Goal: Task Accomplishment & Management: Complete application form

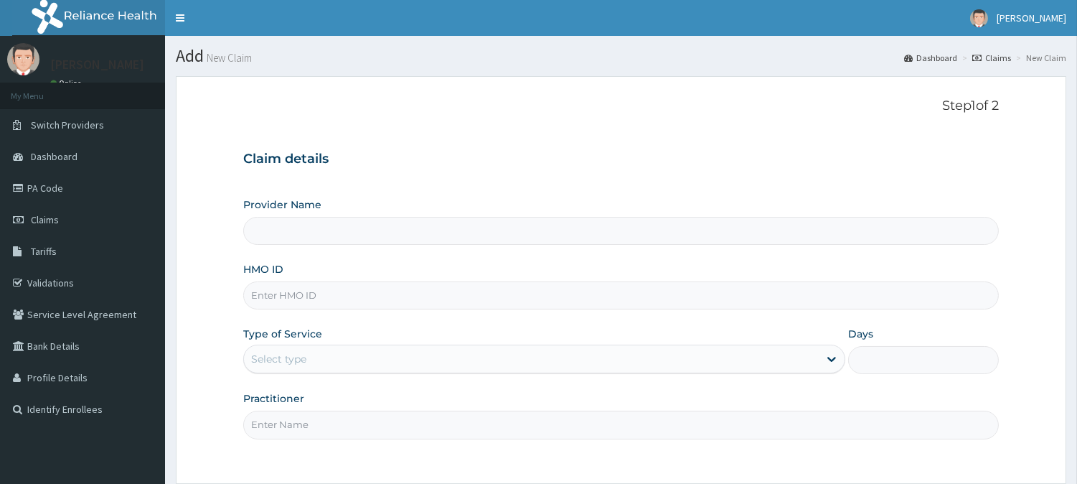
type input "[GEOGRAPHIC_DATA]"
click at [400, 300] on input "HMO ID" at bounding box center [621, 295] width 756 height 28
type input "MYD/10222/B"
click at [390, 363] on div "Select type" at bounding box center [531, 358] width 575 height 23
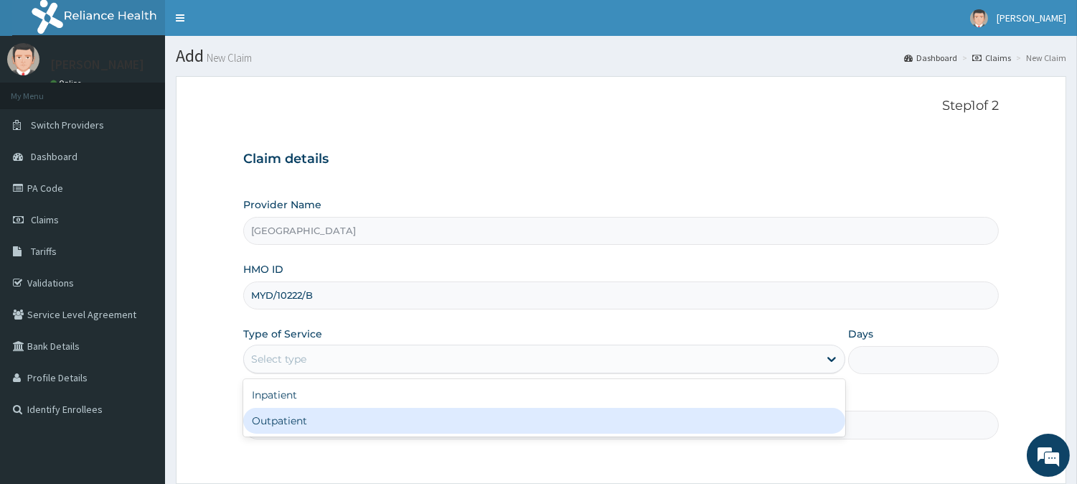
click at [348, 426] on div "Outpatient" at bounding box center [544, 421] width 602 height 26
type input "1"
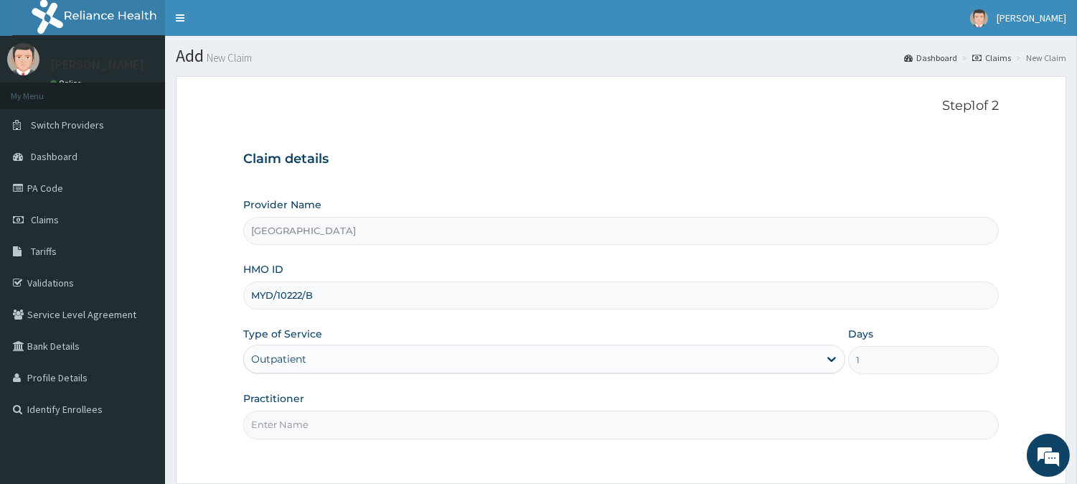
click at [350, 426] on input "Practitioner" at bounding box center [621, 424] width 756 height 28
type input "OKO ONYEDIKACHI"
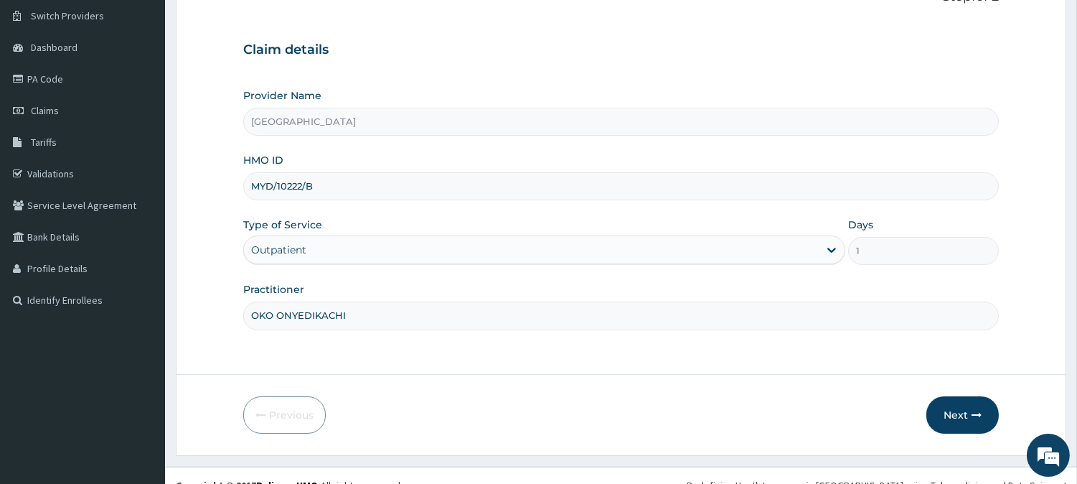
scroll to position [128, 0]
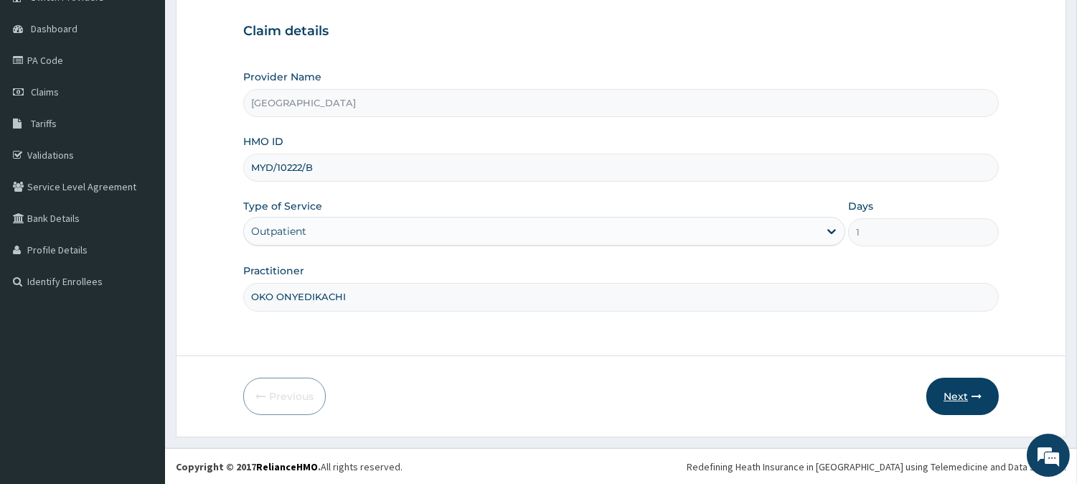
click at [962, 381] on button "Next" at bounding box center [962, 395] width 72 height 37
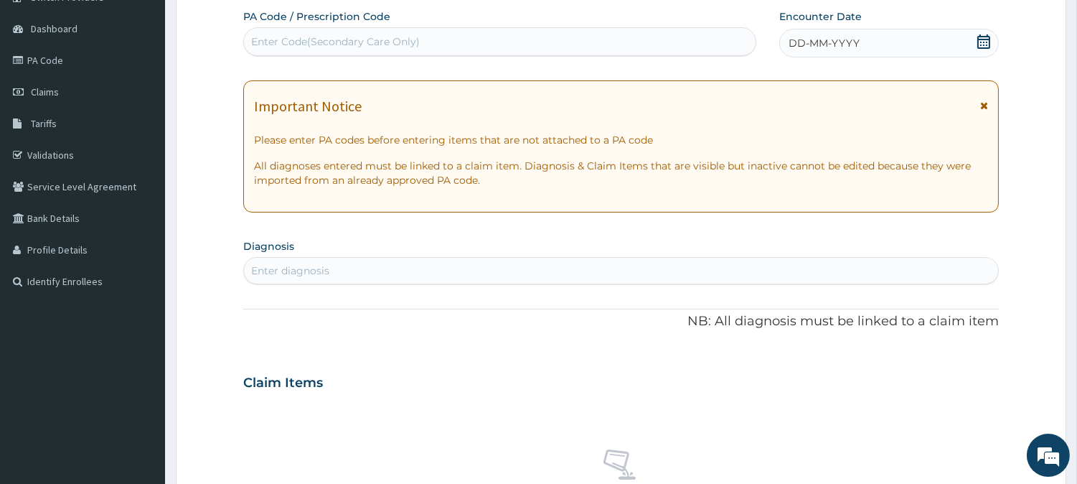
click at [861, 47] on div "DD-MM-YYYY" at bounding box center [889, 43] width 220 height 29
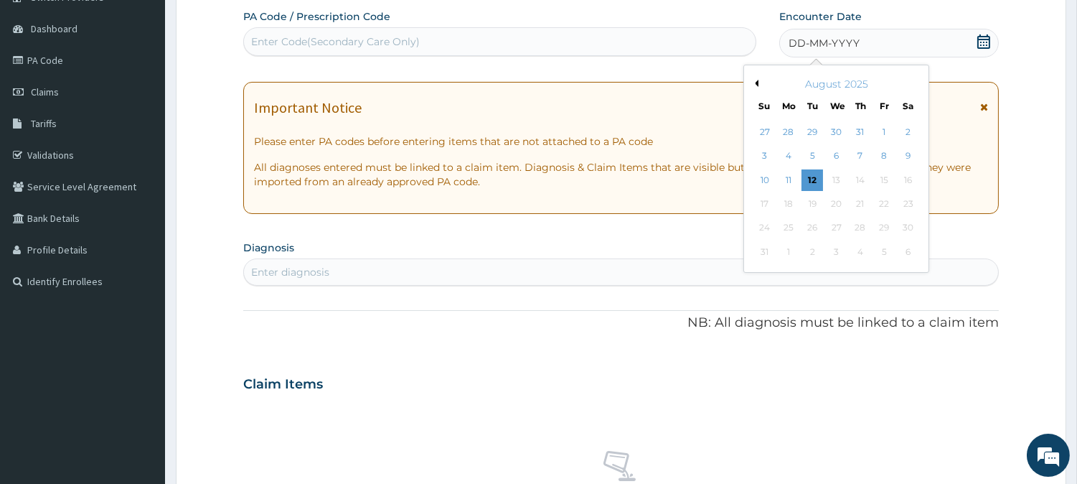
click at [755, 80] on button "Previous Month" at bounding box center [754, 83] width 7 height 7
click at [905, 173] on div "19" at bounding box center [908, 180] width 22 height 22
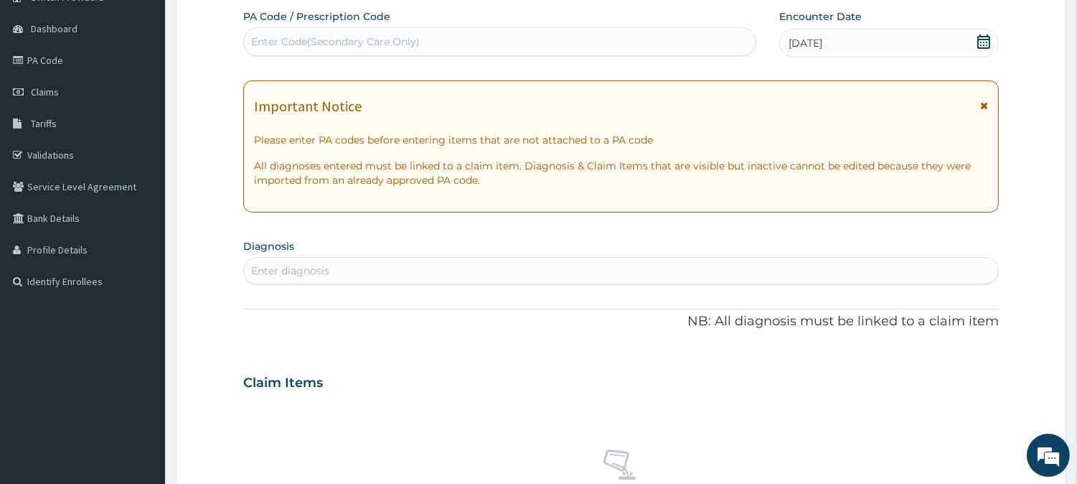
click at [497, 260] on div "Enter diagnosis" at bounding box center [621, 270] width 754 height 23
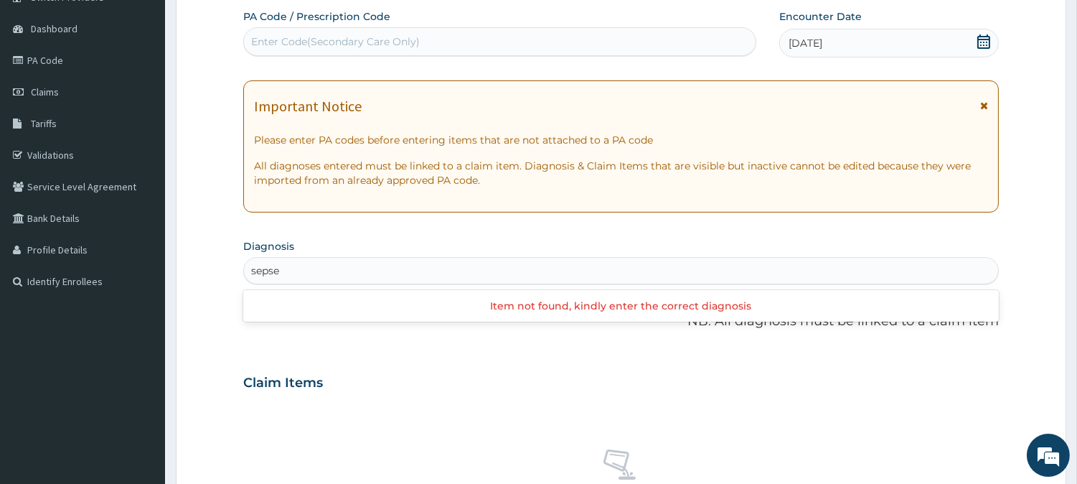
type input "seps"
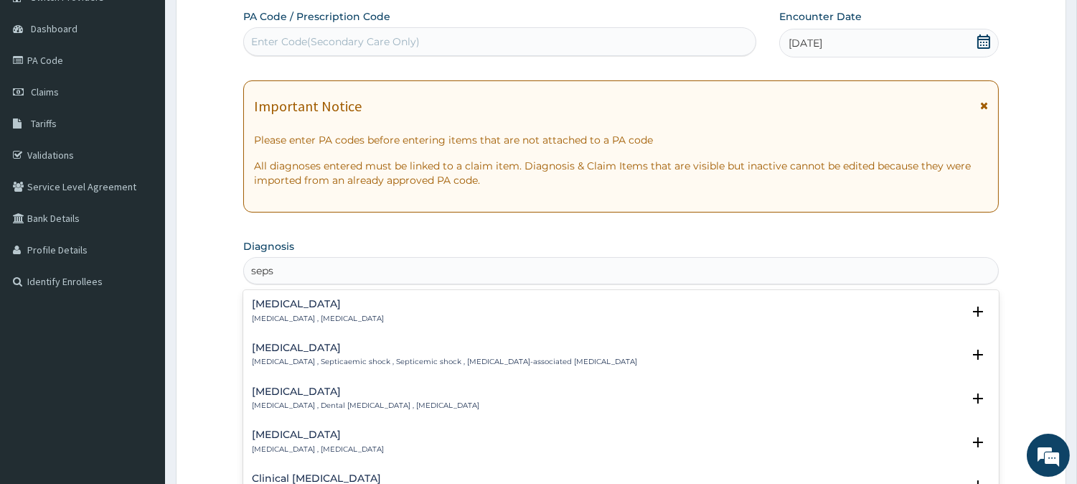
click at [288, 299] on h4 "[MEDICAL_DATA]" at bounding box center [318, 304] width 132 height 11
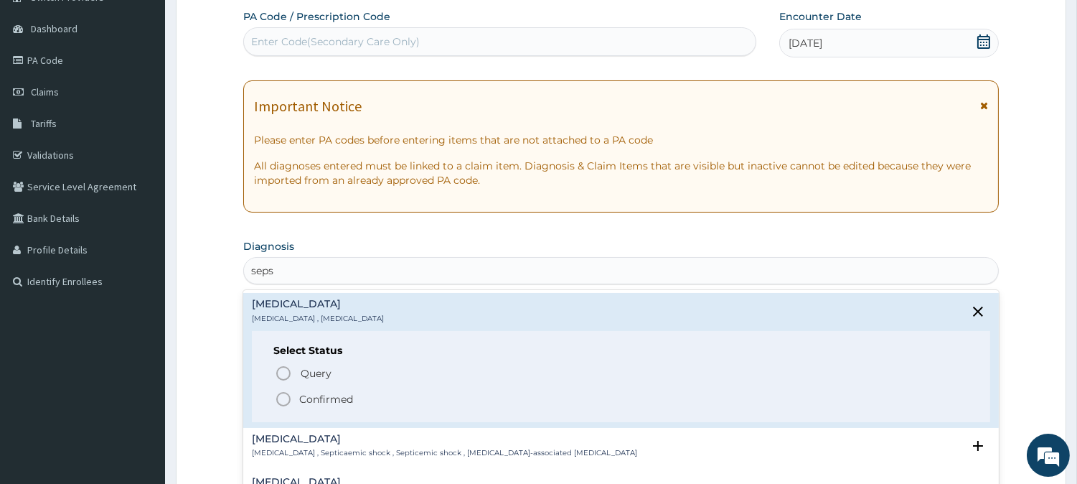
click at [283, 397] on icon "status option filled" at bounding box center [283, 398] width 17 height 17
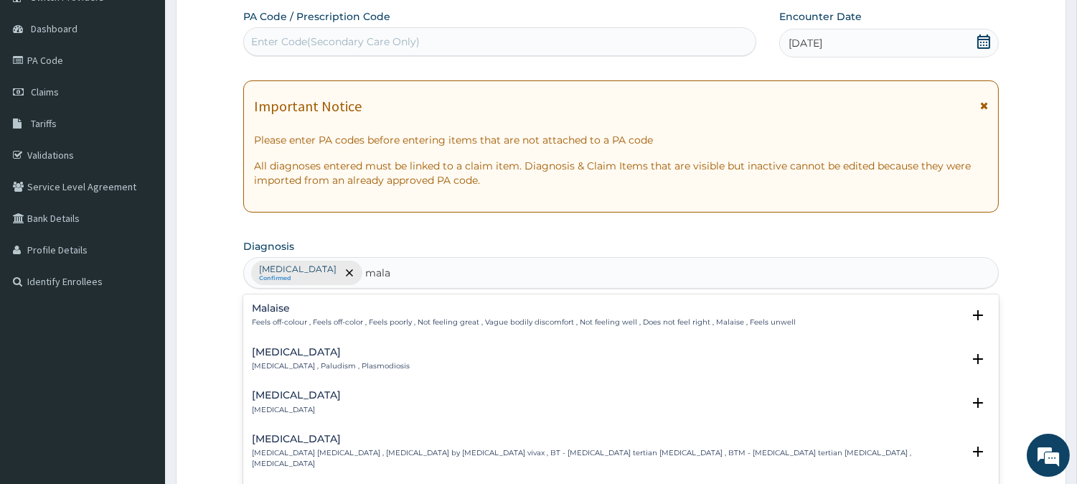
type input "malar"
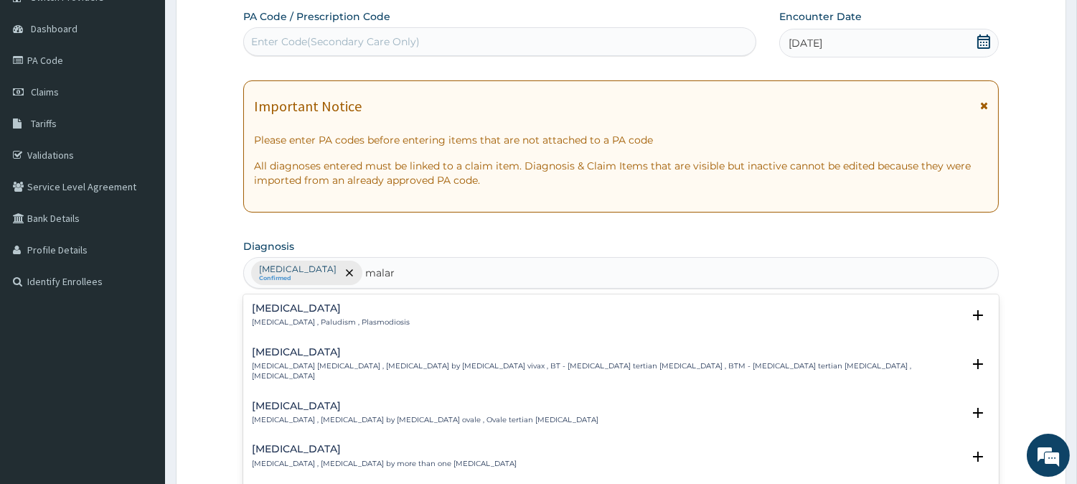
click at [287, 317] on p "[MEDICAL_DATA] , Paludism , Plasmodiosis" at bounding box center [331, 322] width 158 height 10
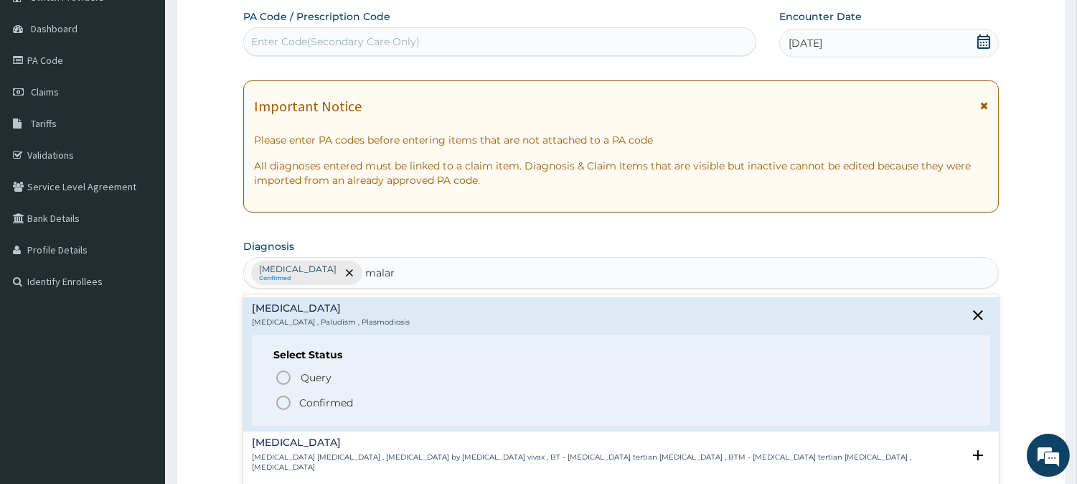
click at [282, 398] on icon "status option filled" at bounding box center [283, 402] width 17 height 17
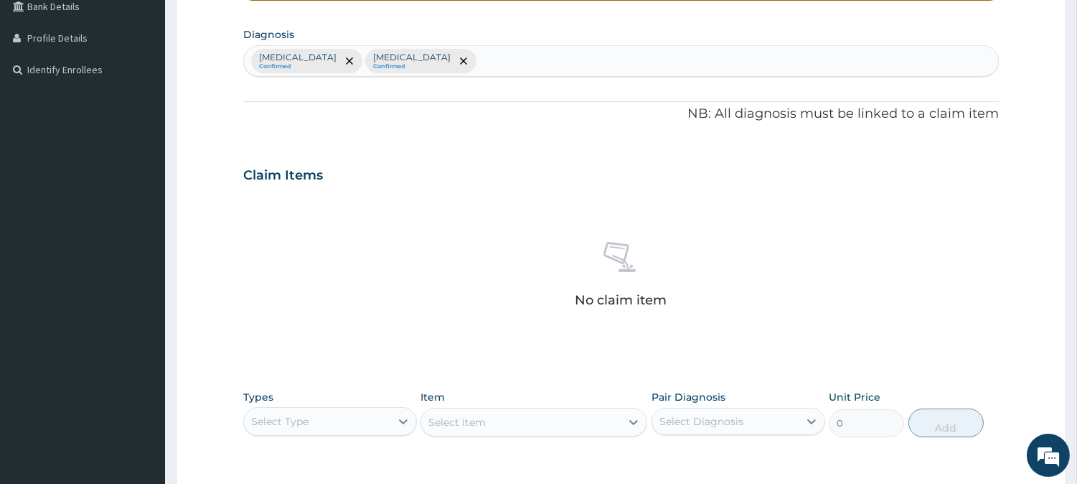
scroll to position [311, 0]
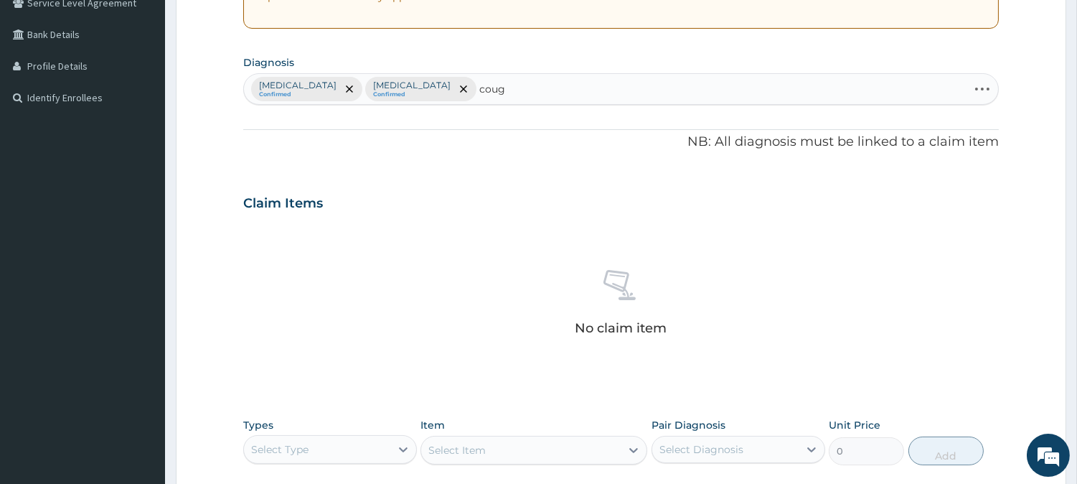
type input "cough"
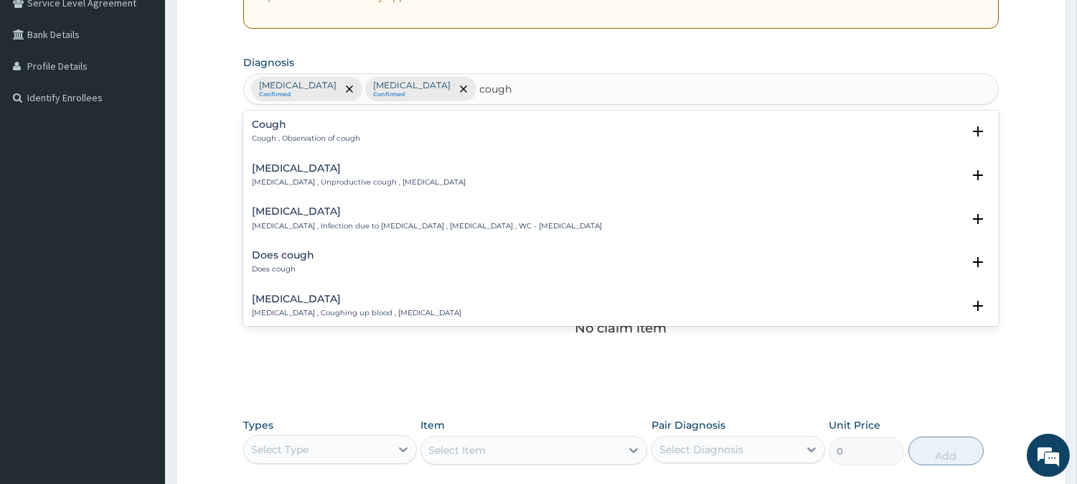
click at [256, 132] on div "Cough Cough , Observation of cough" at bounding box center [306, 131] width 108 height 25
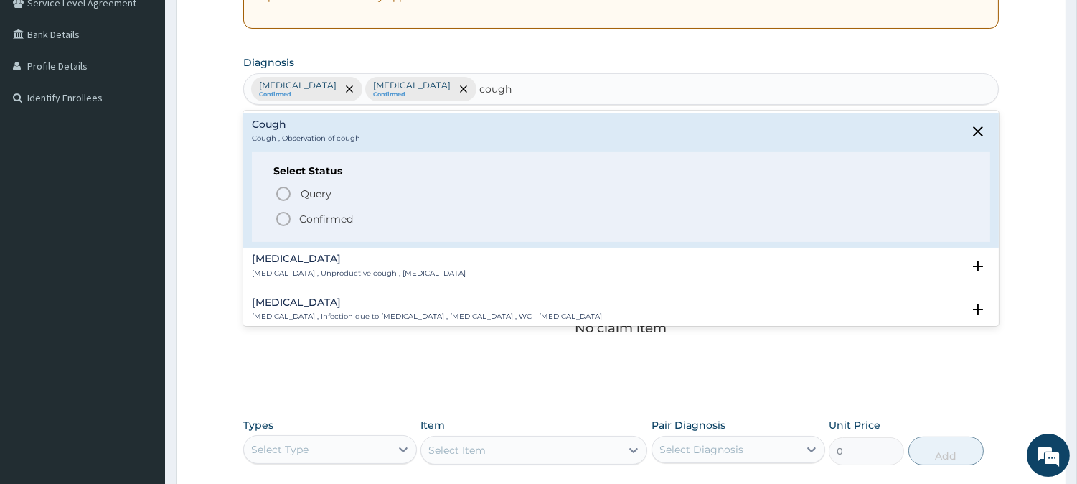
click at [291, 220] on icon "status option filled" at bounding box center [283, 218] width 17 height 17
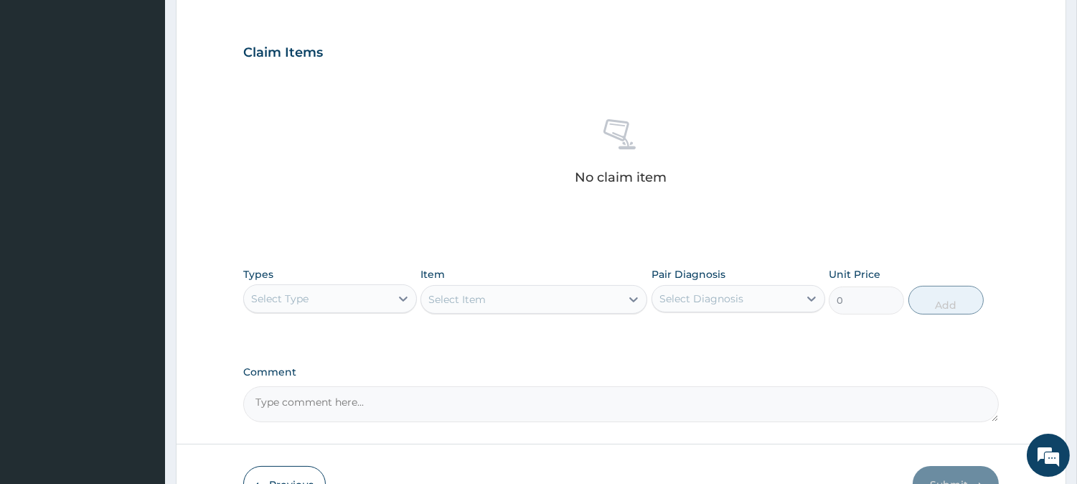
scroll to position [550, 0]
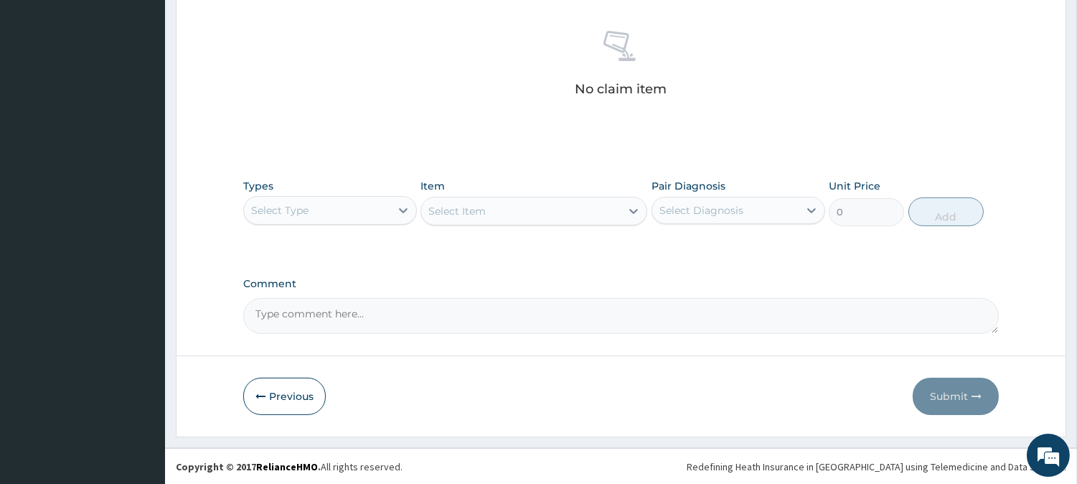
click at [306, 206] on div "Select Type" at bounding box center [279, 210] width 57 height 14
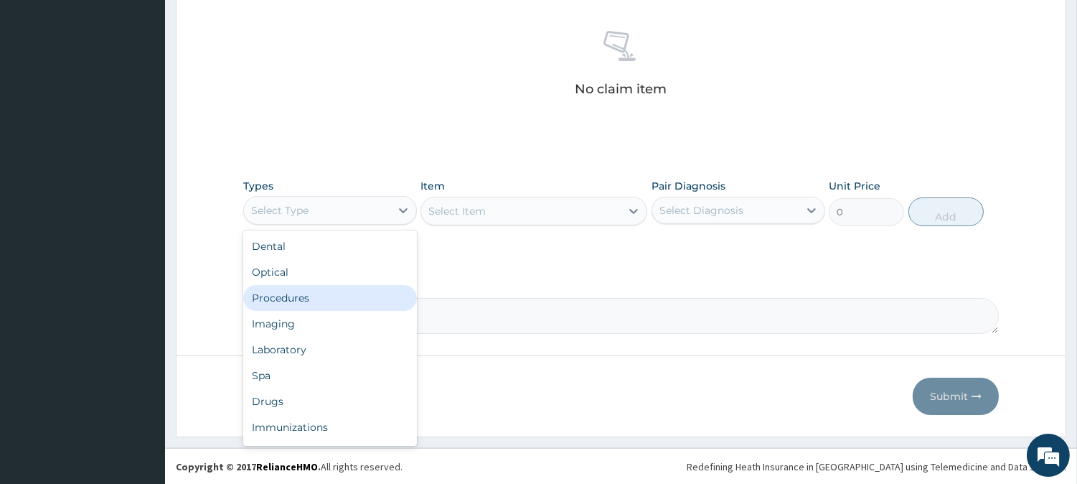
click at [280, 298] on div "Procedures" at bounding box center [330, 298] width 174 height 26
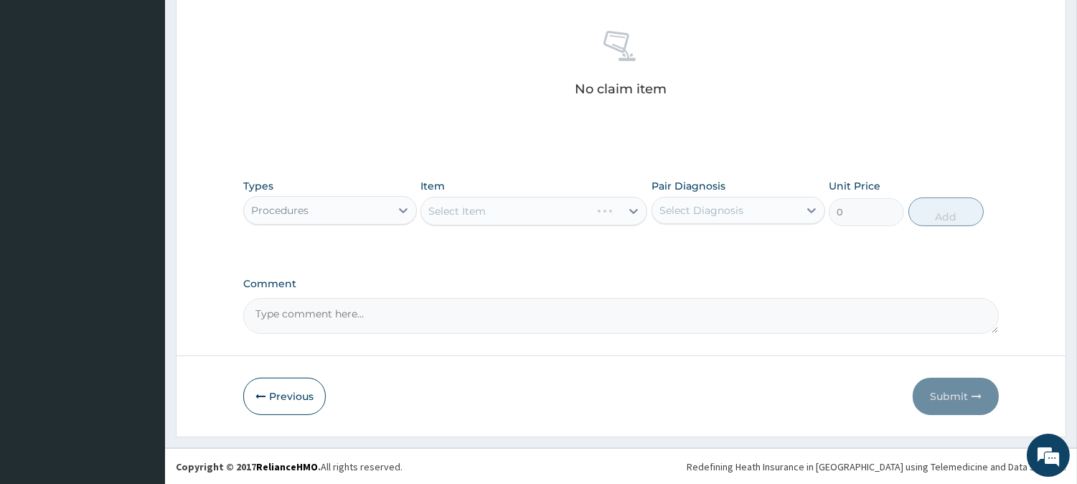
click at [677, 209] on div "Select Diagnosis" at bounding box center [701, 210] width 84 height 14
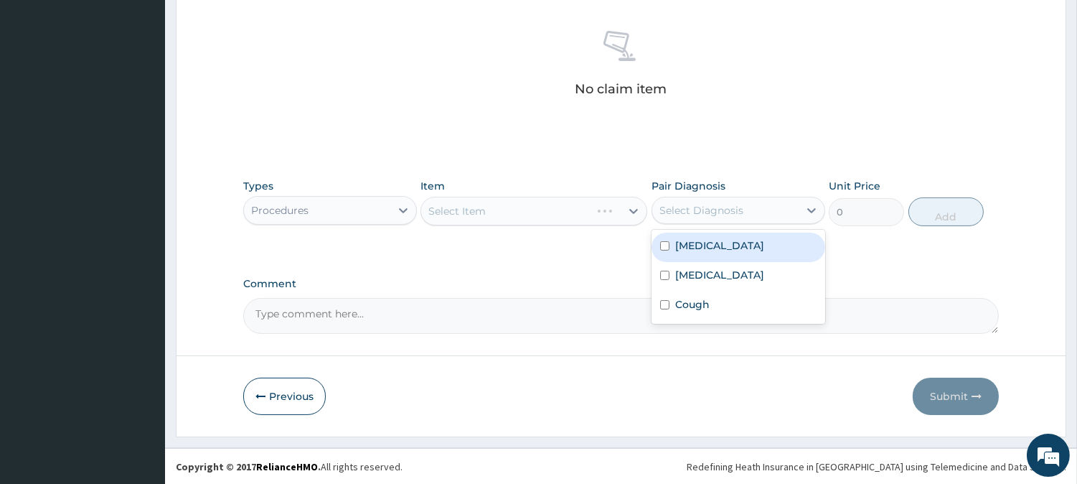
click at [694, 249] on label "[MEDICAL_DATA]" at bounding box center [719, 245] width 89 height 14
checkbox input "true"
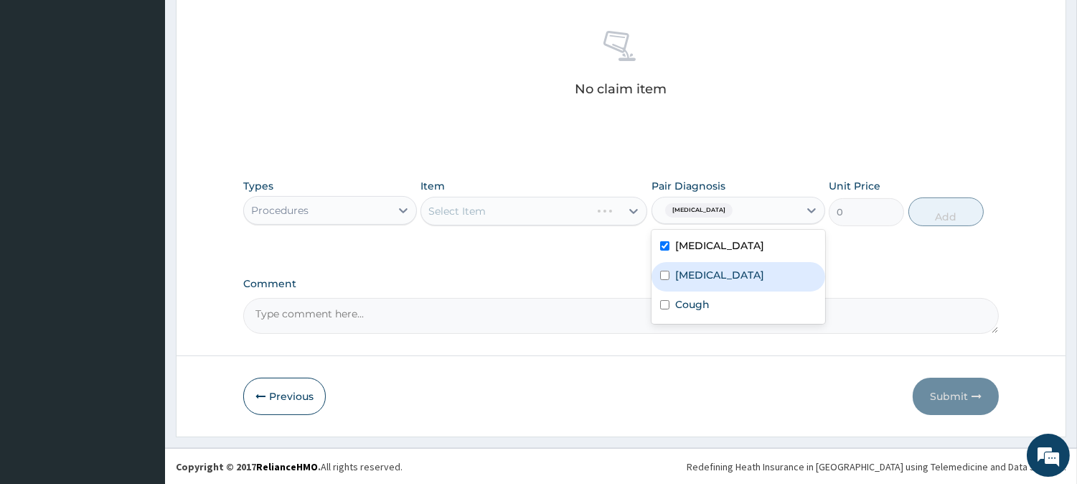
click at [694, 263] on div "[MEDICAL_DATA]" at bounding box center [739, 276] width 174 height 29
click at [696, 289] on div "[MEDICAL_DATA]" at bounding box center [739, 276] width 174 height 29
checkbox input "false"
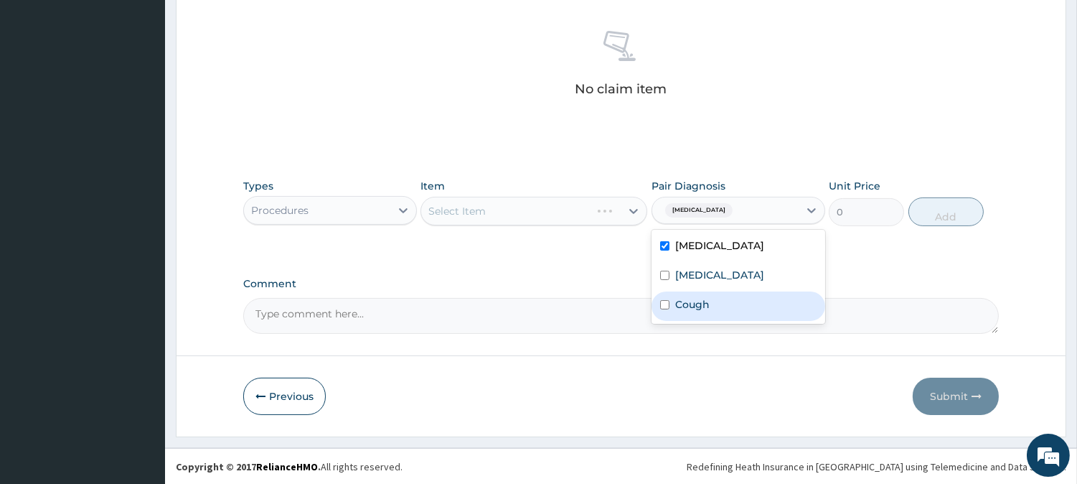
click at [686, 296] on div "Cough" at bounding box center [739, 305] width 174 height 29
checkbox input "true"
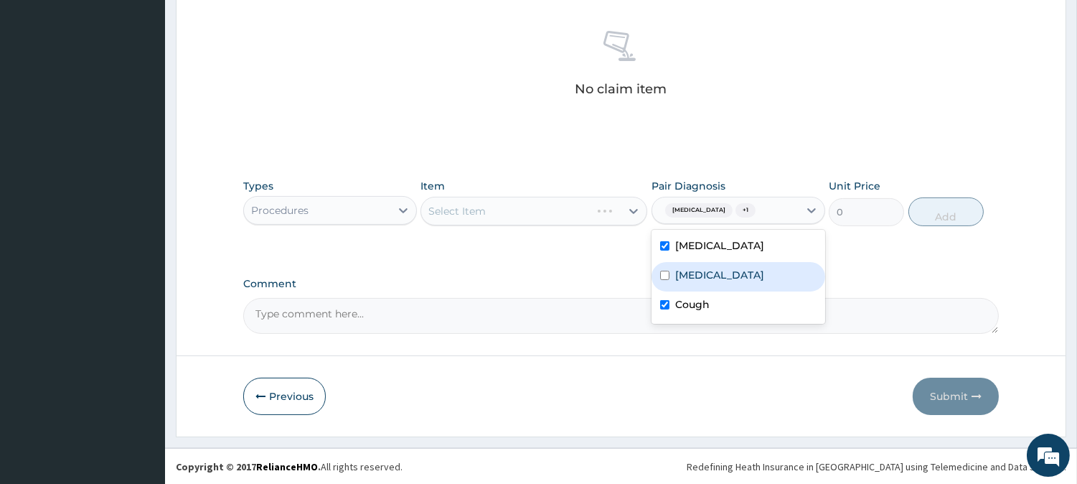
click at [691, 287] on div "Malaria" at bounding box center [739, 276] width 174 height 29
checkbox input "true"
click at [585, 208] on div "Select Item" at bounding box center [520, 210] width 199 height 23
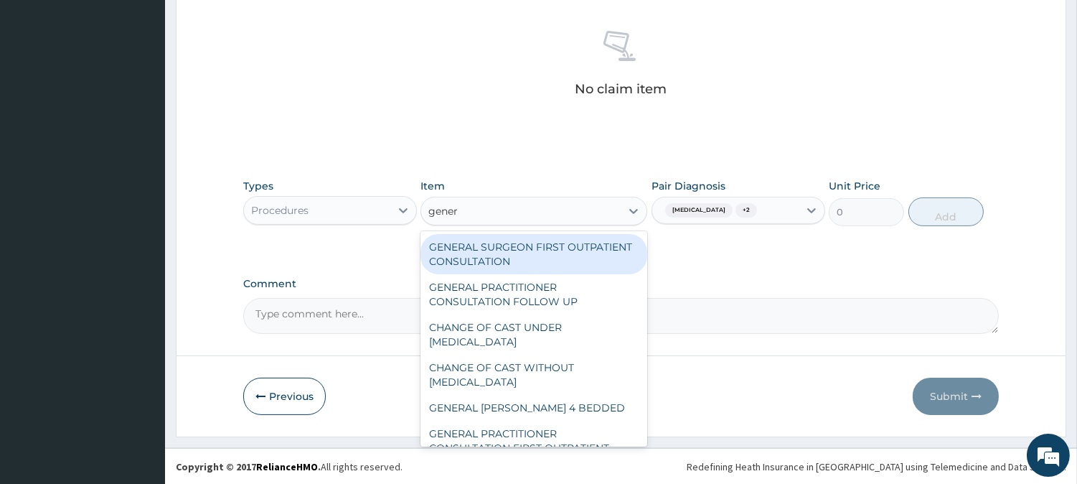
type input "genera"
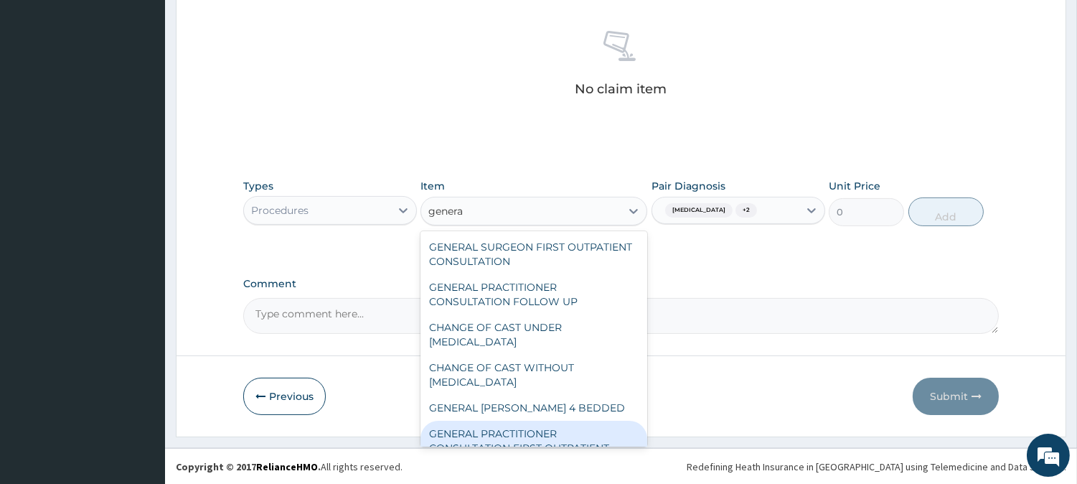
click at [544, 421] on div "GENERAL PRACTITIONER CONSULTATION FIRST OUTPATIENT CONSULTATION" at bounding box center [534, 448] width 227 height 55
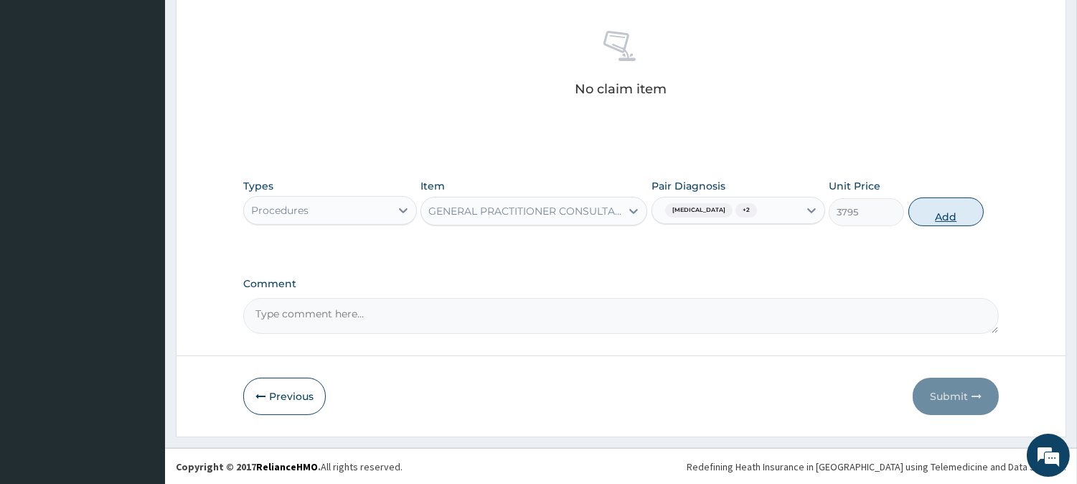
click at [928, 211] on button "Add" at bounding box center [946, 211] width 75 height 29
type input "0"
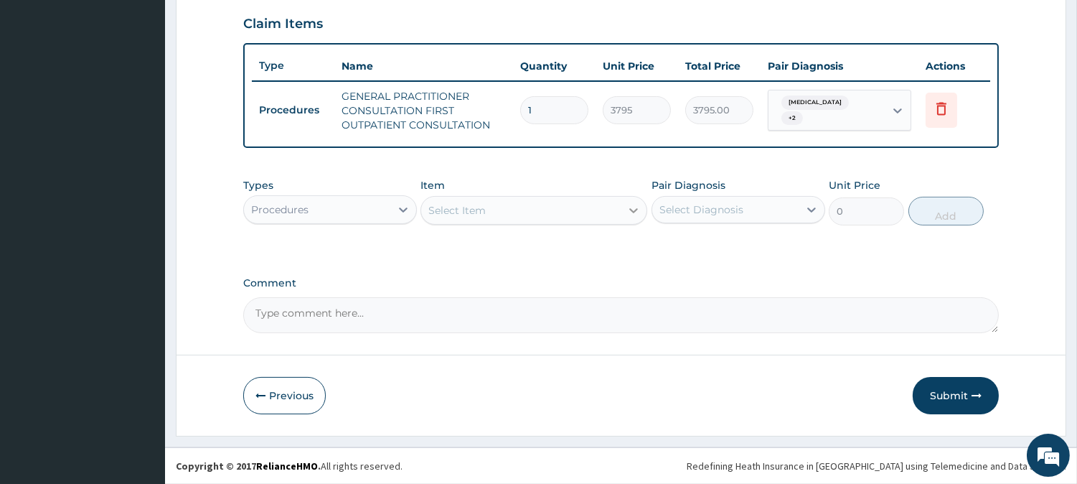
scroll to position [489, 0]
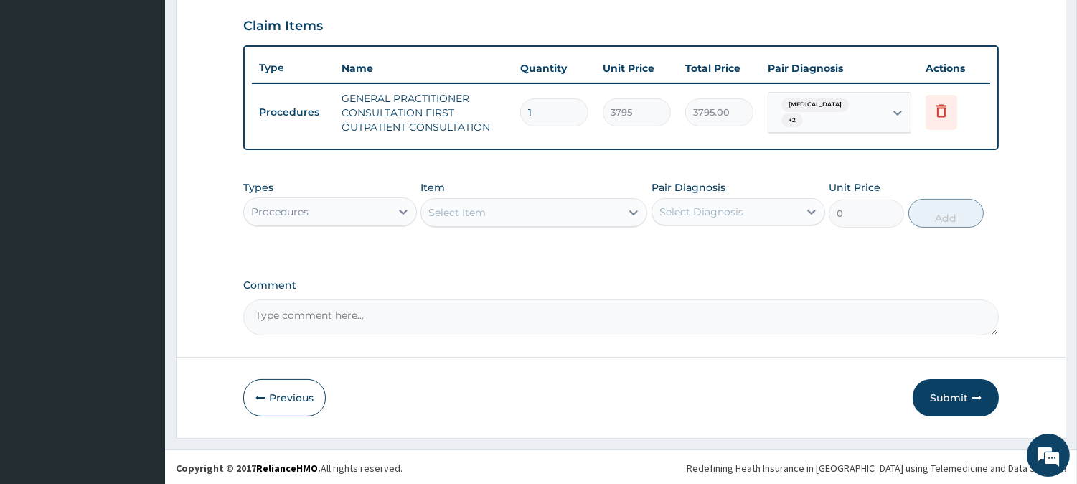
click at [386, 197] on div "Procedures" at bounding box center [330, 211] width 174 height 29
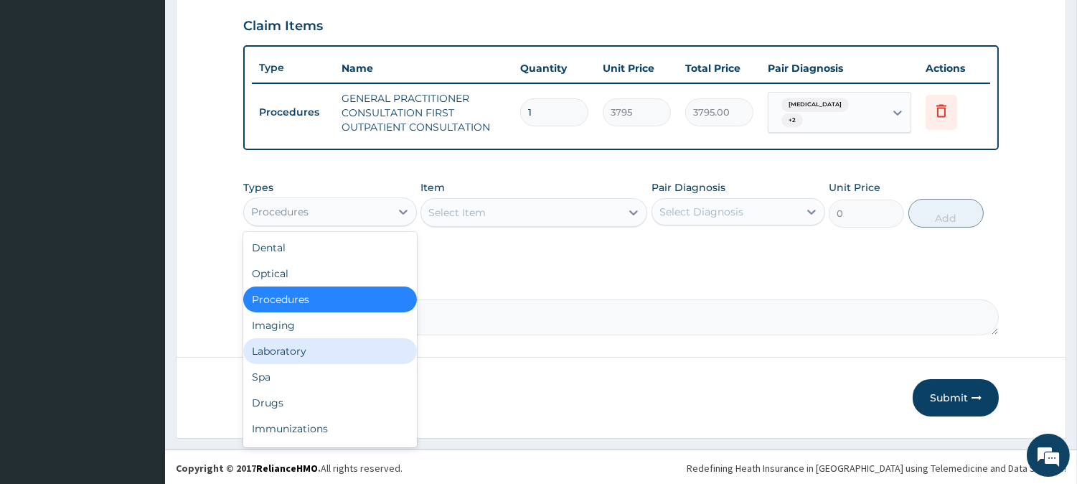
click at [310, 338] on div "Laboratory" at bounding box center [330, 351] width 174 height 26
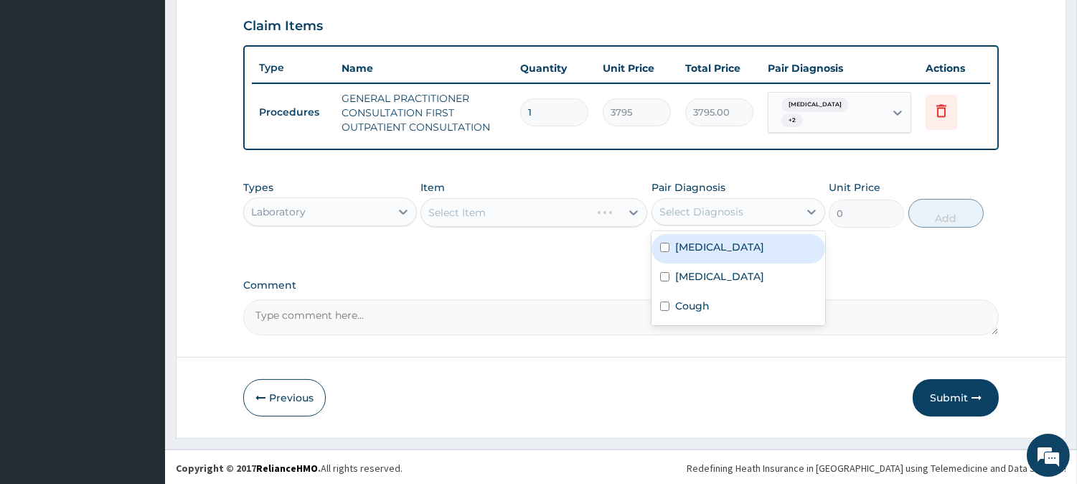
click at [679, 212] on div "Select Diagnosis" at bounding box center [701, 212] width 84 height 14
click at [685, 253] on div "Sepsis" at bounding box center [739, 248] width 174 height 29
checkbox input "true"
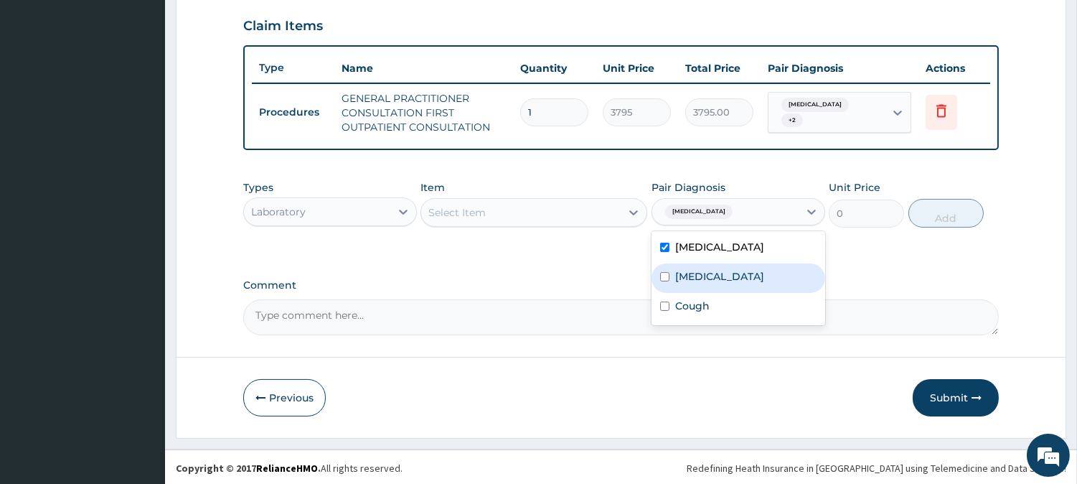
click at [693, 284] on div "Malaria" at bounding box center [739, 277] width 174 height 29
checkbox input "true"
click at [707, 253] on div "Sepsis" at bounding box center [739, 248] width 174 height 29
checkbox input "false"
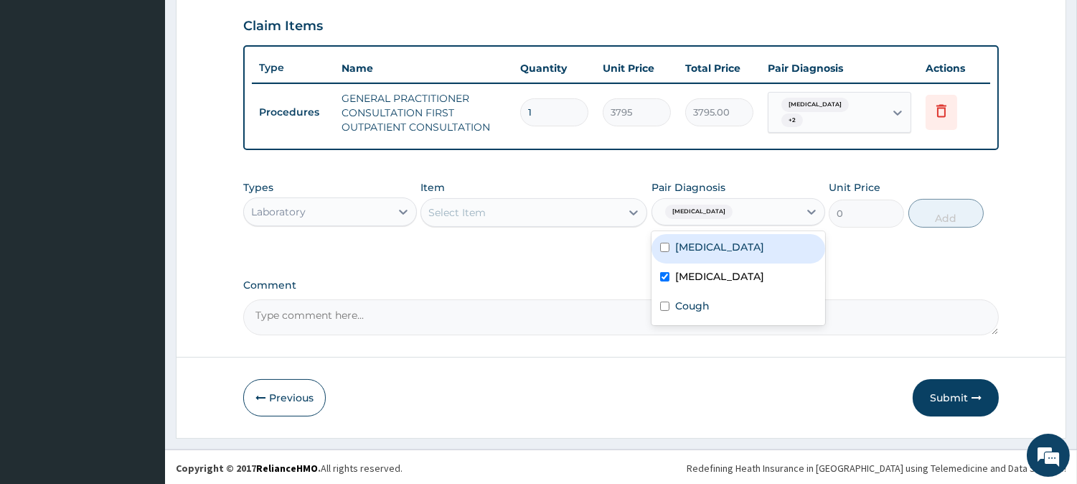
click at [573, 219] on div "Select Item" at bounding box center [520, 212] width 199 height 23
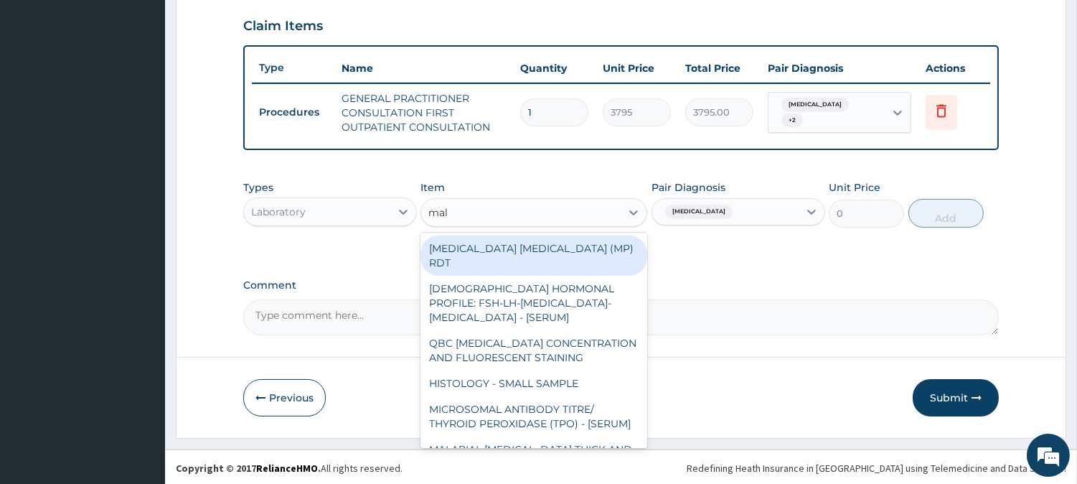
type input "mala"
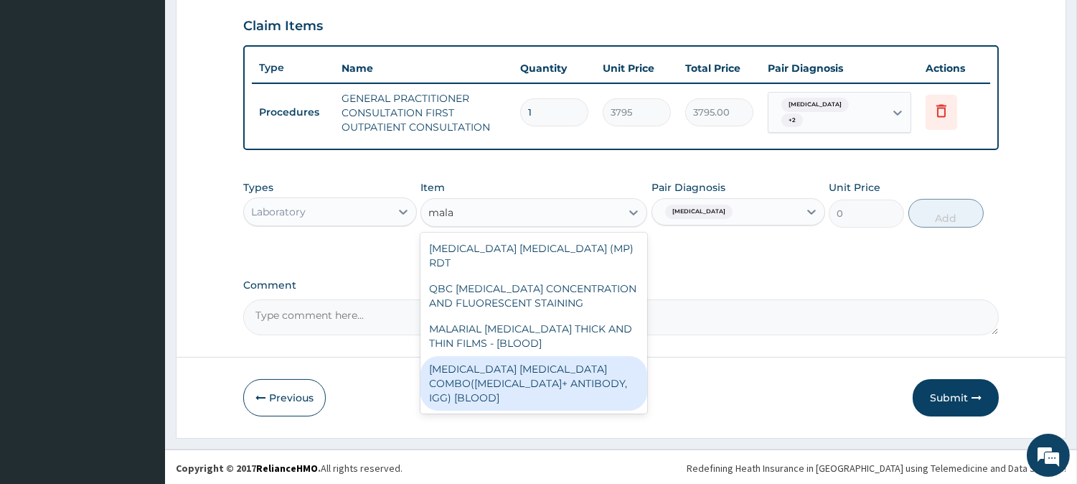
click at [583, 359] on div "MALARIA PARASITE COMBO(BLOOD FILM+ ANTIBODY, IGG) [BLOOD]" at bounding box center [534, 383] width 227 height 55
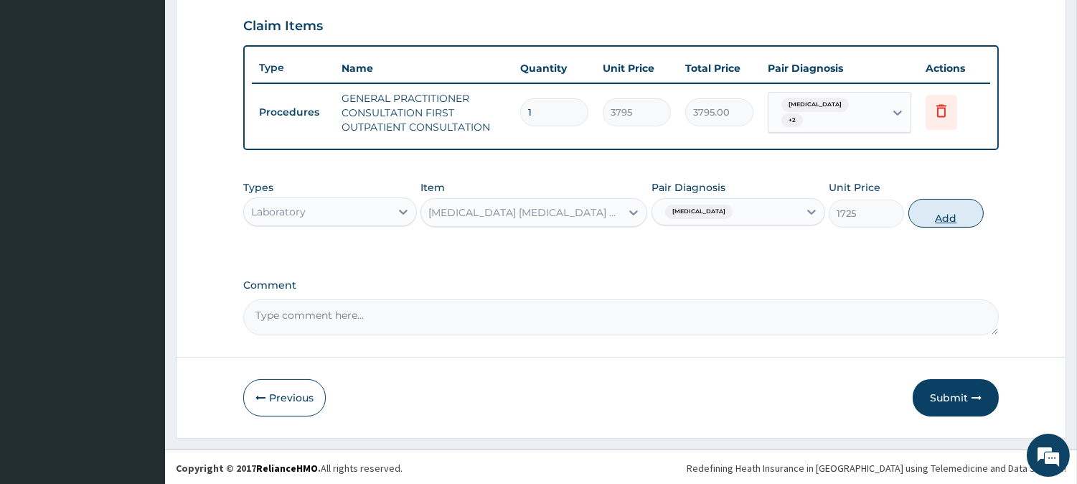
click at [952, 199] on button "Add" at bounding box center [946, 213] width 75 height 29
type input "0"
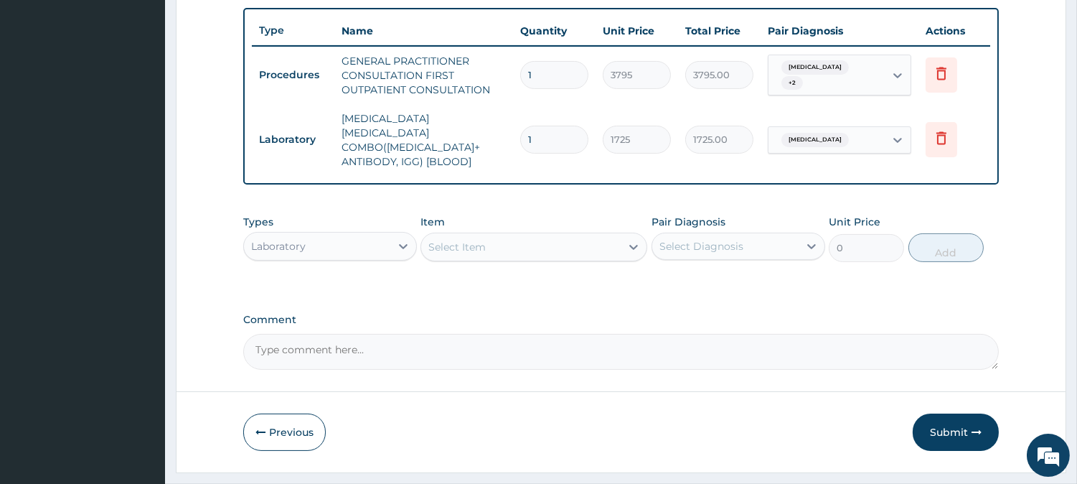
scroll to position [546, 0]
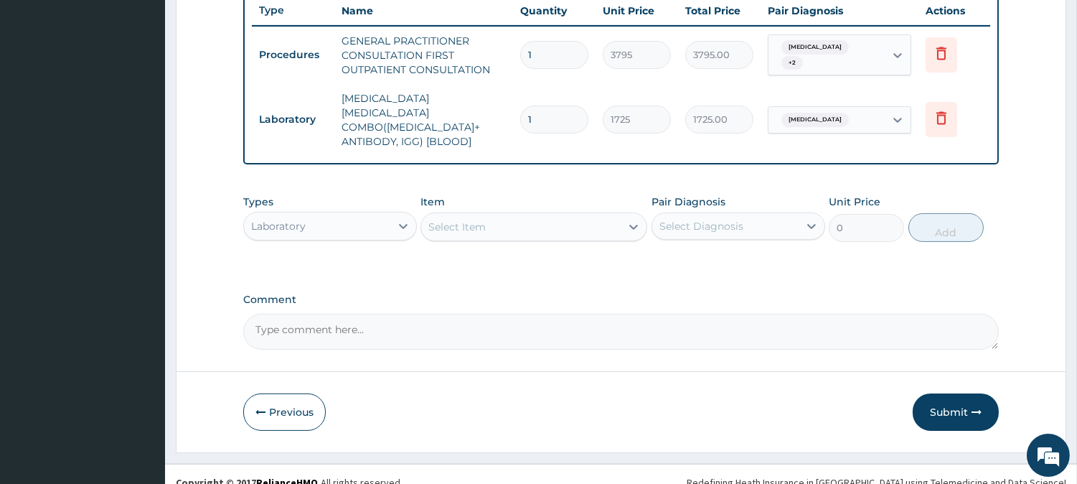
click at [485, 220] on div "Select Item" at bounding box center [456, 227] width 57 height 14
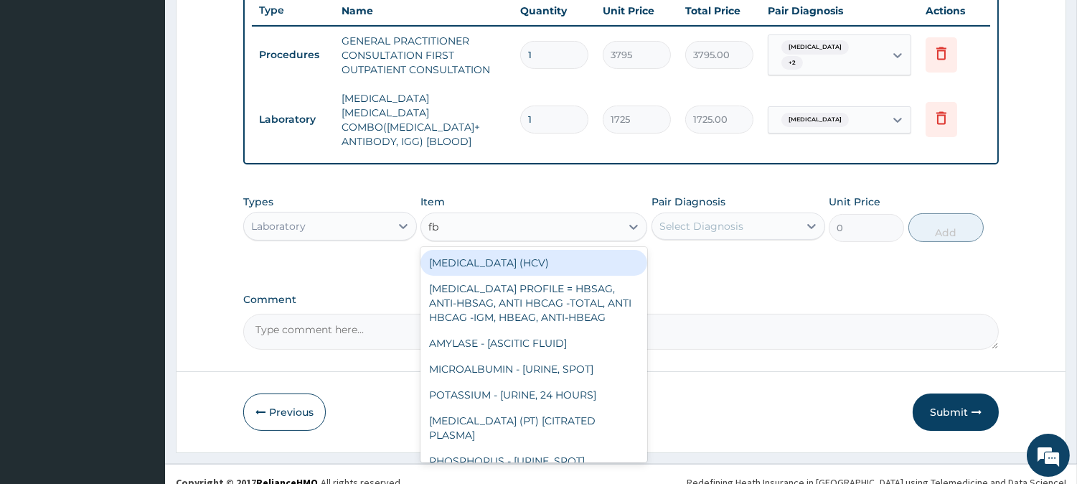
type input "fbc"
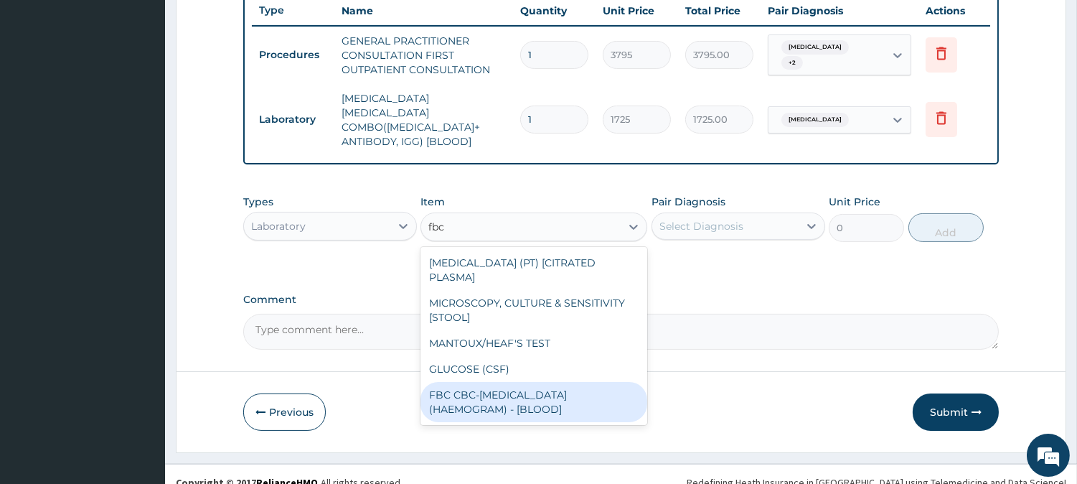
click at [499, 384] on div "FBC CBC-COMPLETE BLOOD COUNT (HAEMOGRAM) - [BLOOD]" at bounding box center [534, 402] width 227 height 40
type input "4600"
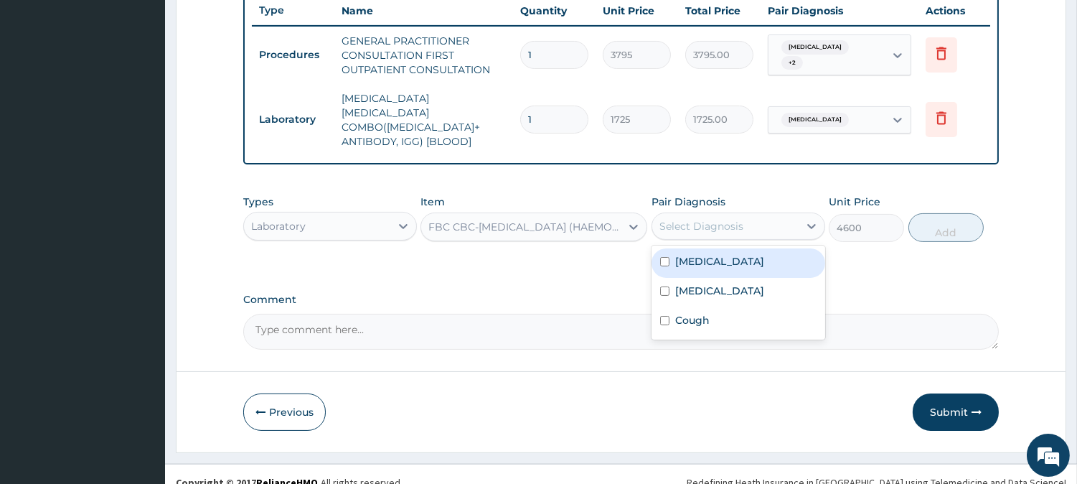
click at [745, 215] on div "Select Diagnosis" at bounding box center [725, 226] width 146 height 23
click at [744, 248] on div "Sepsis" at bounding box center [739, 262] width 174 height 29
checkbox input "true"
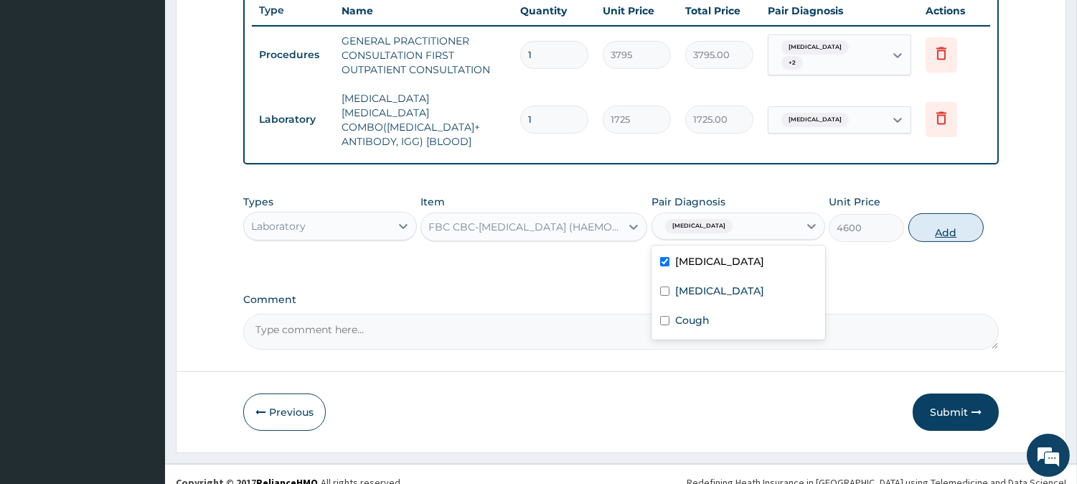
click at [934, 213] on button "Add" at bounding box center [946, 227] width 75 height 29
type input "0"
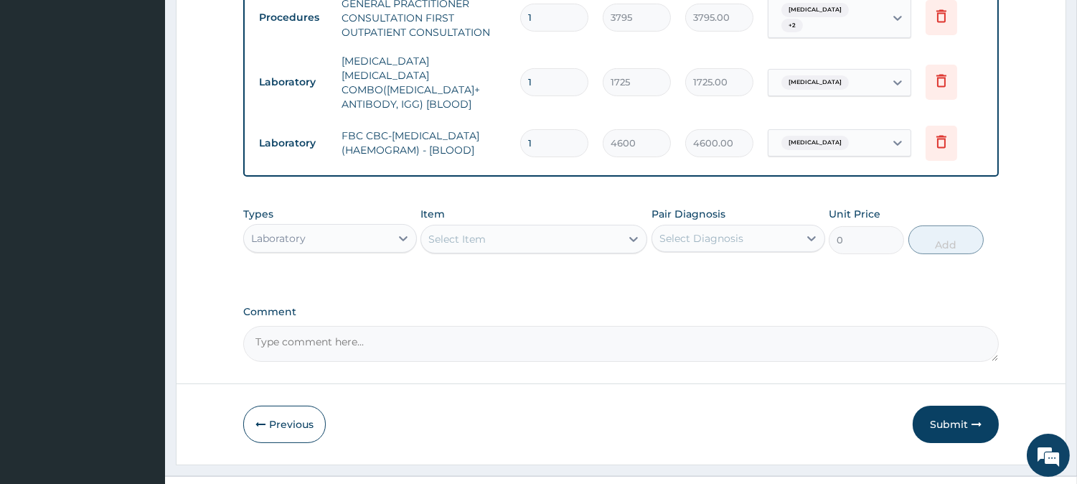
scroll to position [604, 0]
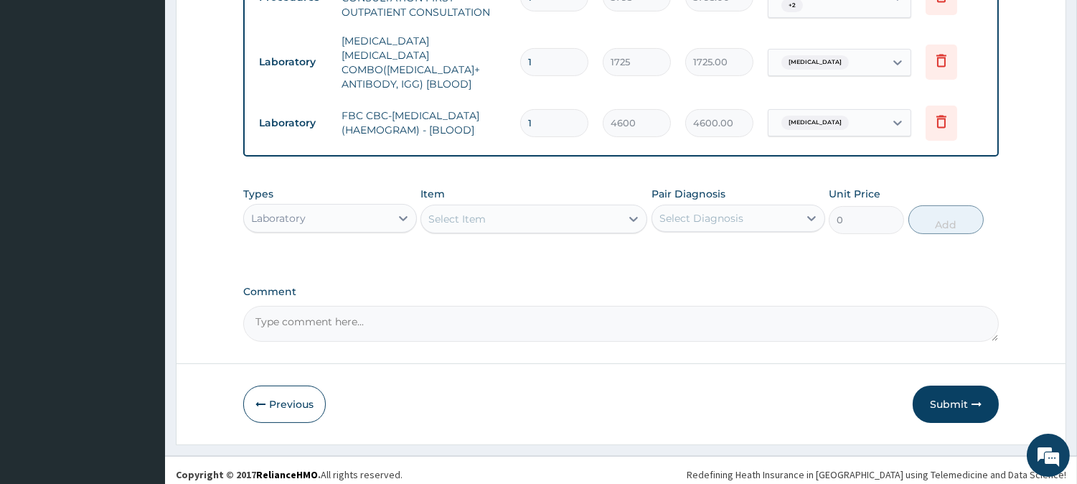
click at [362, 207] on div "Laboratory" at bounding box center [317, 218] width 146 height 23
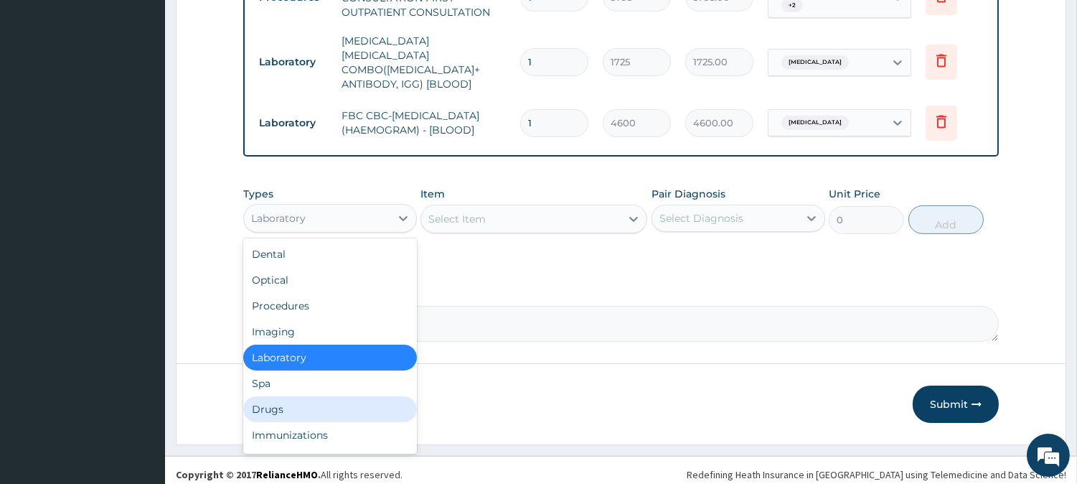
click at [291, 404] on div "Drugs" at bounding box center [330, 409] width 174 height 26
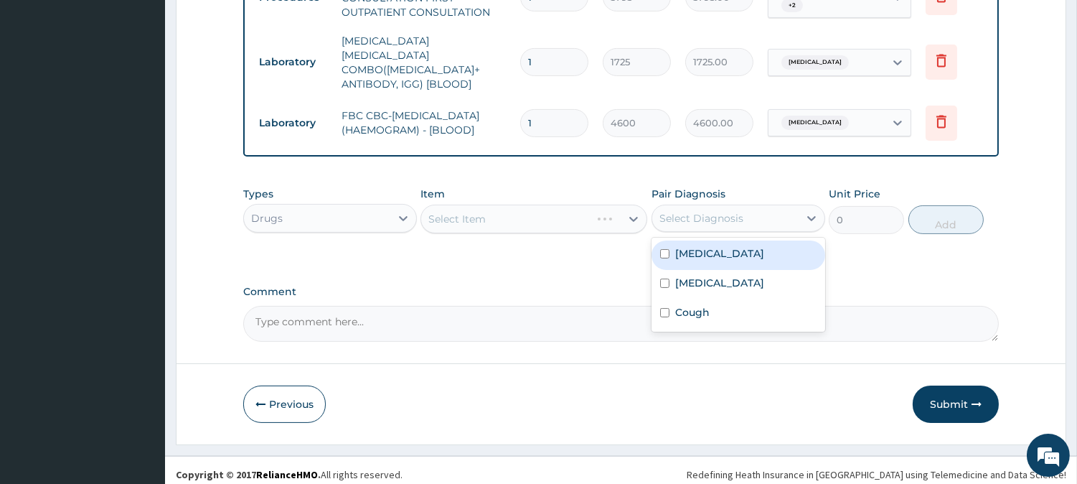
click at [676, 211] on div "Select Diagnosis" at bounding box center [701, 218] width 84 height 14
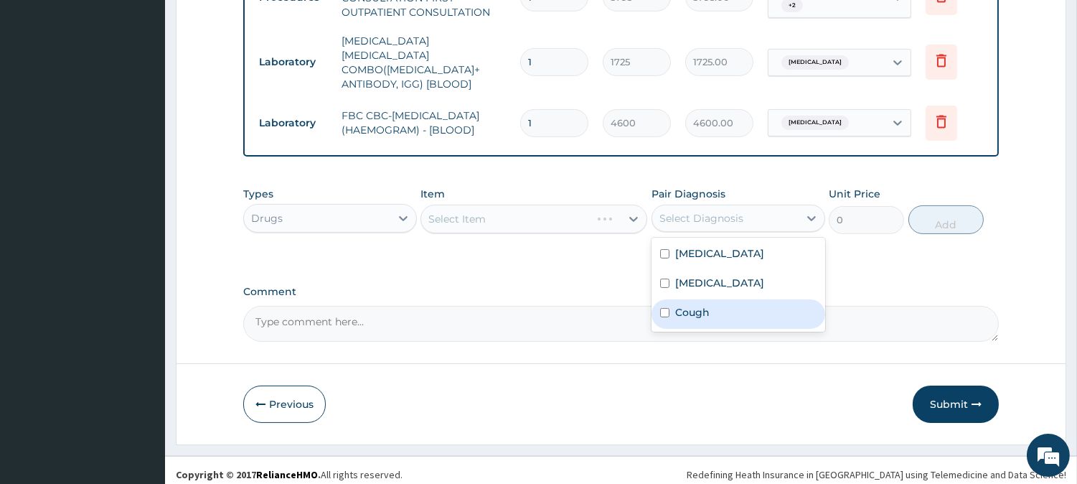
drag, startPoint x: 682, startPoint y: 303, endPoint x: 621, endPoint y: 245, distance: 83.7
click at [682, 305] on label "Cough" at bounding box center [692, 312] width 34 height 14
checkbox input "true"
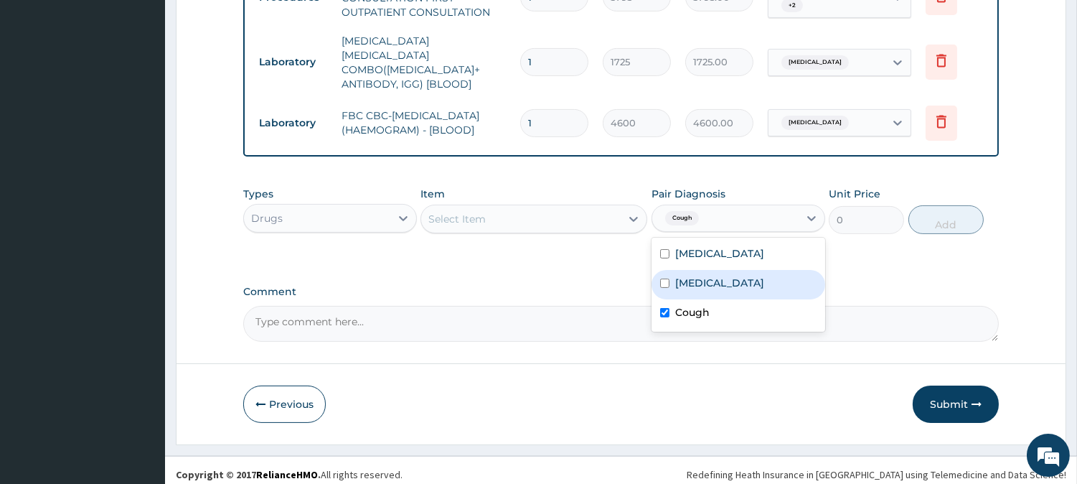
click at [596, 212] on div "Select Item" at bounding box center [520, 218] width 199 height 23
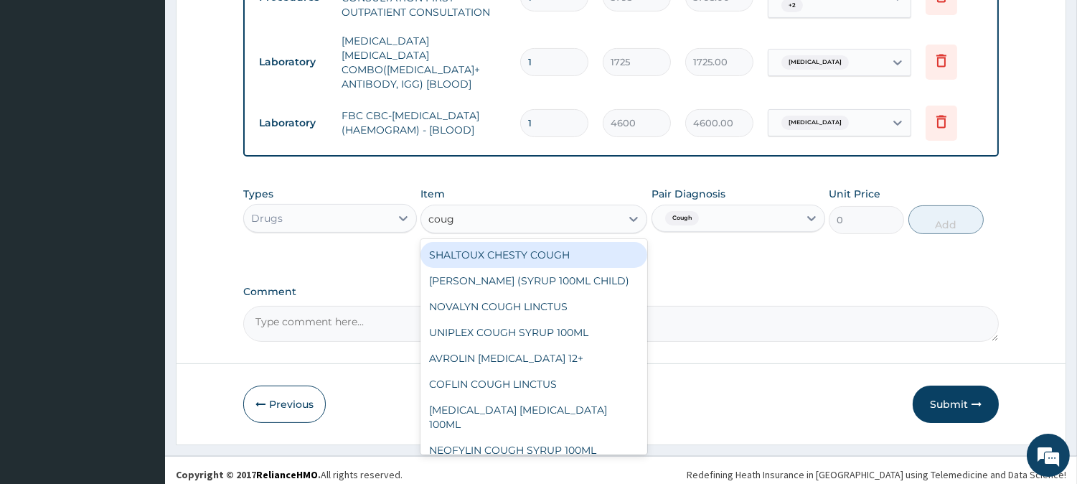
type input "cough"
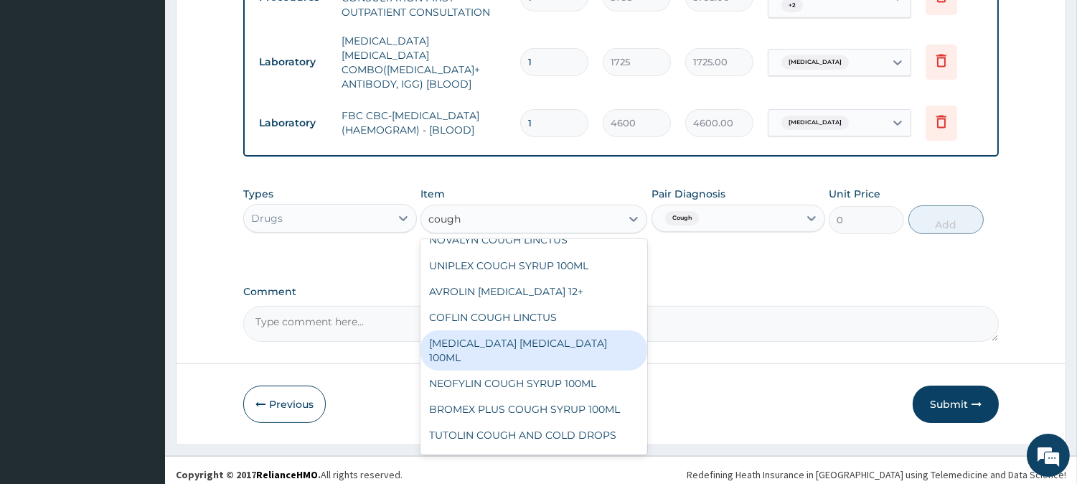
scroll to position [80, 0]
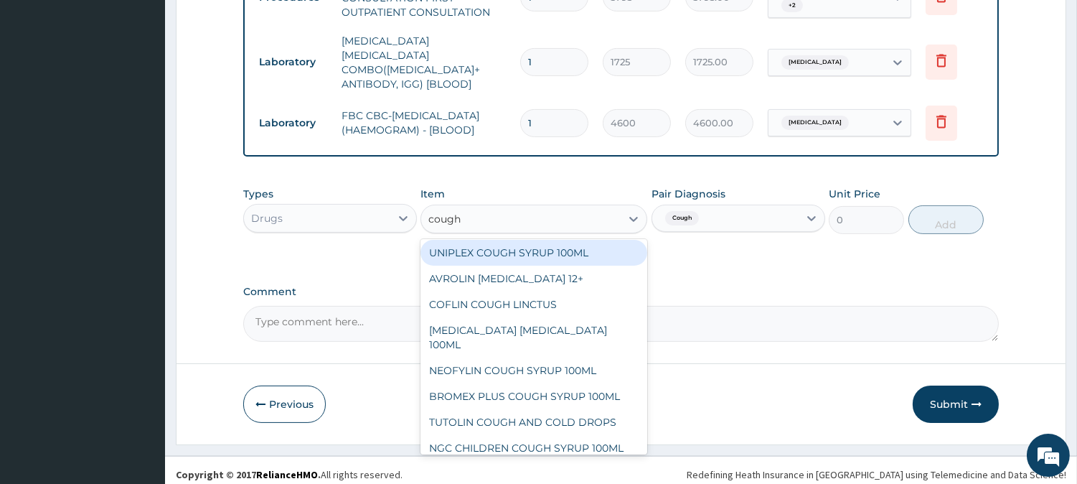
click at [592, 263] on div "UNIPLEX COUGH SYRUP 100ML" at bounding box center [534, 253] width 227 height 26
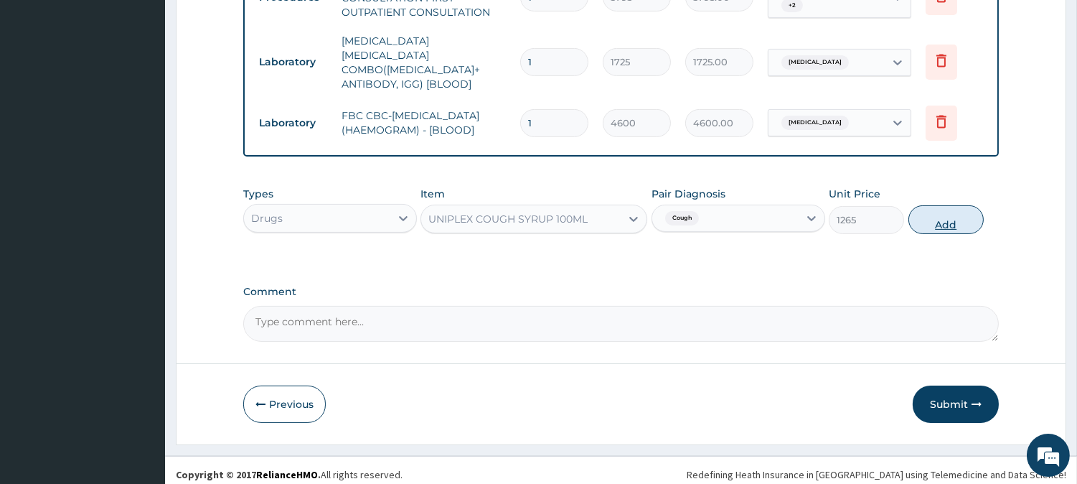
click at [928, 205] on button "Add" at bounding box center [946, 219] width 75 height 29
type input "0"
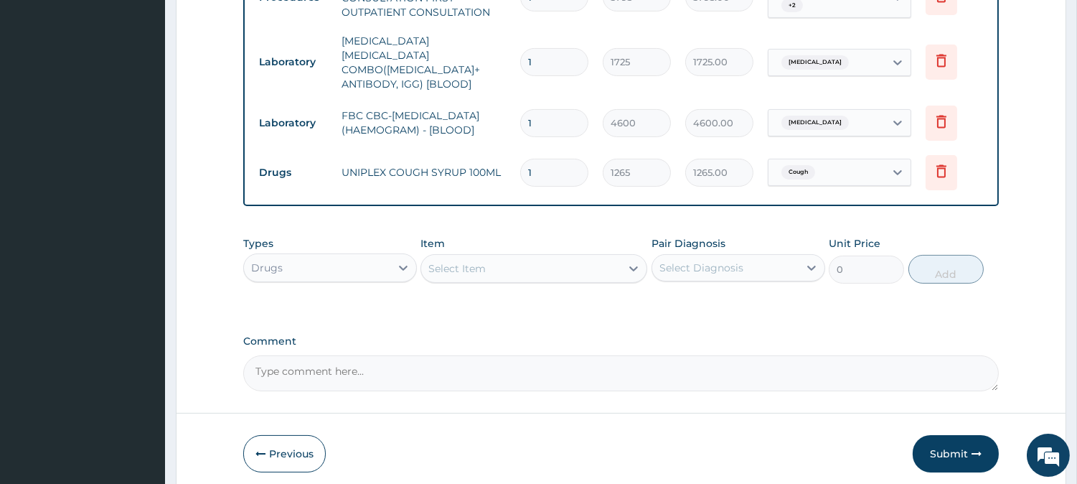
scroll to position [654, 0]
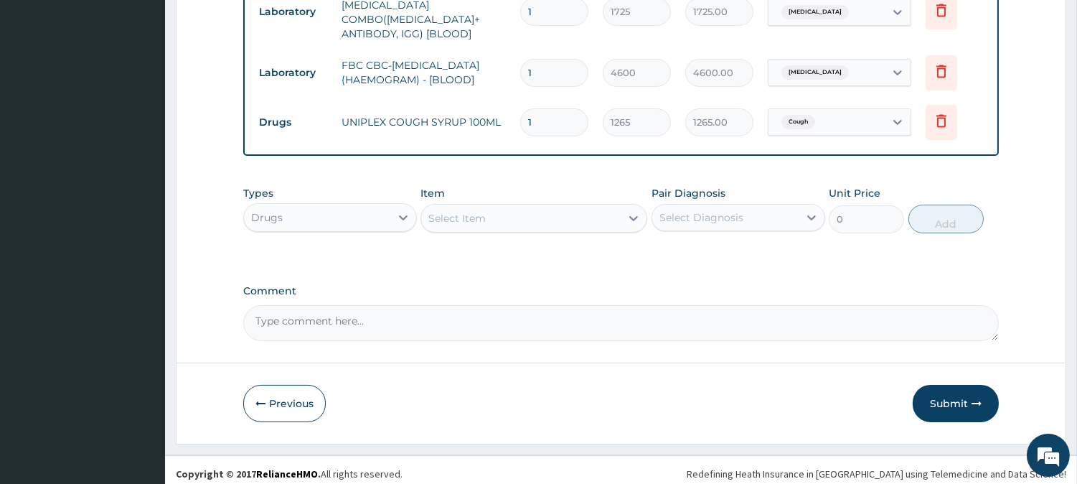
click at [481, 215] on div "Select Item" at bounding box center [456, 218] width 57 height 14
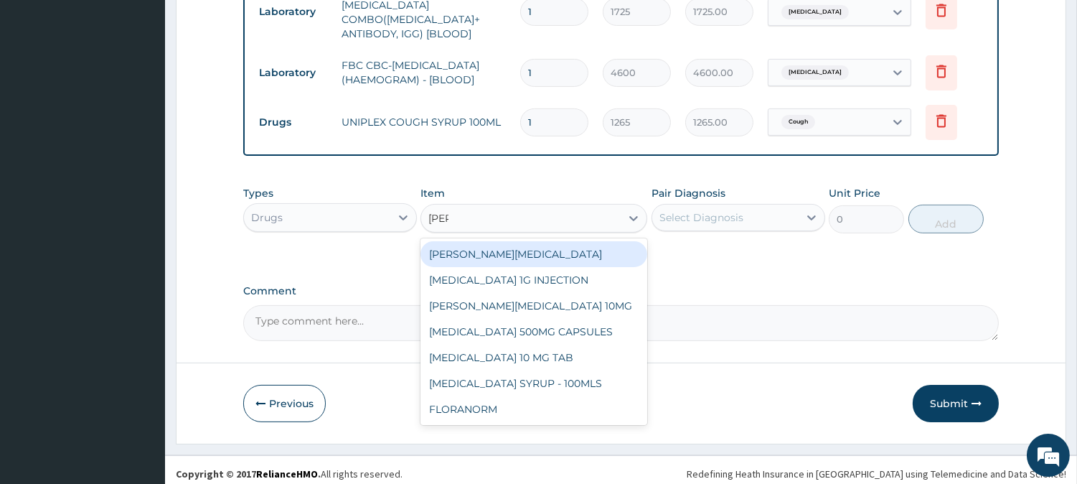
type input "lorat"
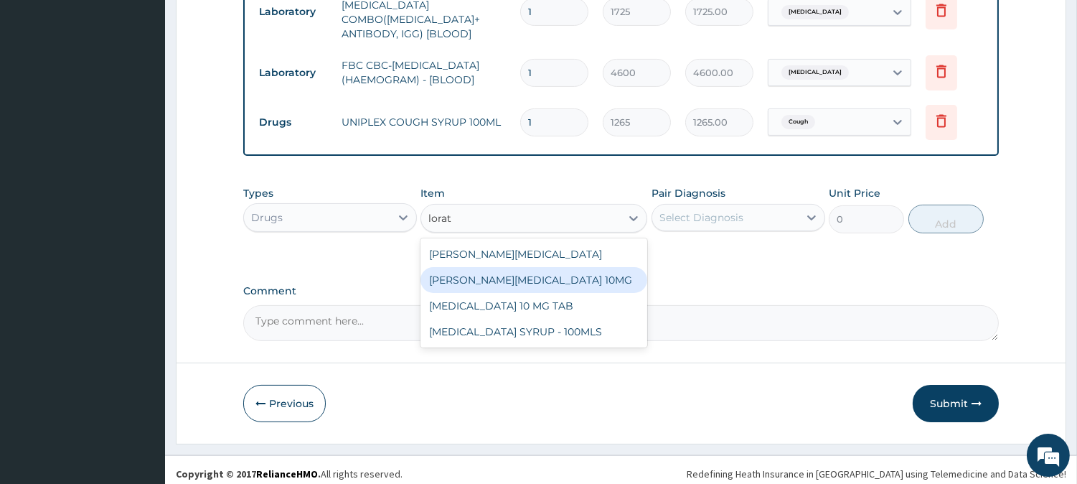
drag, startPoint x: 497, startPoint y: 250, endPoint x: 504, endPoint y: 271, distance: 22.5
click at [504, 271] on div "LORATYN LORATADINE SYRUP LORATYN LORATADINE 10MG LORATADINE 10 MG TAB LORATADIN…" at bounding box center [534, 292] width 227 height 109
click at [504, 271] on div "LORATYN LORATADINE 10MG" at bounding box center [534, 280] width 227 height 26
type input "94.875"
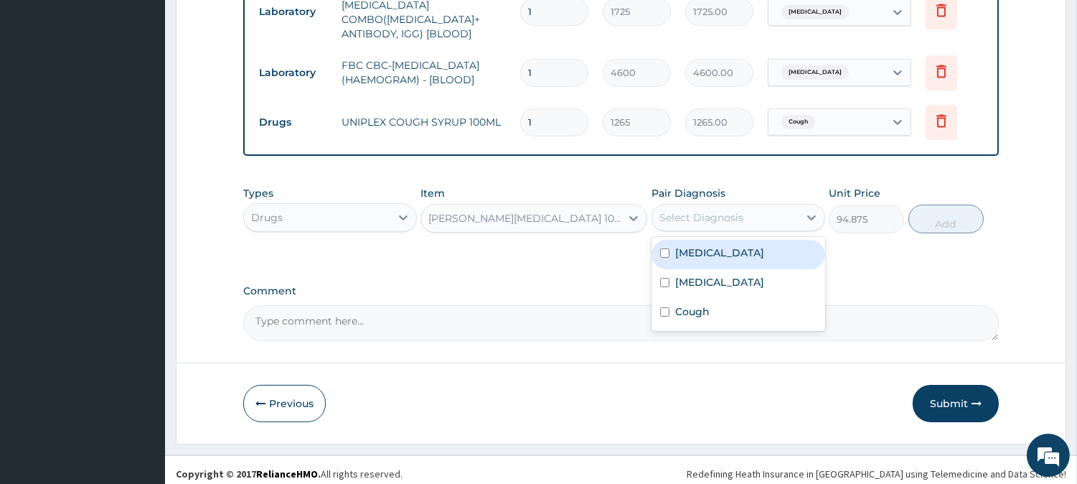
click at [696, 215] on div "Select Diagnosis" at bounding box center [701, 217] width 84 height 14
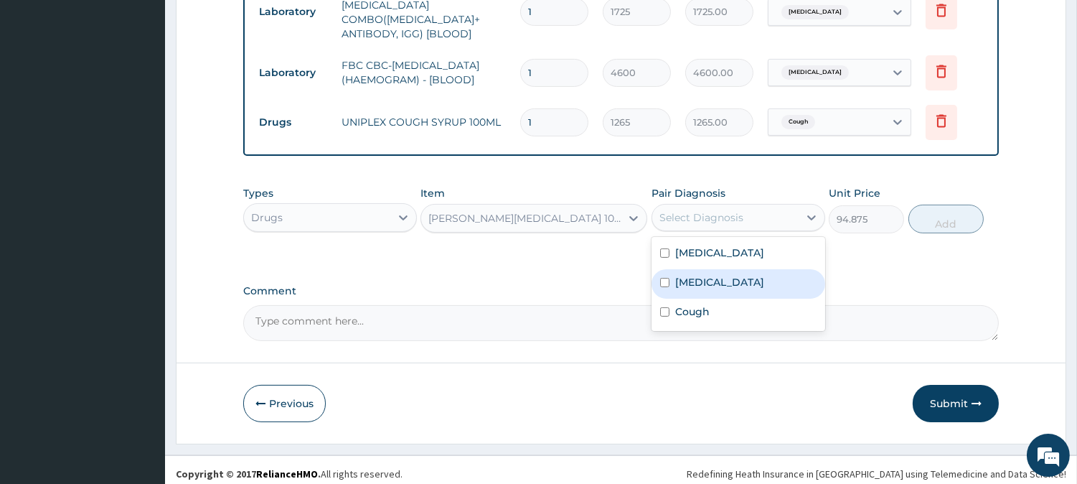
drag, startPoint x: 696, startPoint y: 263, endPoint x: 861, endPoint y: 220, distance: 170.4
click at [697, 269] on div "Malaria" at bounding box center [739, 283] width 174 height 29
checkbox input "true"
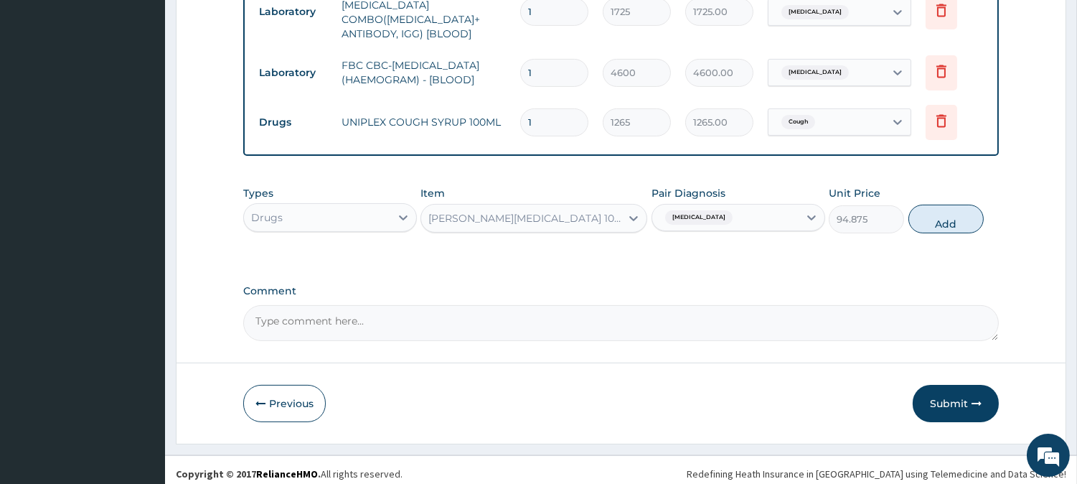
drag, startPoint x: 772, startPoint y: 227, endPoint x: 761, endPoint y: 261, distance: 35.6
click at [766, 241] on div "Types Drugs Item LORATYN LORATADINE 10MG Pair Diagnosis Malaria Unit Price 94.8…" at bounding box center [621, 220] width 756 height 83
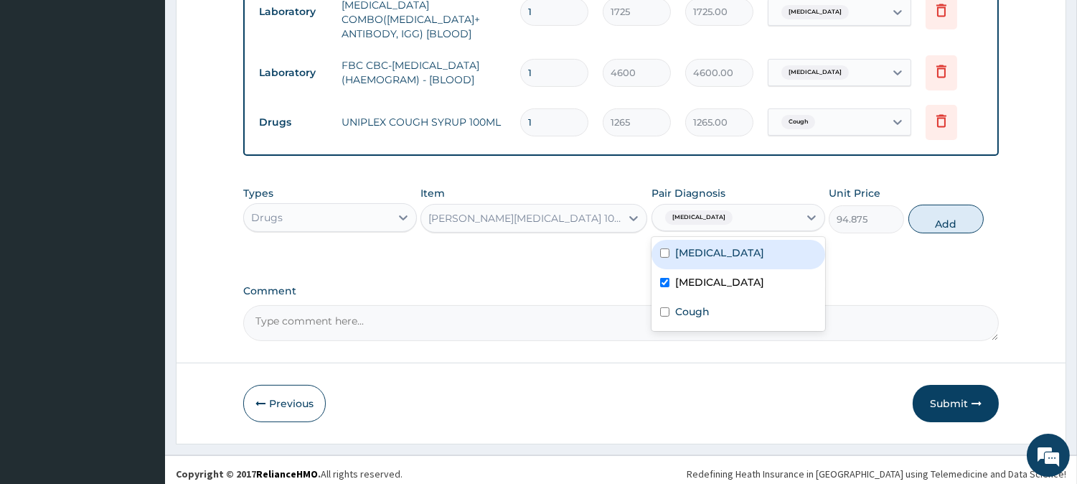
click at [757, 218] on div "Malaria" at bounding box center [725, 217] width 146 height 24
click at [740, 257] on div "Sepsis" at bounding box center [739, 254] width 174 height 29
checkbox input "true"
click at [736, 271] on div "Malaria" at bounding box center [739, 283] width 174 height 29
checkbox input "false"
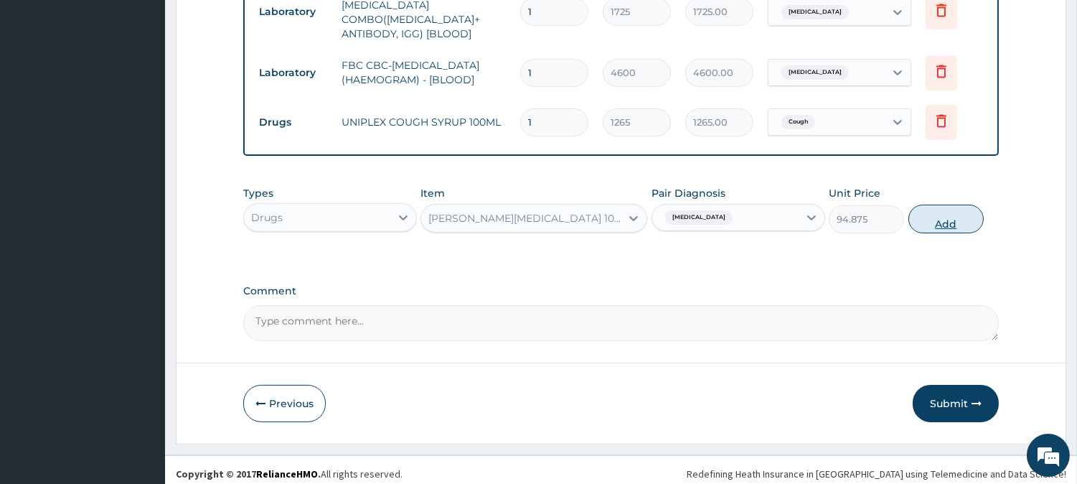
click at [920, 210] on button "Add" at bounding box center [946, 219] width 75 height 29
type input "0"
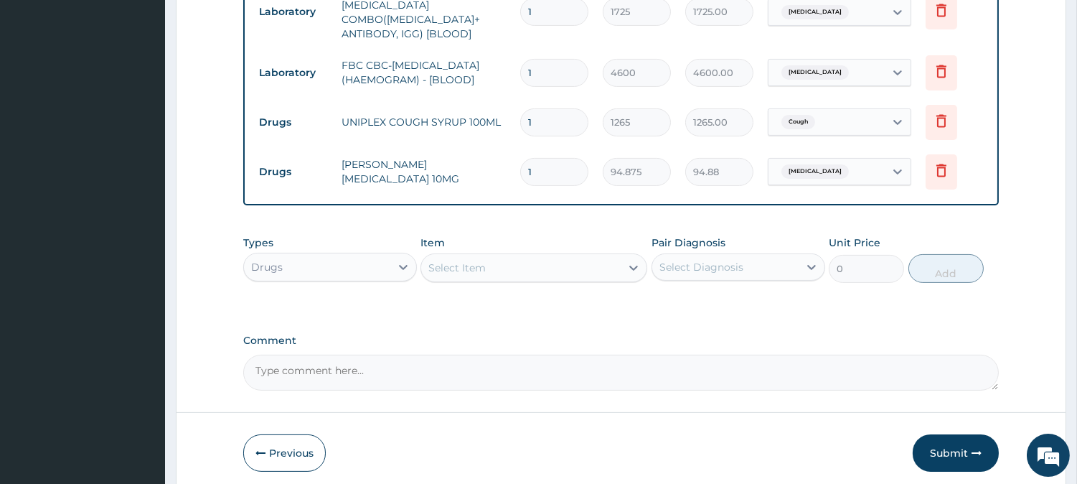
type input "0.00"
type input "5"
type input "474.38"
type input "5"
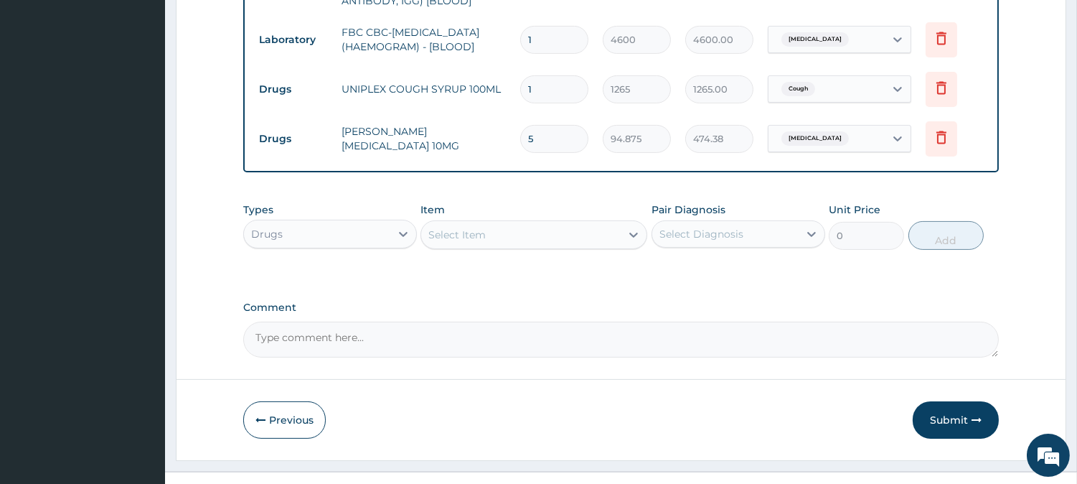
scroll to position [703, 0]
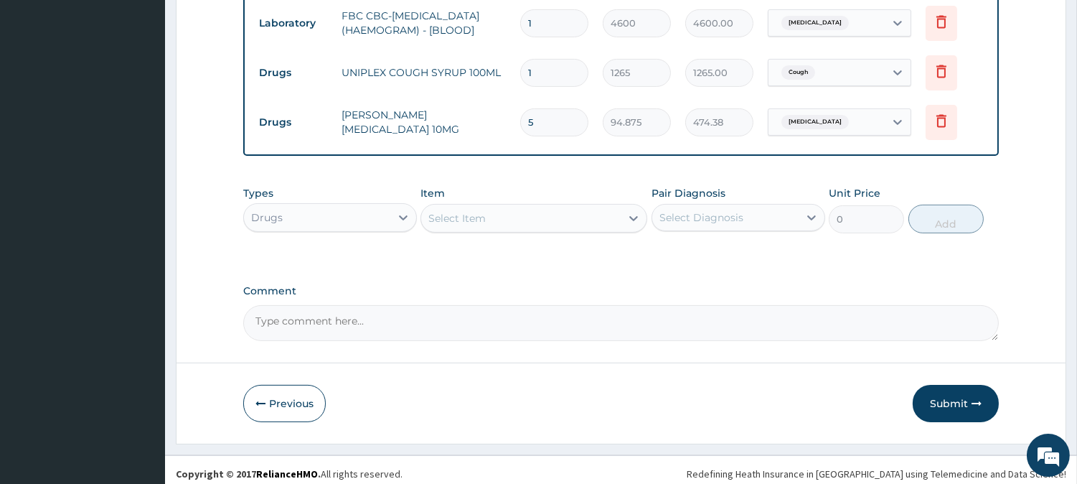
click at [491, 210] on div "Select Item" at bounding box center [520, 218] width 199 height 23
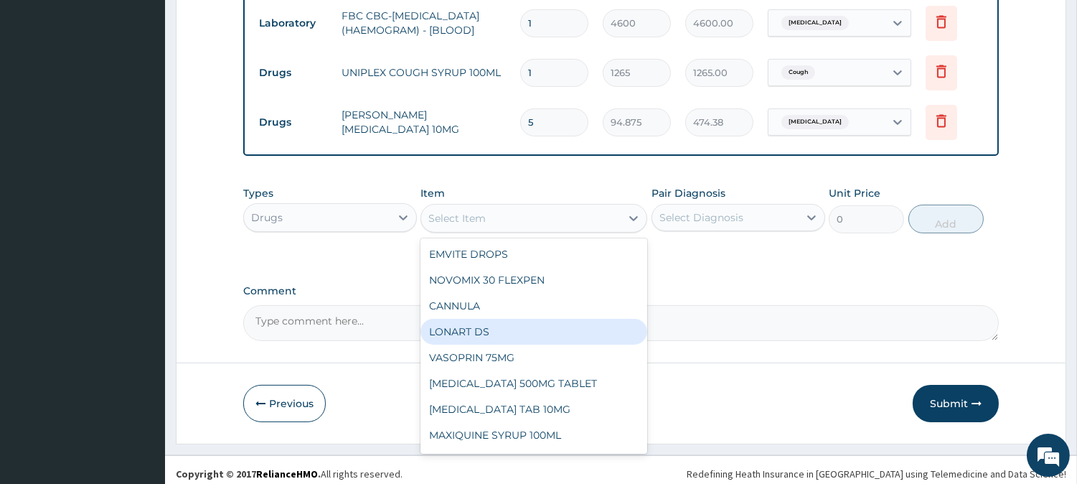
click at [475, 321] on div "LONART DS" at bounding box center [534, 332] width 227 height 26
type input "506"
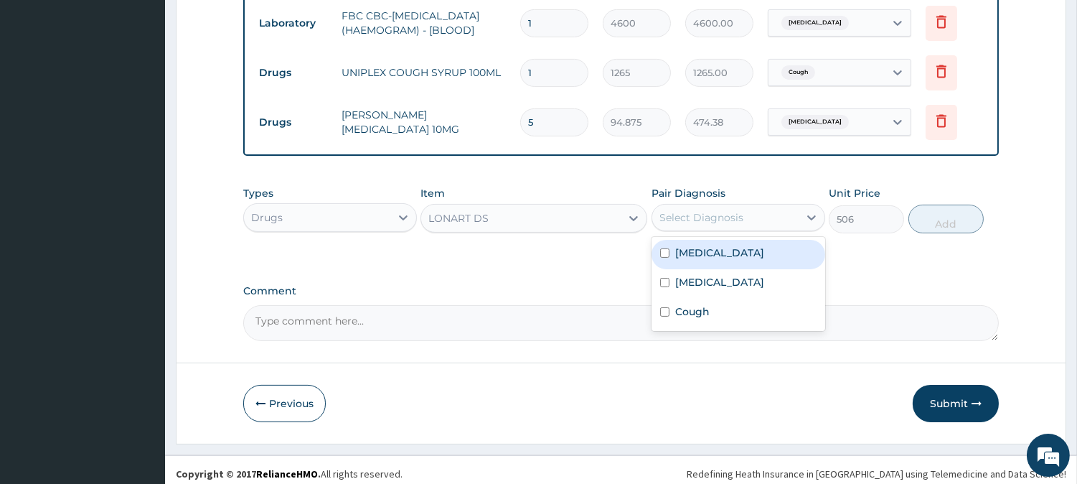
click at [713, 204] on div "Select Diagnosis" at bounding box center [739, 217] width 174 height 27
click at [698, 245] on label "Sepsis" at bounding box center [719, 252] width 89 height 14
checkbox input "true"
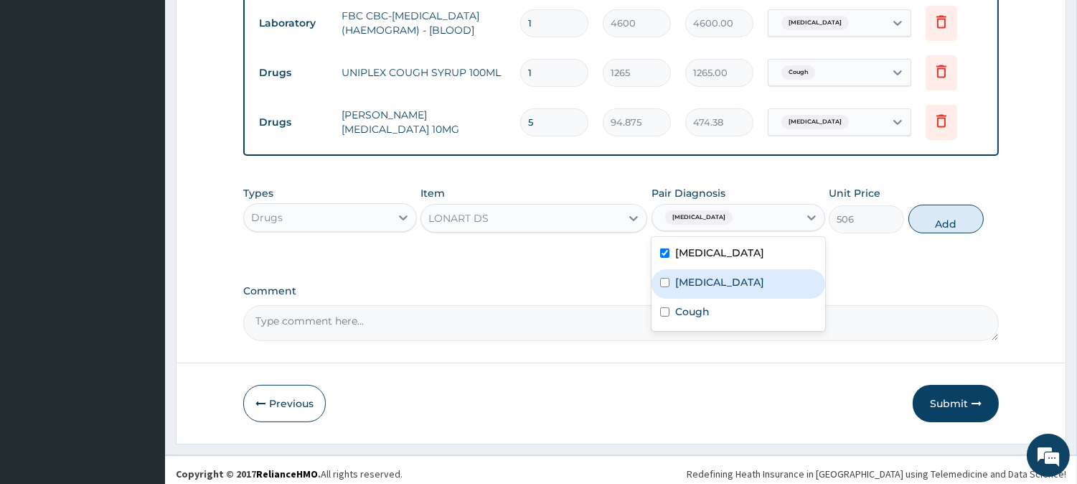
click at [699, 275] on label "Malaria" at bounding box center [719, 282] width 89 height 14
checkbox input "true"
click at [710, 255] on div "Sepsis" at bounding box center [739, 254] width 174 height 29
checkbox input "false"
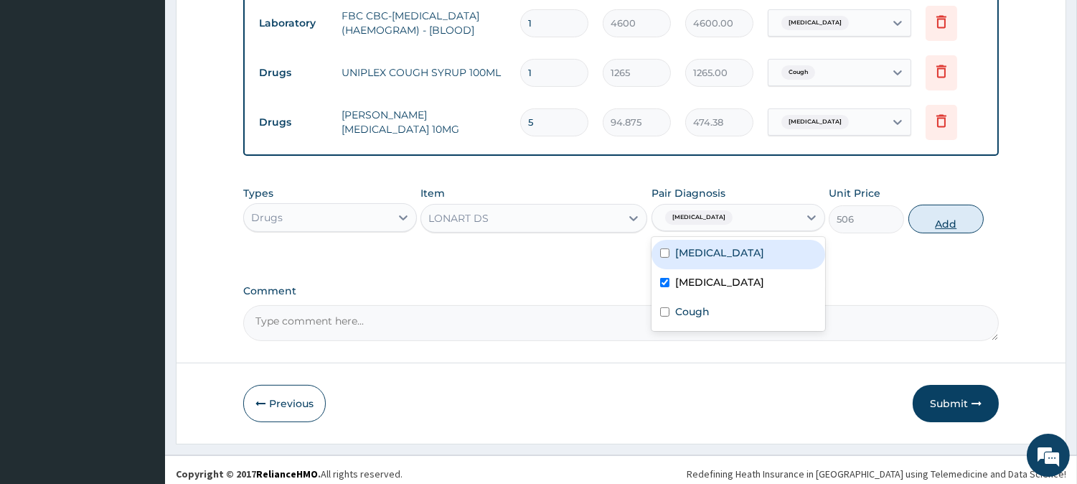
click at [919, 214] on button "Add" at bounding box center [946, 219] width 75 height 29
type input "0"
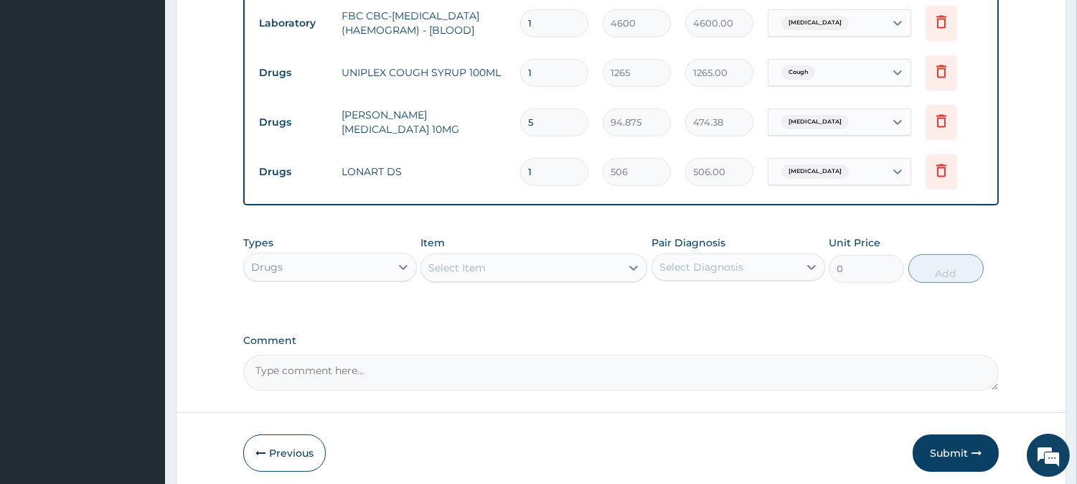
type input "0.00"
type input "5"
type input "2530.00"
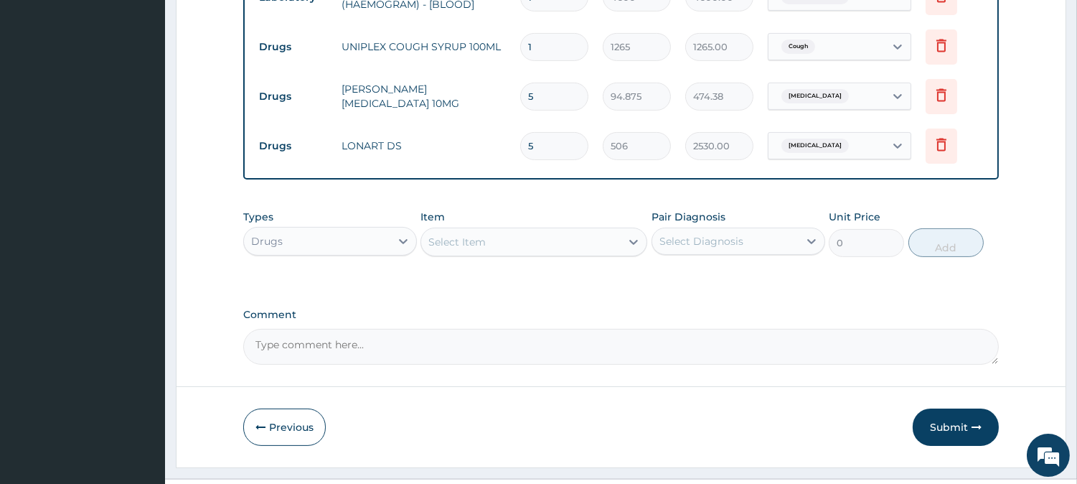
scroll to position [754, 0]
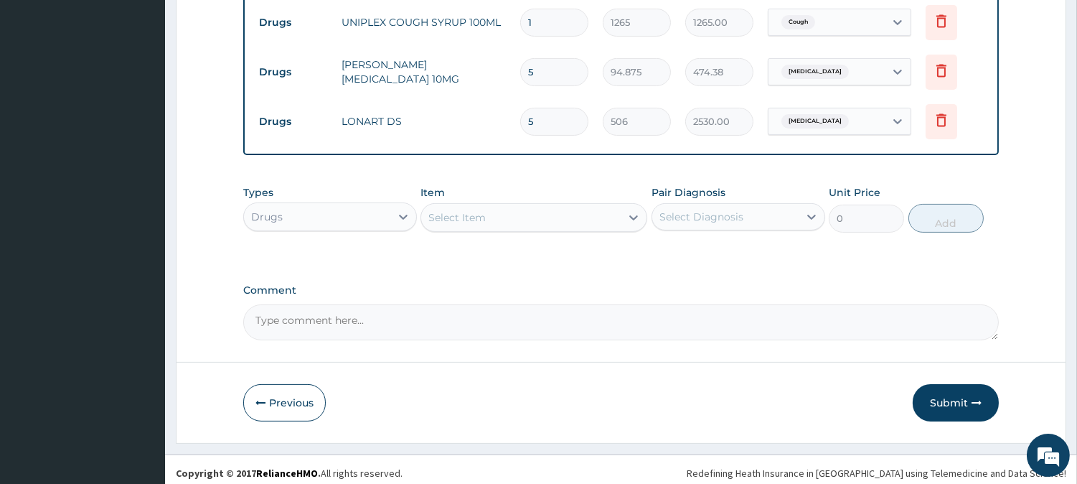
type input "5"
click at [568, 206] on div "Select Item" at bounding box center [520, 217] width 199 height 23
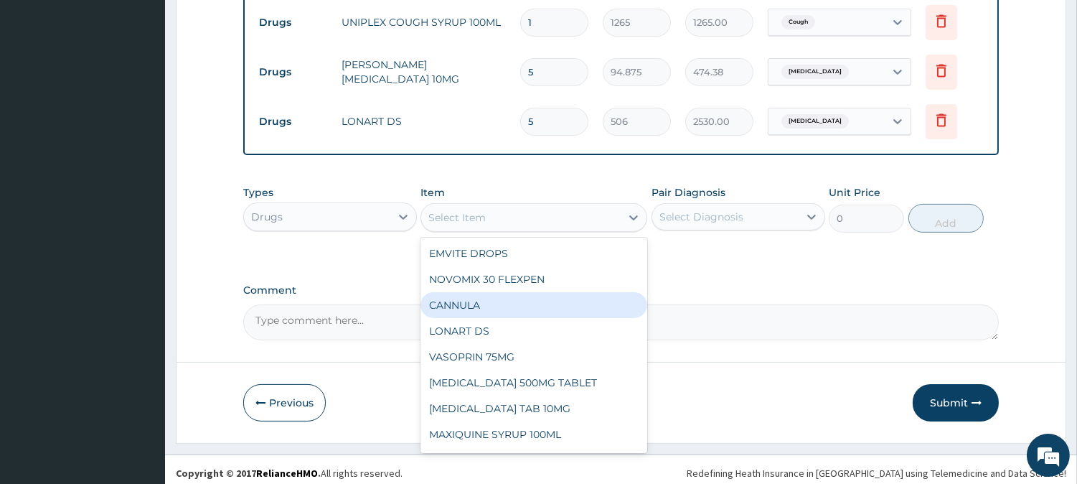
click at [500, 296] on div "CANNULA" at bounding box center [534, 305] width 227 height 26
type input "253"
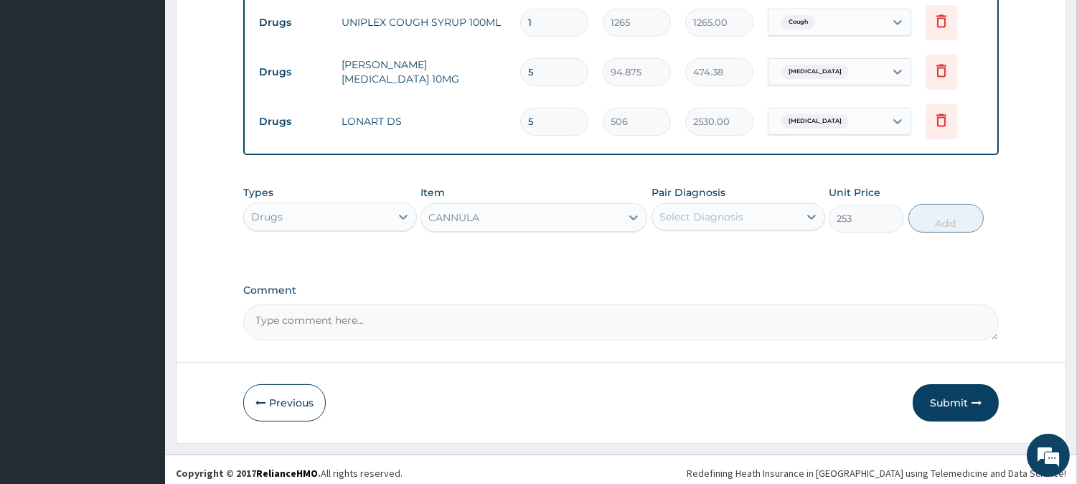
click at [708, 211] on div "Select Diagnosis" at bounding box center [701, 217] width 84 height 14
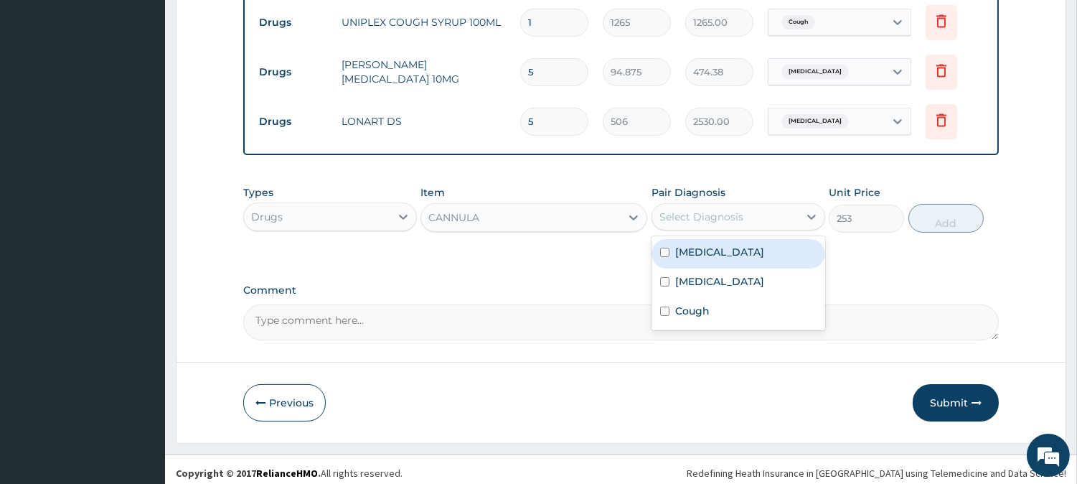
click at [687, 249] on label "Sepsis" at bounding box center [719, 252] width 89 height 14
checkbox input "true"
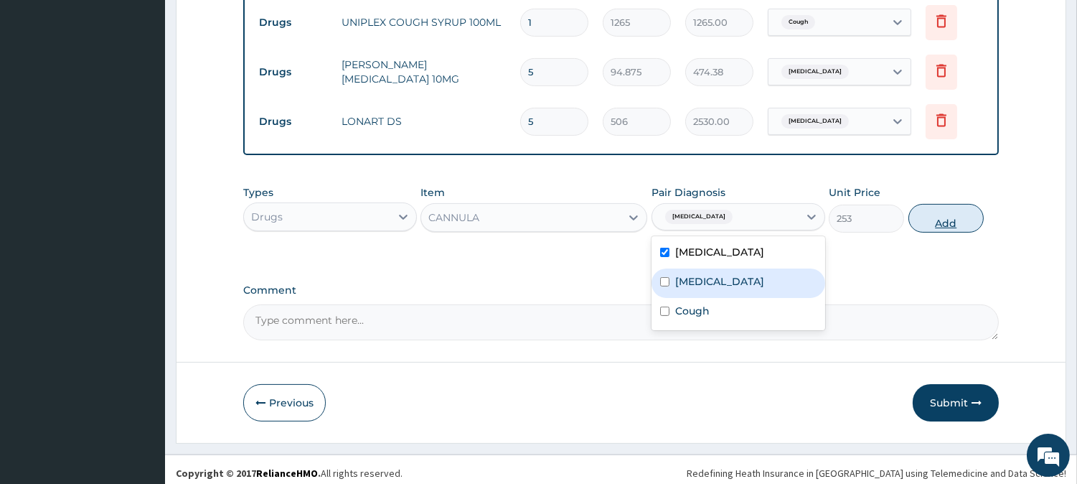
click at [928, 212] on button "Add" at bounding box center [946, 218] width 75 height 29
type input "0"
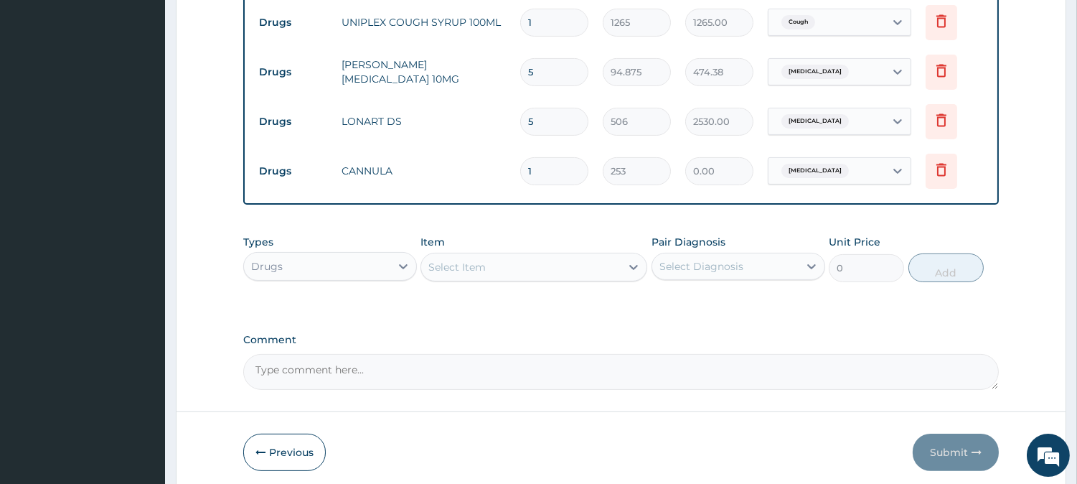
type input "0.00"
type input "2"
type input "506.00"
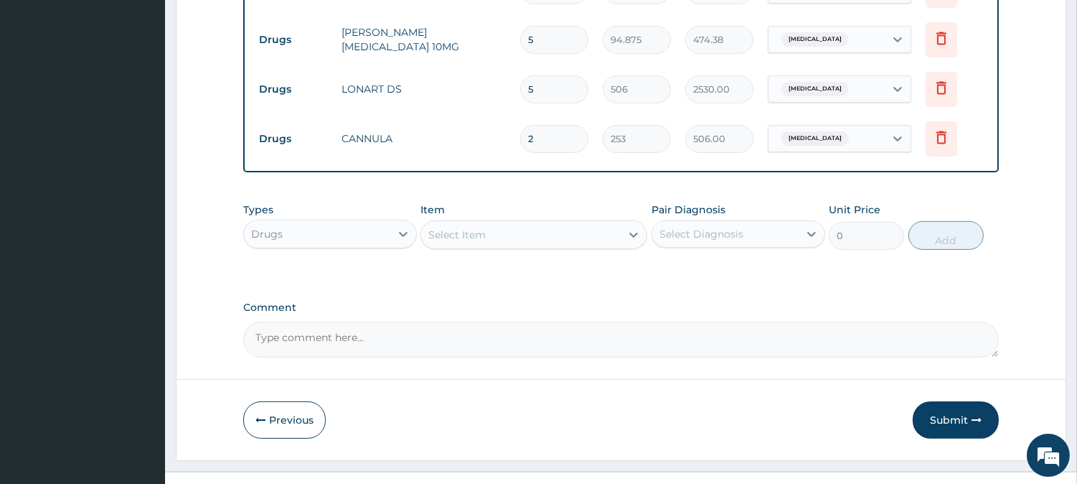
scroll to position [804, 0]
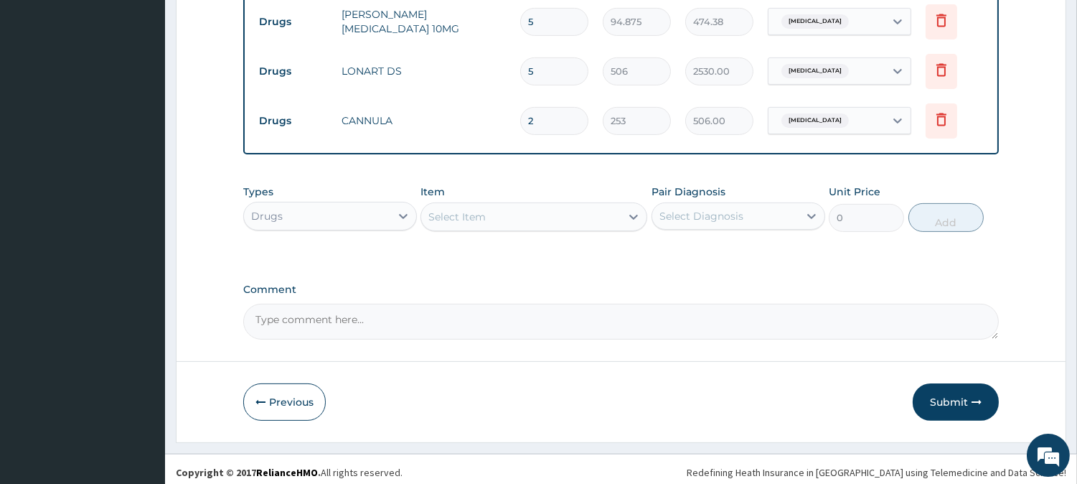
type input "2"
click at [556, 205] on div "Select Item" at bounding box center [520, 216] width 199 height 23
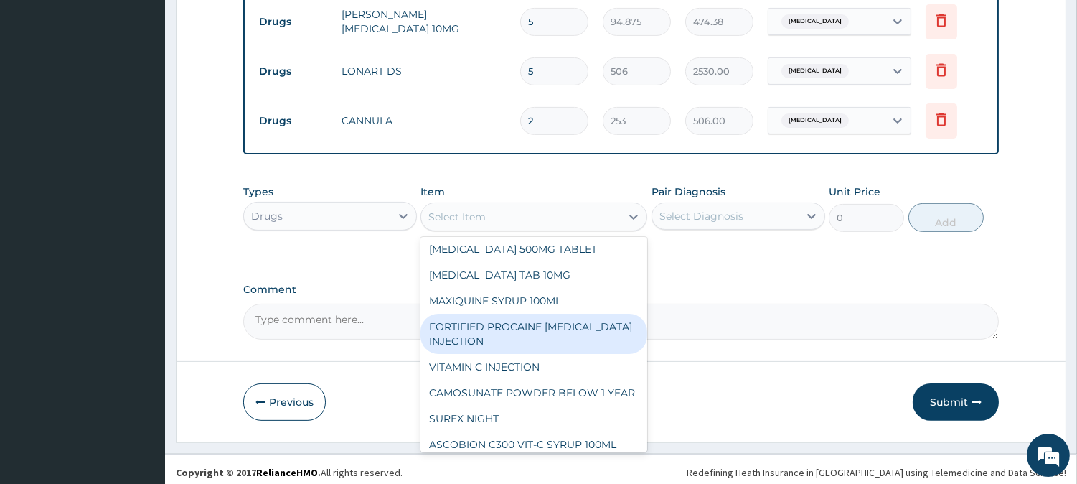
scroll to position [159, 0]
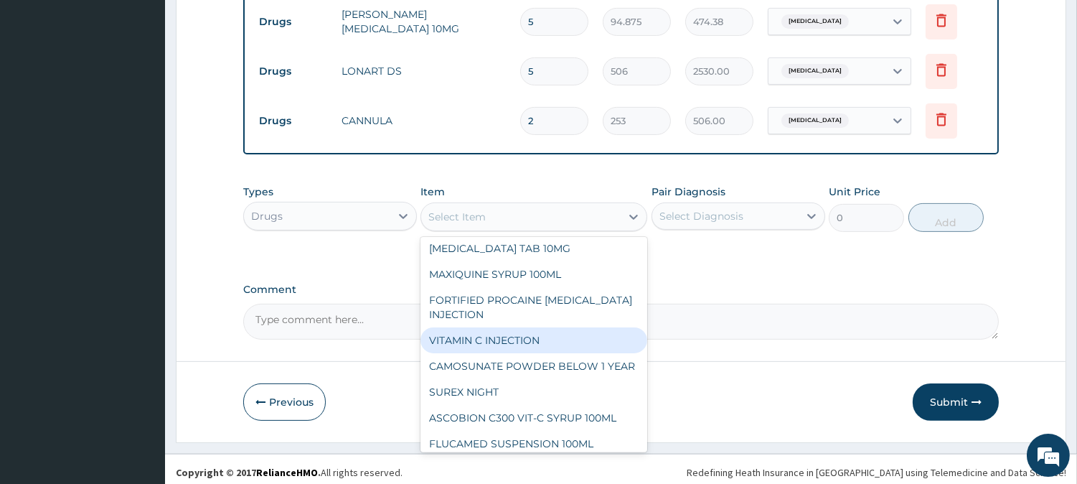
click at [544, 337] on div "VITAMIN C INJECTION" at bounding box center [534, 340] width 227 height 26
type input "151.8"
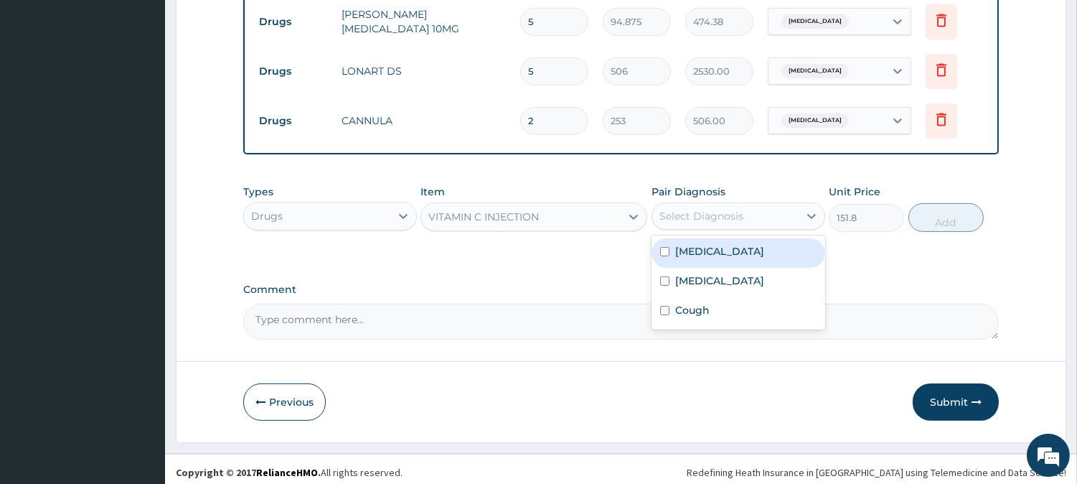
click at [704, 220] on div "Select Diagnosis" at bounding box center [725, 216] width 146 height 23
click at [694, 256] on div "Sepsis" at bounding box center [739, 252] width 174 height 29
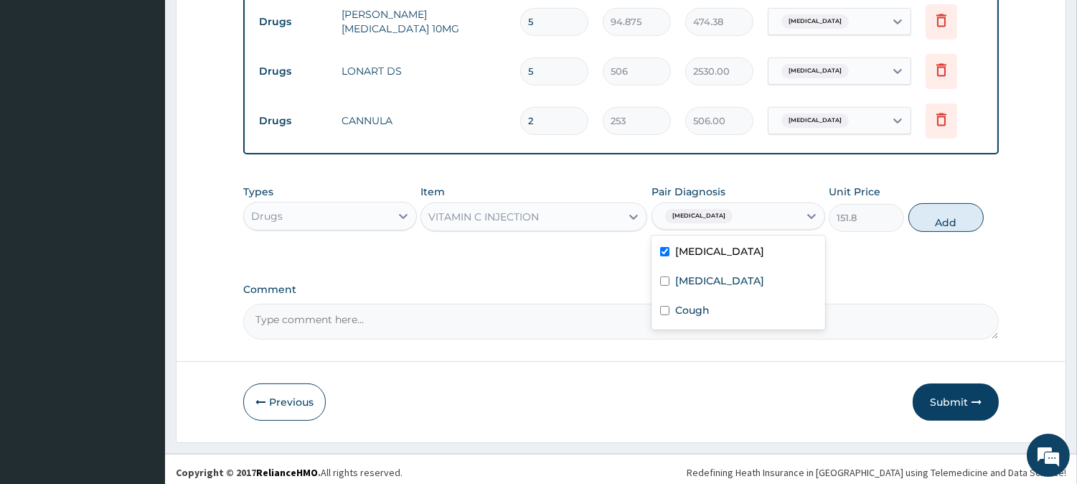
checkbox input "true"
click at [942, 221] on button "Add" at bounding box center [946, 217] width 75 height 29
type input "0"
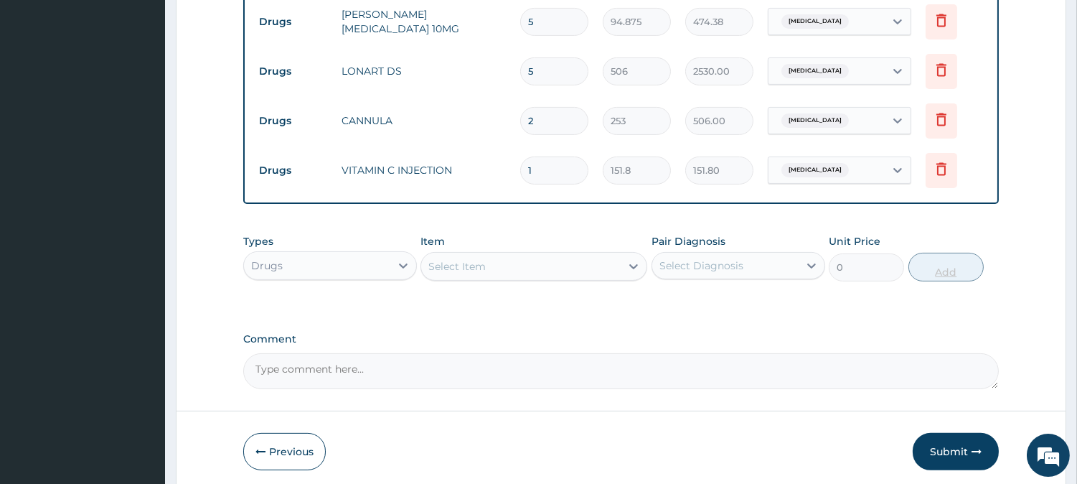
type input "10"
type input "1518.00"
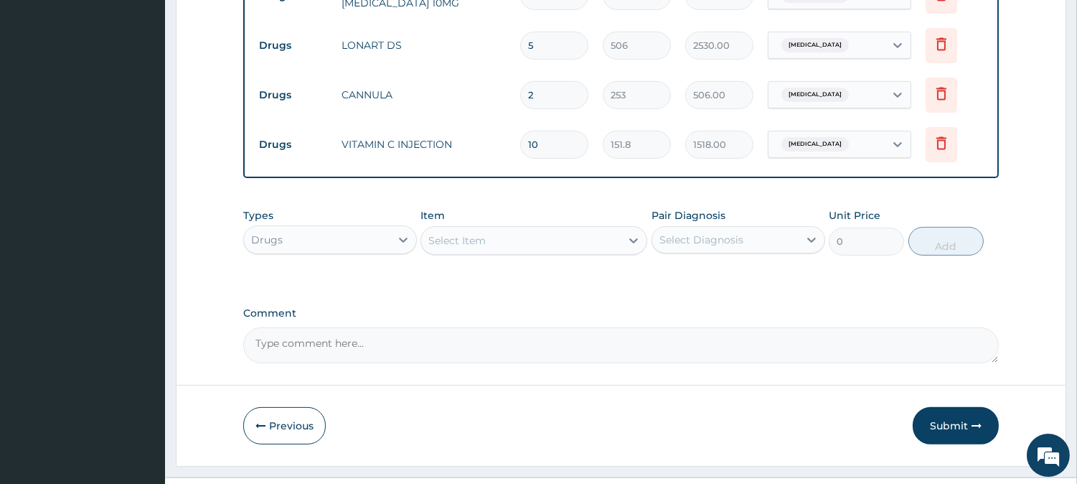
scroll to position [853, 0]
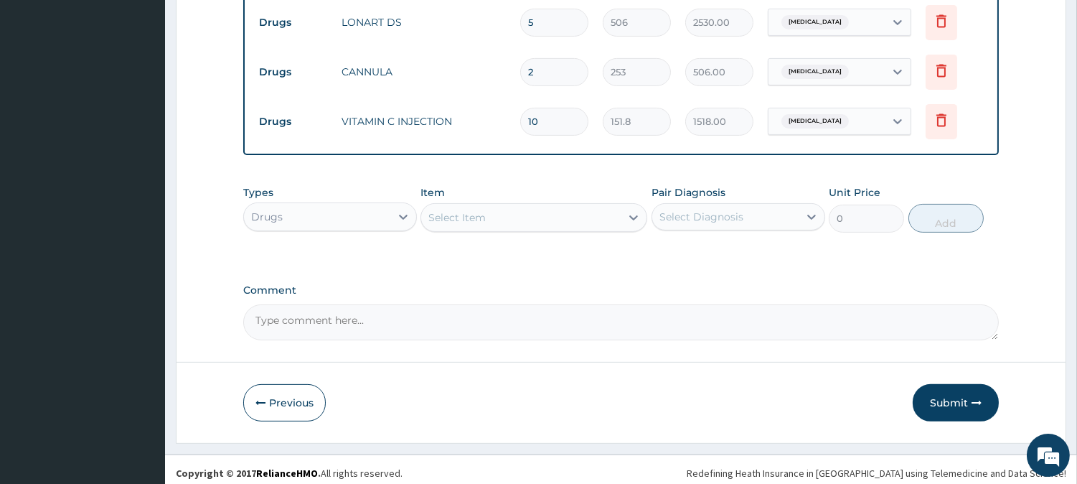
type input "10"
click at [619, 206] on div "Select Item" at bounding box center [520, 217] width 199 height 23
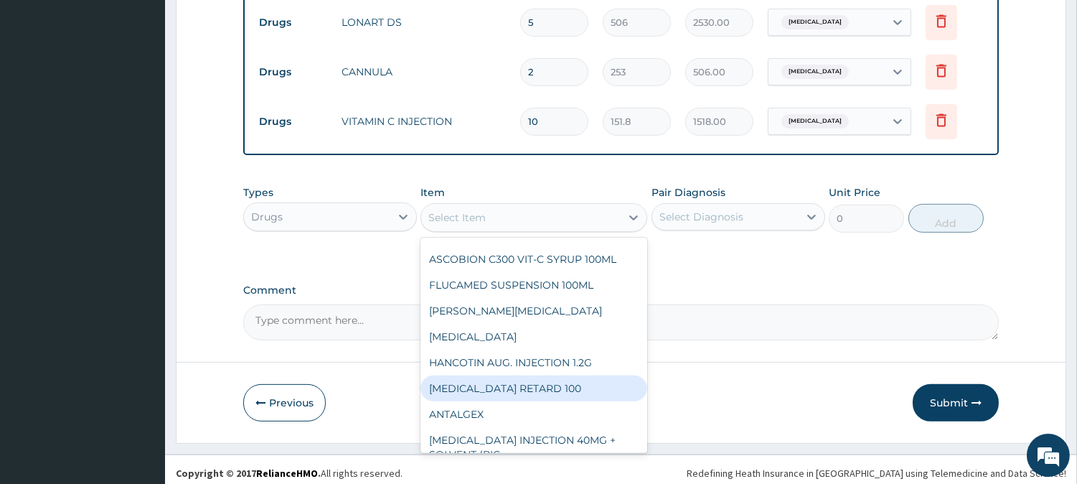
scroll to position [398, 0]
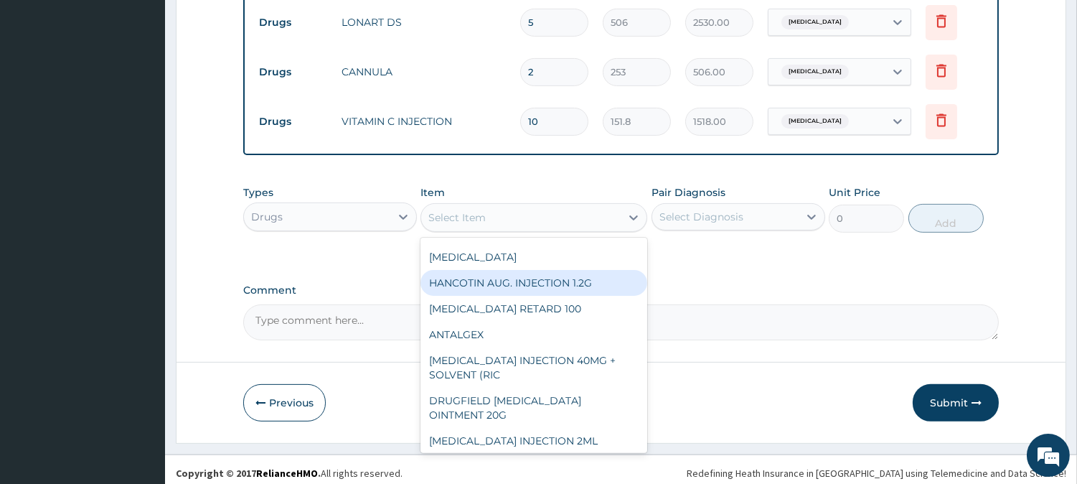
click at [572, 287] on div "HANCOTIN AUG. INJECTION 1.2G" at bounding box center [534, 283] width 227 height 26
type input "1644.5"
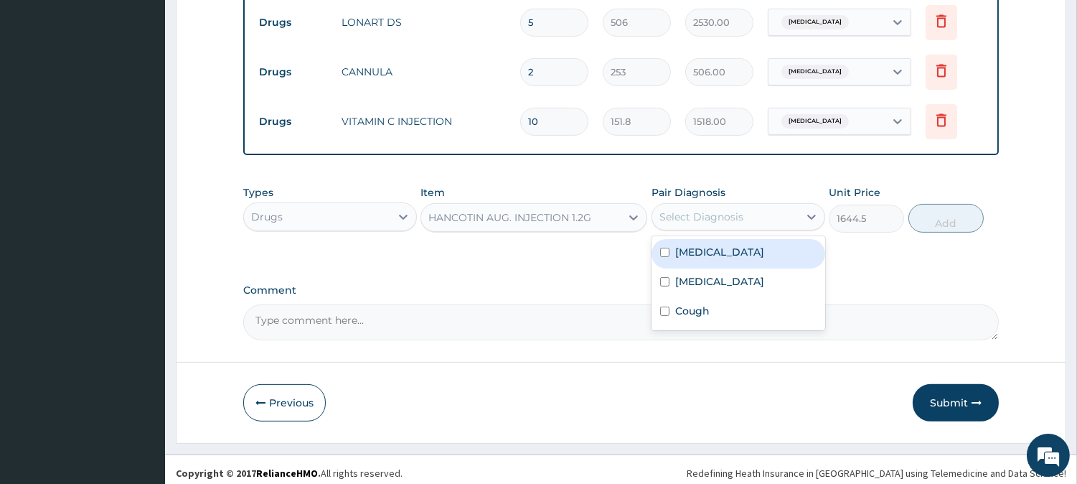
click at [730, 218] on div "Select Diagnosis" at bounding box center [725, 216] width 146 height 23
click at [604, 206] on div "HANCOTIN AUG. INJECTION 1.2G" at bounding box center [520, 217] width 199 height 23
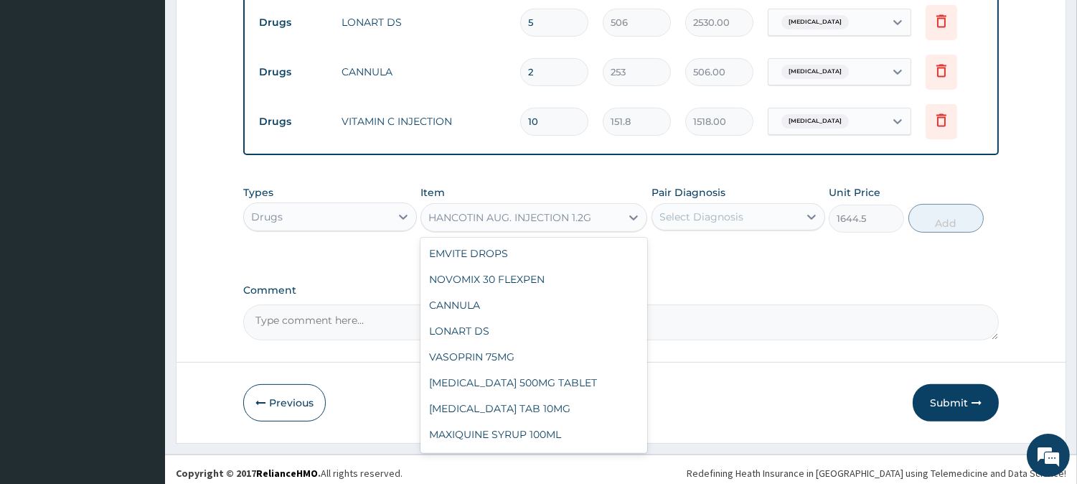
scroll to position [263, 0]
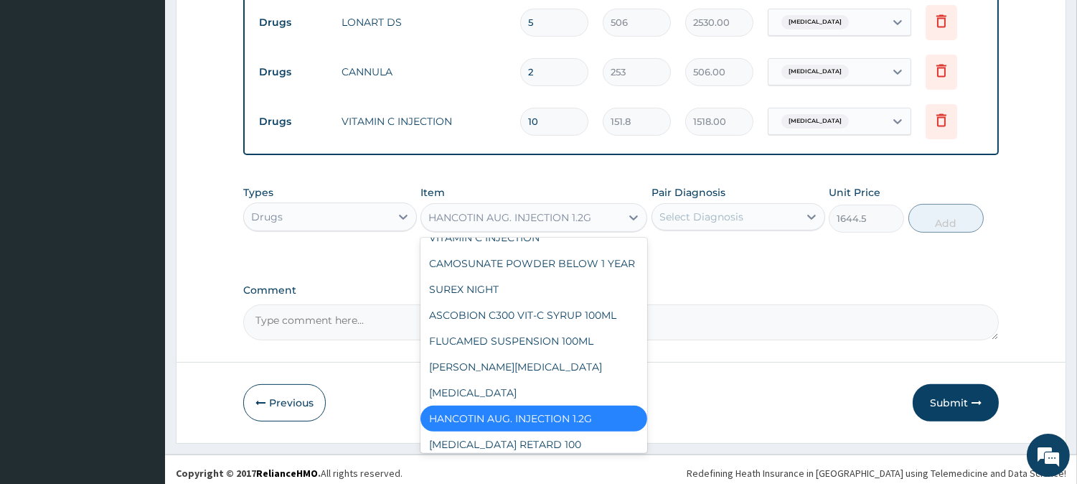
click at [679, 210] on div "Select Diagnosis" at bounding box center [701, 217] width 84 height 14
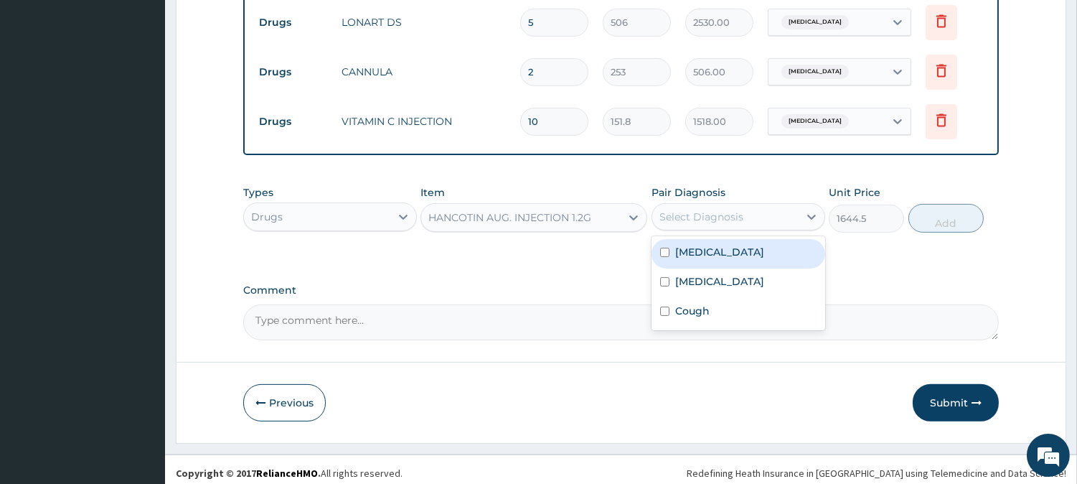
click at [676, 253] on div "Sepsis" at bounding box center [739, 253] width 174 height 29
checkbox input "true"
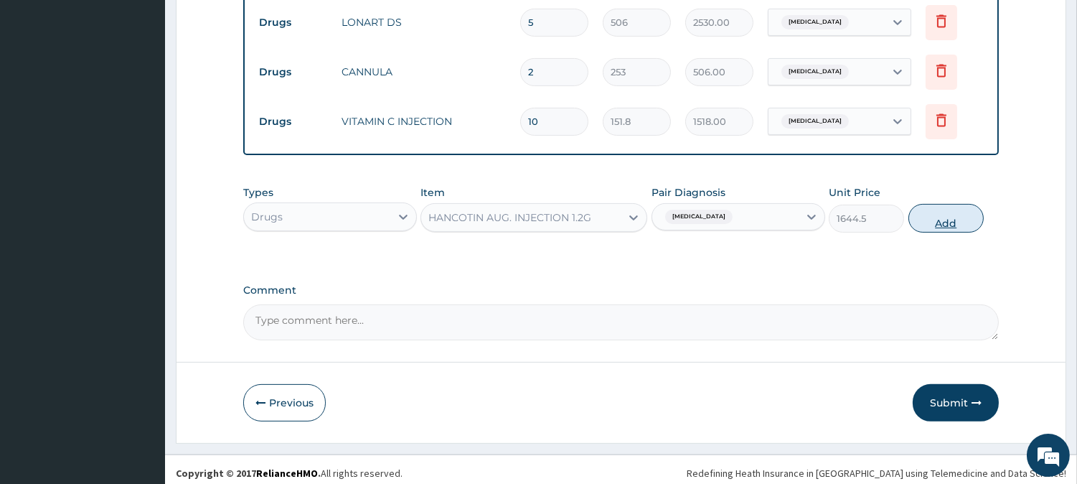
click at [946, 215] on button "Add" at bounding box center [946, 218] width 75 height 29
type input "0"
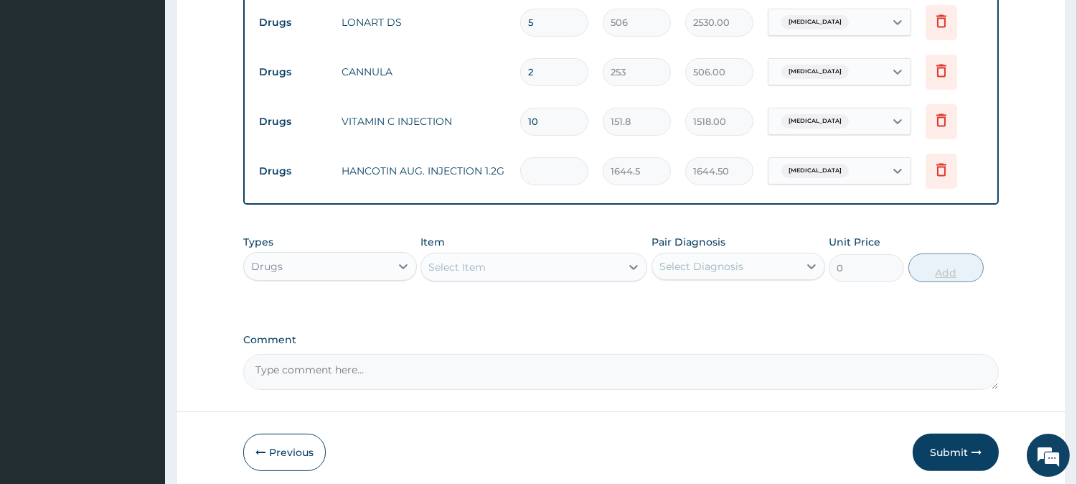
type input "0.00"
type input "7"
type input "11511.50"
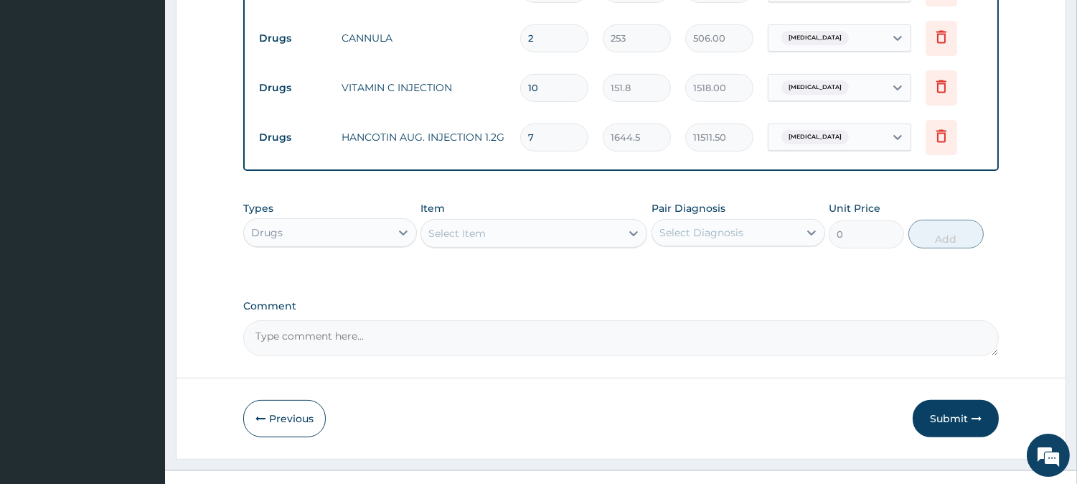
scroll to position [903, 0]
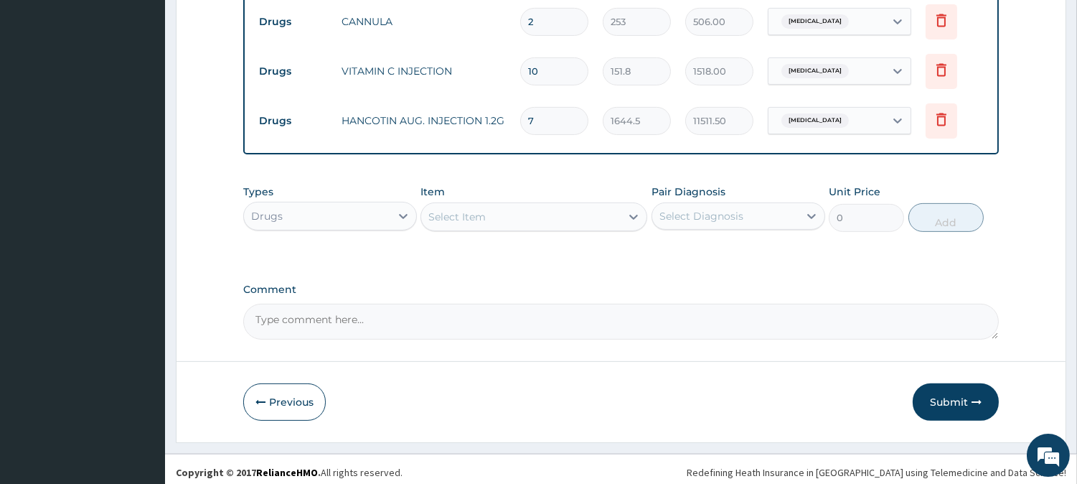
type input "7"
click at [558, 206] on div "Select Item" at bounding box center [520, 216] width 199 height 23
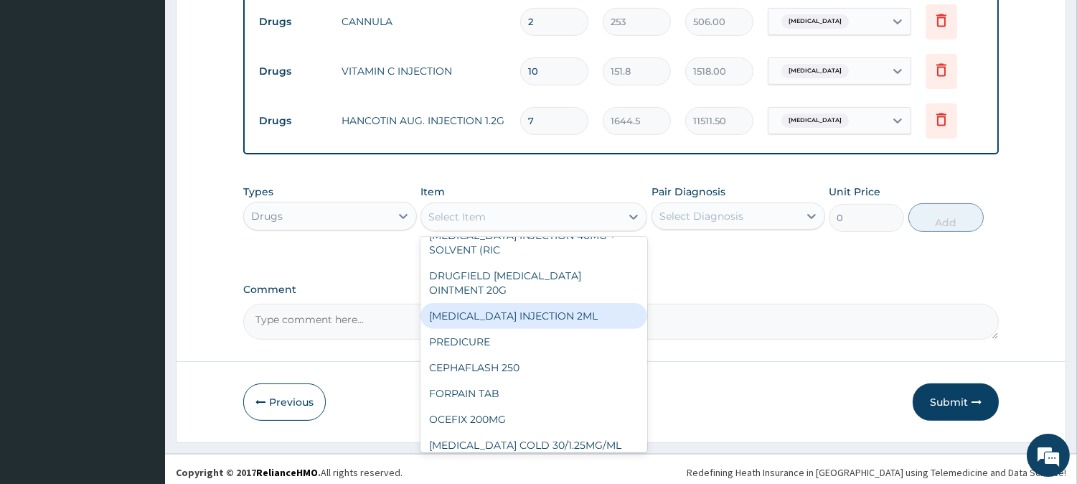
scroll to position [558, 0]
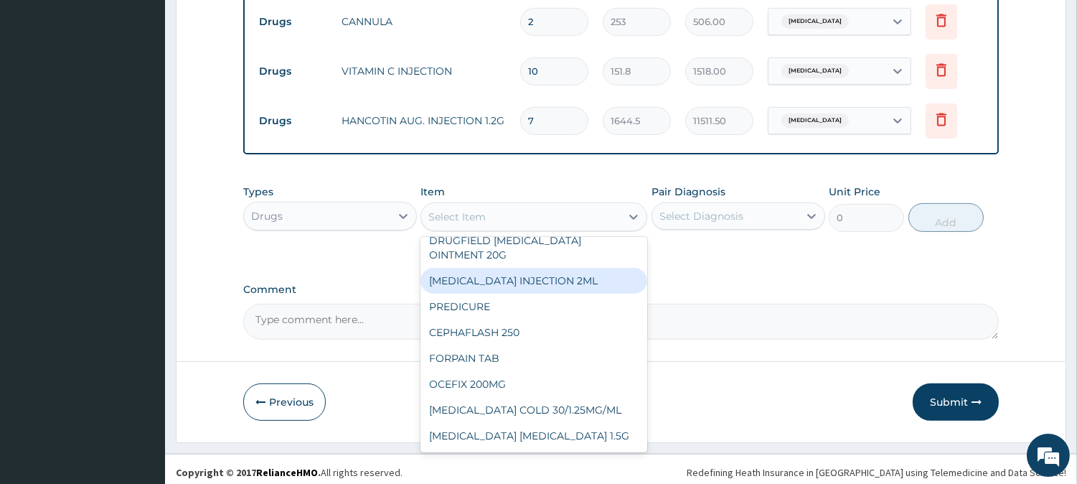
click at [568, 290] on div "GENTAMICIN INJECTION 2ML" at bounding box center [534, 281] width 227 height 26
type input "354.2"
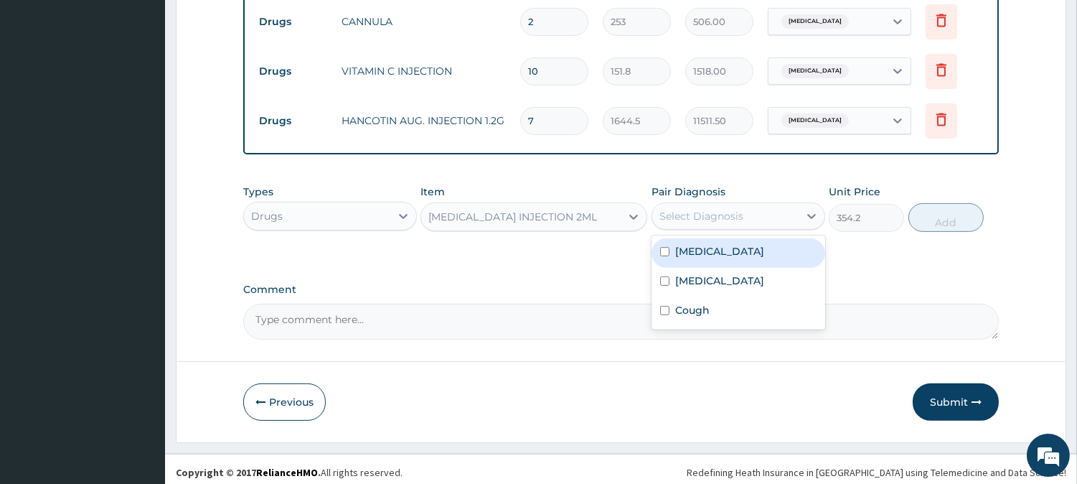
click at [733, 209] on div "Select Diagnosis" at bounding box center [701, 216] width 84 height 14
click at [708, 253] on div "Sepsis" at bounding box center [739, 252] width 174 height 29
checkbox input "true"
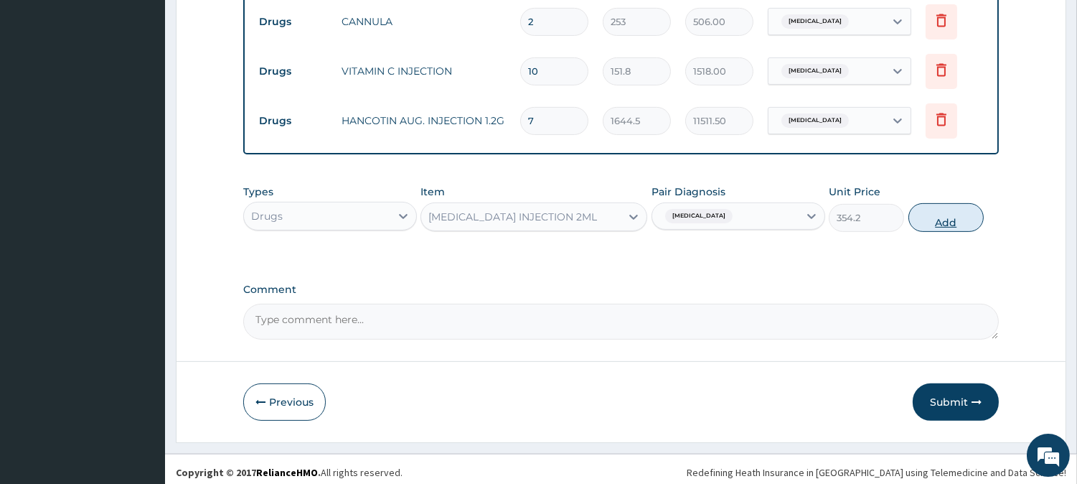
click at [944, 208] on button "Add" at bounding box center [946, 217] width 75 height 29
type input "0"
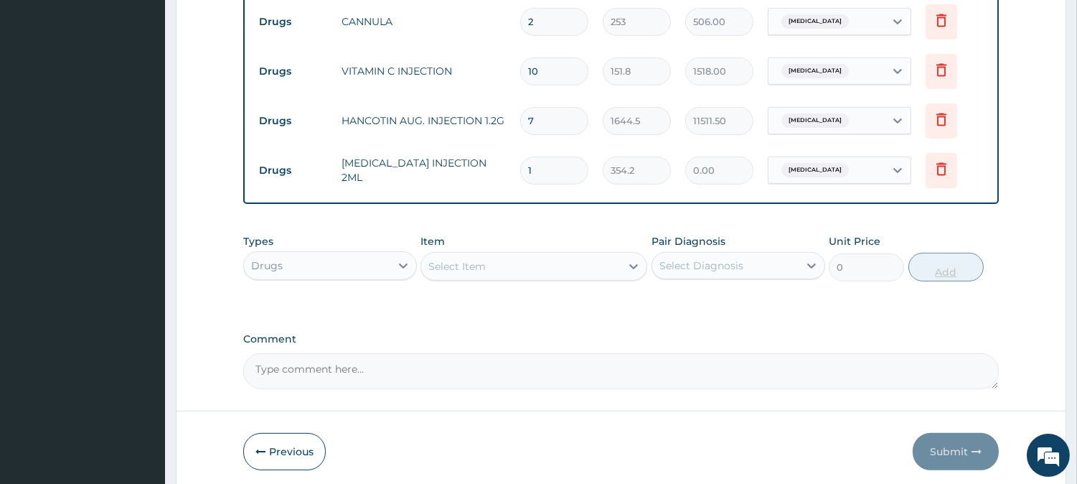
type input "0.00"
type input "8"
type input "2833.60"
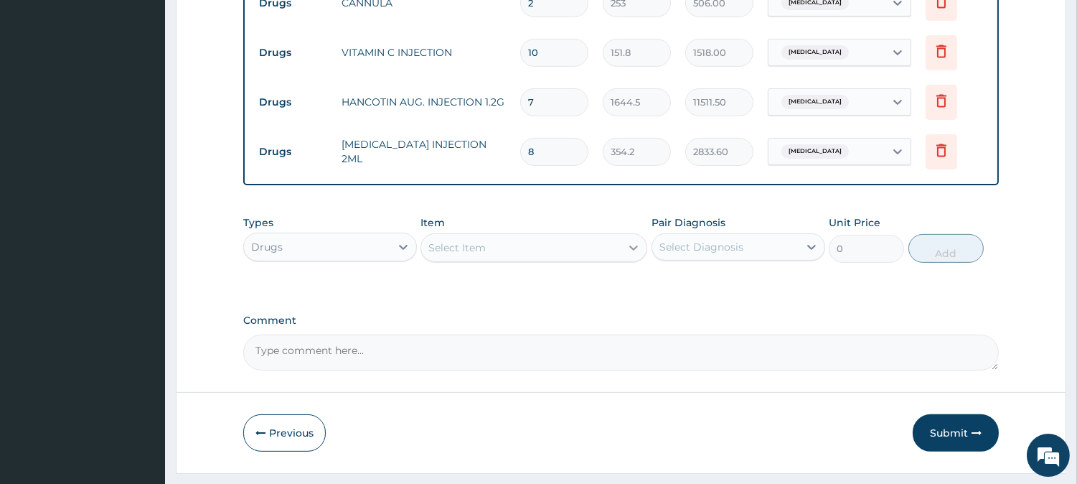
scroll to position [952, 0]
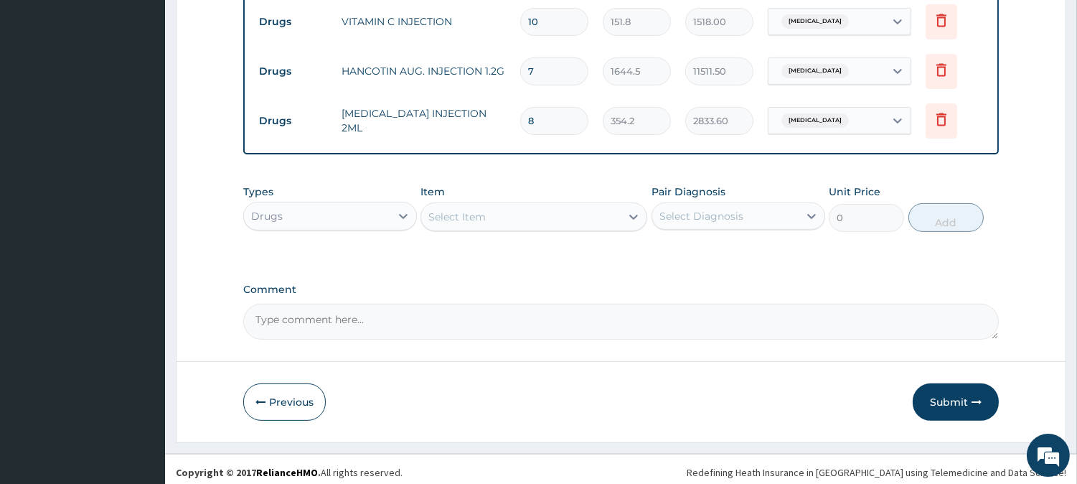
type input "8"
click at [605, 205] on div "Select Item" at bounding box center [520, 216] width 199 height 23
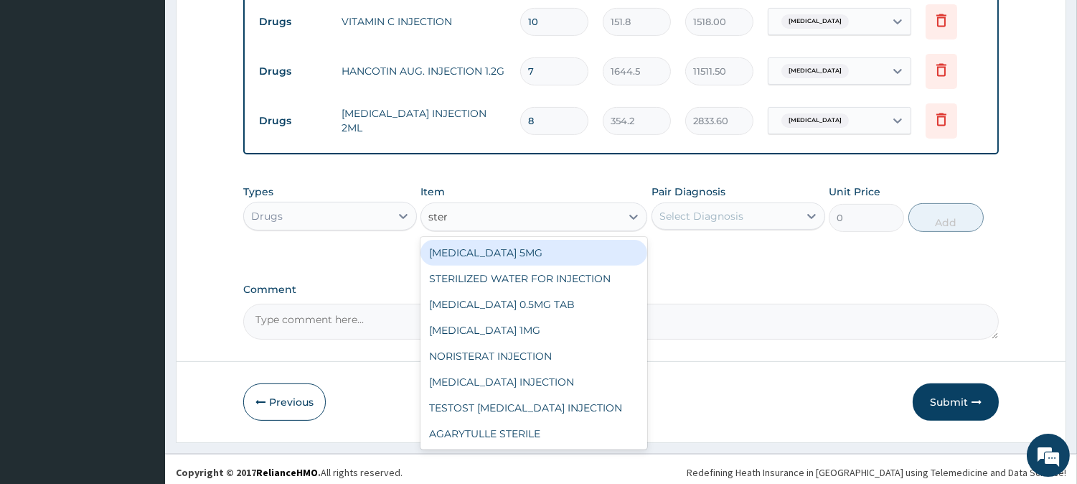
type input "steri"
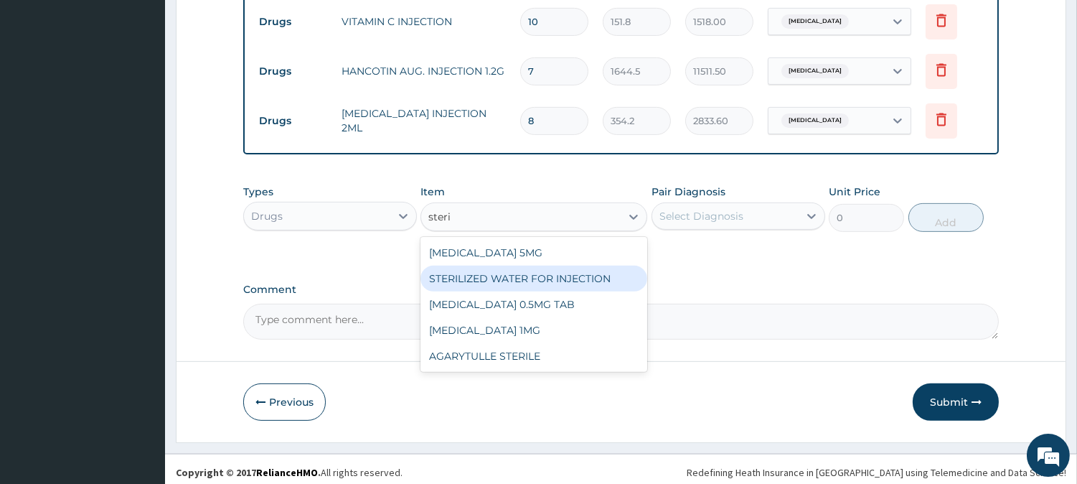
click at [539, 268] on div "STERILIZED WATER FOR INJECTION" at bounding box center [534, 279] width 227 height 26
type input "151.8"
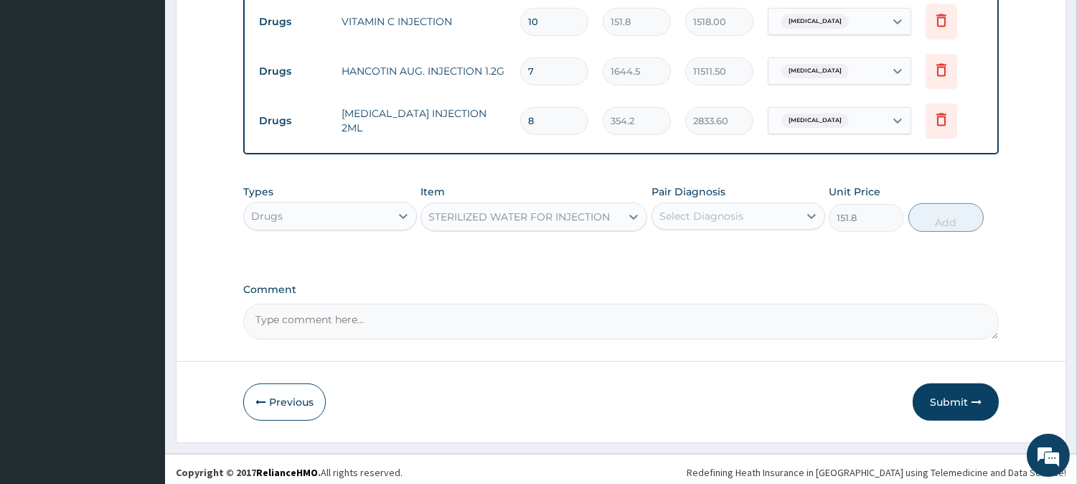
click at [669, 209] on div "Select Diagnosis" at bounding box center [701, 216] width 84 height 14
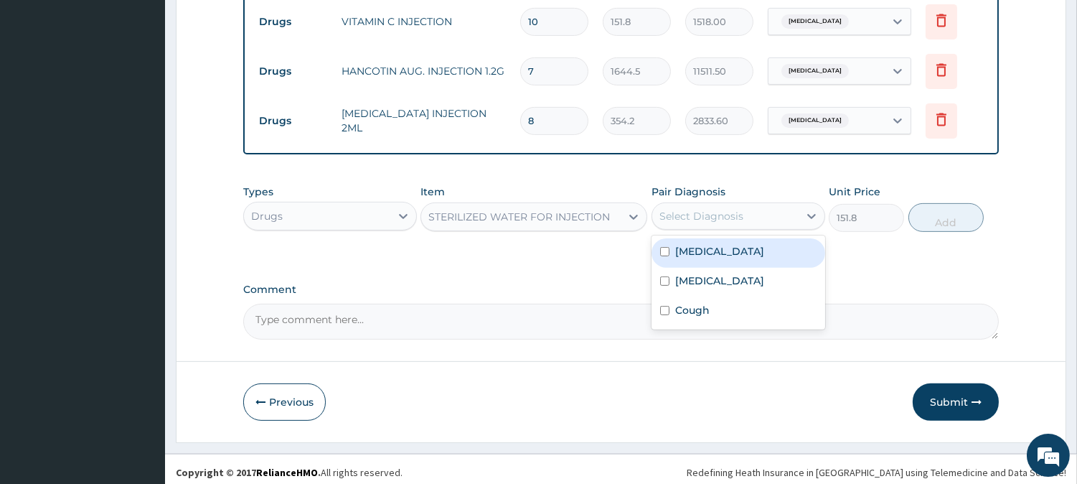
click at [670, 255] on div "Sepsis" at bounding box center [739, 252] width 174 height 29
checkbox input "true"
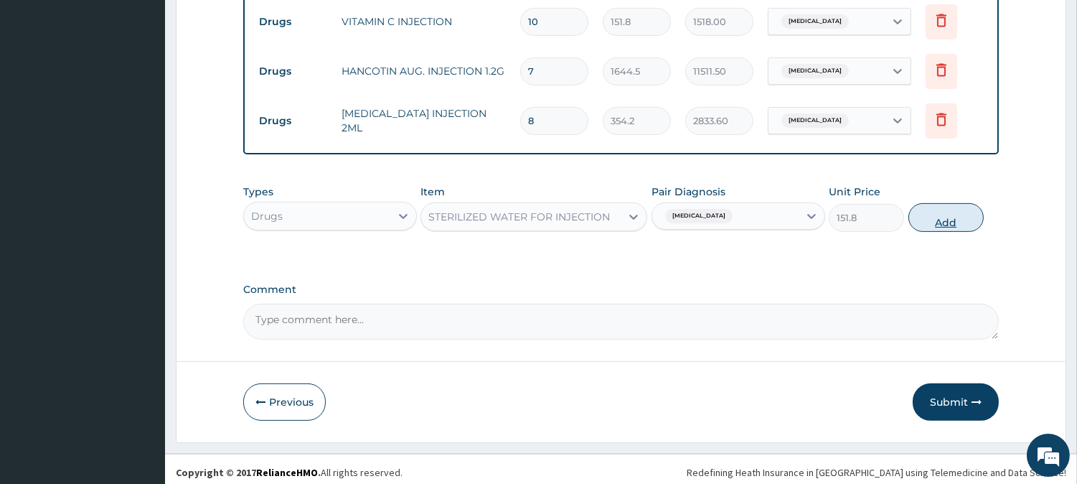
click at [955, 217] on button "Add" at bounding box center [946, 217] width 75 height 29
type input "0"
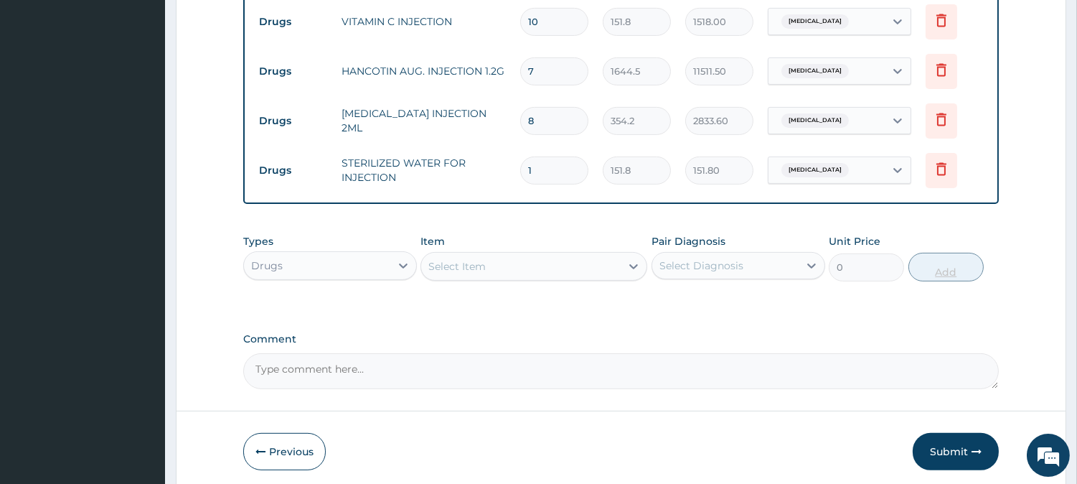
type input "0.00"
type input "5"
type input "759.00"
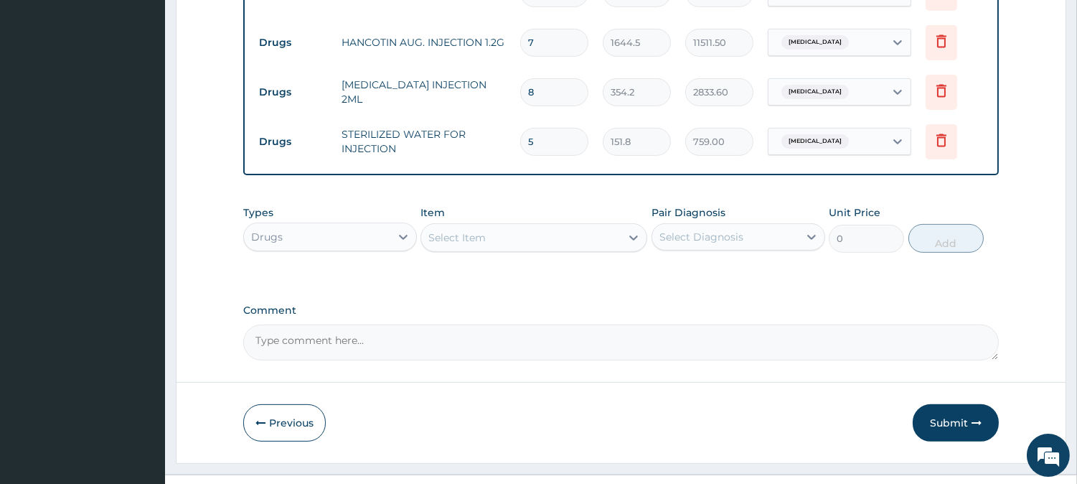
scroll to position [1003, 0]
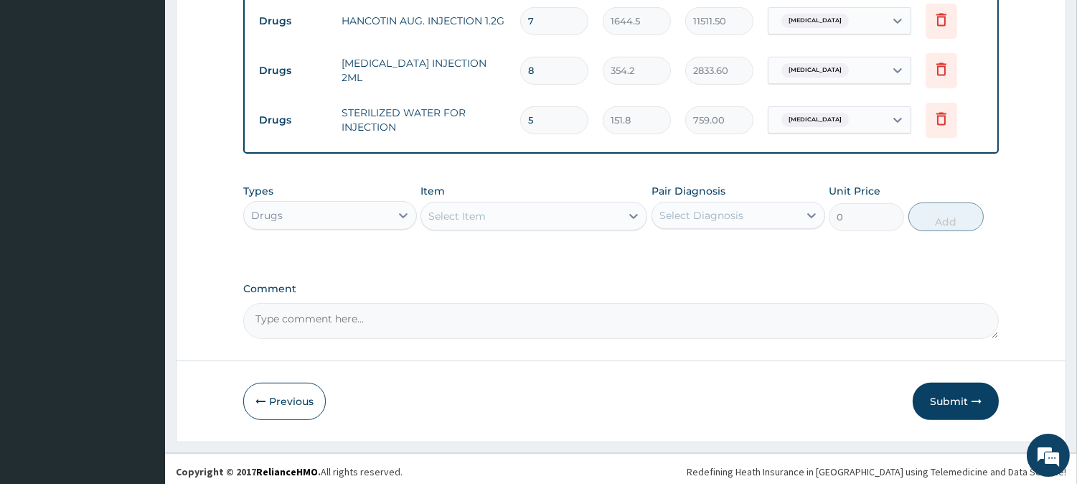
type input "5"
click at [504, 215] on div "Select Item" at bounding box center [520, 216] width 199 height 23
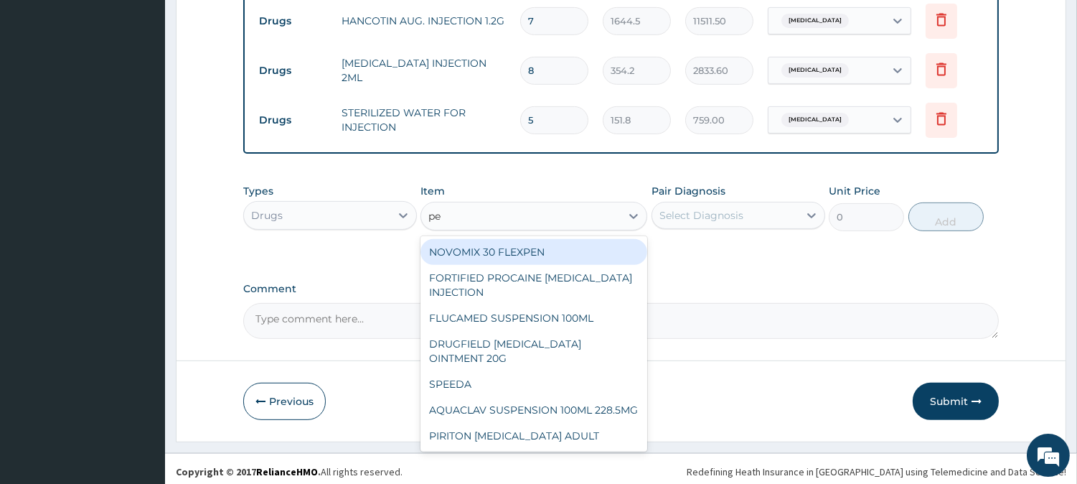
type input "p"
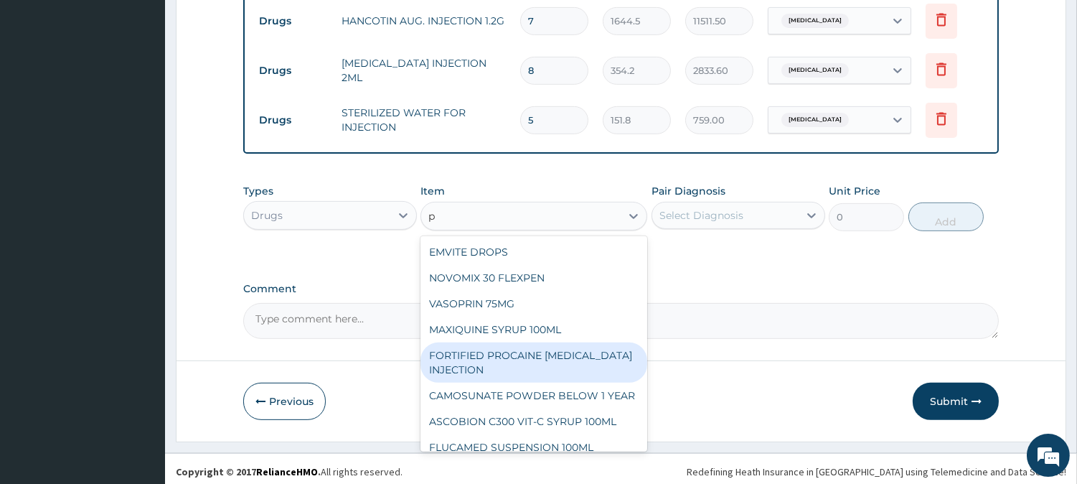
click at [540, 356] on div "FORTIFIED PROCAINE PENICILLIN INJECTION" at bounding box center [534, 362] width 227 height 40
type input "632.5"
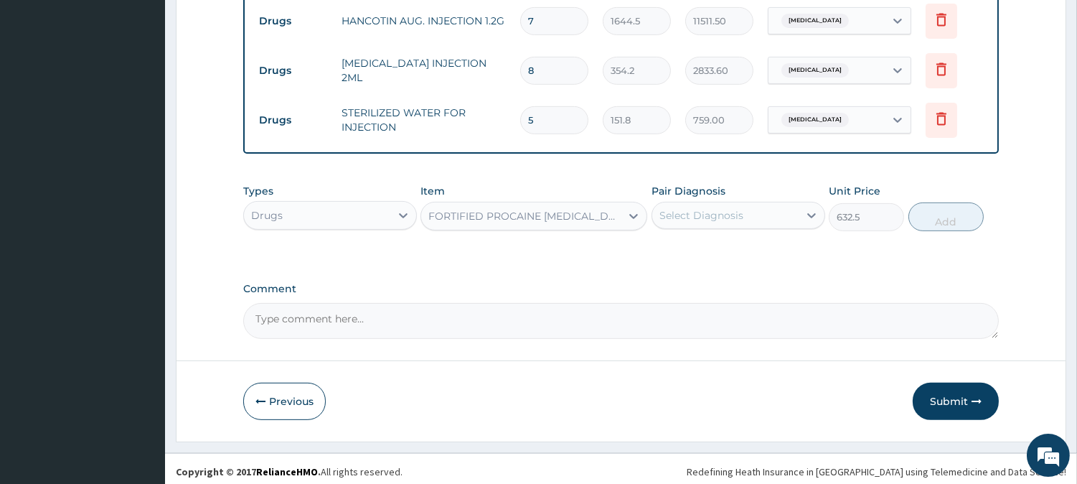
click at [723, 208] on div "Select Diagnosis" at bounding box center [701, 215] width 84 height 14
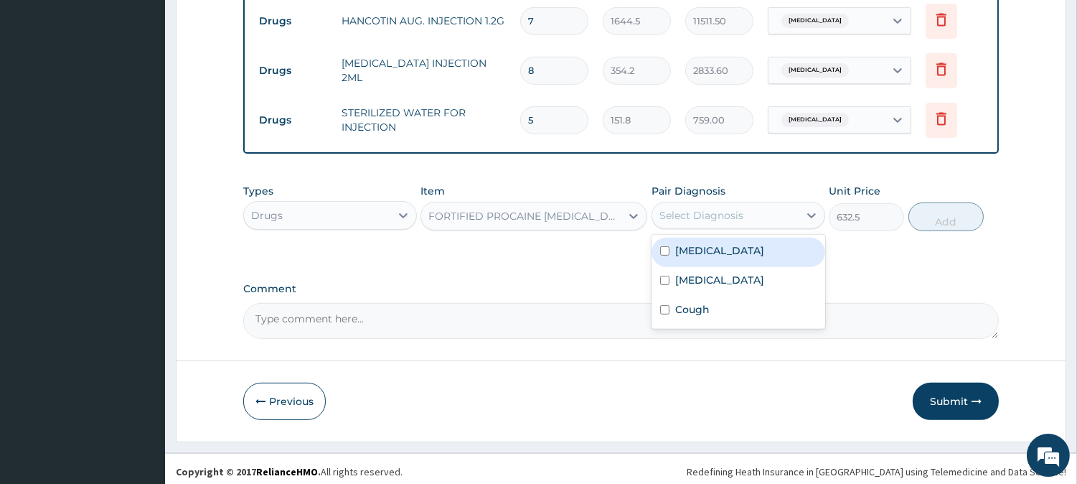
click at [694, 246] on label "Sepsis" at bounding box center [719, 250] width 89 height 14
checkbox input "true"
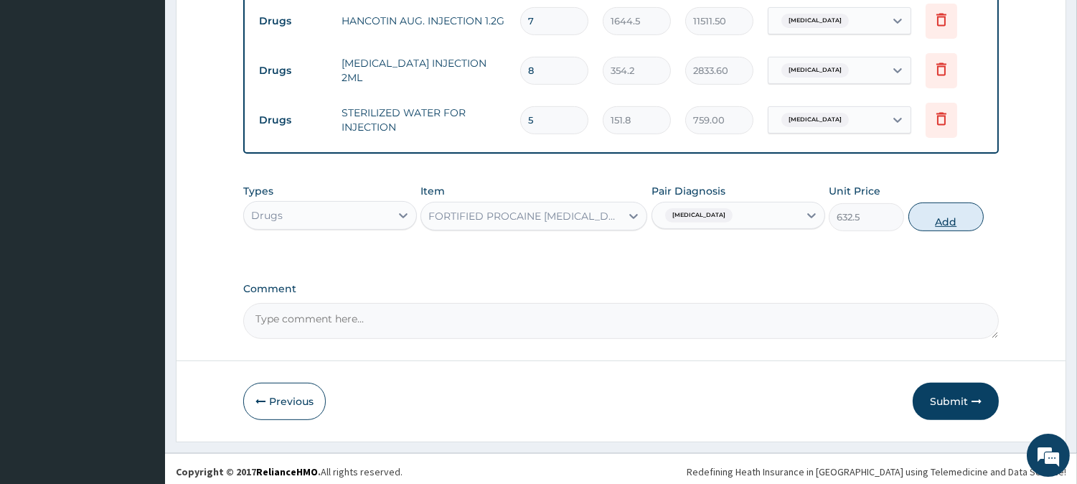
click at [934, 203] on button "Add" at bounding box center [946, 216] width 75 height 29
type input "0"
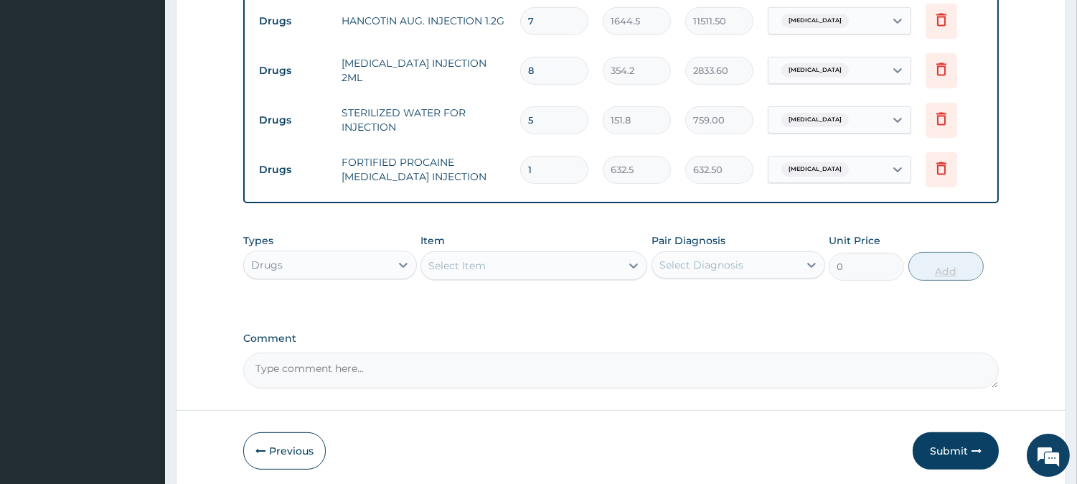
type input "0.00"
type input "2"
type input "1265.00"
type input "2"
click at [492, 263] on div "Select Item" at bounding box center [520, 265] width 199 height 23
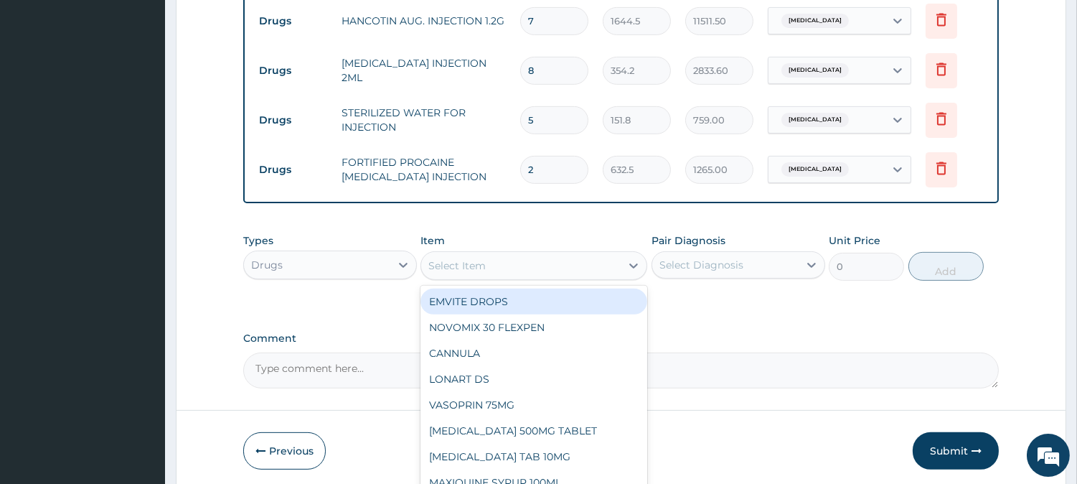
type input "a"
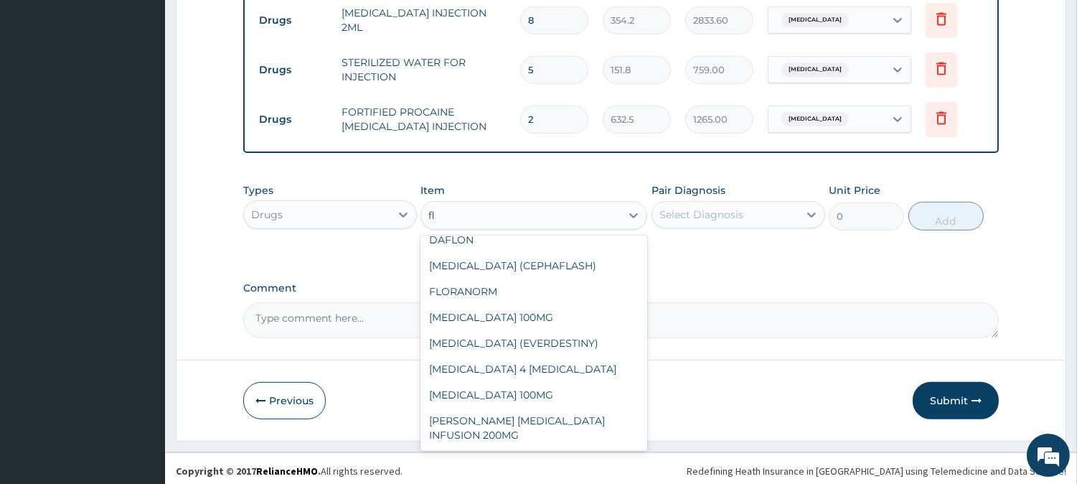
scroll to position [865, 0]
type input "fle"
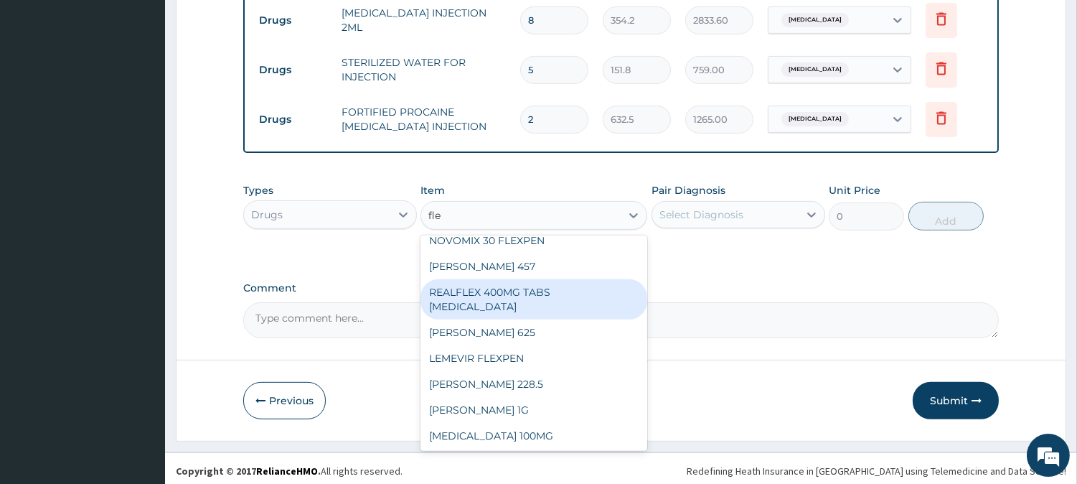
scroll to position [0, 0]
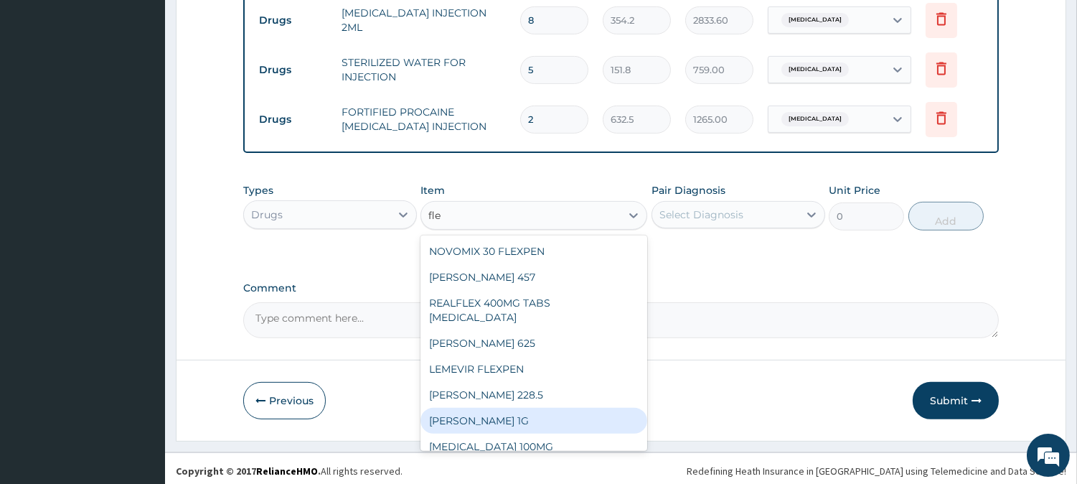
click at [534, 408] on div "FLEMING 1G" at bounding box center [534, 421] width 227 height 26
type input "822.25"
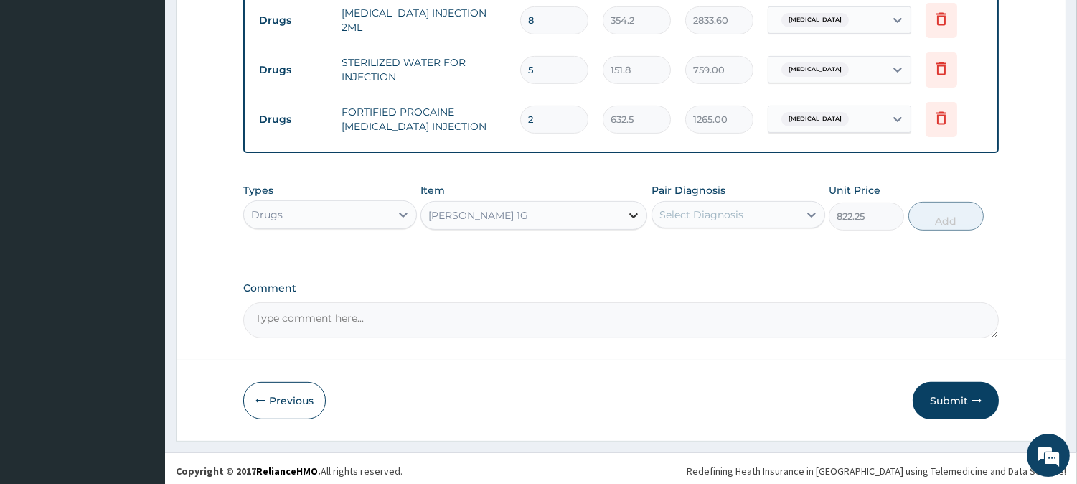
click at [629, 202] on div at bounding box center [634, 215] width 26 height 26
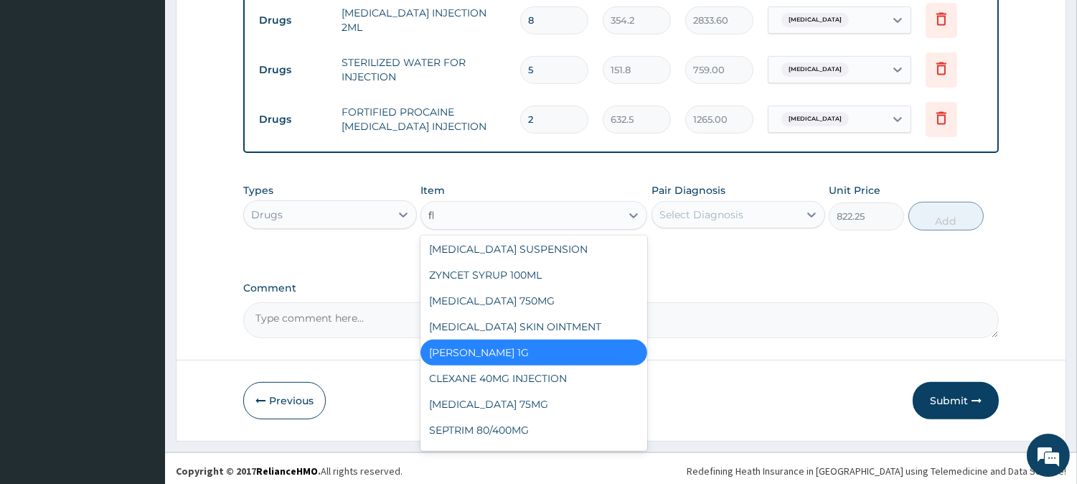
scroll to position [705, 0]
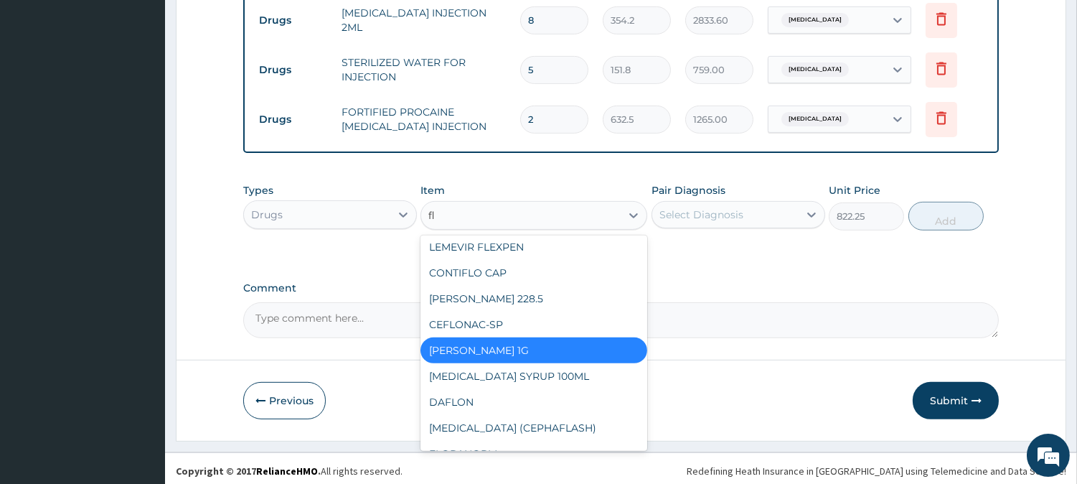
type input "fle"
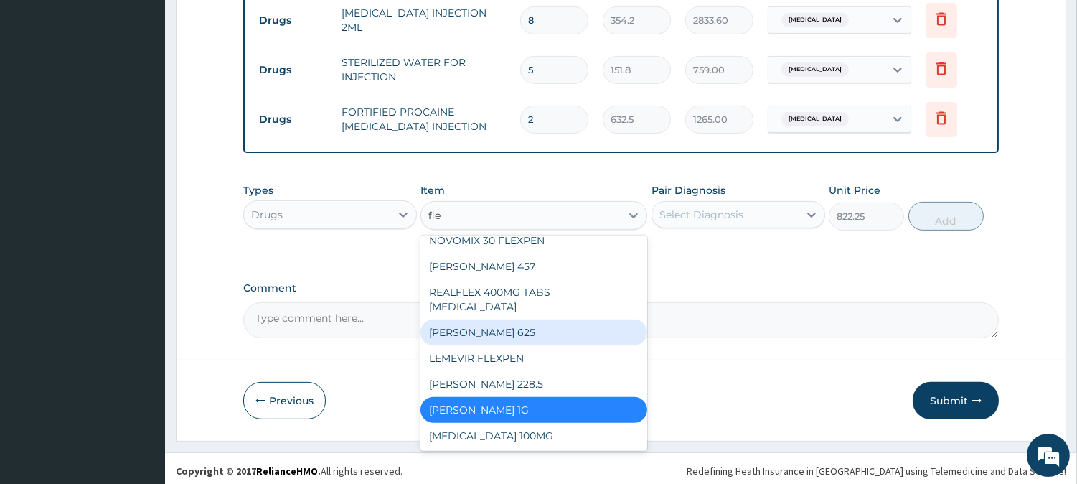
click at [525, 321] on div "FLEMING 625" at bounding box center [534, 332] width 227 height 26
type input "632.5"
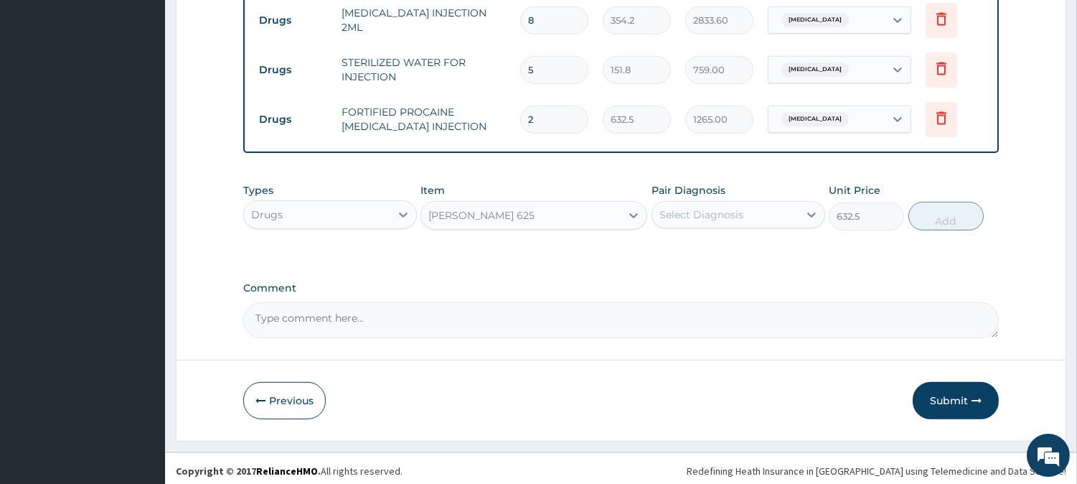
click at [593, 214] on div "FLEMING 625" at bounding box center [520, 215] width 199 height 23
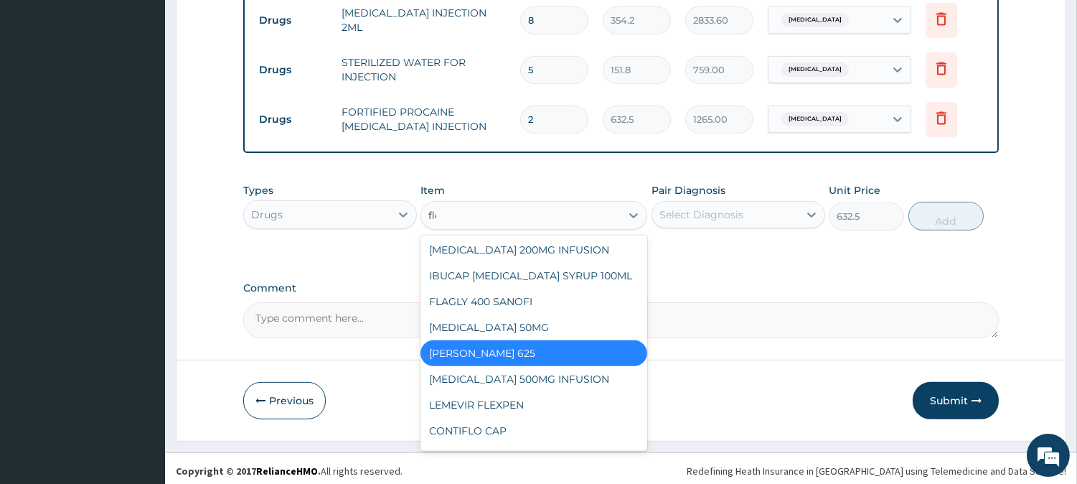
scroll to position [0, 0]
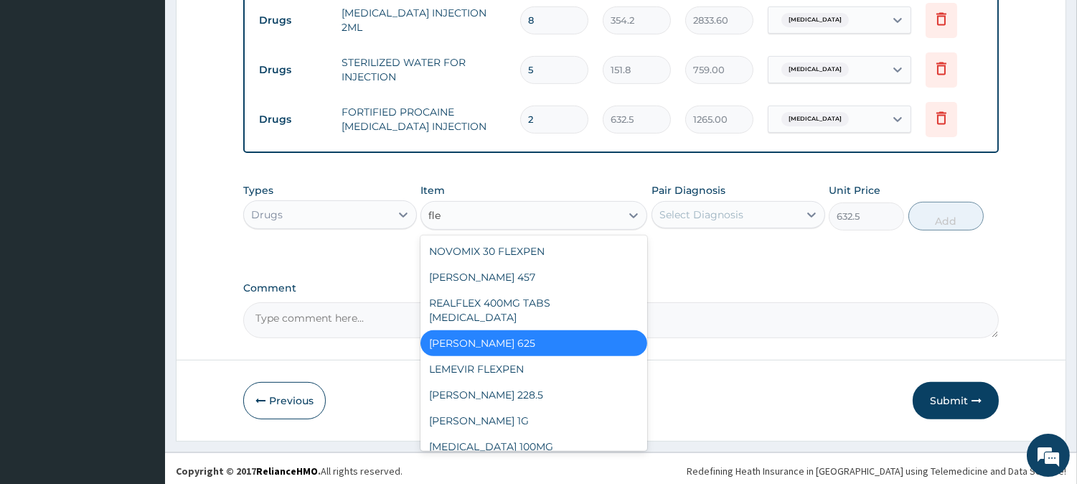
type input "flem"
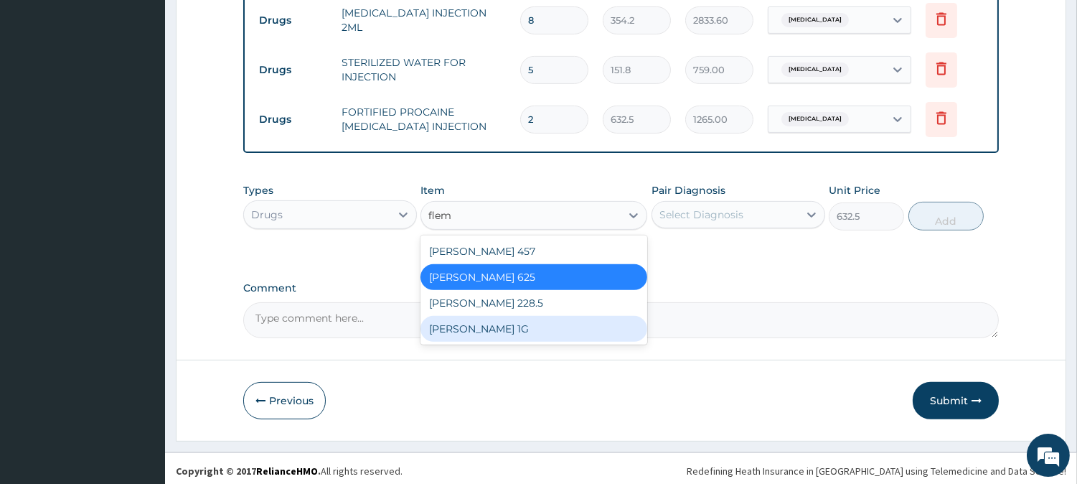
click at [531, 318] on div "FLEMING 1G" at bounding box center [534, 329] width 227 height 26
type input "822.25"
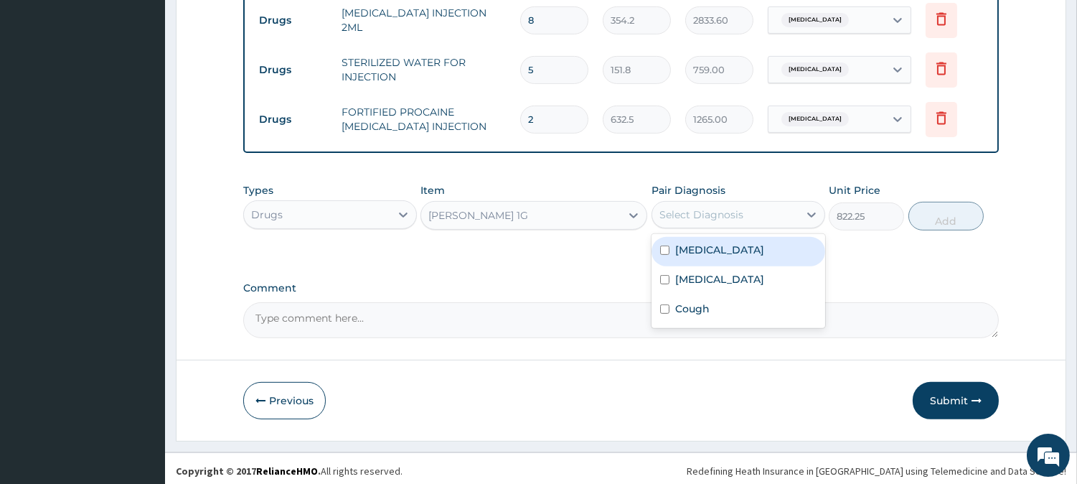
click at [710, 218] on div "Select Diagnosis" at bounding box center [725, 214] width 146 height 23
click at [702, 258] on div "Sepsis" at bounding box center [739, 251] width 174 height 29
checkbox input "true"
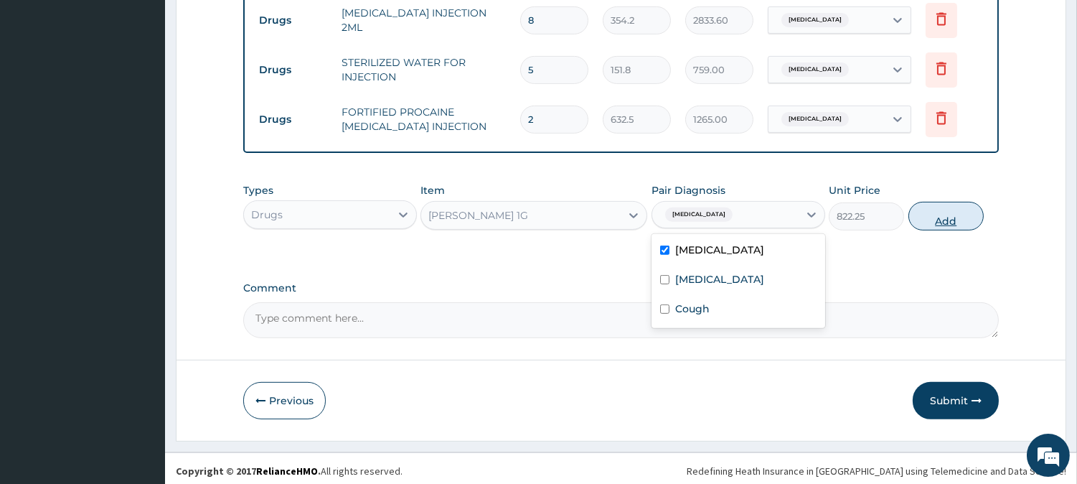
click at [929, 210] on button "Add" at bounding box center [946, 216] width 75 height 29
type input "0"
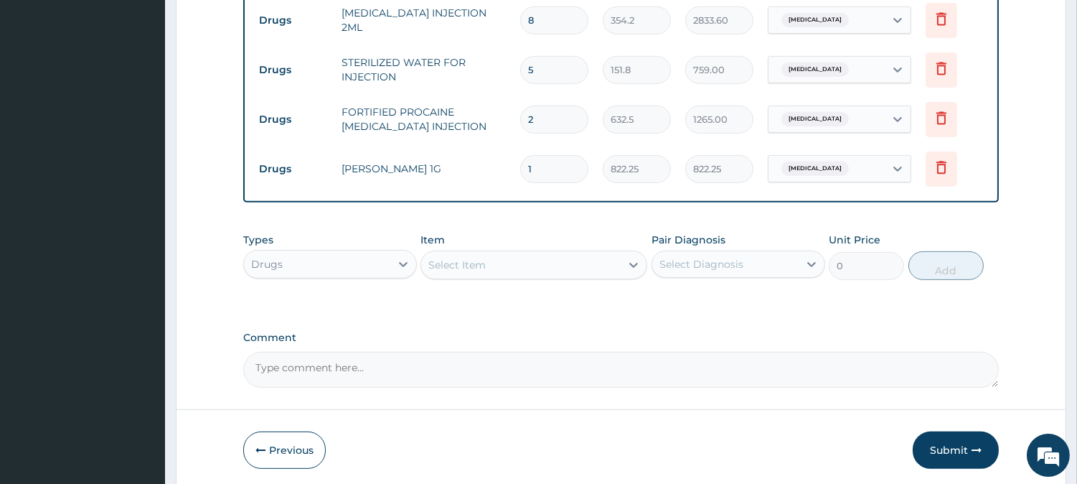
type input "10"
type input "8222.50"
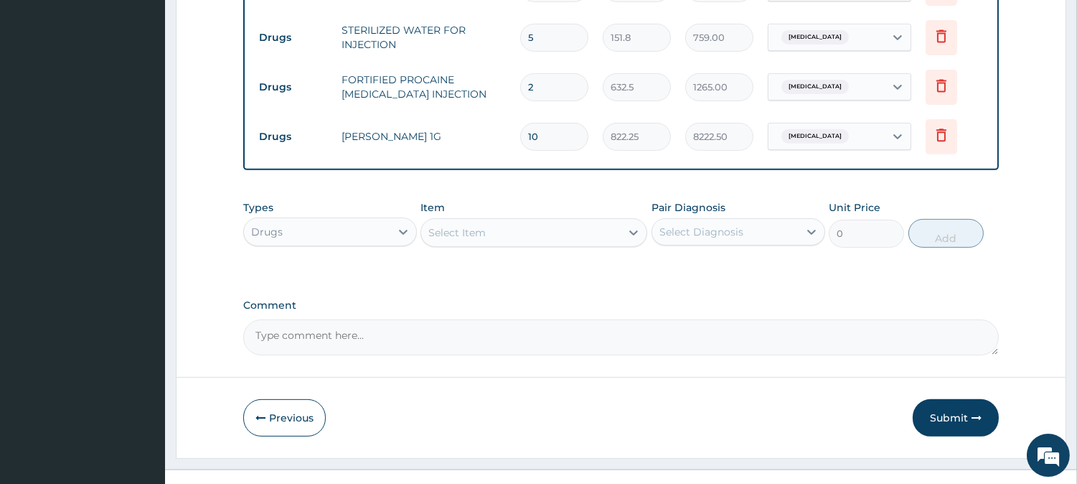
scroll to position [1102, 0]
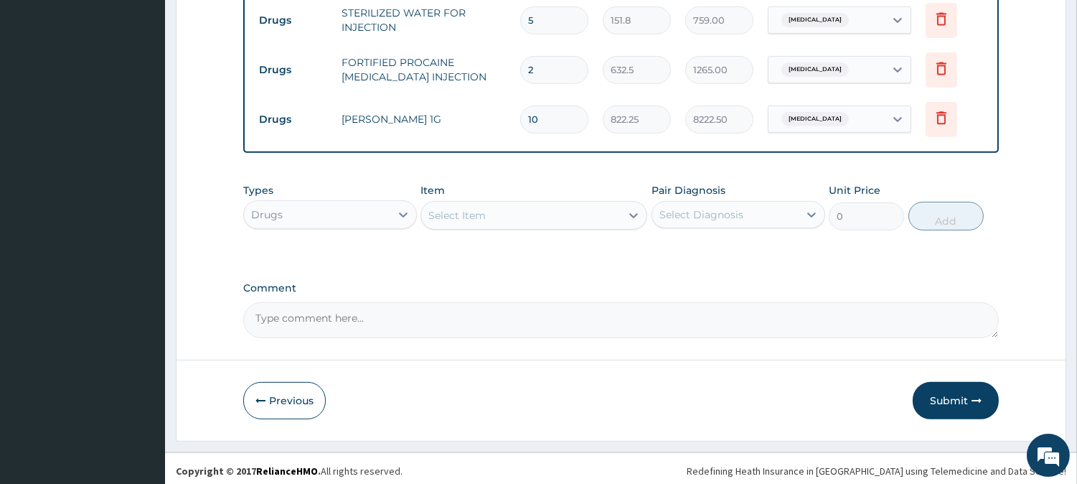
type input "10"
click at [528, 208] on div "Select Item" at bounding box center [520, 215] width 199 height 23
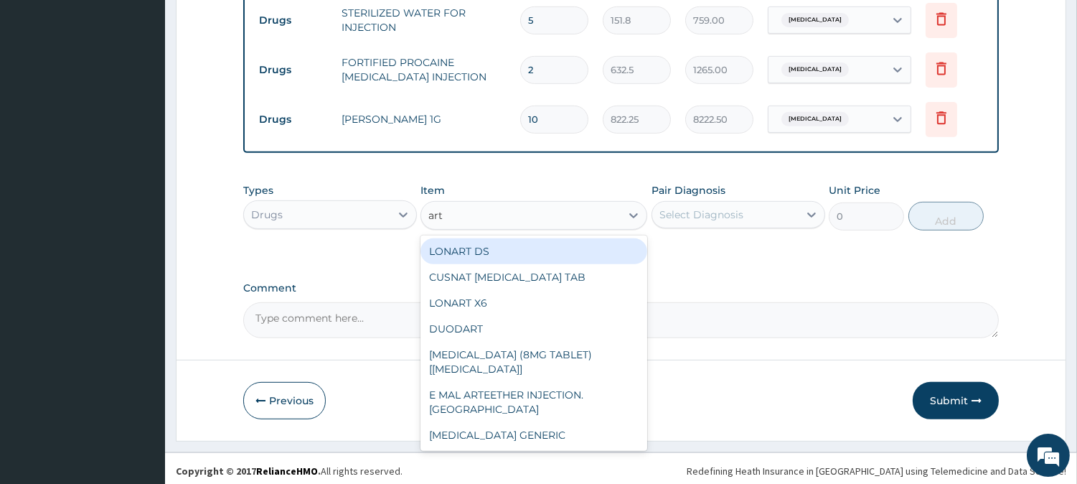
type input "arte"
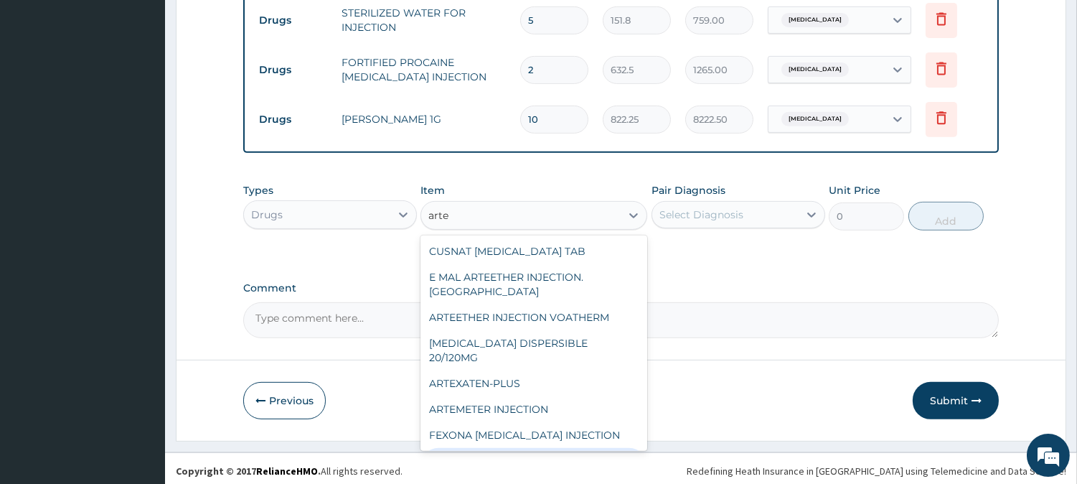
click at [484, 448] on div "LEVER ARTESUNATE INJECTION. 120MG" at bounding box center [534, 468] width 227 height 40
type input "2530"
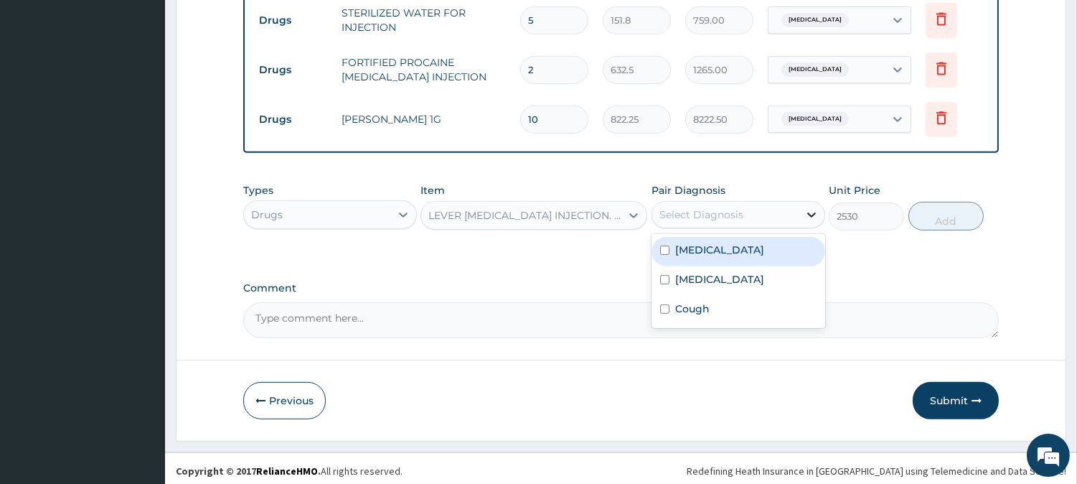
click at [807, 212] on icon at bounding box center [811, 214] width 14 height 14
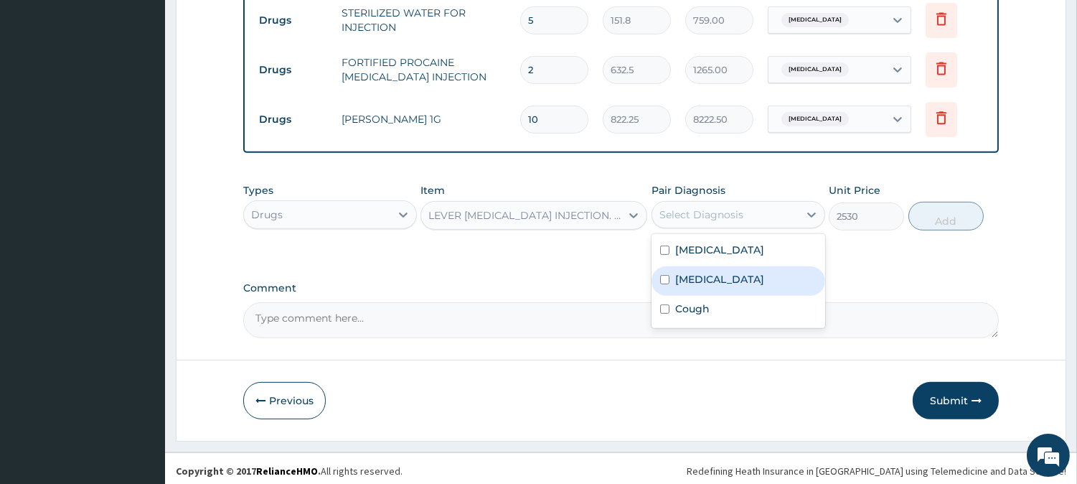
click at [766, 268] on div "Malaria" at bounding box center [739, 280] width 174 height 29
checkbox input "true"
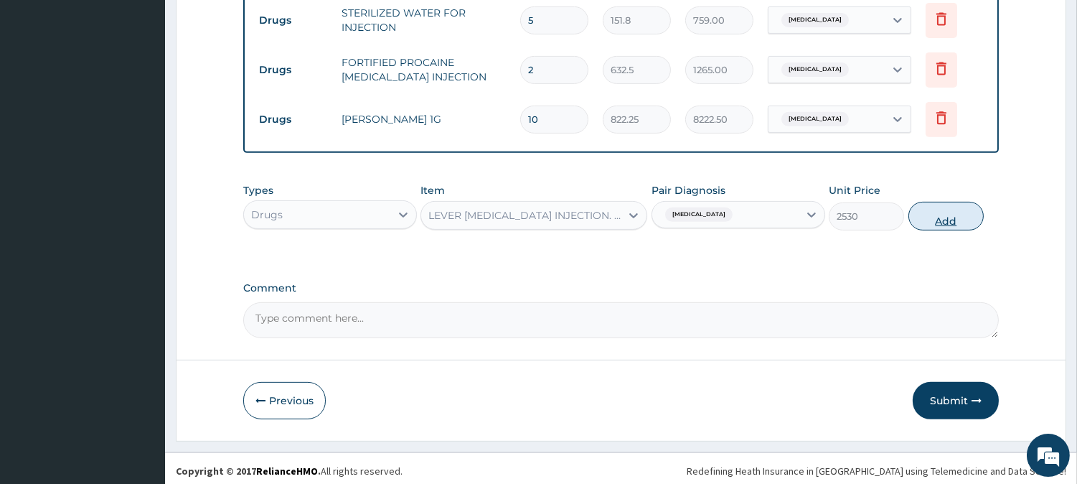
click at [970, 212] on button "Add" at bounding box center [946, 216] width 75 height 29
type input "0"
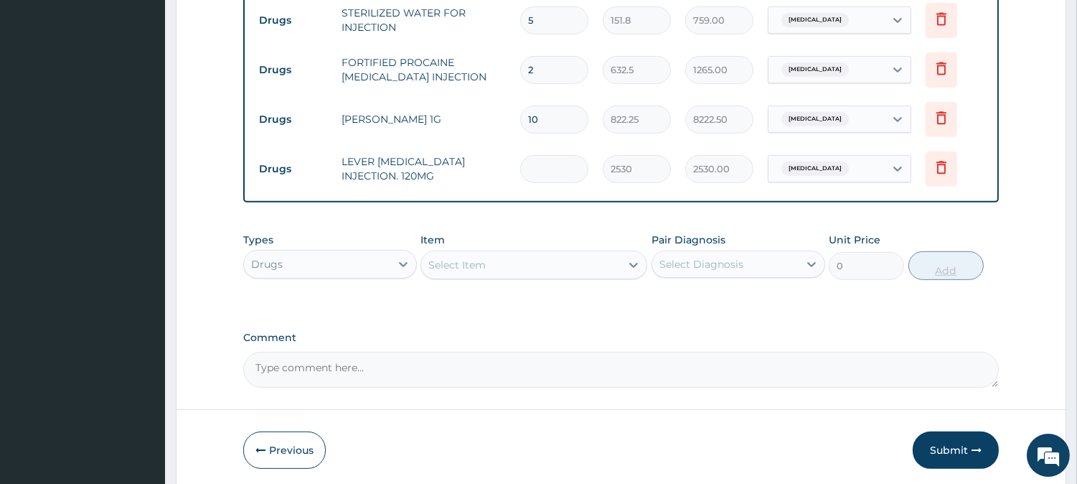
type input "0.00"
type input "4"
type input "10120.00"
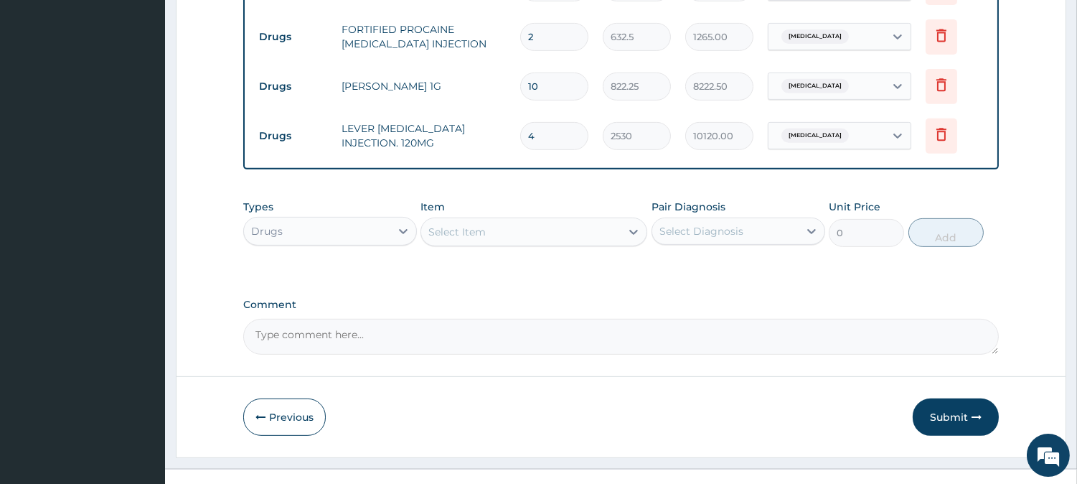
scroll to position [1152, 0]
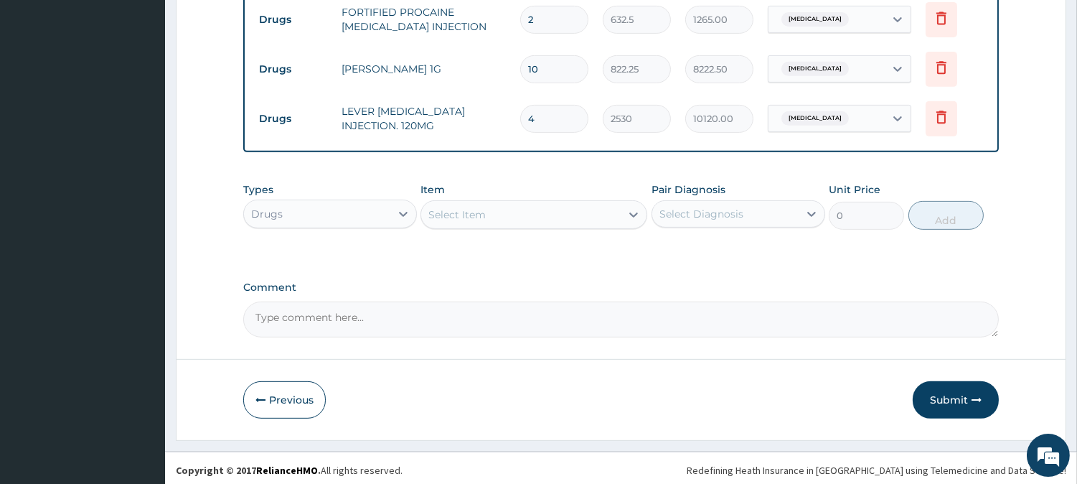
type input "4"
click at [526, 210] on div "Select Item" at bounding box center [520, 214] width 199 height 23
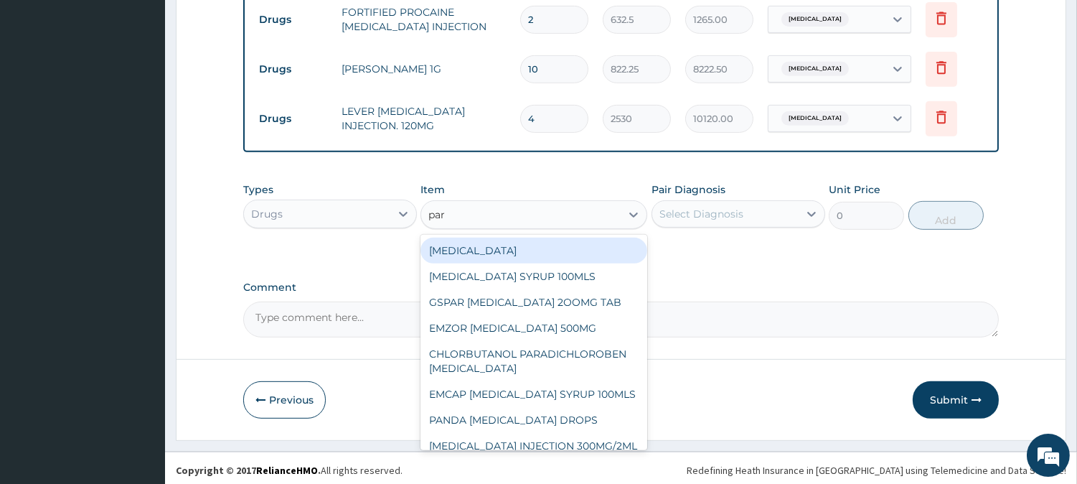
type input "para"
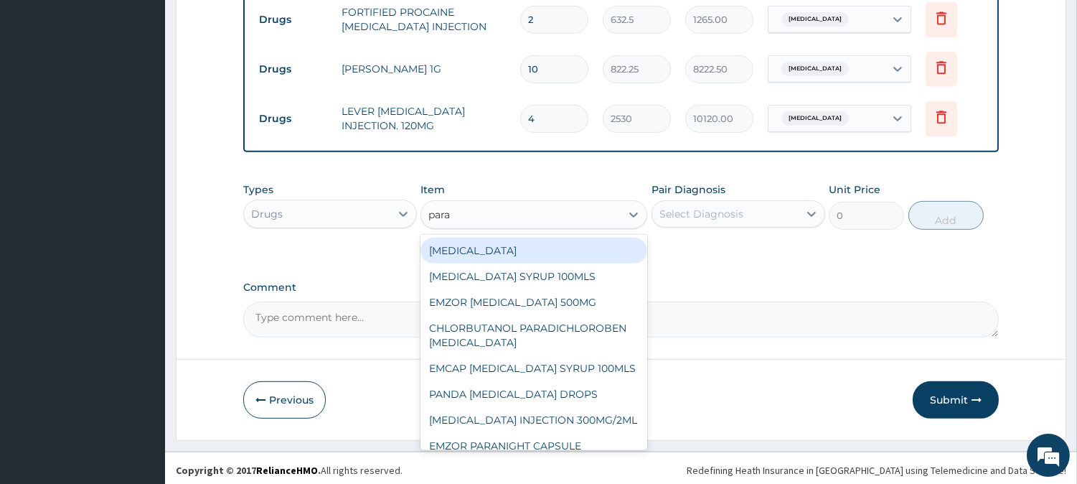
scroll to position [39, 0]
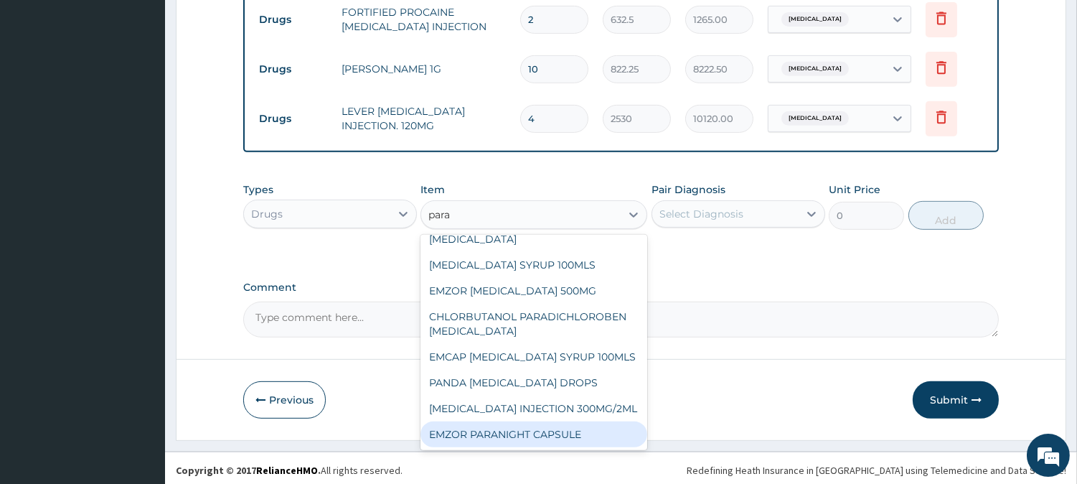
click at [569, 431] on div "EMZOR PARANIGHT CAPSULE" at bounding box center [534, 434] width 227 height 26
type input "88.55"
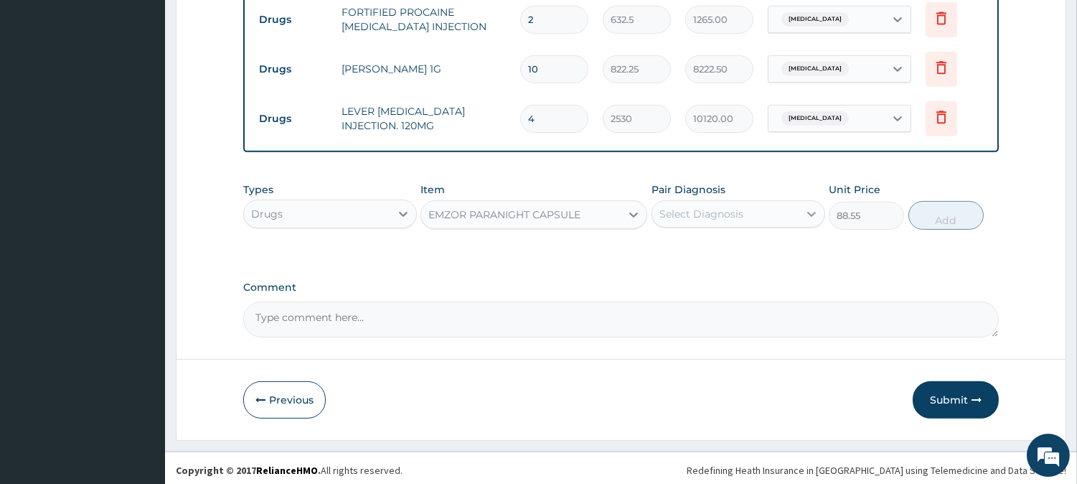
click at [799, 201] on div at bounding box center [812, 214] width 26 height 26
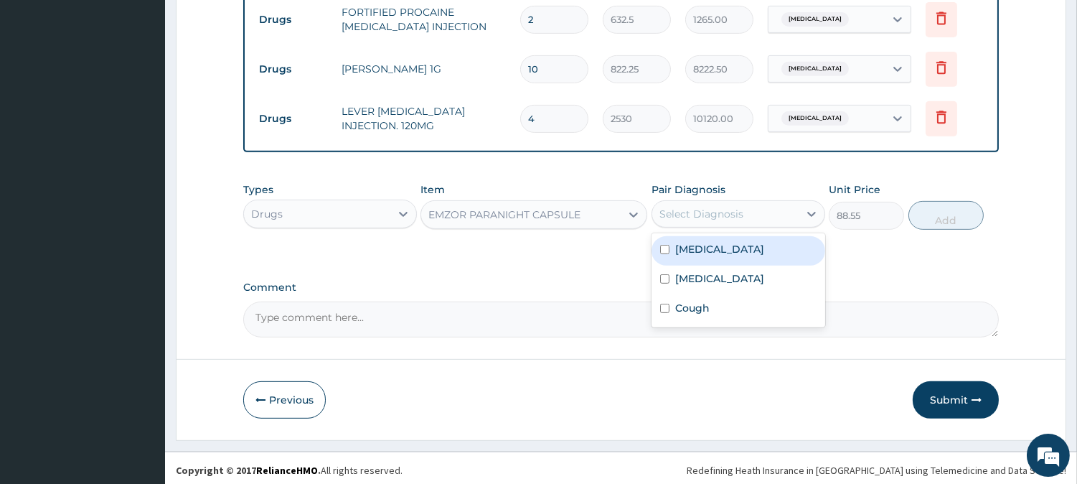
click at [766, 258] on div "Sepsis" at bounding box center [739, 250] width 174 height 29
checkbox input "true"
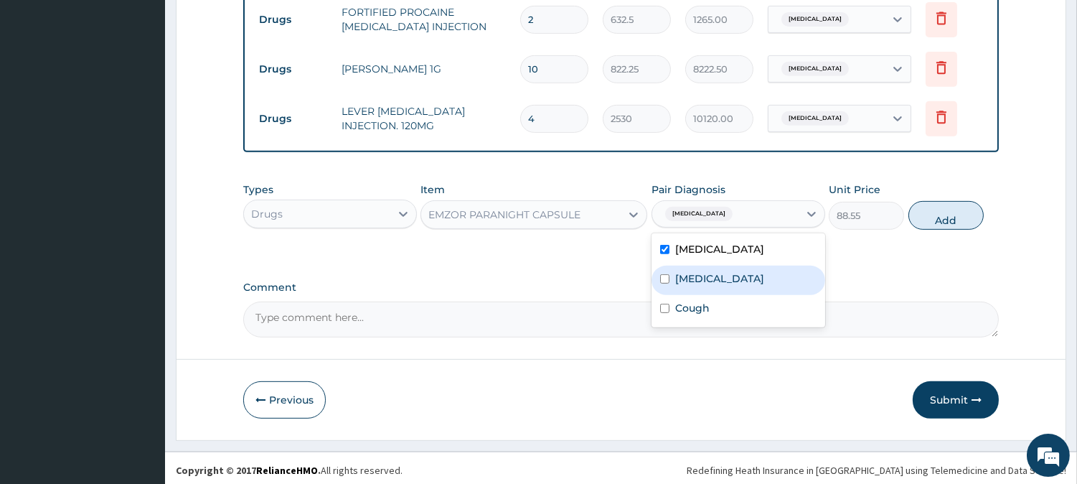
click at [761, 271] on div "Malaria" at bounding box center [739, 280] width 174 height 29
click at [742, 267] on div "Malaria" at bounding box center [739, 280] width 174 height 29
checkbox input "false"
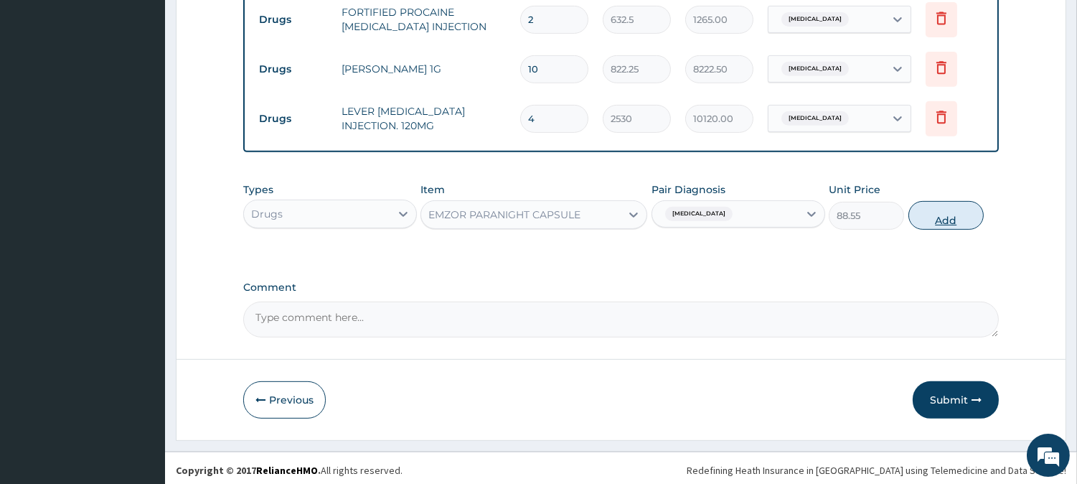
click at [973, 216] on button "Add" at bounding box center [946, 215] width 75 height 29
type input "0"
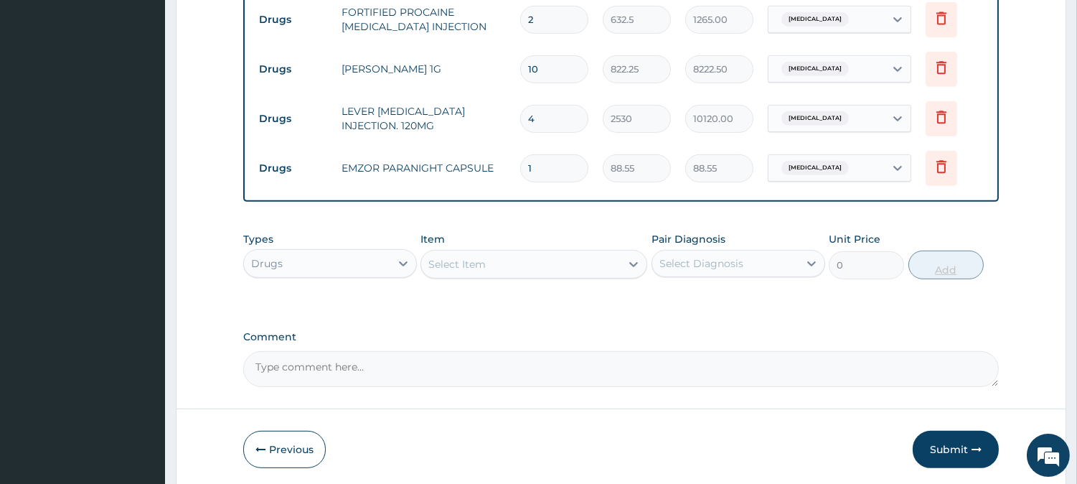
type input "0.00"
type input "8"
type input "708.40"
type input "8"
click at [571, 260] on div "Select Item" at bounding box center [520, 264] width 199 height 23
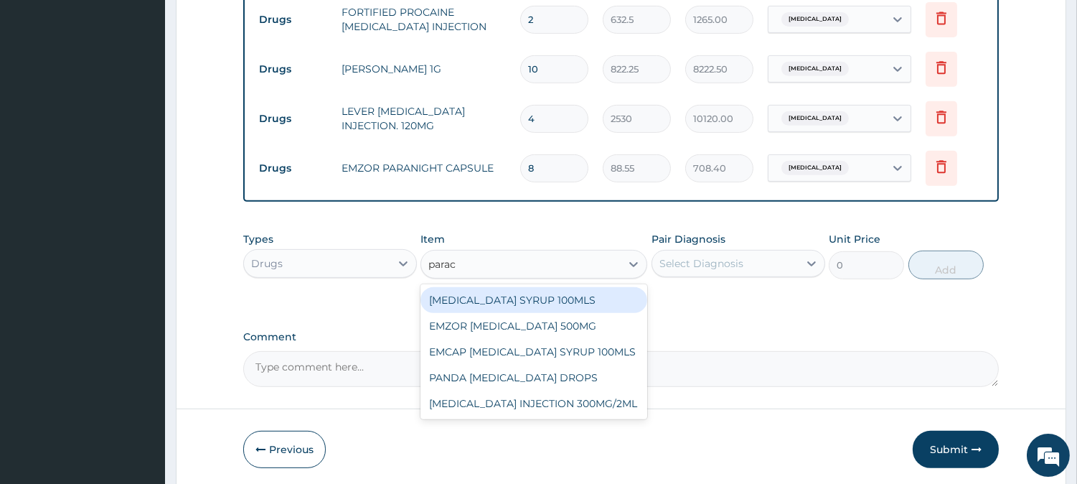
type input "parace"
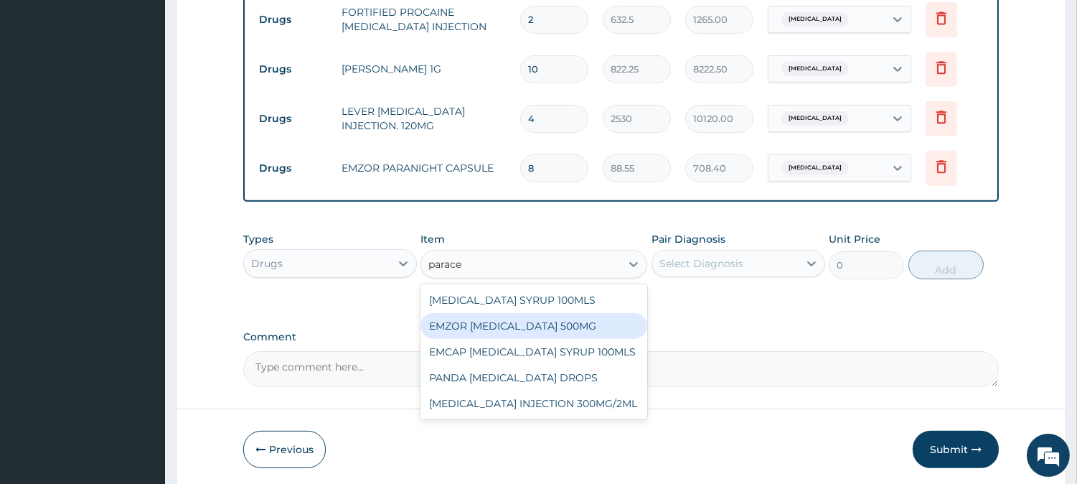
click at [608, 331] on div "EMZOR PARACETAMOL 500MG" at bounding box center [534, 326] width 227 height 26
type input "25.3"
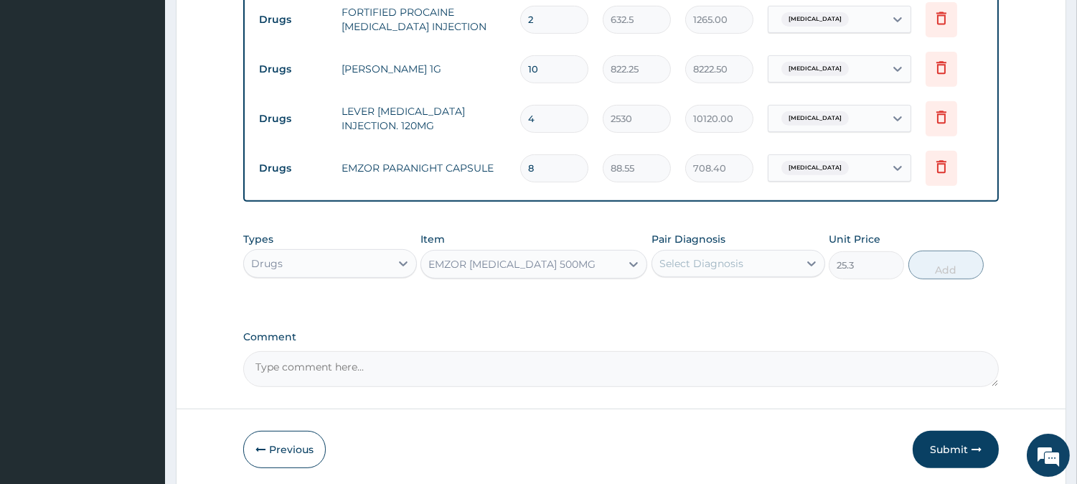
click at [701, 263] on div "Select Diagnosis" at bounding box center [701, 263] width 84 height 14
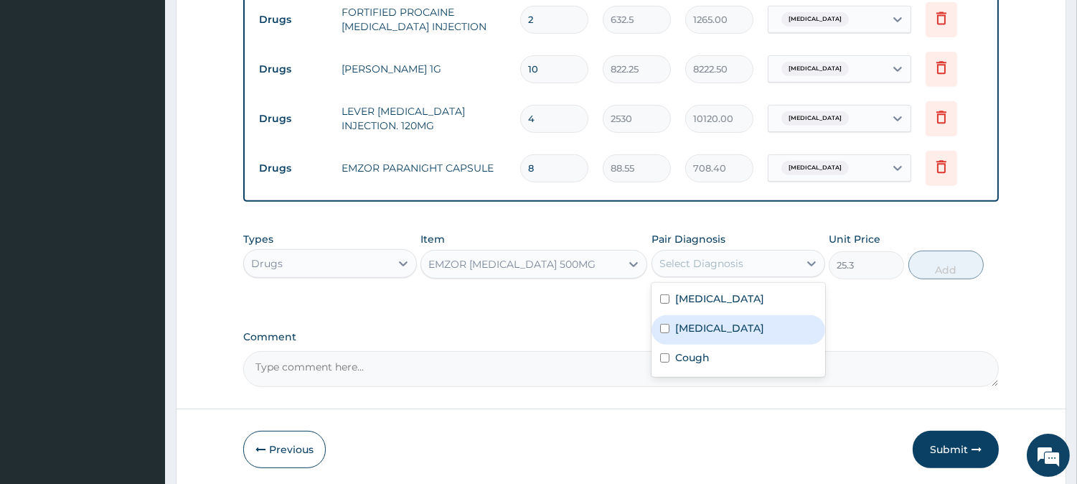
drag, startPoint x: 697, startPoint y: 316, endPoint x: 720, endPoint y: 311, distance: 23.4
click at [698, 316] on div "Malaria" at bounding box center [739, 329] width 174 height 29
checkbox input "true"
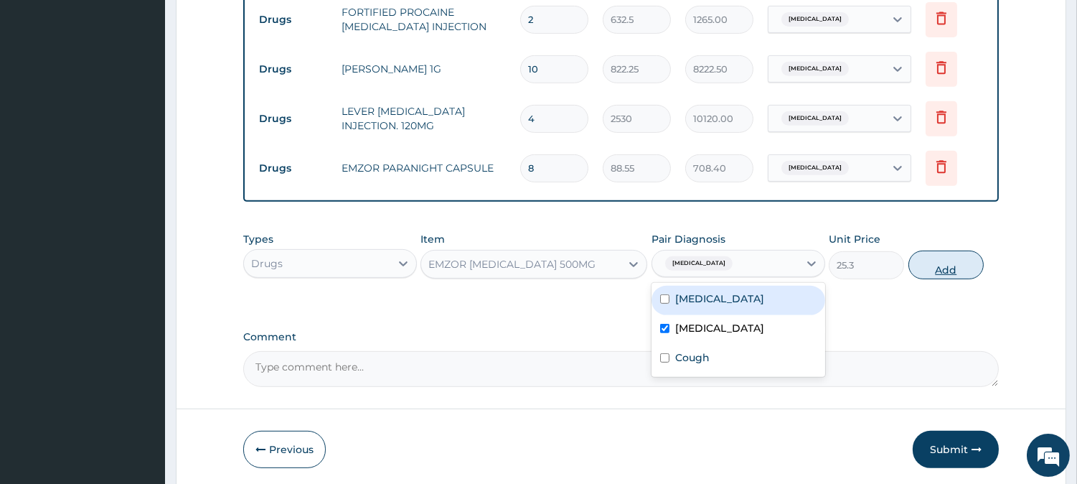
click at [934, 252] on button "Add" at bounding box center [946, 264] width 75 height 29
type input "0"
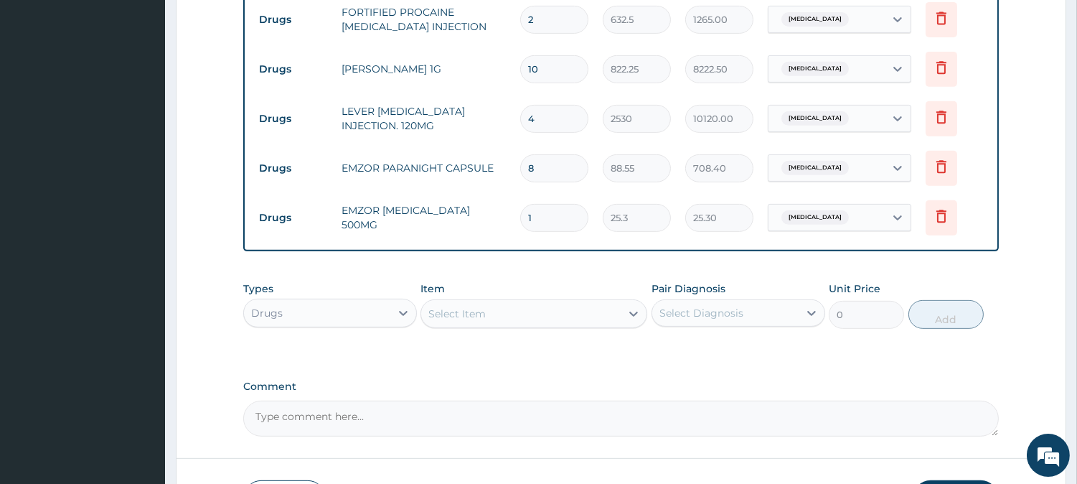
type input "18"
type input "455.40"
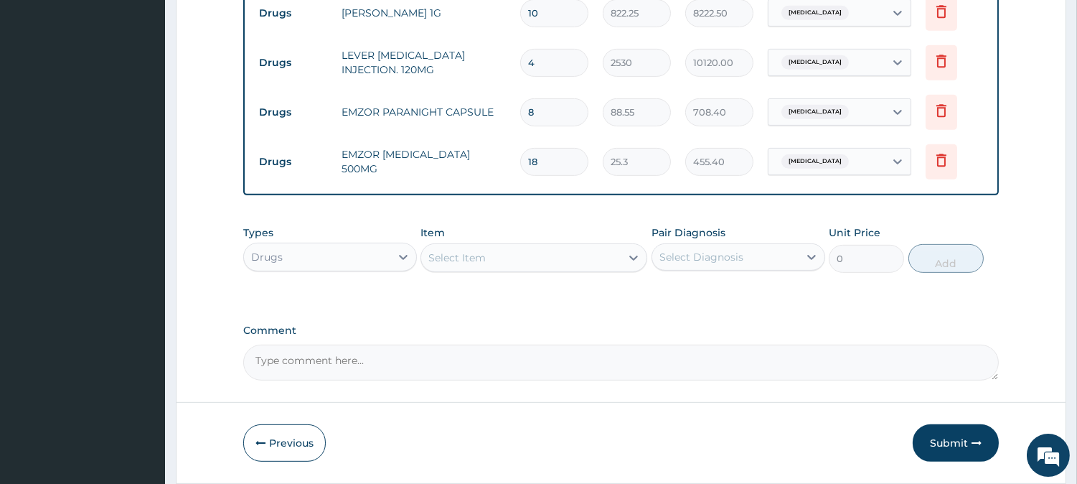
scroll to position [1252, 0]
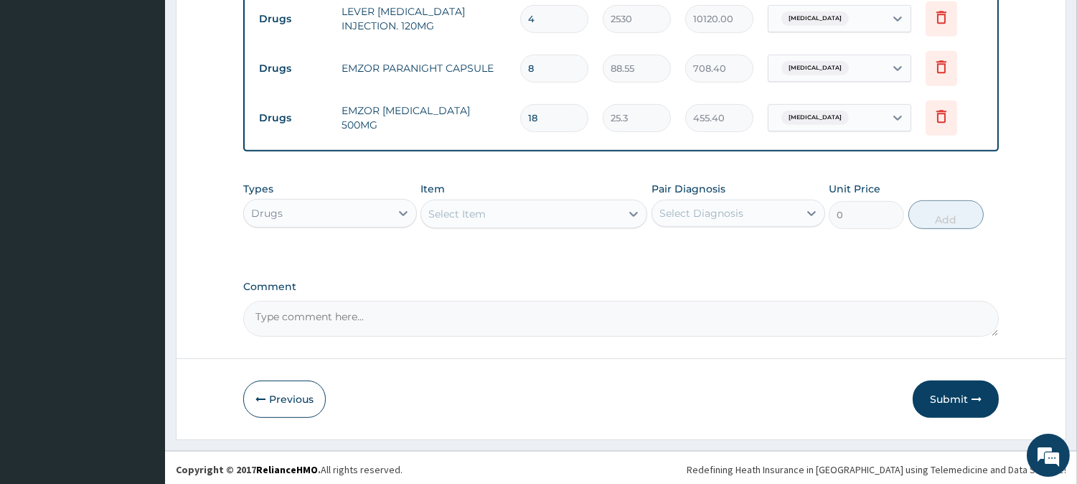
type input "18"
click at [615, 202] on div "Select Item" at bounding box center [520, 213] width 199 height 23
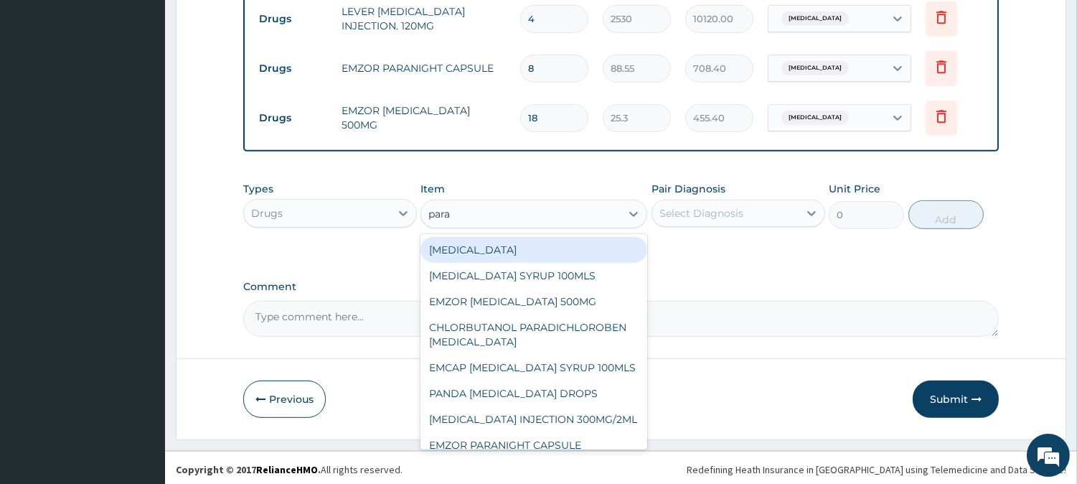
type input "parac"
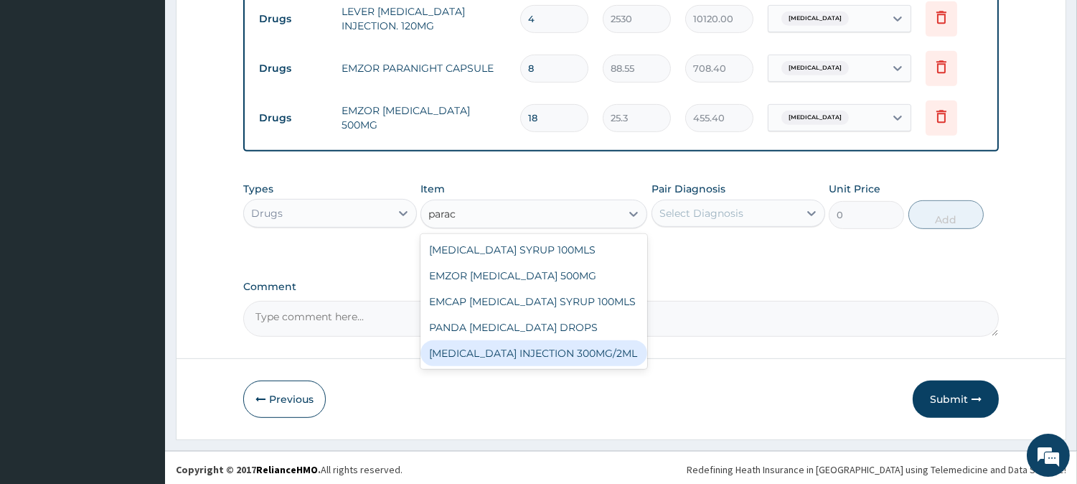
click at [580, 346] on div "PARACETAMOL INJECTION 300MG/2ML" at bounding box center [534, 353] width 227 height 26
type input "278.3"
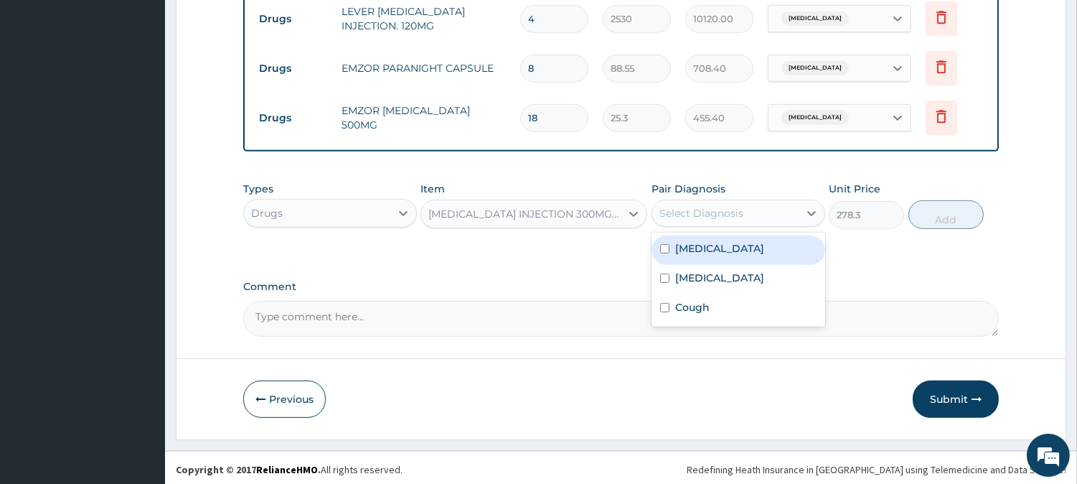
click at [759, 210] on div "Select Diagnosis" at bounding box center [725, 213] width 146 height 23
click at [744, 257] on div "Sepsis" at bounding box center [739, 249] width 174 height 29
checkbox input "true"
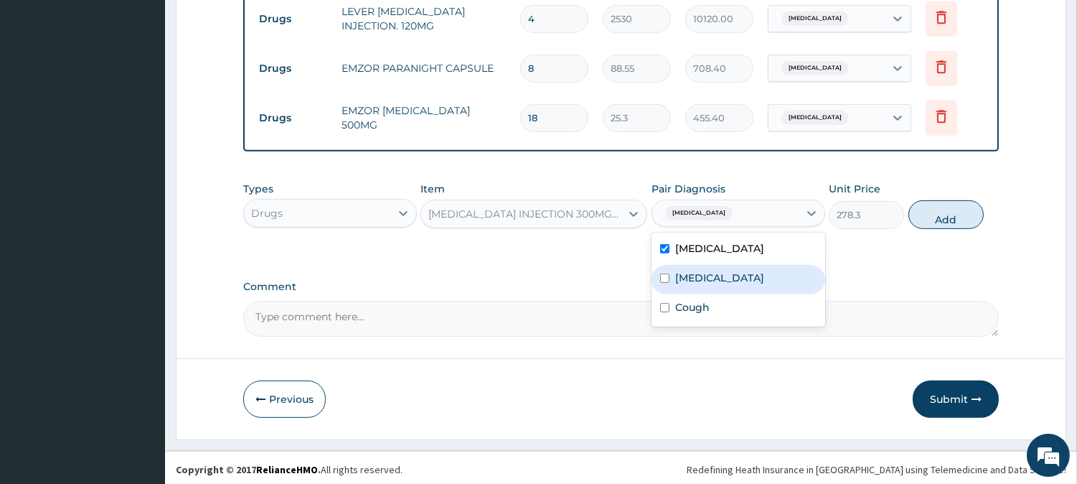
drag, startPoint x: 743, startPoint y: 274, endPoint x: 818, endPoint y: 238, distance: 83.5
click at [743, 274] on div "Malaria" at bounding box center [739, 279] width 174 height 29
checkbox input "true"
click at [926, 211] on button "Add" at bounding box center [946, 214] width 75 height 29
type input "0"
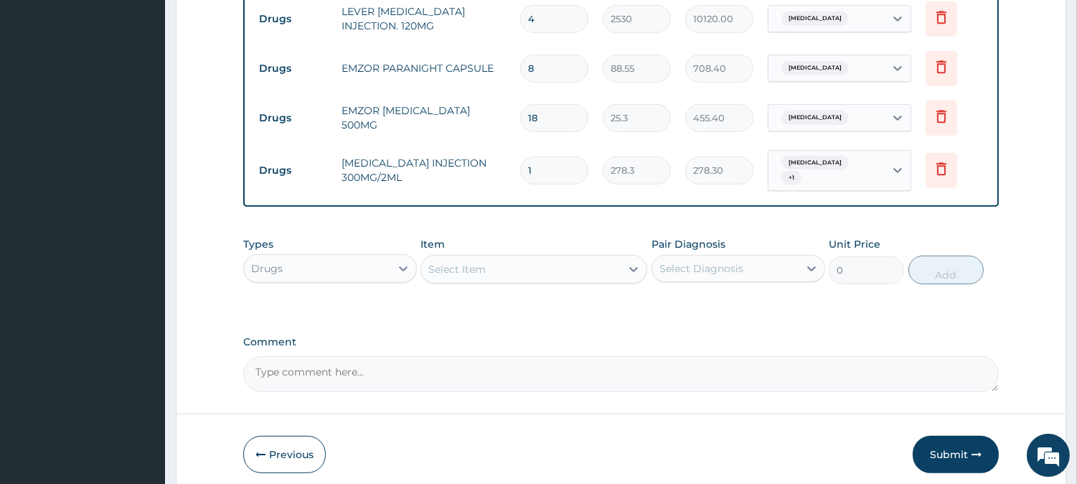
drag, startPoint x: 926, startPoint y: 211, endPoint x: 561, endPoint y: 159, distance: 368.9
click at [561, 159] on input "1" at bounding box center [554, 170] width 68 height 28
type input "0.00"
type input "6"
type input "1669.80"
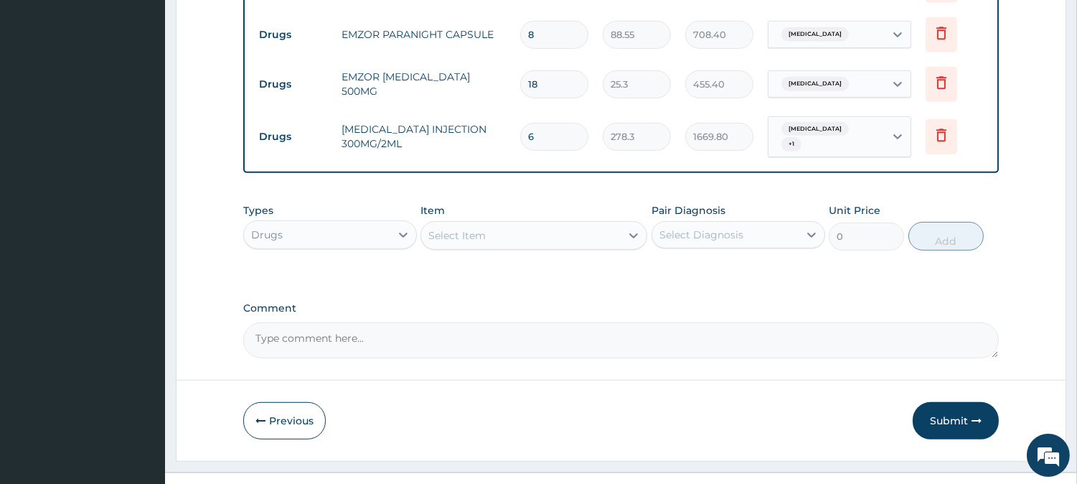
scroll to position [1302, 0]
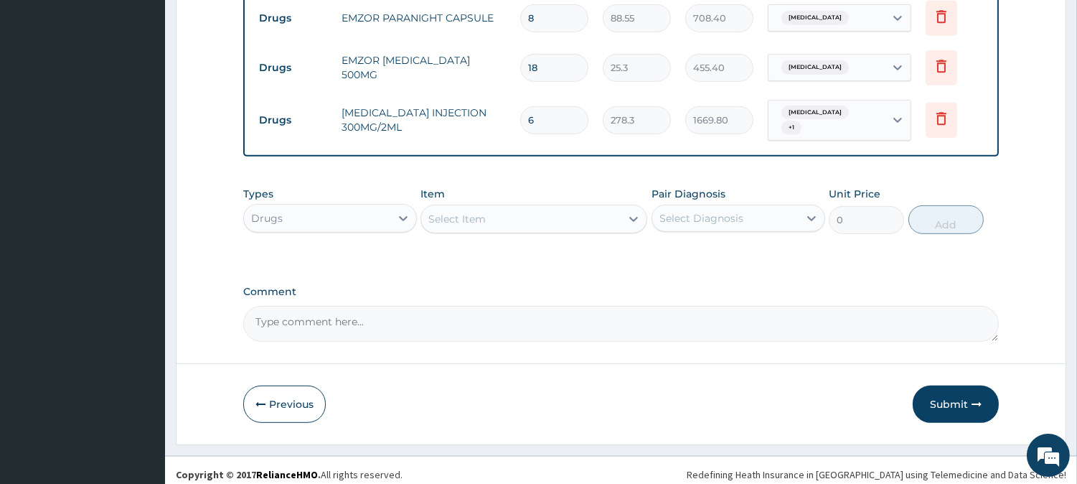
type input "6"
click at [492, 207] on div "Select Item" at bounding box center [520, 218] width 199 height 23
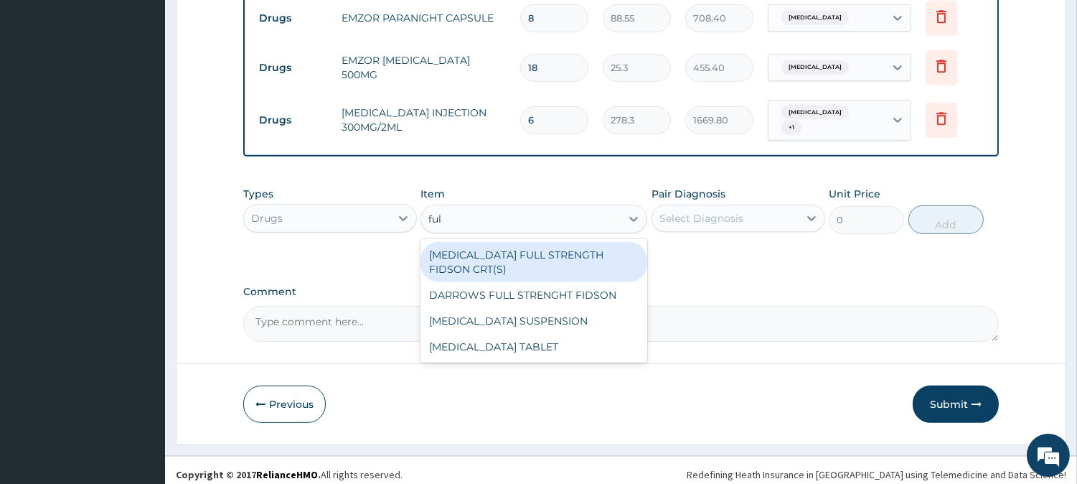
type input "full"
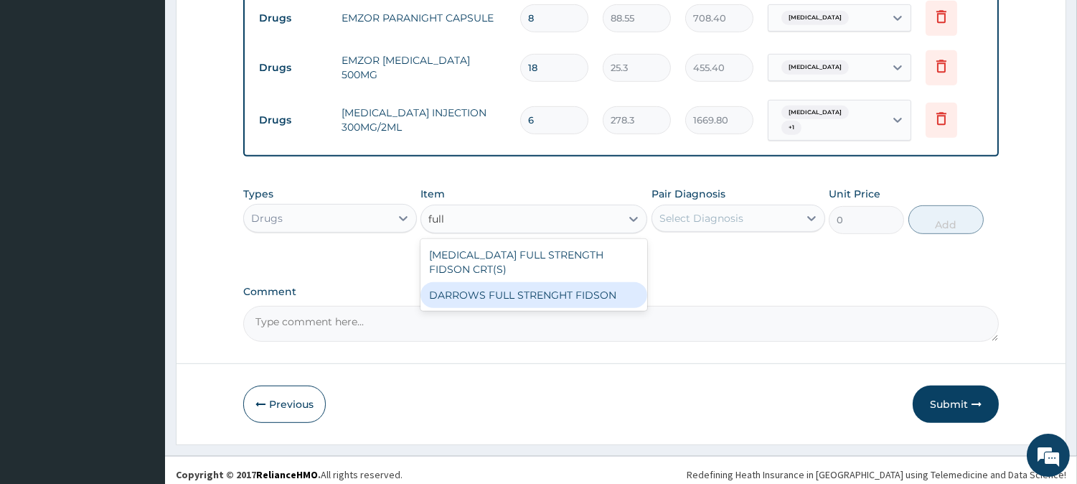
click at [531, 286] on div "DARROWS FULL STRENGHT FIDSON" at bounding box center [534, 295] width 227 height 26
type input "1897.5"
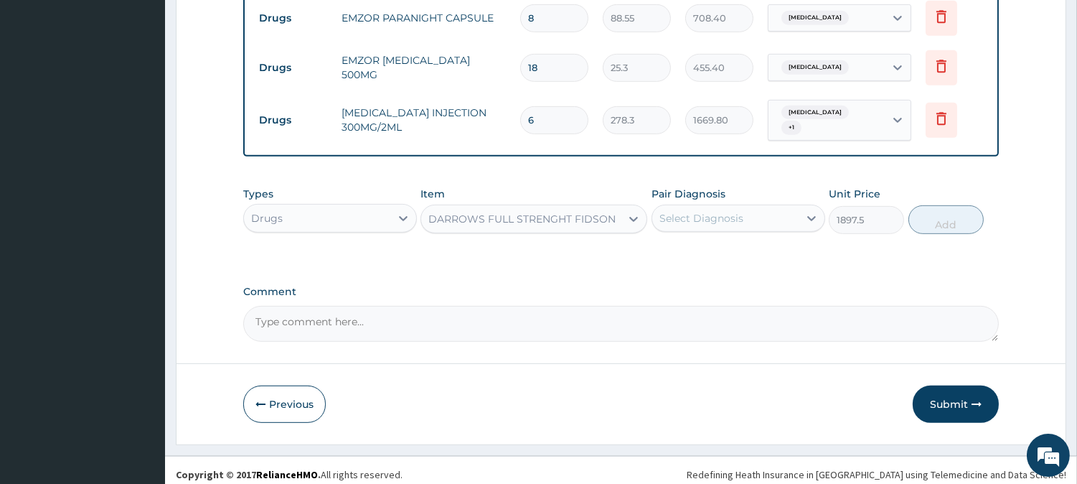
click at [812, 224] on div "Pair Diagnosis Select Diagnosis" at bounding box center [739, 210] width 174 height 47
click at [793, 212] on div "Select Diagnosis" at bounding box center [725, 218] width 146 height 23
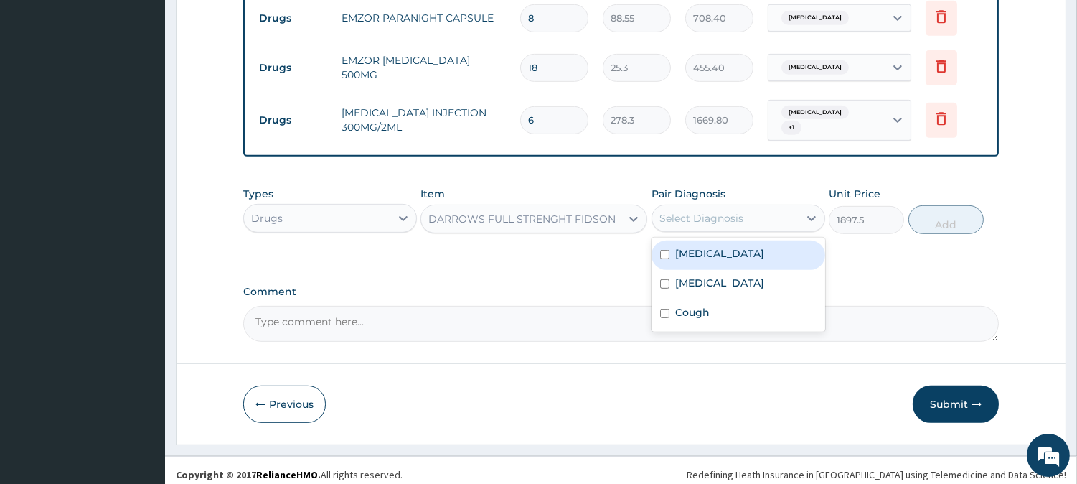
click at [761, 245] on div "Sepsis" at bounding box center [739, 254] width 174 height 29
checkbox input "true"
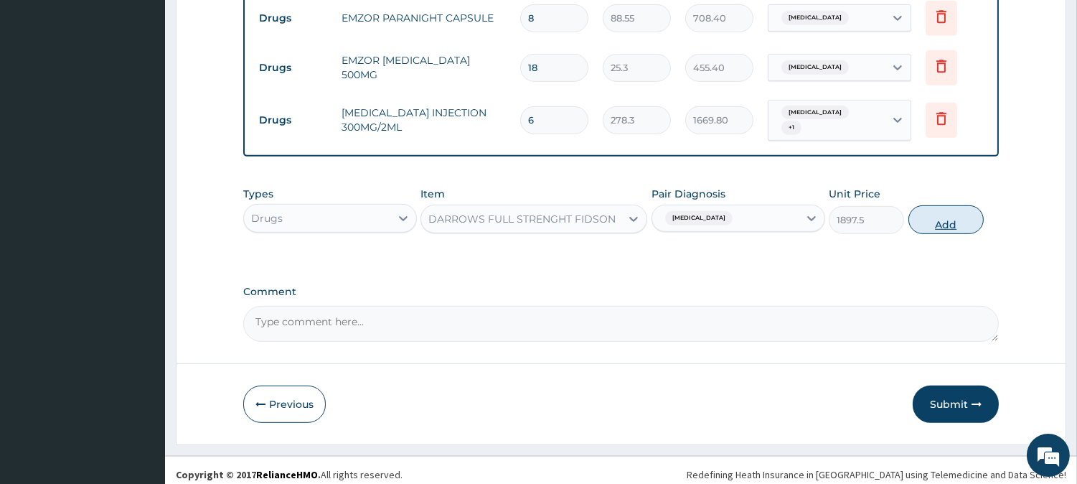
click at [923, 213] on button "Add" at bounding box center [946, 219] width 75 height 29
type input "0"
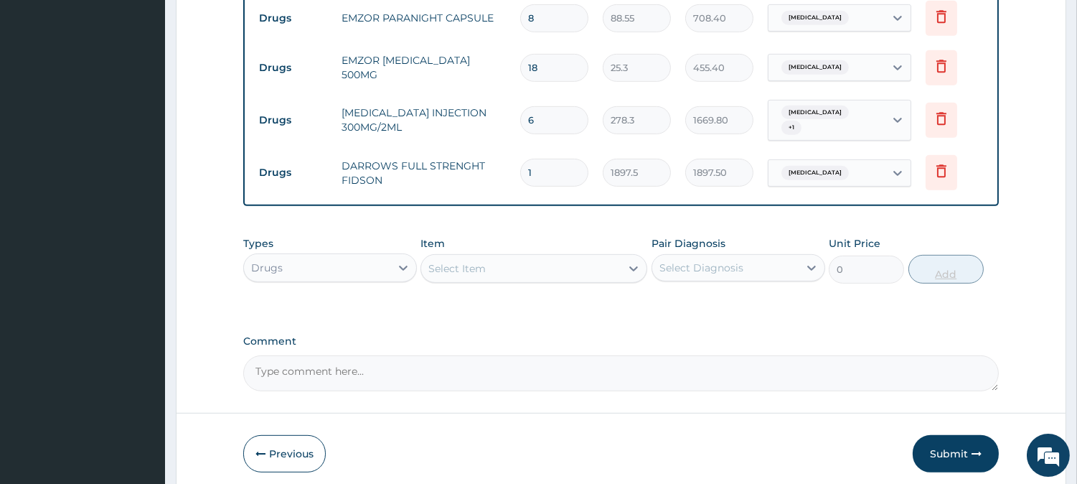
type input "0.00"
type input "6"
type input "11385.00"
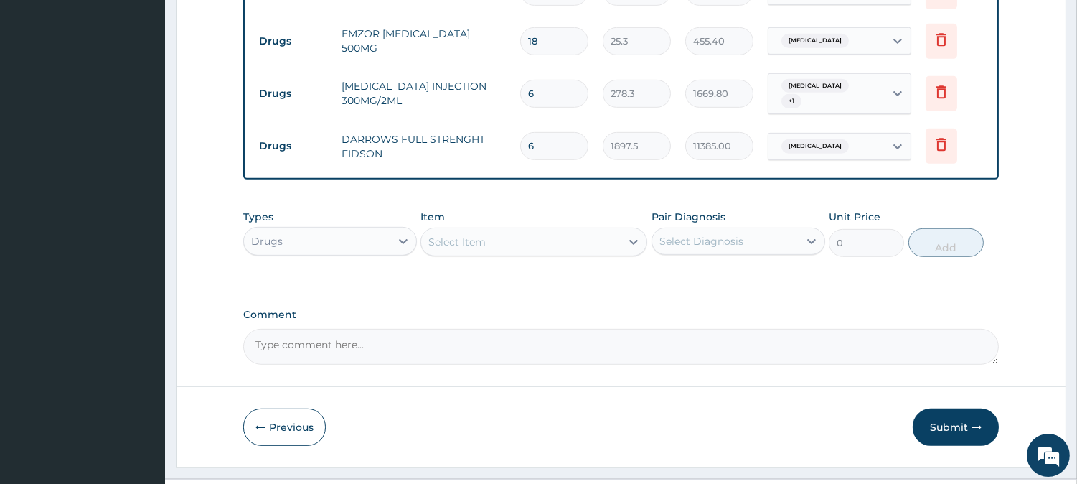
scroll to position [1352, 0]
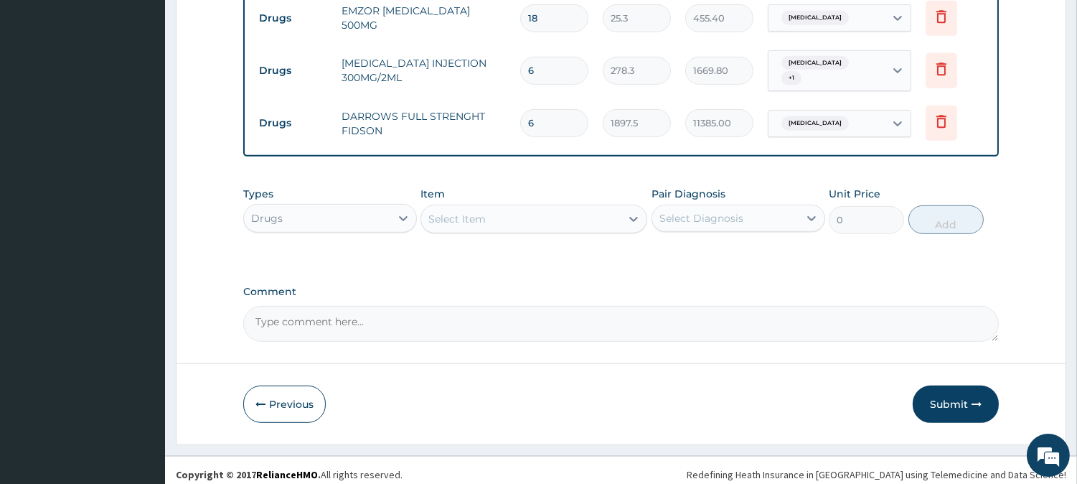
type input "6"
click at [571, 207] on div "Select Item" at bounding box center [520, 218] width 199 height 23
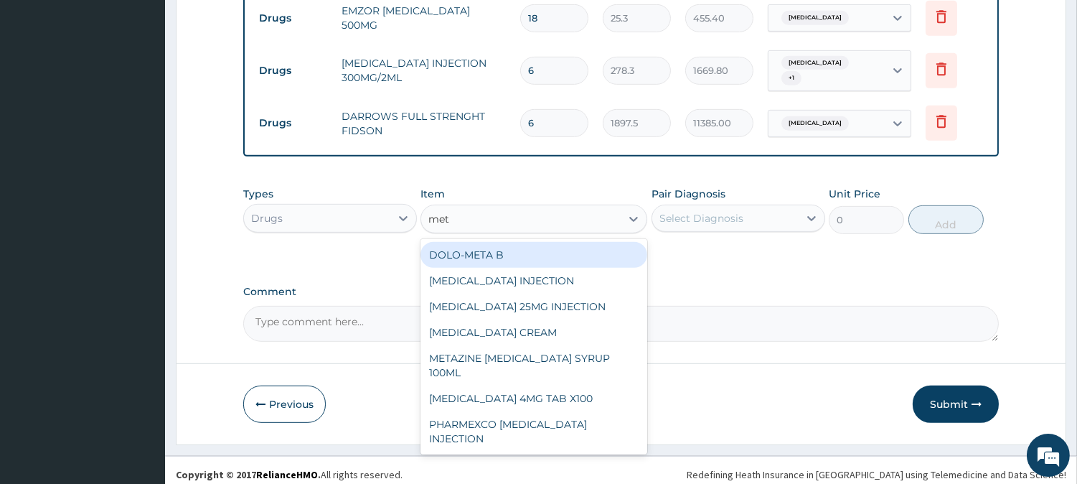
type input "metr"
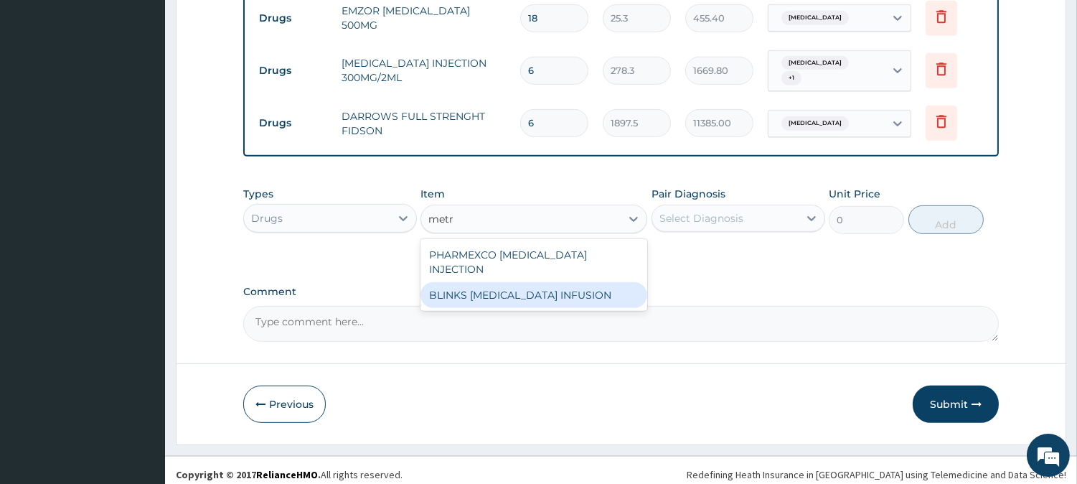
click at [555, 282] on div "BLINKS METRONIDAZOLE INFUSION" at bounding box center [534, 295] width 227 height 26
type input "759"
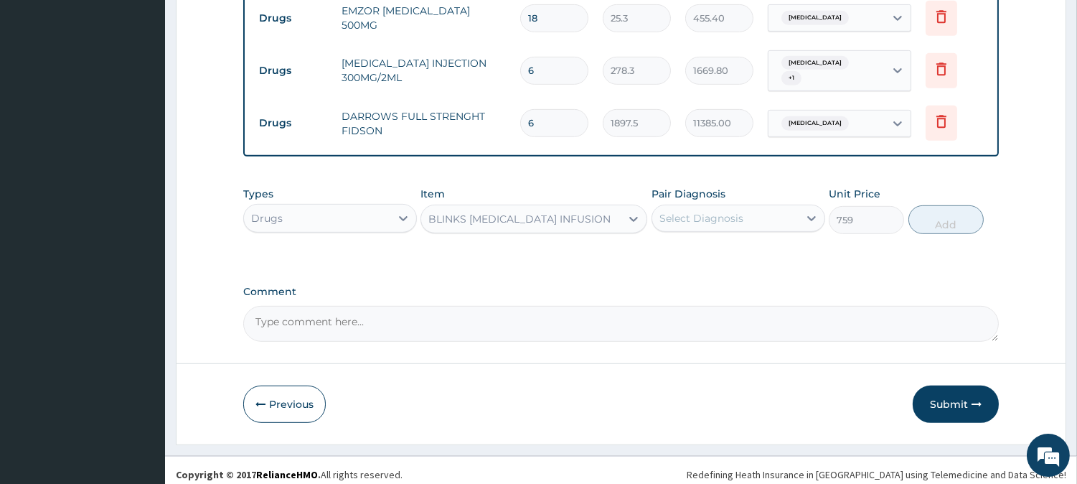
click at [723, 207] on div "Select Diagnosis" at bounding box center [725, 218] width 146 height 23
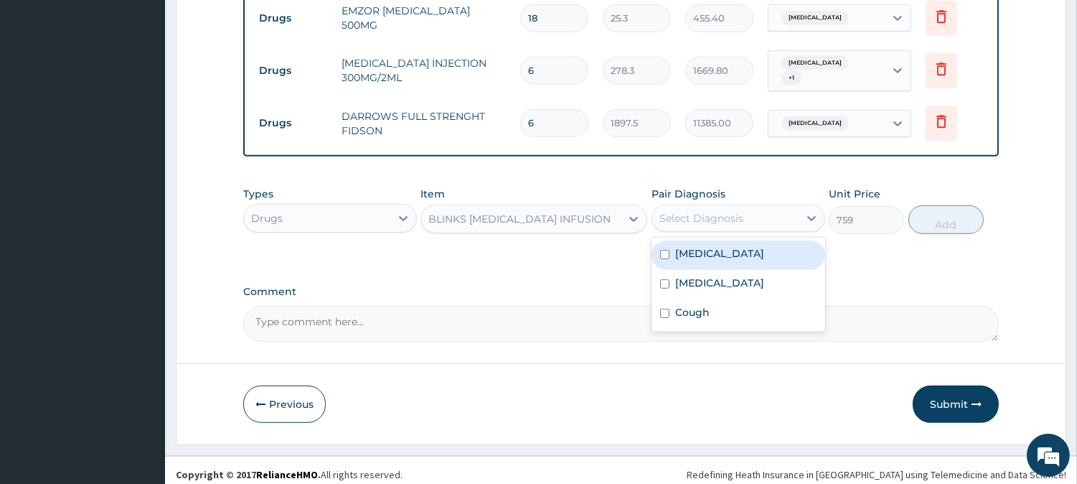
click at [704, 255] on div "Sepsis" at bounding box center [739, 254] width 174 height 29
checkbox input "true"
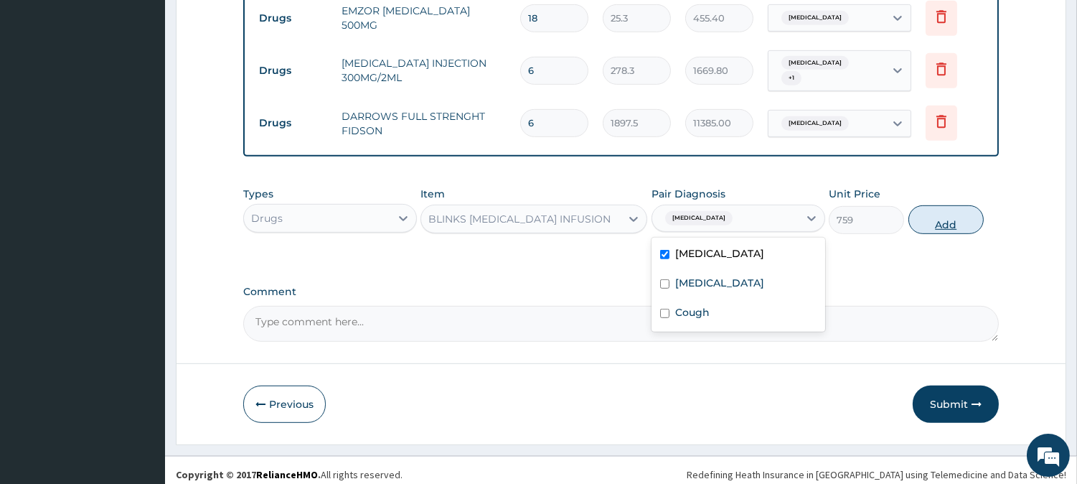
click at [960, 207] on button "Add" at bounding box center [946, 219] width 75 height 29
type input "0"
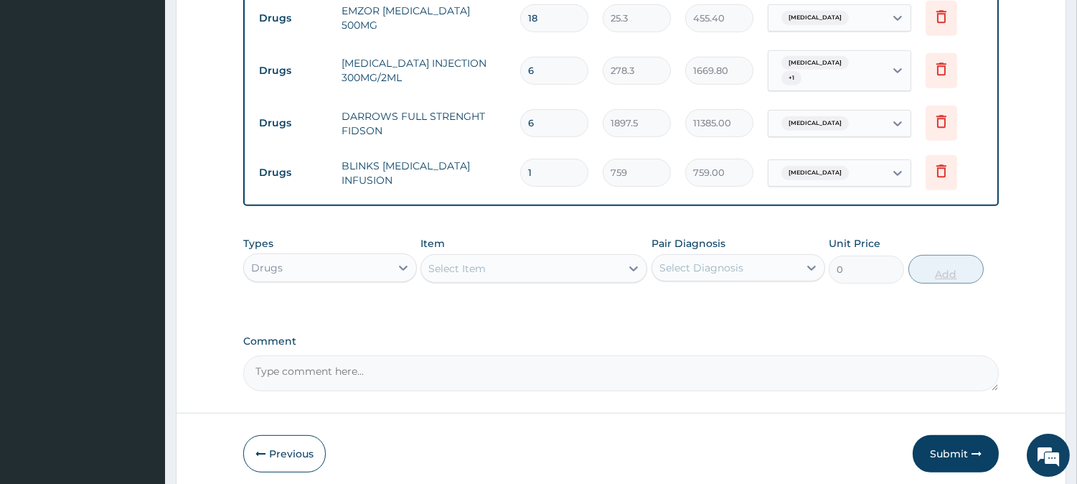
type input "0.00"
type input "2"
type input "1518.00"
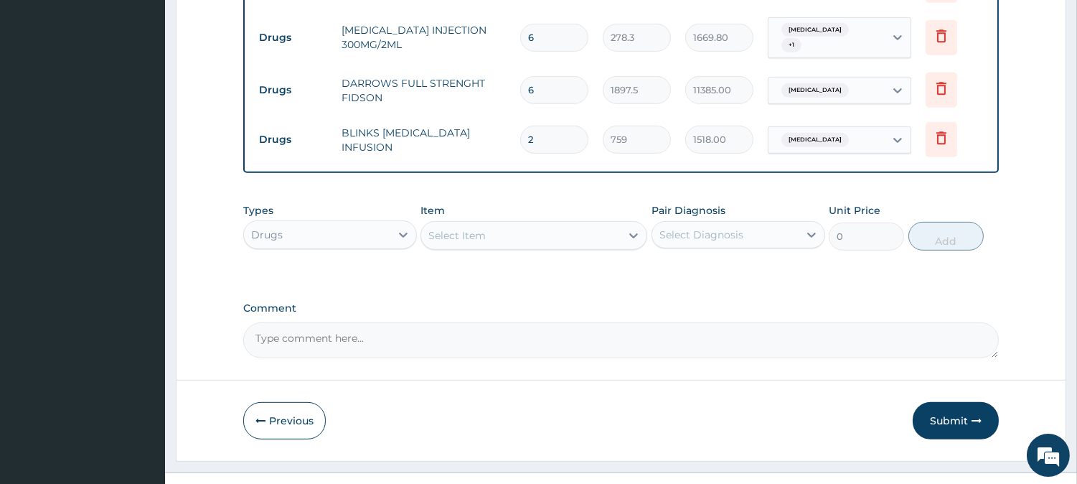
scroll to position [1402, 0]
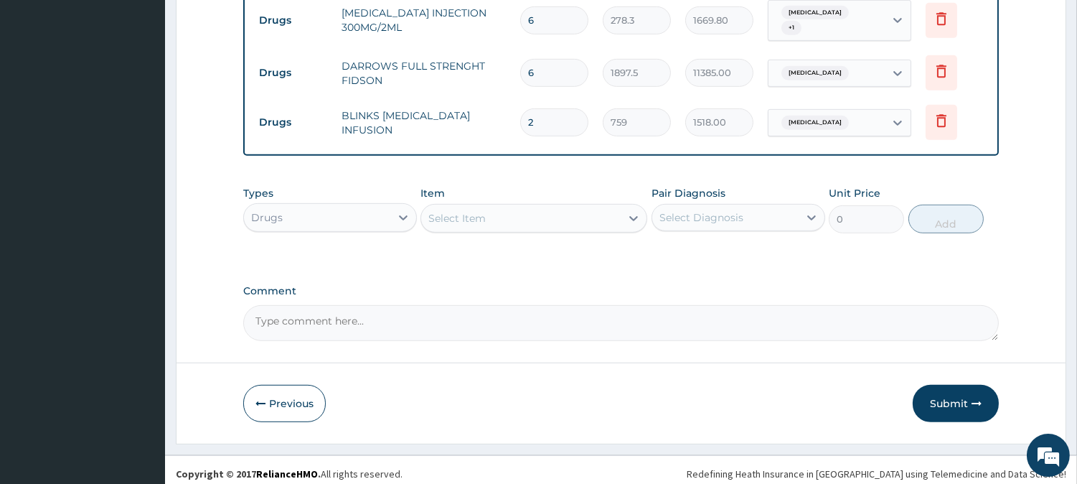
type input "2"
click at [469, 211] on div "Select Item" at bounding box center [456, 218] width 57 height 14
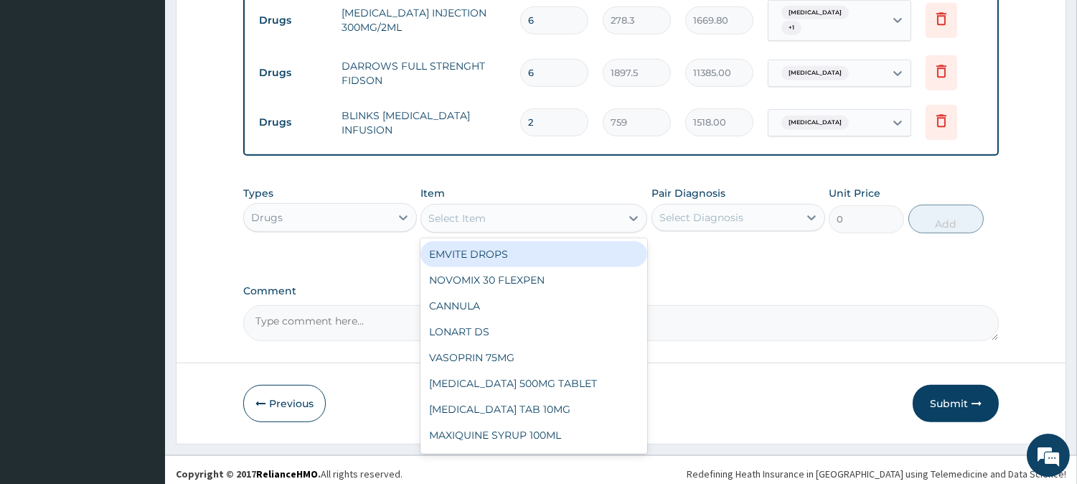
type input "n"
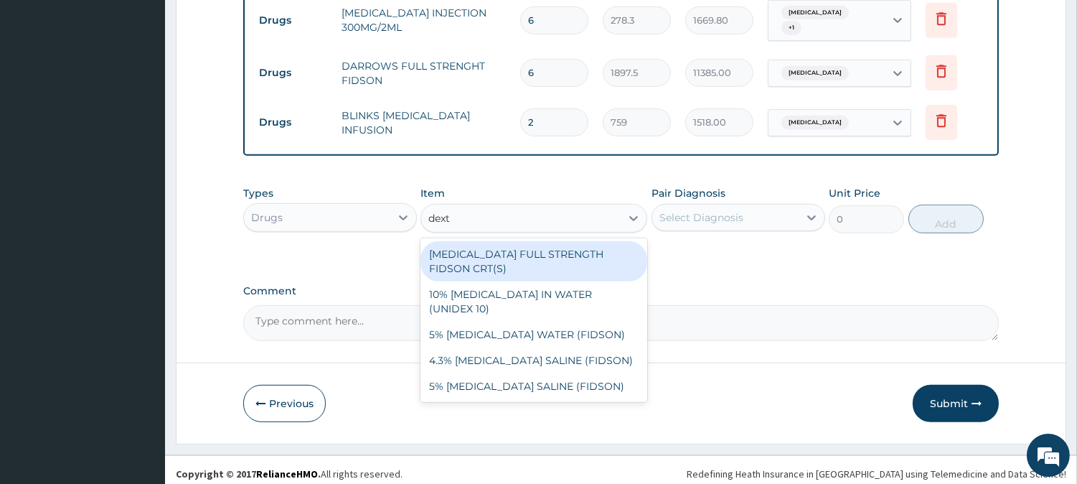
type input "dextr"
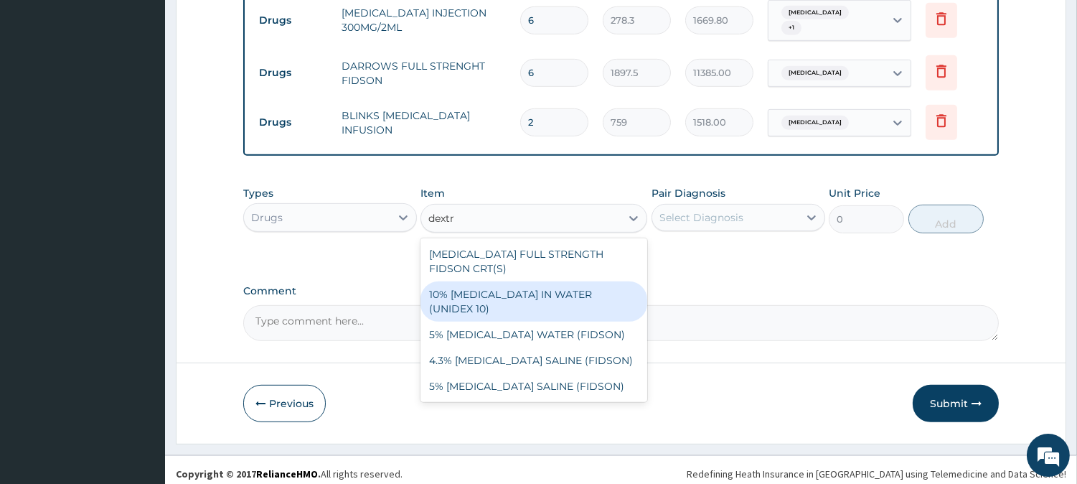
click at [513, 287] on div "10% DEXTROSE IN WATER (UNIDEX 10)" at bounding box center [534, 301] width 227 height 40
type input "1897.5"
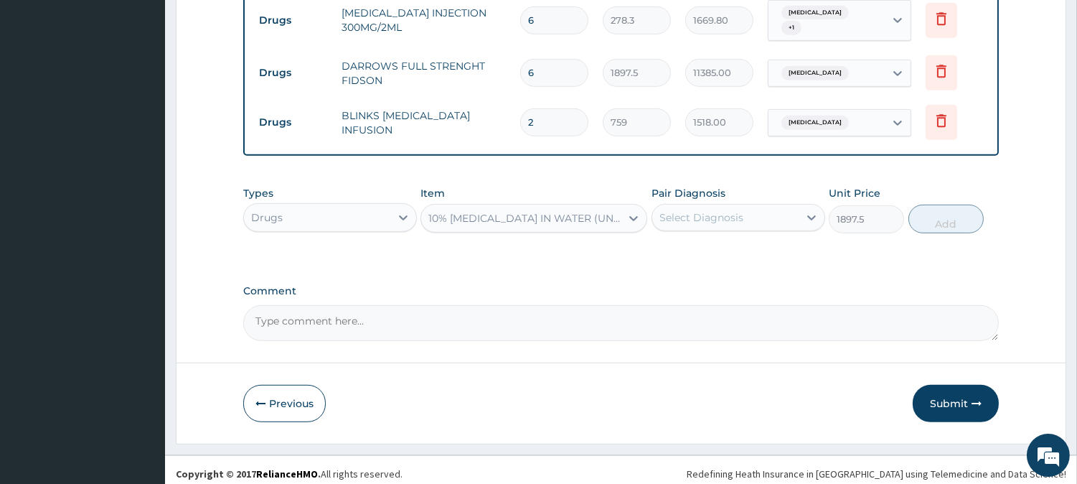
click at [655, 222] on div "Pair Diagnosis Select Diagnosis" at bounding box center [739, 209] width 174 height 47
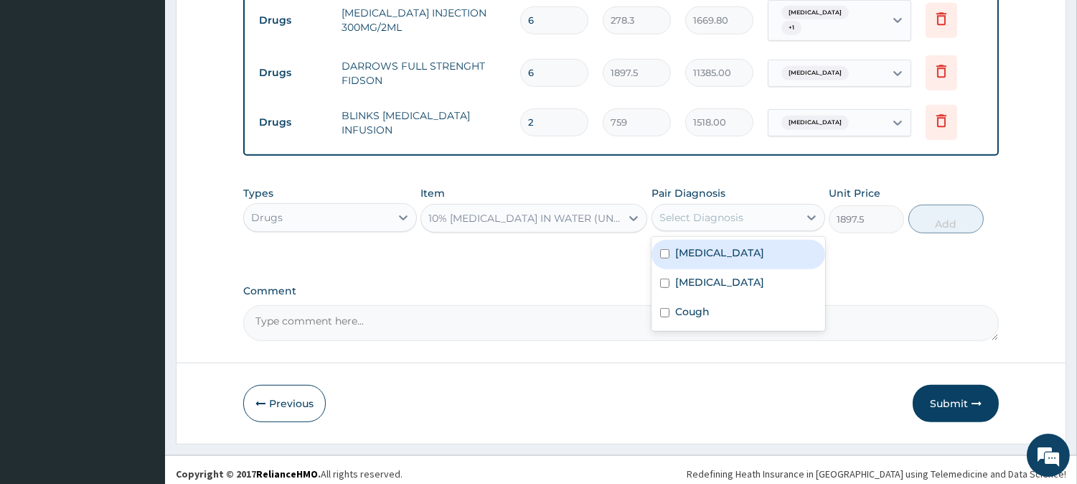
click at [678, 210] on div "Select Diagnosis" at bounding box center [701, 217] width 84 height 14
click at [697, 256] on div "Sepsis" at bounding box center [739, 254] width 174 height 29
checkbox input "true"
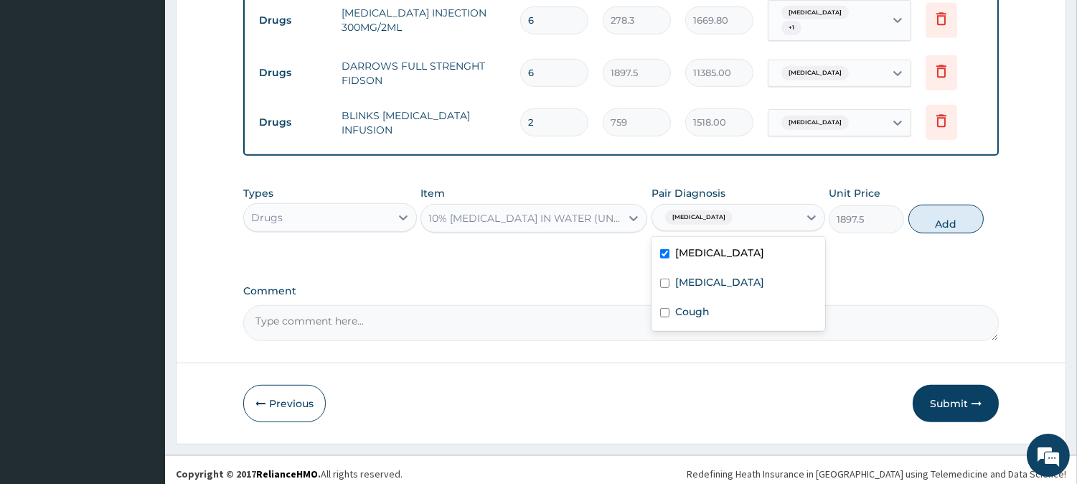
click at [922, 205] on button "Add" at bounding box center [946, 219] width 75 height 29
type input "0"
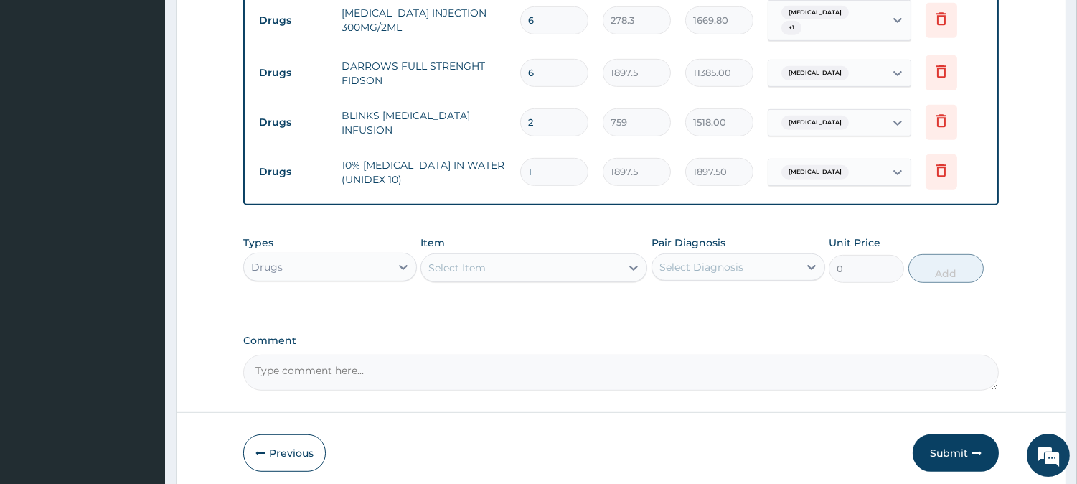
type input "0.00"
type input "3"
type input "5692.50"
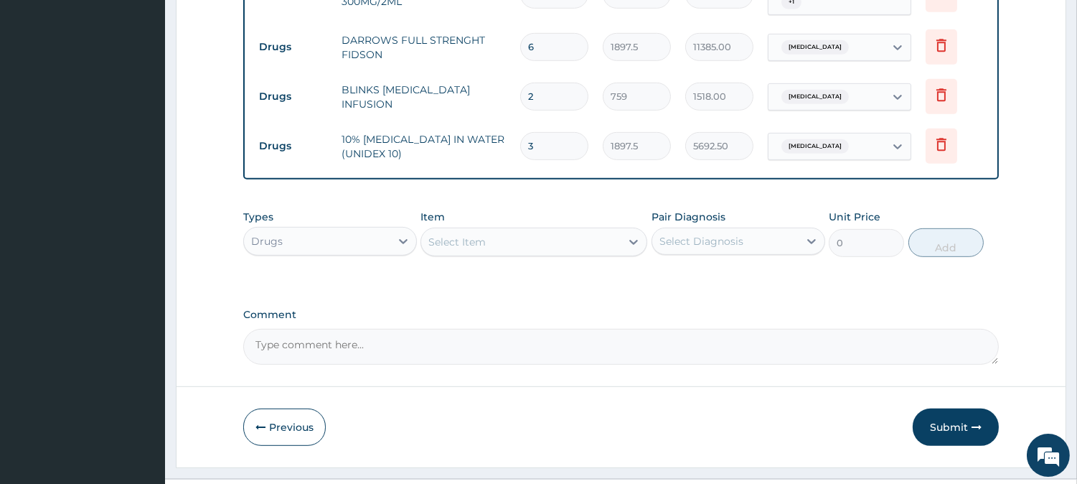
scroll to position [1452, 0]
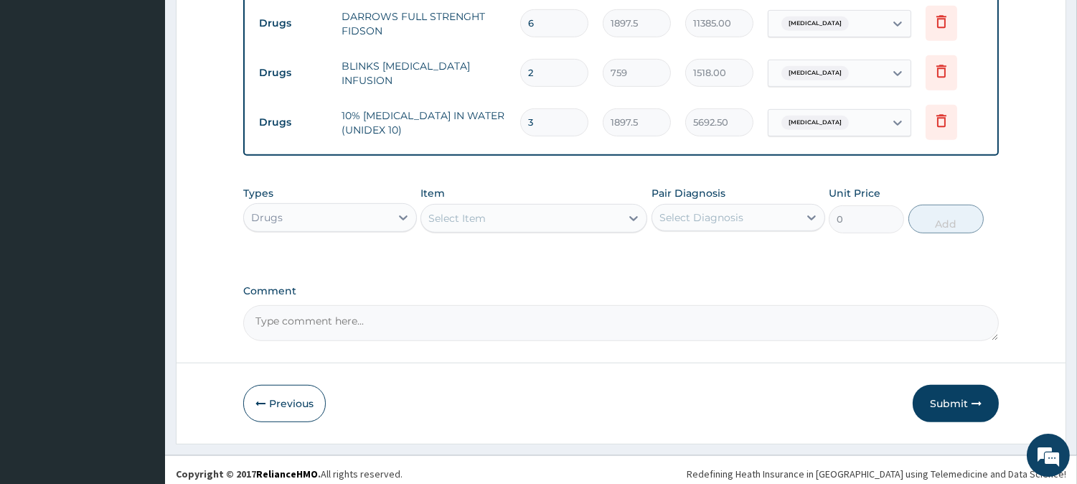
type input "3"
click at [614, 212] on div "Select Item" at bounding box center [520, 218] width 199 height 23
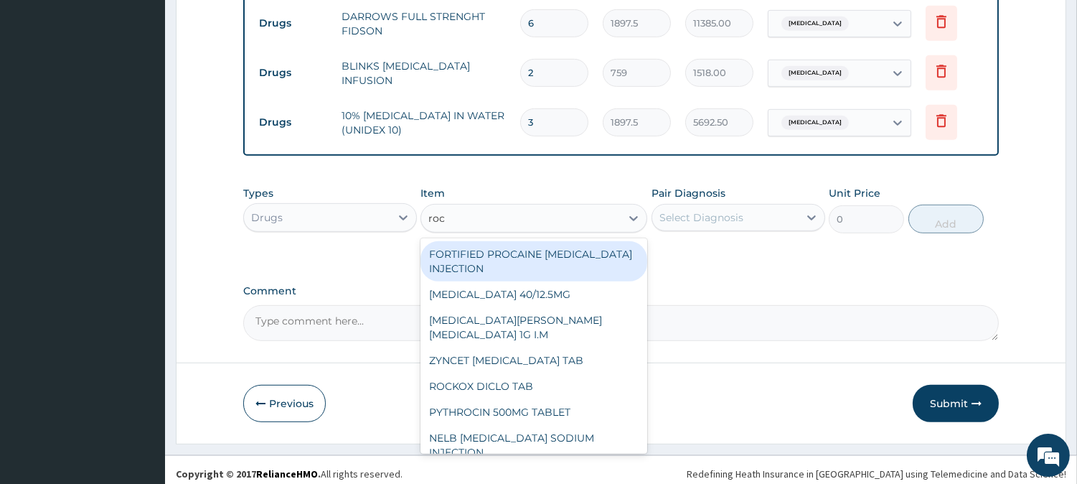
type input "roce"
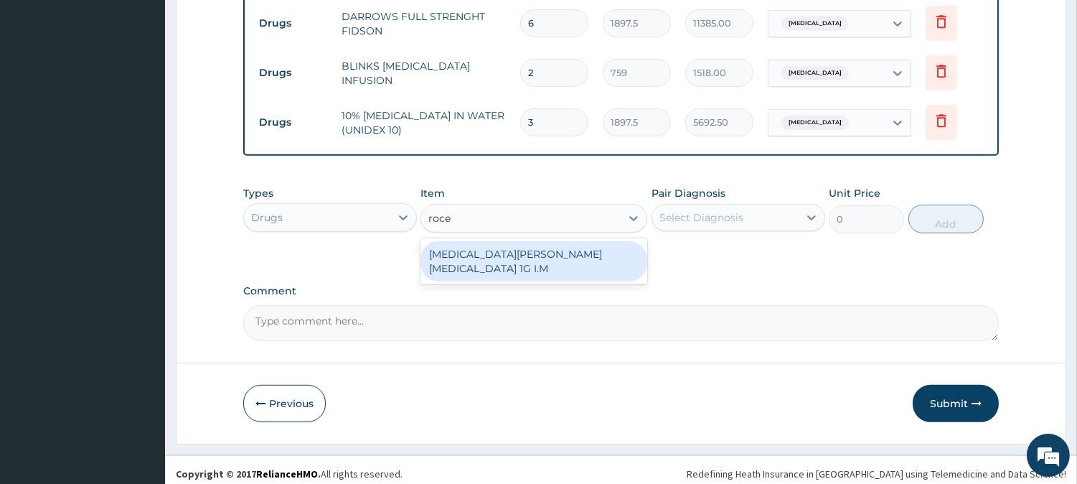
click at [600, 244] on div "ROCEPHIN CEFTRIAXONE 1G I.M" at bounding box center [534, 261] width 227 height 40
type input "8855"
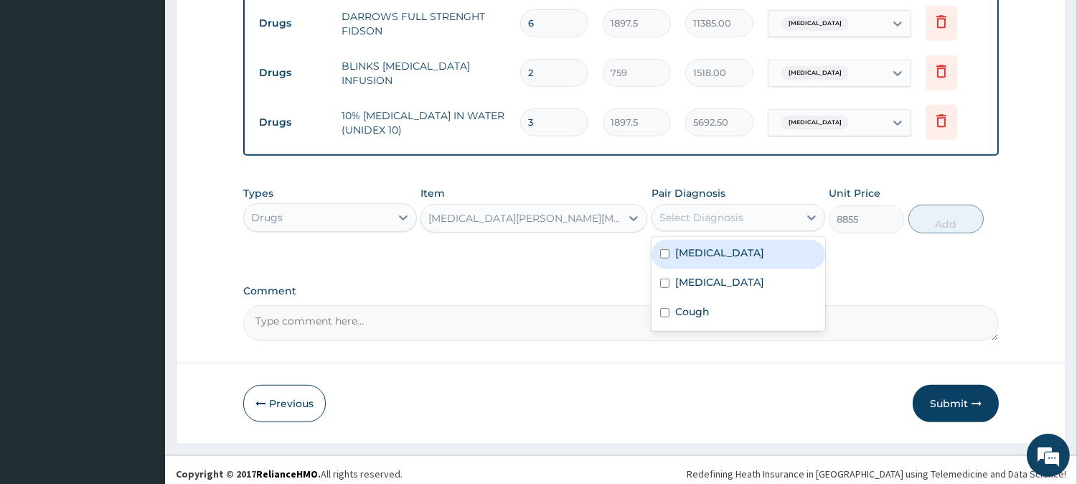
click at [714, 216] on div "Select Diagnosis" at bounding box center [725, 217] width 146 height 23
click at [711, 240] on div "Sepsis" at bounding box center [739, 254] width 174 height 29
checkbox input "true"
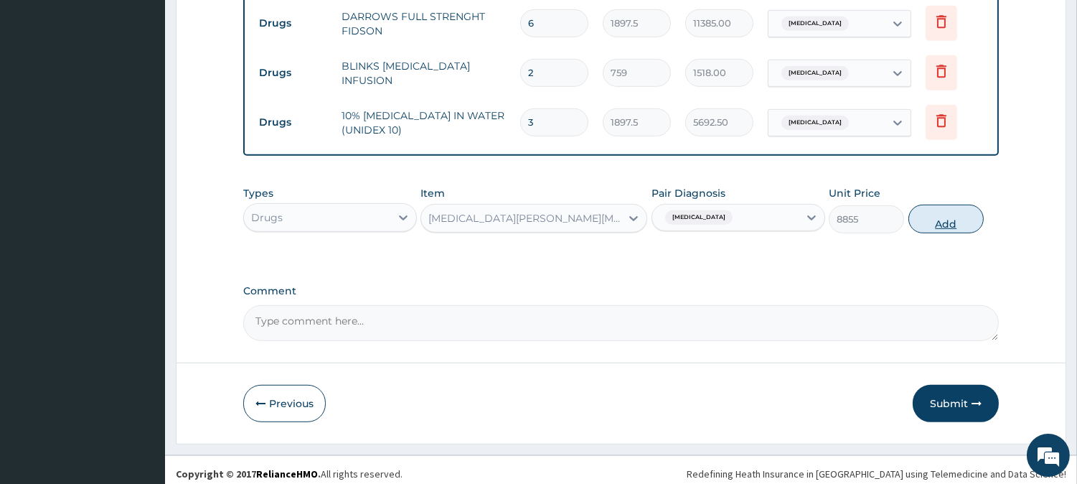
click at [936, 216] on button "Add" at bounding box center [946, 219] width 75 height 29
type input "0"
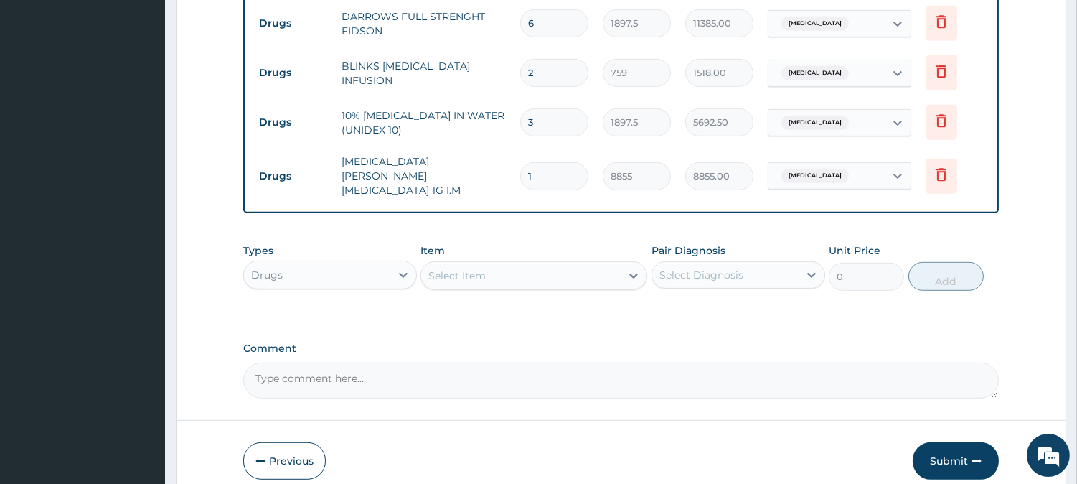
type input "0.00"
type input "2"
type input "17710.00"
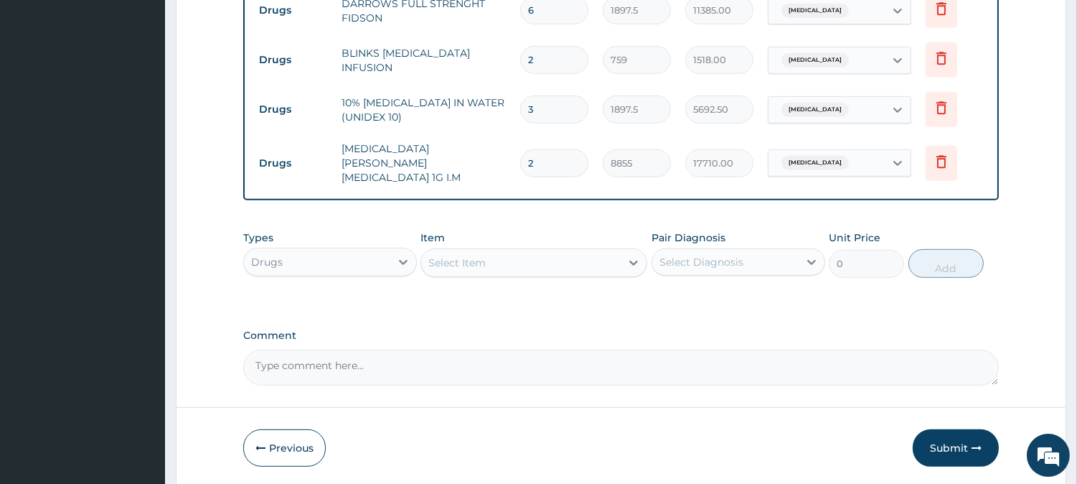
scroll to position [1502, 0]
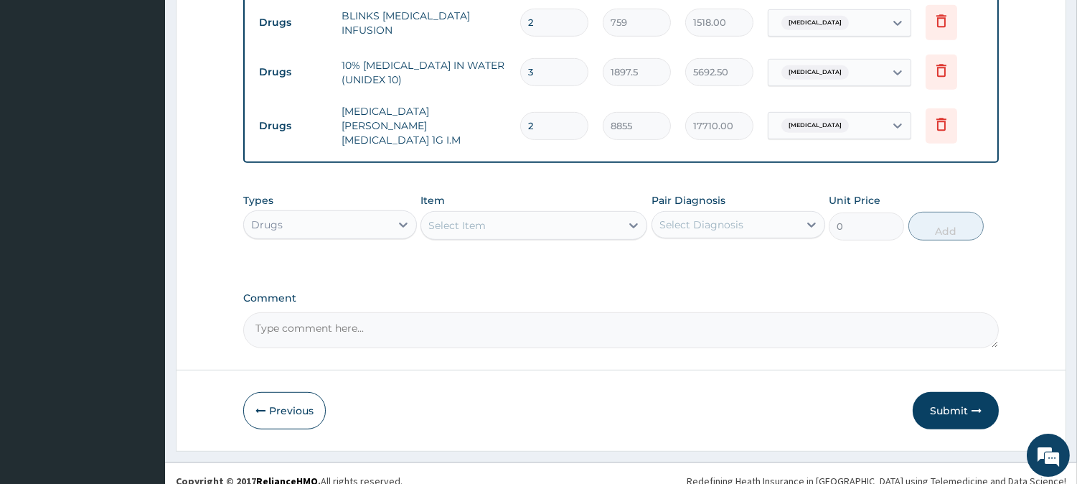
type input "2"
click at [517, 215] on div "Select Item" at bounding box center [520, 225] width 199 height 23
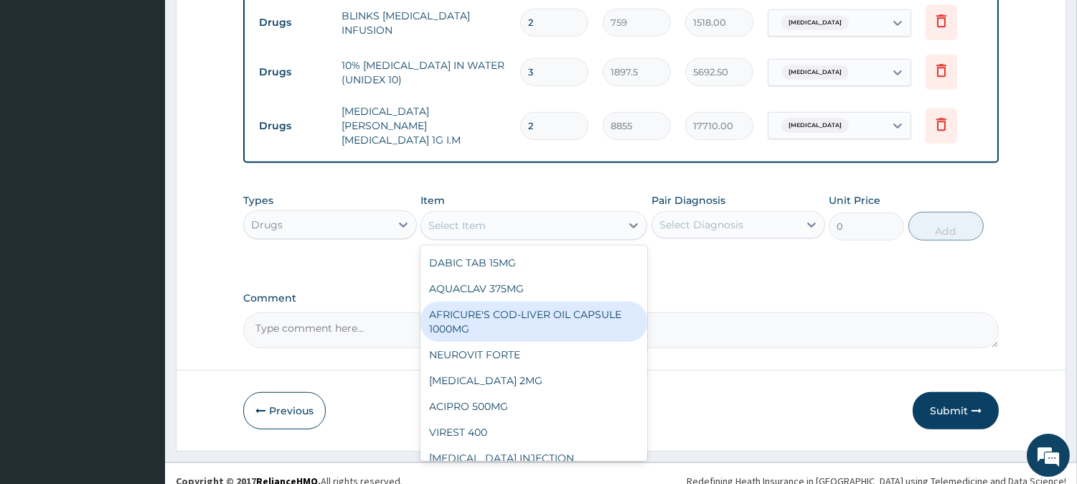
scroll to position [7415, 0]
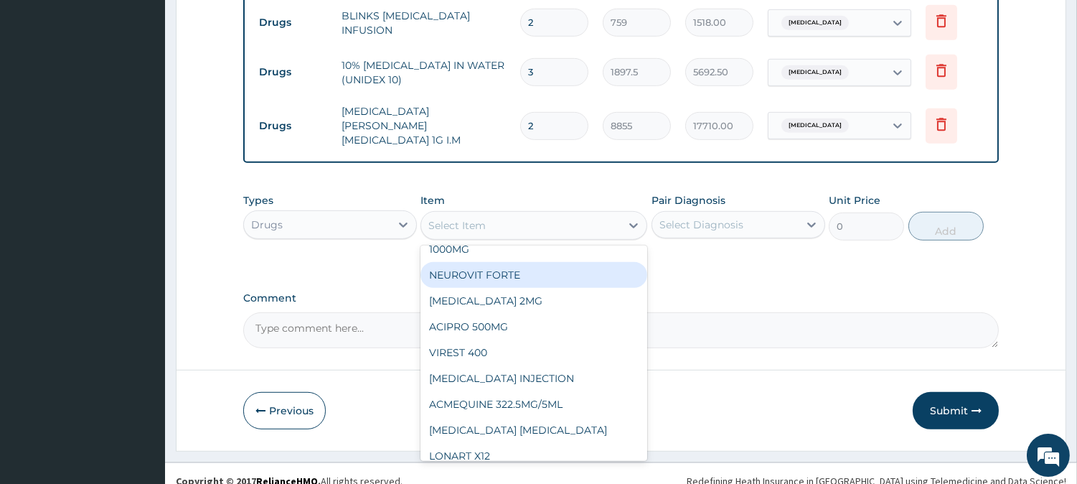
click at [554, 287] on div "NEUROVIT FORTE" at bounding box center [534, 275] width 227 height 26
type input "126.5"
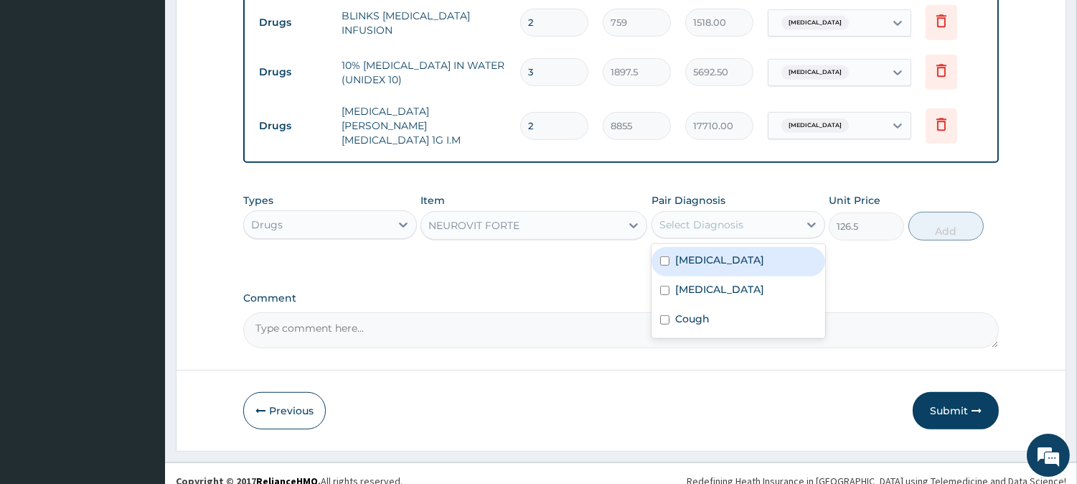
click at [686, 217] on div "Select Diagnosis" at bounding box center [701, 224] width 84 height 14
click at [614, 217] on div "NEUROVIT FORTE" at bounding box center [520, 225] width 199 height 23
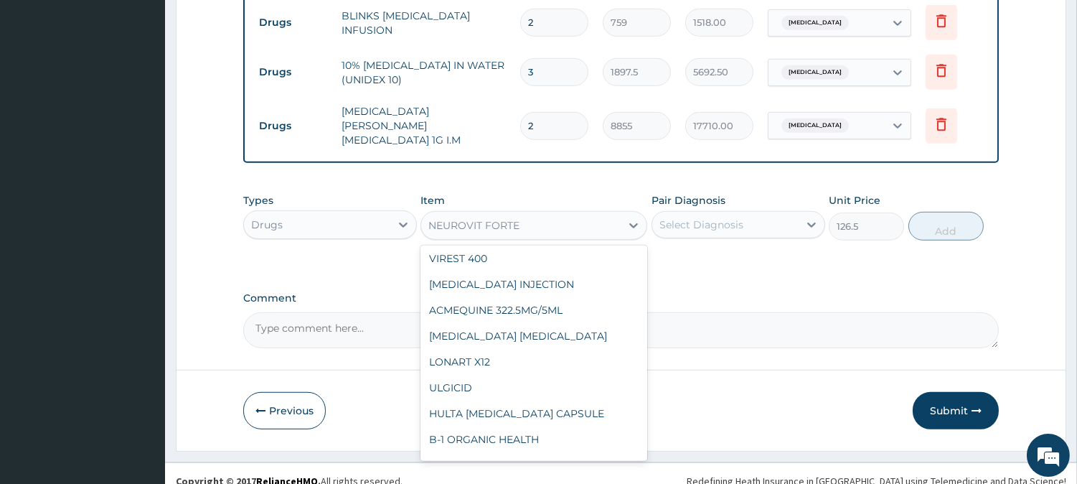
scroll to position [7589, 0]
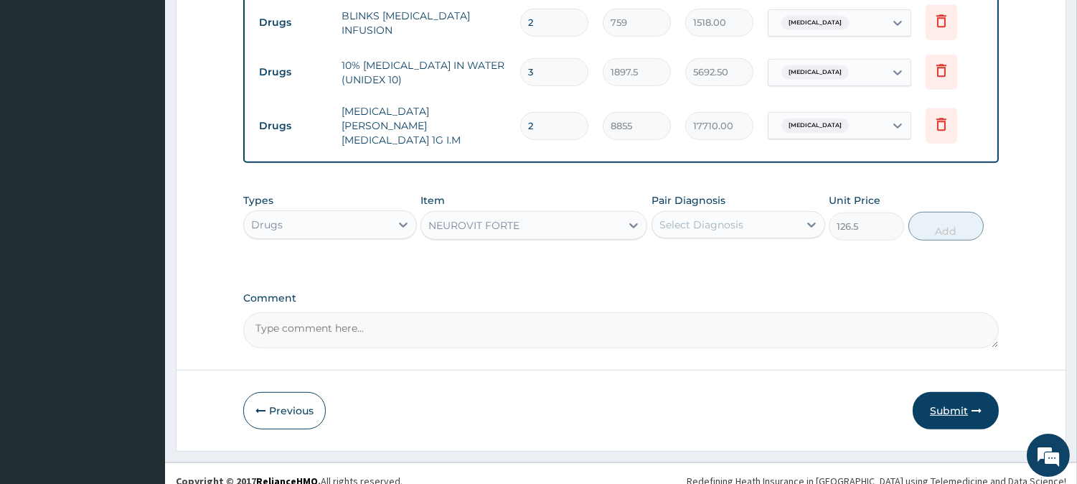
click at [921, 398] on button "Submit" at bounding box center [956, 410] width 86 height 37
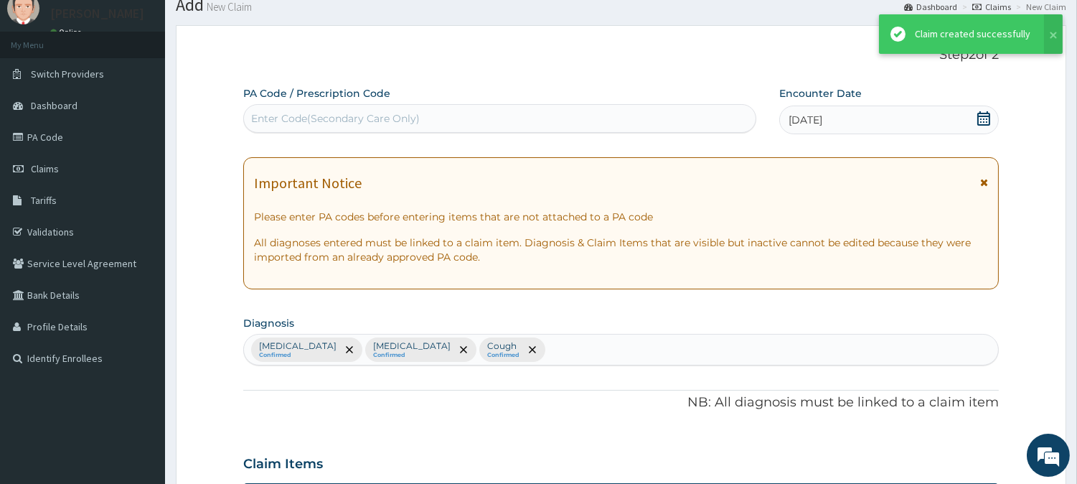
scroll to position [1502, 0]
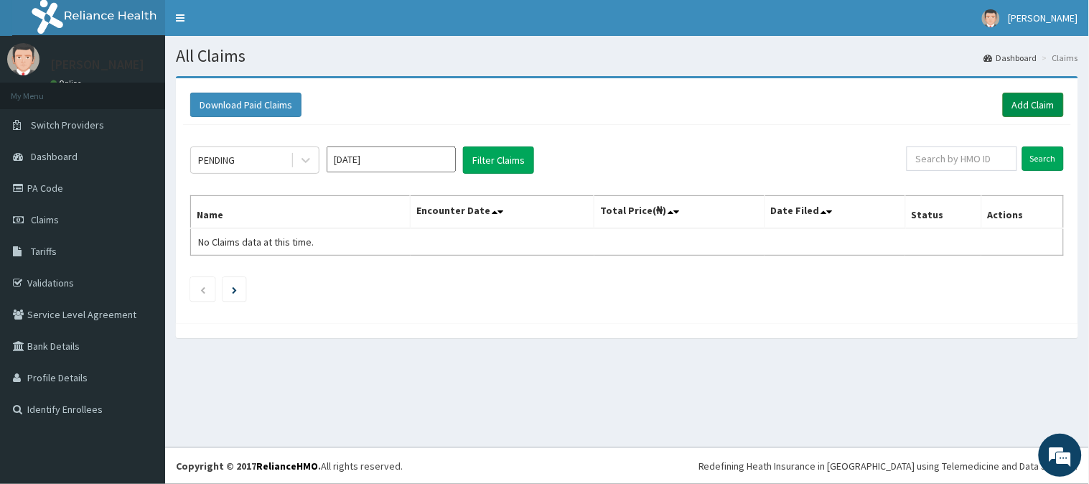
click at [1048, 108] on link "Add Claim" at bounding box center [1033, 105] width 61 height 24
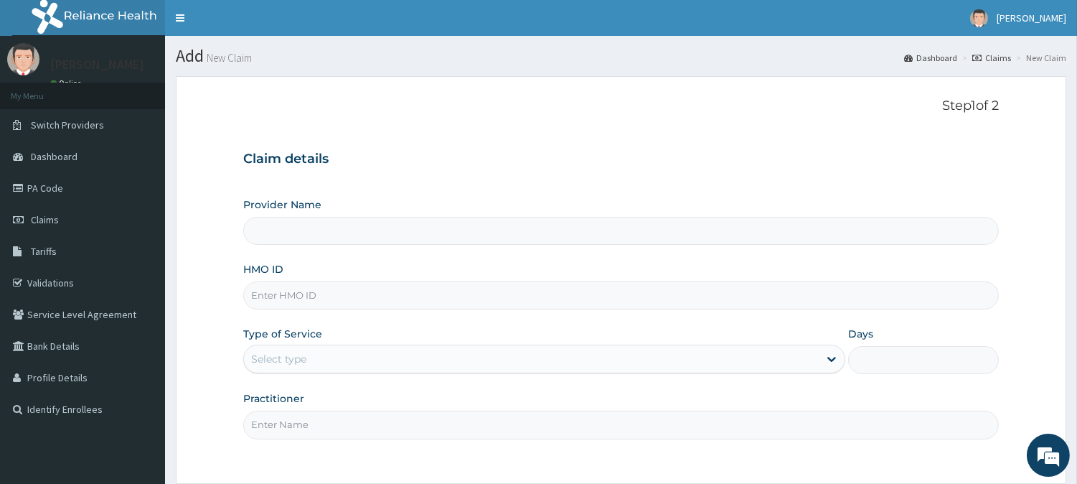
type input "[GEOGRAPHIC_DATA]"
click at [908, 303] on input "HMO ID" at bounding box center [621, 295] width 756 height 28
type input "mhn/10116/b"
click at [373, 362] on div "Select type" at bounding box center [531, 358] width 575 height 23
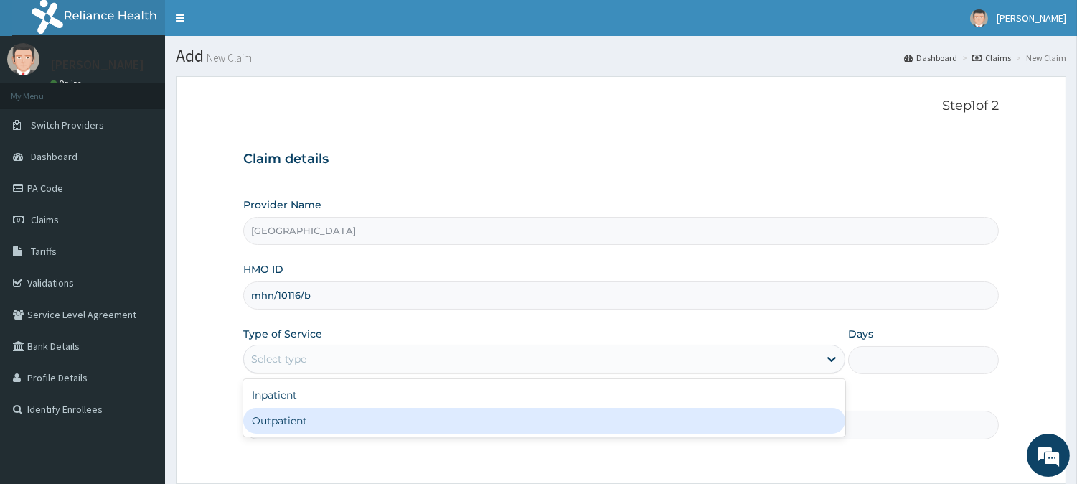
click at [359, 424] on div "Outpatient" at bounding box center [544, 421] width 602 height 26
type input "1"
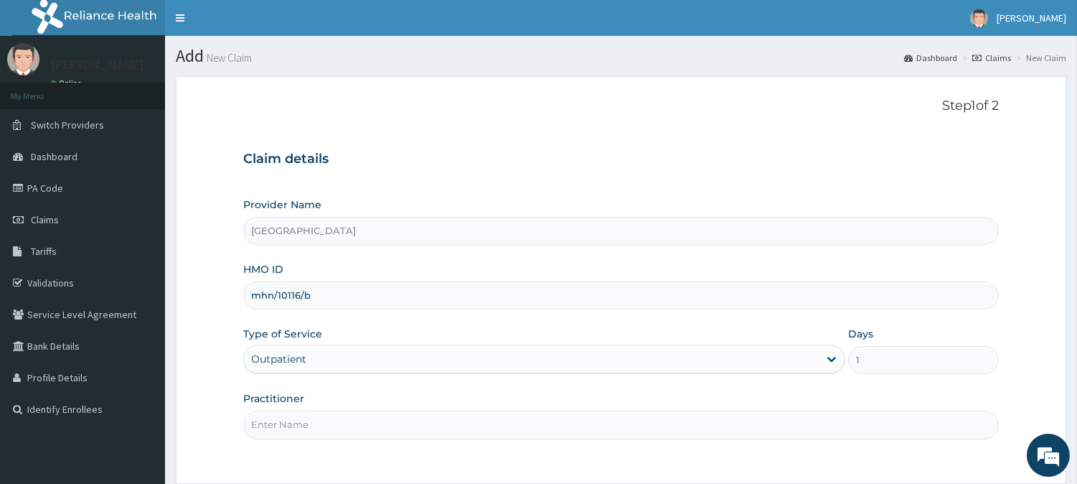
click at [359, 424] on input "Practitioner" at bounding box center [621, 424] width 756 height 28
type input "EDOBOR CLEMENT"
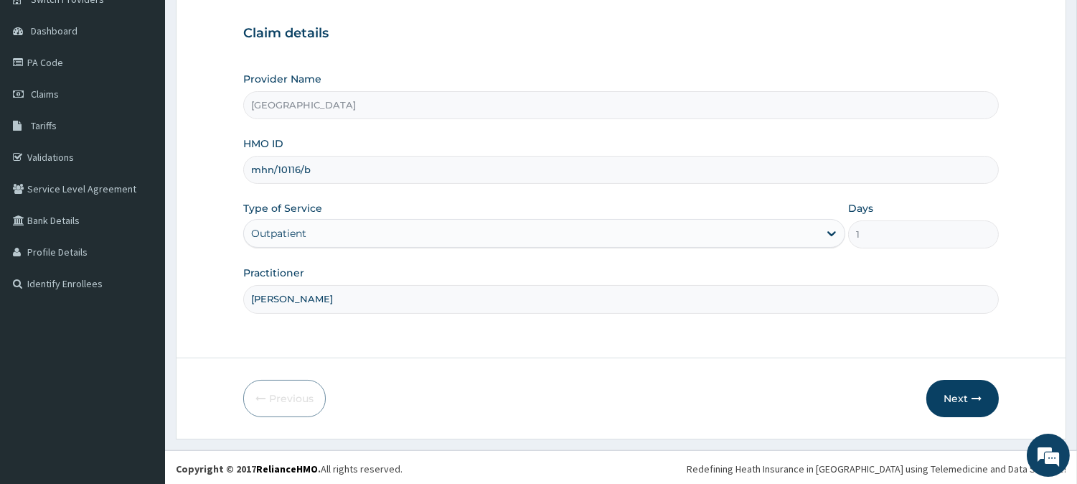
scroll to position [128, 0]
click at [958, 403] on button "Next" at bounding box center [962, 395] width 72 height 37
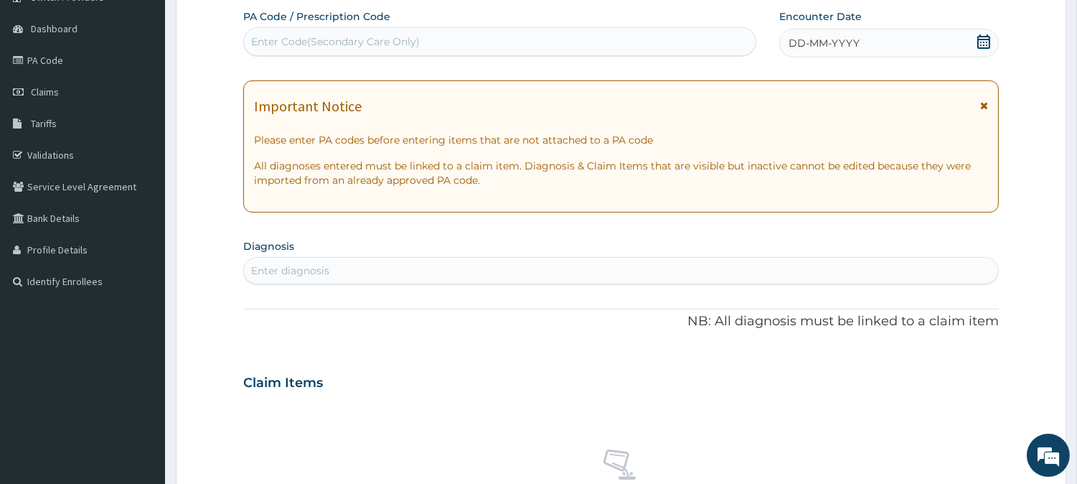
click at [878, 31] on div "DD-MM-YYYY" at bounding box center [889, 43] width 220 height 29
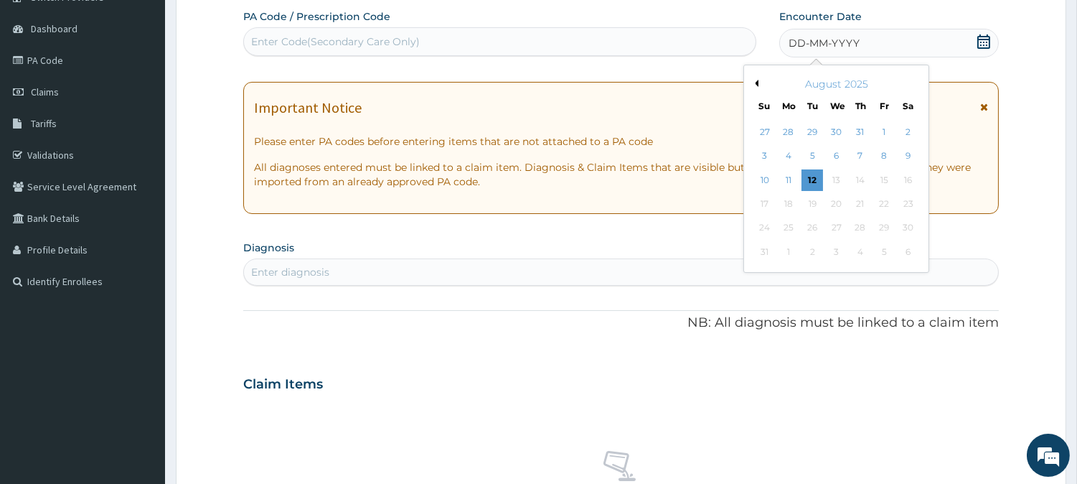
click at [755, 80] on button "Previous Month" at bounding box center [754, 83] width 7 height 7
click at [795, 206] on div "21" at bounding box center [789, 204] width 22 height 22
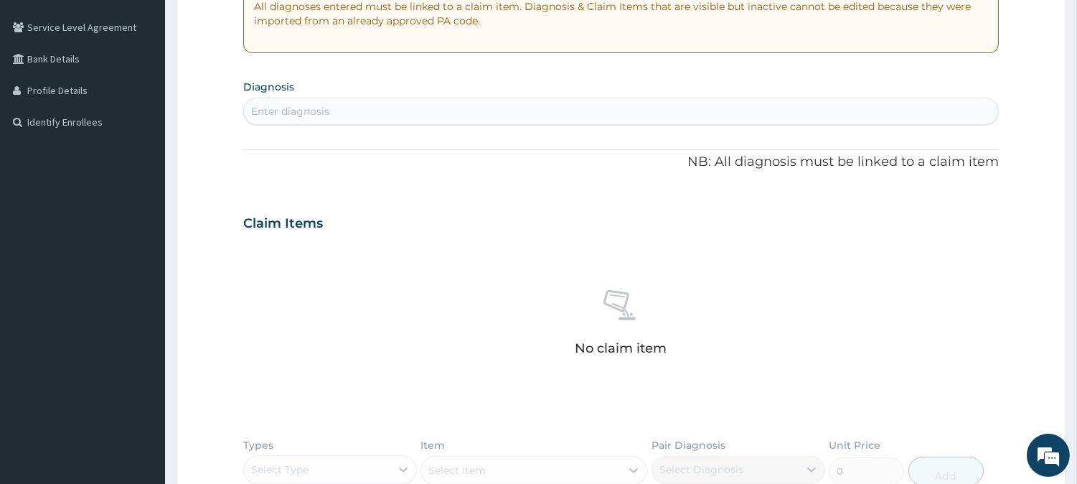
scroll to position [288, 0]
click at [468, 108] on div "Enter diagnosis" at bounding box center [621, 110] width 754 height 23
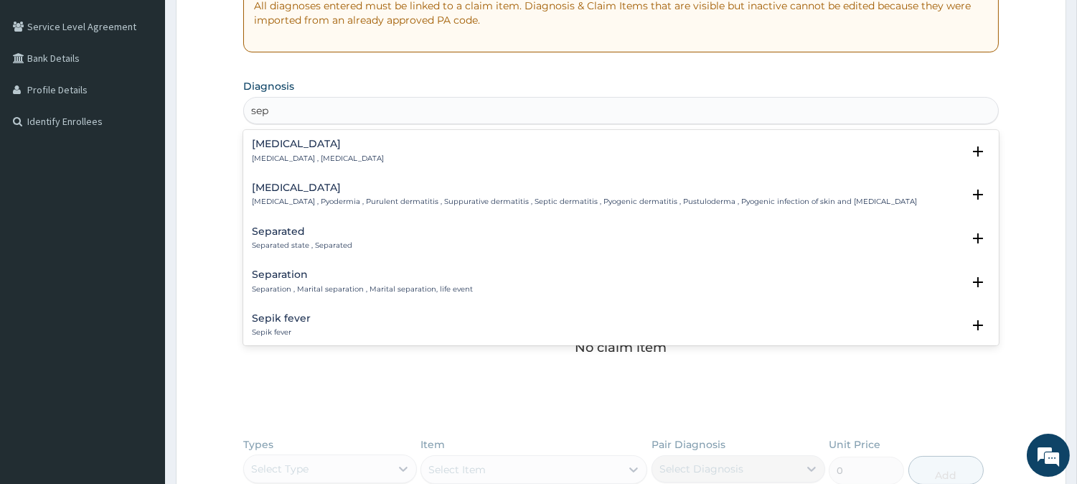
type input "seps"
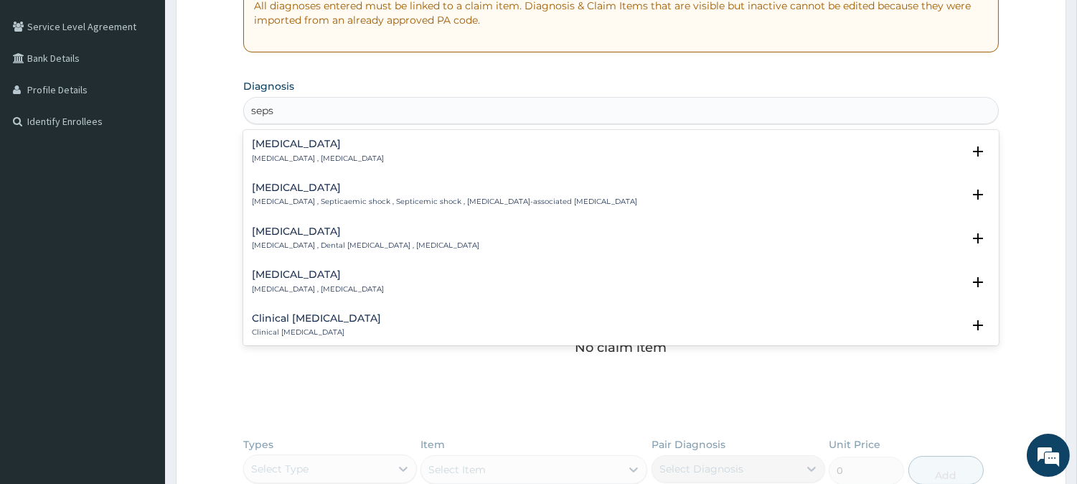
click at [287, 141] on h4 "[MEDICAL_DATA]" at bounding box center [318, 144] width 132 height 11
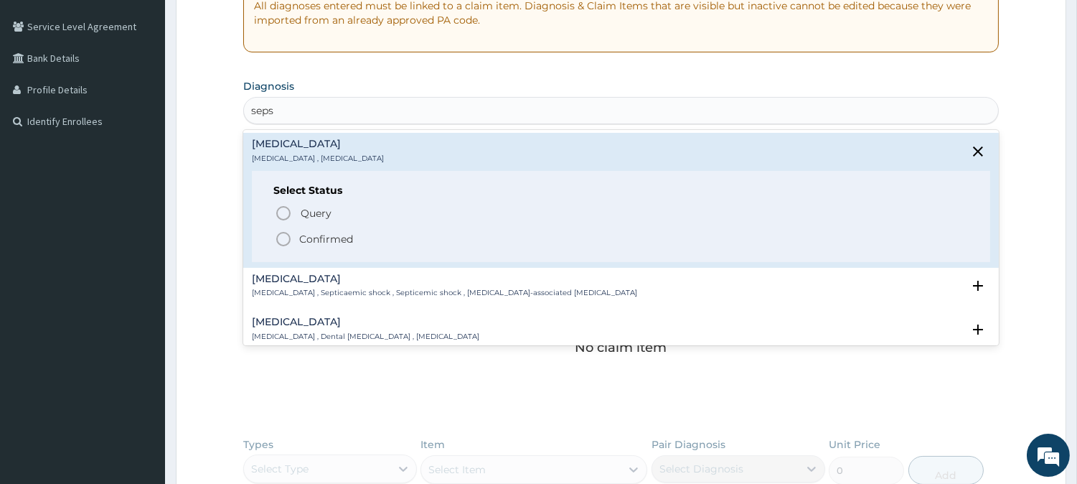
click at [291, 235] on icon "status option filled" at bounding box center [283, 238] width 17 height 17
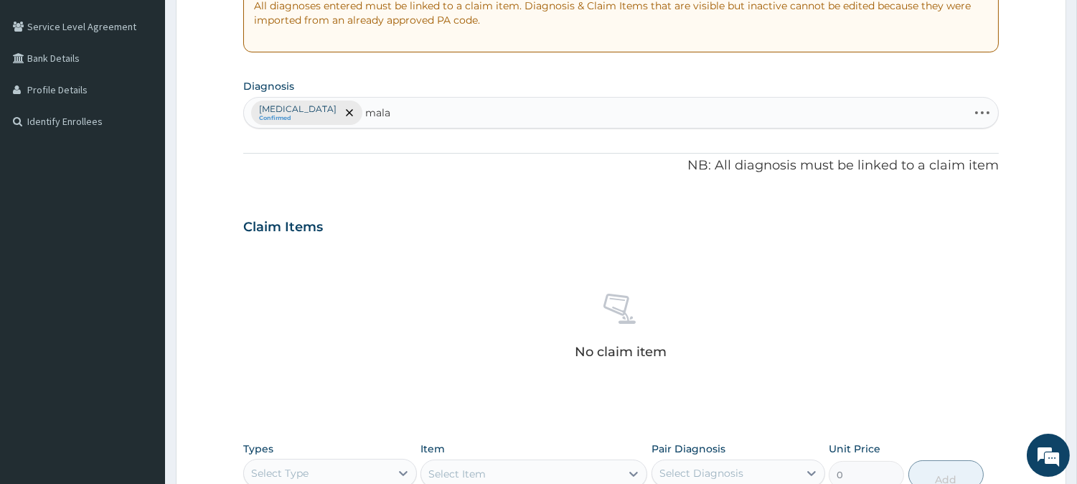
type input "malar"
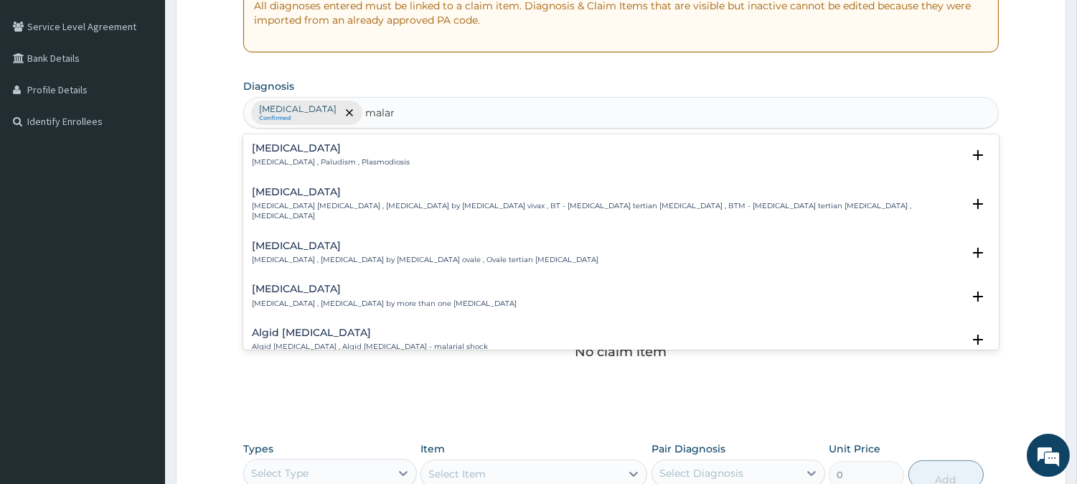
click at [299, 156] on div "Malaria Malaria , Paludism , Plasmodiosis" at bounding box center [331, 155] width 158 height 25
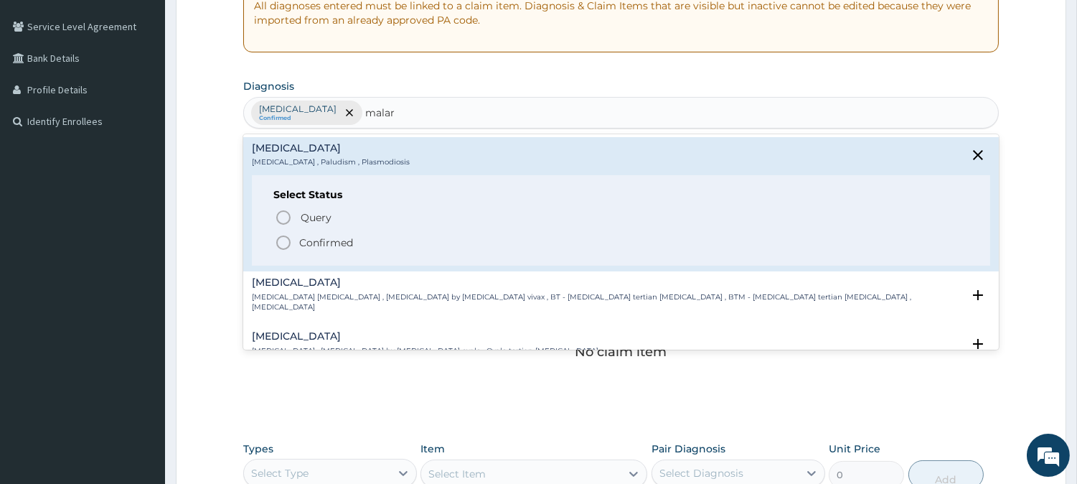
click at [292, 241] on span "Confirmed" at bounding box center [622, 242] width 694 height 17
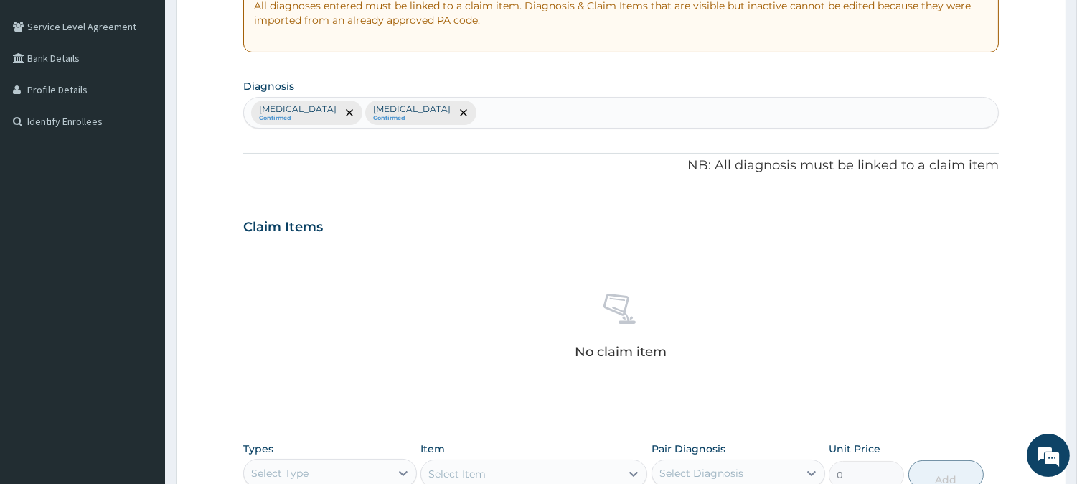
type input "p"
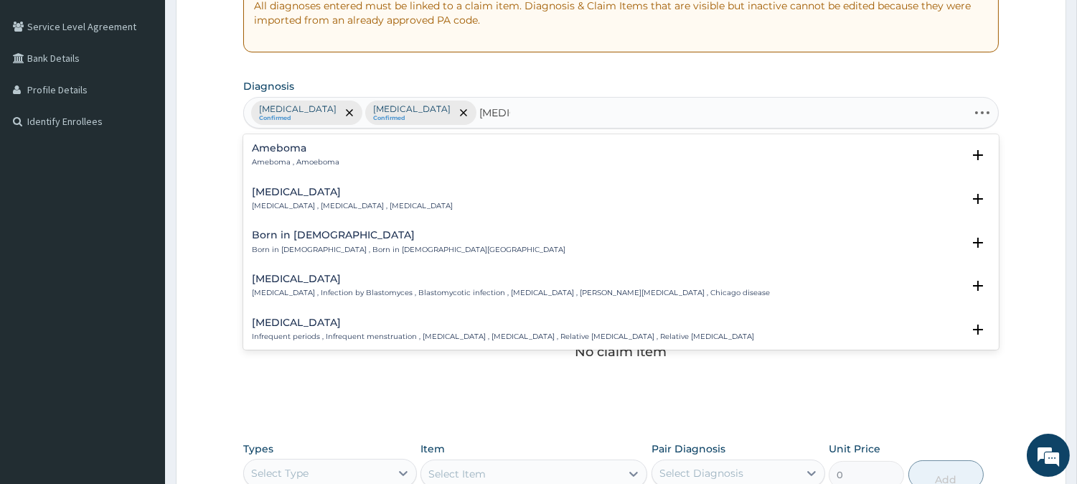
type input "ameno"
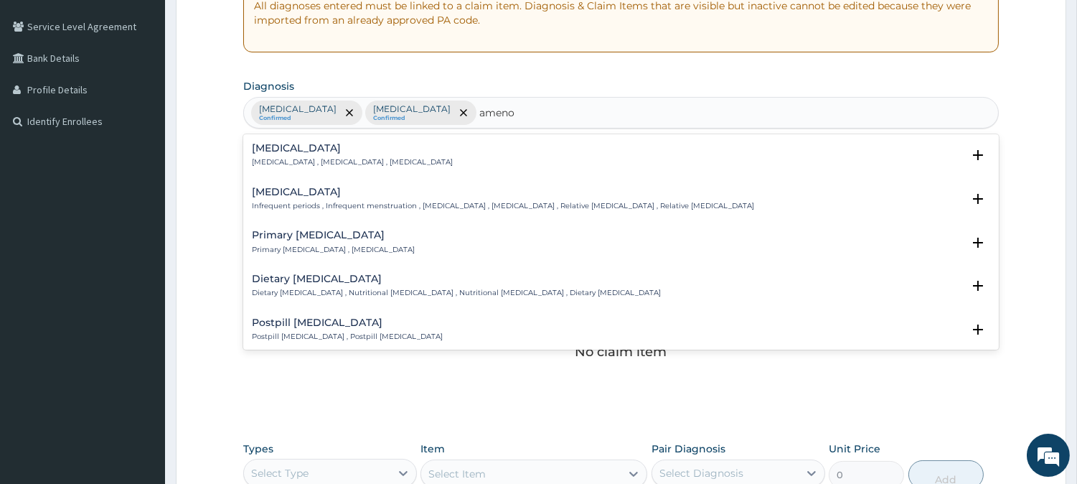
click at [295, 149] on h4 "Amenorrhea" at bounding box center [352, 148] width 201 height 11
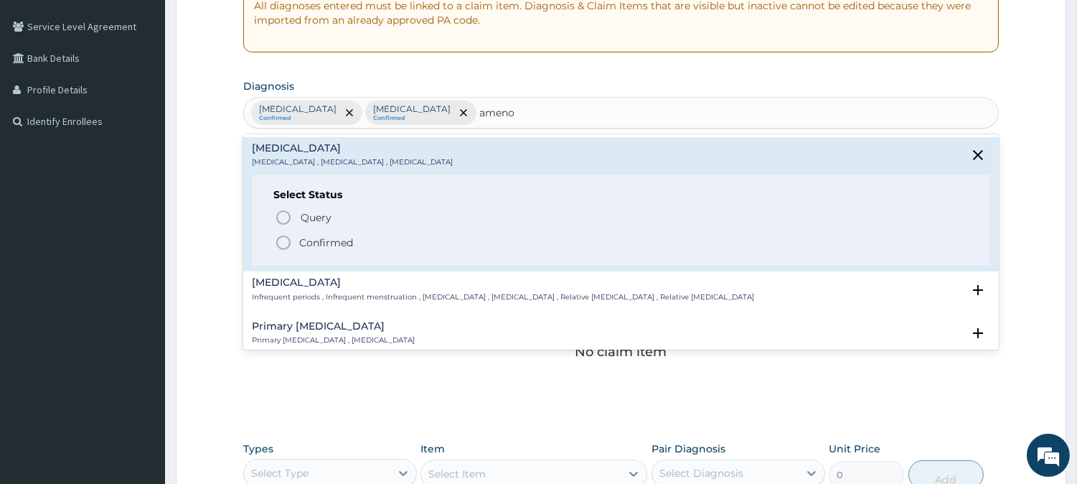
click at [281, 237] on circle "status option filled" at bounding box center [283, 242] width 13 height 13
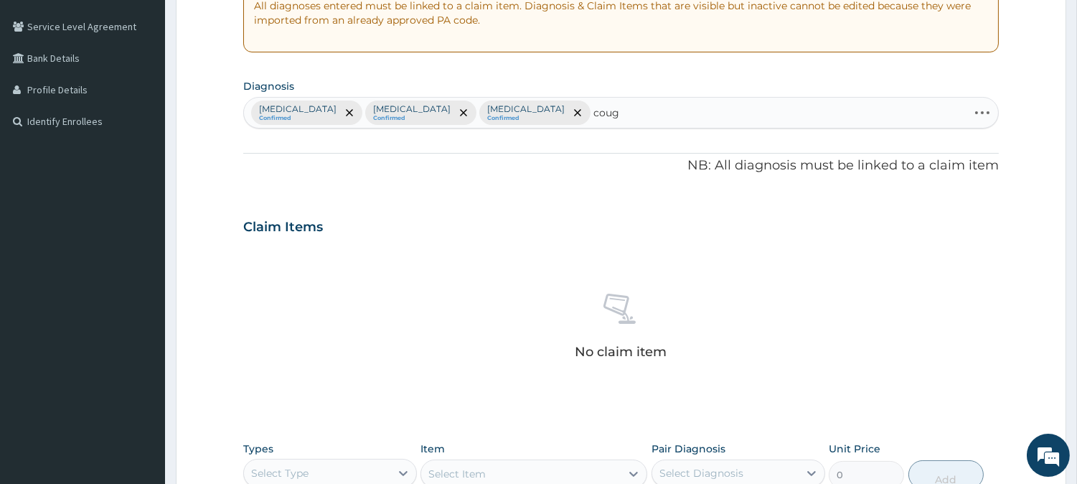
type input "cough"
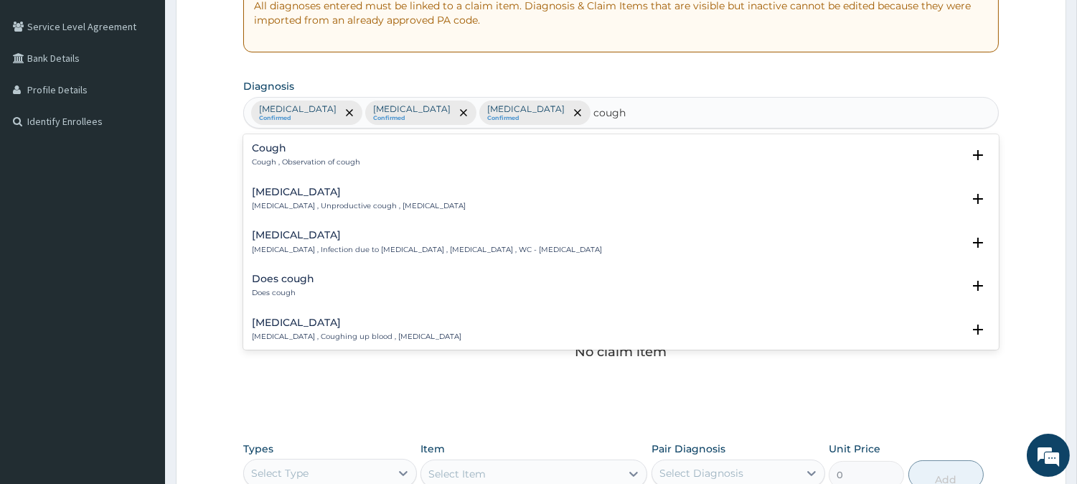
click at [289, 166] on p "Cough , Observation of cough" at bounding box center [306, 162] width 108 height 10
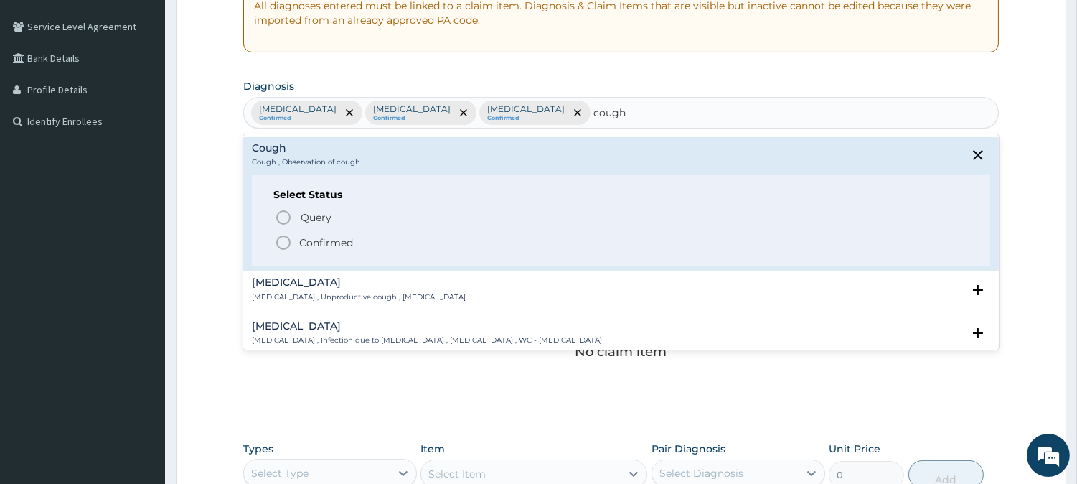
click at [281, 242] on icon "status option filled" at bounding box center [283, 242] width 17 height 17
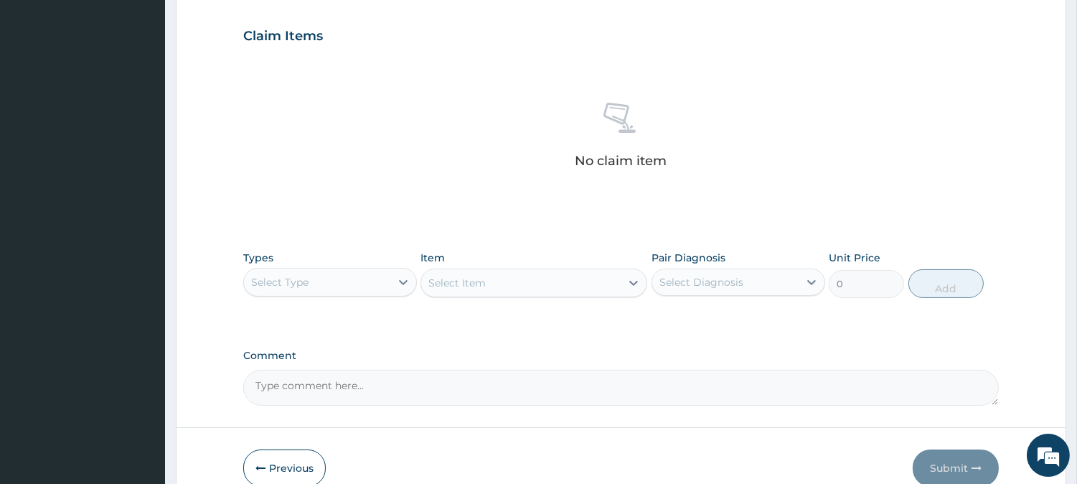
scroll to position [550, 0]
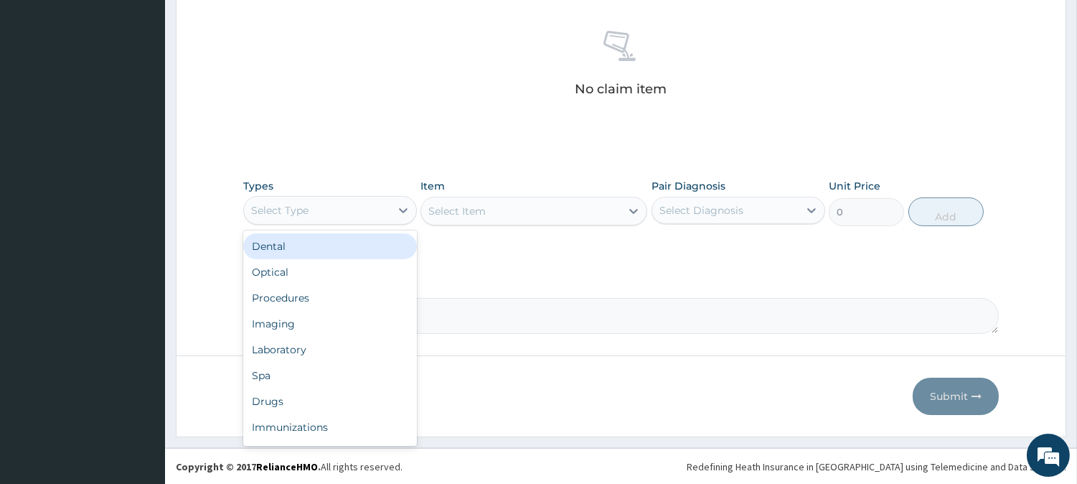
click at [316, 215] on div "Select Type" at bounding box center [317, 210] width 146 height 23
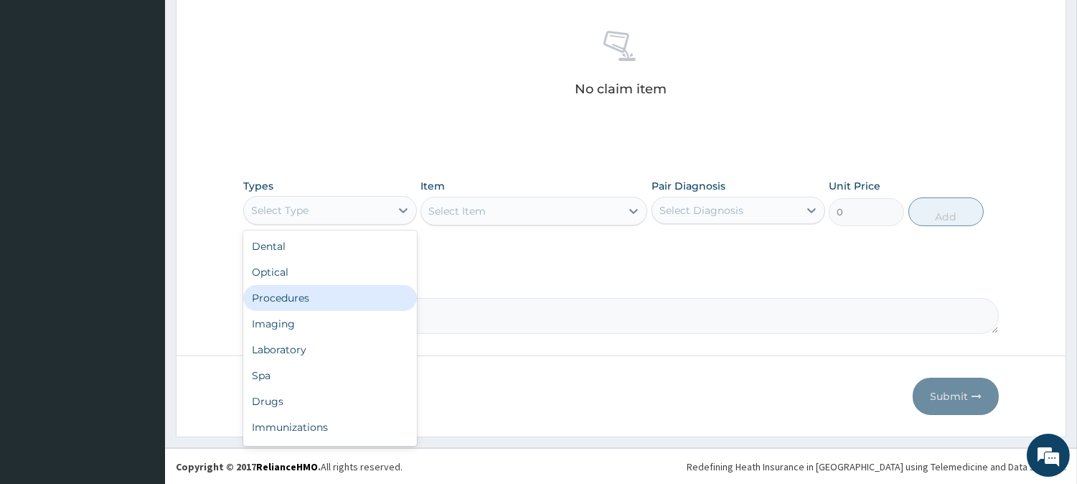
click at [261, 296] on div "Procedures" at bounding box center [330, 298] width 174 height 26
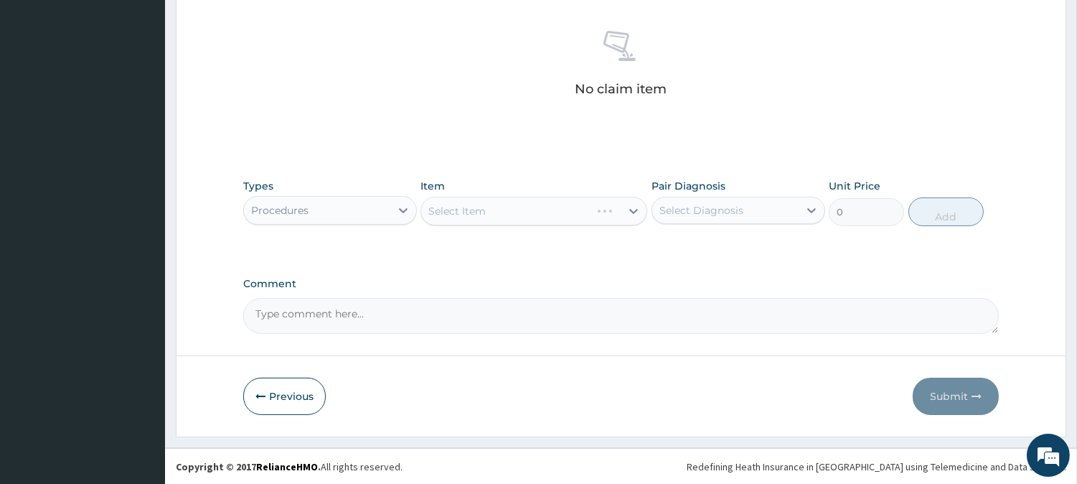
click at [695, 199] on div "Select Diagnosis" at bounding box center [725, 210] width 146 height 23
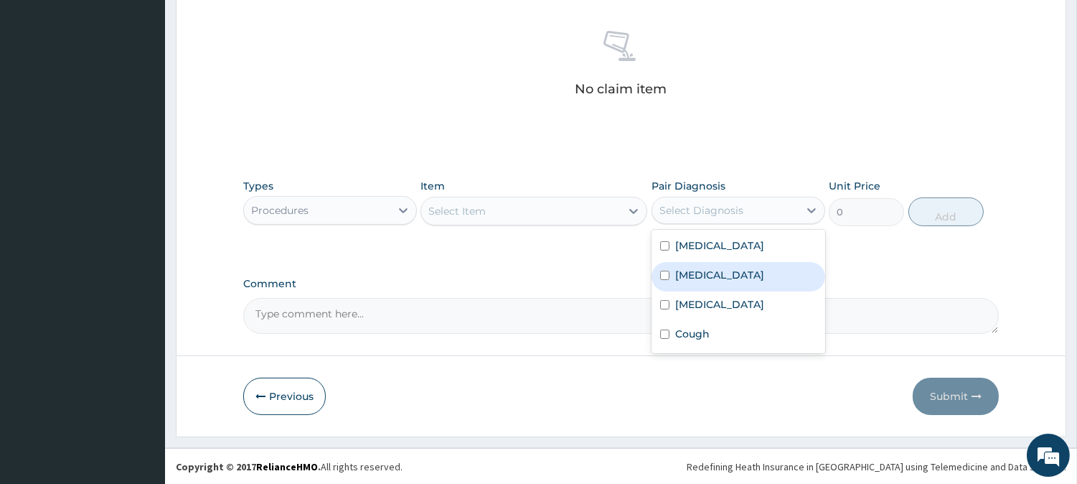
click at [673, 262] on div "[MEDICAL_DATA]" at bounding box center [739, 276] width 174 height 29
checkbox input "true"
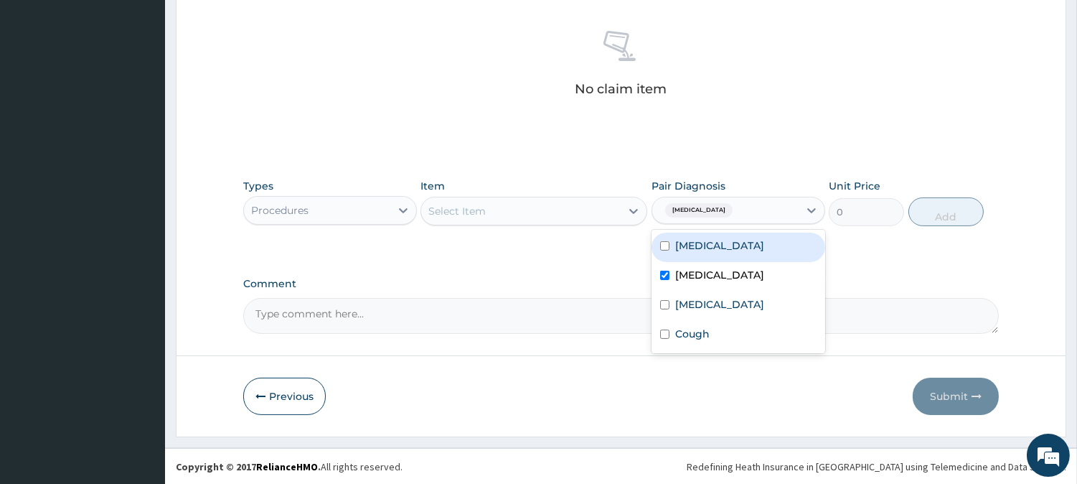
click at [680, 249] on label "Sepsis" at bounding box center [719, 245] width 89 height 14
checkbox input "true"
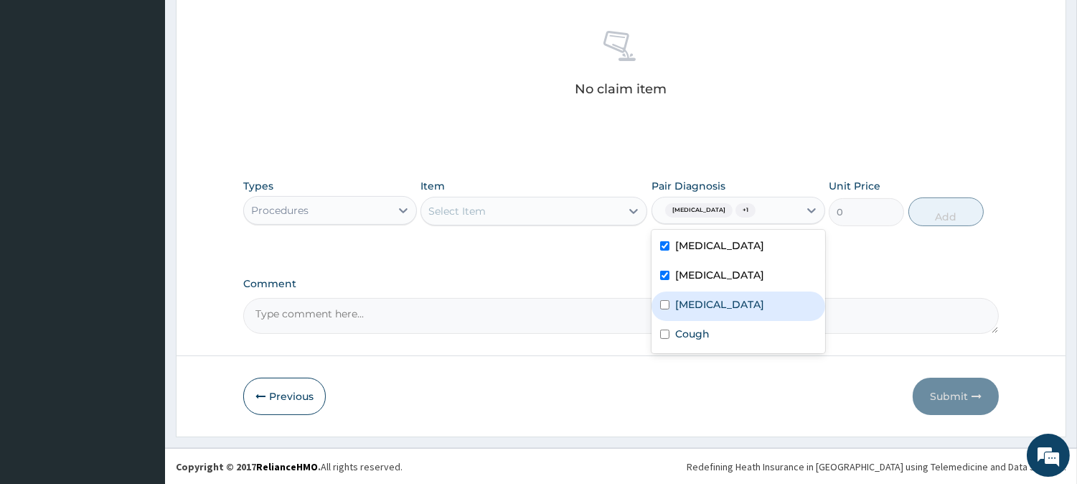
click at [663, 299] on div "Amenorrhea" at bounding box center [739, 305] width 174 height 29
checkbox input "true"
click at [658, 326] on div "Cough" at bounding box center [739, 335] width 174 height 29
checkbox input "true"
click at [536, 212] on div "Select Item" at bounding box center [520, 210] width 199 height 23
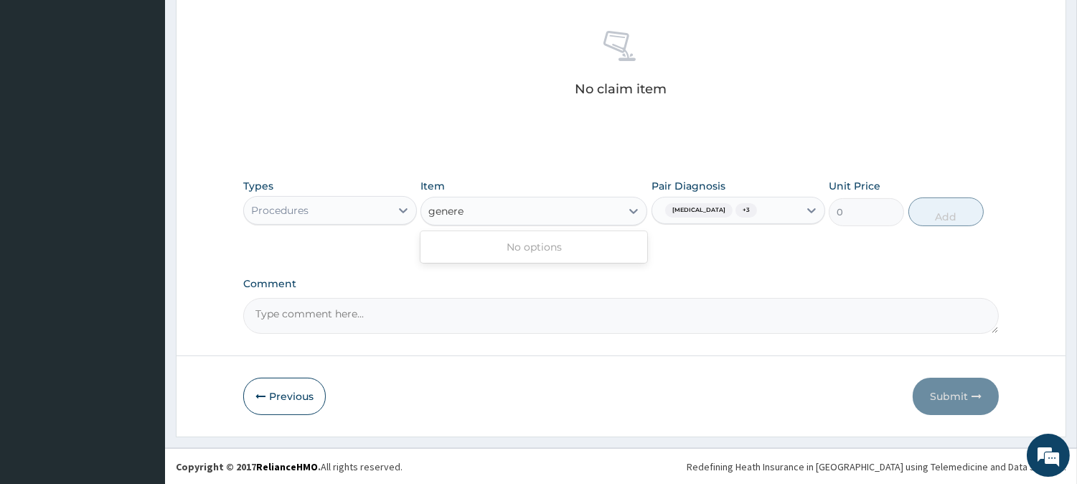
type input "gener"
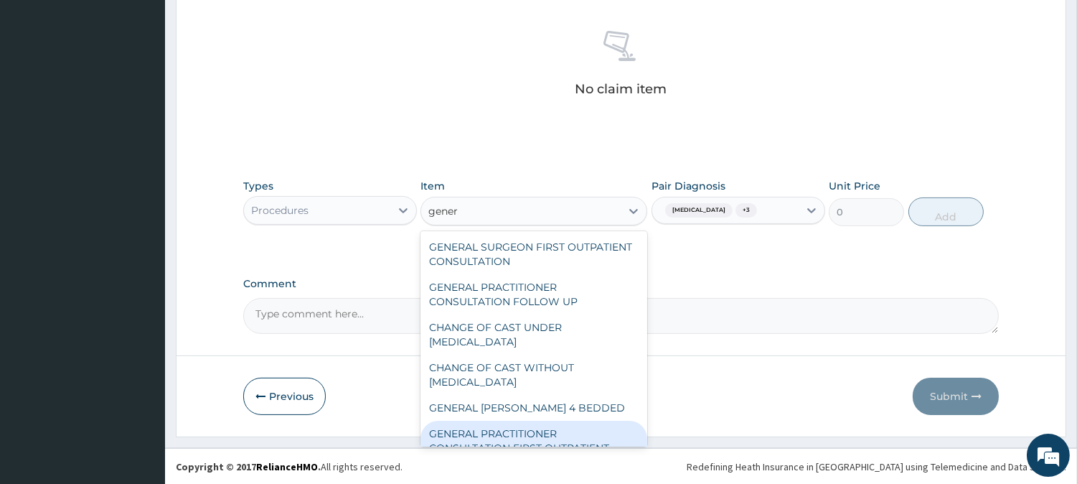
drag, startPoint x: 484, startPoint y: 424, endPoint x: 492, endPoint y: 409, distance: 17.0
click at [482, 421] on div "GENERAL PRACTITIONER CONSULTATION FIRST OUTPATIENT CONSULTATION" at bounding box center [534, 448] width 227 height 55
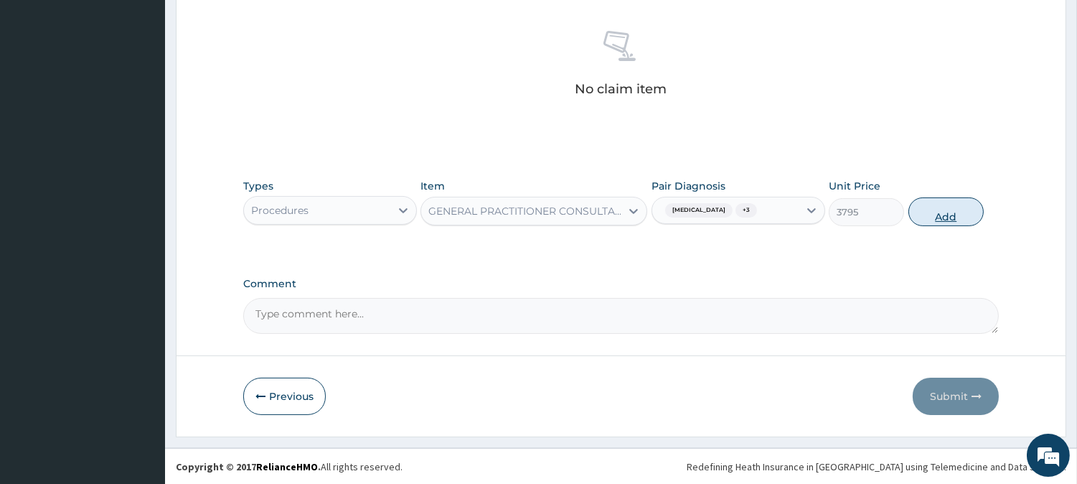
click at [977, 219] on button "Add" at bounding box center [946, 211] width 75 height 29
type input "0"
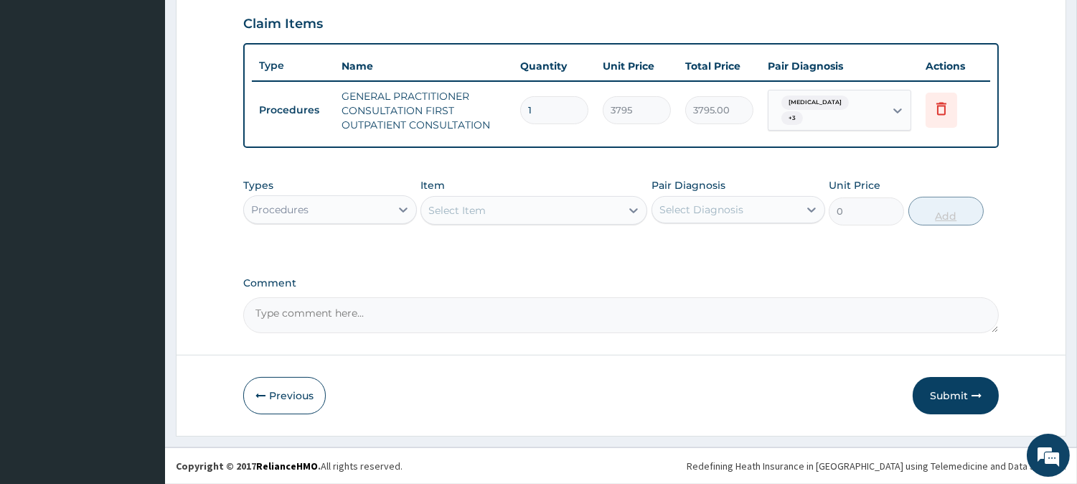
scroll to position [489, 0]
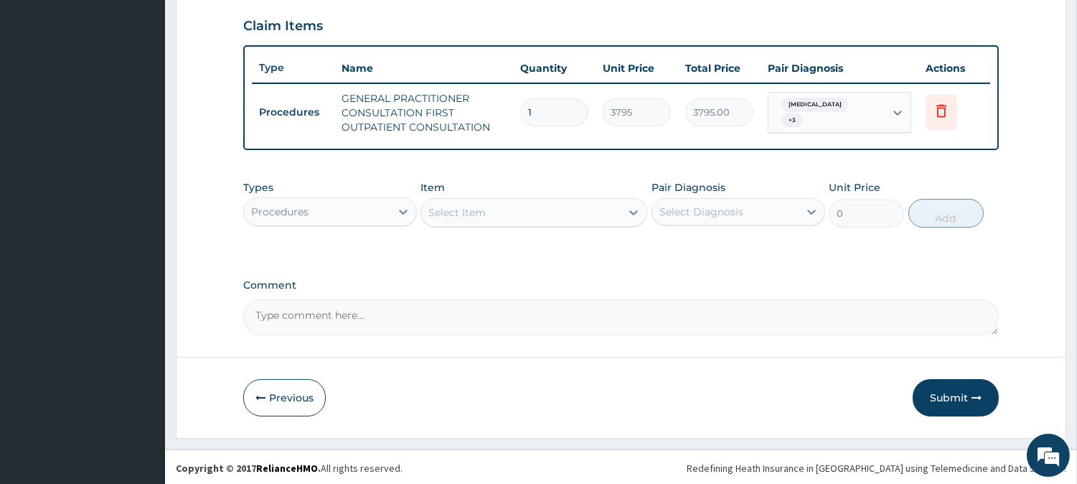
click at [335, 219] on div "Procedures" at bounding box center [317, 211] width 146 height 23
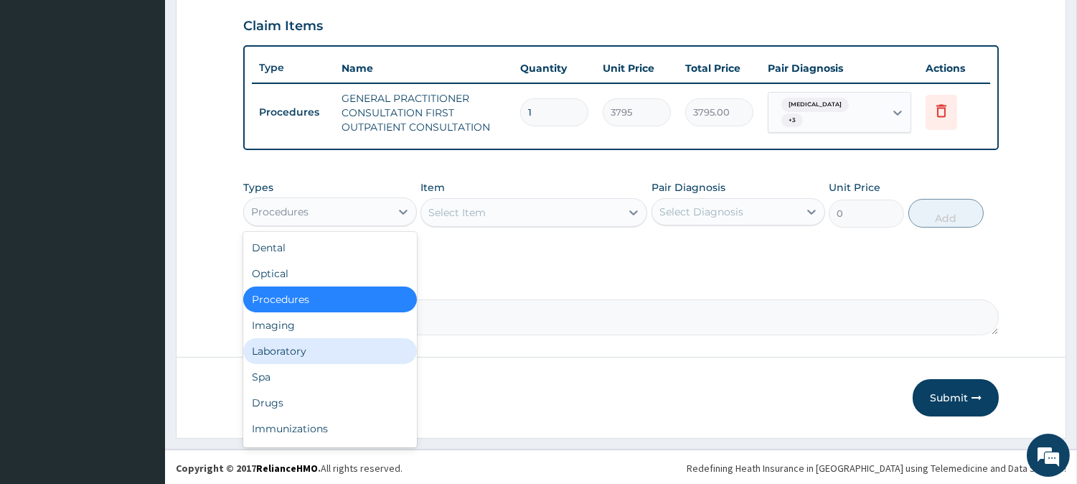
click at [381, 339] on div "Laboratory" at bounding box center [330, 351] width 174 height 26
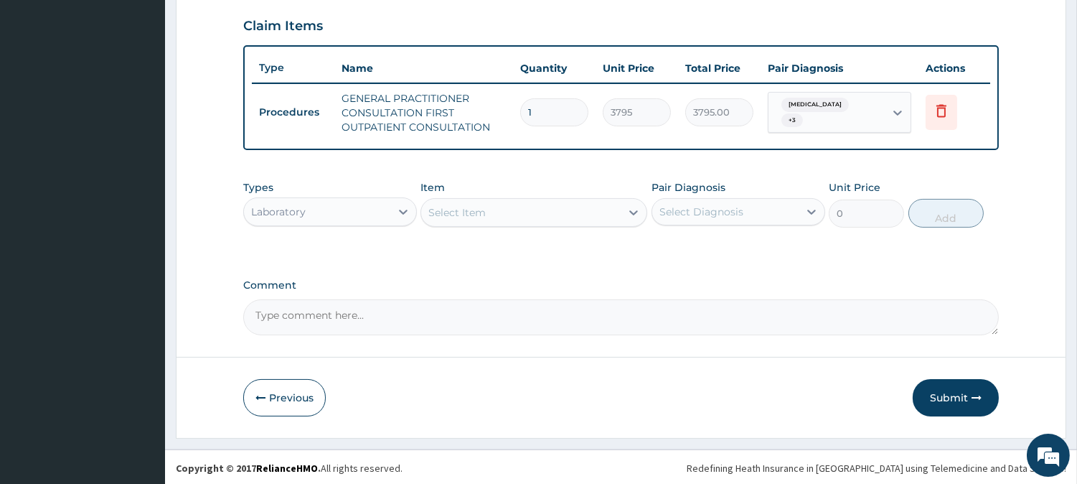
click at [727, 227] on div "Types option Laboratory, selected. Select is focused ,type to refine list, pres…" at bounding box center [621, 204] width 756 height 62
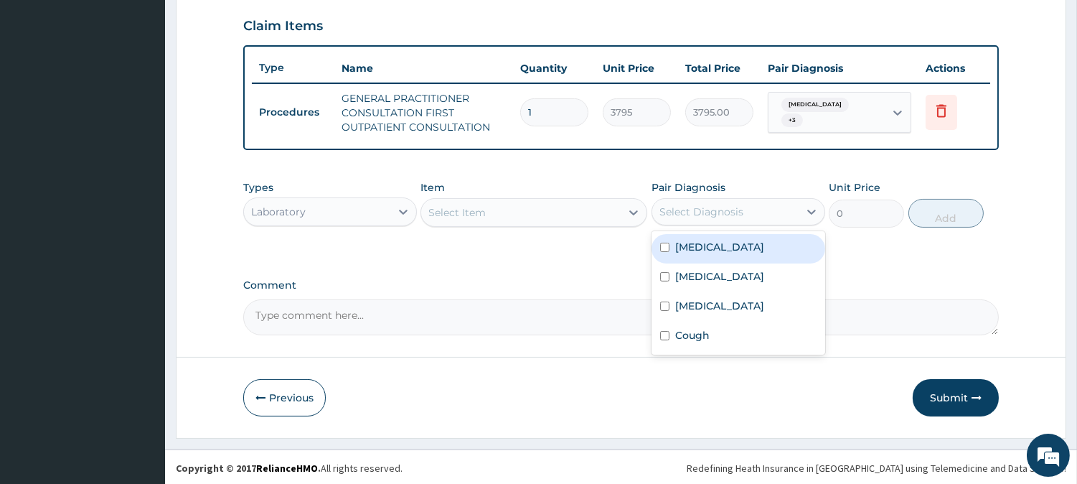
click at [734, 198] on div "Select Diagnosis" at bounding box center [739, 211] width 174 height 27
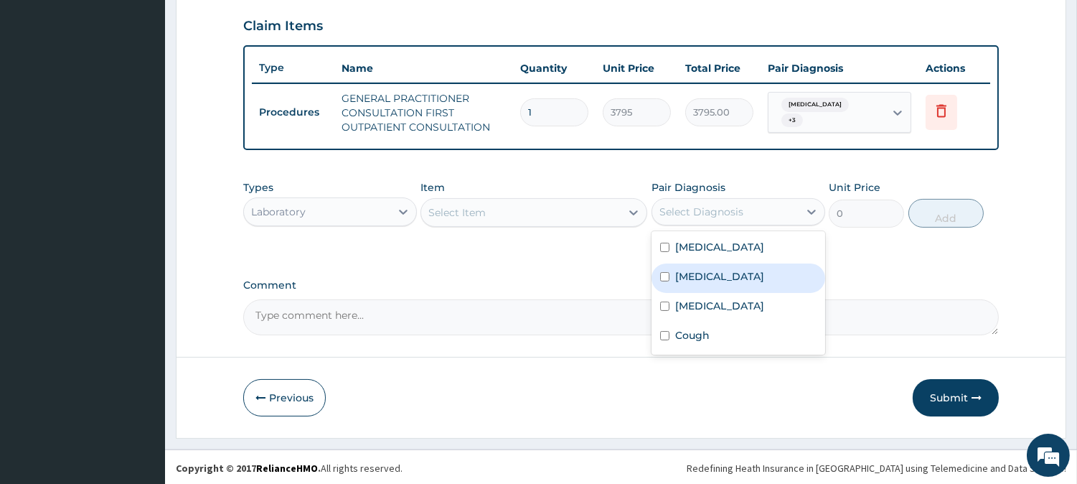
click at [712, 277] on label "[MEDICAL_DATA]" at bounding box center [719, 276] width 89 height 14
checkbox input "true"
click at [593, 222] on div "Select Item" at bounding box center [534, 212] width 227 height 29
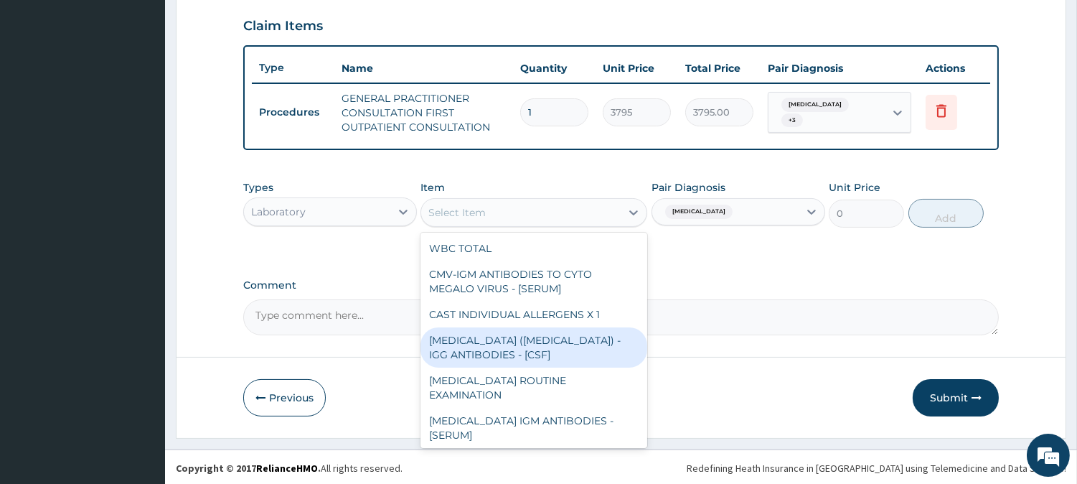
type input "m"
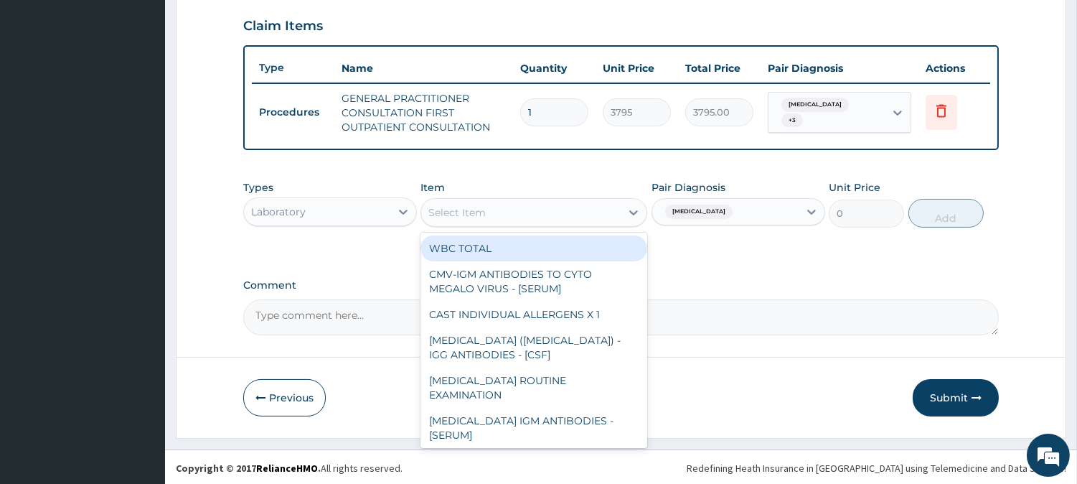
click at [533, 252] on div "WBC TOTAL" at bounding box center [534, 248] width 227 height 26
type input "2045"
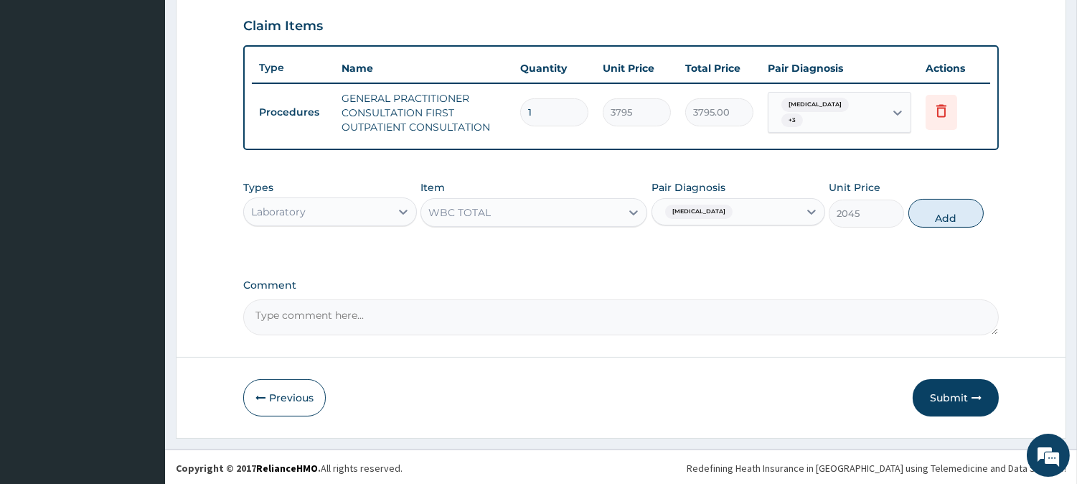
drag, startPoint x: 731, startPoint y: 211, endPoint x: 715, endPoint y: 225, distance: 20.8
click at [728, 212] on div "[MEDICAL_DATA]" at bounding box center [725, 211] width 146 height 24
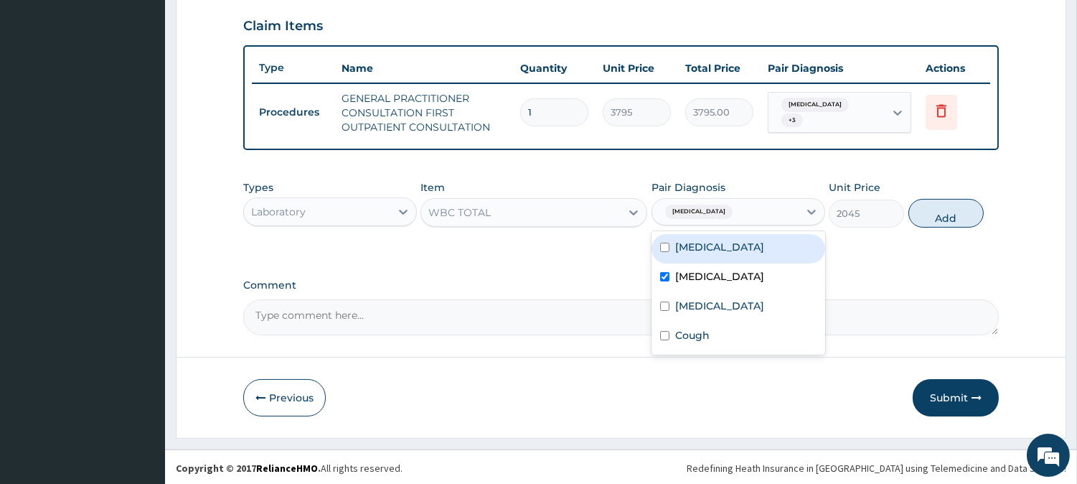
click at [709, 240] on div "[MEDICAL_DATA]" at bounding box center [739, 248] width 174 height 29
checkbox input "true"
click at [711, 276] on label "[MEDICAL_DATA]" at bounding box center [719, 276] width 89 height 14
checkbox input "false"
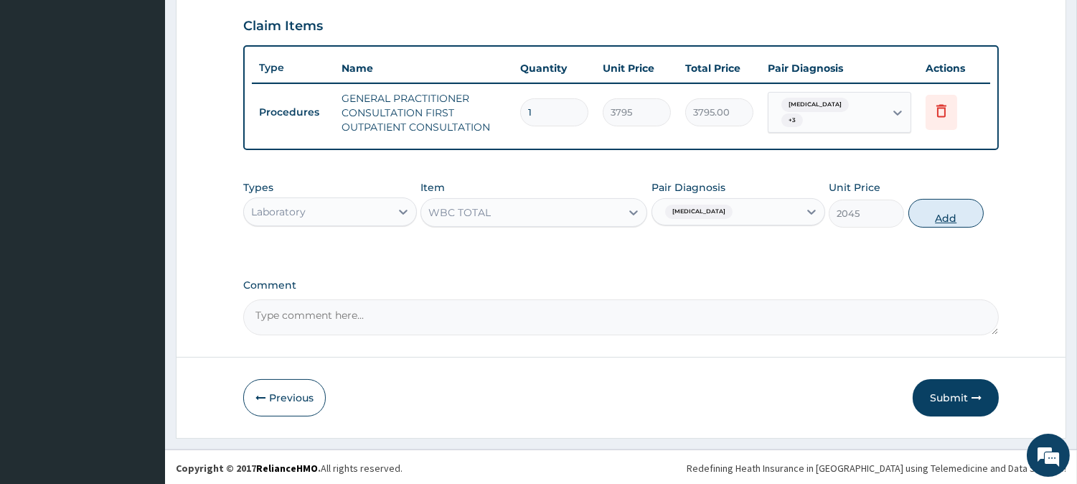
click at [946, 210] on button "Add" at bounding box center [946, 213] width 75 height 29
type input "0"
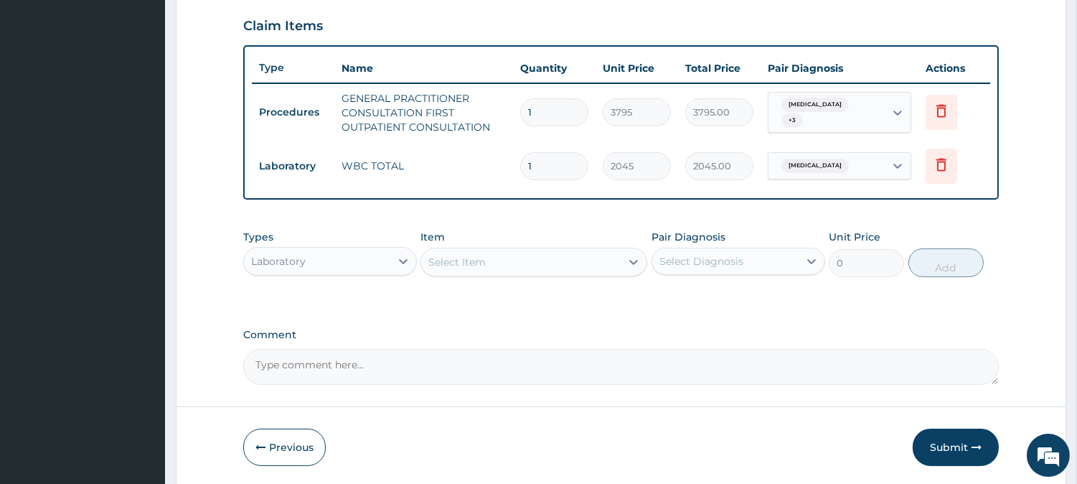
scroll to position [539, 0]
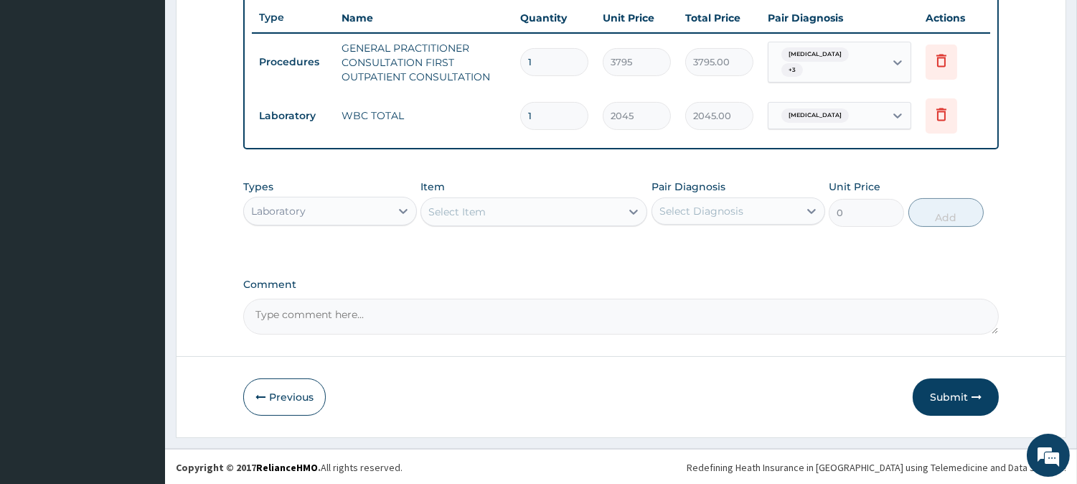
click at [542, 206] on div "Select Item" at bounding box center [520, 211] width 199 height 23
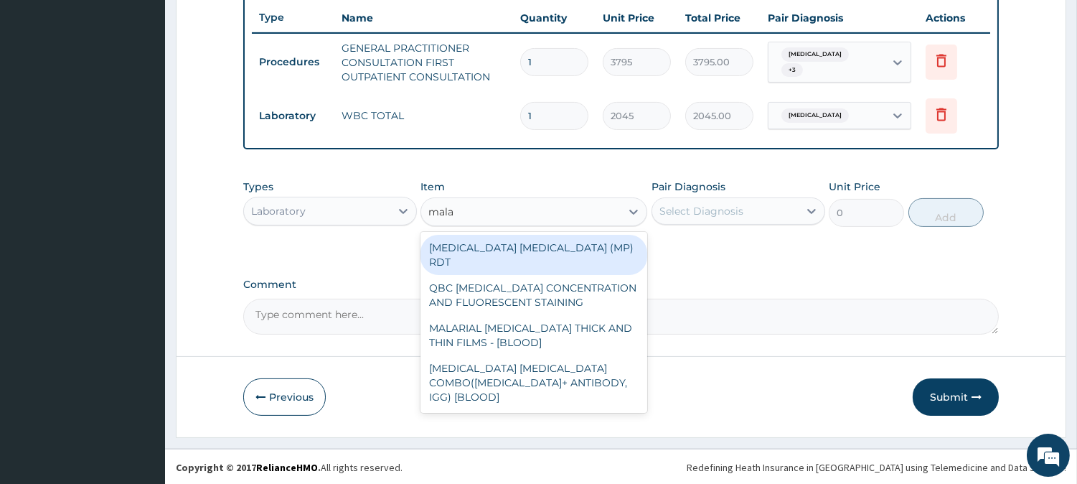
type input "malar"
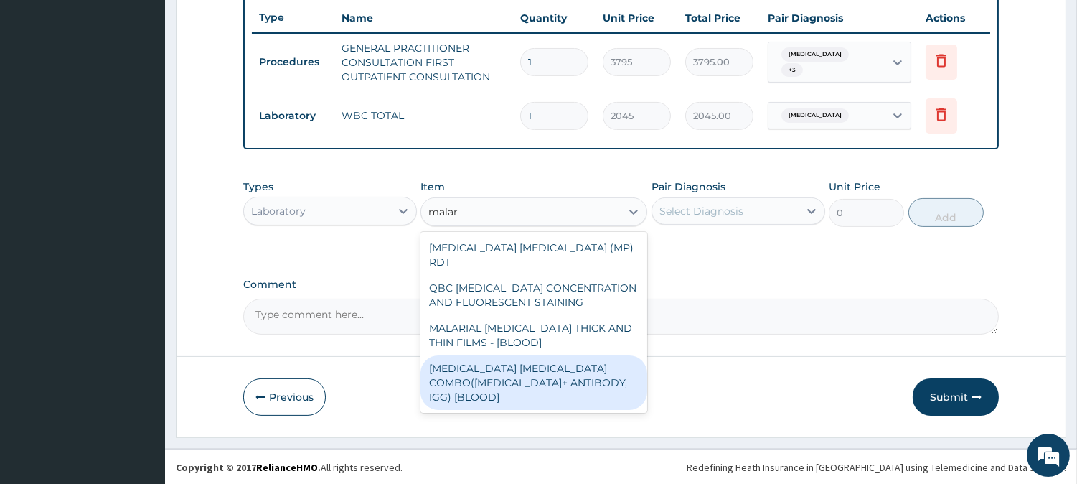
click at [527, 357] on div "[MEDICAL_DATA] [MEDICAL_DATA] COMBO([MEDICAL_DATA]+ ANTIBODY, IGG) [BLOOD]" at bounding box center [534, 382] width 227 height 55
type input "1725"
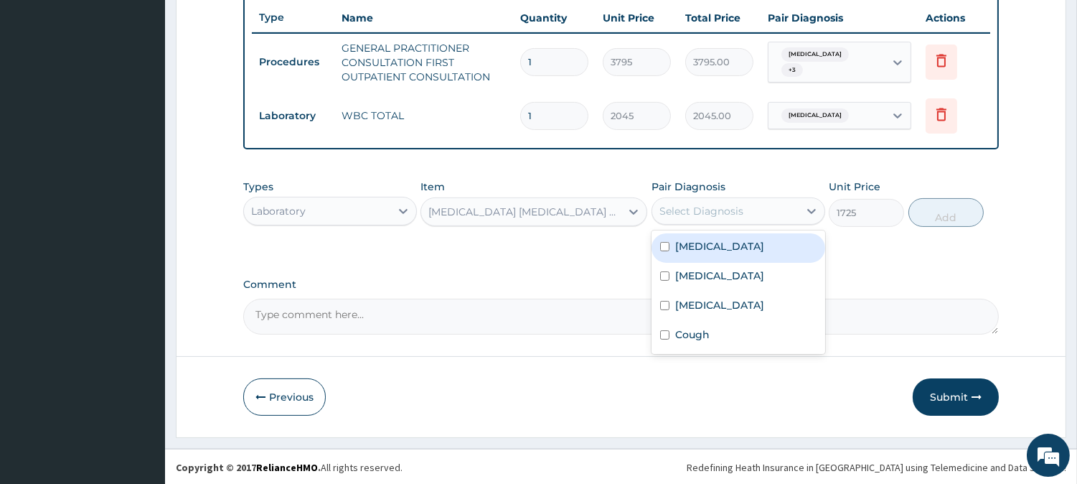
click at [726, 208] on div "Select Diagnosis" at bounding box center [701, 211] width 84 height 14
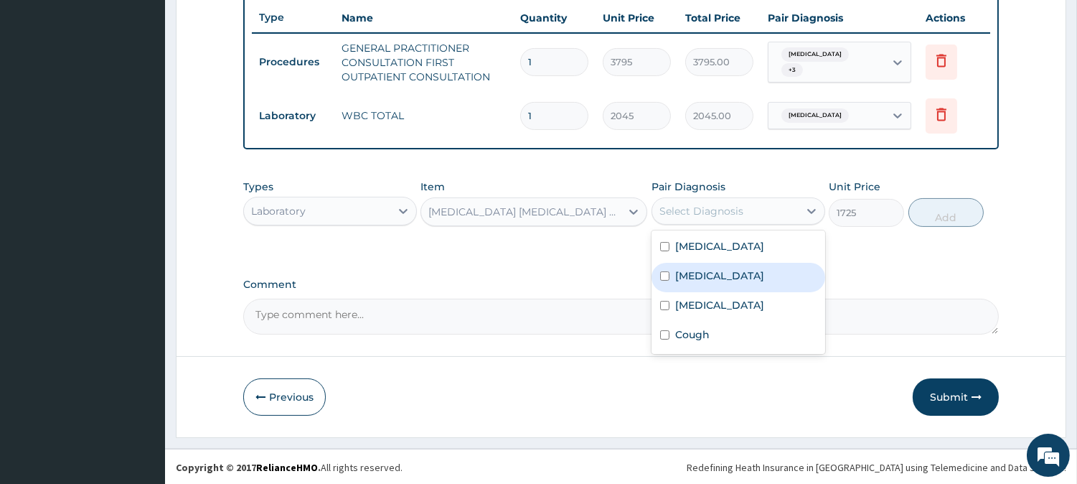
click at [731, 271] on div "[MEDICAL_DATA]" at bounding box center [739, 277] width 174 height 29
checkbox input "true"
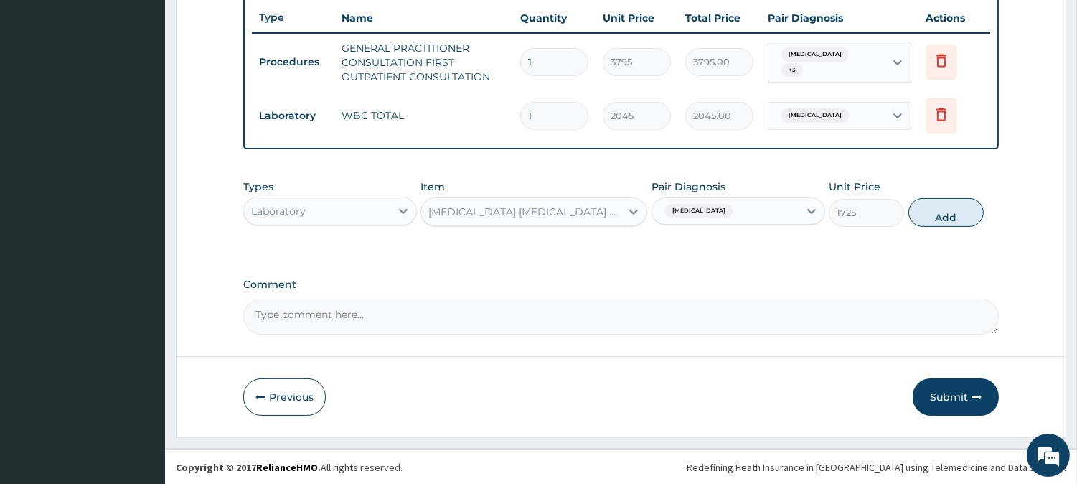
click at [909, 221] on div "Types Laboratory Item MALARIA PARASITE COMBO(BLOOD FILM+ ANTIBODY, IGG) [BLOOD]…" at bounding box center [621, 203] width 756 height 62
drag, startPoint x: 911, startPoint y: 210, endPoint x: 886, endPoint y: 233, distance: 34.6
click at [910, 210] on button "Add" at bounding box center [946, 212] width 75 height 29
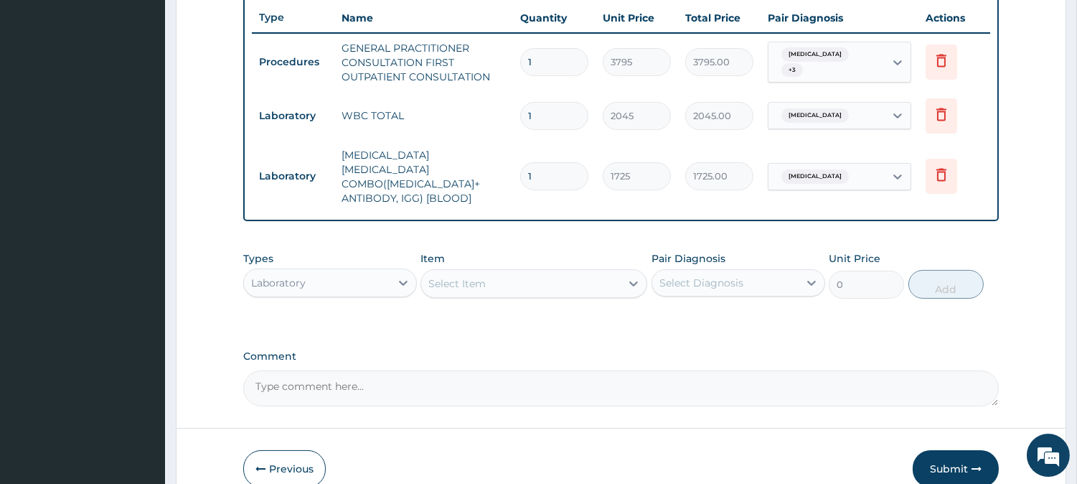
click at [606, 272] on div "Select Item" at bounding box center [520, 283] width 199 height 23
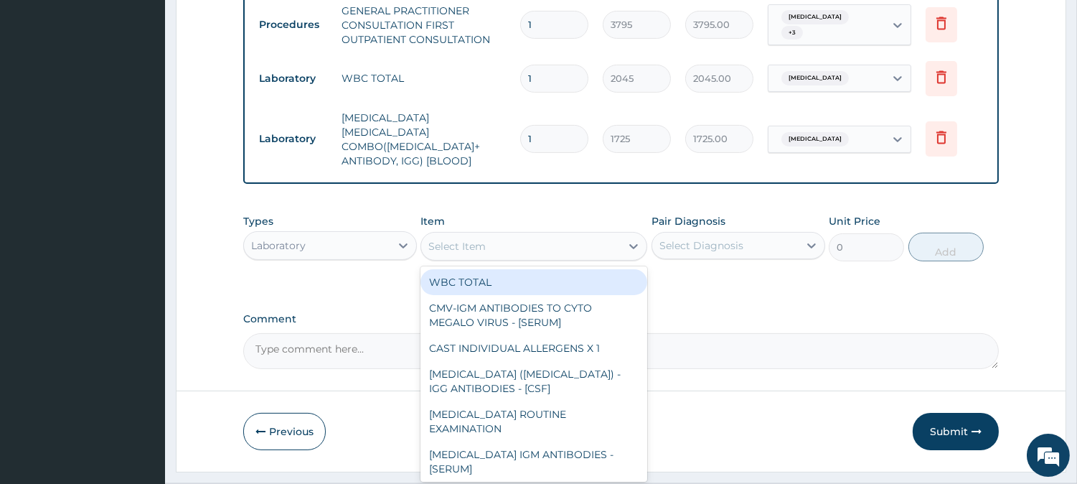
scroll to position [596, 0]
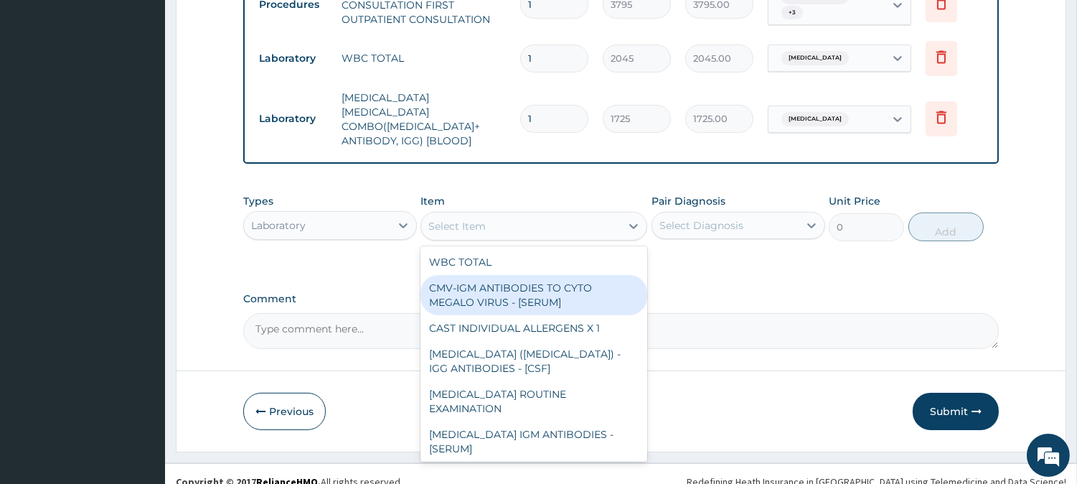
click at [541, 283] on div "CMV-IGM ANTIBODIES TO CYTO MEGALO VIRUS - [SERUM]" at bounding box center [534, 295] width 227 height 40
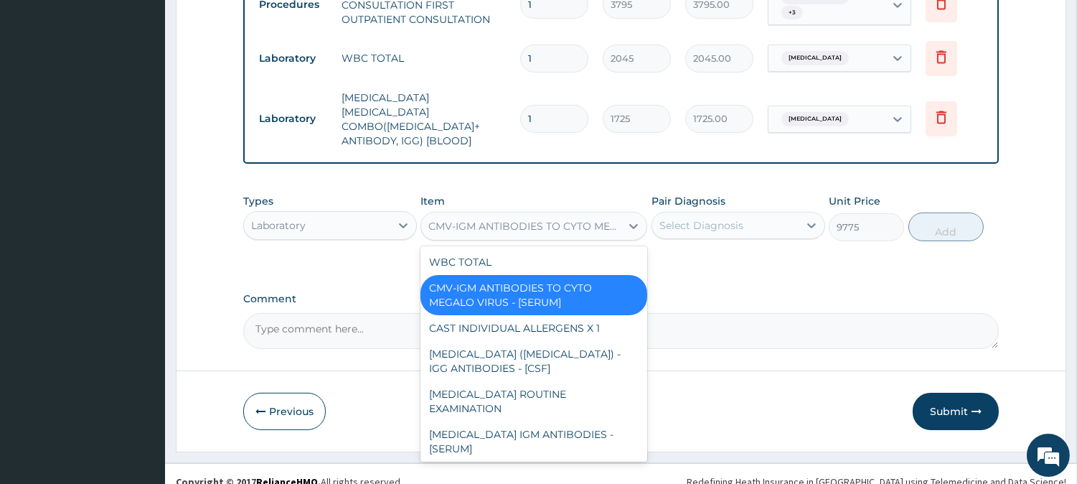
click at [585, 217] on div "CMV-IGM ANTIBODIES TO CYTO MEGALO VIRUS - [SERUM]" at bounding box center [520, 226] width 199 height 23
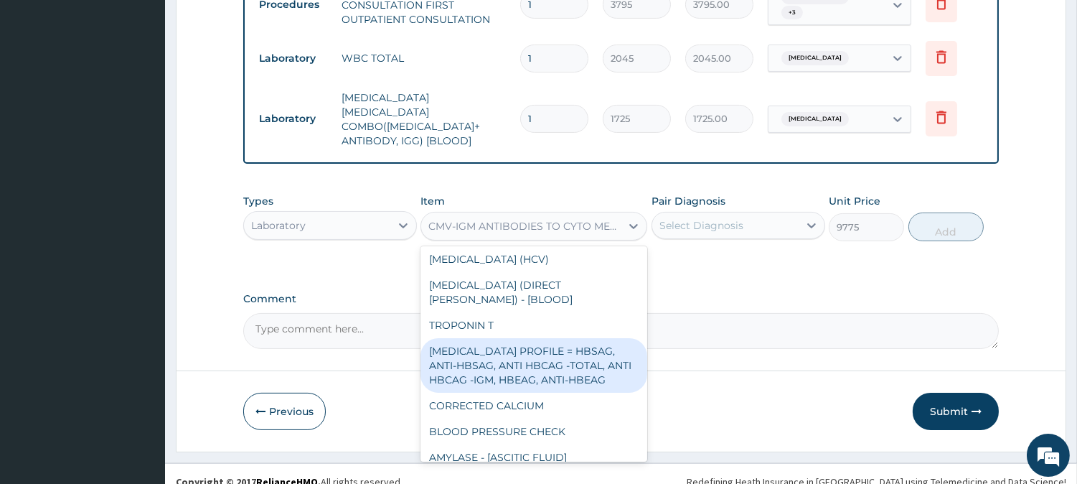
scroll to position [398, 0]
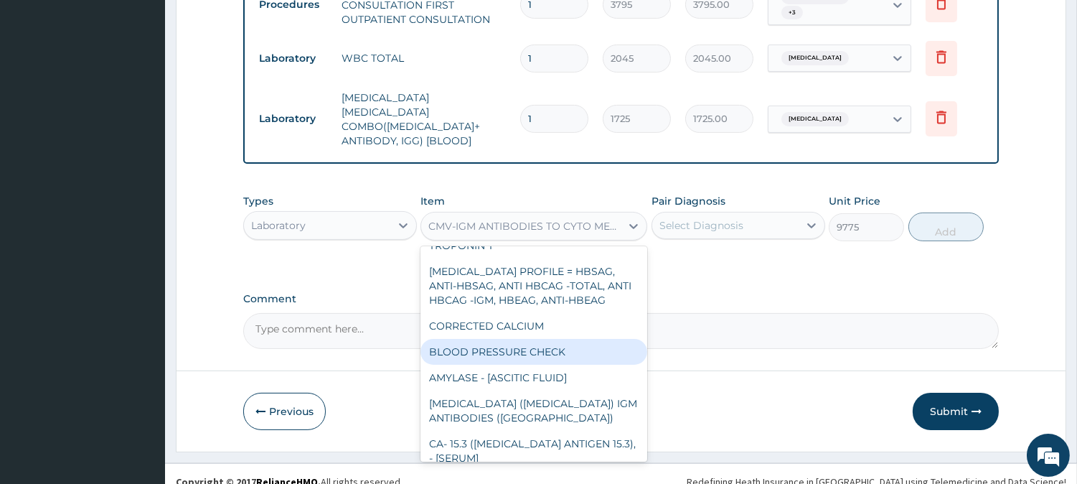
click at [565, 339] on div "BLOOD PRESSURE CHECK" at bounding box center [534, 352] width 227 height 26
type input "1380"
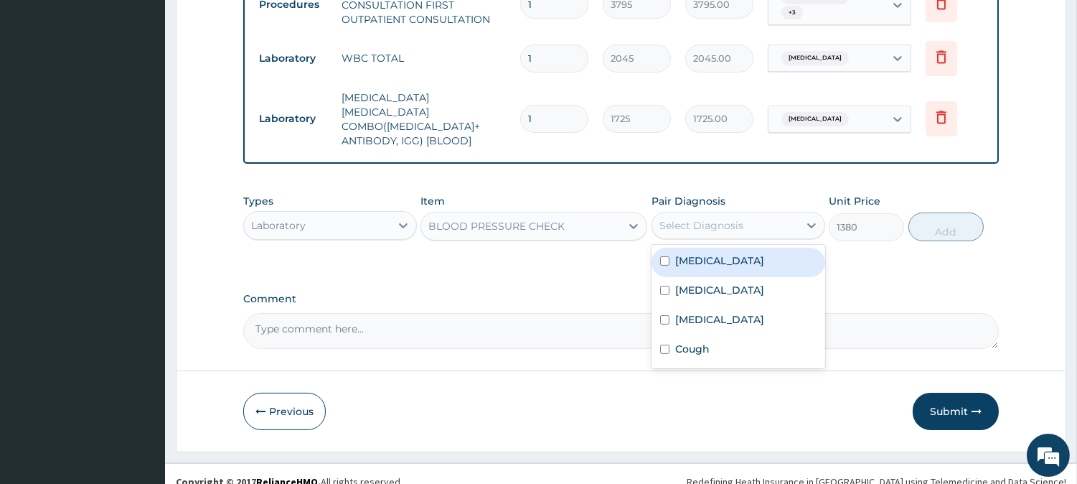
click at [728, 218] on div "Select Diagnosis" at bounding box center [701, 225] width 84 height 14
click at [727, 252] on div "Sepsis" at bounding box center [739, 262] width 174 height 29
checkbox input "true"
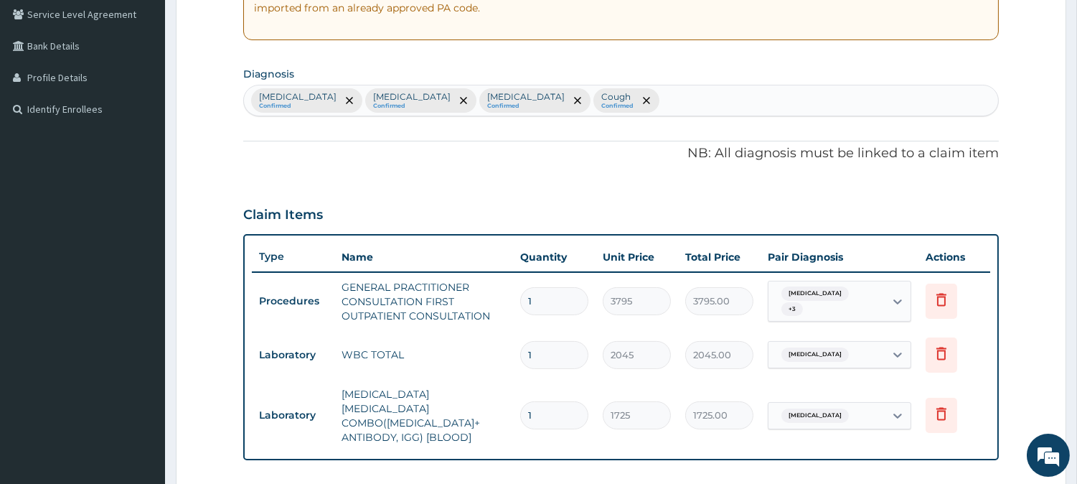
scroll to position [197, 0]
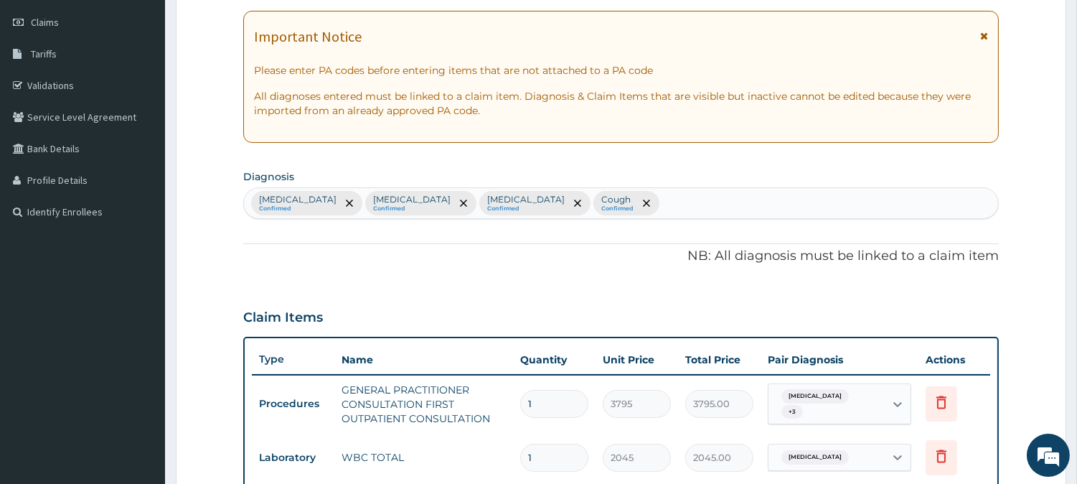
click at [592, 203] on div "Sepsis Confirmed Malaria Confirmed Amenorrhea Confirmed Cough Confirmed" at bounding box center [621, 203] width 754 height 30
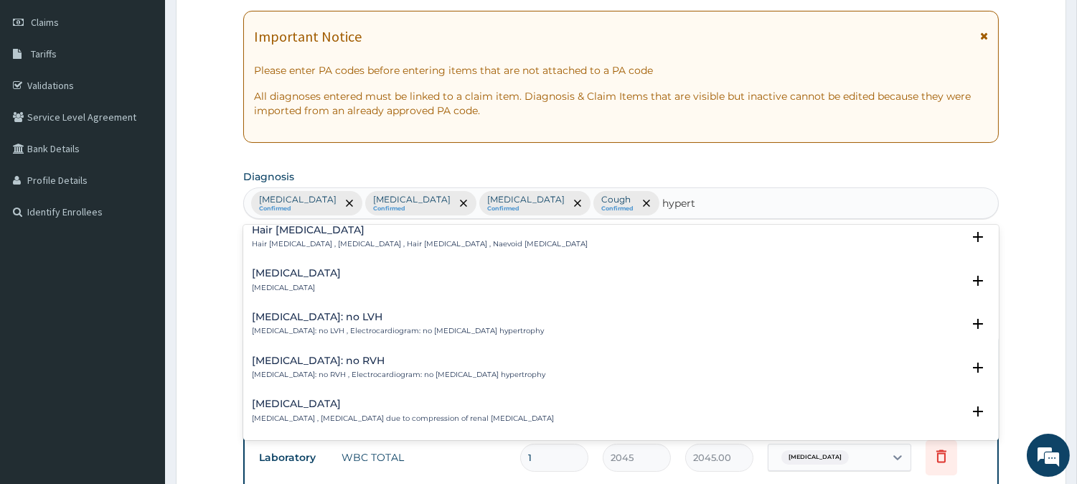
scroll to position [80, 0]
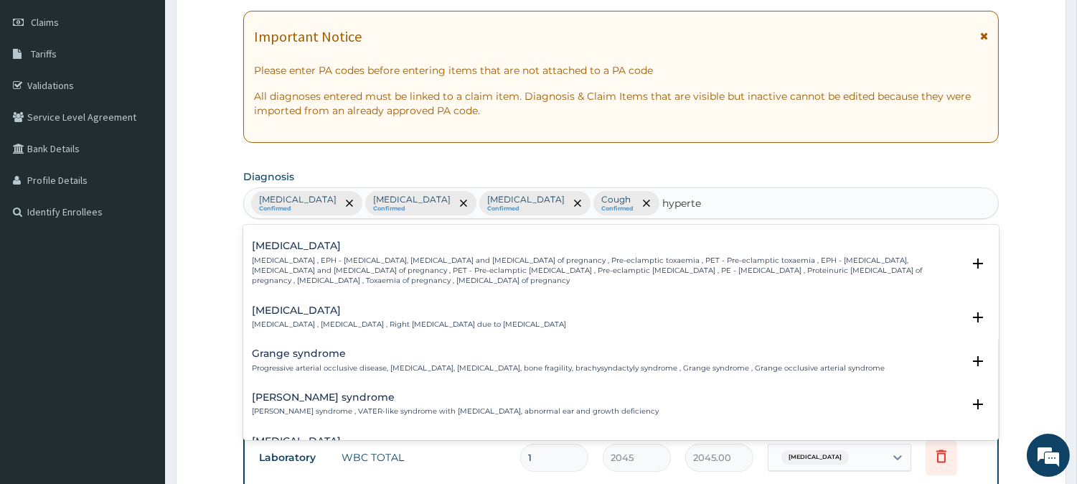
type input "hyperten"
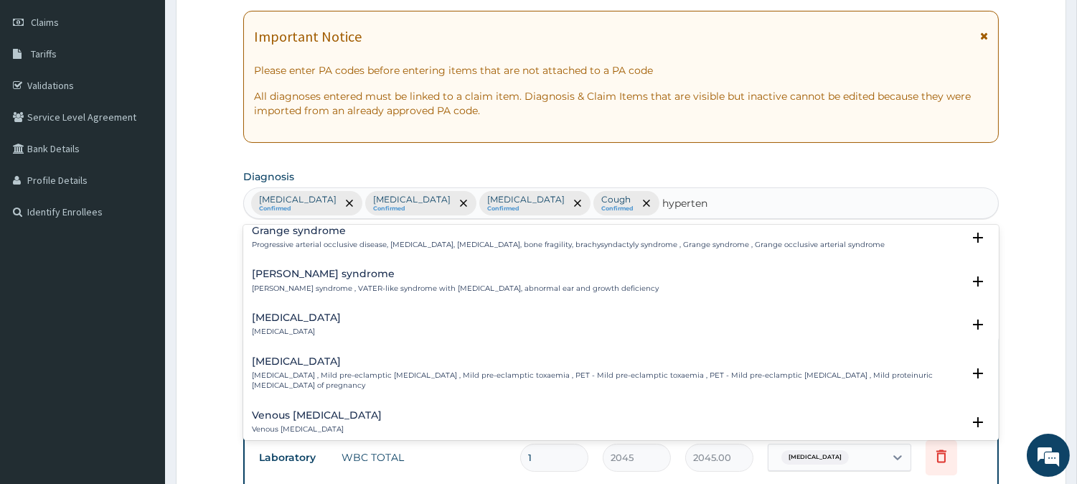
scroll to position [239, 0]
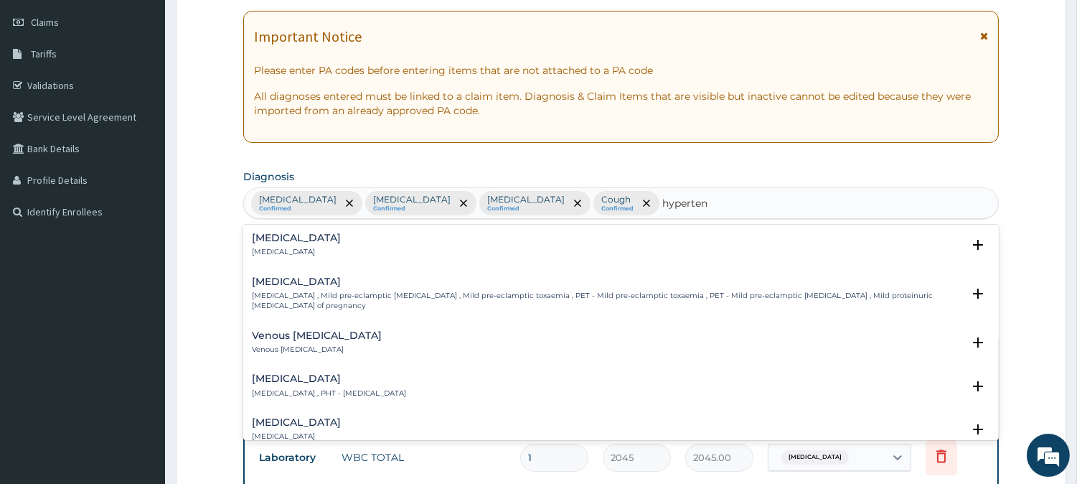
click at [317, 247] on p "[MEDICAL_DATA]" at bounding box center [296, 252] width 89 height 10
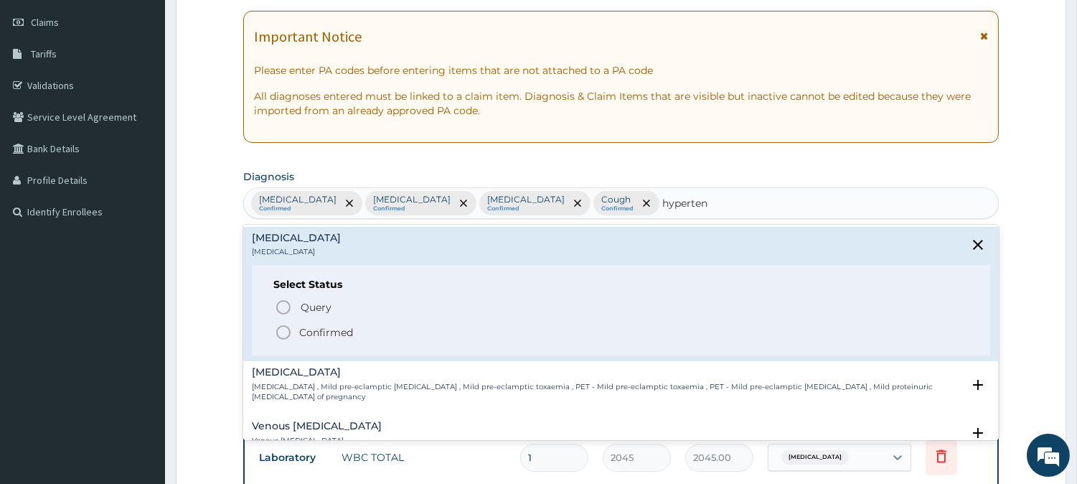
click at [307, 325] on p "Confirmed" at bounding box center [326, 332] width 54 height 14
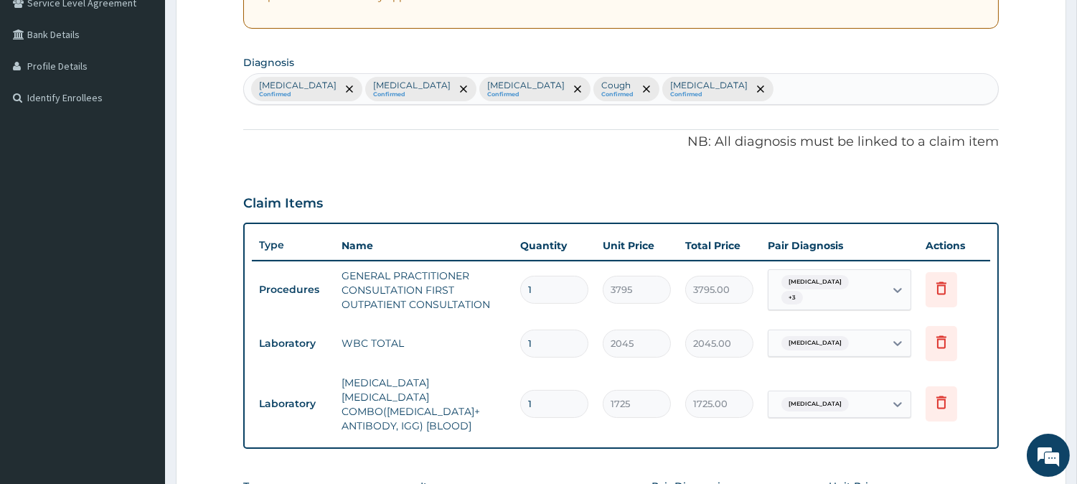
scroll to position [596, 0]
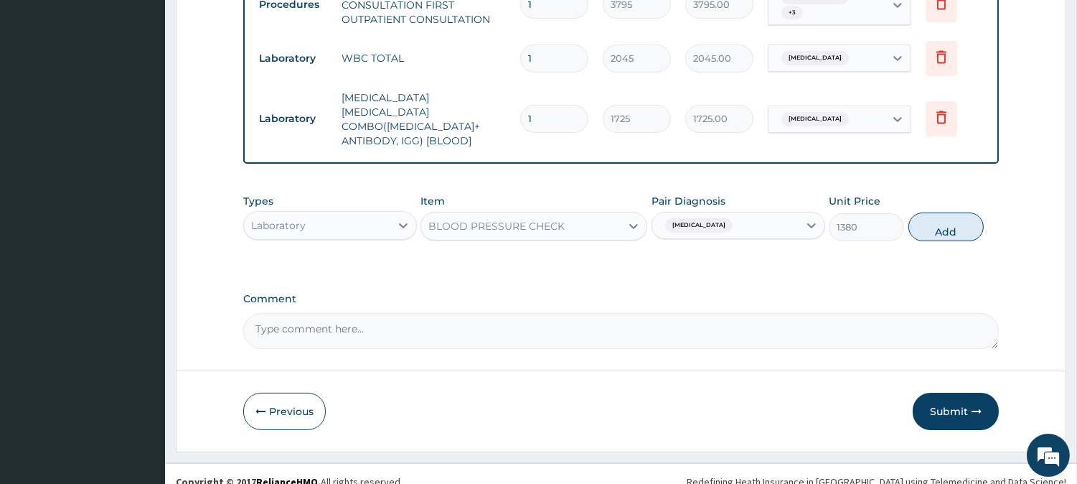
click at [695, 218] on span "Sepsis" at bounding box center [698, 225] width 67 height 14
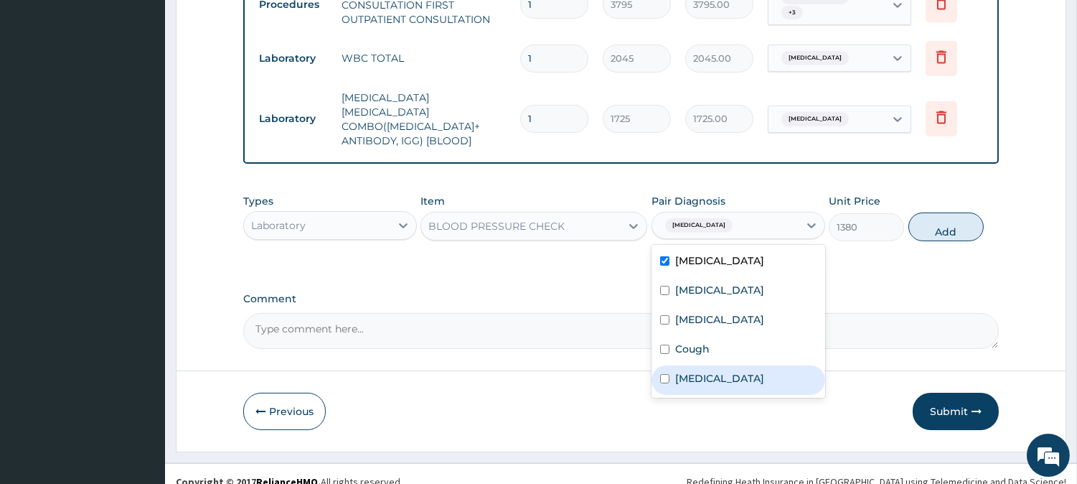
click at [698, 371] on label "Renal hypertension" at bounding box center [719, 378] width 89 height 14
checkbox input "true"
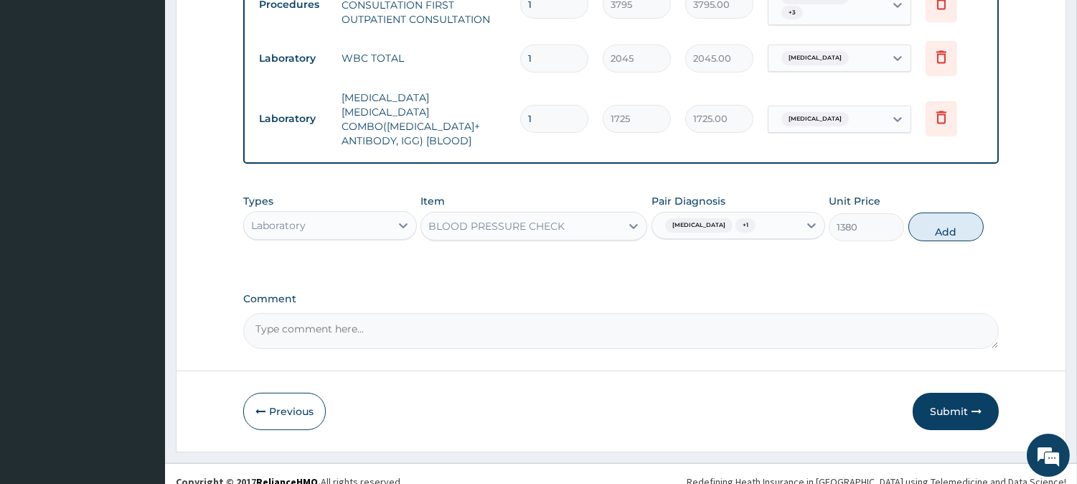
click at [915, 216] on button "Add" at bounding box center [946, 226] width 75 height 29
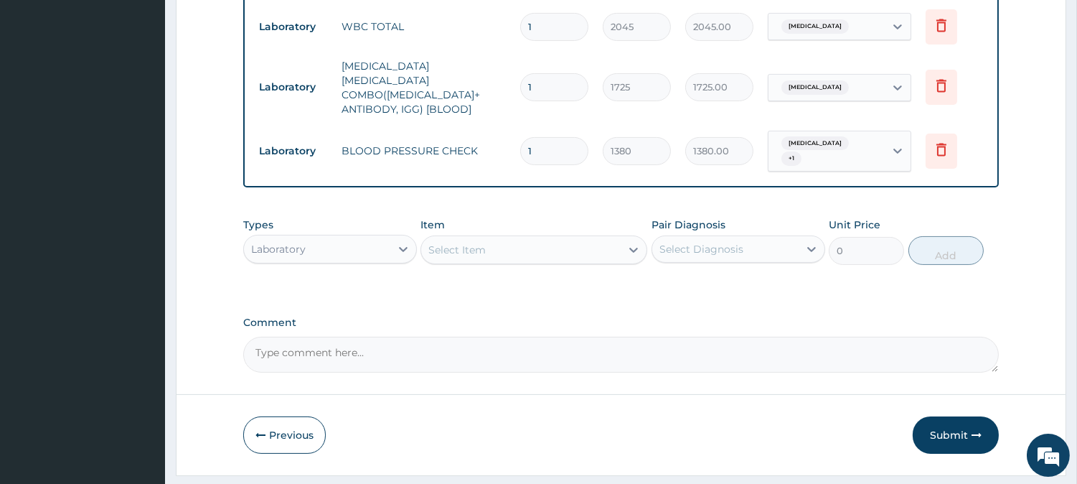
scroll to position [646, 0]
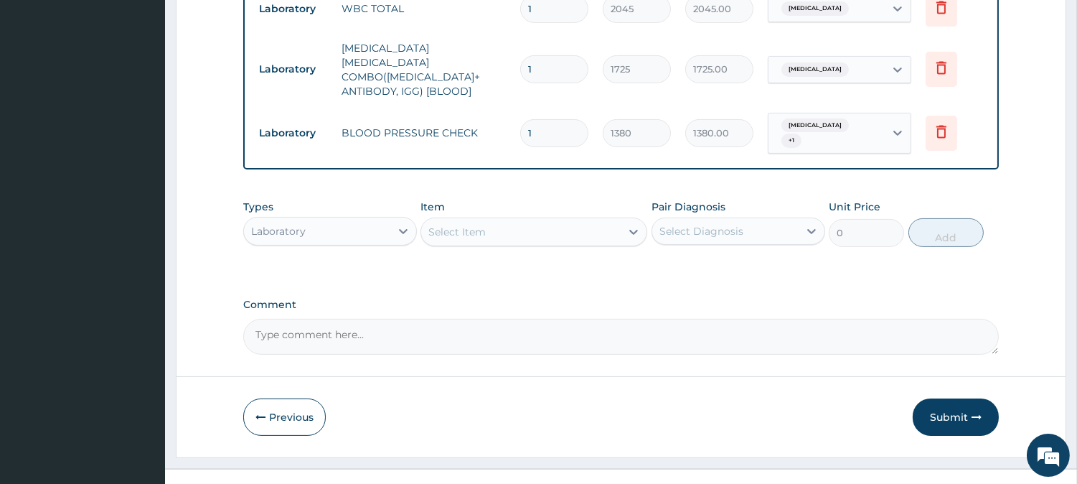
click at [586, 220] on div "Select Item" at bounding box center [520, 231] width 199 height 23
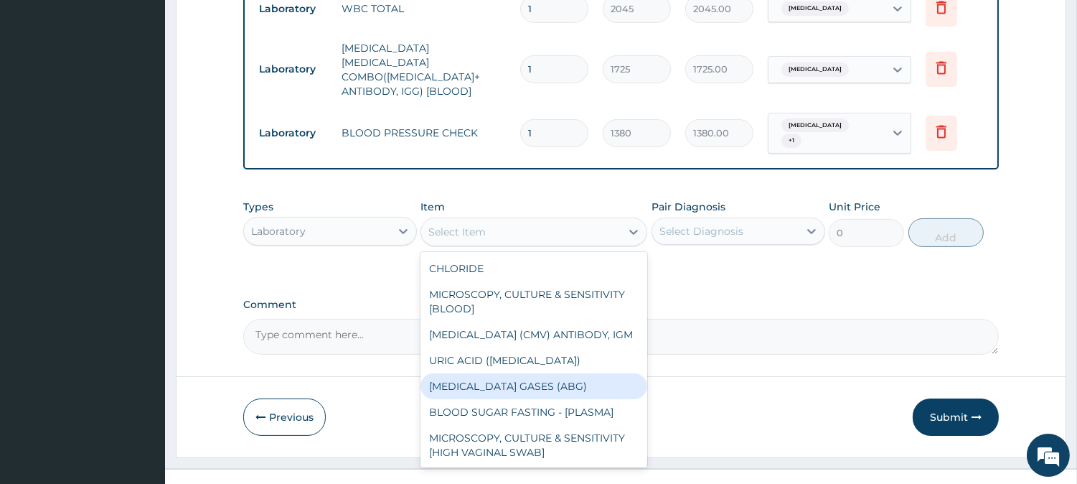
scroll to position [2870, 0]
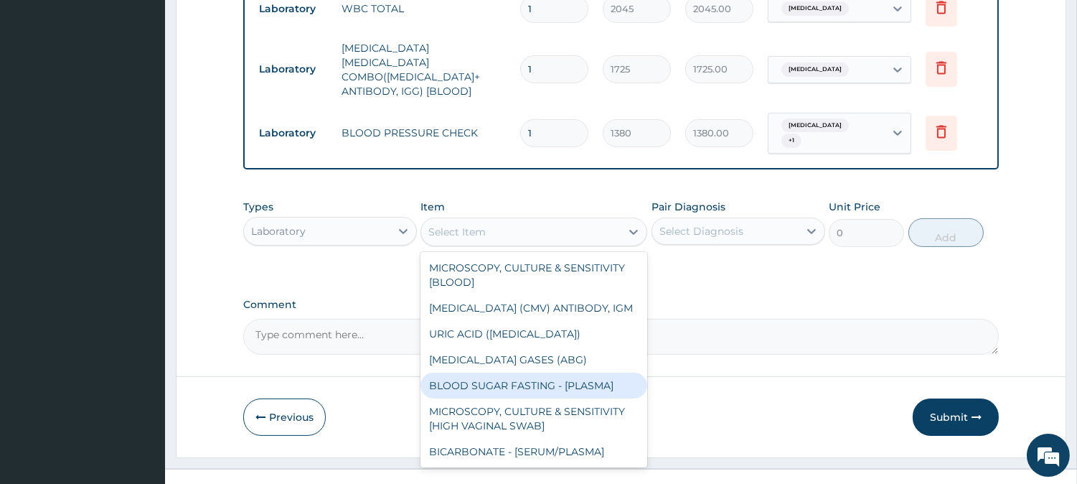
click at [577, 372] on div "BLOOD SUGAR FASTING - [PLASMA]" at bounding box center [534, 385] width 227 height 26
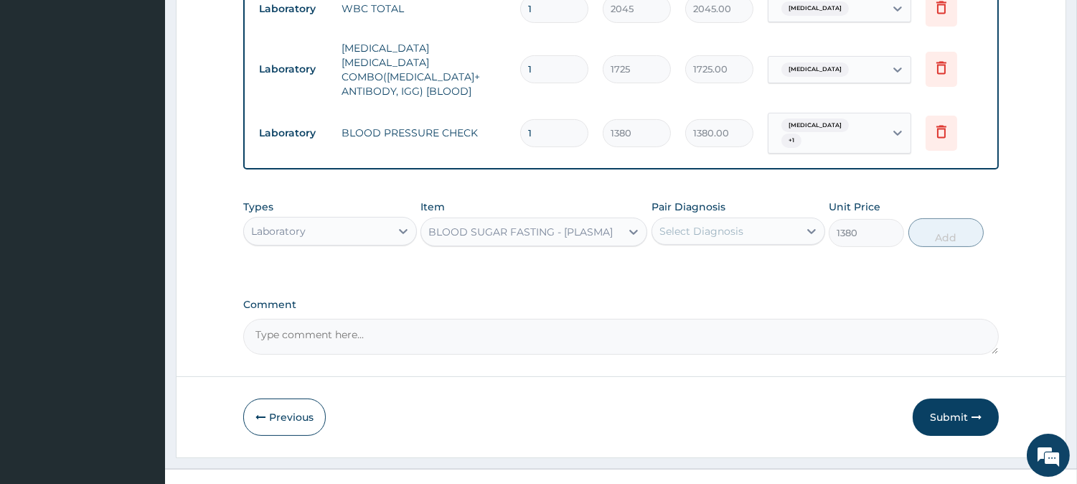
click at [555, 225] on div "BLOOD SUGAR FASTING - [PLASMA]" at bounding box center [520, 232] width 184 height 14
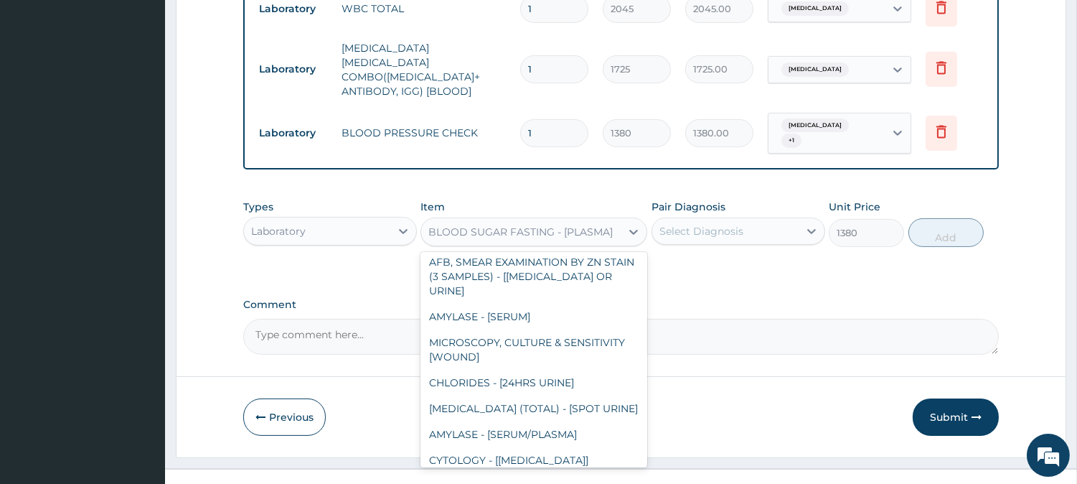
scroll to position [3669, 0]
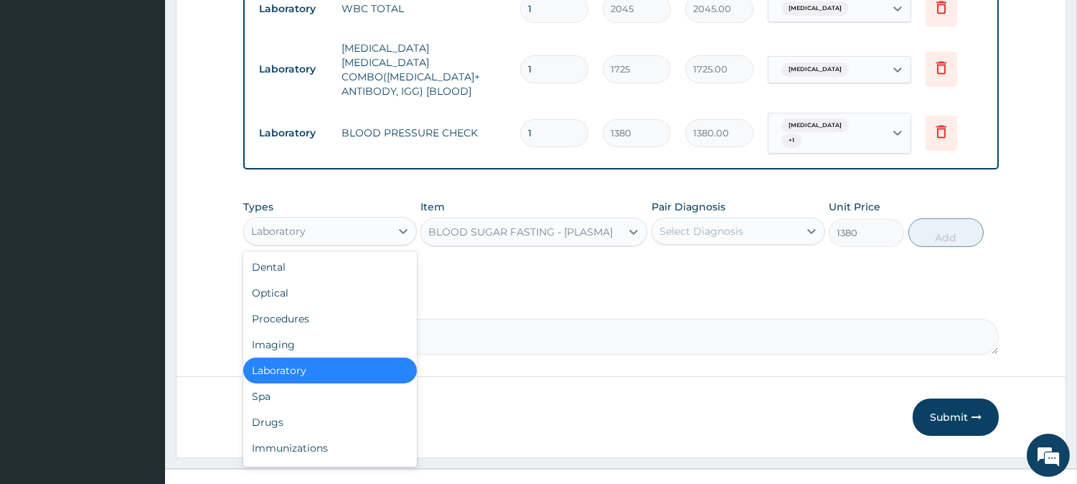
click at [350, 217] on div "Laboratory" at bounding box center [330, 231] width 174 height 29
click at [366, 409] on div "Drugs" at bounding box center [330, 422] width 174 height 26
type input "0"
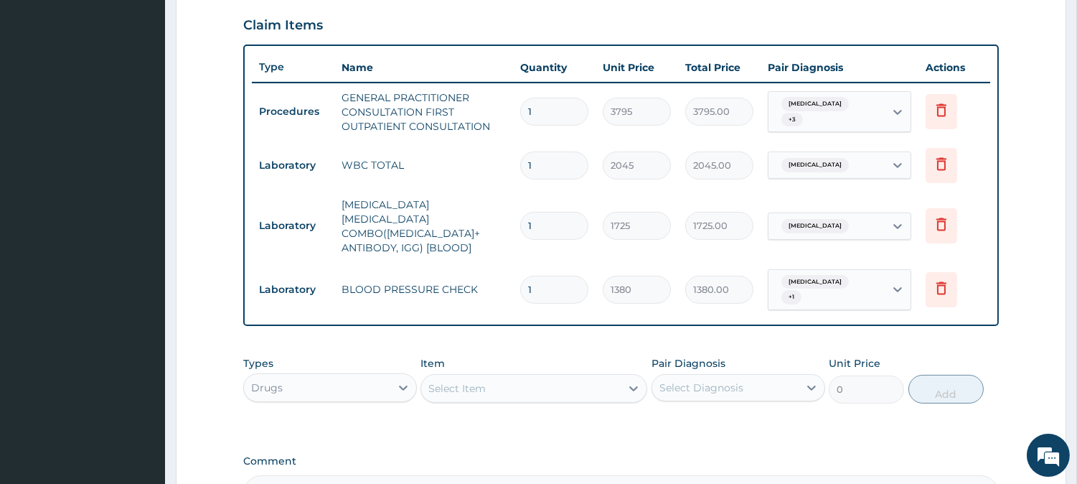
scroll to position [646, 0]
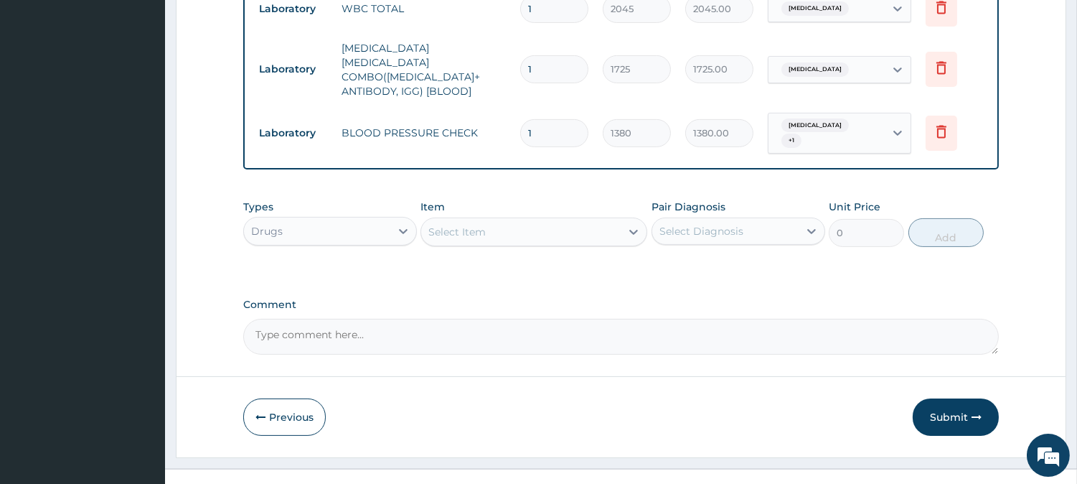
click at [310, 220] on div "Drugs" at bounding box center [317, 231] width 146 height 23
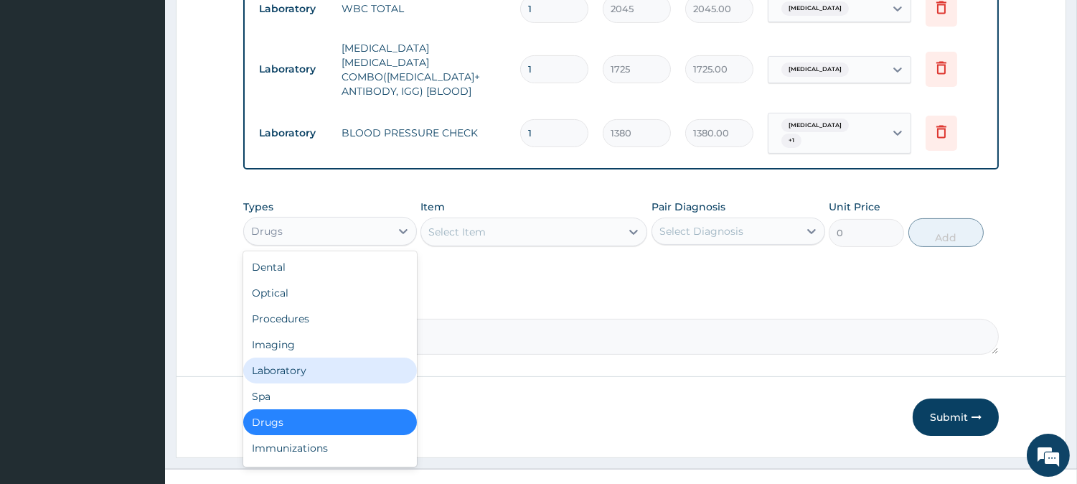
click at [333, 357] on div "Laboratory" at bounding box center [330, 370] width 174 height 26
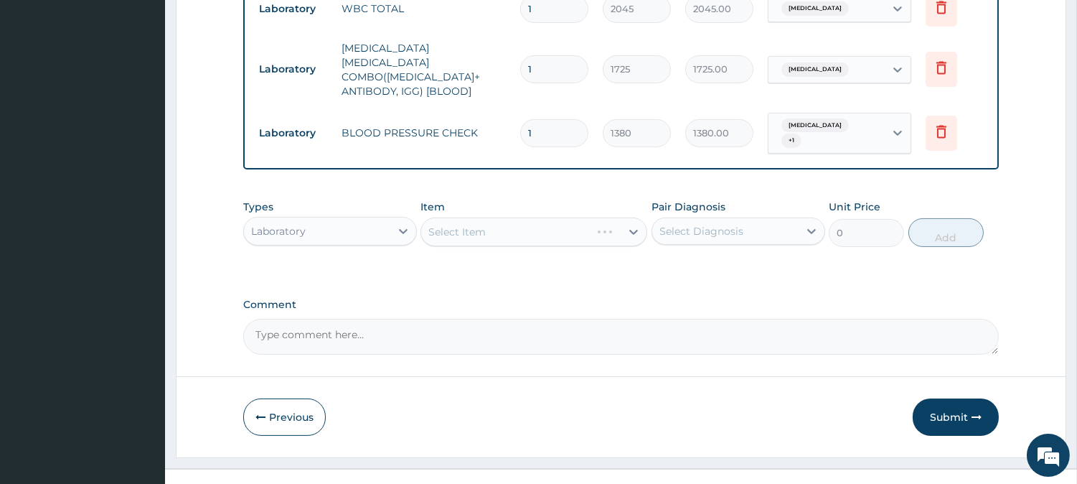
click at [652, 217] on div "Select Diagnosis" at bounding box center [739, 230] width 174 height 27
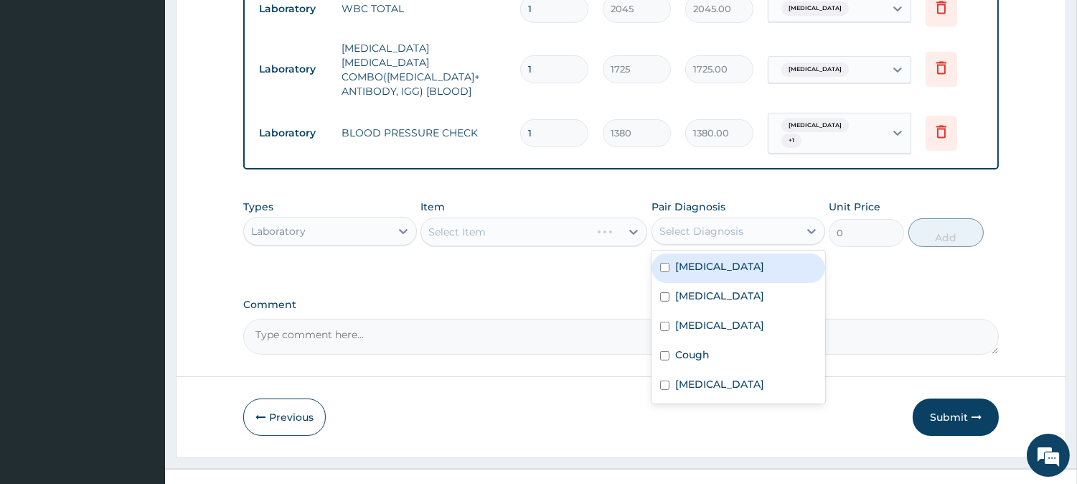
click at [677, 224] on div "Select Diagnosis" at bounding box center [701, 231] width 84 height 14
click at [690, 259] on label "Sepsis" at bounding box center [719, 266] width 89 height 14
checkbox input "true"
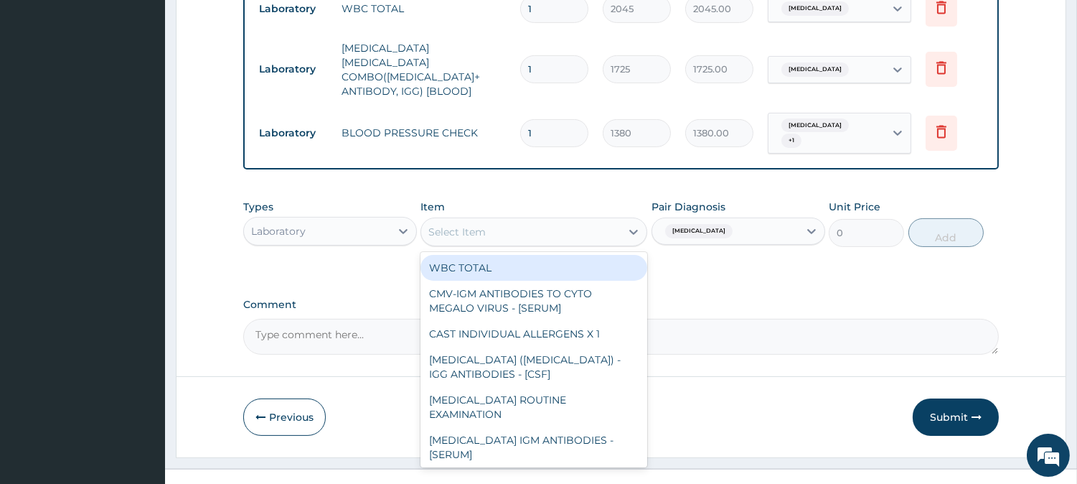
click at [569, 220] on div "Select Item" at bounding box center [520, 231] width 199 height 23
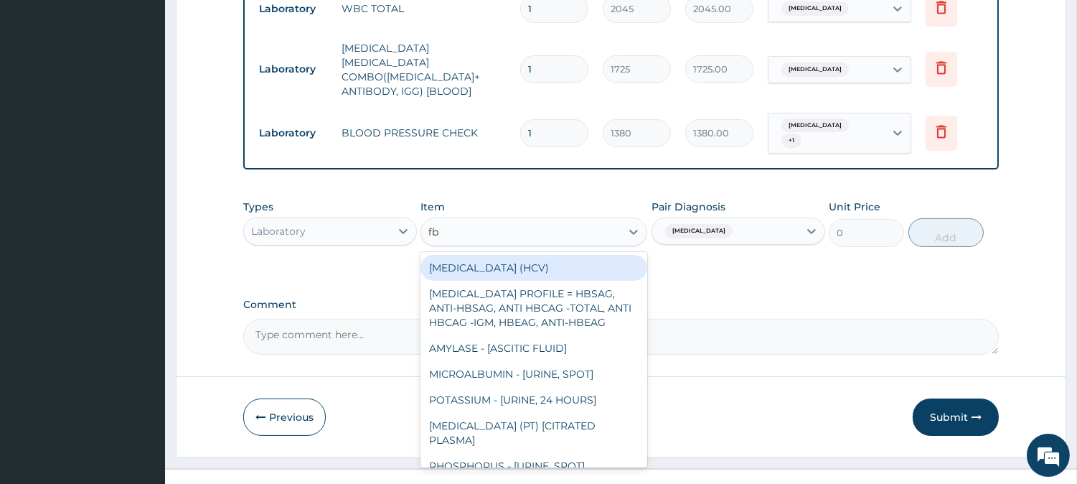
type input "fbc"
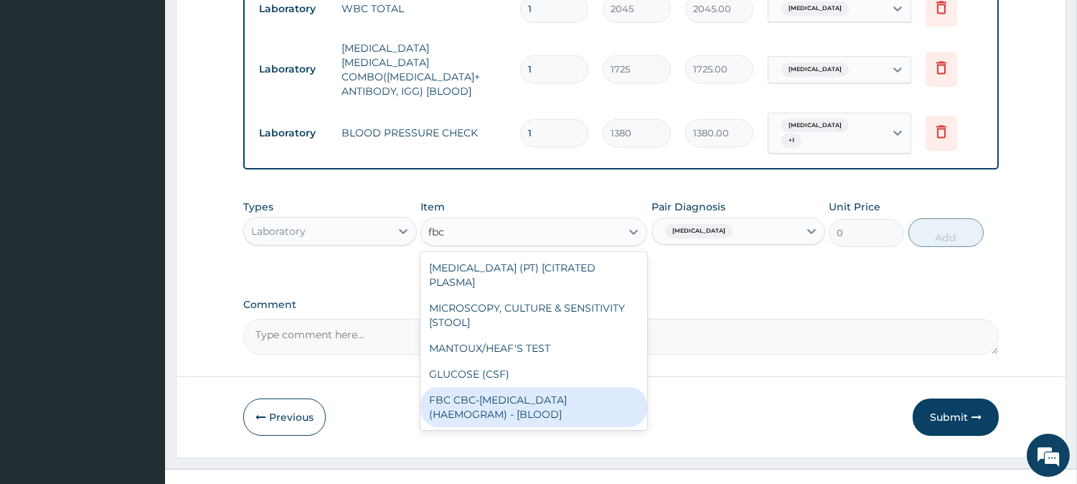
click at [547, 388] on div "FBC CBC-COMPLETE BLOOD COUNT (HAEMOGRAM) - [BLOOD]" at bounding box center [534, 407] width 227 height 40
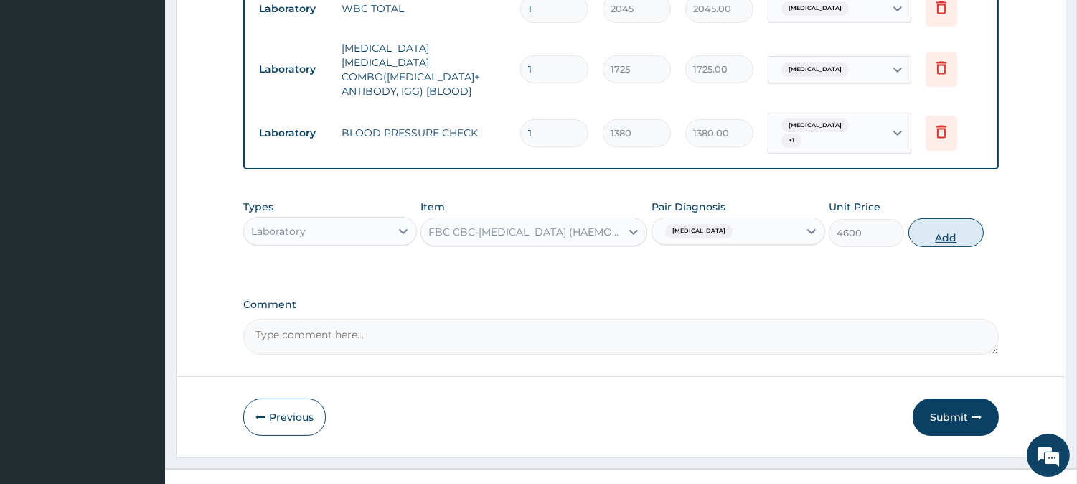
click at [920, 219] on button "Add" at bounding box center [946, 232] width 75 height 29
type input "0"
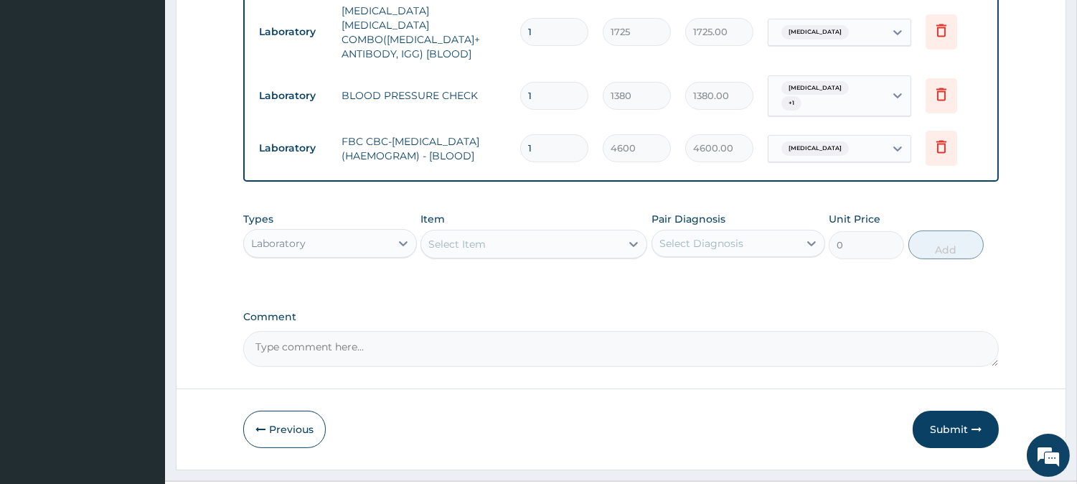
scroll to position [703, 0]
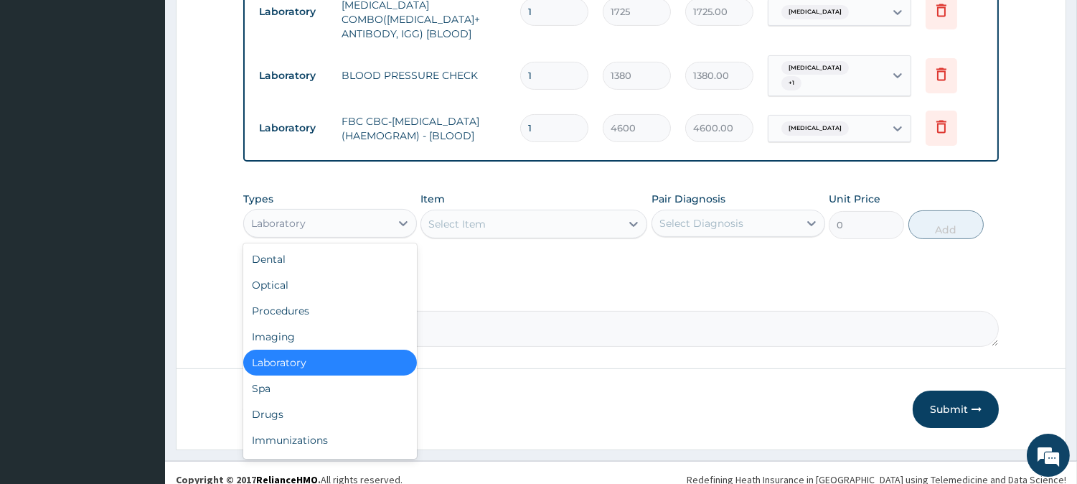
click at [309, 212] on div "Laboratory" at bounding box center [317, 223] width 146 height 23
click at [355, 404] on div "Drugs" at bounding box center [330, 414] width 174 height 26
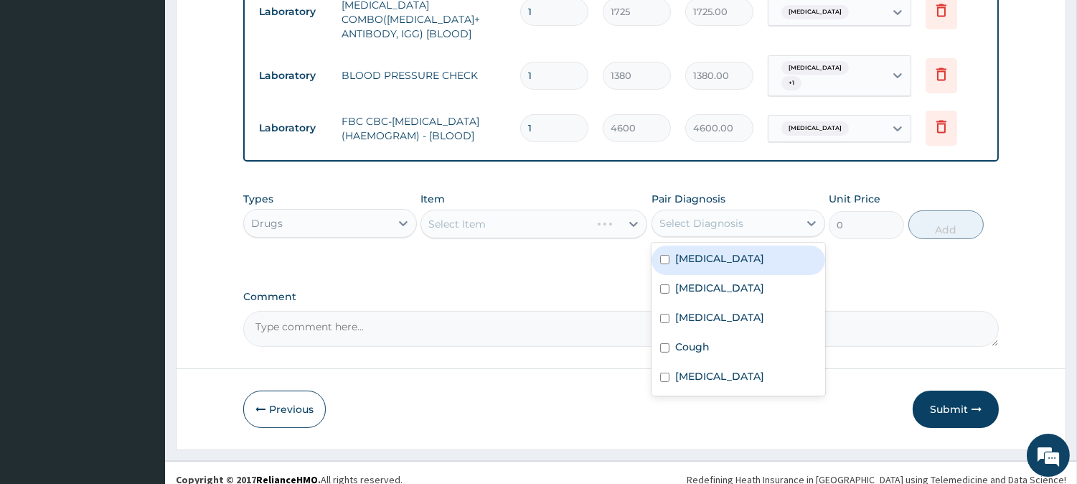
click at [687, 212] on div "Select Diagnosis" at bounding box center [725, 223] width 146 height 23
click at [709, 255] on div "Sepsis" at bounding box center [739, 259] width 174 height 29
checkbox input "true"
click at [578, 215] on div "Select Item" at bounding box center [520, 223] width 199 height 23
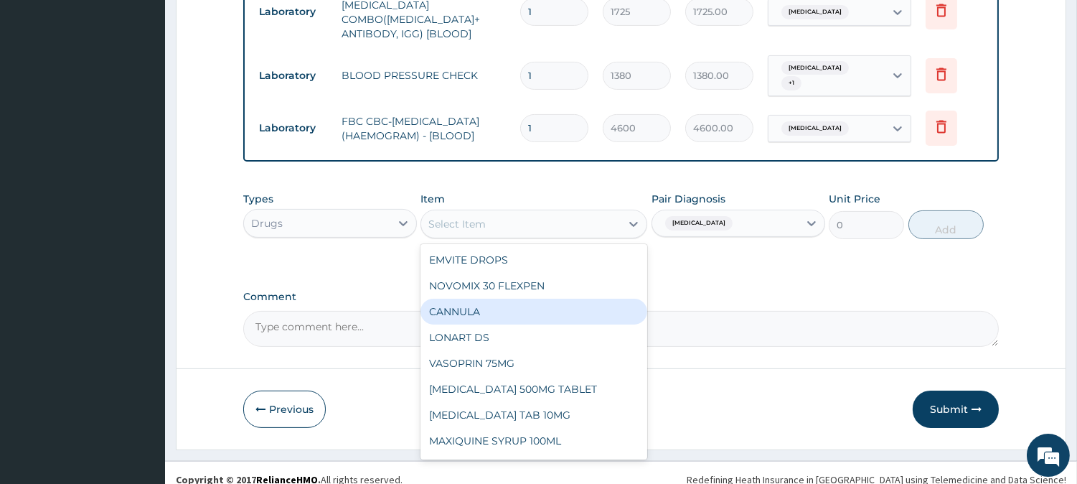
click at [530, 310] on div "CANNULA" at bounding box center [534, 312] width 227 height 26
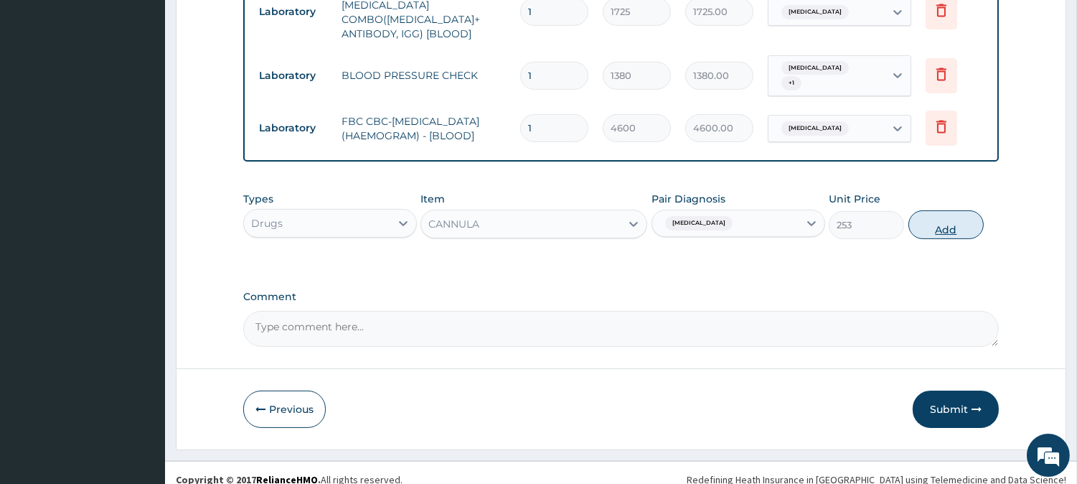
click at [946, 217] on button "Add" at bounding box center [946, 224] width 75 height 29
type input "0"
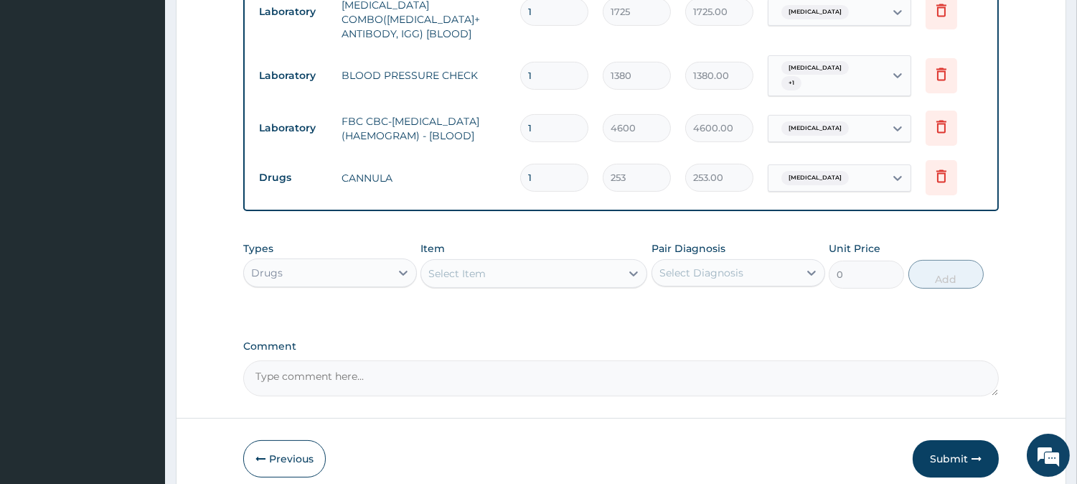
type input "0.00"
type input "2"
type input "506.00"
type input "2"
click at [482, 266] on div "Select Item" at bounding box center [456, 273] width 57 height 14
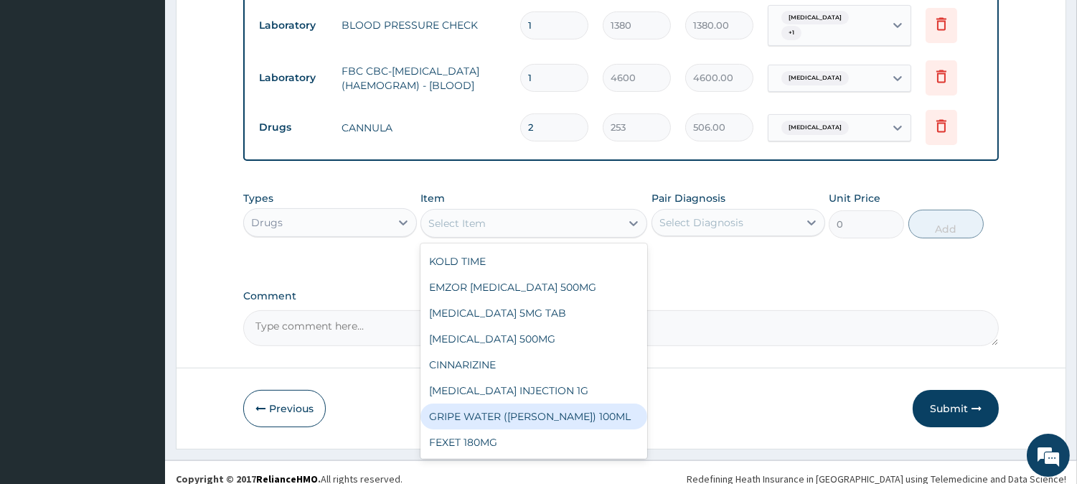
scroll to position [7894, 0]
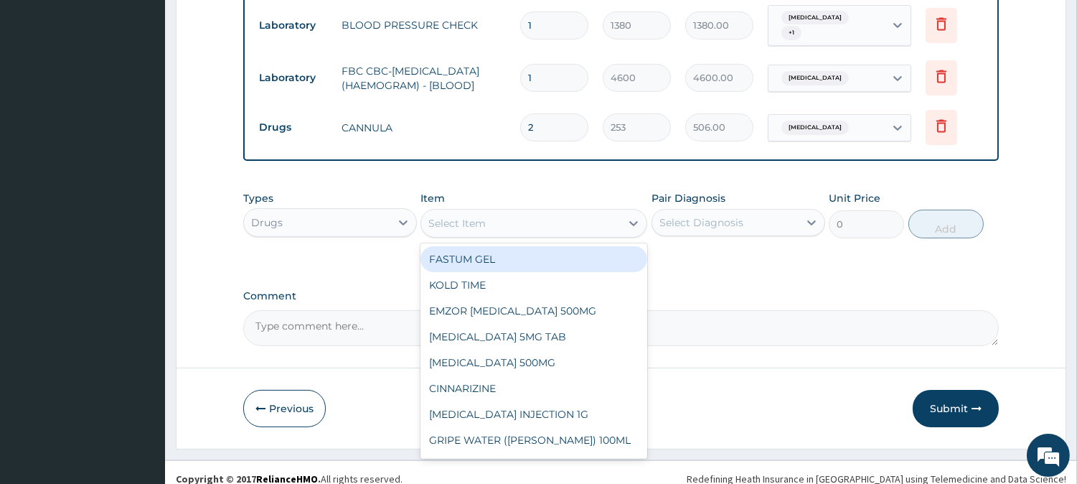
click at [545, 272] on div "FASTUM GEL" at bounding box center [534, 259] width 227 height 26
type input "3415.5"
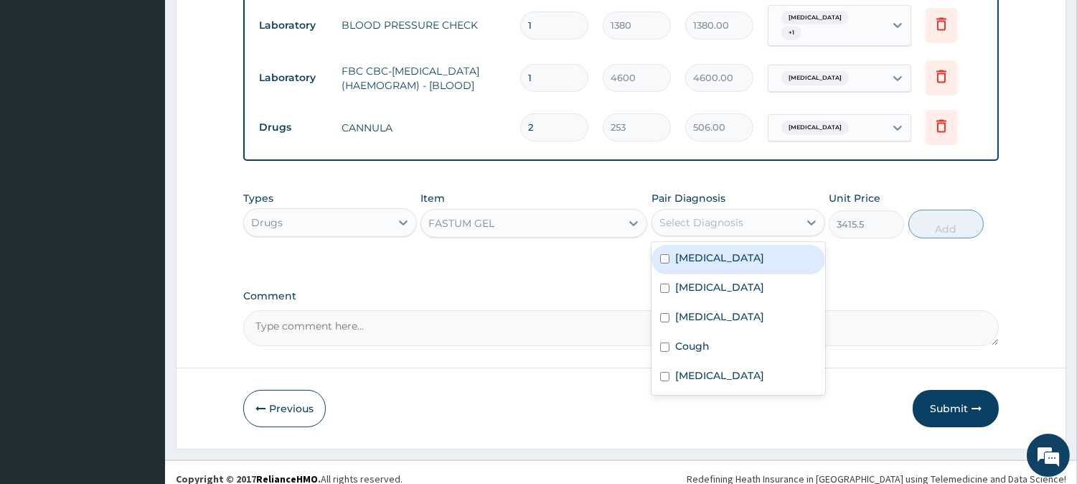
click at [691, 218] on div "Select Diagnosis" at bounding box center [725, 222] width 146 height 23
click at [710, 245] on div "Sepsis" at bounding box center [739, 259] width 174 height 29
checkbox input "true"
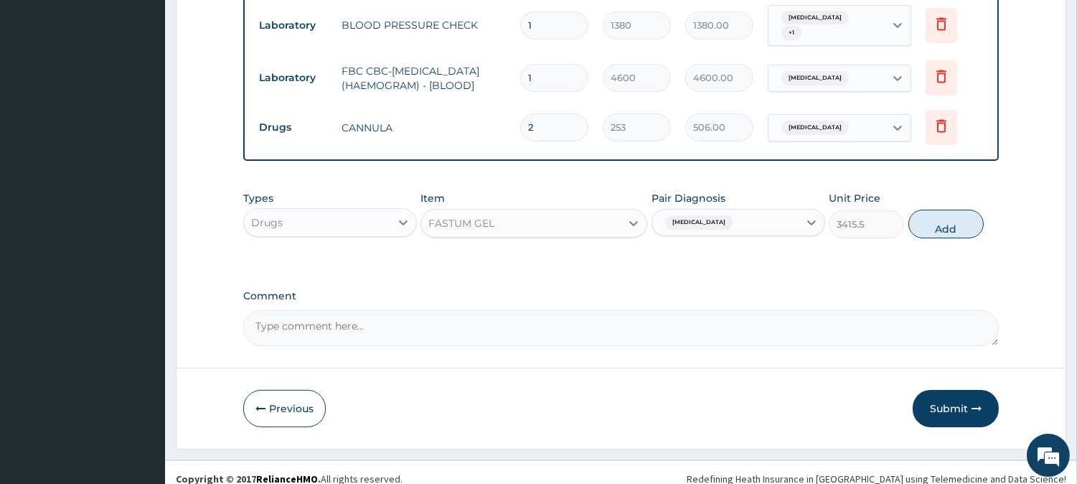
click at [583, 290] on label "Comment" at bounding box center [621, 296] width 756 height 12
click at [583, 310] on textarea "Comment" at bounding box center [621, 328] width 756 height 36
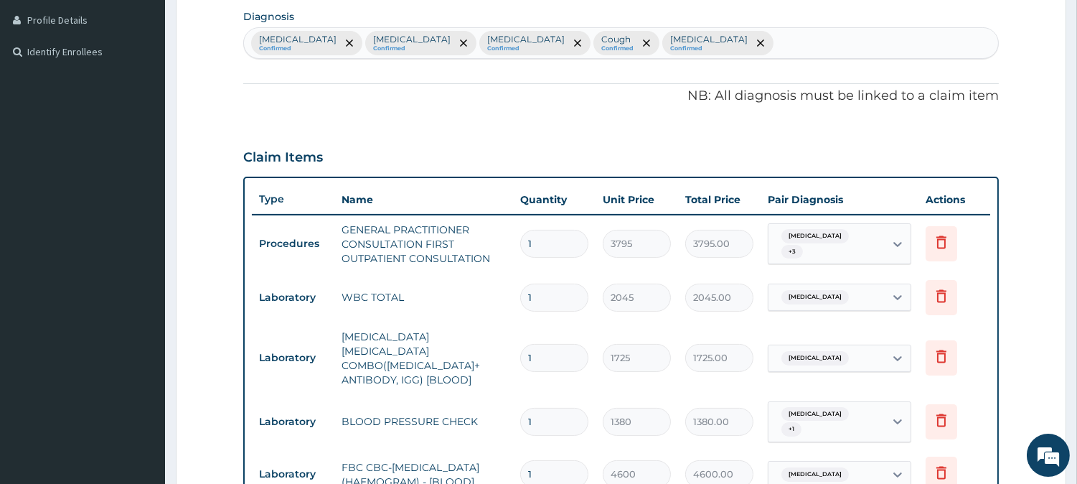
scroll to position [275, 0]
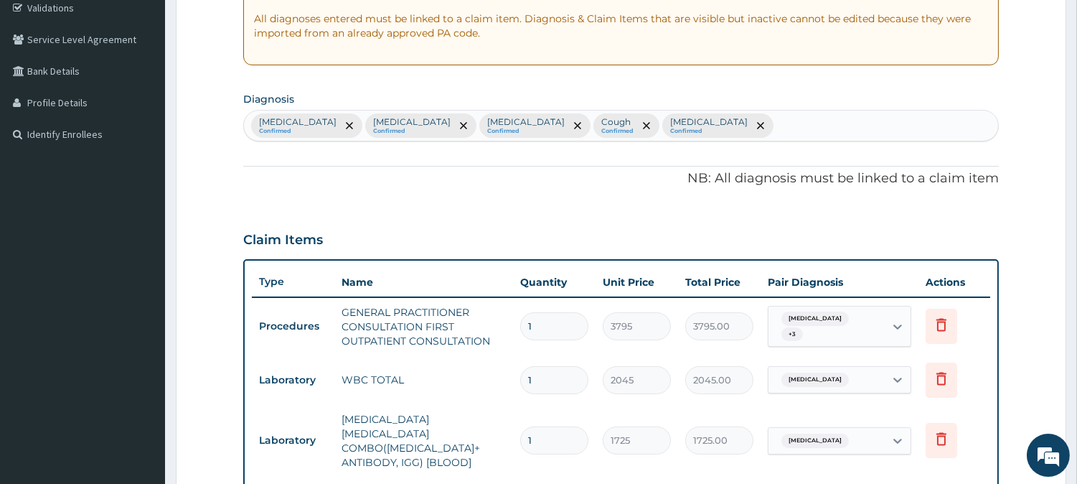
click at [714, 111] on div "Sepsis Confirmed Malaria Confirmed Amenorrhea Confirmed Cough Confirmed Renal h…" at bounding box center [621, 126] width 754 height 30
type input "p"
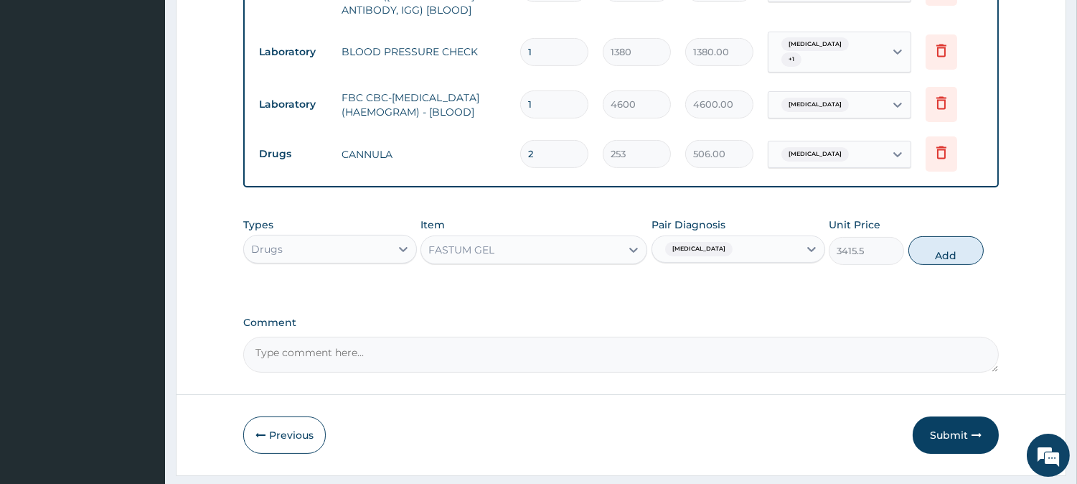
scroll to position [754, 0]
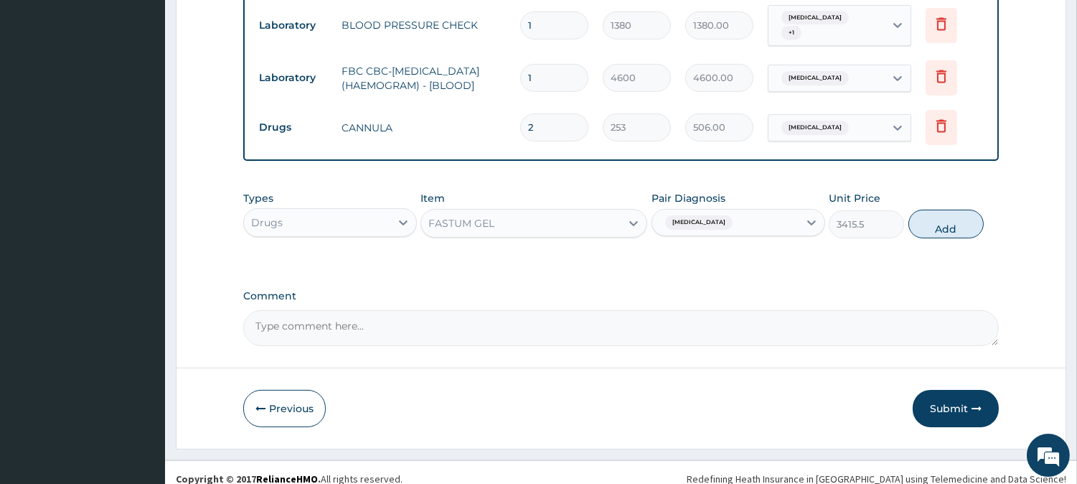
drag, startPoint x: 931, startPoint y: 210, endPoint x: 880, endPoint y: 205, distance: 51.3
click at [922, 214] on button "Add" at bounding box center [946, 224] width 75 height 29
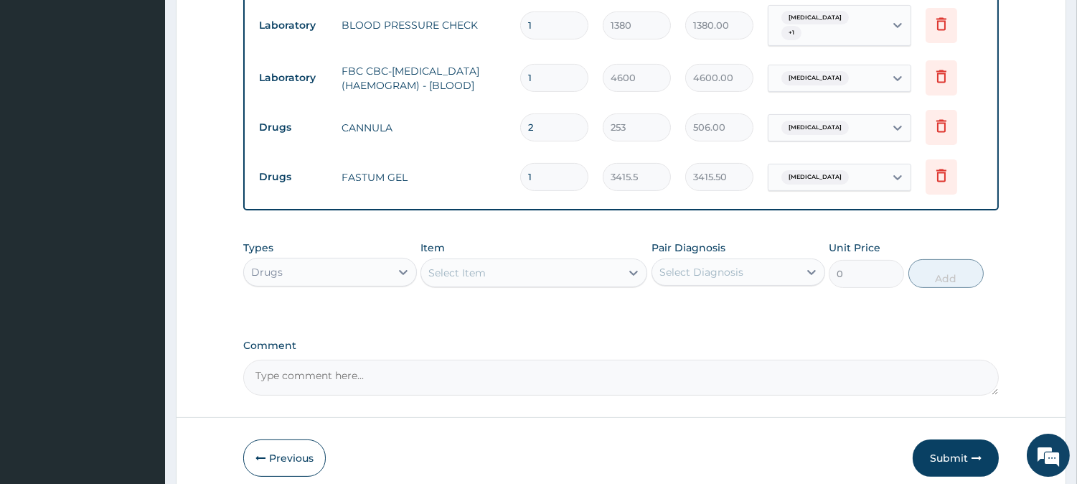
click at [533, 269] on div "Select Item" at bounding box center [520, 272] width 199 height 23
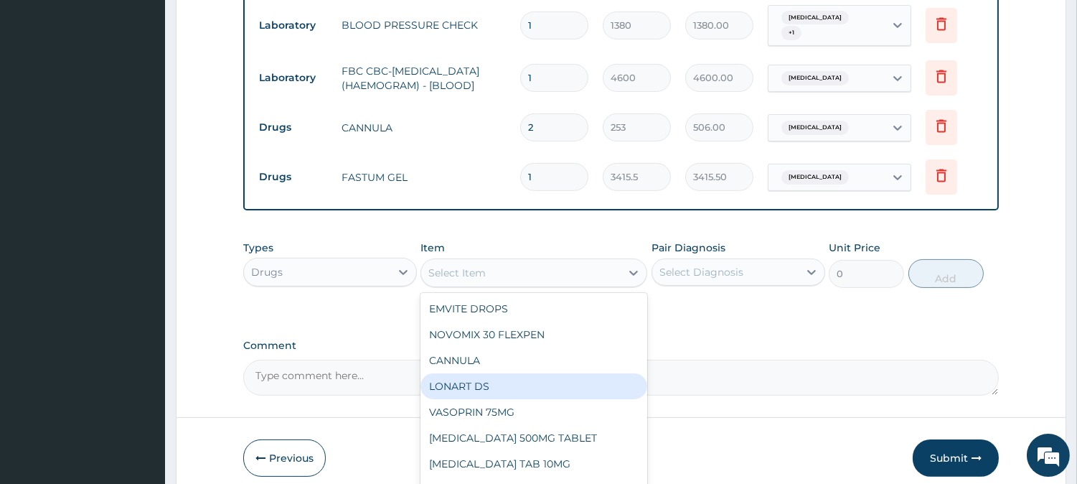
click at [530, 373] on div "LONART DS" at bounding box center [534, 386] width 227 height 26
type input "506"
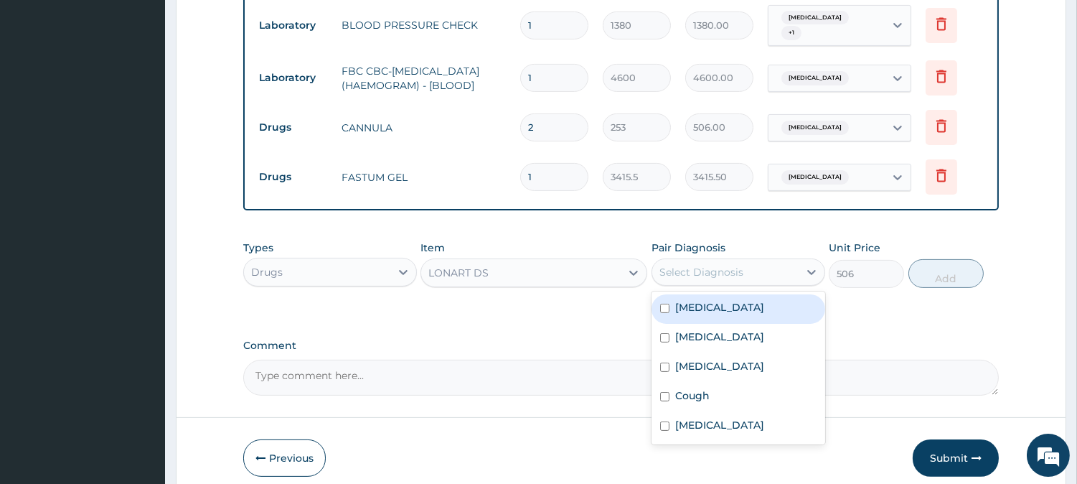
click at [691, 260] on div "Select Diagnosis" at bounding box center [725, 271] width 146 height 23
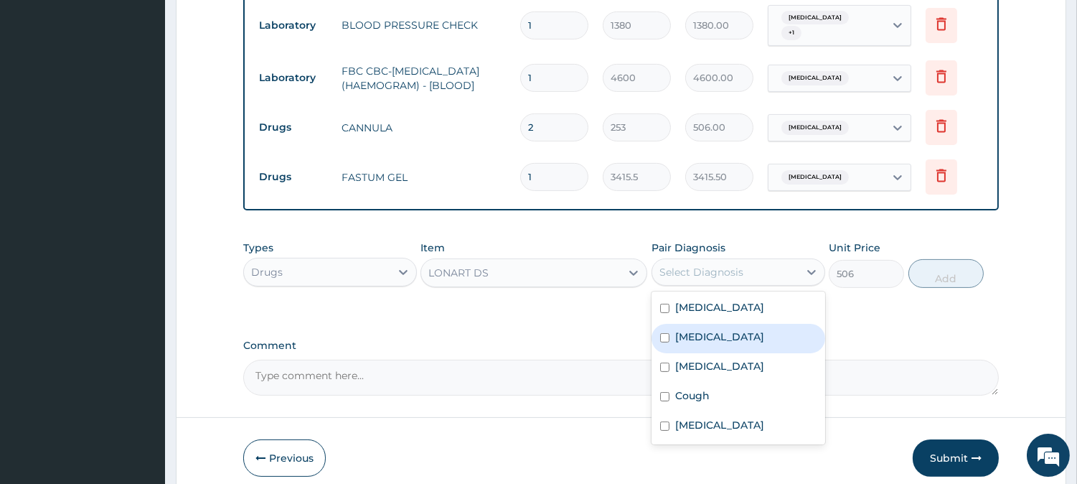
click at [742, 324] on div "Malaria" at bounding box center [739, 338] width 174 height 29
checkbox input "true"
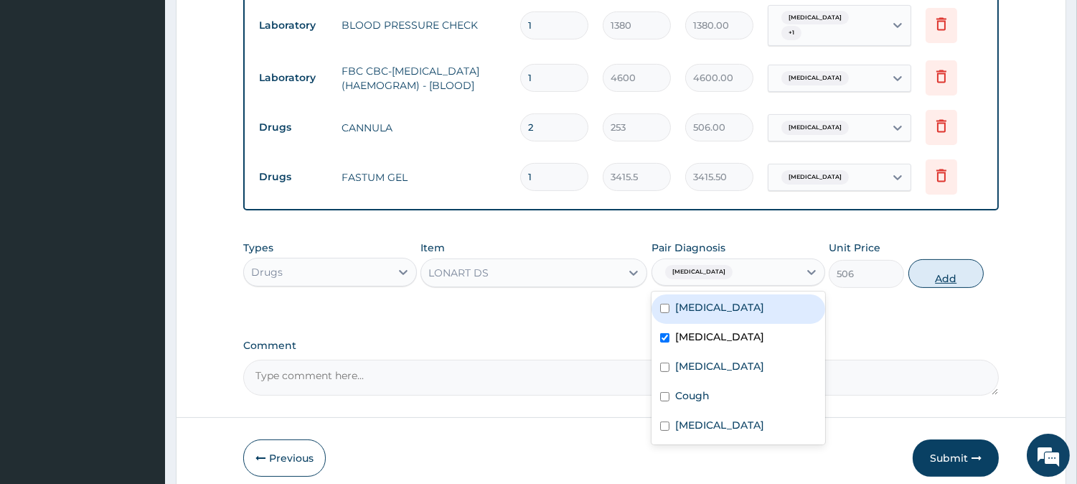
click at [933, 274] on button "Add" at bounding box center [946, 273] width 75 height 29
type input "0"
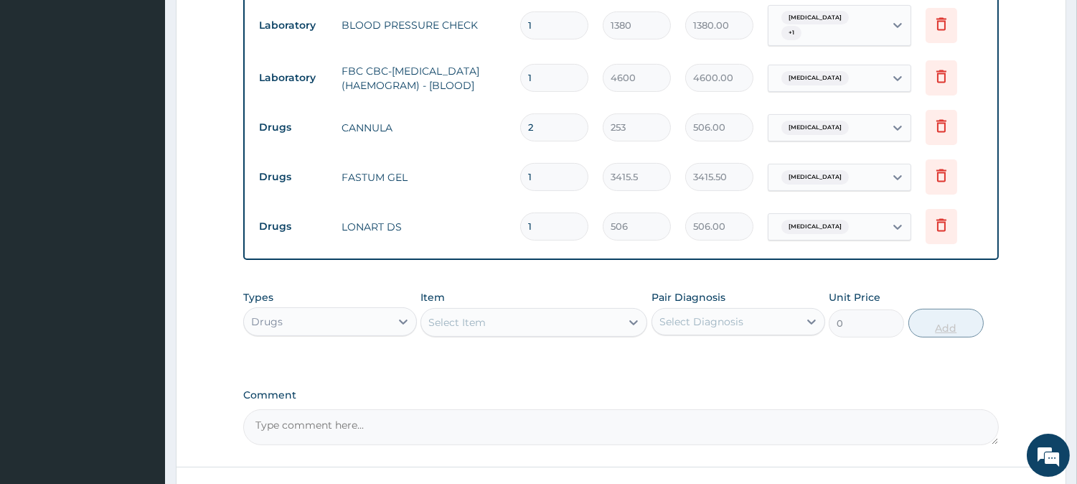
type input "0.00"
type input "6"
type input "3036.00"
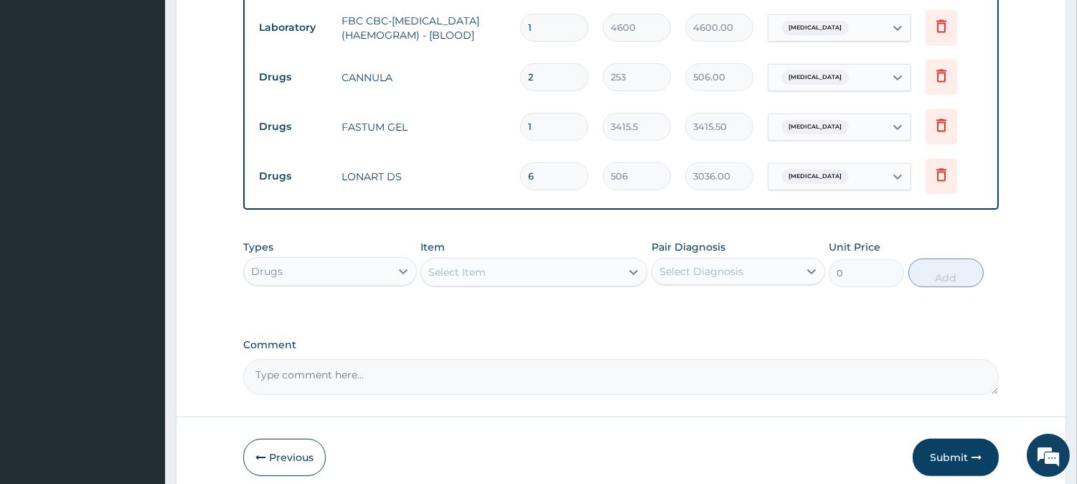
scroll to position [853, 0]
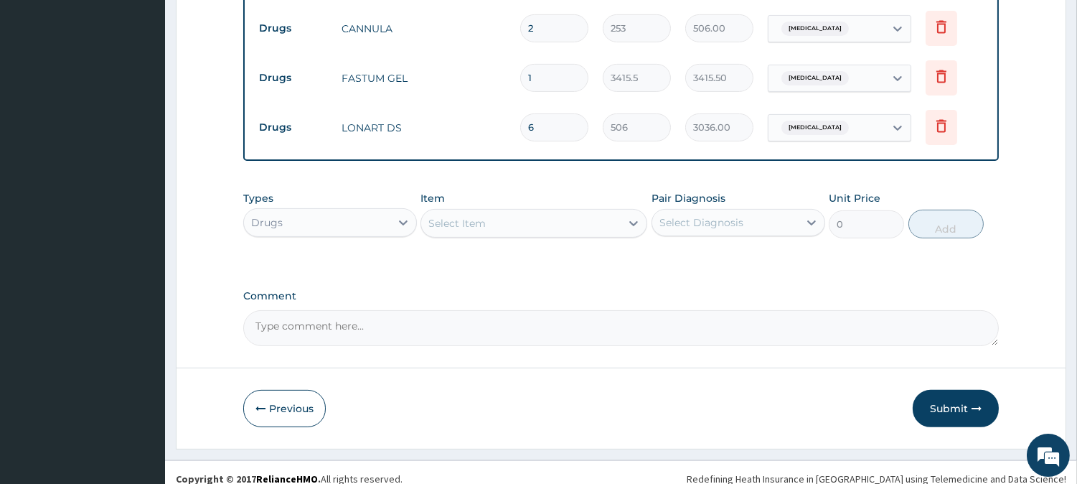
type input "6"
click at [527, 220] on div "Select Item" at bounding box center [520, 223] width 199 height 23
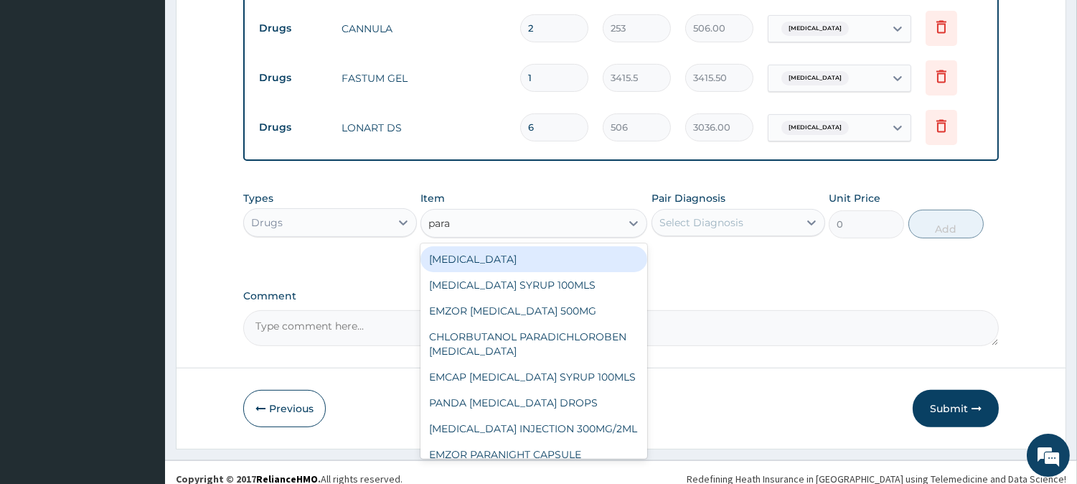
type input "parac"
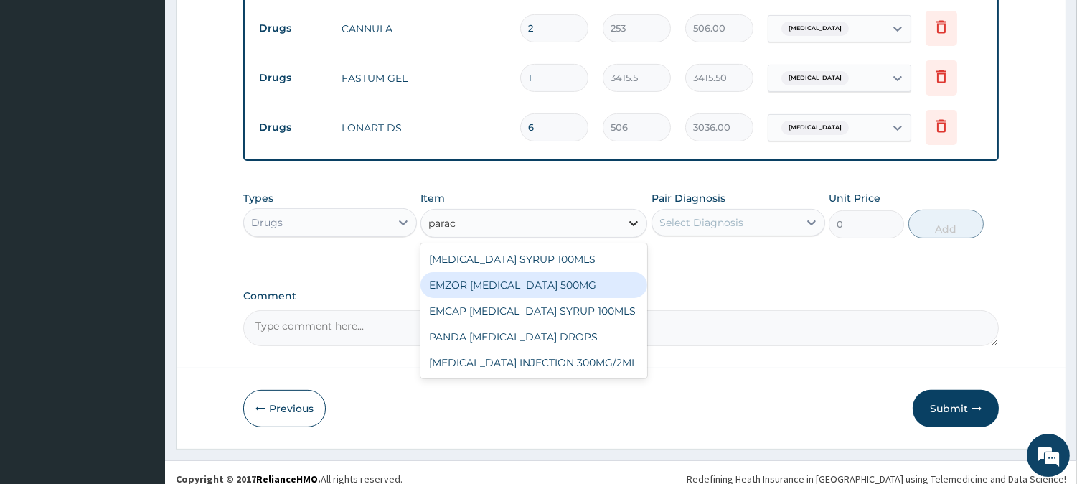
drag, startPoint x: 582, startPoint y: 278, endPoint x: 641, endPoint y: 211, distance: 89.5
click at [583, 278] on div "EMZOR PARACETAMOL 500MG" at bounding box center [534, 285] width 227 height 26
type input "25.3"
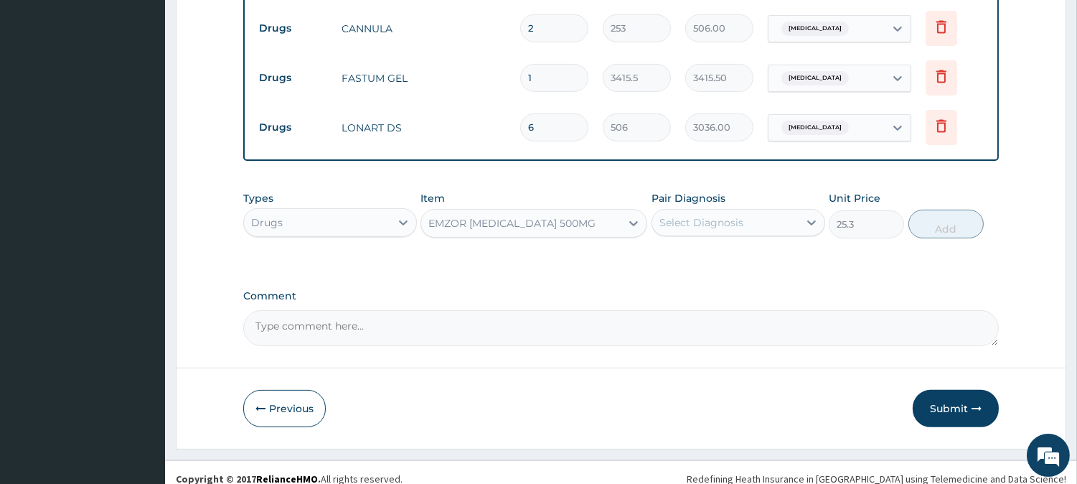
click at [713, 215] on div "Select Diagnosis" at bounding box center [701, 222] width 84 height 14
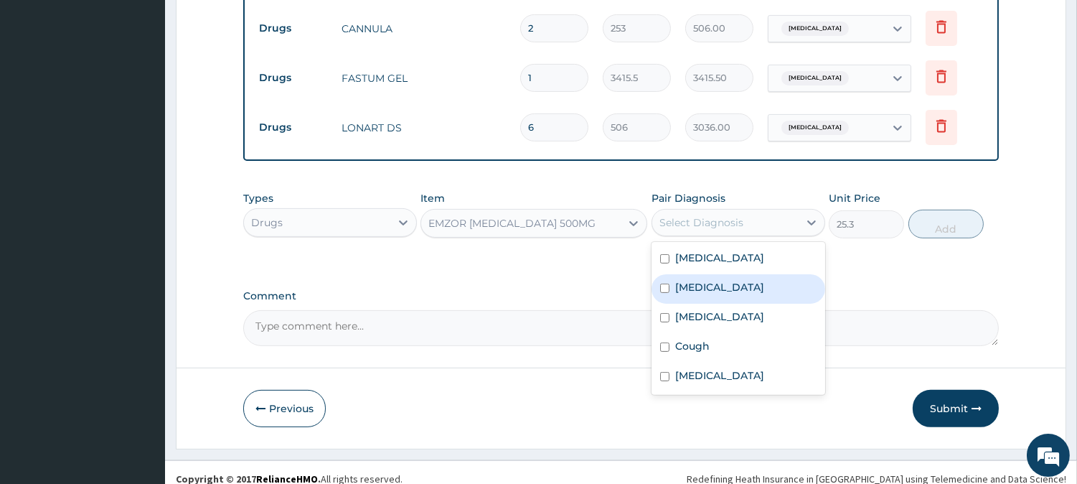
drag, startPoint x: 739, startPoint y: 261, endPoint x: 762, endPoint y: 253, distance: 24.3
click at [740, 274] on div "Malaria" at bounding box center [739, 288] width 174 height 29
checkbox input "true"
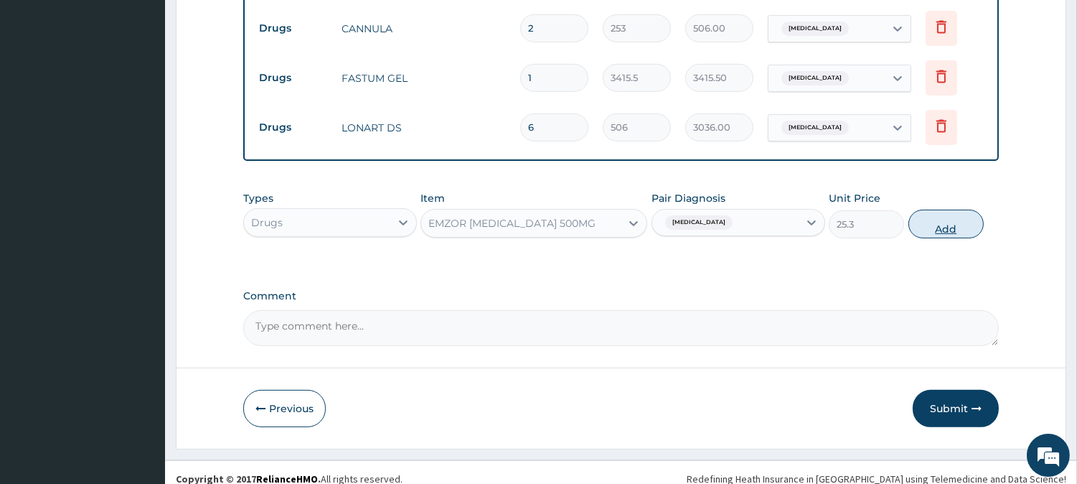
click at [947, 216] on button "Add" at bounding box center [946, 224] width 75 height 29
type input "0"
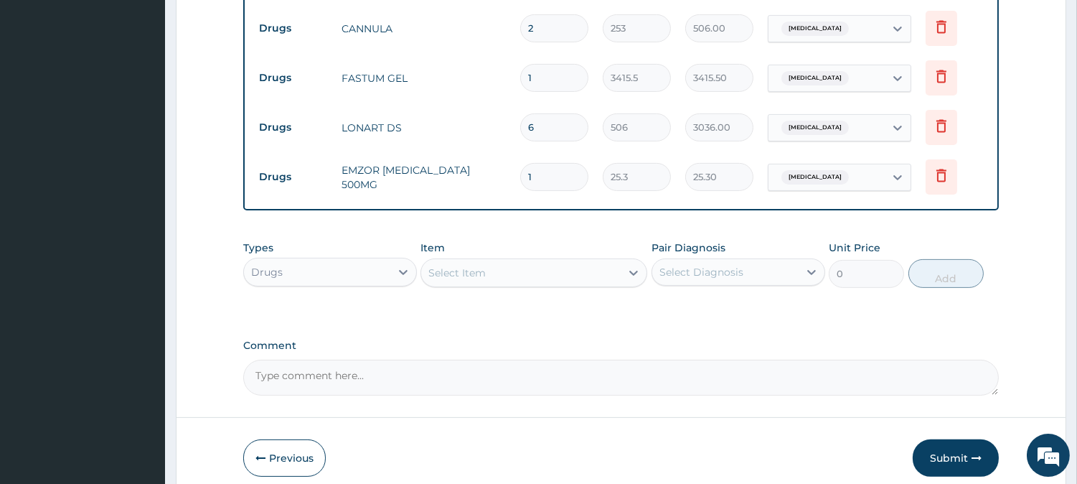
type input "18"
type input "455.40"
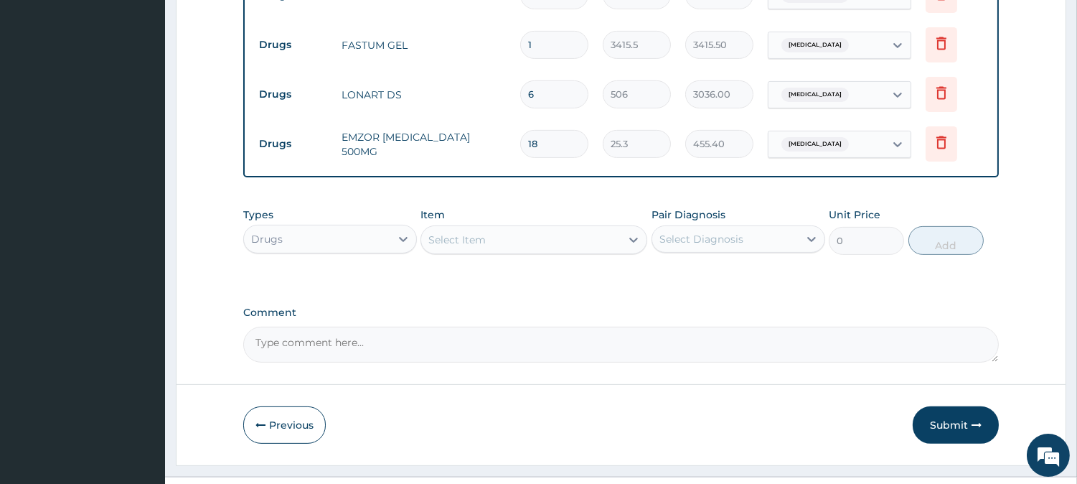
scroll to position [903, 0]
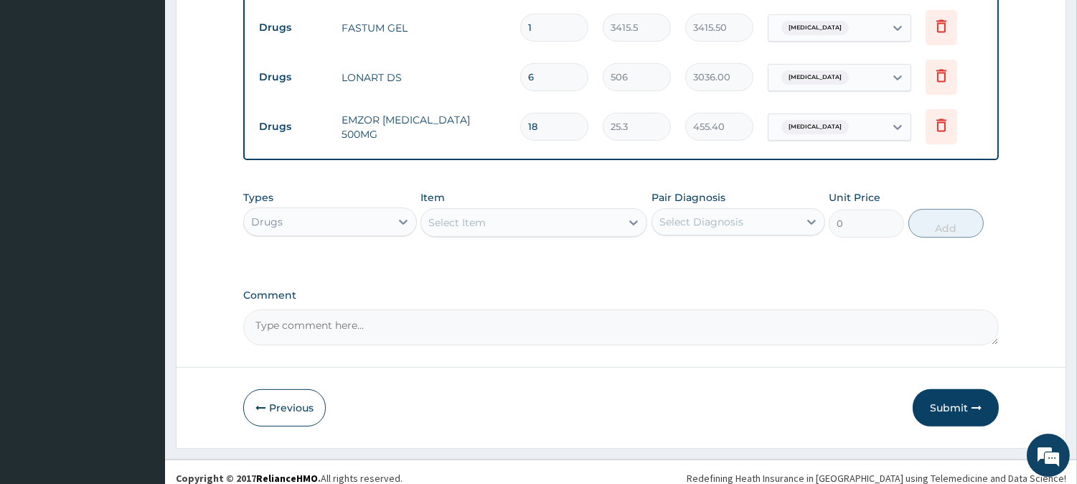
type input "18"
click at [546, 208] on div "Select Item" at bounding box center [534, 222] width 227 height 29
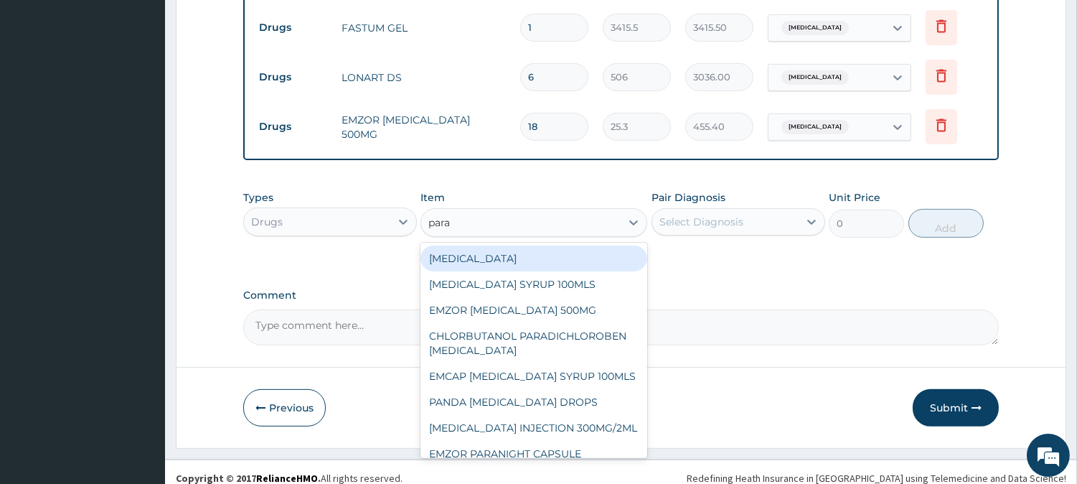
type input "parac"
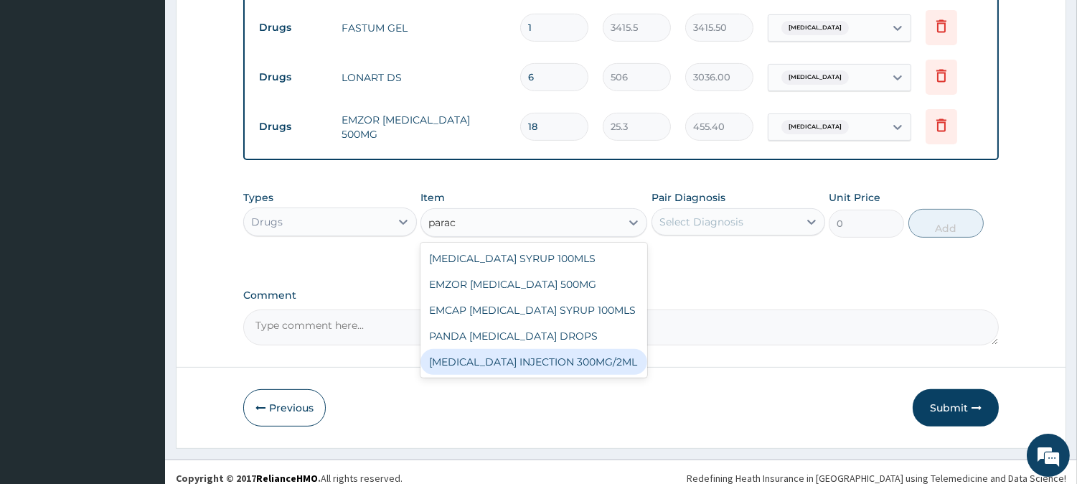
click at [583, 356] on div "PARACETAMOL INJECTION 300MG/2ML" at bounding box center [534, 362] width 227 height 26
type input "278.3"
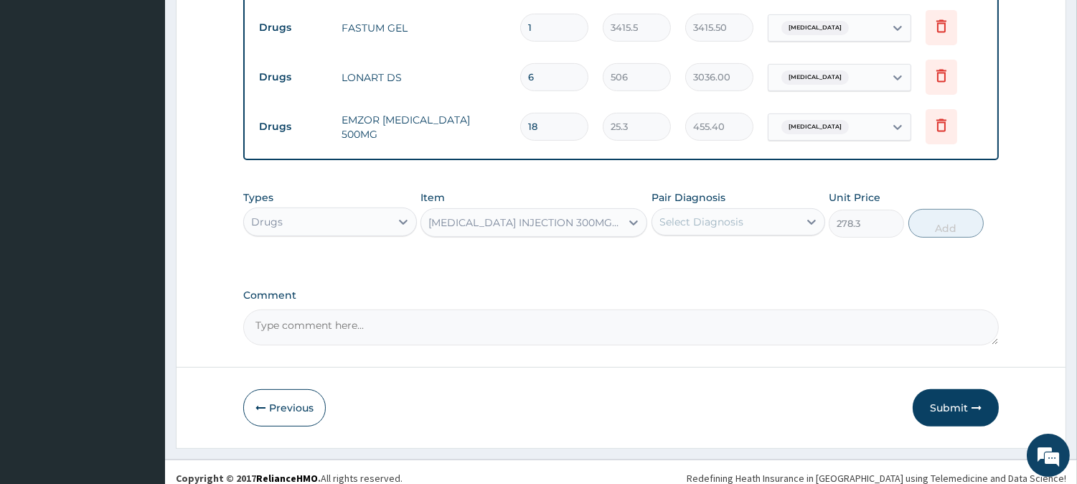
click at [772, 190] on div "Pair Diagnosis Select Diagnosis" at bounding box center [739, 213] width 174 height 47
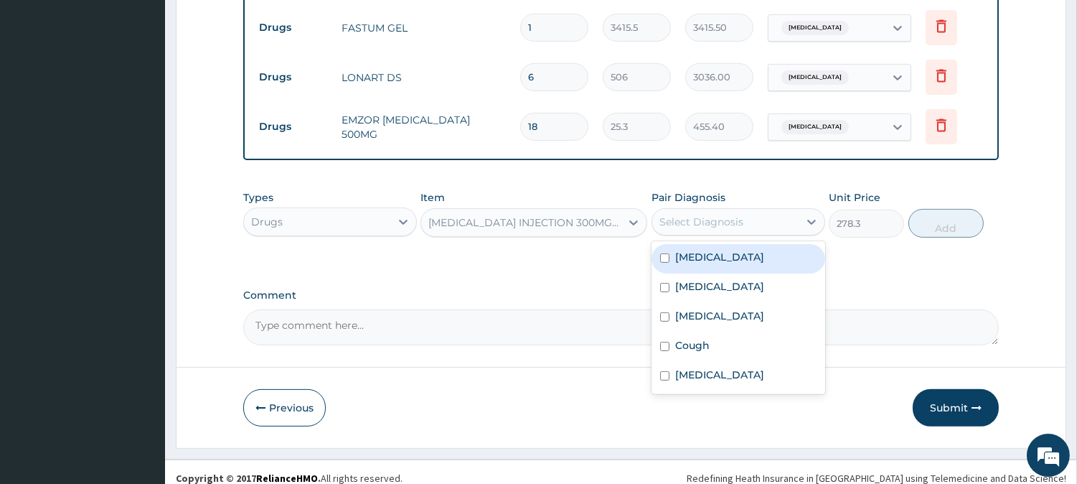
click at [757, 210] on div "Select Diagnosis" at bounding box center [725, 221] width 146 height 23
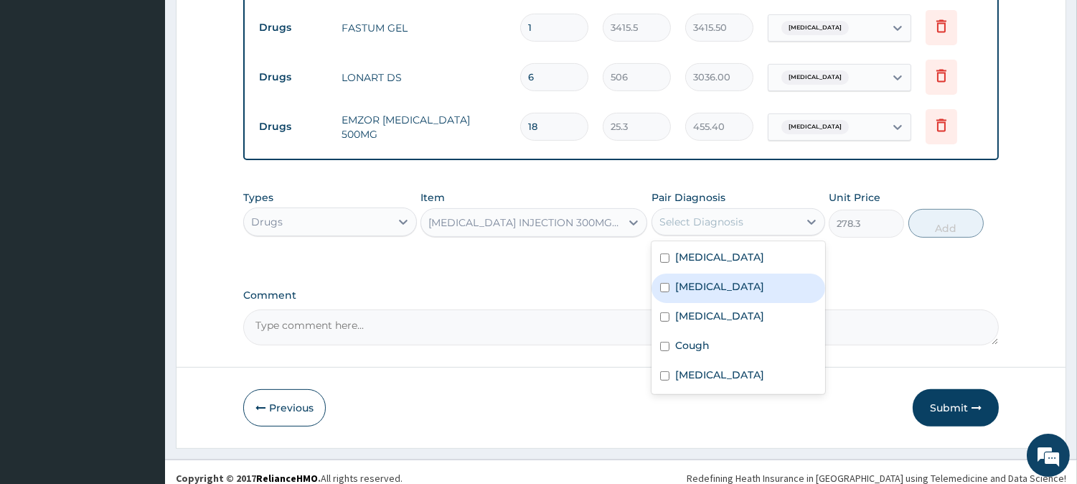
click at [730, 281] on div "Malaria" at bounding box center [739, 287] width 174 height 29
checkbox input "true"
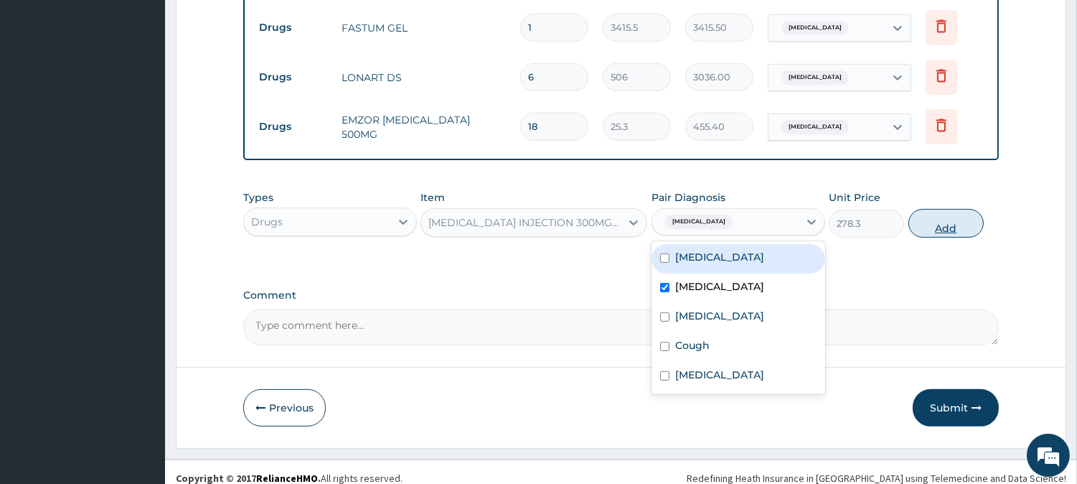
click at [931, 222] on button "Add" at bounding box center [946, 223] width 75 height 29
type input "0"
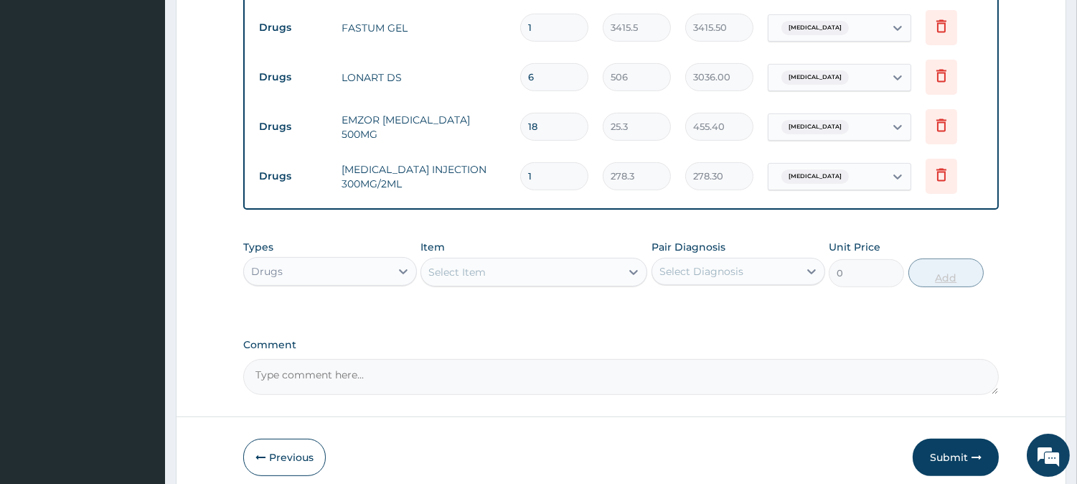
type input "0.00"
type input "6"
type input "1669.80"
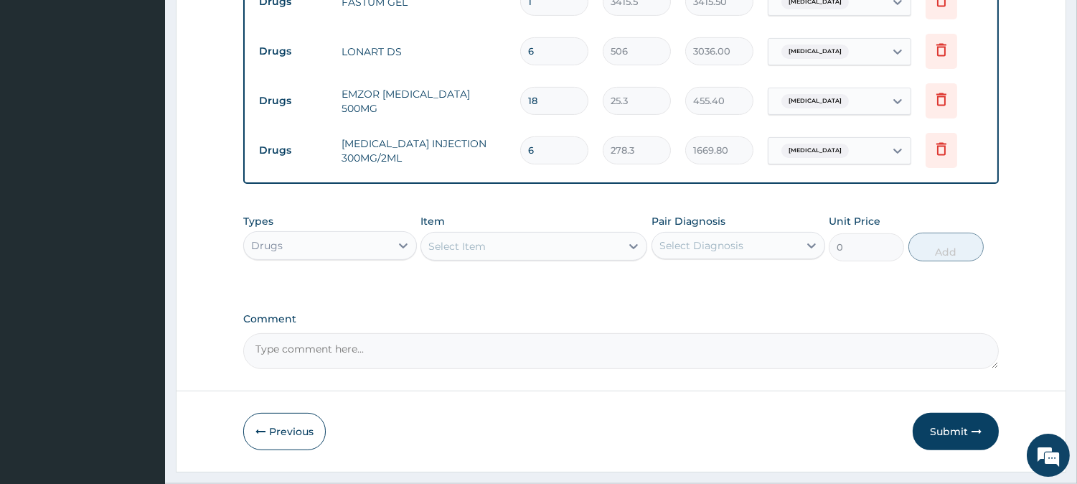
scroll to position [952, 0]
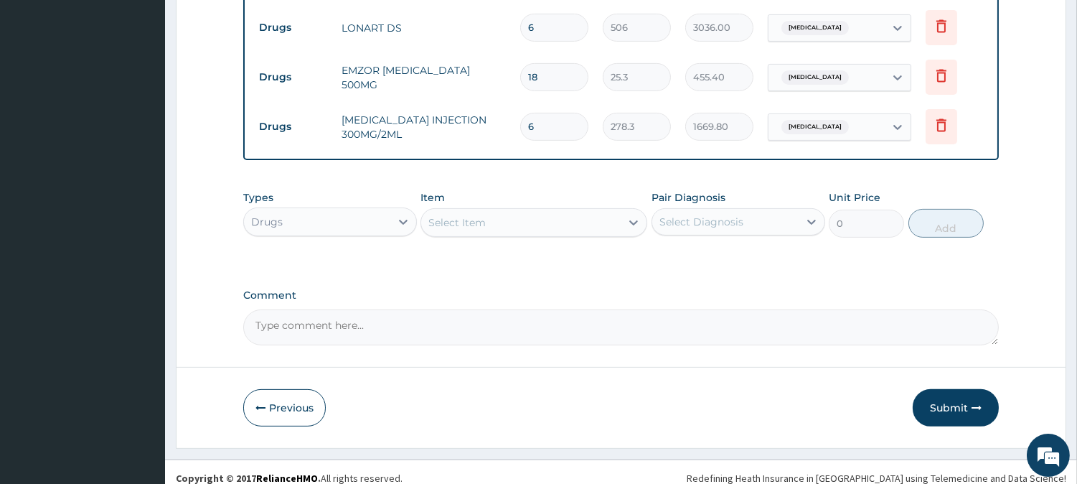
type input "6"
click at [572, 211] on div "Select Item" at bounding box center [520, 222] width 199 height 23
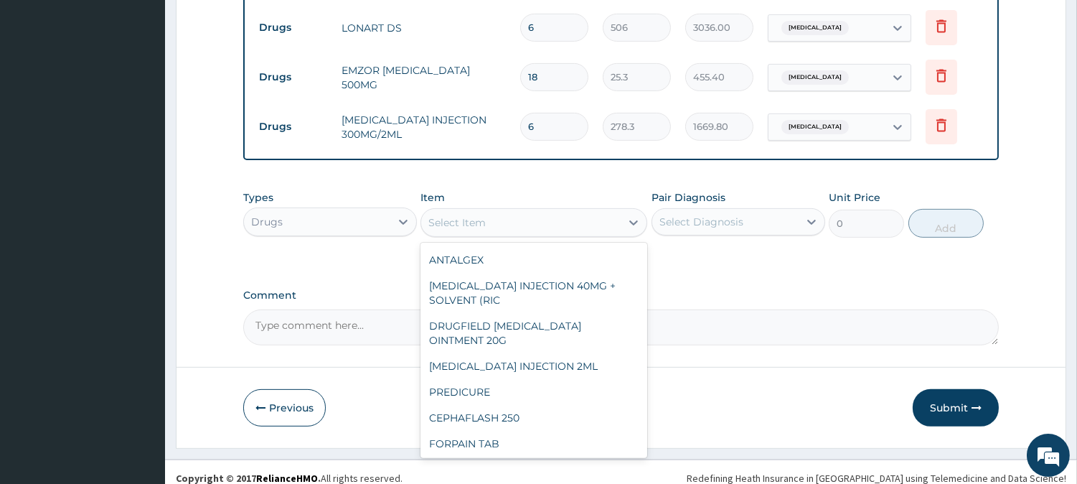
scroll to position [1036, 0]
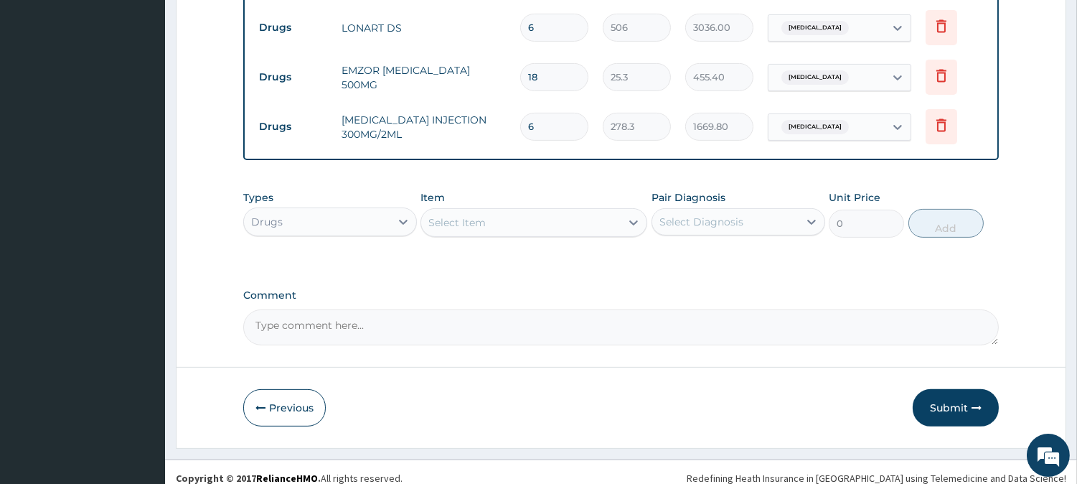
drag, startPoint x: 498, startPoint y: 367, endPoint x: 481, endPoint y: 208, distance: 160.2
click at [481, 215] on div "Select Item" at bounding box center [456, 222] width 57 height 14
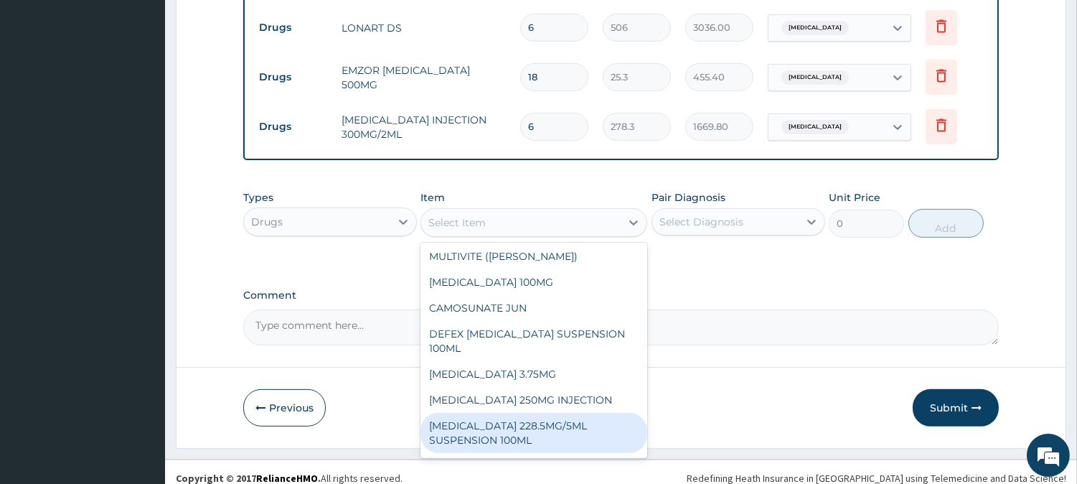
scroll to position [18515, 0]
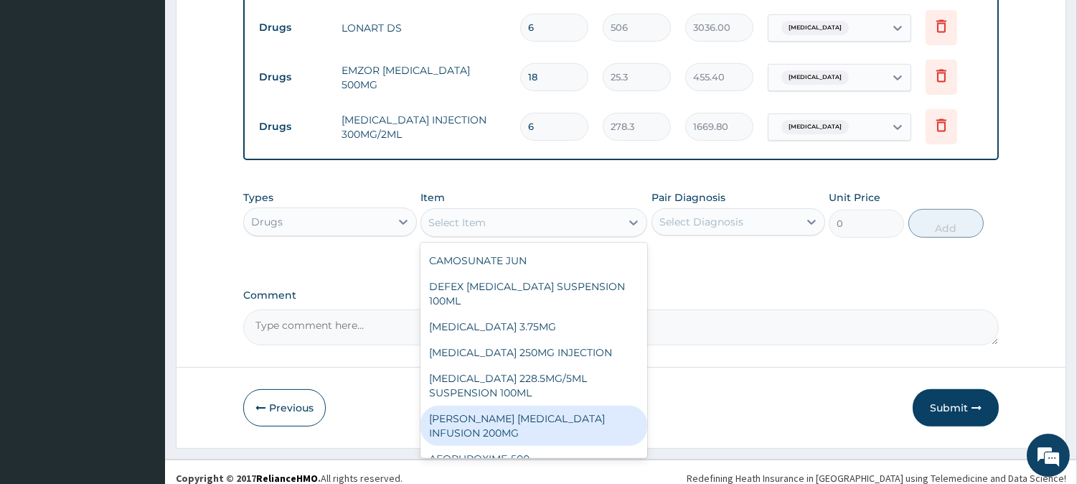
click at [568, 405] on div "ANDERSONS CIPROFLOXACIN INFUSION 200MG" at bounding box center [534, 425] width 227 height 40
type input "1265"
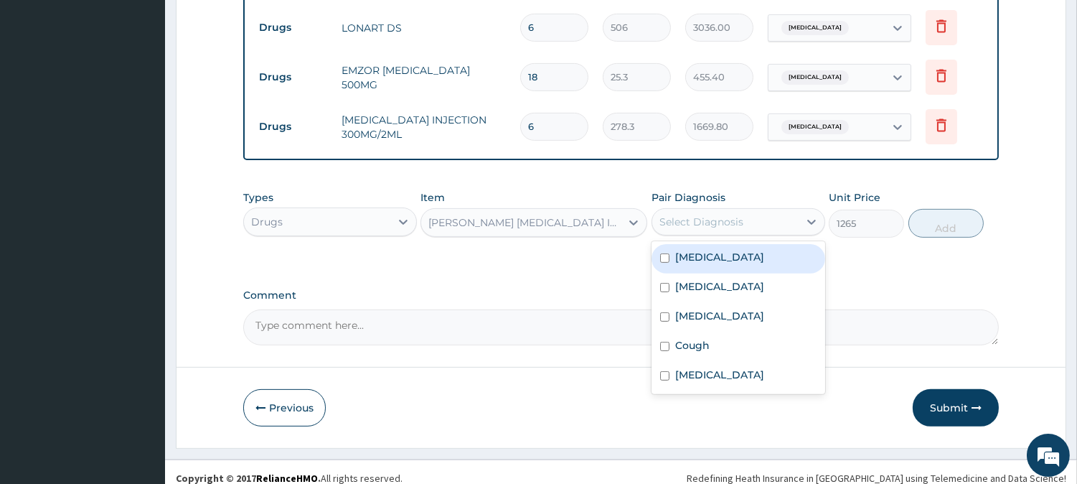
click at [709, 215] on div "Select Diagnosis" at bounding box center [701, 222] width 84 height 14
click at [700, 251] on label "Sepsis" at bounding box center [719, 257] width 89 height 14
checkbox input "true"
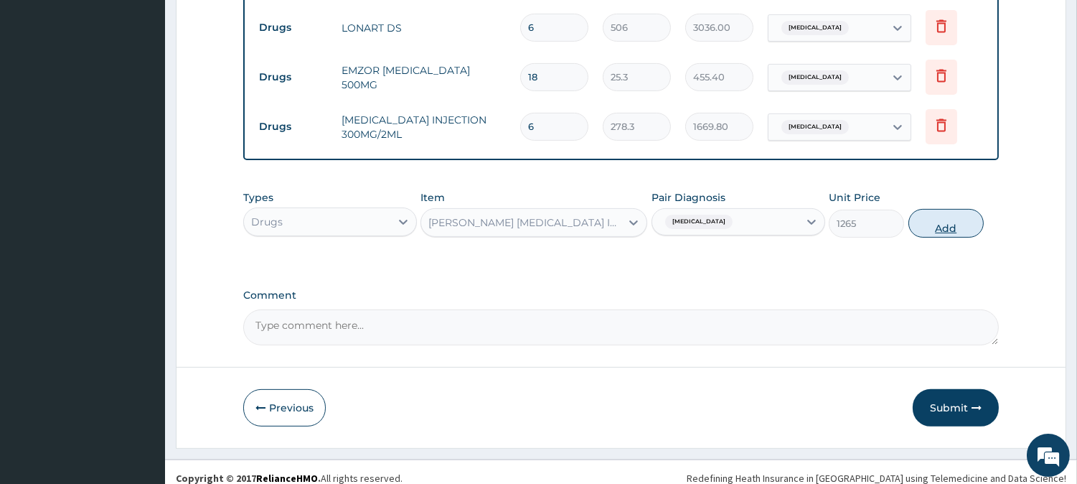
click at [917, 212] on button "Add" at bounding box center [946, 223] width 75 height 29
type input "0"
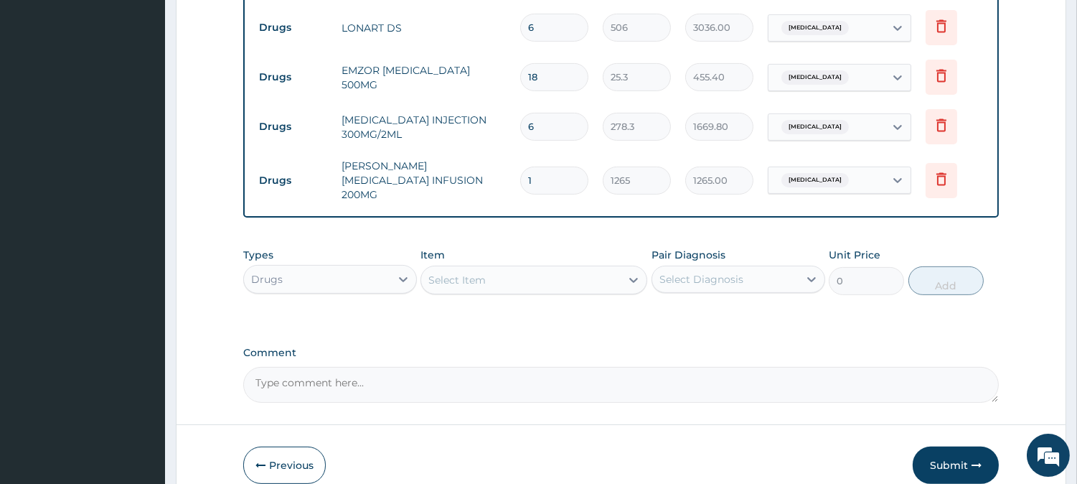
type input "0.00"
type input "3"
type input "3795.00"
type input "3"
click at [565, 268] on div "Select Item" at bounding box center [520, 279] width 199 height 23
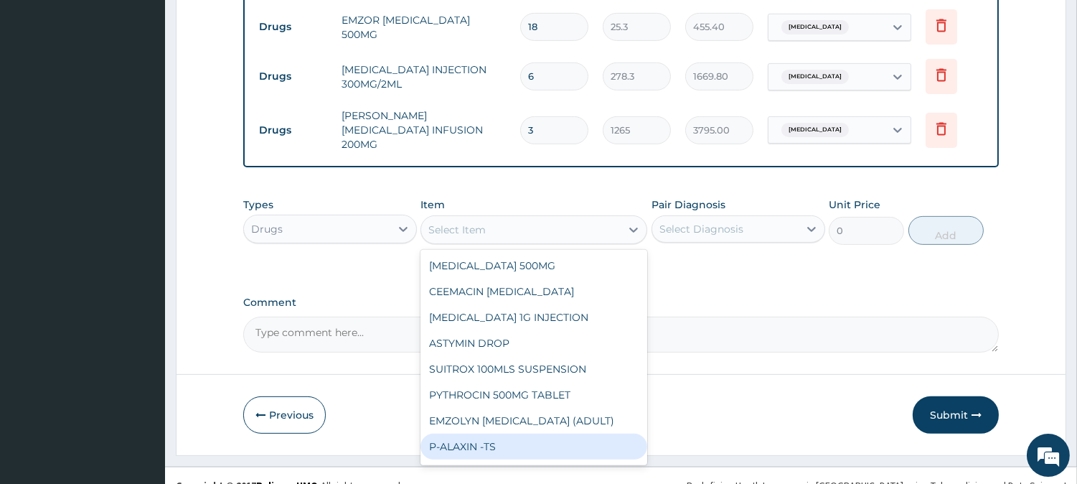
scroll to position [16202, 0]
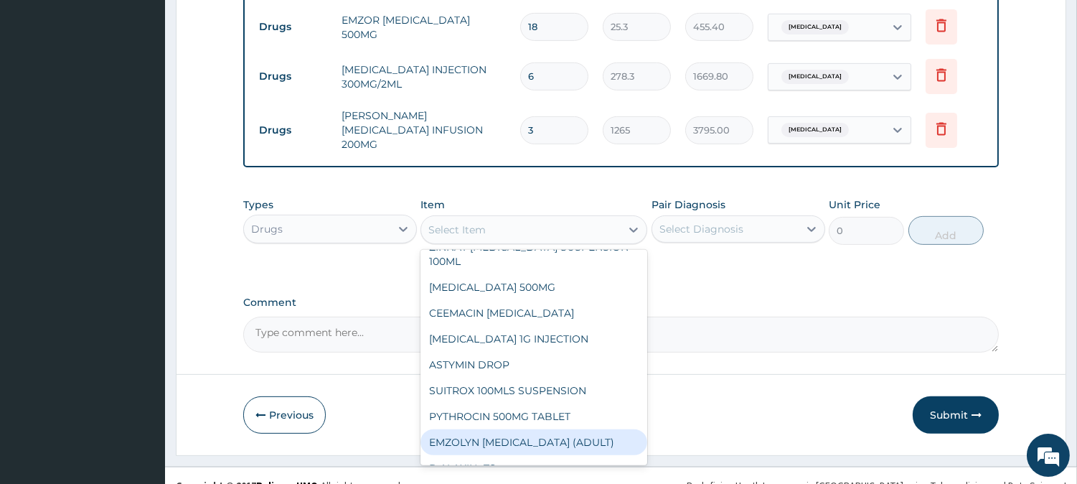
click at [476, 429] on div "EMZOLYN EXPECTORANT (ADULT)" at bounding box center [534, 442] width 227 height 26
type input "1265"
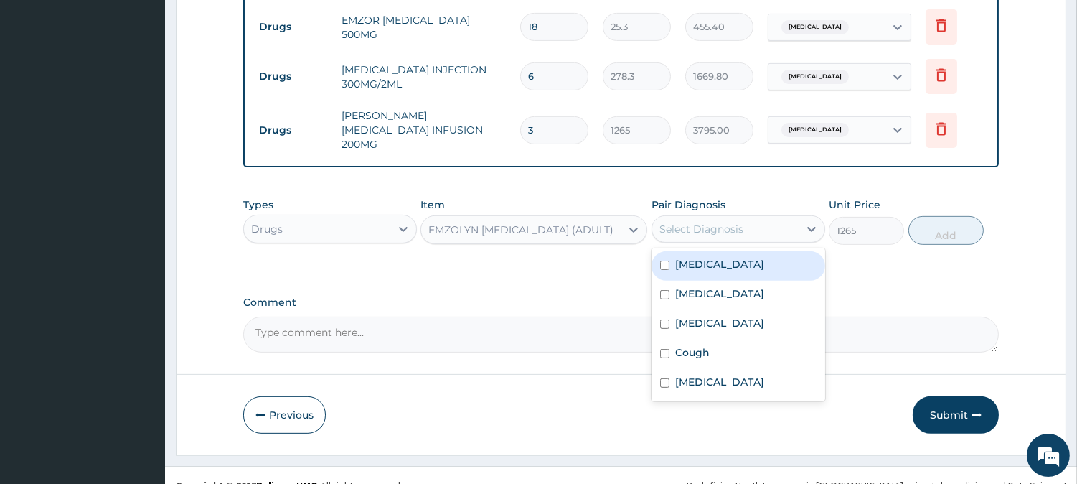
click at [728, 222] on div "Select Diagnosis" at bounding box center [701, 229] width 84 height 14
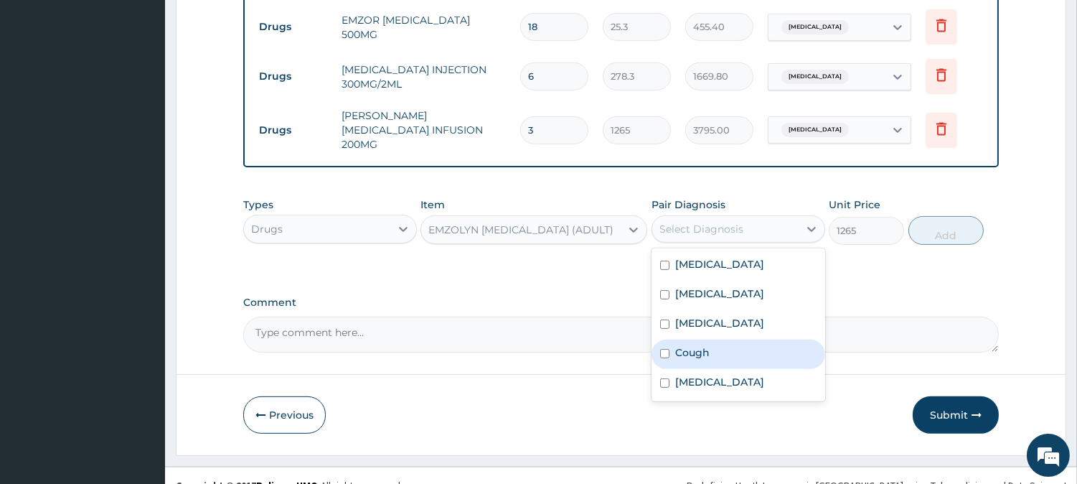
click at [712, 339] on div "Cough" at bounding box center [739, 353] width 174 height 29
checkbox input "true"
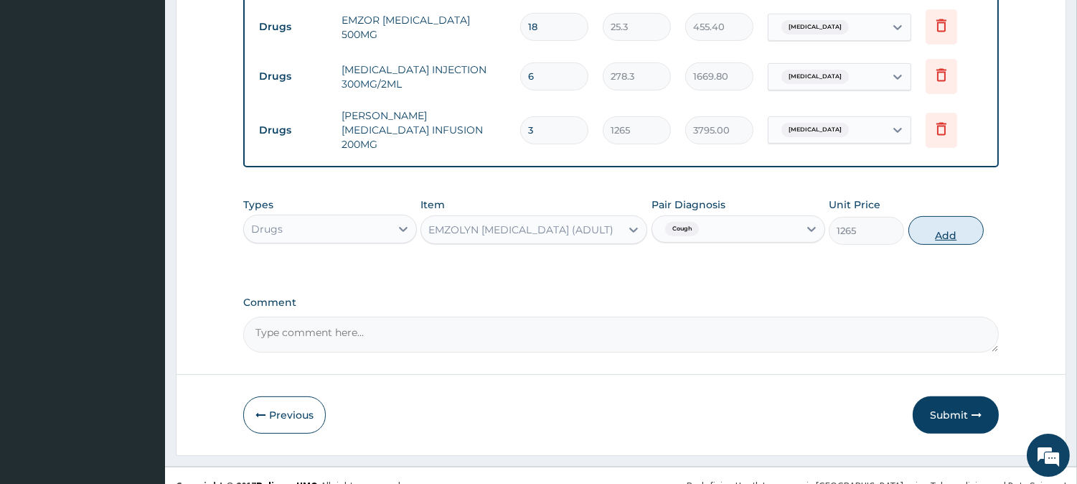
click at [928, 222] on button "Add" at bounding box center [946, 230] width 75 height 29
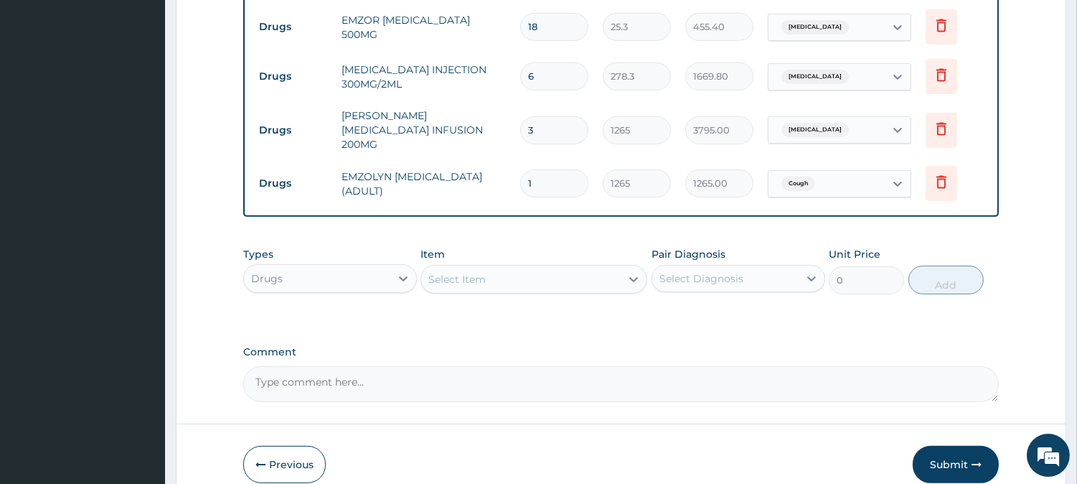
click at [556, 275] on div "Item Select Item" at bounding box center [534, 270] width 227 height 47
click at [608, 268] on div "Select Item" at bounding box center [520, 279] width 199 height 23
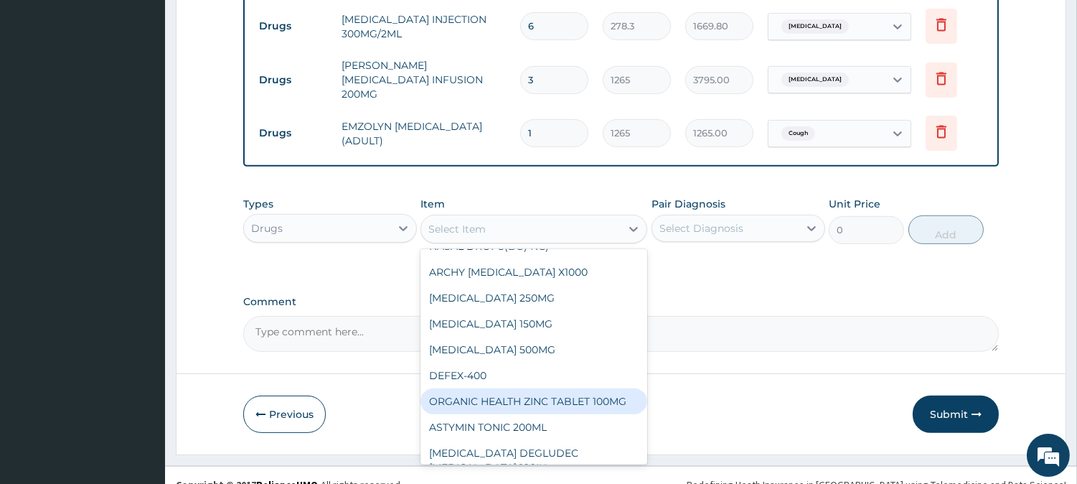
scroll to position [9213, 0]
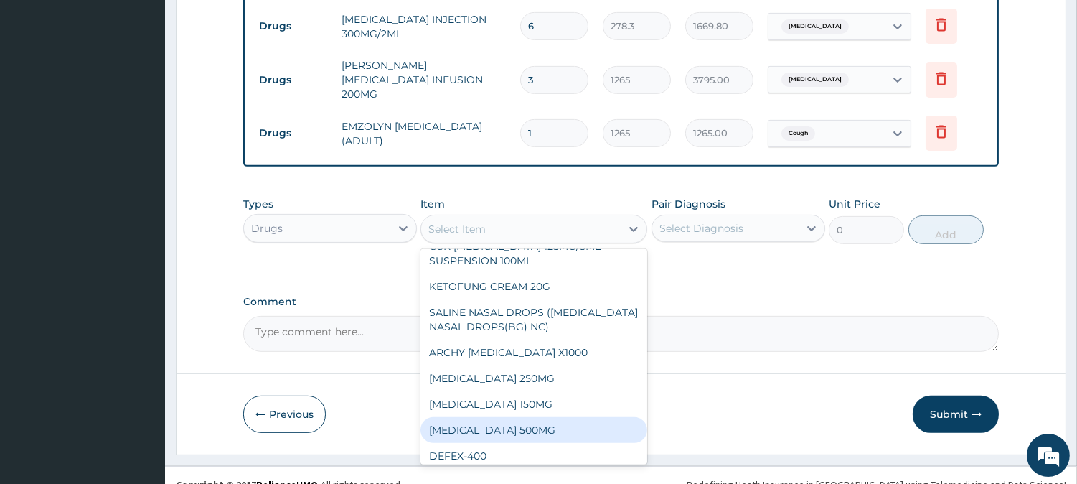
click at [571, 417] on div "LEVOFLOXACIN 500MG" at bounding box center [534, 430] width 227 height 26
type input "253"
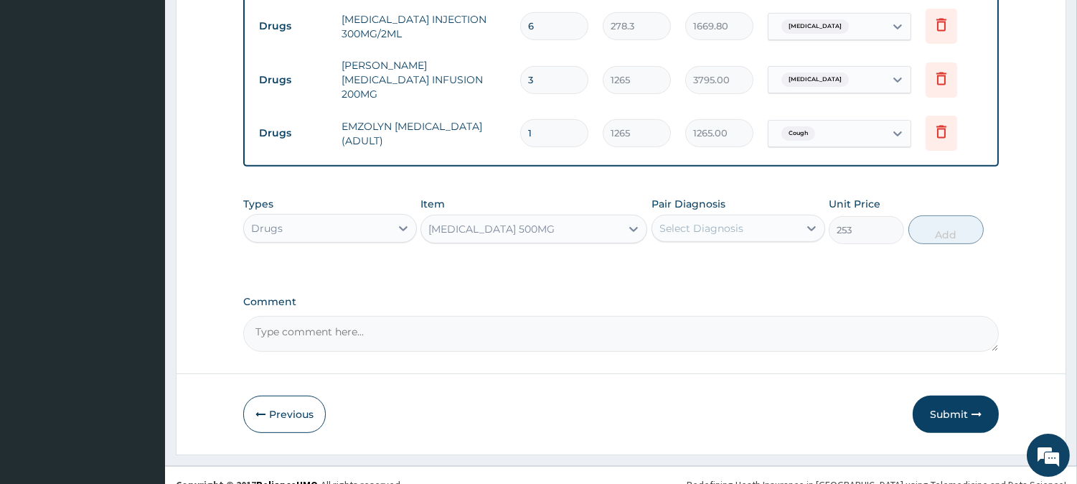
click at [615, 222] on div "LEVOFLOXACIN 500MG" at bounding box center [534, 229] width 227 height 29
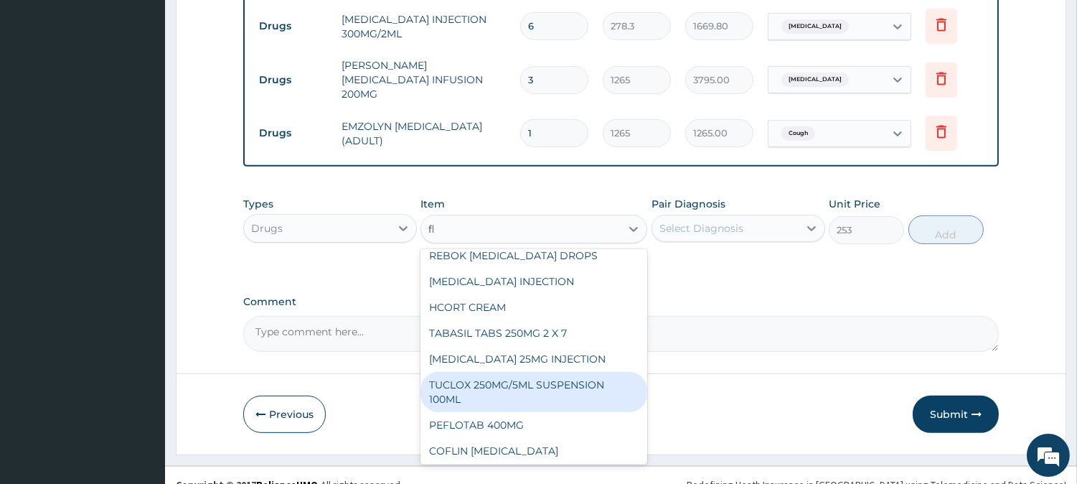
scroll to position [0, 0]
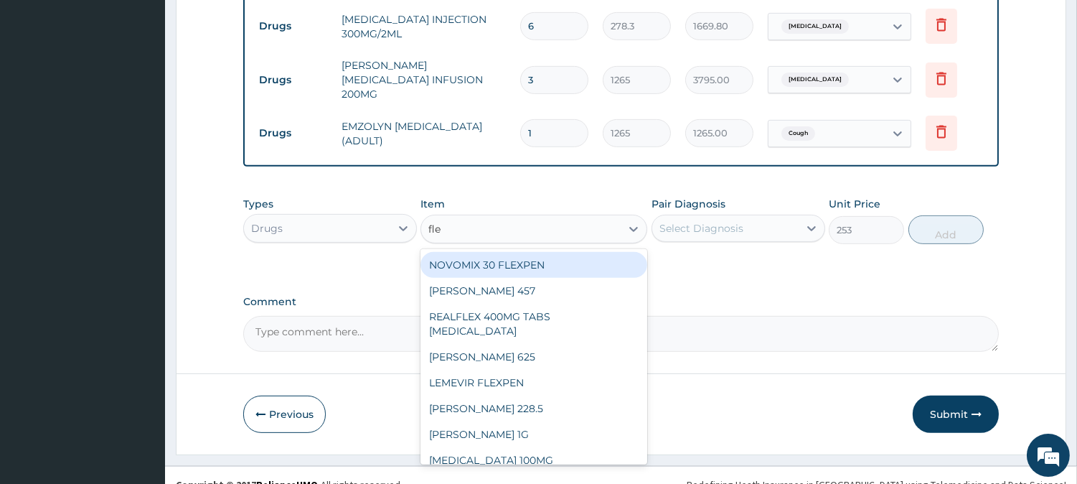
type input "flem"
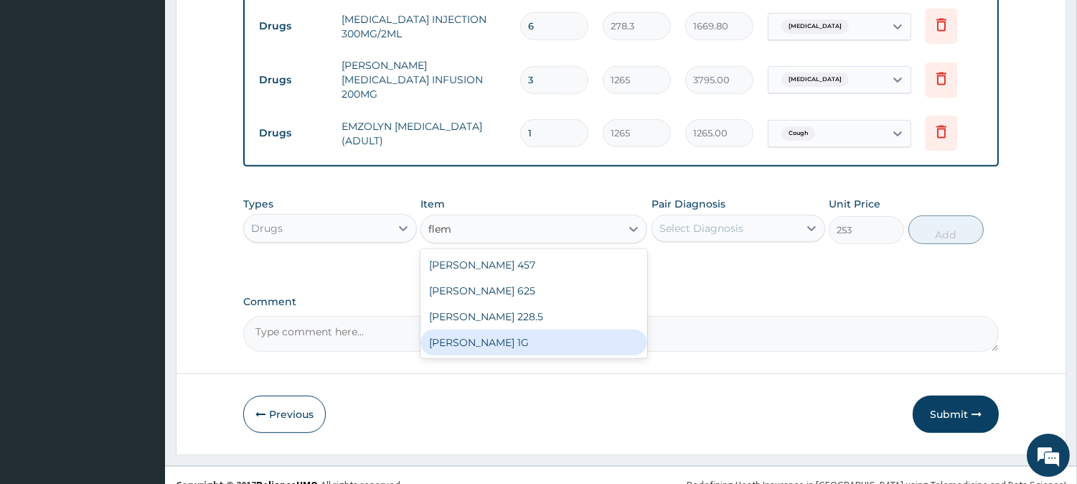
click at [530, 329] on div "FLEMING 1G" at bounding box center [534, 342] width 227 height 26
type input "822.25"
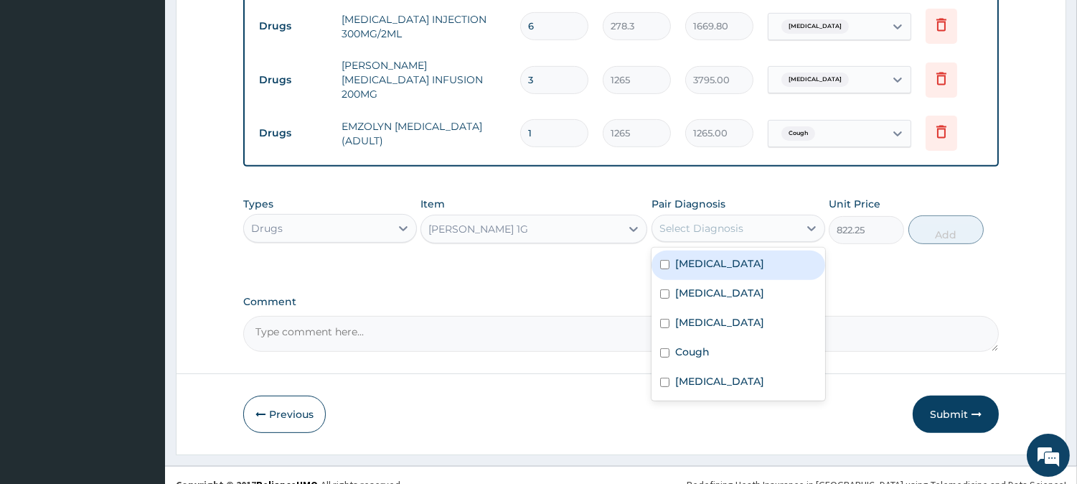
click at [742, 217] on div "Select Diagnosis" at bounding box center [725, 228] width 146 height 23
click at [707, 260] on div "Sepsis" at bounding box center [739, 264] width 174 height 29
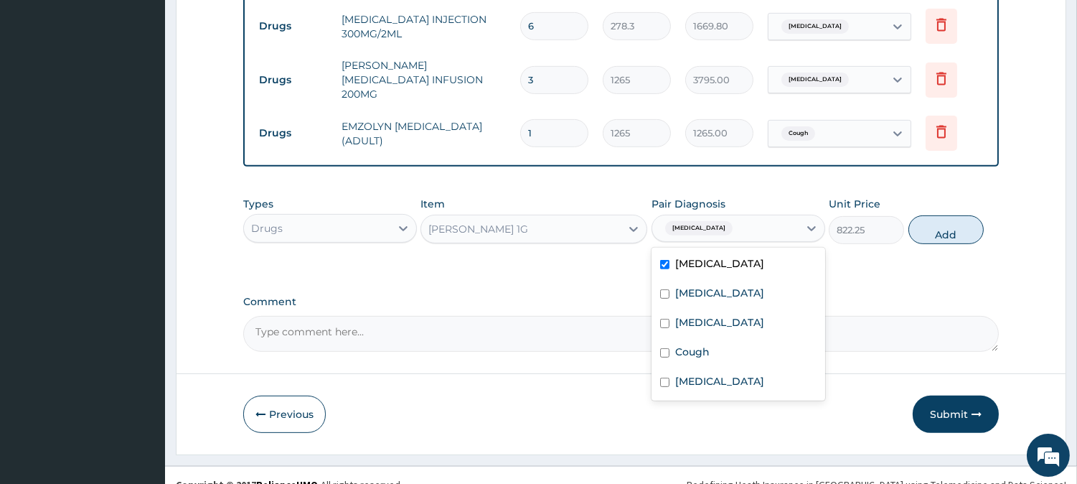
checkbox input "true"
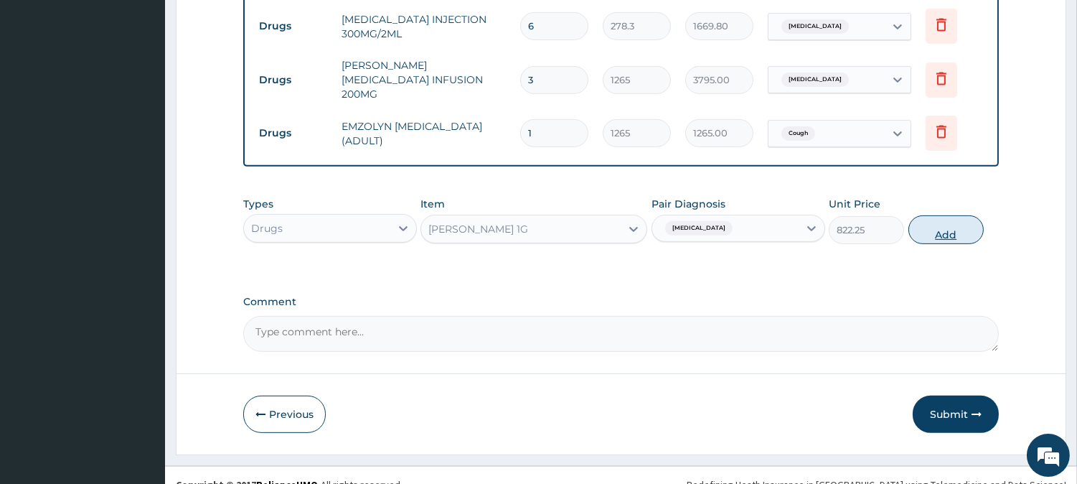
click at [944, 215] on button "Add" at bounding box center [946, 229] width 75 height 29
type input "0"
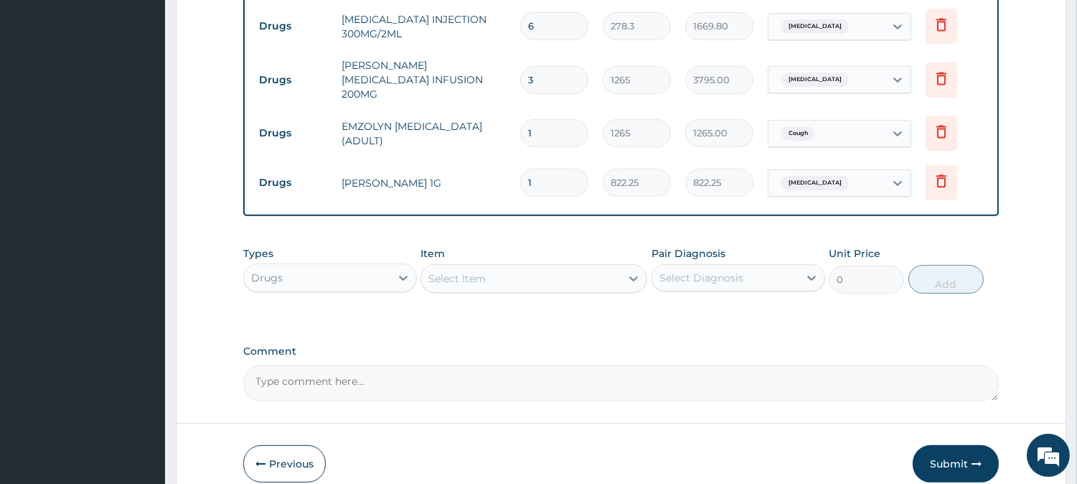
type input "10"
type input "8222.50"
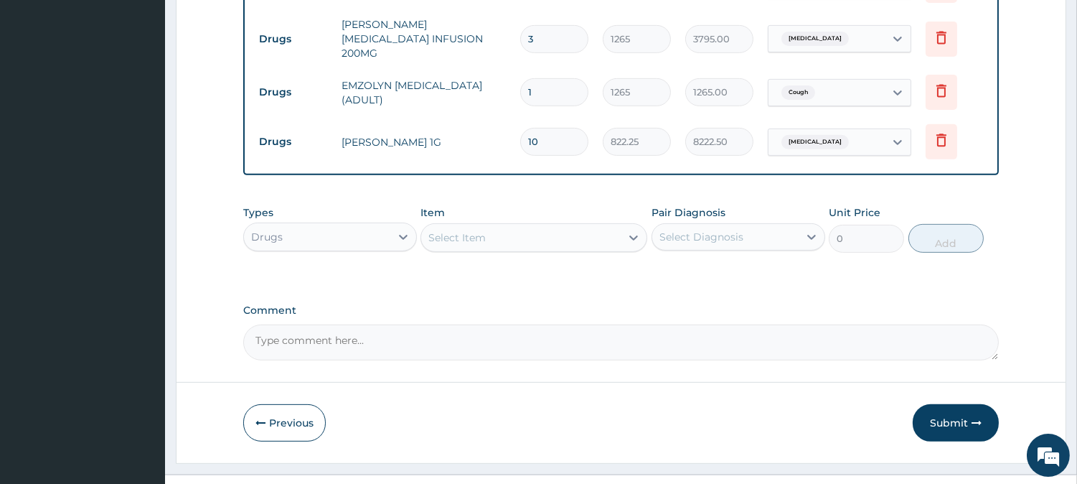
scroll to position [1102, 0]
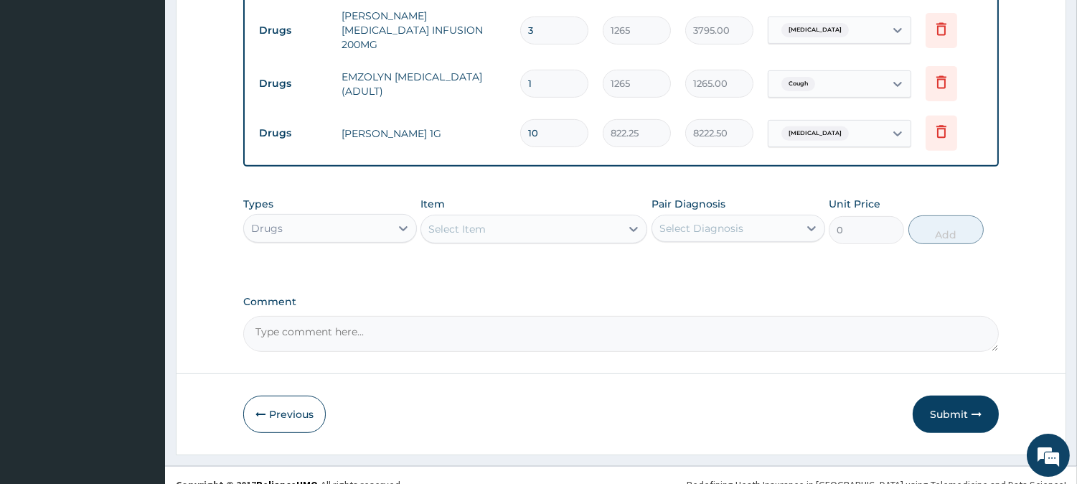
type input "10"
click at [555, 218] on div "Select Item" at bounding box center [520, 228] width 199 height 23
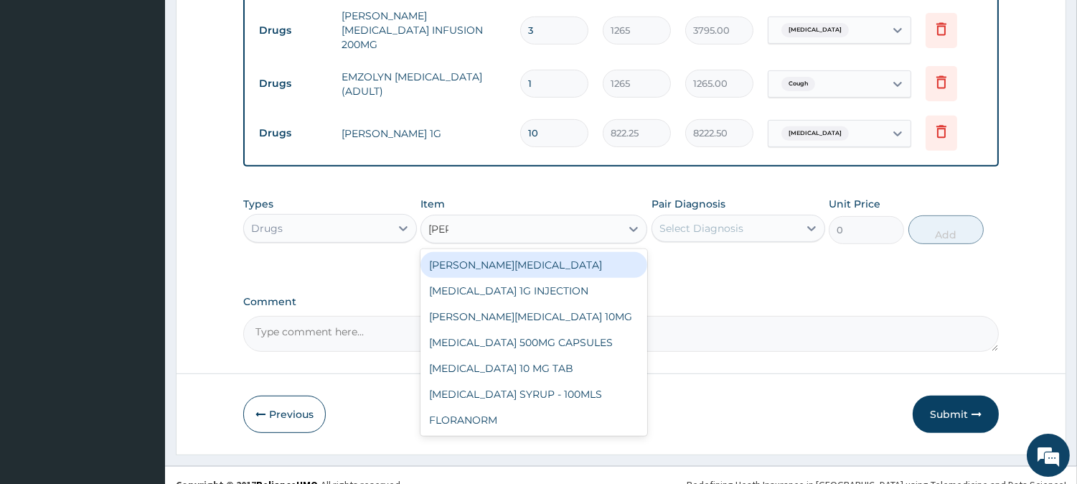
type input "lorat"
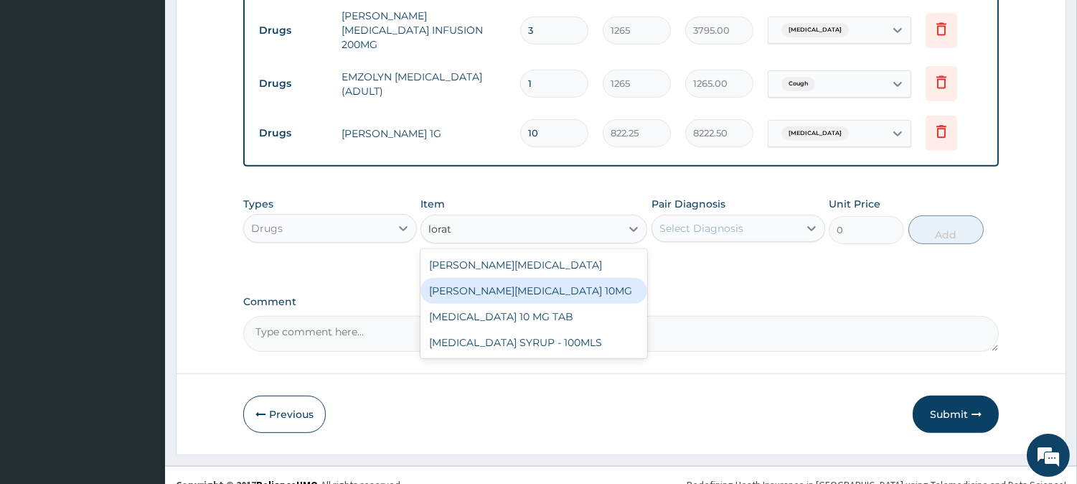
drag, startPoint x: 547, startPoint y: 259, endPoint x: 569, endPoint y: 251, distance: 23.6
click at [546, 278] on div "LORATYN LORATADINE 10MG" at bounding box center [534, 291] width 227 height 26
type input "94.875"
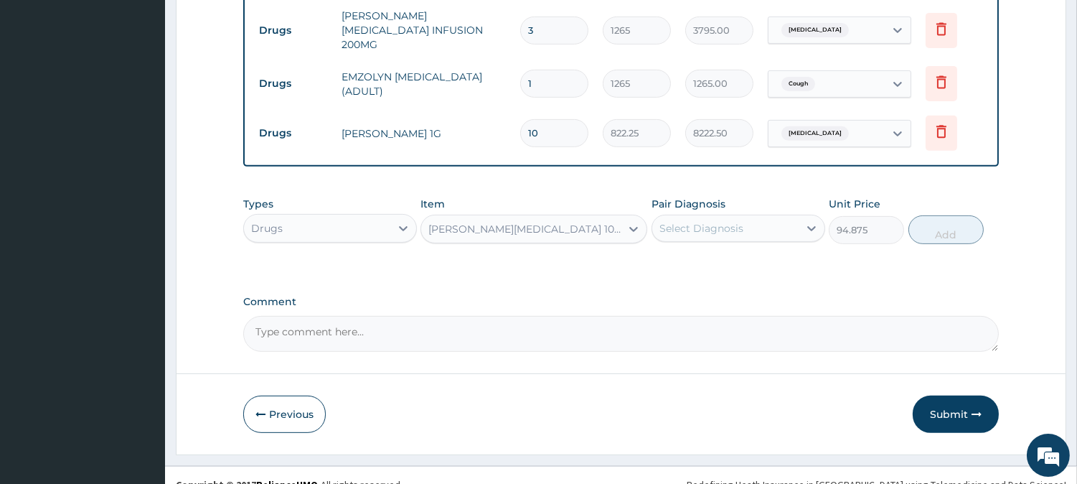
click at [684, 217] on div "Select Diagnosis" at bounding box center [725, 228] width 146 height 23
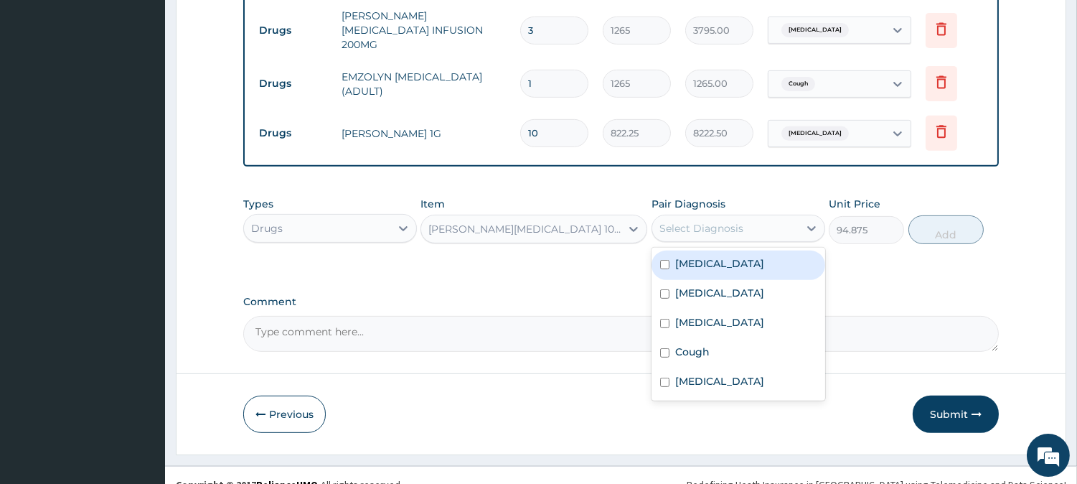
drag, startPoint x: 703, startPoint y: 244, endPoint x: 712, endPoint y: 240, distance: 9.3
click at [705, 256] on label "Sepsis" at bounding box center [719, 263] width 89 height 14
checkbox input "true"
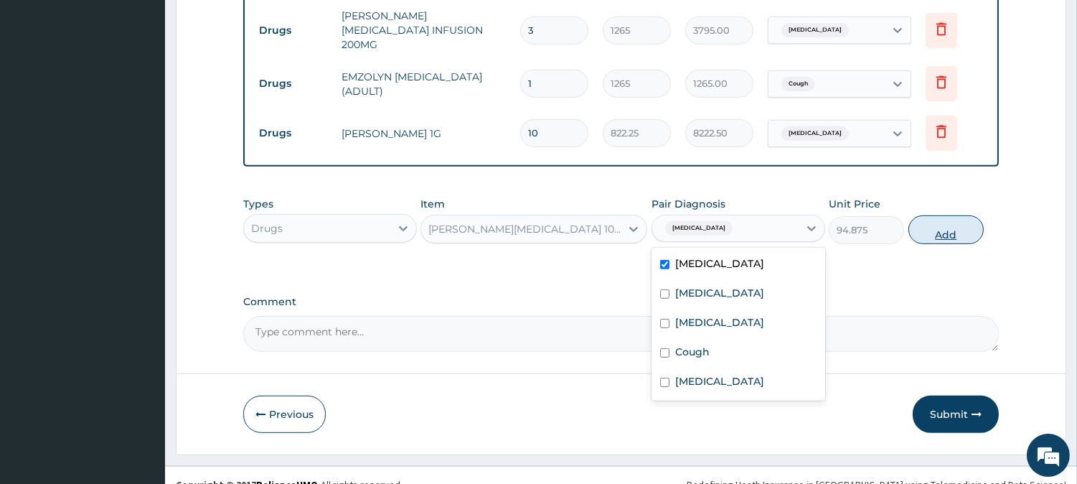
click at [942, 215] on button "Add" at bounding box center [946, 229] width 75 height 29
type input "0"
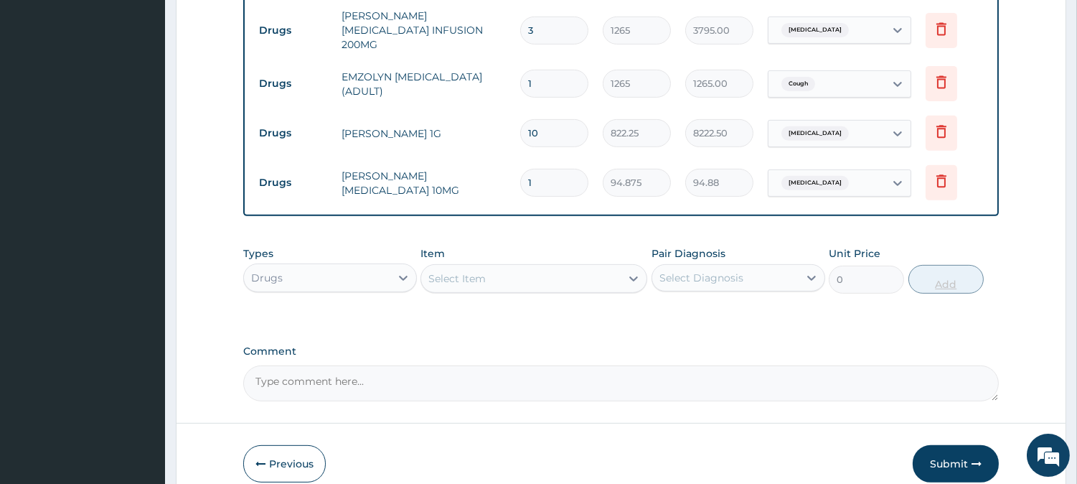
type input "0.00"
type input "5"
type input "474.38"
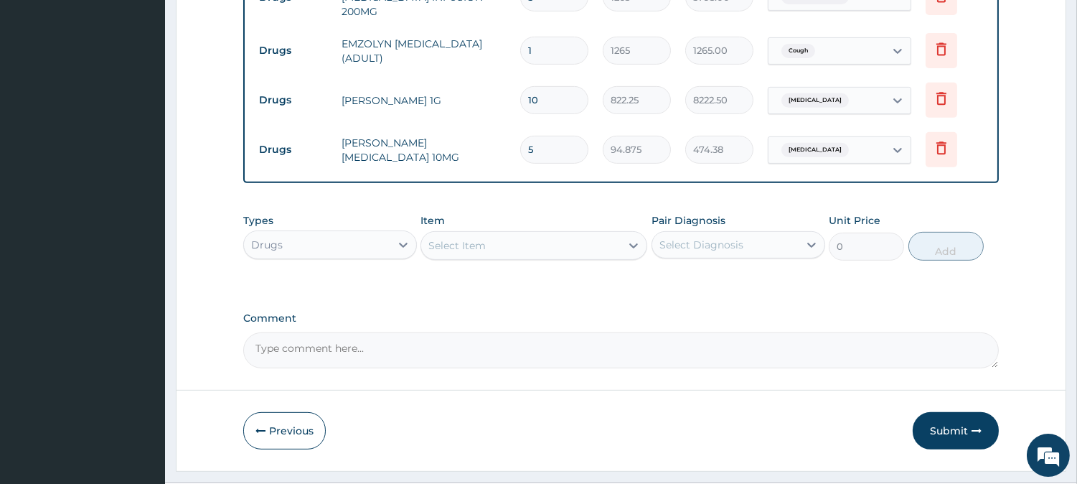
scroll to position [1152, 0]
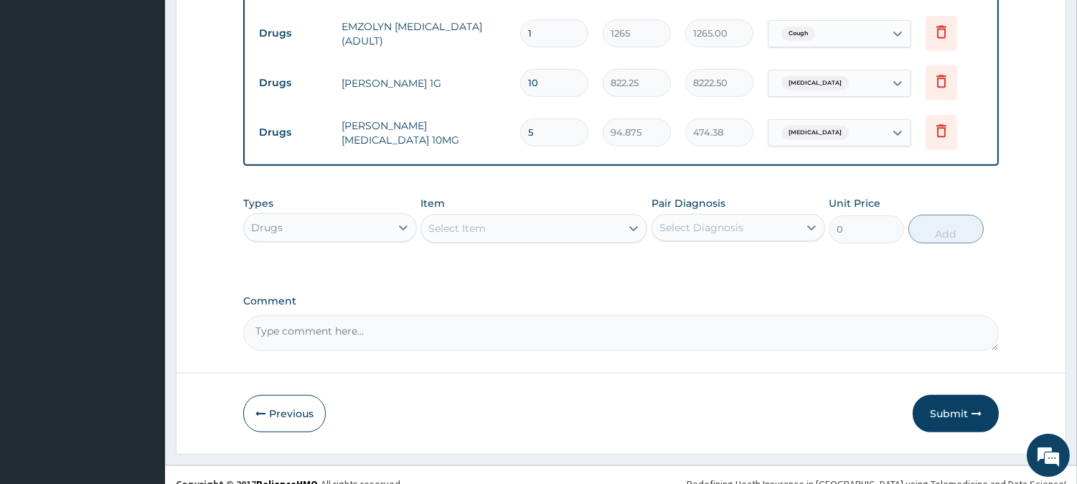
type input "5"
click at [620, 224] on div "Select Item" at bounding box center [534, 228] width 227 height 29
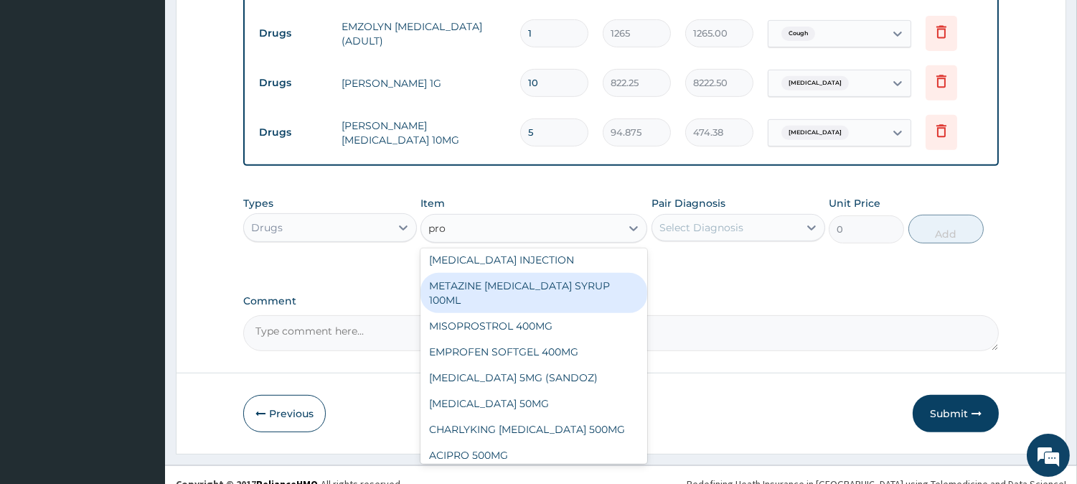
scroll to position [0, 0]
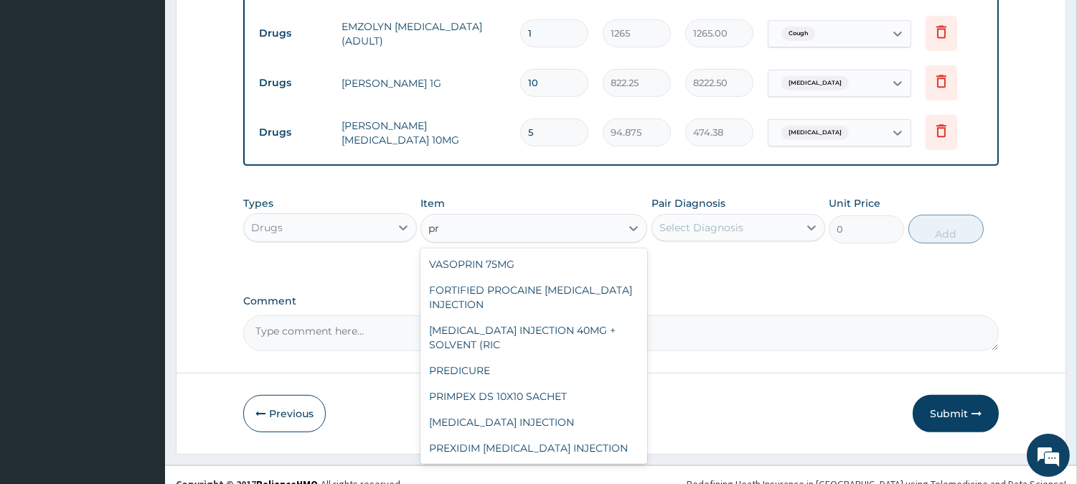
type input "p"
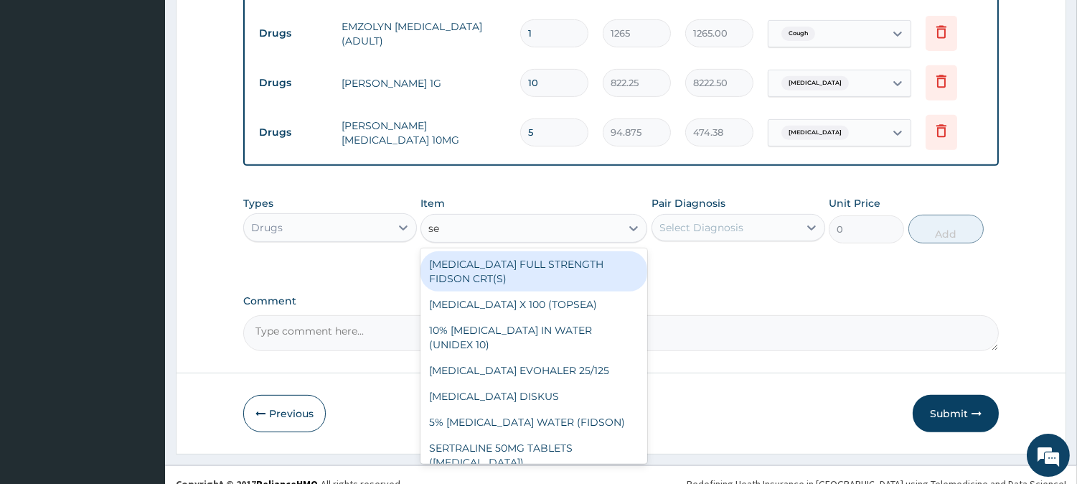
type input "sep"
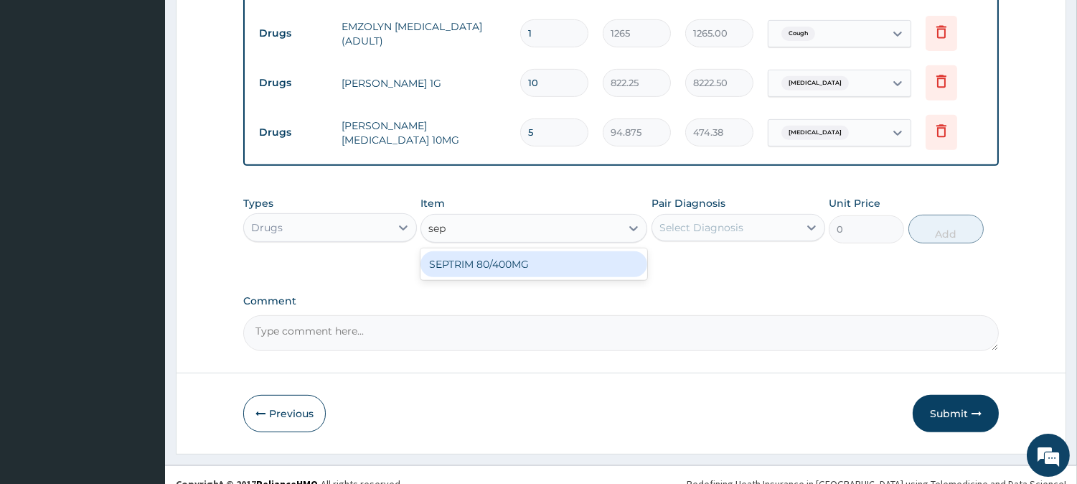
click at [598, 251] on div "SEPTRIM 80/400MG" at bounding box center [534, 264] width 227 height 26
type input "100.3275862068966"
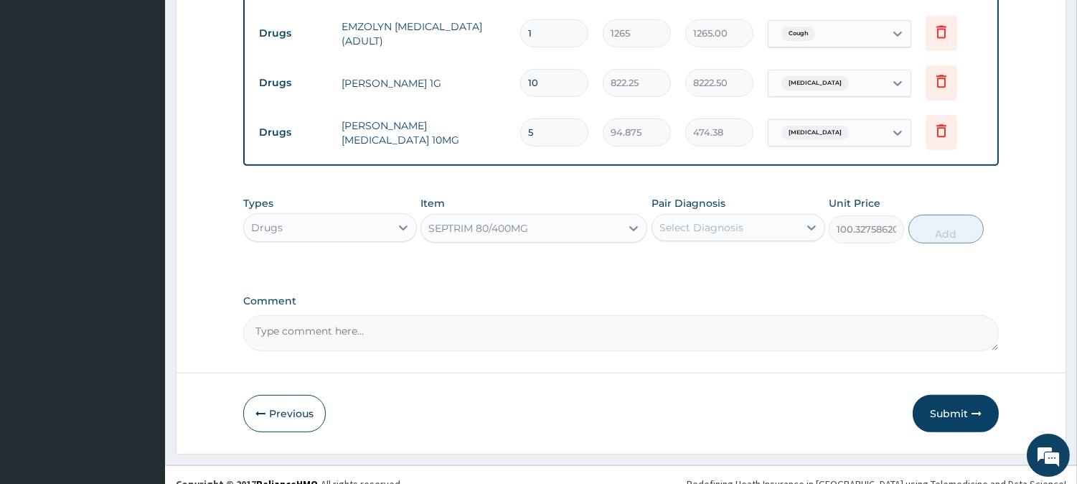
click at [781, 216] on div "Select Diagnosis" at bounding box center [725, 227] width 146 height 23
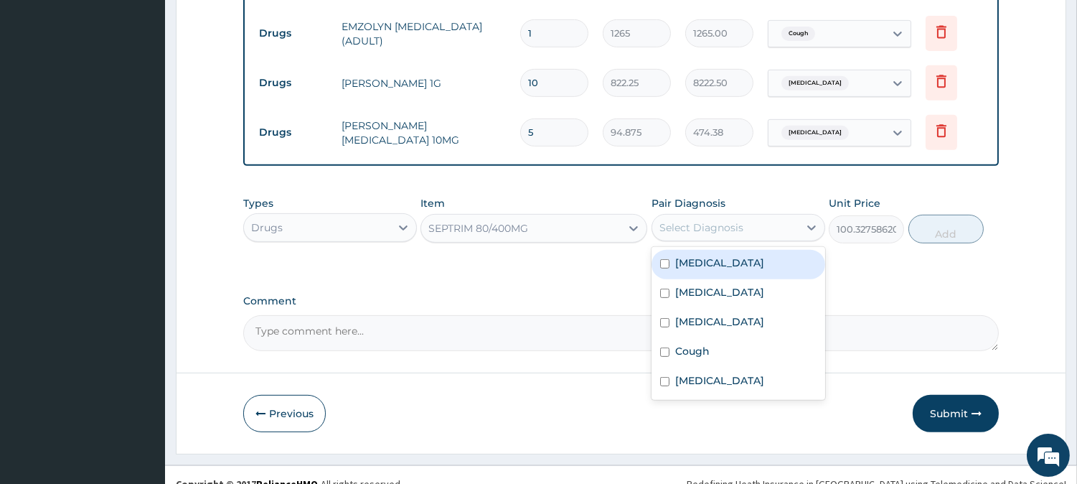
click at [801, 258] on div "Sepsis" at bounding box center [739, 264] width 174 height 29
checkbox input "true"
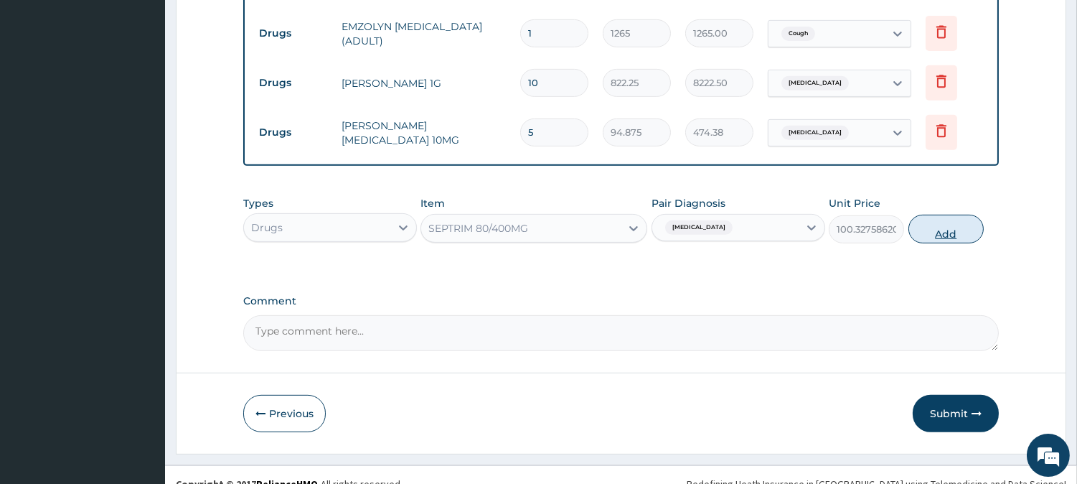
click at [921, 215] on button "Add" at bounding box center [946, 229] width 75 height 29
type input "0"
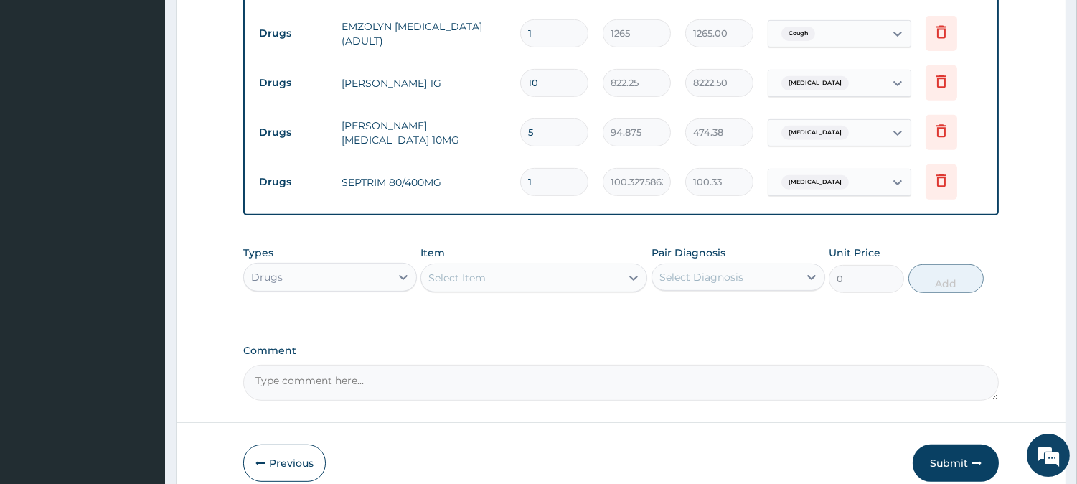
type input "0.00"
type input "8"
type input "802.62"
type input "8"
click at [661, 169] on input "100.3275862068966" at bounding box center [637, 182] width 68 height 28
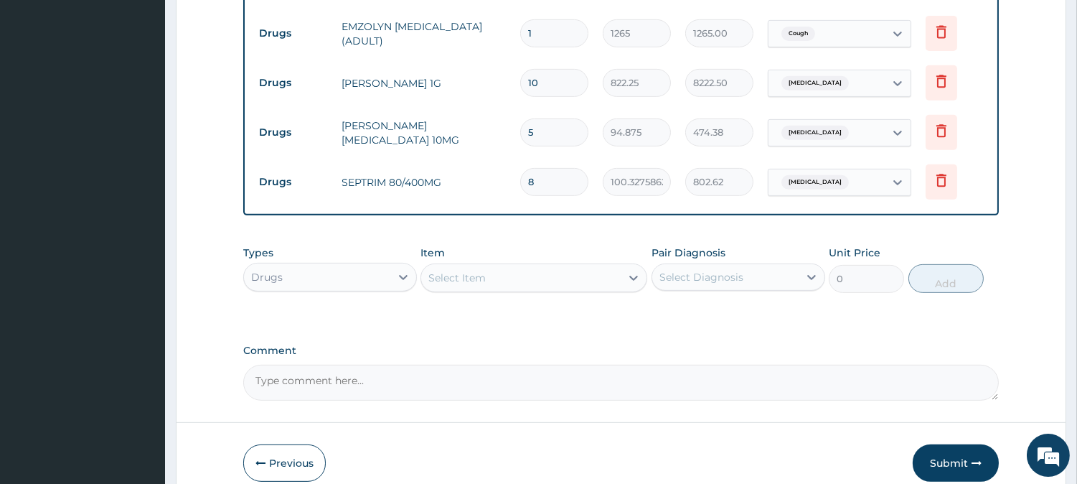
click at [663, 168] on input "100.3275862068966" at bounding box center [637, 182] width 68 height 28
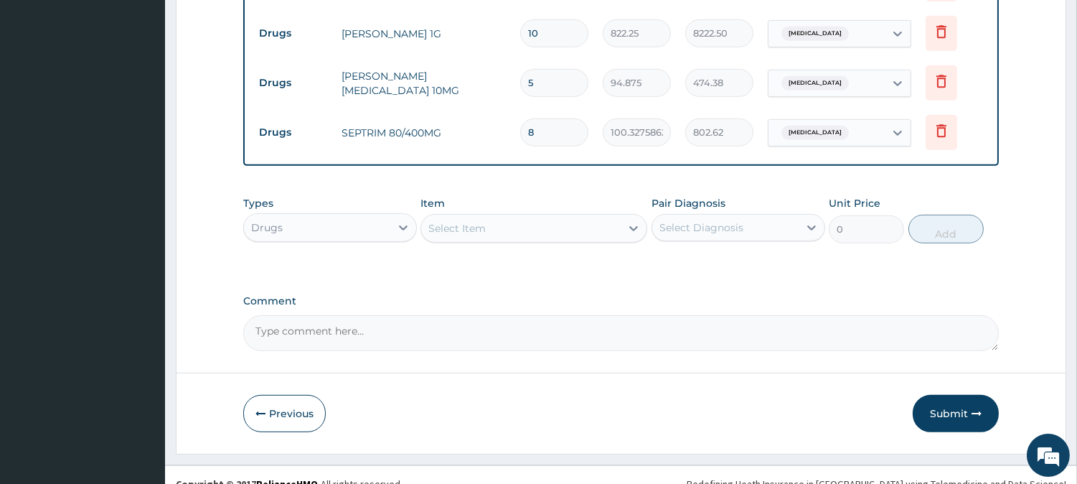
click at [586, 217] on div "Select Item" at bounding box center [520, 228] width 199 height 23
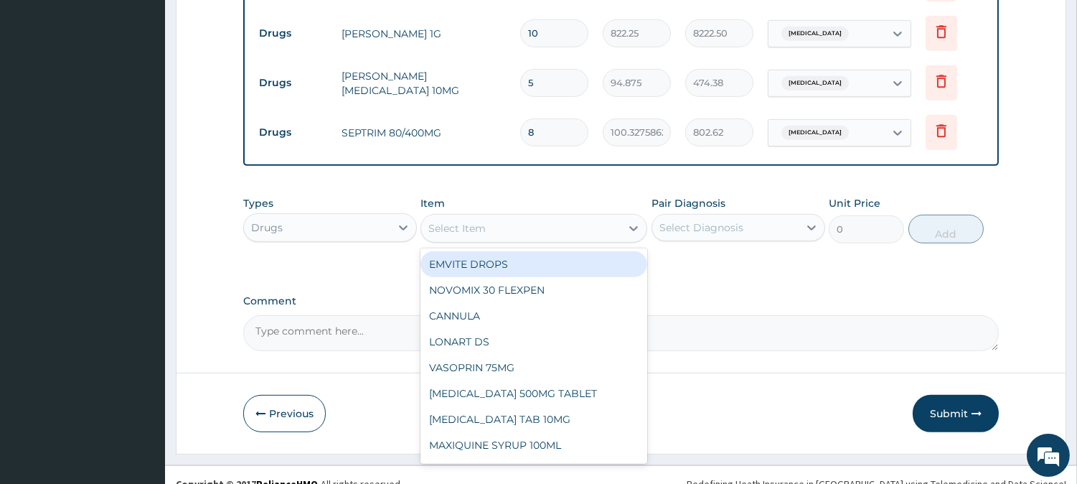
type input "d"
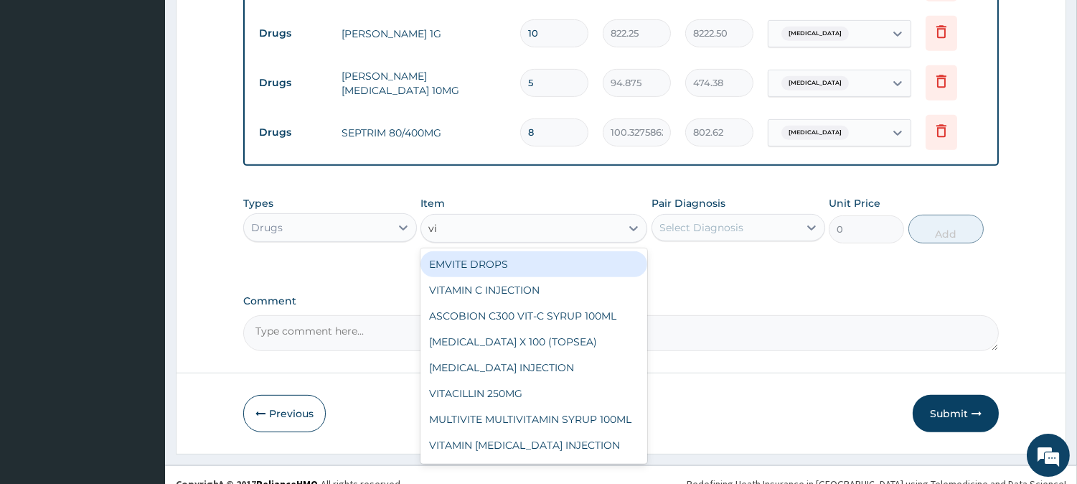
type input "v"
type input "vit"
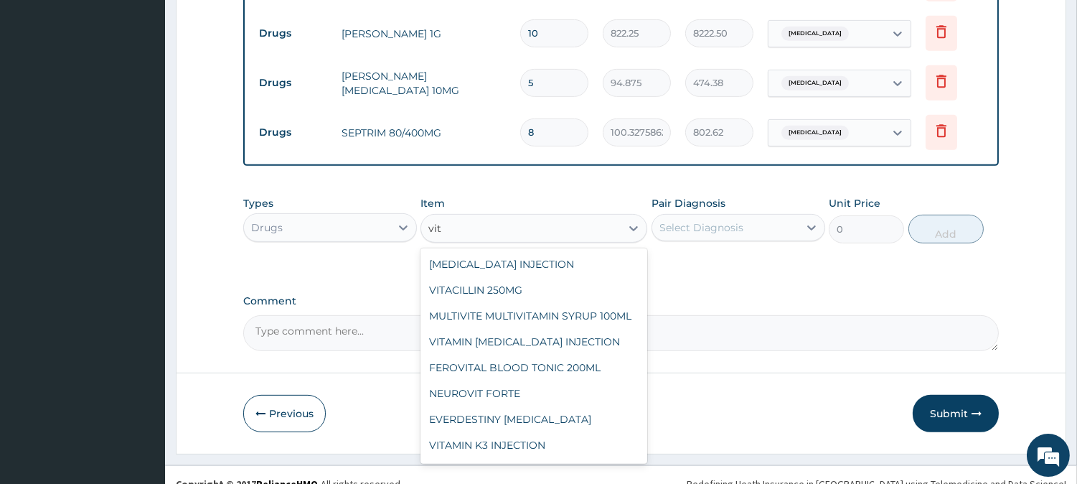
scroll to position [232, 0]
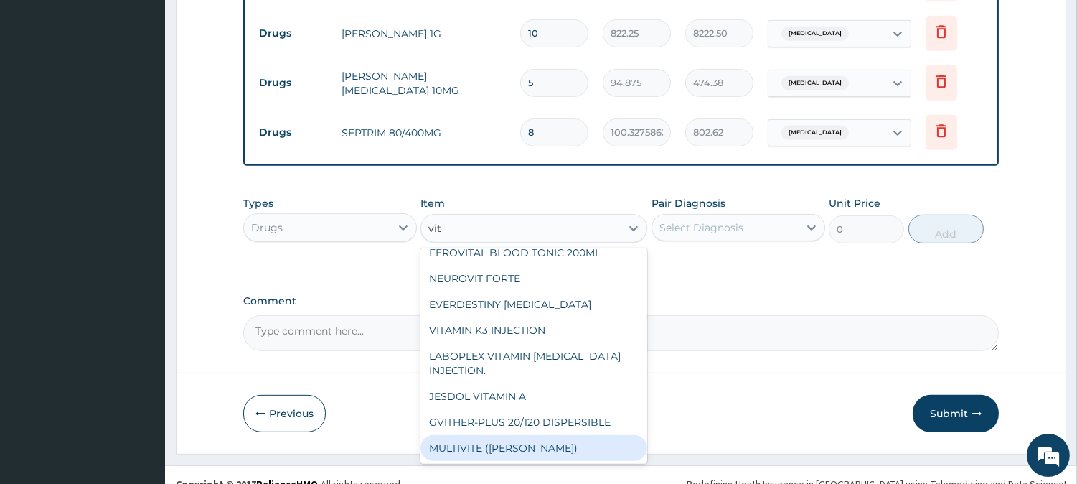
click at [529, 435] on div "MULTIVITE (EVANS)" at bounding box center [534, 448] width 227 height 26
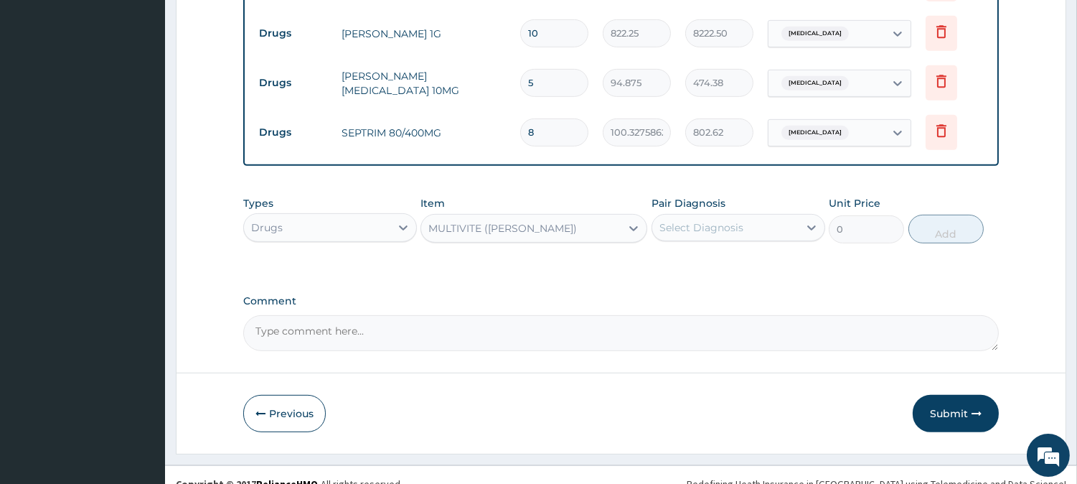
type input "25.3"
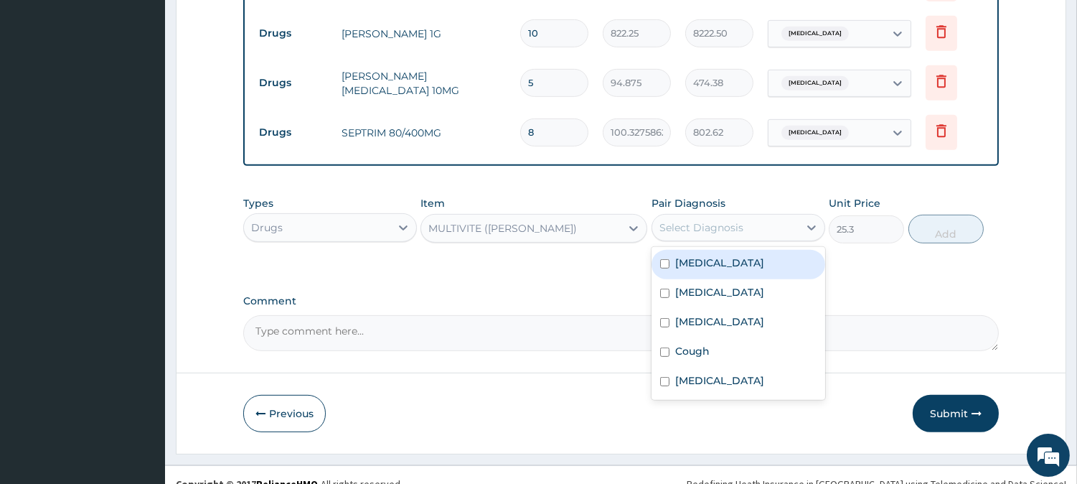
click at [749, 216] on div "Select Diagnosis" at bounding box center [725, 227] width 146 height 23
click at [751, 250] on div "Sepsis" at bounding box center [739, 264] width 174 height 29
checkbox input "true"
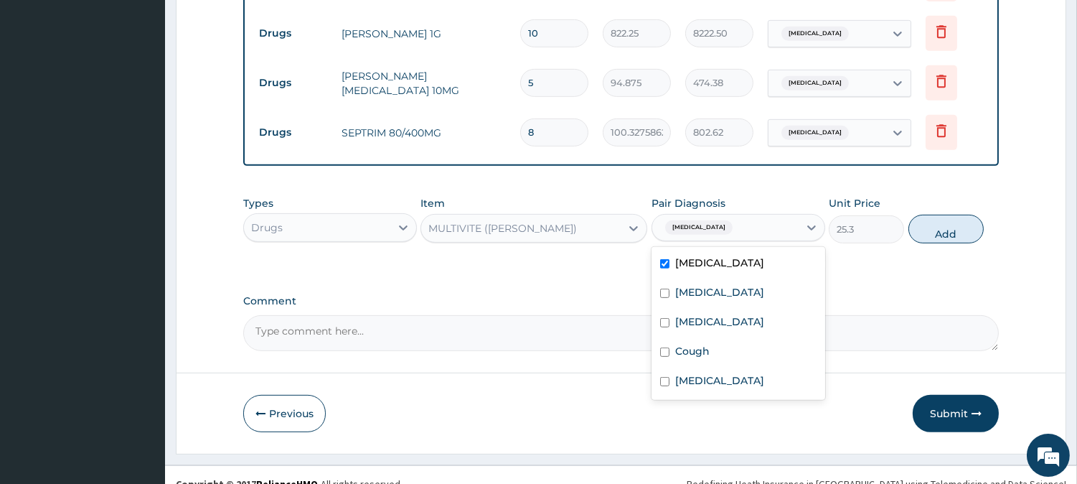
click at [930, 215] on button "Add" at bounding box center [946, 229] width 75 height 29
type input "0"
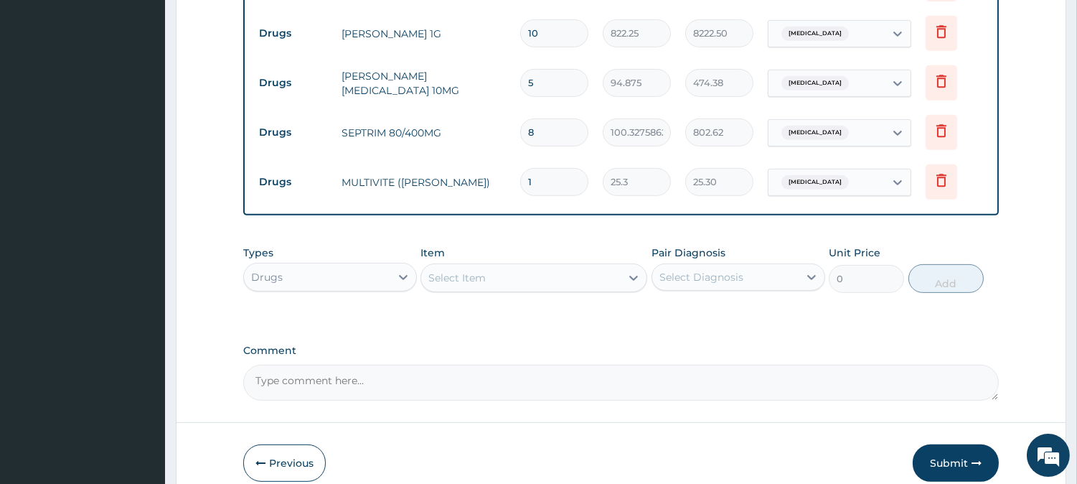
type input "15"
type input "379.50"
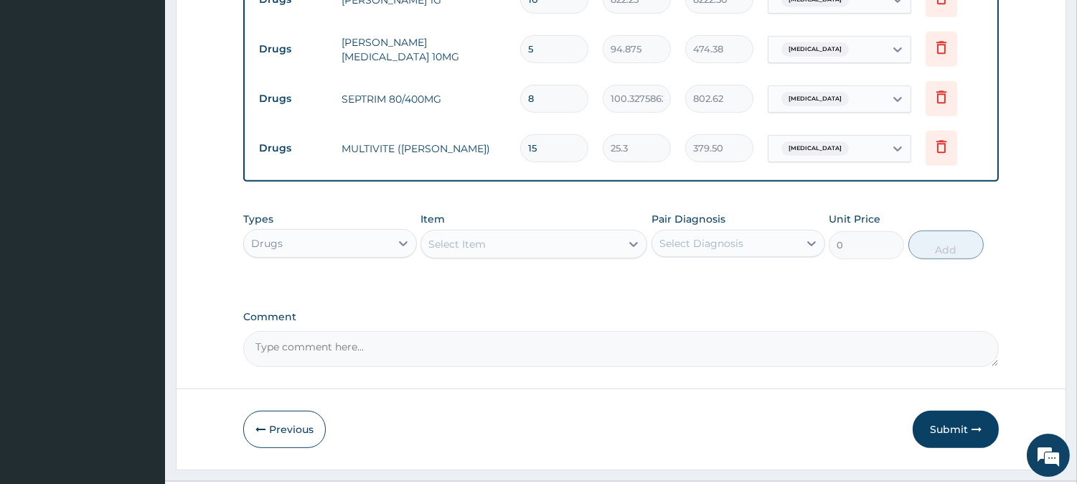
scroll to position [1252, 0]
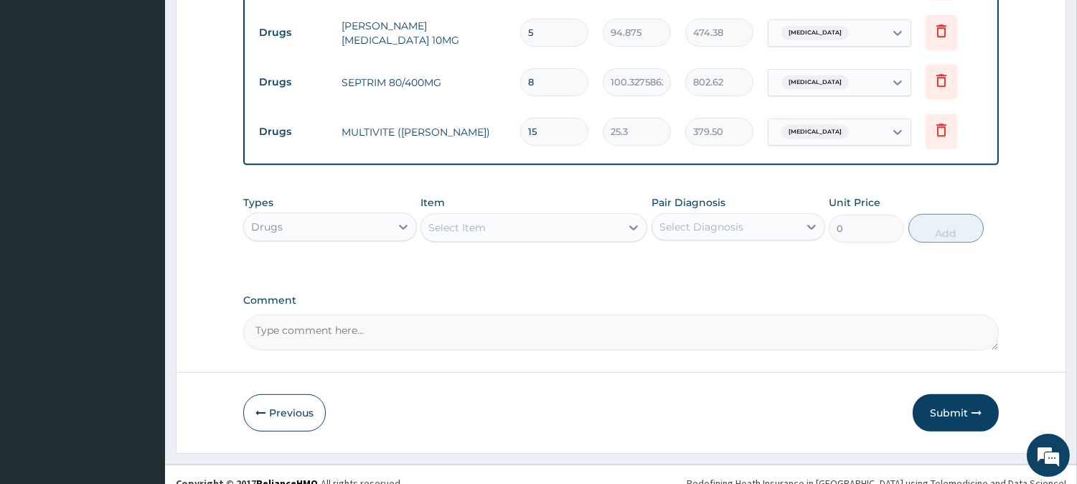
type input "15"
click at [586, 216] on div "Select Item" at bounding box center [520, 227] width 199 height 23
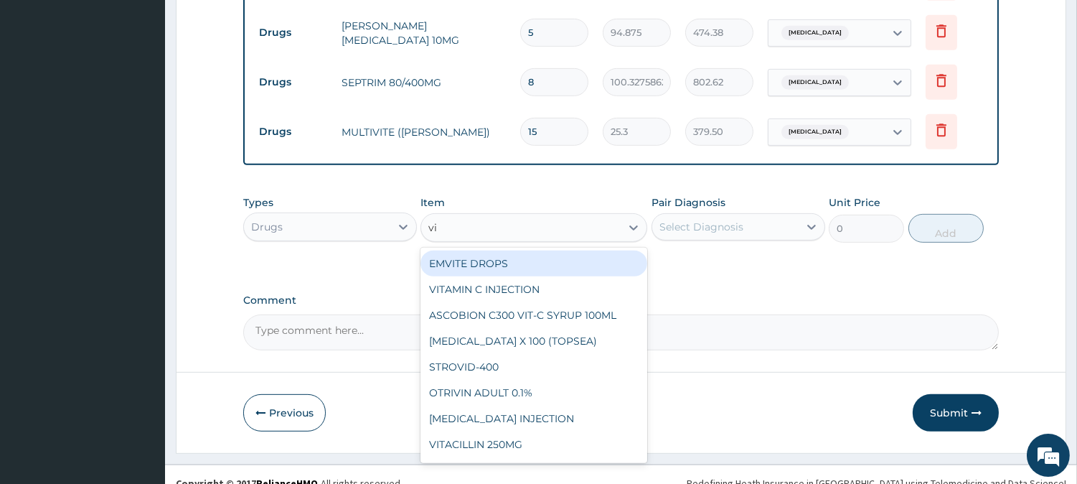
type input "vit"
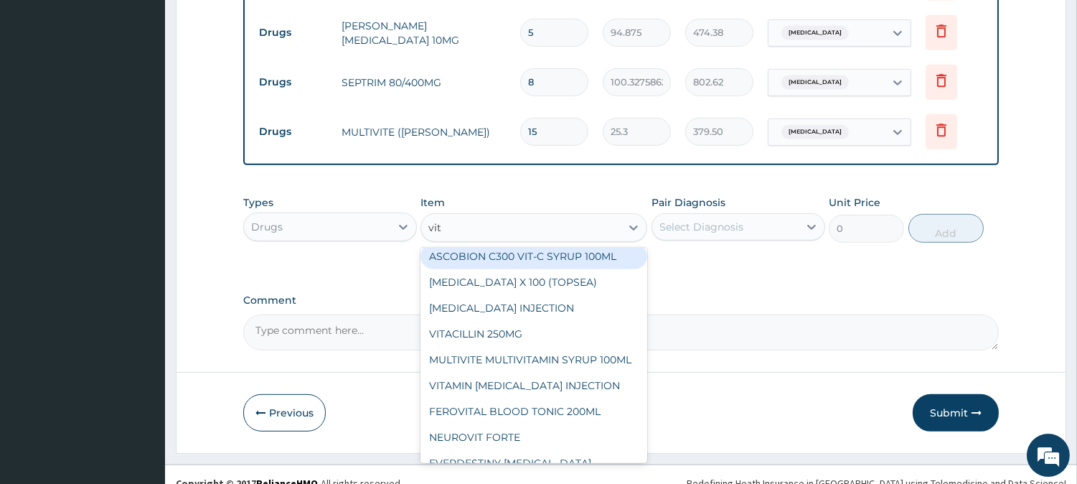
scroll to position [80, 0]
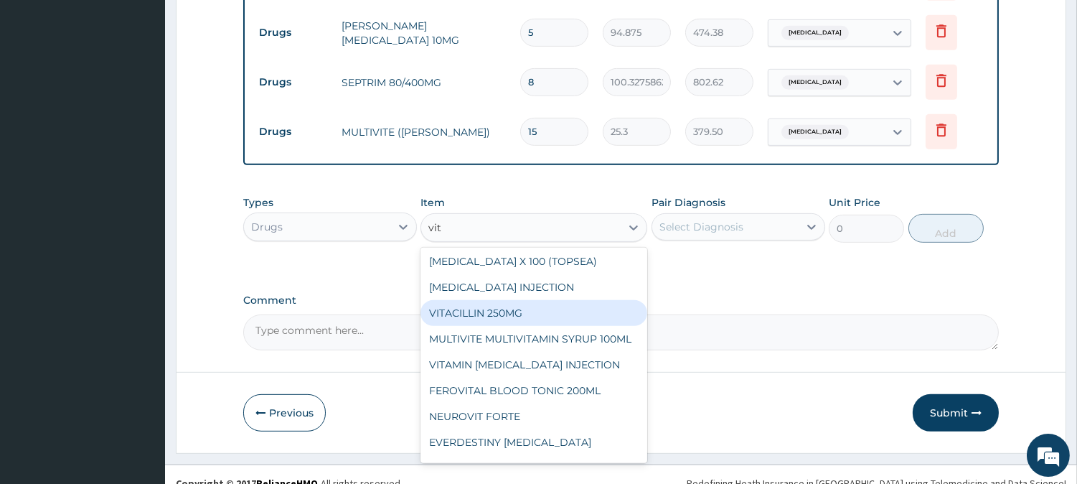
click at [533, 300] on div "VITACILLIN 250MG" at bounding box center [534, 313] width 227 height 26
type input "48.07"
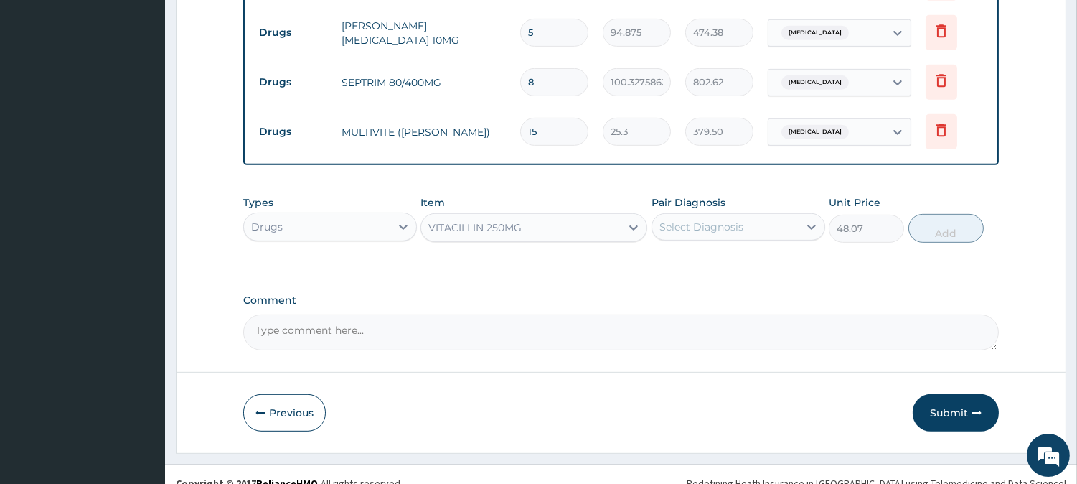
click at [761, 215] on div "Select Diagnosis" at bounding box center [725, 226] width 146 height 23
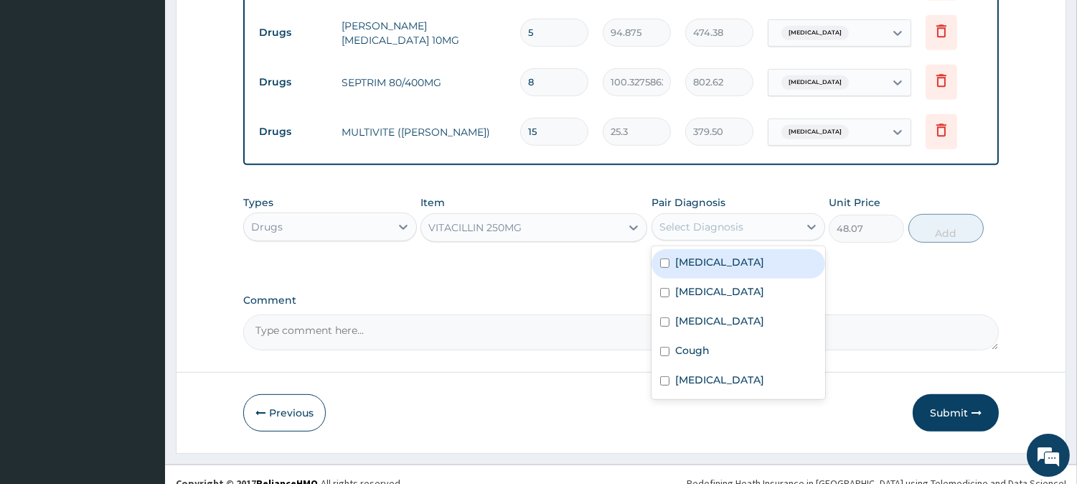
click at [736, 249] on div "Sepsis" at bounding box center [739, 263] width 174 height 29
checkbox input "true"
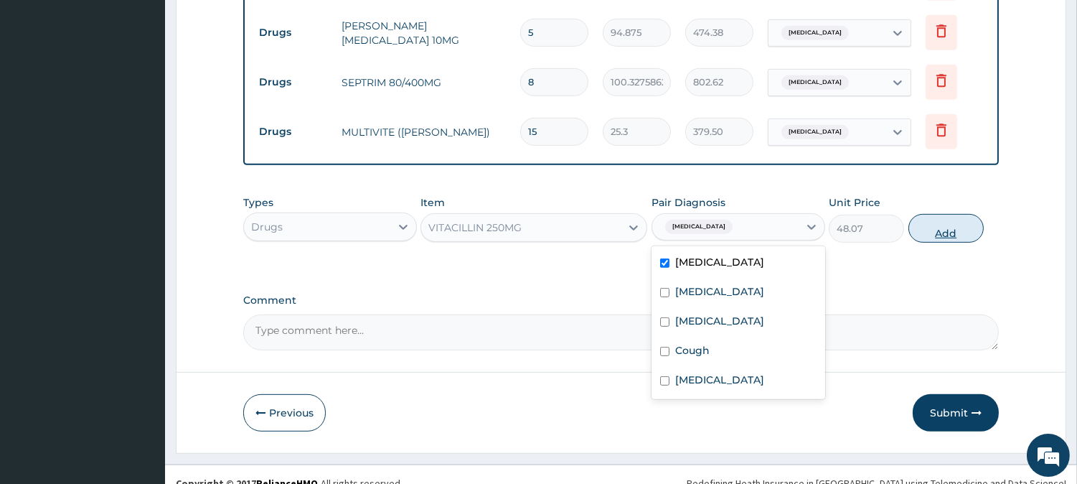
click at [939, 217] on button "Add" at bounding box center [946, 228] width 75 height 29
type input "0"
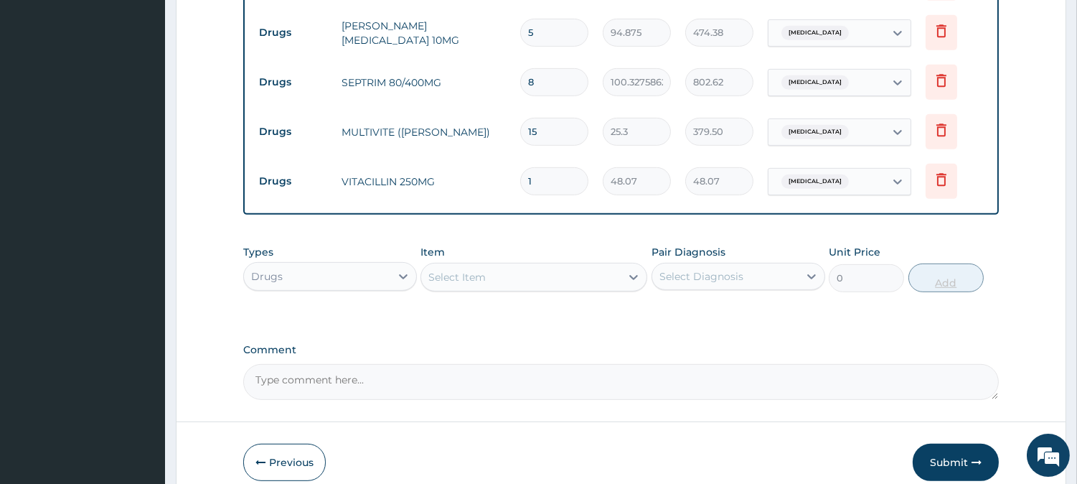
type input "15"
type input "721.05"
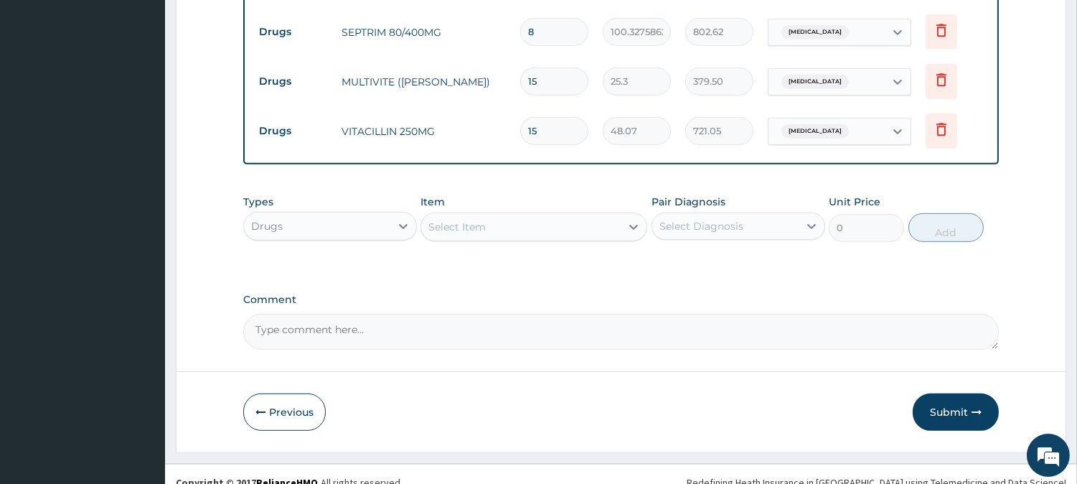
type input "15"
click at [603, 212] on div "Select Item" at bounding box center [534, 226] width 227 height 29
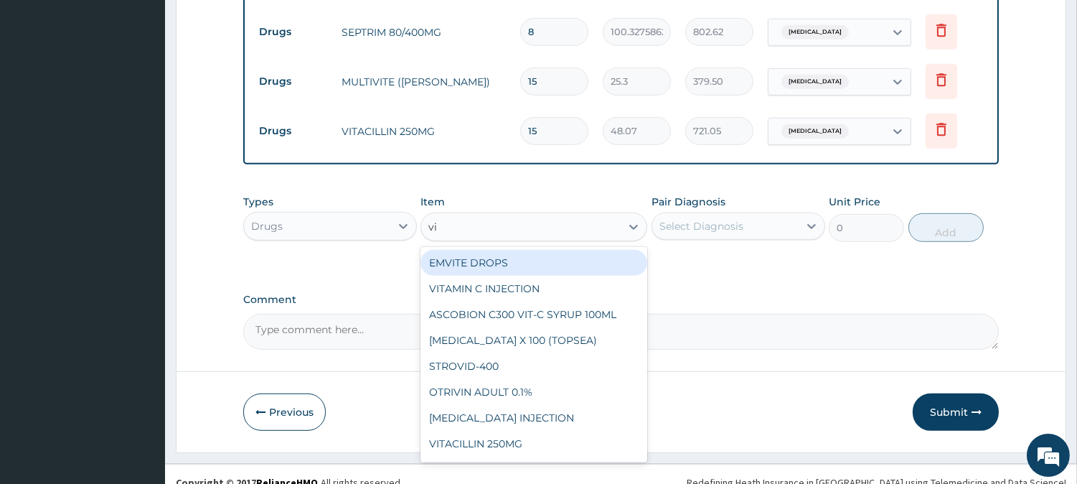
type input "vit"
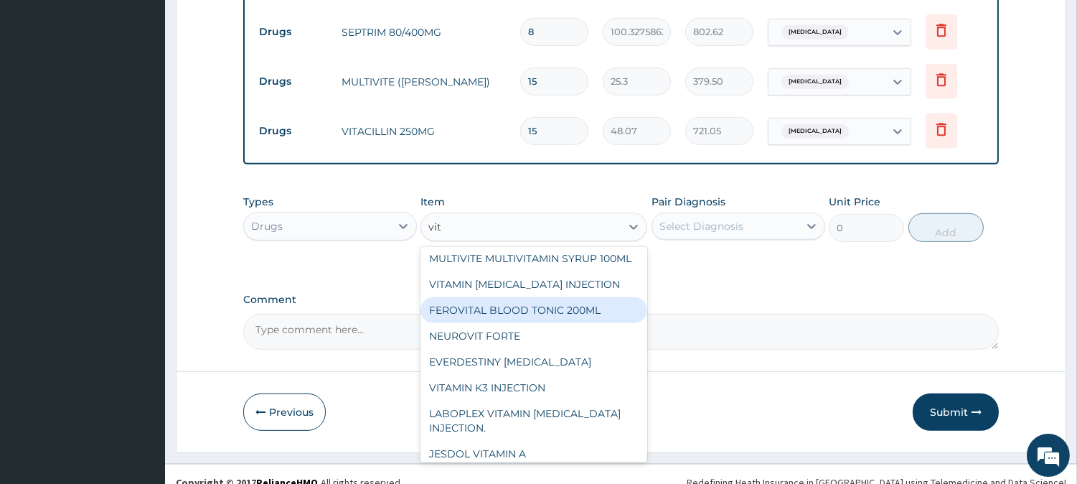
scroll to position [232, 0]
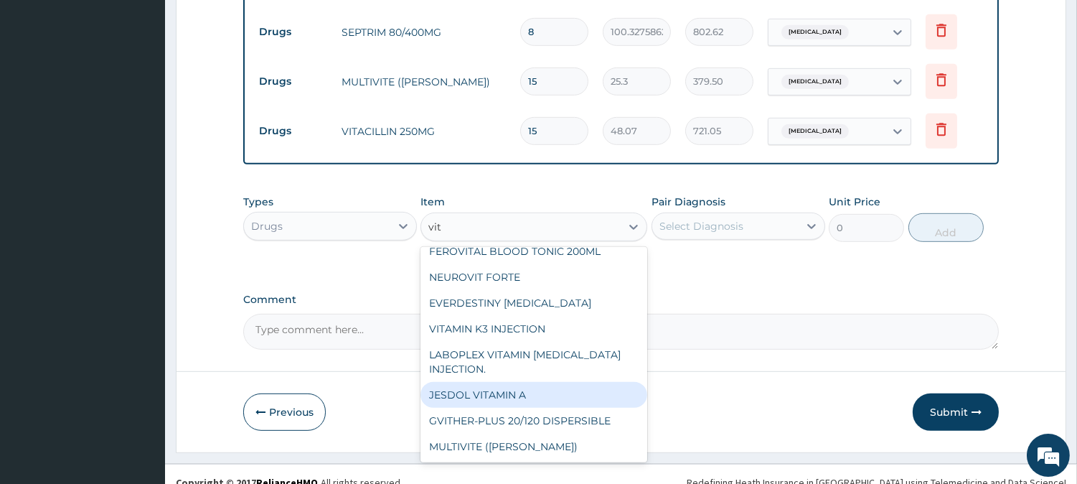
click at [526, 385] on div "JESDOL VITAMIN A" at bounding box center [534, 395] width 227 height 26
type input "25.3"
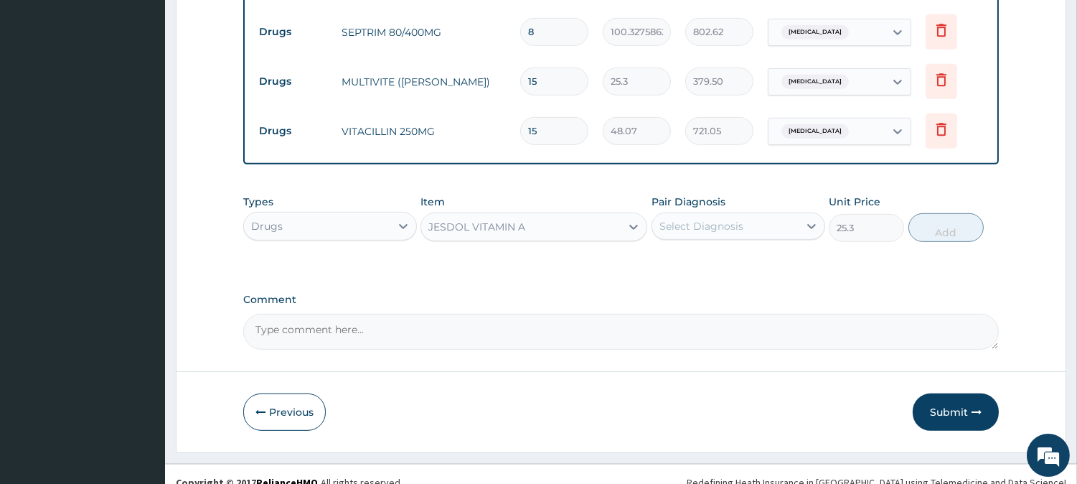
click at [781, 194] on div "Pair Diagnosis Select Diagnosis" at bounding box center [739, 217] width 174 height 47
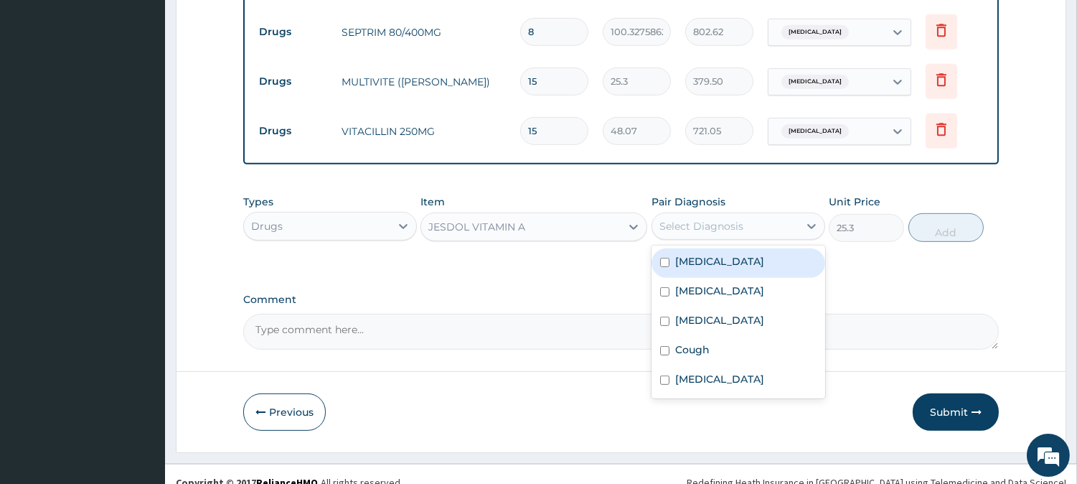
click at [771, 215] on div "Select Diagnosis" at bounding box center [725, 226] width 146 height 23
click at [752, 252] on div "Sepsis" at bounding box center [739, 262] width 174 height 29
checkbox input "true"
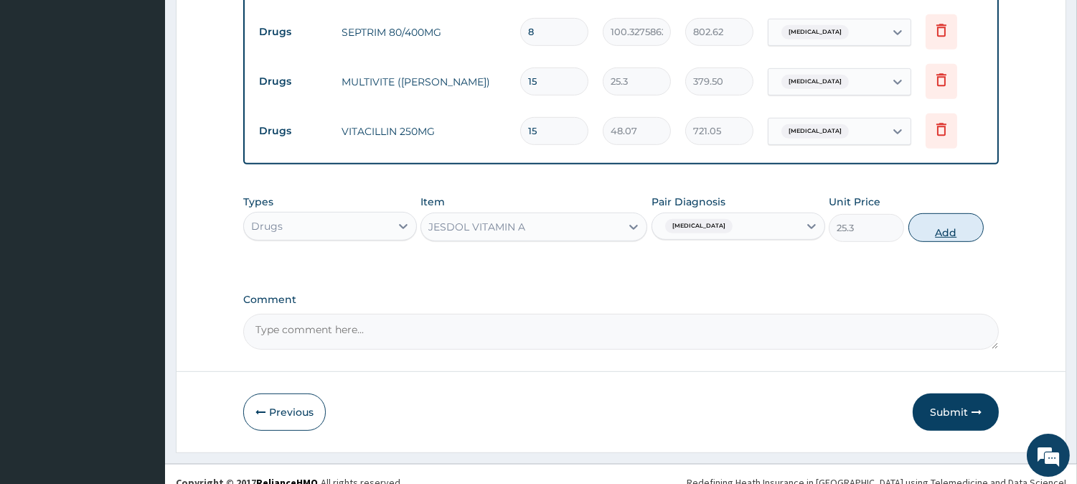
click at [916, 213] on button "Add" at bounding box center [946, 227] width 75 height 29
type input "0"
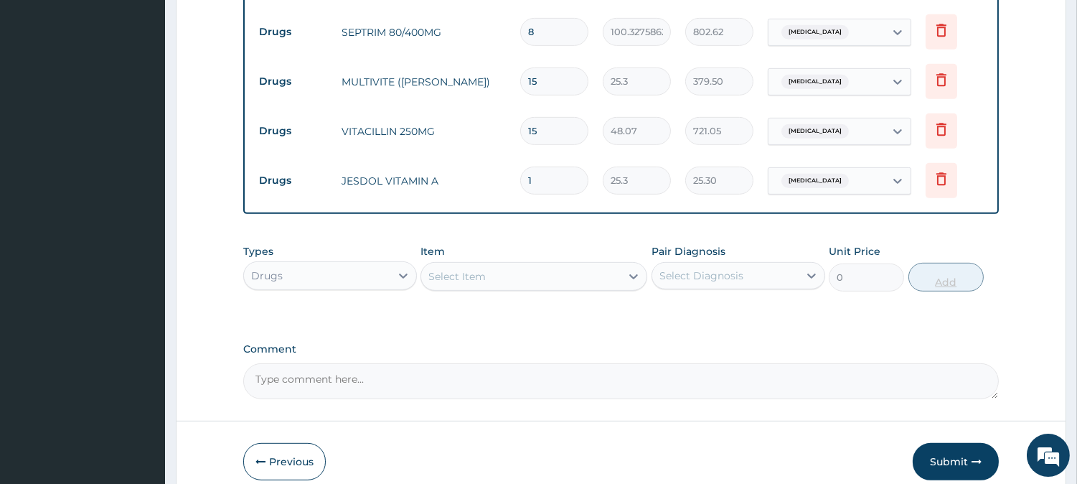
type input "10"
type input "253.00"
type input "10"
click at [538, 266] on div "Select Item" at bounding box center [520, 276] width 199 height 23
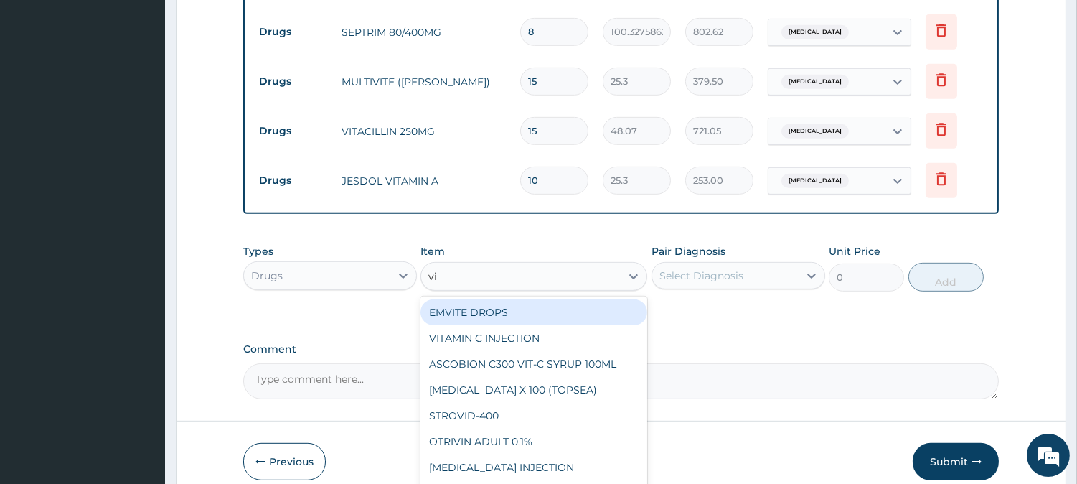
type input "vit"
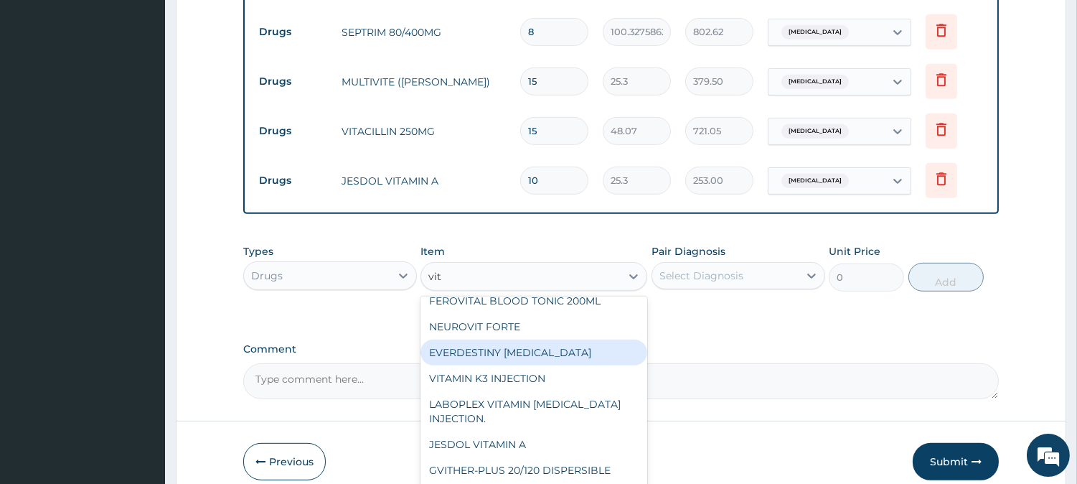
click at [571, 339] on div "EVERDESTINY VITAMIN E" at bounding box center [534, 352] width 227 height 26
type input "25.3"
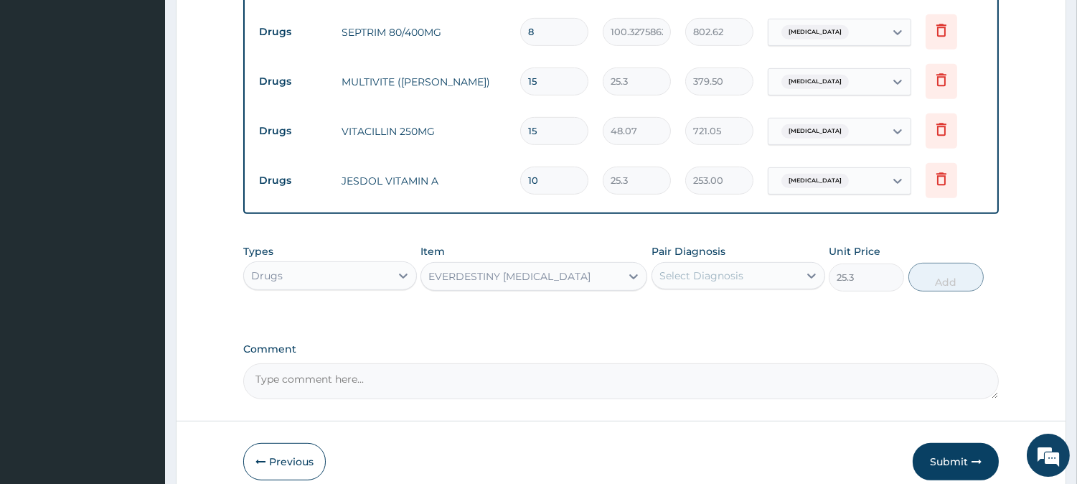
click at [747, 264] on div "Select Diagnosis" at bounding box center [725, 275] width 146 height 23
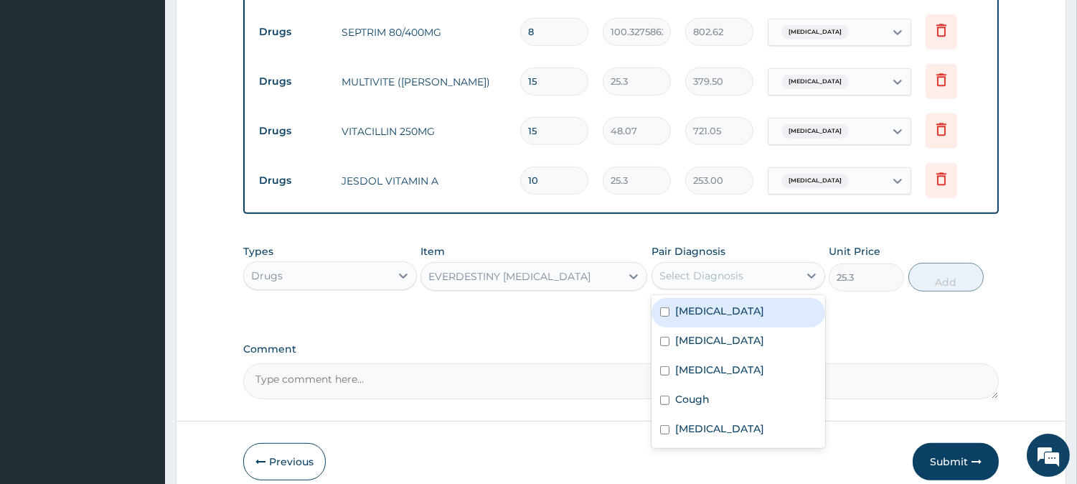
drag, startPoint x: 726, startPoint y: 299, endPoint x: 775, endPoint y: 281, distance: 52.9
click at [728, 300] on div "Sepsis" at bounding box center [739, 312] width 174 height 29
checkbox input "true"
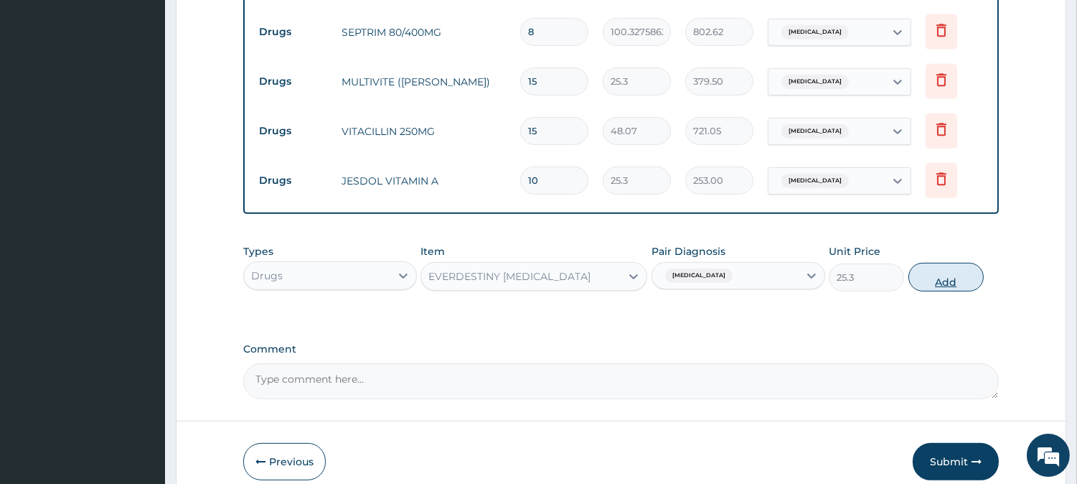
click at [934, 266] on button "Add" at bounding box center [946, 277] width 75 height 29
type input "0"
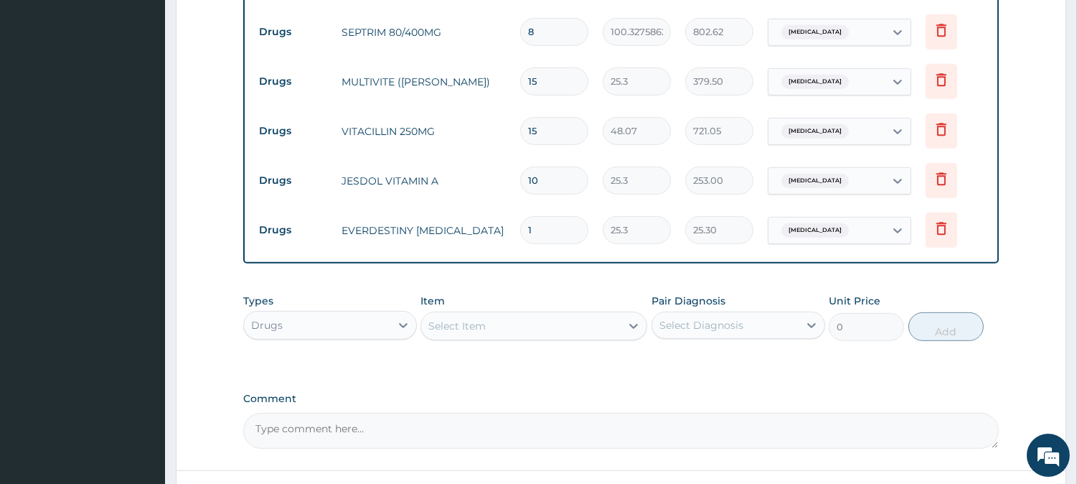
type input "0.00"
type input "2"
type input "50.60"
type input "20"
type input "506.00"
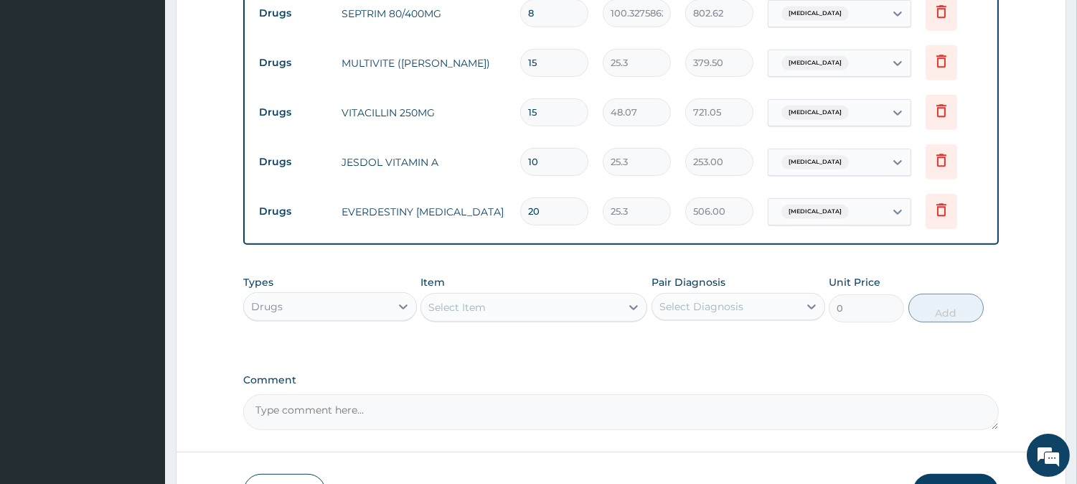
scroll to position [1402, 0]
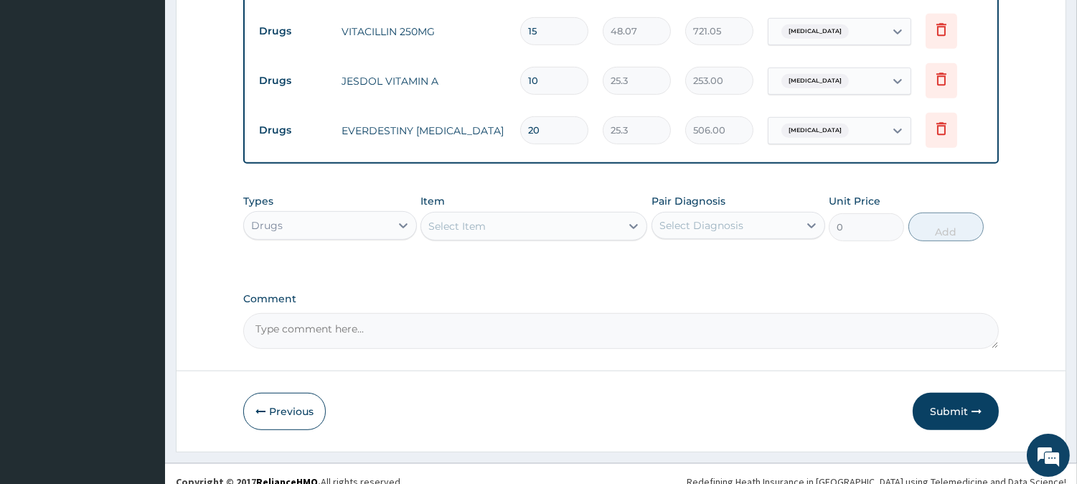
type input "20"
click at [544, 215] on div "Select Item" at bounding box center [520, 226] width 199 height 23
drag, startPoint x: 544, startPoint y: 212, endPoint x: 507, endPoint y: 241, distance: 46.5
click at [508, 240] on div "Types Drugs Item option EVERDESTINY VITAMIN E, selected. Select is focused ,typ…" at bounding box center [621, 228] width 756 height 83
click at [563, 215] on div "Select Item" at bounding box center [520, 226] width 199 height 23
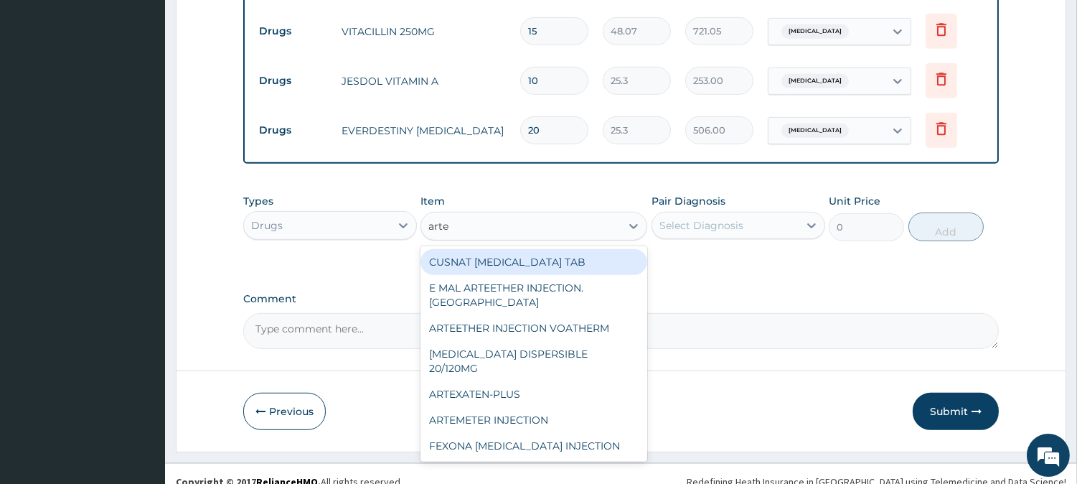
type input "artes"
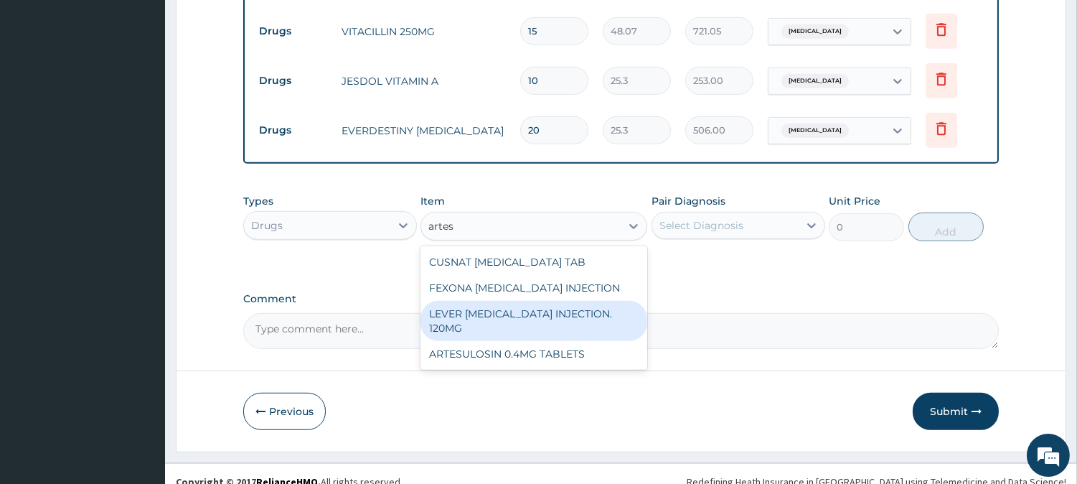
drag, startPoint x: 548, startPoint y: 299, endPoint x: 624, endPoint y: 245, distance: 92.8
click at [550, 301] on div "LEVER ARTESUNATE INJECTION. 120MG" at bounding box center [534, 321] width 227 height 40
type input "2530"
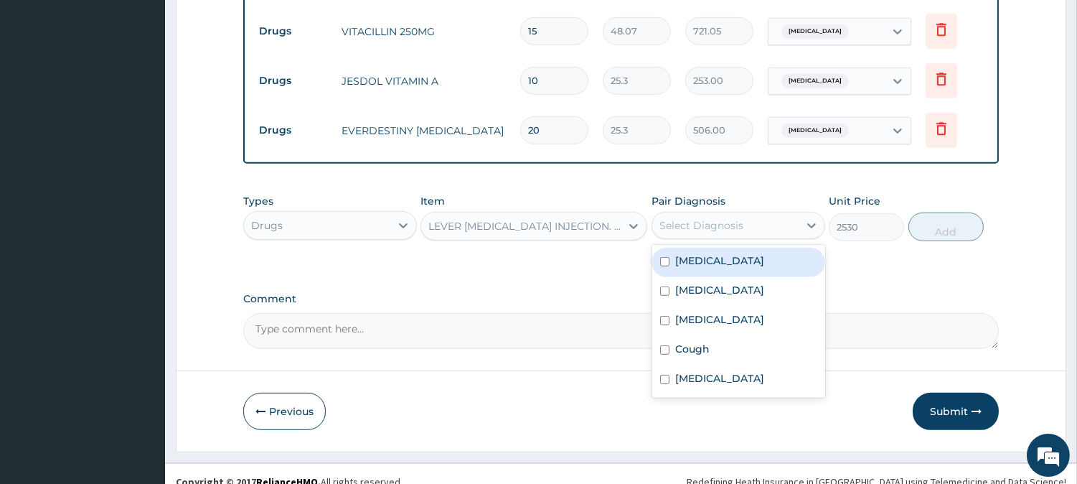
click at [705, 218] on div "Select Diagnosis" at bounding box center [701, 225] width 84 height 14
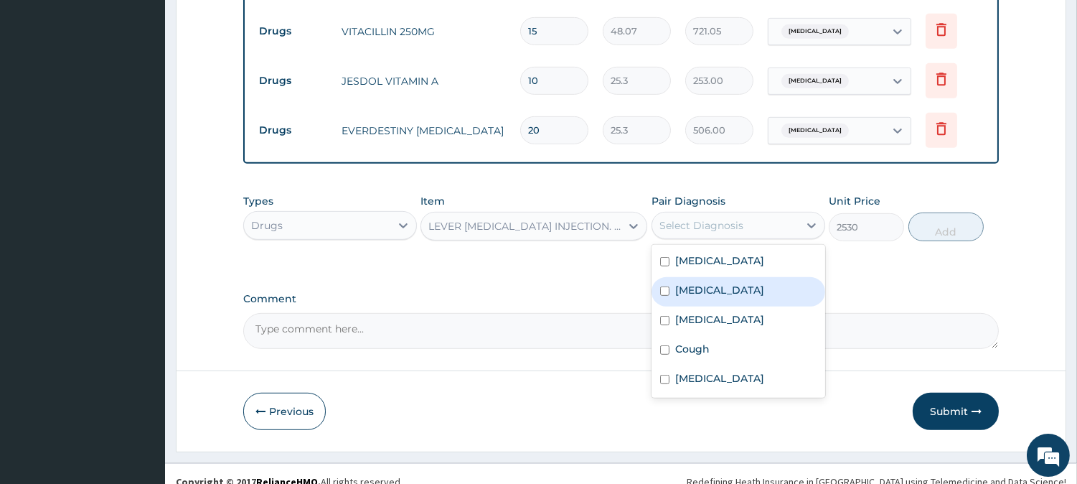
click at [673, 277] on div "Malaria" at bounding box center [739, 291] width 174 height 29
checkbox input "true"
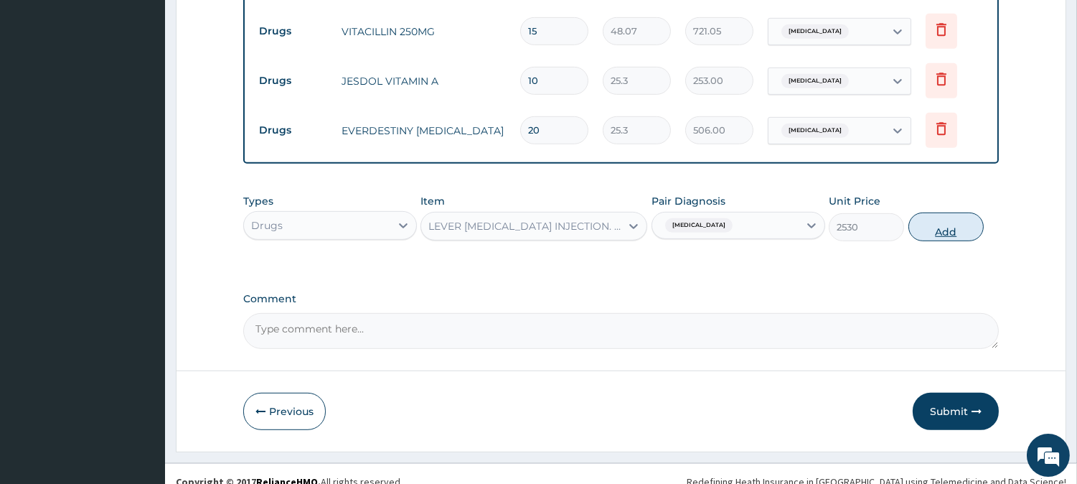
click at [915, 215] on button "Add" at bounding box center [946, 226] width 75 height 29
type input "0"
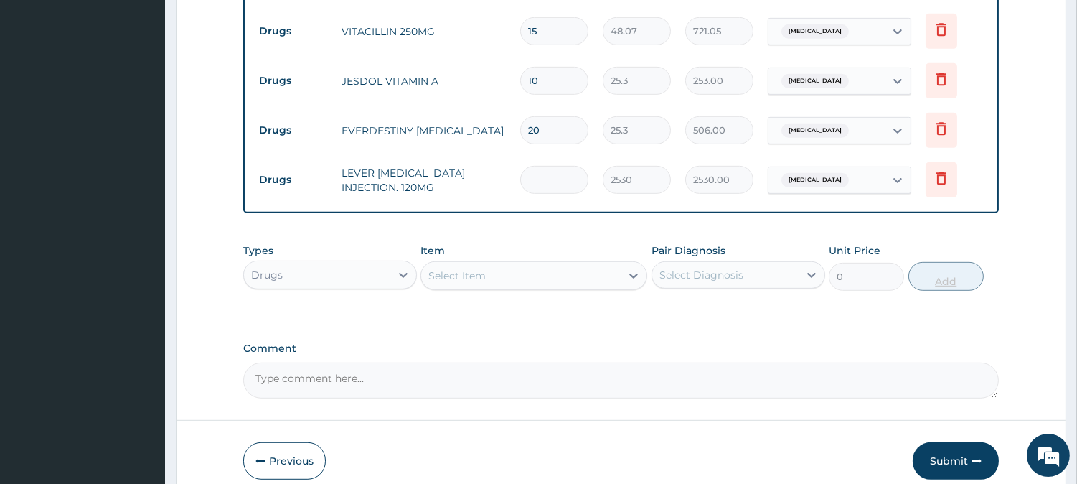
type input "0.00"
type input "4"
type input "10120.00"
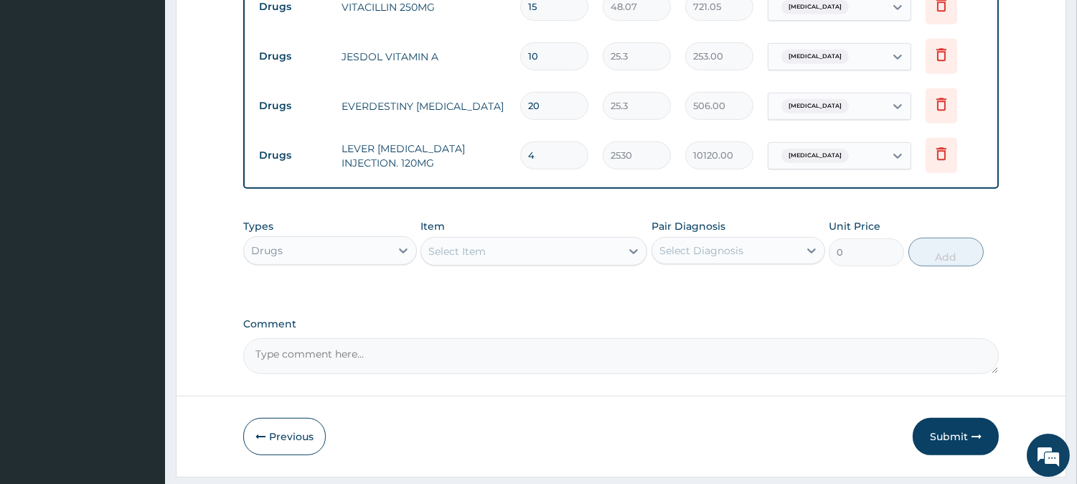
scroll to position [1452, 0]
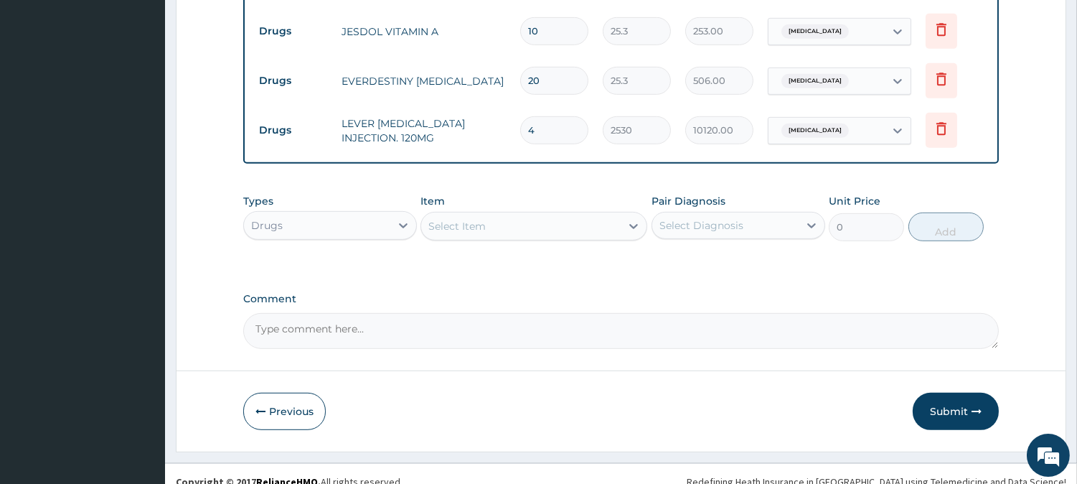
type input "4"
click at [540, 212] on div "Select Item" at bounding box center [534, 226] width 227 height 29
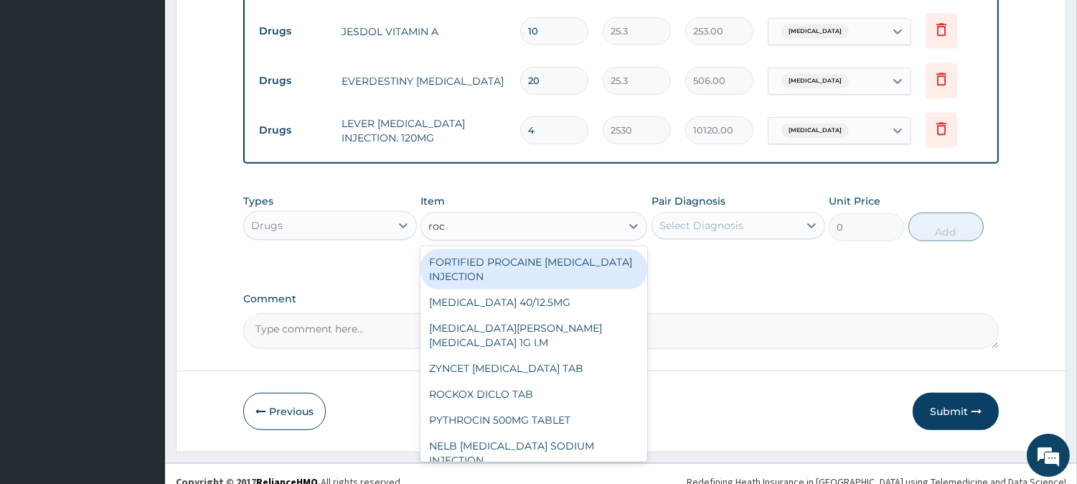
type input "roce"
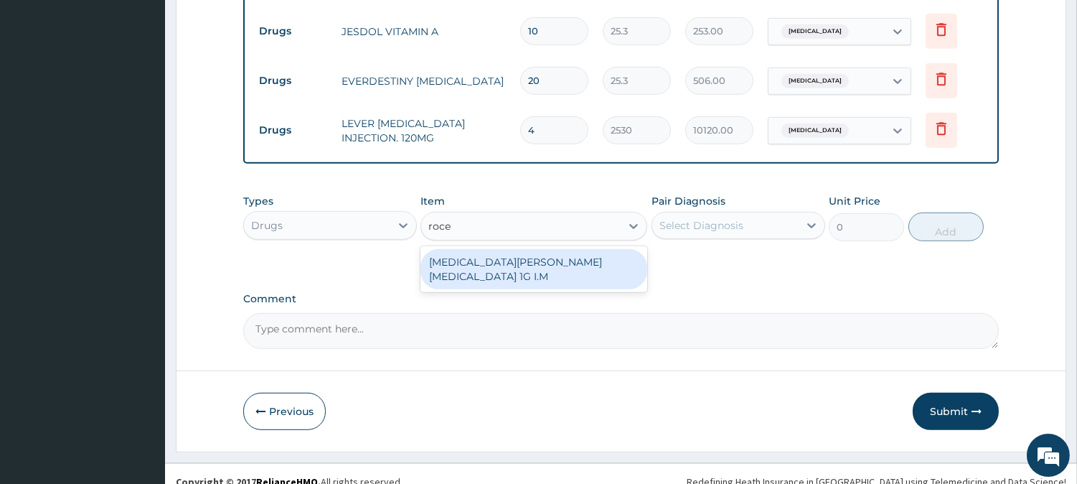
drag, startPoint x: 560, startPoint y: 239, endPoint x: 668, endPoint y: 208, distance: 112.7
click at [565, 249] on div "ROCEPHIN CEFTRIAXONE 1G I.M" at bounding box center [534, 269] width 227 height 40
type input "8855"
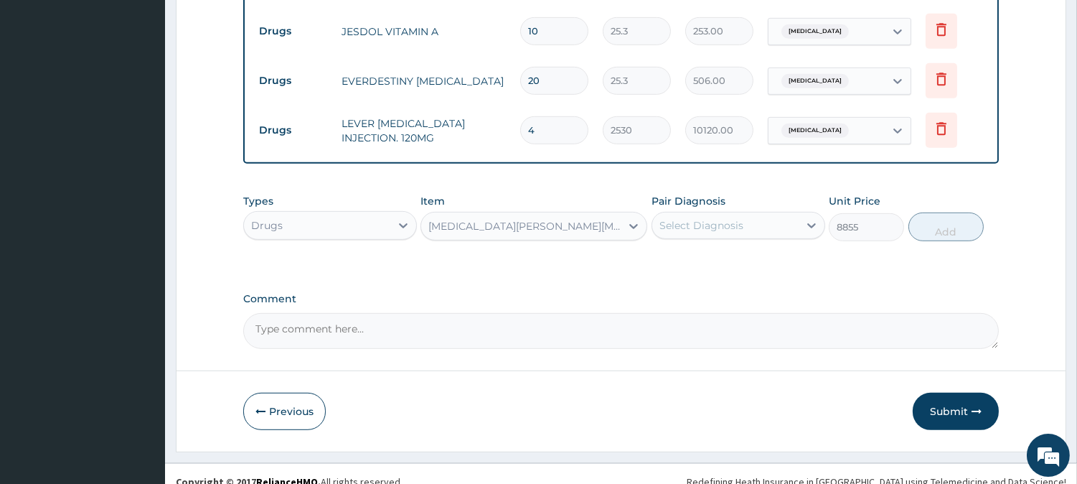
drag, startPoint x: 720, startPoint y: 212, endPoint x: 726, endPoint y: 226, distance: 14.5
click at [720, 220] on div "Select Diagnosis" at bounding box center [725, 225] width 146 height 23
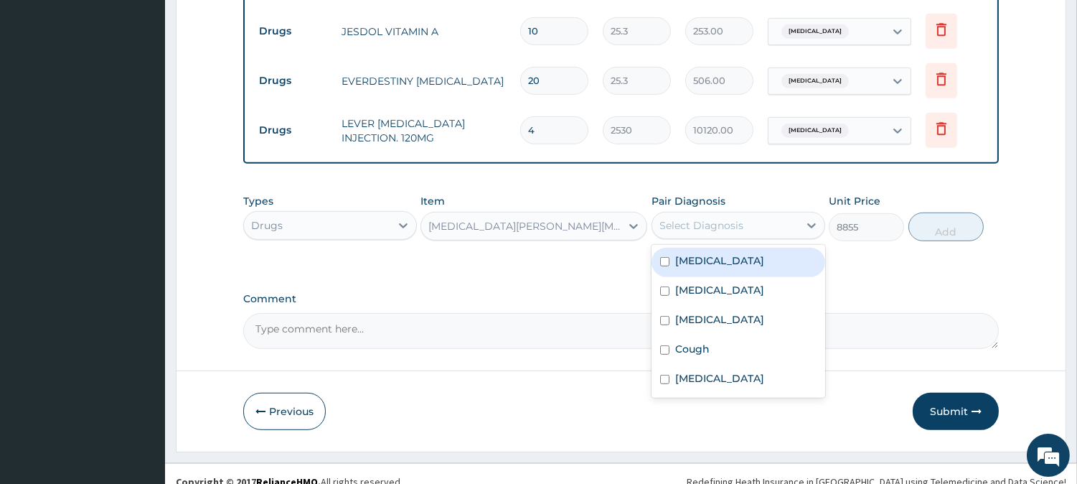
drag, startPoint x: 736, startPoint y: 250, endPoint x: 801, endPoint y: 233, distance: 66.8
click at [743, 249] on div "Sepsis" at bounding box center [739, 262] width 174 height 29
checkbox input "true"
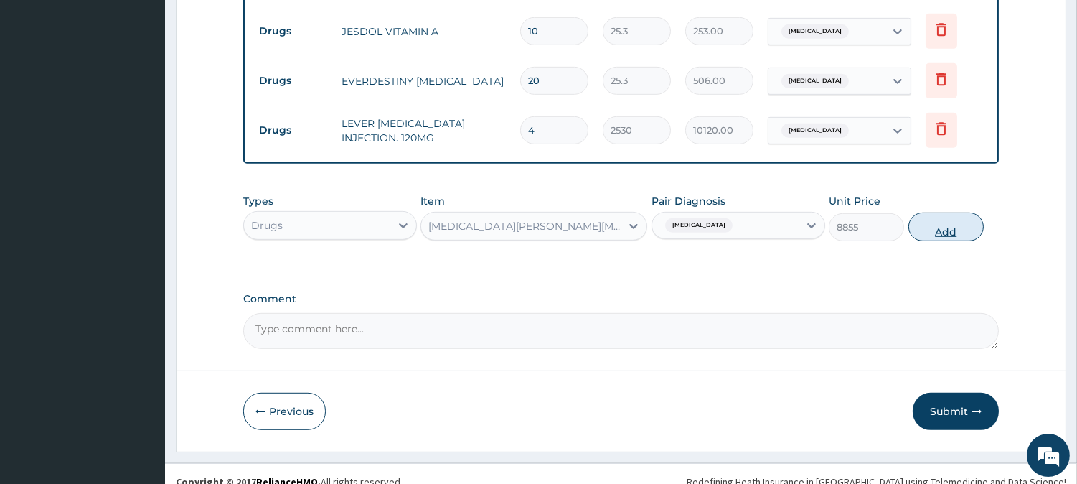
click at [928, 212] on button "Add" at bounding box center [946, 226] width 75 height 29
type input "0"
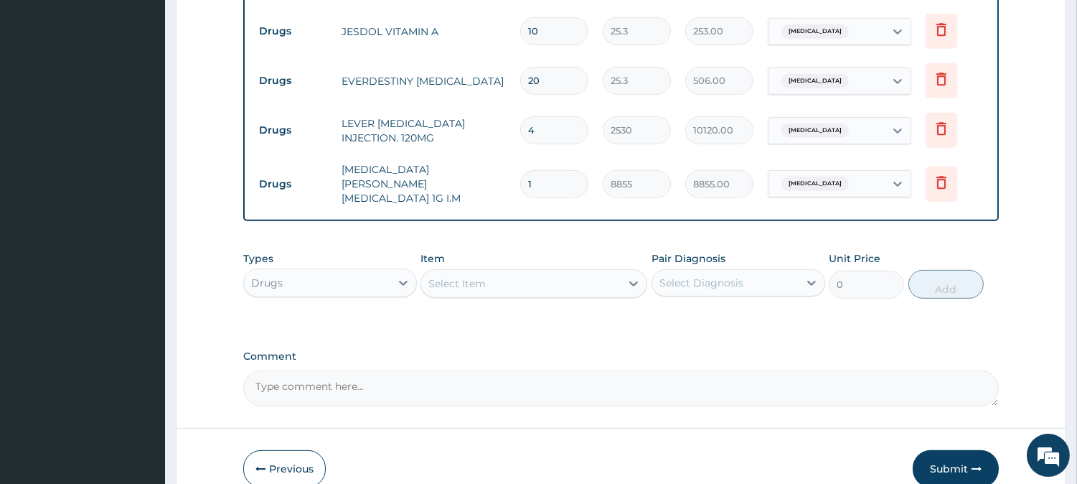
type input "0.00"
type input "5"
type input "44275.00"
type input "5"
click at [549, 272] on div "Select Item" at bounding box center [520, 283] width 199 height 23
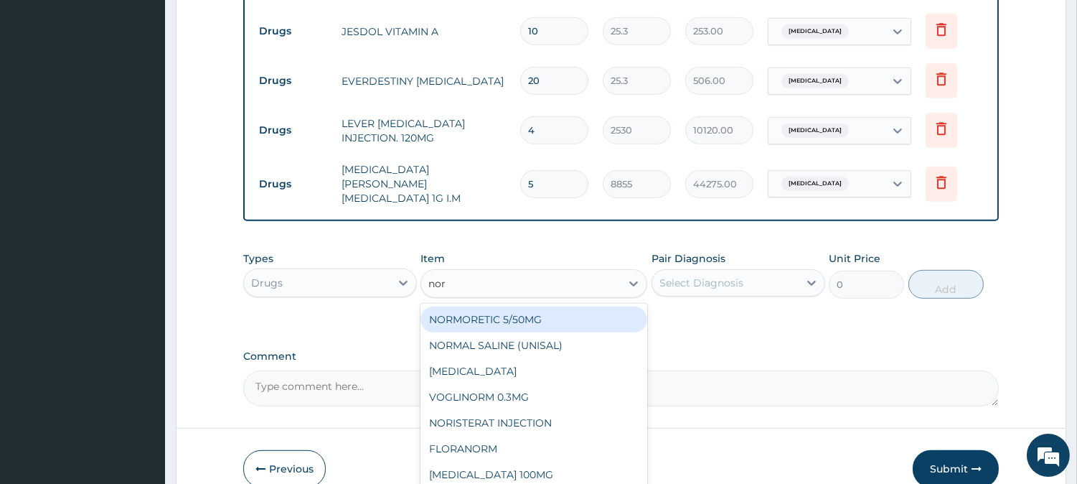
type input "norm"
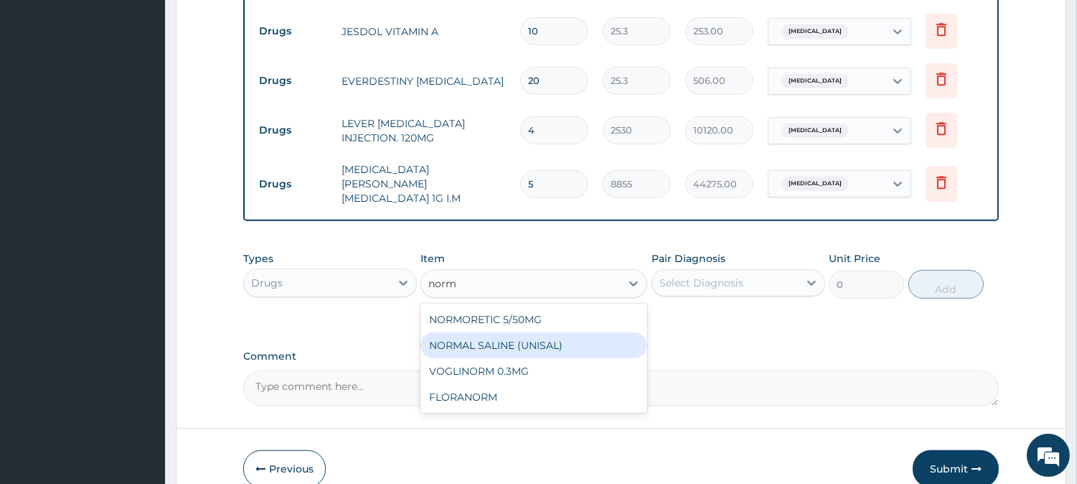
click at [547, 332] on div "NORMAL SALINE (UNISAL)" at bounding box center [534, 345] width 227 height 26
type input "1897.5"
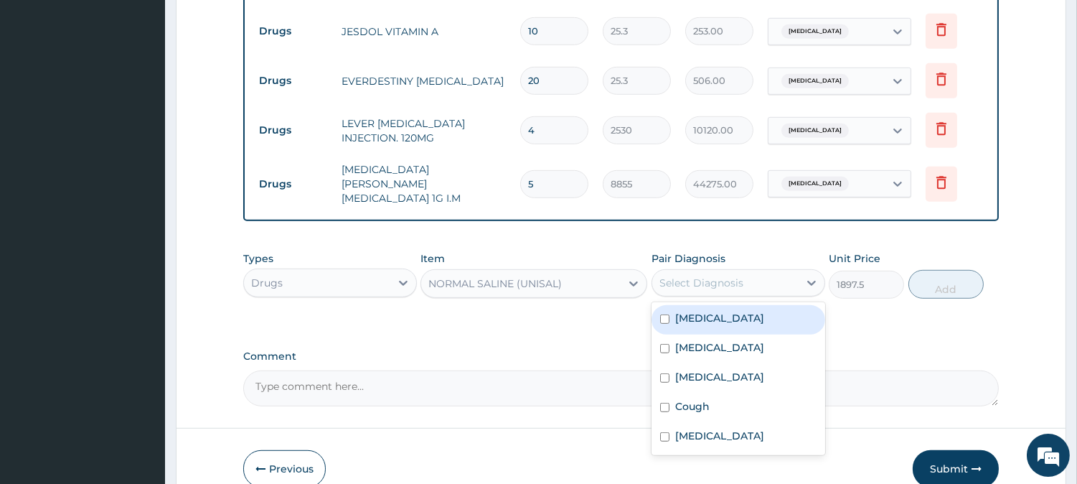
click at [758, 271] on div "Select Diagnosis" at bounding box center [725, 282] width 146 height 23
click at [745, 305] on div "Sepsis" at bounding box center [739, 319] width 174 height 29
checkbox input "true"
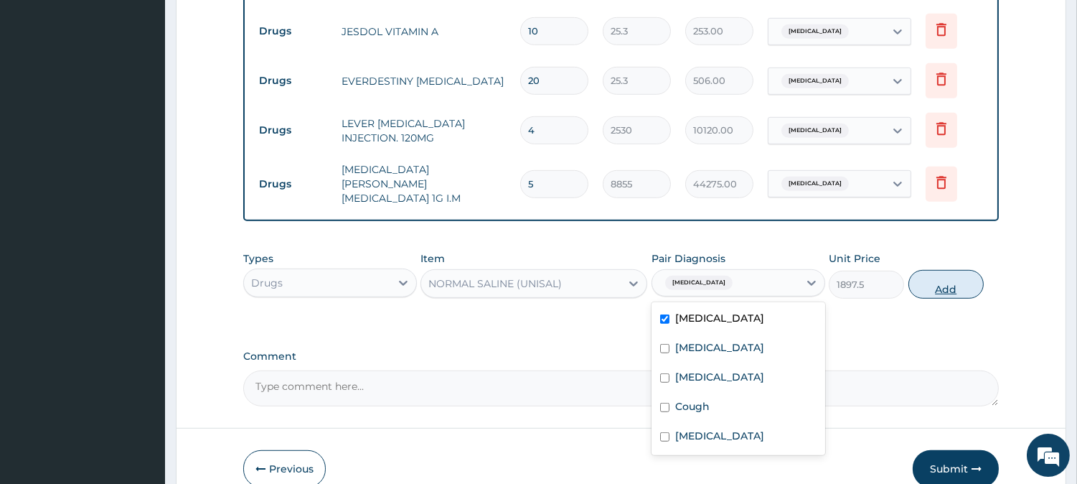
click at [926, 270] on button "Add" at bounding box center [946, 284] width 75 height 29
type input "0"
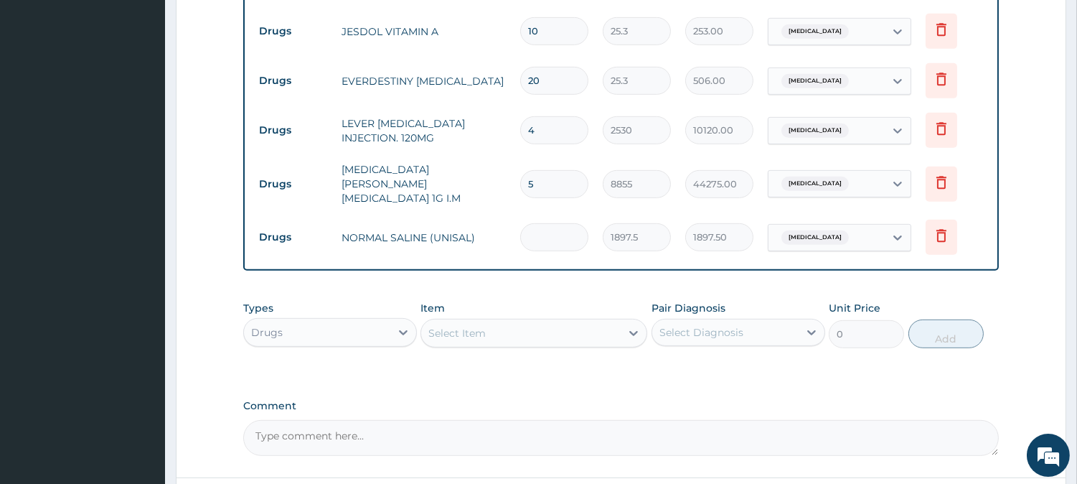
type input "0.00"
type input "5"
type input "9487.50"
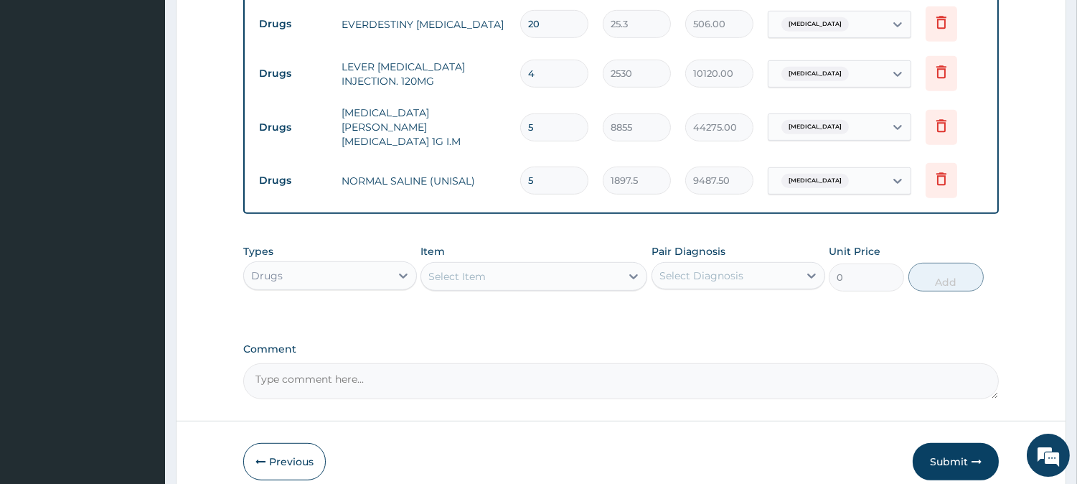
scroll to position [1552, 0]
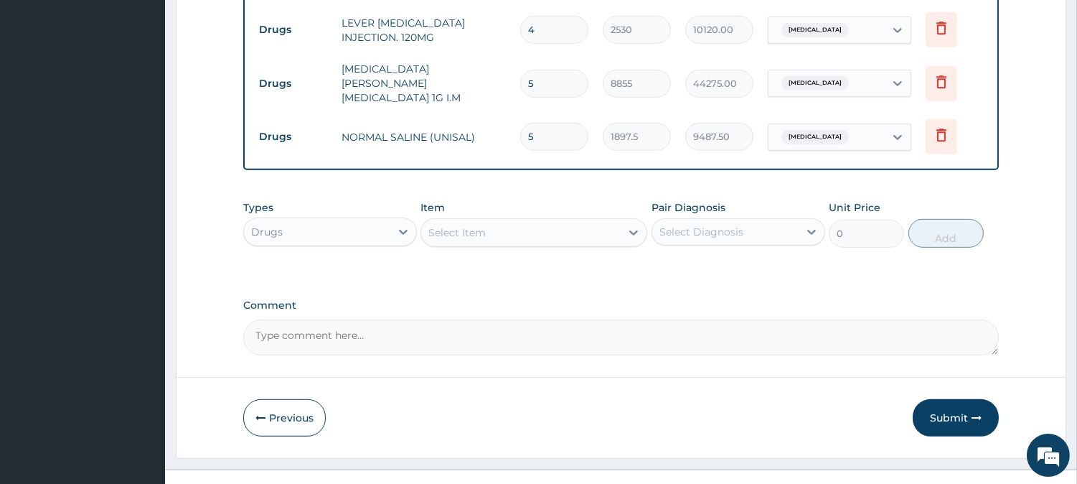
type input "5"
click at [607, 221] on div "Select Item" at bounding box center [520, 232] width 199 height 23
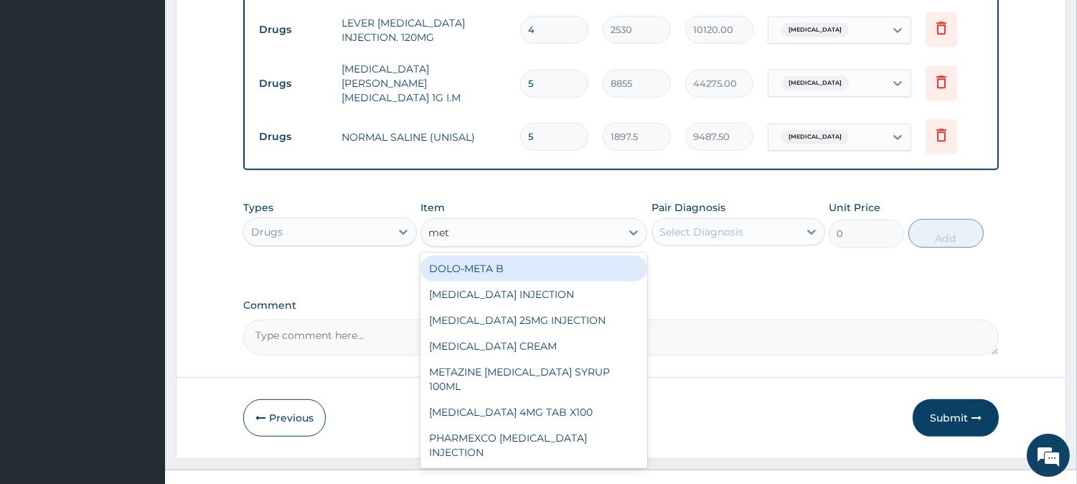
type input "metr"
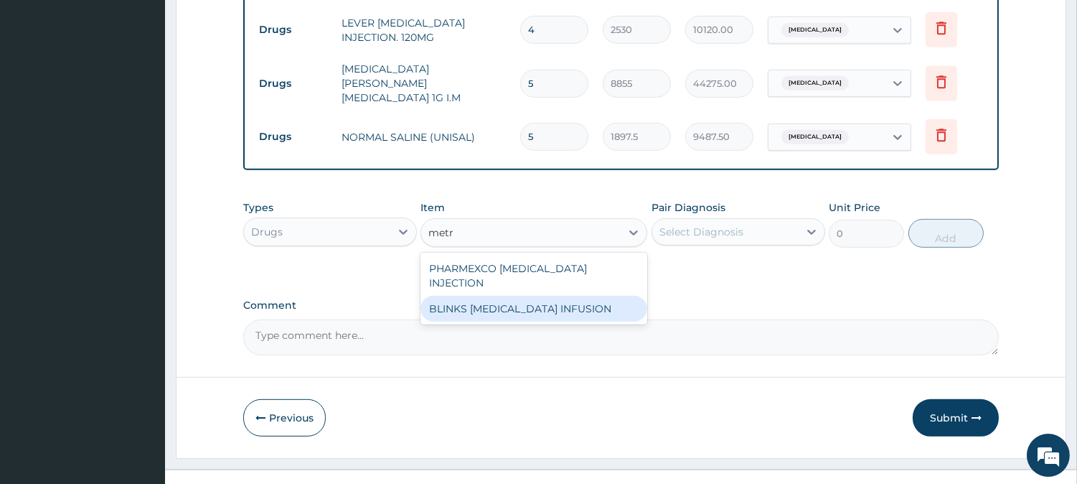
click at [620, 296] on div "BLINKS METRONIDAZOLE INFUSION" at bounding box center [534, 309] width 227 height 26
type input "759"
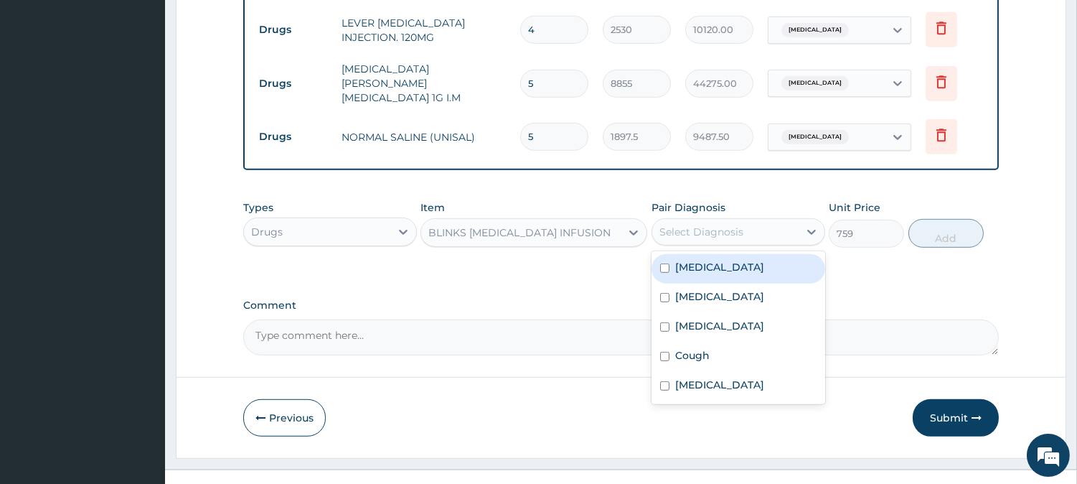
click at [731, 225] on div "Select Diagnosis" at bounding box center [701, 232] width 84 height 14
click at [761, 254] on div "Sepsis" at bounding box center [739, 268] width 174 height 29
checkbox input "true"
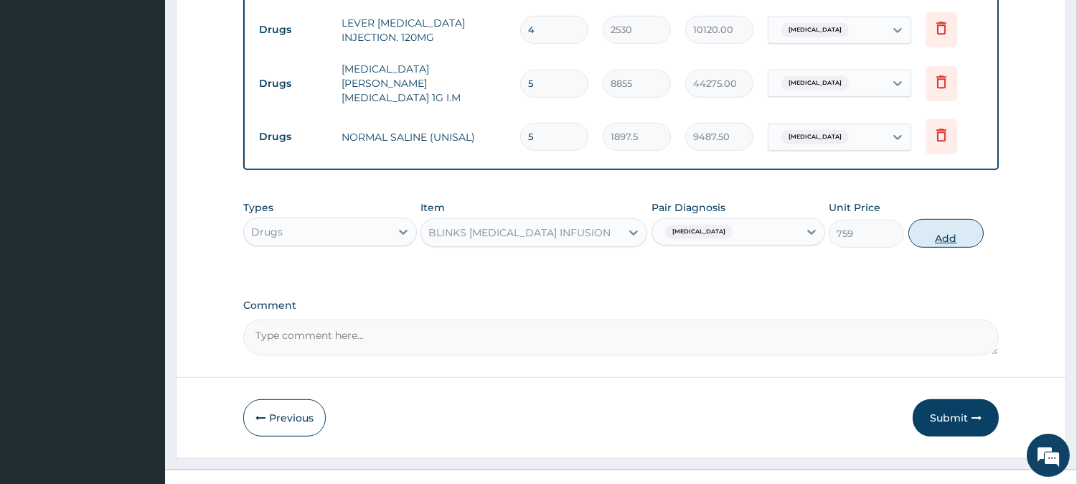
click at [919, 219] on button "Add" at bounding box center [946, 233] width 75 height 29
type input "0"
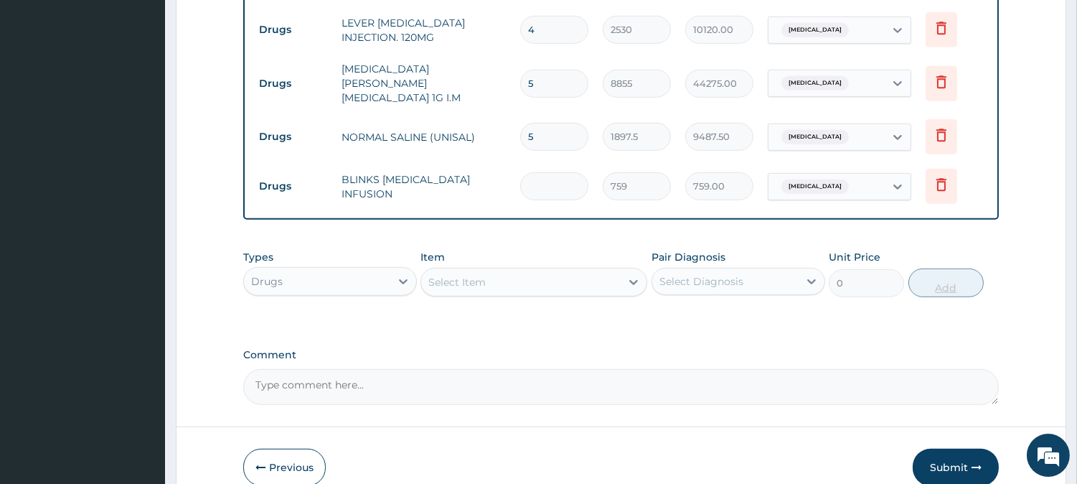
type input "0.00"
type input "2"
type input "1518.00"
type input "3"
type input "2277.00"
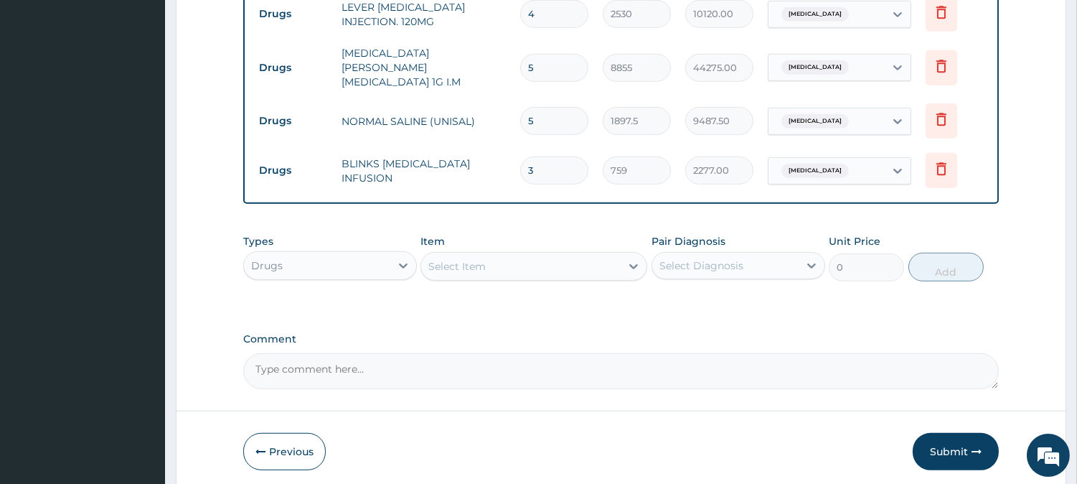
scroll to position [1602, 0]
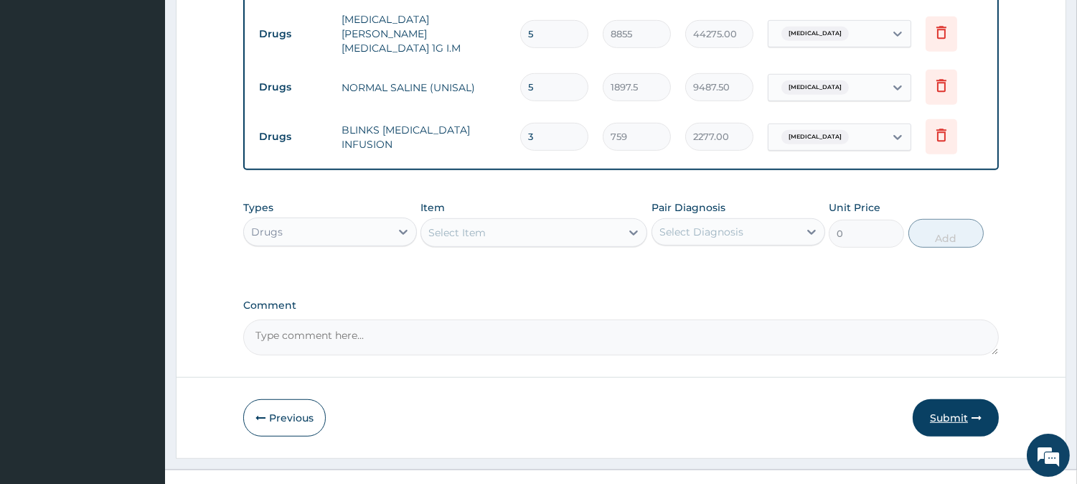
type input "3"
click at [946, 399] on button "Submit" at bounding box center [956, 417] width 86 height 37
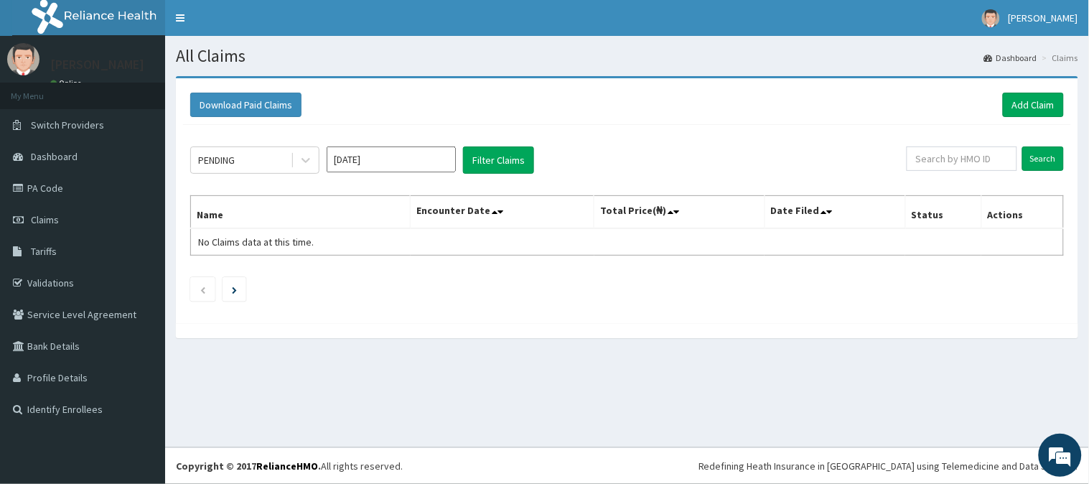
click at [1021, 90] on div "Download Paid Claims Add Claim" at bounding box center [627, 104] width 888 height 39
click at [1021, 99] on link "Add Claim" at bounding box center [1033, 105] width 61 height 24
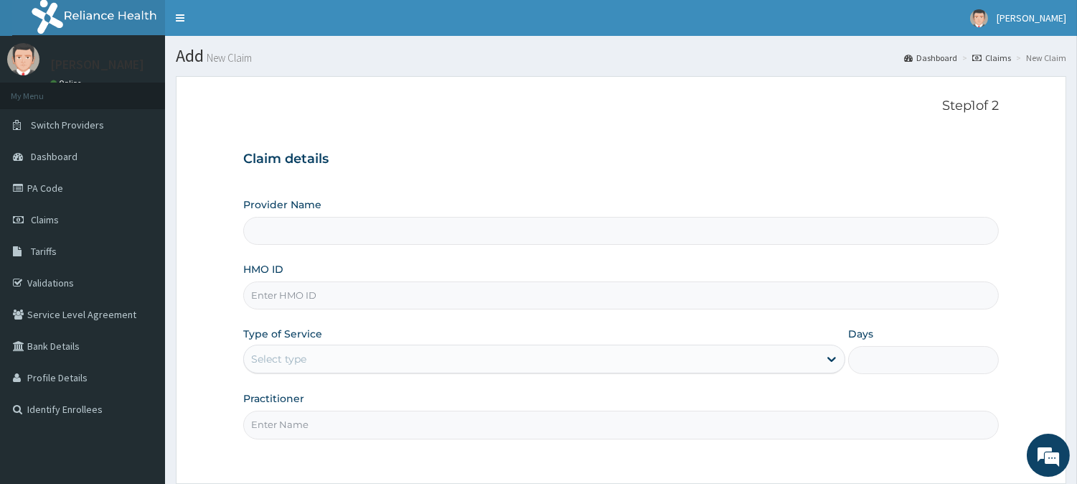
type input "[GEOGRAPHIC_DATA]"
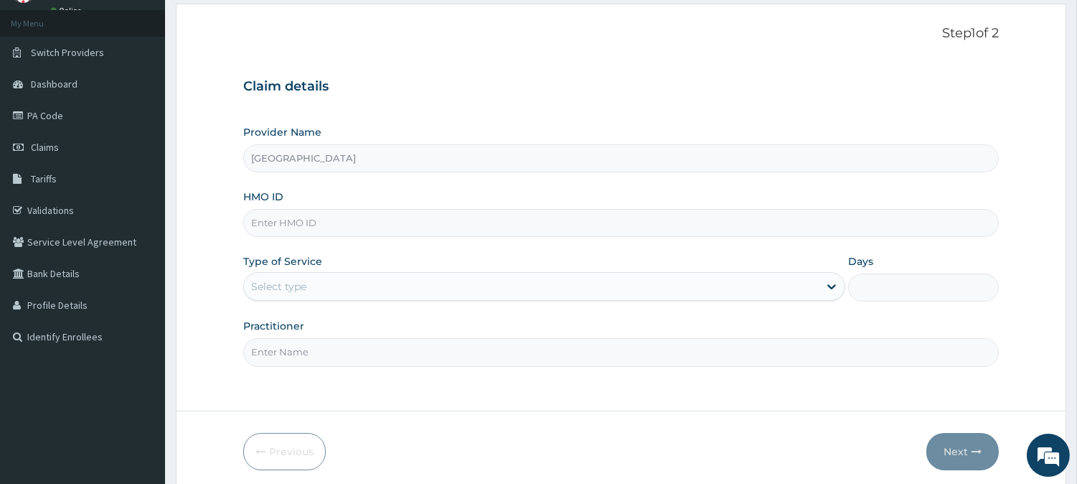
scroll to position [128, 0]
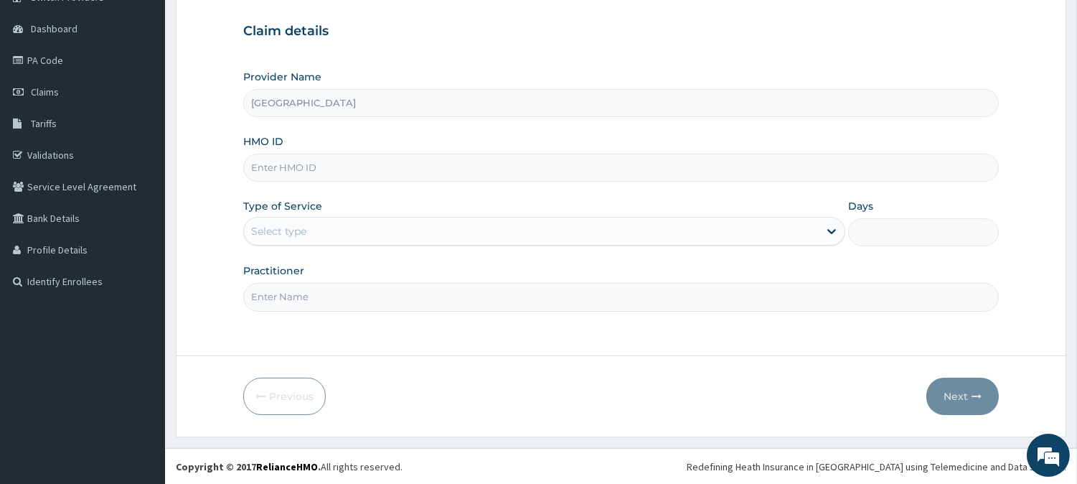
click at [385, 179] on input "HMO ID" at bounding box center [621, 168] width 756 height 28
type input "fcc/13569/b"
click at [382, 233] on div "Select type" at bounding box center [531, 231] width 575 height 23
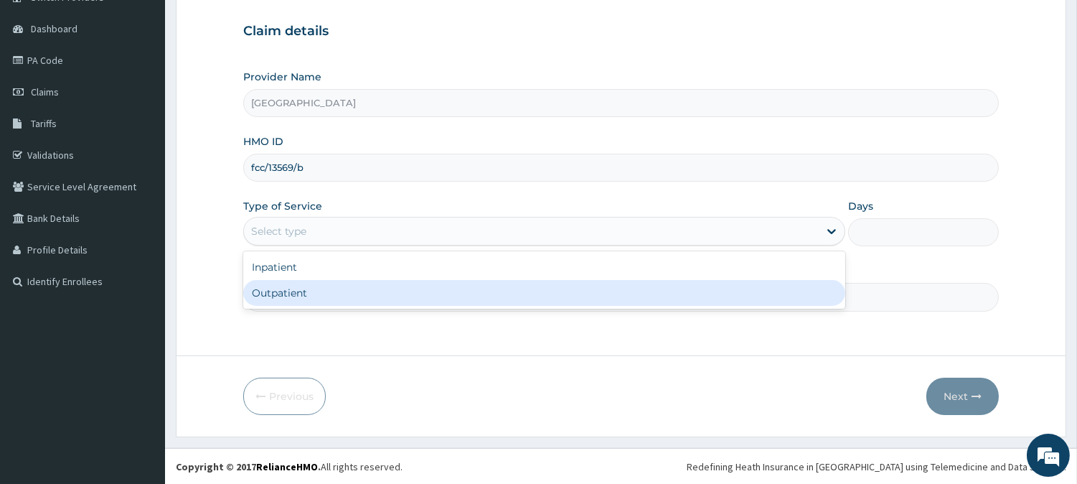
click at [366, 304] on div "Outpatient" at bounding box center [544, 293] width 602 height 26
type input "1"
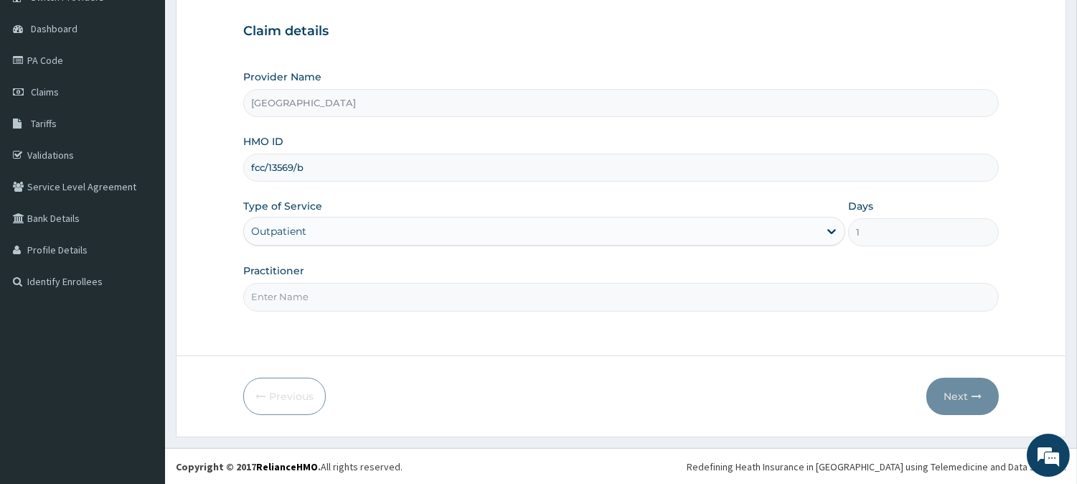
click at [366, 304] on input "Practitioner" at bounding box center [621, 297] width 756 height 28
type input "OBENG SIMON"
click at [967, 391] on button "Next" at bounding box center [962, 395] width 72 height 37
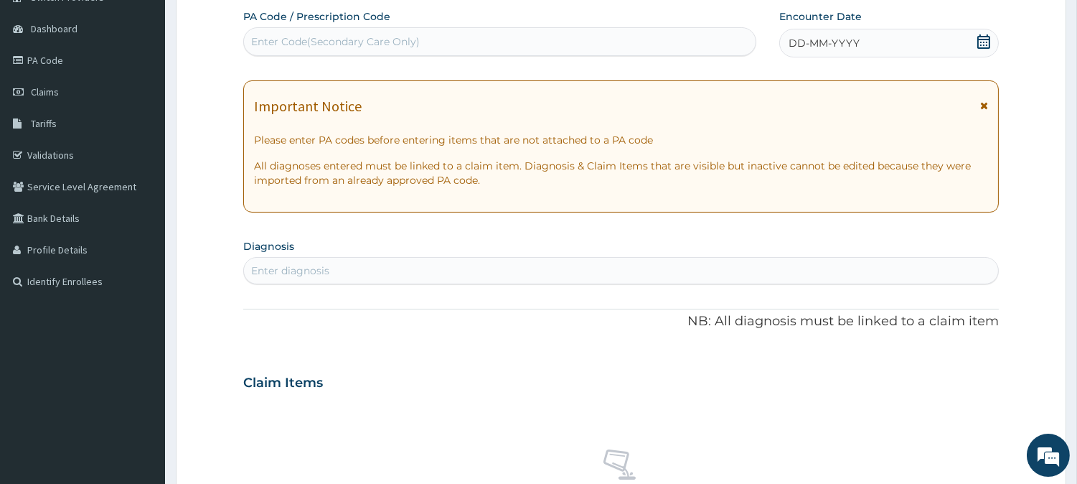
click at [822, 38] on span "DD-MM-YYYY" at bounding box center [824, 43] width 71 height 14
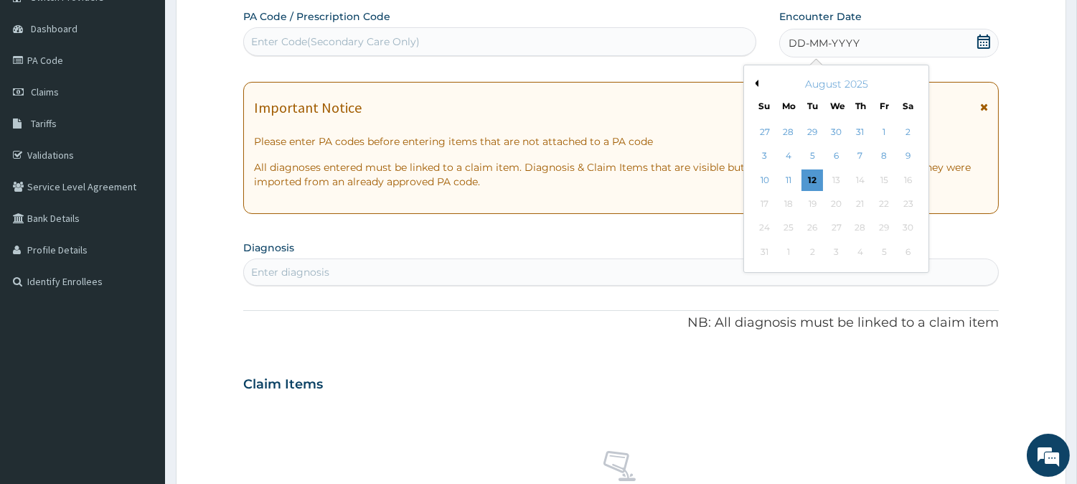
click at [755, 81] on button "Previous Month" at bounding box center [754, 83] width 7 height 7
click at [820, 205] on div "22" at bounding box center [813, 204] width 22 height 22
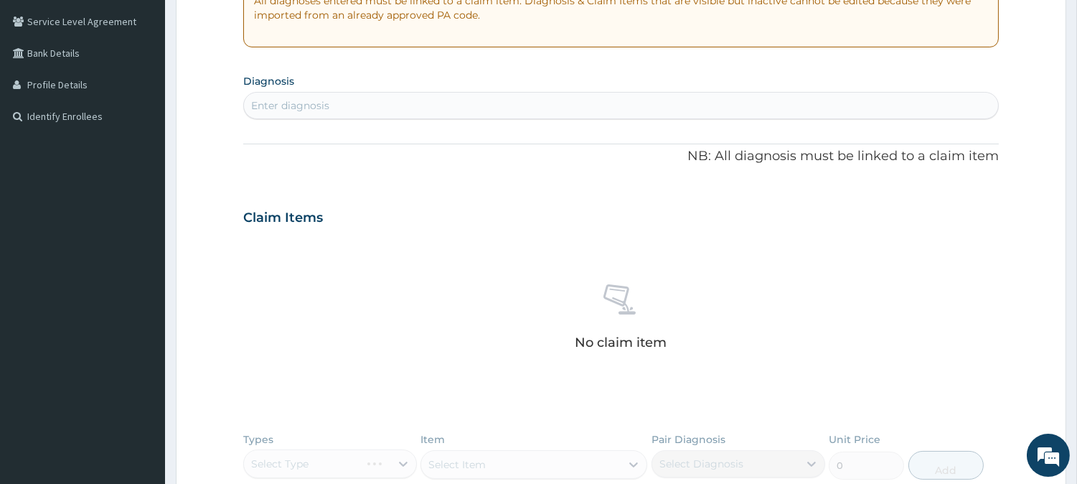
scroll to position [288, 0]
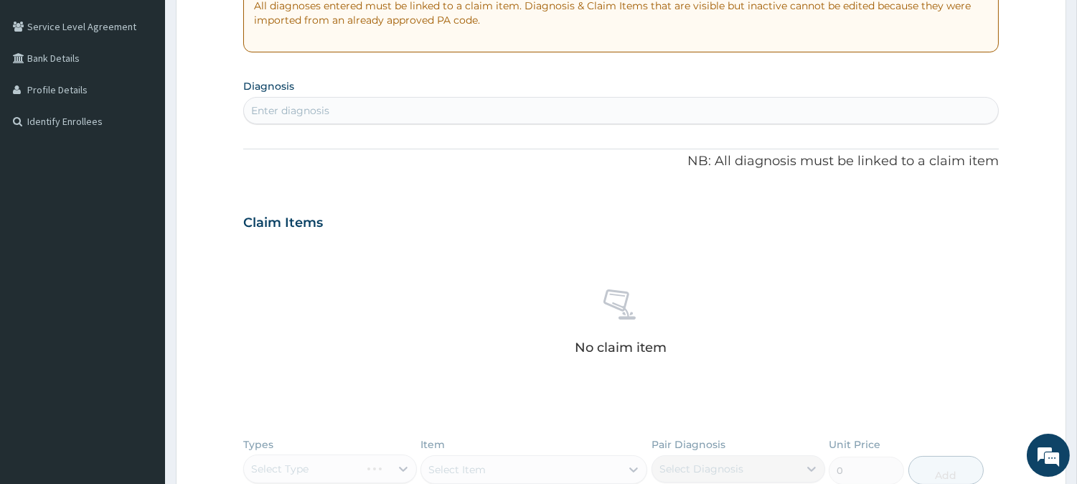
click at [361, 113] on div "Enter diagnosis" at bounding box center [621, 110] width 754 height 23
type input "malar"
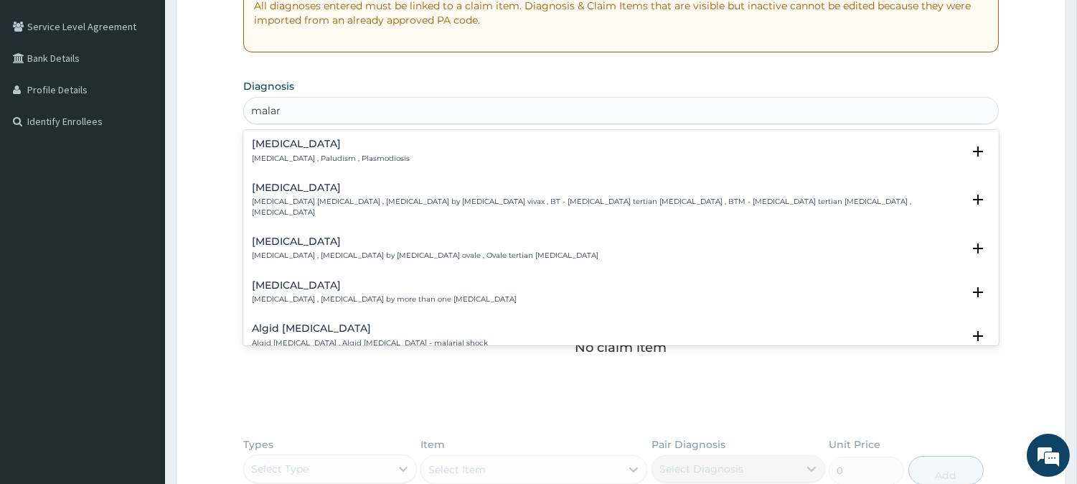
click at [321, 155] on p "[MEDICAL_DATA] , Paludism , Plasmodiosis" at bounding box center [331, 159] width 158 height 10
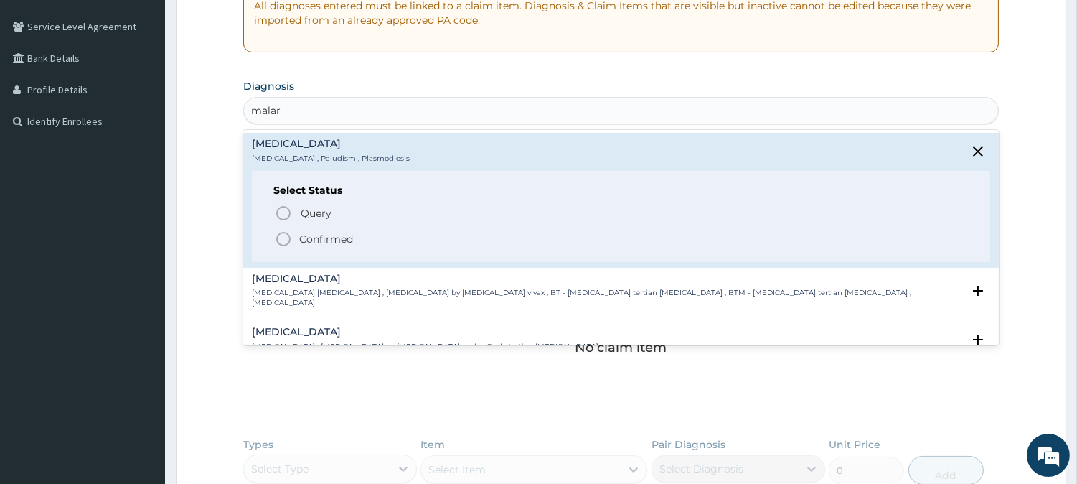
click at [281, 233] on icon "status option filled" at bounding box center [283, 238] width 17 height 17
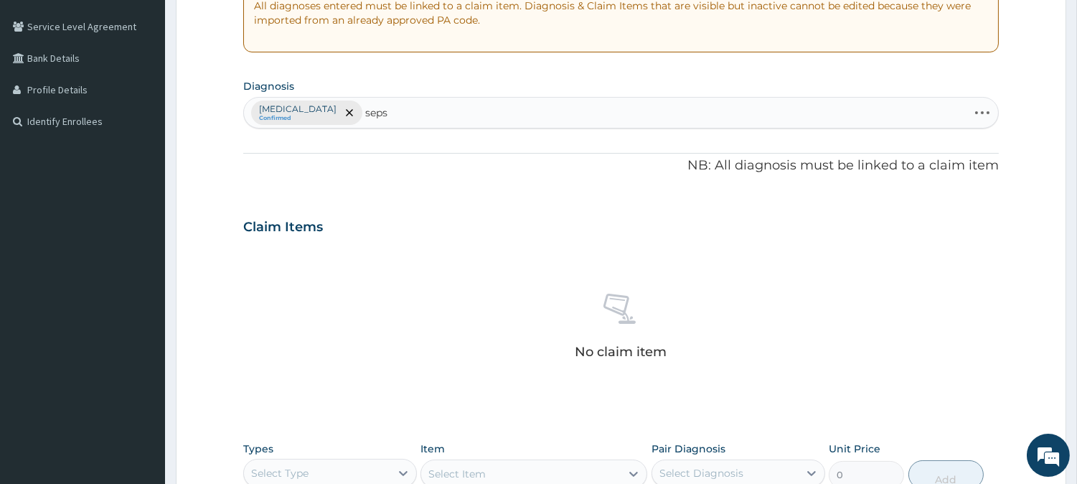
type input "sepsi"
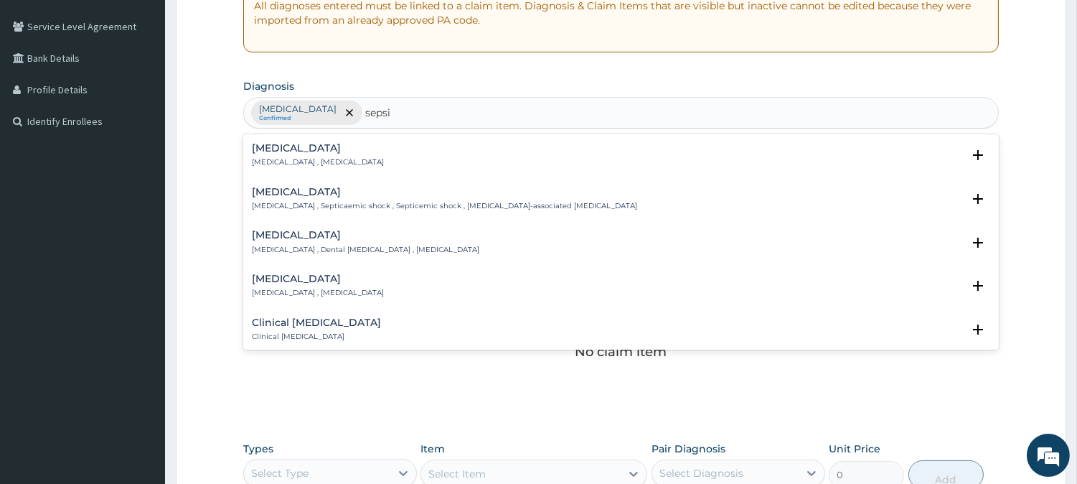
click at [260, 160] on p "[MEDICAL_DATA] , [MEDICAL_DATA]" at bounding box center [318, 162] width 132 height 10
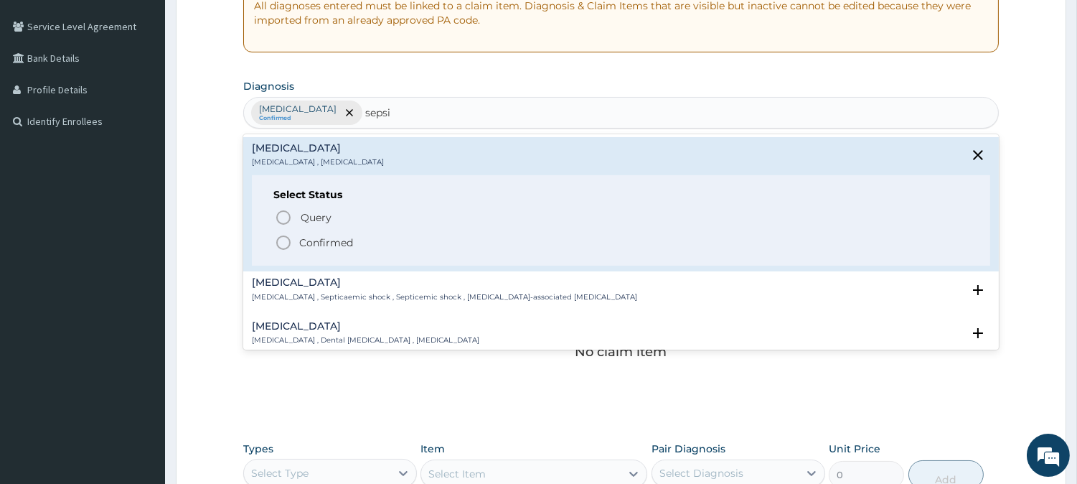
click at [287, 244] on icon "status option filled" at bounding box center [283, 242] width 17 height 17
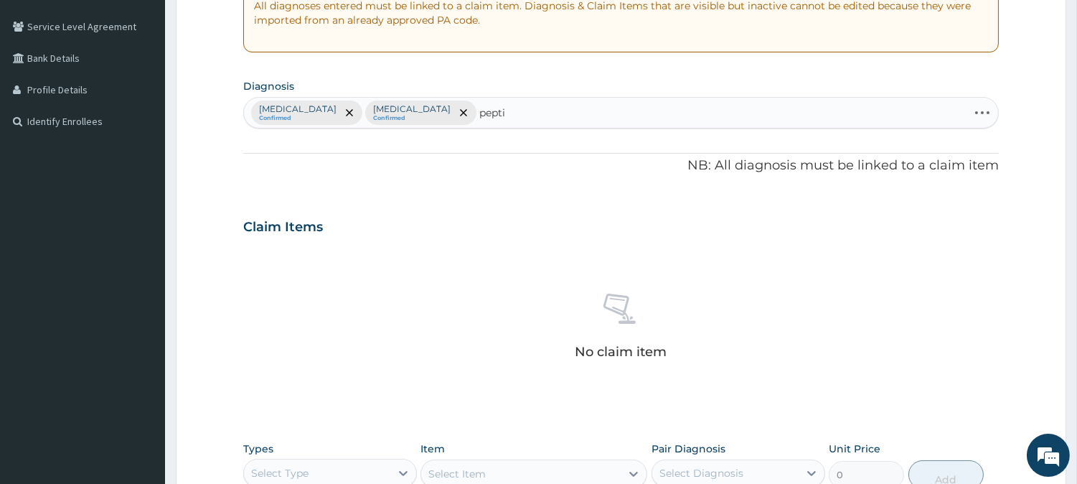
type input "peptic"
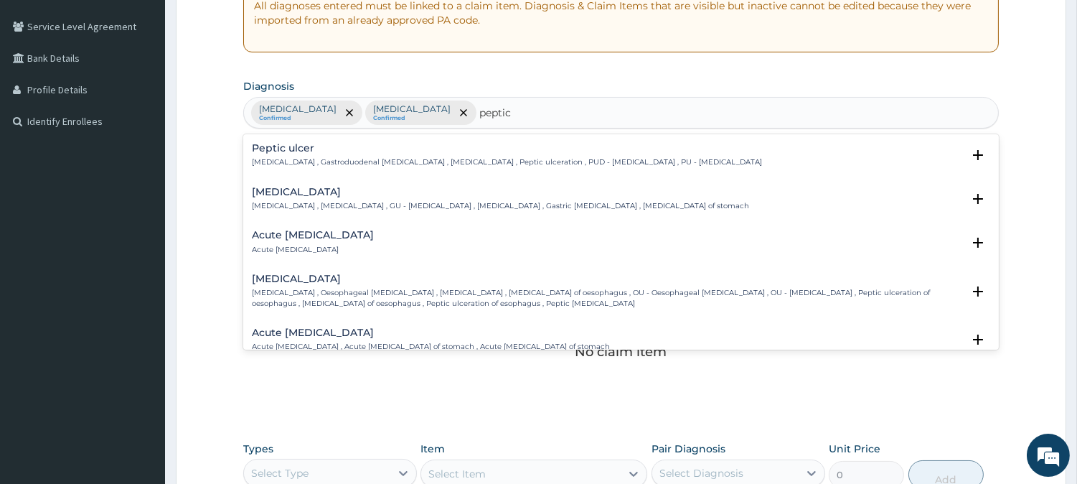
click at [316, 162] on p "Peptic ulcer , Gastroduodenal ulcer , Peptic ulcer disease , Peptic ulceration …" at bounding box center [507, 162] width 510 height 10
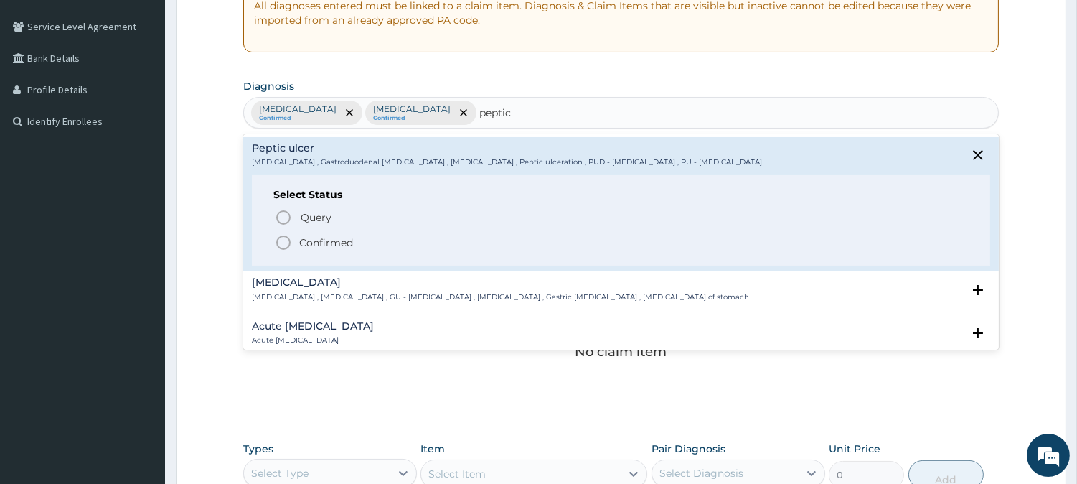
click at [296, 248] on span "Confirmed" at bounding box center [622, 242] width 694 height 17
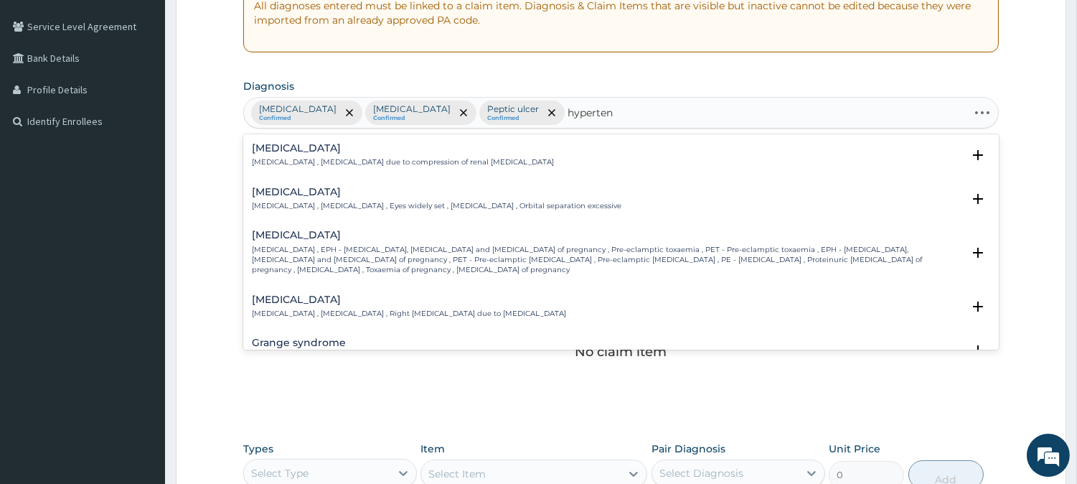
type input "hypertens"
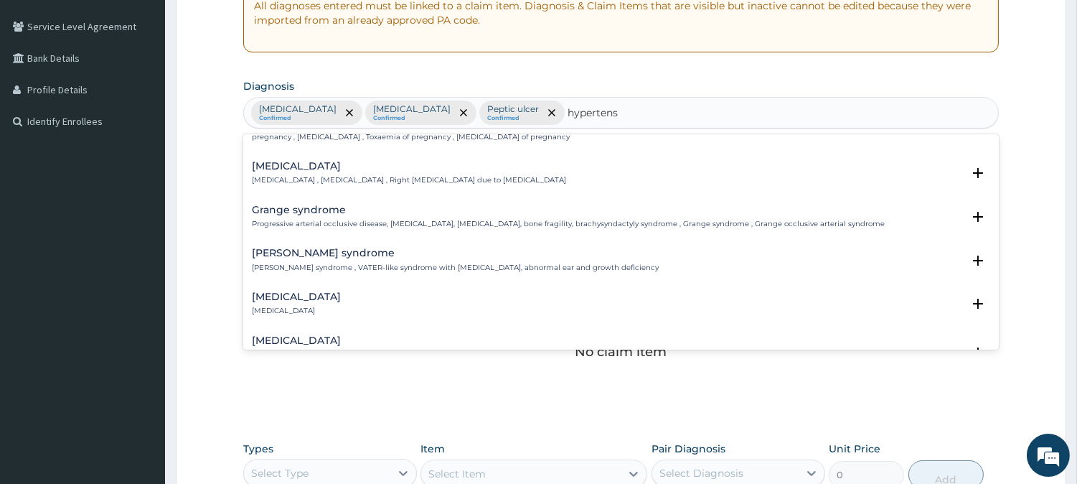
scroll to position [159, 0]
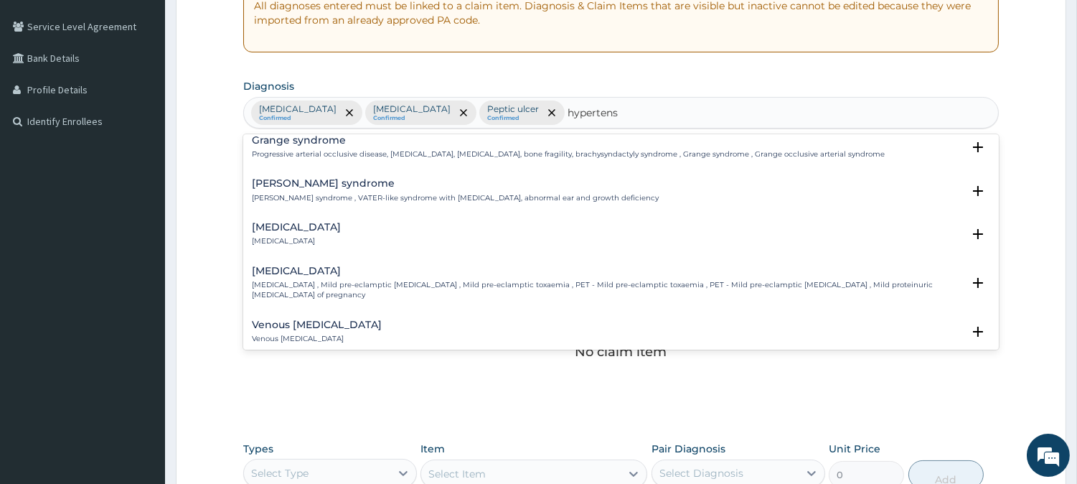
click at [310, 236] on p "Renal hypertension" at bounding box center [296, 241] width 89 height 10
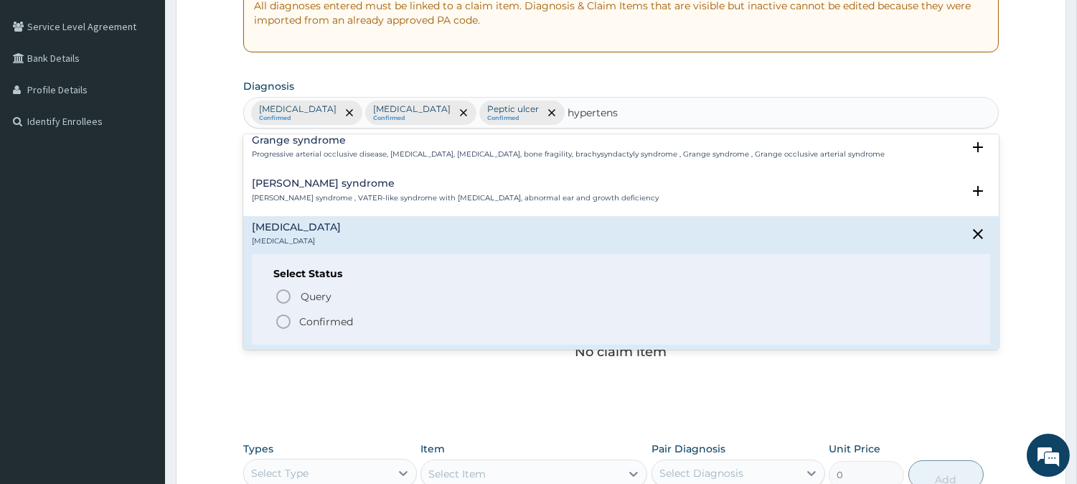
click at [281, 313] on icon "status option filled" at bounding box center [283, 321] width 17 height 17
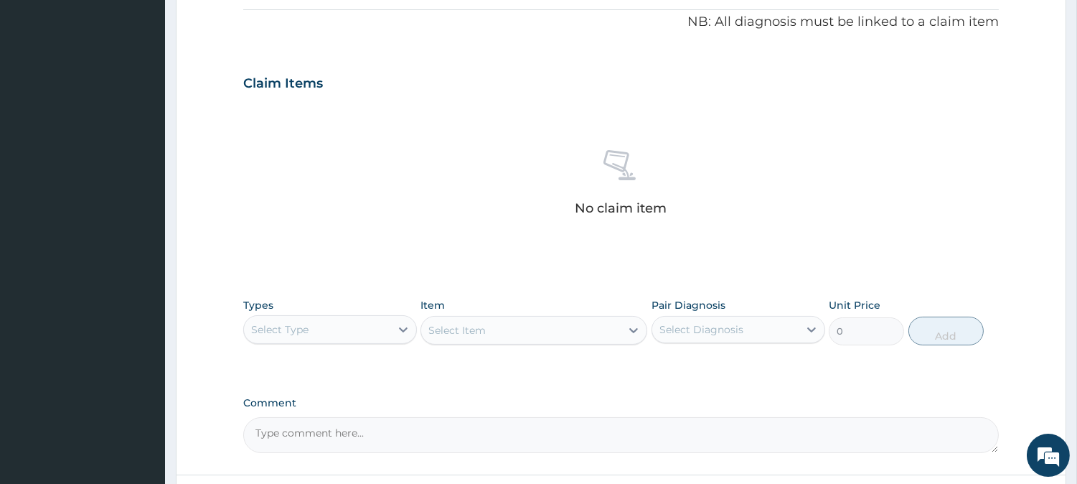
scroll to position [527, 0]
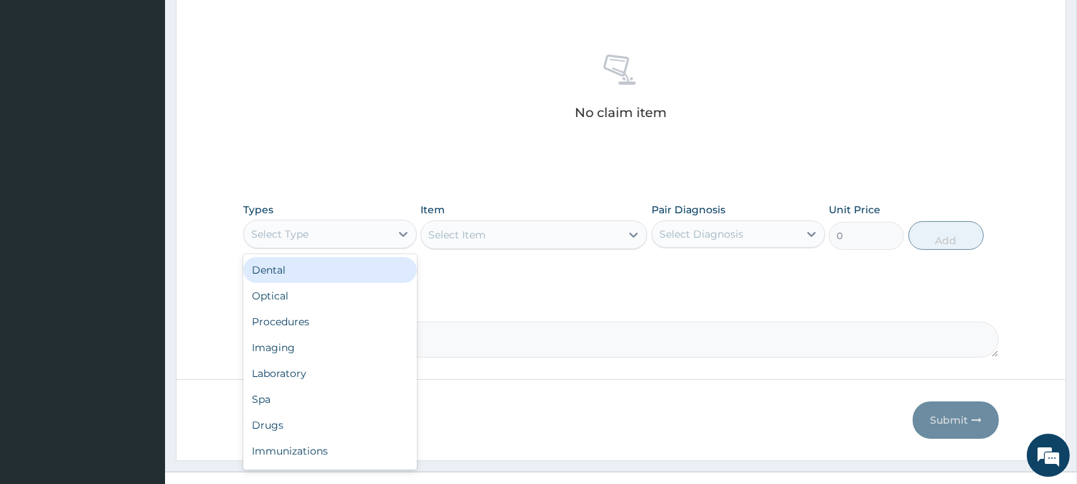
click at [336, 235] on div "Select Type" at bounding box center [317, 233] width 146 height 23
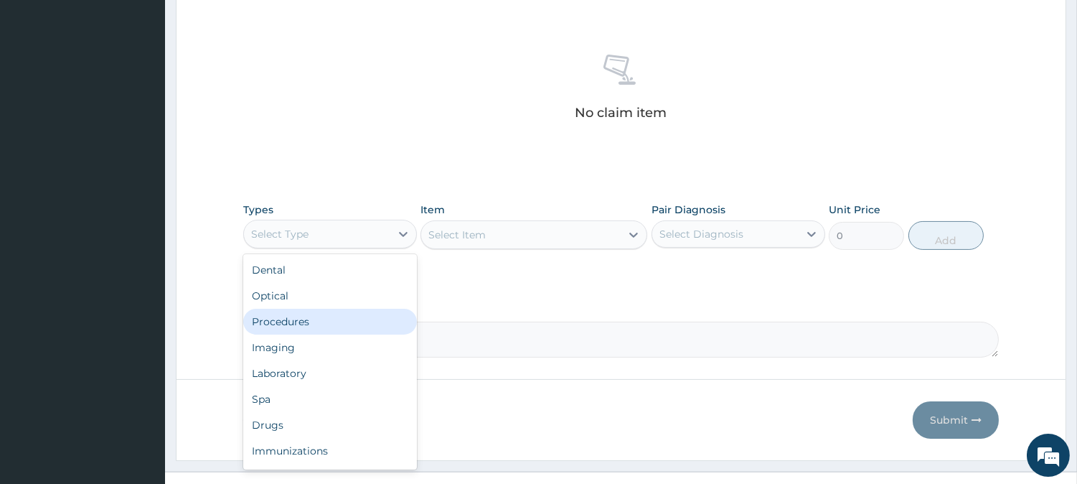
click at [331, 321] on div "Procedures" at bounding box center [330, 322] width 174 height 26
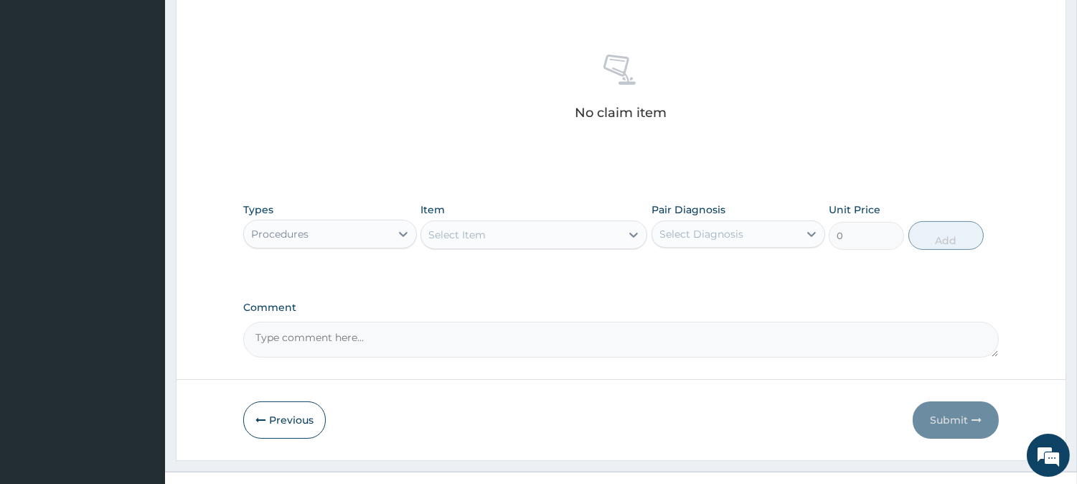
click at [548, 233] on div "Select Item" at bounding box center [520, 234] width 199 height 23
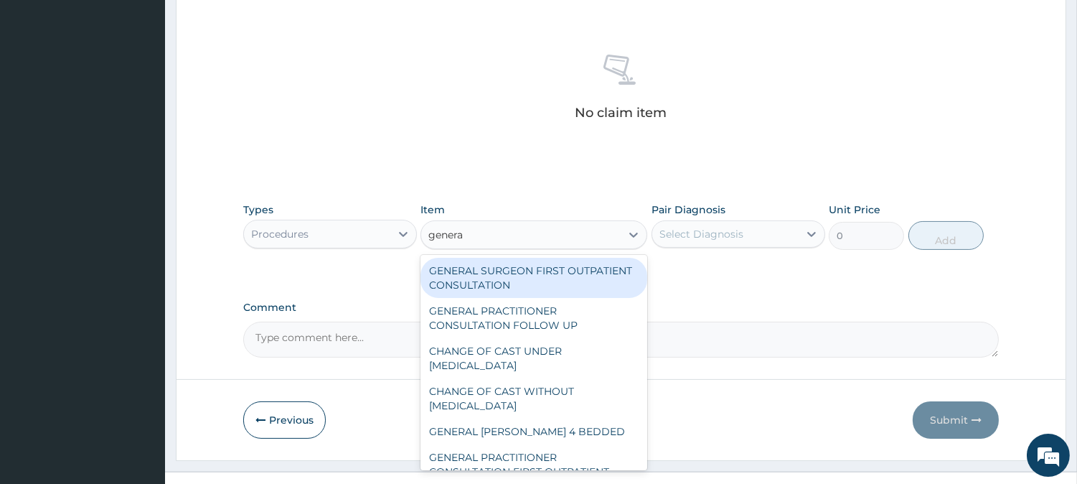
type input "general"
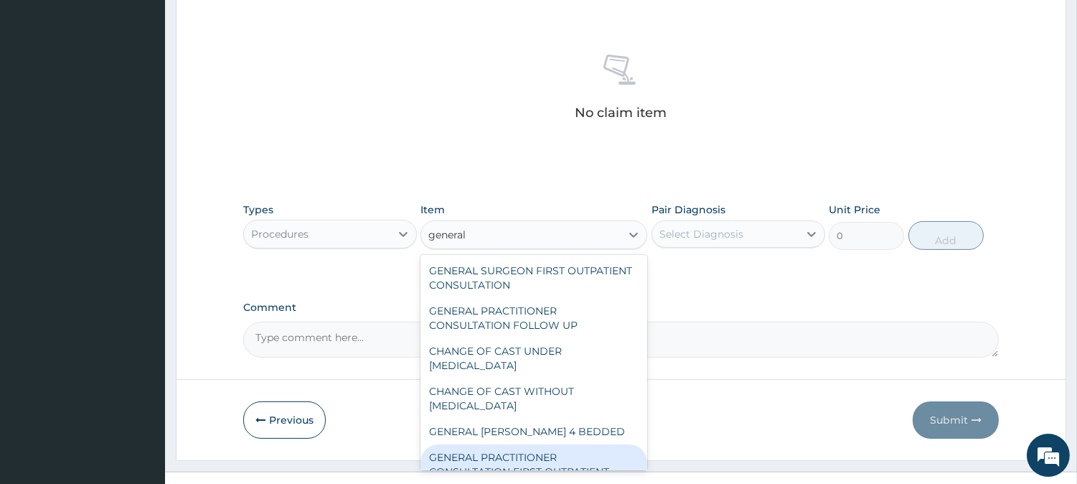
click at [526, 456] on div "GENERAL PRACTITIONER CONSULTATION FIRST OUTPATIENT CONSULTATION" at bounding box center [534, 471] width 227 height 55
type input "3795"
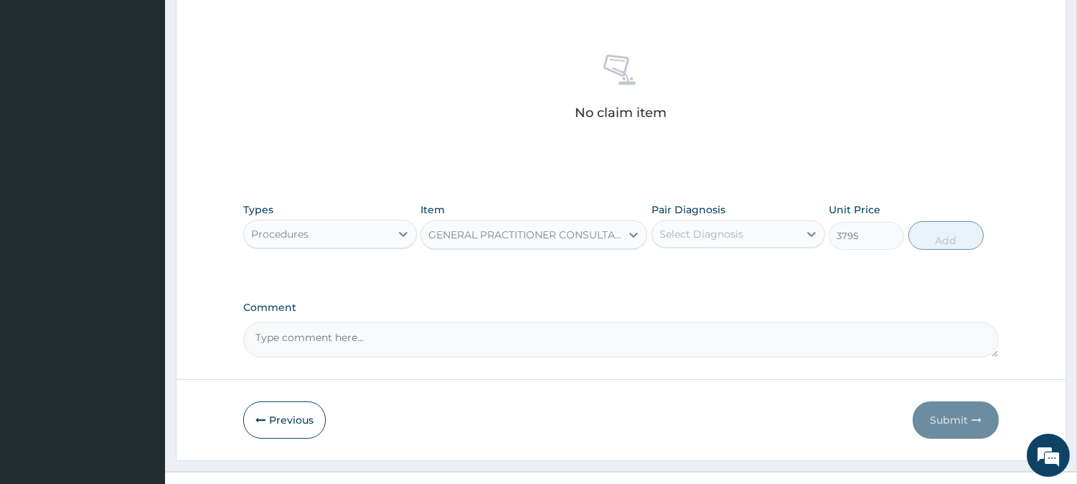
click at [779, 235] on div "Select Diagnosis" at bounding box center [725, 233] width 146 height 23
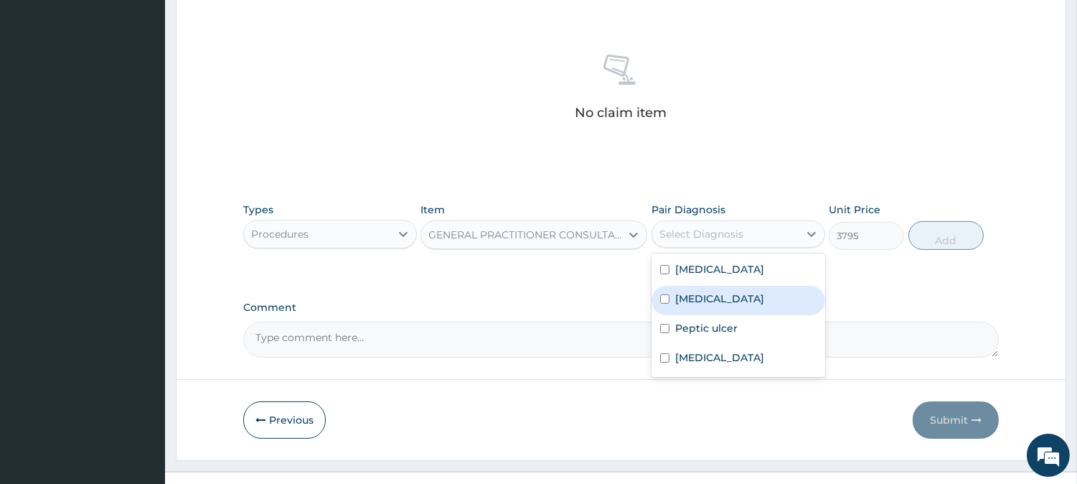
click at [754, 293] on div "[MEDICAL_DATA]" at bounding box center [739, 300] width 174 height 29
checkbox input "true"
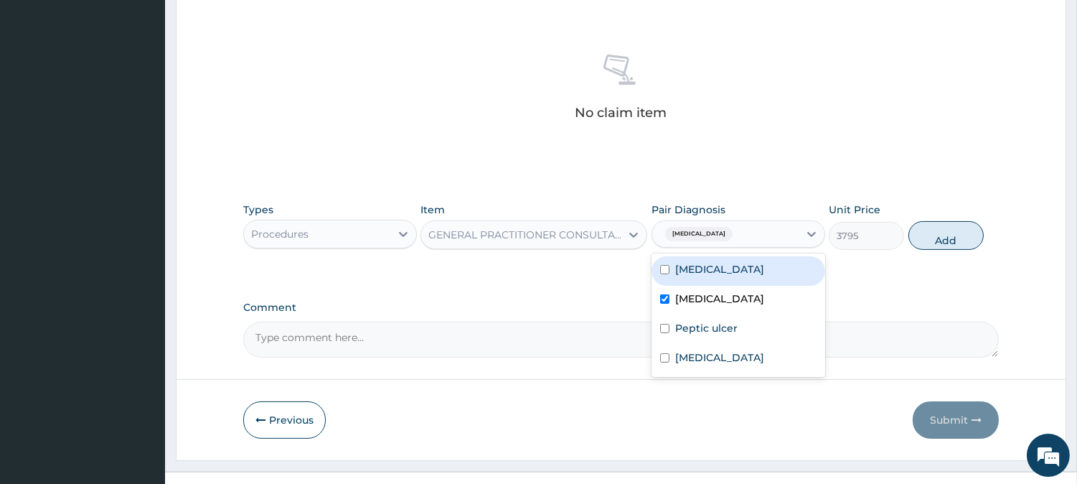
drag, startPoint x: 756, startPoint y: 278, endPoint x: 754, endPoint y: 337, distance: 59.6
click at [754, 278] on div "[MEDICAL_DATA]" at bounding box center [739, 270] width 174 height 29
checkbox input "true"
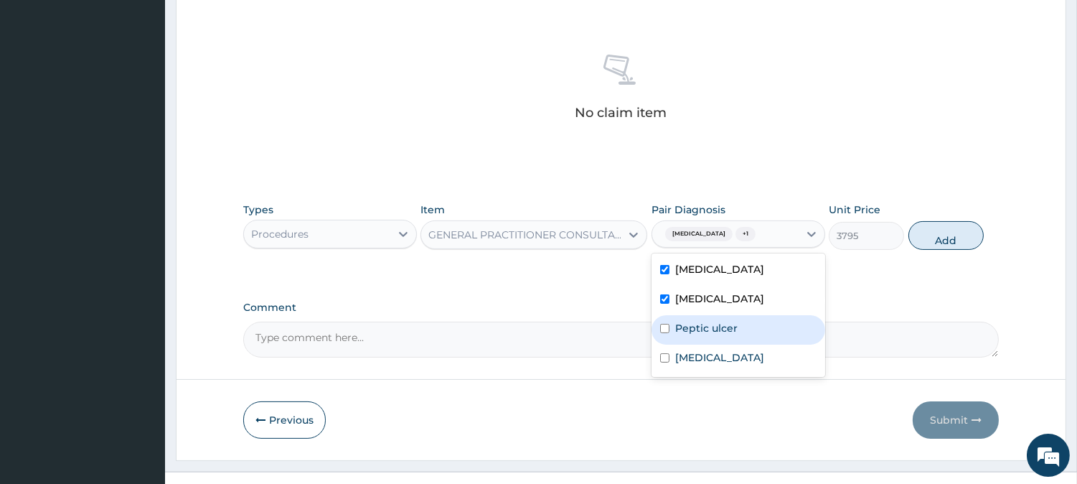
click at [754, 338] on div "Peptic ulcer" at bounding box center [739, 329] width 174 height 29
checkbox input "true"
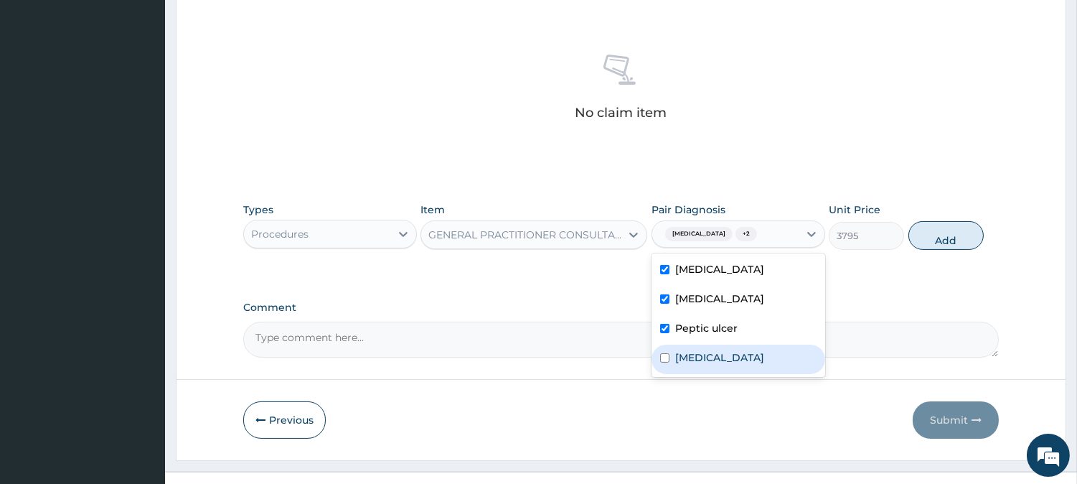
drag, startPoint x: 752, startPoint y: 364, endPoint x: 823, endPoint y: 304, distance: 92.7
click at [754, 355] on div "Renal hypertension" at bounding box center [739, 358] width 174 height 29
checkbox input "true"
click at [944, 240] on button "Add" at bounding box center [946, 235] width 75 height 29
type input "0"
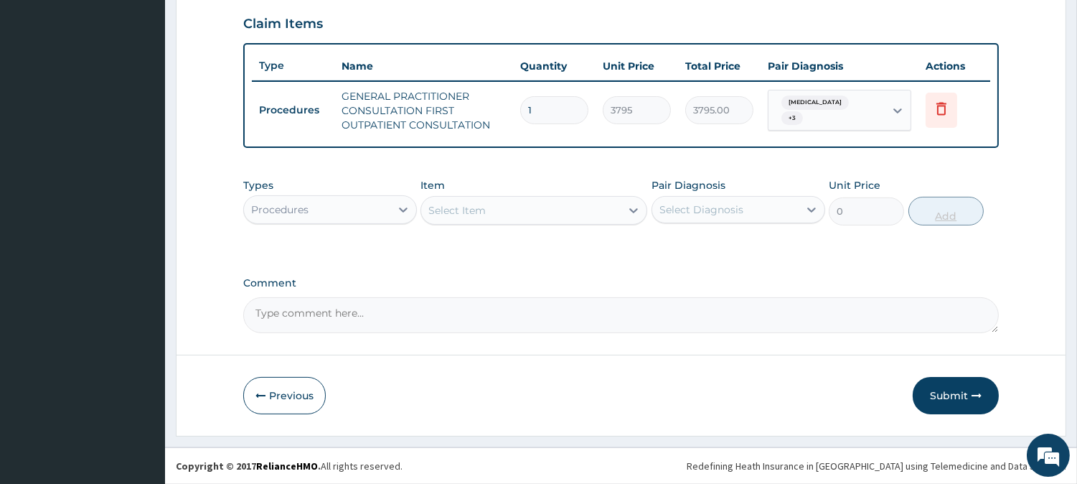
scroll to position [489, 0]
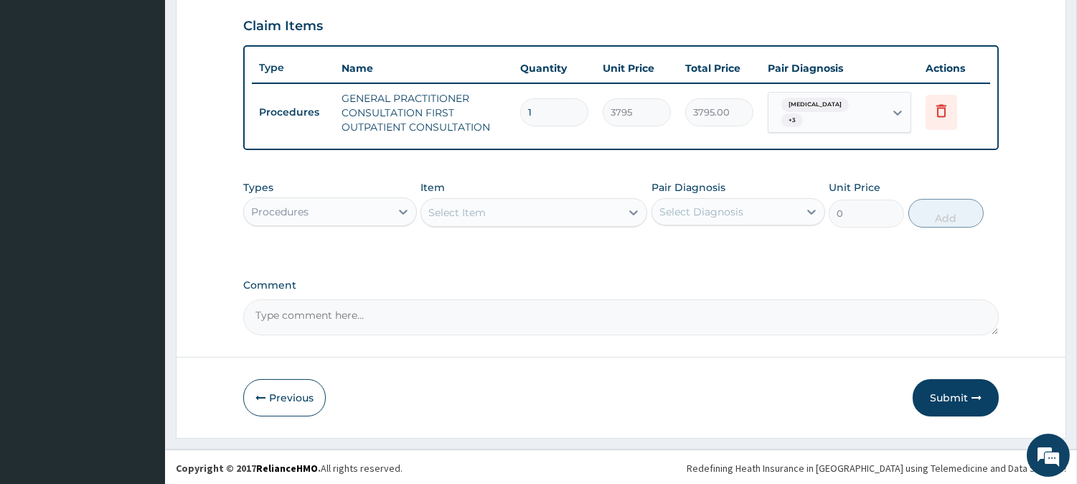
click at [362, 202] on div "Procedures" at bounding box center [317, 211] width 146 height 23
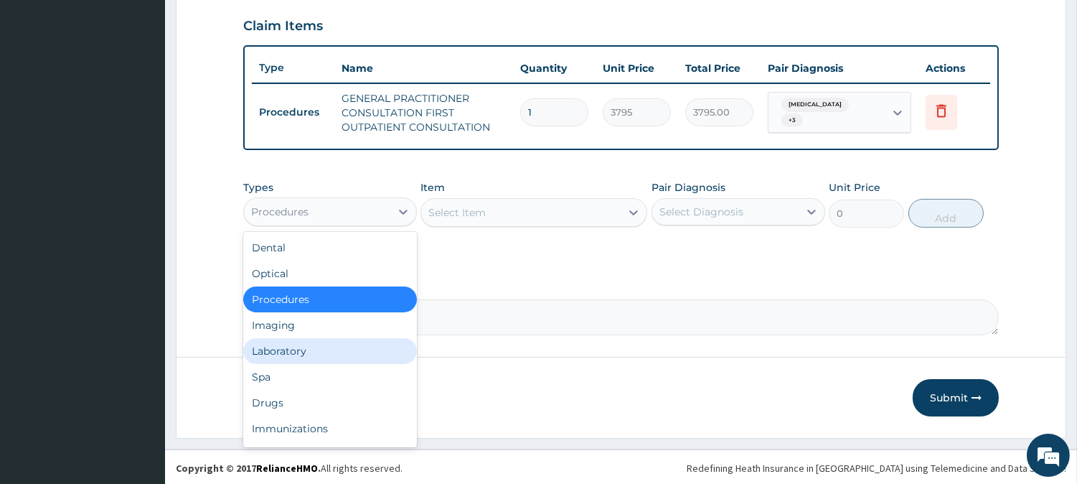
click at [335, 356] on div "Laboratory" at bounding box center [330, 351] width 174 height 26
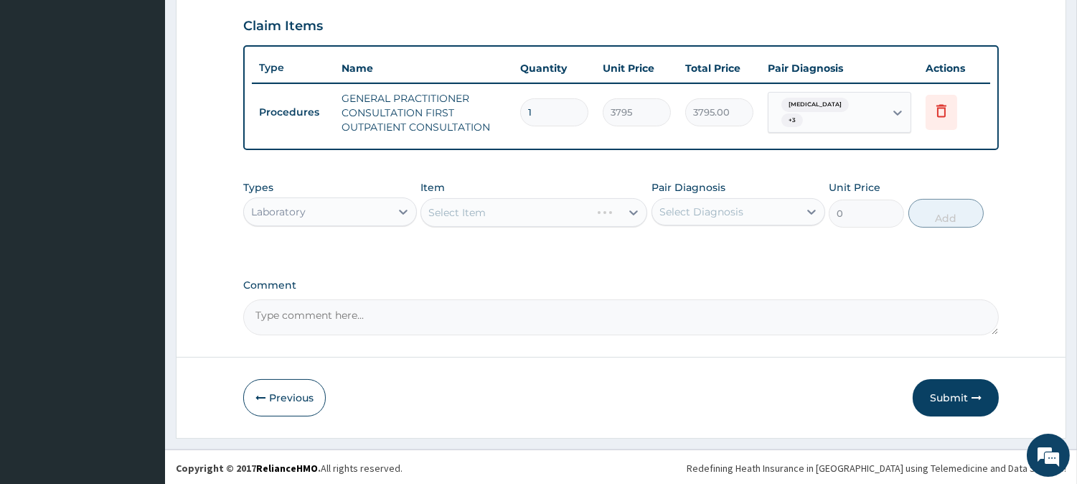
click at [704, 217] on div "Select Diagnosis" at bounding box center [725, 211] width 146 height 23
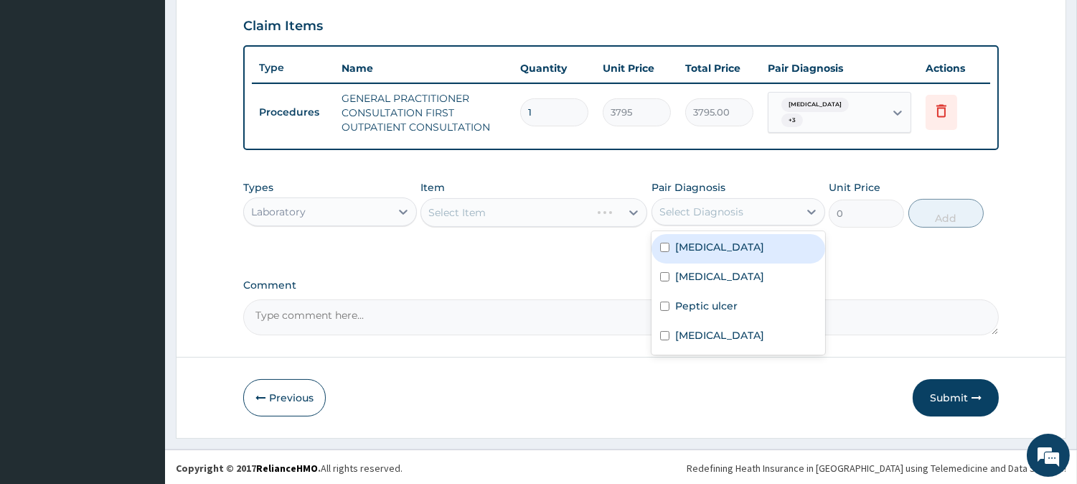
click at [693, 252] on label "[MEDICAL_DATA]" at bounding box center [719, 247] width 89 height 14
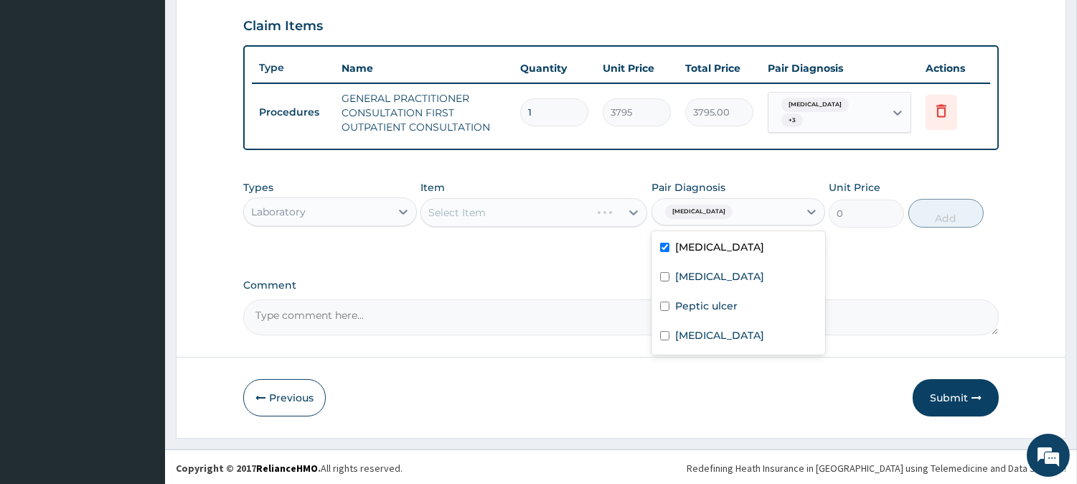
click at [723, 246] on div "[MEDICAL_DATA]" at bounding box center [739, 248] width 174 height 29
checkbox input "false"
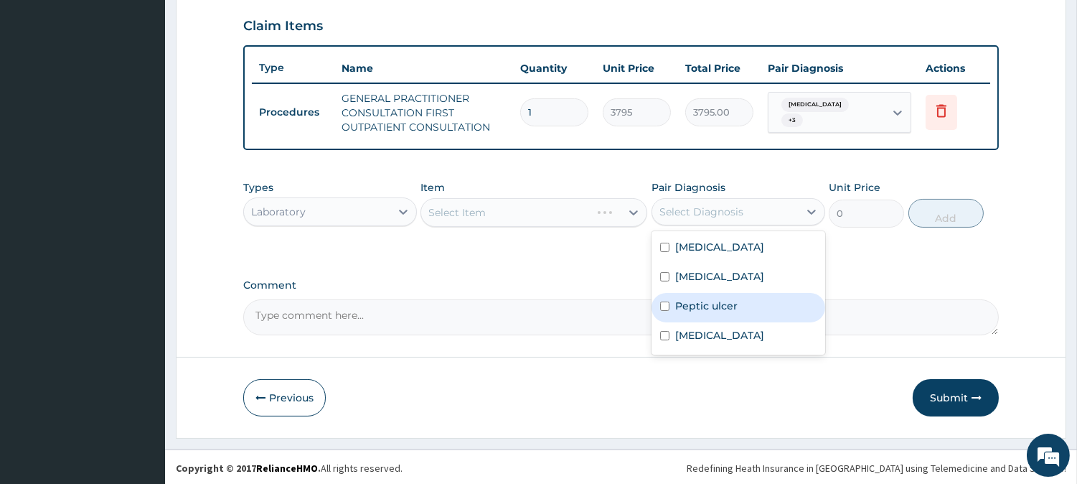
click at [705, 304] on label "Peptic ulcer" at bounding box center [706, 306] width 62 height 14
checkbox input "true"
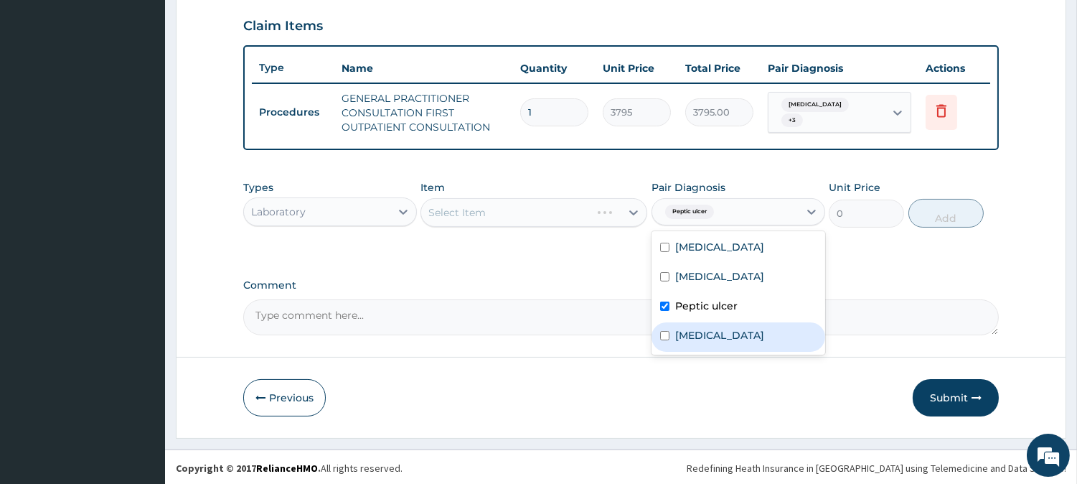
click at [700, 324] on div "Renal hypertension" at bounding box center [739, 336] width 174 height 29
checkbox input "true"
click at [710, 309] on label "Peptic ulcer" at bounding box center [706, 306] width 62 height 14
checkbox input "false"
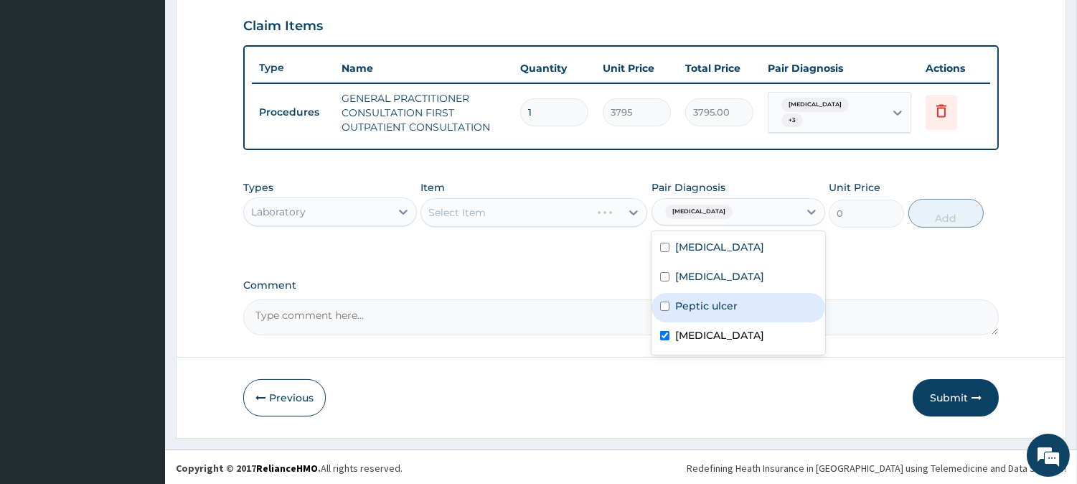
click at [601, 210] on div "Select Item" at bounding box center [534, 212] width 227 height 29
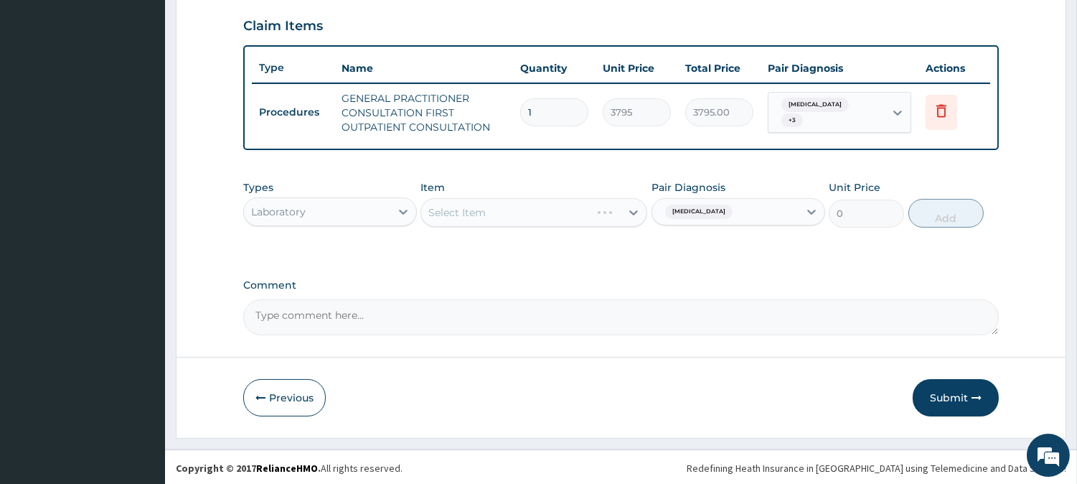
click at [586, 205] on div "Select Item" at bounding box center [534, 212] width 227 height 29
click at [572, 206] on div "Select Item" at bounding box center [534, 212] width 227 height 29
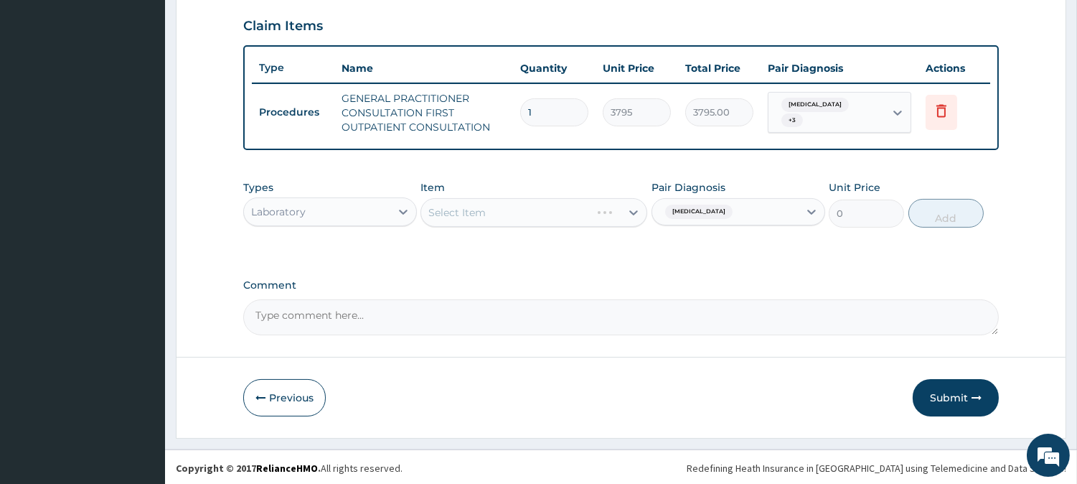
click at [572, 206] on div "Select Item" at bounding box center [534, 212] width 227 height 29
click at [598, 211] on div "Select Item" at bounding box center [520, 212] width 199 height 23
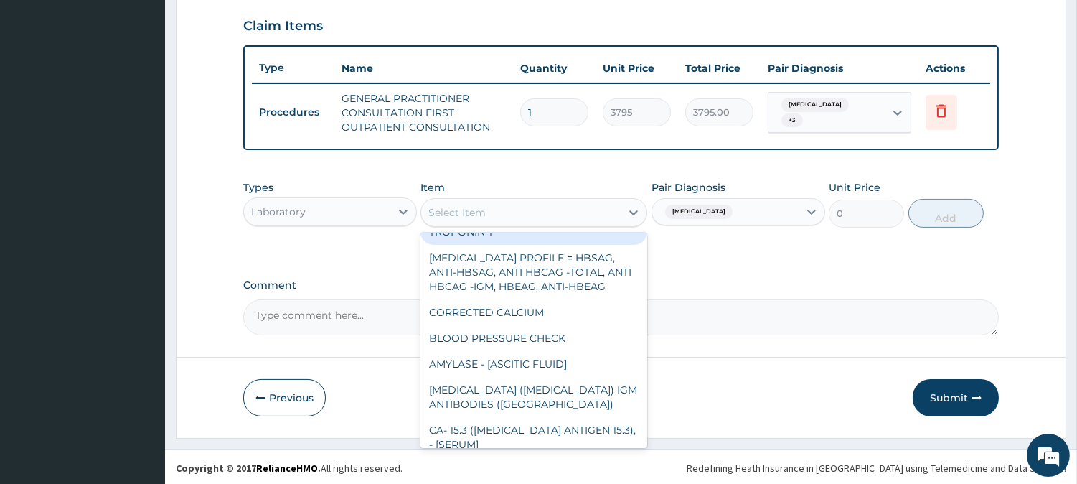
scroll to position [478, 0]
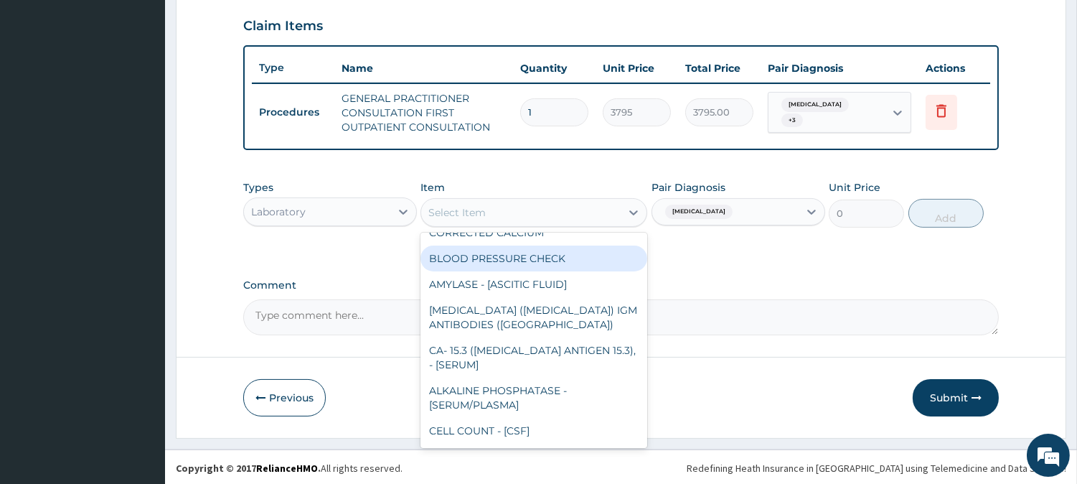
click at [575, 249] on div "BLOOD PRESSURE CHECK" at bounding box center [534, 258] width 227 height 26
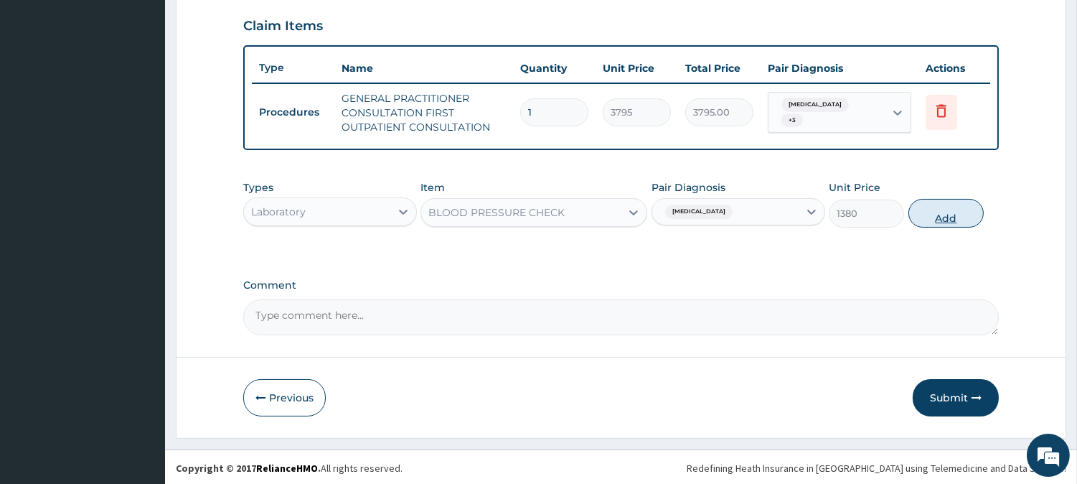
click at [934, 207] on button "Add" at bounding box center [946, 213] width 75 height 29
type input "0"
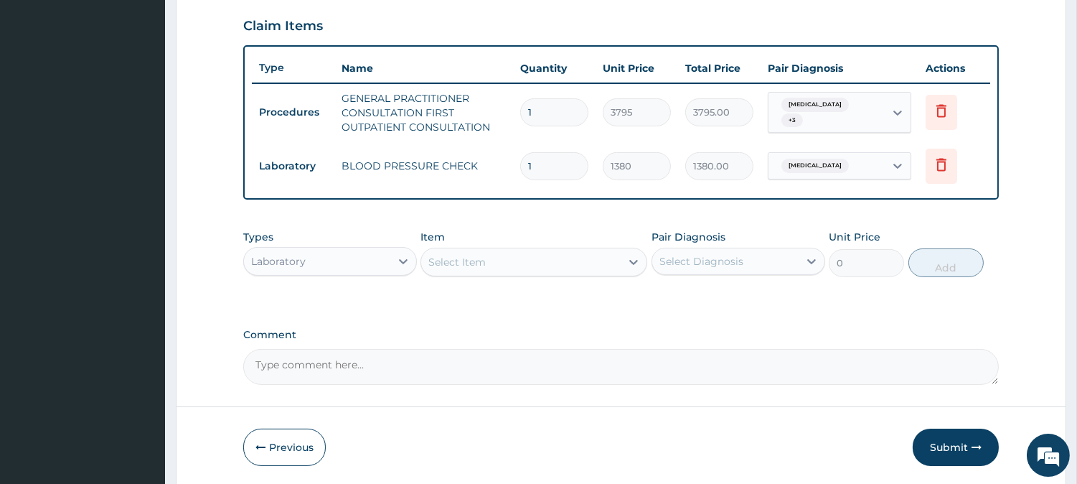
click at [538, 261] on div "Select Item" at bounding box center [520, 261] width 199 height 23
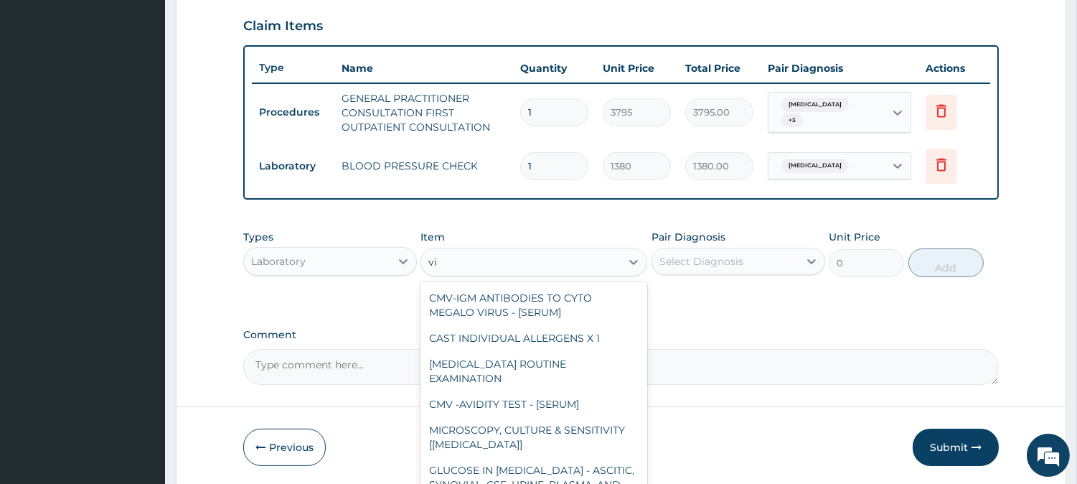
type input "v"
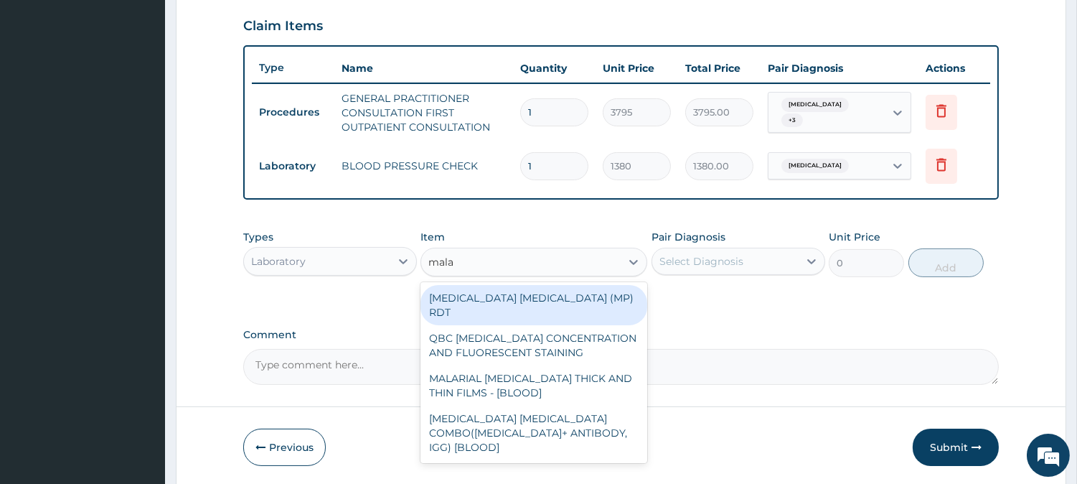
type input "malar"
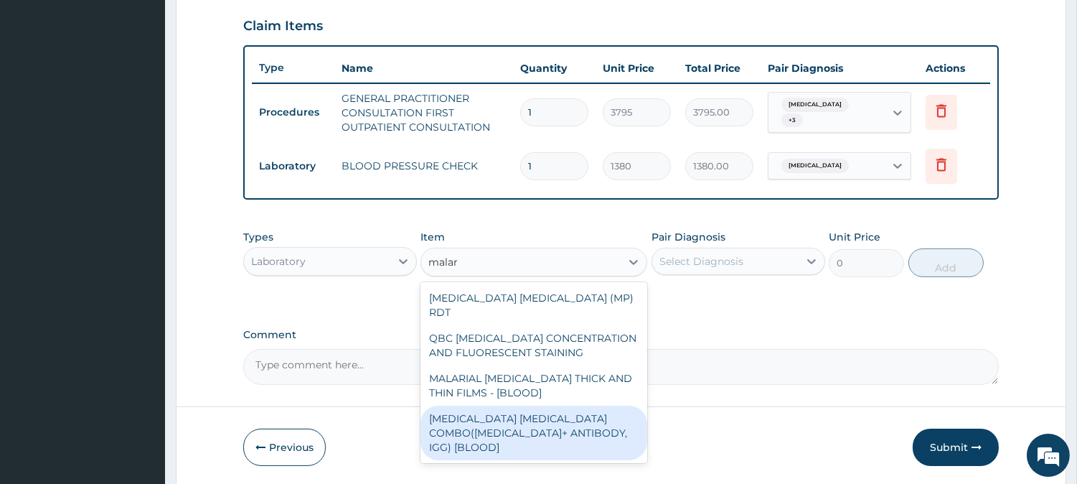
click at [506, 405] on div "[MEDICAL_DATA] [MEDICAL_DATA] COMBO([MEDICAL_DATA]+ ANTIBODY, IGG) [BLOOD]" at bounding box center [534, 432] width 227 height 55
type input "1725"
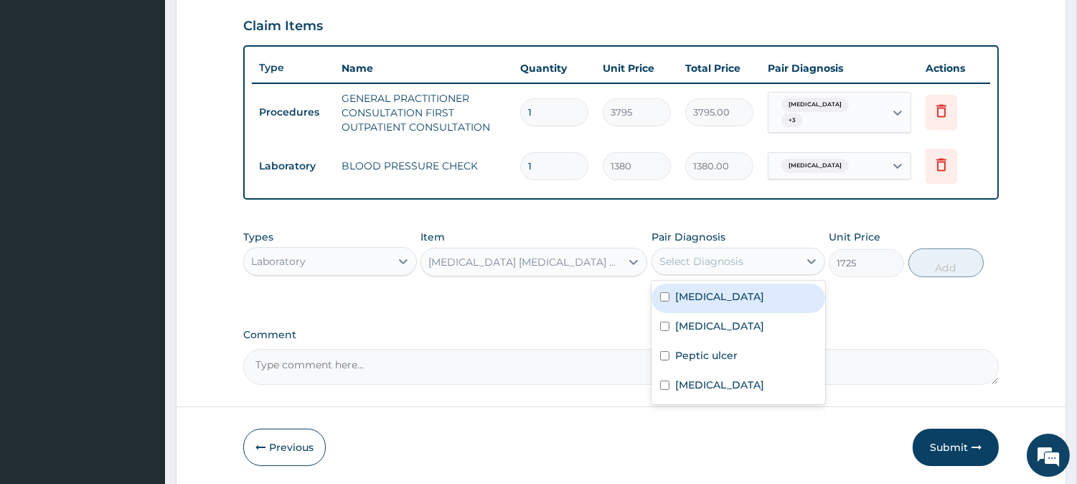
click at [728, 268] on div "Select Diagnosis" at bounding box center [725, 261] width 146 height 23
click at [718, 293] on div "[MEDICAL_DATA]" at bounding box center [739, 297] width 174 height 29
checkbox input "true"
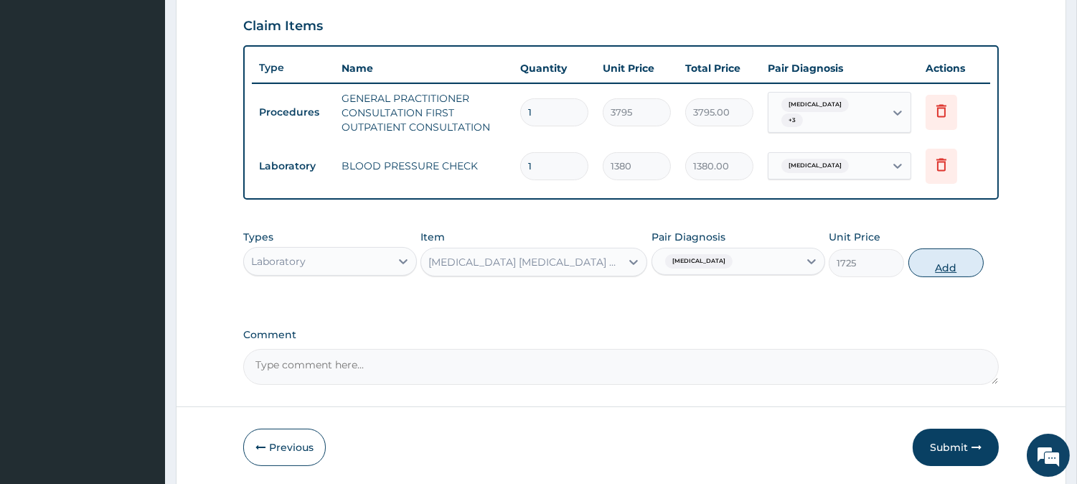
click at [941, 255] on button "Add" at bounding box center [946, 262] width 75 height 29
type input "0"
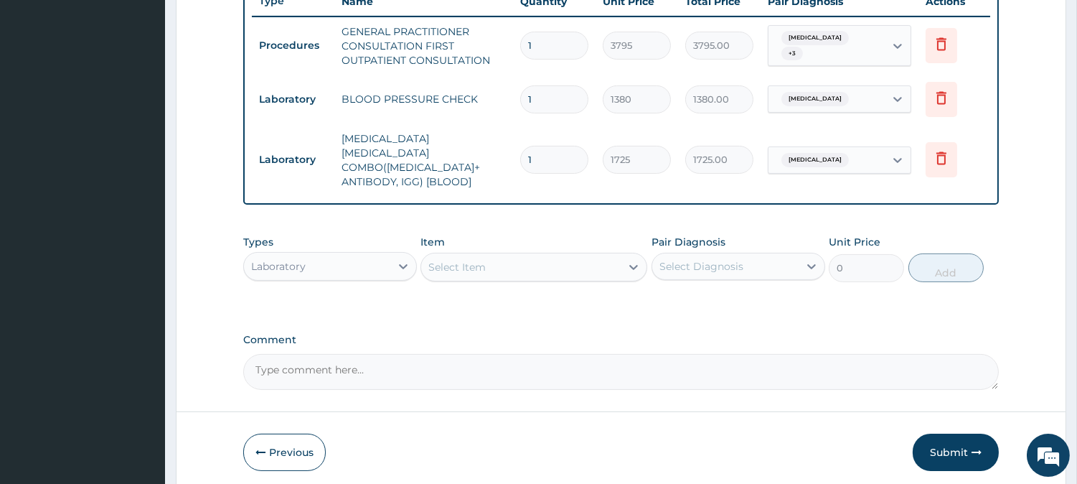
scroll to position [596, 0]
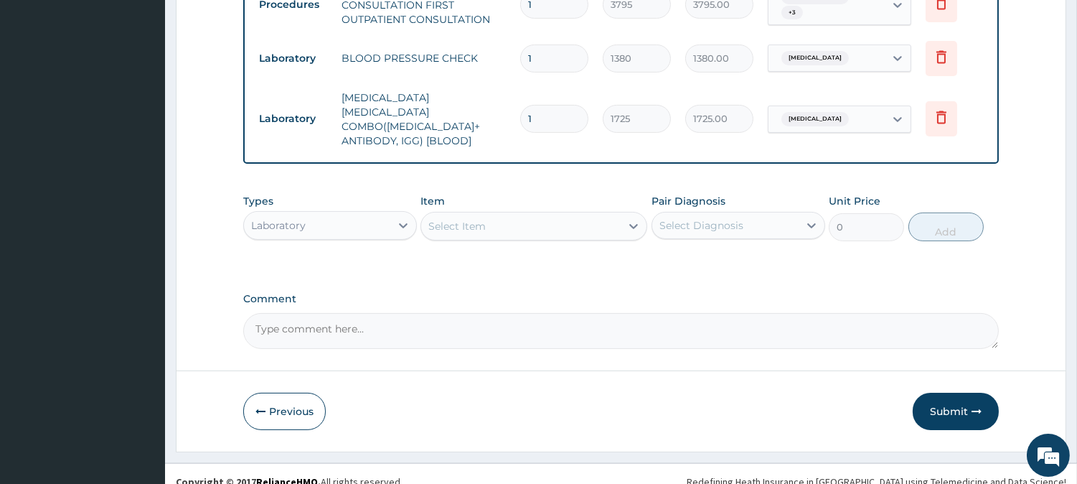
click at [594, 225] on div "Item Select Item" at bounding box center [534, 217] width 227 height 47
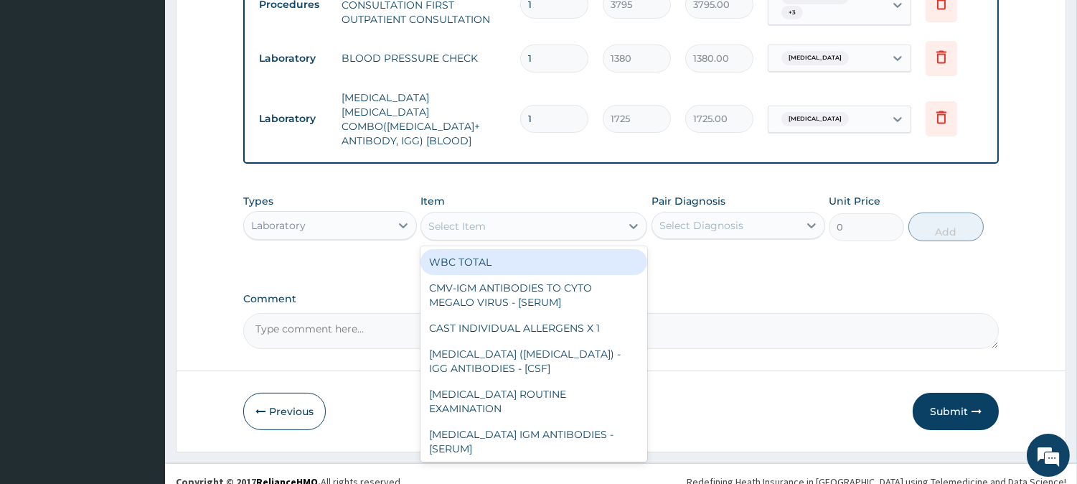
click at [590, 215] on div "Select Item" at bounding box center [520, 226] width 199 height 23
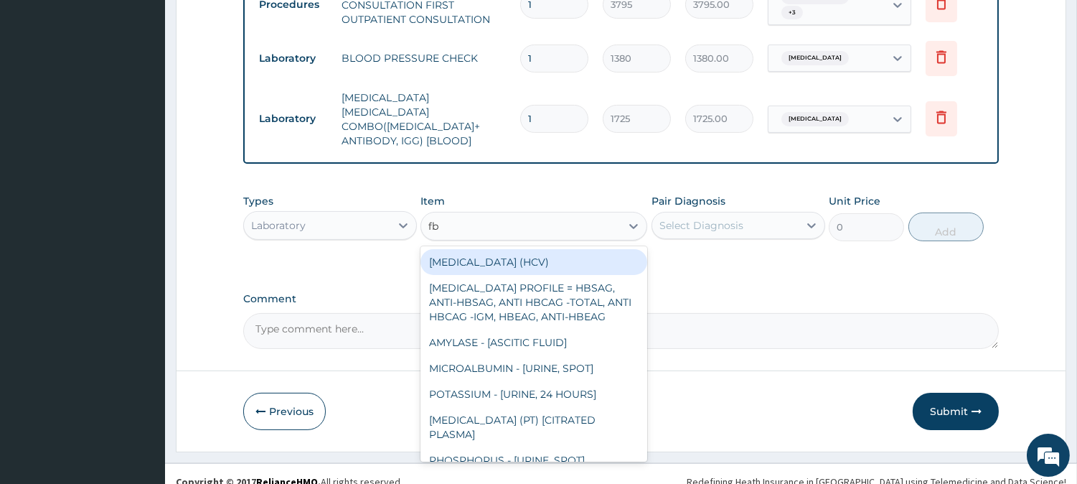
type input "fbc"
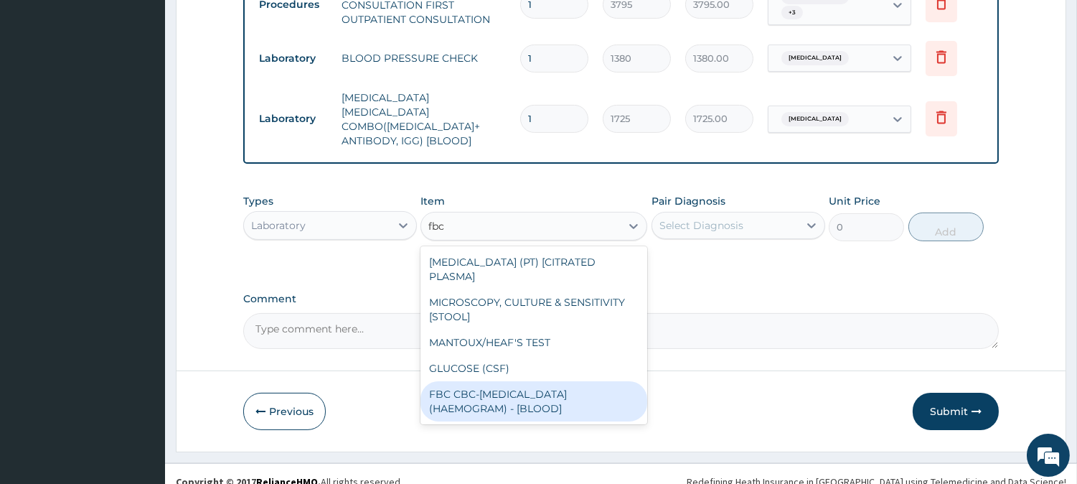
click at [519, 381] on div "FBC CBC-[MEDICAL_DATA] (HAEMOGRAM) - [BLOOD]" at bounding box center [534, 401] width 227 height 40
type input "4600"
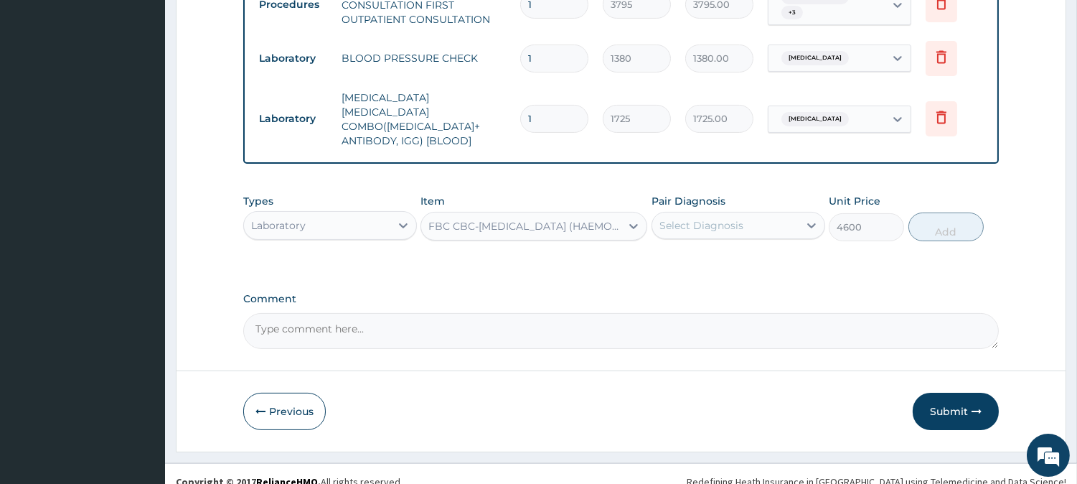
click at [734, 218] on div "Select Diagnosis" at bounding box center [701, 225] width 84 height 14
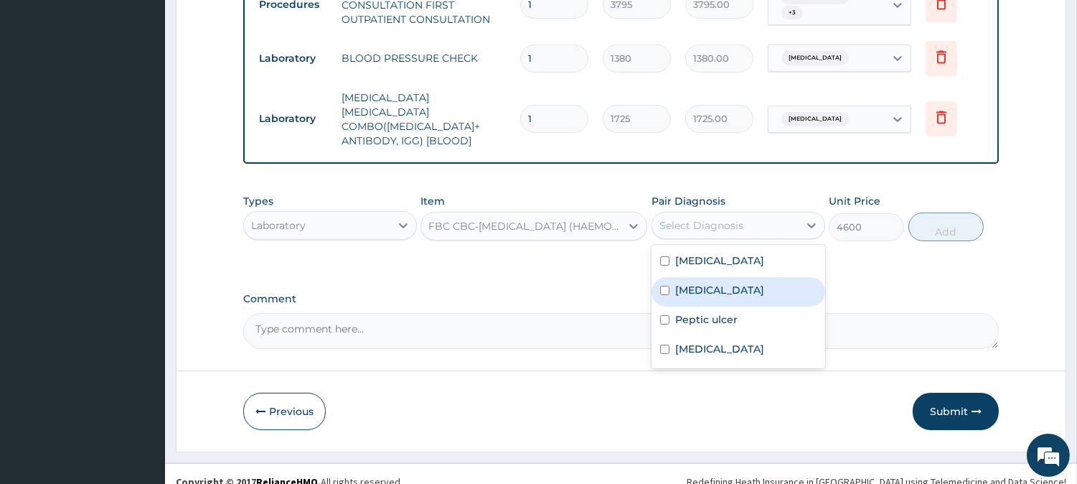
click at [718, 277] on div "[MEDICAL_DATA]" at bounding box center [739, 291] width 174 height 29
checkbox input "true"
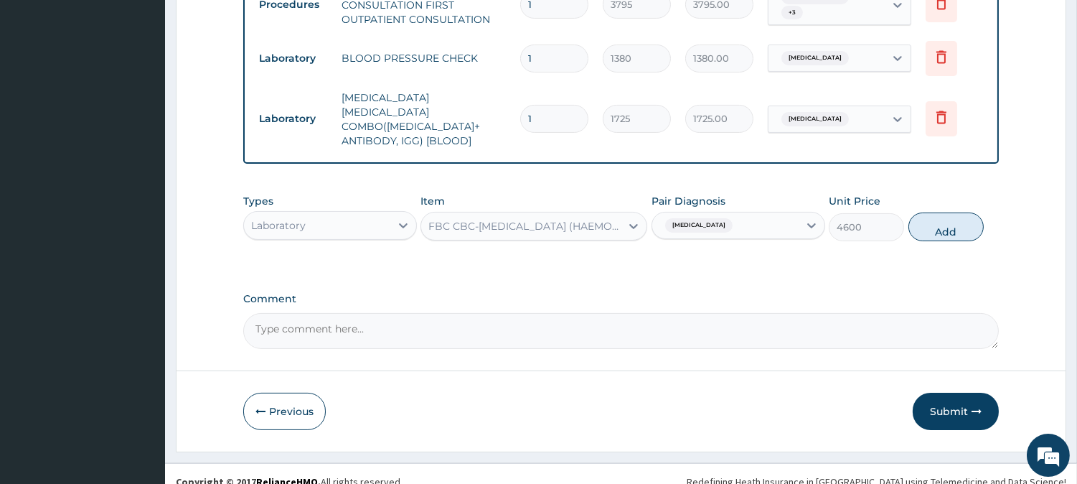
drag, startPoint x: 924, startPoint y: 204, endPoint x: 668, endPoint y: 245, distance: 259.5
click at [924, 212] on button "Add" at bounding box center [946, 226] width 75 height 29
type input "0"
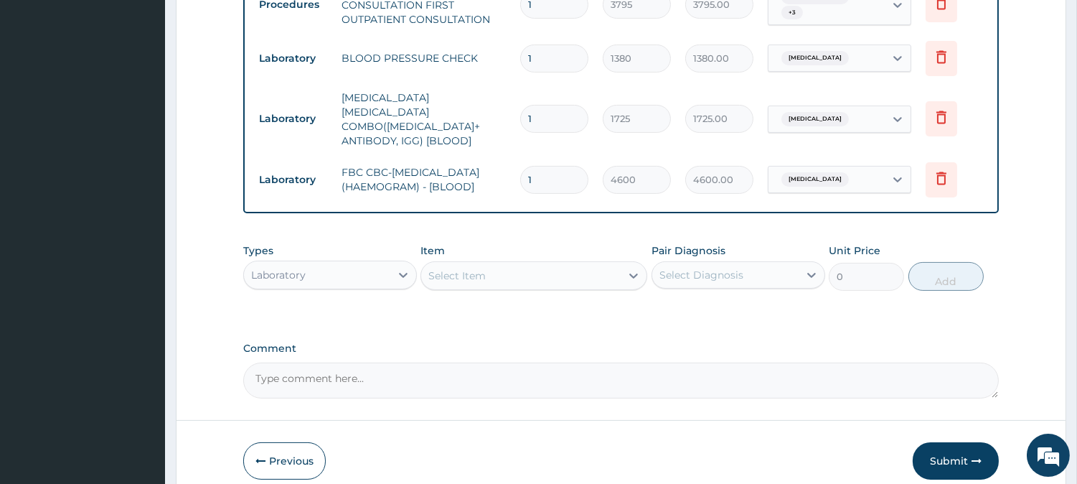
click at [558, 274] on div "Select Item" at bounding box center [520, 275] width 199 height 23
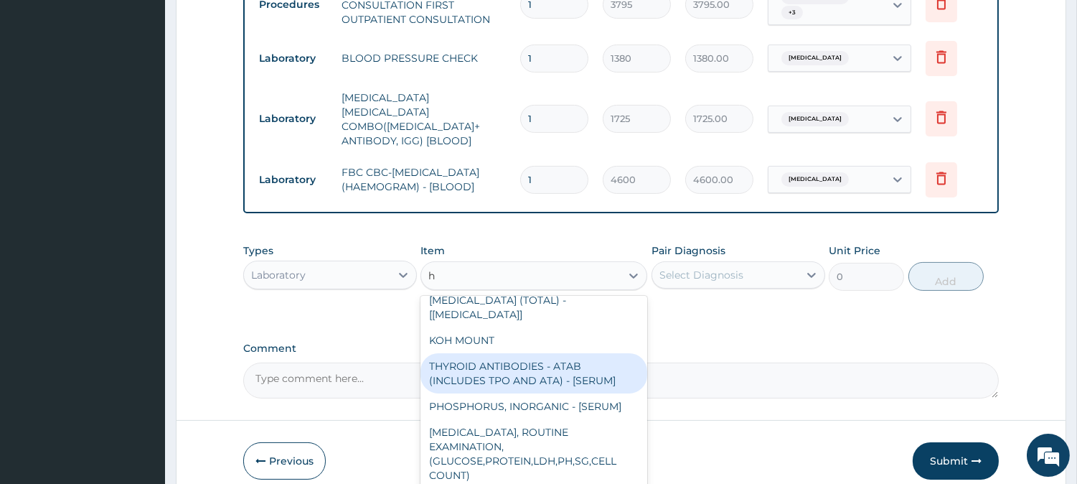
scroll to position [1116, 0]
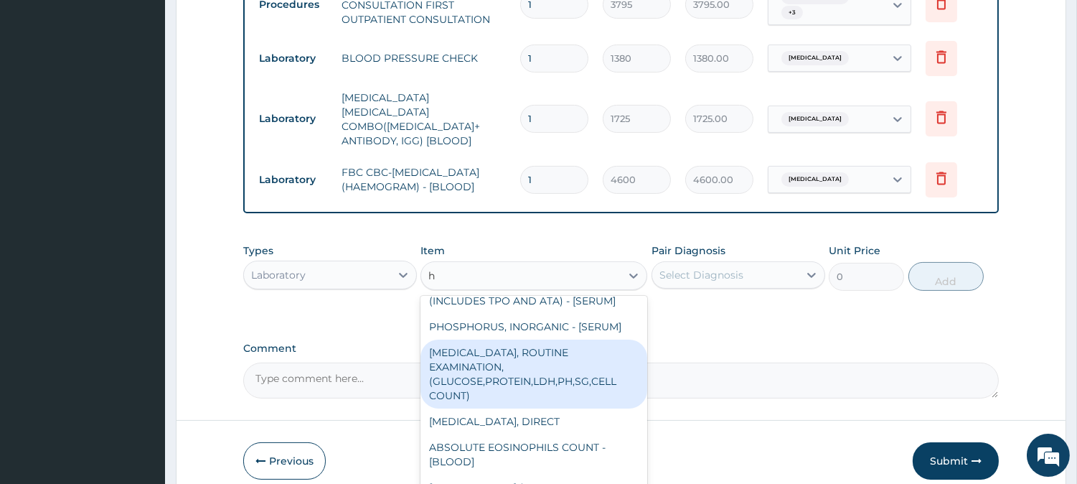
type input "he"
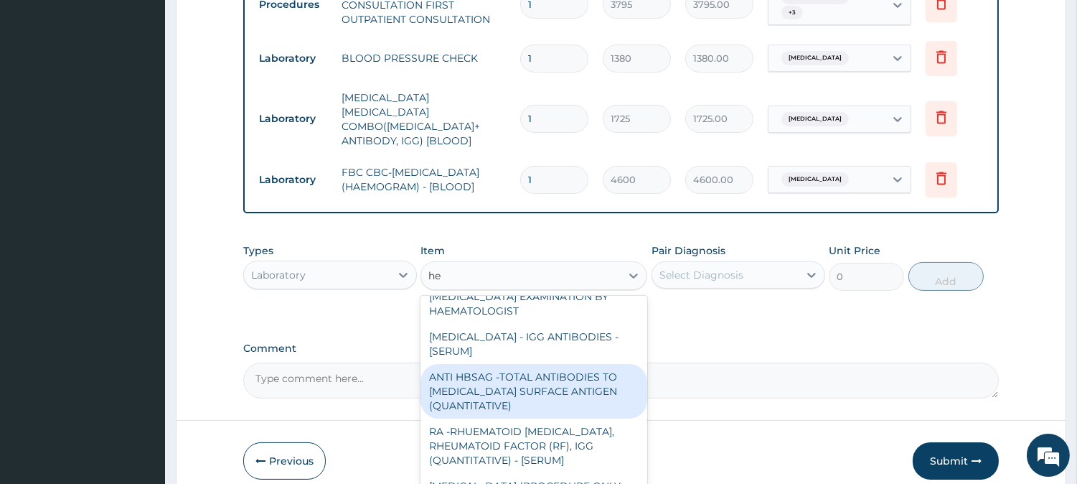
scroll to position [67, 0]
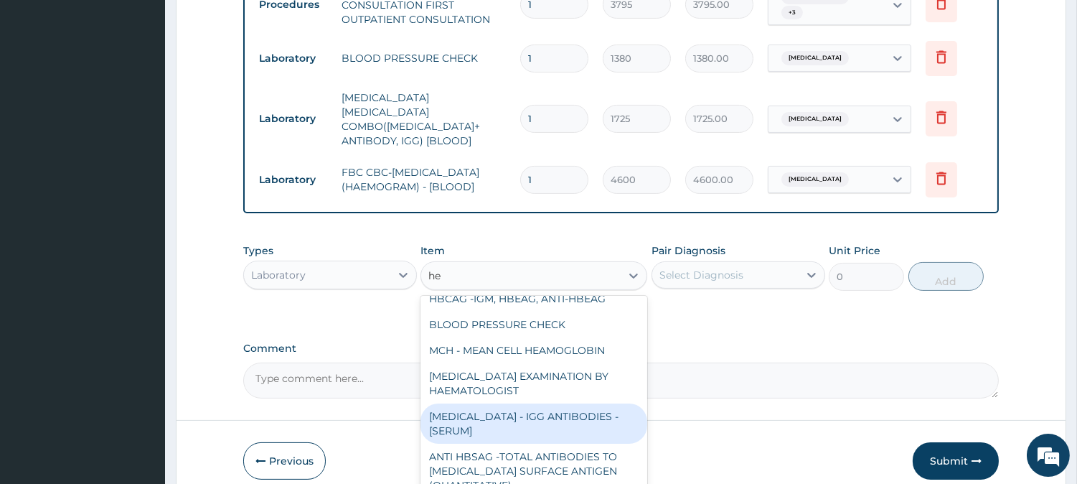
click at [535, 413] on div "[MEDICAL_DATA] - IGG ANTIBODIES - [SERUM]" at bounding box center [534, 423] width 227 height 40
type input "5750"
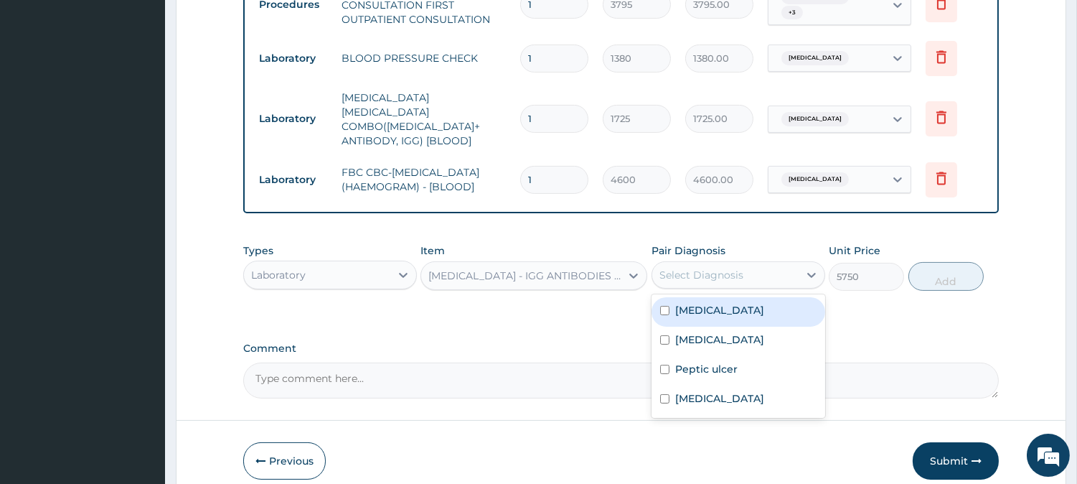
click at [715, 263] on div "Select Diagnosis" at bounding box center [725, 274] width 146 height 23
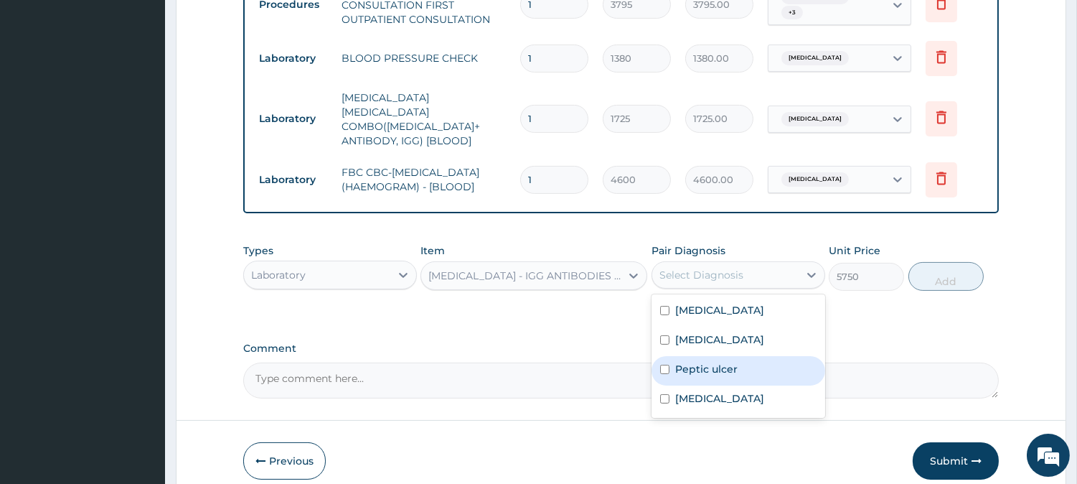
click at [728, 370] on div "Peptic ulcer" at bounding box center [739, 370] width 174 height 29
checkbox input "true"
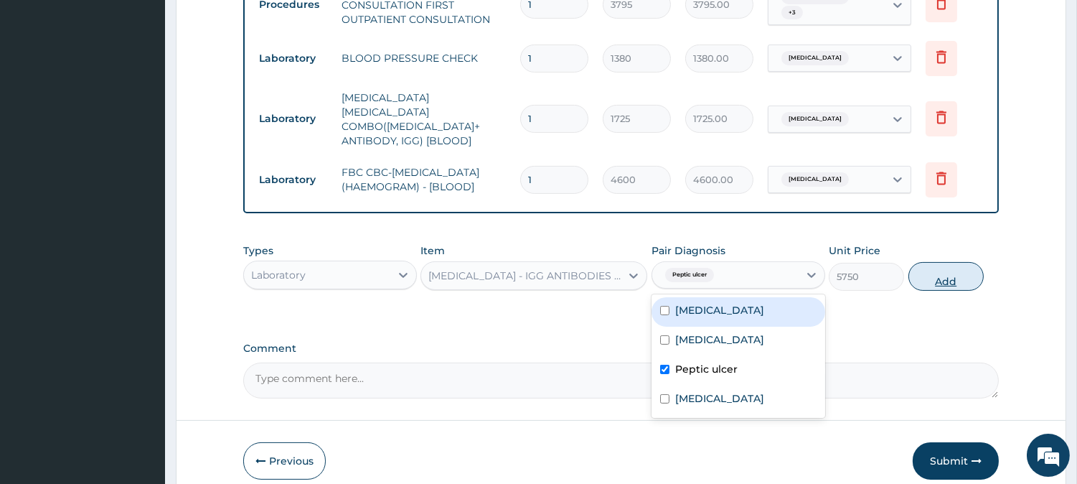
click at [927, 270] on button "Add" at bounding box center [946, 276] width 75 height 29
type input "0"
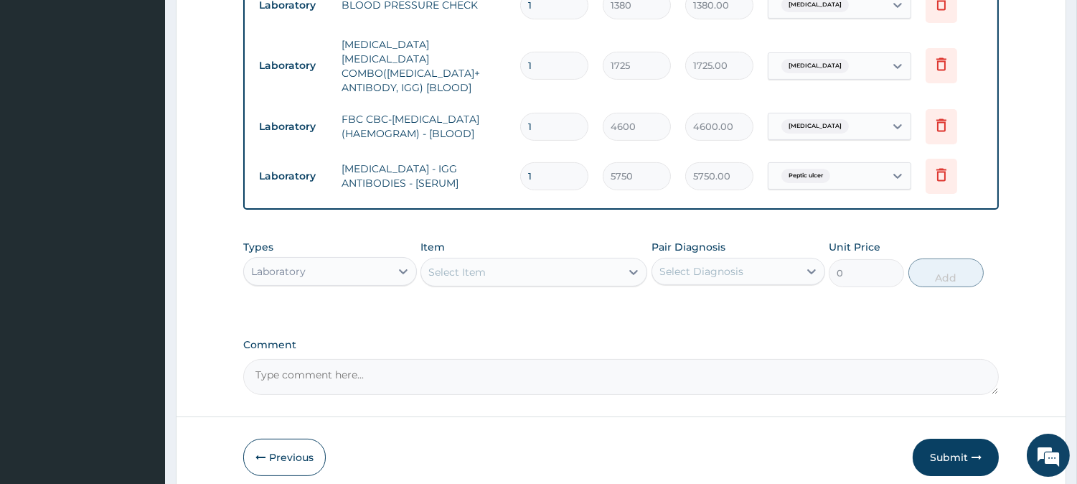
scroll to position [703, 0]
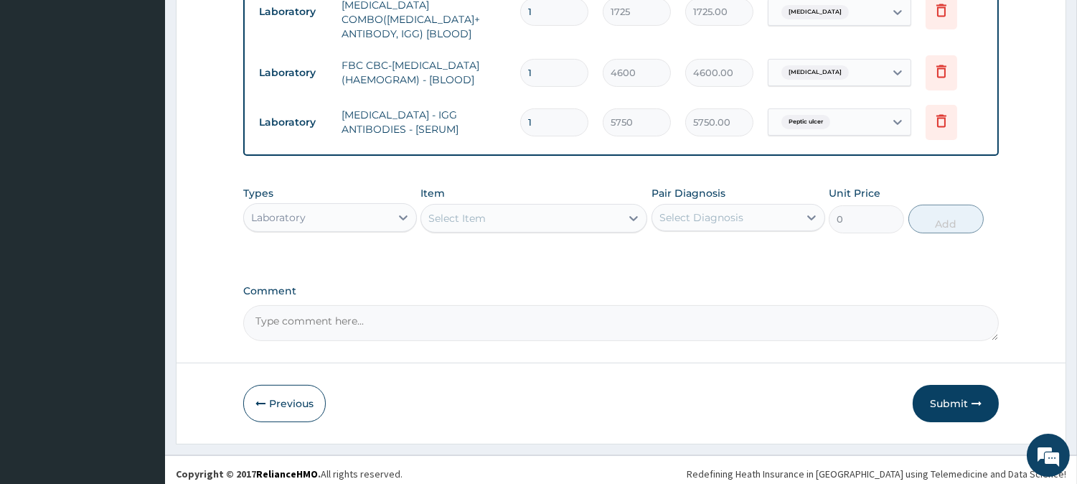
drag, startPoint x: 367, startPoint y: 202, endPoint x: 363, endPoint y: 220, distance: 18.3
click at [367, 206] on div "Laboratory" at bounding box center [317, 217] width 146 height 23
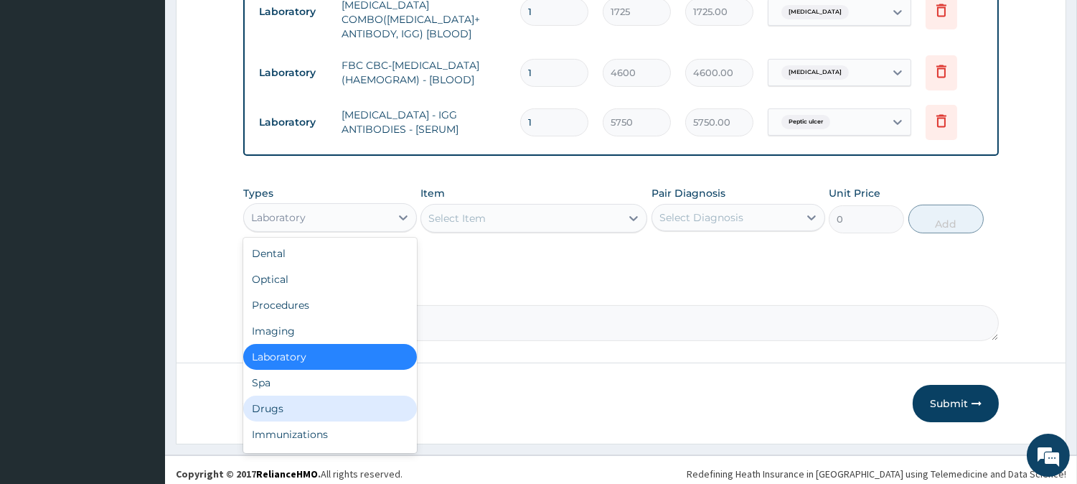
click at [347, 398] on div "Drugs" at bounding box center [330, 408] width 174 height 26
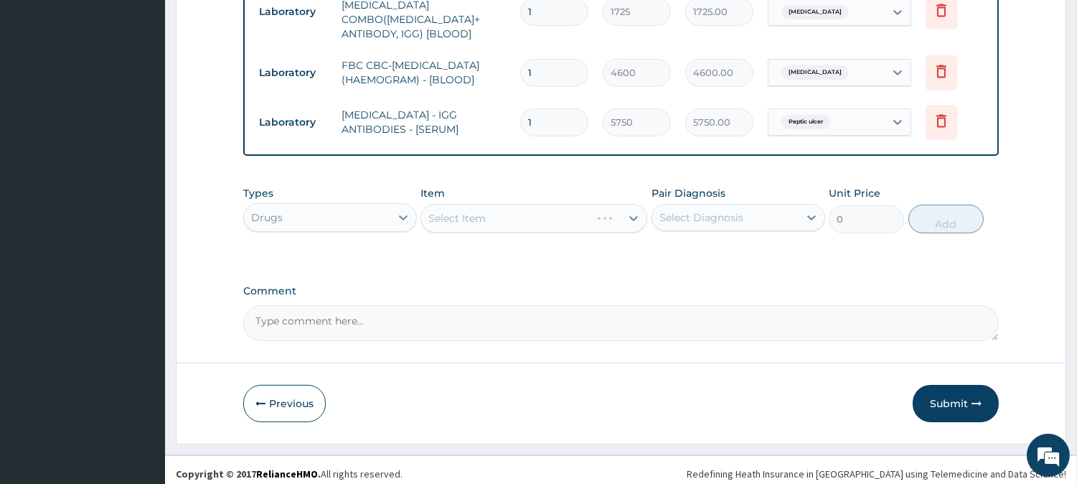
click at [684, 212] on div "Select Diagnosis" at bounding box center [701, 217] width 84 height 14
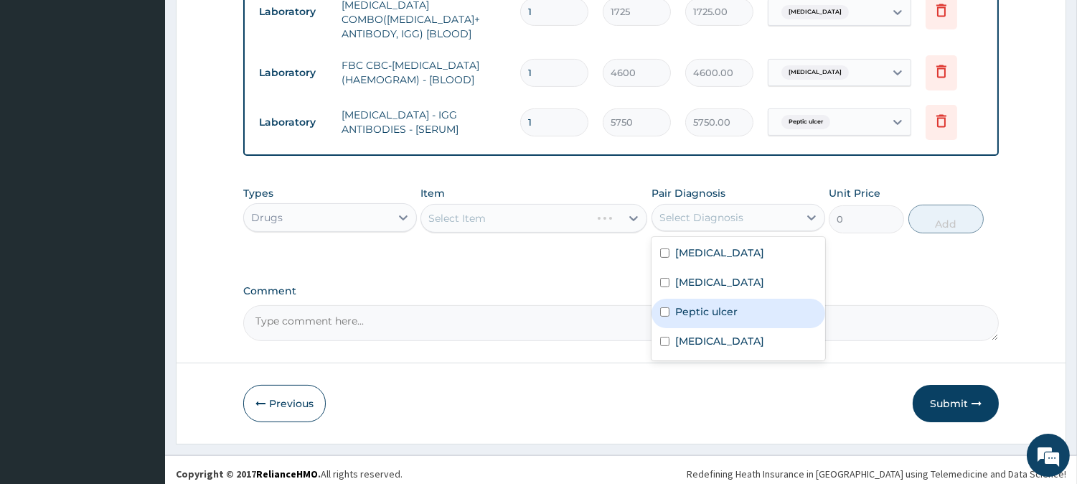
click at [700, 304] on label "Peptic ulcer" at bounding box center [706, 311] width 62 height 14
checkbox input "true"
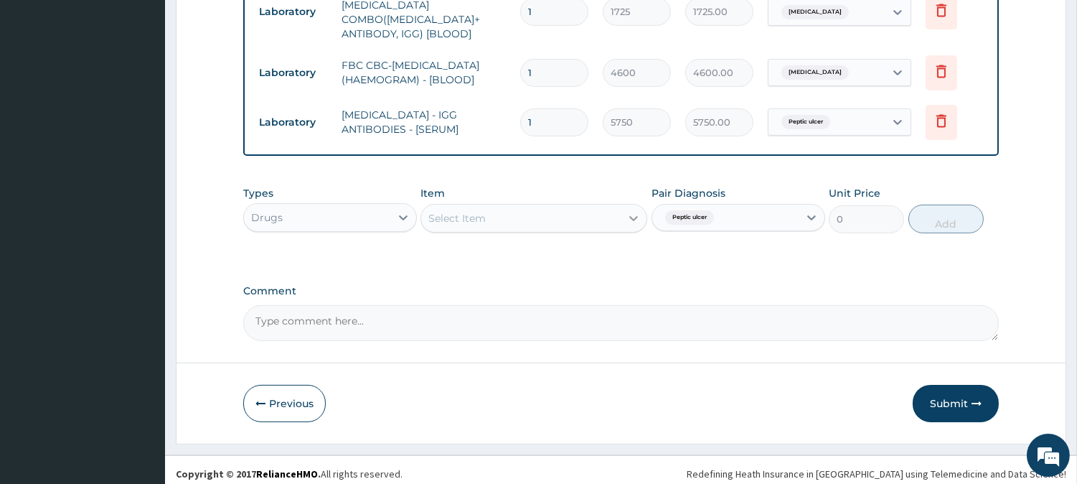
click at [630, 216] on icon at bounding box center [633, 218] width 14 height 14
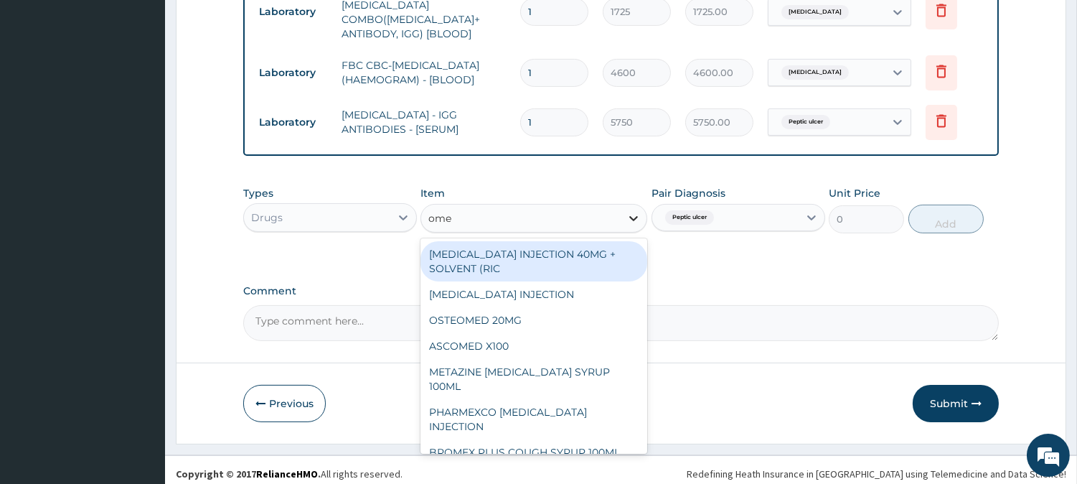
type input "omep"
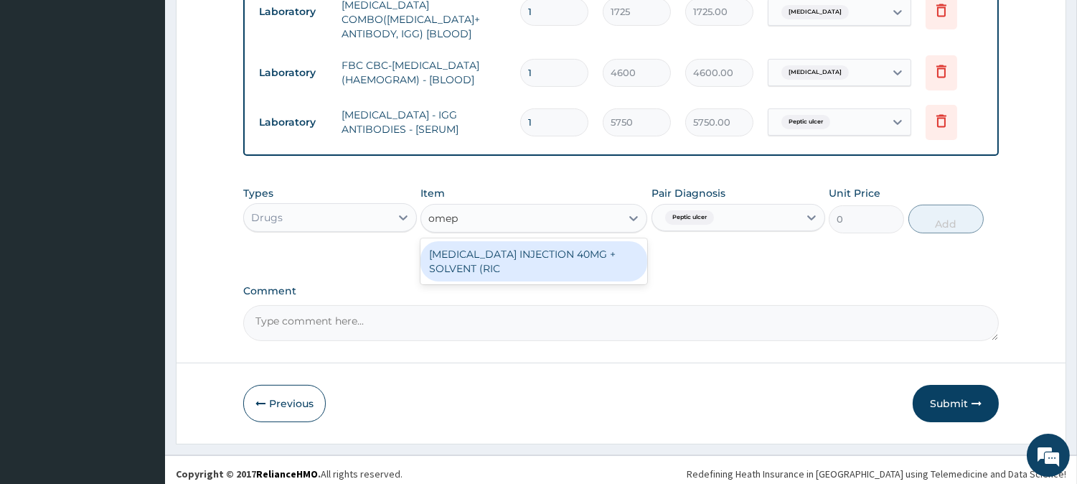
click at [547, 260] on div "[MEDICAL_DATA] INJECTION 40MG + SOLVENT (RIC" at bounding box center [534, 261] width 227 height 40
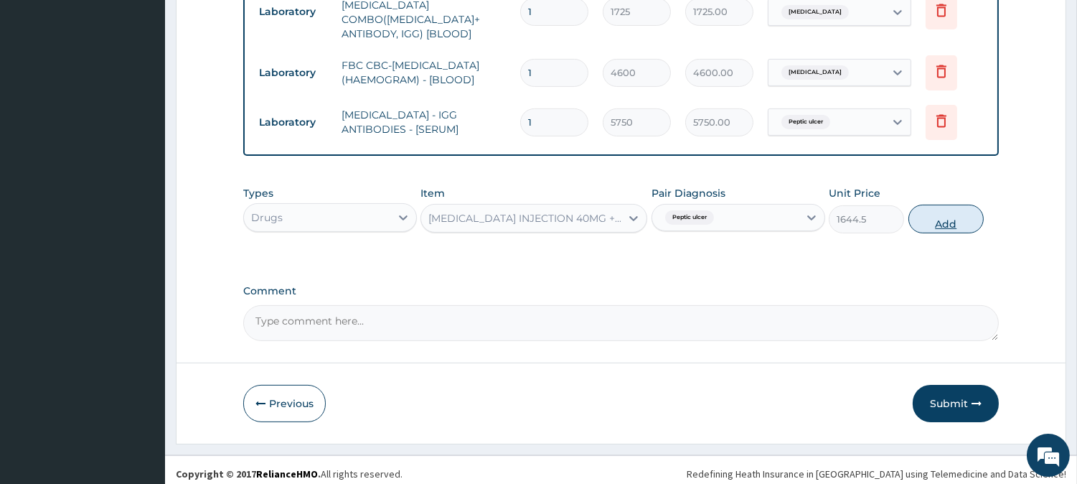
click at [921, 212] on button "Add" at bounding box center [946, 219] width 75 height 29
type input "0"
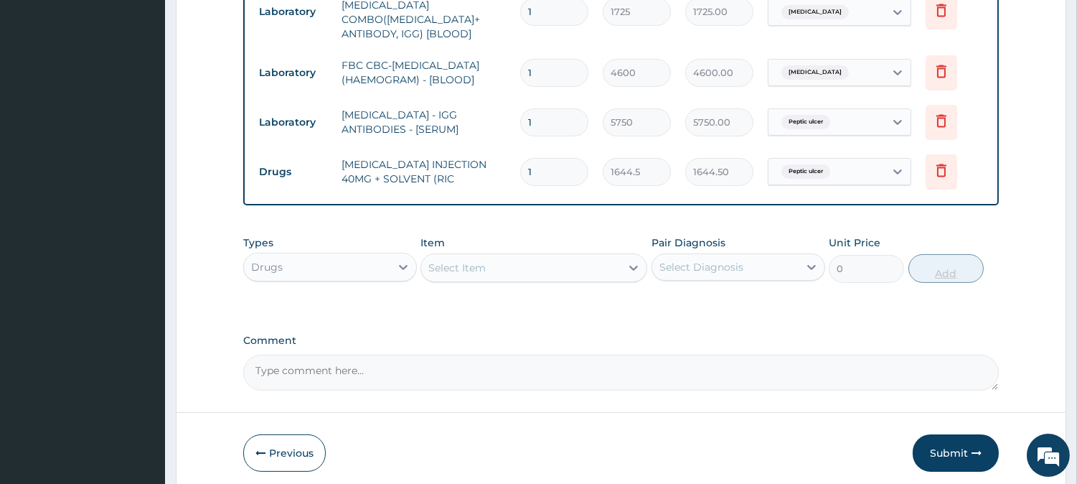
type input "0.00"
type input "4"
type input "6578.00"
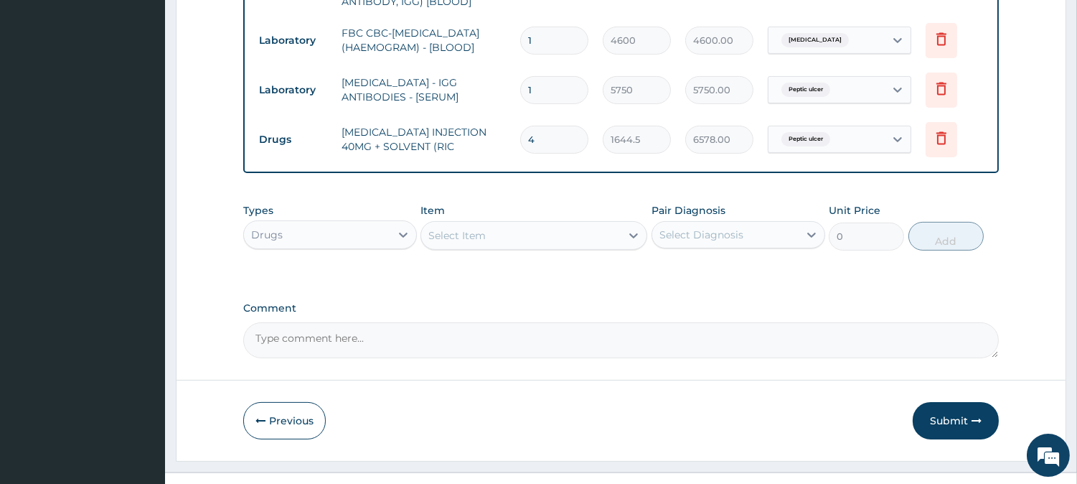
scroll to position [754, 0]
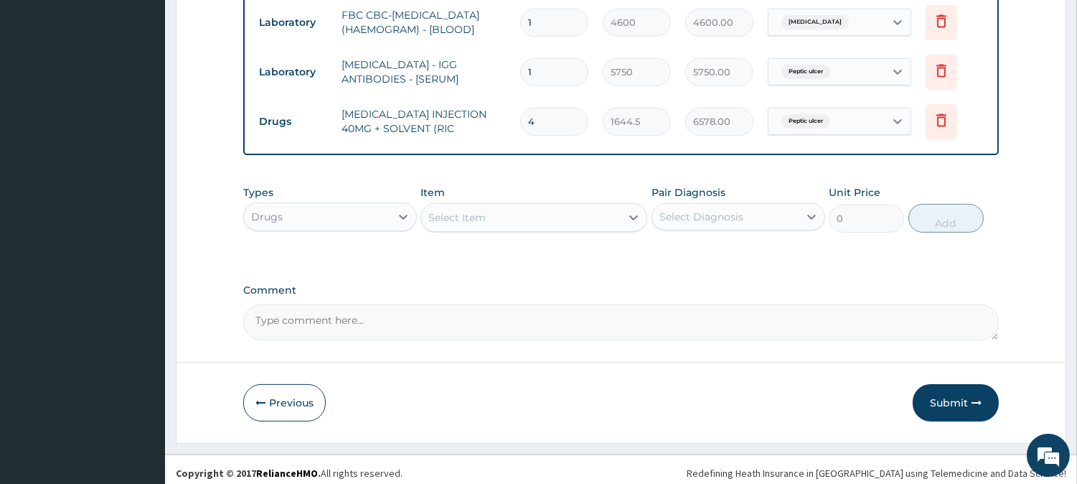
type input "4"
click at [548, 206] on div "Select Item" at bounding box center [520, 217] width 199 height 23
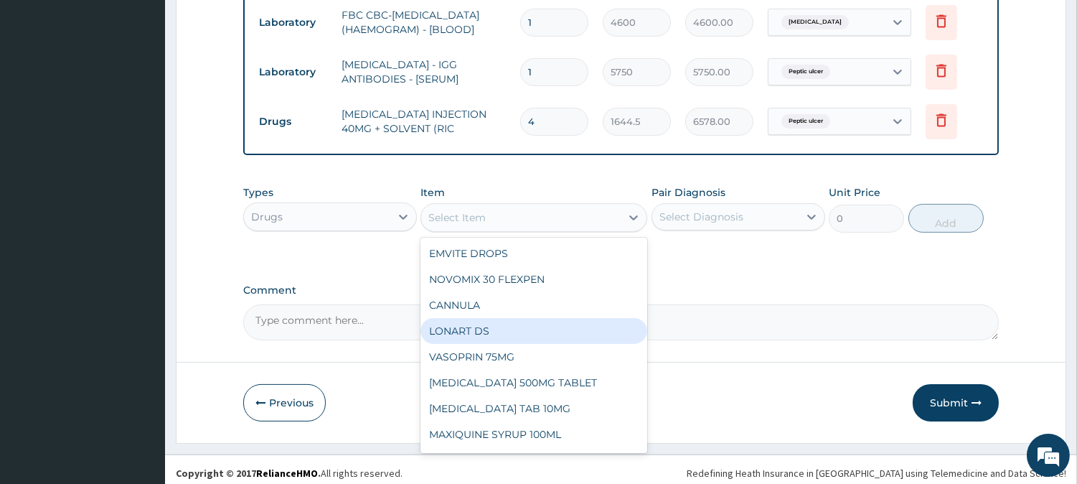
click at [525, 318] on div "LONART DS" at bounding box center [534, 331] width 227 height 26
type input "506"
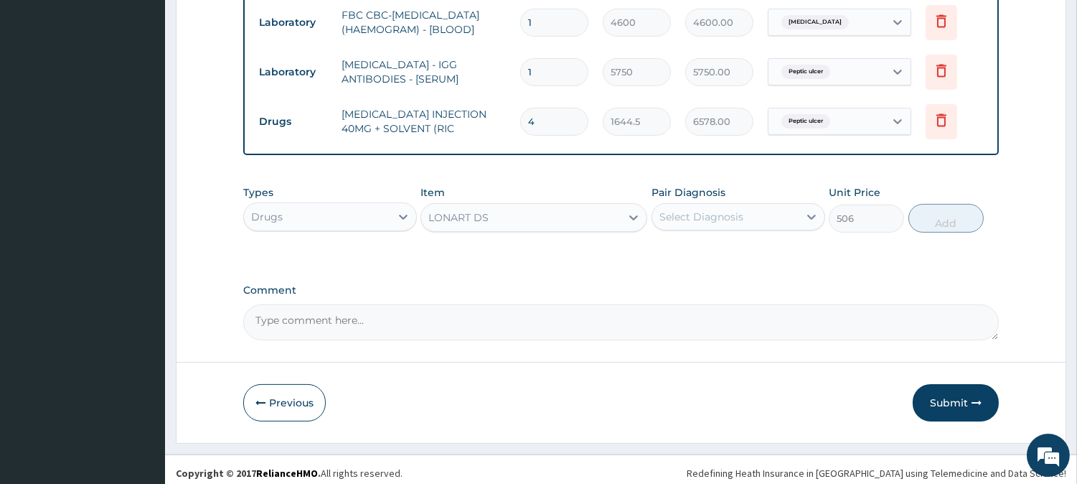
click at [749, 218] on div "Select Diagnosis" at bounding box center [725, 216] width 146 height 23
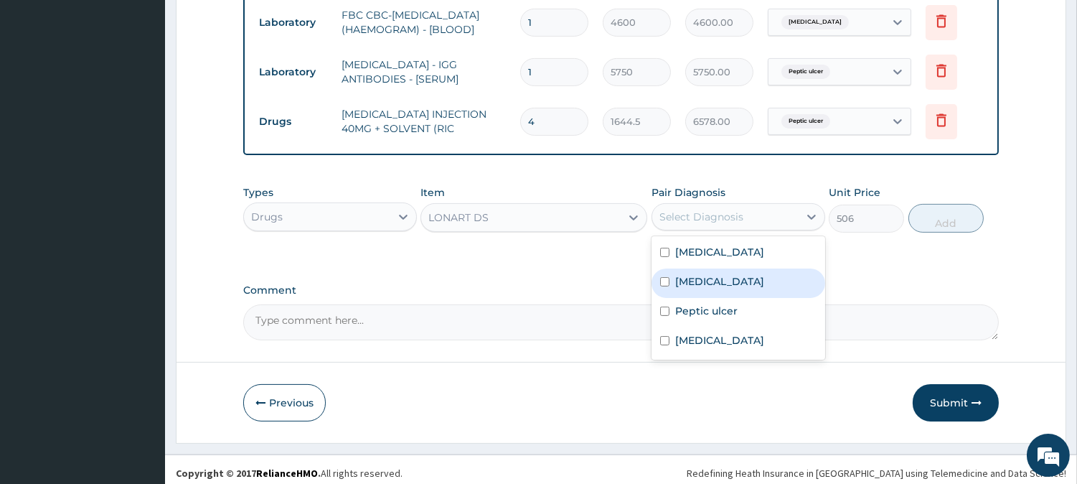
click at [712, 275] on div "[MEDICAL_DATA]" at bounding box center [739, 282] width 174 height 29
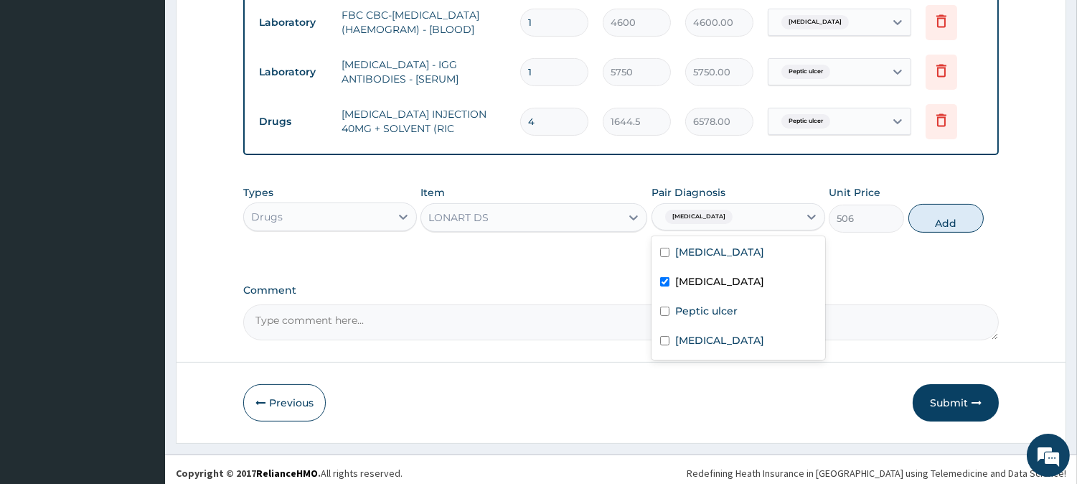
click at [725, 268] on div "[MEDICAL_DATA]" at bounding box center [739, 282] width 174 height 29
checkbox input "false"
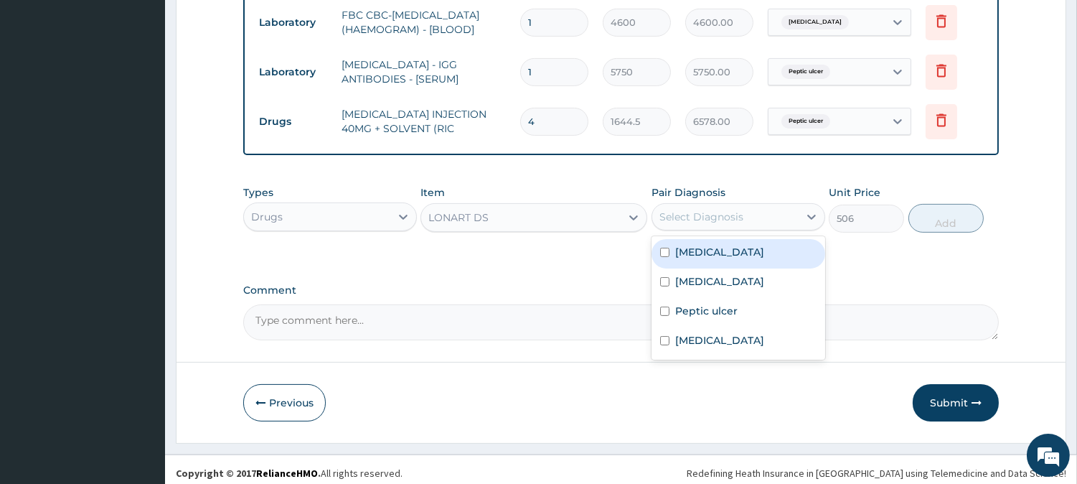
click at [733, 253] on div "[MEDICAL_DATA]" at bounding box center [739, 253] width 174 height 29
checkbox input "true"
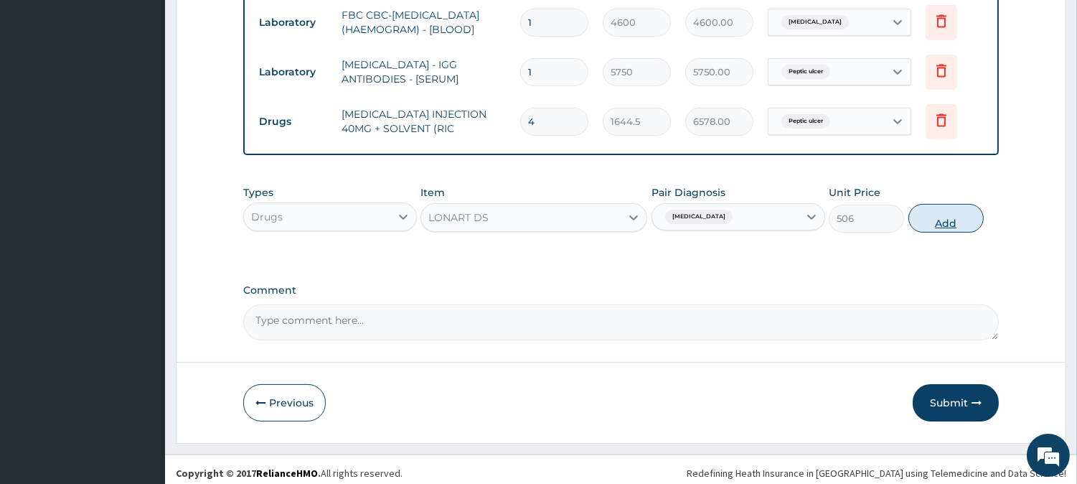
click at [940, 210] on button "Add" at bounding box center [946, 218] width 75 height 29
type input "0"
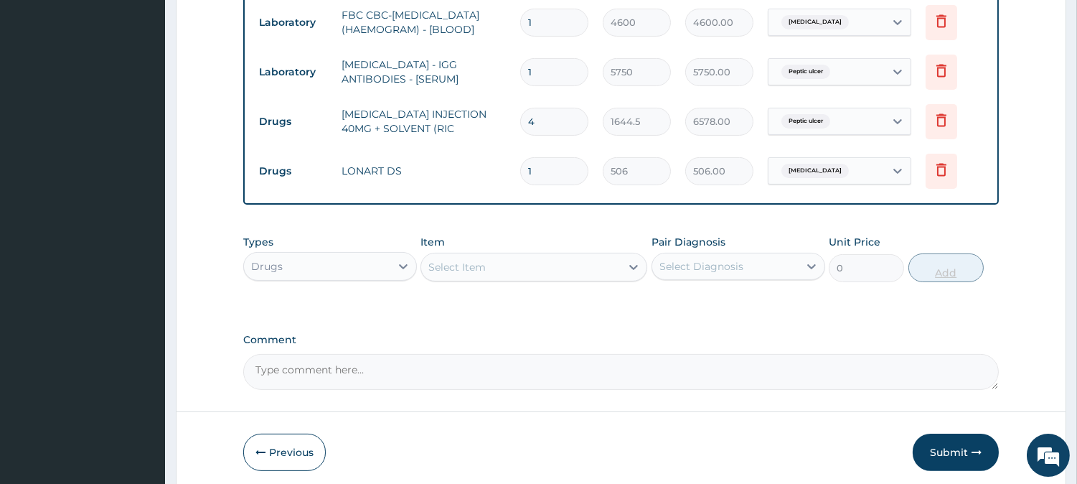
type input "0.00"
type input "5"
type input "2530.00"
type input "0.00"
type input "6"
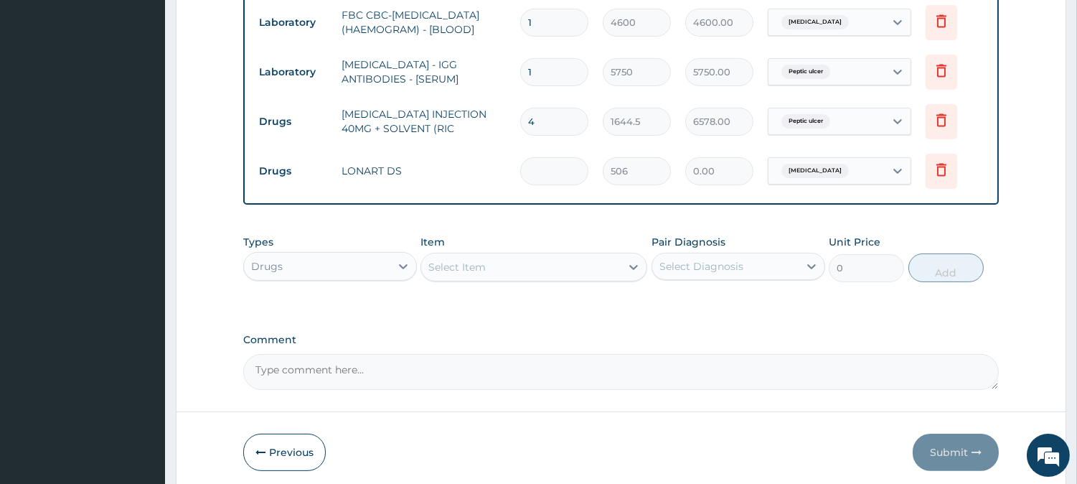
type input "3036.00"
type input "6"
click at [543, 260] on div "Select Item" at bounding box center [520, 266] width 199 height 23
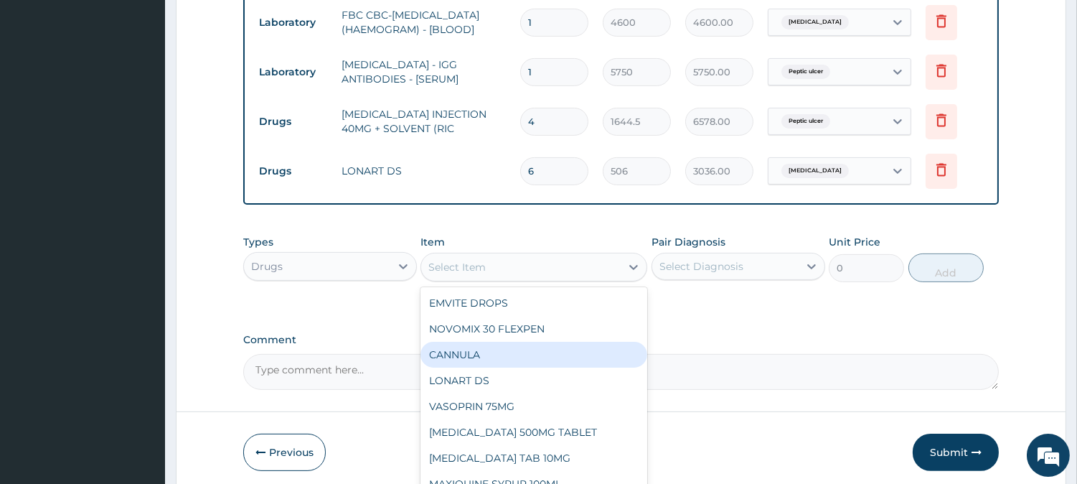
click at [530, 346] on div "CANNULA" at bounding box center [534, 355] width 227 height 26
type input "253"
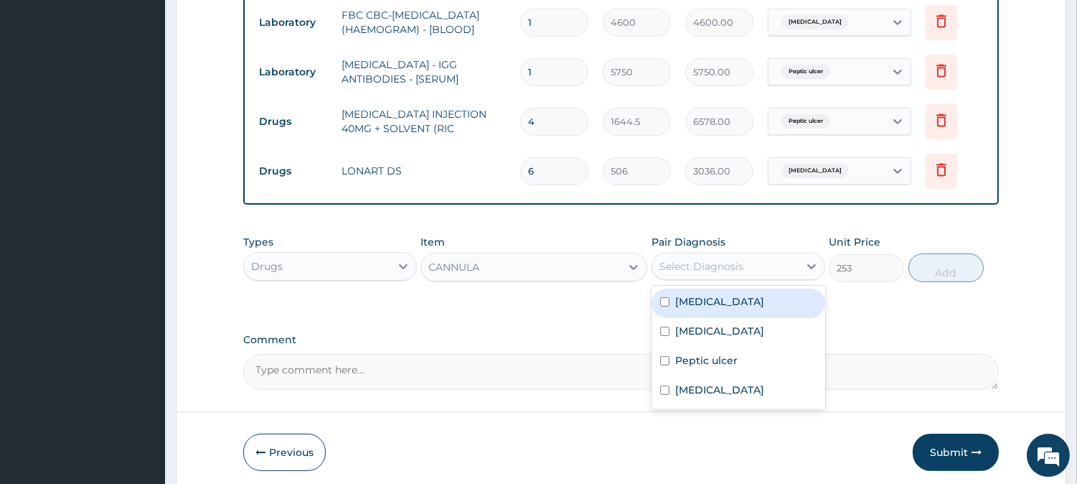
click at [751, 263] on div "Select Diagnosis" at bounding box center [725, 266] width 146 height 23
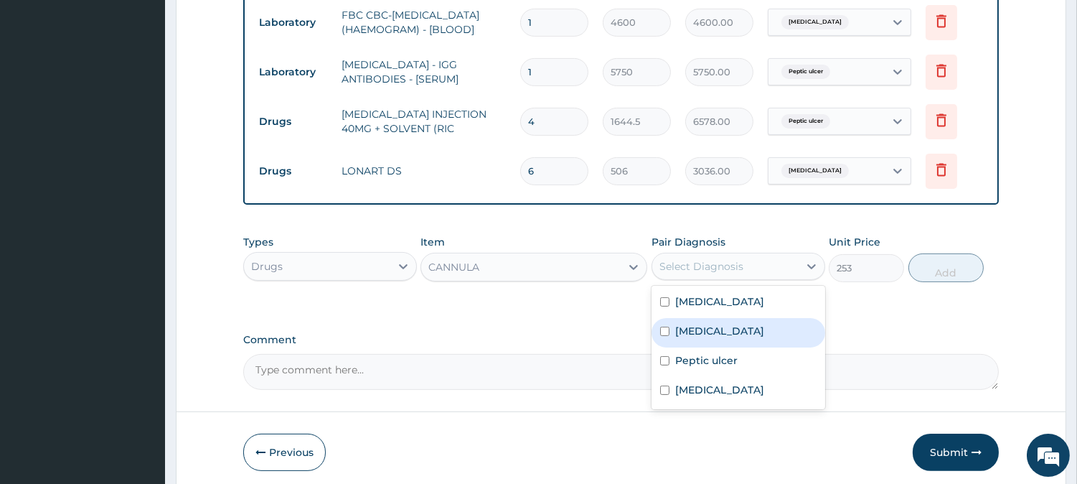
click at [731, 321] on div "[MEDICAL_DATA]" at bounding box center [739, 332] width 174 height 29
checkbox input "true"
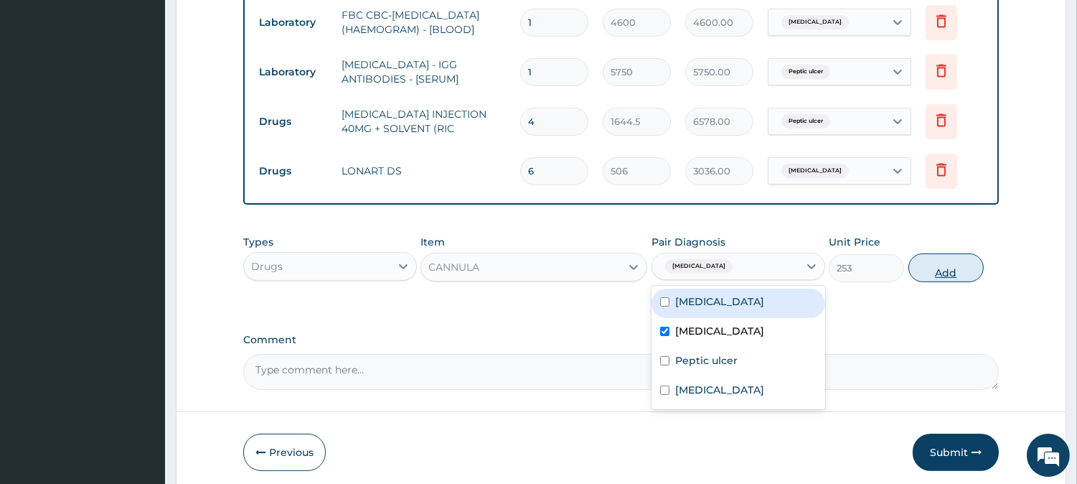
click at [914, 258] on button "Add" at bounding box center [946, 267] width 75 height 29
type input "0"
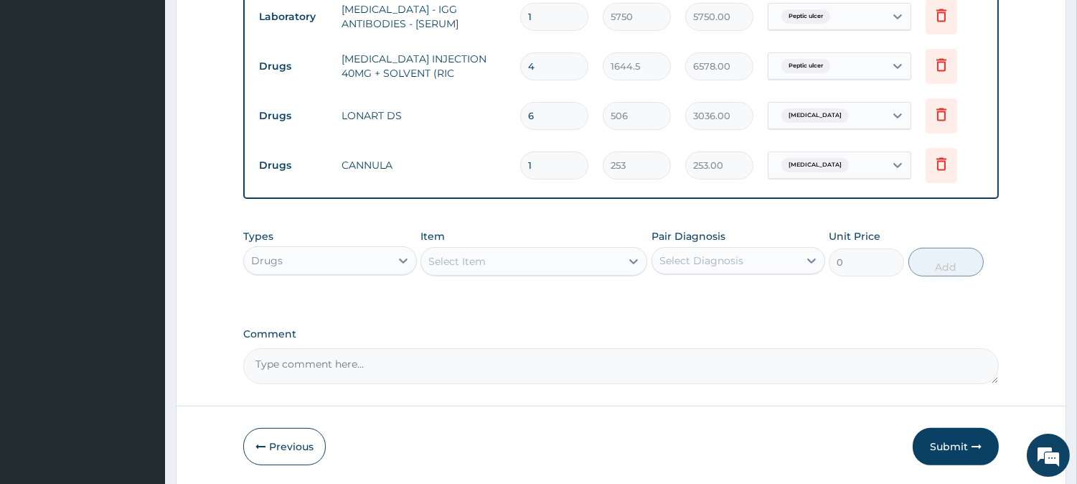
scroll to position [853, 0]
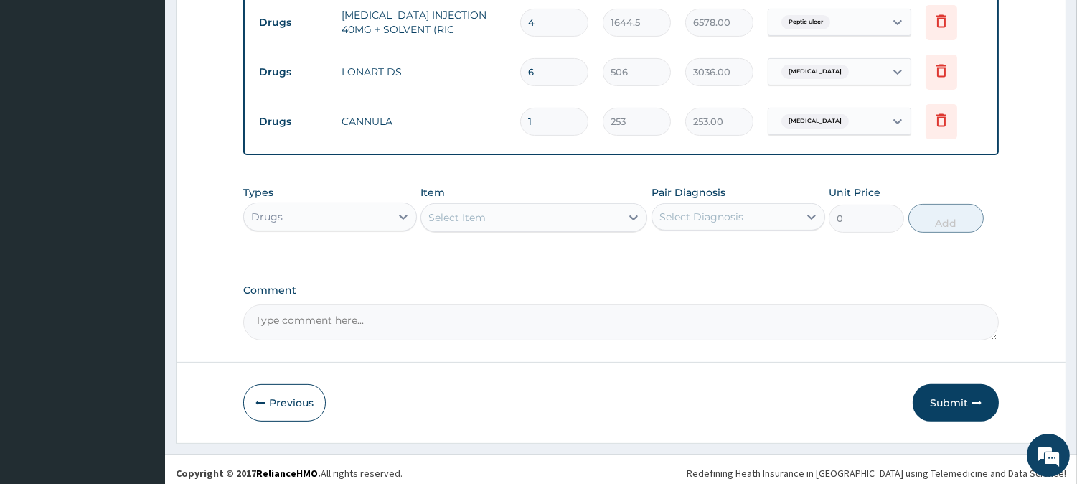
click at [578, 212] on div "Select Item" at bounding box center [520, 217] width 199 height 23
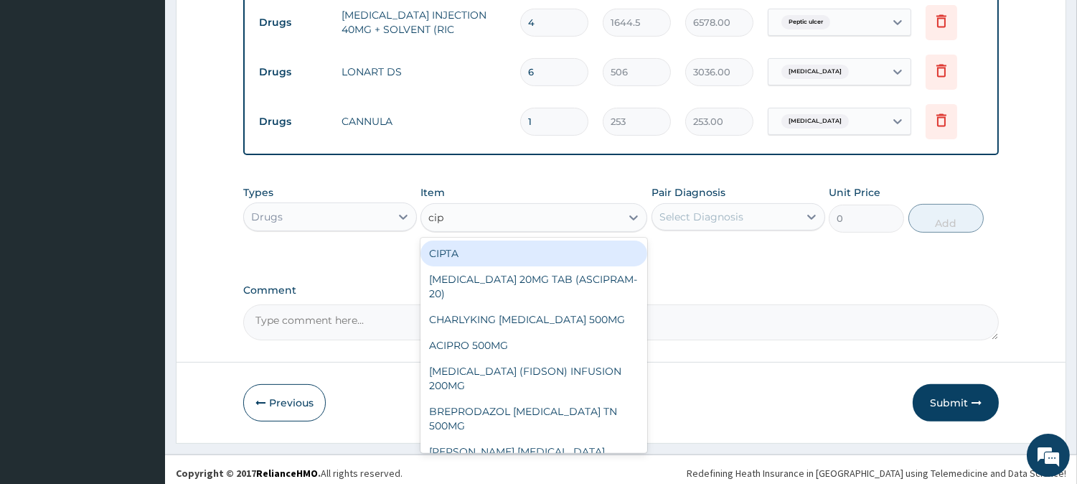
type input "cipr"
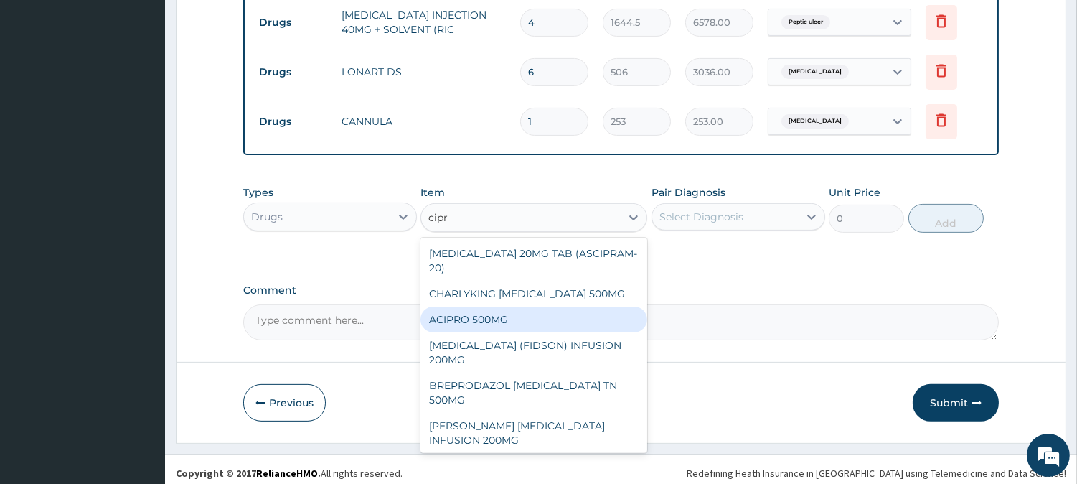
drag, startPoint x: 565, startPoint y: 324, endPoint x: 626, endPoint y: 269, distance: 81.8
click at [565, 319] on div "ACIPRO 500MG" at bounding box center [534, 319] width 227 height 26
type input "113.85"
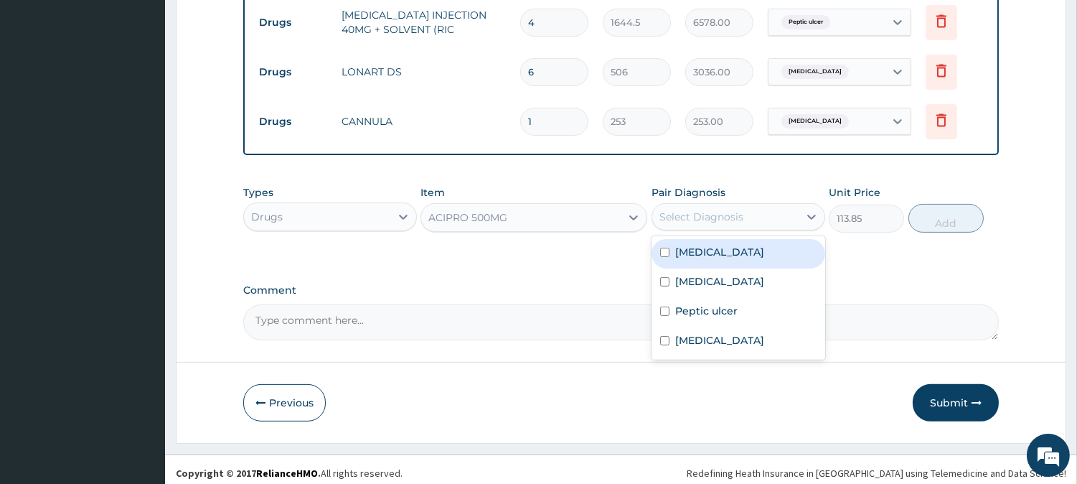
click at [709, 212] on div "Select Diagnosis" at bounding box center [701, 217] width 84 height 14
click at [577, 221] on div "ACIPRO 500MG" at bounding box center [520, 217] width 199 height 23
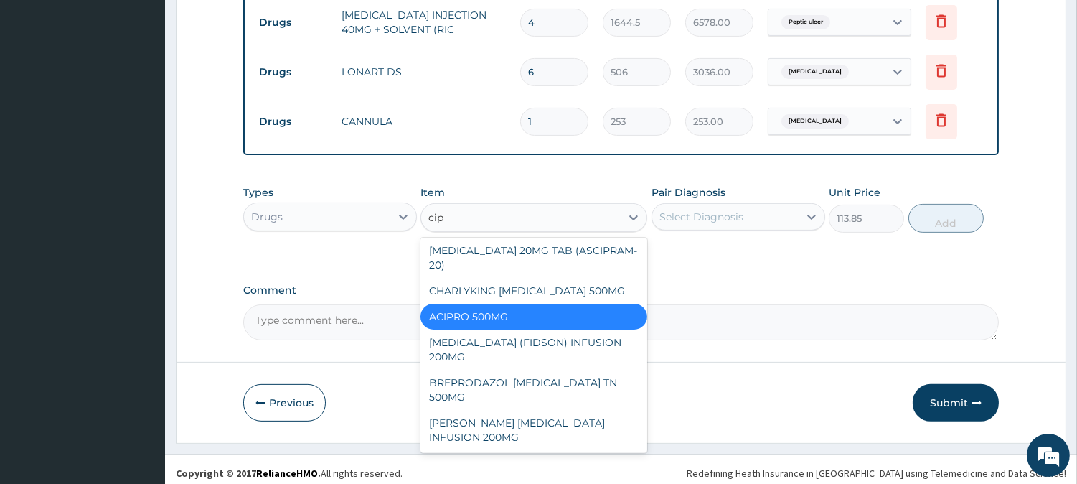
scroll to position [0, 0]
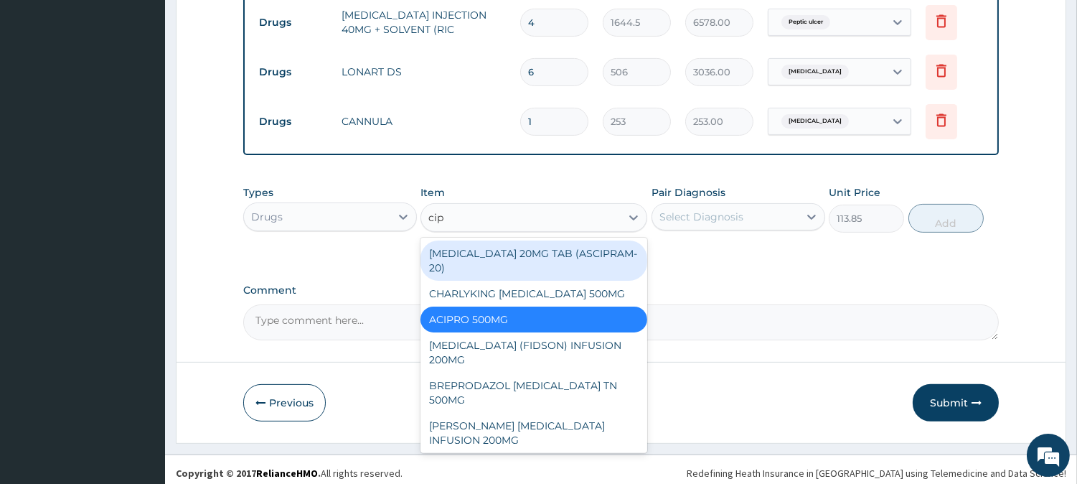
type input "cipr"
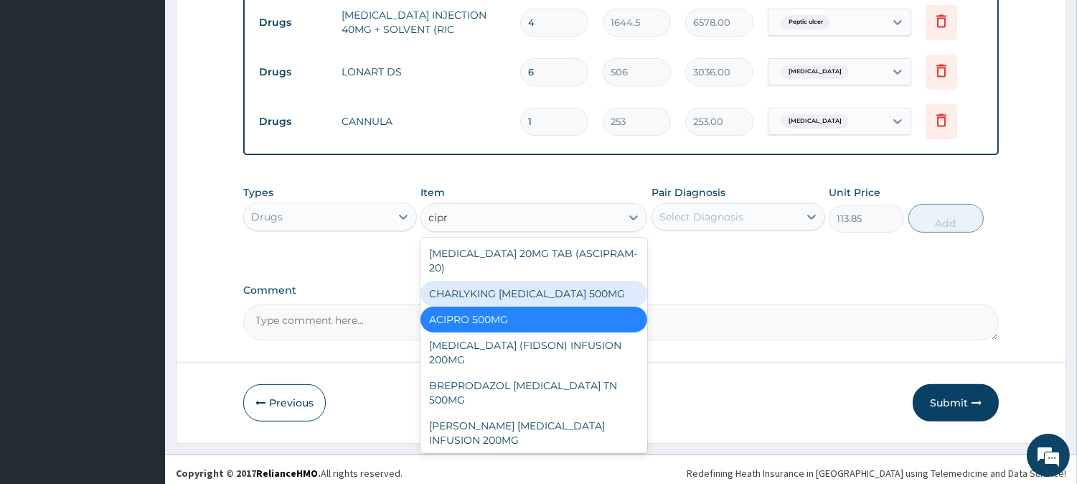
click at [565, 282] on div "CHARLYKING [MEDICAL_DATA] 500MG" at bounding box center [534, 294] width 227 height 26
type input "189.75"
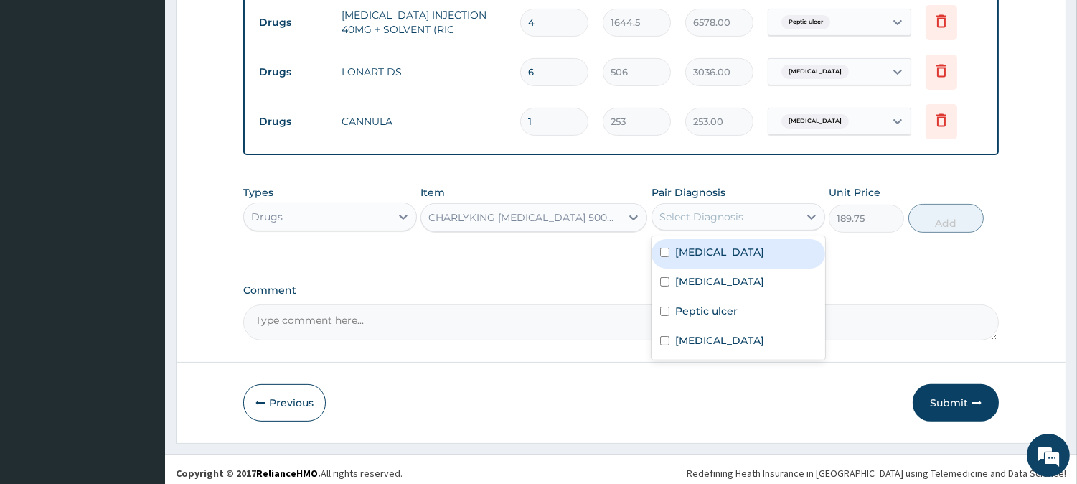
click at [703, 211] on div "Select Diagnosis" at bounding box center [701, 217] width 84 height 14
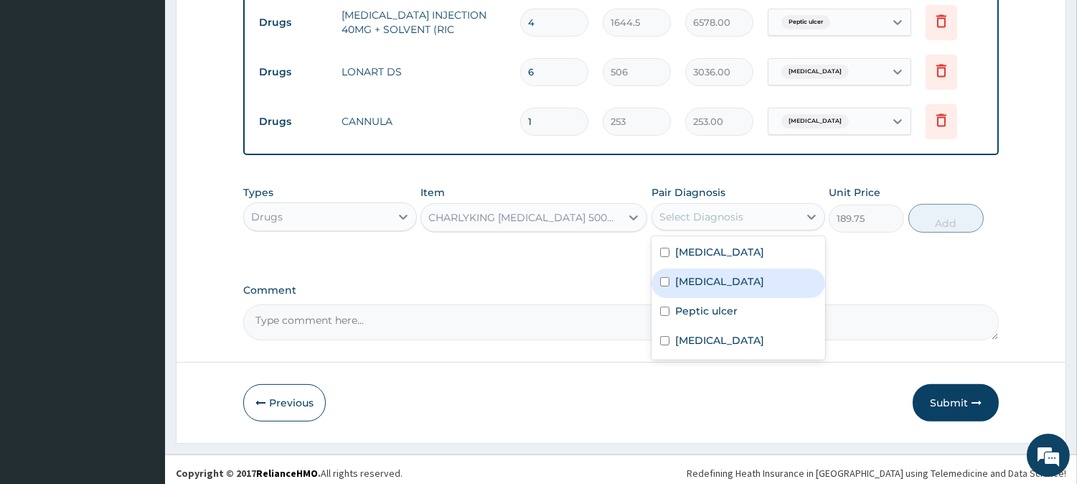
drag, startPoint x: 695, startPoint y: 271, endPoint x: 720, endPoint y: 264, distance: 26.8
click at [698, 274] on label "[MEDICAL_DATA]" at bounding box center [719, 281] width 89 height 14
checkbox input "true"
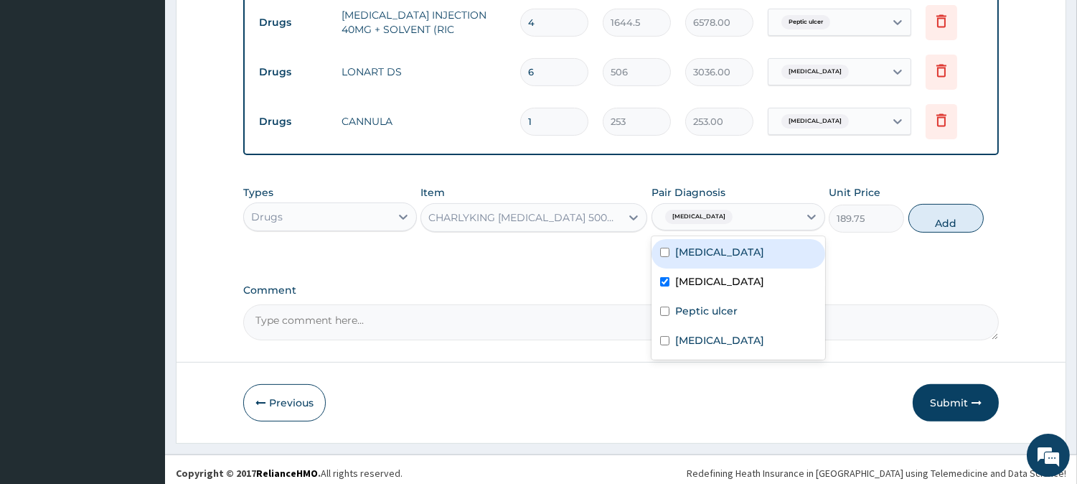
click at [953, 220] on button "Add" at bounding box center [946, 218] width 75 height 29
type input "0"
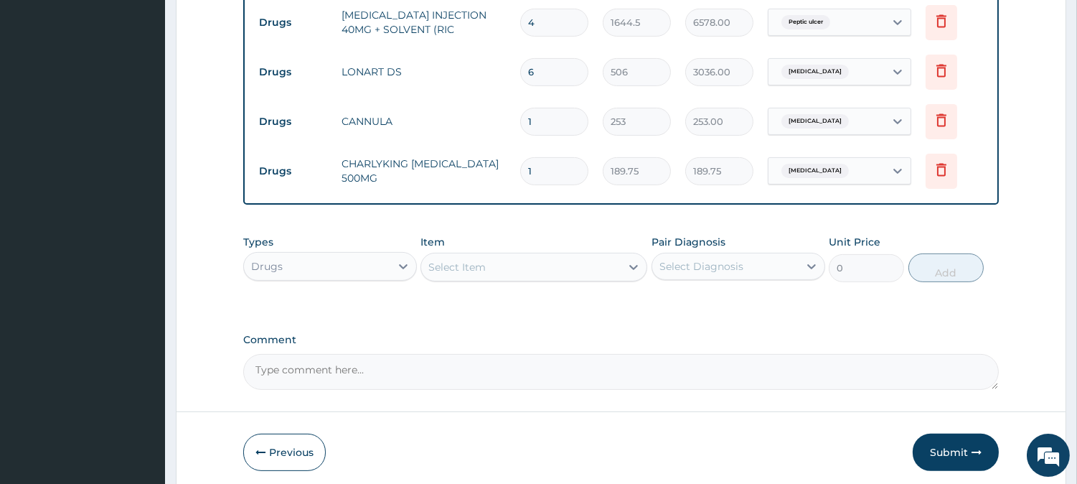
type input "14"
type input "2656.50"
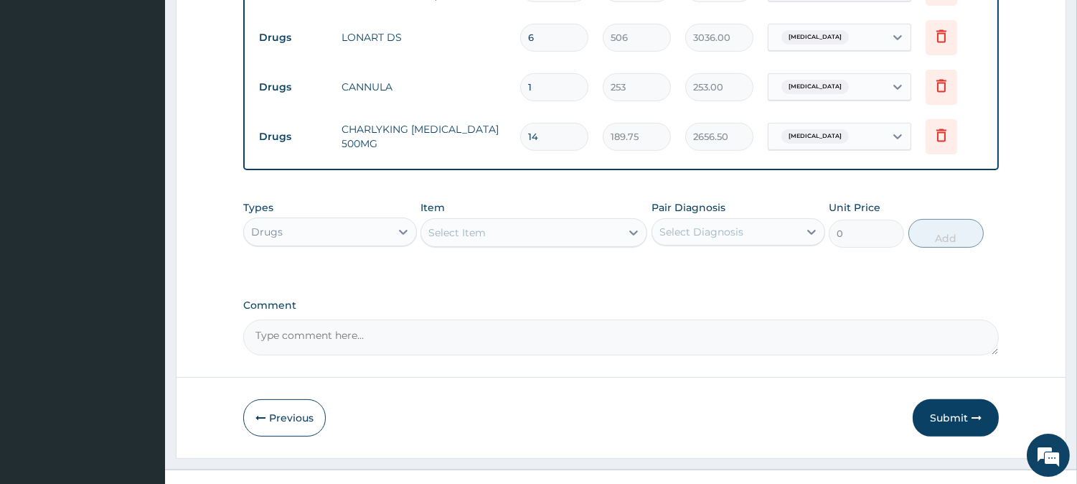
scroll to position [903, 0]
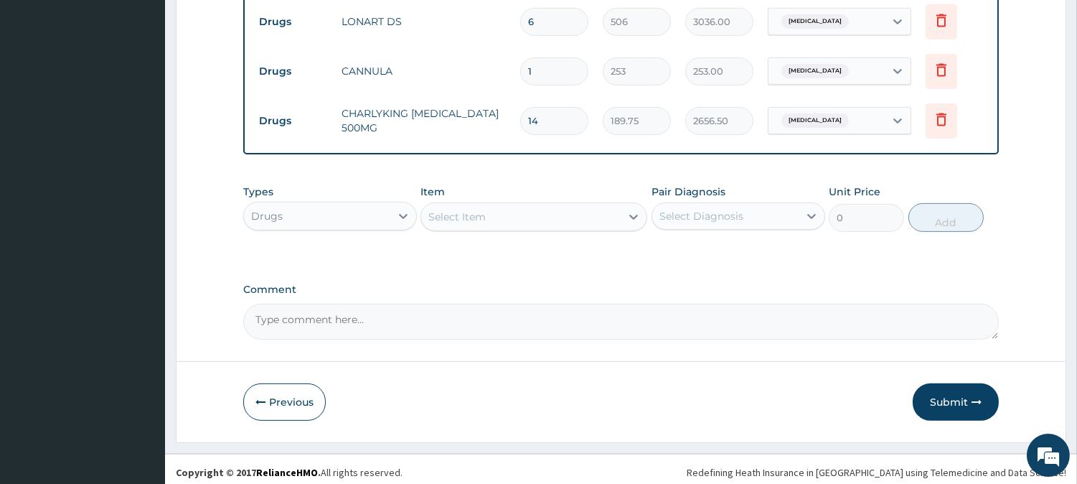
type input "14"
click at [578, 215] on div "Select Item" at bounding box center [520, 216] width 199 height 23
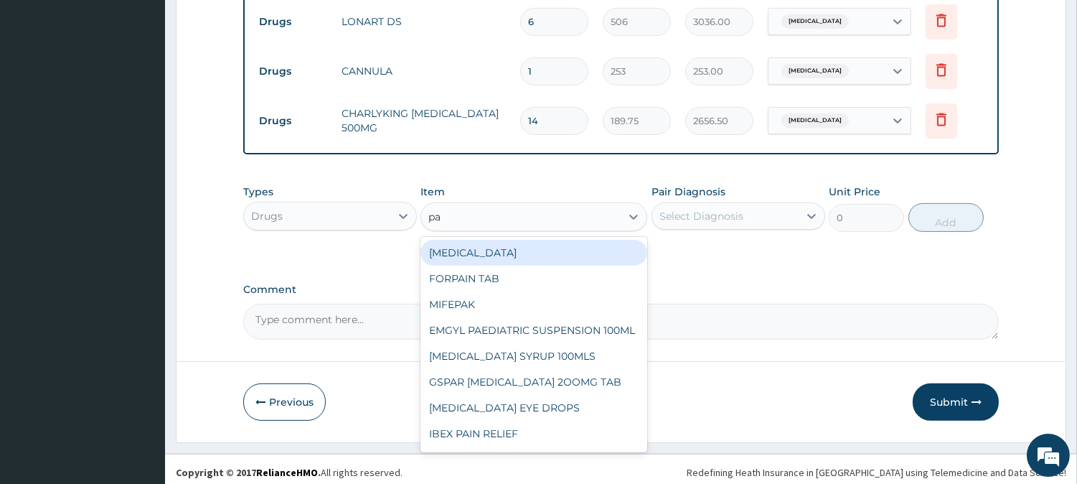
type input "pan"
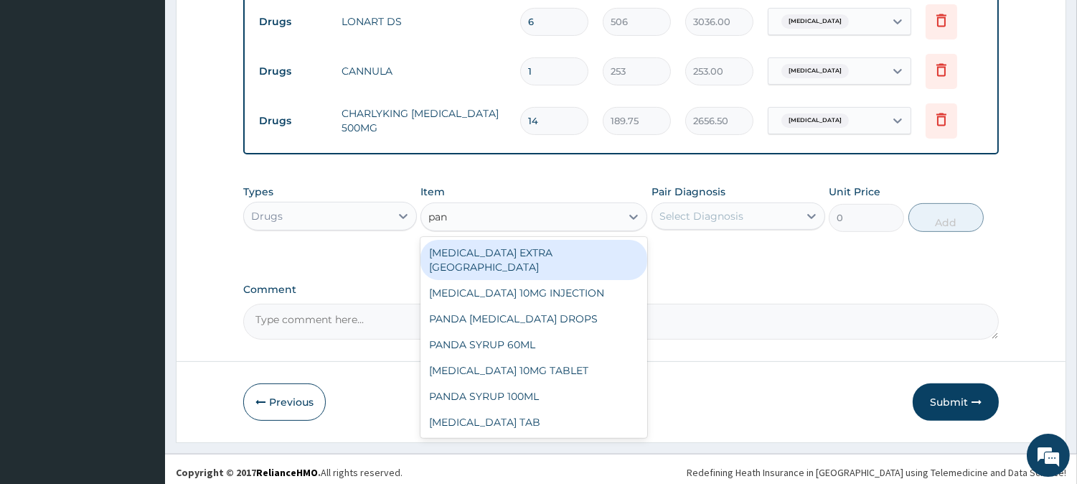
click at [550, 245] on div "[MEDICAL_DATA] EXTRA [GEOGRAPHIC_DATA]" at bounding box center [534, 260] width 227 height 40
type input "61.985"
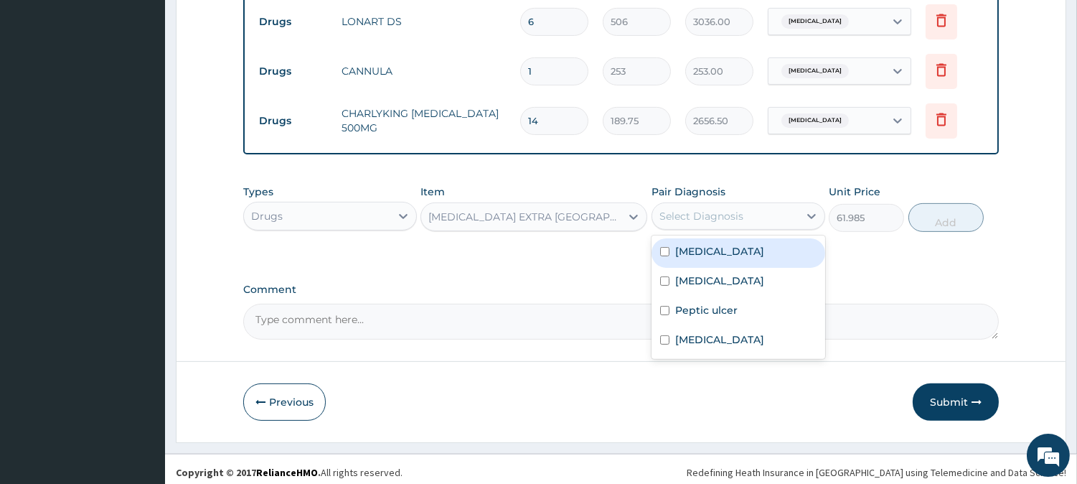
click at [669, 210] on div "Select Diagnosis" at bounding box center [701, 216] width 84 height 14
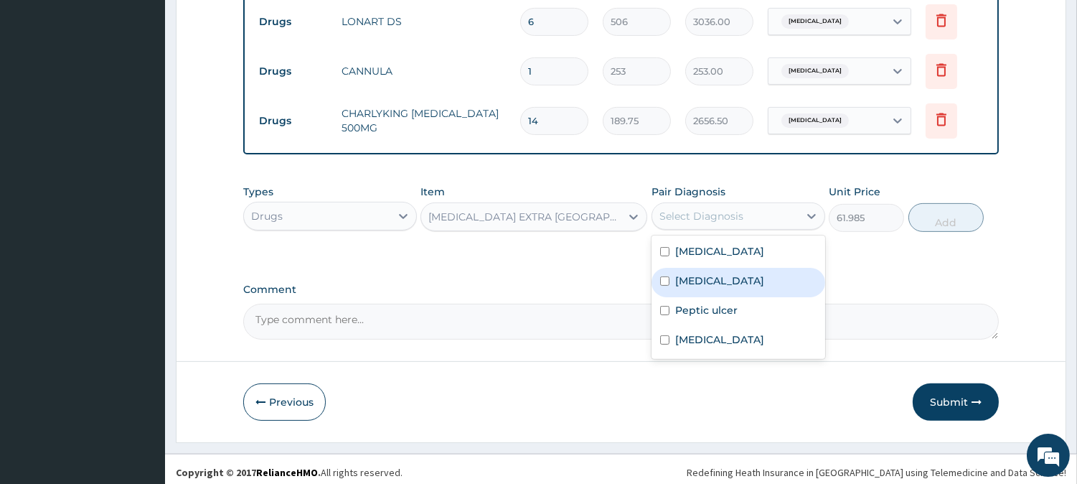
click at [677, 273] on label "[MEDICAL_DATA]" at bounding box center [719, 280] width 89 height 14
checkbox input "true"
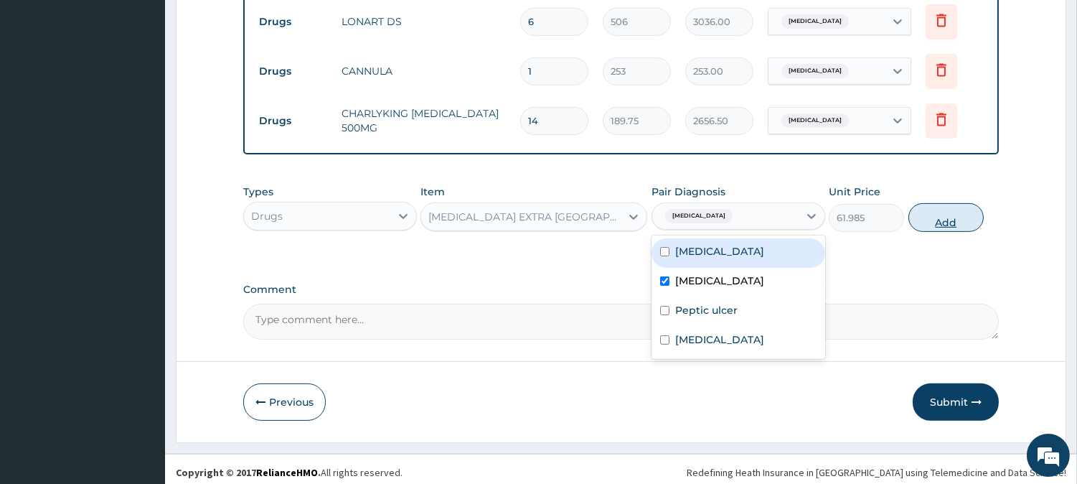
click at [949, 212] on button "Add" at bounding box center [946, 217] width 75 height 29
type input "0"
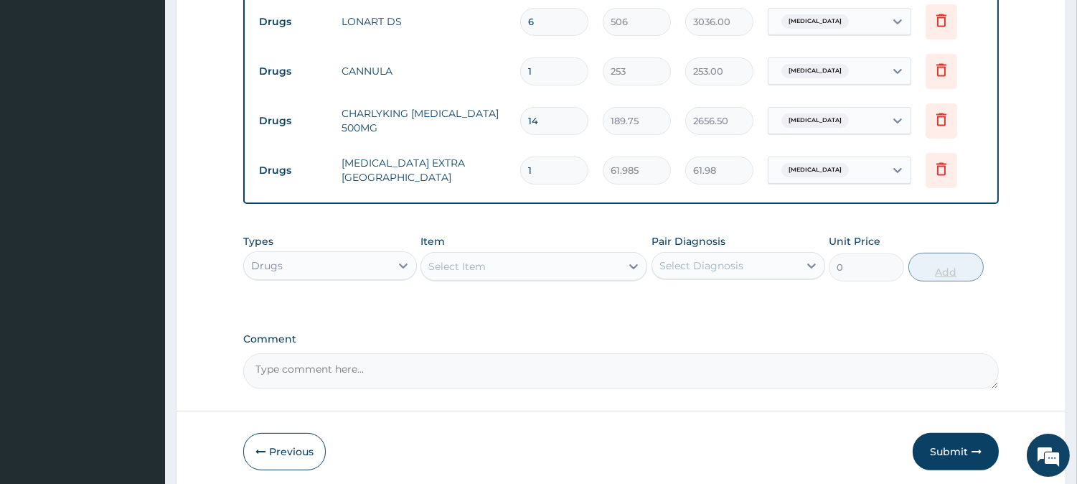
type input "10"
type input "619.85"
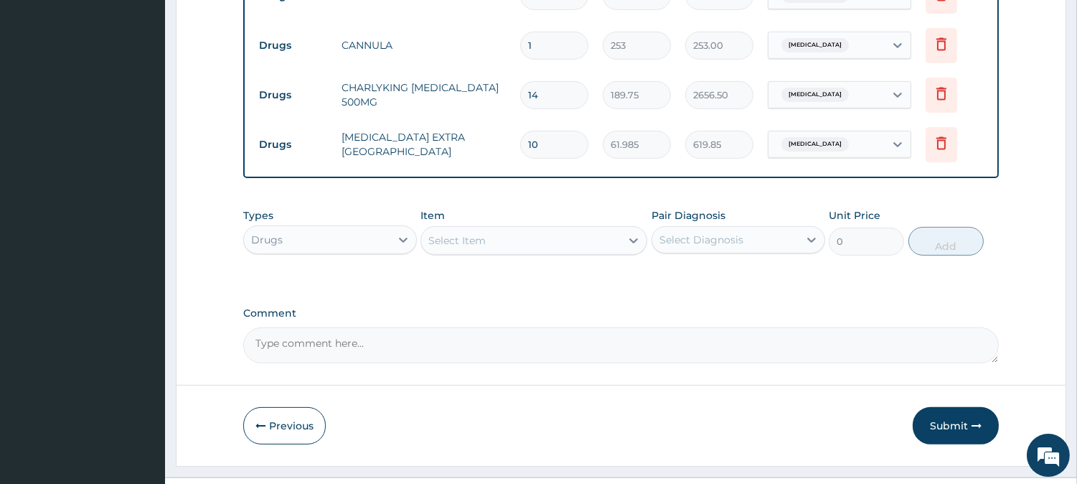
scroll to position [952, 0]
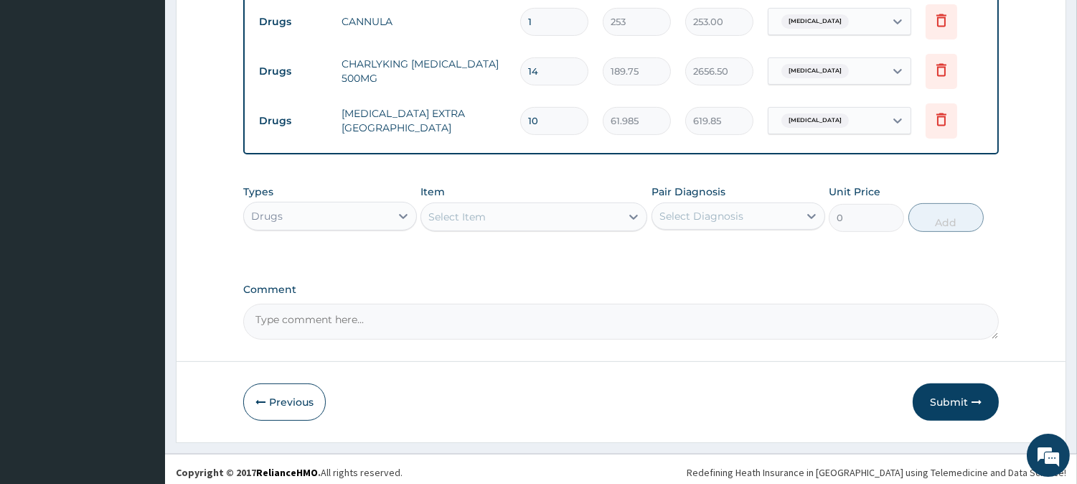
type input "10"
click at [531, 208] on div "Select Item" at bounding box center [520, 216] width 199 height 23
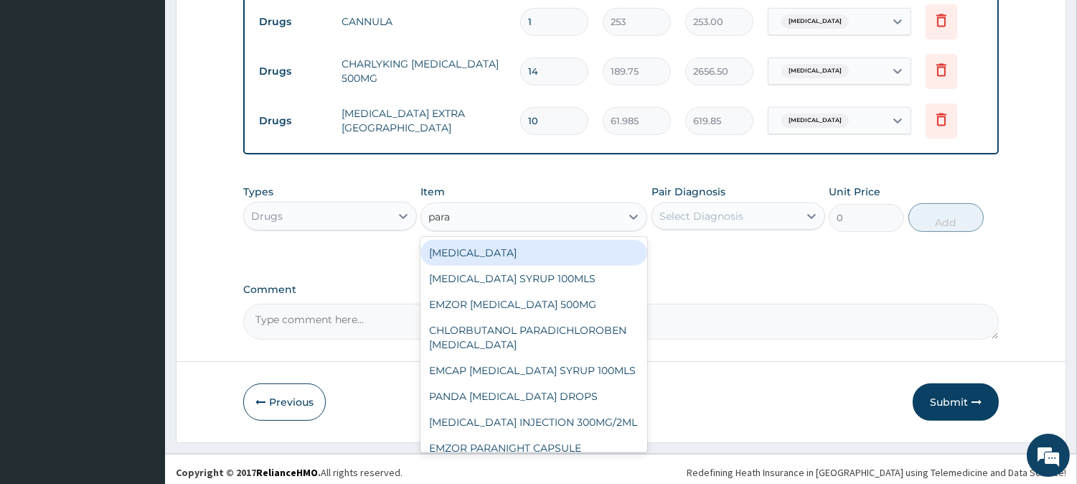
type input "parac"
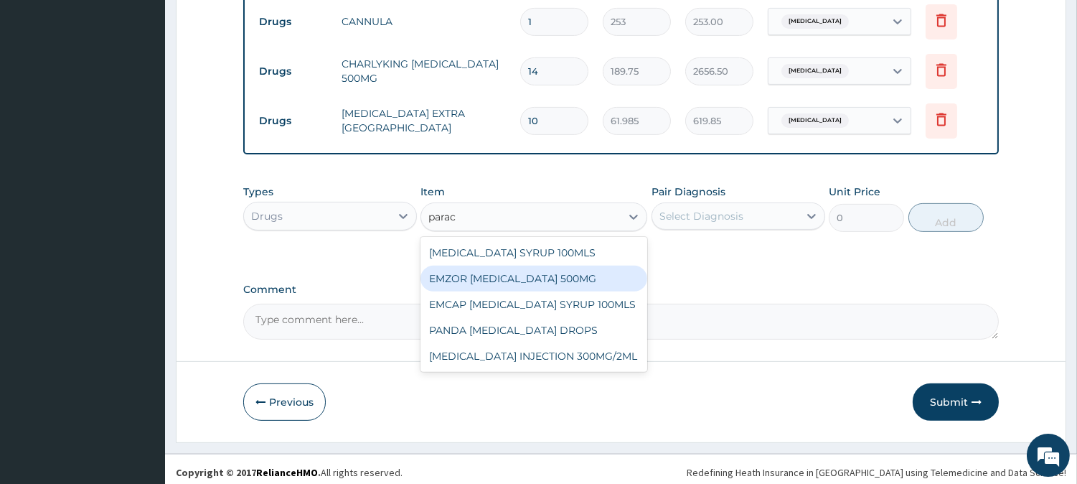
click at [543, 277] on div "EMZOR [MEDICAL_DATA] 500MG" at bounding box center [534, 279] width 227 height 26
type input "25.3"
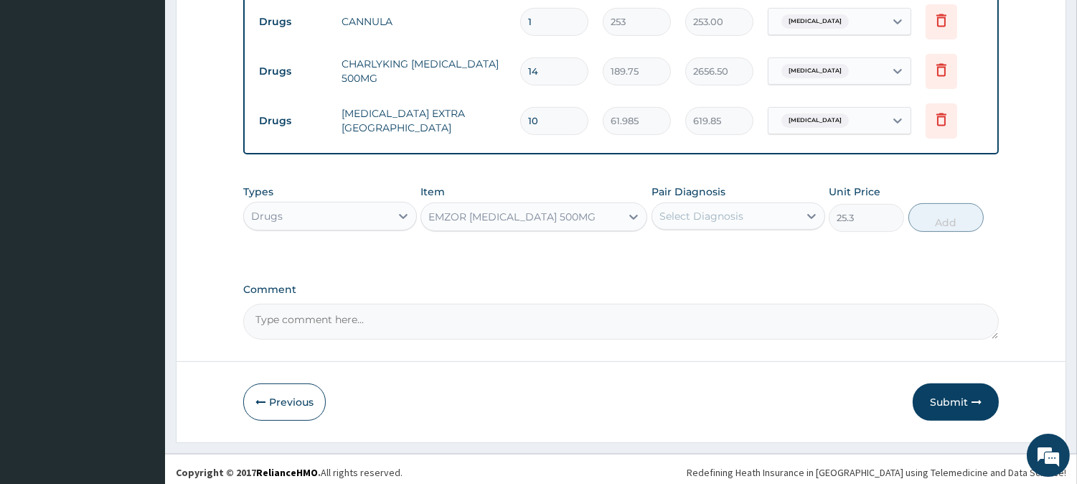
click at [743, 205] on div "Select Diagnosis" at bounding box center [725, 216] width 146 height 23
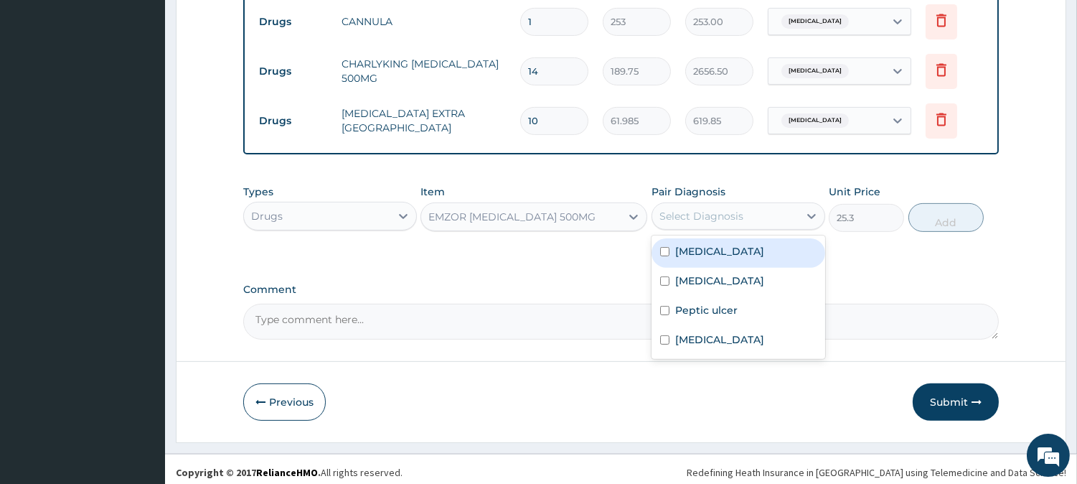
click at [728, 253] on div "[MEDICAL_DATA]" at bounding box center [739, 252] width 174 height 29
checkbox input "true"
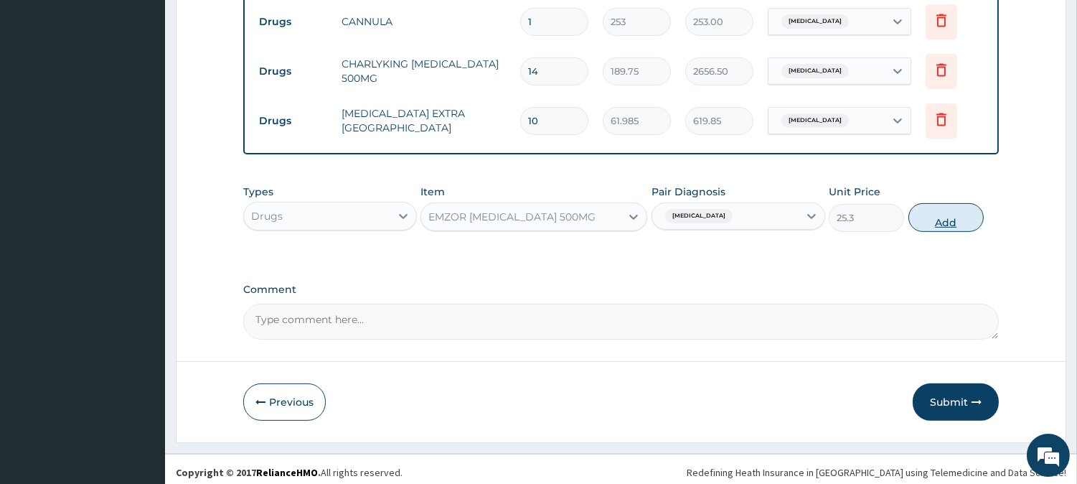
click at [939, 205] on button "Add" at bounding box center [946, 217] width 75 height 29
type input "0"
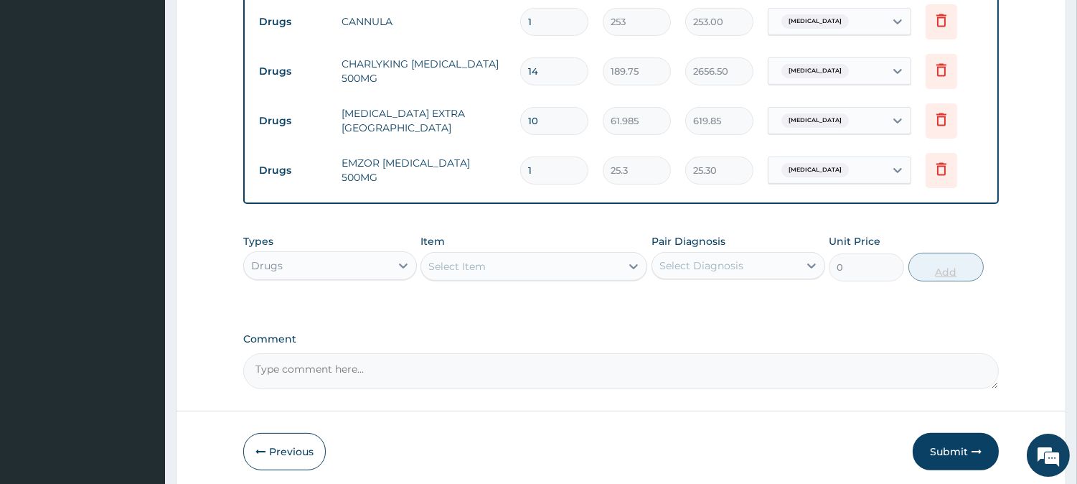
type input "18"
type input "455.40"
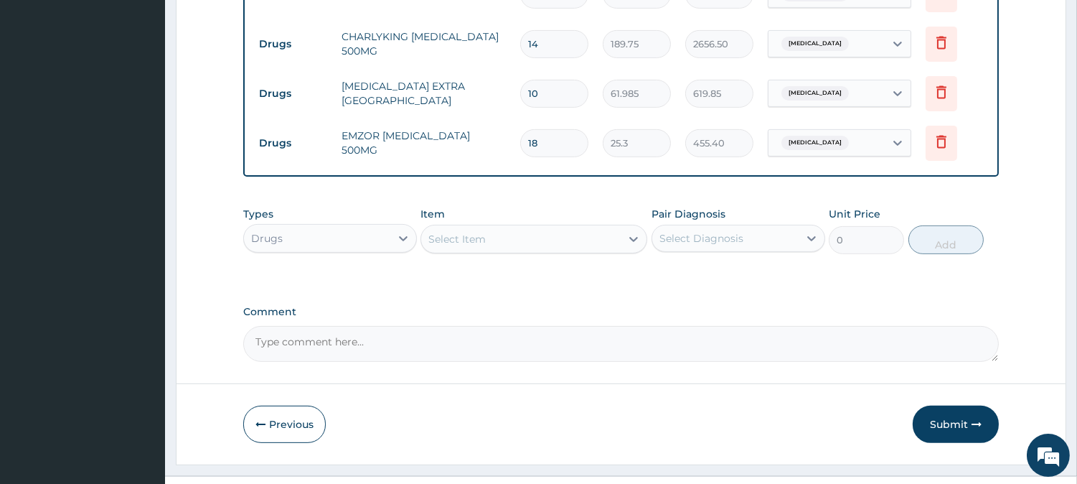
scroll to position [1003, 0]
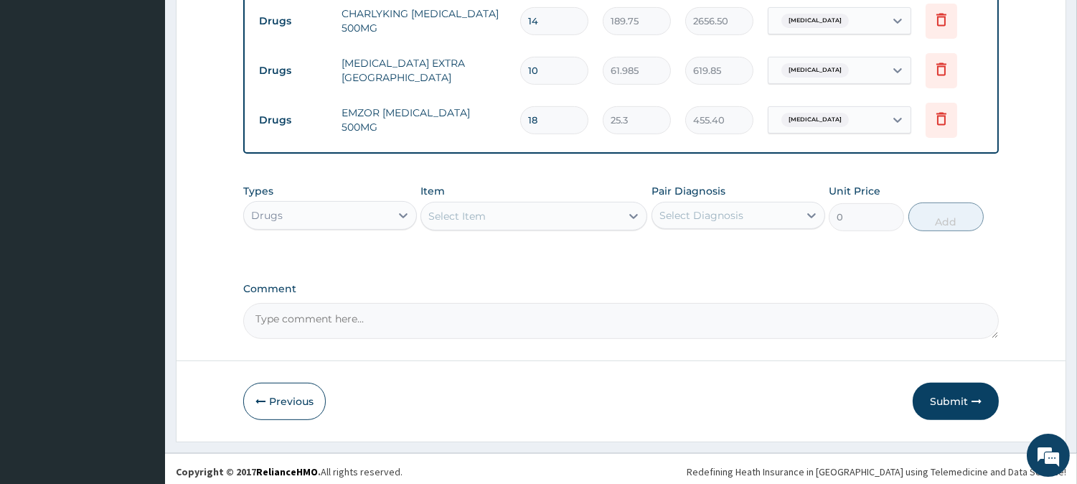
type input "18"
click at [525, 209] on div "Select Item" at bounding box center [520, 216] width 199 height 23
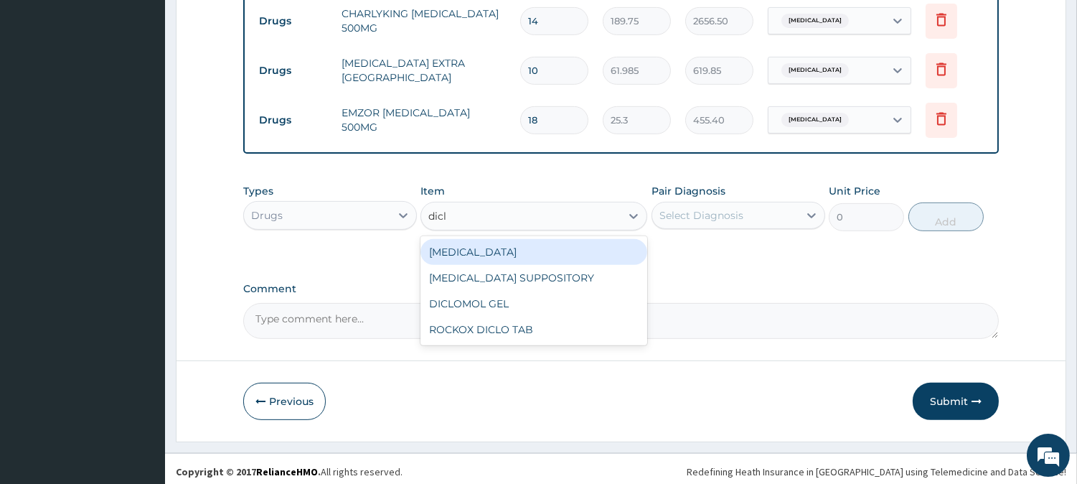
type input "diclo"
click at [547, 255] on div "[MEDICAL_DATA]" at bounding box center [534, 252] width 227 height 26
type input "632.5"
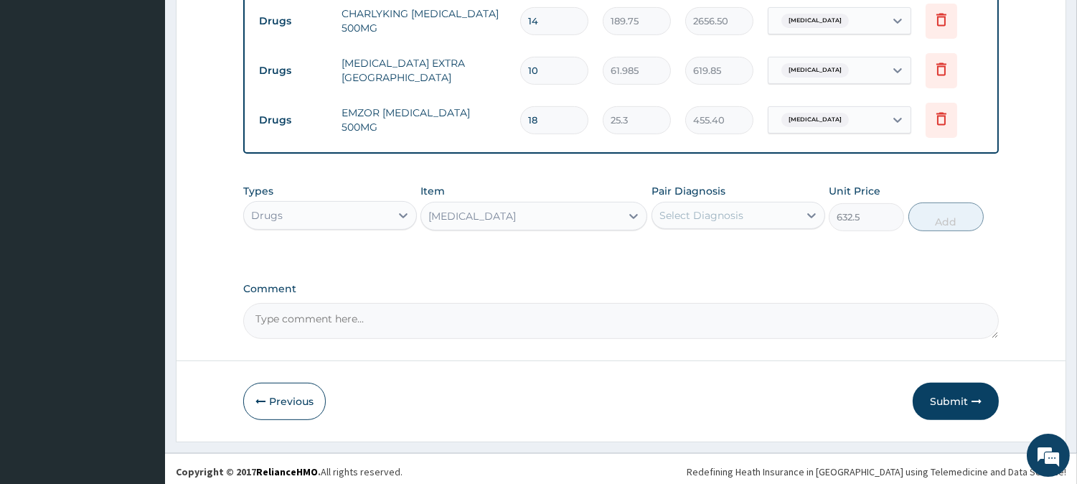
click at [756, 204] on div "Select Diagnosis" at bounding box center [725, 215] width 146 height 23
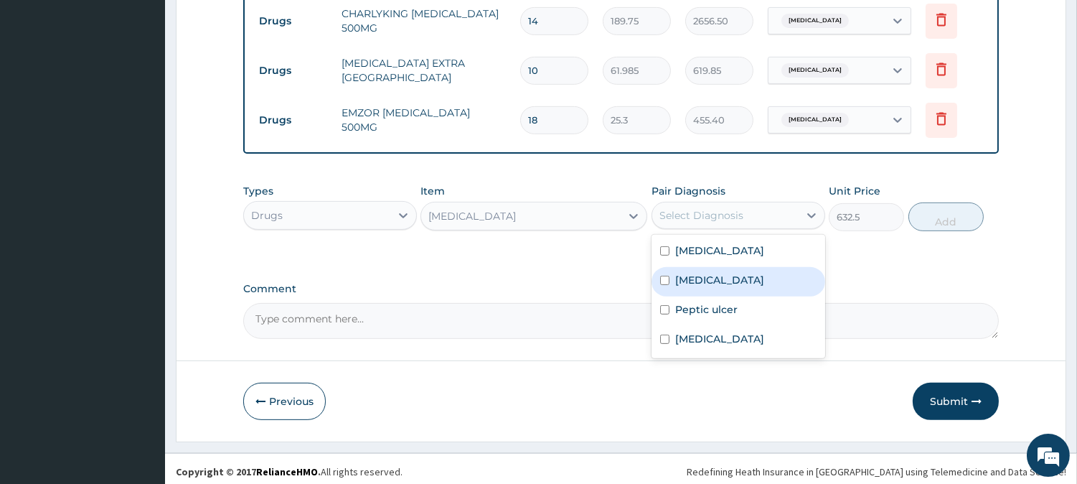
click at [708, 281] on div "[MEDICAL_DATA]" at bounding box center [739, 281] width 174 height 29
checkbox input "true"
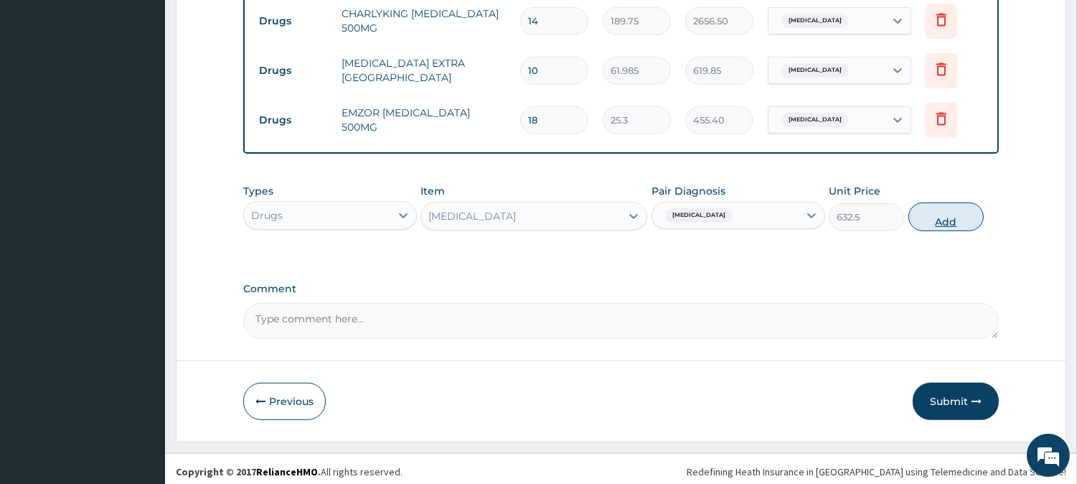
click at [942, 210] on button "Add" at bounding box center [946, 216] width 75 height 29
type input "0"
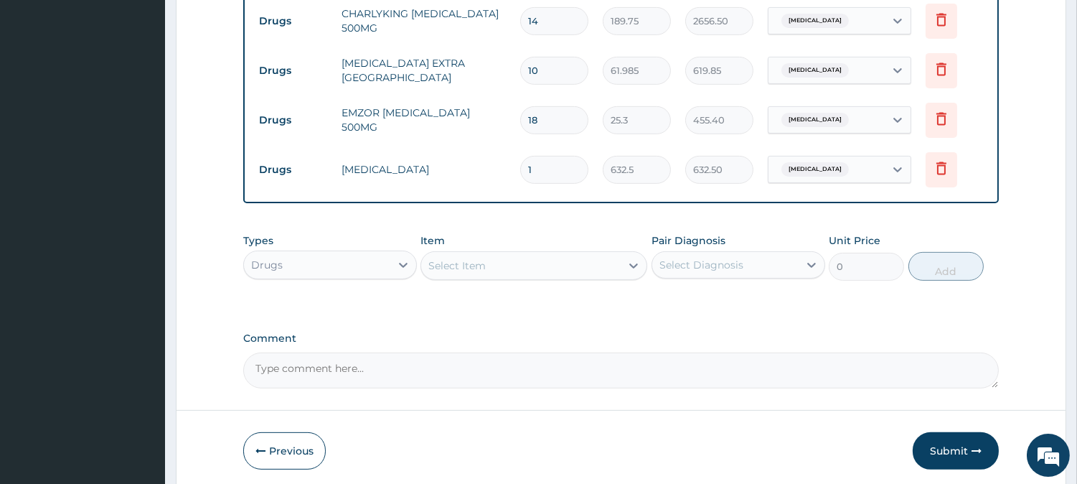
type input "10"
type input "6325.00"
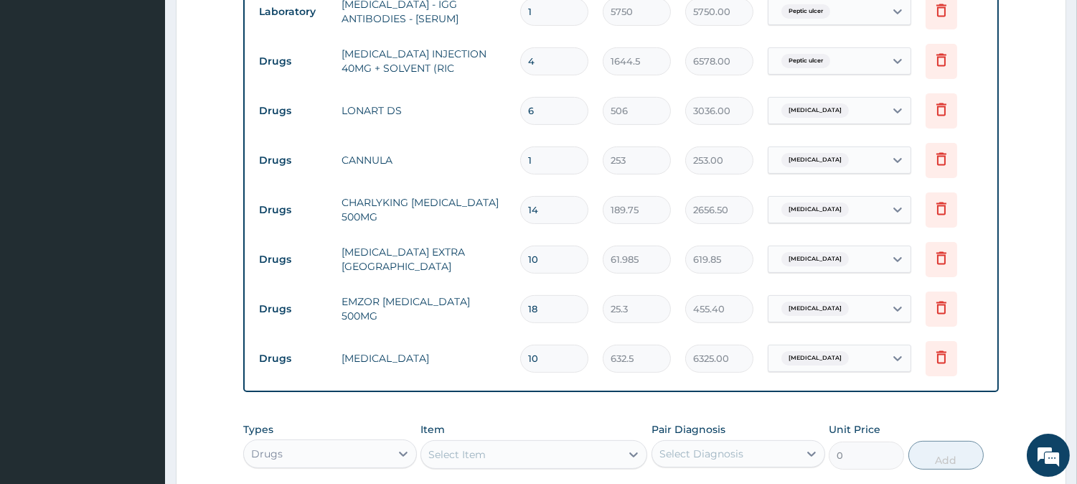
scroll to position [1053, 0]
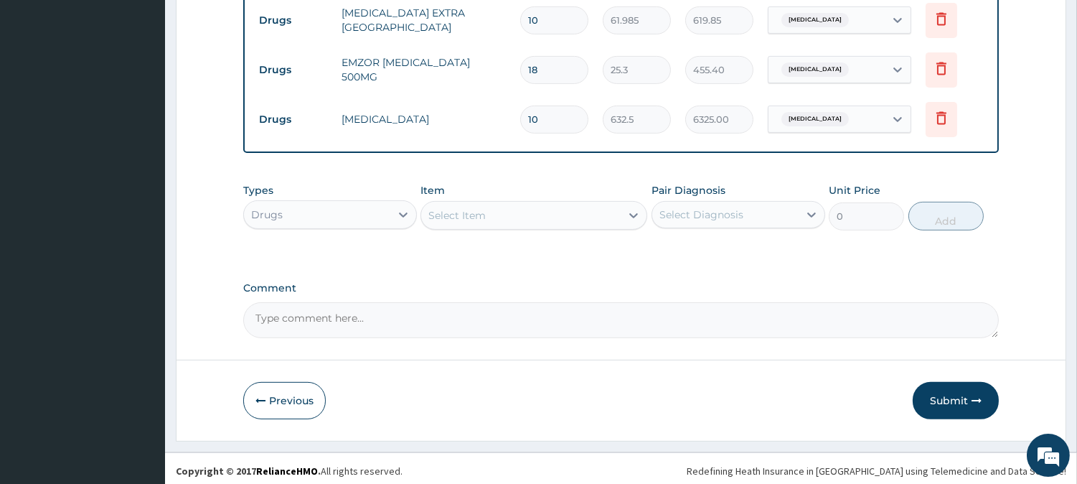
type input "10"
click at [460, 212] on div "Select Item" at bounding box center [456, 215] width 57 height 14
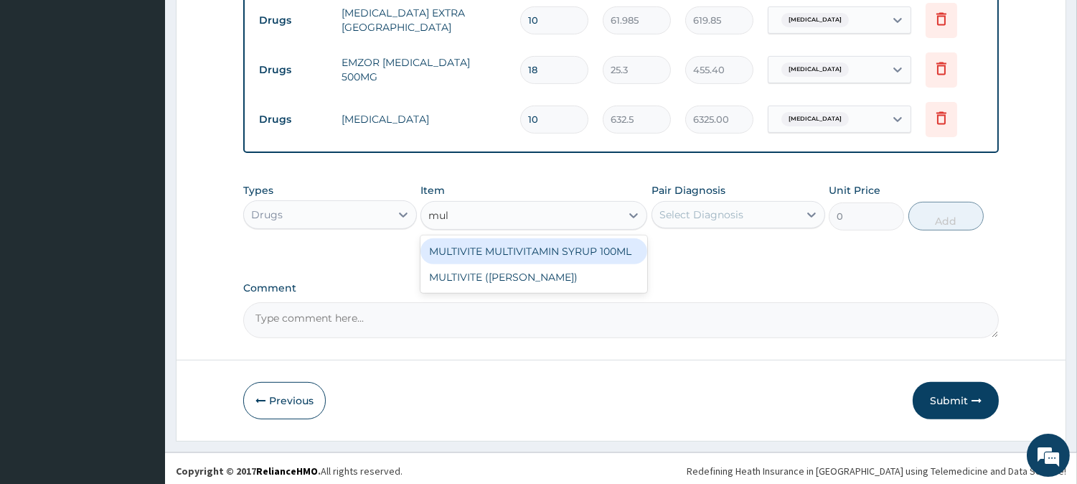
type input "mult"
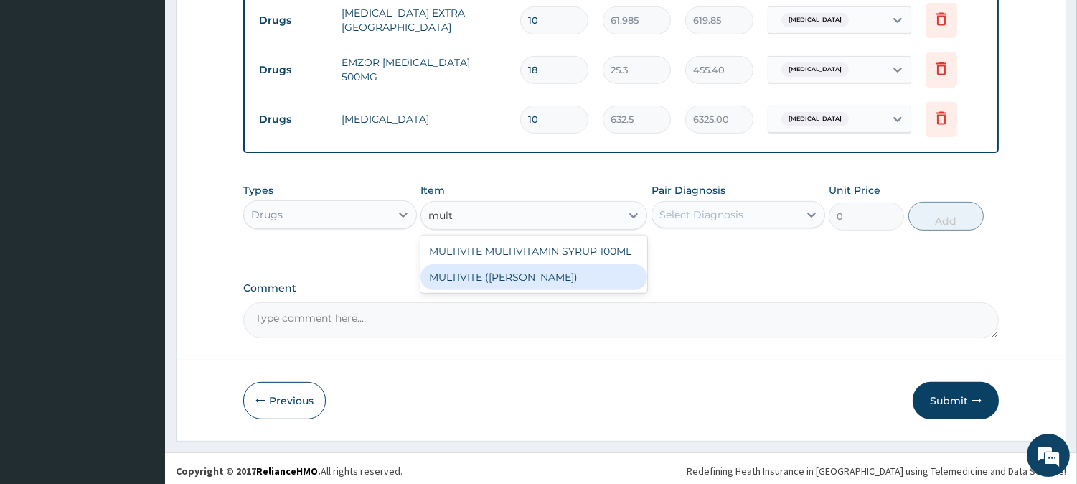
click at [525, 264] on div "MULTIVITE ([PERSON_NAME])" at bounding box center [534, 277] width 227 height 26
type input "25.3"
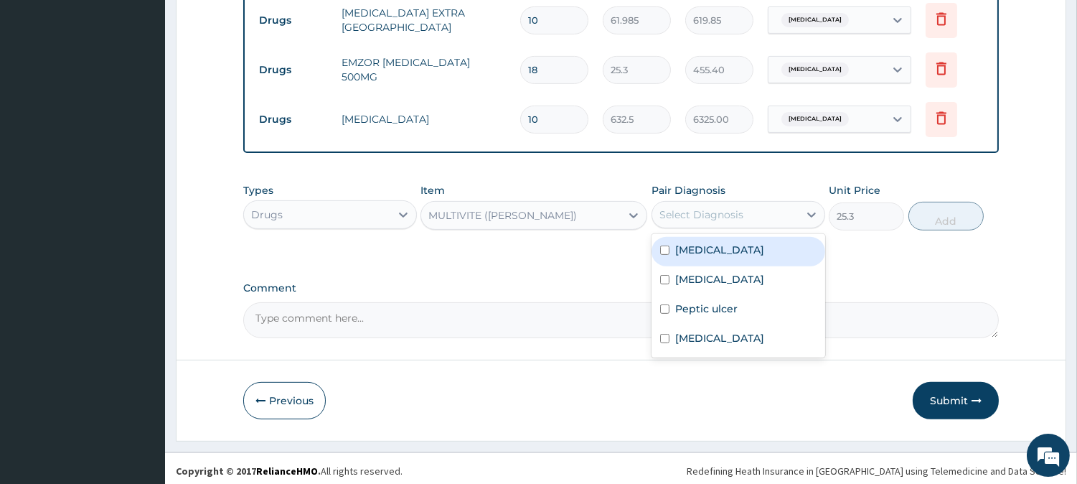
click at [683, 212] on div "Select Diagnosis" at bounding box center [701, 214] width 84 height 14
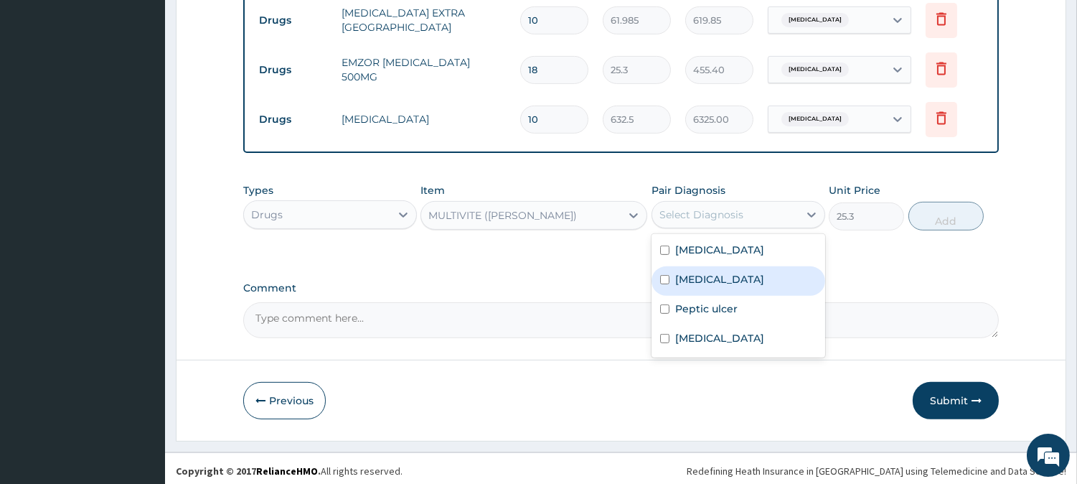
click at [712, 278] on div "[MEDICAL_DATA]" at bounding box center [739, 280] width 174 height 29
checkbox input "true"
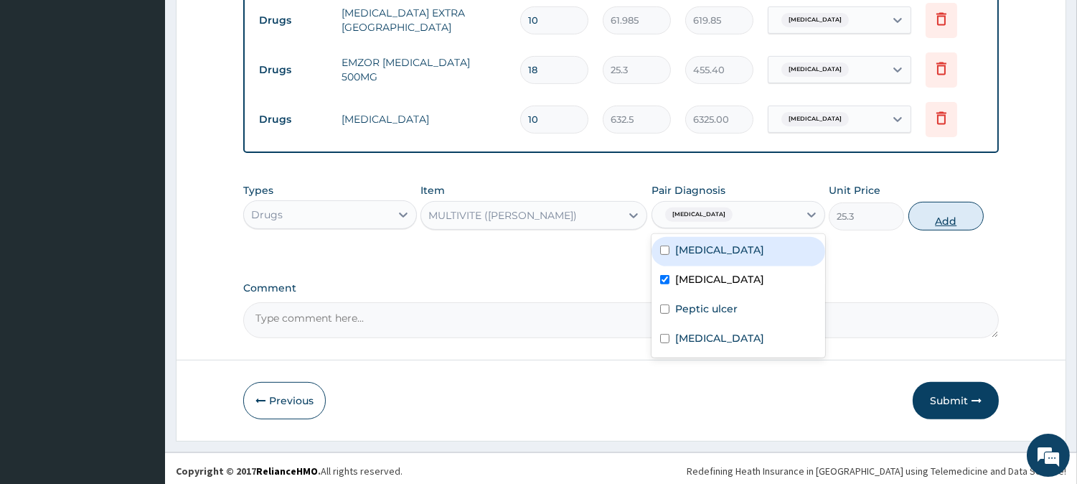
click at [923, 202] on button "Add" at bounding box center [946, 216] width 75 height 29
type input "0"
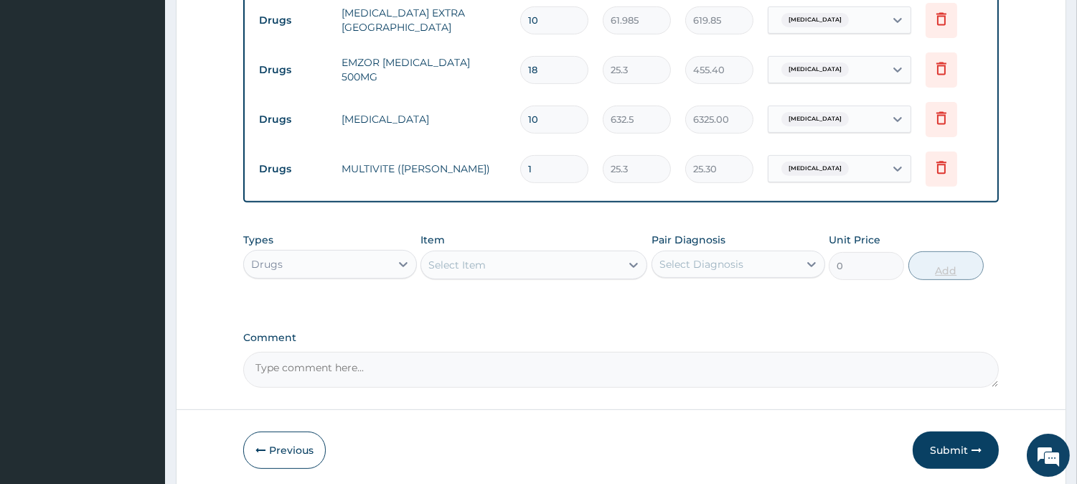
type input "10"
type input "253.00"
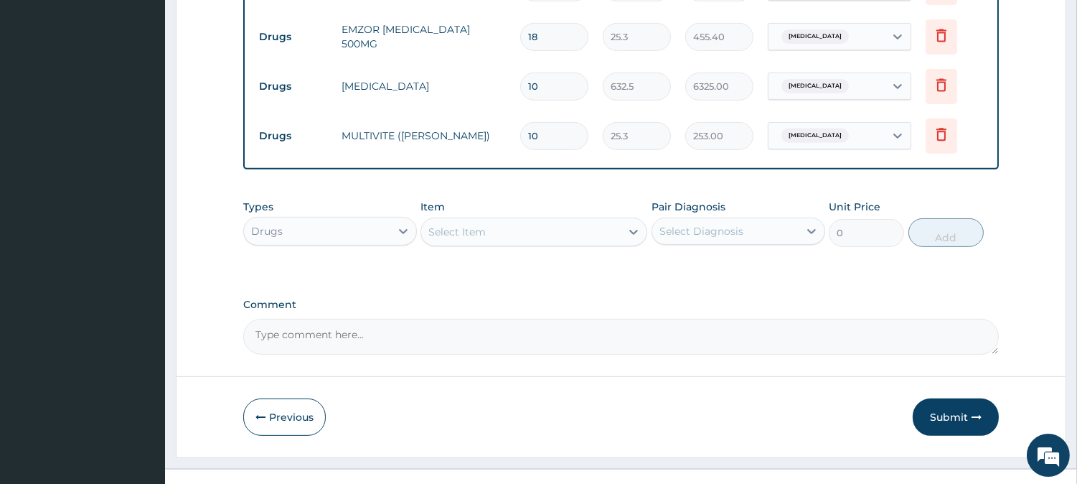
scroll to position [1102, 0]
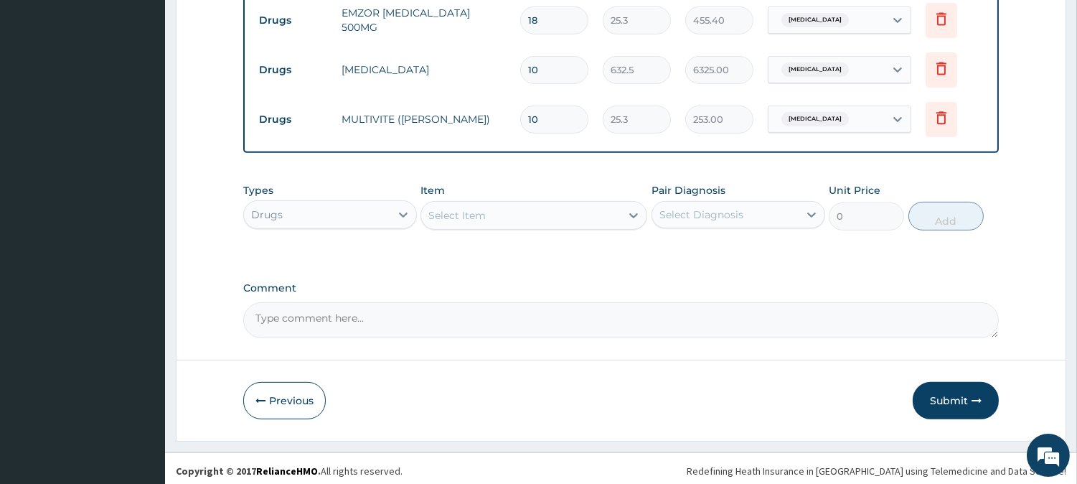
type input "10"
click at [540, 212] on div "Select Item" at bounding box center [520, 215] width 199 height 23
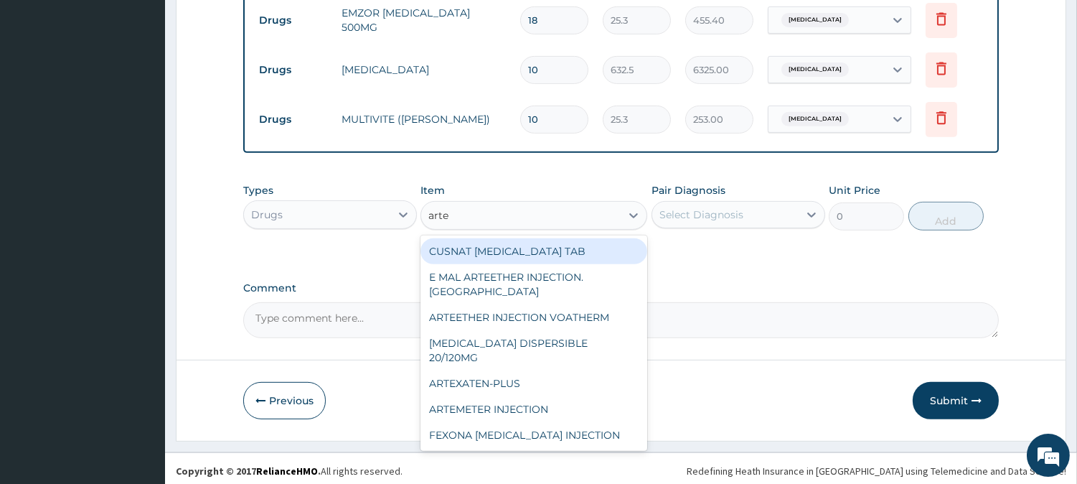
type input "artes"
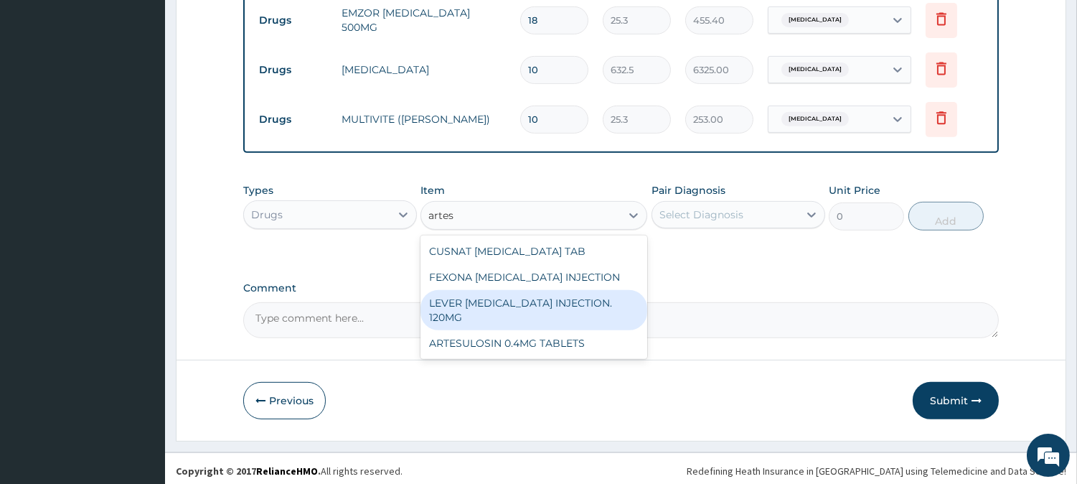
click at [543, 305] on div "LEVER ARTESUNATE INJECTION. 120MG" at bounding box center [534, 310] width 227 height 40
type input "2530"
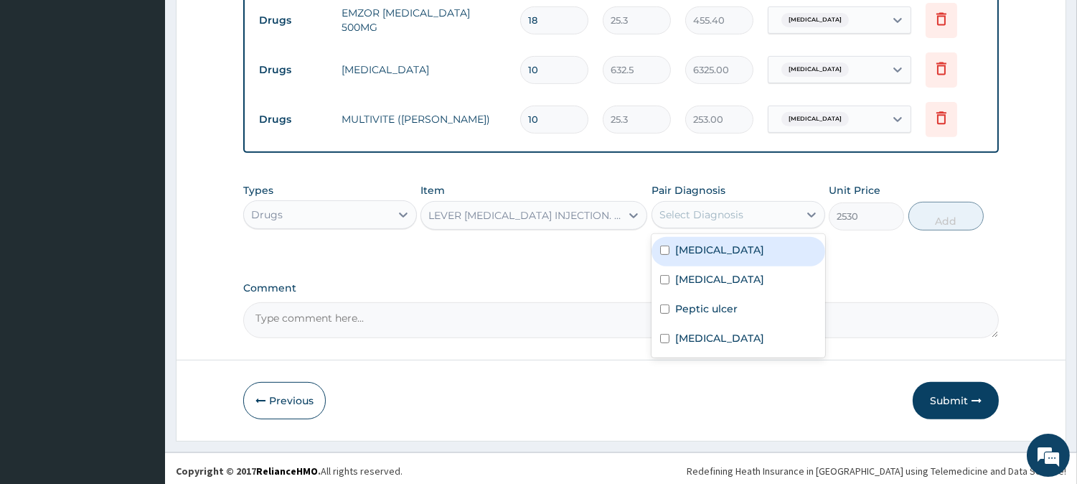
click at [738, 207] on div "Select Diagnosis" at bounding box center [701, 214] width 84 height 14
click at [719, 255] on div "Malaria" at bounding box center [739, 251] width 174 height 29
checkbox input "true"
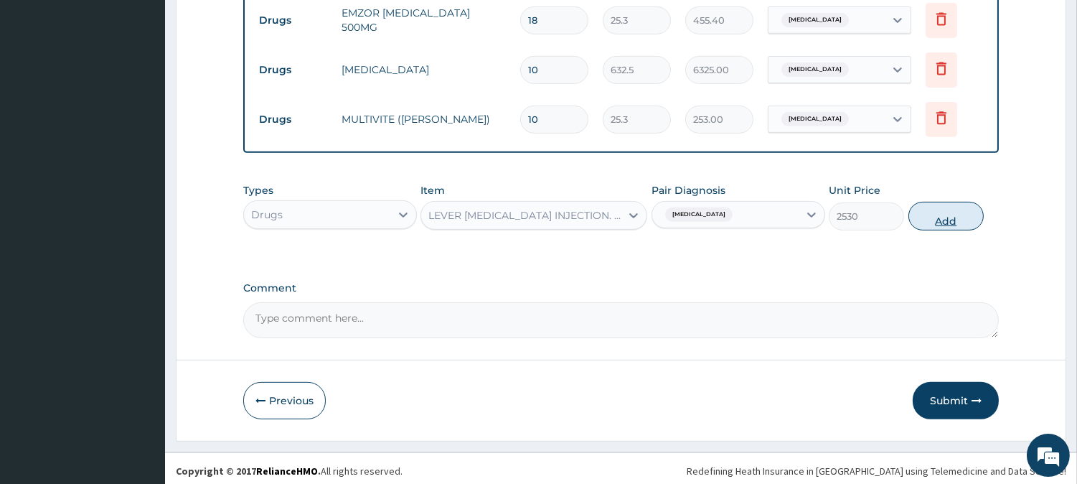
click at [949, 213] on button "Add" at bounding box center [946, 216] width 75 height 29
type input "0"
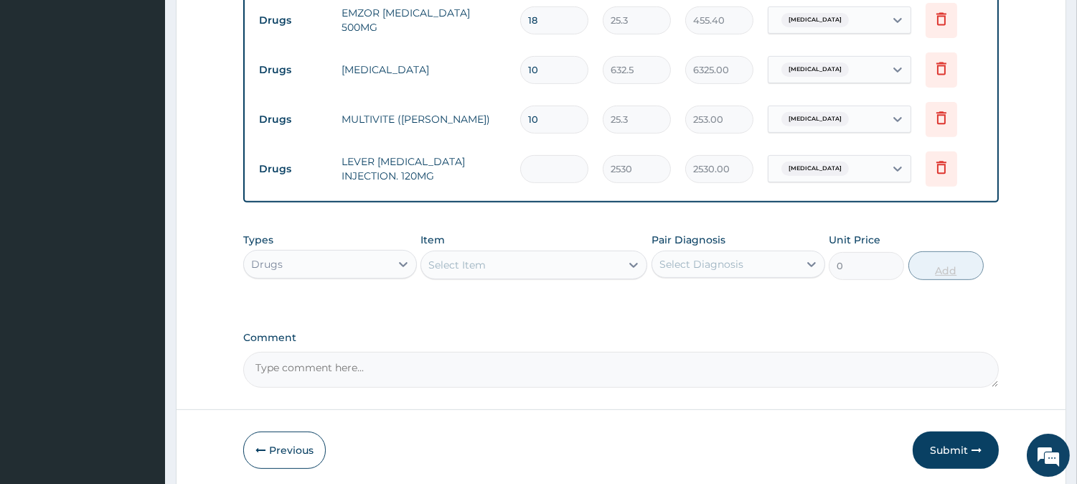
type input "0.00"
type input "4"
type input "10120.00"
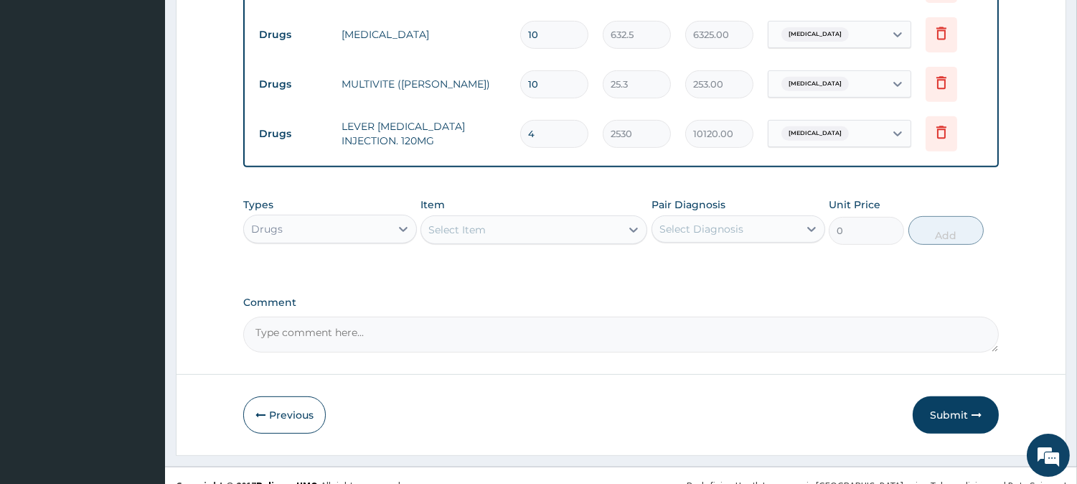
scroll to position [1152, 0]
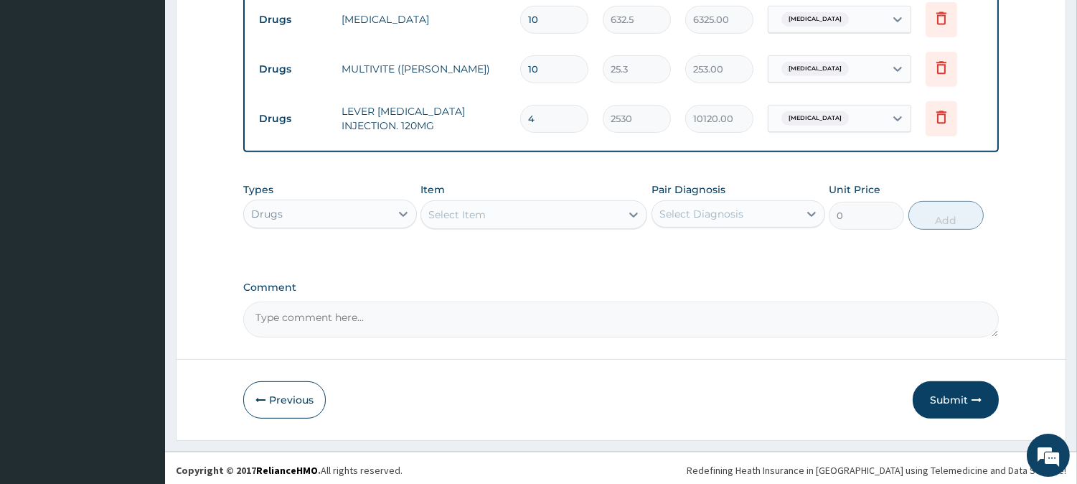
type input "4"
click at [535, 213] on div "Select Item" at bounding box center [520, 214] width 199 height 23
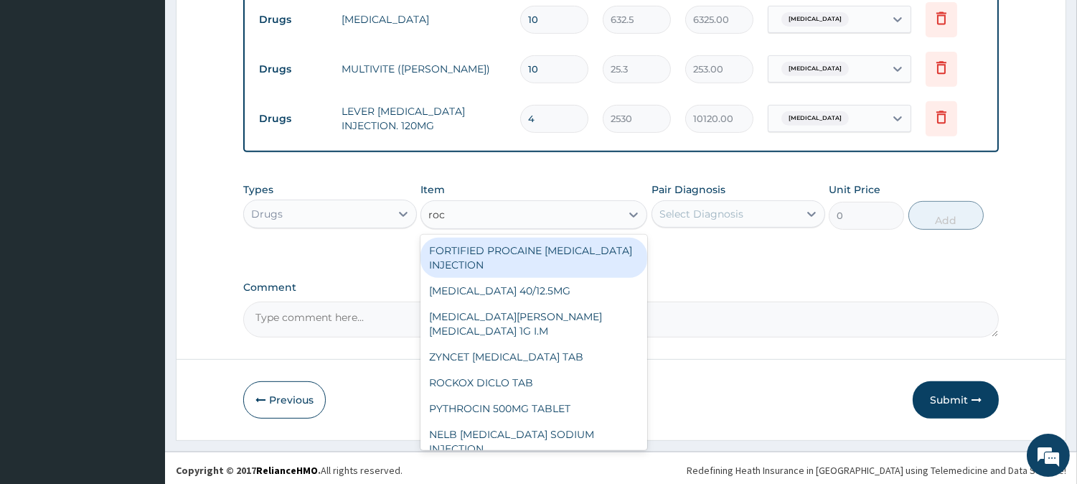
type input "roce"
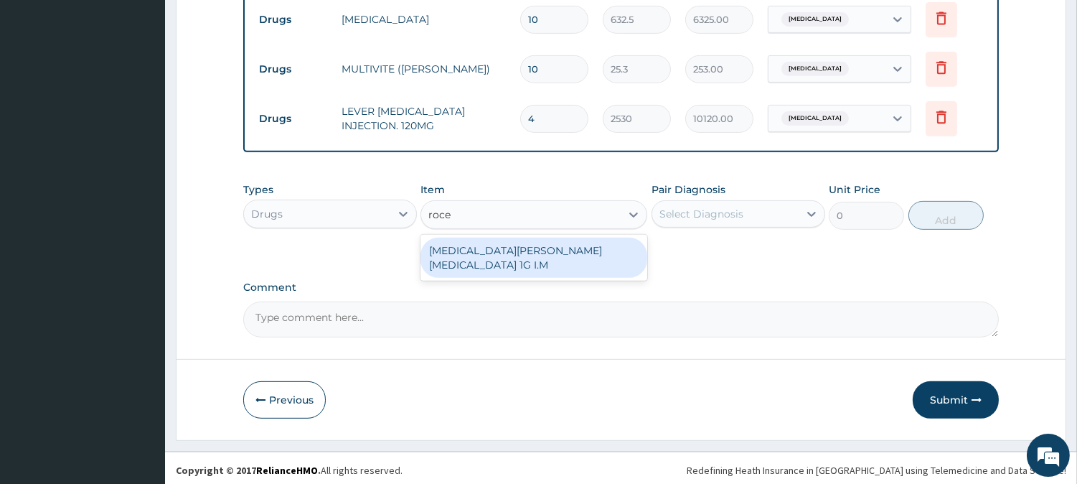
click at [536, 238] on div "ROCEPHIN CEFTRIAXONE 1G I.M" at bounding box center [534, 258] width 227 height 40
type input "8855"
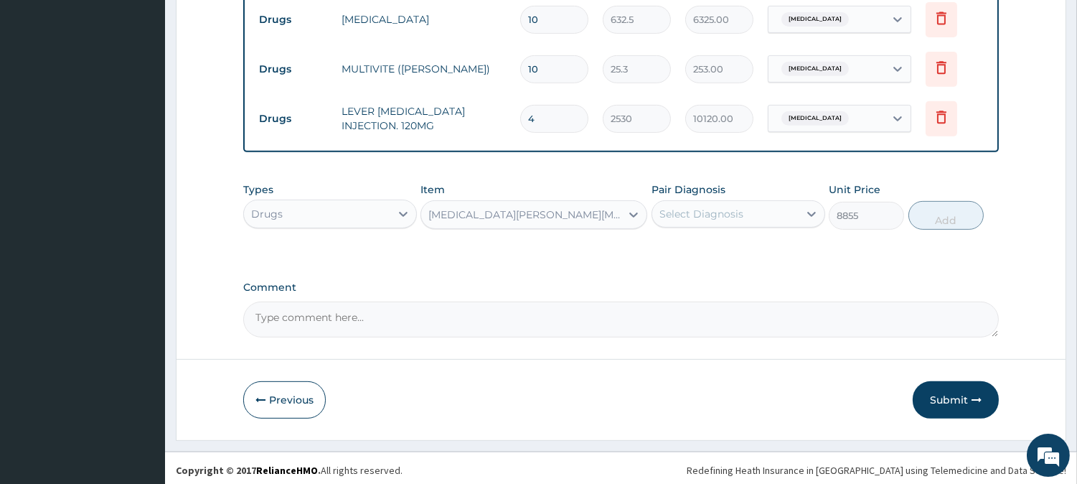
click at [684, 194] on div "Pair Diagnosis Select Diagnosis" at bounding box center [739, 205] width 174 height 47
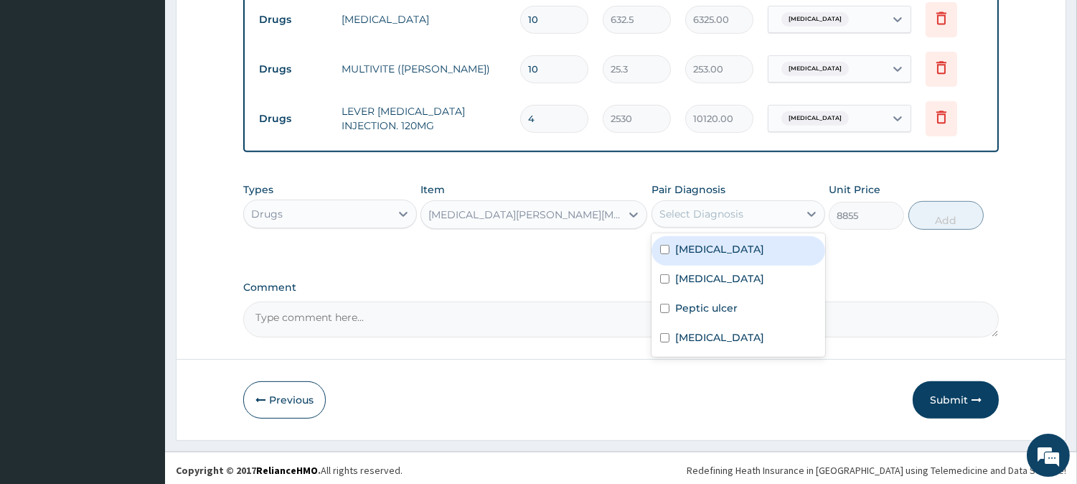
click at [696, 220] on div "Select Diagnosis" at bounding box center [725, 213] width 146 height 23
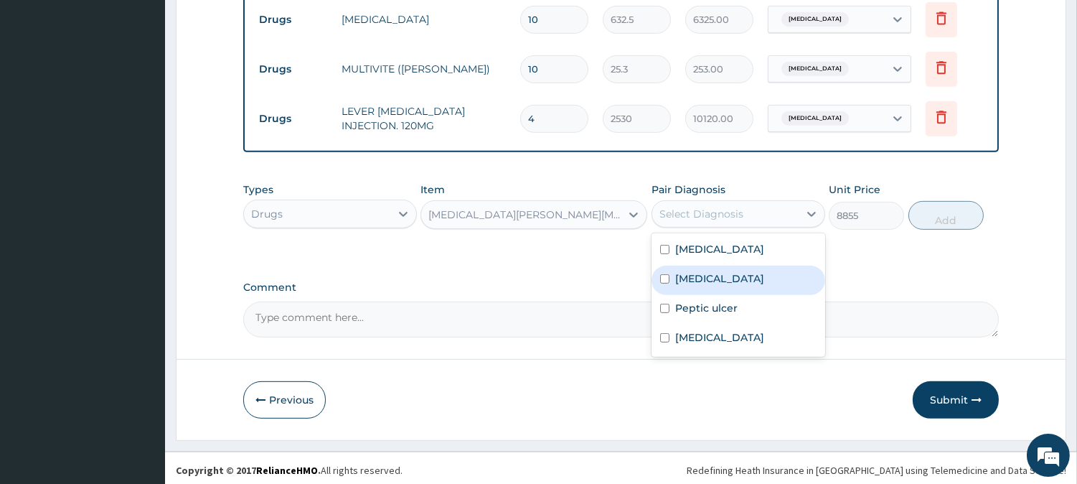
click at [696, 266] on div "[MEDICAL_DATA]" at bounding box center [739, 280] width 174 height 29
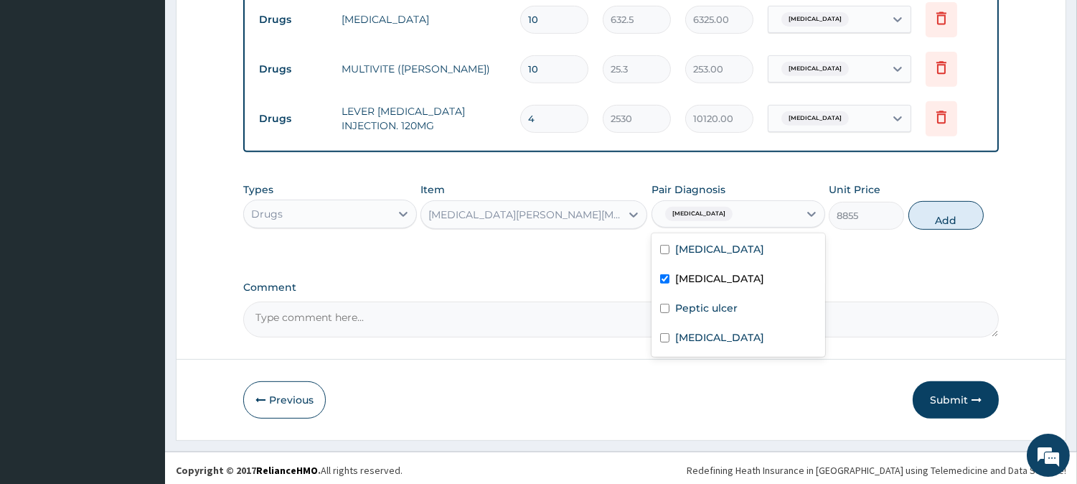
checkbox input "true"
click at [947, 203] on button "Add" at bounding box center [946, 215] width 75 height 29
type input "0"
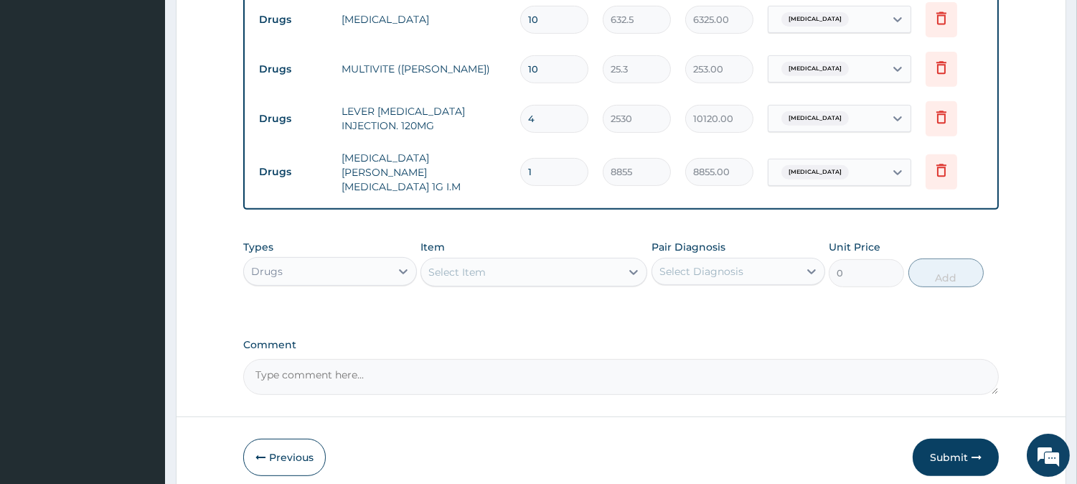
type input "0.00"
type input "5"
type input "44275.00"
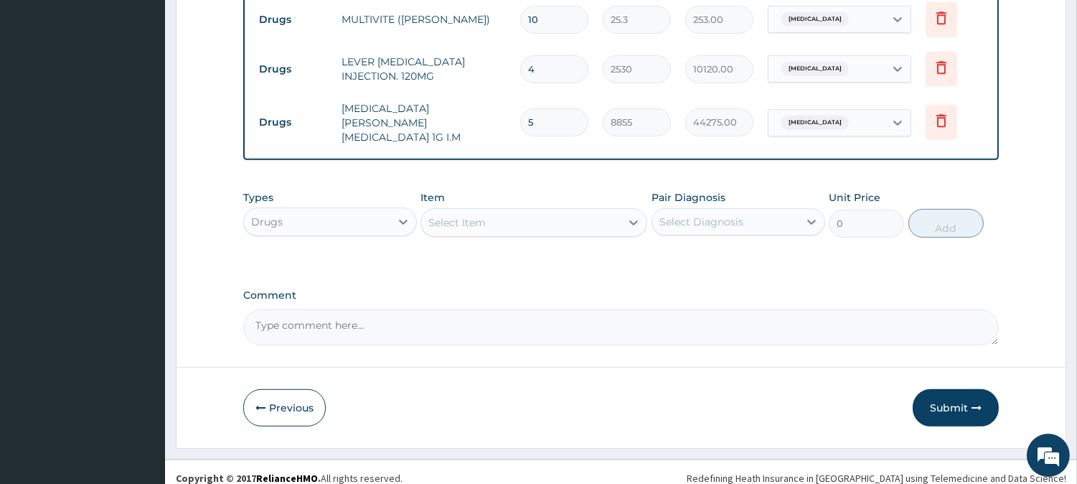
type input "5"
click at [576, 215] on div "Select Item" at bounding box center [520, 222] width 199 height 23
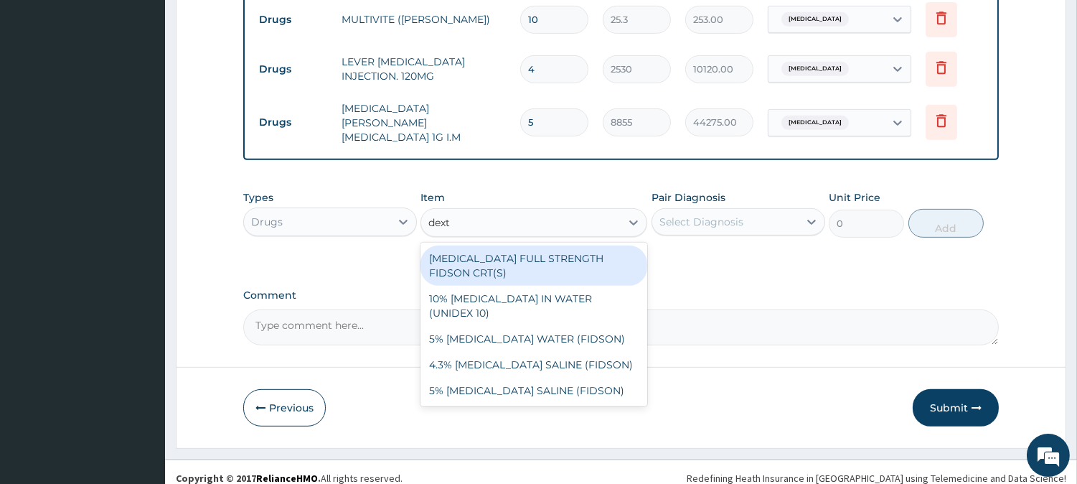
type input "dextr"
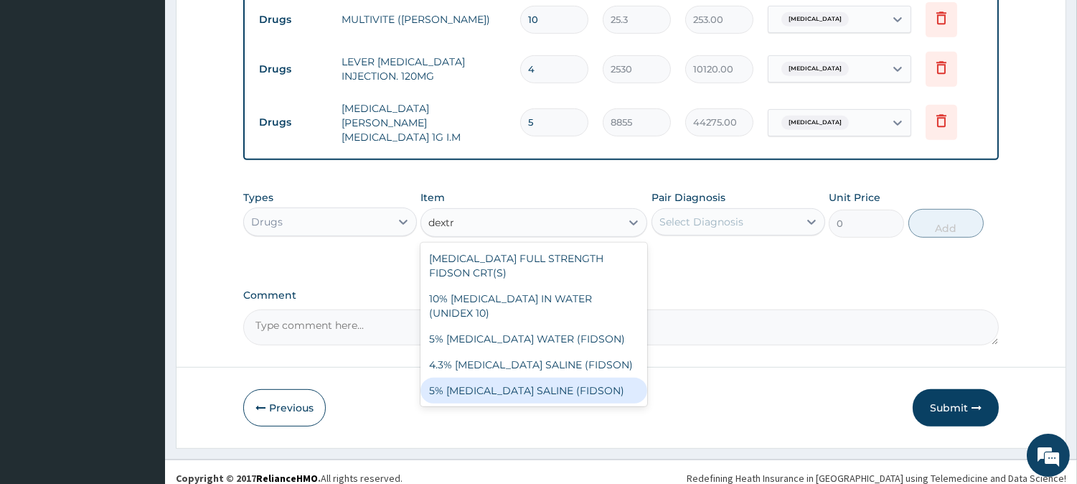
click at [569, 377] on div "5% [MEDICAL_DATA] SALINE (FIDSON)" at bounding box center [534, 390] width 227 height 26
type input "1897.5"
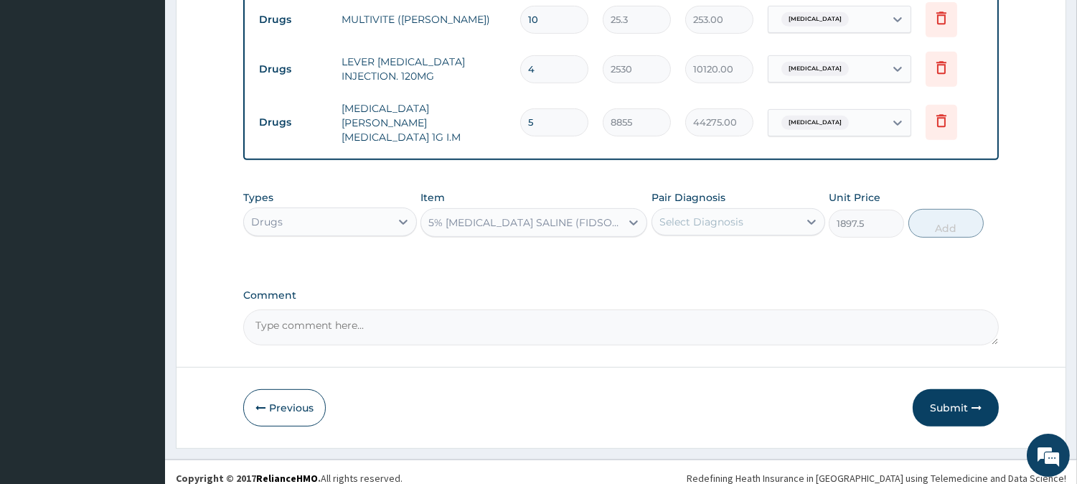
click at [745, 210] on div "Select Diagnosis" at bounding box center [725, 221] width 146 height 23
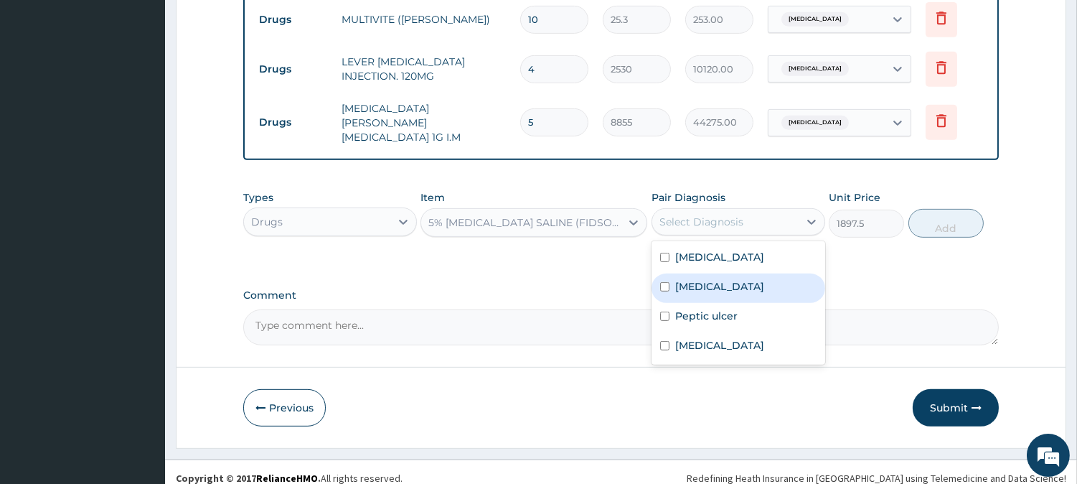
click at [716, 273] on div "[MEDICAL_DATA]" at bounding box center [739, 287] width 174 height 29
checkbox input "true"
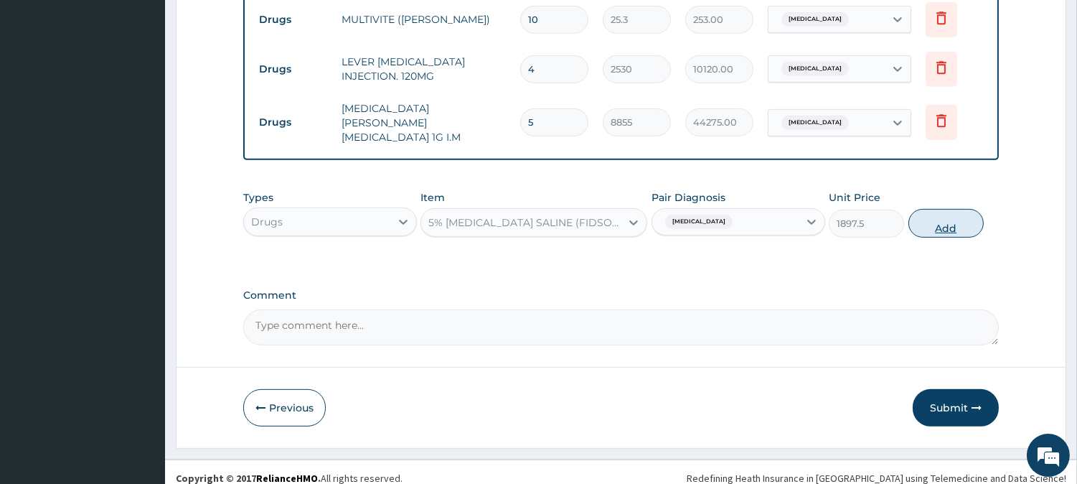
click at [937, 209] on button "Add" at bounding box center [946, 223] width 75 height 29
type input "0"
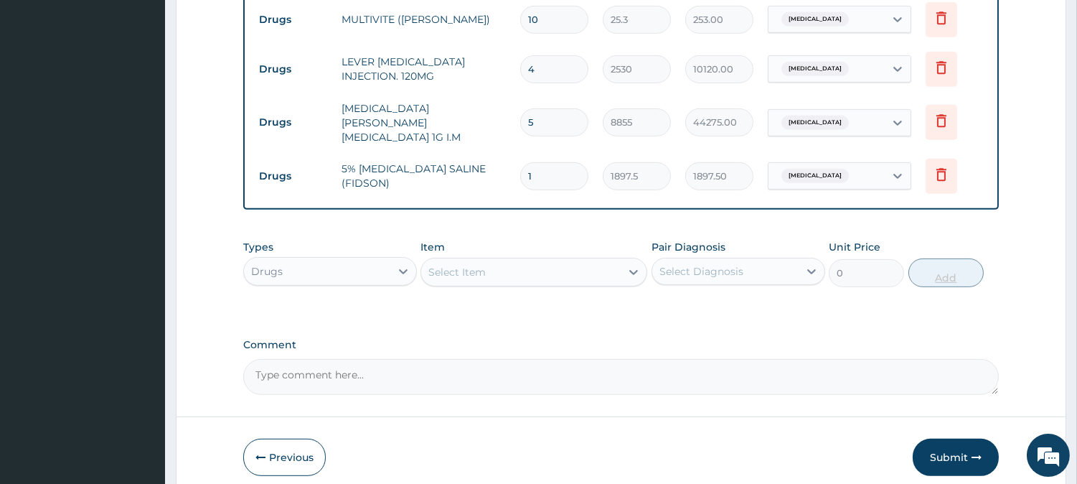
type input "0.00"
type input "4"
type input "7590.00"
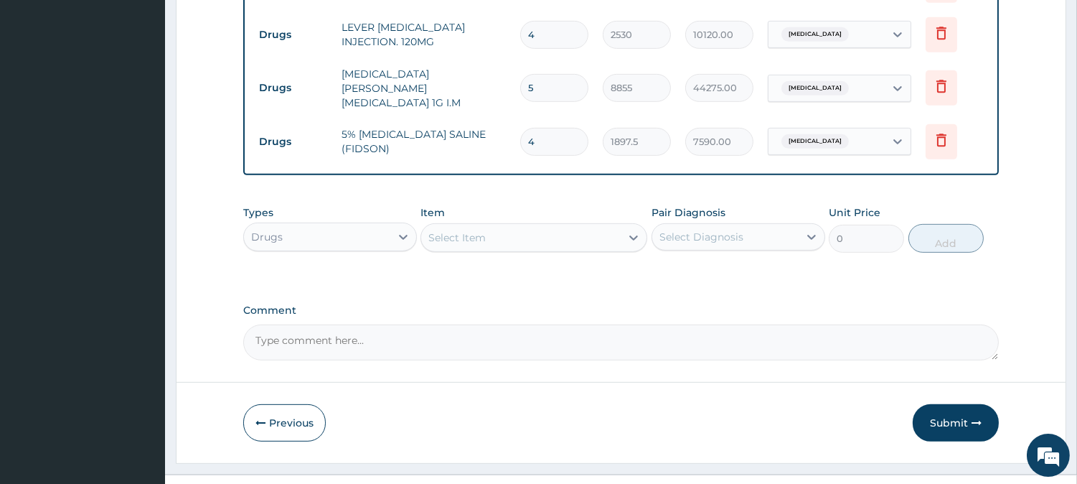
scroll to position [1252, 0]
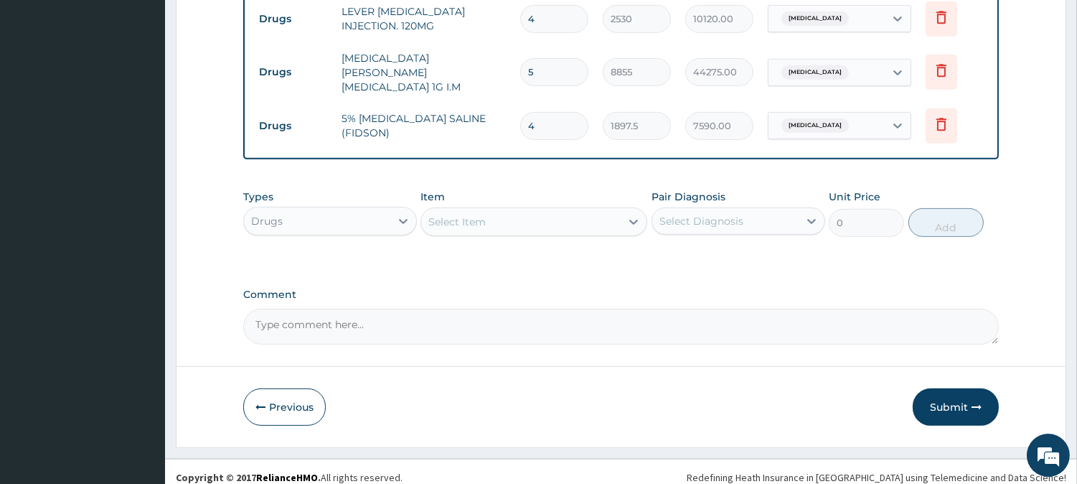
type input "4"
click at [565, 210] on div "Select Item" at bounding box center [520, 221] width 199 height 23
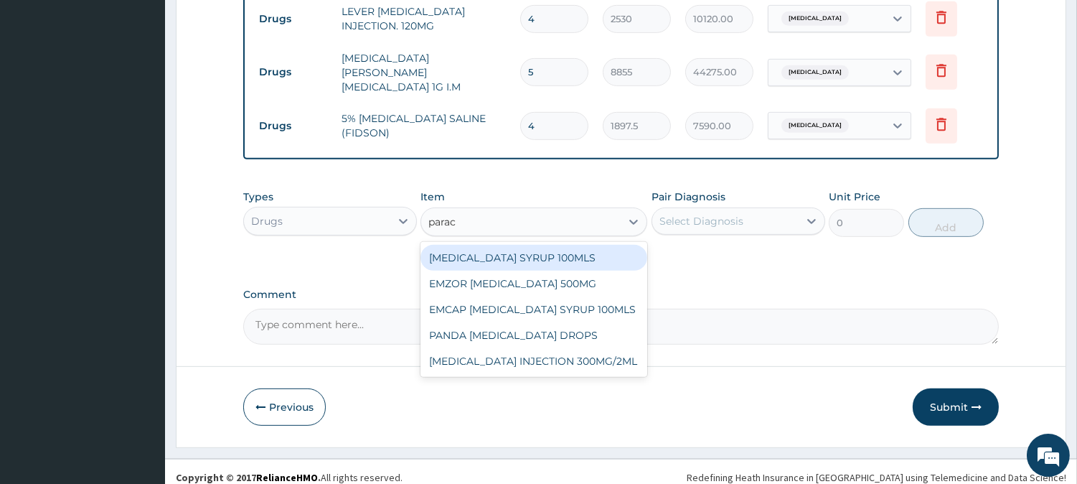
type input "parace"
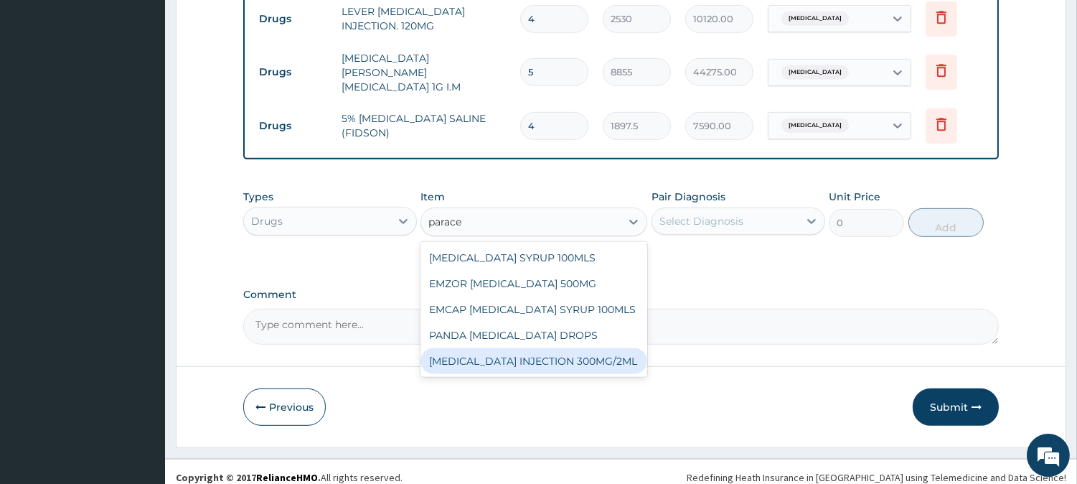
click at [541, 349] on div "[MEDICAL_DATA] INJECTION 300MG/2ML" at bounding box center [534, 361] width 227 height 26
type input "278.3"
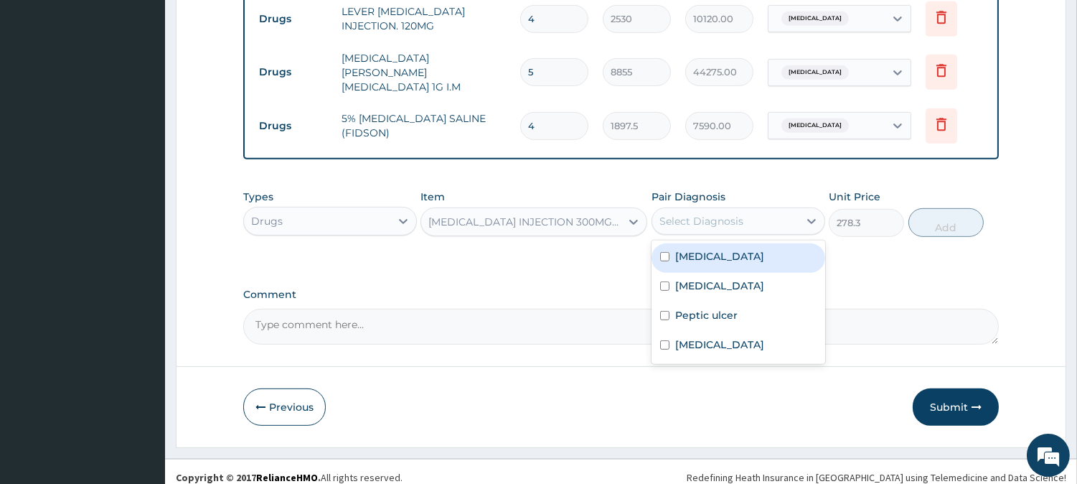
click at [751, 214] on div "Select Diagnosis" at bounding box center [725, 221] width 146 height 23
click at [728, 253] on div "[MEDICAL_DATA]" at bounding box center [739, 257] width 174 height 29
checkbox input "true"
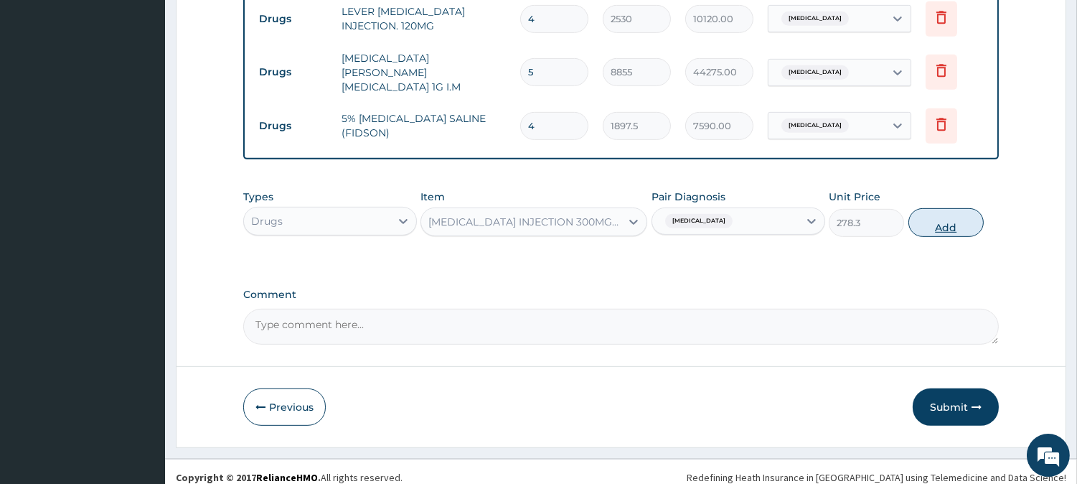
click at [949, 211] on button "Add" at bounding box center [946, 222] width 75 height 29
type input "0"
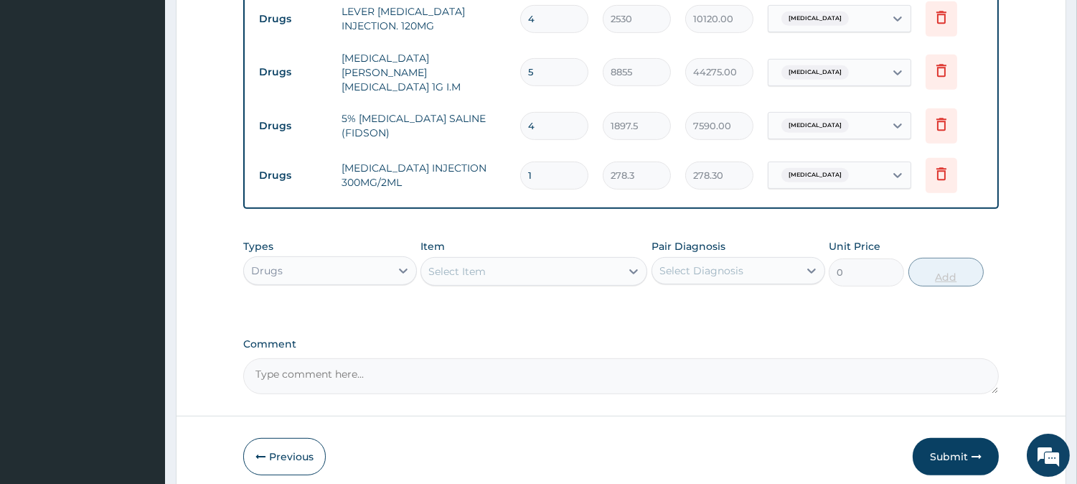
type input "0.00"
type input "6"
type input "1669.80"
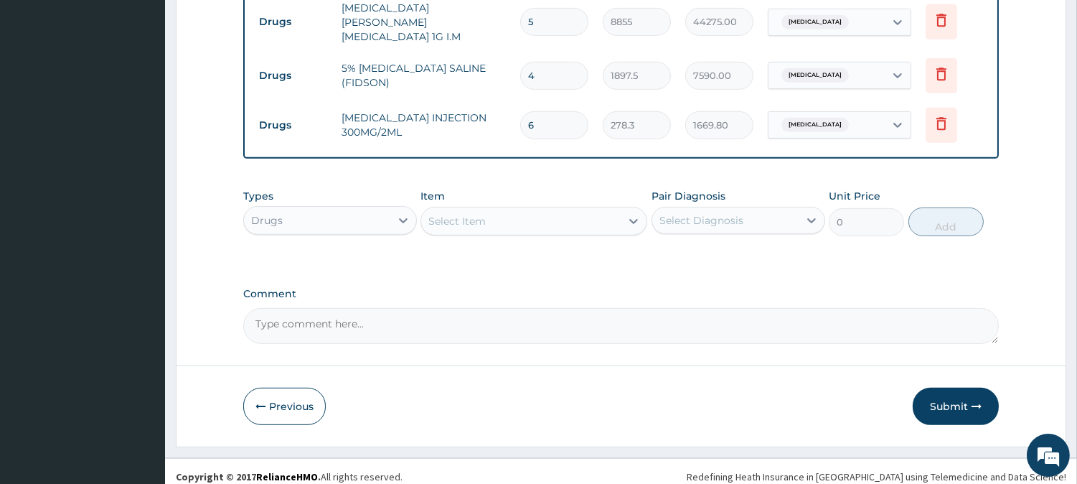
type input "6"
click at [524, 214] on div "Select Item" at bounding box center [520, 221] width 199 height 23
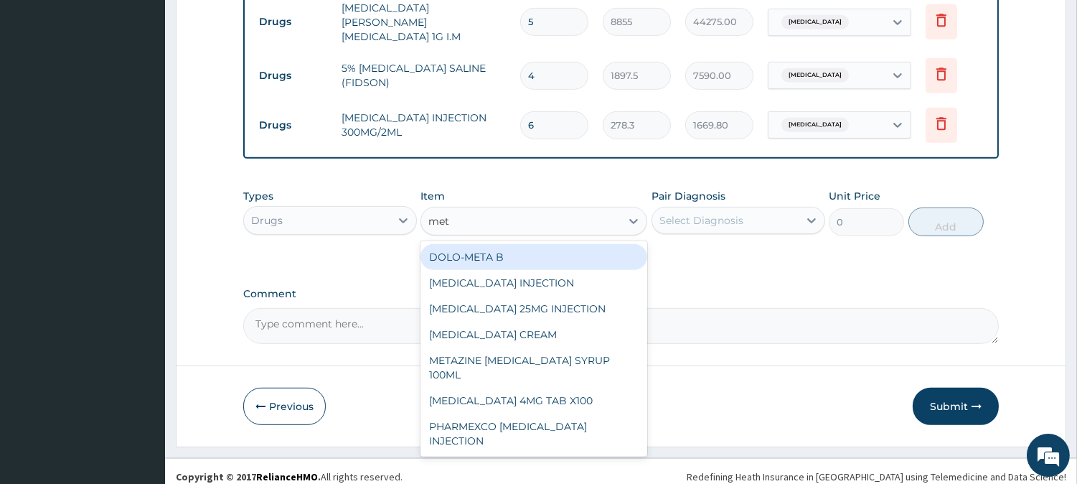
type input "metr"
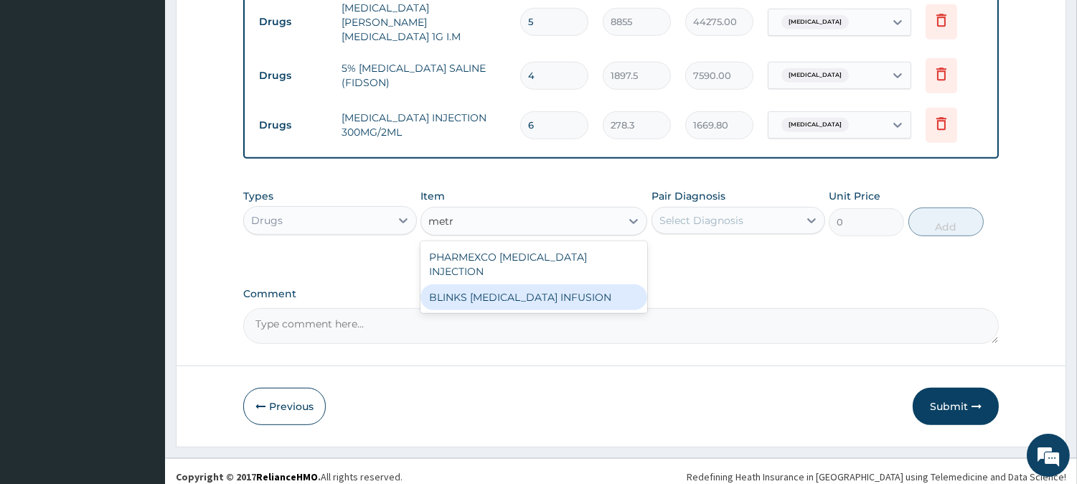
click at [527, 284] on div "BLINKS [MEDICAL_DATA] INFUSION" at bounding box center [534, 297] width 227 height 26
type input "759"
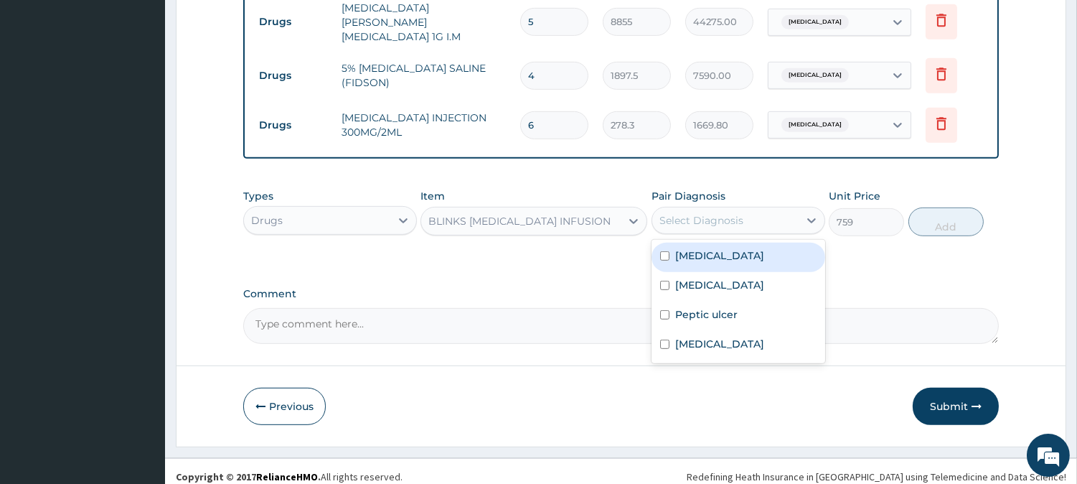
click at [703, 213] on div "Select Diagnosis" at bounding box center [701, 220] width 84 height 14
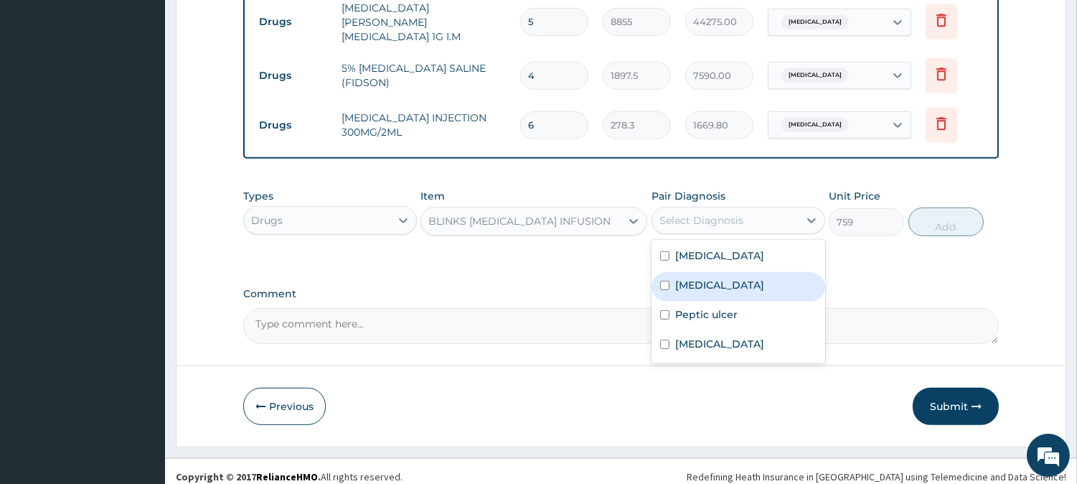
click at [693, 272] on div "[MEDICAL_DATA]" at bounding box center [739, 286] width 174 height 29
checkbox input "true"
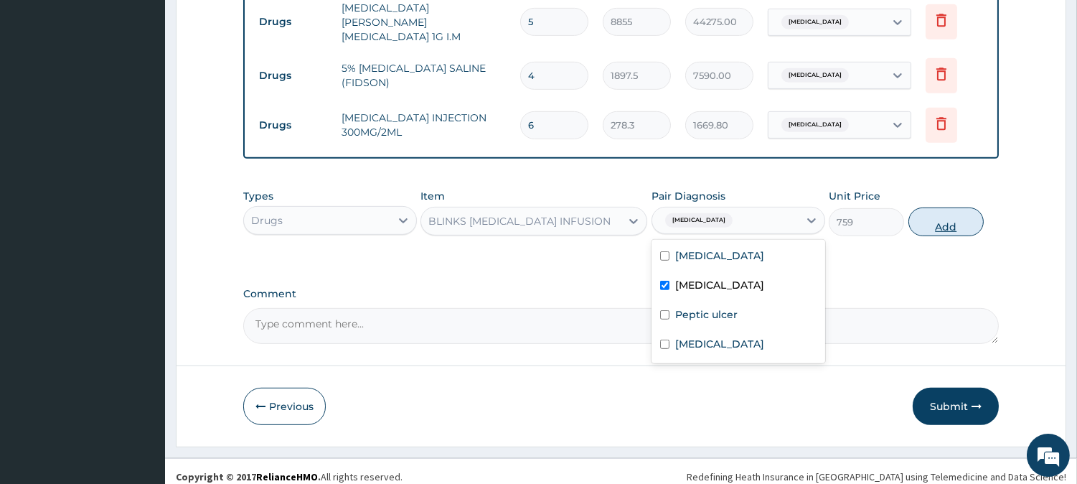
click at [970, 211] on button "Add" at bounding box center [946, 221] width 75 height 29
type input "0"
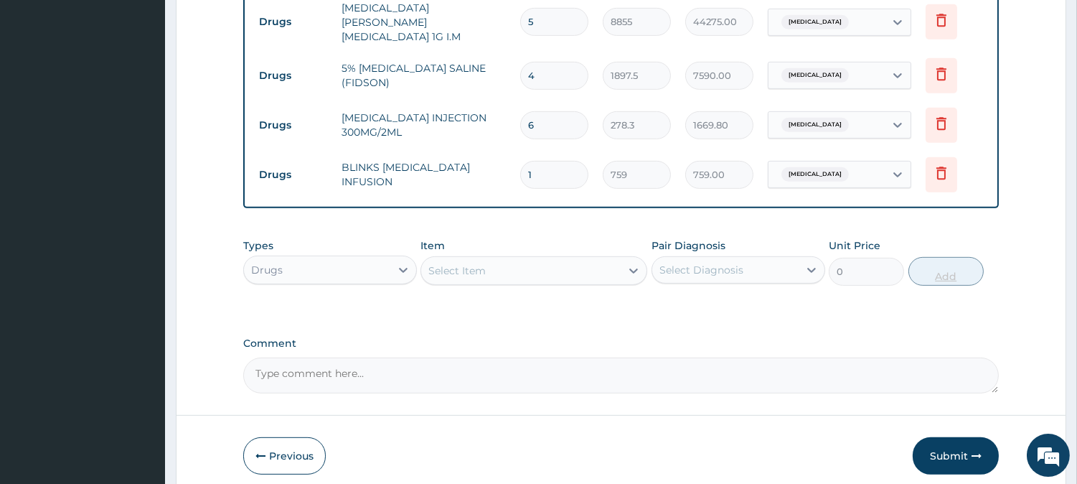
type input "0.00"
type input "3"
type input "2277.00"
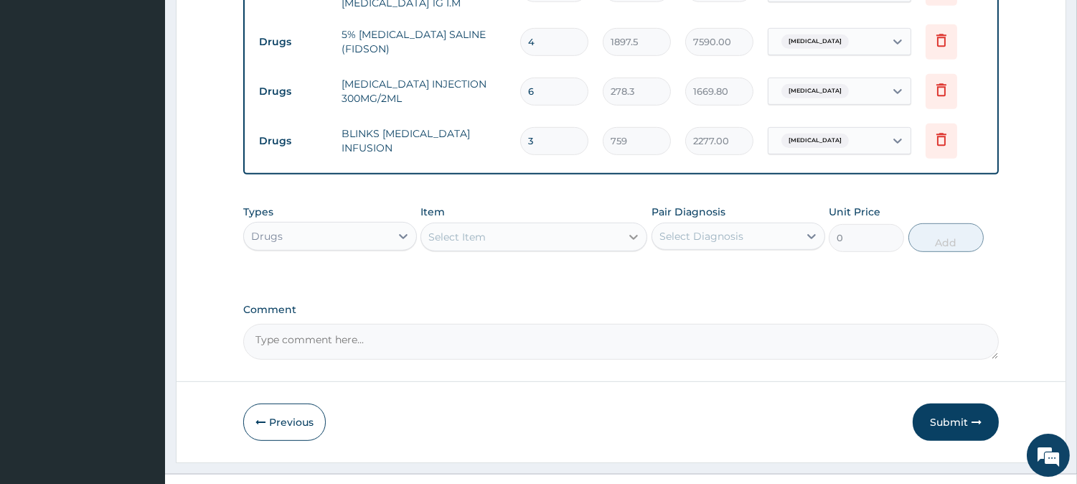
scroll to position [1352, 0]
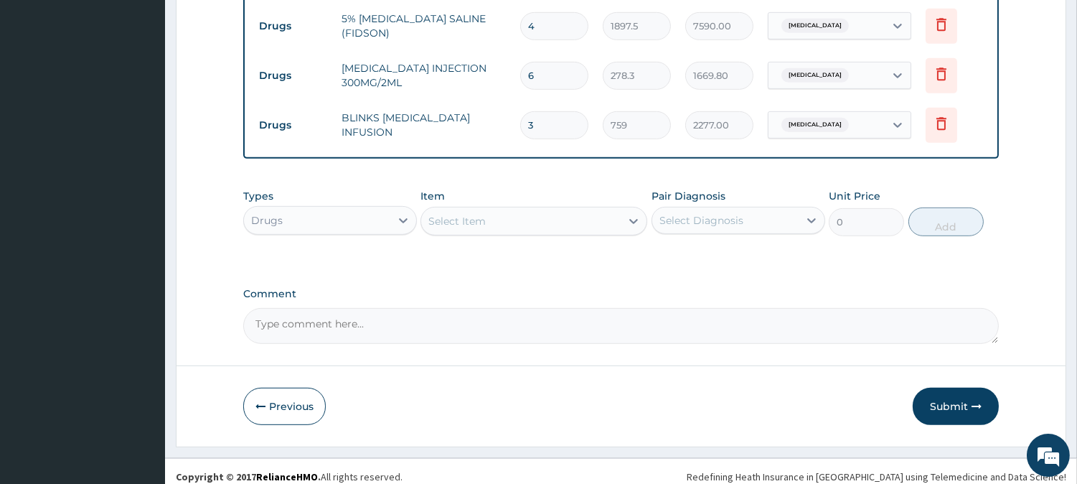
type input "3"
click at [609, 210] on div "Select Item" at bounding box center [520, 221] width 199 height 23
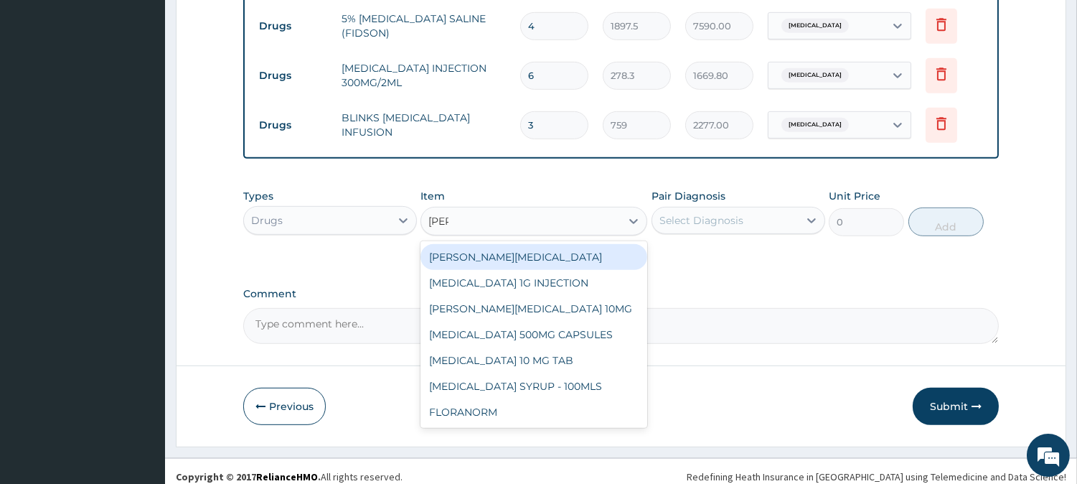
type input "lorat"
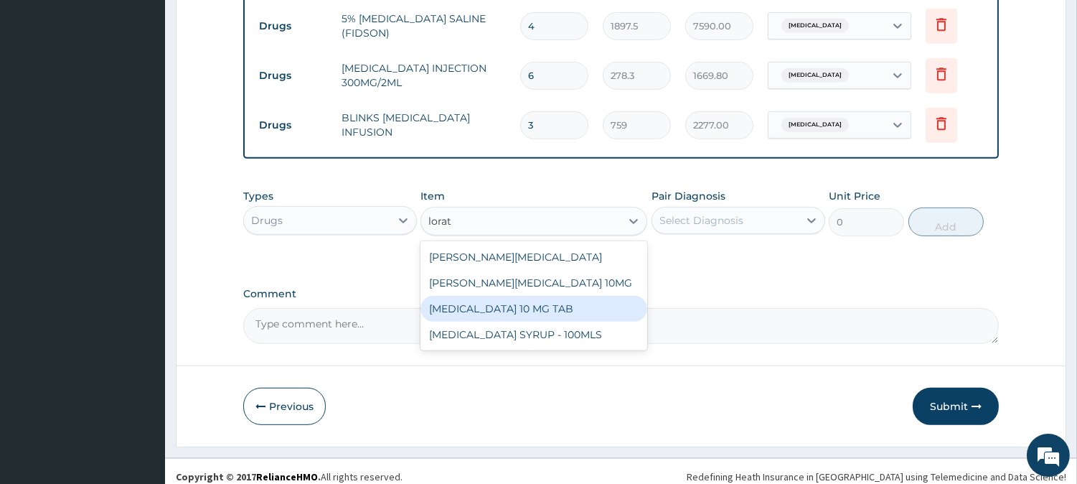
drag, startPoint x: 568, startPoint y: 258, endPoint x: 571, endPoint y: 284, distance: 26.0
click at [571, 284] on div "LORATYN LORATADINE SYRUP LORATYN LORATADINE 10MG LORATADINE 10 MG TAB LORATADIN…" at bounding box center [534, 295] width 227 height 109
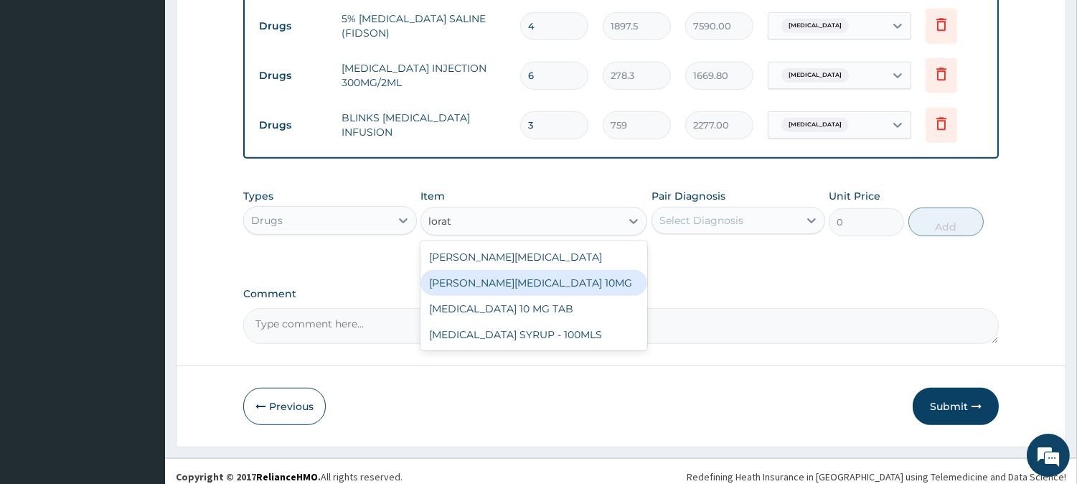
click at [573, 270] on div "[PERSON_NAME][MEDICAL_DATA] 10MG" at bounding box center [534, 283] width 227 height 26
type input "94.875"
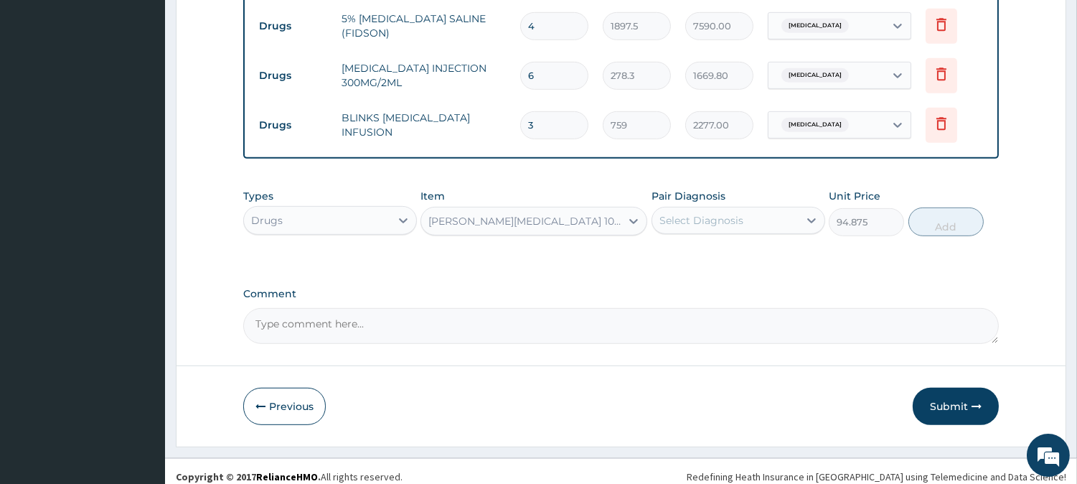
click at [707, 213] on div "Select Diagnosis" at bounding box center [701, 220] width 84 height 14
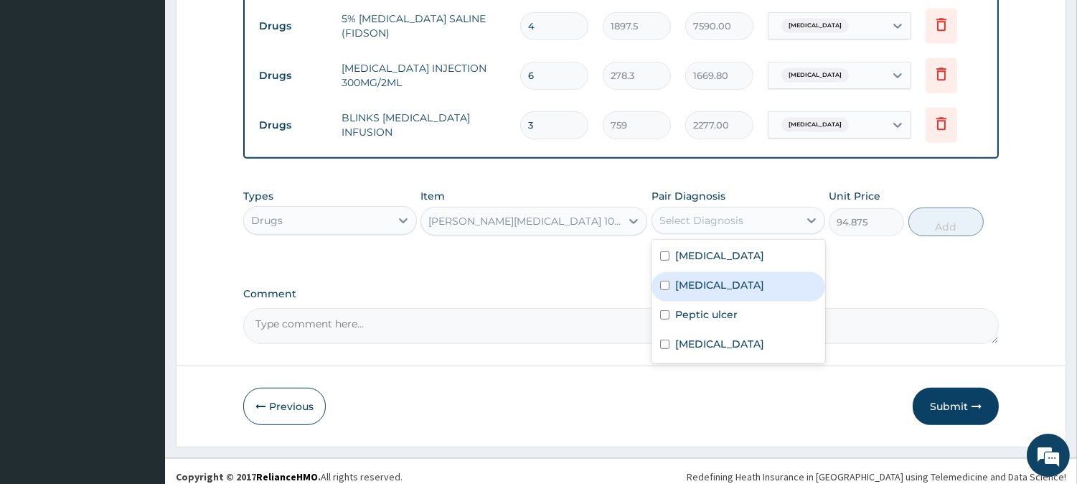
click at [705, 278] on label "[MEDICAL_DATA]" at bounding box center [719, 285] width 89 height 14
checkbox input "true"
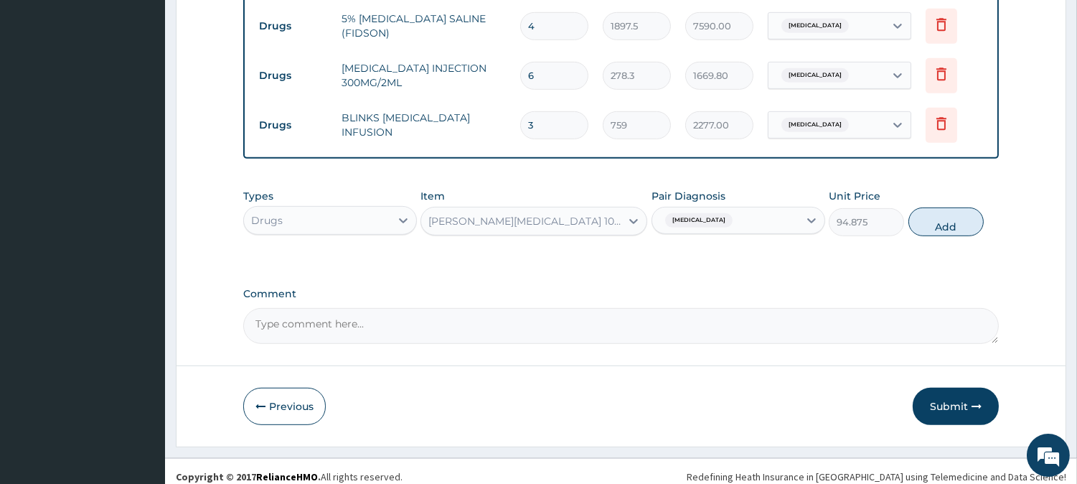
click at [946, 228] on div "Types Drugs Item LORATYN LORATADINE 10MG Pair Diagnosis Sepsis Unit Price 94.87…" at bounding box center [621, 213] width 756 height 62
click at [952, 217] on button "Add" at bounding box center [946, 221] width 75 height 29
type input "0"
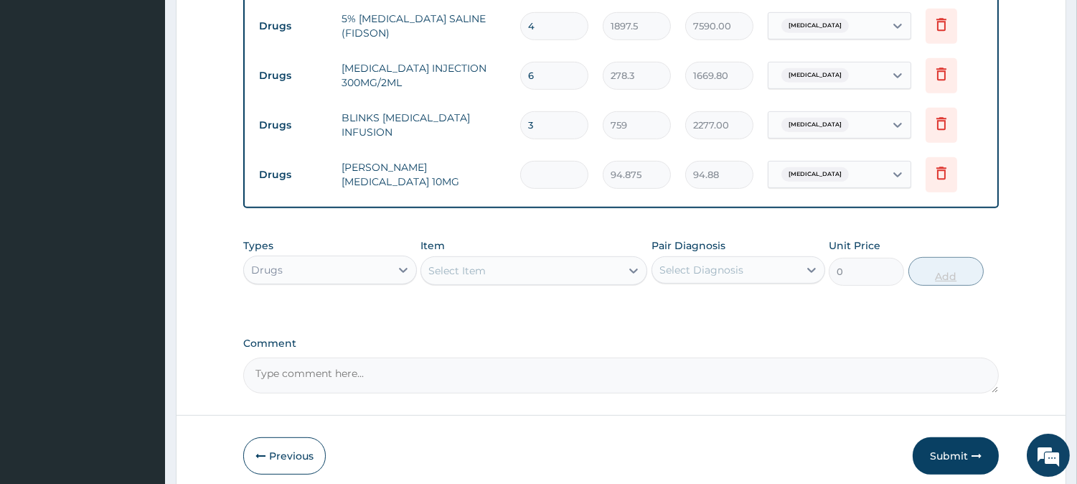
type input "0.00"
type input "5"
type input "474.38"
type input "5"
click at [554, 268] on div "Select Item" at bounding box center [520, 270] width 199 height 23
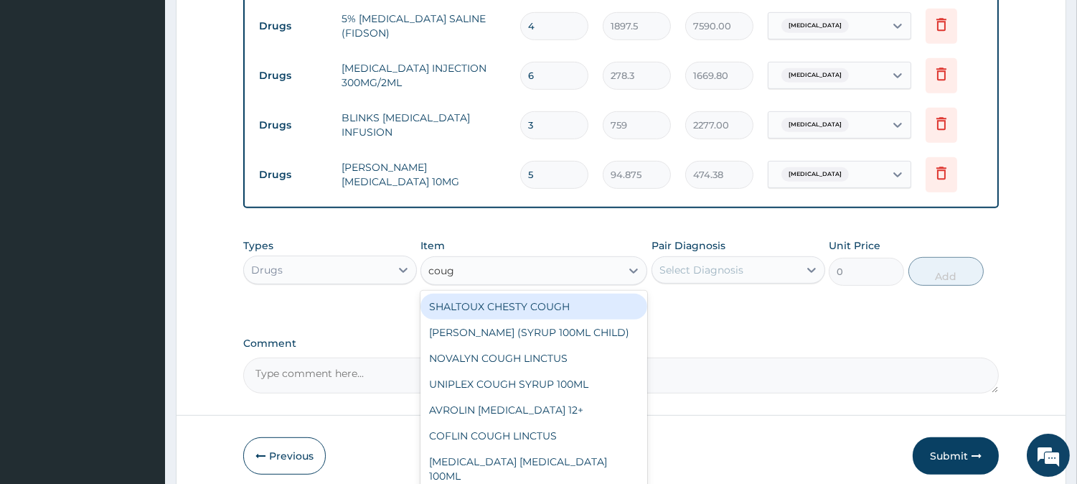
type input "cough"
click at [553, 296] on div "SHALTOUX CHESTY COUGH" at bounding box center [534, 307] width 227 height 26
type input "1518"
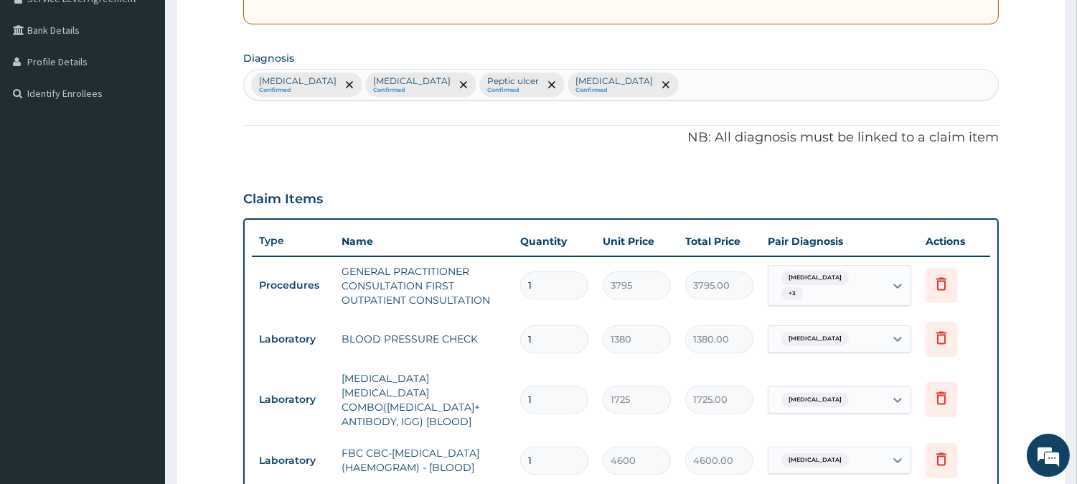
scroll to position [156, 0]
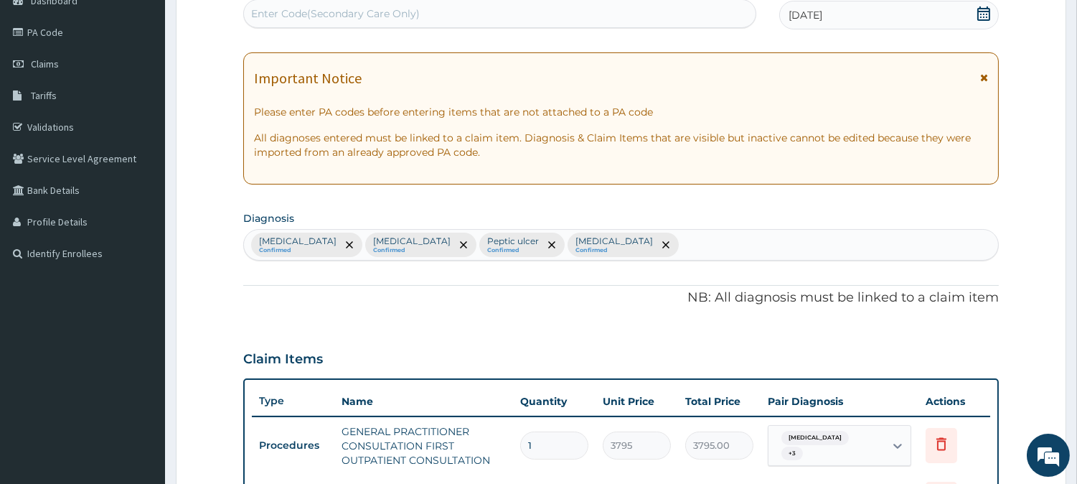
click at [604, 240] on div "Malaria Confirmed Sepsis Confirmed Peptic ulcer Confirmed Renal hypertension Co…" at bounding box center [621, 245] width 754 height 30
type input "cough"
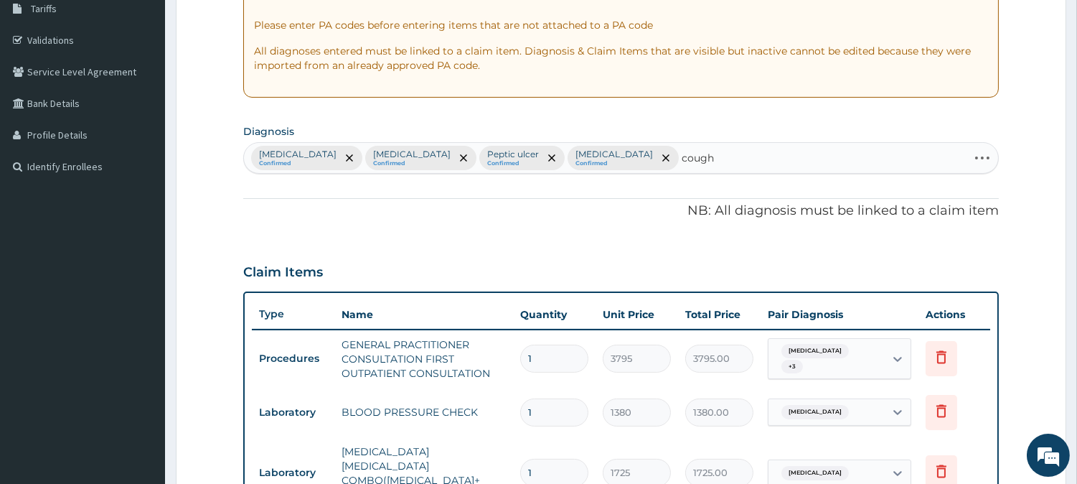
scroll to position [235, 0]
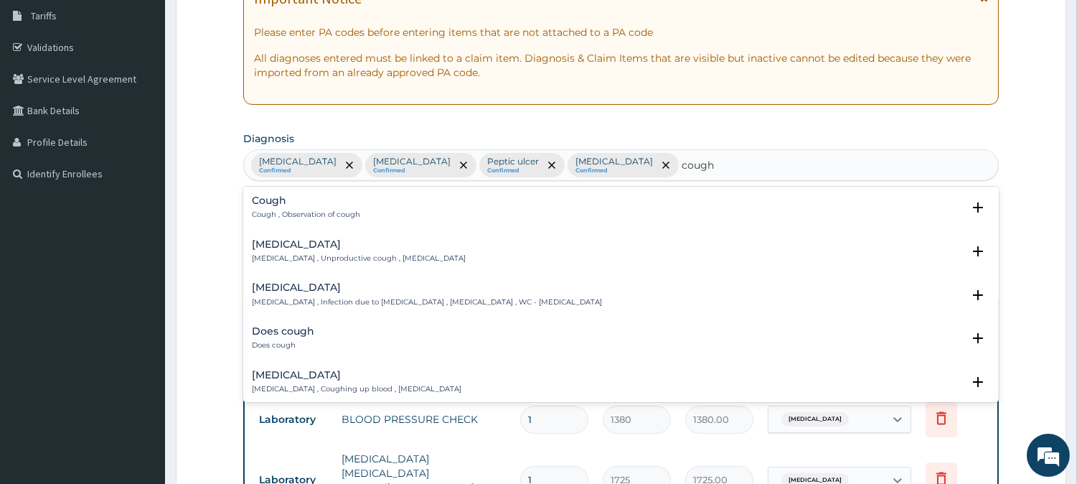
click at [336, 214] on p "Cough , Observation of cough" at bounding box center [306, 215] width 108 height 10
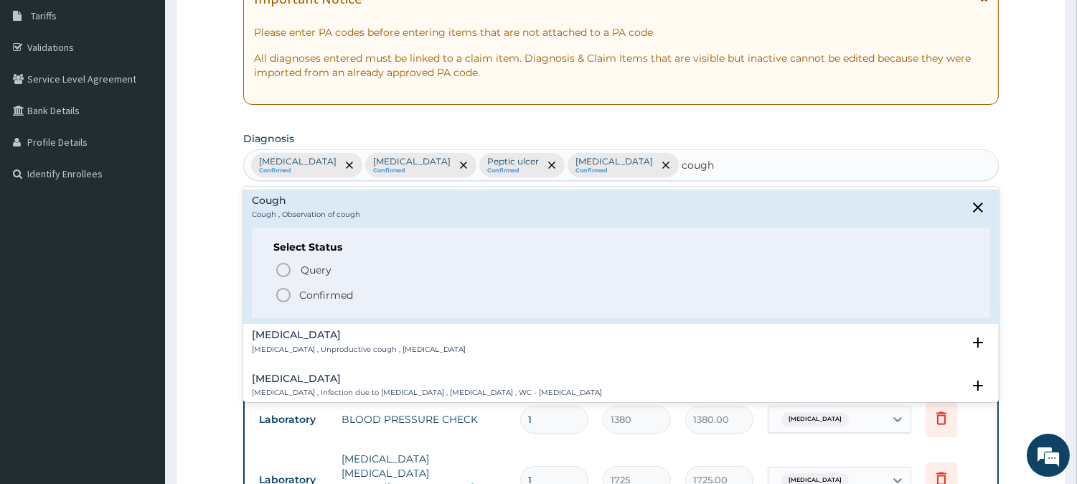
click at [303, 295] on p "Confirmed" at bounding box center [326, 295] width 54 height 14
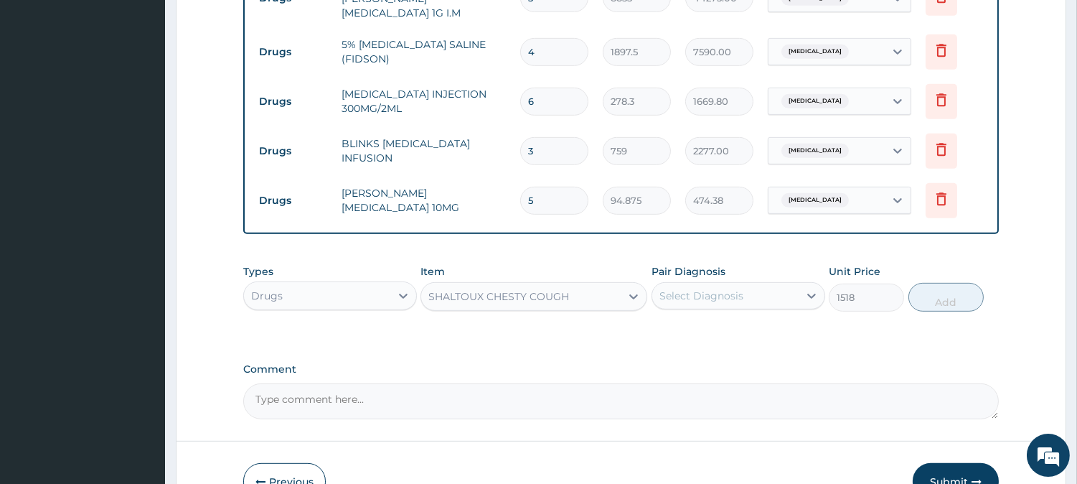
scroll to position [1402, 0]
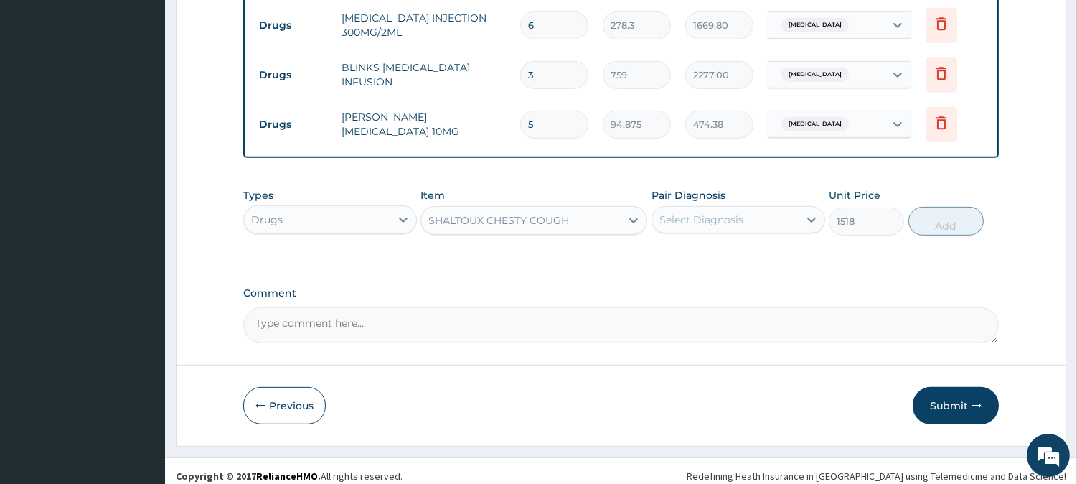
click at [726, 213] on div "Select Diagnosis" at bounding box center [701, 219] width 84 height 14
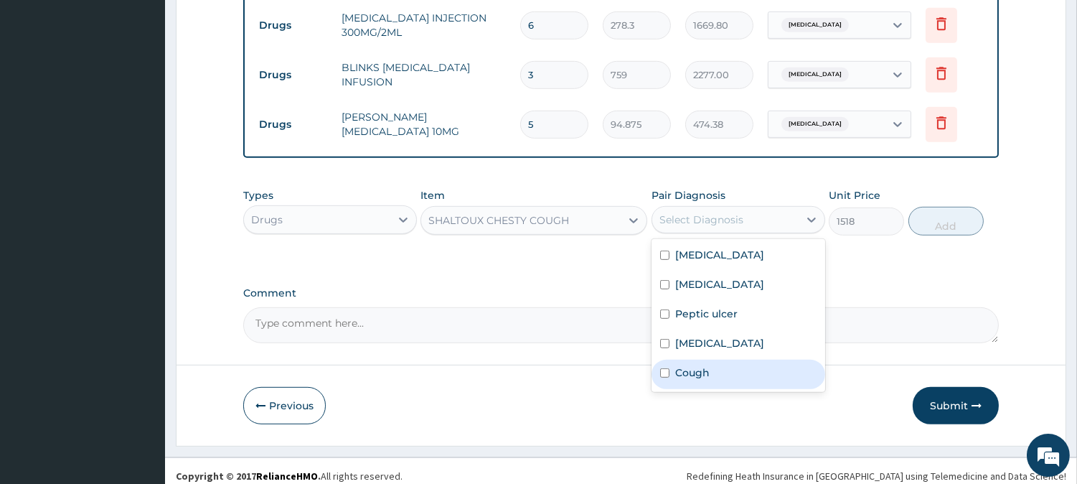
click at [728, 360] on div "Cough" at bounding box center [739, 374] width 174 height 29
checkbox input "true"
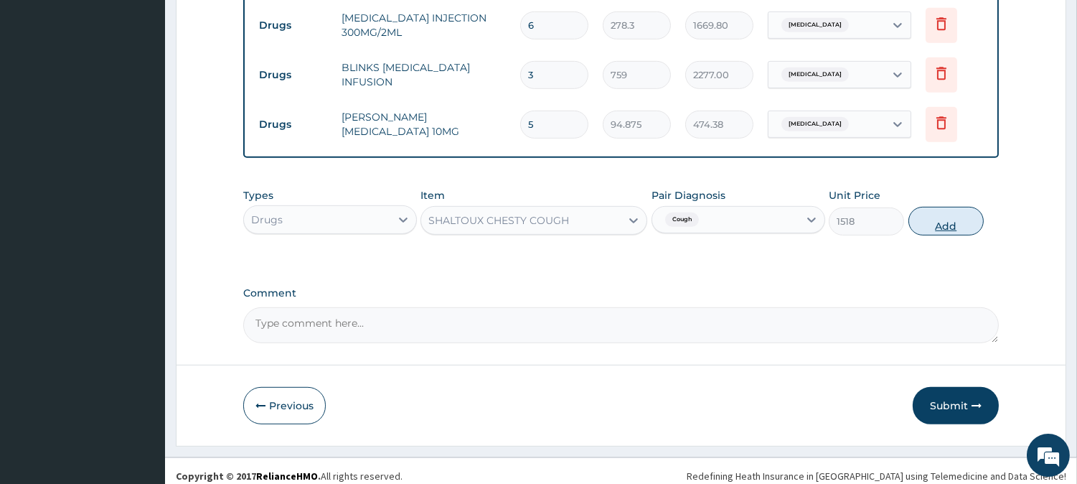
click at [930, 207] on button "Add" at bounding box center [946, 221] width 75 height 29
type input "0"
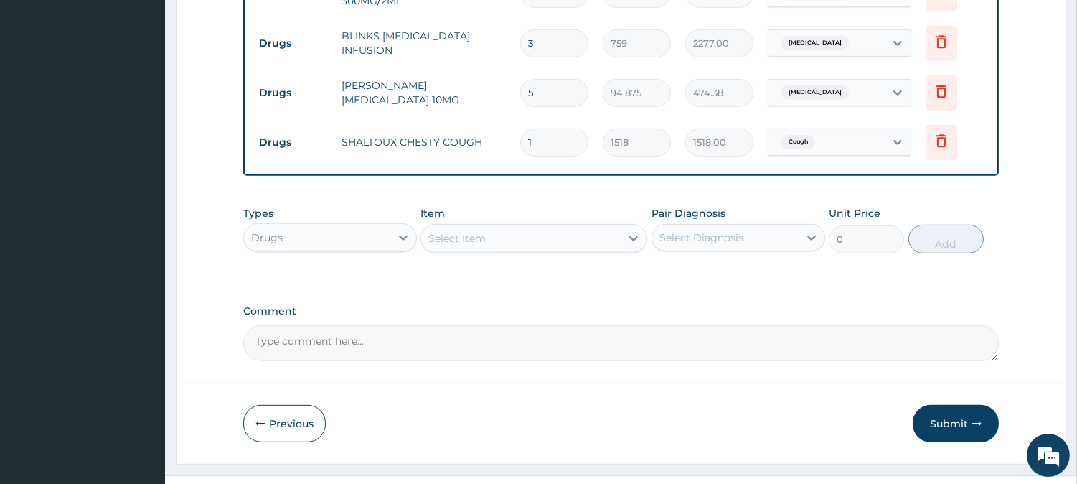
scroll to position [1452, 0]
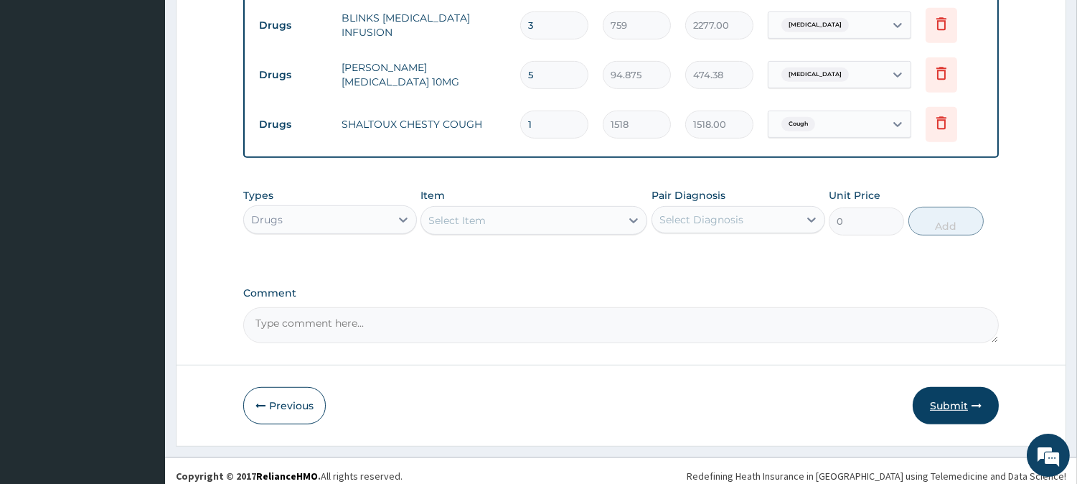
click at [940, 387] on button "Submit" at bounding box center [956, 405] width 86 height 37
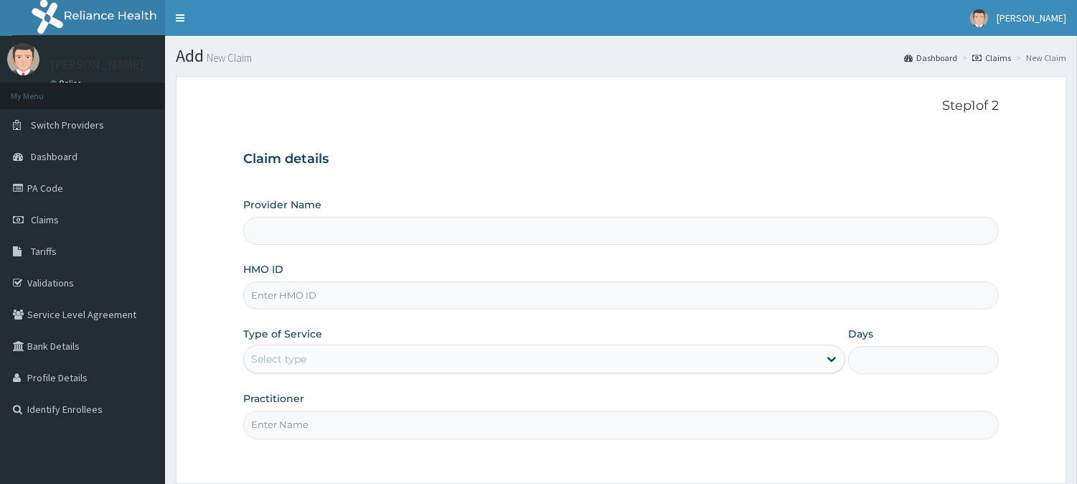
click at [942, 134] on div "Step 1 of 2 Claim details Provider Name HMO ID Type of Service Select type Days…" at bounding box center [621, 279] width 756 height 363
type input "[GEOGRAPHIC_DATA]"
click at [571, 281] on input "HMO ID" at bounding box center [621, 295] width 756 height 28
type input "LBP/10122/A"
click at [345, 375] on div "Provider Name [GEOGRAPHIC_DATA] HMO ID LBP/10122/A Type of Service Select type …" at bounding box center [621, 317] width 756 height 241
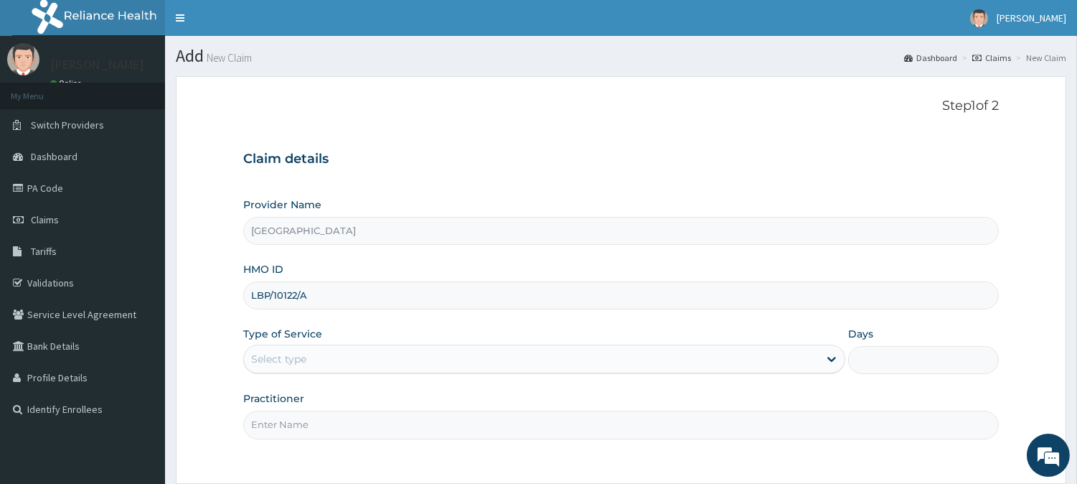
drag, startPoint x: 352, startPoint y: 362, endPoint x: 349, endPoint y: 376, distance: 13.9
click at [353, 364] on div "Select type" at bounding box center [531, 358] width 575 height 23
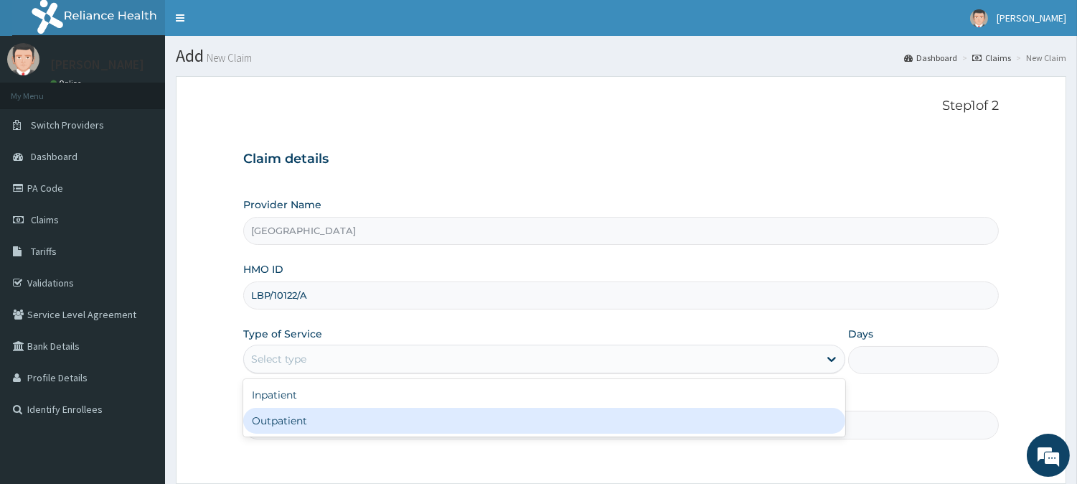
click at [336, 426] on div "Outpatient" at bounding box center [544, 421] width 602 height 26
type input "1"
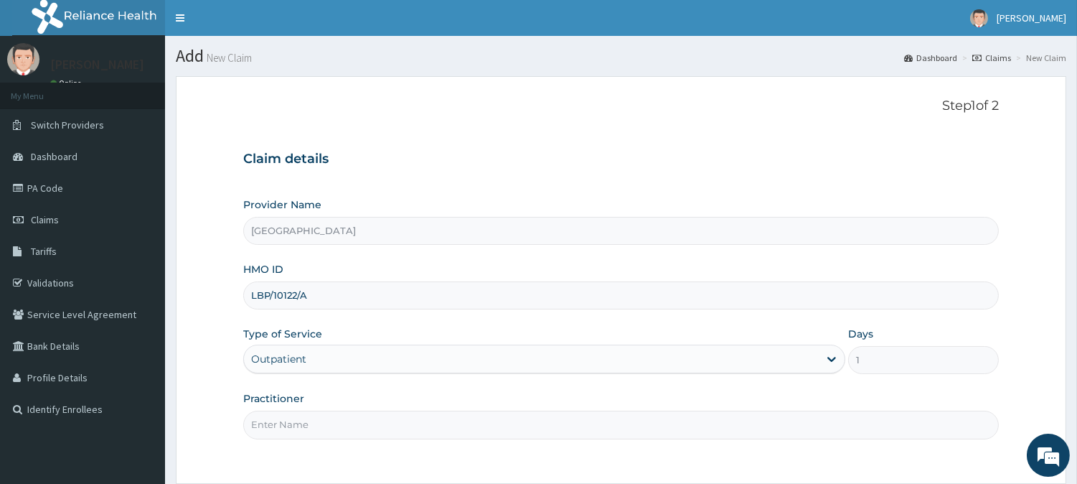
click at [334, 431] on input "Practitioner" at bounding box center [621, 424] width 756 height 28
type input "KEHINDE ADEWOLEOLA"
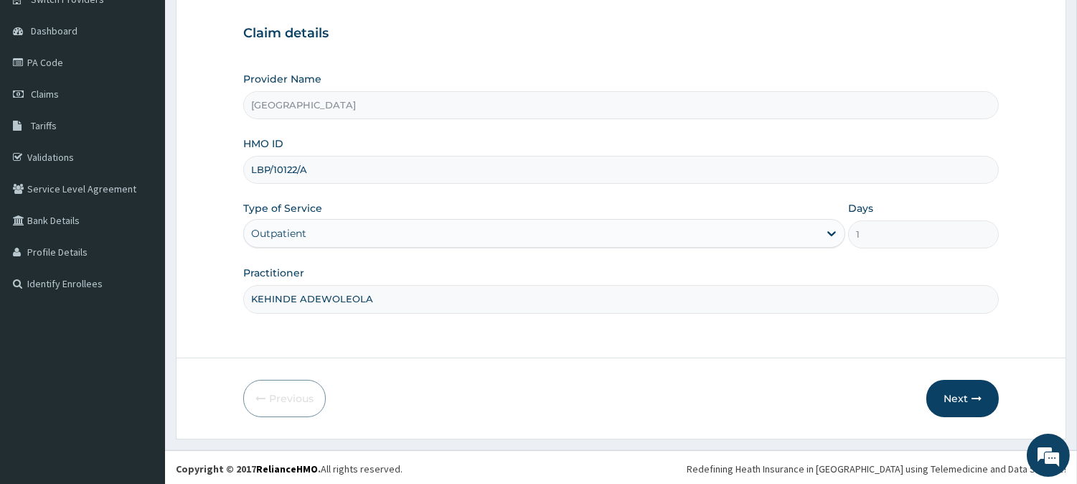
scroll to position [128, 0]
click at [949, 389] on button "Next" at bounding box center [962, 395] width 72 height 37
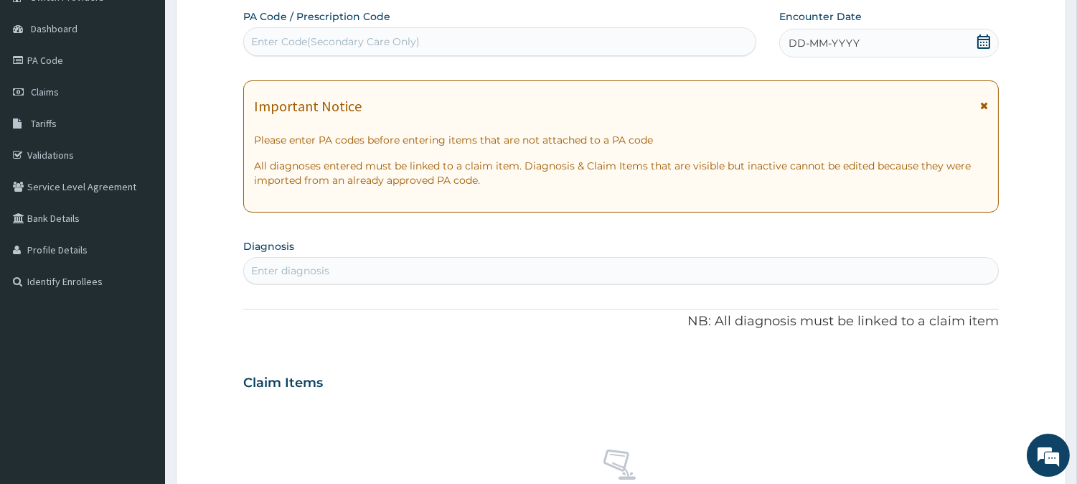
click at [888, 43] on div "DD-MM-YYYY" at bounding box center [889, 43] width 220 height 29
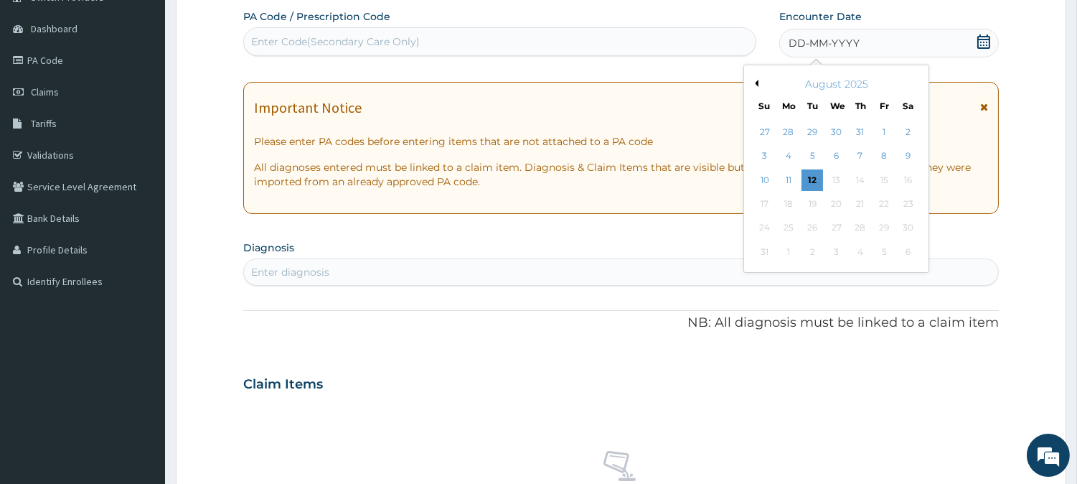
click at [756, 80] on button "Previous Month" at bounding box center [754, 83] width 7 height 7
click at [809, 205] on div "22" at bounding box center [813, 204] width 22 height 22
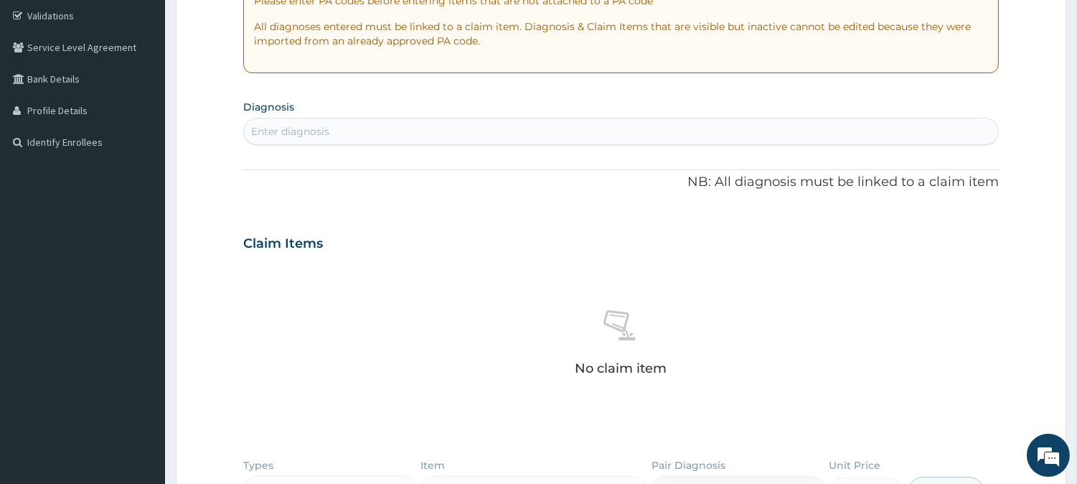
scroll to position [288, 0]
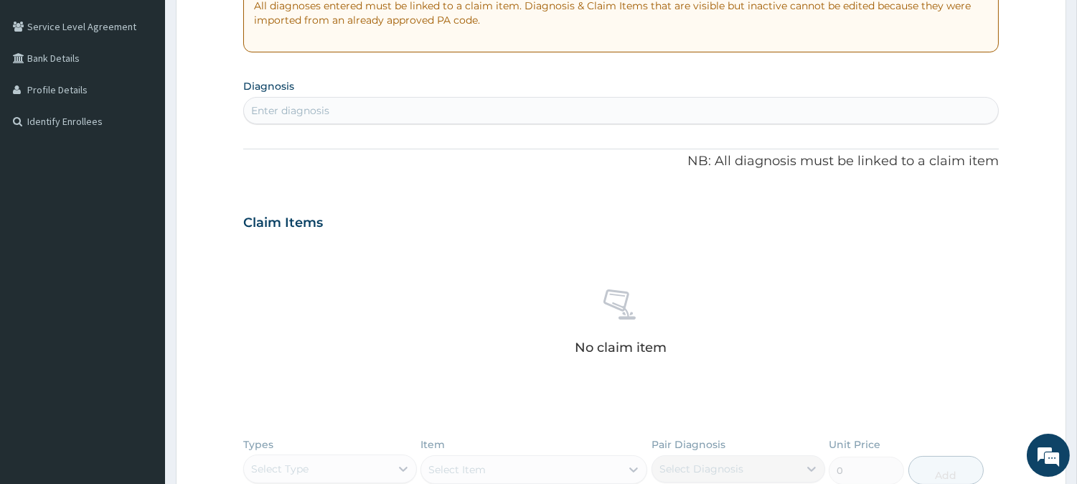
click at [342, 108] on div "Enter diagnosis" at bounding box center [621, 110] width 754 height 23
type input "malari"
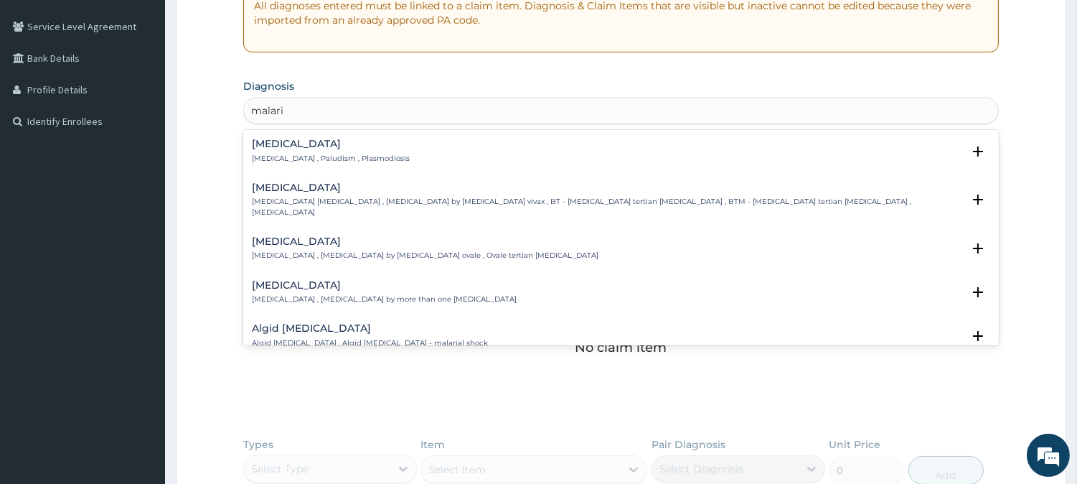
click at [276, 149] on h4 "[MEDICAL_DATA]" at bounding box center [331, 144] width 158 height 11
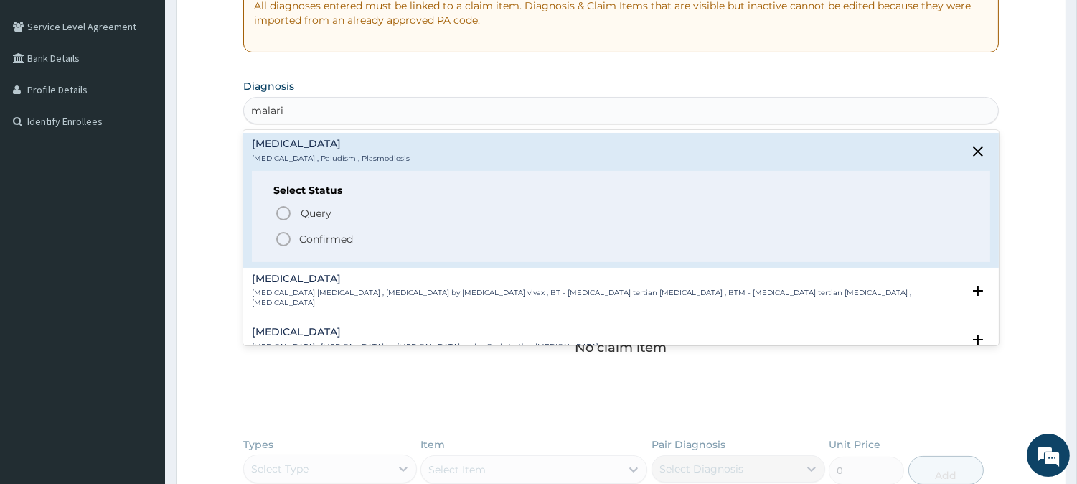
click at [297, 233] on span "Confirmed" at bounding box center [622, 238] width 694 height 17
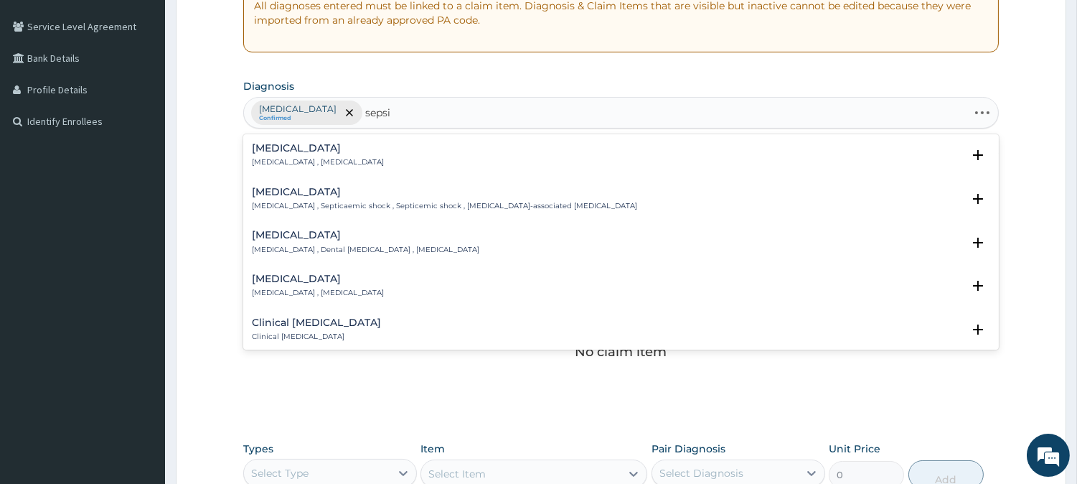
type input "sepsis"
click at [263, 149] on h4 "[MEDICAL_DATA]" at bounding box center [318, 148] width 132 height 11
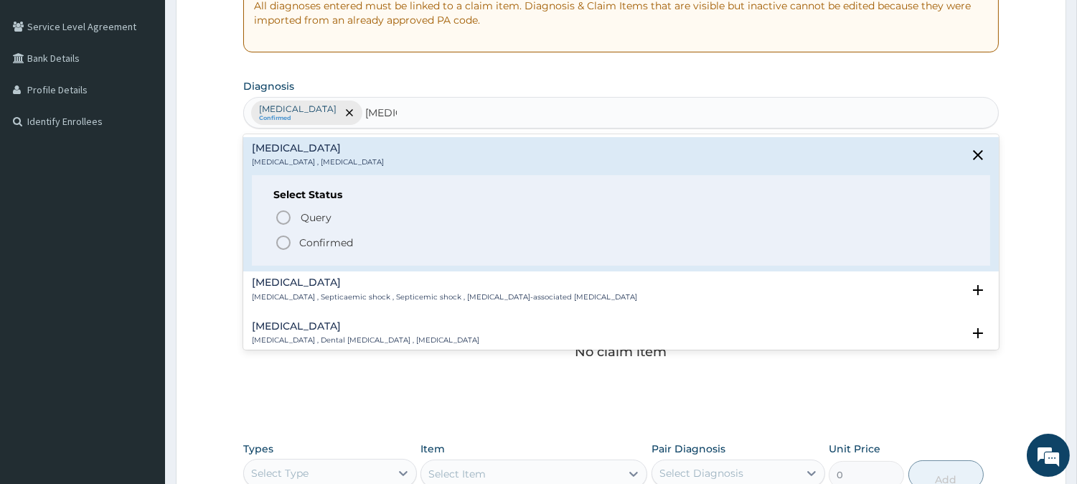
click at [292, 248] on span "Confirmed" at bounding box center [622, 242] width 694 height 17
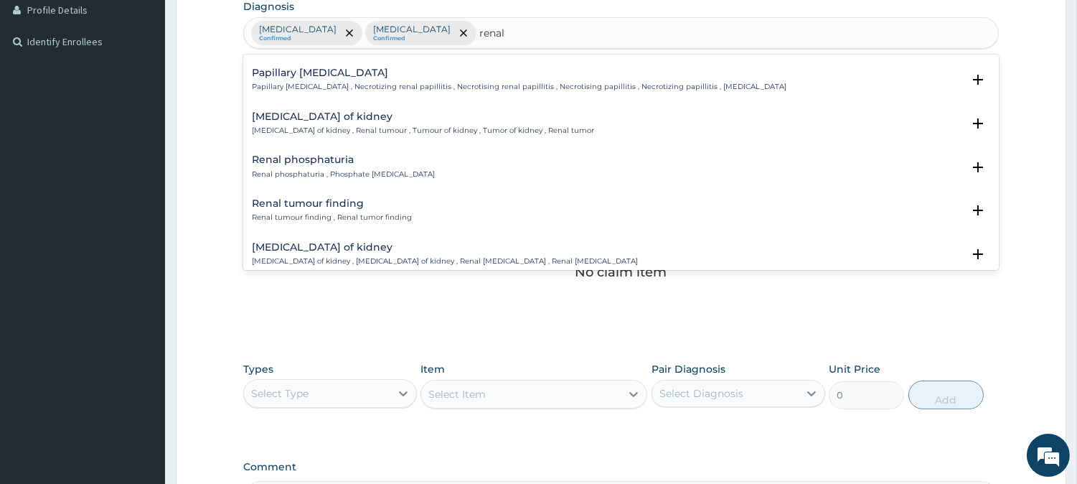
scroll to position [2017, 0]
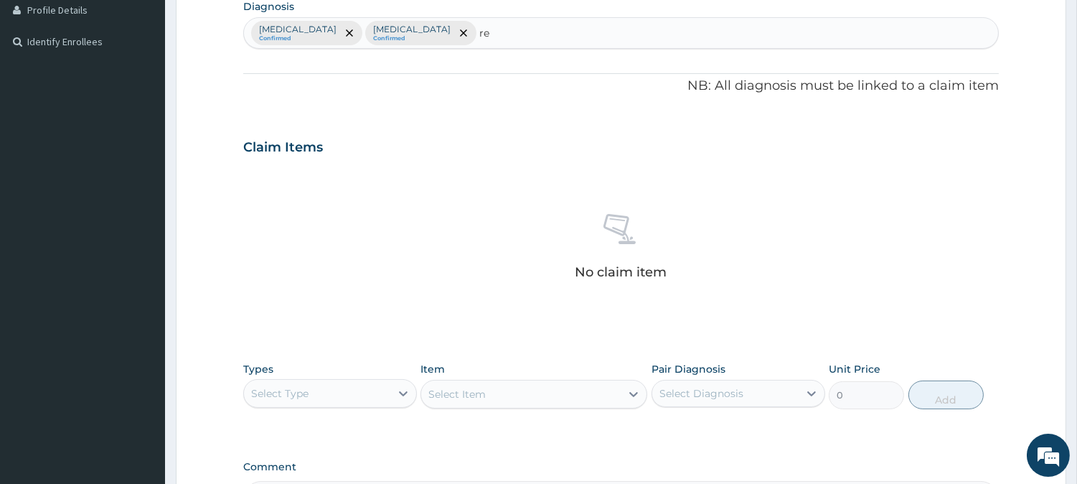
type input "r"
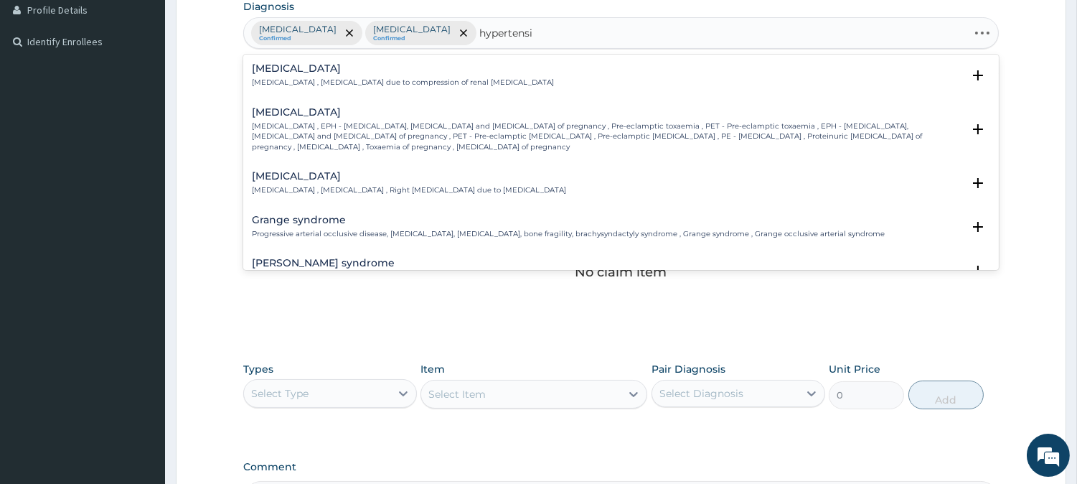
type input "hypertensio"
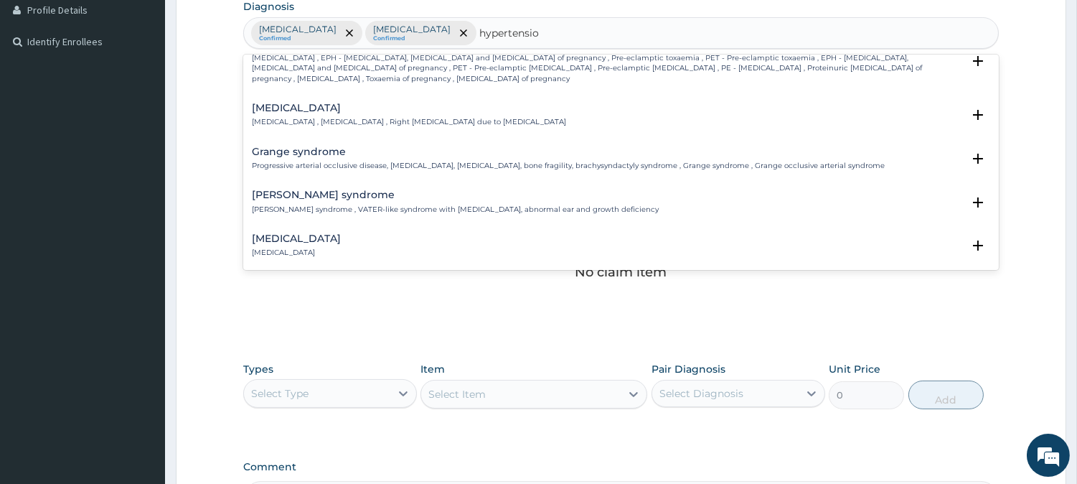
scroll to position [159, 0]
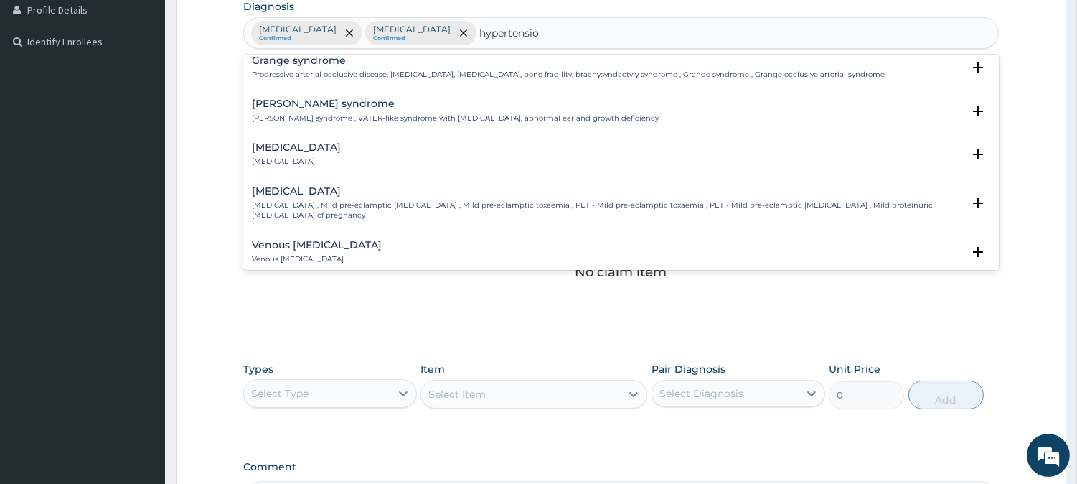
click at [316, 156] on p "Renal hypertension" at bounding box center [296, 161] width 89 height 10
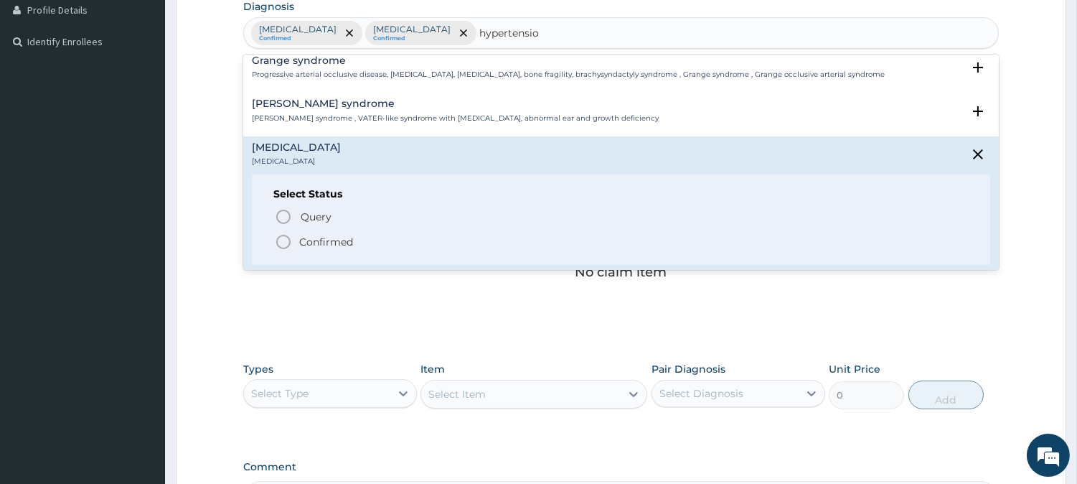
click at [283, 235] on icon "status option filled" at bounding box center [283, 241] width 17 height 17
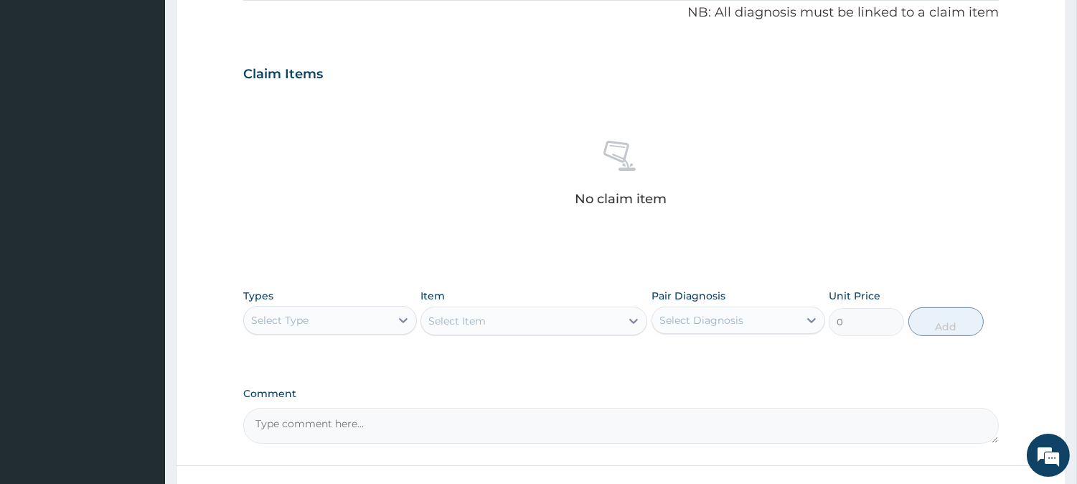
scroll to position [550, 0]
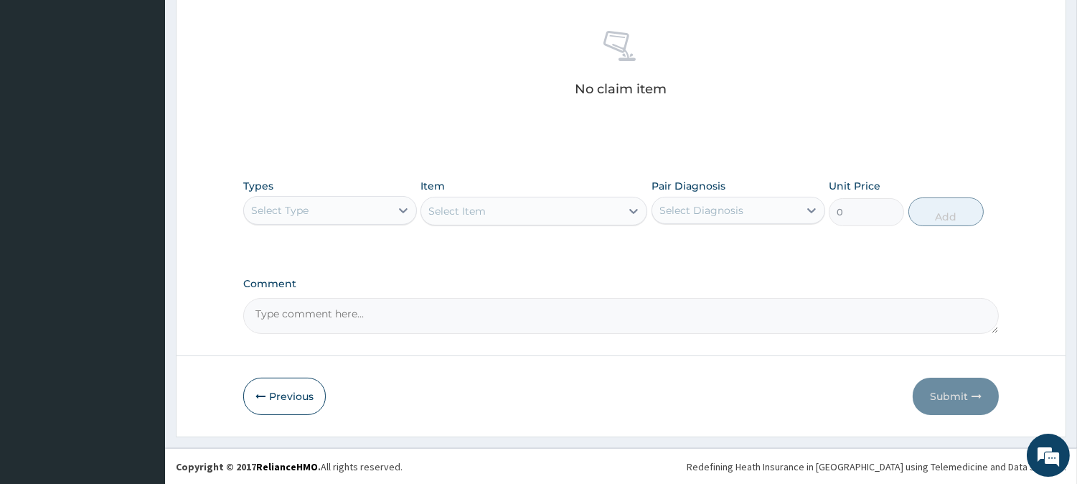
click at [291, 201] on div "Select Type" at bounding box center [317, 210] width 146 height 23
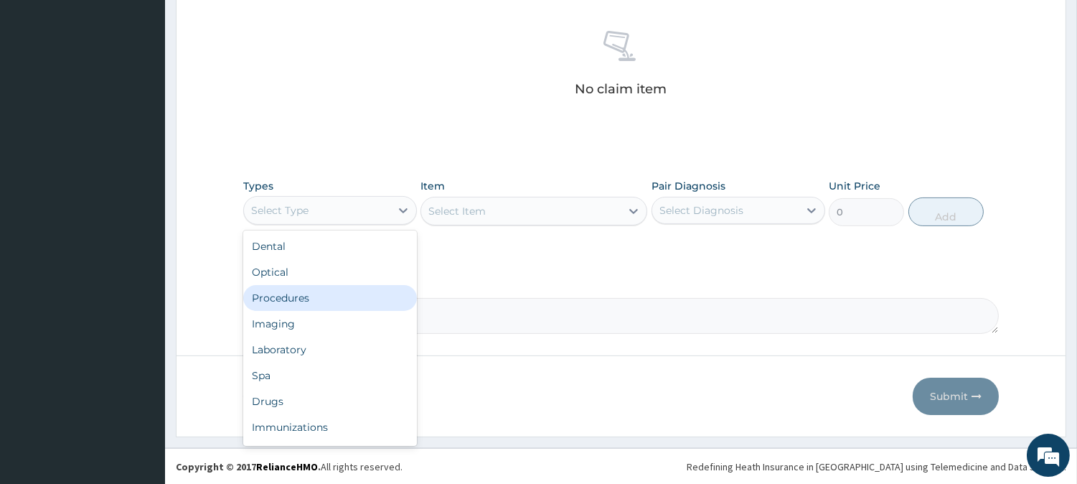
click at [319, 285] on div "Procedures" at bounding box center [330, 298] width 174 height 26
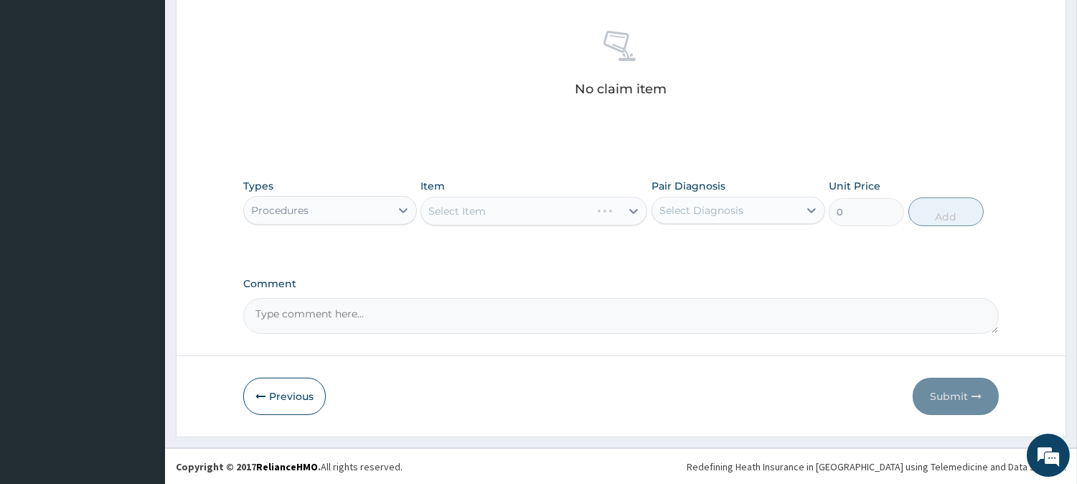
click at [665, 211] on div "Select Diagnosis" at bounding box center [701, 210] width 84 height 14
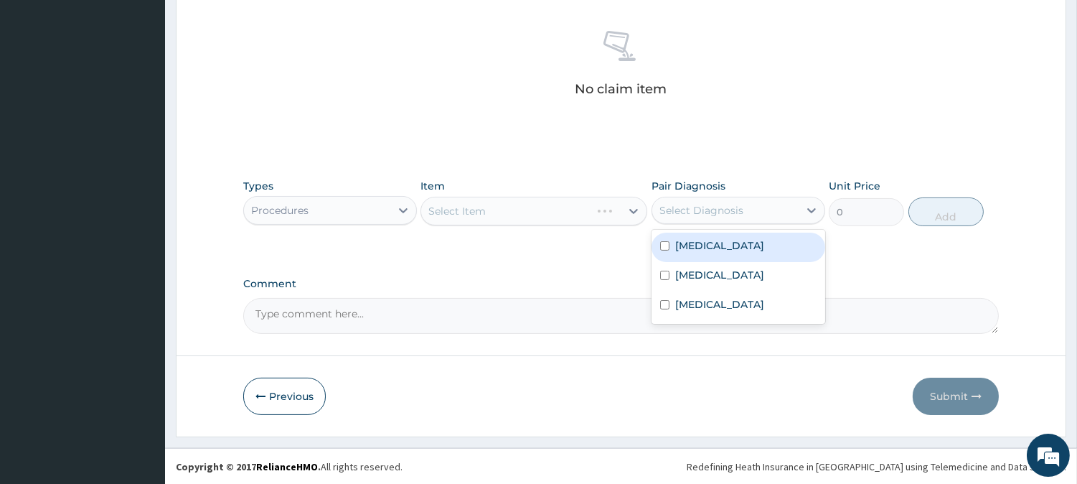
drag, startPoint x: 671, startPoint y: 257, endPoint x: 672, endPoint y: 271, distance: 14.4
click at [671, 260] on div "[MEDICAL_DATA]" at bounding box center [739, 247] width 174 height 29
checkbox input "true"
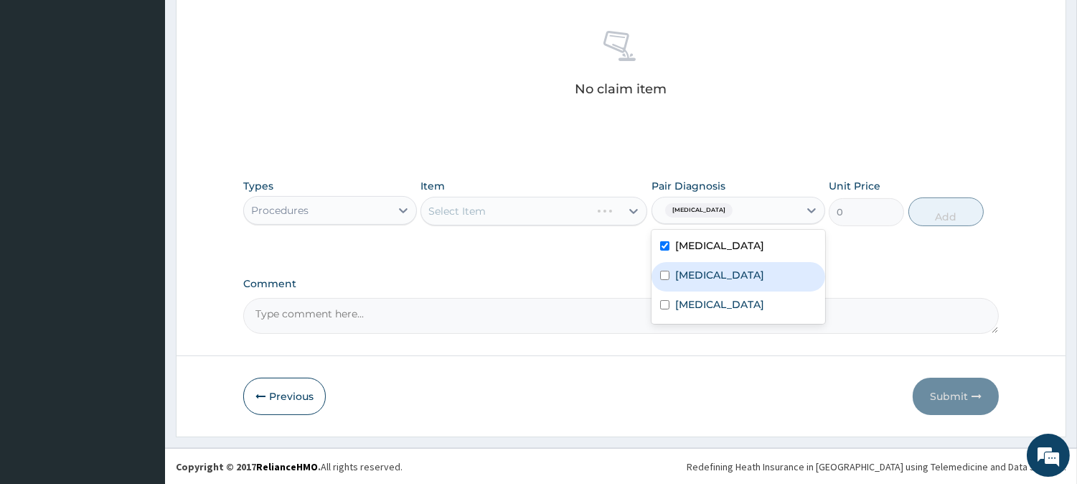
click at [672, 273] on div "[MEDICAL_DATA]" at bounding box center [739, 276] width 174 height 29
checkbox input "true"
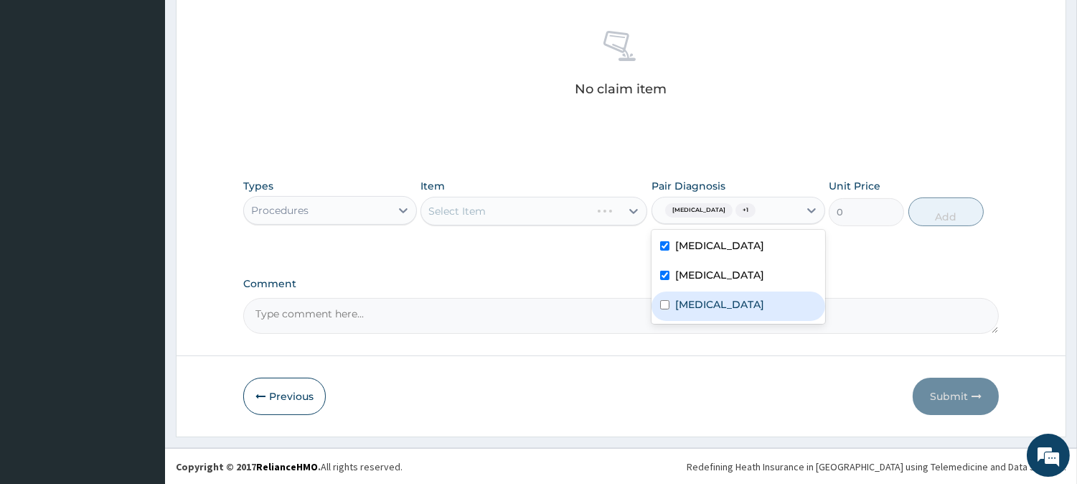
drag, startPoint x: 703, startPoint y: 304, endPoint x: 593, endPoint y: 240, distance: 128.0
click at [701, 304] on label "Renal hypertension" at bounding box center [719, 304] width 89 height 14
checkbox input "true"
click at [597, 219] on div "Select Item" at bounding box center [534, 211] width 227 height 29
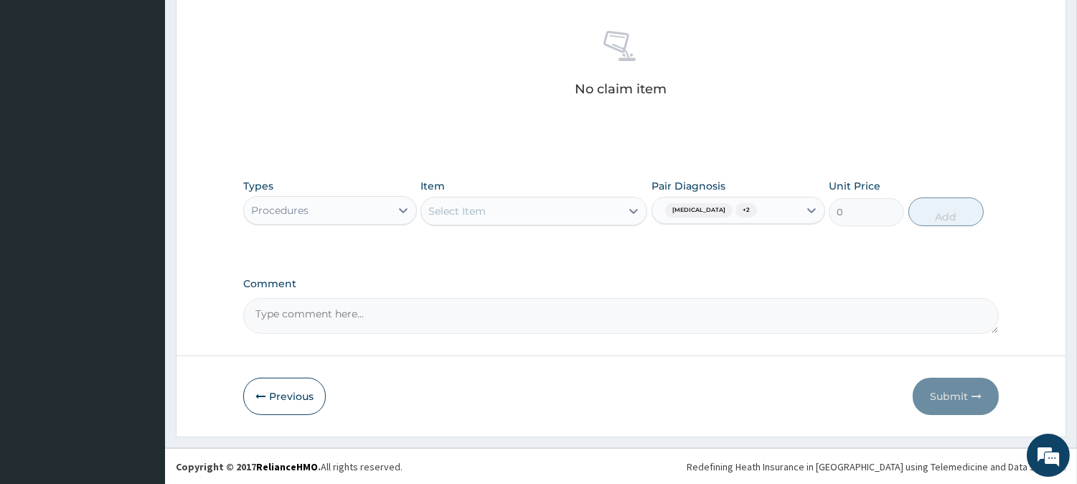
click at [550, 199] on div "Select Item" at bounding box center [520, 210] width 199 height 23
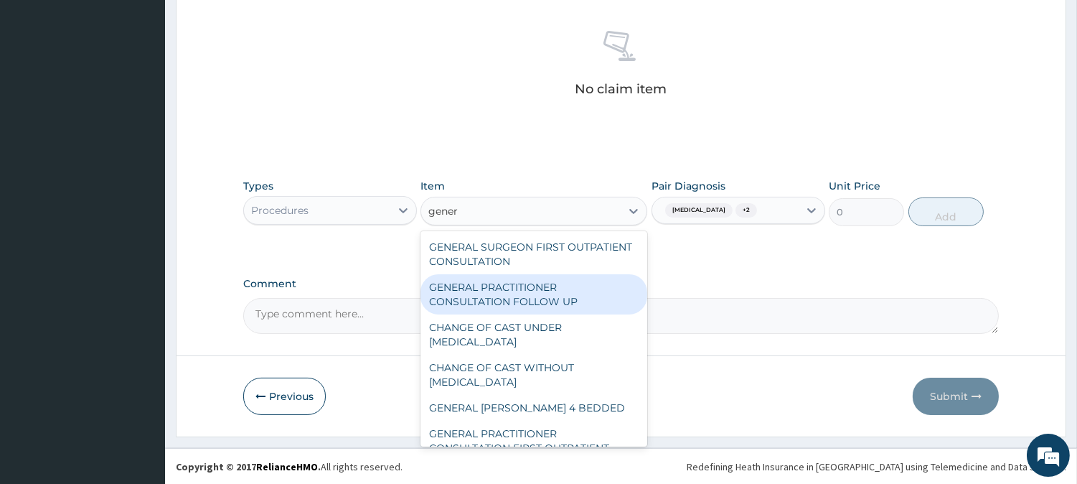
type input "genera"
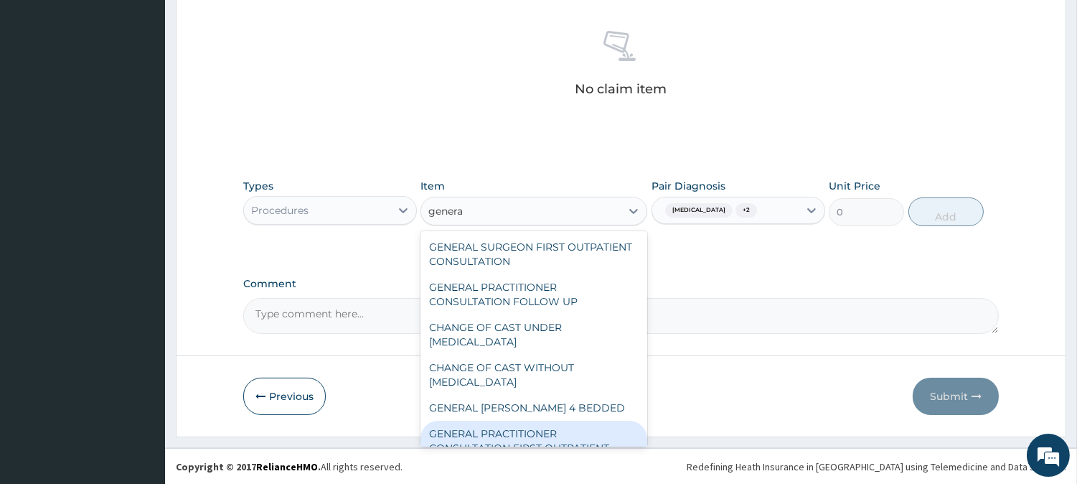
click at [522, 434] on div "GENERAL PRACTITIONER CONSULTATION FIRST OUTPATIENT CONSULTATION" at bounding box center [534, 448] width 227 height 55
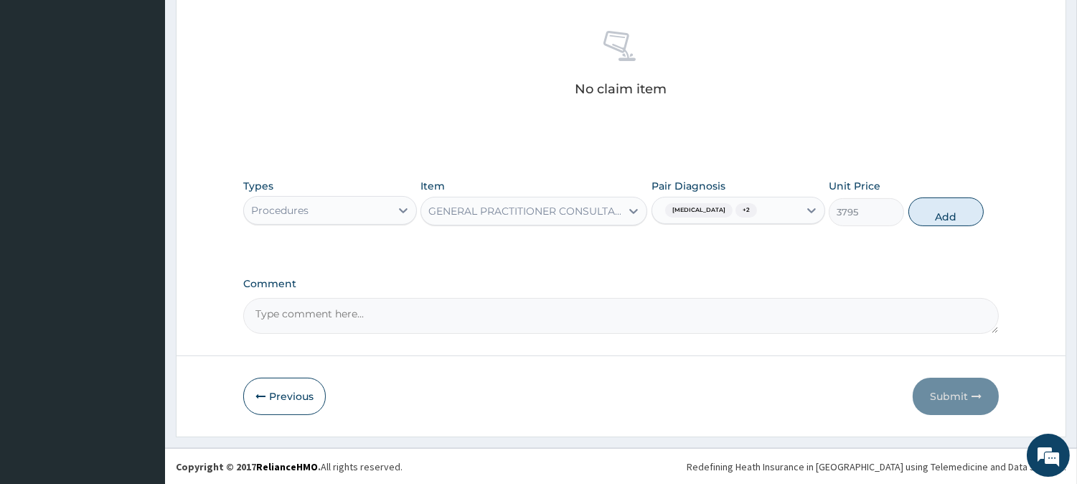
drag, startPoint x: 924, startPoint y: 220, endPoint x: 511, endPoint y: 202, distance: 413.0
click at [914, 221] on button "Add" at bounding box center [946, 211] width 75 height 29
type input "0"
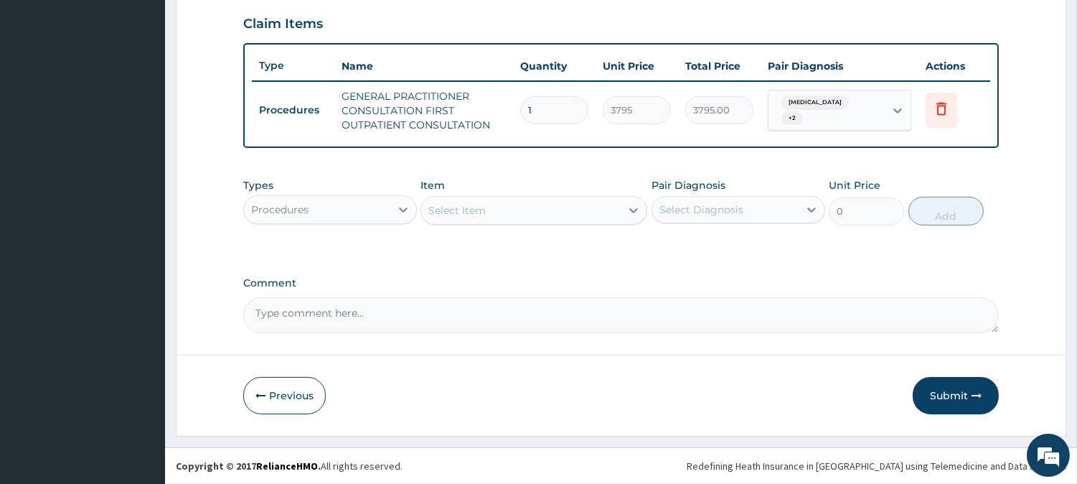
scroll to position [489, 0]
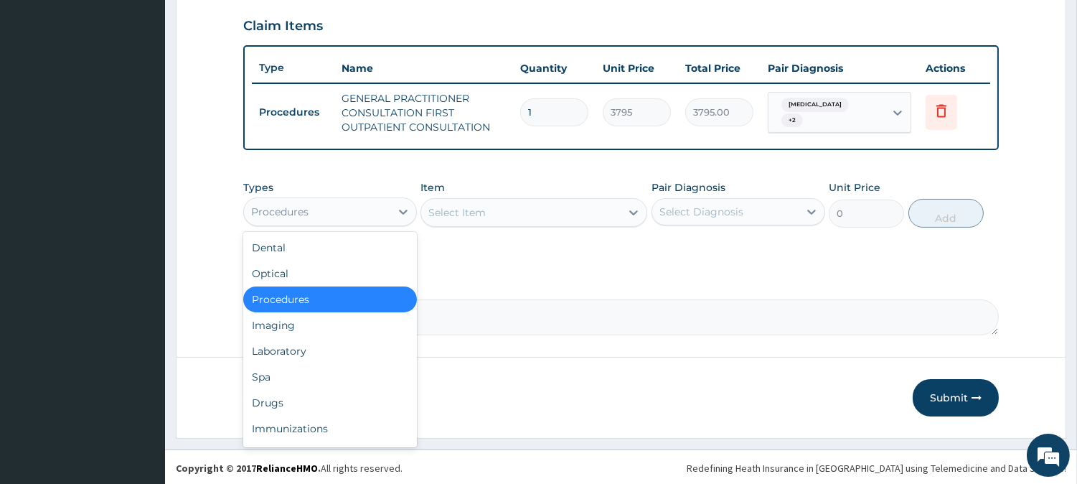
click at [357, 212] on div "Procedures" at bounding box center [317, 211] width 146 height 23
click at [292, 352] on div "Laboratory" at bounding box center [330, 351] width 174 height 26
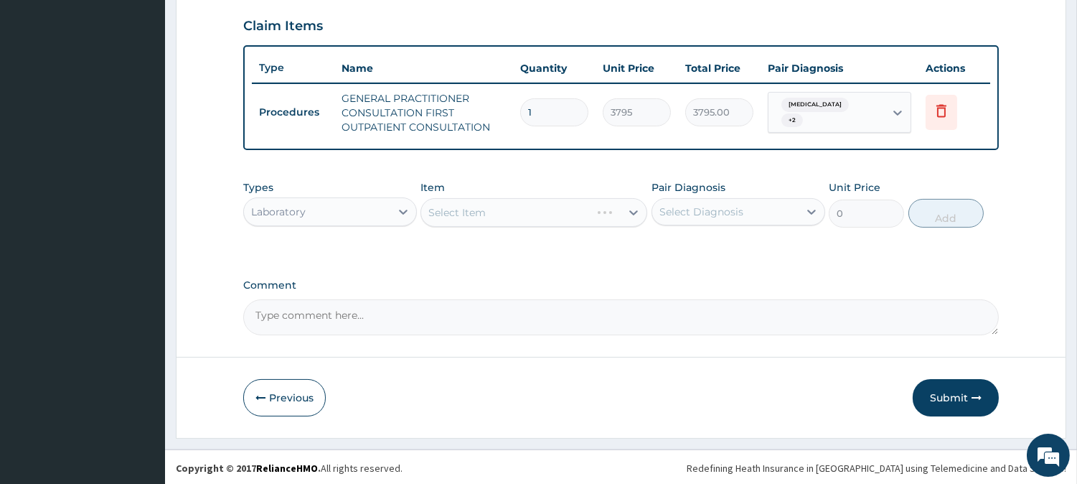
click at [700, 217] on div "Select Diagnosis" at bounding box center [725, 211] width 146 height 23
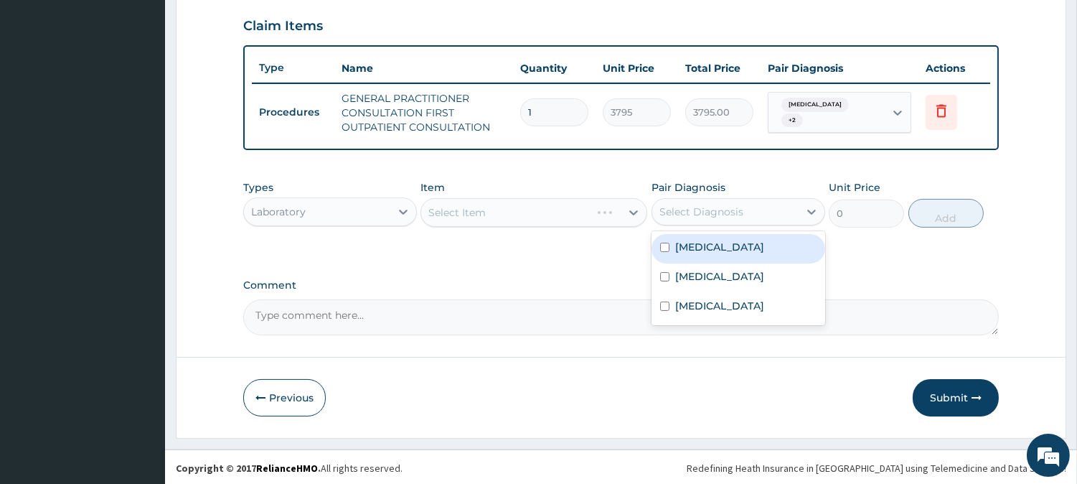
drag, startPoint x: 687, startPoint y: 245, endPoint x: 579, endPoint y: 221, distance: 111.1
click at [675, 245] on label "[MEDICAL_DATA]" at bounding box center [719, 247] width 89 height 14
checkbox input "true"
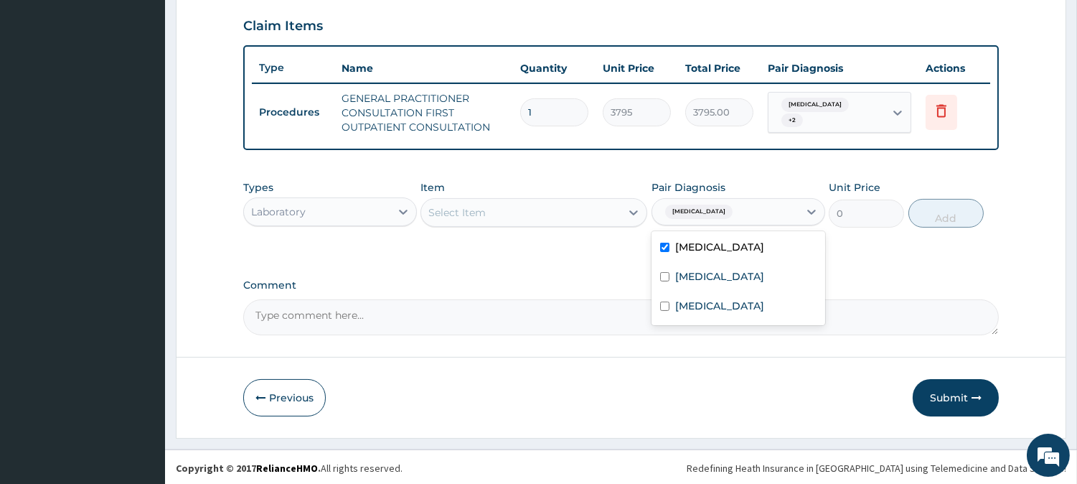
click at [561, 215] on div "Select Item" at bounding box center [520, 212] width 199 height 23
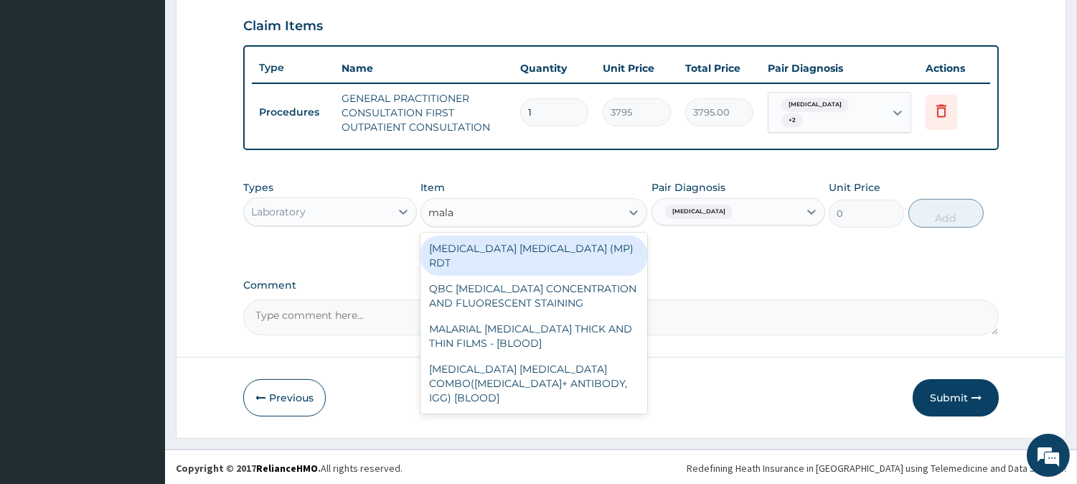
type input "malar"
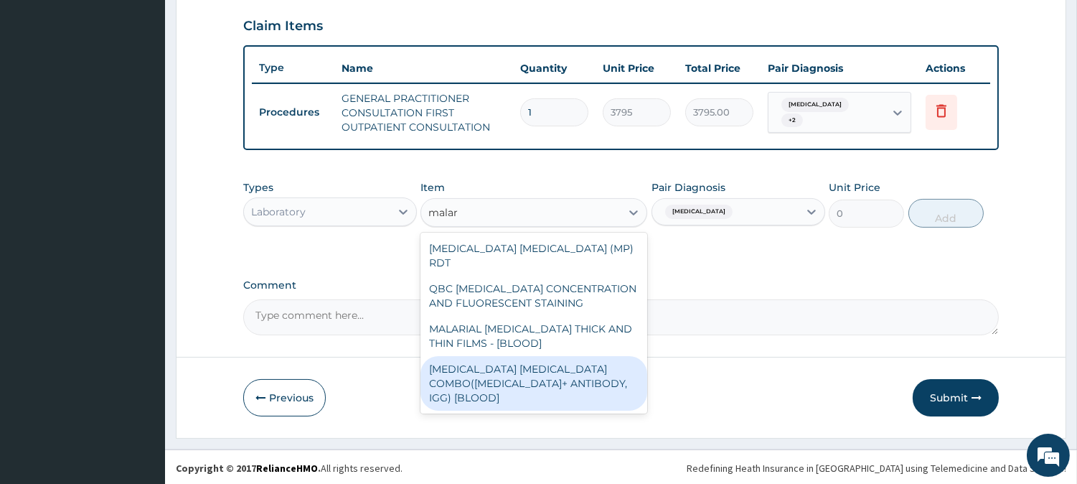
click at [527, 356] on div "[MEDICAL_DATA] [MEDICAL_DATA] COMBO([MEDICAL_DATA]+ ANTIBODY, IGG) [BLOOD]" at bounding box center [534, 383] width 227 height 55
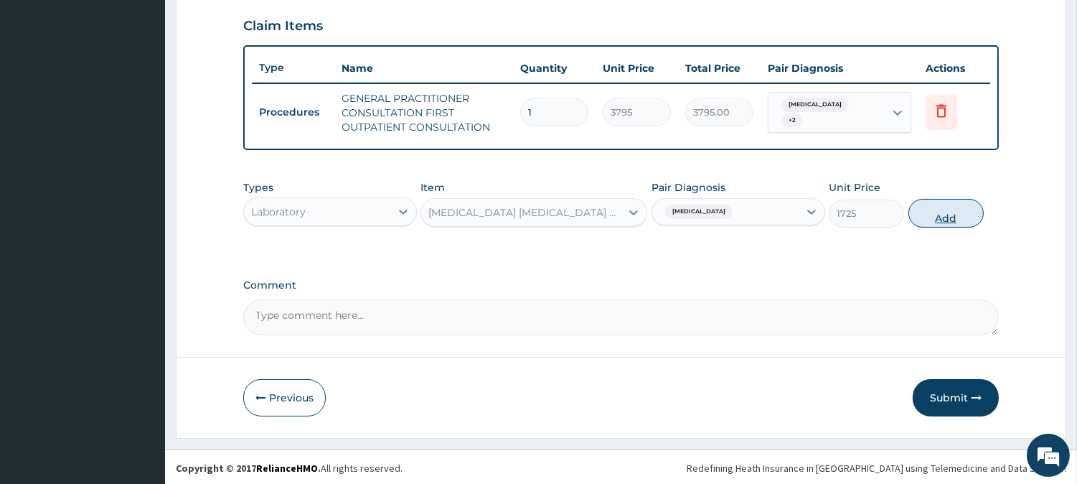
click at [914, 215] on button "Add" at bounding box center [946, 213] width 75 height 29
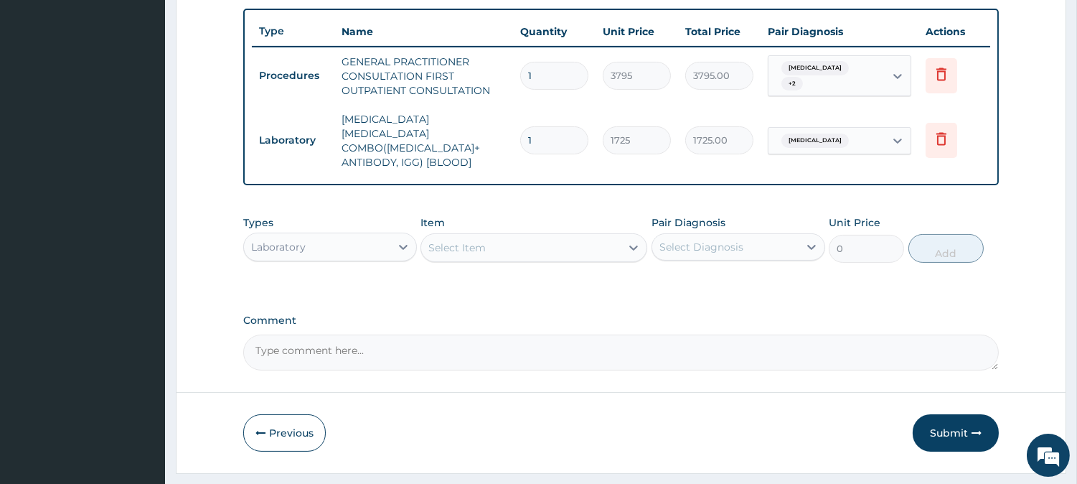
scroll to position [546, 0]
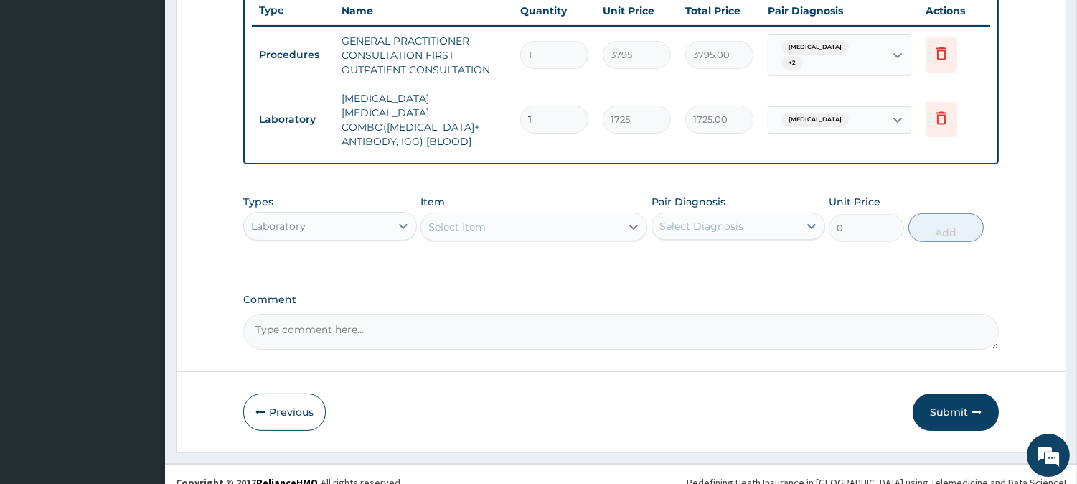
click at [575, 215] on div "Select Item" at bounding box center [520, 226] width 199 height 23
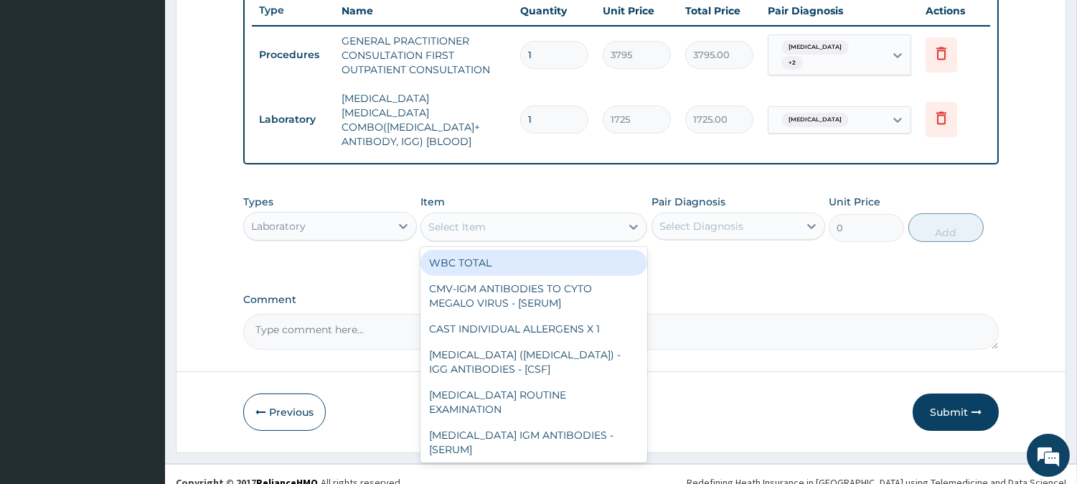
click at [540, 254] on div "WBC TOTAL" at bounding box center [534, 263] width 227 height 26
type input "2045"
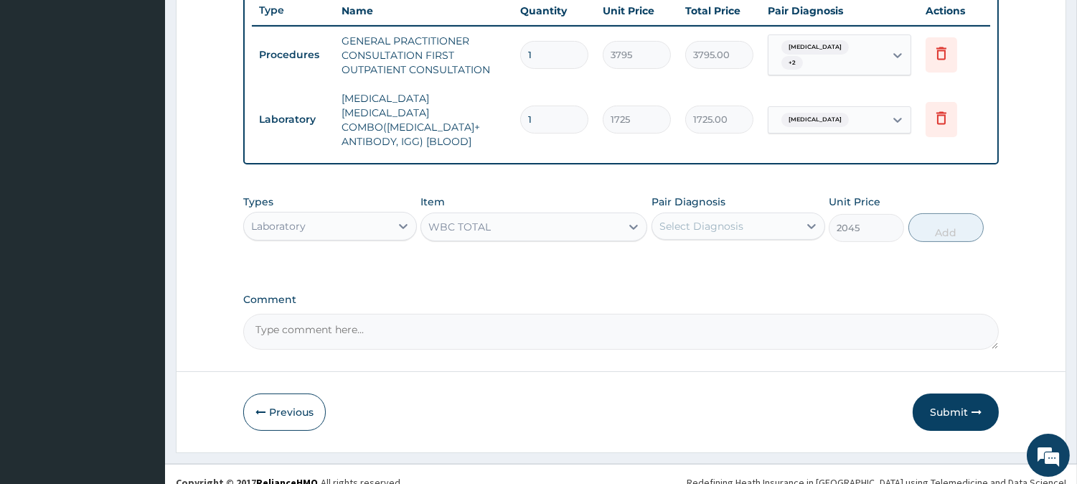
drag, startPoint x: 730, startPoint y: 218, endPoint x: 728, endPoint y: 227, distance: 9.6
click at [730, 217] on div "Select Diagnosis" at bounding box center [725, 226] width 146 height 23
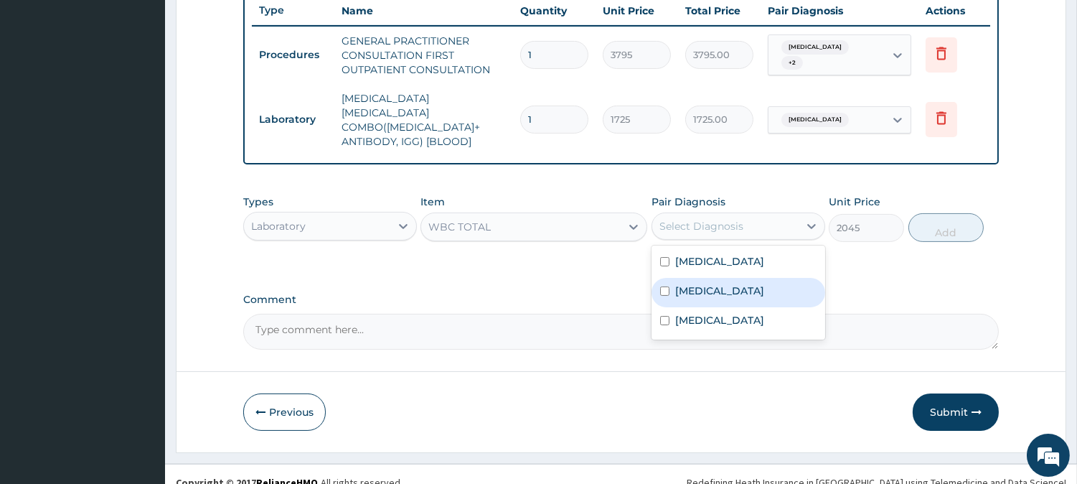
drag, startPoint x: 715, startPoint y: 266, endPoint x: 770, endPoint y: 257, distance: 55.3
click at [720, 278] on div "[MEDICAL_DATA]" at bounding box center [739, 292] width 174 height 29
checkbox input "true"
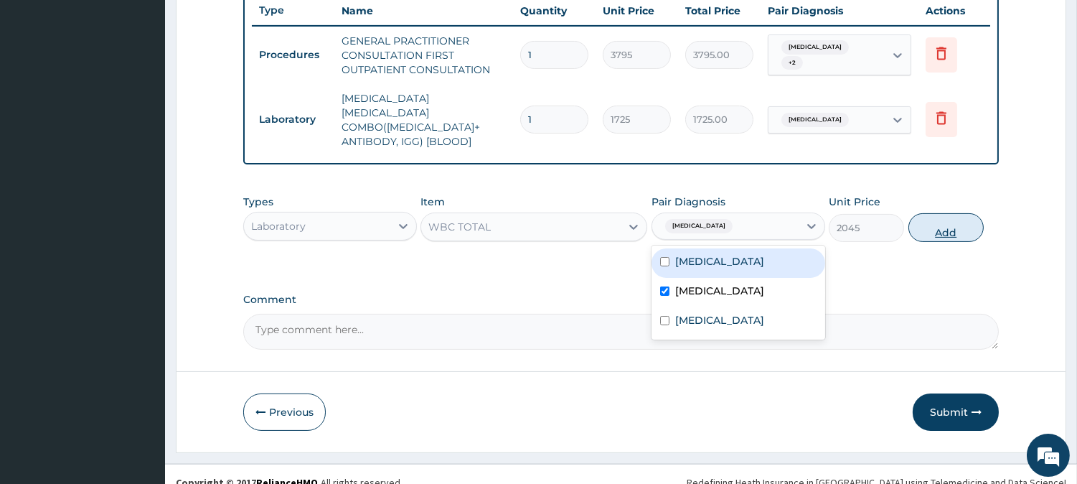
click at [934, 213] on button "Add" at bounding box center [946, 227] width 75 height 29
type input "0"
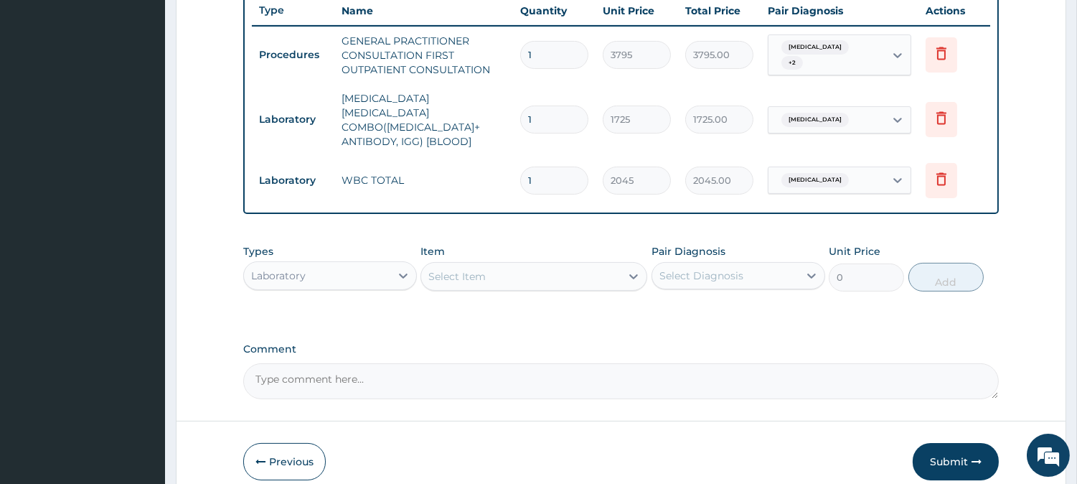
type input "0"
type input "0.00"
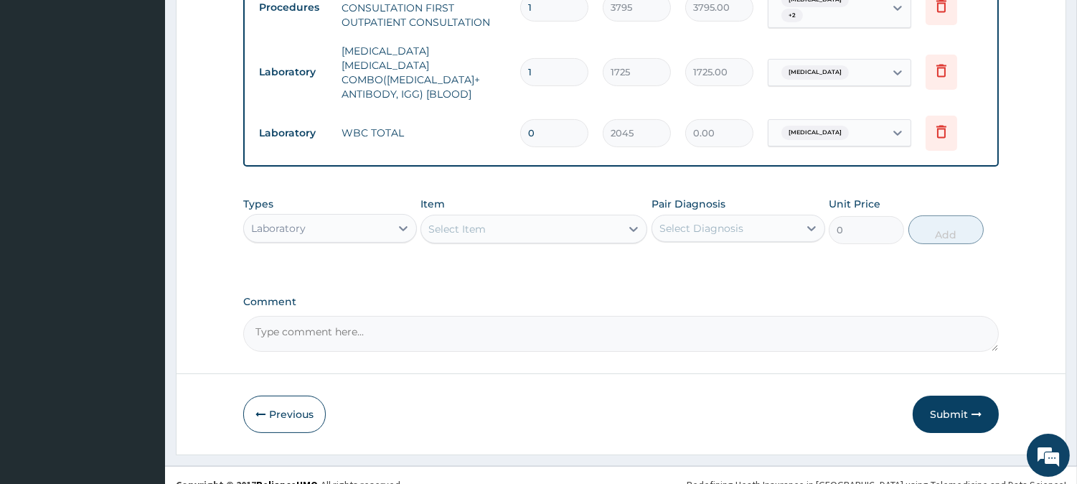
scroll to position [596, 0]
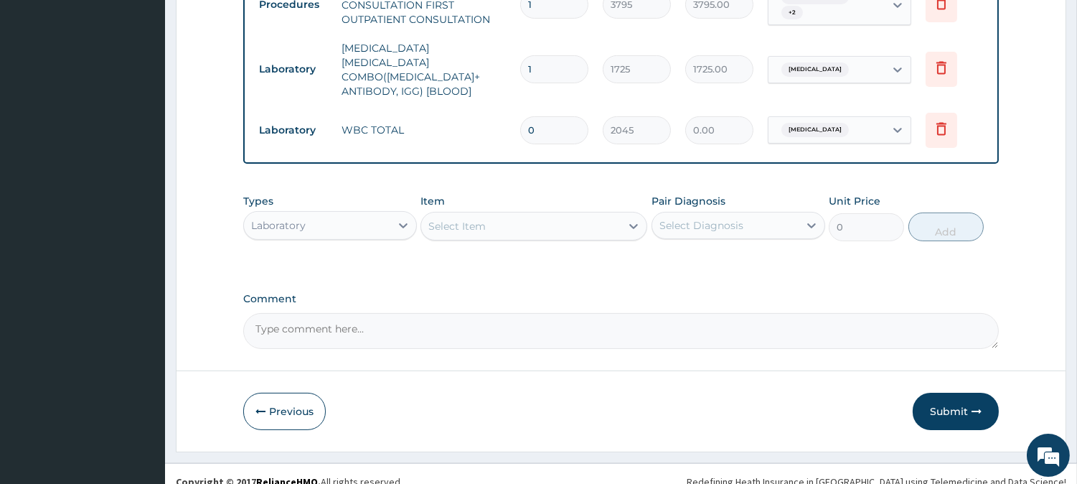
type input "0"
click at [489, 215] on div "Select Item" at bounding box center [520, 226] width 199 height 23
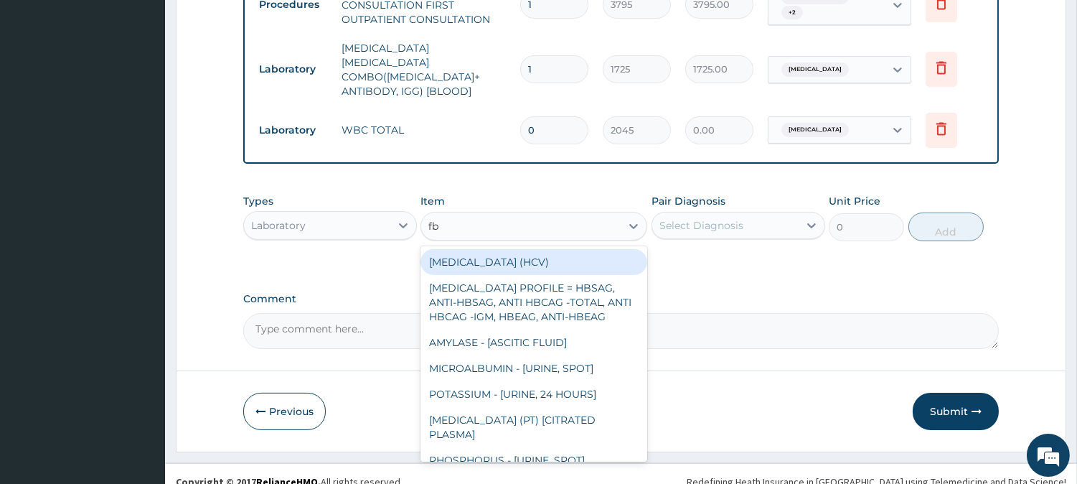
type input "fbc"
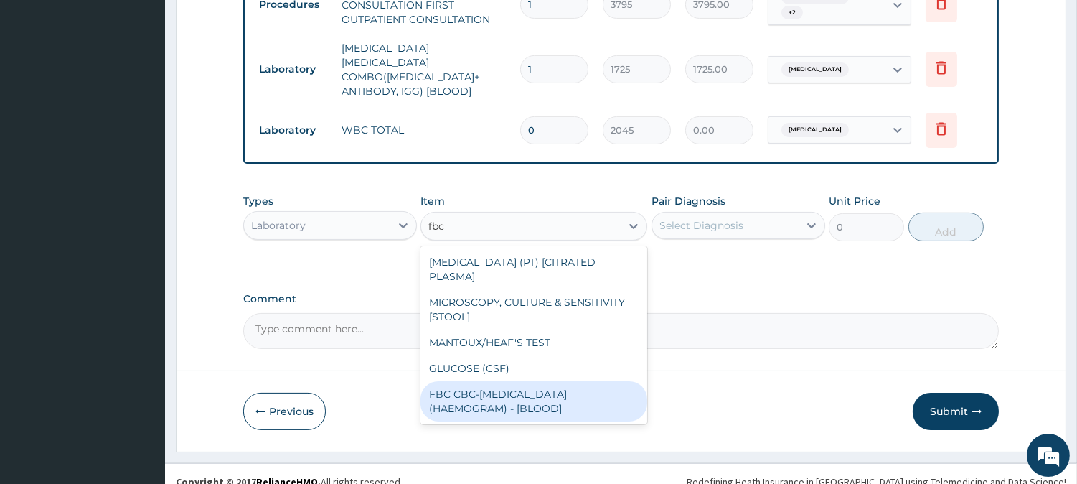
drag, startPoint x: 514, startPoint y: 370, endPoint x: 515, endPoint y: 357, distance: 12.2
click at [515, 381] on div "FBC CBC-[MEDICAL_DATA] (HAEMOGRAM) - [BLOOD]" at bounding box center [534, 401] width 227 height 40
type input "4600"
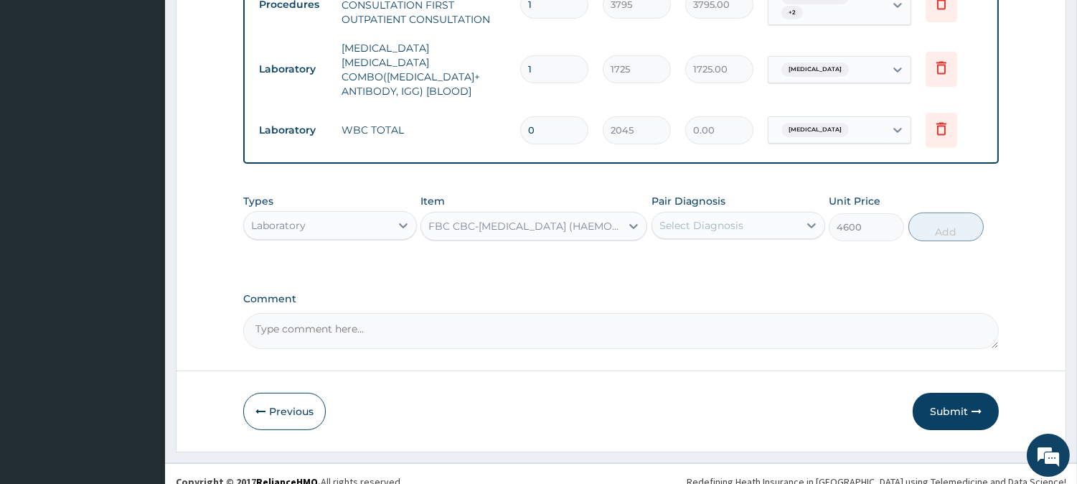
click at [718, 218] on div "Select Diagnosis" at bounding box center [701, 225] width 84 height 14
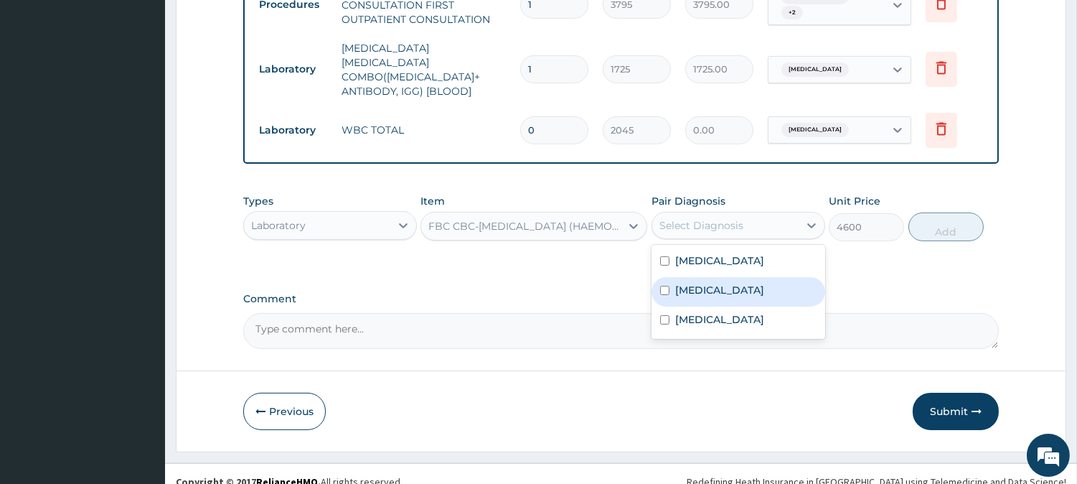
click at [693, 283] on label "[MEDICAL_DATA]" at bounding box center [719, 290] width 89 height 14
checkbox input "true"
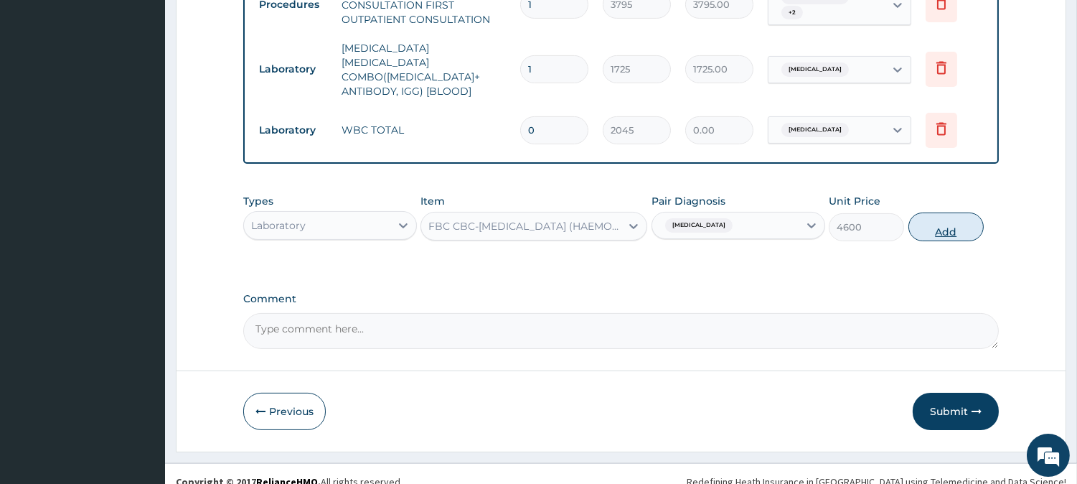
click at [931, 212] on button "Add" at bounding box center [946, 226] width 75 height 29
type input "0"
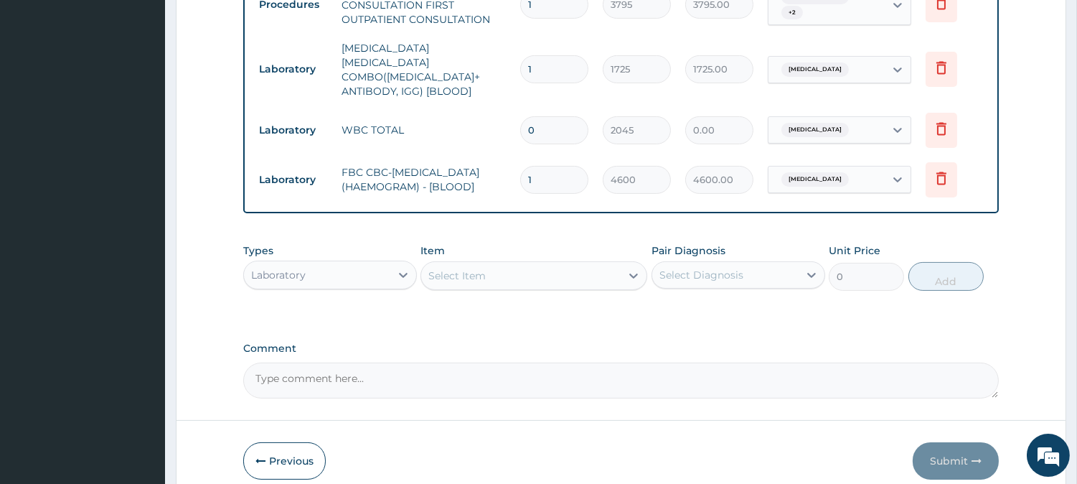
scroll to position [654, 0]
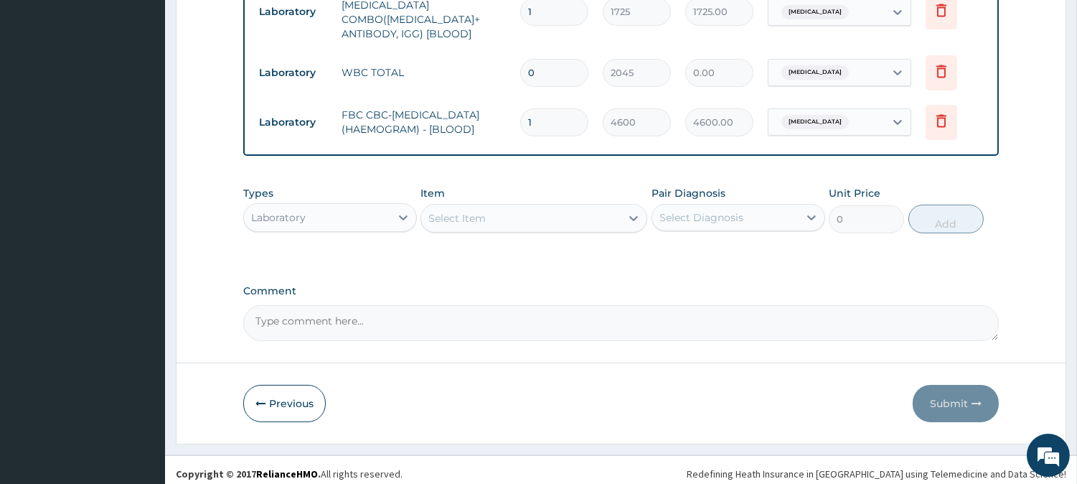
click at [546, 207] on div "Select Item" at bounding box center [520, 218] width 199 height 23
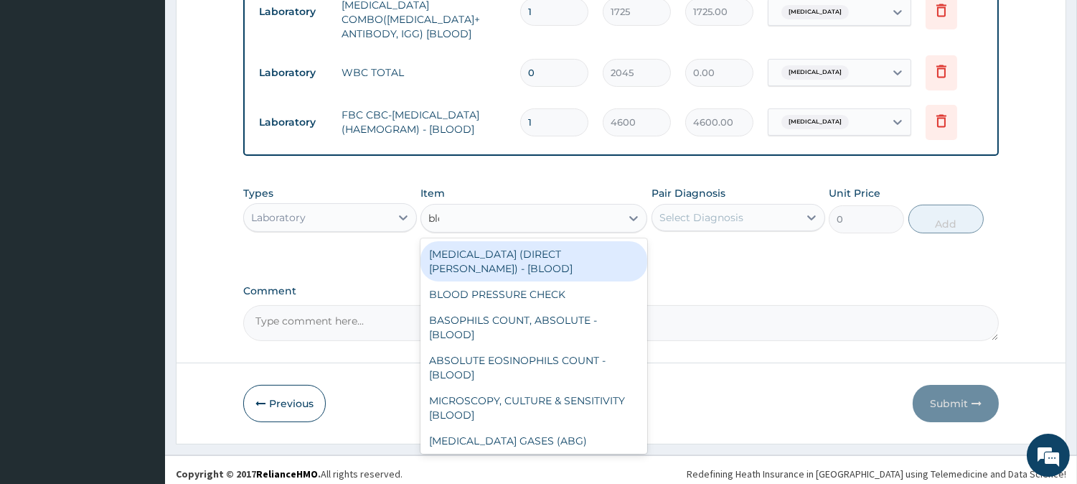
type input "bloo"
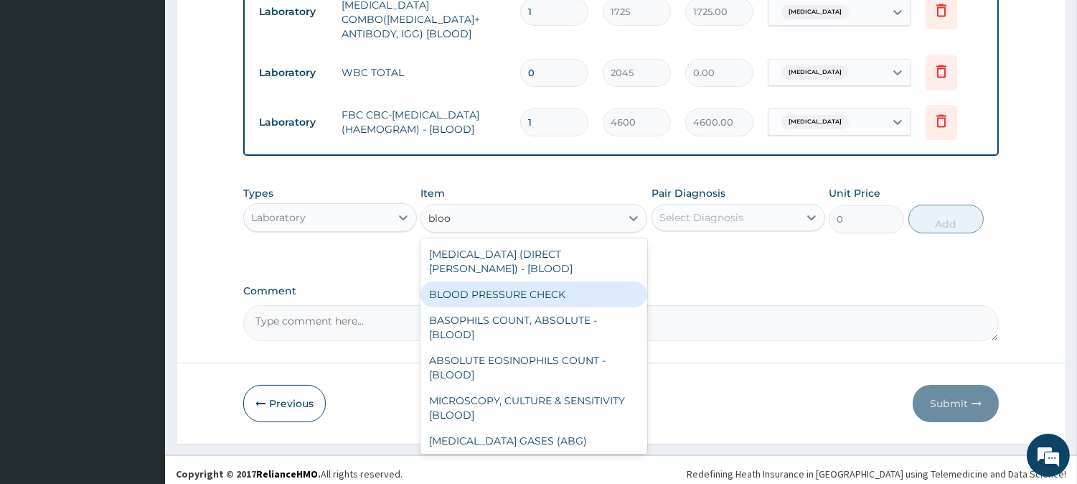
drag, startPoint x: 543, startPoint y: 278, endPoint x: 676, endPoint y: 233, distance: 140.9
click at [543, 281] on div "BLOOD PRESSURE CHECK" at bounding box center [534, 294] width 227 height 26
type input "1380"
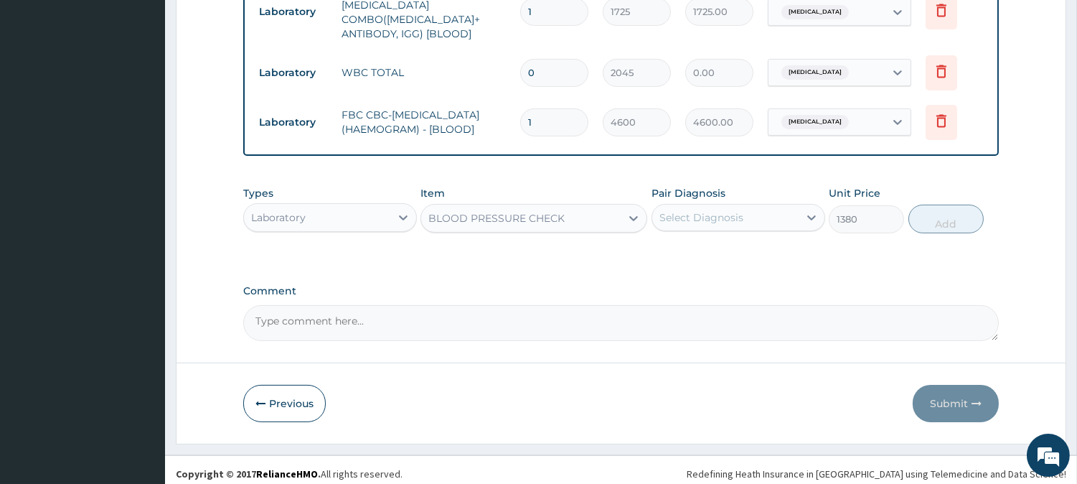
click at [718, 210] on div "Select Diagnosis" at bounding box center [701, 217] width 84 height 14
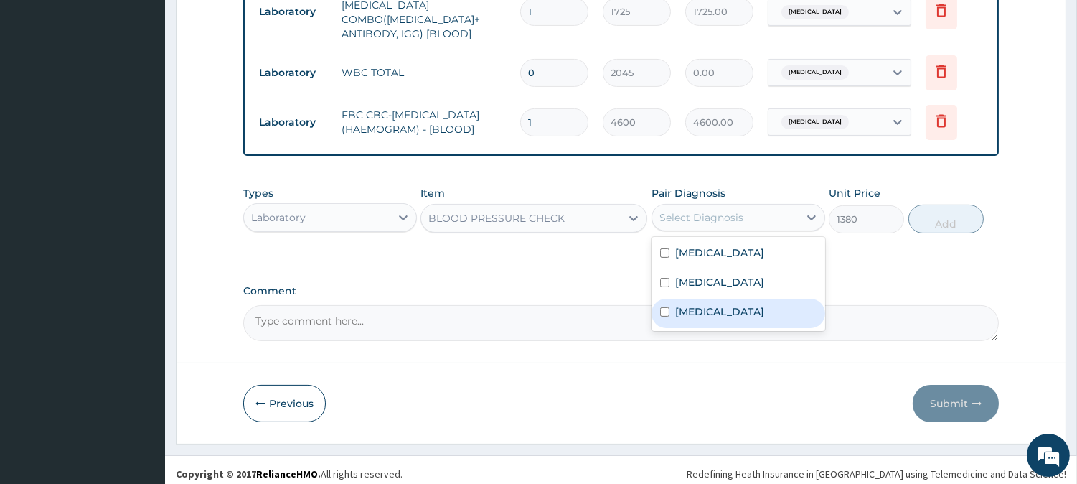
drag, startPoint x: 708, startPoint y: 309, endPoint x: 802, endPoint y: 255, distance: 108.3
click at [711, 304] on label "Renal hypertension" at bounding box center [719, 311] width 89 height 14
checkbox input "true"
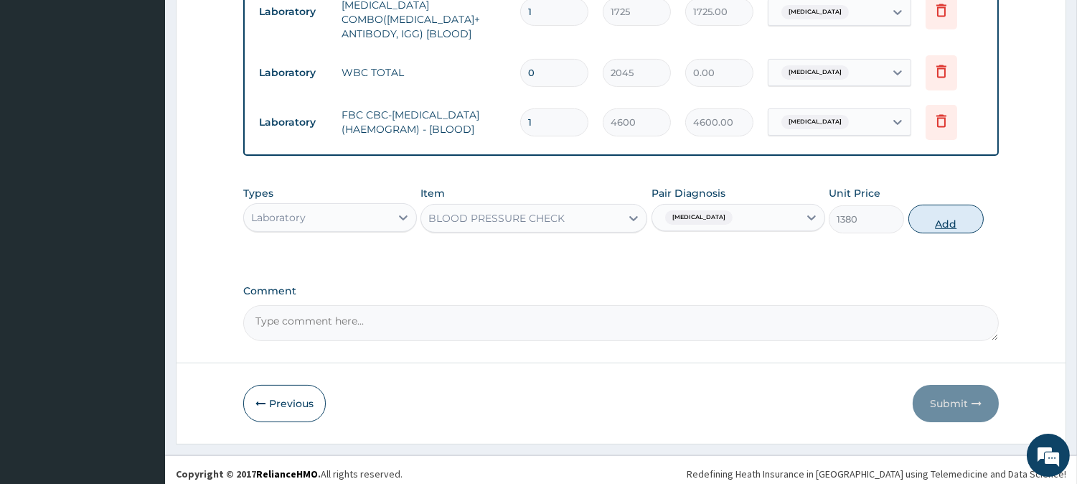
click at [930, 219] on button "Add" at bounding box center [946, 219] width 75 height 29
type input "0"
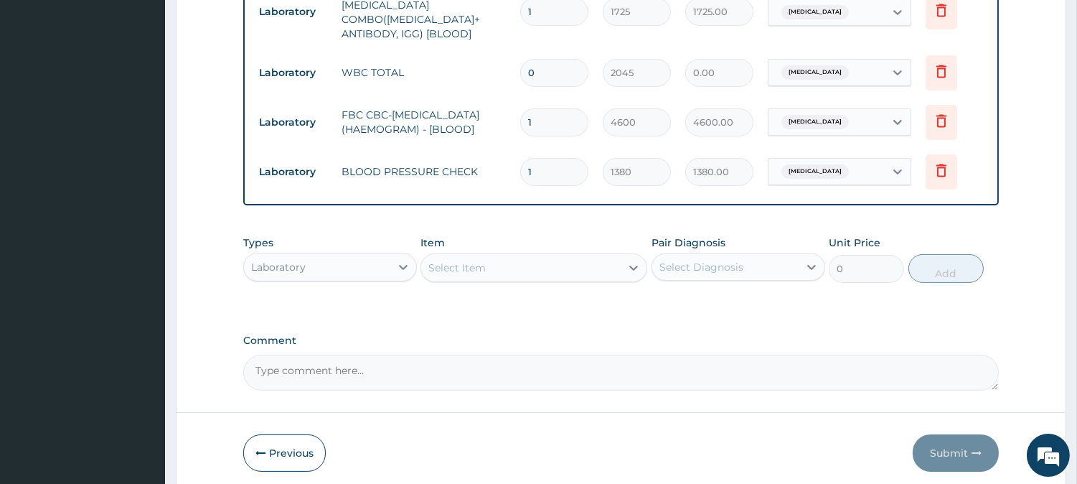
scroll to position [703, 0]
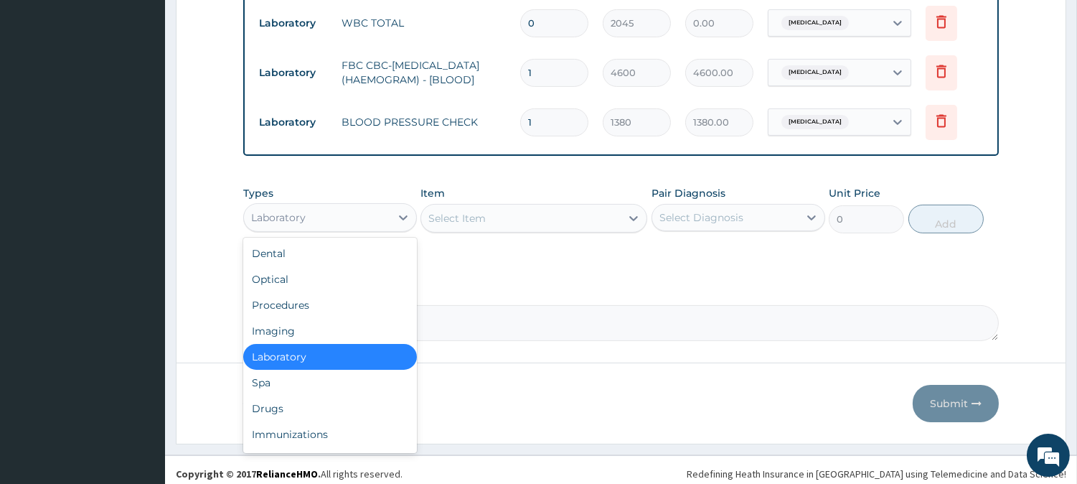
click at [344, 206] on div "Laboratory" at bounding box center [317, 217] width 146 height 23
drag, startPoint x: 311, startPoint y: 392, endPoint x: 330, endPoint y: 377, distance: 24.1
click at [314, 395] on div "Drugs" at bounding box center [330, 408] width 174 height 26
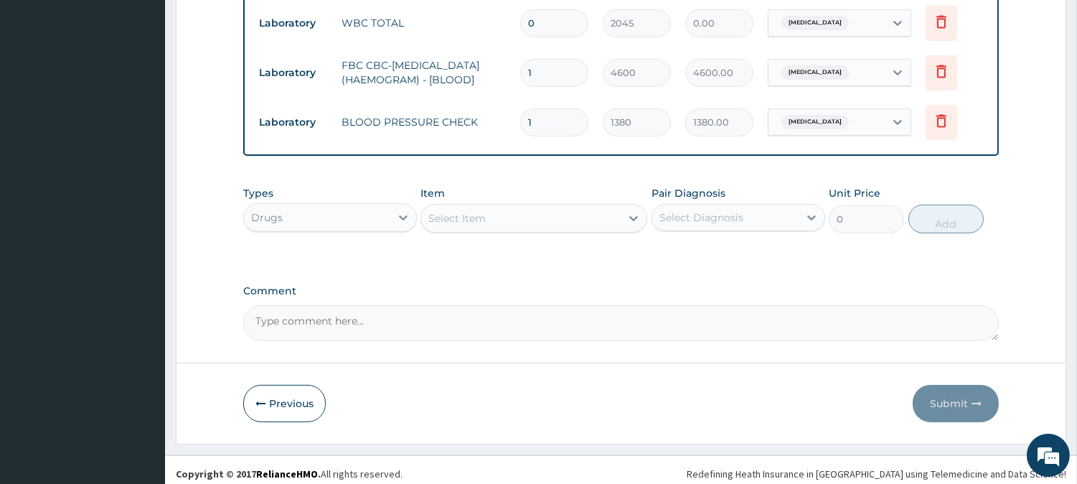
click at [520, 223] on div "Select Item" at bounding box center [534, 218] width 227 height 29
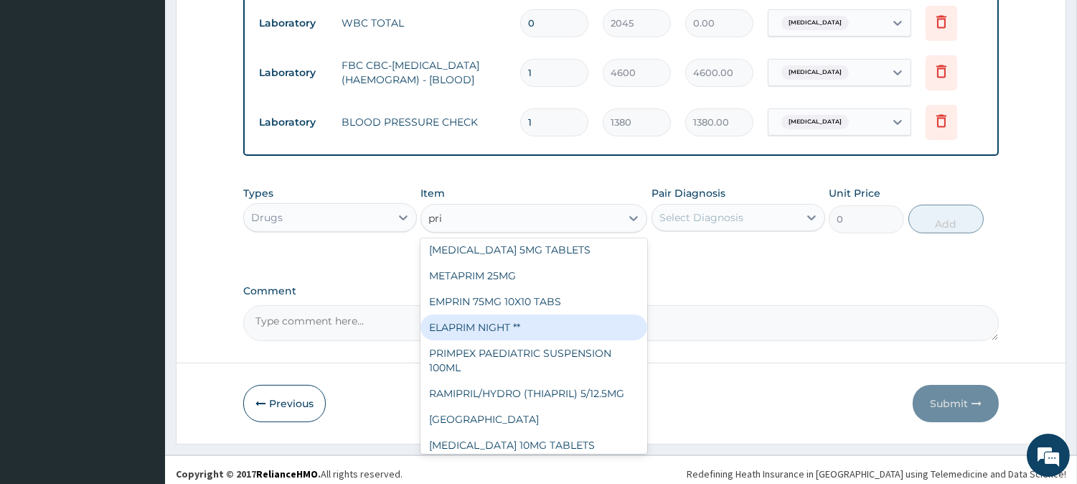
scroll to position [0, 0]
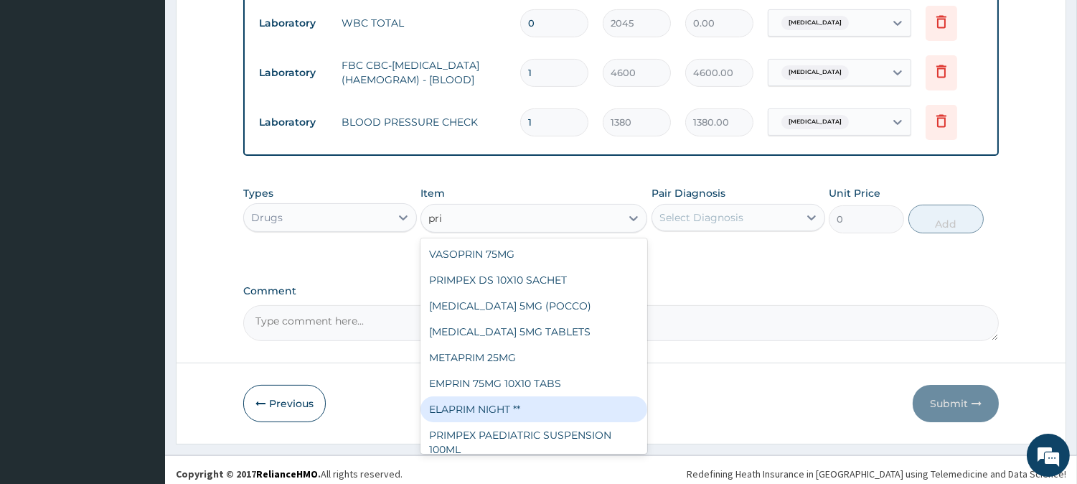
type input "pr"
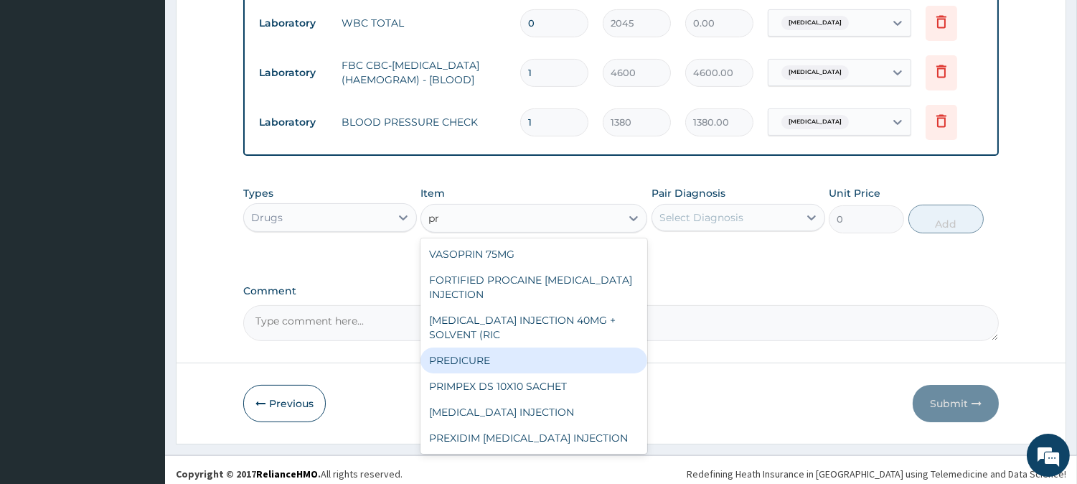
click at [537, 357] on div "PREDICURE" at bounding box center [534, 360] width 227 height 26
type input "56.925"
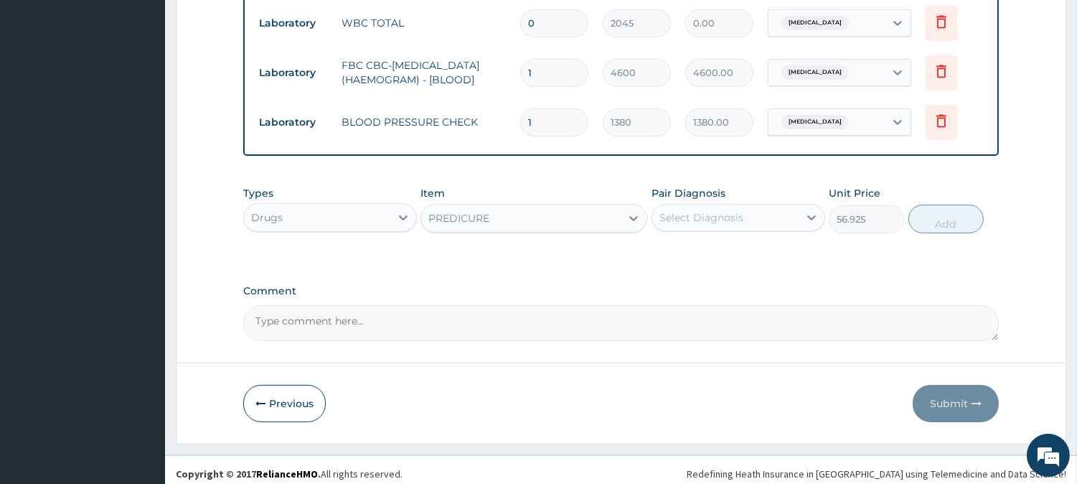
click at [700, 210] on div "Select Diagnosis" at bounding box center [701, 217] width 84 height 14
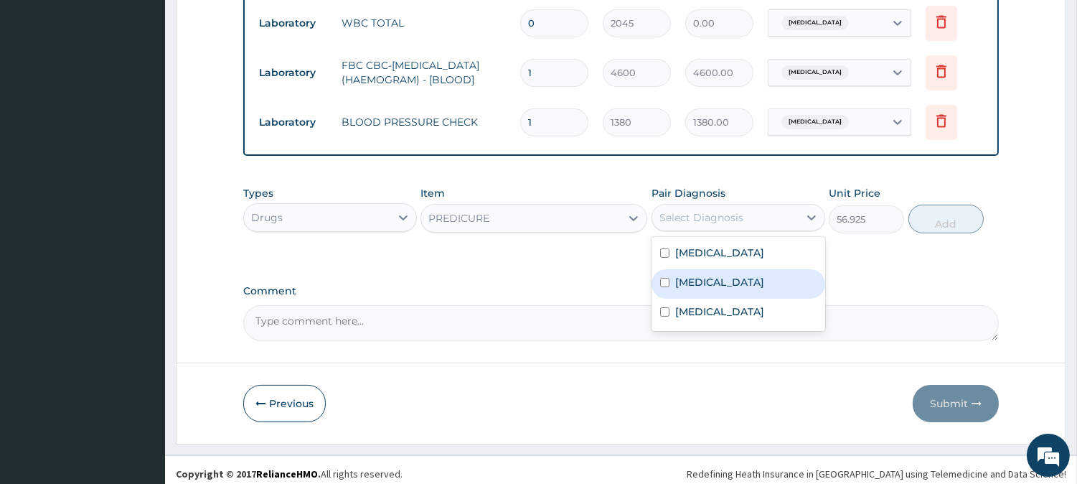
click at [684, 277] on label "[MEDICAL_DATA]" at bounding box center [719, 282] width 89 height 14
checkbox input "true"
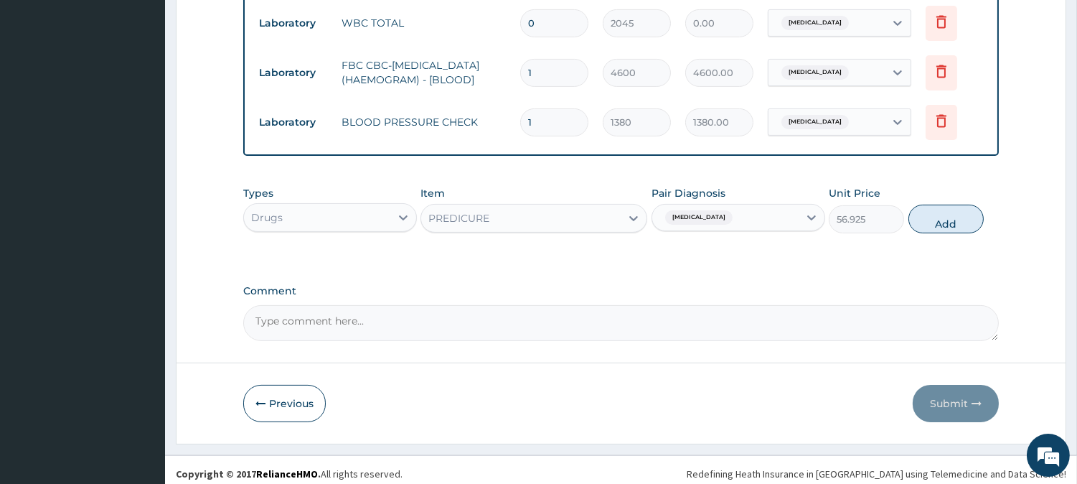
click at [937, 224] on button "Add" at bounding box center [946, 219] width 75 height 29
type input "0"
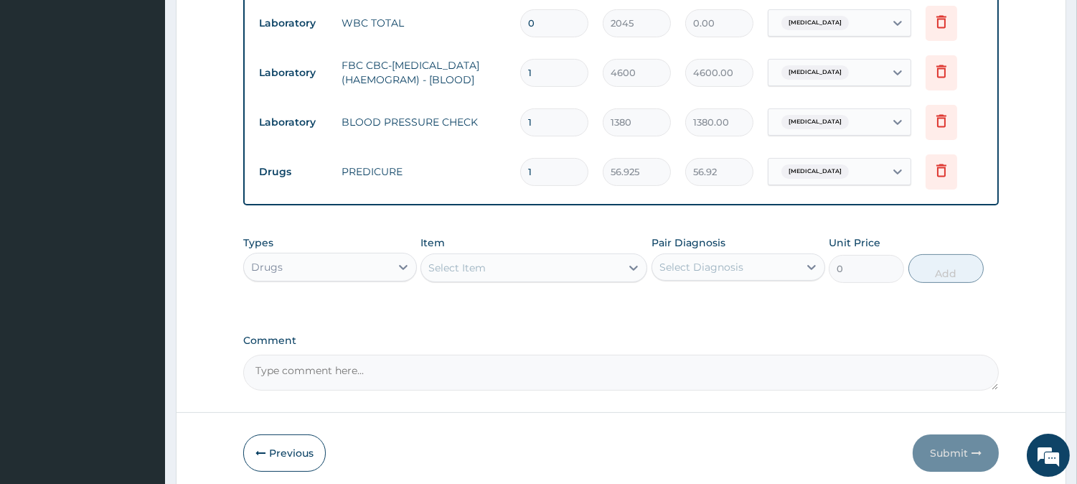
type input "10"
type input "569.25"
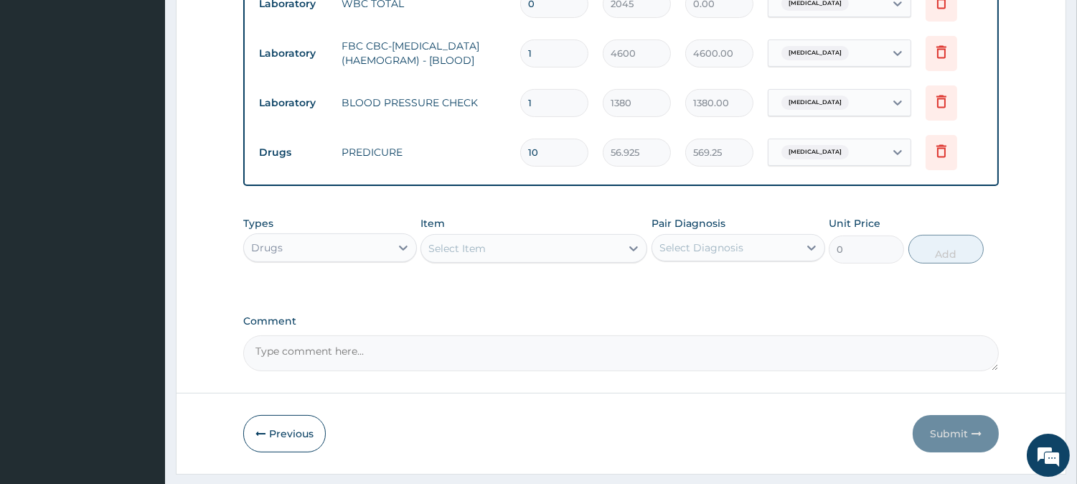
scroll to position [754, 0]
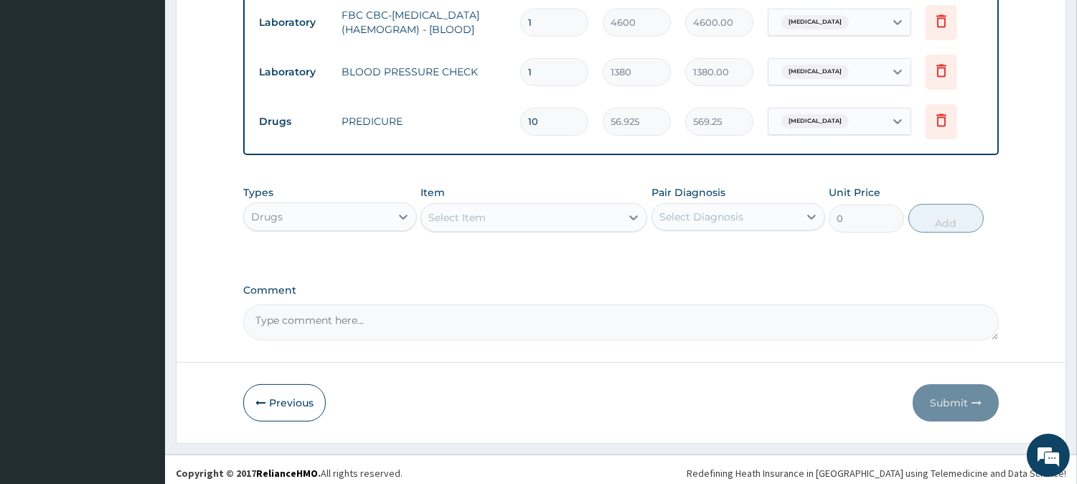
type input "10"
click at [588, 206] on div "Select Item" at bounding box center [520, 217] width 199 height 23
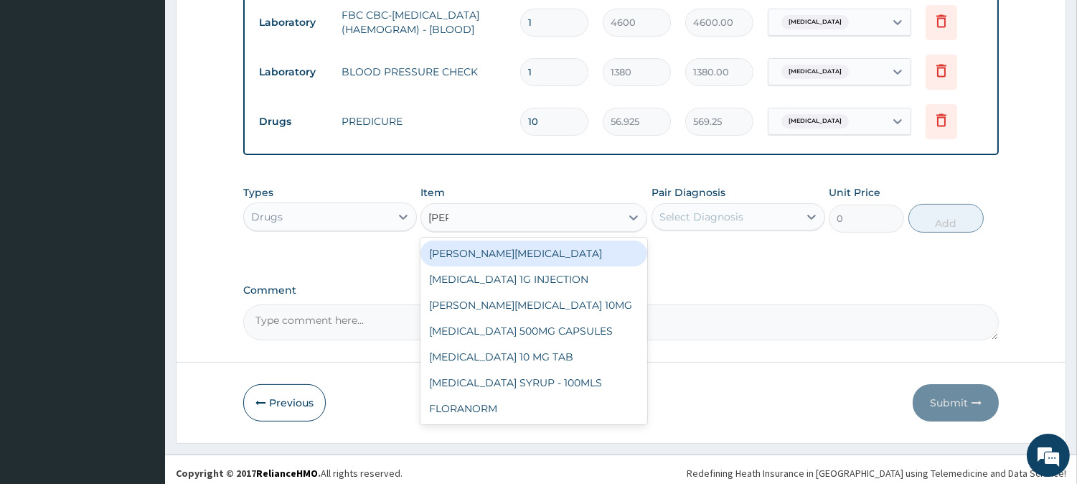
type input "lorat"
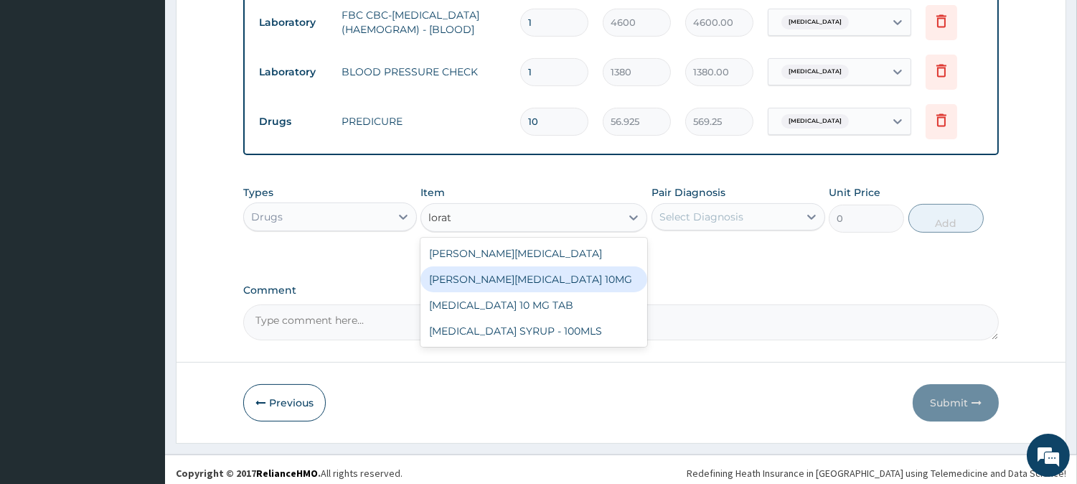
click at [550, 275] on div "[PERSON_NAME][MEDICAL_DATA] 10MG" at bounding box center [534, 279] width 227 height 26
type input "94.875"
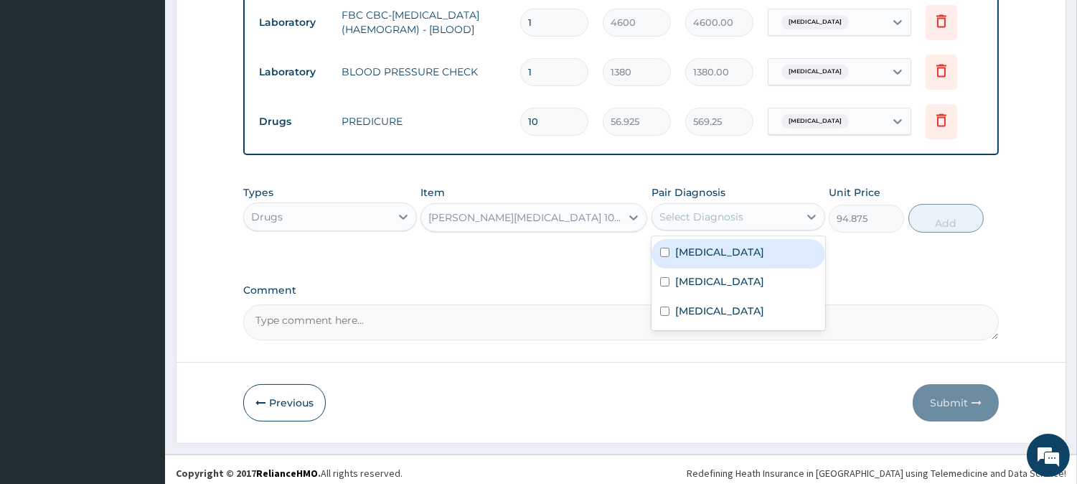
click at [756, 211] on div "Select Diagnosis" at bounding box center [725, 216] width 146 height 23
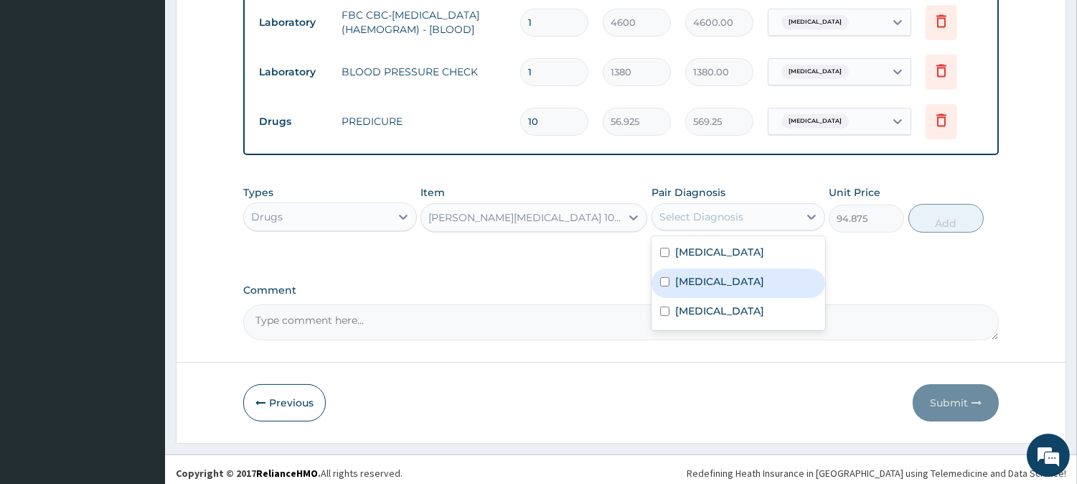
click at [733, 268] on div "[MEDICAL_DATA]" at bounding box center [739, 282] width 174 height 29
checkbox input "true"
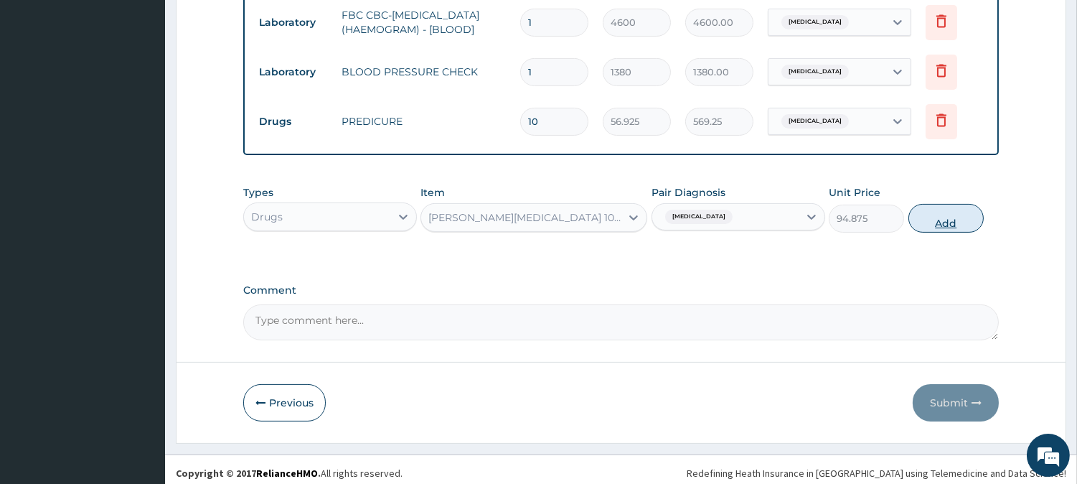
click at [921, 205] on button "Add" at bounding box center [946, 218] width 75 height 29
type input "0"
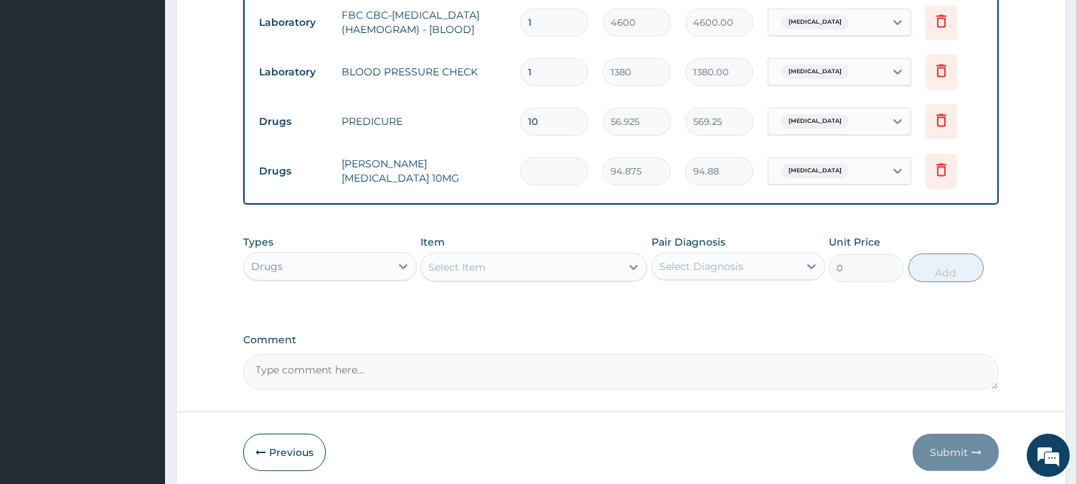
type input "0.00"
type input "5"
type input "474.38"
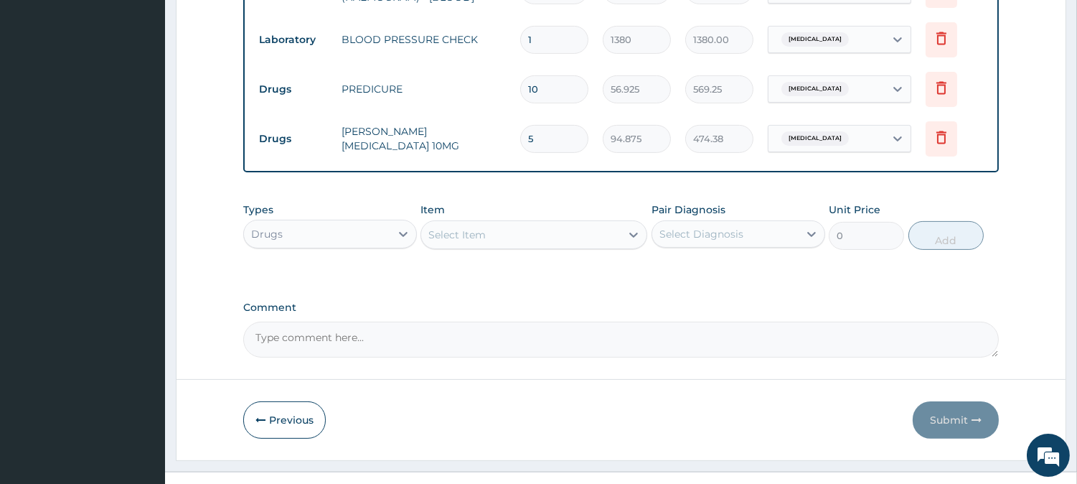
scroll to position [804, 0]
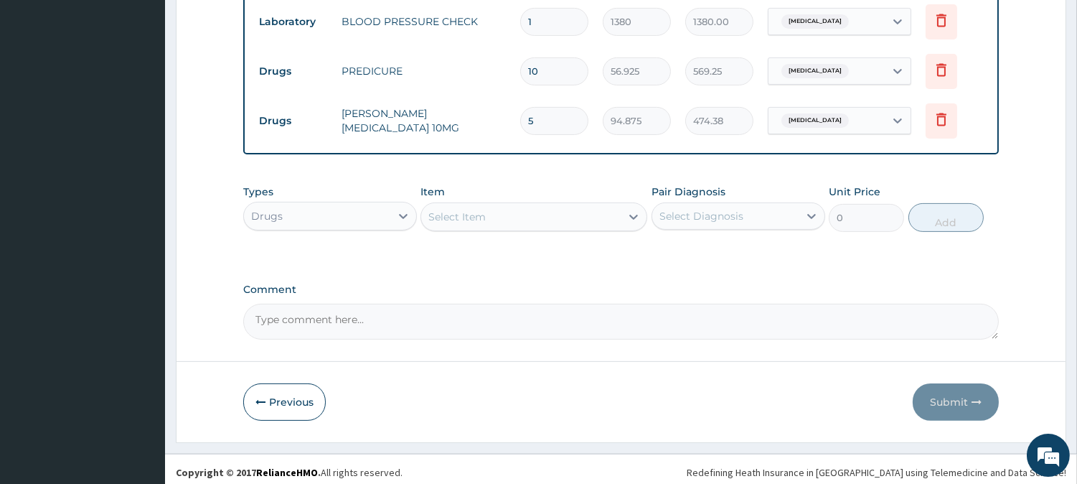
type input "5"
click at [606, 223] on div "Select Item" at bounding box center [534, 216] width 227 height 29
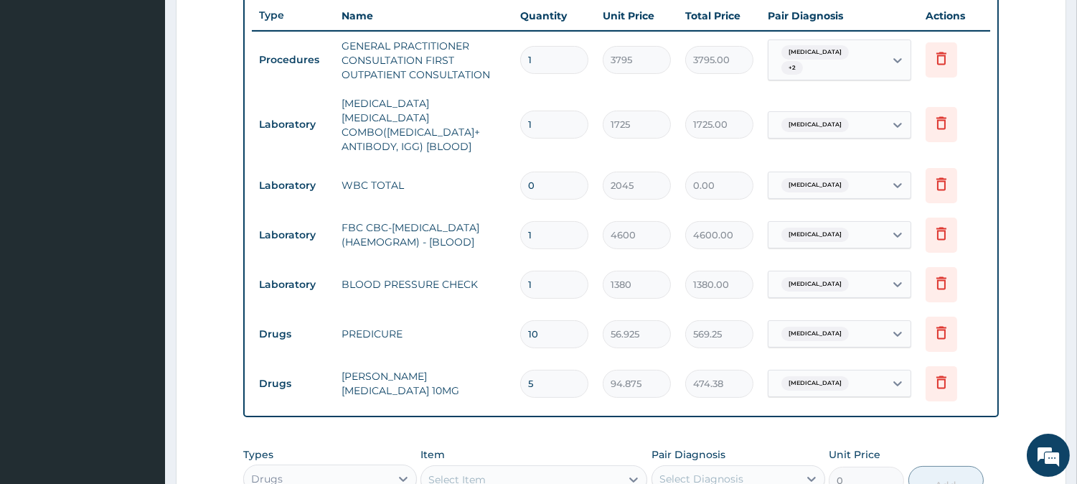
scroll to position [245, 0]
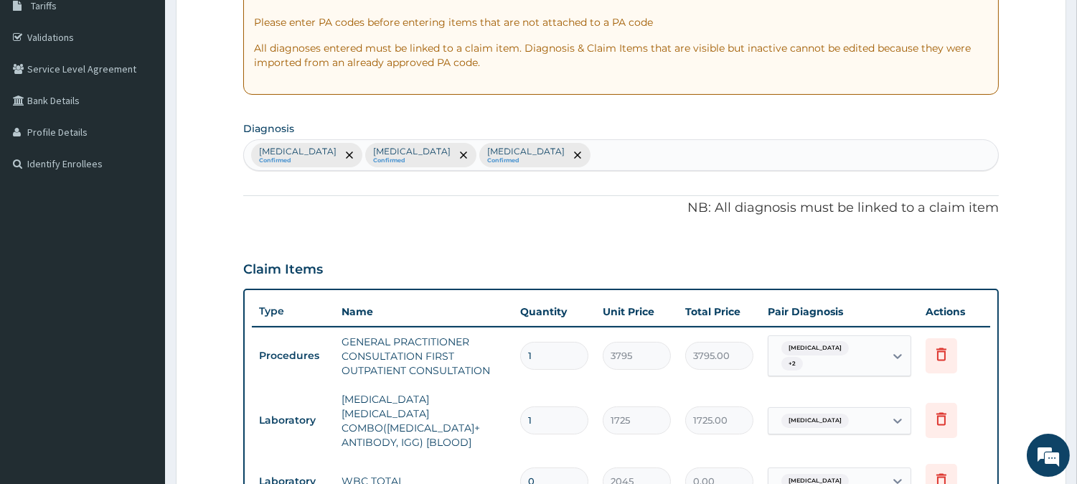
click at [632, 131] on section "Diagnosis Malaria Confirmed Sepsis Confirmed Renal hypertension Confirmed" at bounding box center [621, 144] width 756 height 53
click at [627, 149] on div "Malaria Confirmed Sepsis Confirmed Renal hypertension Confirmed" at bounding box center [621, 155] width 754 height 30
type input "cou"
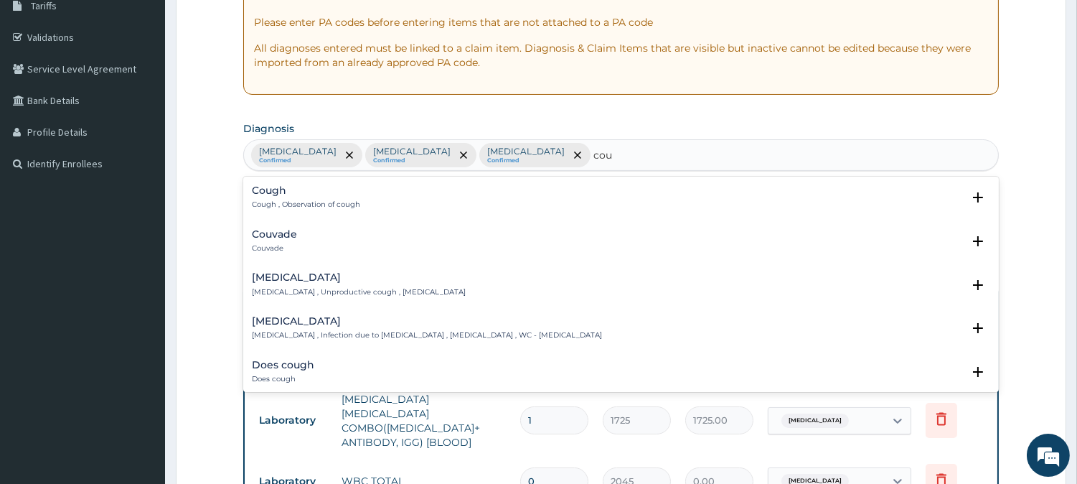
click at [280, 198] on div "Cough Cough , Observation of cough" at bounding box center [306, 197] width 108 height 25
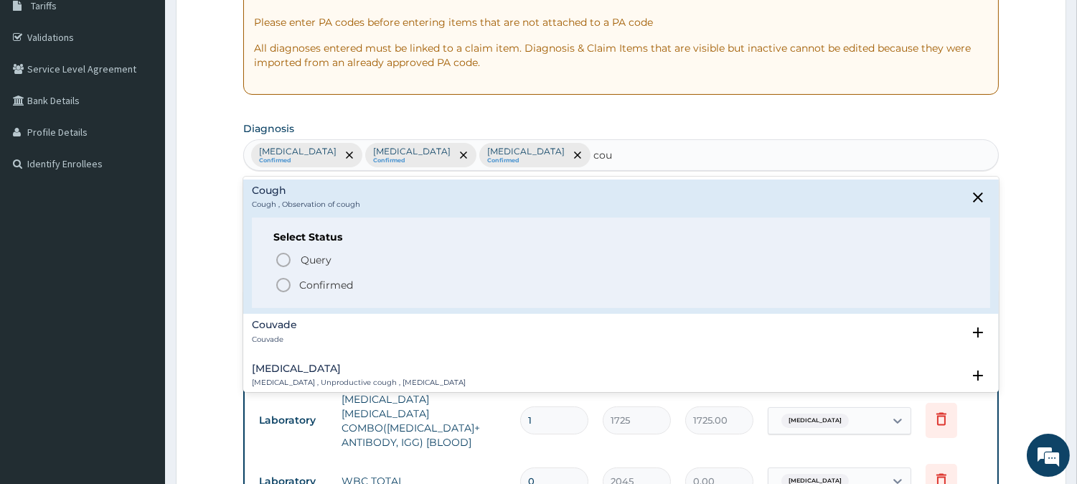
click at [275, 283] on icon "status option filled" at bounding box center [283, 284] width 17 height 17
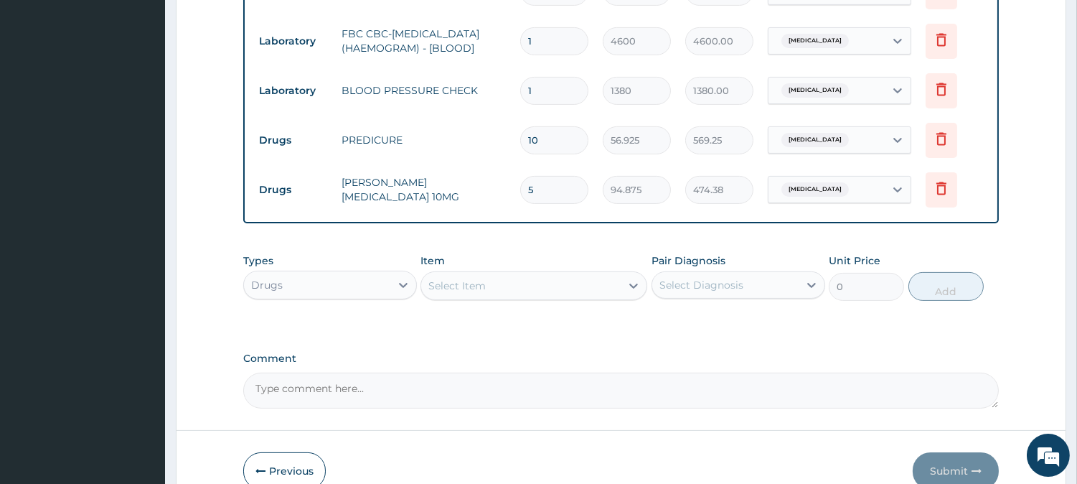
scroll to position [804, 0]
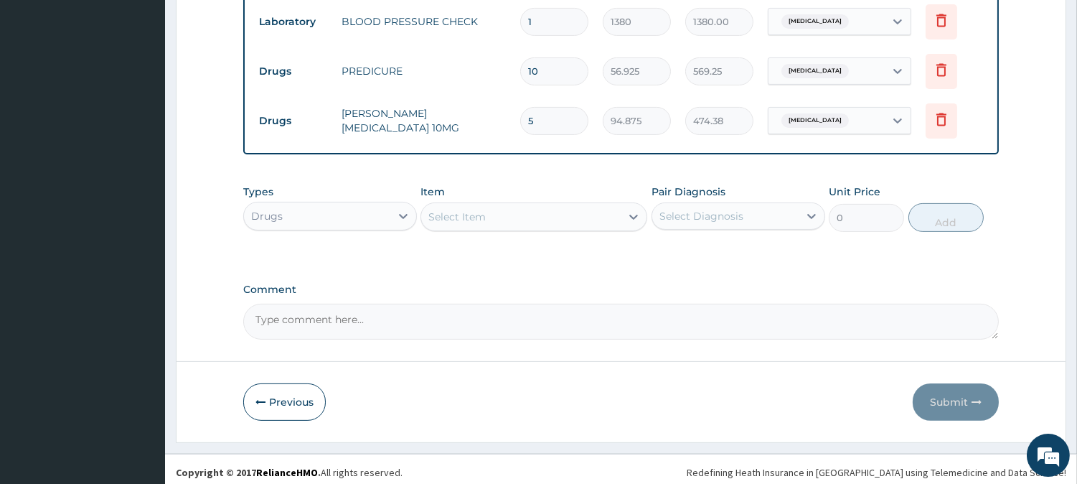
click at [521, 219] on div "Select Item" at bounding box center [520, 216] width 199 height 23
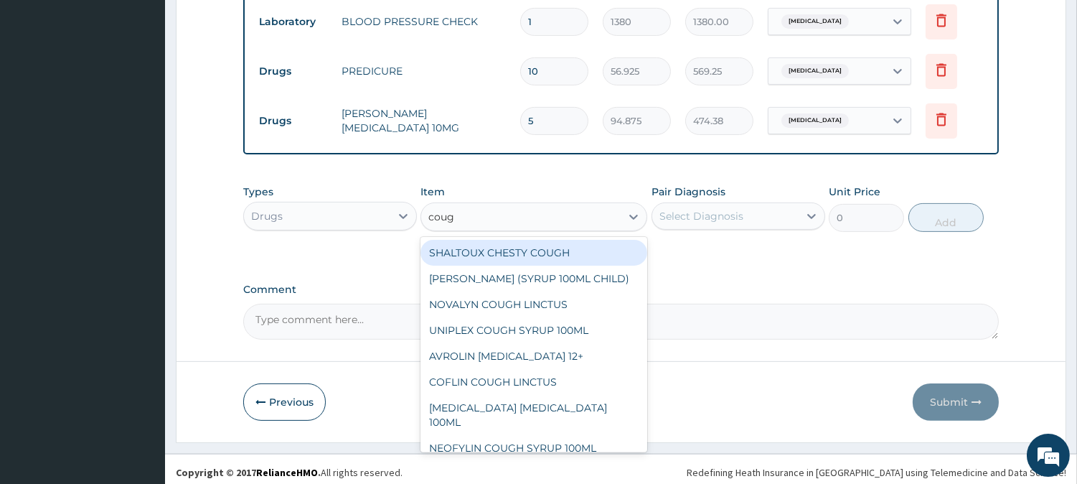
type input "cough"
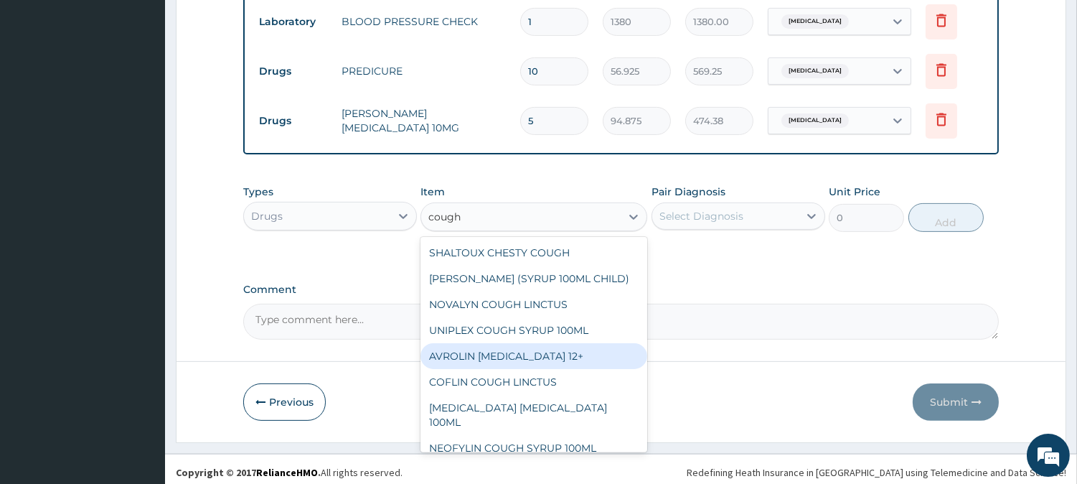
click at [526, 369] on div "AVROLIN [MEDICAL_DATA] 12+" at bounding box center [534, 356] width 227 height 26
type input "1265"
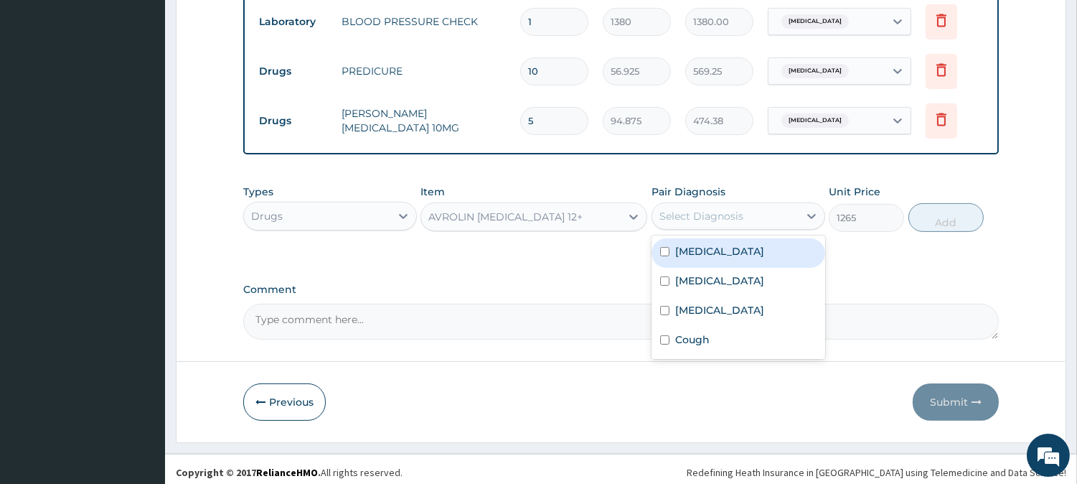
click at [713, 211] on div "Select Diagnosis" at bounding box center [701, 216] width 84 height 14
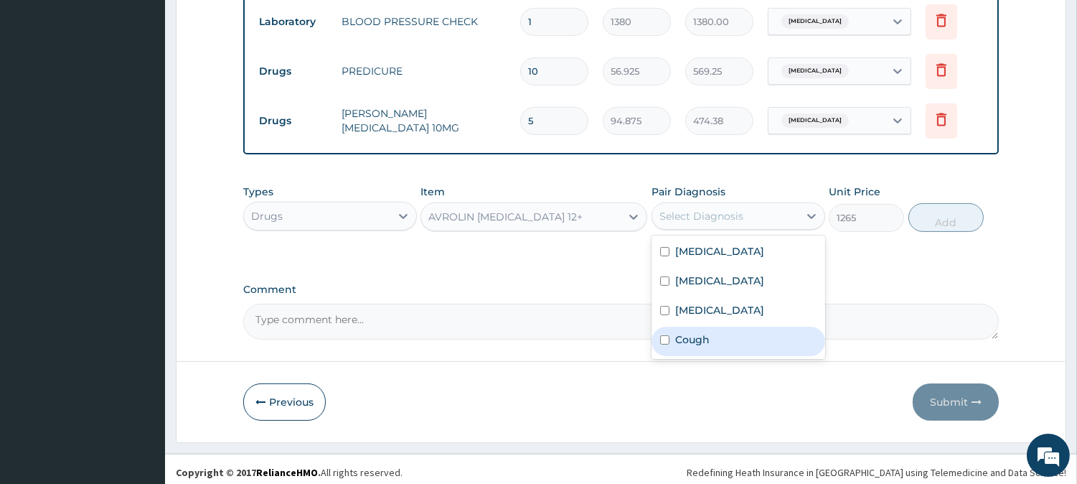
click at [698, 332] on label "Cough" at bounding box center [692, 339] width 34 height 14
checkbox input "true"
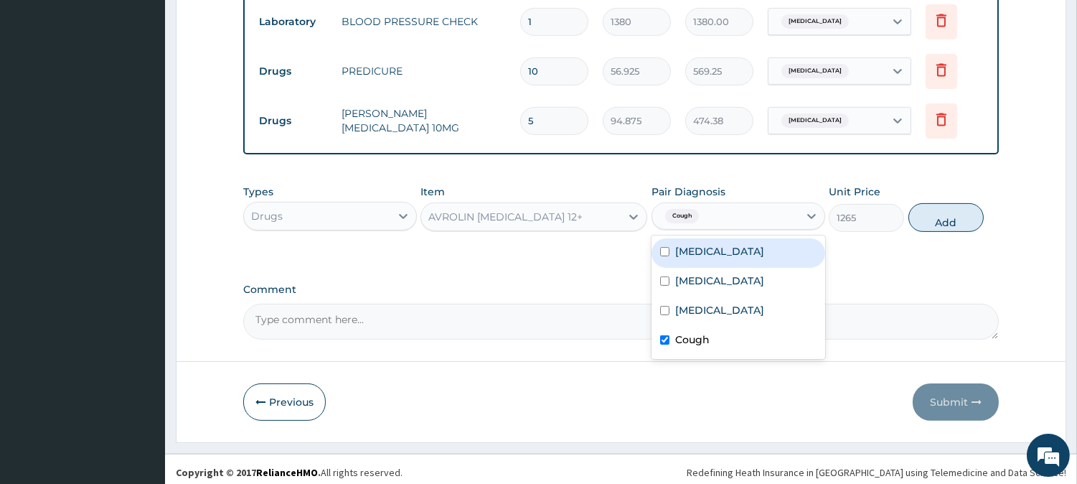
drag, startPoint x: 923, startPoint y: 207, endPoint x: 848, endPoint y: 189, distance: 76.6
click at [921, 208] on button "Add" at bounding box center [946, 217] width 75 height 29
type input "0"
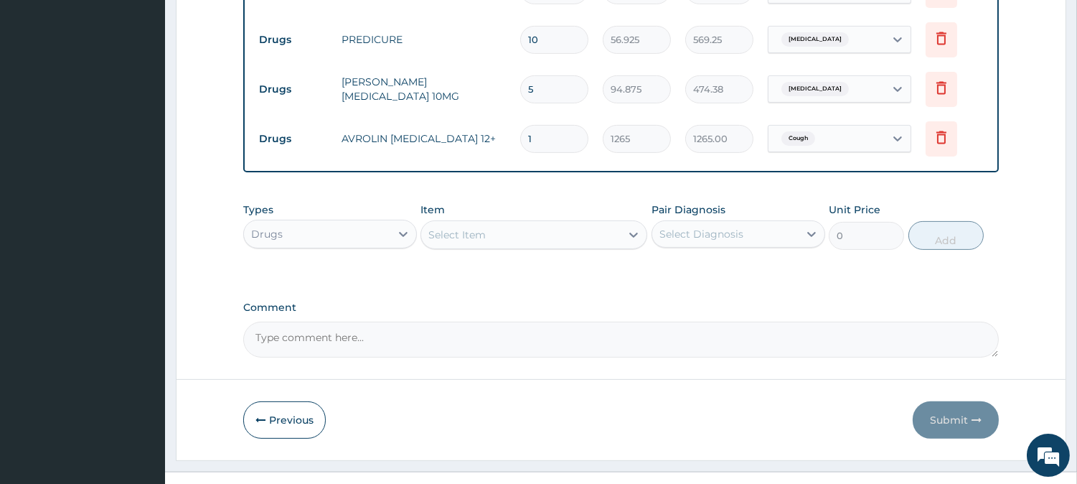
scroll to position [853, 0]
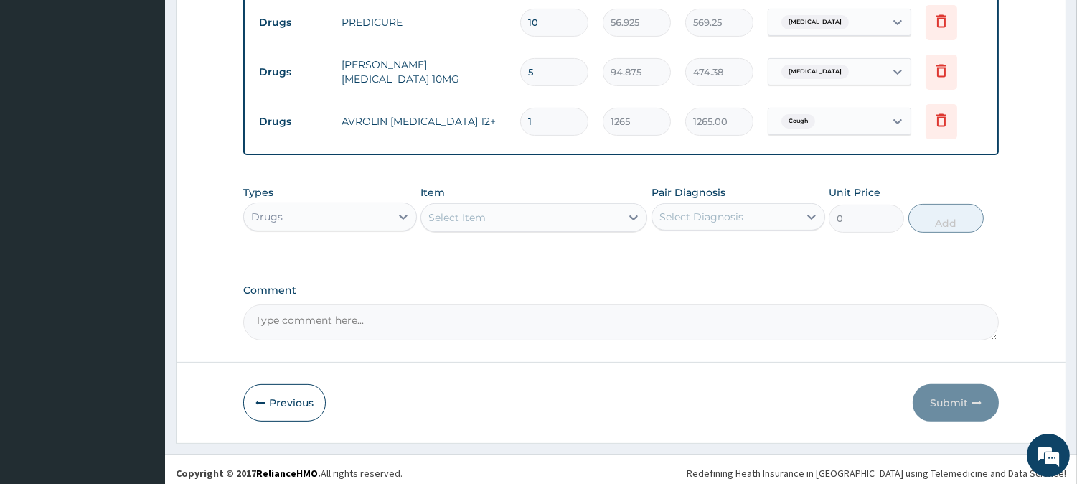
click at [537, 206] on div "Select Item" at bounding box center [520, 217] width 199 height 23
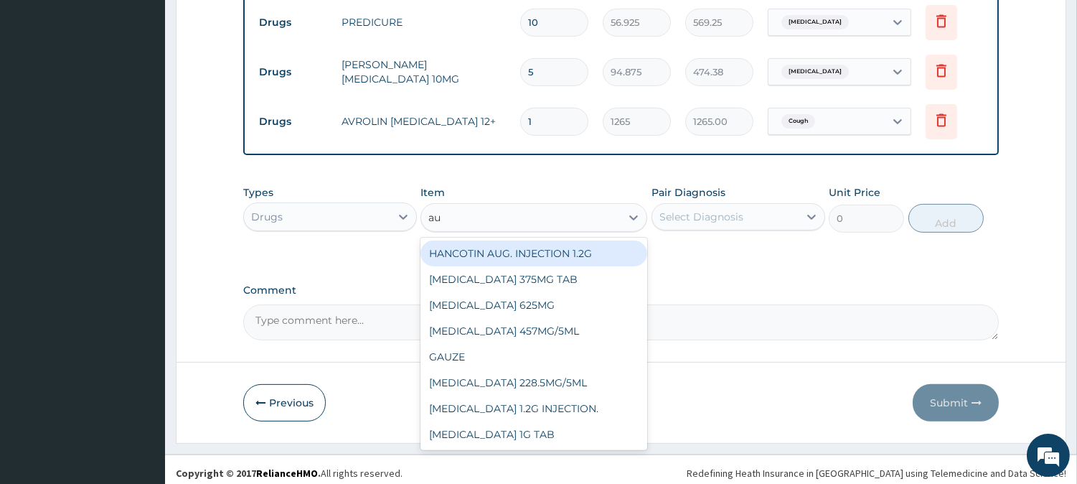
type input "aug"
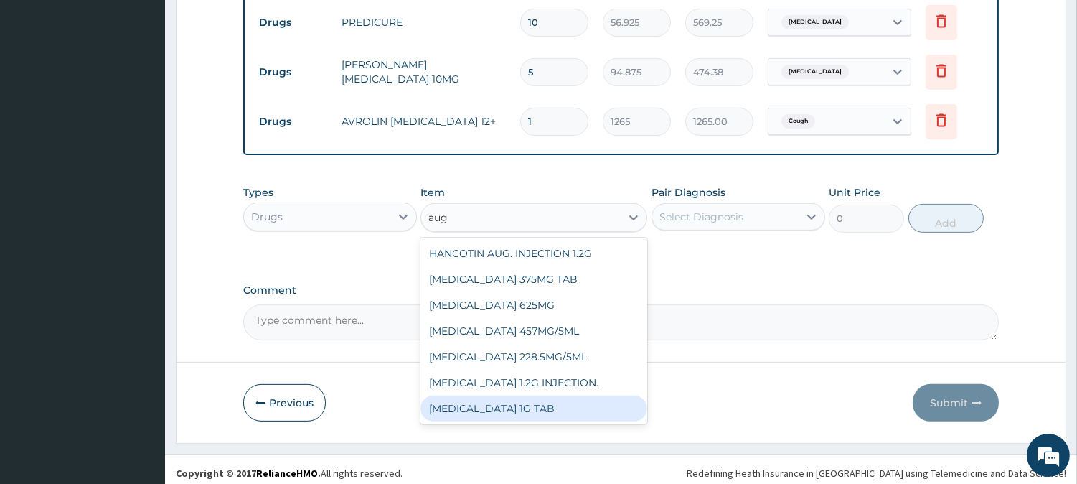
click at [549, 395] on div "[MEDICAL_DATA] 1G TAB" at bounding box center [534, 408] width 227 height 26
type input "1581.25"
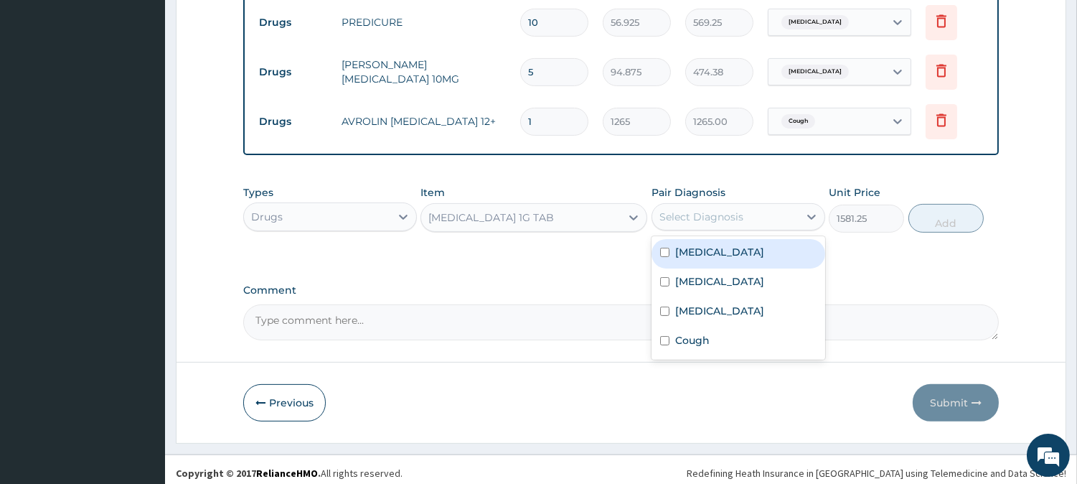
click at [713, 214] on div "Select Diagnosis" at bounding box center [701, 217] width 84 height 14
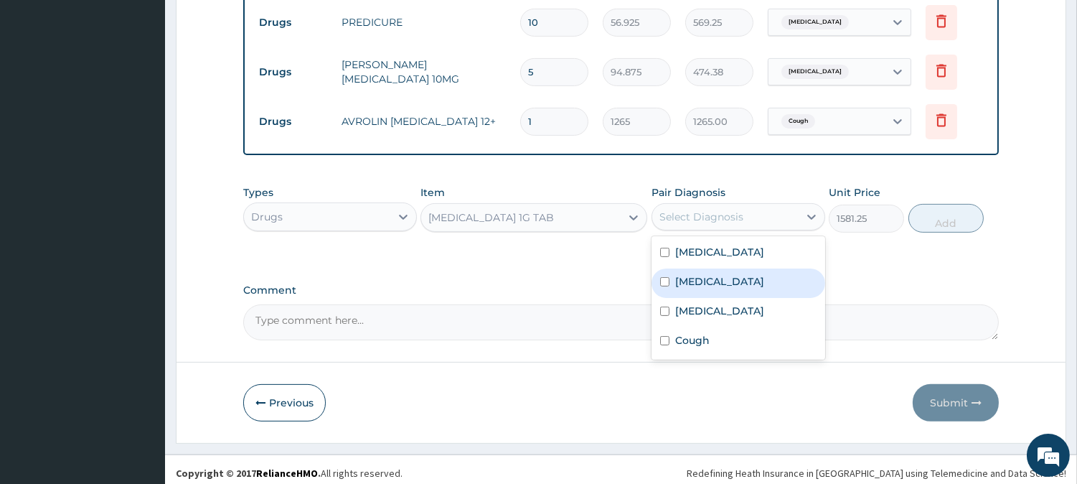
click at [705, 274] on label "[MEDICAL_DATA]" at bounding box center [719, 281] width 89 height 14
checkbox input "true"
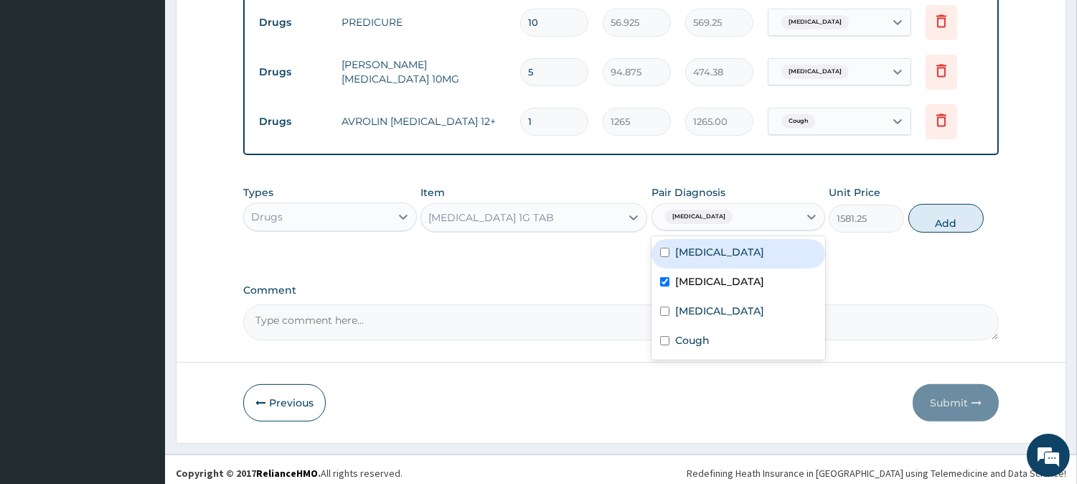
click at [924, 219] on button "Add" at bounding box center [946, 218] width 75 height 29
type input "0"
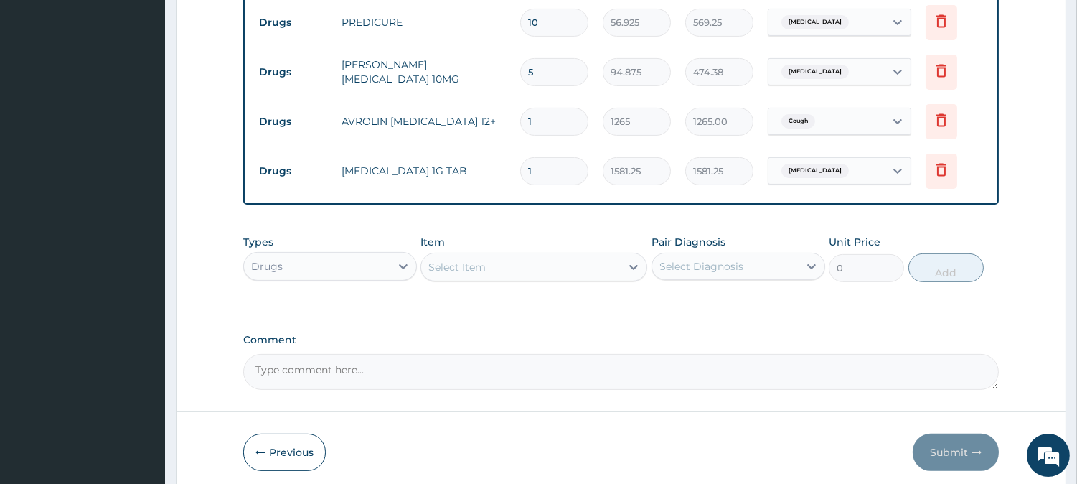
type input "18"
type input "28462.50"
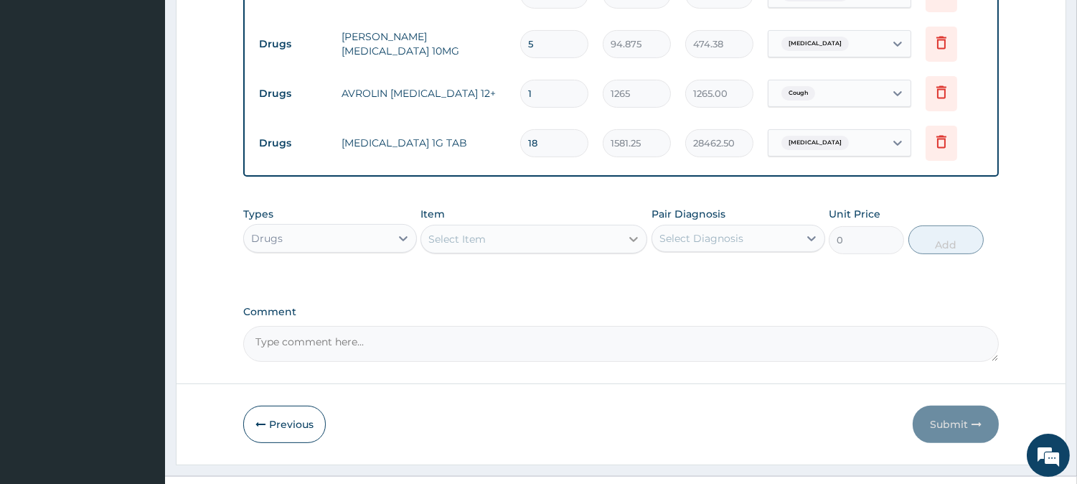
scroll to position [903, 0]
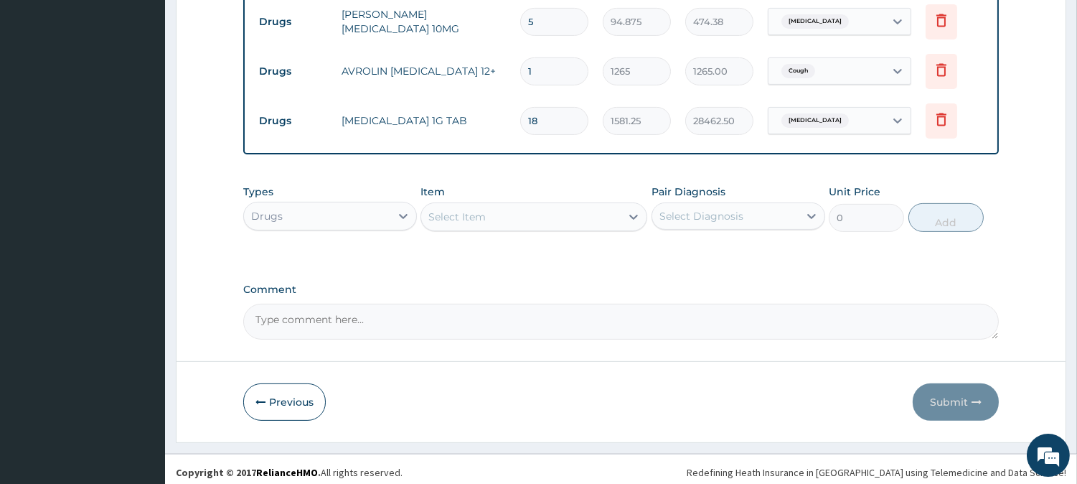
type input "18"
click at [586, 205] on div "Select Item" at bounding box center [520, 216] width 199 height 23
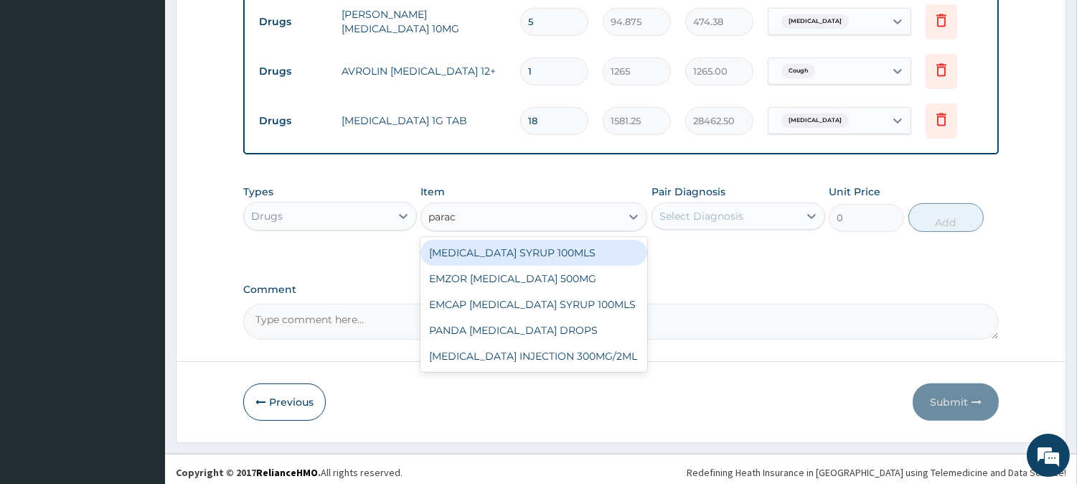
type input "parace"
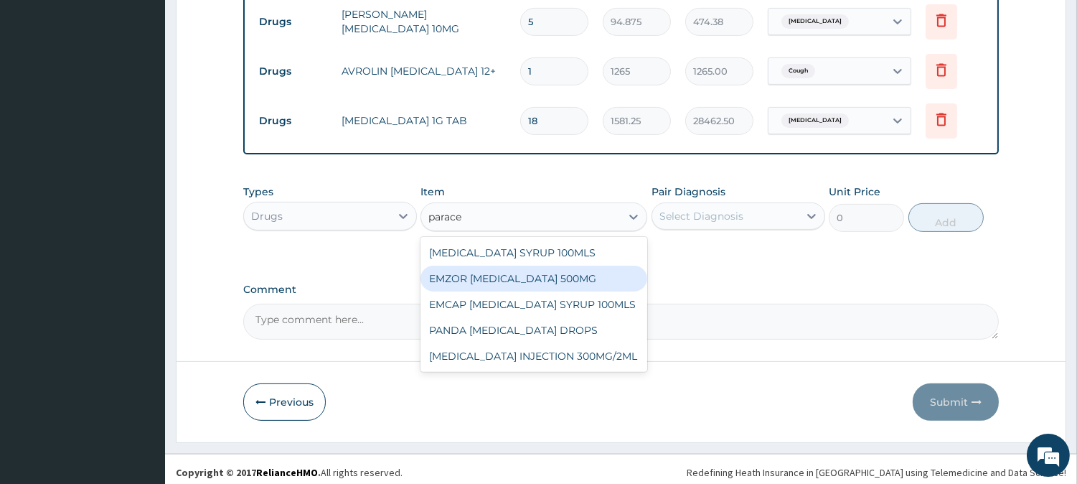
click at [598, 278] on div "EMZOR [MEDICAL_DATA] 500MG" at bounding box center [534, 279] width 227 height 26
type input "25.3"
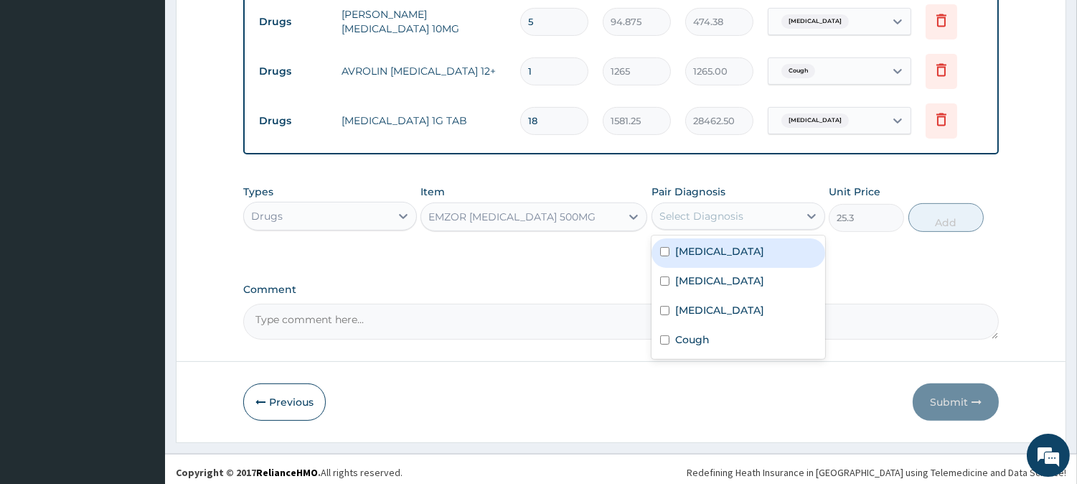
click at [706, 209] on div "Select Diagnosis" at bounding box center [701, 216] width 84 height 14
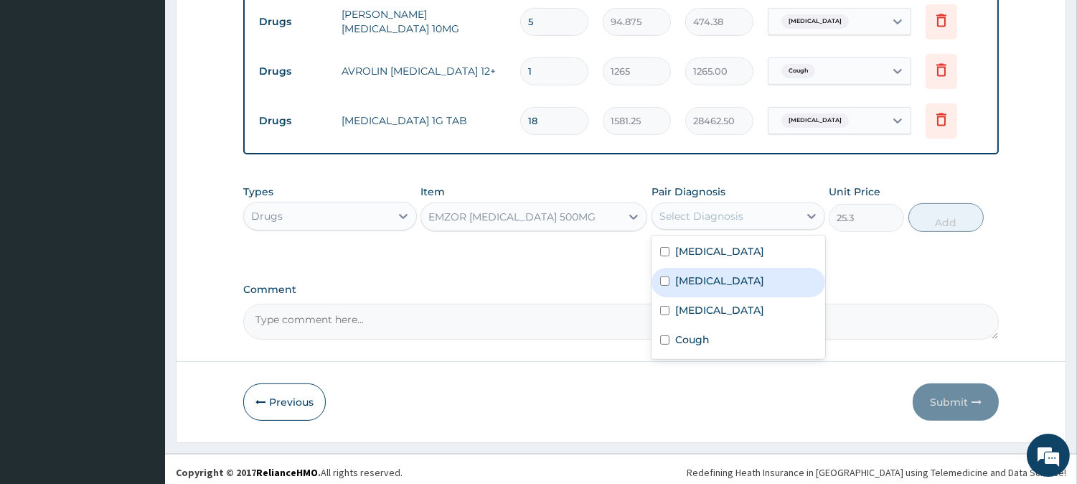
click at [712, 268] on div "[MEDICAL_DATA]" at bounding box center [739, 282] width 174 height 29
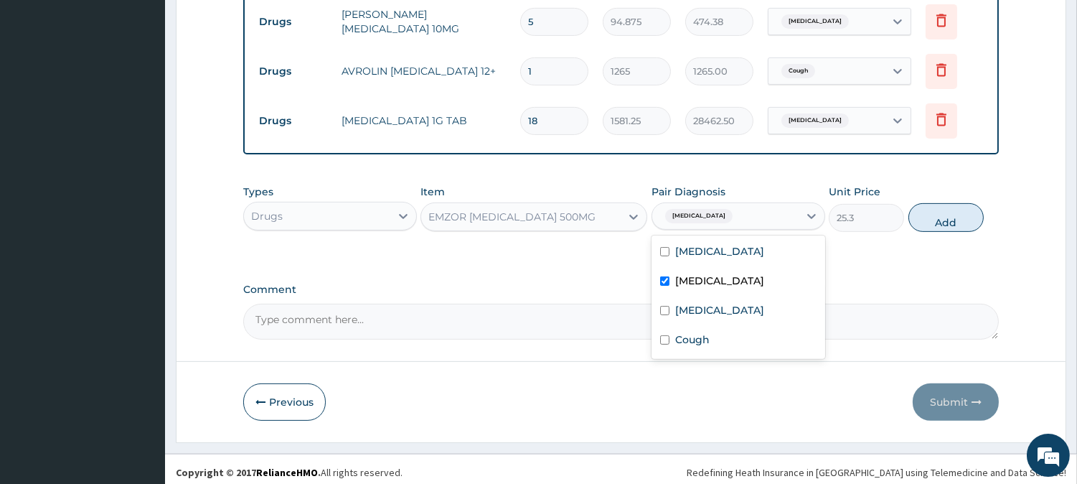
click at [744, 268] on div "[MEDICAL_DATA]" at bounding box center [739, 282] width 174 height 29
checkbox input "false"
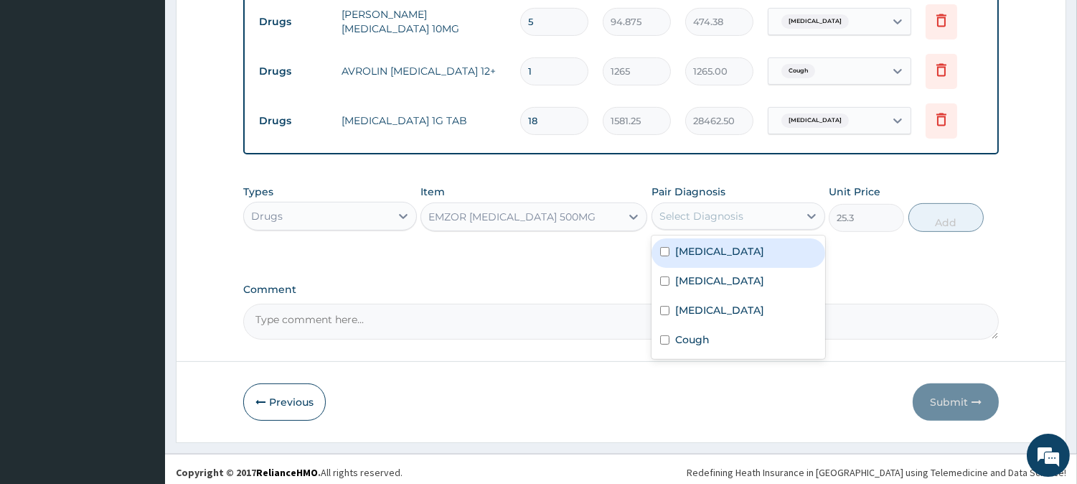
click at [748, 241] on div "[MEDICAL_DATA]" at bounding box center [739, 252] width 174 height 29
checkbox input "true"
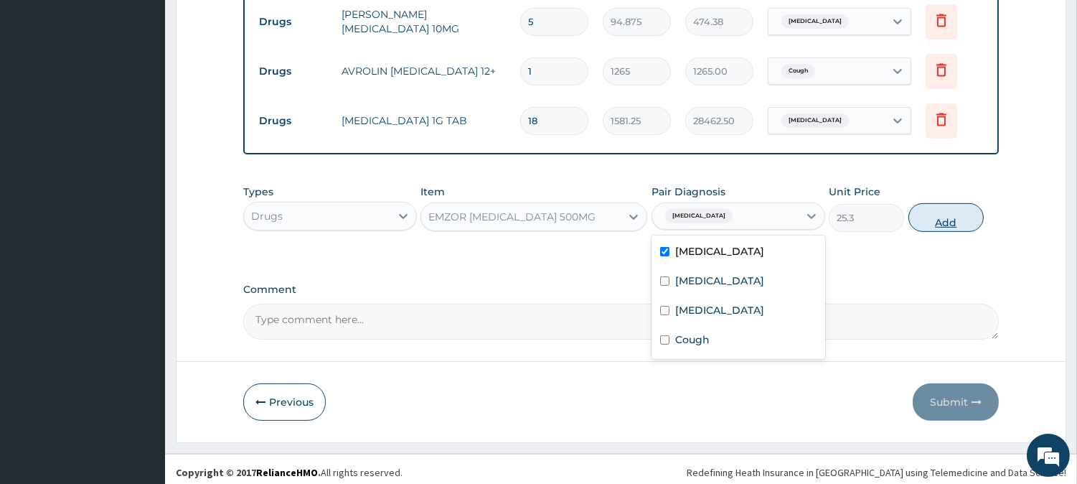
click at [947, 216] on button "Add" at bounding box center [946, 217] width 75 height 29
type input "0"
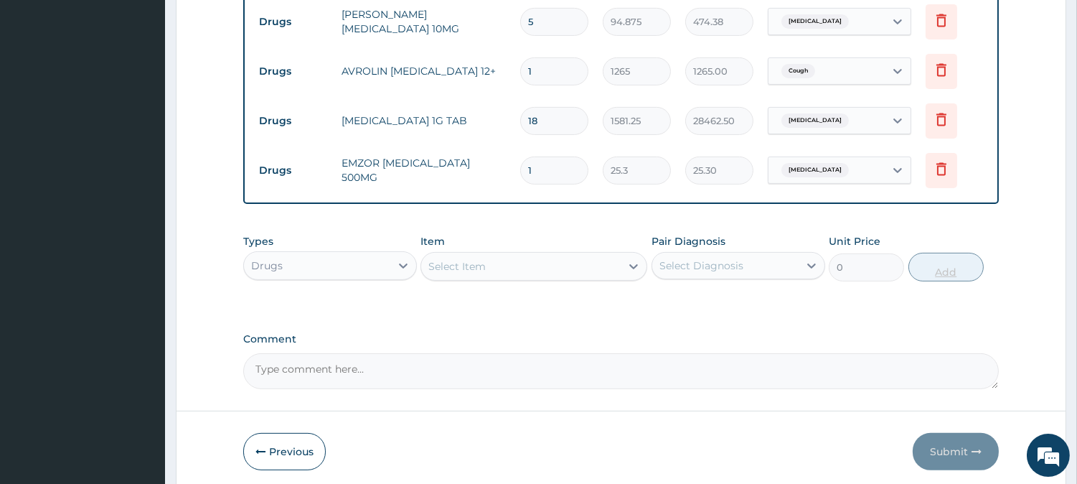
type input "18"
type input "455.40"
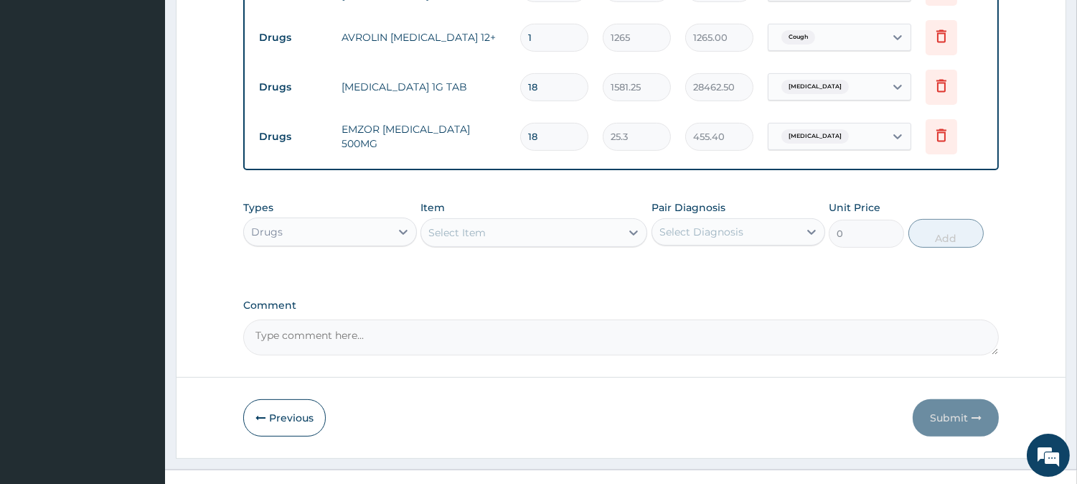
scroll to position [952, 0]
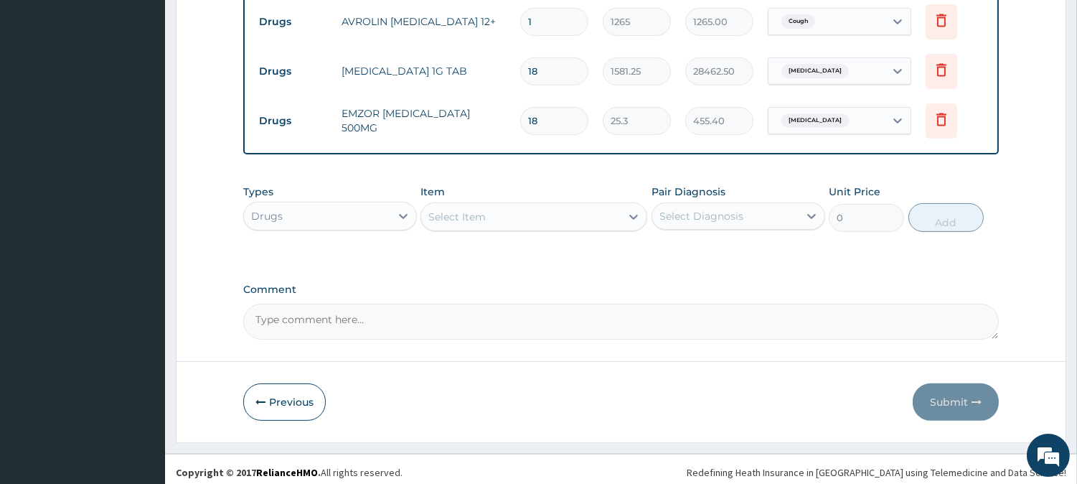
type input "18"
click at [532, 205] on div "Select Item" at bounding box center [520, 216] width 199 height 23
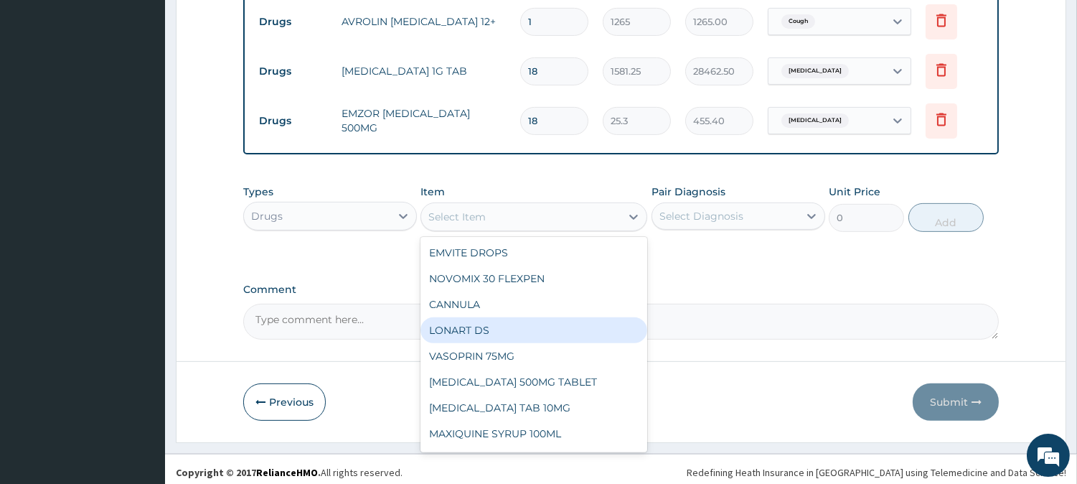
click at [507, 318] on div "LONART DS" at bounding box center [534, 330] width 227 height 26
type input "506"
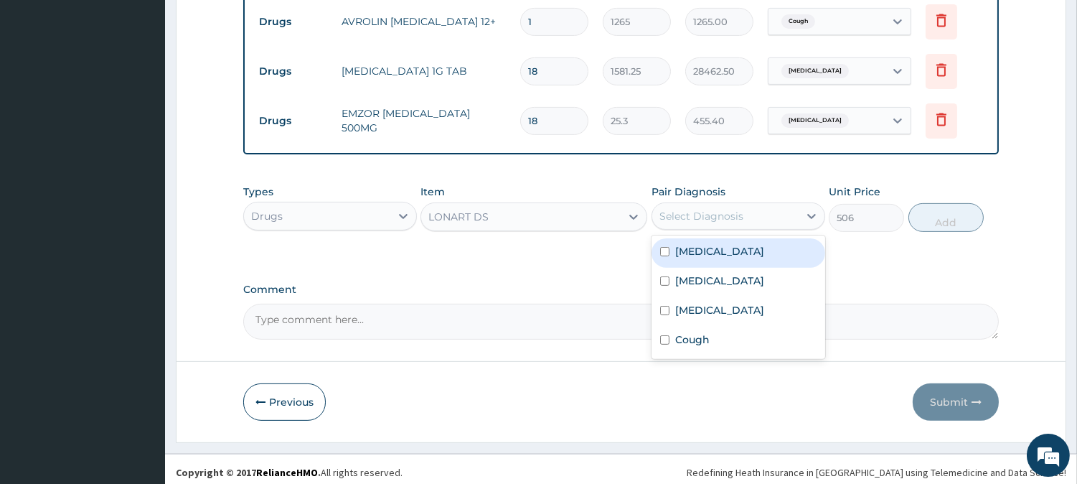
click at [708, 209] on div "Select Diagnosis" at bounding box center [701, 216] width 84 height 14
click at [705, 260] on div "[MEDICAL_DATA]" at bounding box center [739, 252] width 174 height 29
checkbox input "true"
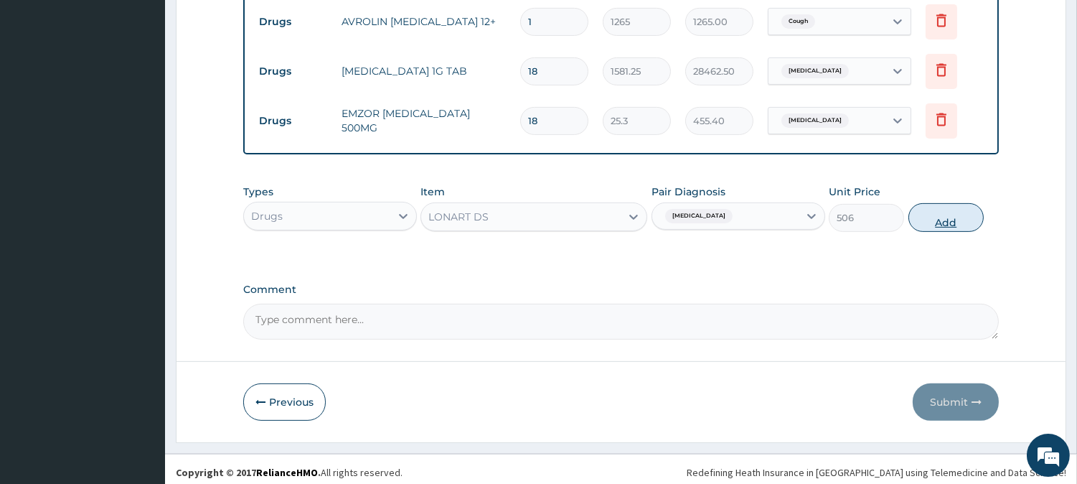
click at [936, 215] on button "Add" at bounding box center [946, 217] width 75 height 29
type input "0"
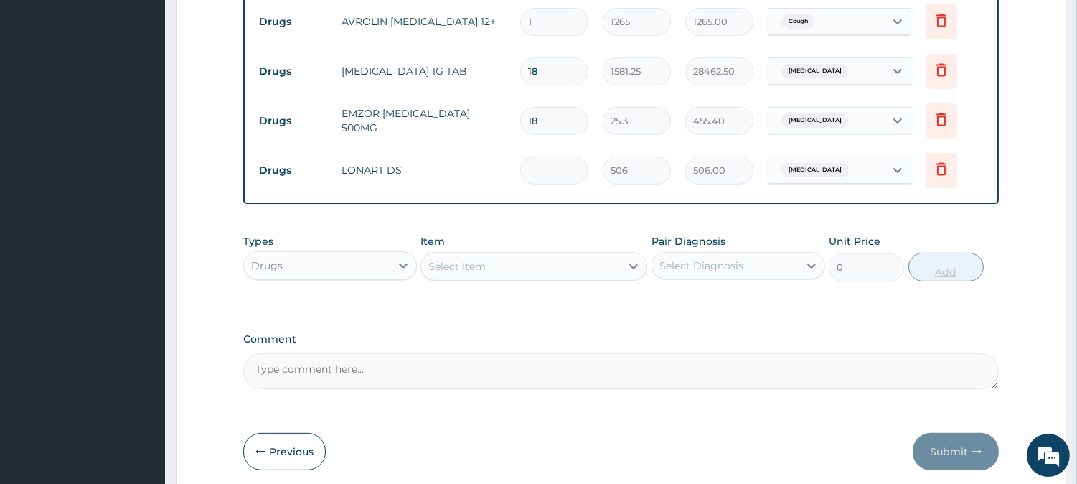
type input "0.00"
type input "6"
type input "3036.00"
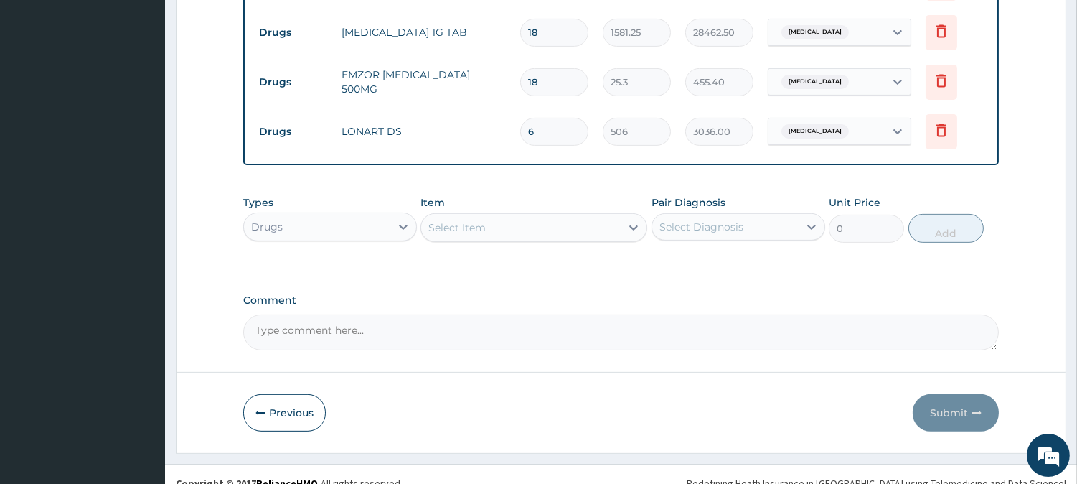
scroll to position [1003, 0]
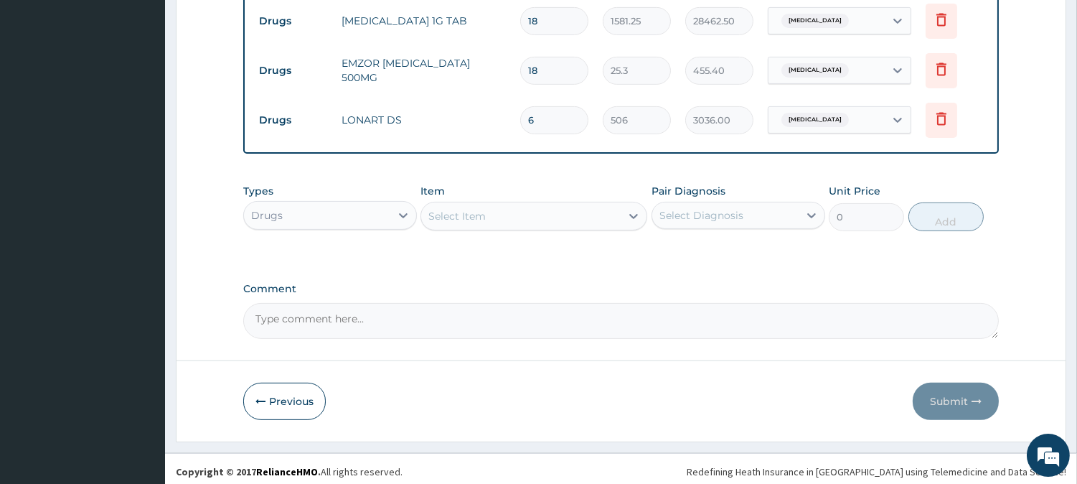
type input "6"
click at [536, 216] on div "Select Item" at bounding box center [520, 216] width 199 height 23
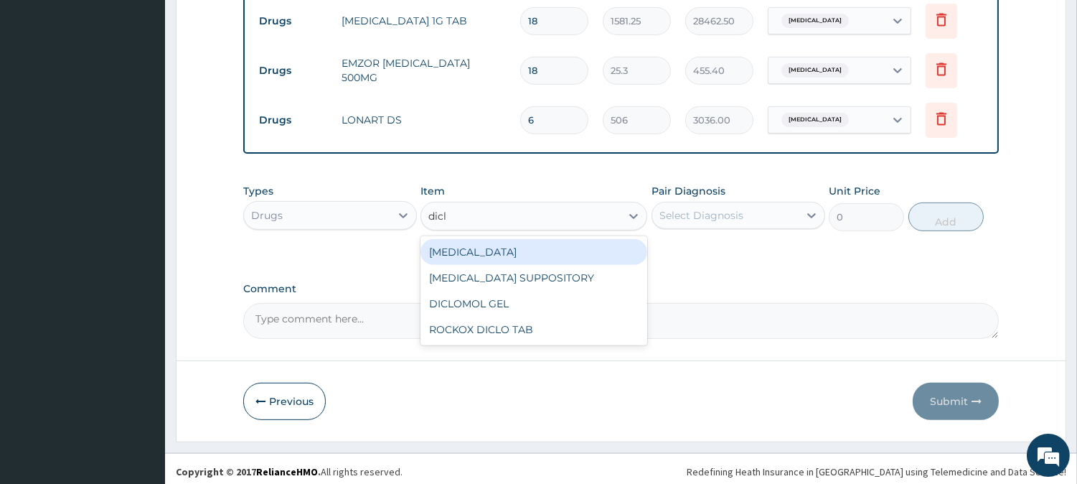
type input "diclo"
click at [535, 246] on div "[MEDICAL_DATA]" at bounding box center [534, 252] width 227 height 26
type input "632.5"
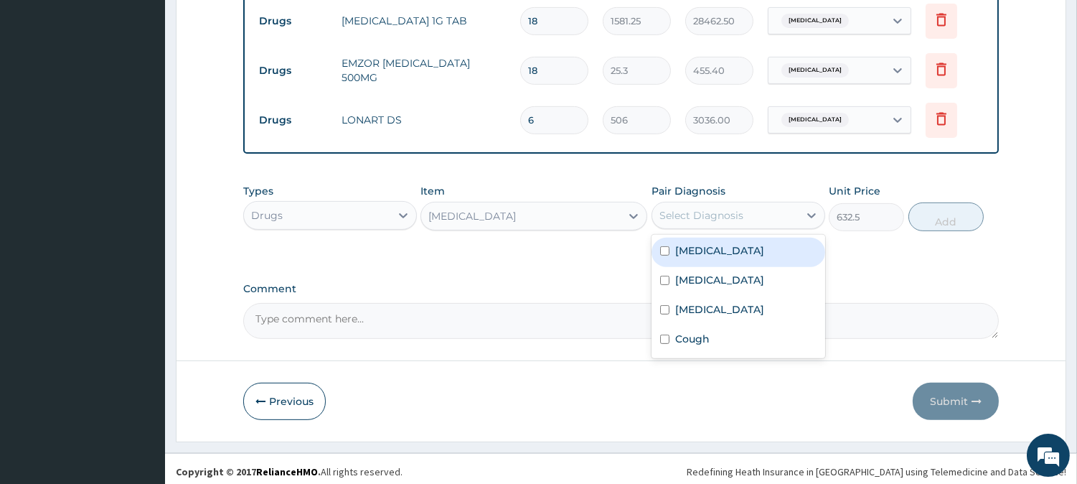
click at [788, 210] on div "Select Diagnosis" at bounding box center [725, 215] width 146 height 23
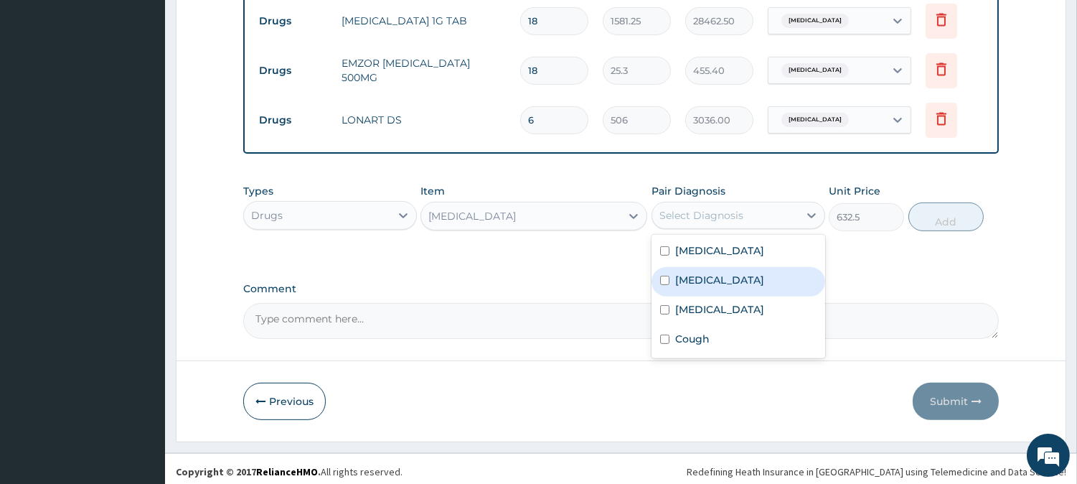
click at [758, 271] on div "[MEDICAL_DATA]" at bounding box center [739, 281] width 174 height 29
checkbox input "true"
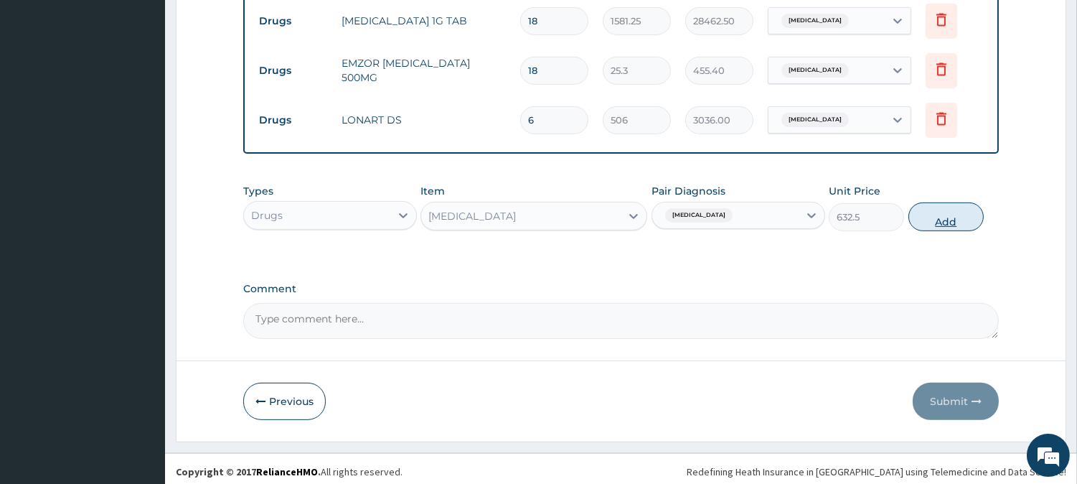
click at [940, 210] on button "Add" at bounding box center [946, 216] width 75 height 29
type input "0"
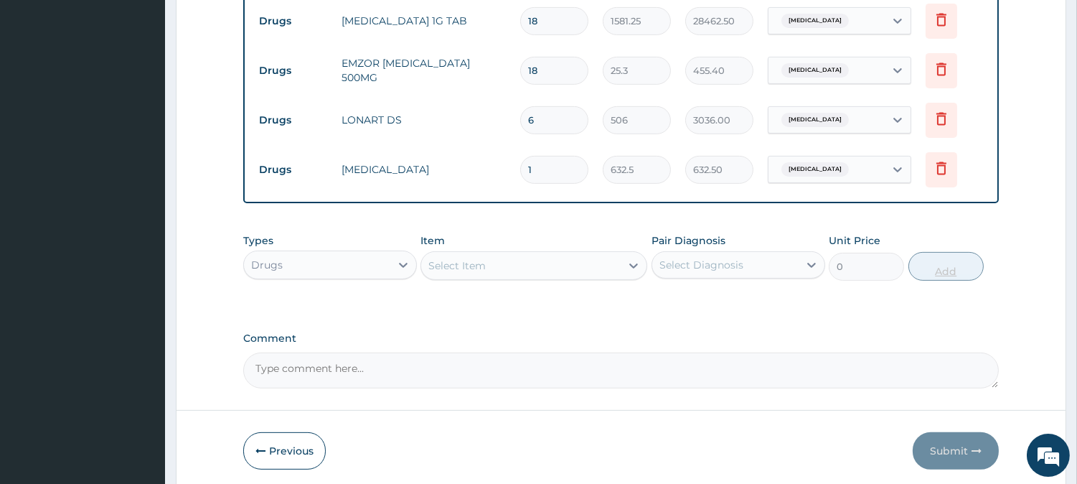
type input "10"
type input "6325.00"
type input "10"
click at [520, 259] on div "Select Item" at bounding box center [520, 265] width 199 height 23
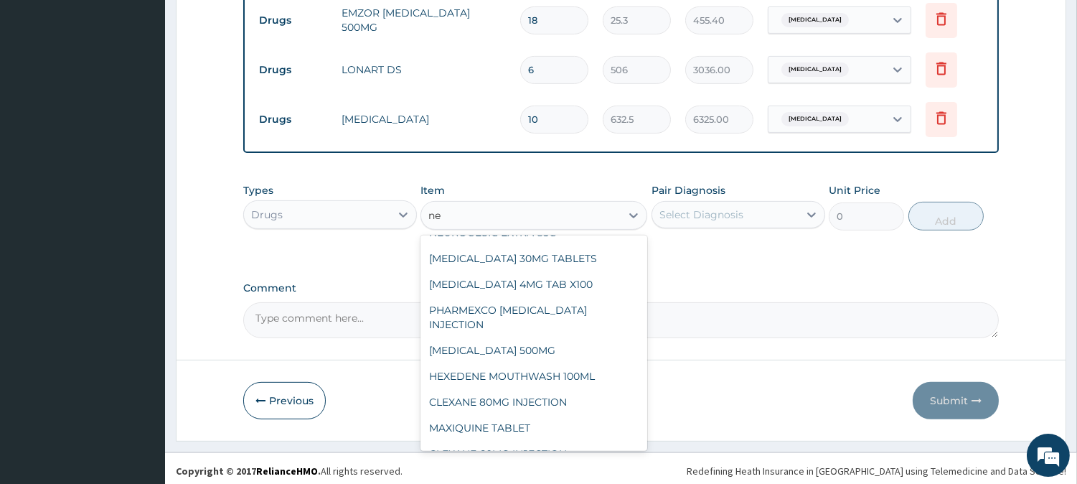
scroll to position [111, 0]
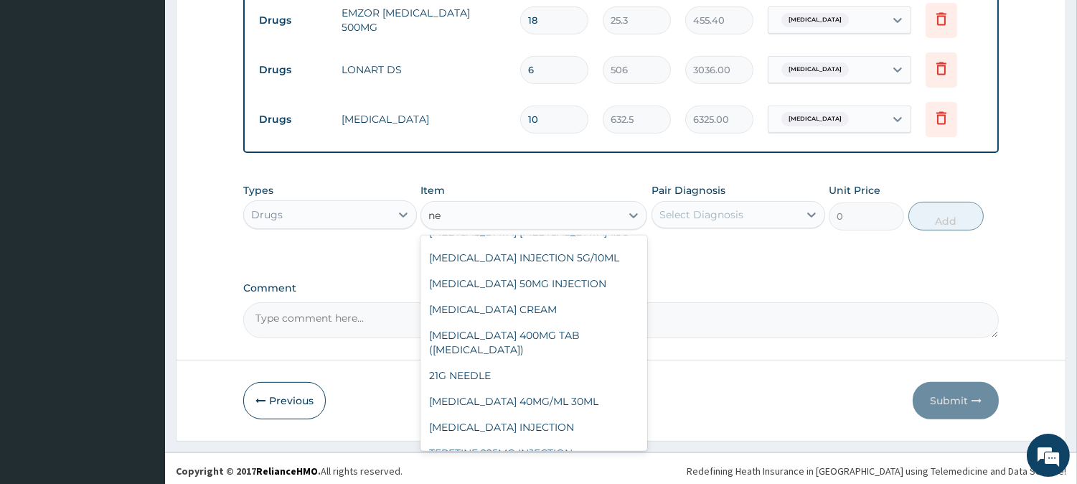
type input "neu"
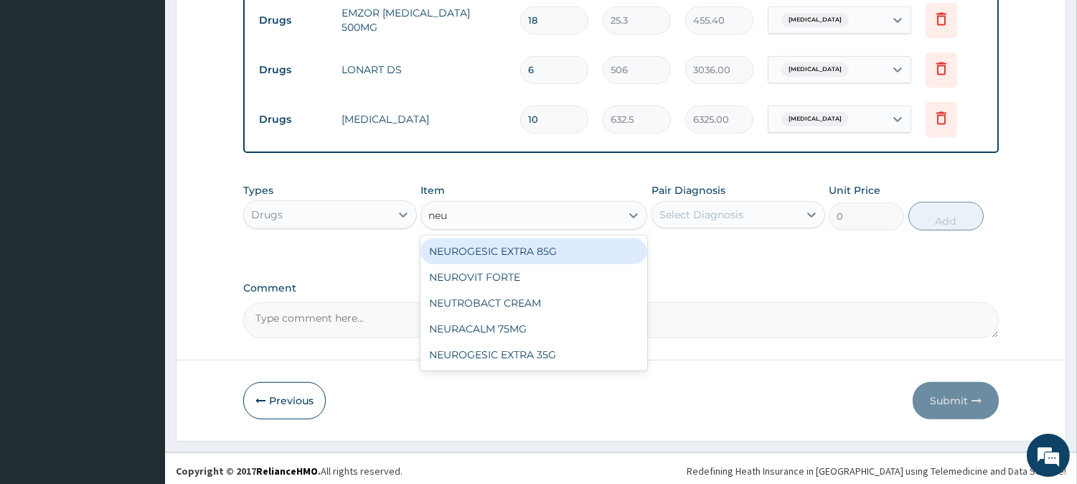
scroll to position [0, 0]
click at [584, 249] on div "NEUROGESIC EXTRA 85G" at bounding box center [534, 251] width 227 height 26
type input "2909.5"
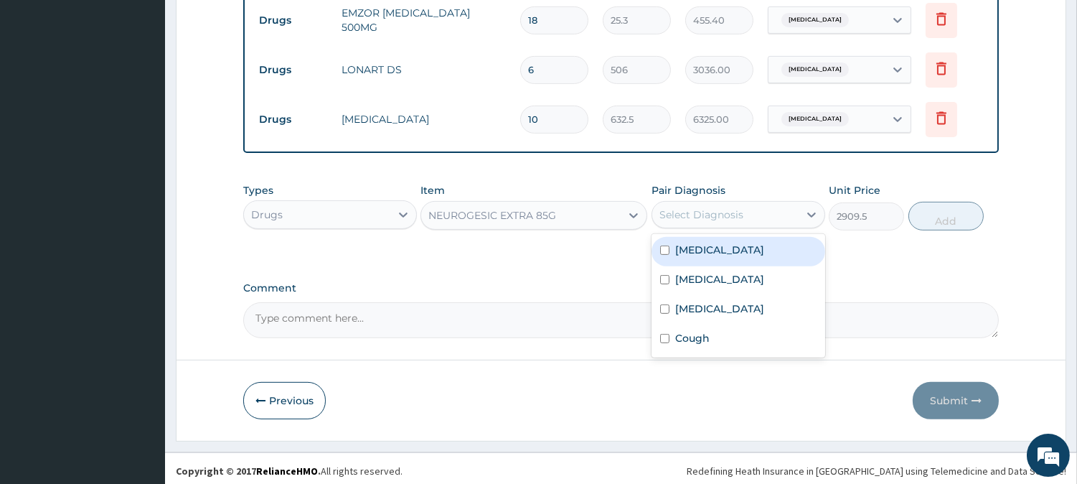
click at [745, 203] on div "Select Diagnosis" at bounding box center [725, 214] width 146 height 23
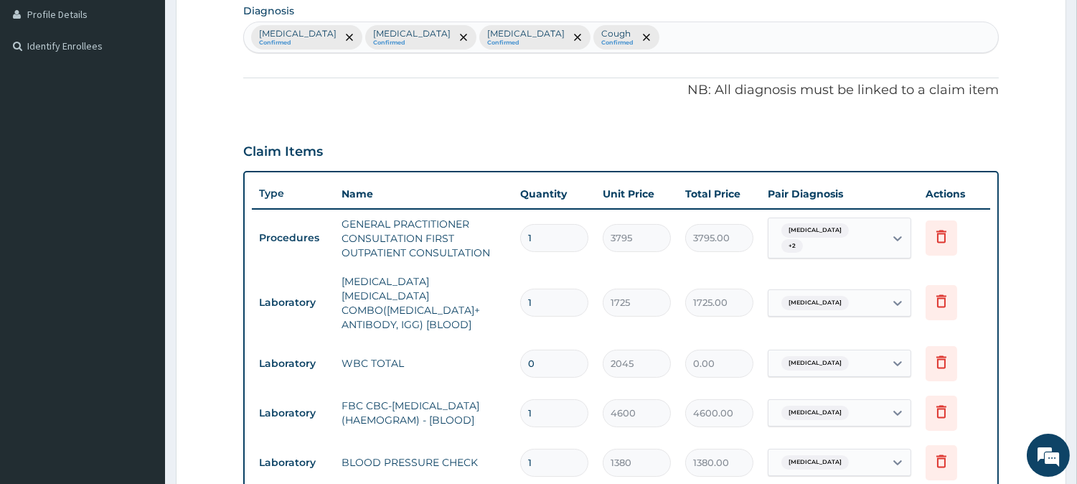
scroll to position [335, 0]
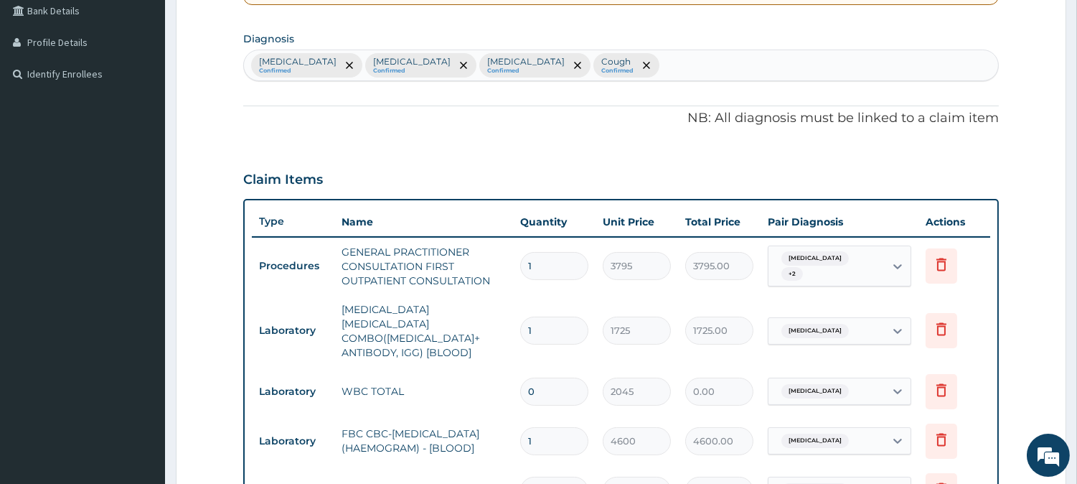
click at [634, 62] on div "Malaria Confirmed Sepsis Confirmed Renal hypertension Confirmed Cough Confirmed" at bounding box center [621, 65] width 754 height 30
type input "pain"
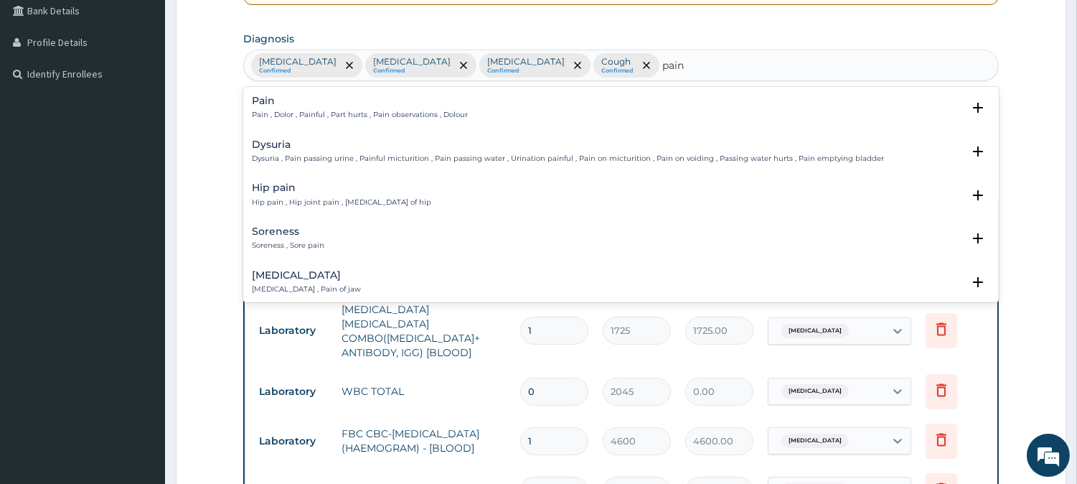
click at [316, 104] on h4 "Pain" at bounding box center [360, 100] width 216 height 11
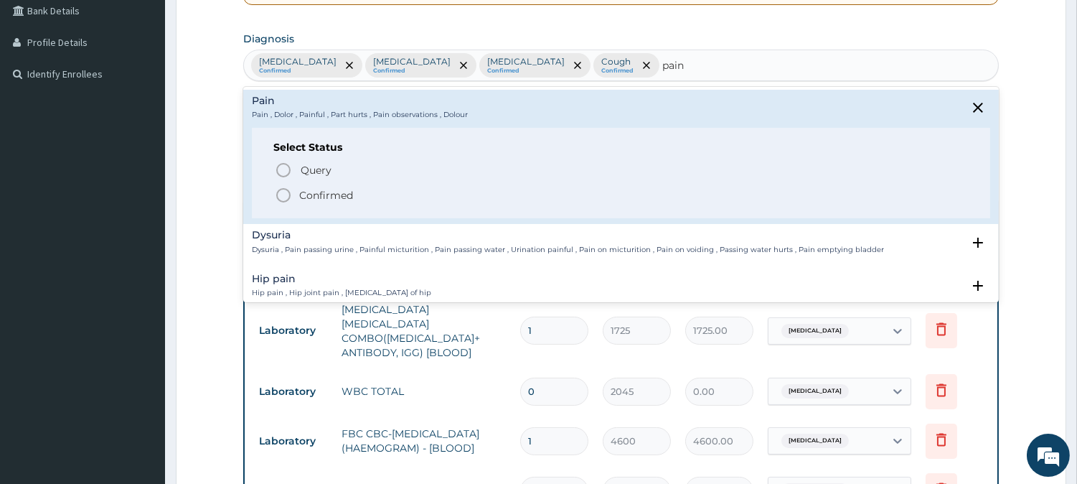
click at [288, 190] on circle "status option filled" at bounding box center [283, 195] width 13 height 13
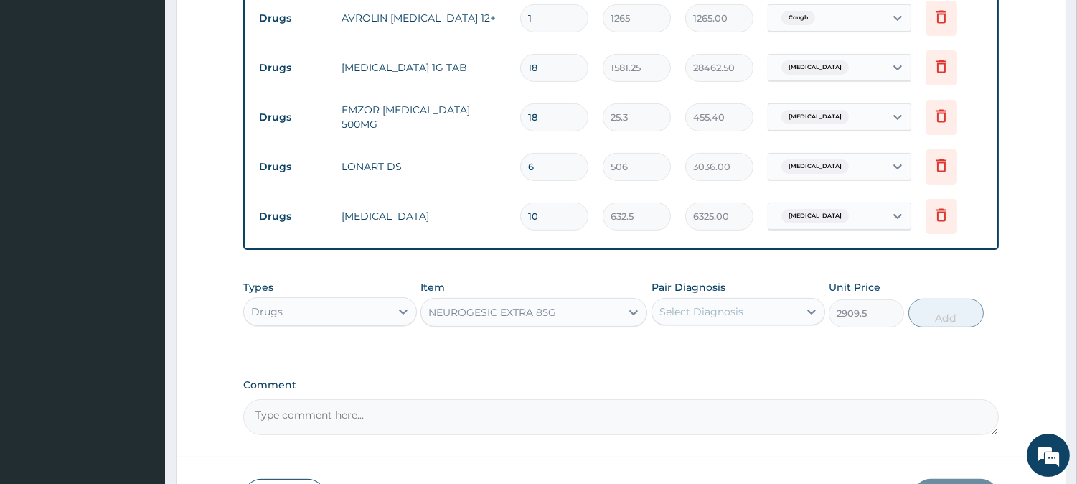
scroll to position [1053, 0]
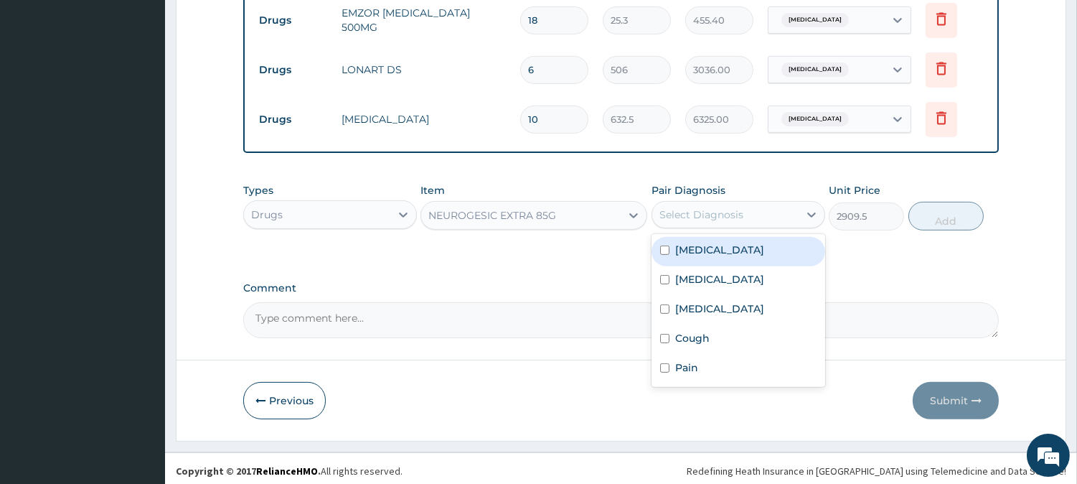
click at [726, 217] on div "Select Diagnosis" at bounding box center [725, 214] width 146 height 23
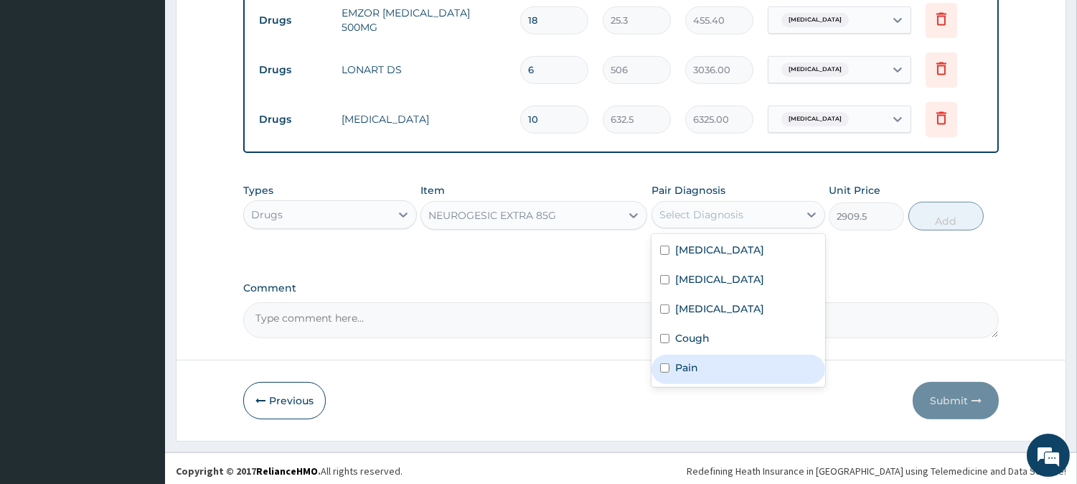
click at [700, 362] on div "Pain" at bounding box center [739, 369] width 174 height 29
checkbox input "true"
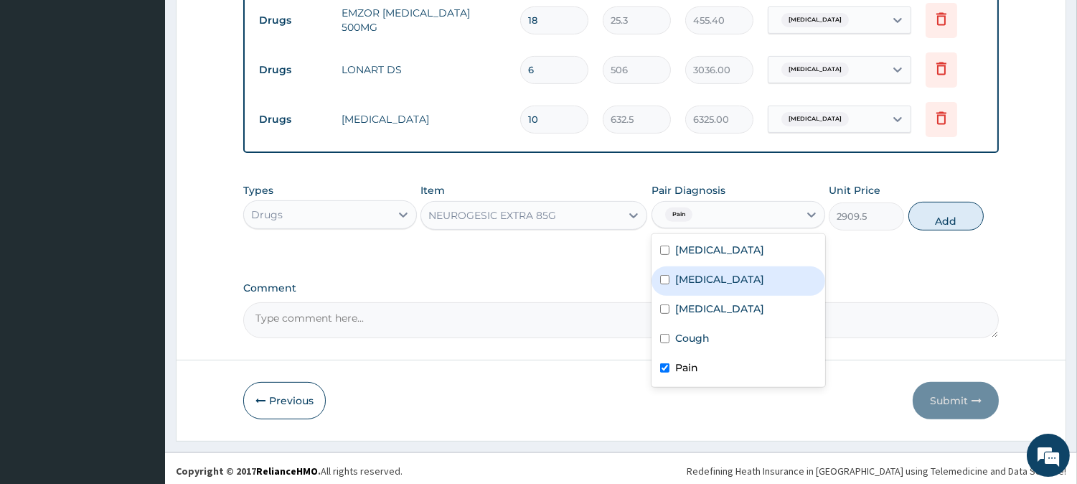
click at [710, 266] on div "[MEDICAL_DATA]" at bounding box center [739, 280] width 174 height 29
checkbox input "true"
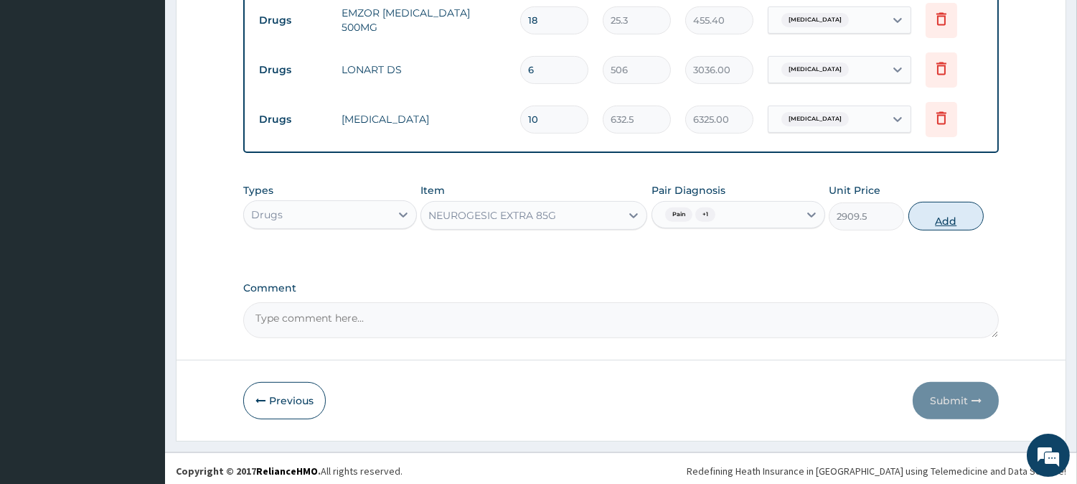
click at [950, 210] on button "Add" at bounding box center [946, 216] width 75 height 29
type input "0"
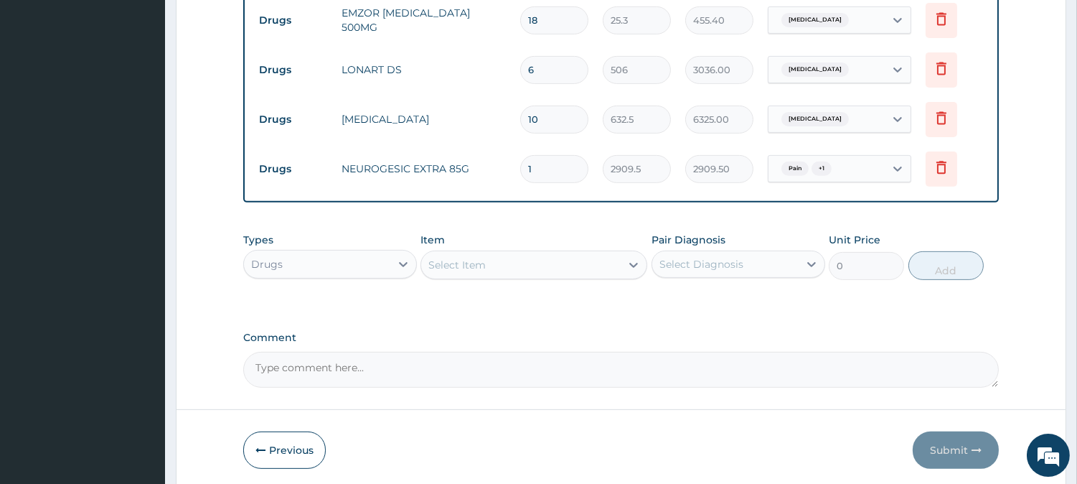
type input "10"
type input "29095.00"
type input "10"
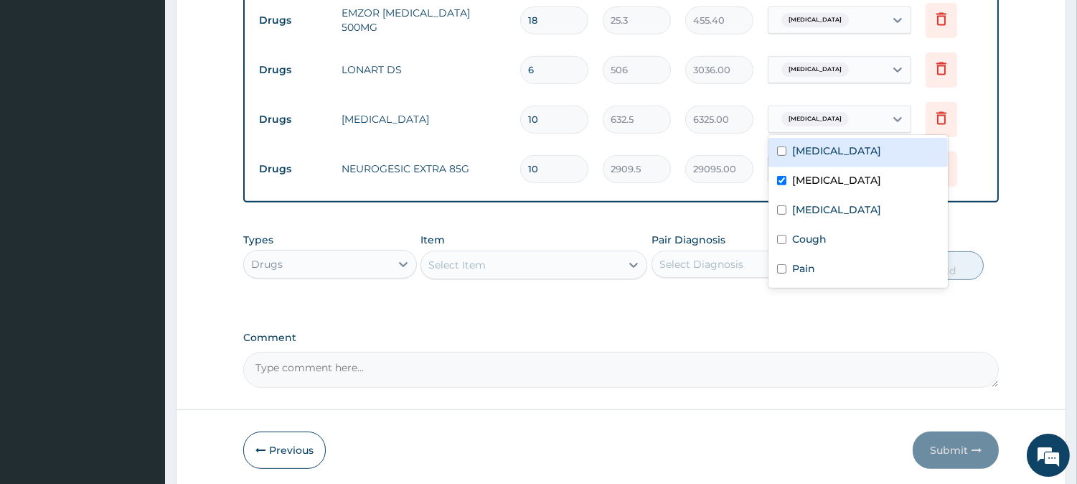
click at [830, 121] on div "[MEDICAL_DATA]" at bounding box center [827, 119] width 116 height 24
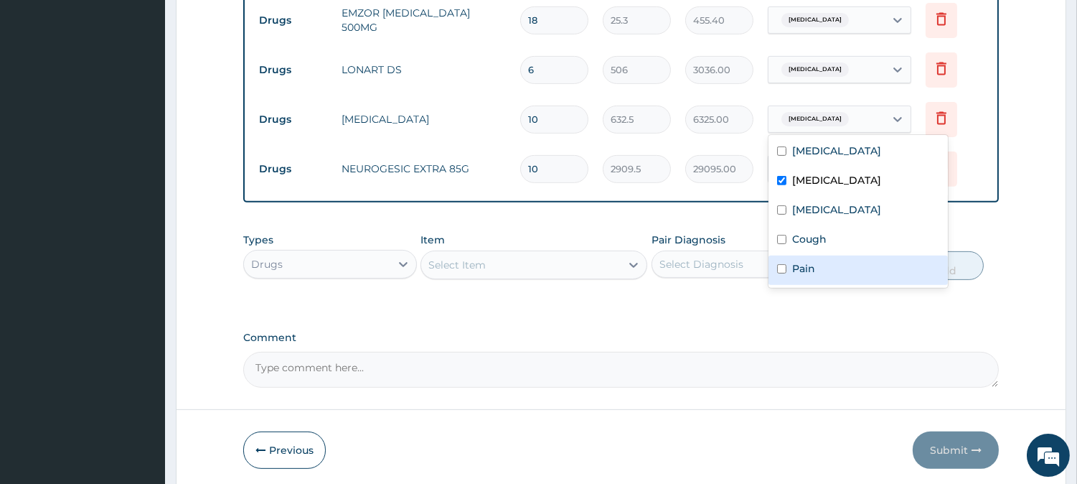
click at [808, 263] on label "Pain" at bounding box center [803, 268] width 23 height 14
checkbox input "true"
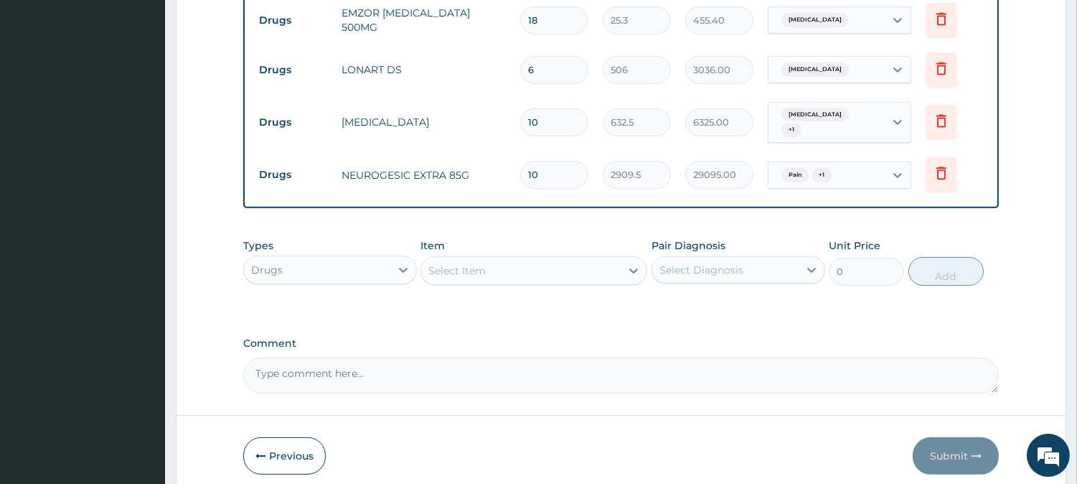
click at [596, 295] on div "Types Drugs Item Select Item Pair Diagnosis Select Diagnosis Unit Price 0 Add" at bounding box center [621, 272] width 756 height 83
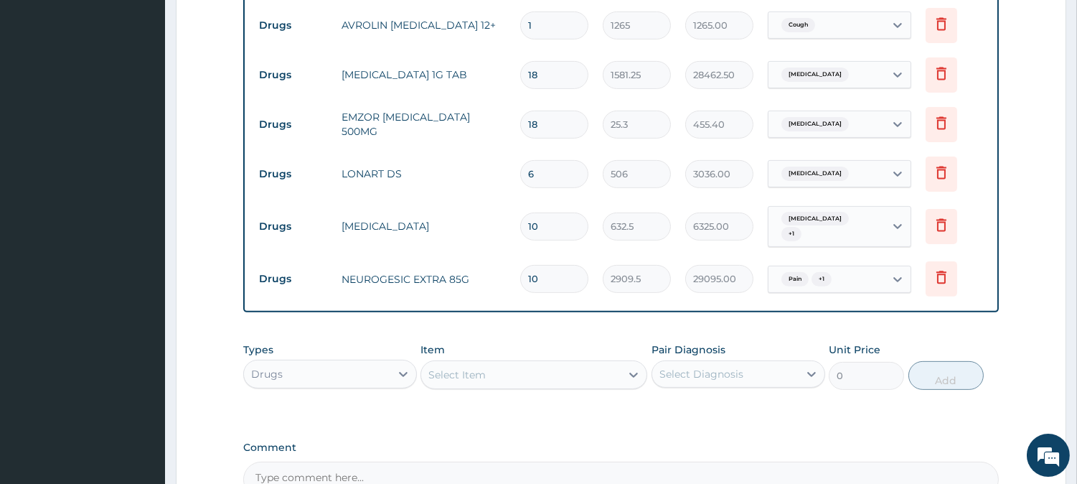
scroll to position [1102, 0]
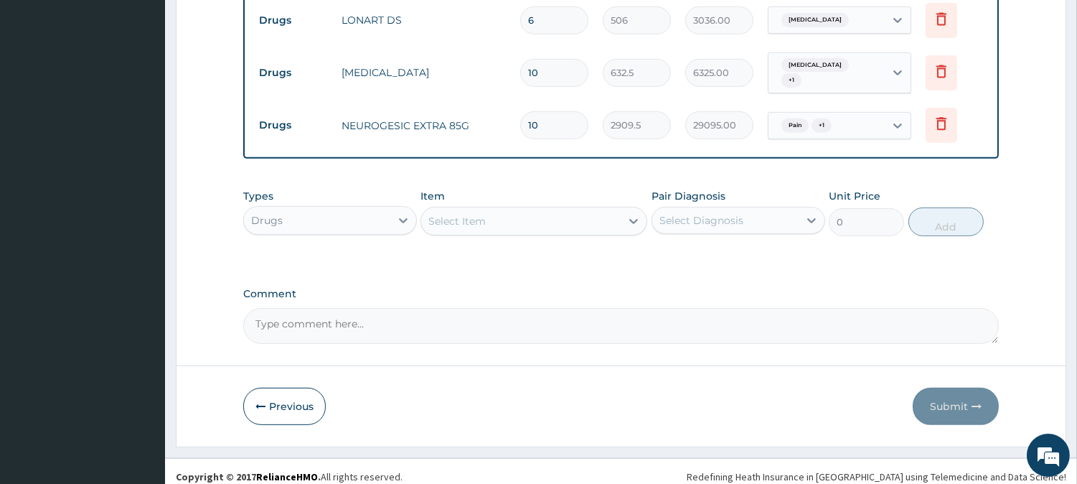
click at [571, 210] on div "Select Item" at bounding box center [520, 221] width 199 height 23
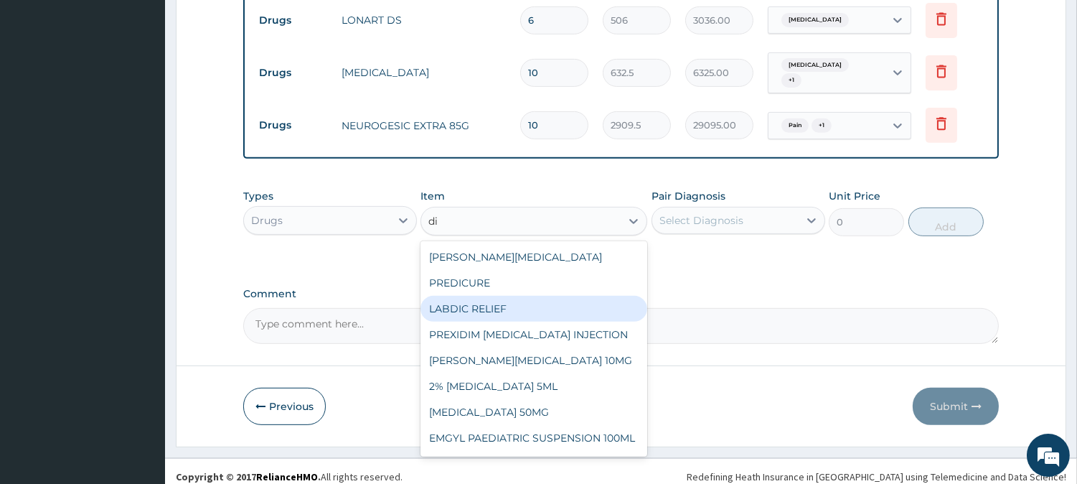
type input "dic"
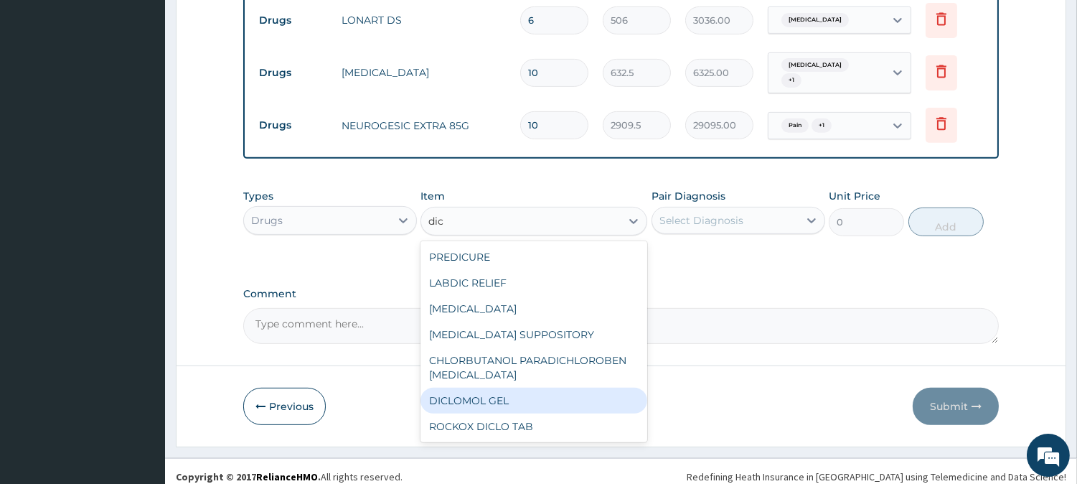
click at [520, 392] on div "DICLOMOL GEL" at bounding box center [534, 401] width 227 height 26
type input "885.5"
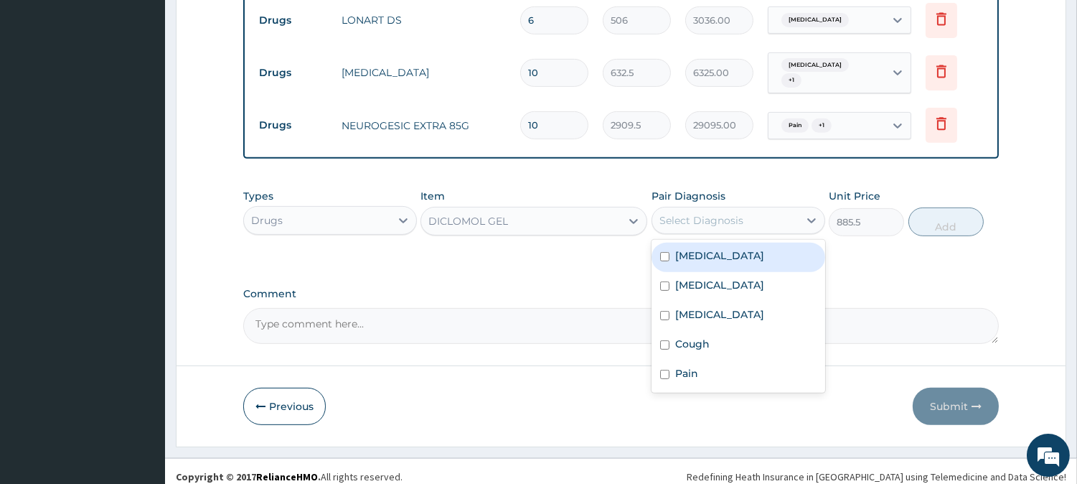
click at [774, 209] on div "Select Diagnosis" at bounding box center [725, 220] width 146 height 23
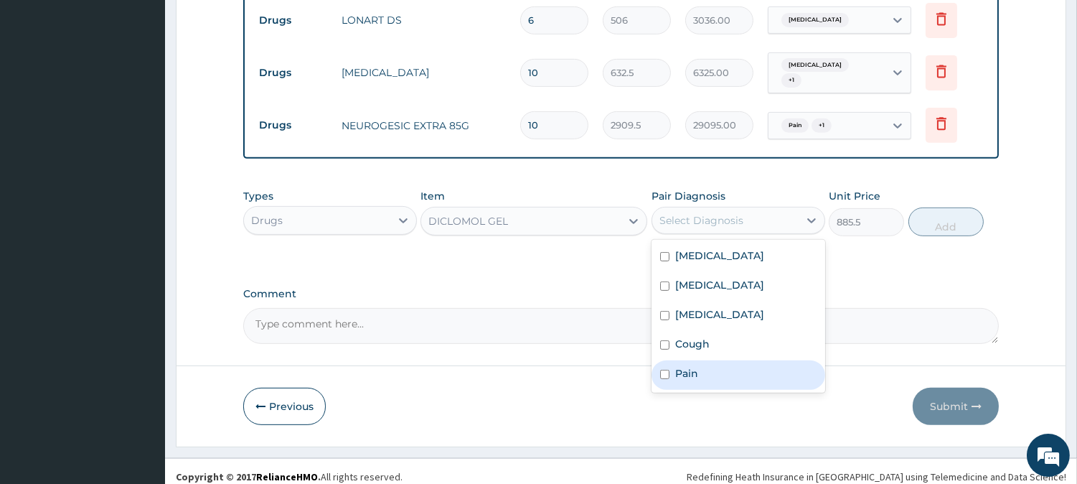
click at [711, 360] on div "Pain" at bounding box center [739, 374] width 174 height 29
checkbox input "true"
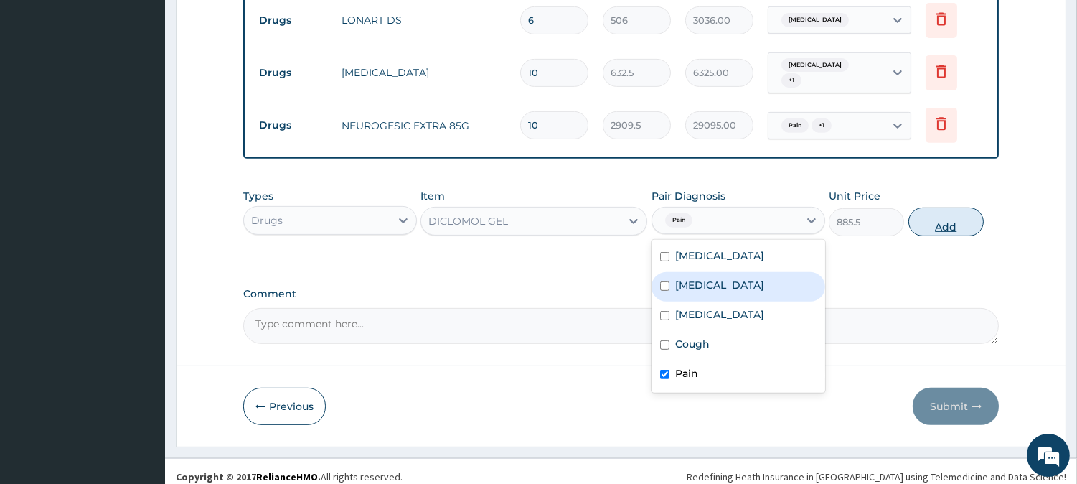
drag, startPoint x: 740, startPoint y: 268, endPoint x: 919, endPoint y: 220, distance: 185.6
click at [741, 272] on div "[MEDICAL_DATA]" at bounding box center [739, 286] width 174 height 29
checkbox input "true"
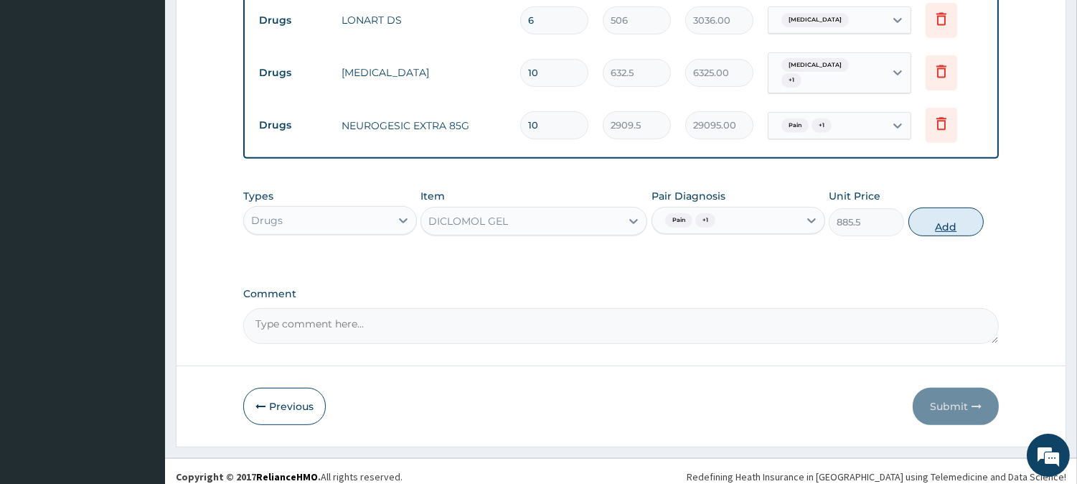
click at [935, 207] on button "Add" at bounding box center [946, 221] width 75 height 29
type input "0"
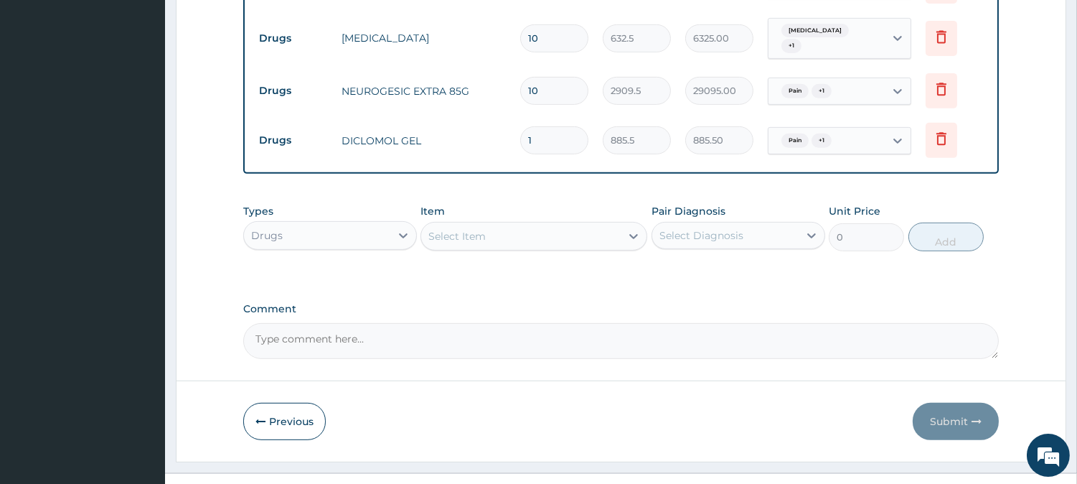
scroll to position [1152, 0]
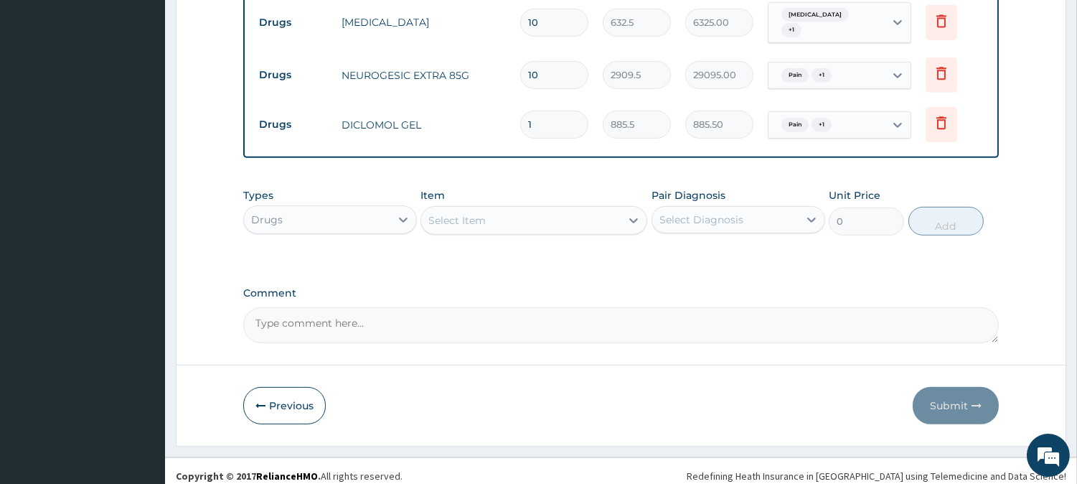
click at [563, 70] on input "10" at bounding box center [554, 75] width 68 height 28
type input "1"
type input "2909.50"
type input "0.00"
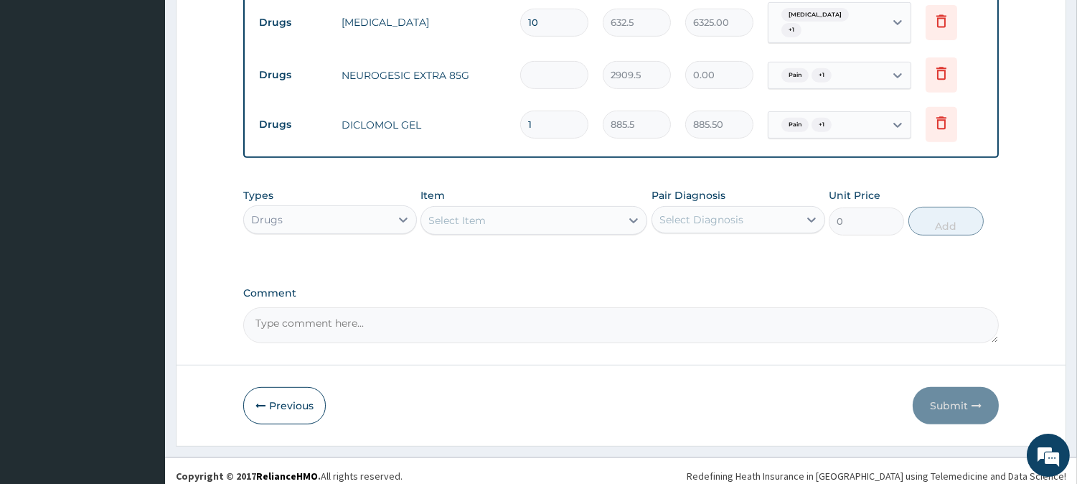
type input "6"
type input "17457.00"
type input "6"
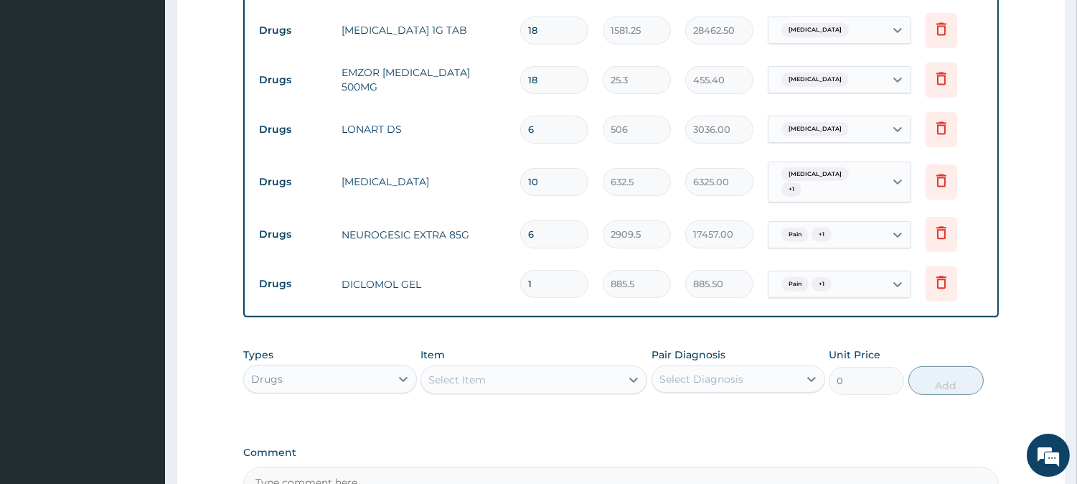
scroll to position [914, 0]
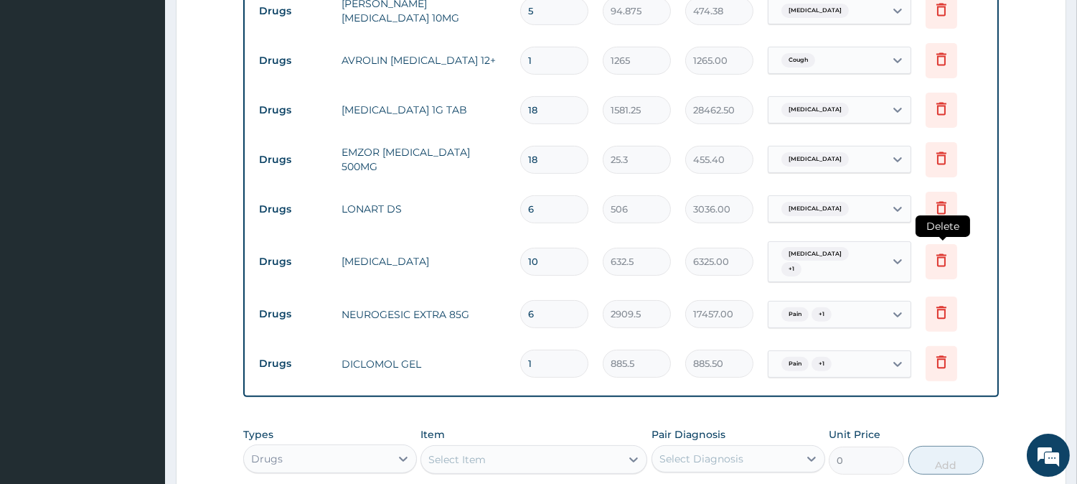
click at [943, 255] on icon at bounding box center [941, 259] width 17 height 17
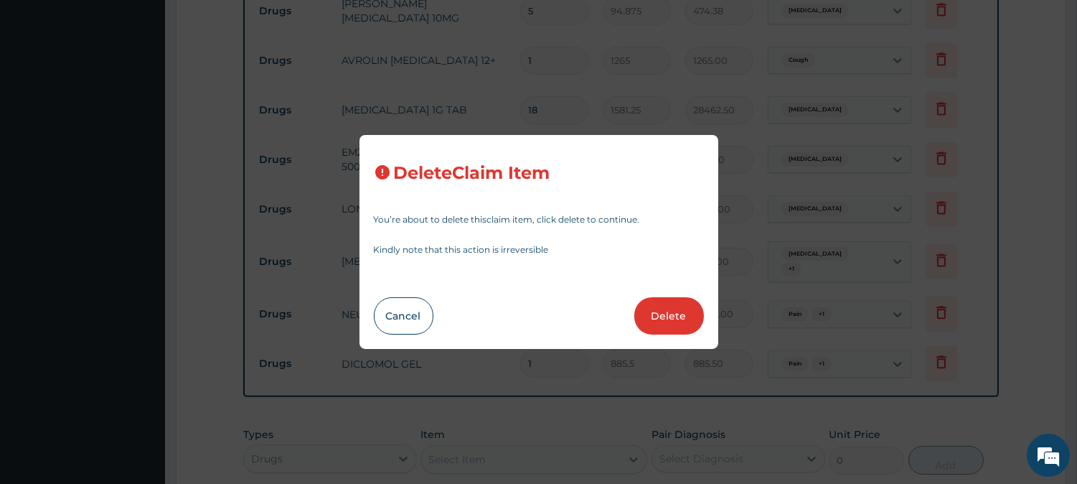
drag, startPoint x: 685, startPoint y: 318, endPoint x: 705, endPoint y: 304, distance: 24.3
click at [685, 317] on button "Delete" at bounding box center [669, 315] width 70 height 37
type input "6"
type input "2909.5"
type input "17457.00"
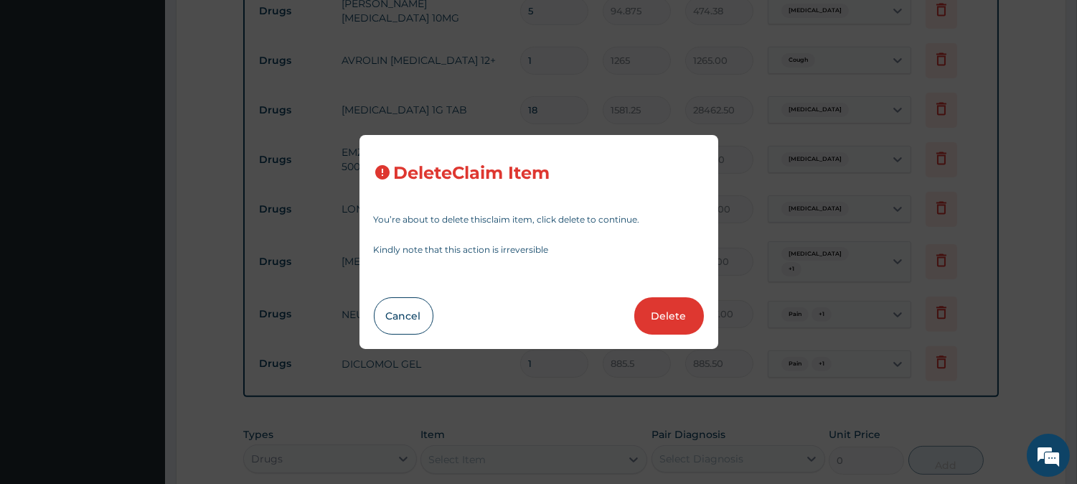
type input "1"
type input "885.5"
type input "885.50"
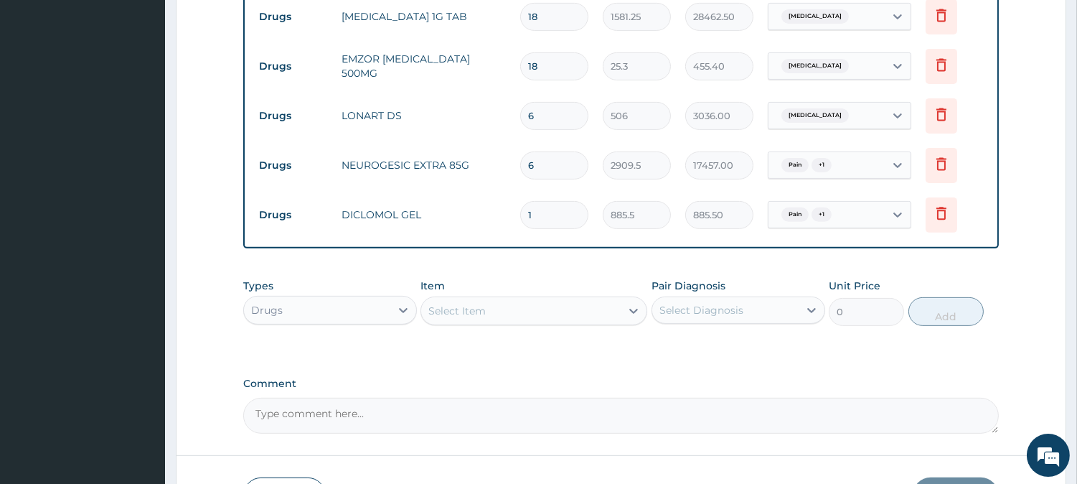
scroll to position [1102, 0]
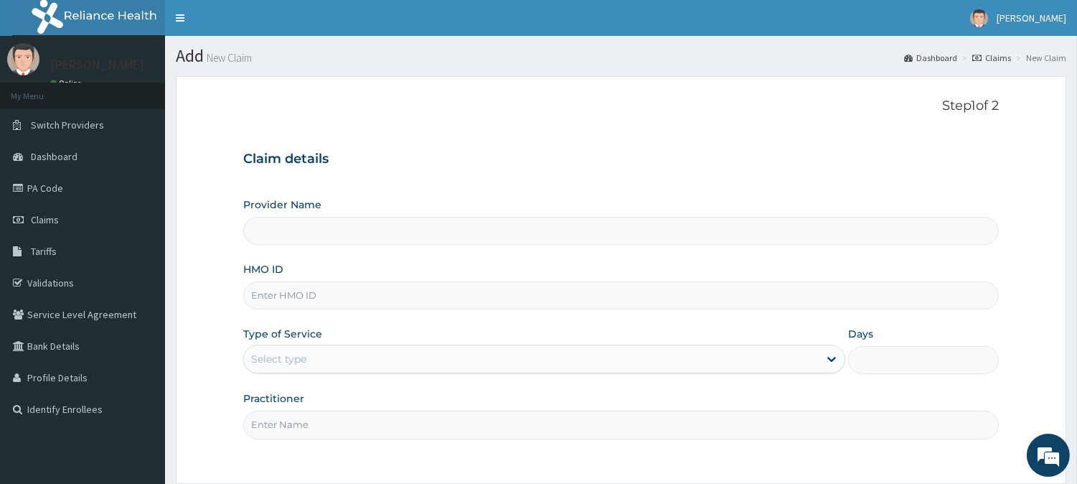
scroll to position [128, 0]
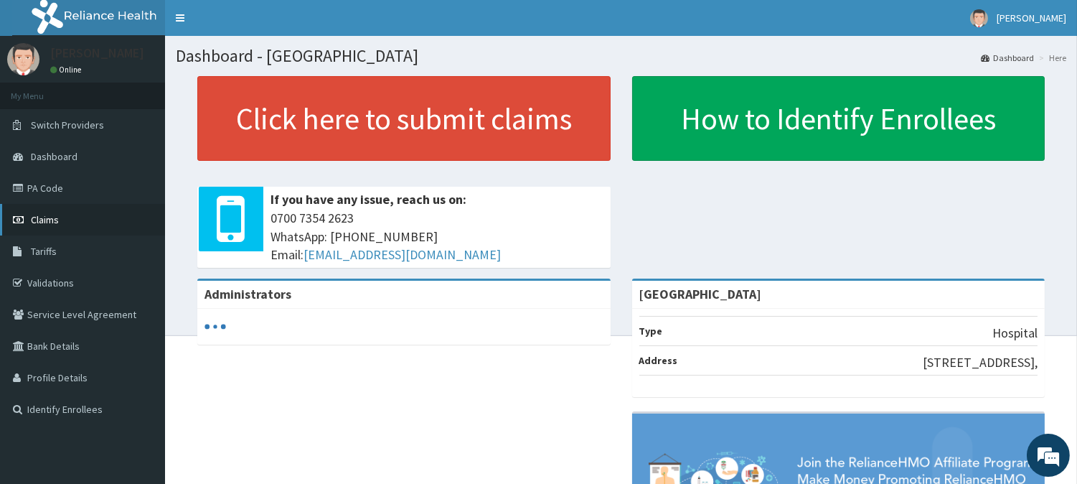
click at [79, 226] on link "Claims" at bounding box center [82, 220] width 165 height 32
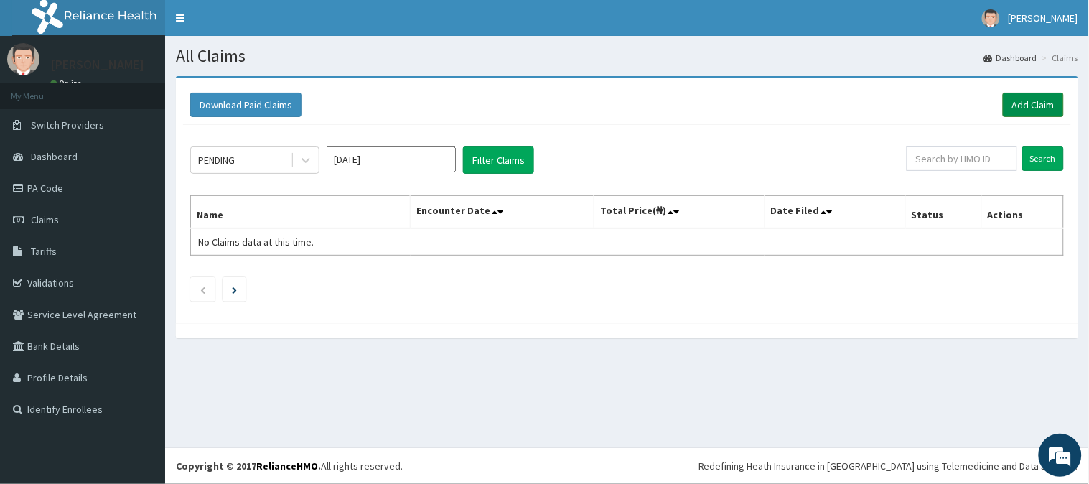
click at [1010, 103] on link "Add Claim" at bounding box center [1033, 105] width 61 height 24
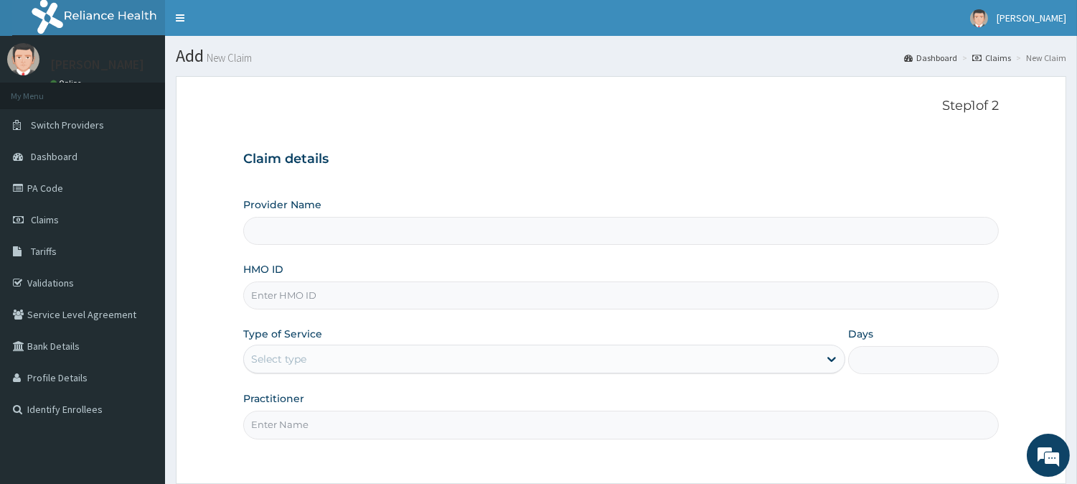
type input "[GEOGRAPHIC_DATA]"
click at [432, 292] on input "HMO ID" at bounding box center [621, 295] width 756 height 28
type input "LBP/10122/A"
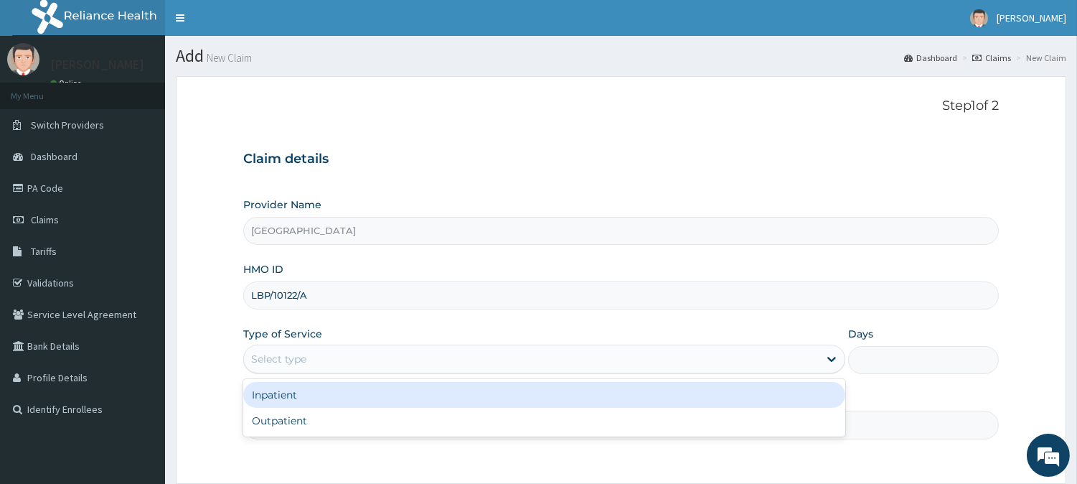
click at [469, 356] on div "Select type" at bounding box center [531, 358] width 575 height 23
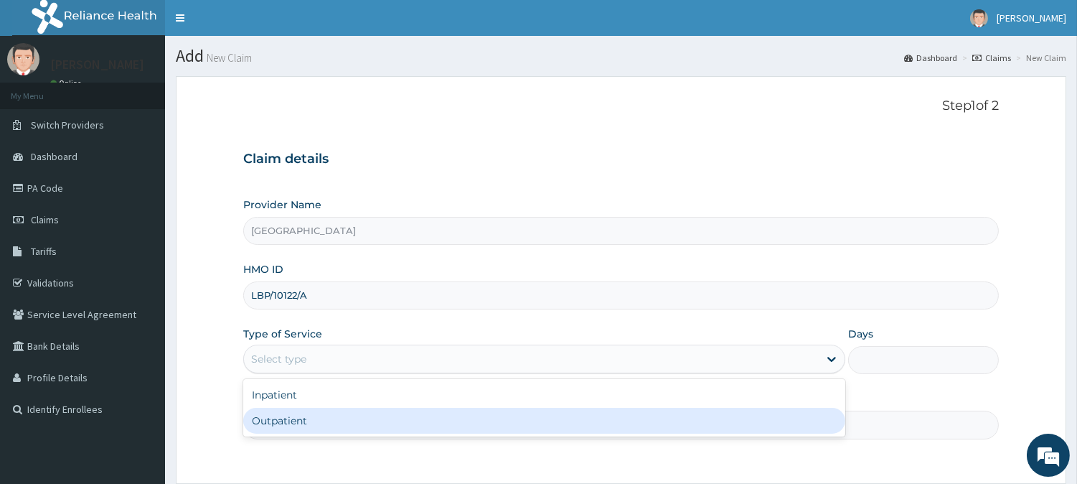
click at [385, 423] on div "Outpatient" at bounding box center [544, 421] width 602 height 26
type input "1"
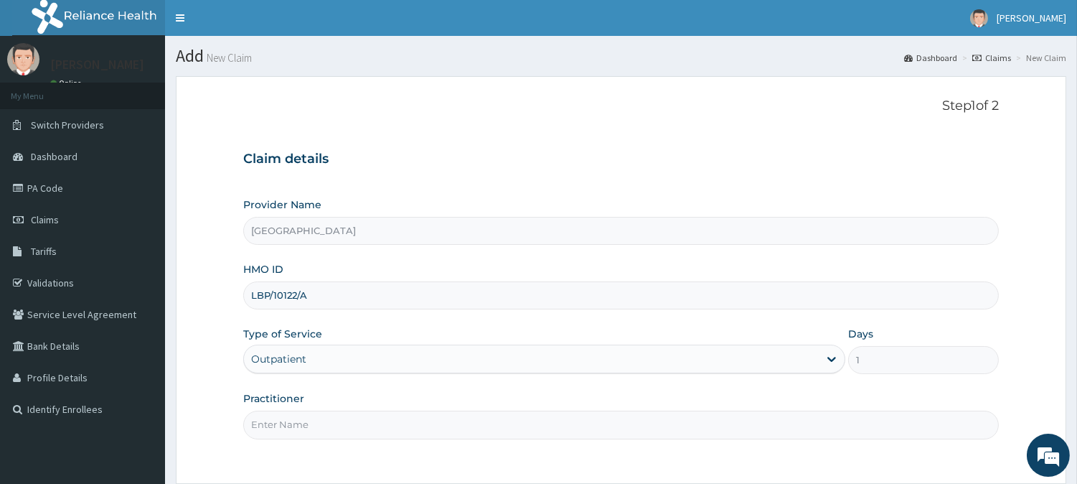
click at [382, 422] on input "Practitioner" at bounding box center [621, 424] width 756 height 28
type input "[PERSON_NAME]"
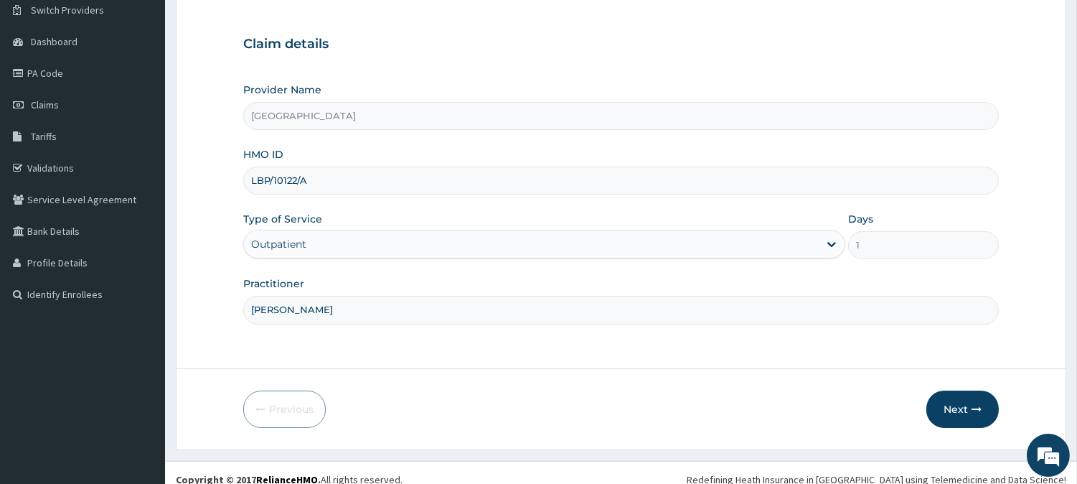
scroll to position [128, 0]
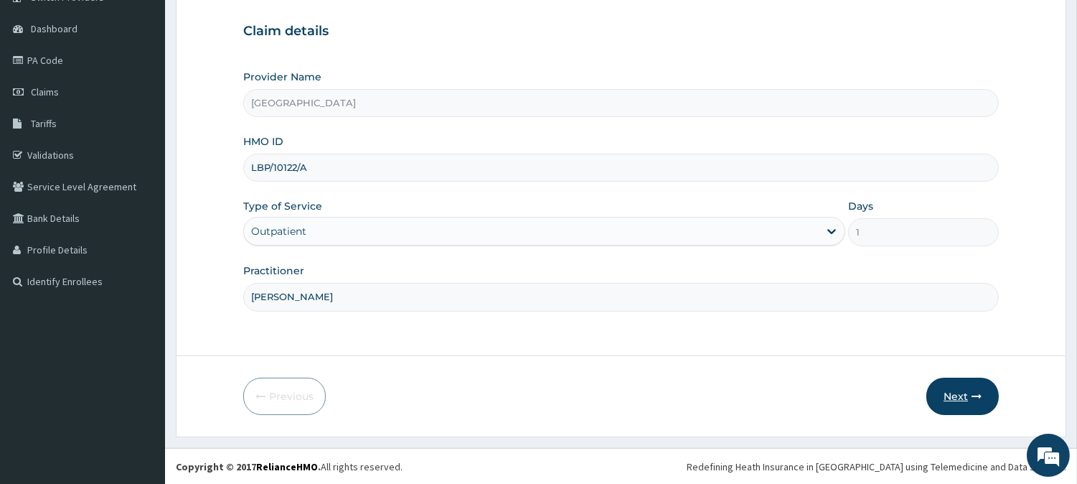
click at [950, 393] on button "Next" at bounding box center [962, 395] width 72 height 37
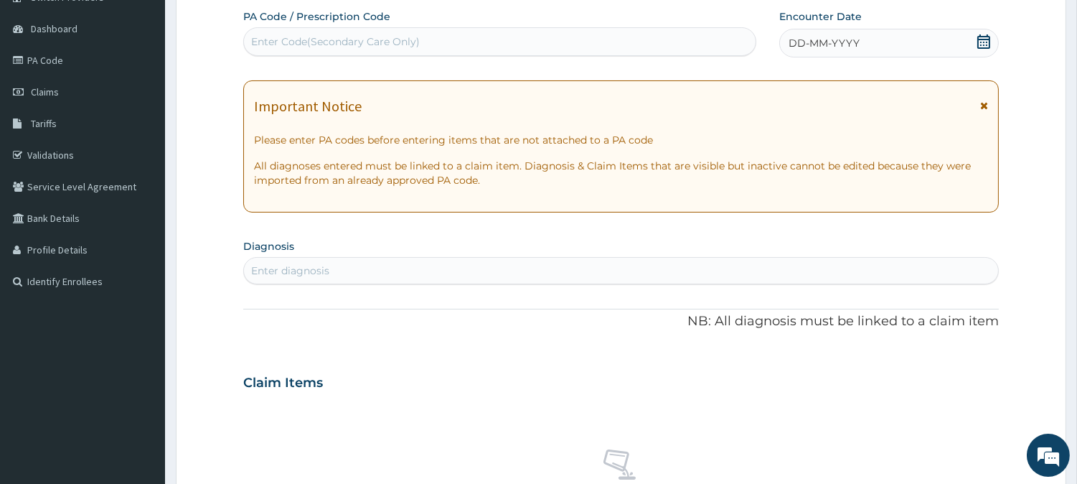
click at [892, 47] on div "DD-MM-YYYY" at bounding box center [889, 43] width 220 height 29
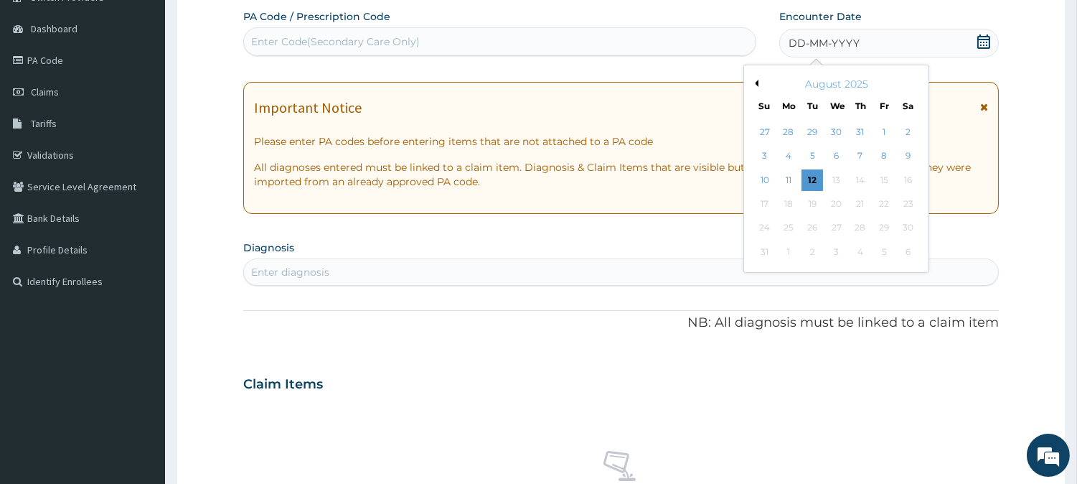
click at [756, 81] on button "Previous Month" at bounding box center [754, 83] width 7 height 7
click at [814, 203] on div "22" at bounding box center [813, 204] width 22 height 22
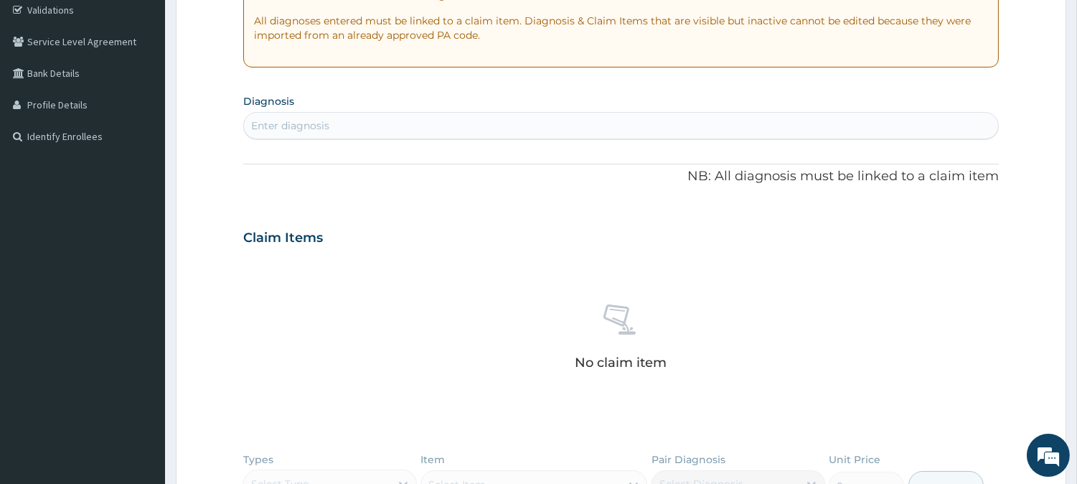
scroll to position [288, 0]
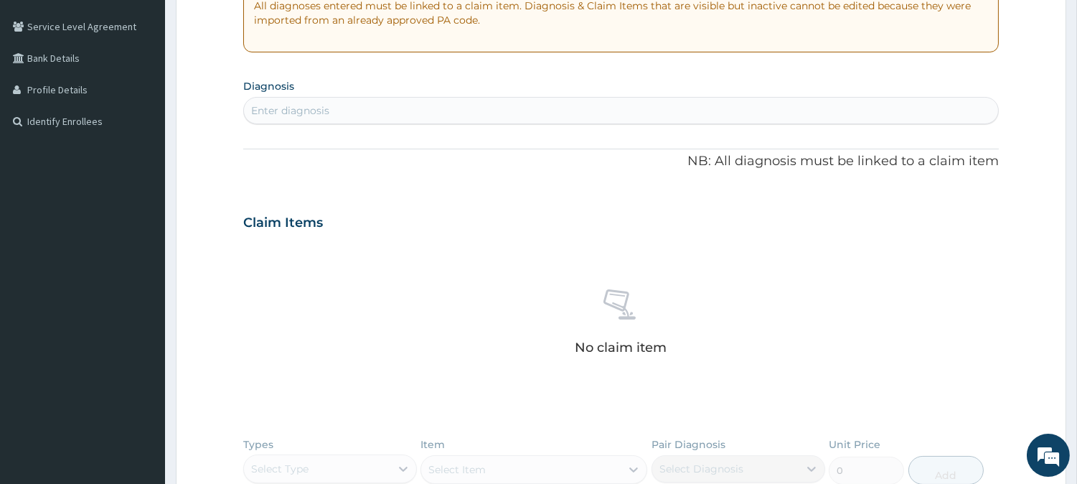
click at [440, 116] on div "Enter diagnosis" at bounding box center [621, 110] width 754 height 23
type input "malari"
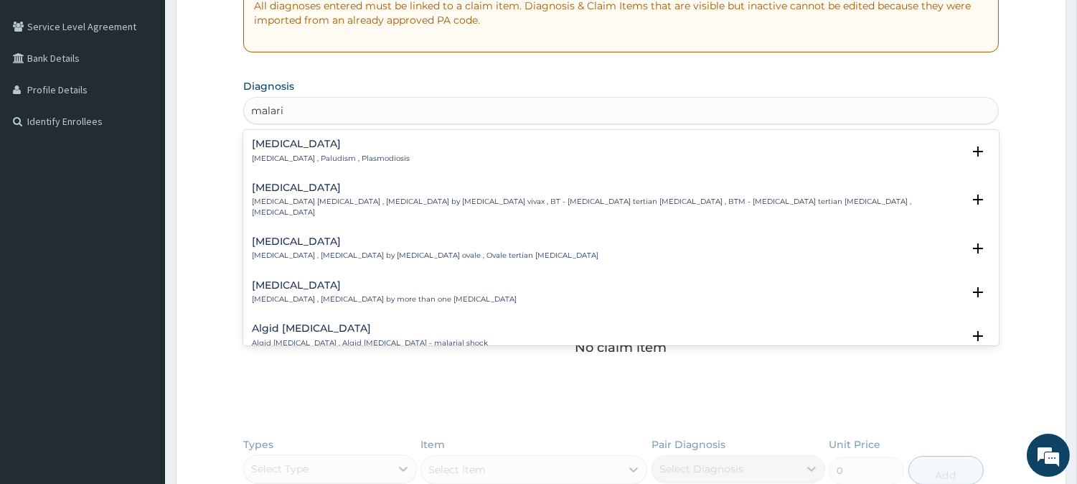
click at [283, 154] on p "[MEDICAL_DATA] , Paludism , Plasmodiosis" at bounding box center [331, 159] width 158 height 10
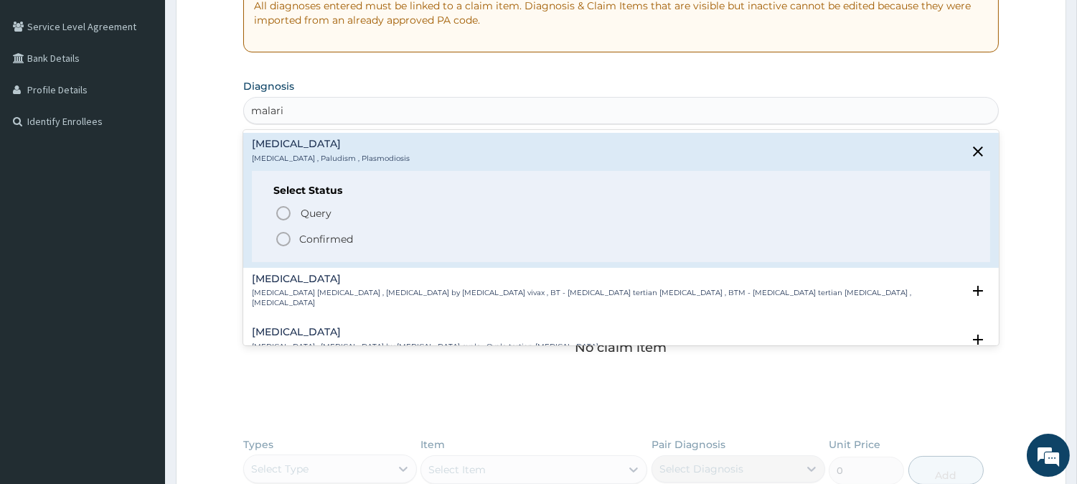
click at [291, 235] on icon "status option filled" at bounding box center [283, 238] width 17 height 17
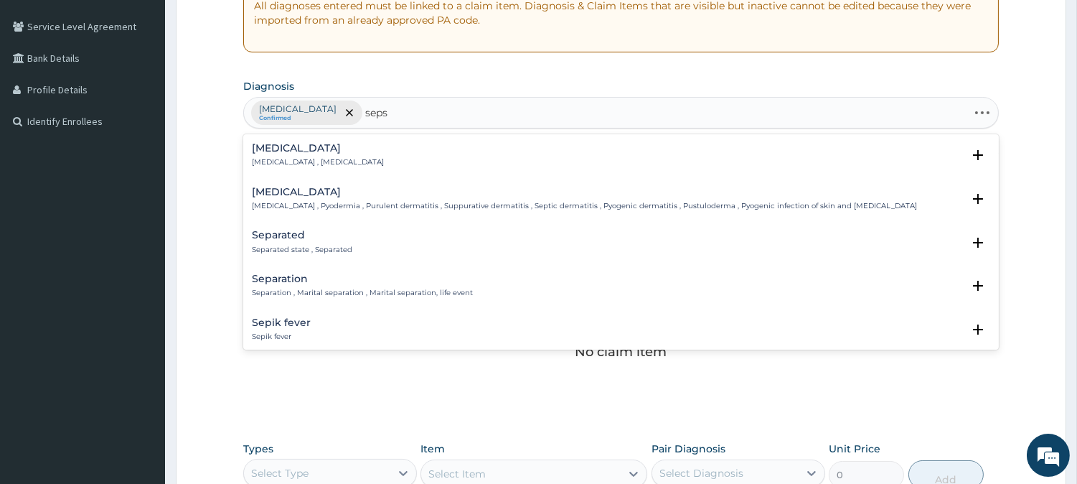
type input "sepsi"
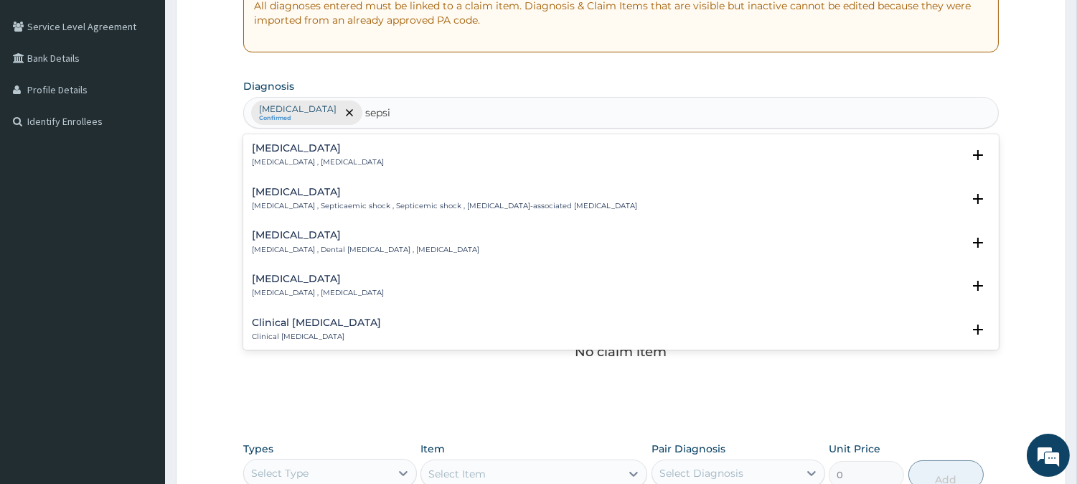
click at [275, 156] on div "[MEDICAL_DATA] [MEDICAL_DATA] , [MEDICAL_DATA]" at bounding box center [318, 155] width 132 height 25
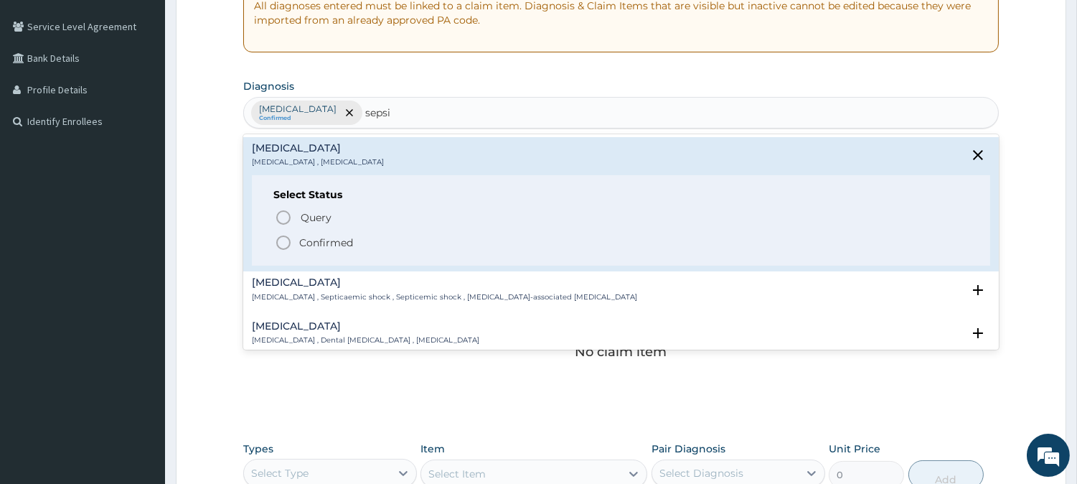
click at [305, 249] on p "Confirmed" at bounding box center [326, 242] width 54 height 14
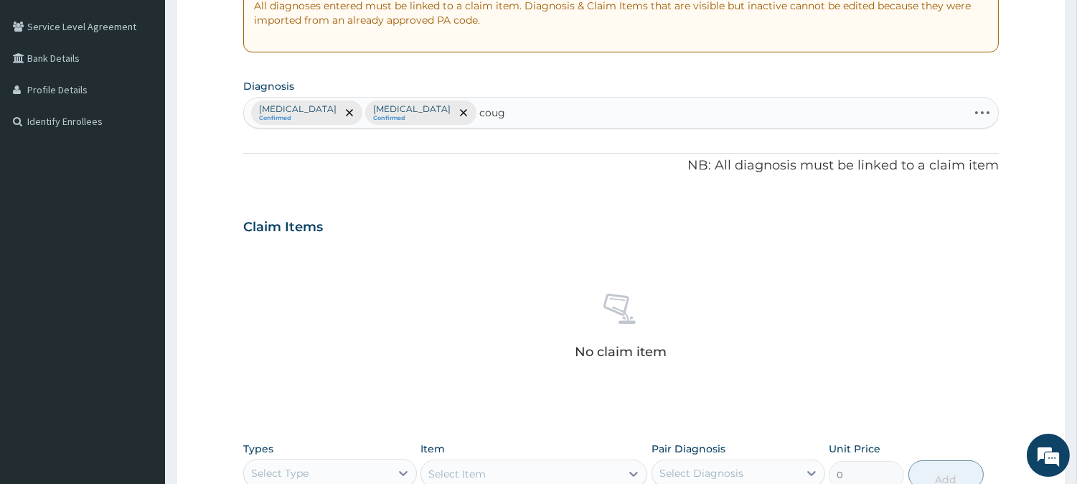
type input "cough"
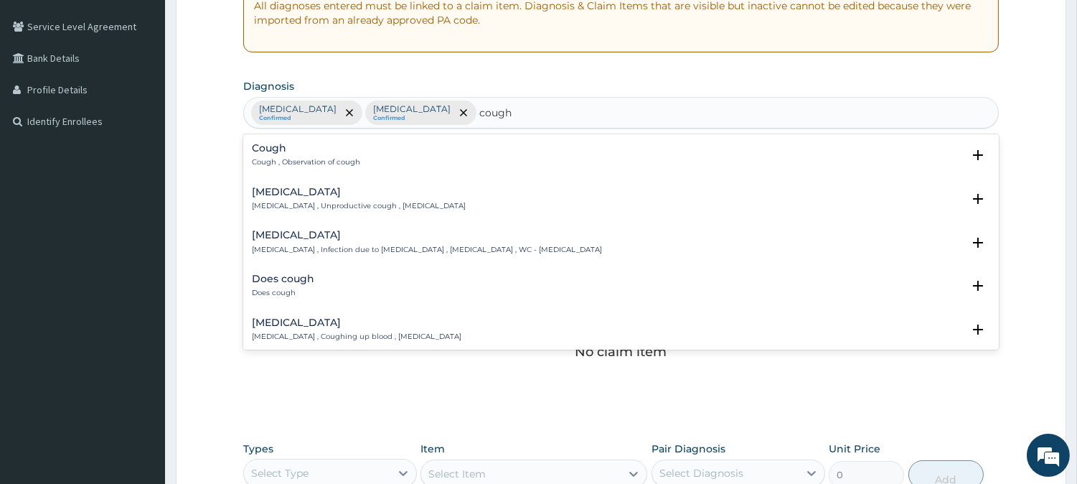
click at [299, 157] on p "Cough , Observation of cough" at bounding box center [306, 162] width 108 height 10
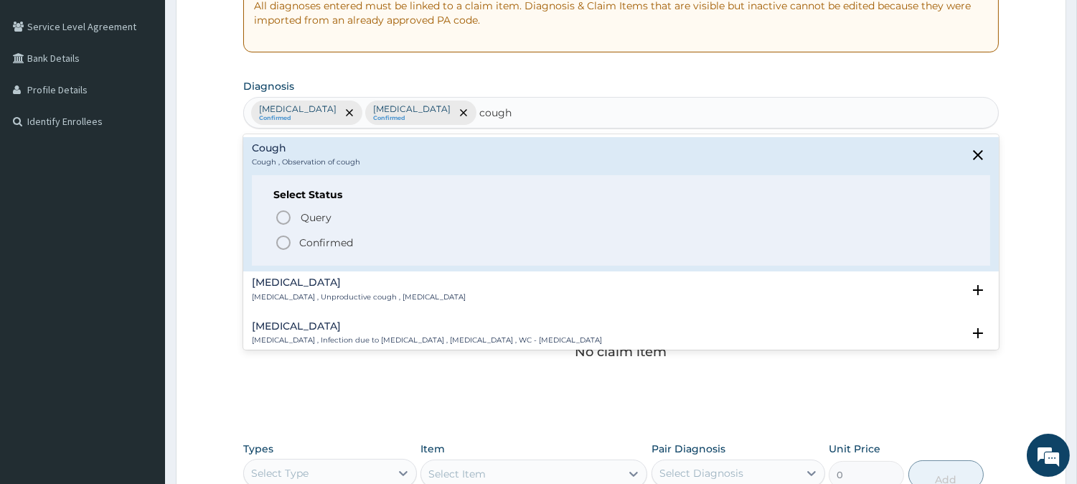
click at [278, 246] on icon "status option filled" at bounding box center [283, 242] width 17 height 17
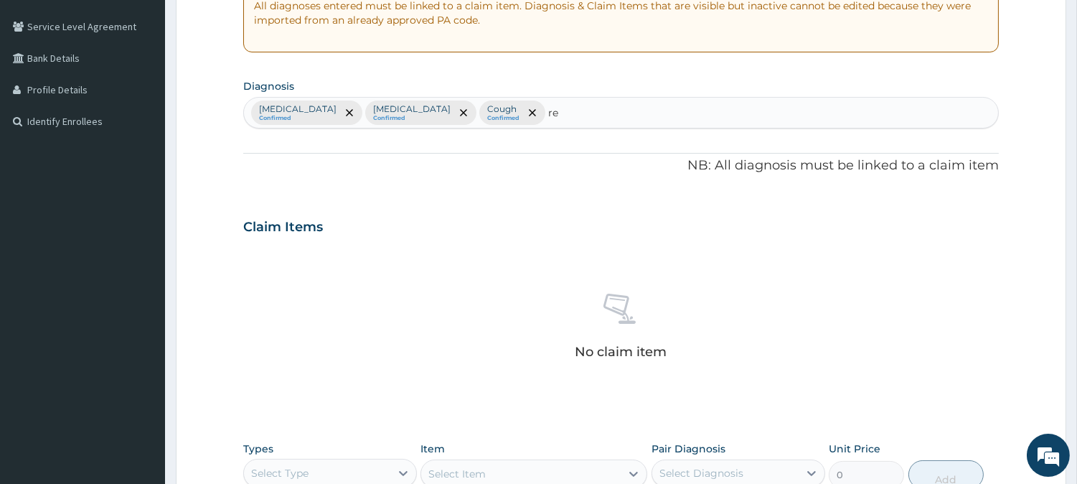
type input "r"
type input "hypertens"
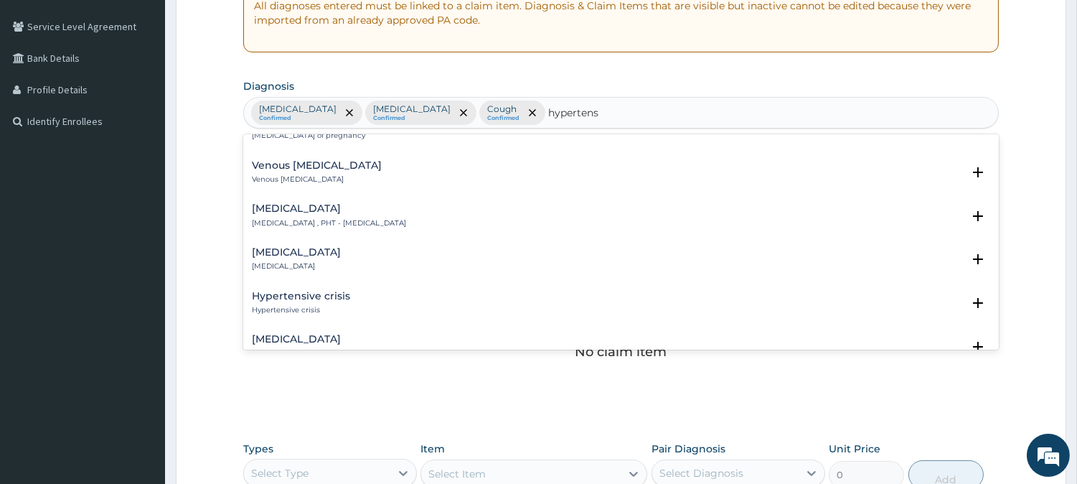
scroll to position [239, 0]
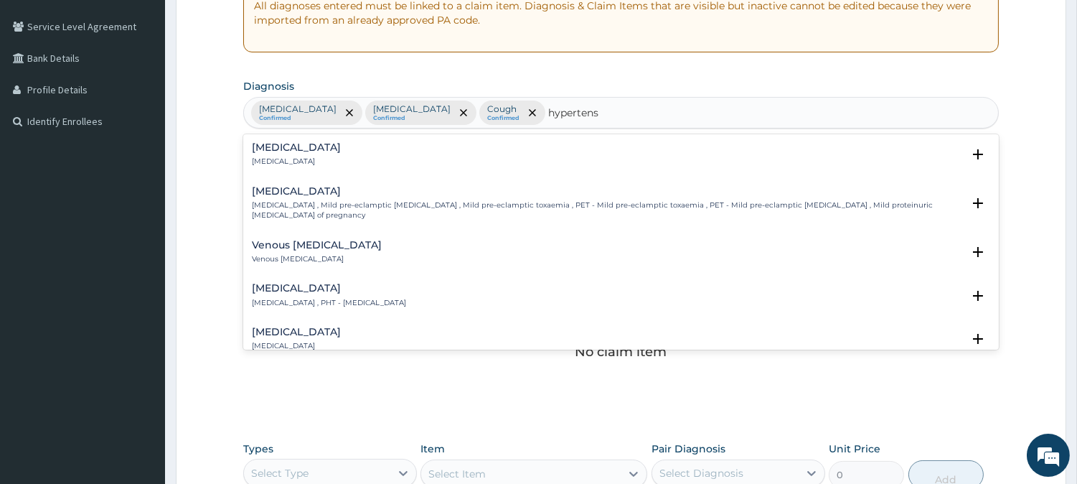
click at [300, 145] on div "[MEDICAL_DATA] [MEDICAL_DATA]" at bounding box center [296, 154] width 89 height 25
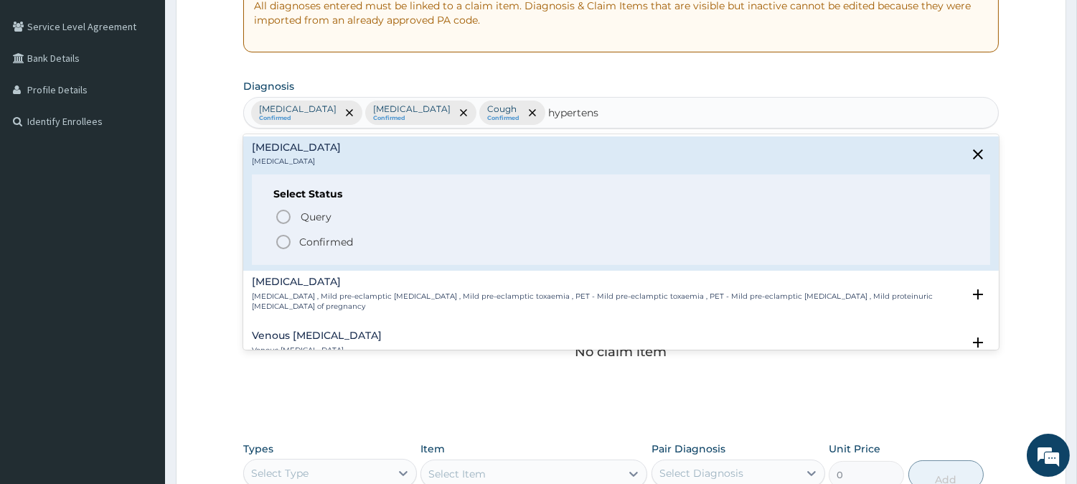
click at [288, 233] on icon "status option filled" at bounding box center [283, 241] width 17 height 17
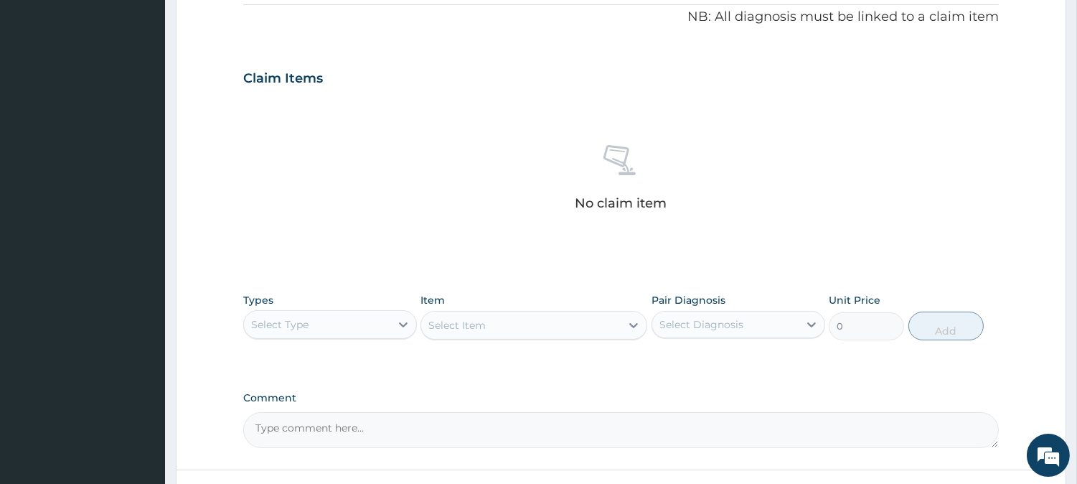
scroll to position [550, 0]
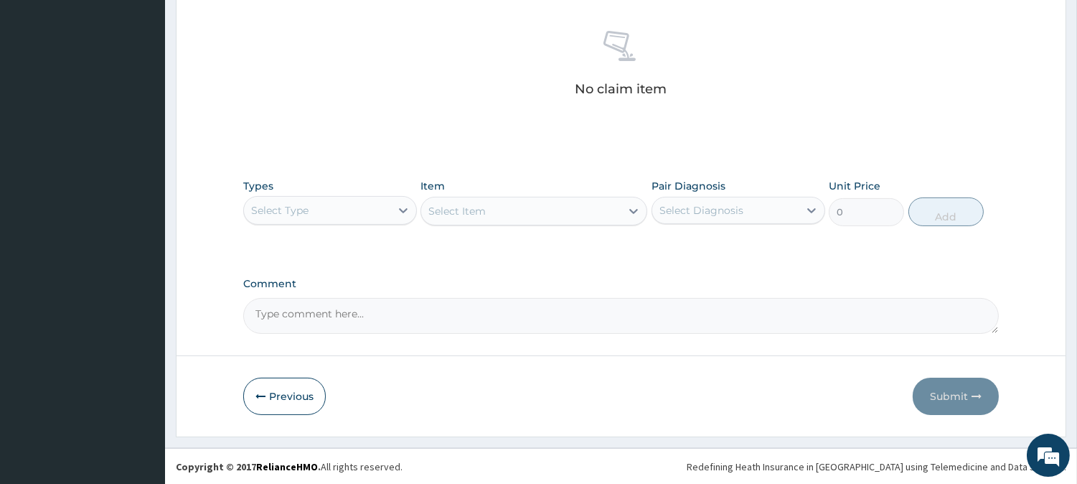
click at [339, 206] on div "Select Type" at bounding box center [317, 210] width 146 height 23
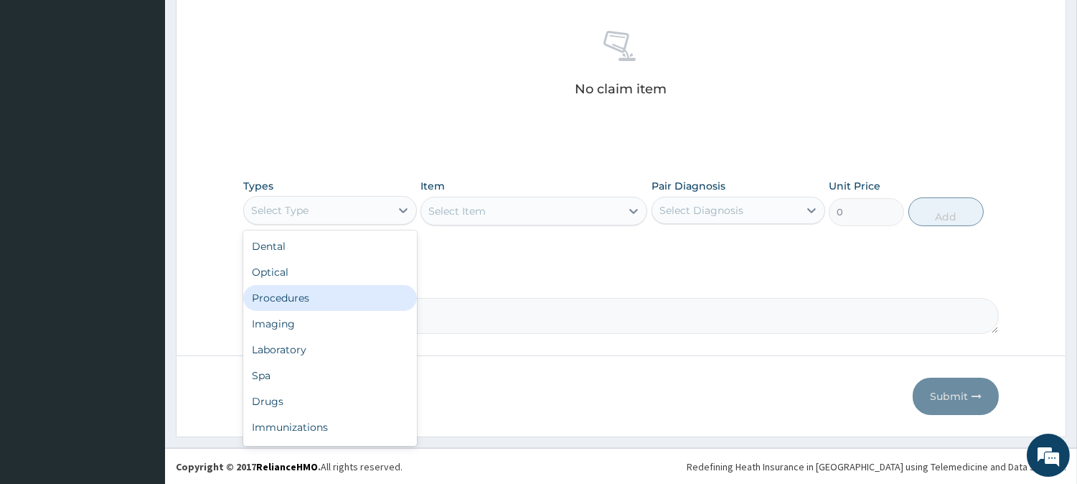
click at [305, 300] on div "Procedures" at bounding box center [330, 298] width 174 height 26
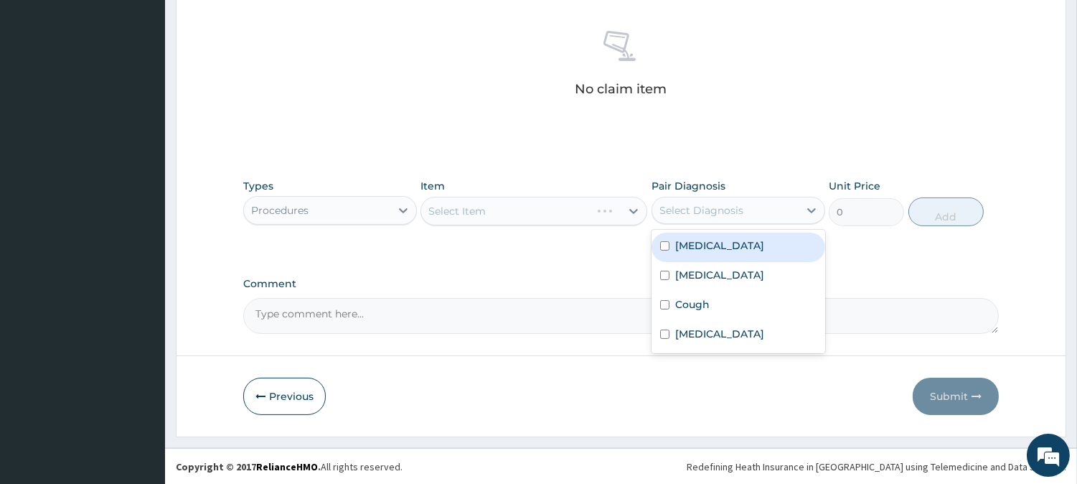
click at [731, 204] on div "Select Diagnosis" at bounding box center [701, 210] width 84 height 14
click at [721, 241] on div "[MEDICAL_DATA]" at bounding box center [739, 247] width 174 height 29
checkbox input "true"
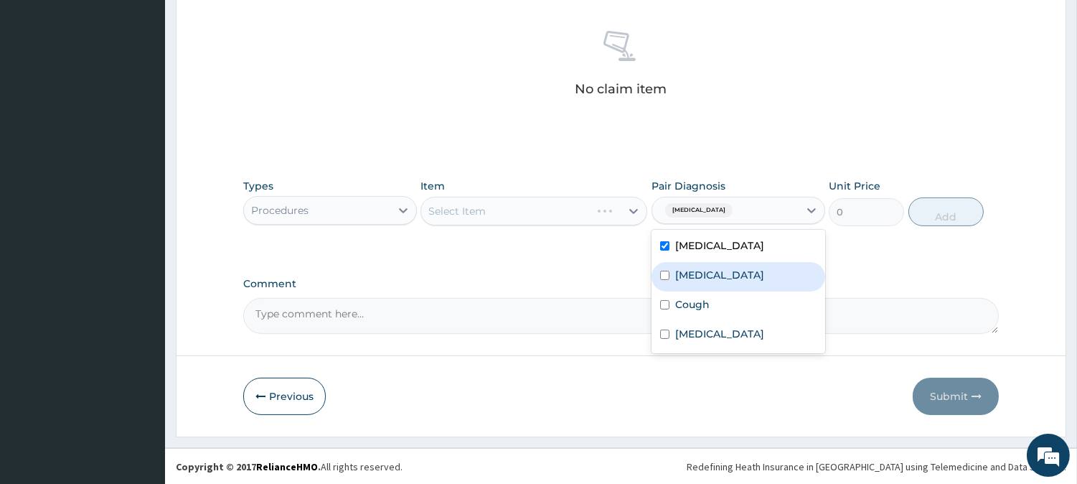
click at [708, 262] on div "[MEDICAL_DATA]" at bounding box center [739, 276] width 174 height 29
checkbox input "true"
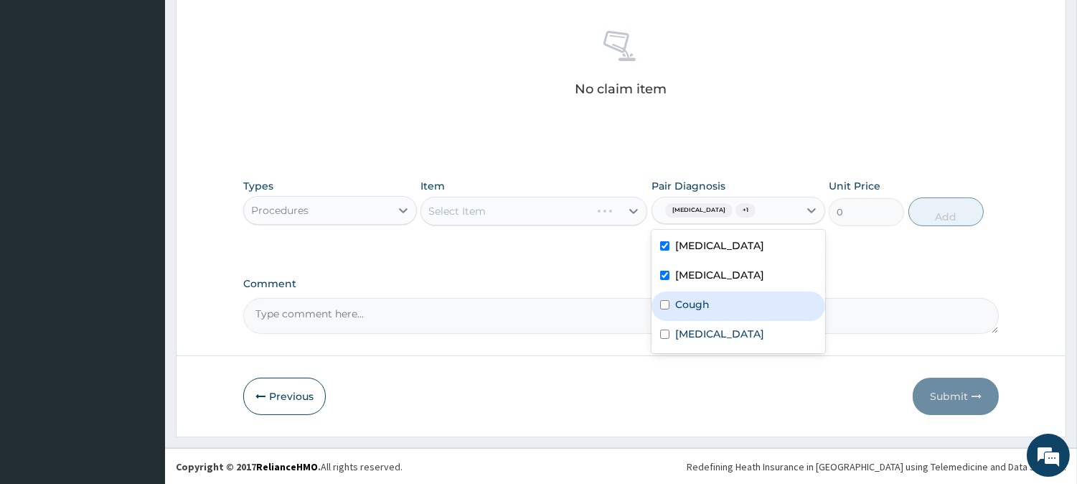
click at [700, 314] on div "Cough" at bounding box center [739, 305] width 174 height 29
checkbox input "true"
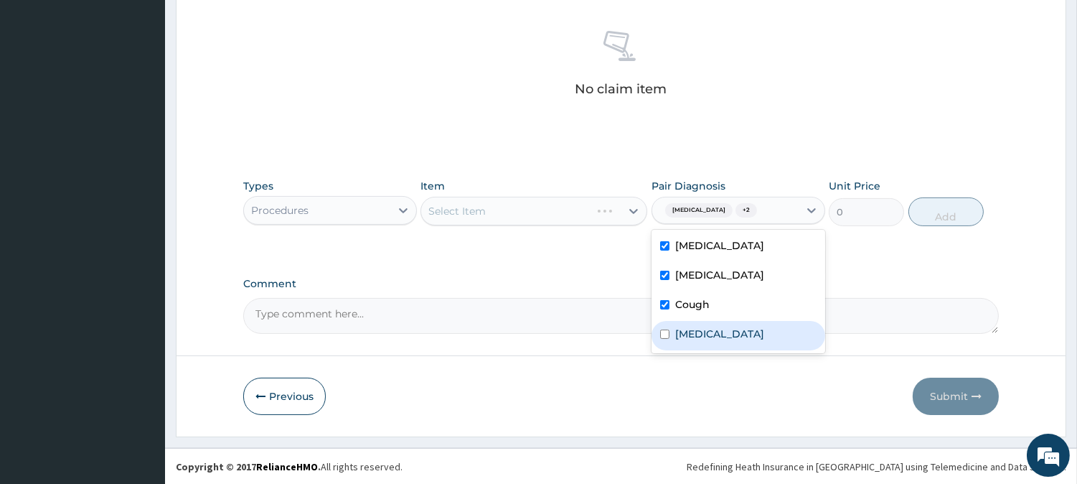
drag, startPoint x: 700, startPoint y: 327, endPoint x: 677, endPoint y: 309, distance: 29.1
click at [698, 327] on label "[MEDICAL_DATA]" at bounding box center [719, 334] width 89 height 14
checkbox input "true"
click at [605, 198] on div "Select Item" at bounding box center [534, 211] width 227 height 29
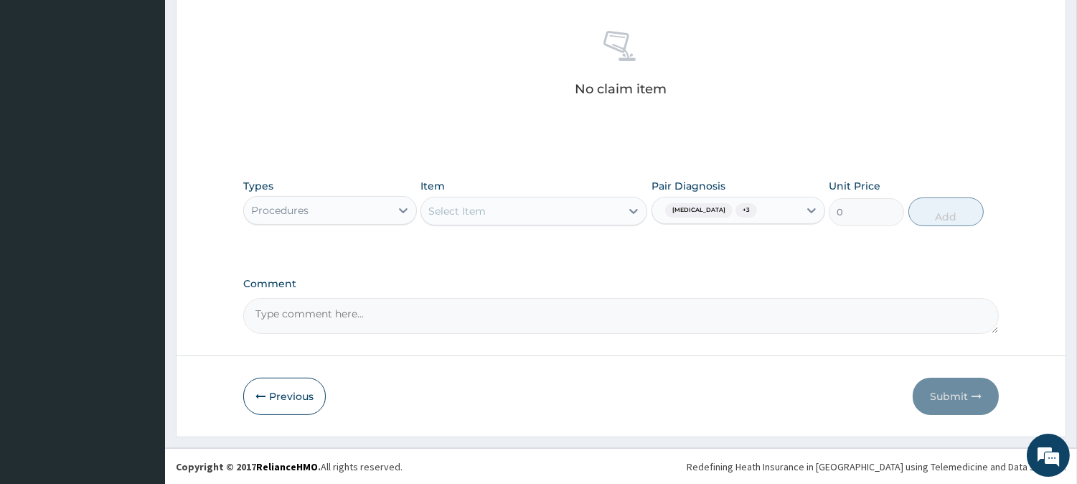
click at [593, 202] on div "Select Item" at bounding box center [520, 210] width 199 height 23
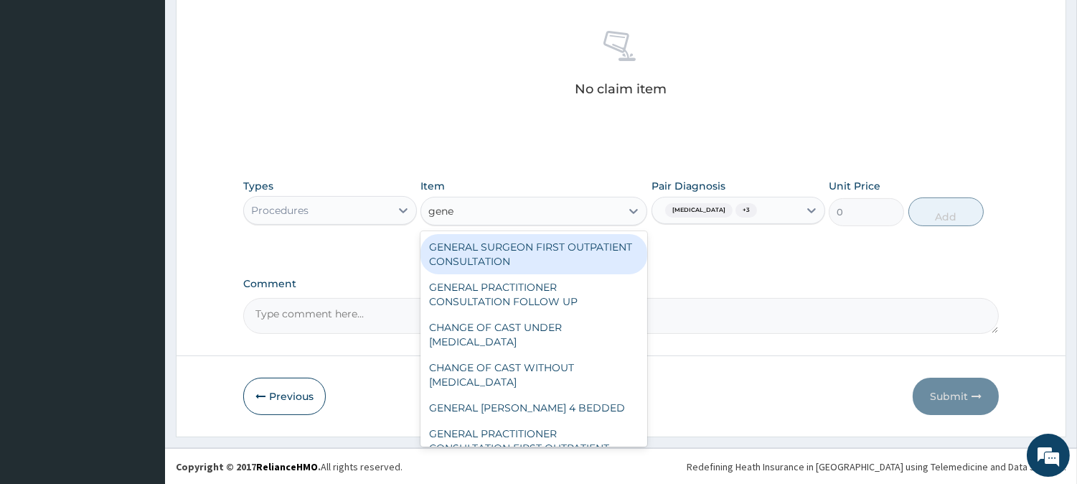
type input "gener"
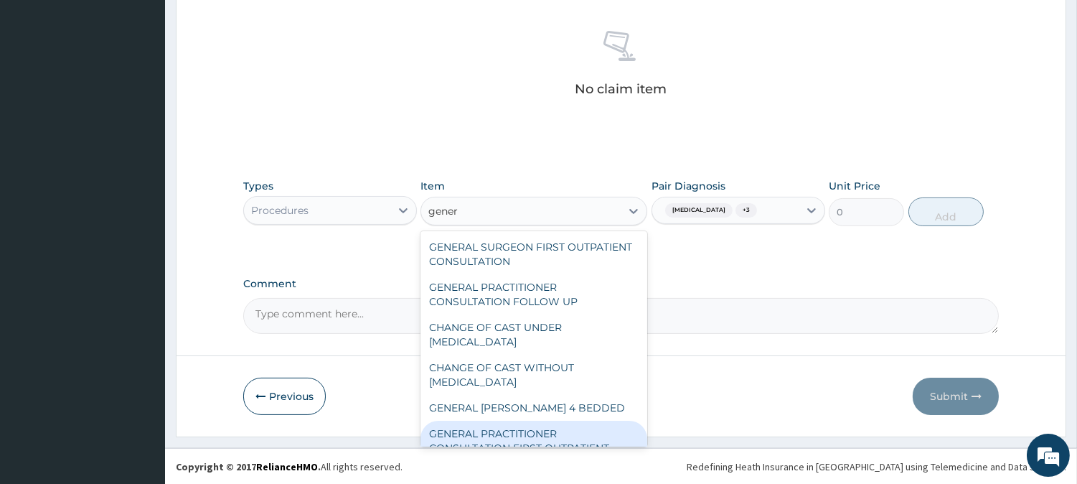
click at [556, 422] on div "GENERAL SURGEON FIRST OUTPATIENT CONSULTATION GENERAL PRACTITIONER CONSULTATION…" at bounding box center [534, 338] width 227 height 215
click at [556, 422] on div "GENERAL PRACTITIONER CONSULTATION FIRST OUTPATIENT CONSULTATION" at bounding box center [534, 448] width 227 height 55
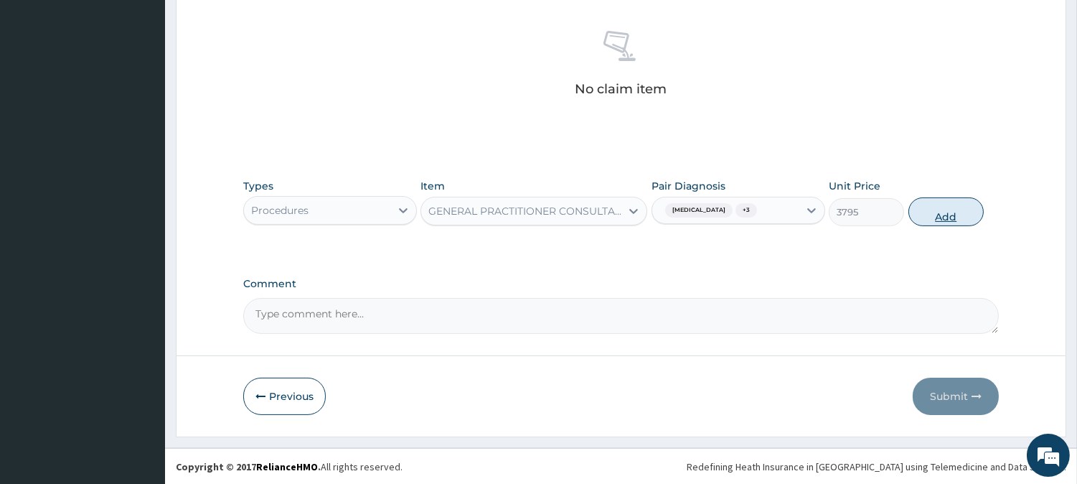
click at [929, 204] on button "Add" at bounding box center [946, 211] width 75 height 29
type input "0"
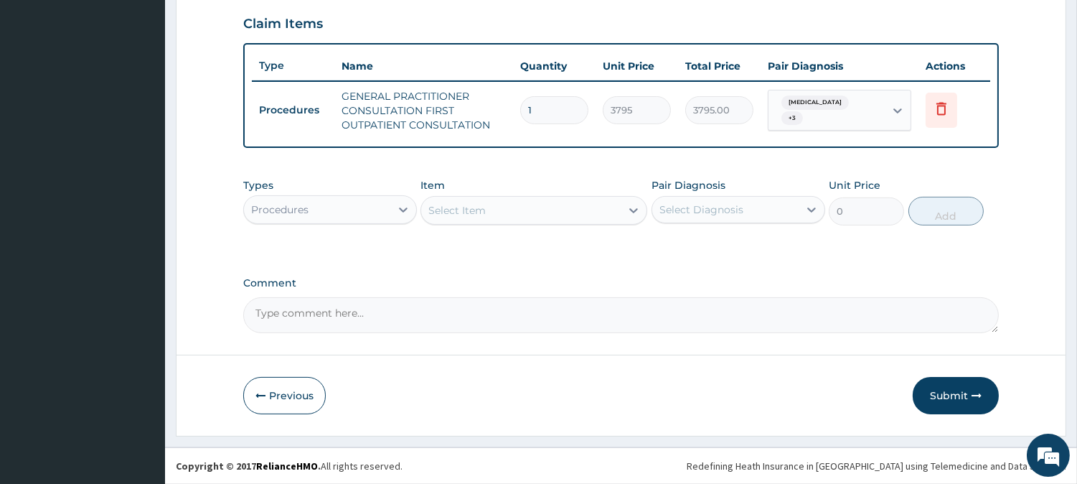
scroll to position [489, 0]
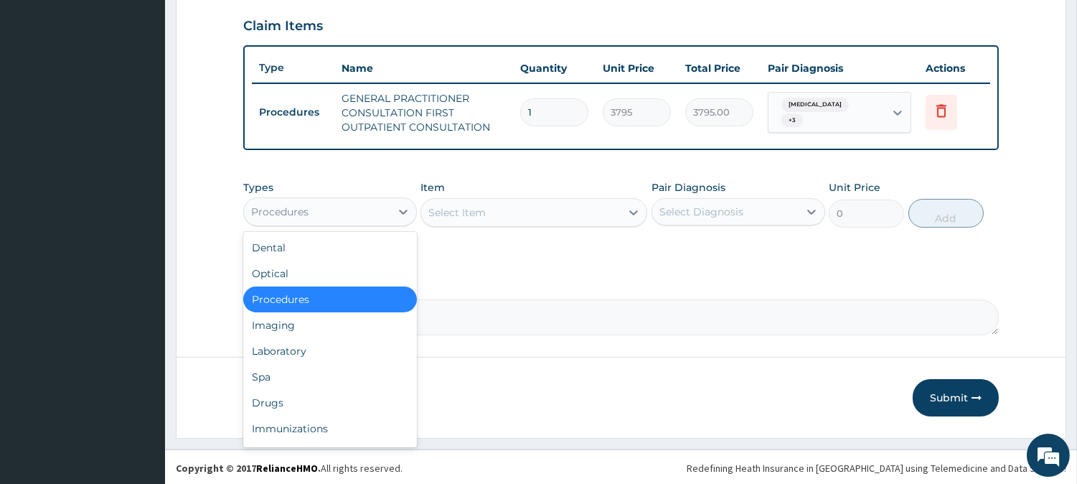
click at [386, 214] on div "Procedures" at bounding box center [317, 211] width 146 height 23
click at [329, 350] on div "Laboratory" at bounding box center [330, 351] width 174 height 26
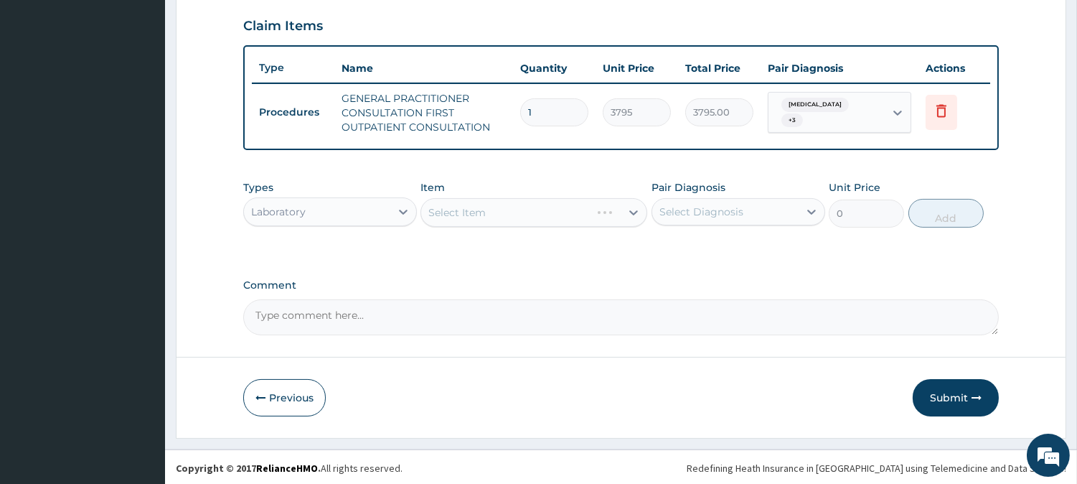
click at [735, 198] on div "Select Diagnosis" at bounding box center [739, 211] width 174 height 27
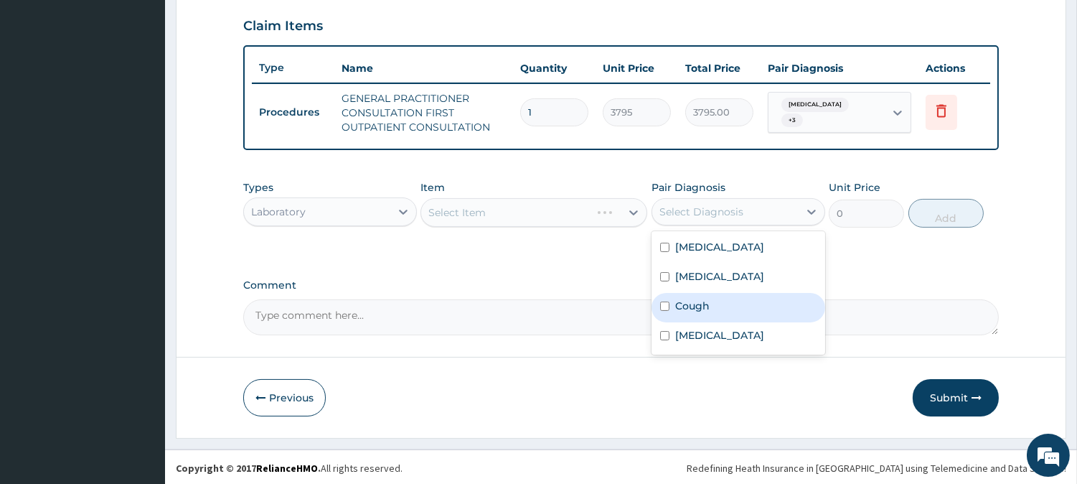
drag, startPoint x: 720, startPoint y: 293, endPoint x: 733, endPoint y: 280, distance: 17.8
click at [733, 281] on div "[MEDICAL_DATA] [MEDICAL_DATA] Cough [MEDICAL_DATA]" at bounding box center [739, 292] width 174 height 123
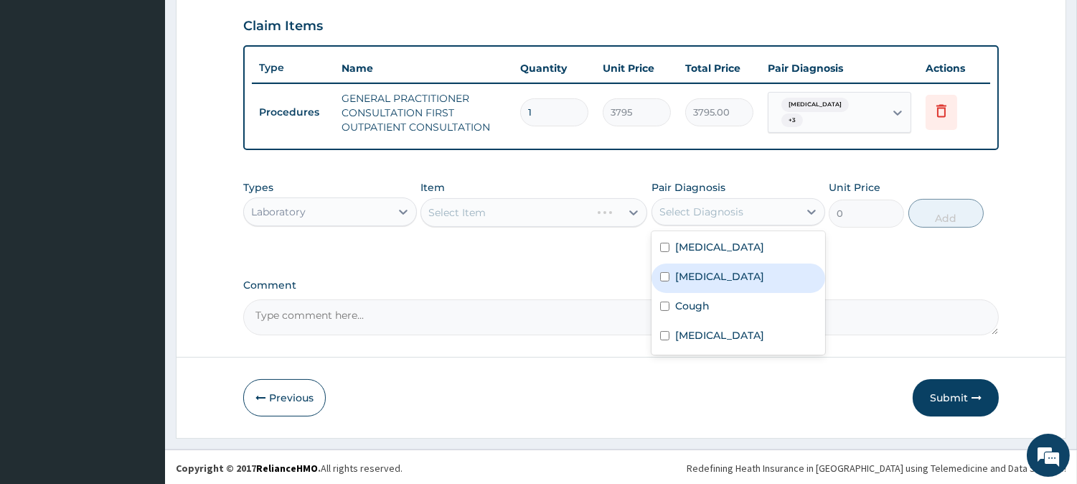
click at [733, 280] on div "[MEDICAL_DATA]" at bounding box center [739, 277] width 174 height 29
checkbox input "true"
click at [506, 204] on div "Select Item" at bounding box center [520, 212] width 199 height 23
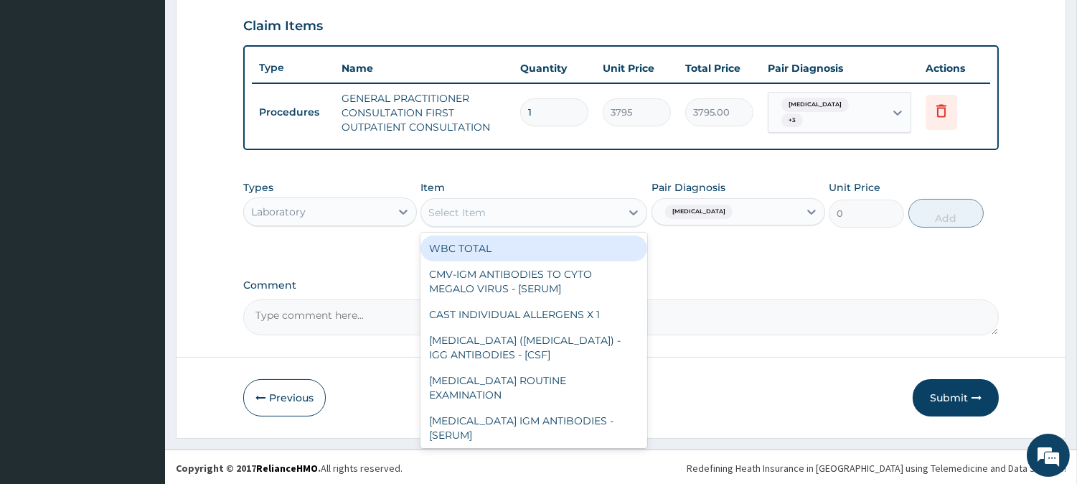
click at [533, 253] on div "WBC TOTAL" at bounding box center [534, 248] width 227 height 26
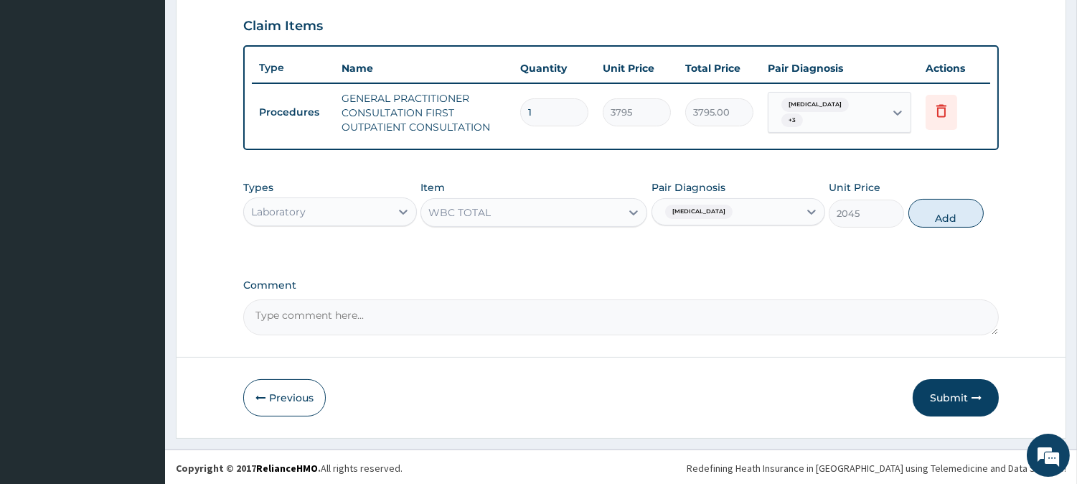
drag, startPoint x: 933, startPoint y: 214, endPoint x: 759, endPoint y: 245, distance: 177.1
click at [929, 215] on button "Add" at bounding box center [946, 213] width 75 height 29
type input "0"
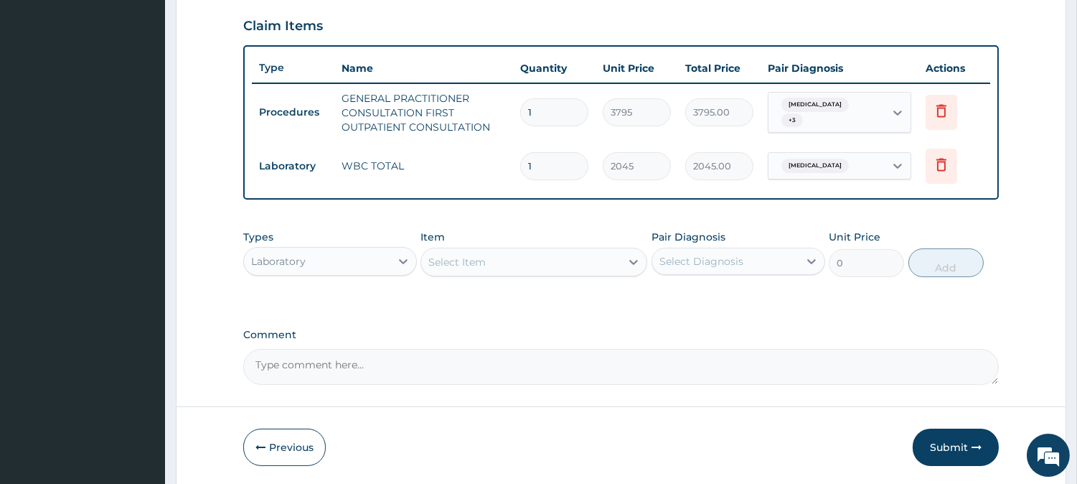
click at [578, 266] on div "Select Item" at bounding box center [520, 261] width 199 height 23
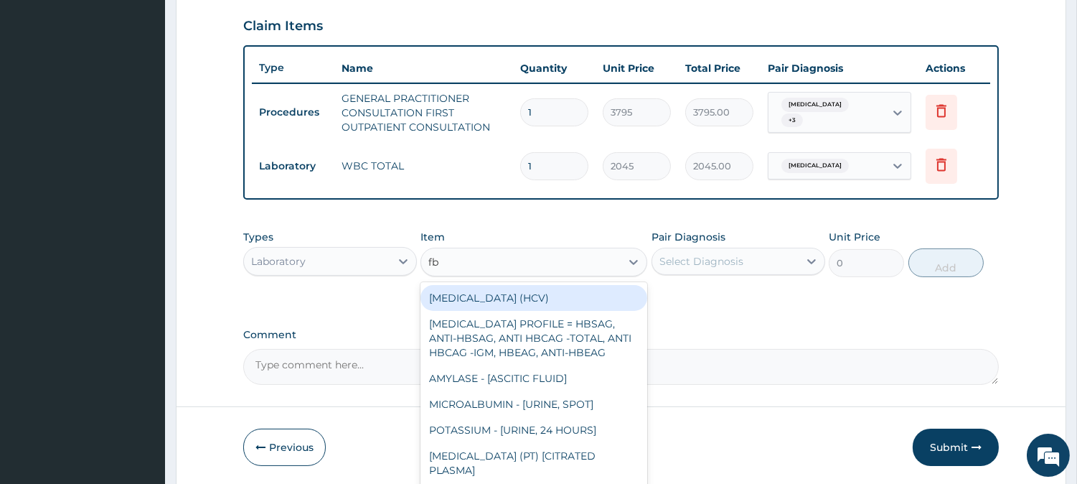
type input "fbc"
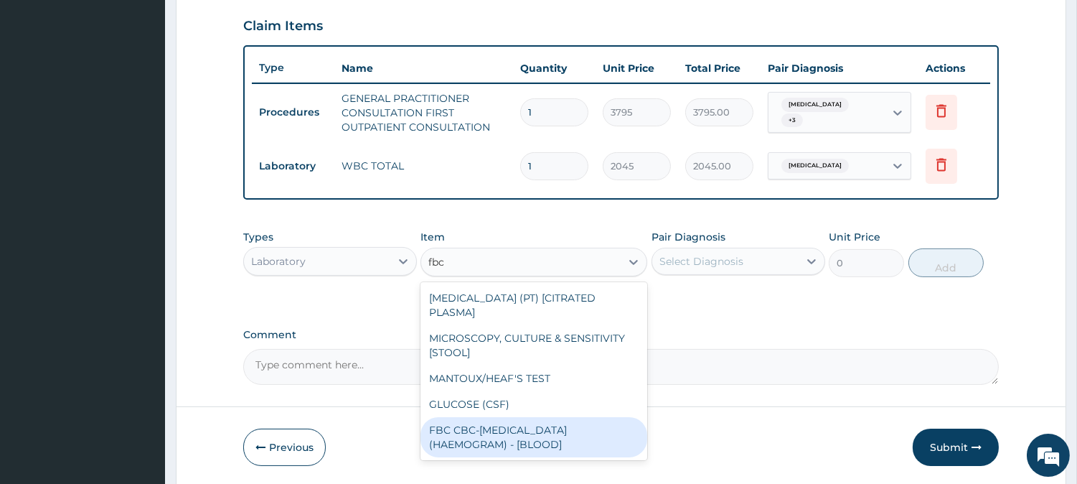
click at [576, 438] on div "FBC CBC-[MEDICAL_DATA] (HAEMOGRAM) - [BLOOD]" at bounding box center [534, 437] width 227 height 40
type input "4600"
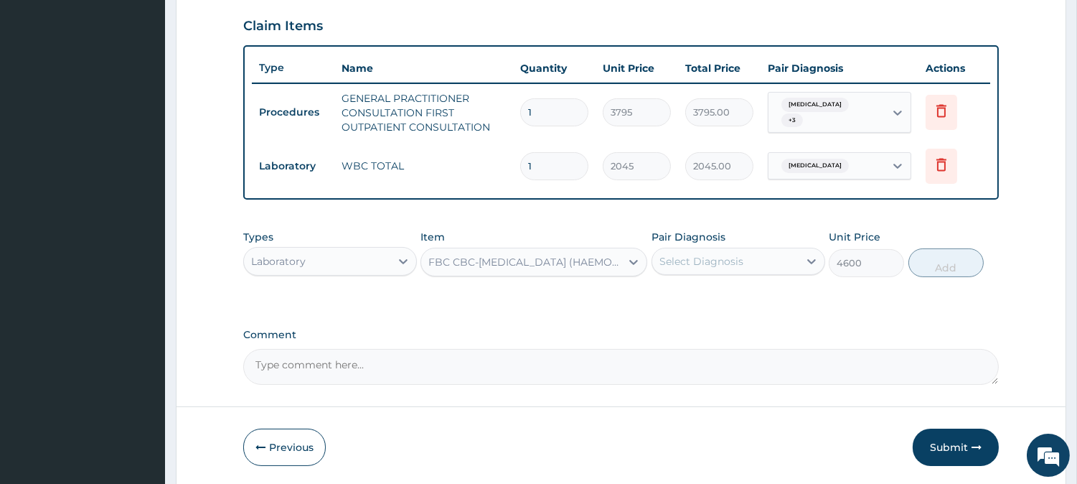
click at [757, 255] on div "Select Diagnosis" at bounding box center [725, 261] width 146 height 23
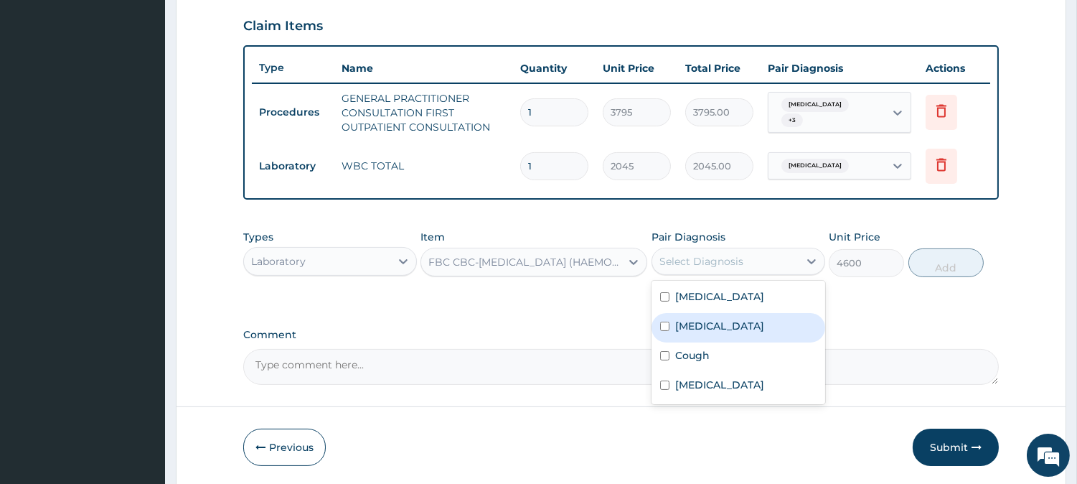
click at [741, 319] on div "[MEDICAL_DATA]" at bounding box center [739, 327] width 174 height 29
checkbox input "true"
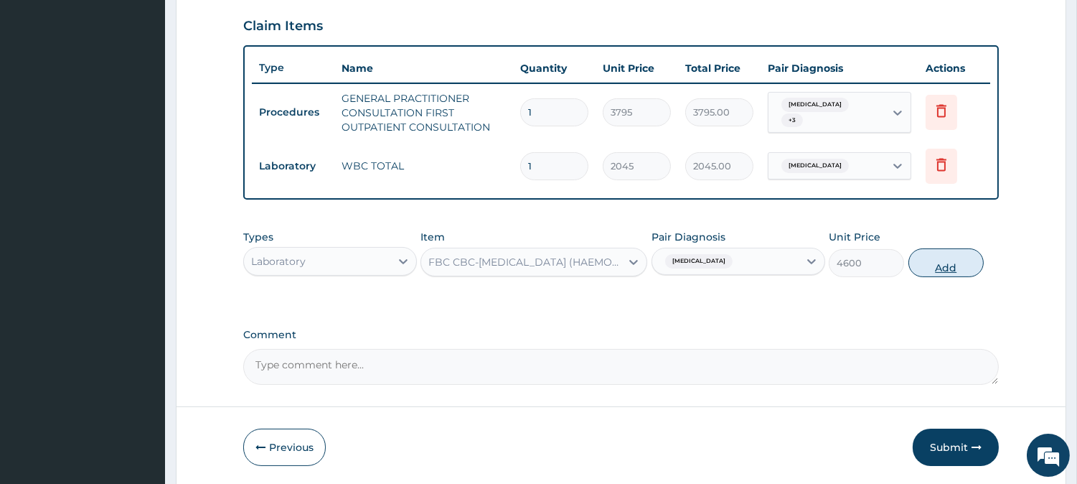
click at [926, 267] on button "Add" at bounding box center [946, 262] width 75 height 29
type input "0"
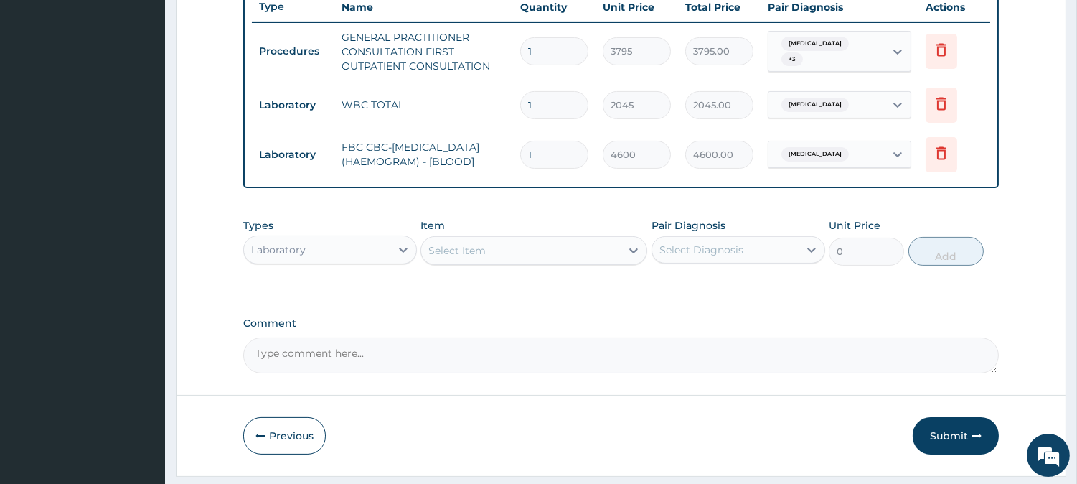
scroll to position [596, 0]
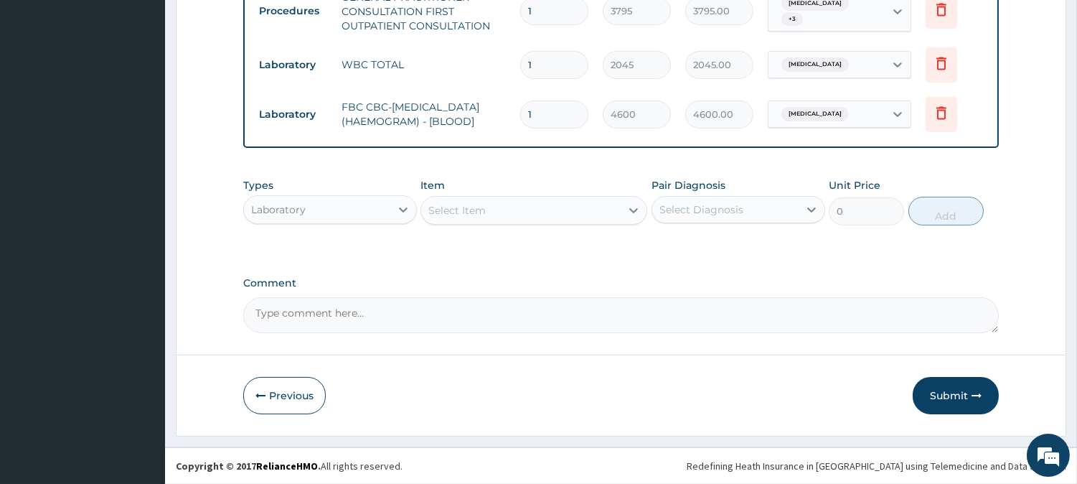
click at [532, 205] on div "Select Item" at bounding box center [520, 210] width 199 height 23
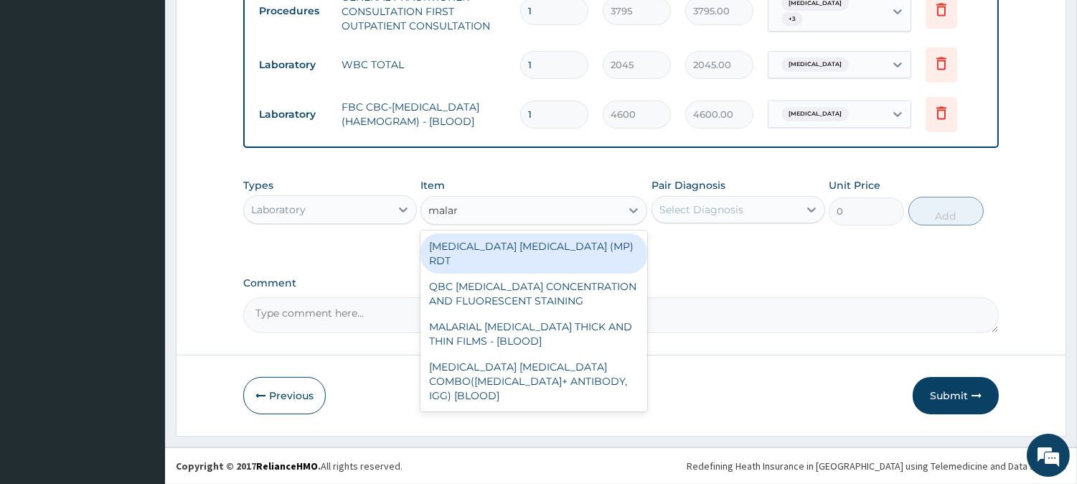
type input "malari"
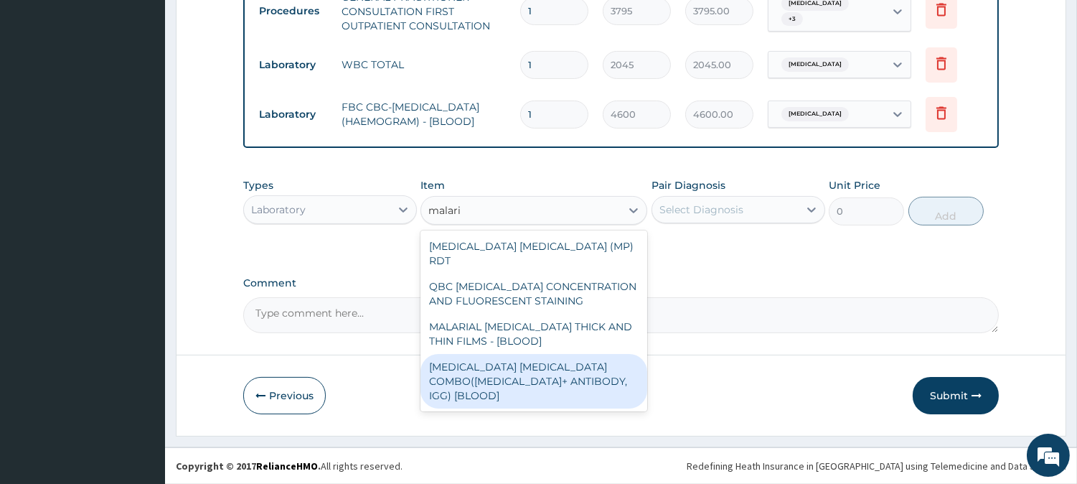
drag, startPoint x: 606, startPoint y: 364, endPoint x: 641, endPoint y: 336, distance: 44.4
click at [617, 359] on div "[MEDICAL_DATA] [MEDICAL_DATA] COMBO([MEDICAL_DATA]+ ANTIBODY, IGG) [BLOOD]" at bounding box center [534, 381] width 227 height 55
type input "1725"
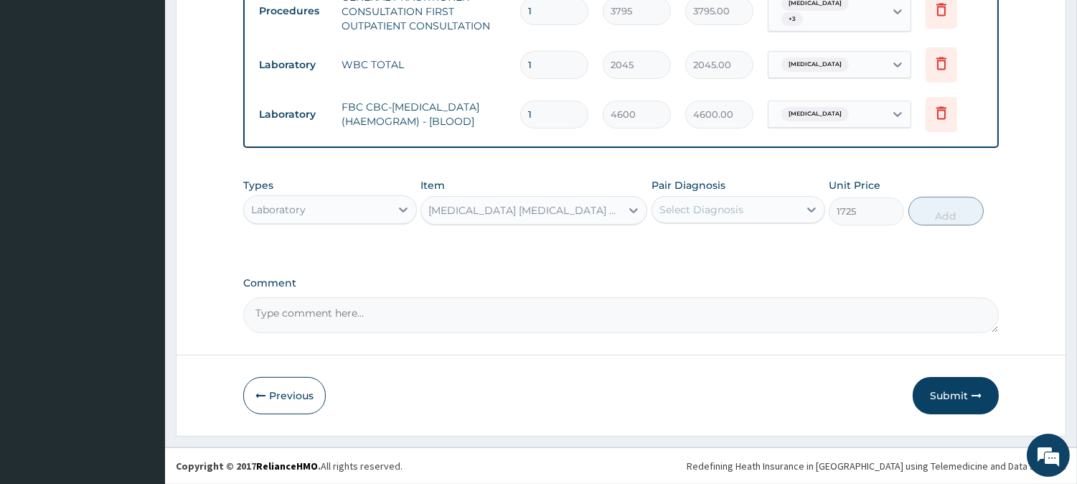
click at [759, 209] on div "Select Diagnosis" at bounding box center [725, 209] width 146 height 23
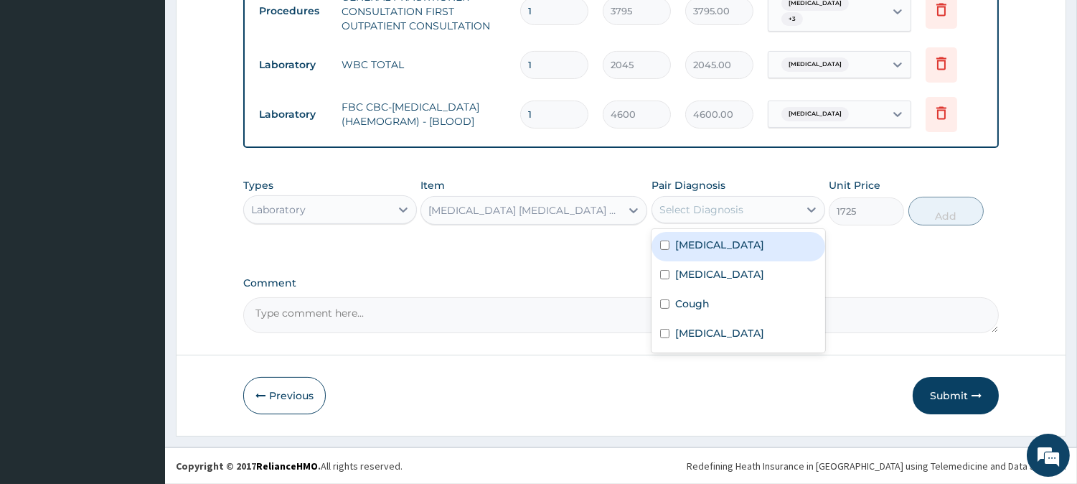
click at [768, 247] on div "[MEDICAL_DATA]" at bounding box center [739, 246] width 174 height 29
checkbox input "true"
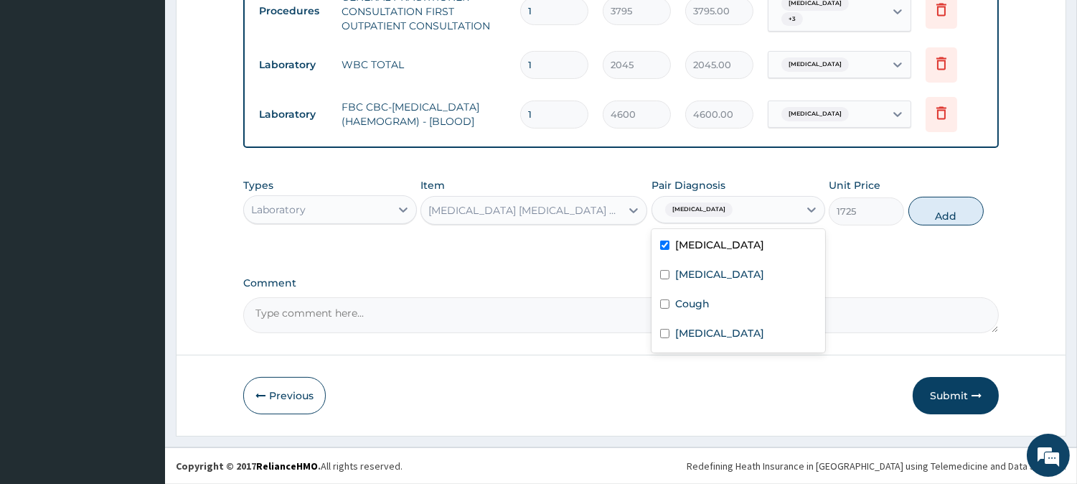
drag, startPoint x: 972, startPoint y: 215, endPoint x: 868, endPoint y: 222, distance: 103.6
click at [971, 215] on button "Add" at bounding box center [946, 211] width 75 height 29
type input "0"
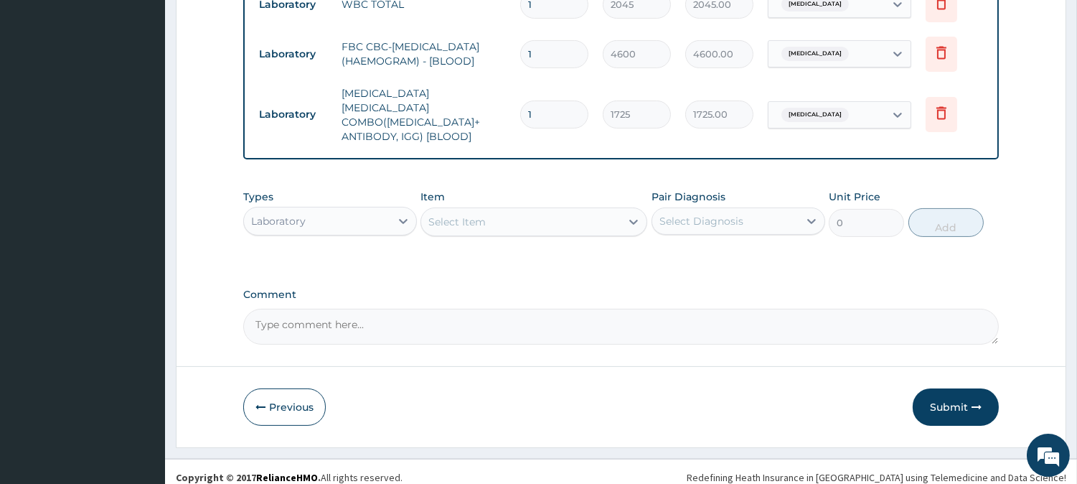
scroll to position [654, 0]
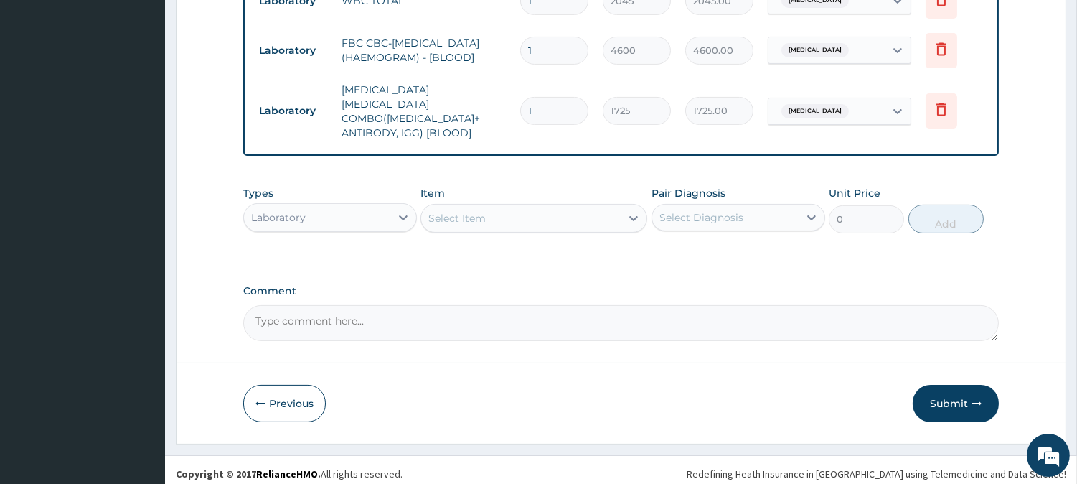
click at [569, 221] on div "Select Item" at bounding box center [534, 218] width 227 height 29
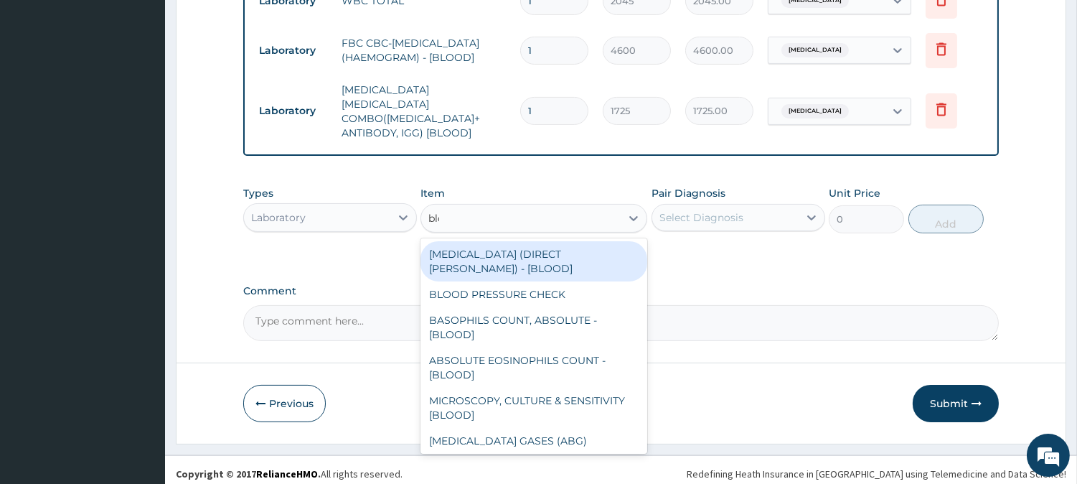
type input "bloo"
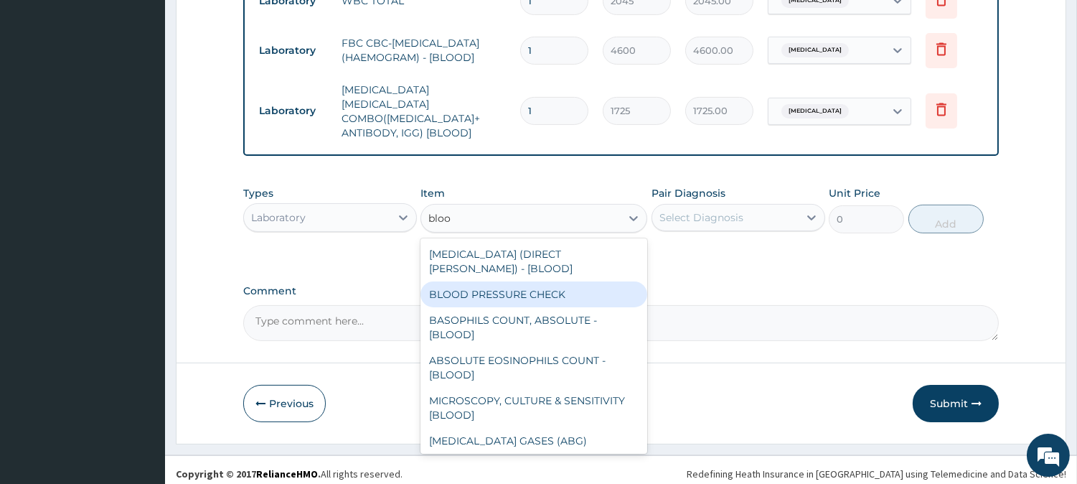
drag, startPoint x: 576, startPoint y: 307, endPoint x: 588, endPoint y: 293, distance: 18.8
click at [588, 293] on div "DIRECT ANTIGLOBULIN TEST (DIRECT COOMBS) - [BLOOD] BLOOD PRESSURE CHECK BASOPHI…" at bounding box center [534, 345] width 227 height 215
click at [588, 293] on div "BLOOD PRESSURE CHECK" at bounding box center [534, 294] width 227 height 26
type input "1380"
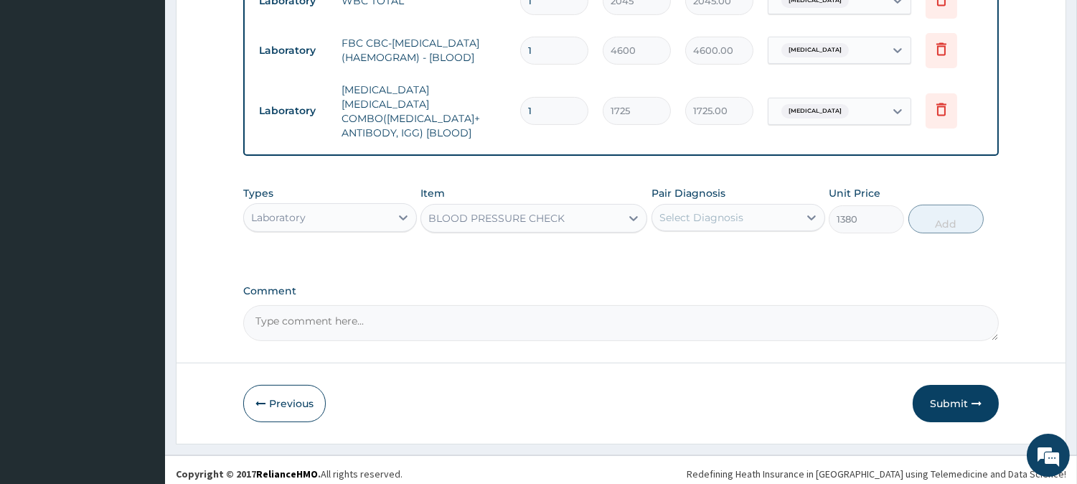
click at [766, 215] on div "Select Diagnosis" at bounding box center [725, 217] width 146 height 23
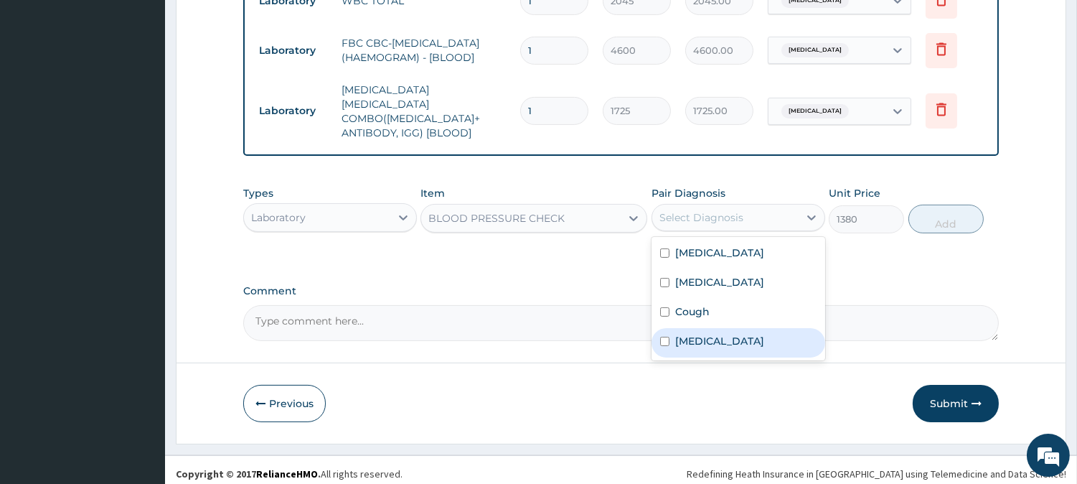
click at [718, 337] on label "Renal hypertension" at bounding box center [719, 341] width 89 height 14
checkbox input "true"
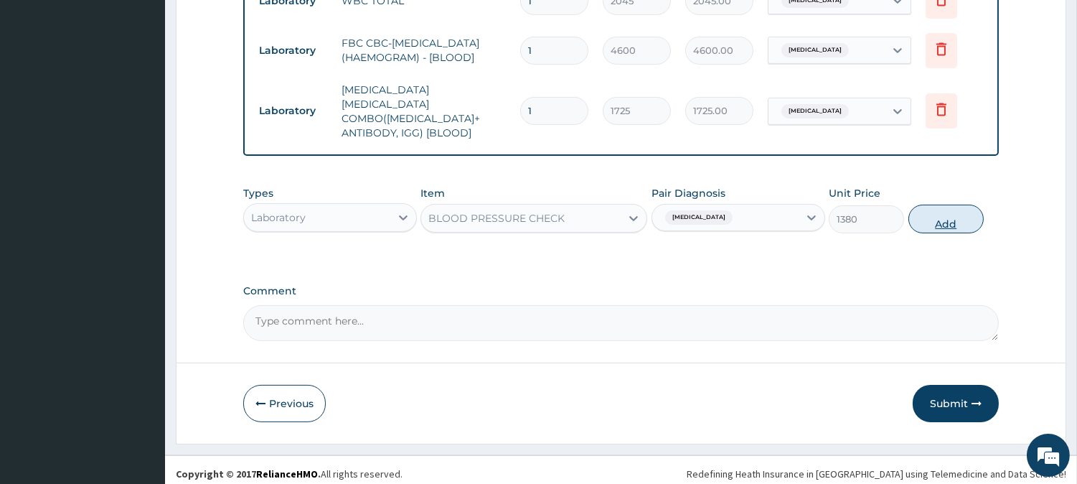
click at [930, 205] on button "Add" at bounding box center [946, 219] width 75 height 29
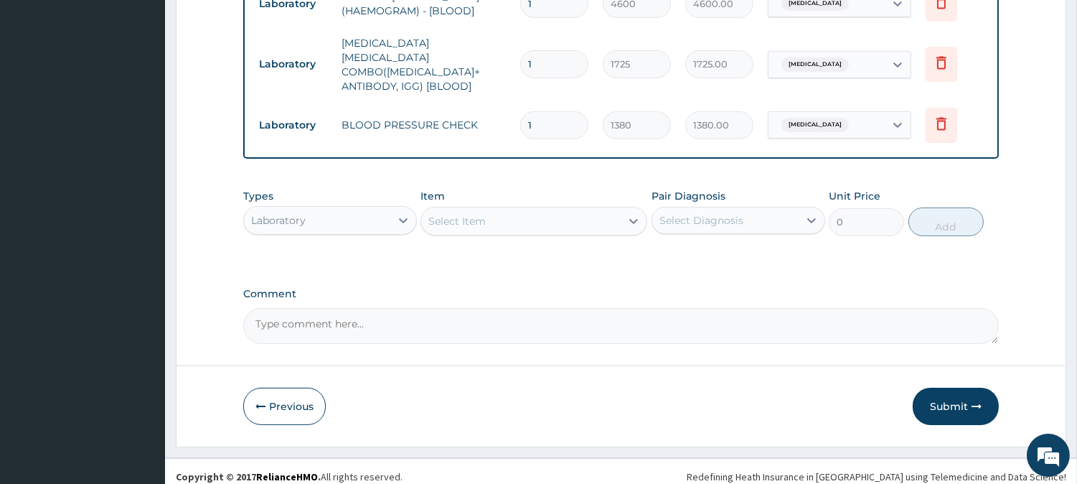
scroll to position [703, 0]
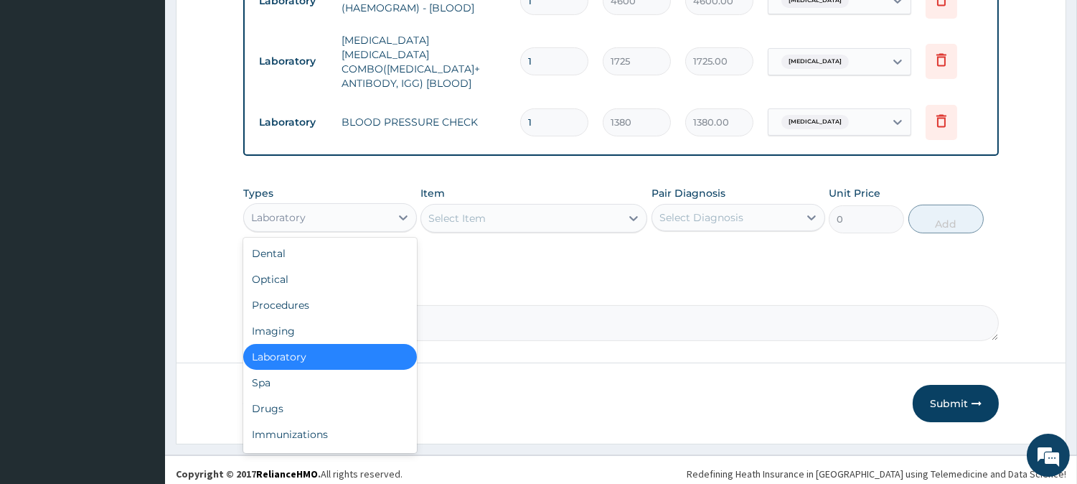
click at [311, 211] on div "Laboratory" at bounding box center [317, 217] width 146 height 23
click at [327, 397] on div "Drugs" at bounding box center [330, 408] width 174 height 26
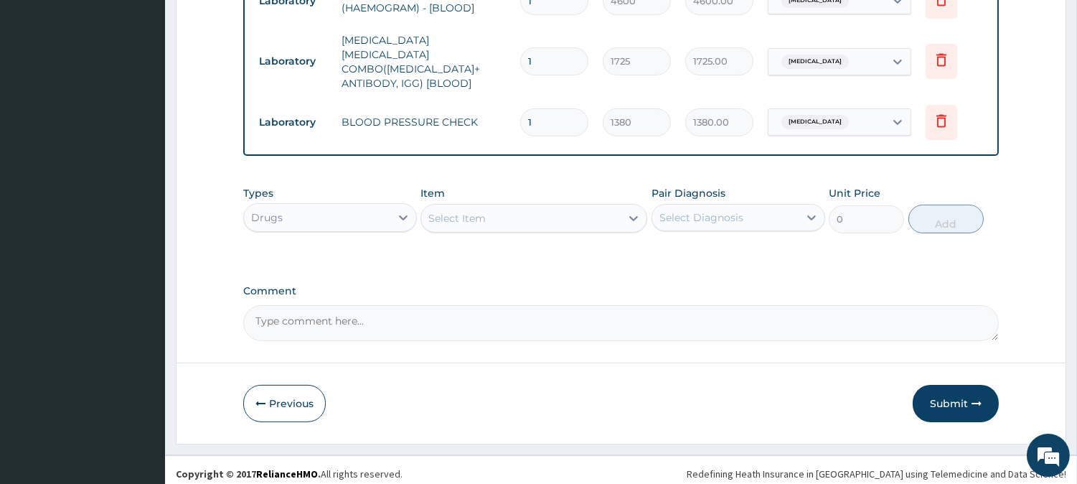
click at [584, 215] on div "Select Item" at bounding box center [520, 218] width 199 height 23
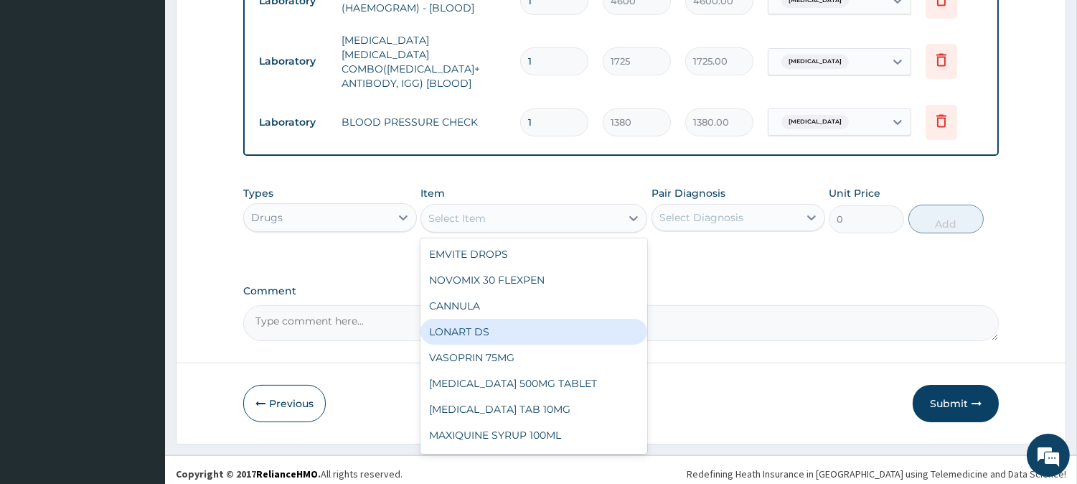
click at [560, 327] on div "LONART DS" at bounding box center [534, 332] width 227 height 26
type input "506"
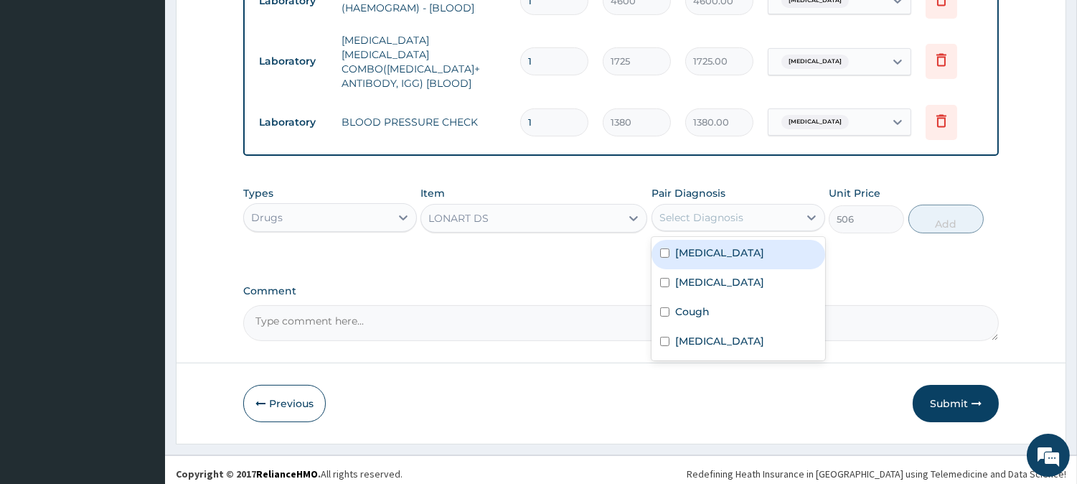
click at [726, 210] on div "Select Diagnosis" at bounding box center [701, 217] width 84 height 14
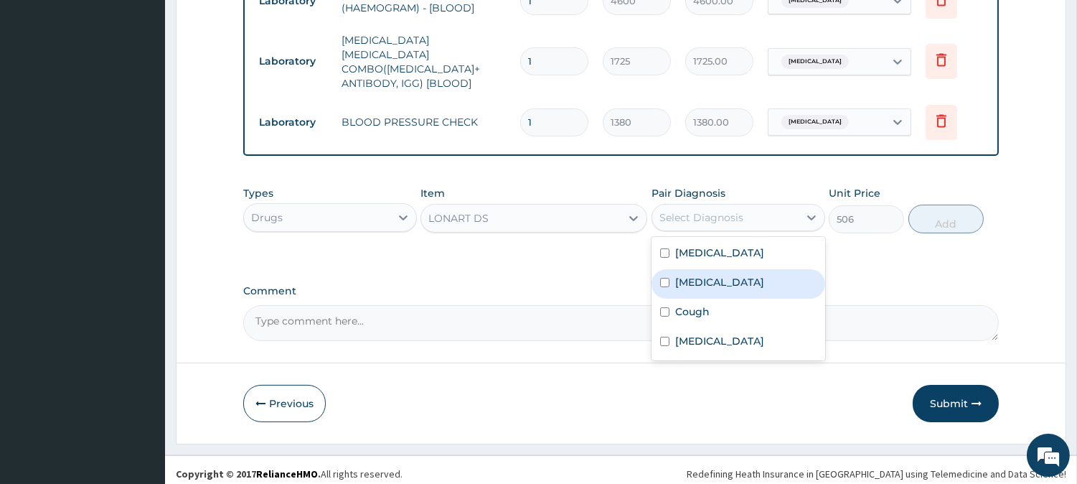
click at [696, 275] on label "[MEDICAL_DATA]" at bounding box center [719, 282] width 89 height 14
checkbox input "true"
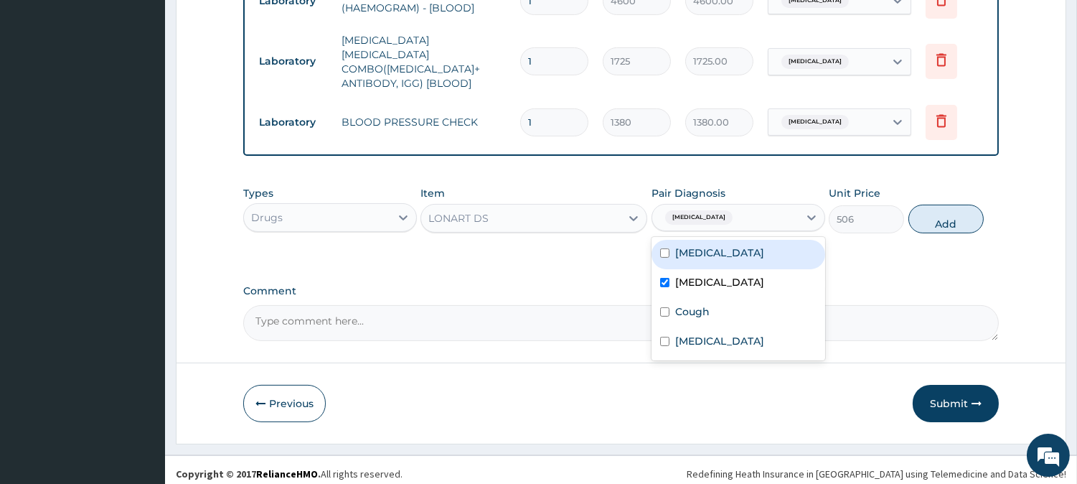
click at [708, 247] on label "[MEDICAL_DATA]" at bounding box center [719, 252] width 89 height 14
checkbox input "true"
click at [706, 275] on label "[MEDICAL_DATA]" at bounding box center [719, 282] width 89 height 14
checkbox input "false"
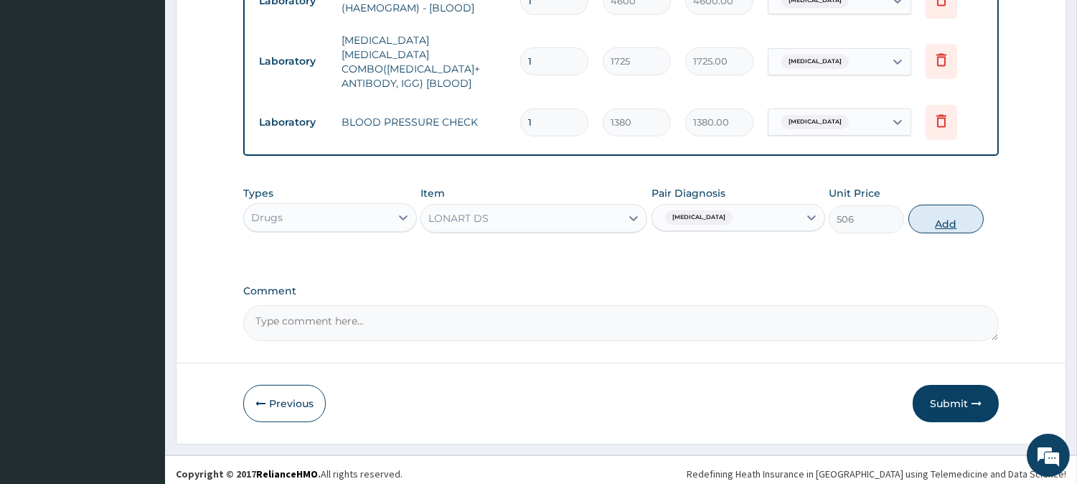
click at [950, 206] on button "Add" at bounding box center [946, 219] width 75 height 29
type input "0"
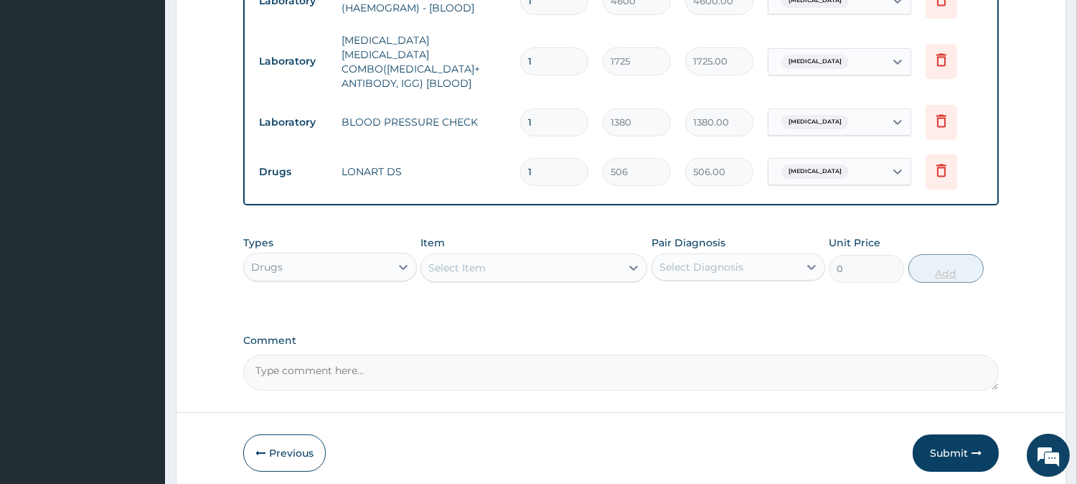
type input "0.00"
type input "6"
type input "3036.00"
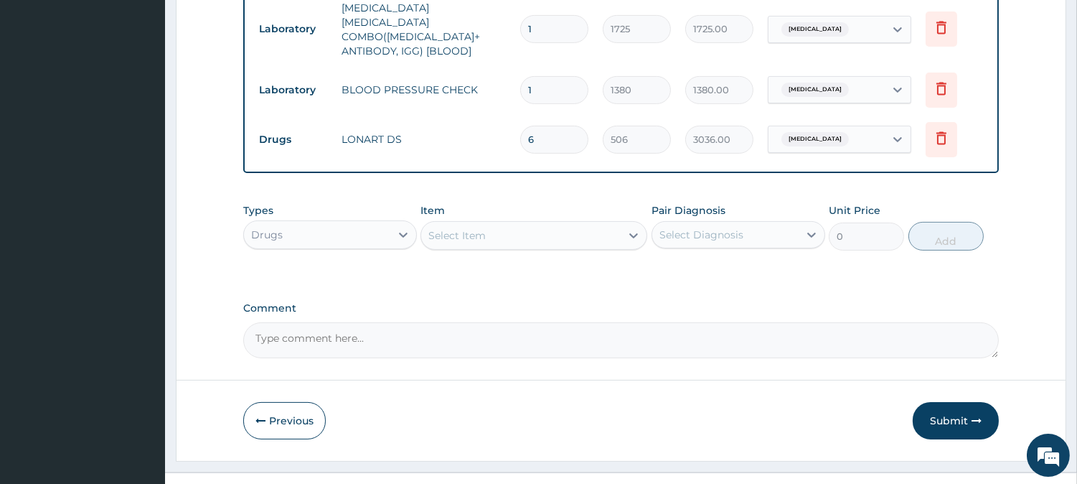
scroll to position [754, 0]
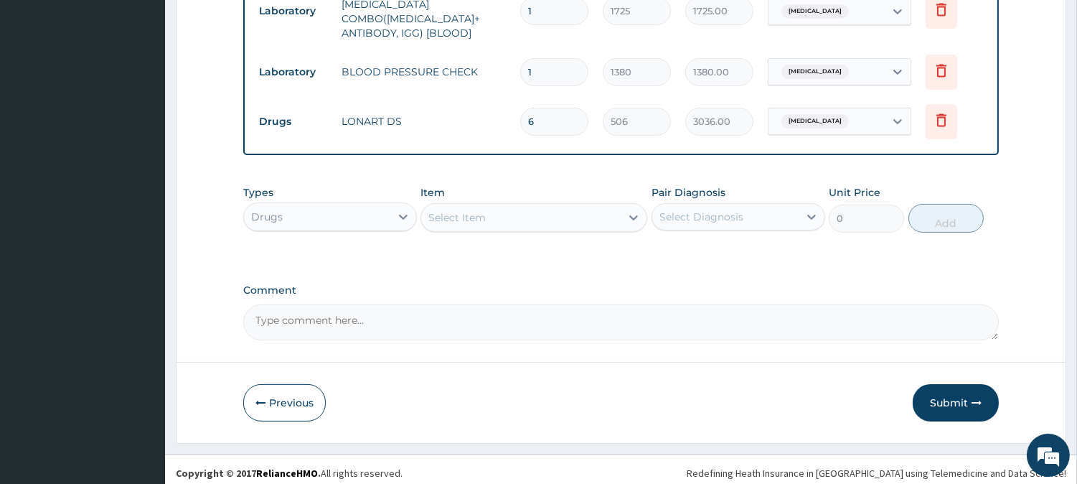
type input "6"
click at [532, 210] on div "Select Item" at bounding box center [520, 217] width 199 height 23
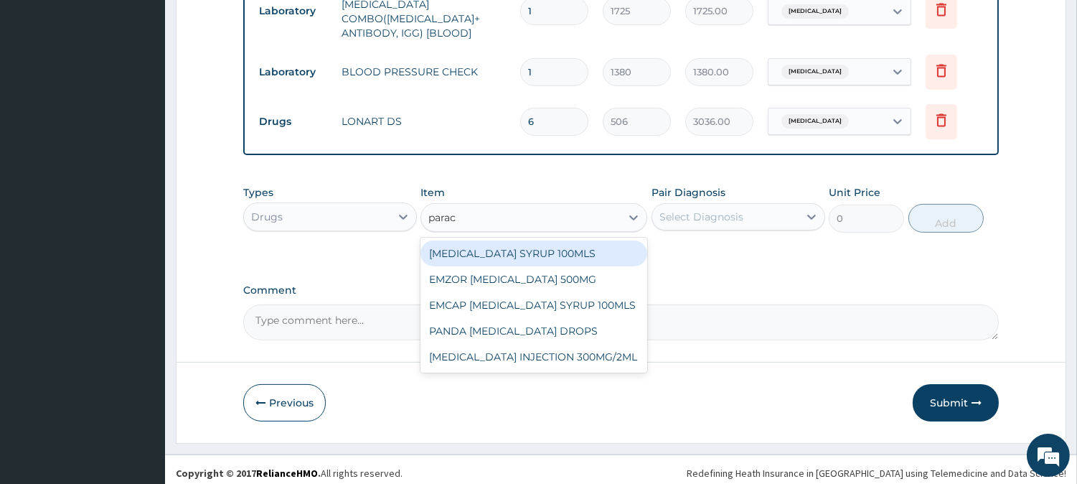
type input "parace"
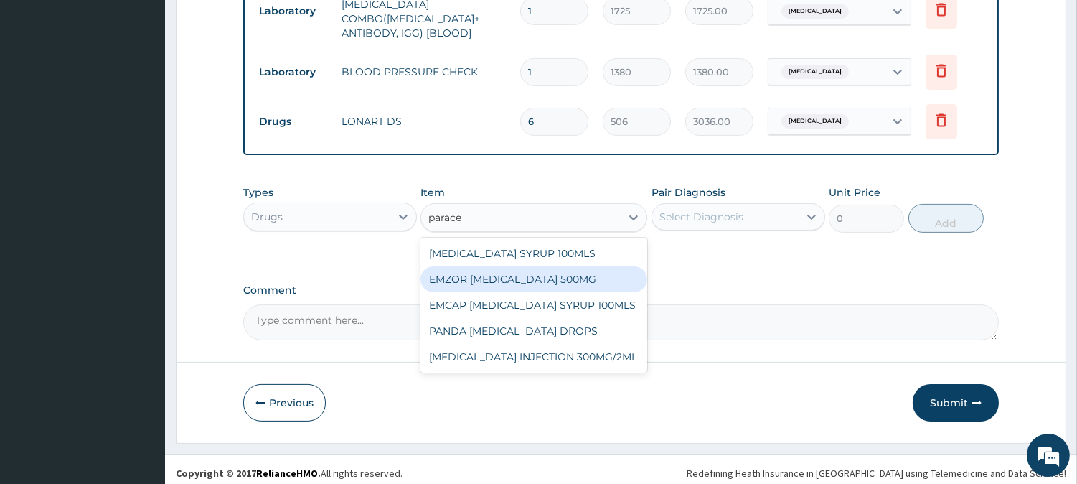
click at [578, 271] on div "EMZOR PARACETAMOL 500MG" at bounding box center [534, 279] width 227 height 26
type input "25.3"
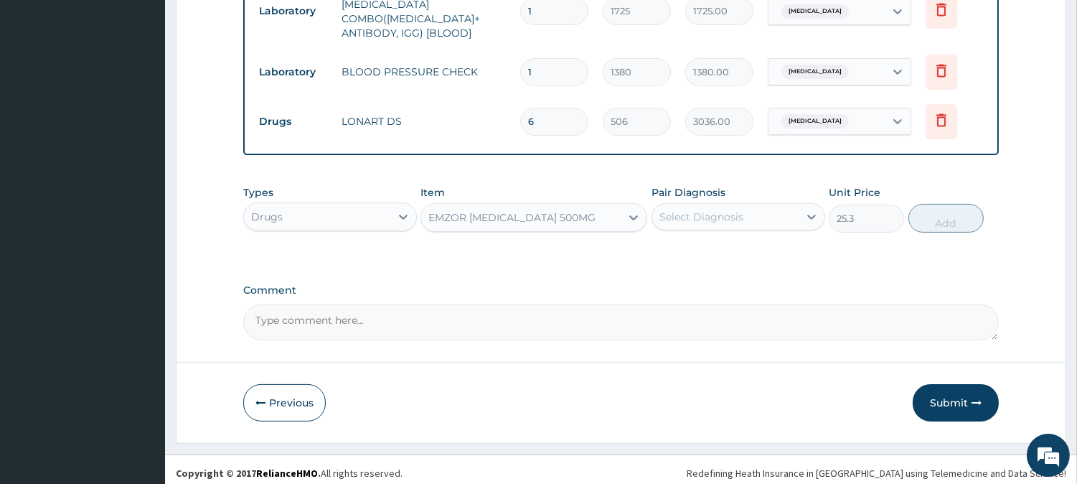
click at [710, 210] on div "Select Diagnosis" at bounding box center [701, 217] width 84 height 14
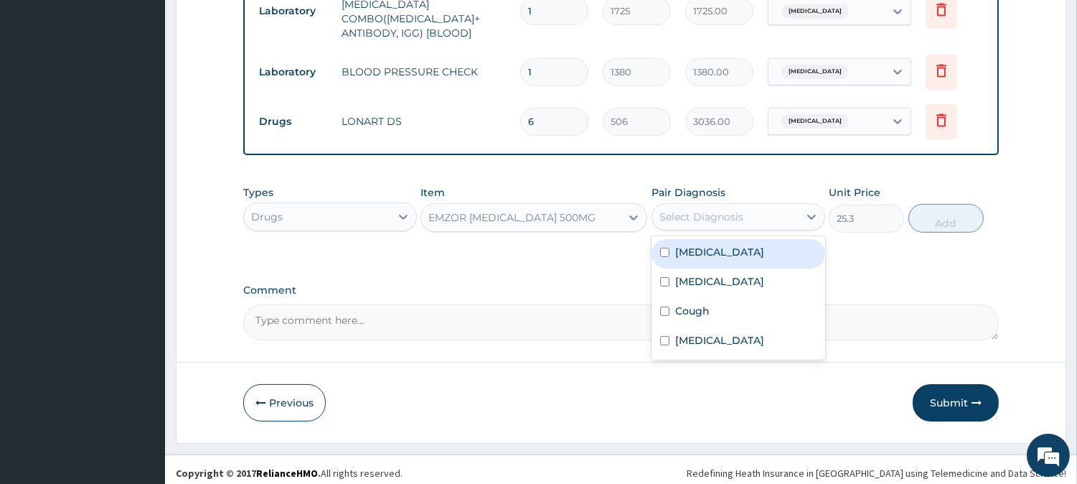
click at [712, 253] on div "[MEDICAL_DATA]" at bounding box center [739, 253] width 174 height 29
checkbox input "true"
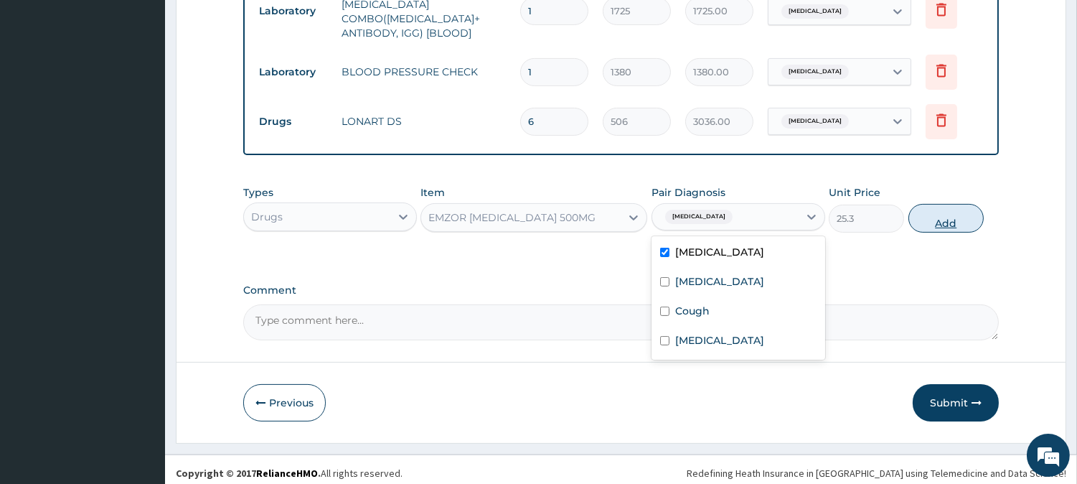
click at [941, 212] on button "Add" at bounding box center [946, 218] width 75 height 29
type input "0"
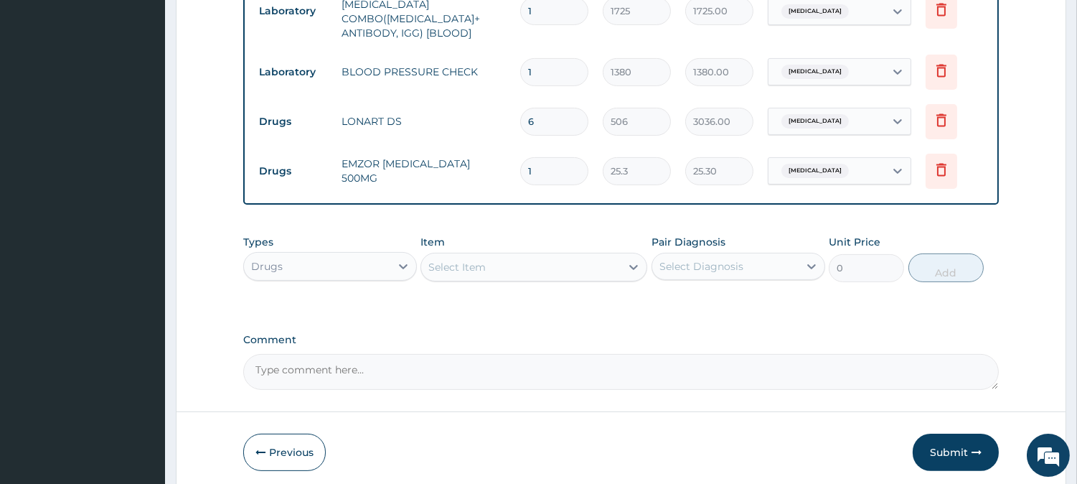
type input "18"
type input "455.40"
type input "18"
click at [531, 255] on div "Select Item" at bounding box center [520, 266] width 199 height 23
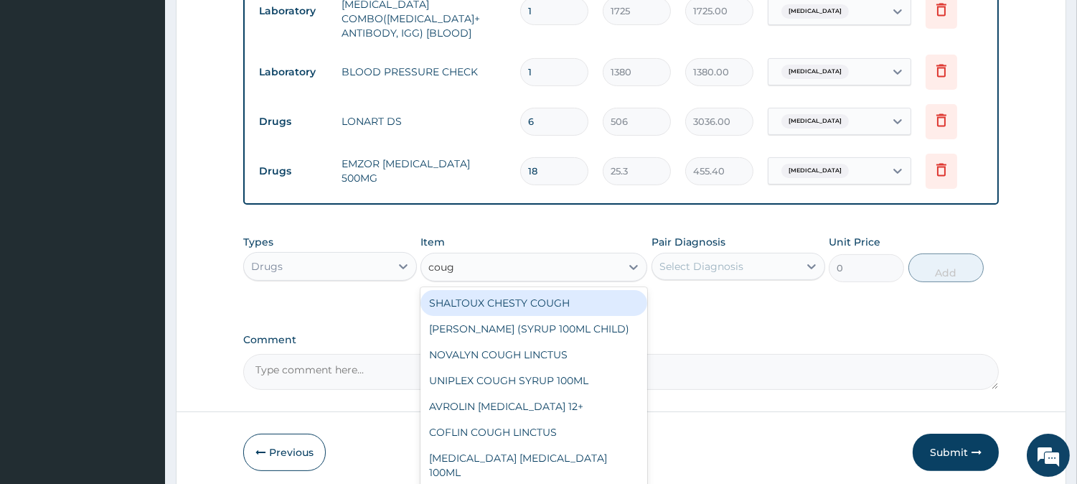
type input "cough"
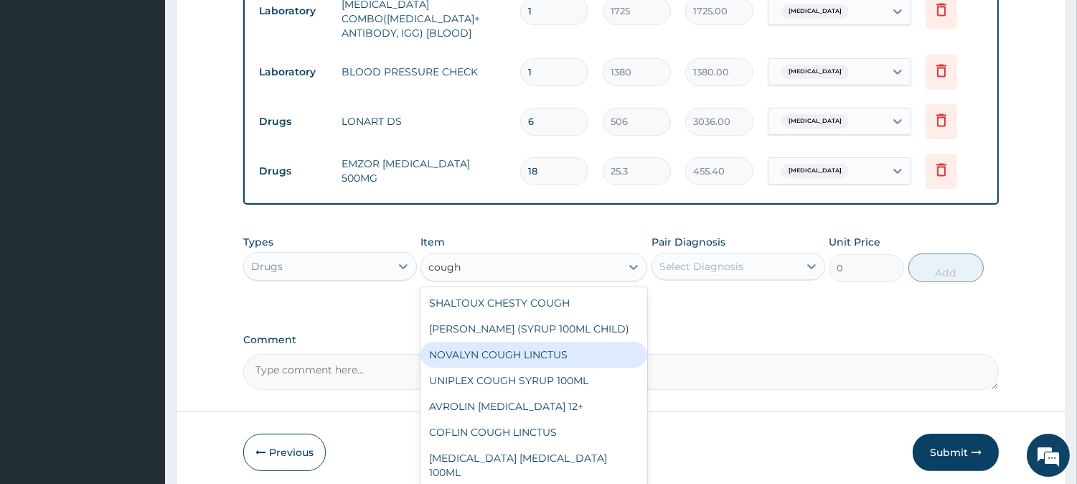
click at [560, 366] on div "NOVALYN COUGH LINCTUS" at bounding box center [534, 355] width 227 height 26
type input "1518"
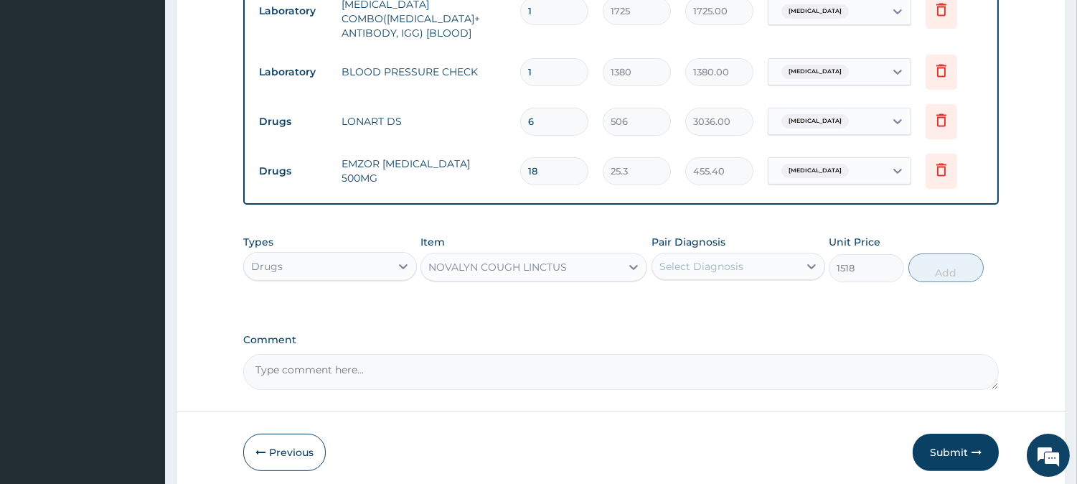
click at [719, 266] on div "Select Diagnosis" at bounding box center [701, 266] width 84 height 14
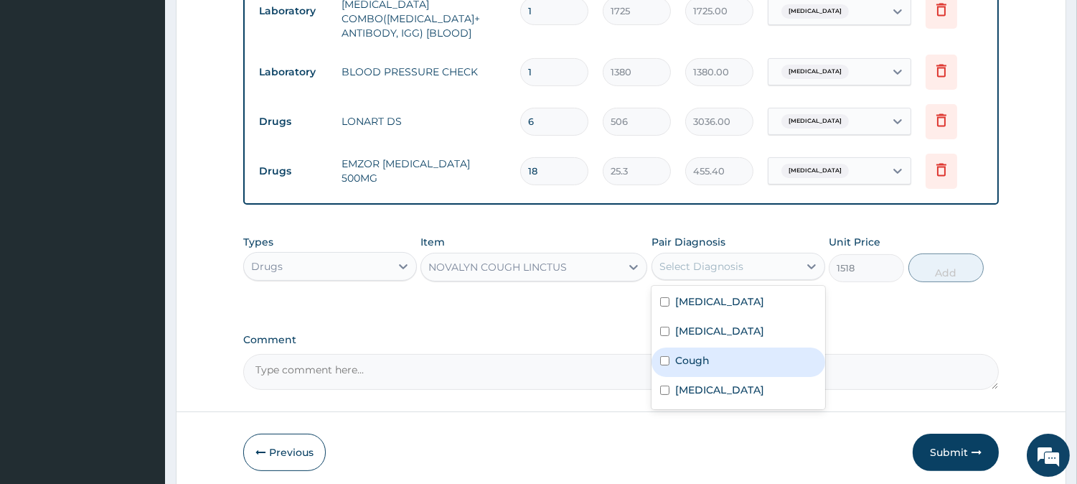
click at [728, 348] on div "Cough" at bounding box center [739, 361] width 174 height 29
checkbox input "true"
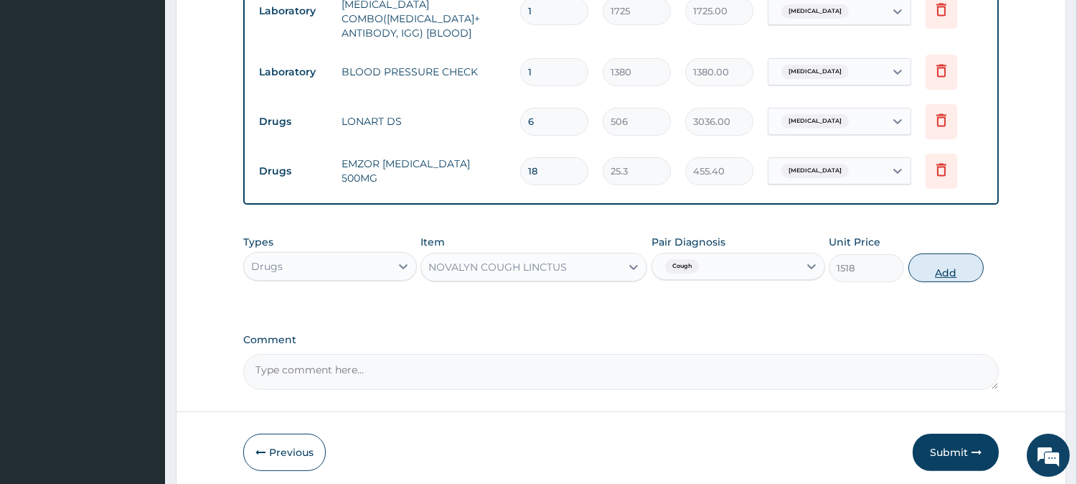
click at [928, 253] on button "Add" at bounding box center [946, 267] width 75 height 29
type input "0"
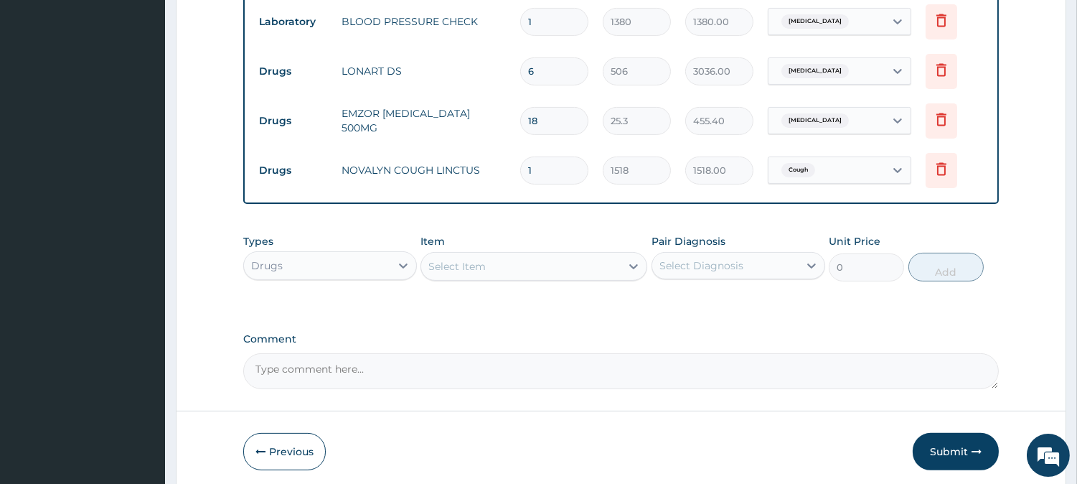
scroll to position [853, 0]
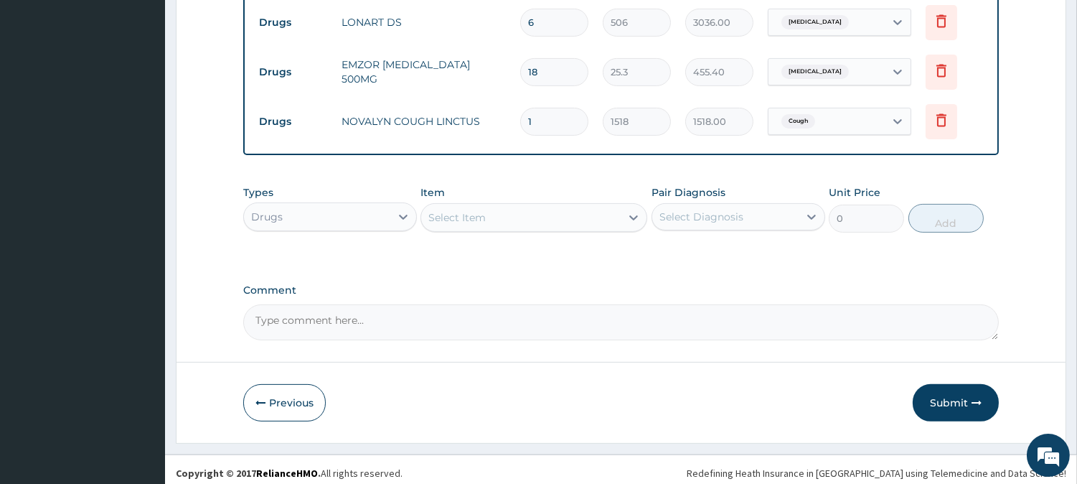
click at [579, 224] on div "Select Item" at bounding box center [534, 217] width 227 height 29
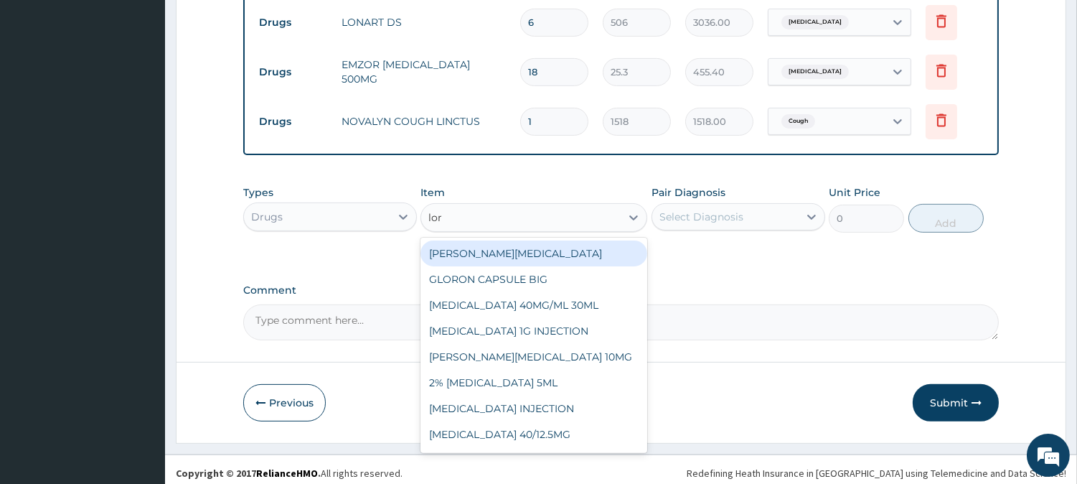
type input "lora"
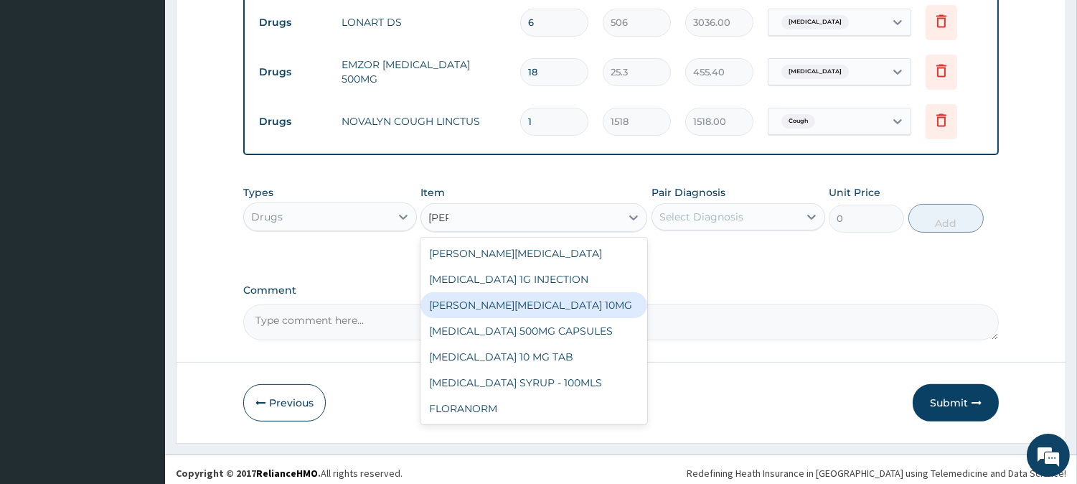
click at [585, 306] on div "LORATYN LORATADINE 10MG" at bounding box center [534, 305] width 227 height 26
type input "94.875"
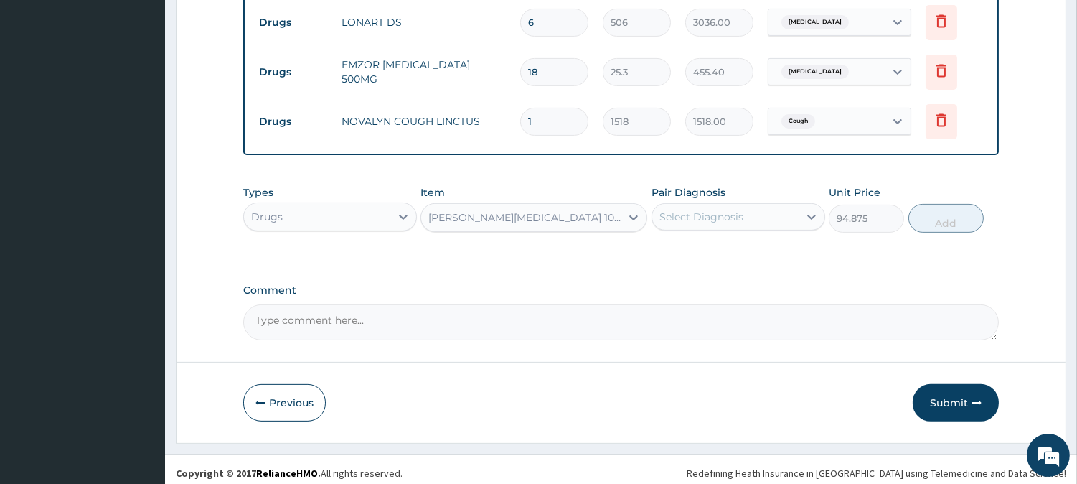
click at [701, 214] on div "Select Diagnosis" at bounding box center [701, 217] width 84 height 14
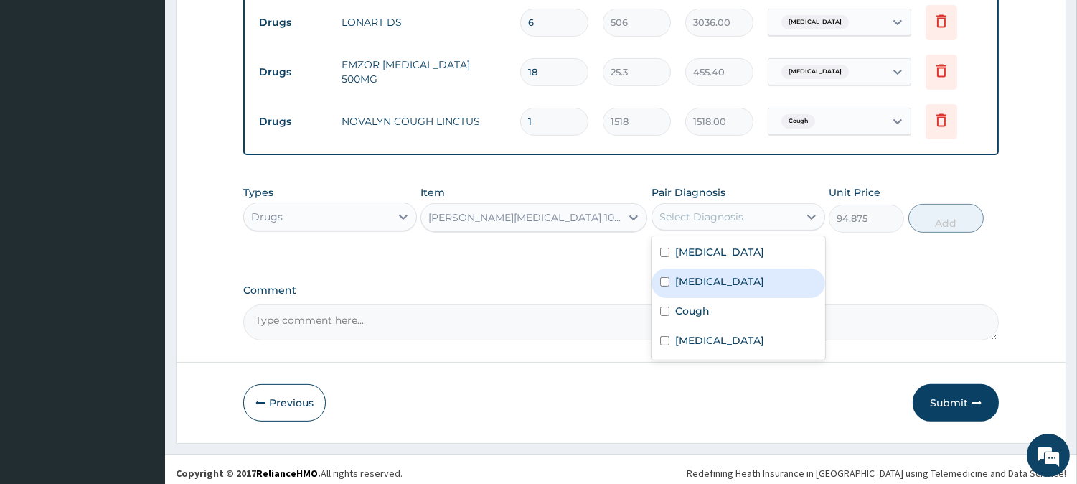
click at [698, 282] on div "[MEDICAL_DATA]" at bounding box center [739, 282] width 174 height 29
checkbox input "true"
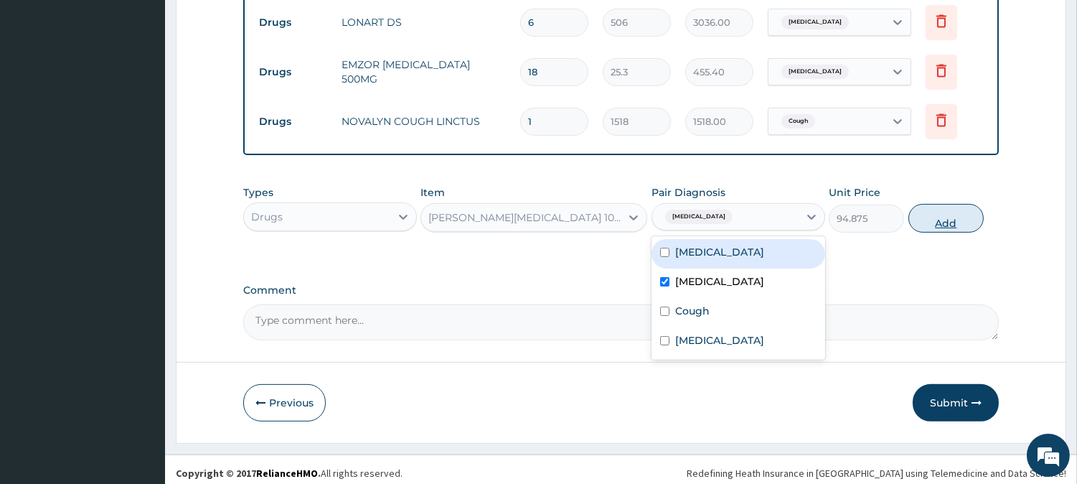
click at [917, 211] on button "Add" at bounding box center [946, 218] width 75 height 29
type input "0"
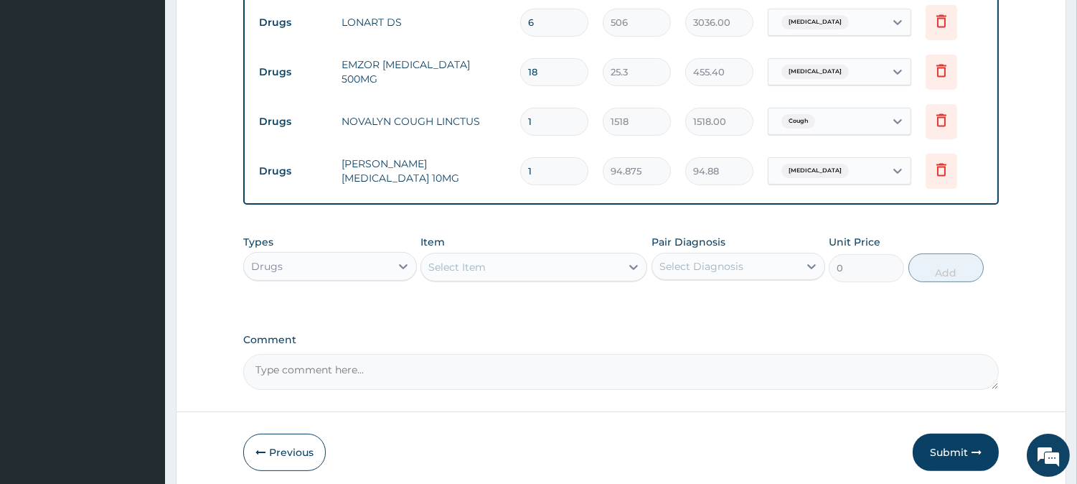
type input "0.00"
type input "5"
type input "474.38"
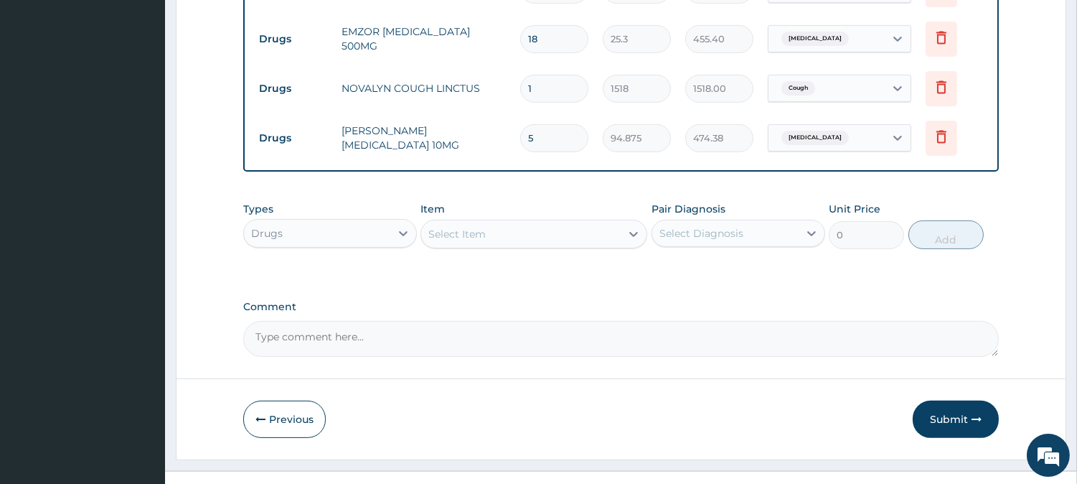
scroll to position [903, 0]
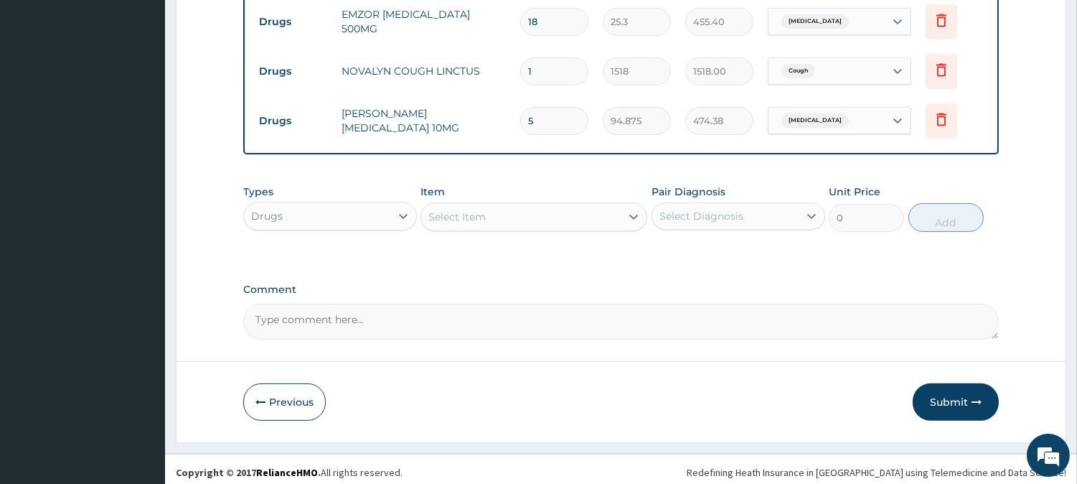
type input "5"
click at [580, 219] on div "Select Item" at bounding box center [520, 216] width 199 height 23
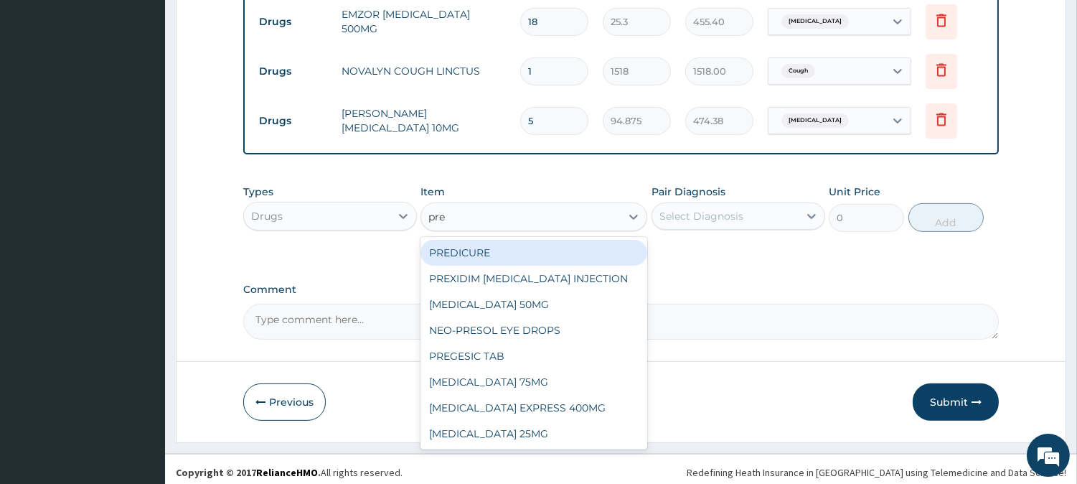
type input "pred"
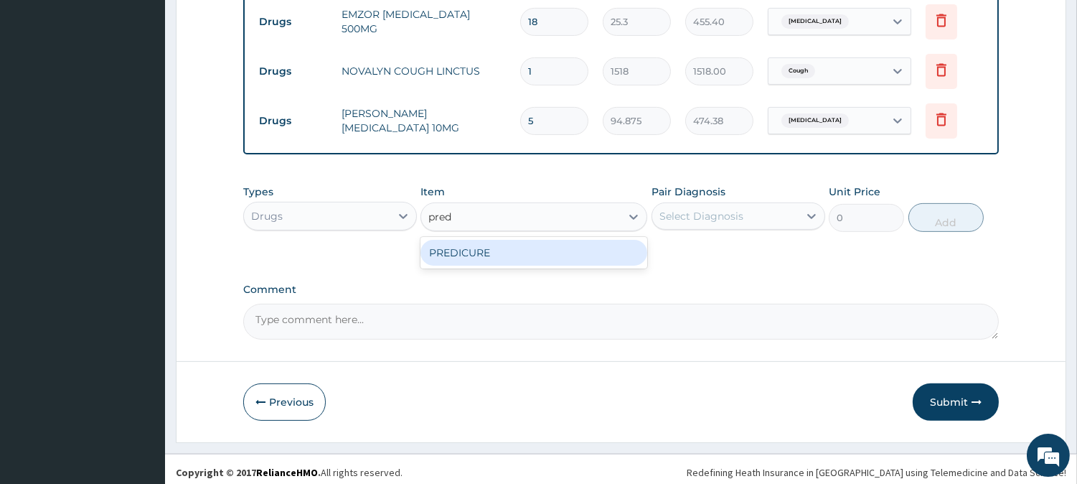
click at [569, 241] on div "PREDICURE" at bounding box center [534, 253] width 227 height 26
type input "56.925"
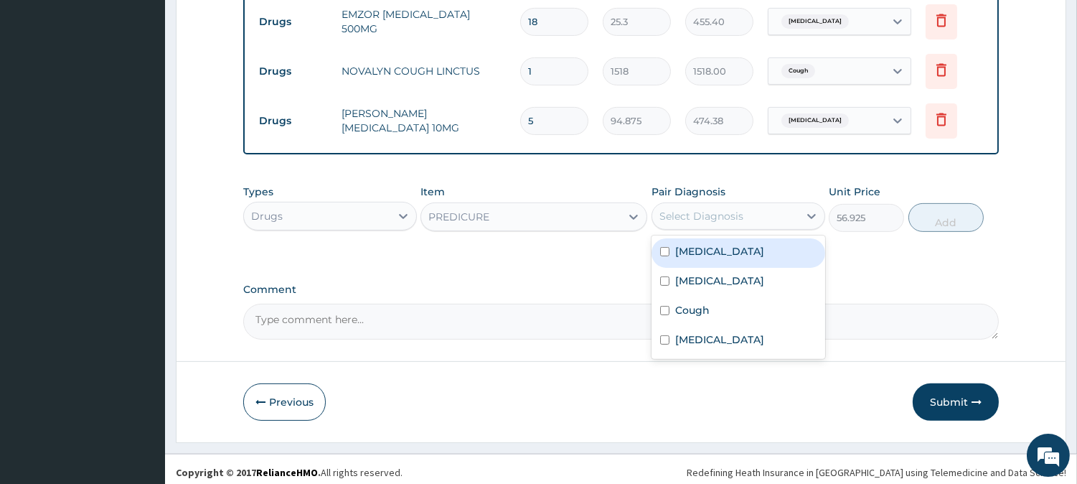
click at [743, 205] on div "Select Diagnosis" at bounding box center [725, 216] width 146 height 23
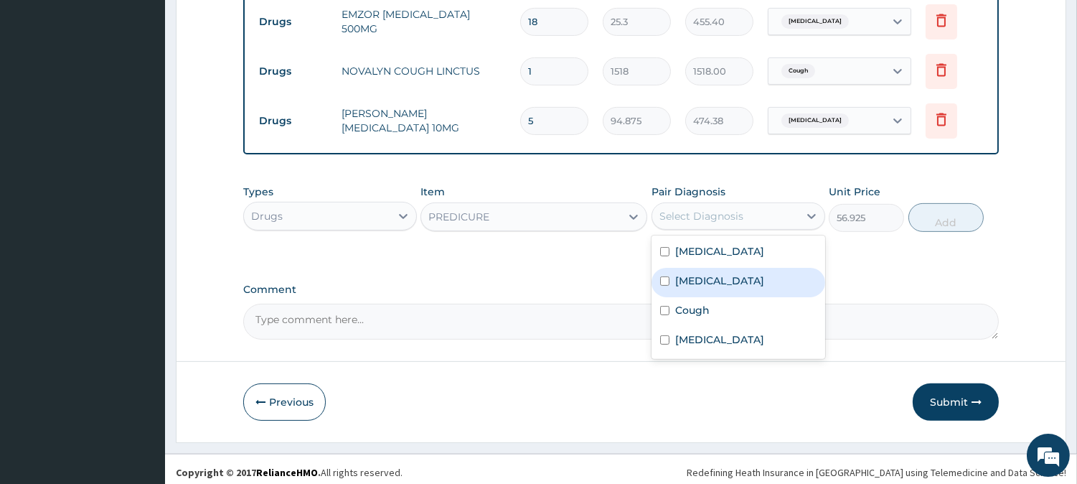
click at [715, 285] on div "[MEDICAL_DATA]" at bounding box center [739, 282] width 174 height 29
checkbox input "true"
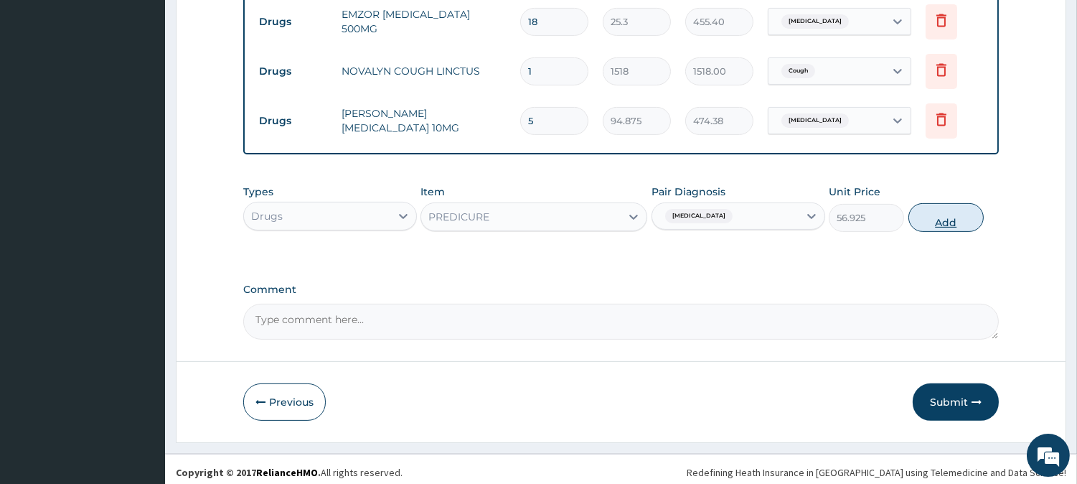
click at [934, 209] on button "Add" at bounding box center [946, 217] width 75 height 29
type input "0"
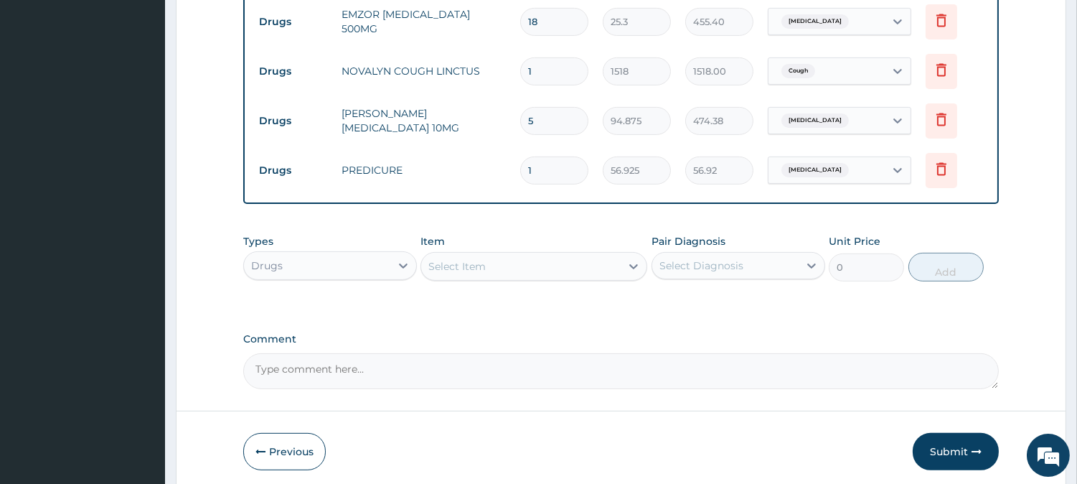
type input "10"
type input "569.25"
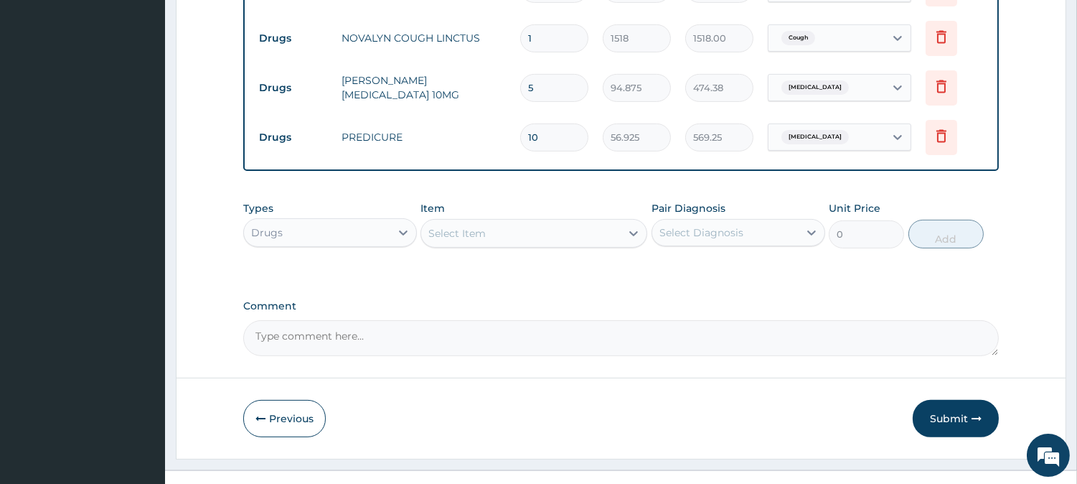
scroll to position [952, 0]
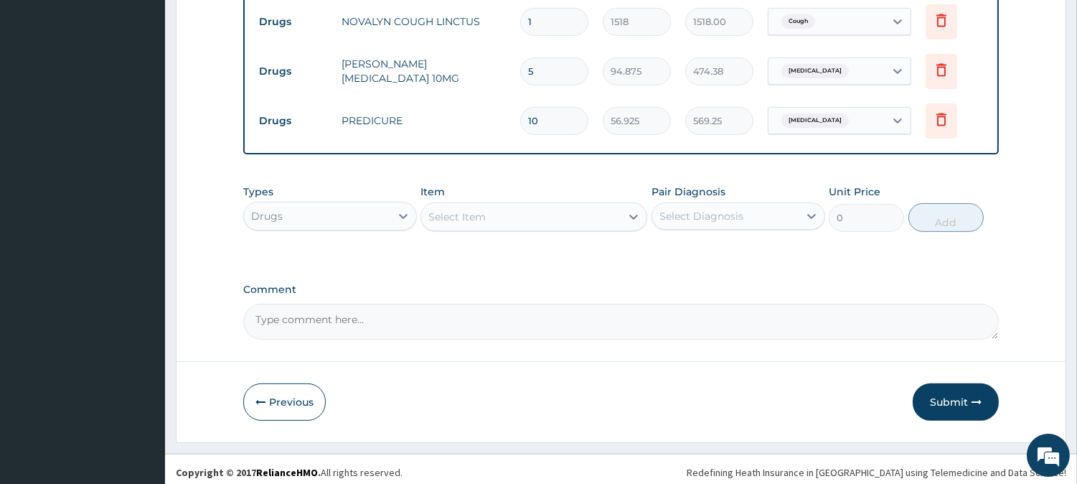
type input "10"
click at [574, 206] on div "Select Item" at bounding box center [520, 216] width 199 height 23
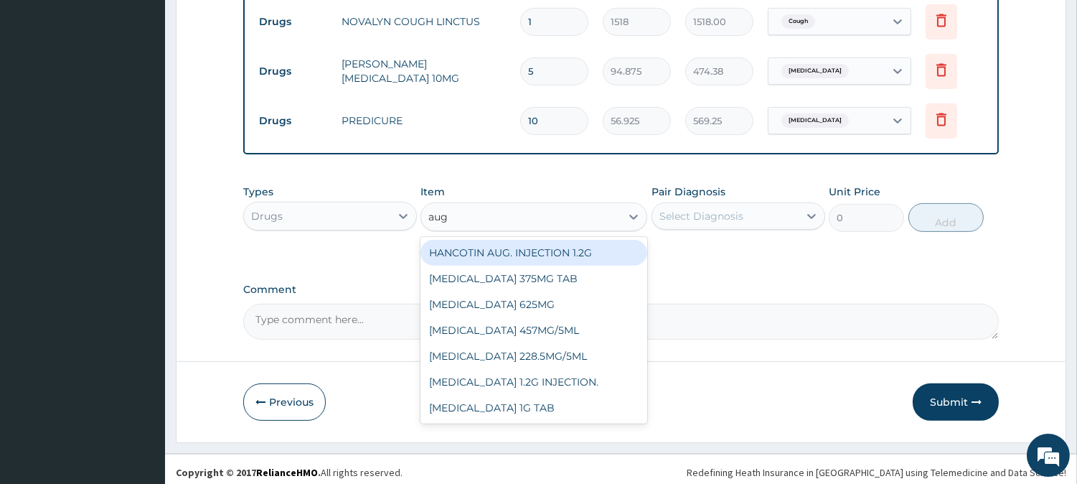
type input "augm"
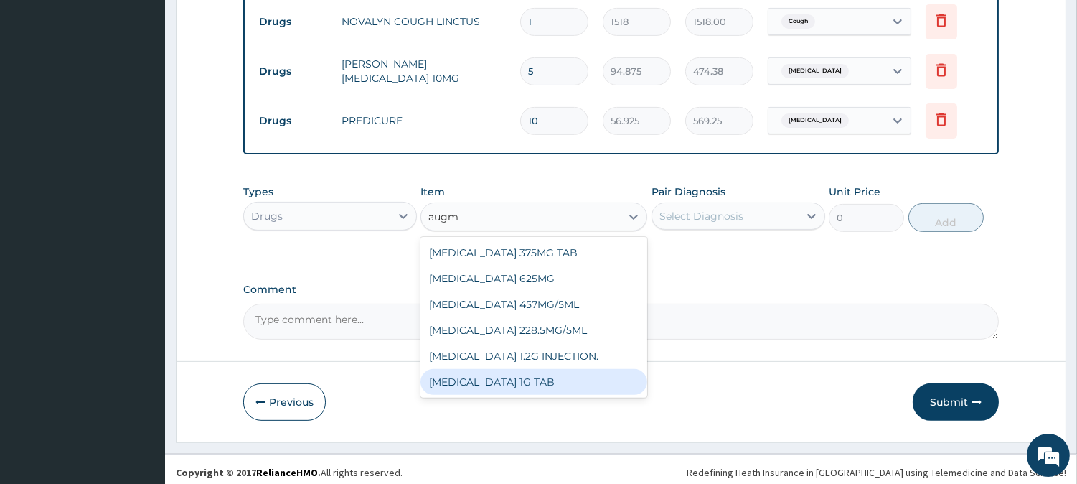
click at [555, 376] on div "AUGMENTIN 1G TAB" at bounding box center [534, 382] width 227 height 26
type input "1581.25"
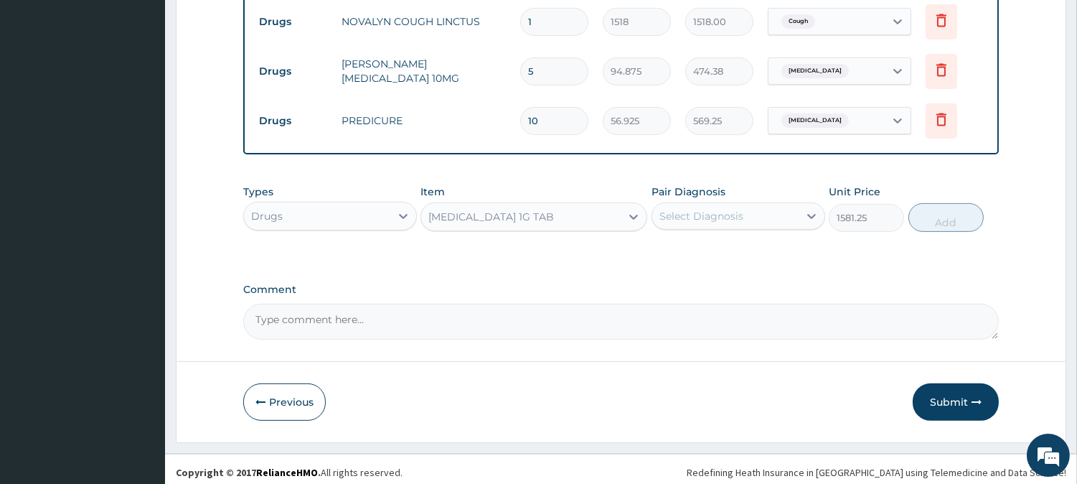
click at [722, 216] on div "Select Diagnosis" at bounding box center [701, 216] width 84 height 14
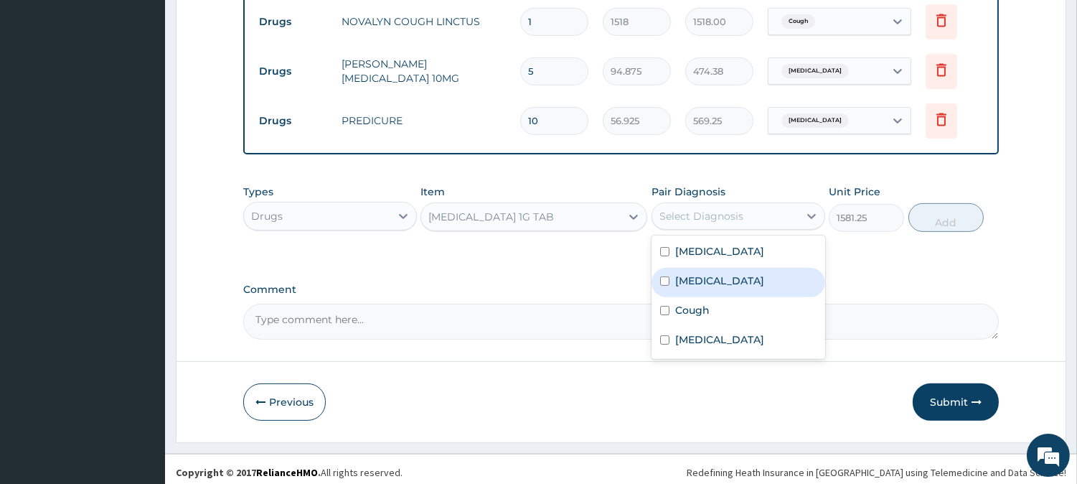
click at [710, 268] on div "[MEDICAL_DATA]" at bounding box center [739, 282] width 174 height 29
checkbox input "true"
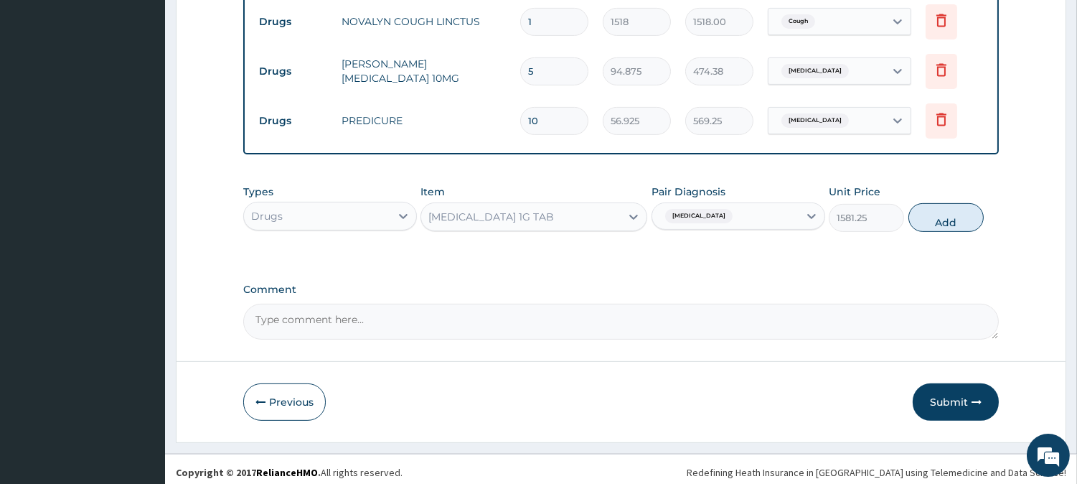
click at [942, 209] on button "Add" at bounding box center [946, 217] width 75 height 29
type input "0"
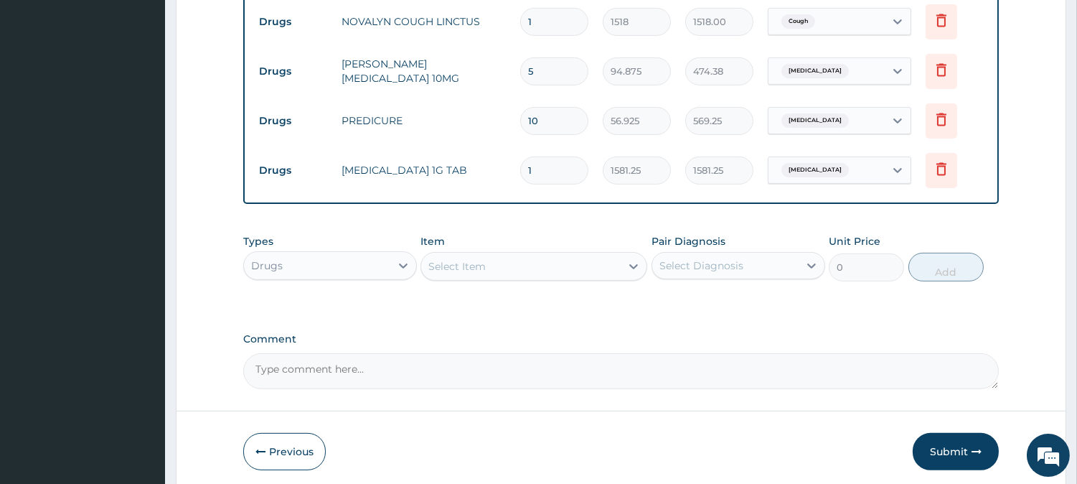
type input "18"
type input "28462.50"
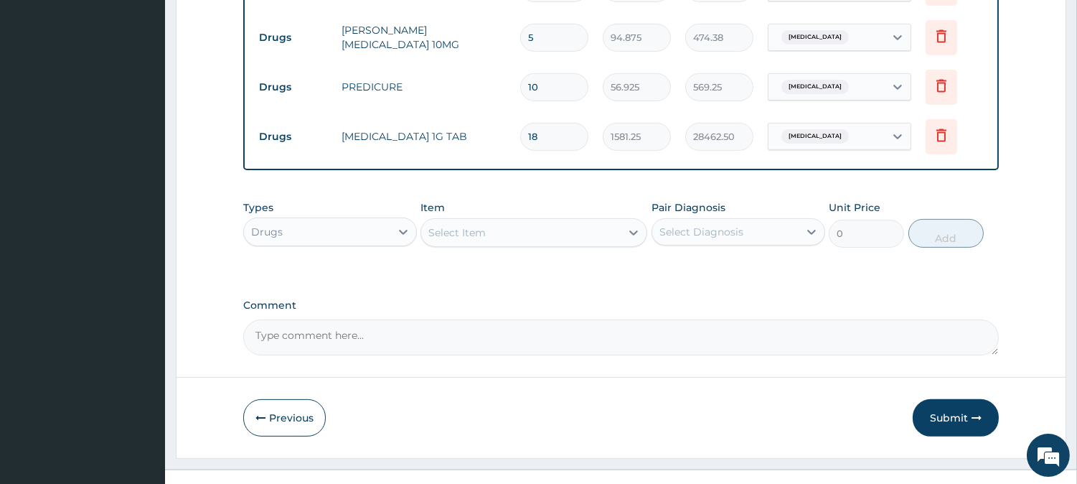
scroll to position [1003, 0]
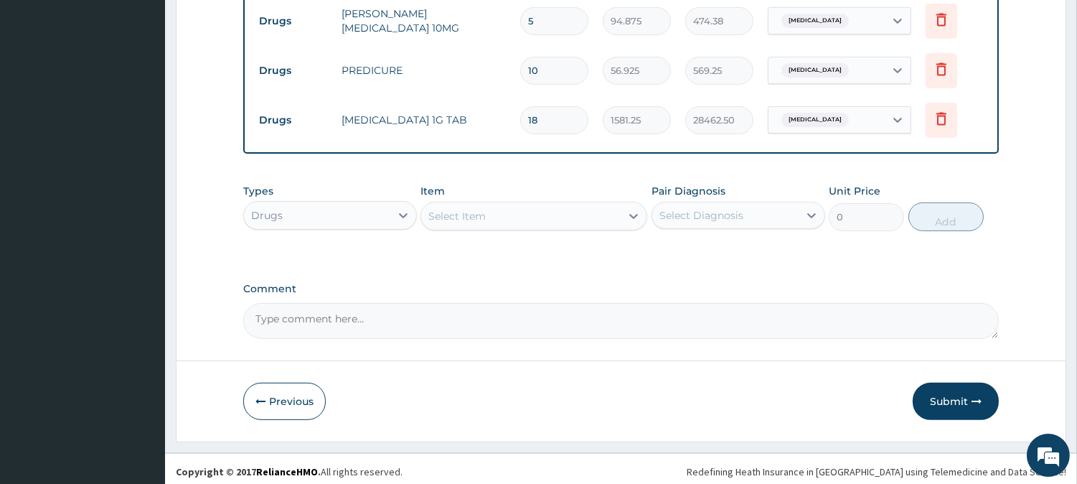
type input "18"
click at [560, 212] on div "Select Item" at bounding box center [520, 216] width 199 height 23
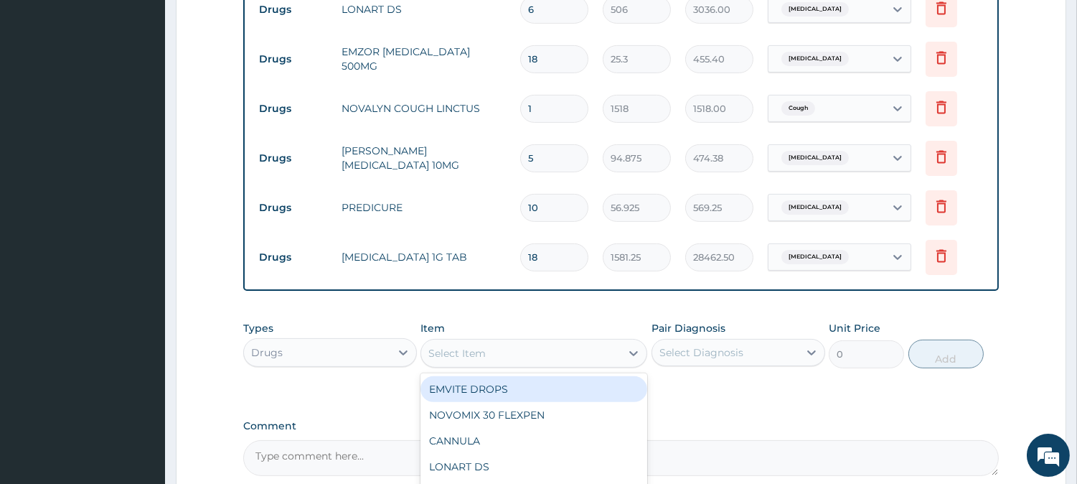
scroll to position [843, 0]
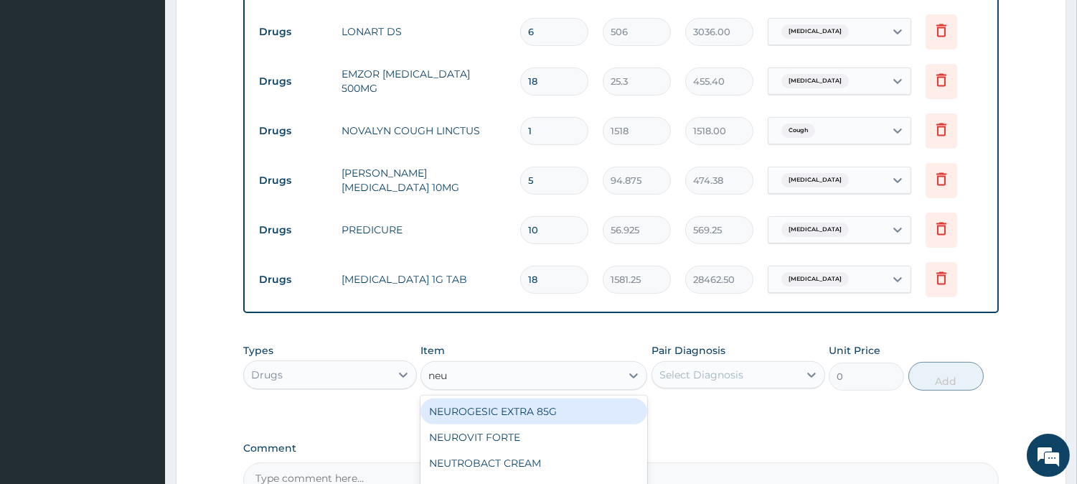
type input "neur"
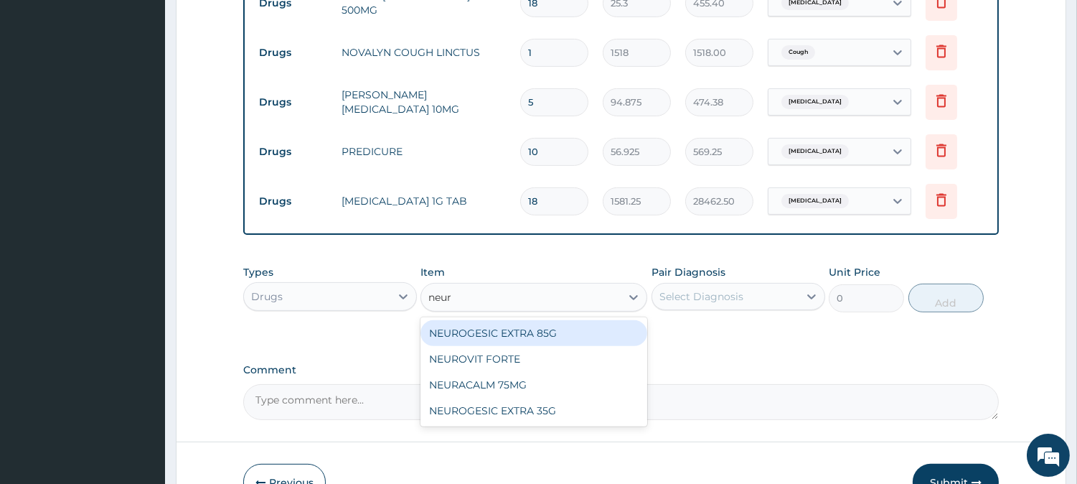
scroll to position [1003, 0]
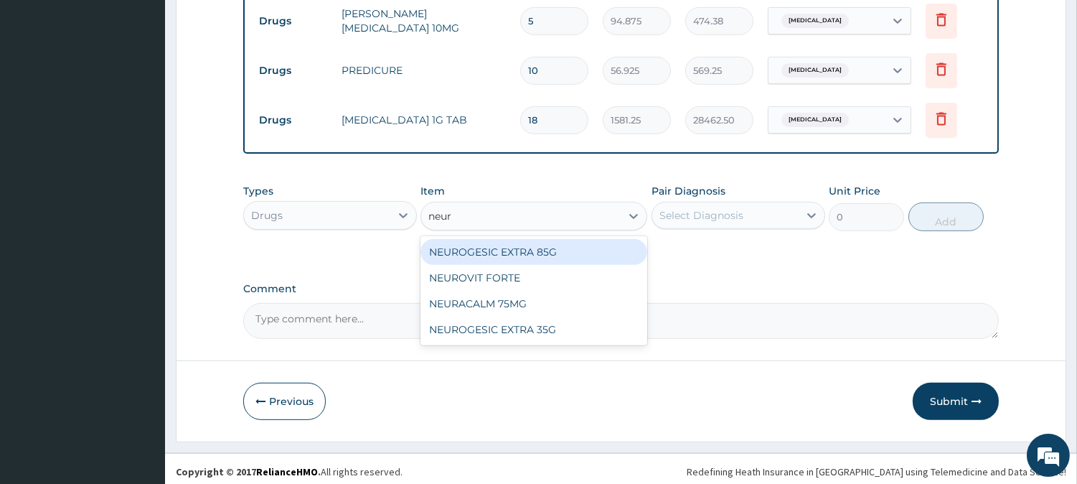
click at [560, 245] on div "NEUROGESIC EXTRA 85G" at bounding box center [534, 252] width 227 height 26
type input "2909.5"
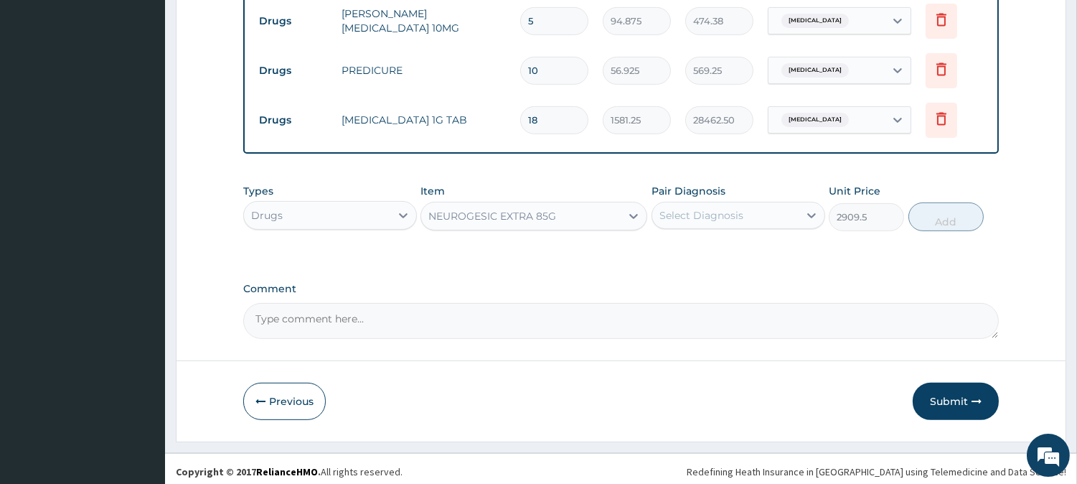
click at [711, 208] on div "Select Diagnosis" at bounding box center [701, 215] width 84 height 14
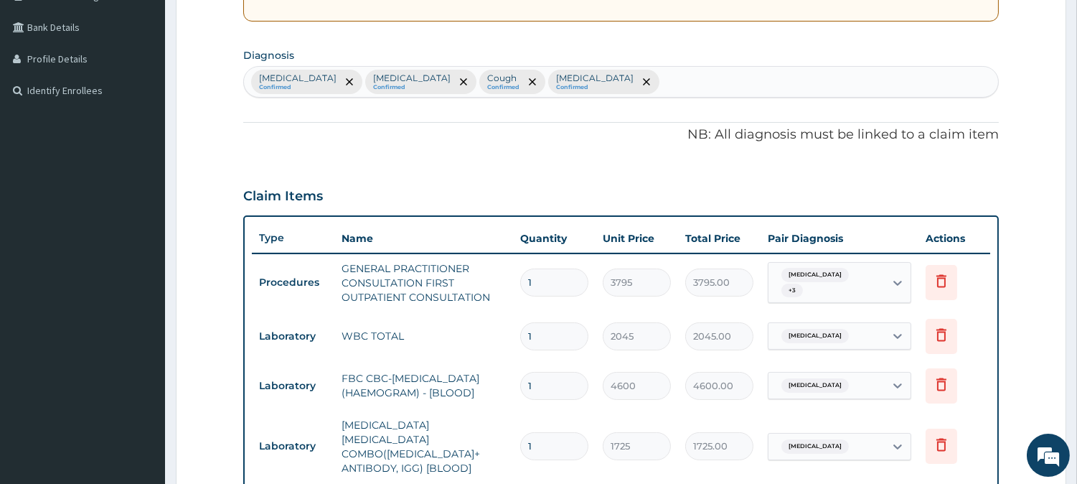
scroll to position [126, 0]
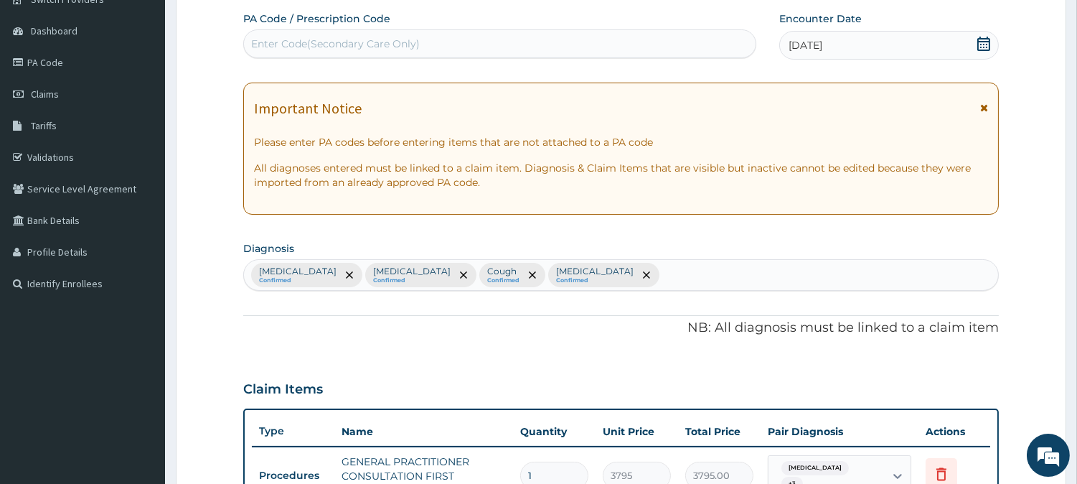
click at [663, 274] on div "Malaria Confirmed Sepsis Confirmed Cough Confirmed Renal hypertension Confirmed" at bounding box center [621, 275] width 754 height 30
type input "pain"
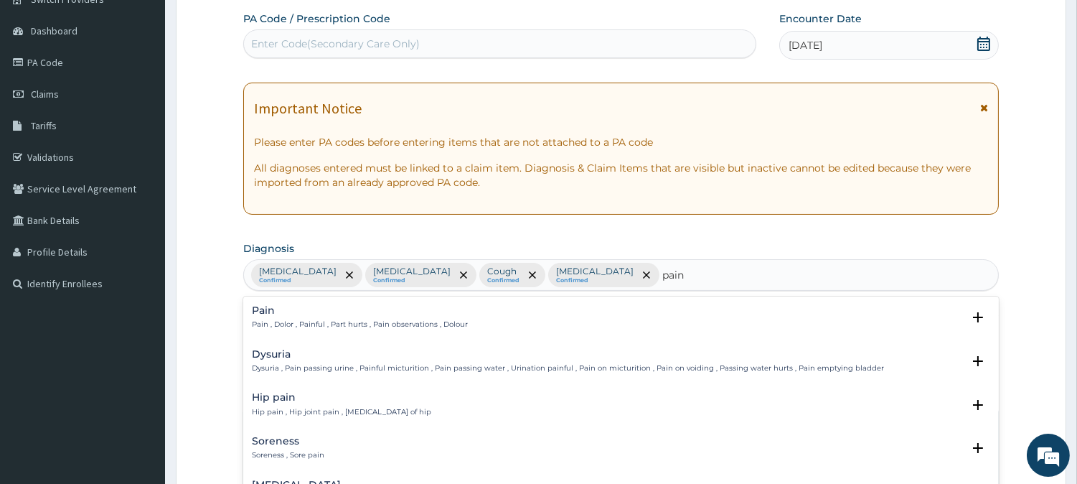
click at [332, 329] on p "Pain , Dolor , Painful , Part hurts , Pain observations , Dolour" at bounding box center [360, 324] width 216 height 10
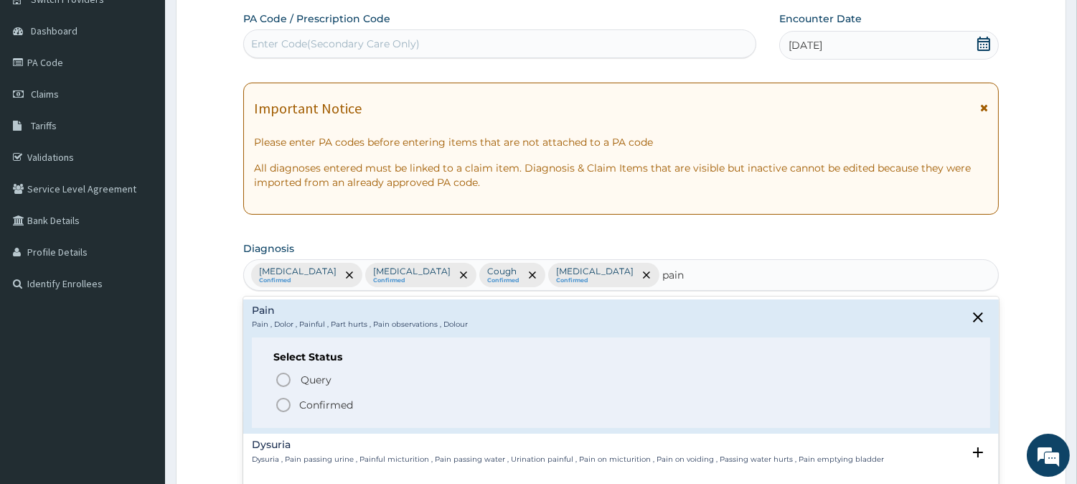
drag, startPoint x: 290, startPoint y: 403, endPoint x: 539, endPoint y: 307, distance: 266.9
click at [288, 403] on icon "status option filled" at bounding box center [283, 404] width 17 height 17
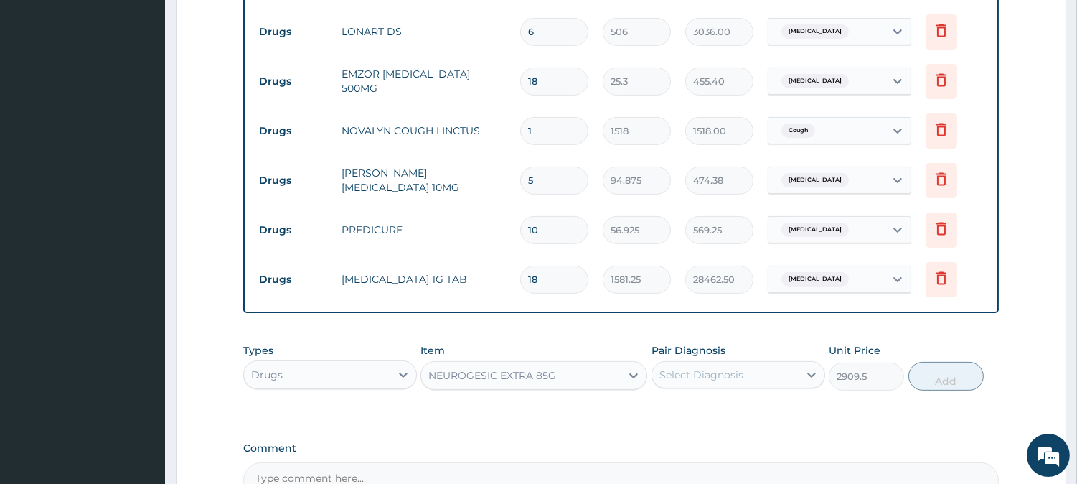
scroll to position [1003, 0]
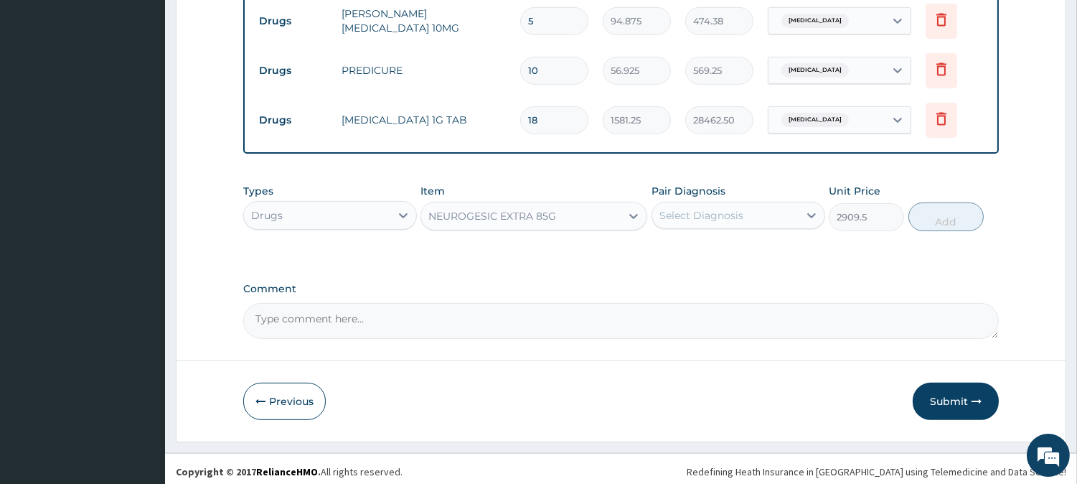
click at [792, 202] on div "Select Diagnosis" at bounding box center [739, 215] width 174 height 27
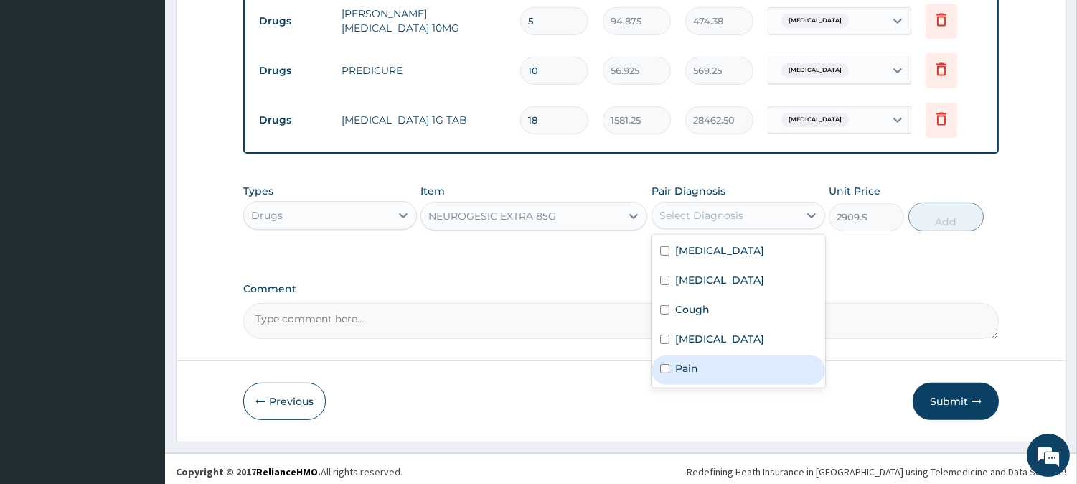
click at [709, 369] on div "Pain" at bounding box center [739, 369] width 174 height 29
checkbox input "true"
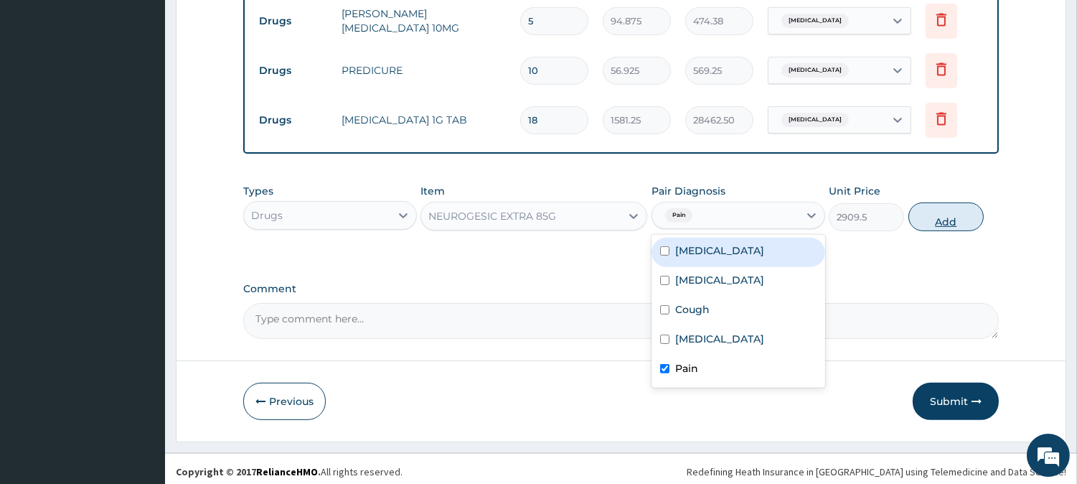
click at [947, 205] on button "Add" at bounding box center [946, 216] width 75 height 29
type input "0"
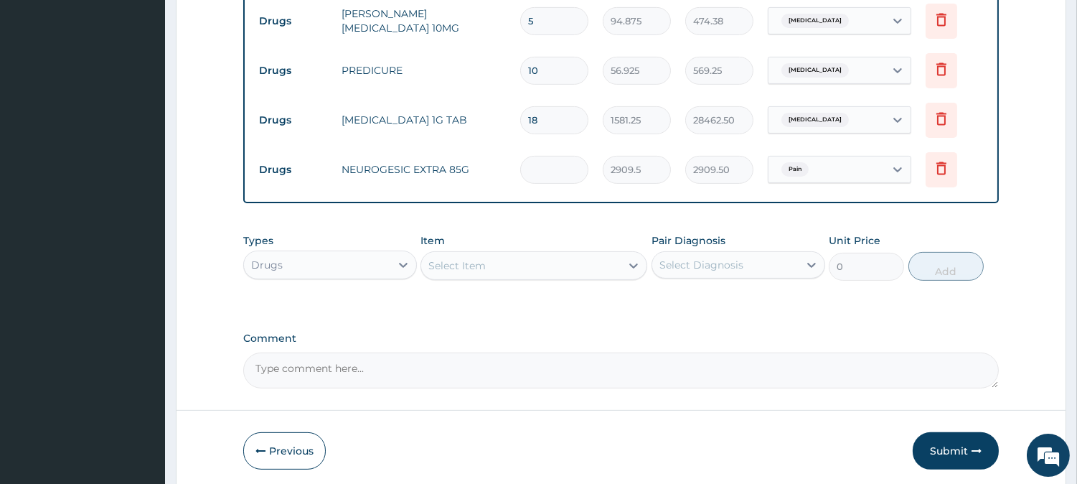
type input "0.00"
type input "6"
type input "17457.00"
type input "6"
click at [508, 256] on div "Select Item" at bounding box center [520, 265] width 199 height 23
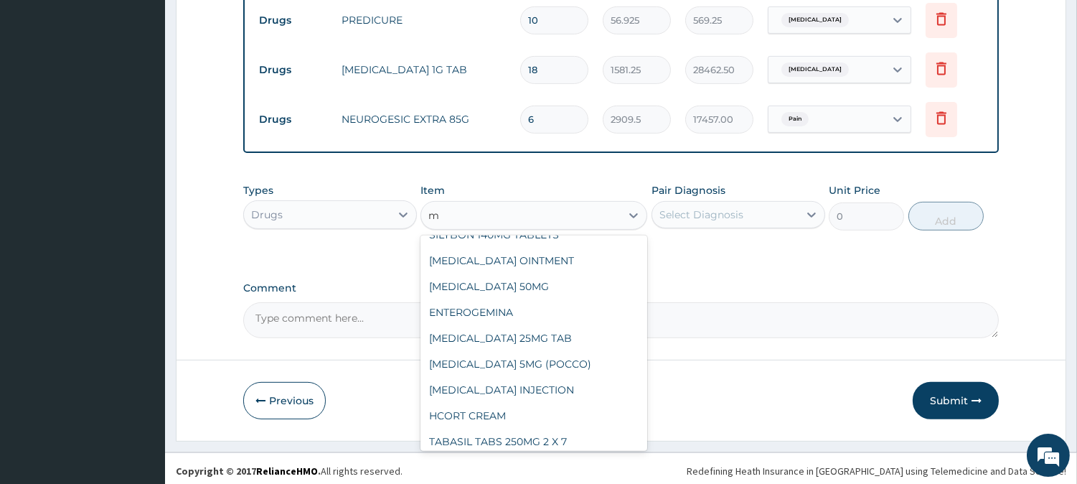
scroll to position [1082, 0]
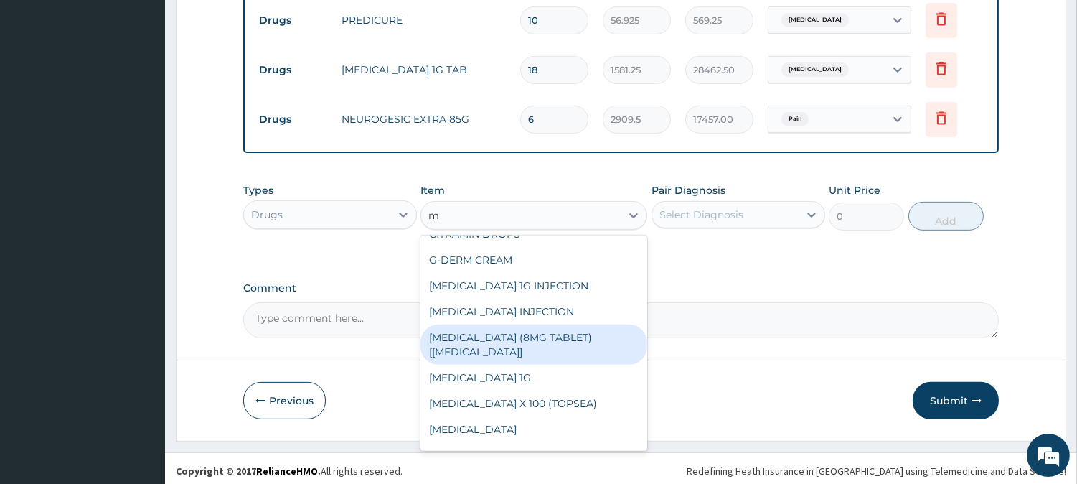
type input "mu"
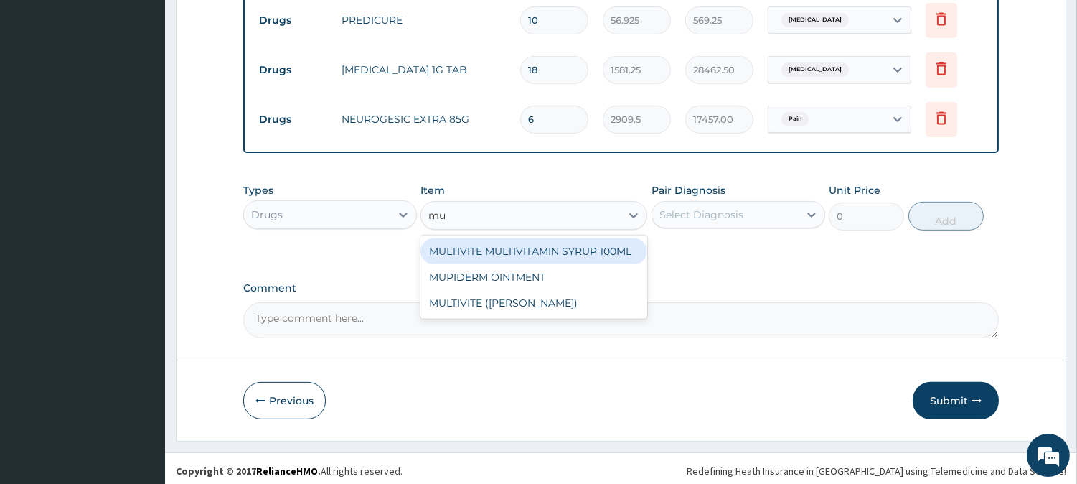
scroll to position [0, 0]
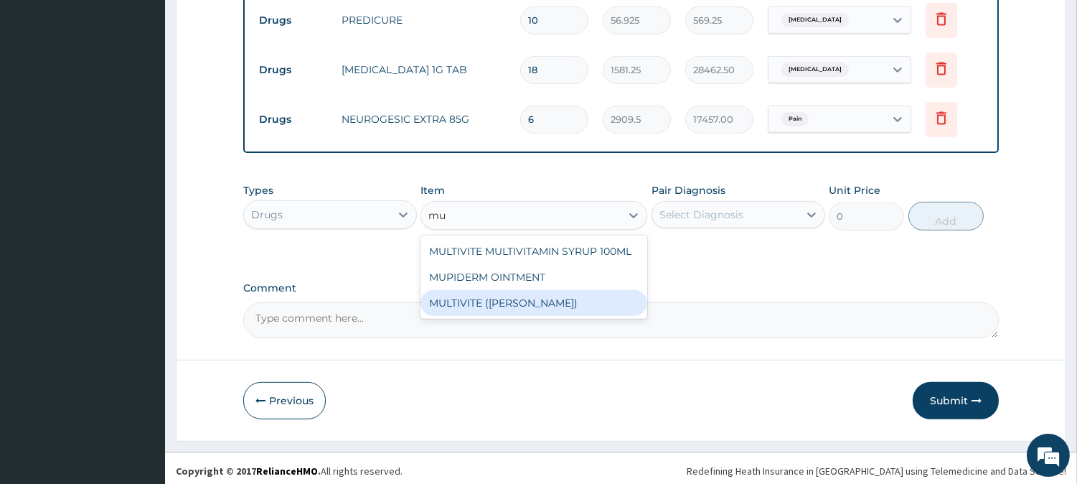
click at [582, 305] on div "MULTIVITE (EVANS)" at bounding box center [534, 303] width 227 height 26
type input "25.3"
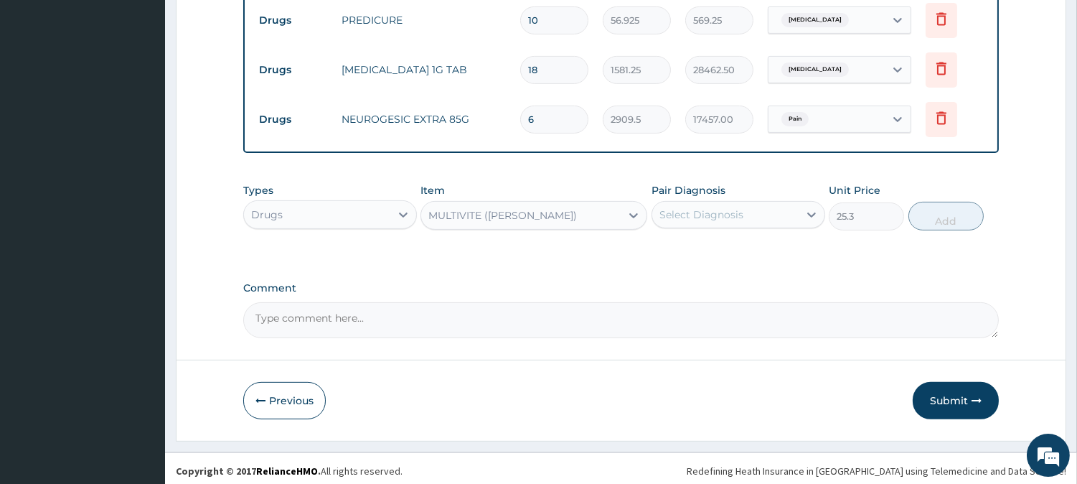
click at [712, 220] on div "Select Diagnosis" at bounding box center [725, 214] width 146 height 23
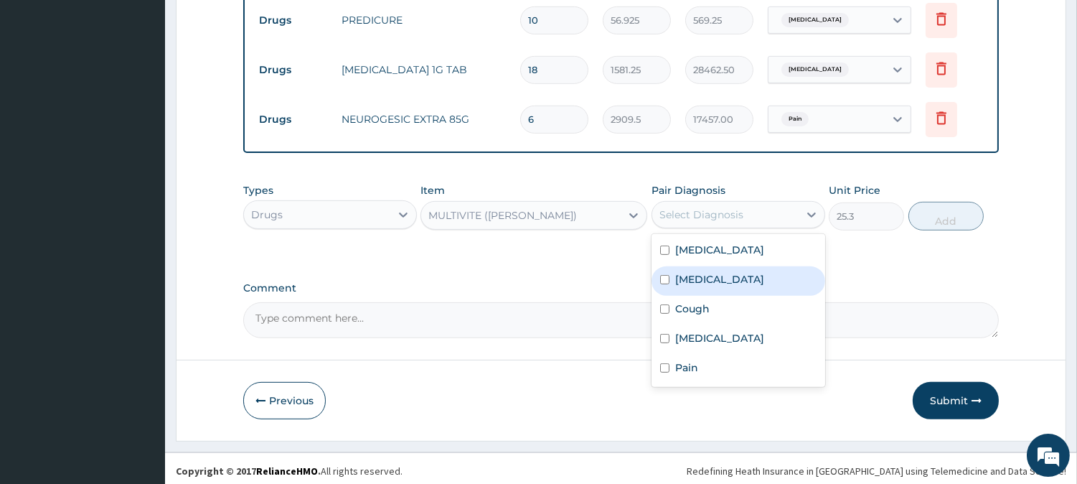
click at [699, 281] on div "[MEDICAL_DATA]" at bounding box center [739, 280] width 174 height 29
checkbox input "true"
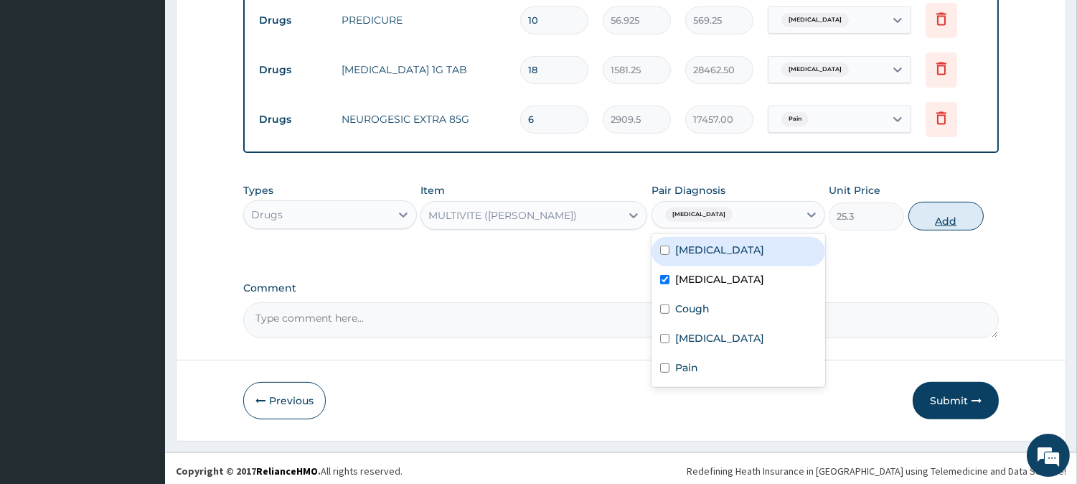
click at [935, 210] on button "Add" at bounding box center [946, 216] width 75 height 29
type input "0"
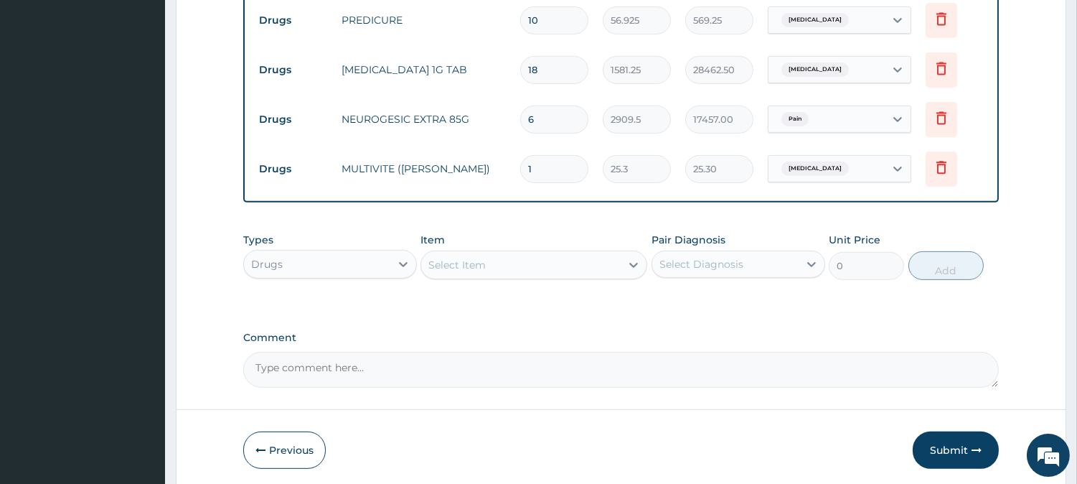
type input "15"
type input "379.50"
type input "1"
type input "25.30"
type input "18"
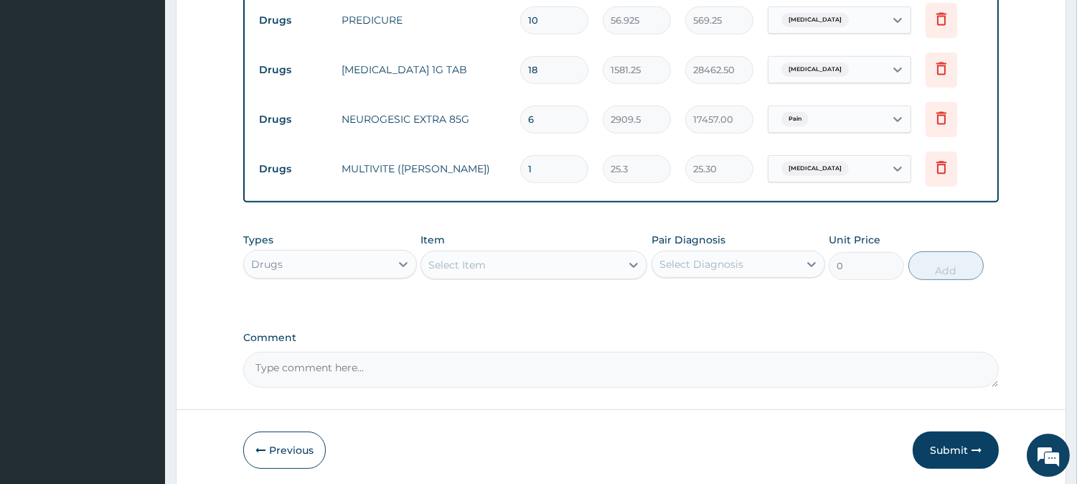
type input "455.40"
type input "18"
click at [943, 448] on button "Submit" at bounding box center [956, 449] width 86 height 37
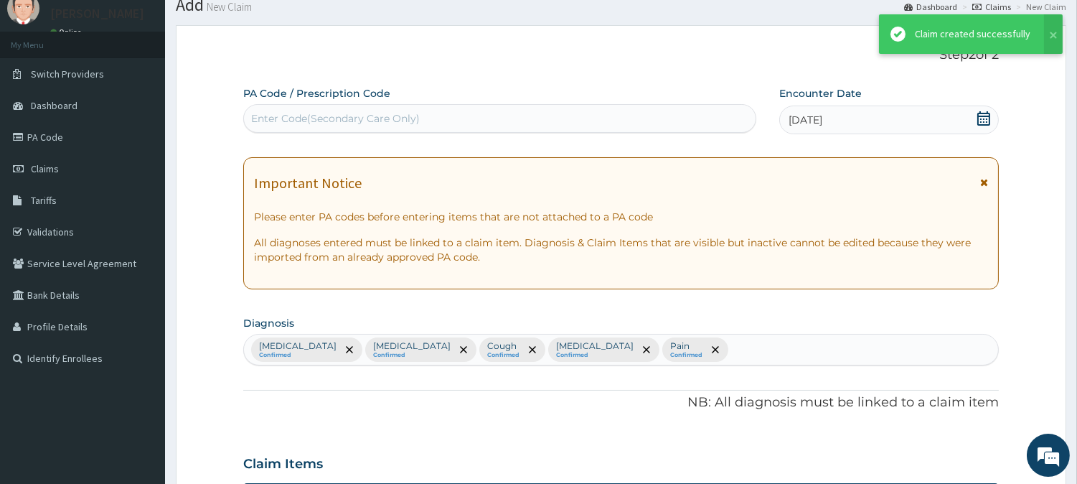
scroll to position [1053, 0]
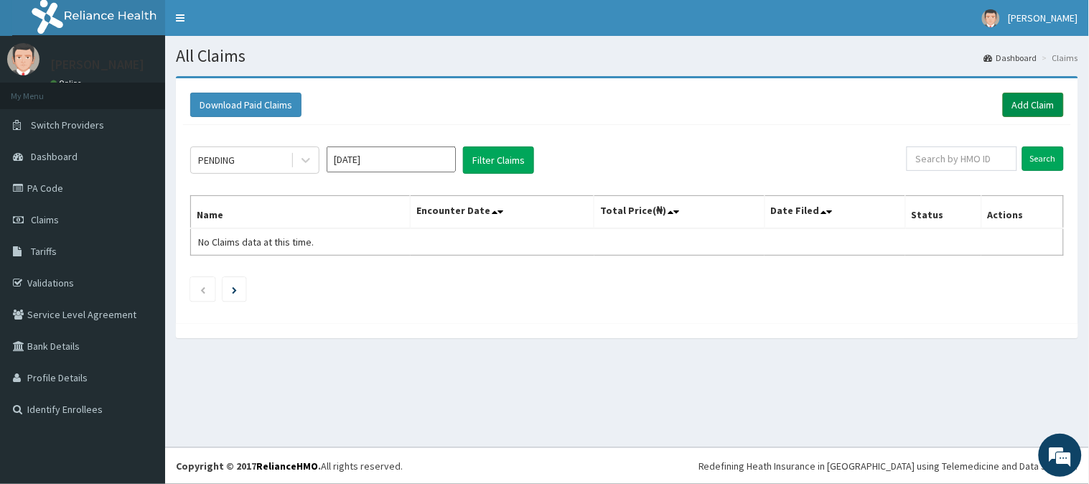
click at [1044, 108] on link "Add Claim" at bounding box center [1033, 105] width 61 height 24
click at [1088, 98] on div "Download Paid Claims Add Claim × Note you can only download claims within a max…" at bounding box center [627, 214] width 924 height 276
click at [1033, 100] on link "Add Claim" at bounding box center [1033, 105] width 61 height 24
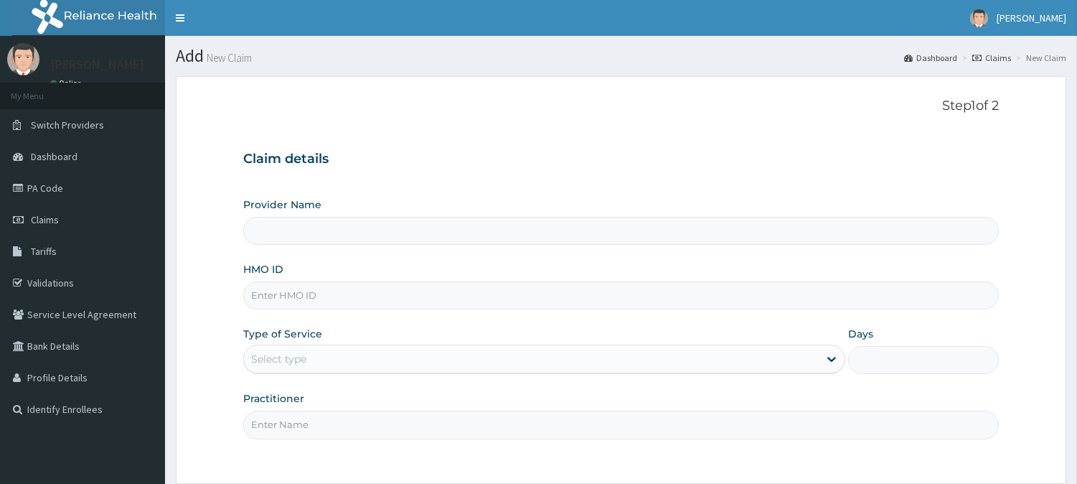
type input "[GEOGRAPHIC_DATA]"
click at [341, 285] on input "HMO ID" at bounding box center [621, 295] width 756 height 28
type input "WOL/10024/A"
click at [353, 352] on div "Select type" at bounding box center [531, 358] width 575 height 23
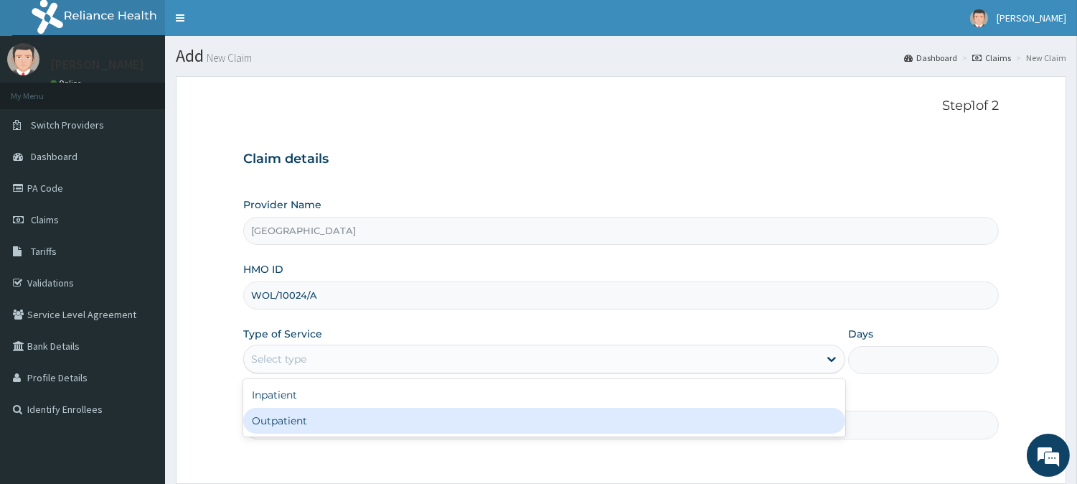
click at [341, 417] on div "Outpatient" at bounding box center [544, 421] width 602 height 26
type input "1"
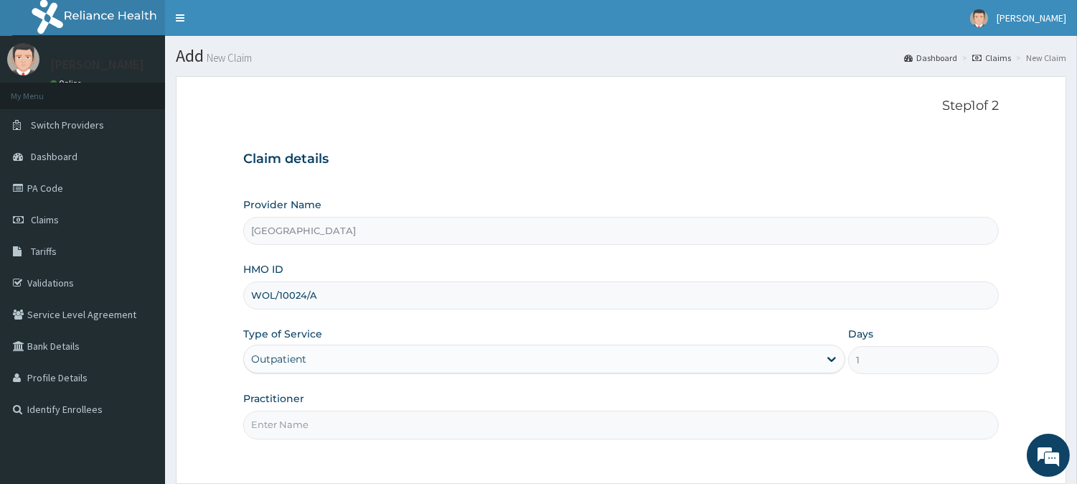
click at [341, 417] on input "Practitioner" at bounding box center [621, 424] width 756 height 28
type input "KEHINDE ADEWOLEOLA"
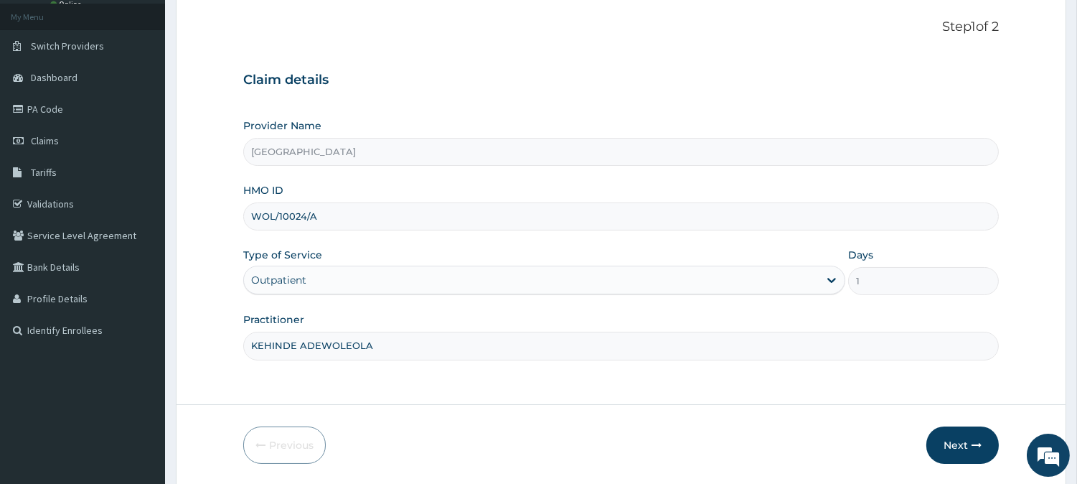
scroll to position [128, 0]
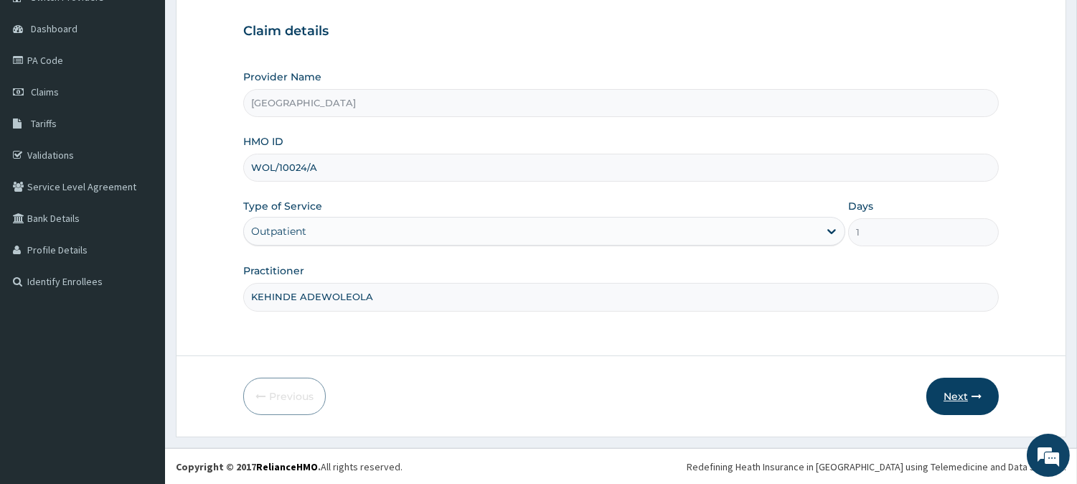
click at [949, 404] on button "Next" at bounding box center [962, 395] width 72 height 37
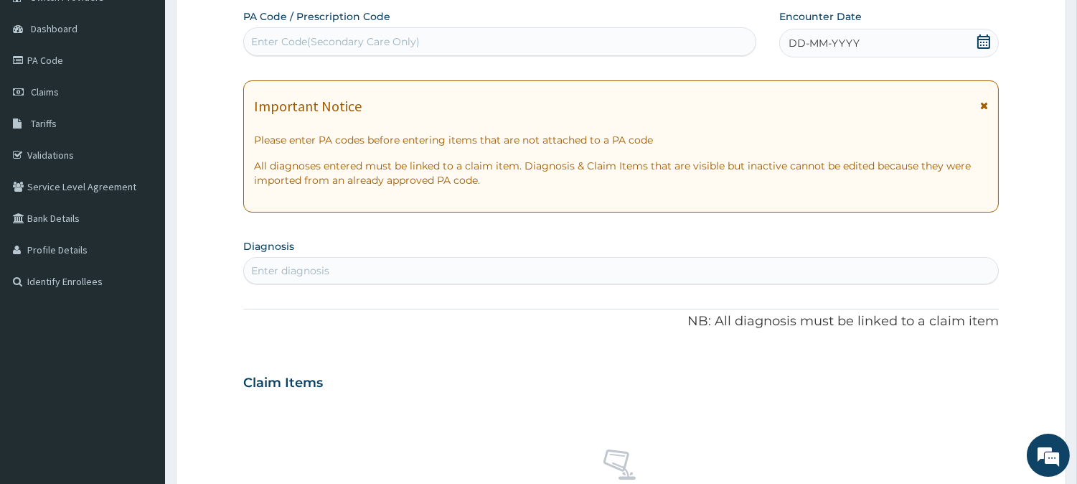
click at [875, 45] on div "DD-MM-YYYY" at bounding box center [889, 43] width 220 height 29
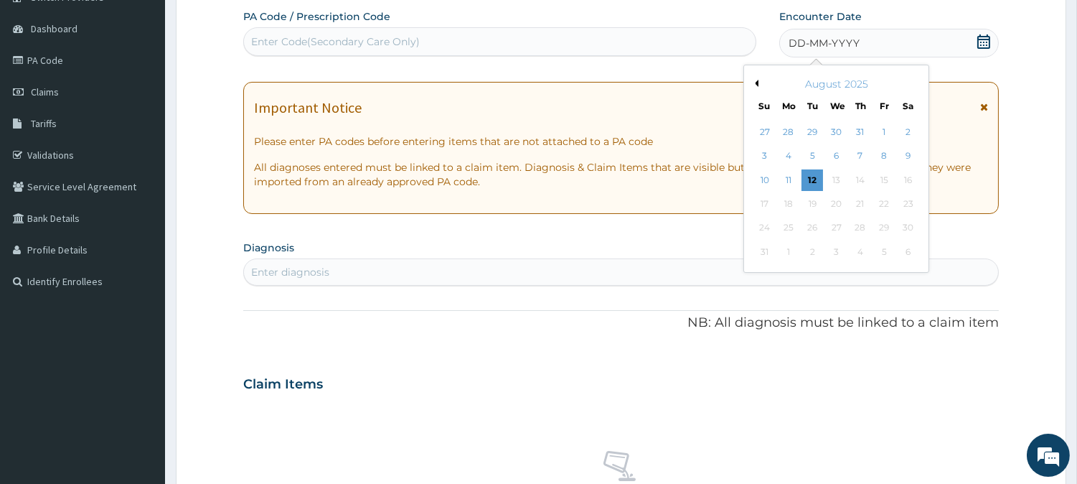
click at [757, 80] on button "Previous Month" at bounding box center [754, 83] width 7 height 7
click at [808, 201] on div "22" at bounding box center [813, 204] width 22 height 22
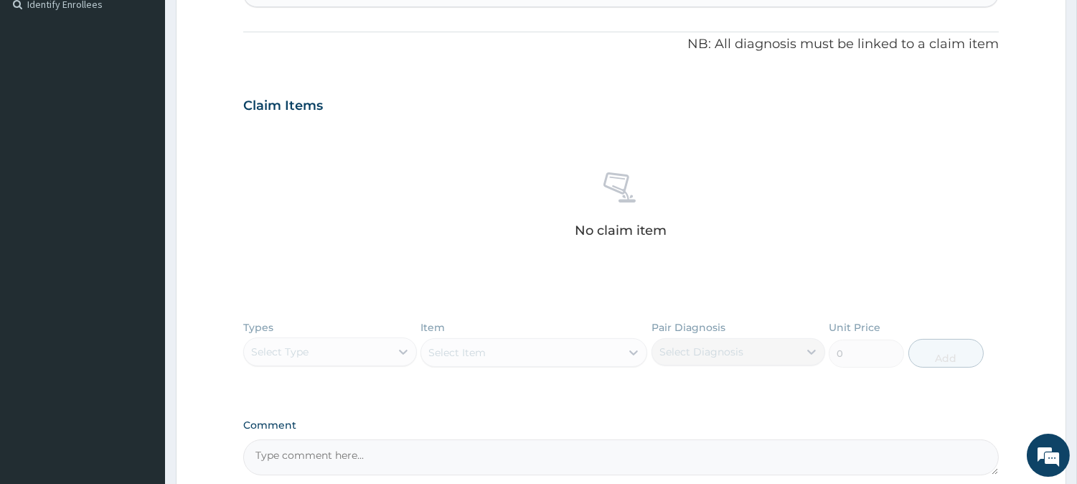
scroll to position [367, 0]
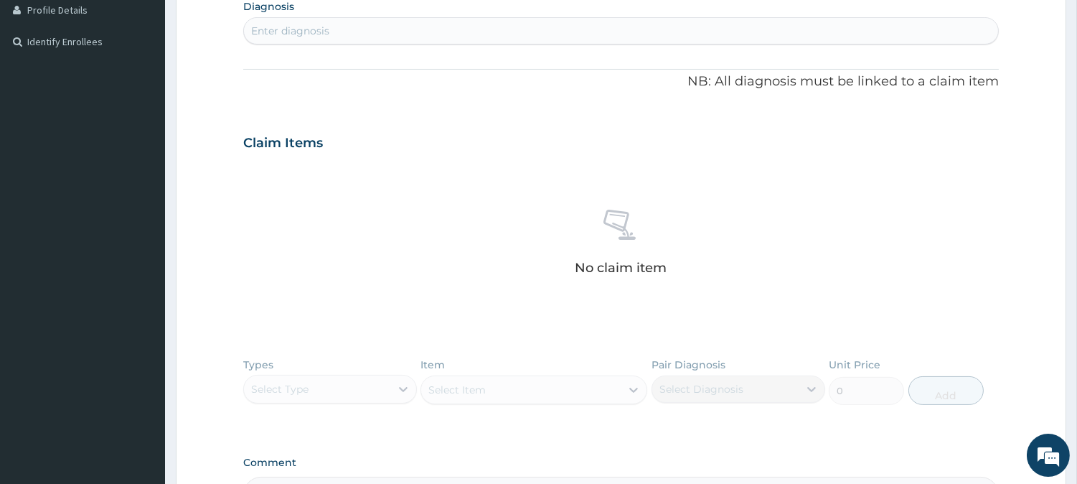
click at [675, 47] on div "PA Code / Prescription Code Enter Code(Secondary Care Only) Encounter Date [DAT…" at bounding box center [621, 141] width 756 height 743
click at [702, 26] on div "Enter diagnosis" at bounding box center [621, 30] width 754 height 23
type input "malar"
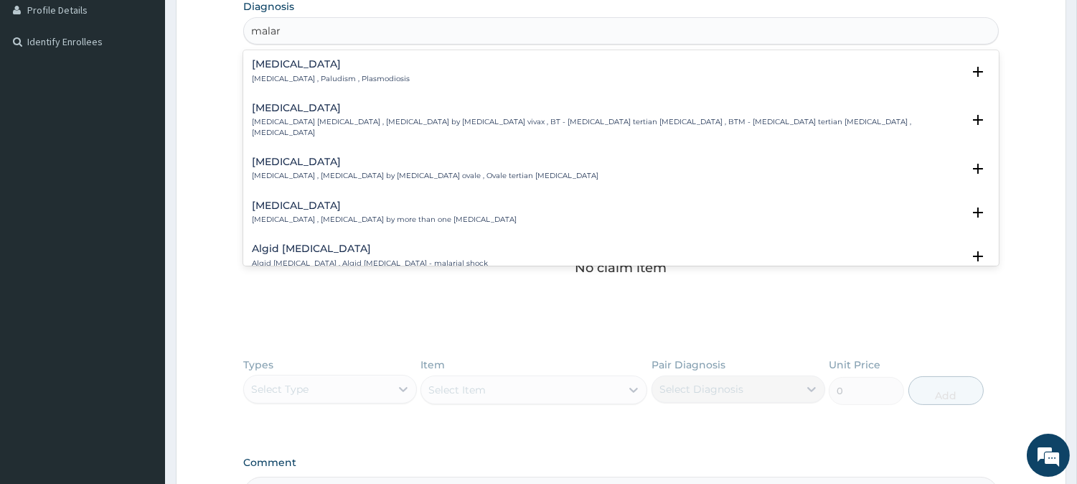
click at [292, 80] on p "[MEDICAL_DATA] , Paludism , Plasmodiosis" at bounding box center [331, 79] width 158 height 10
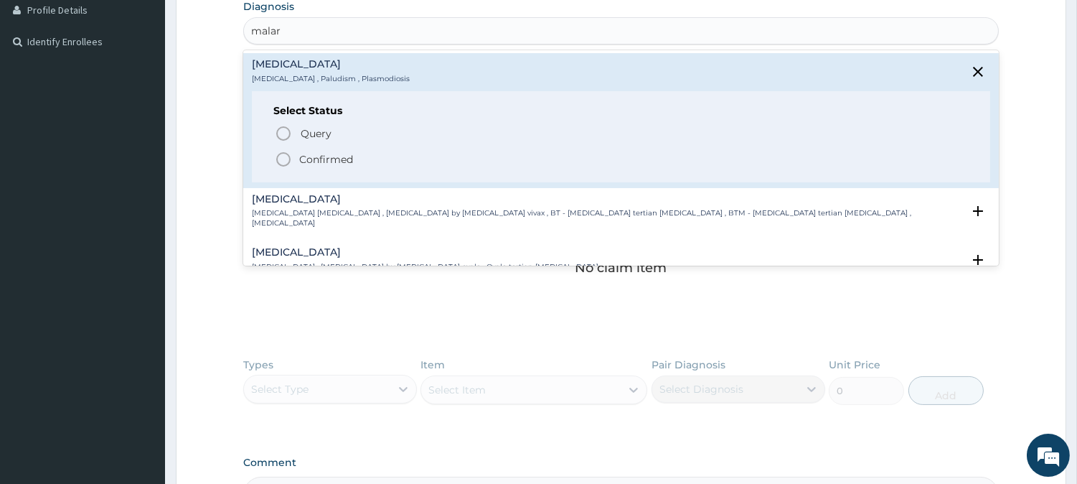
click at [289, 156] on circle "status option filled" at bounding box center [283, 159] width 13 height 13
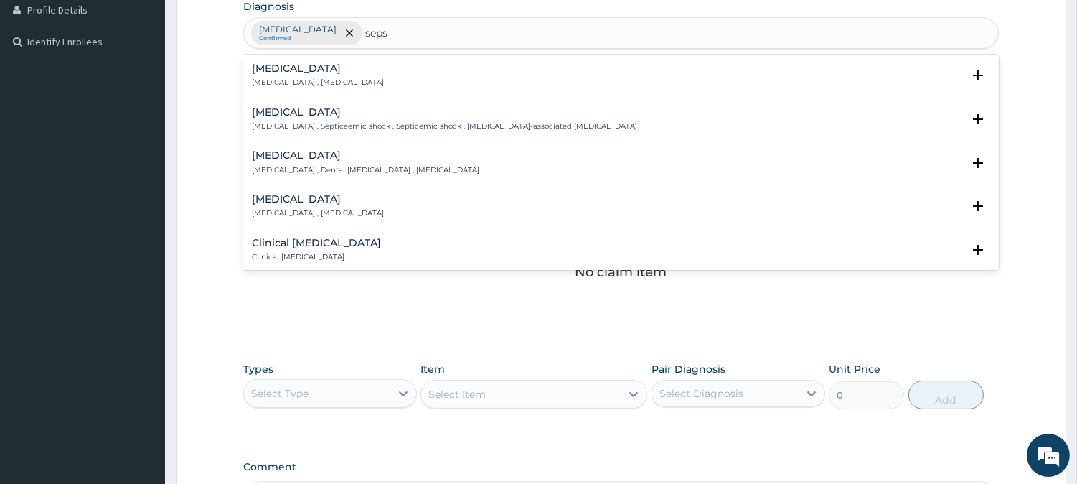
type input "sepsi"
click at [286, 82] on p "[MEDICAL_DATA] , [MEDICAL_DATA]" at bounding box center [318, 83] width 132 height 10
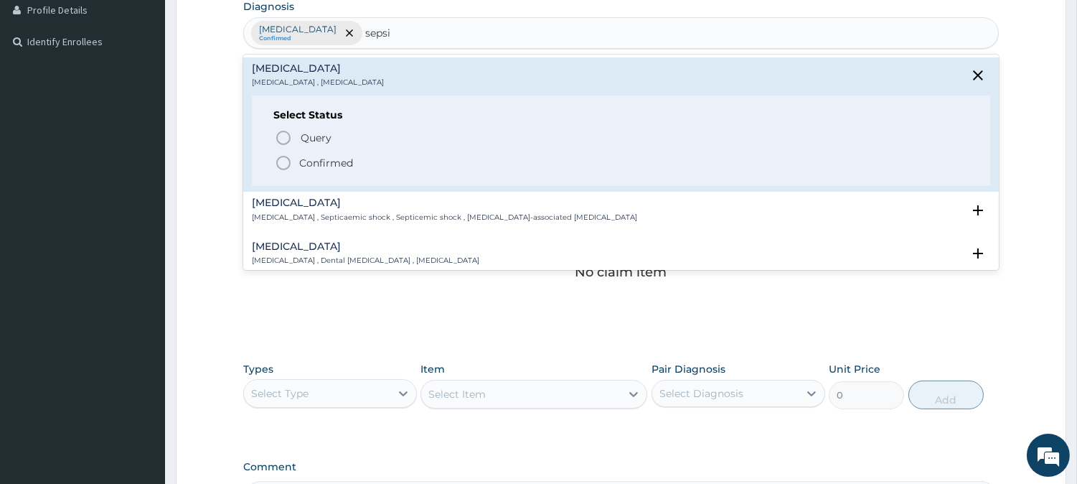
click at [285, 159] on icon "status option filled" at bounding box center [283, 162] width 17 height 17
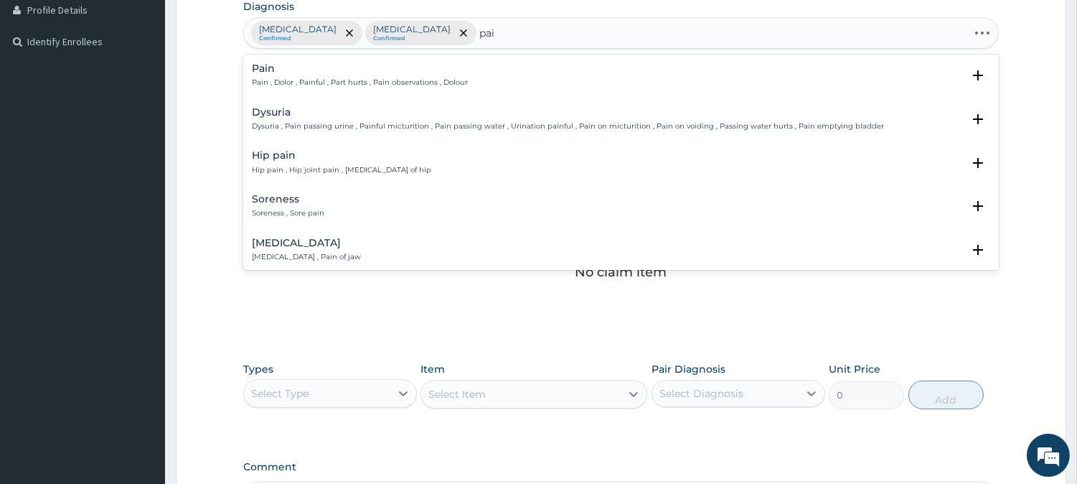
type input "pain"
click at [274, 79] on p "Pain , Dolor , Painful , Part hurts , Pain observations , Dolour" at bounding box center [360, 83] width 216 height 10
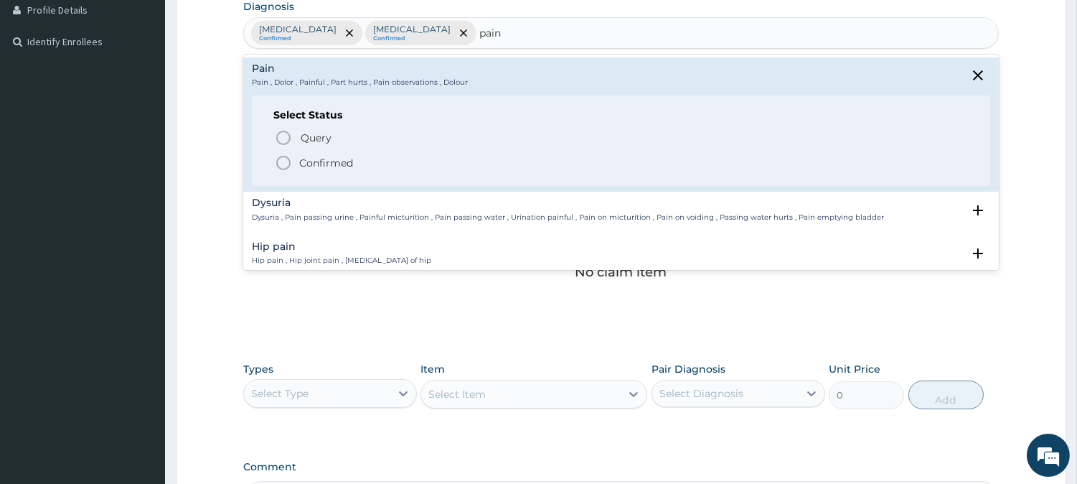
click at [282, 167] on icon "status option filled" at bounding box center [283, 162] width 17 height 17
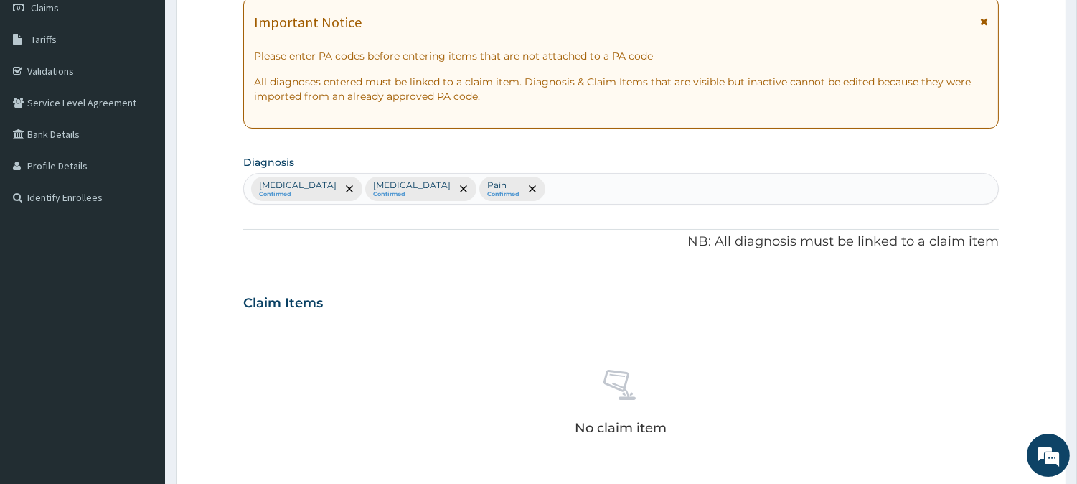
scroll to position [208, 0]
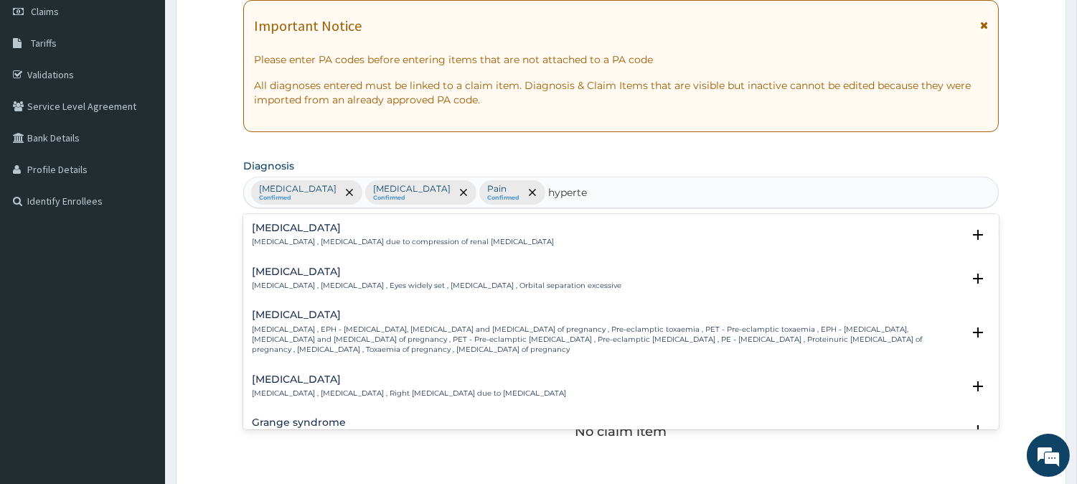
type input "hyperten"
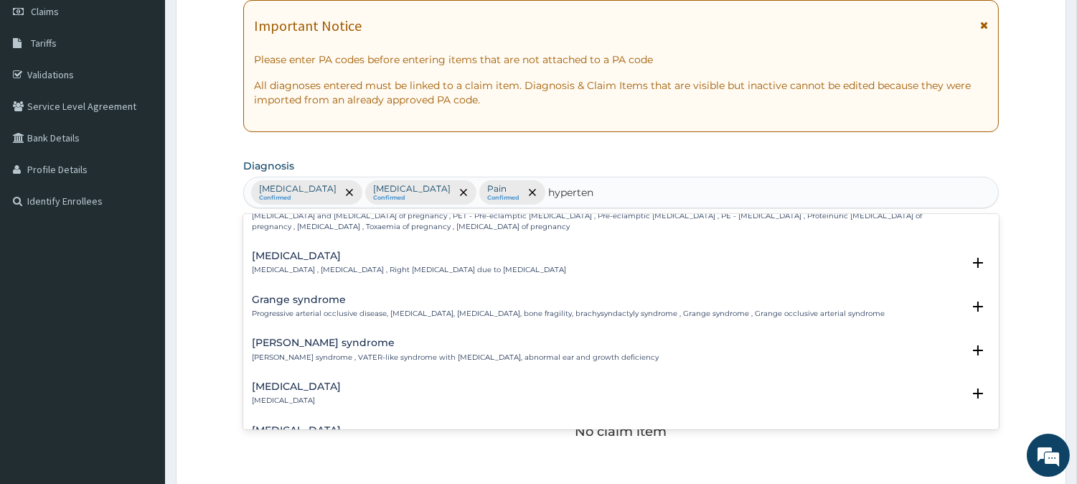
scroll to position [159, 0]
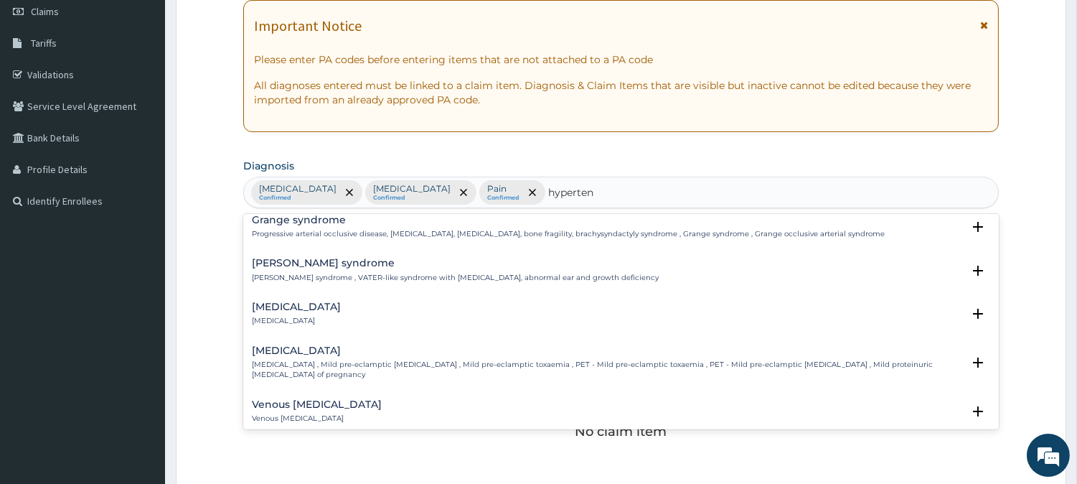
click at [294, 316] on p "[MEDICAL_DATA]" at bounding box center [296, 321] width 89 height 10
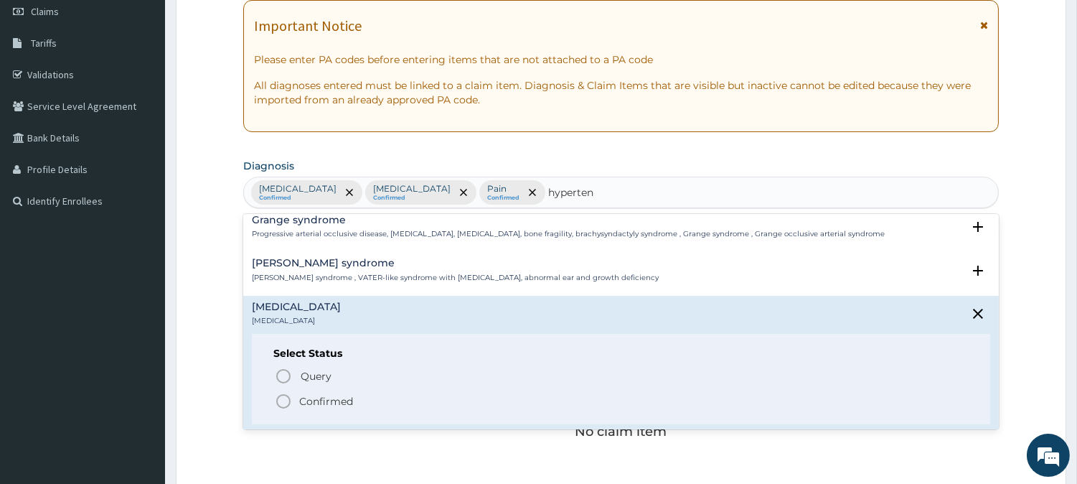
click at [285, 395] on circle "status option filled" at bounding box center [283, 401] width 13 height 13
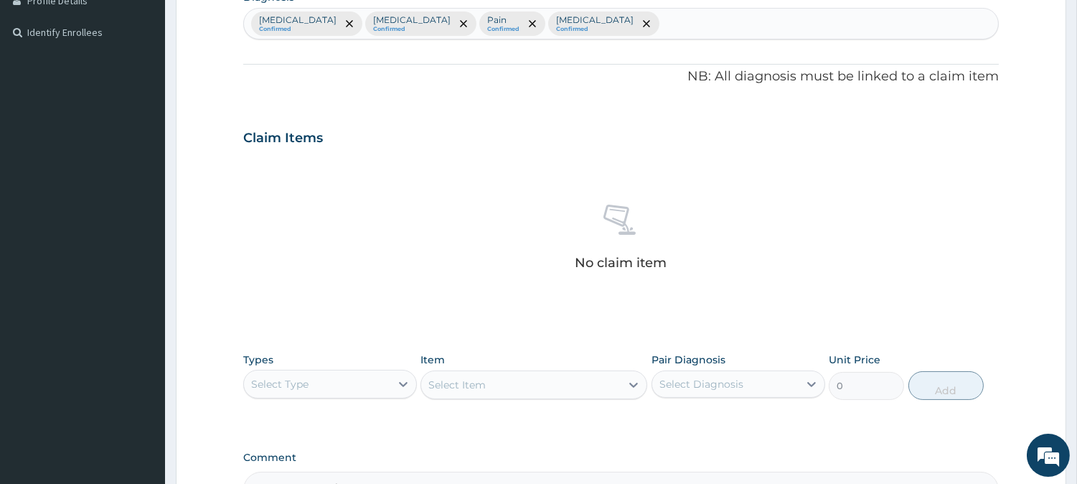
scroll to position [550, 0]
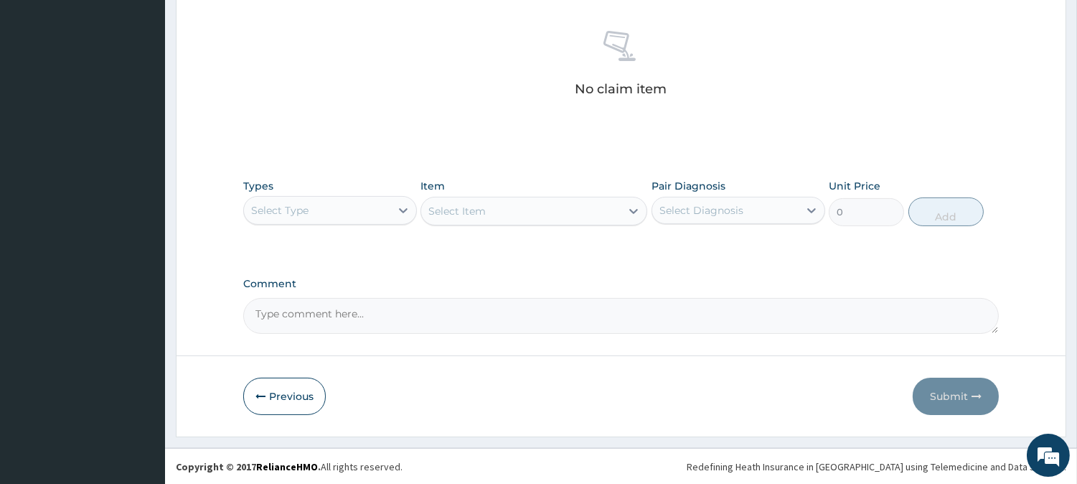
click at [354, 213] on div "Select Type" at bounding box center [317, 210] width 146 height 23
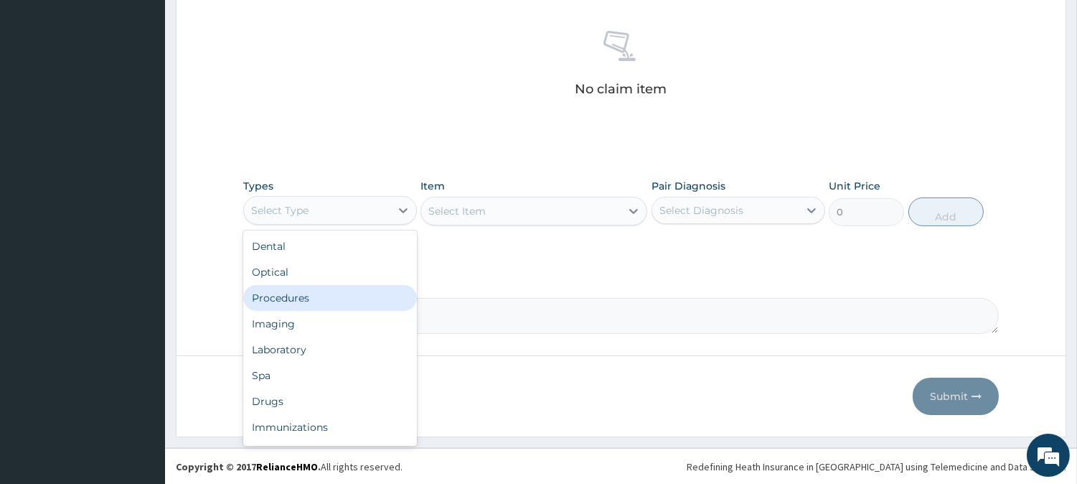
click at [324, 297] on div "Procedures" at bounding box center [330, 298] width 174 height 26
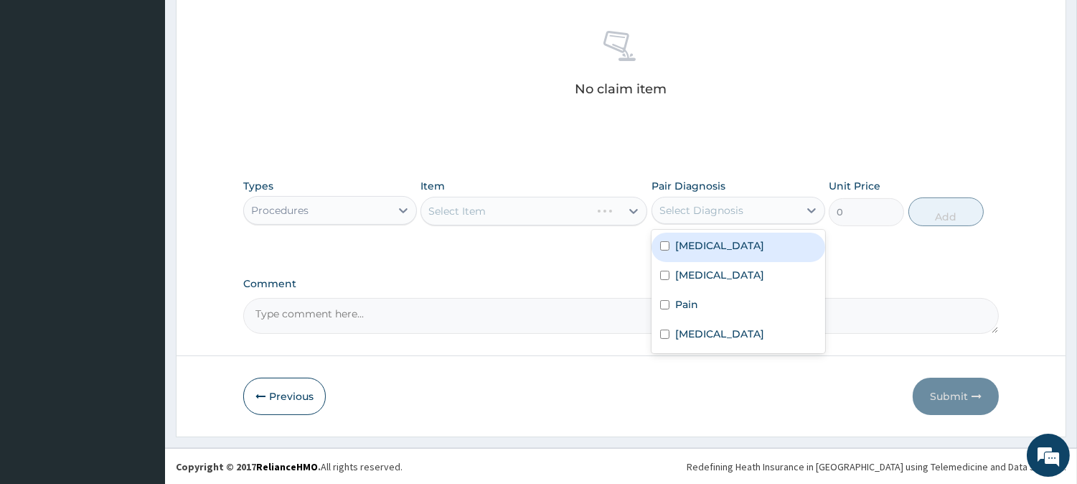
click at [677, 205] on div "Select Diagnosis" at bounding box center [701, 210] width 84 height 14
click at [705, 255] on div "[MEDICAL_DATA]" at bounding box center [739, 247] width 174 height 29
checkbox input "true"
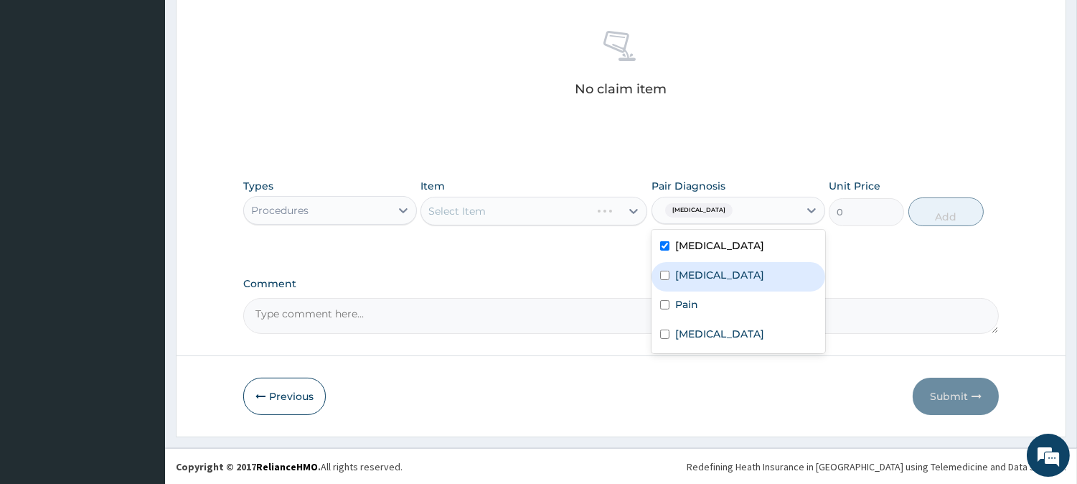
click at [698, 269] on label "[MEDICAL_DATA]" at bounding box center [719, 275] width 89 height 14
checkbox input "true"
click at [684, 311] on div "Pain" at bounding box center [739, 305] width 174 height 29
checkbox input "true"
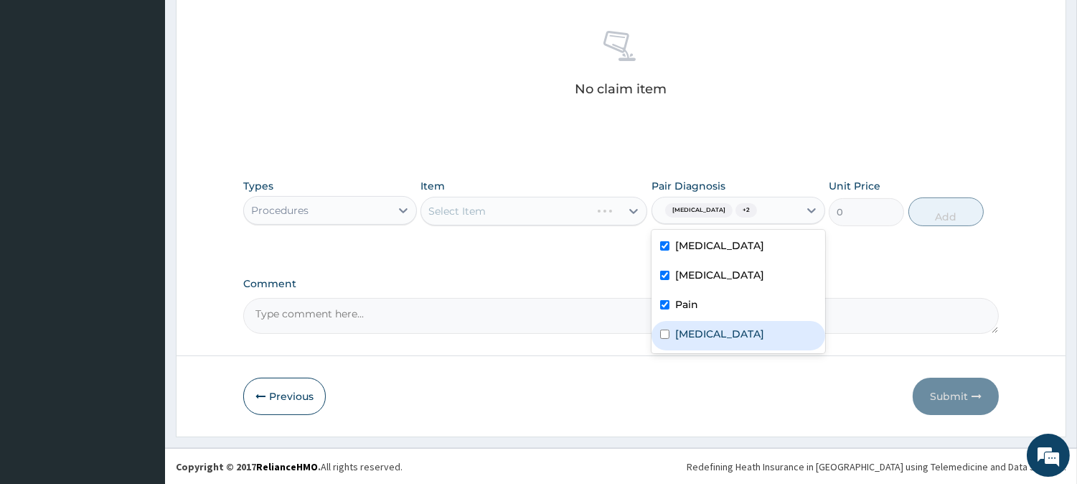
drag, startPoint x: 689, startPoint y: 344, endPoint x: 667, endPoint y: 316, distance: 35.9
click at [682, 340] on div "[MEDICAL_DATA]" at bounding box center [739, 335] width 174 height 29
checkbox input "true"
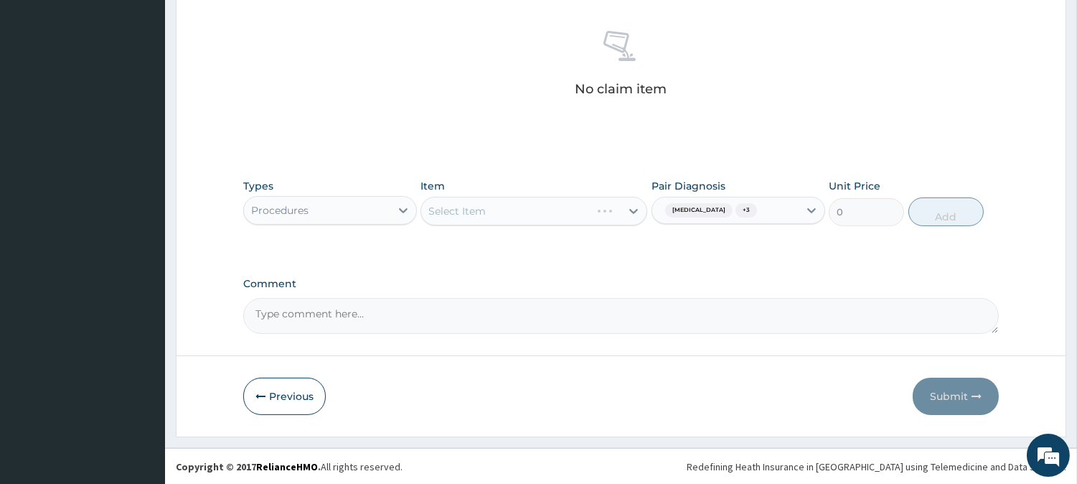
click at [572, 194] on div "Item Select Item" at bounding box center [534, 202] width 227 height 47
click at [573, 207] on div "Select Item" at bounding box center [534, 211] width 227 height 29
click at [573, 207] on div "Select Item" at bounding box center [520, 210] width 199 height 23
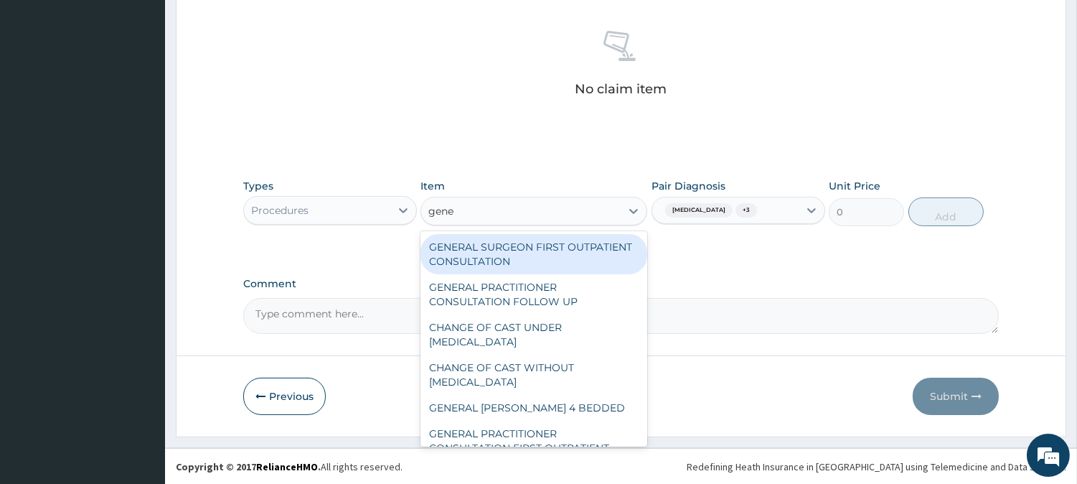
type input "gener"
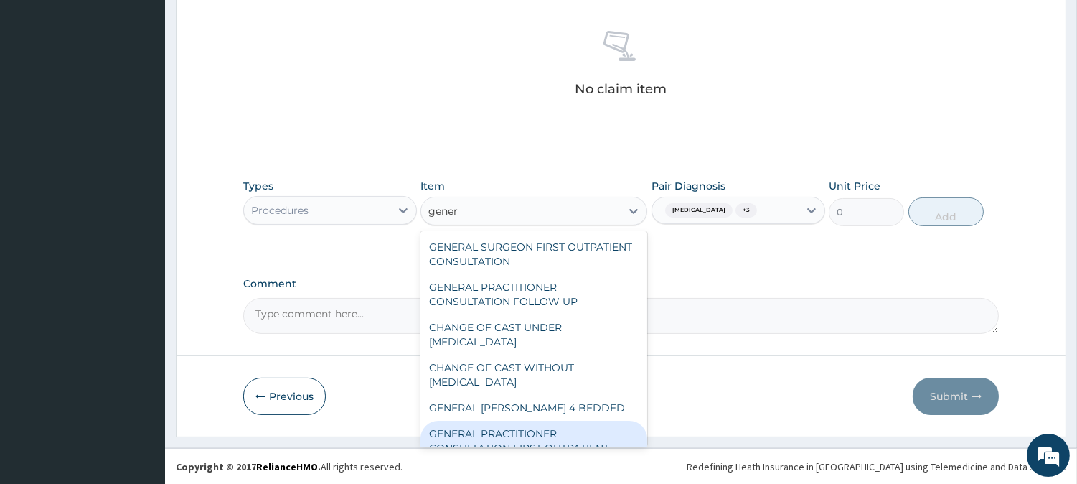
click at [593, 436] on div "GENERAL PRACTITIONER CONSULTATION FIRST OUTPATIENT CONSULTATION" at bounding box center [534, 448] width 227 height 55
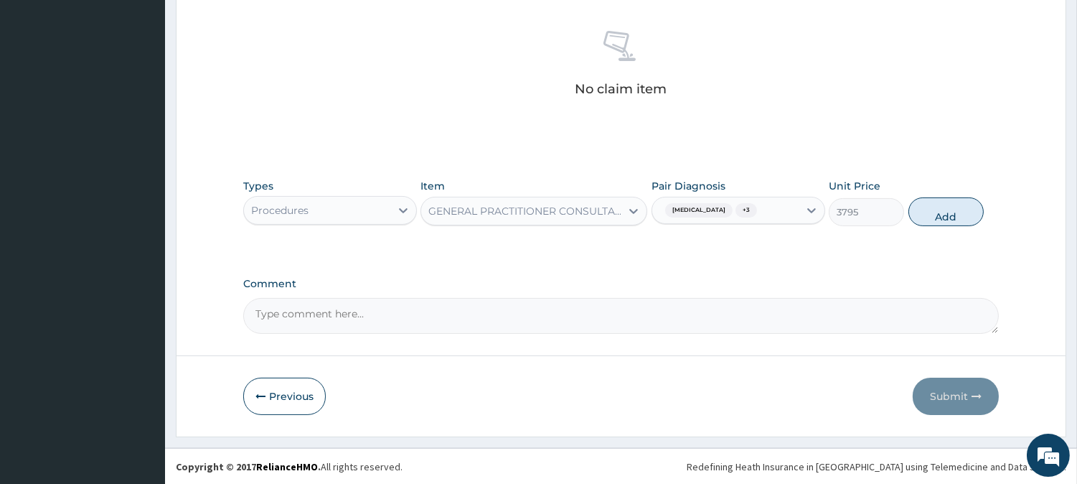
drag, startPoint x: 926, startPoint y: 209, endPoint x: 781, endPoint y: 248, distance: 150.7
click at [923, 209] on button "Add" at bounding box center [946, 211] width 75 height 29
type input "0"
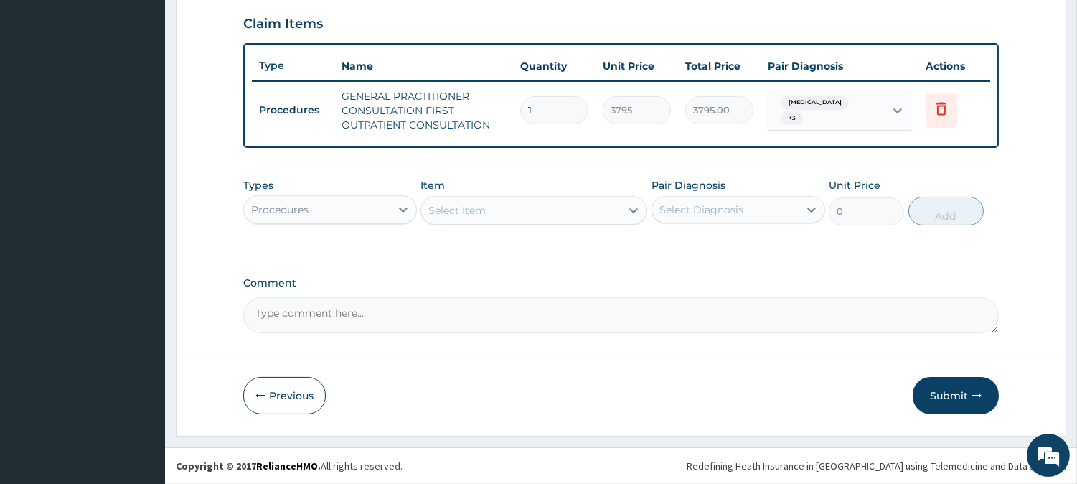
scroll to position [489, 0]
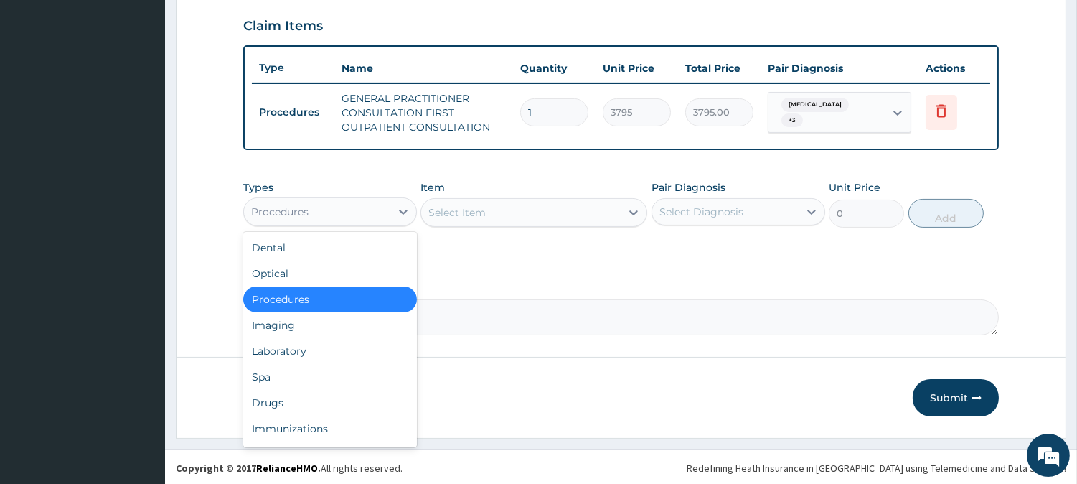
click at [353, 203] on div "Procedures" at bounding box center [317, 211] width 146 height 23
click at [343, 353] on div "Laboratory" at bounding box center [330, 351] width 174 height 26
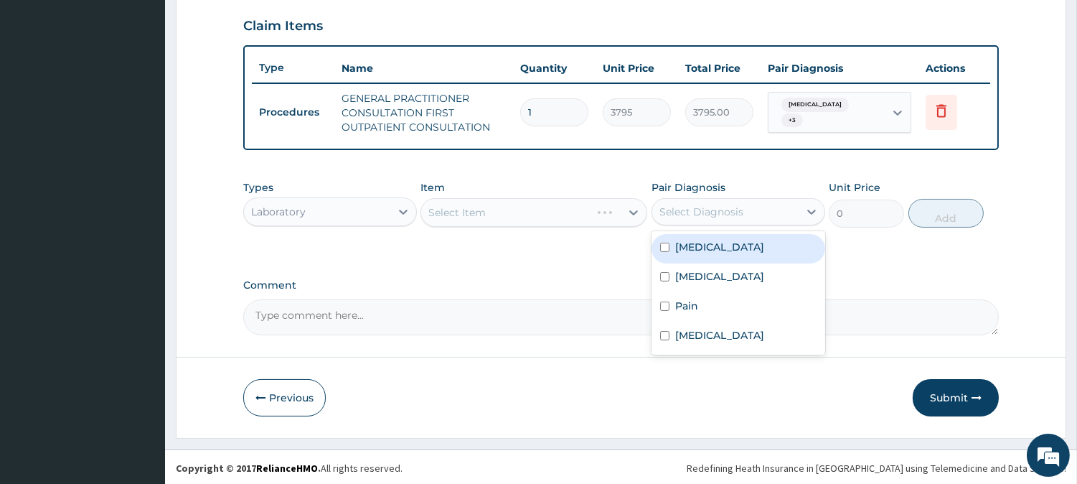
click at [712, 205] on div "Select Diagnosis" at bounding box center [701, 212] width 84 height 14
click at [737, 248] on div "[MEDICAL_DATA]" at bounding box center [739, 248] width 174 height 29
checkbox input "true"
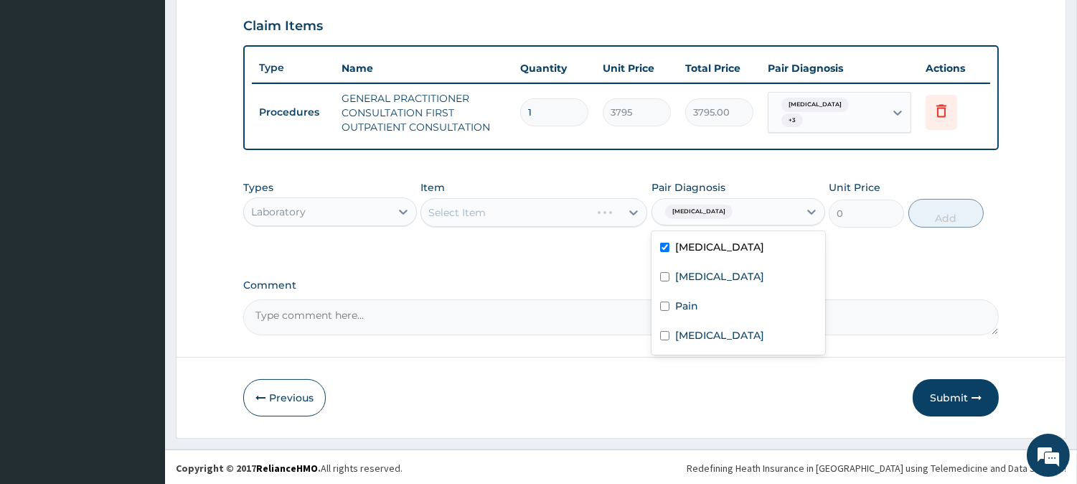
click at [585, 218] on div "Select Item" at bounding box center [534, 212] width 227 height 29
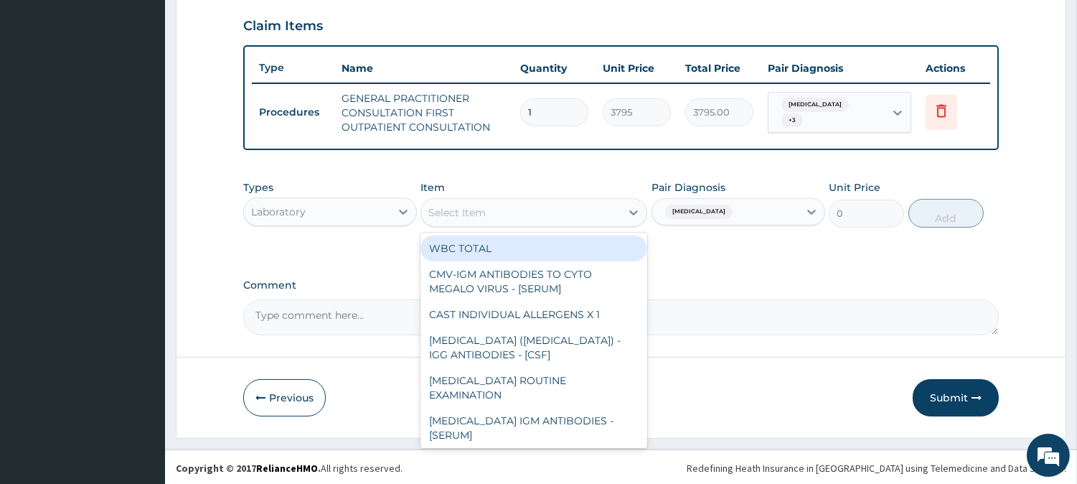
click at [585, 218] on div "Select Item" at bounding box center [520, 212] width 199 height 23
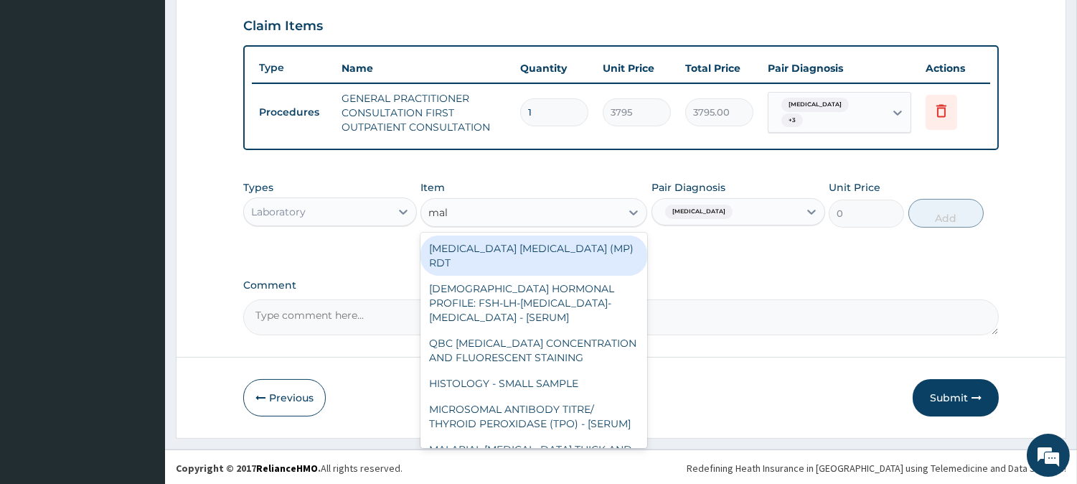
type input "mala"
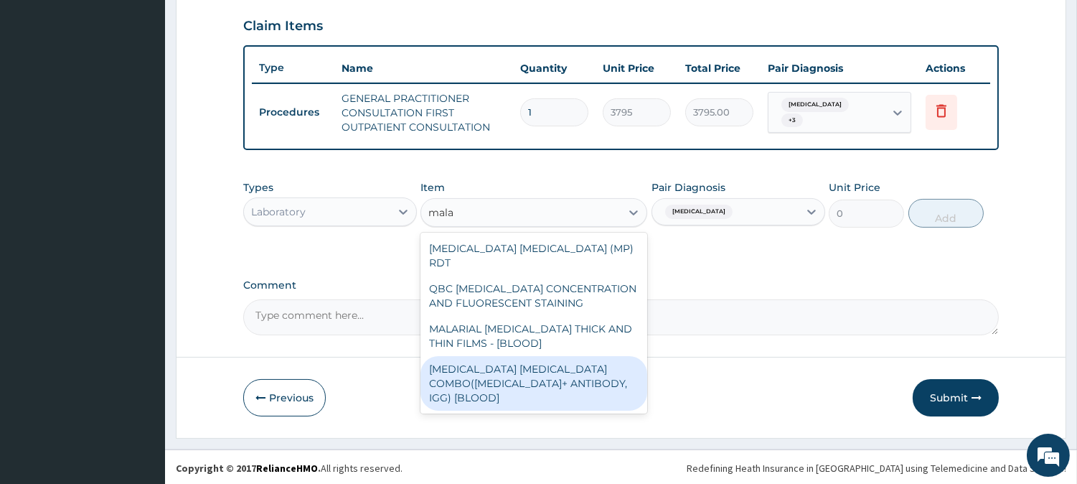
drag, startPoint x: 582, startPoint y: 357, endPoint x: 611, endPoint y: 327, distance: 42.1
click at [583, 357] on div "[MEDICAL_DATA] [MEDICAL_DATA] COMBO([MEDICAL_DATA]+ ANTIBODY, IGG) [BLOOD]" at bounding box center [534, 383] width 227 height 55
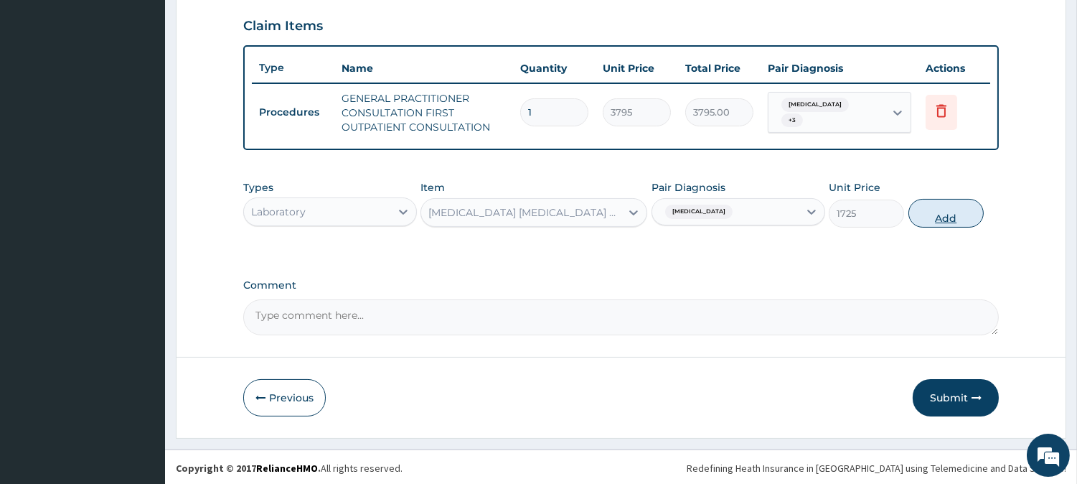
click at [929, 213] on button "Add" at bounding box center [946, 213] width 75 height 29
type input "0"
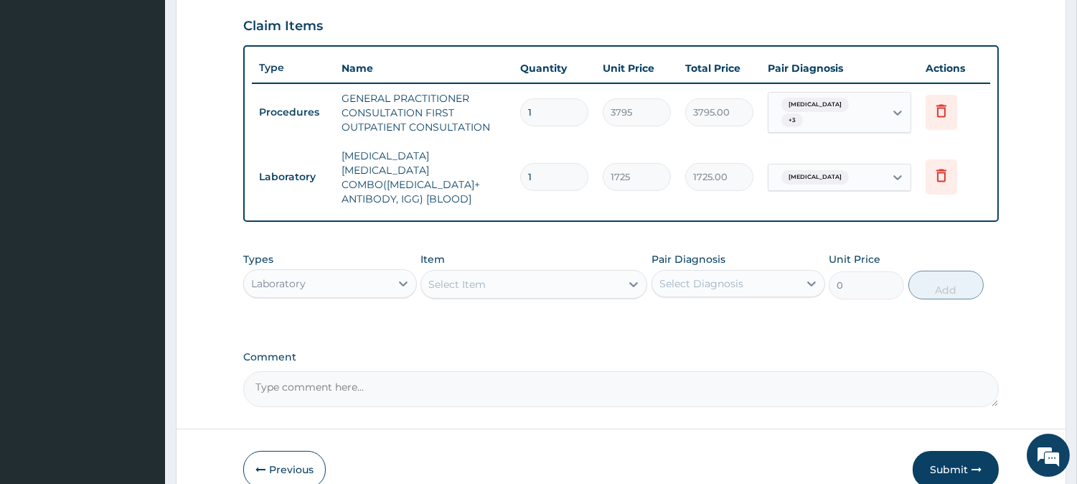
click at [569, 273] on div "Select Item" at bounding box center [520, 284] width 199 height 23
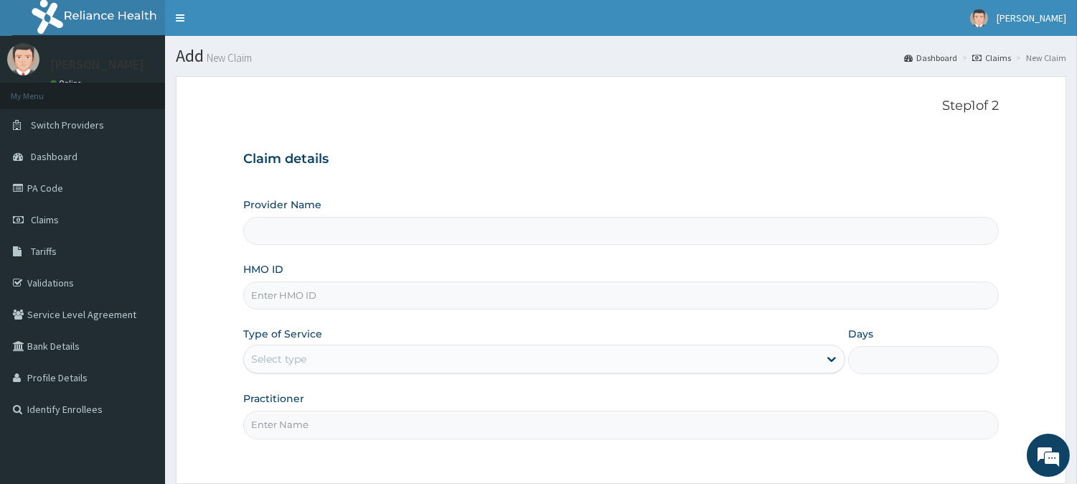
click at [479, 286] on input "HMO ID" at bounding box center [621, 295] width 756 height 28
type input "WOL/10024/A"
click at [371, 363] on div "Select type" at bounding box center [531, 358] width 575 height 23
drag, startPoint x: 252, startPoint y: 296, endPoint x: 328, endPoint y: 296, distance: 76.1
click at [328, 296] on input "WOL/10024/A" at bounding box center [621, 295] width 756 height 28
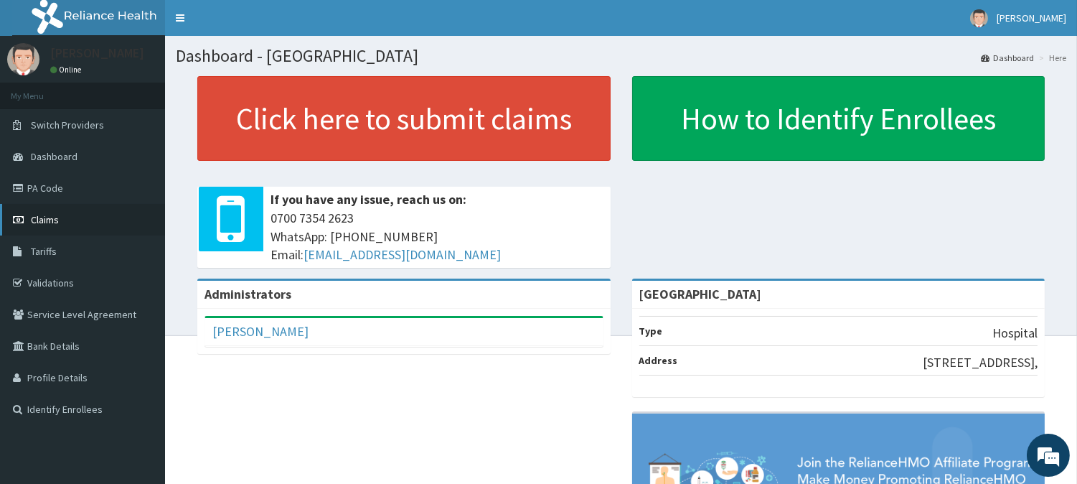
click at [76, 226] on link "Claims" at bounding box center [82, 220] width 165 height 32
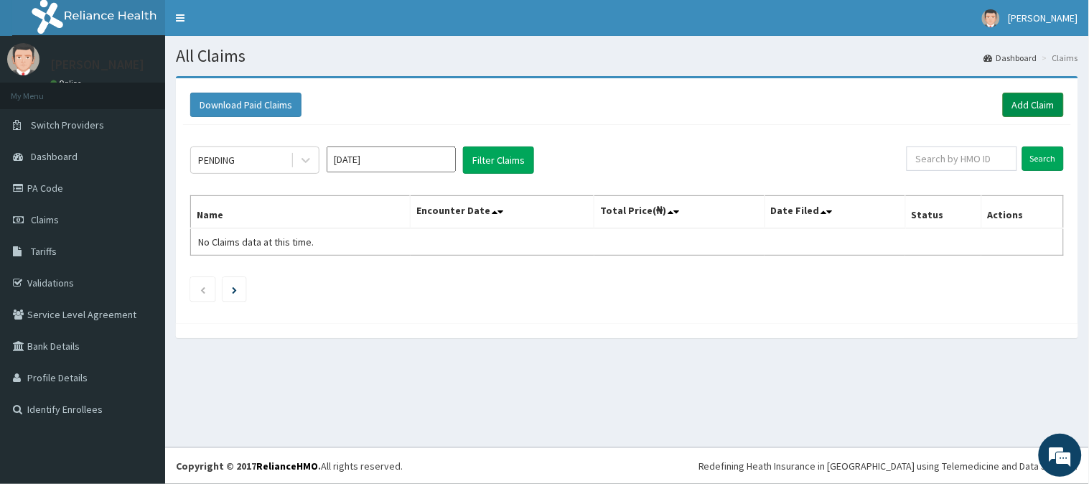
click at [1029, 99] on link "Add Claim" at bounding box center [1033, 105] width 61 height 24
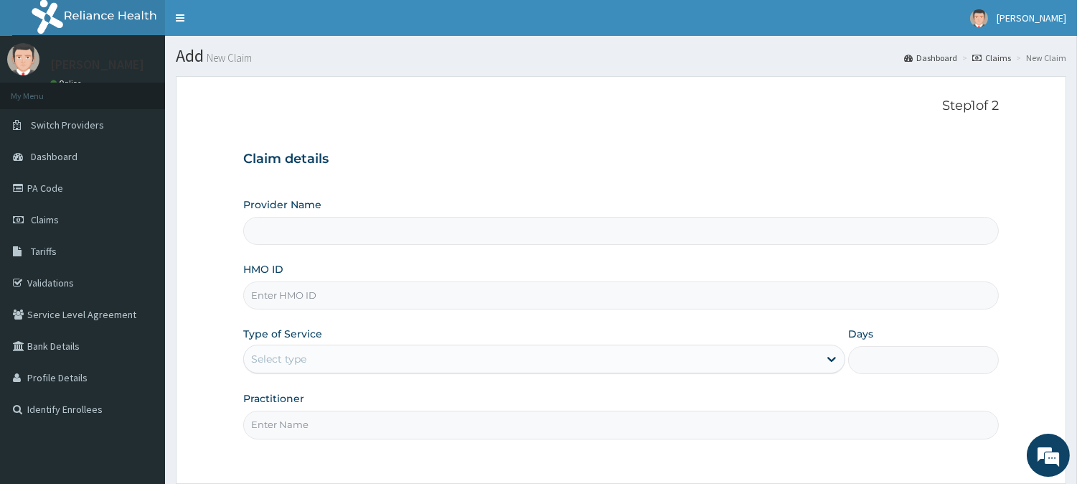
type input "[GEOGRAPHIC_DATA]"
click at [593, 296] on input "HMO ID" at bounding box center [621, 295] width 756 height 28
type input "w"
paste input "WOL/10024/A"
type input "WOL/10024/A"
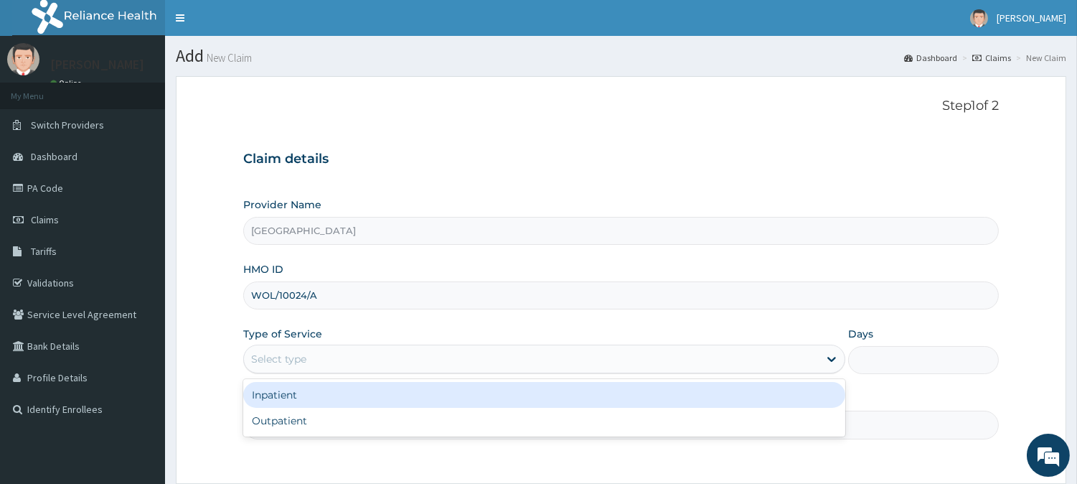
click at [266, 357] on div "Select type" at bounding box center [278, 359] width 55 height 14
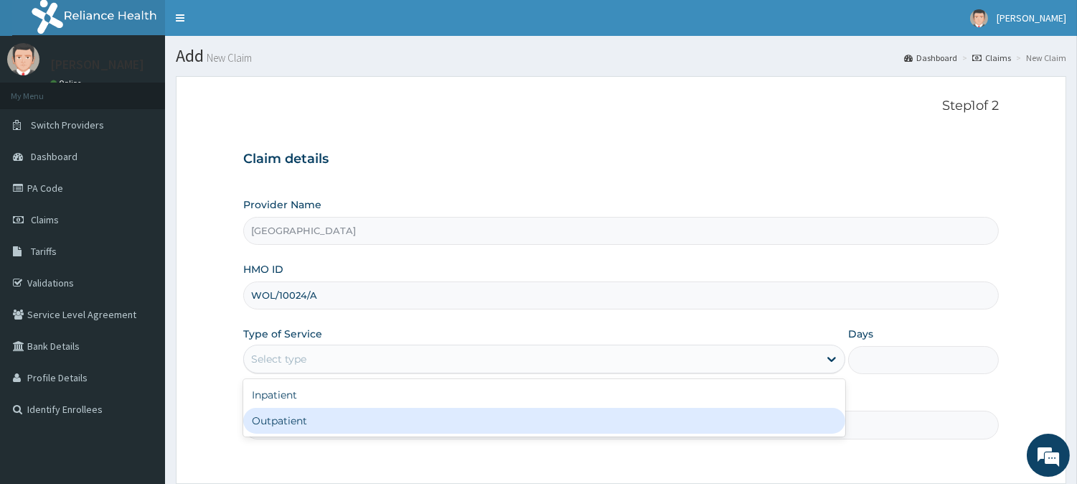
click at [293, 419] on div "Outpatient" at bounding box center [544, 421] width 602 height 26
type input "1"
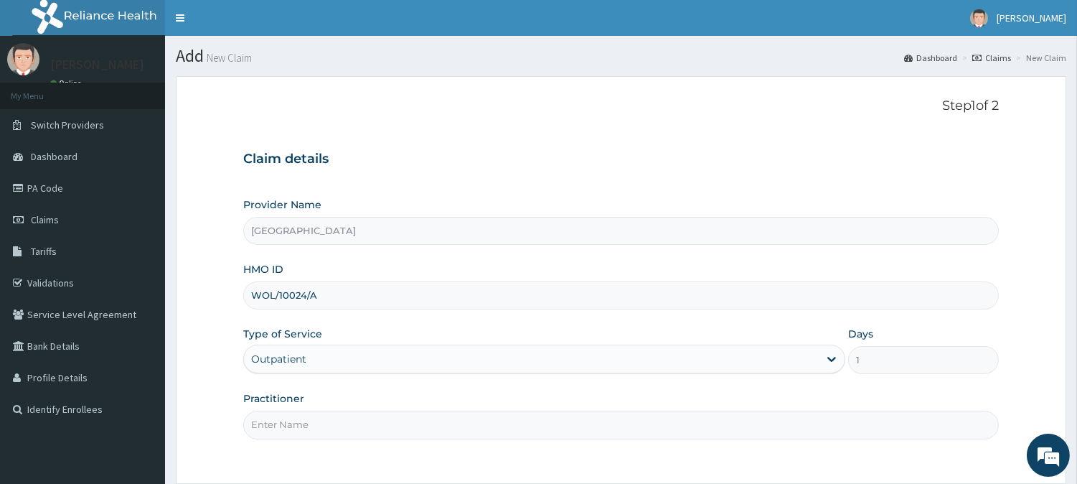
click at [293, 419] on input "Practitioner" at bounding box center [621, 424] width 756 height 28
type input "KEHINDE ADEWOLEOLA"
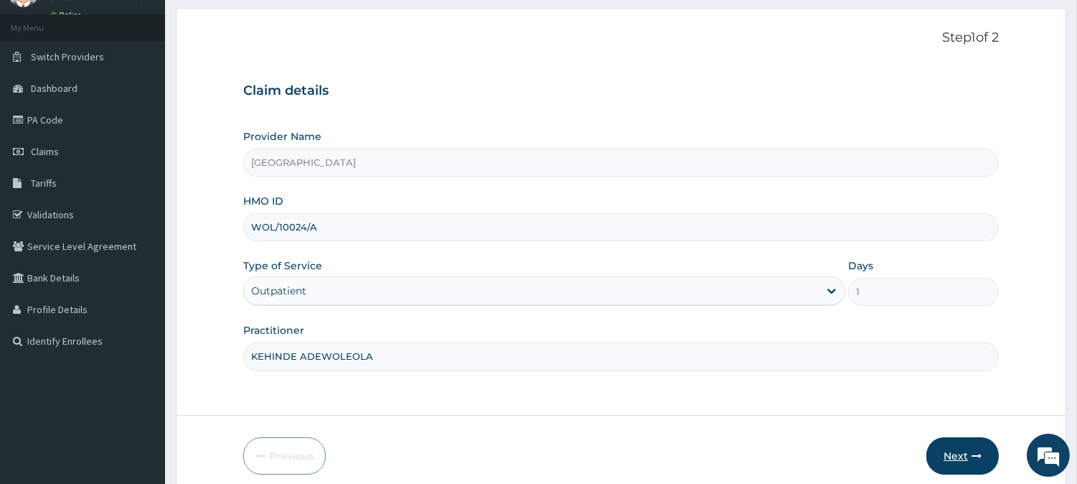
scroll to position [128, 0]
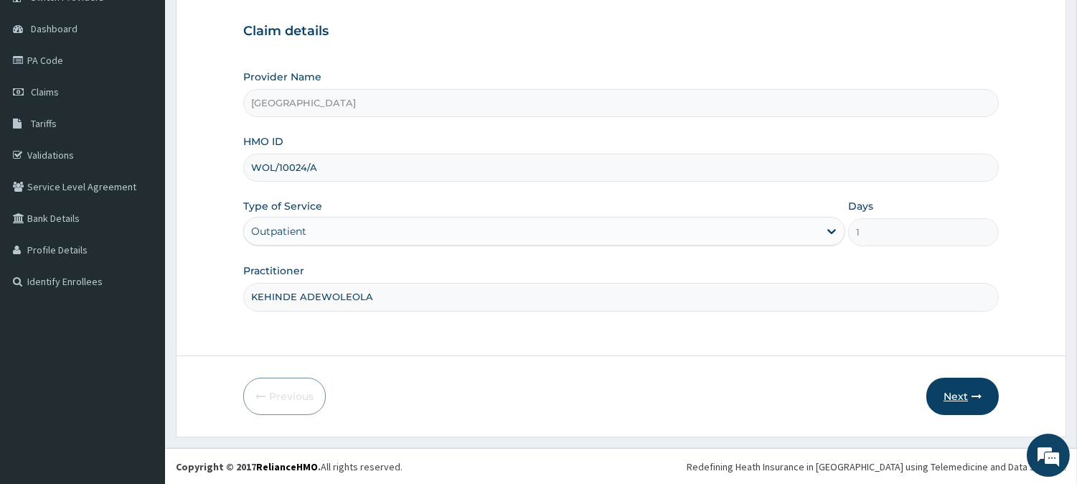
click at [959, 388] on button "Next" at bounding box center [962, 395] width 72 height 37
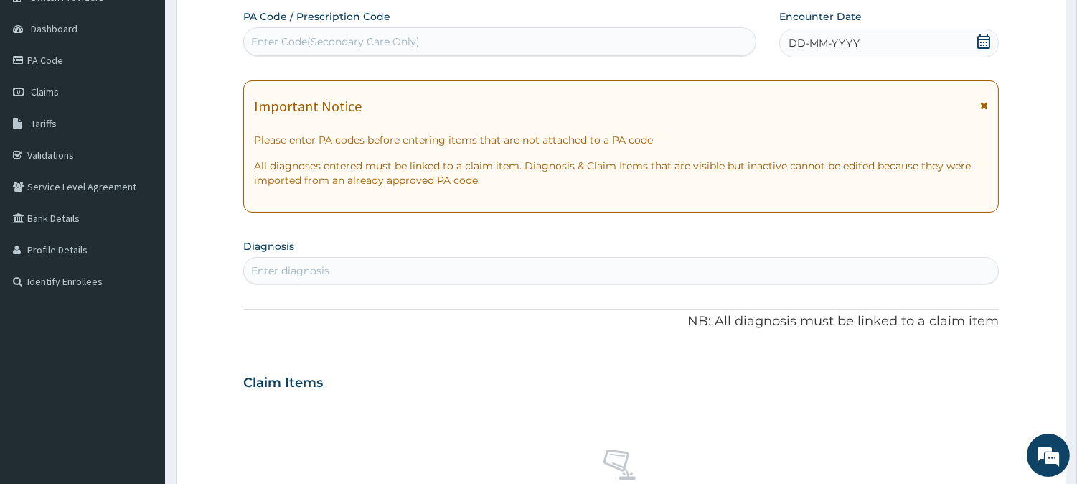
click at [895, 37] on div "DD-MM-YYYY" at bounding box center [889, 43] width 220 height 29
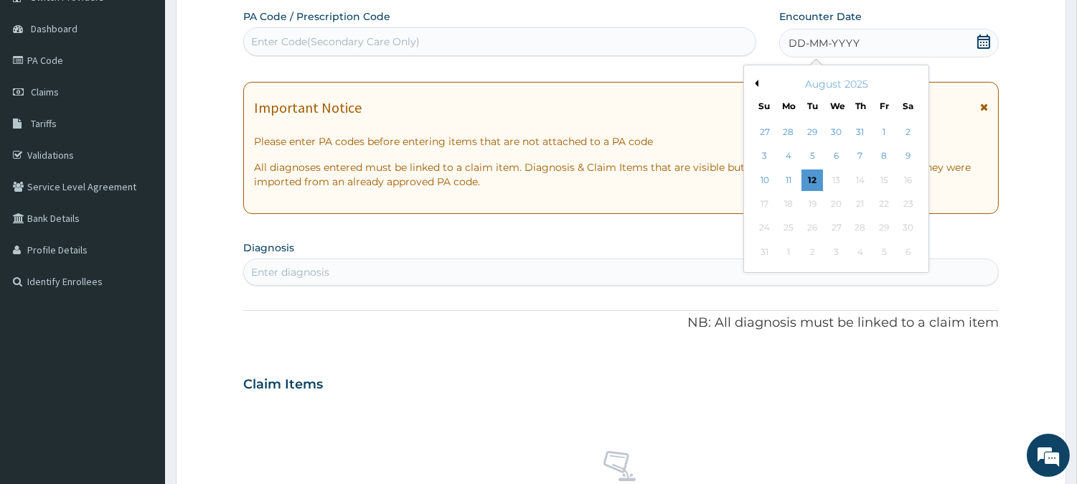
click at [754, 80] on button "Previous Month" at bounding box center [754, 83] width 7 height 7
click at [817, 209] on div "22" at bounding box center [813, 204] width 22 height 22
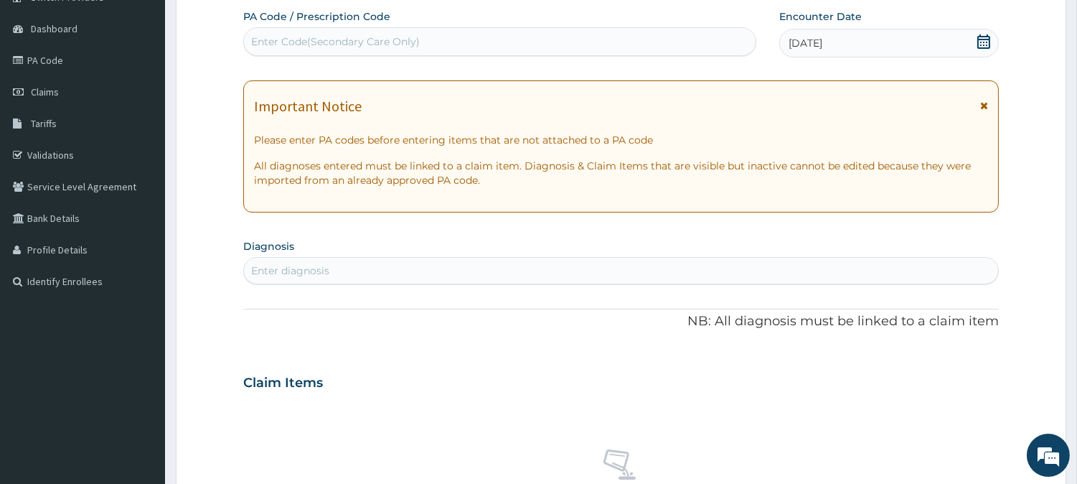
click at [567, 286] on div "PA Code / Prescription Code Enter Code(Secondary Care Only) Encounter Date [DAT…" at bounding box center [621, 380] width 756 height 743
click at [576, 263] on div "Enter diagnosis" at bounding box center [621, 270] width 754 height 23
type input "pain"
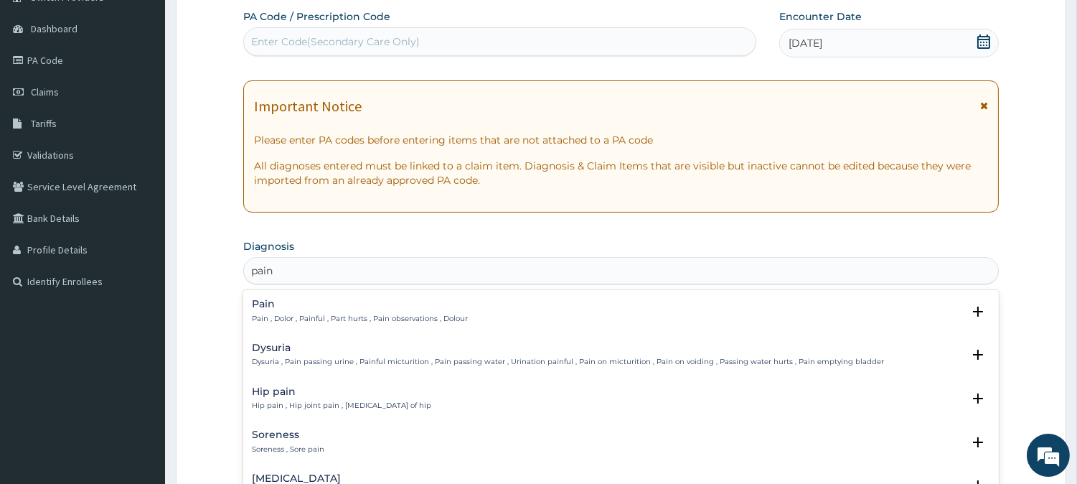
click at [288, 311] on div "Pain Pain , Dolor , Painful , Part hurts , Pain observations , Dolour" at bounding box center [360, 311] width 216 height 25
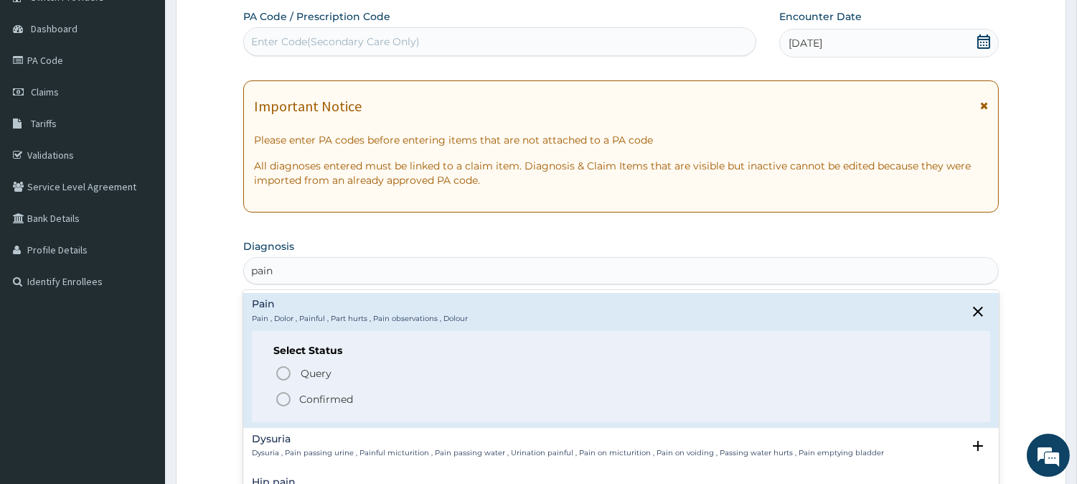
click at [282, 400] on icon "status option filled" at bounding box center [283, 398] width 17 height 17
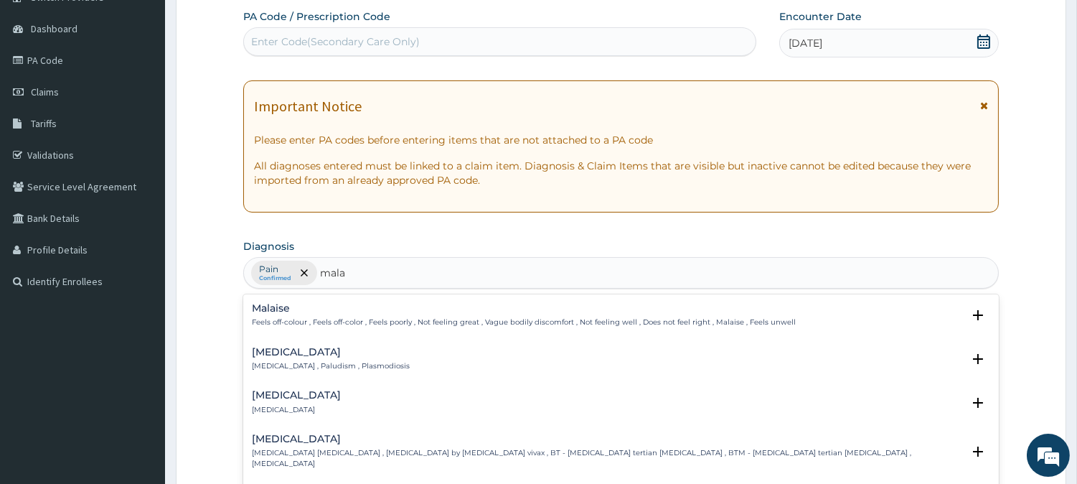
type input "malar"
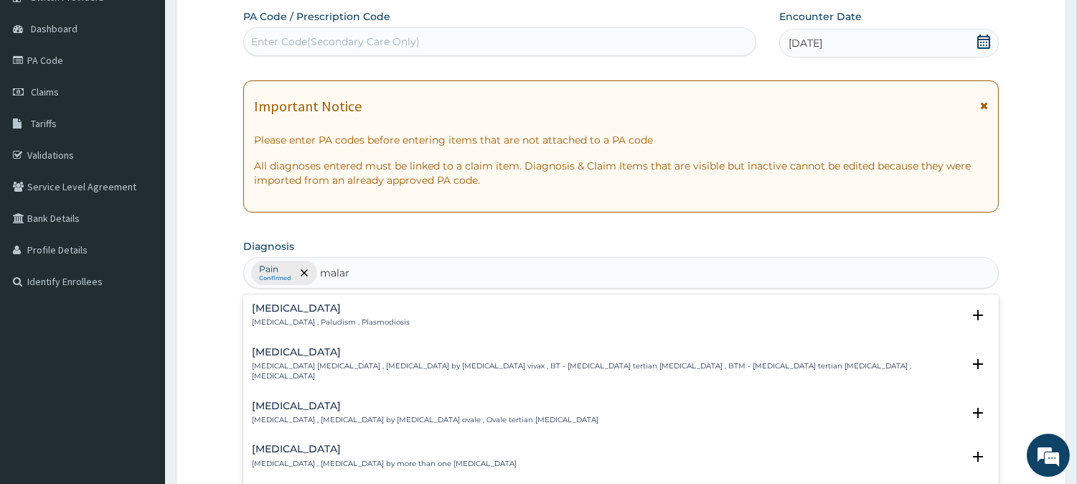
click at [277, 316] on div "Malaria Malaria , Paludism , Plasmodiosis" at bounding box center [331, 315] width 158 height 25
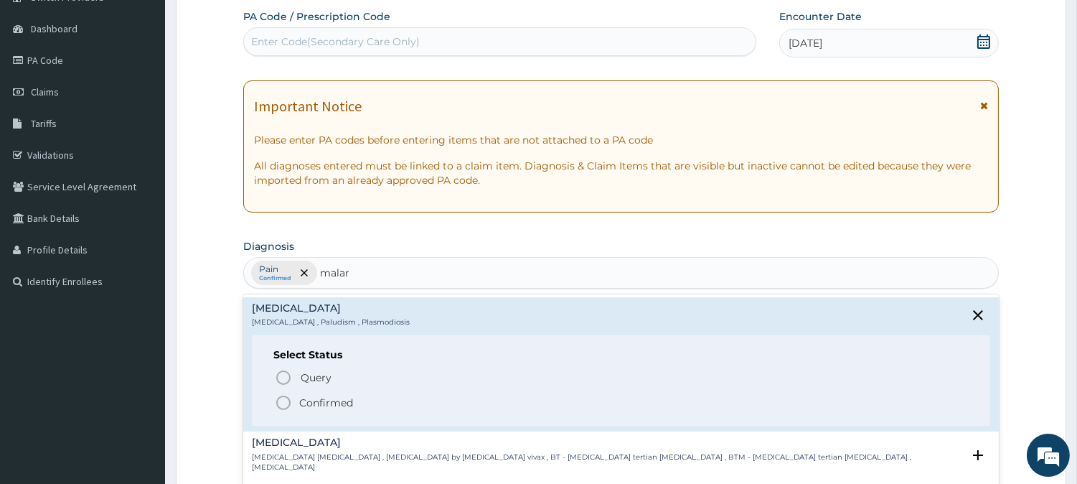
click at [286, 398] on icon "status option filled" at bounding box center [283, 402] width 17 height 17
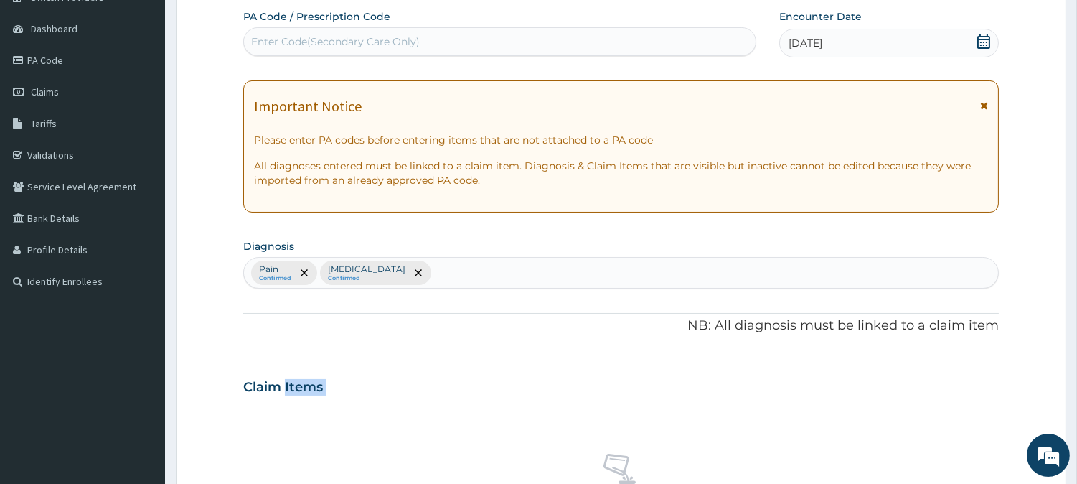
drag, startPoint x: 286, startPoint y: 398, endPoint x: 299, endPoint y: 413, distance: 19.8
click at [299, 413] on div "Claim Items No claim item" at bounding box center [621, 468] width 756 height 206
click at [421, 269] on div "Pain Confirmed Malaria Confirmed" at bounding box center [621, 273] width 754 height 30
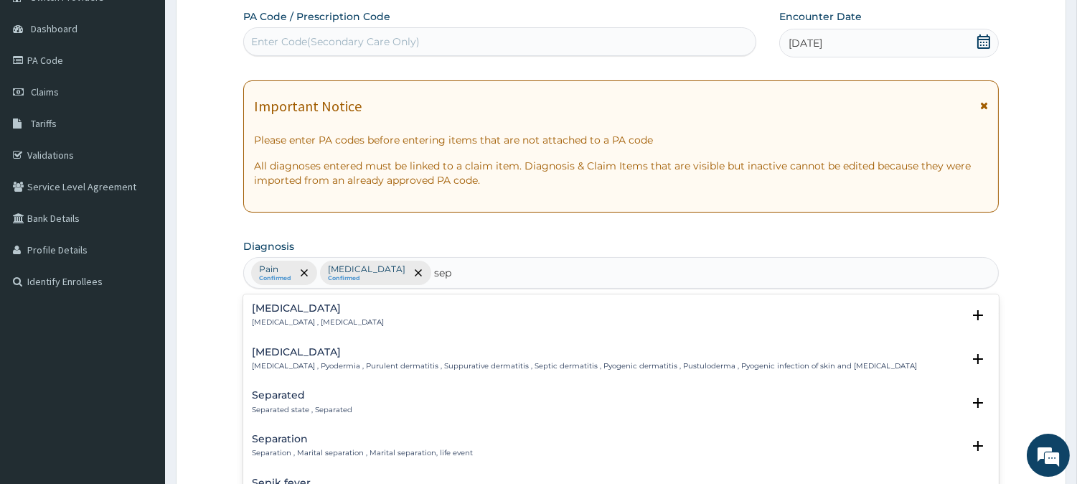
type input "seps"
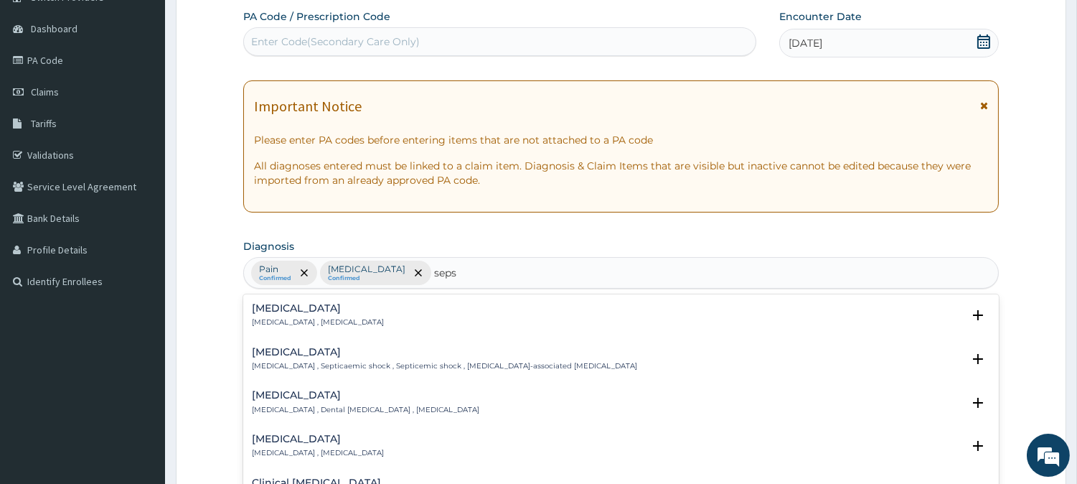
click at [294, 317] on p "Systemic infection , Sepsis" at bounding box center [318, 322] width 132 height 10
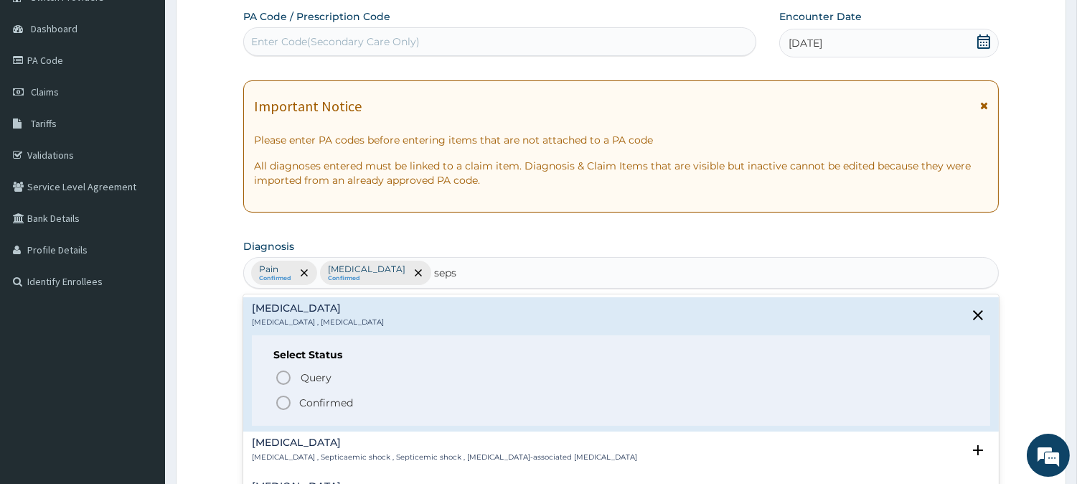
click at [288, 413] on div "Select Status Query Query covers suspected (?), Keep in view (kiv), Ruled out (…" at bounding box center [621, 380] width 738 height 91
click at [283, 398] on icon "status option filled" at bounding box center [283, 402] width 17 height 17
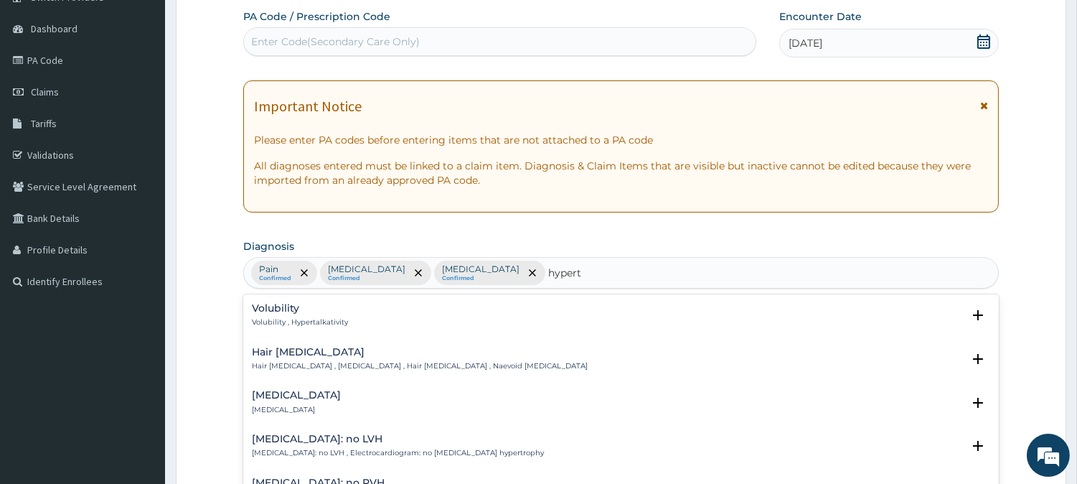
type input "hyperte"
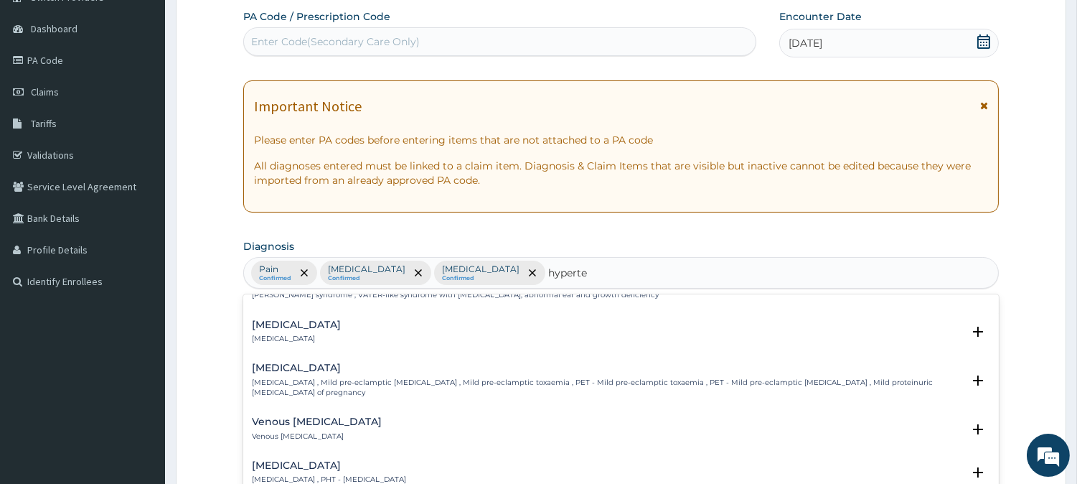
scroll to position [239, 0]
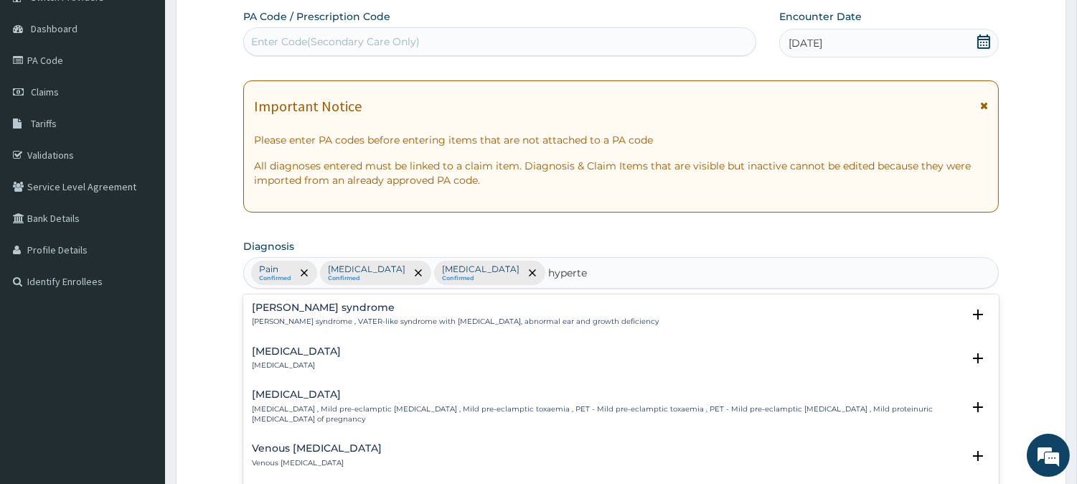
click at [324, 346] on h4 "Renal hypertension" at bounding box center [296, 351] width 89 height 11
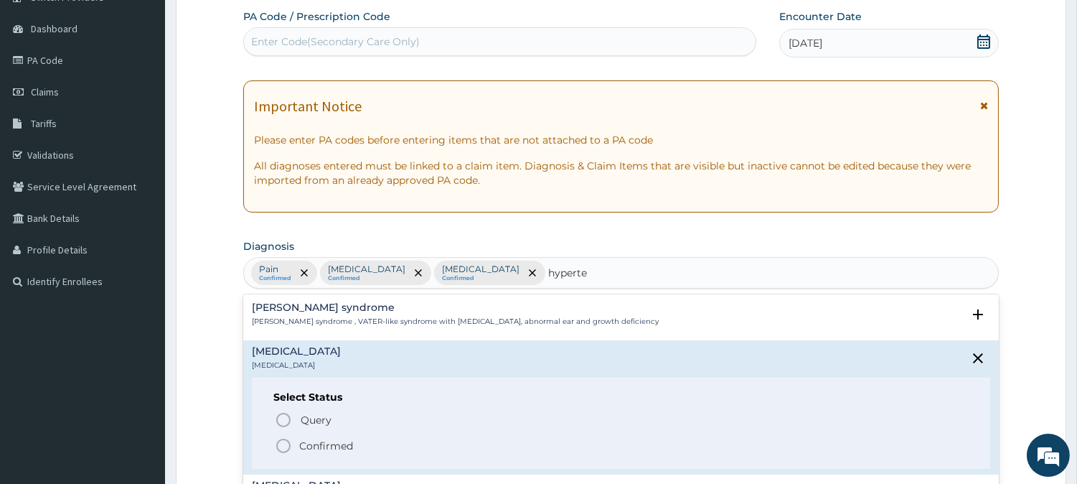
click at [281, 437] on icon "status option filled" at bounding box center [283, 445] width 17 height 17
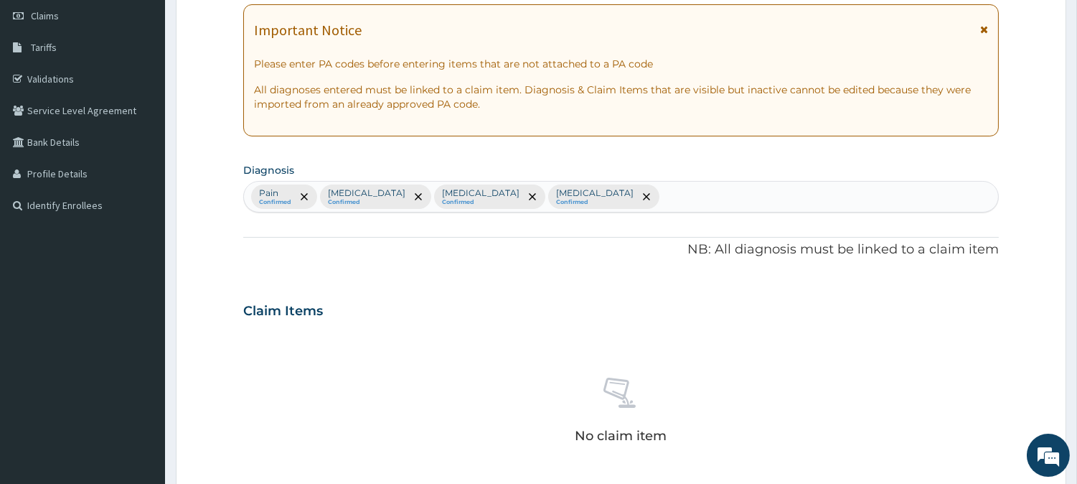
scroll to position [447, 0]
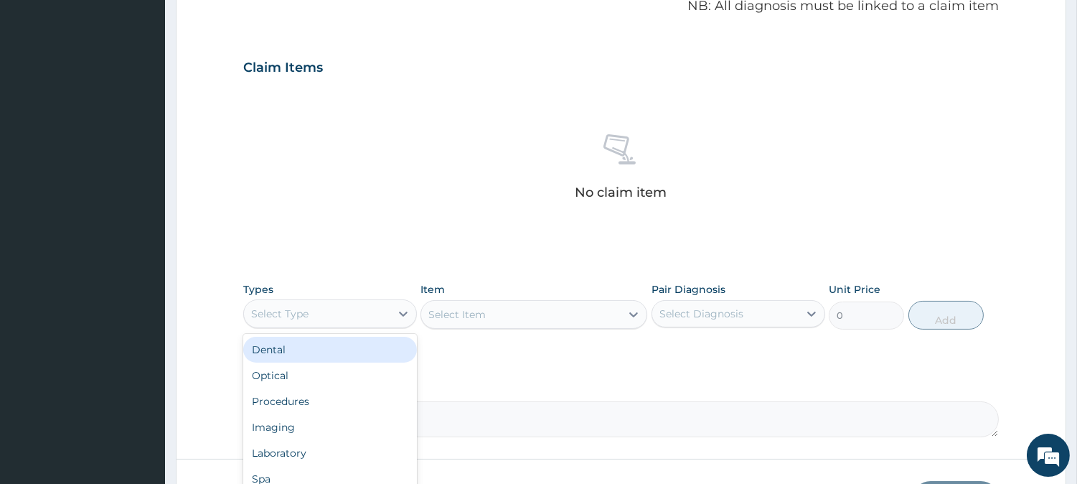
click at [347, 314] on div "Select Type" at bounding box center [317, 313] width 146 height 23
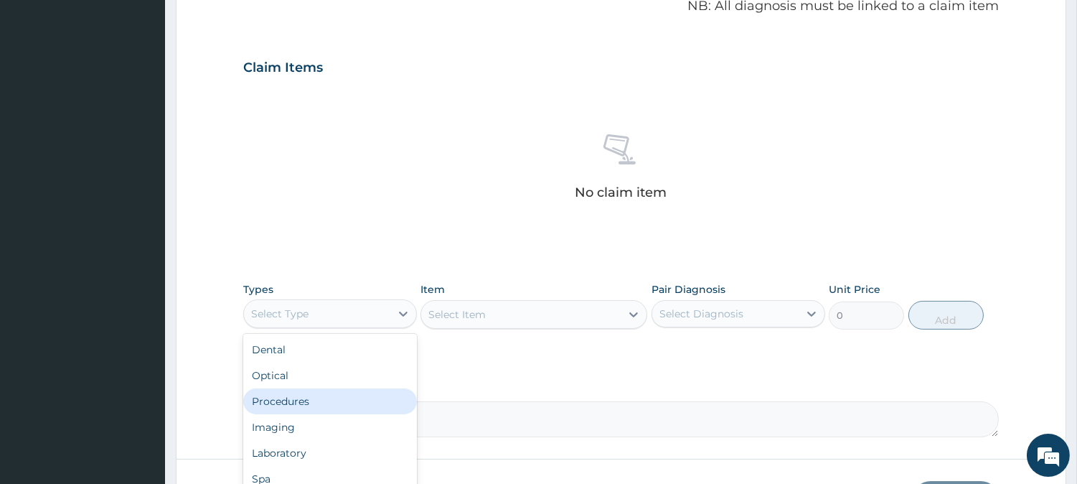
click at [332, 404] on div "Procedures" at bounding box center [330, 401] width 174 height 26
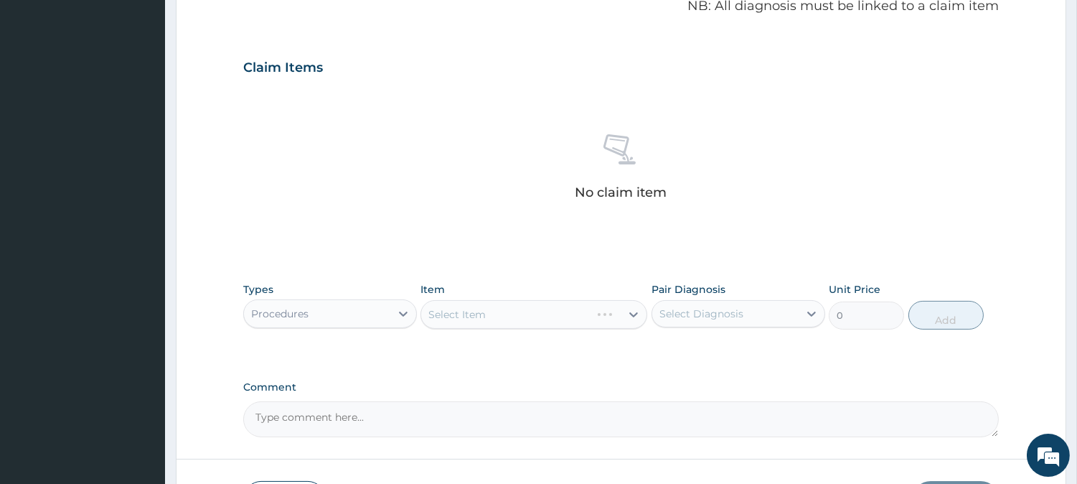
click at [536, 314] on div "Select Item" at bounding box center [534, 314] width 227 height 29
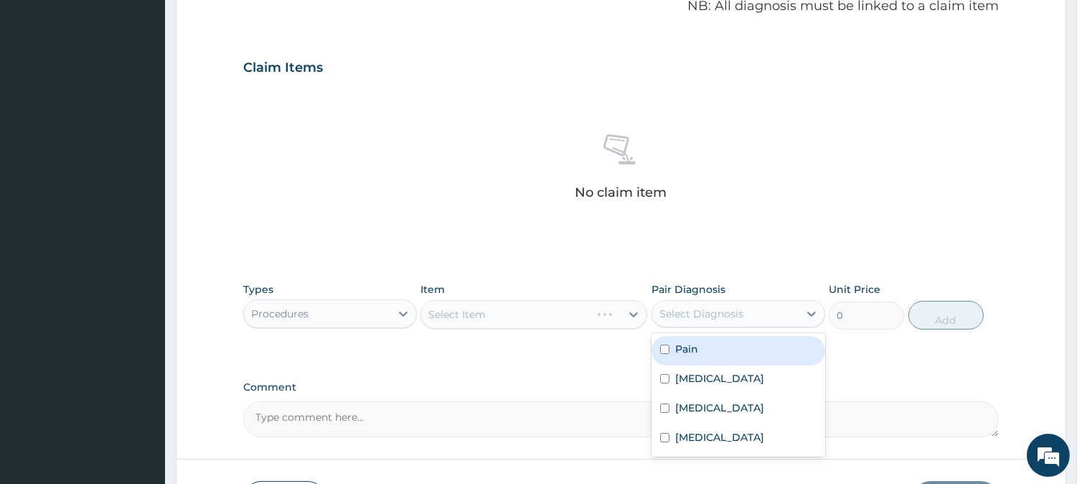
click at [741, 319] on div "Select Diagnosis" at bounding box center [701, 313] width 84 height 14
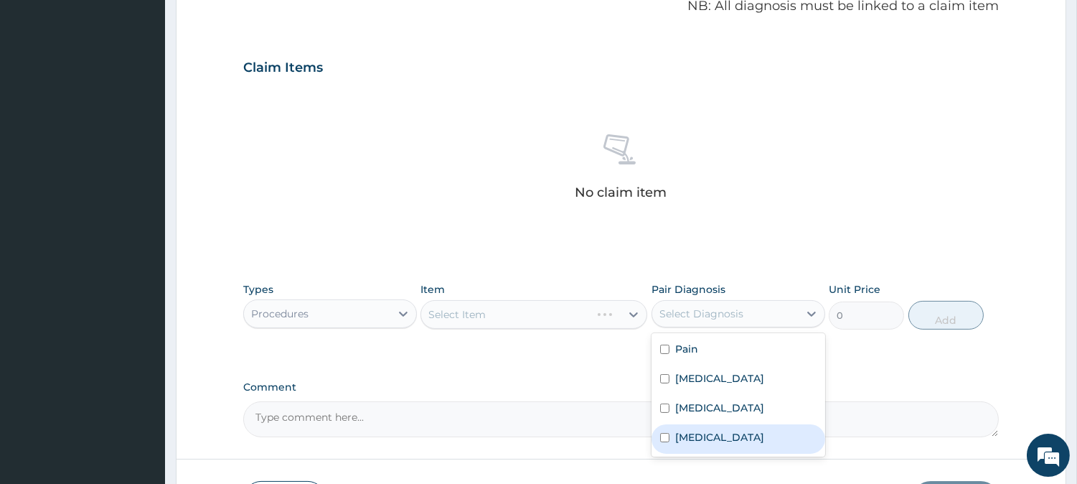
click at [728, 428] on div "Renal hypertension" at bounding box center [739, 438] width 174 height 29
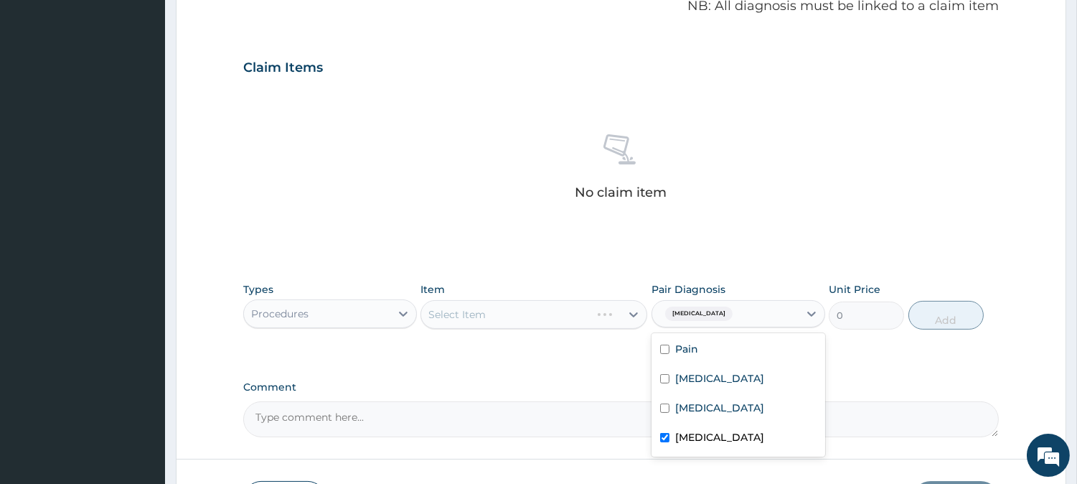
click at [707, 424] on div "Renal hypertension" at bounding box center [739, 438] width 174 height 29
checkbox input "false"
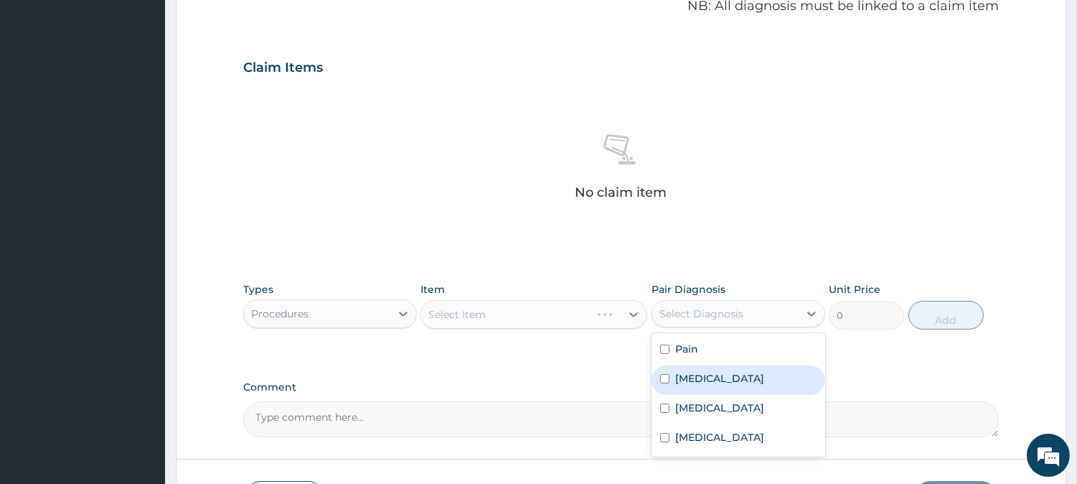
click at [716, 389] on div "Malaria" at bounding box center [739, 379] width 174 height 29
checkbox input "true"
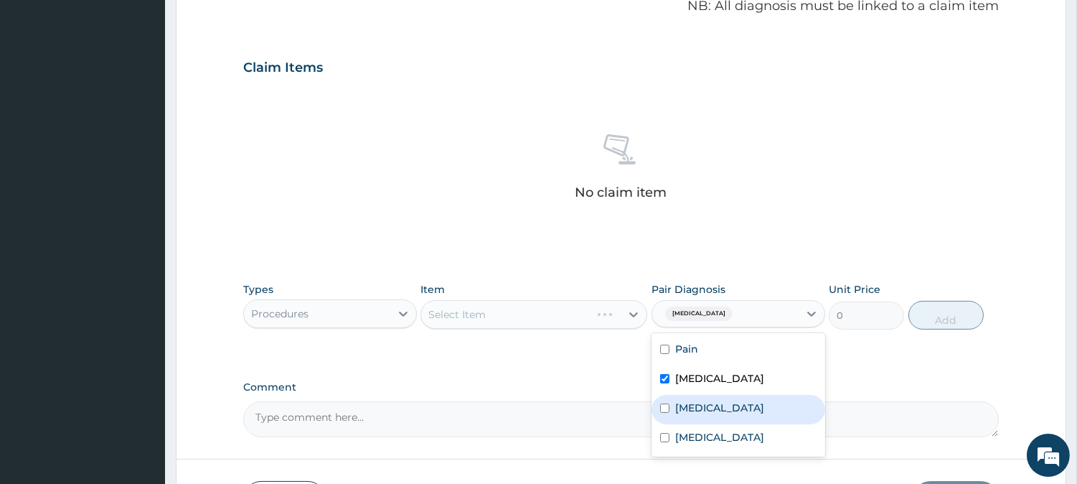
click at [714, 403] on div "Sepsis" at bounding box center [739, 409] width 174 height 29
checkbox input "true"
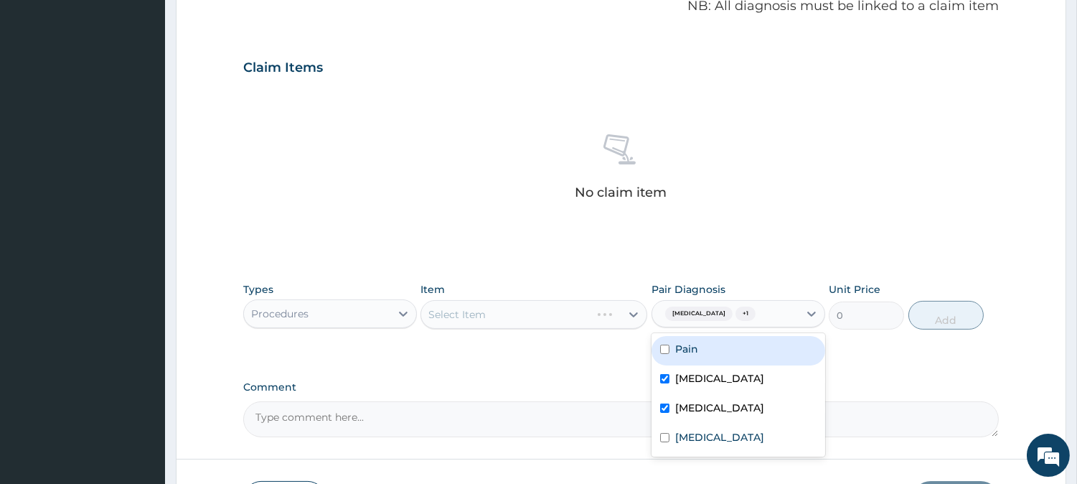
click at [657, 309] on div "Malaria + 1" at bounding box center [725, 313] width 146 height 24
click at [690, 306] on span "Malaria" at bounding box center [698, 313] width 67 height 14
click at [708, 355] on div "Pain" at bounding box center [739, 350] width 174 height 29
checkbox input "true"
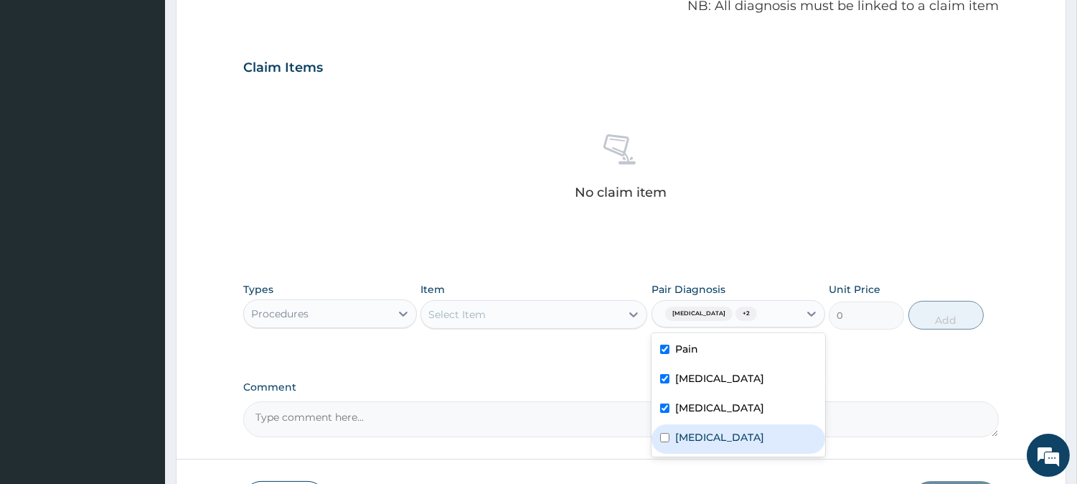
click at [713, 438] on label "Renal hypertension" at bounding box center [719, 437] width 89 height 14
checkbox input "true"
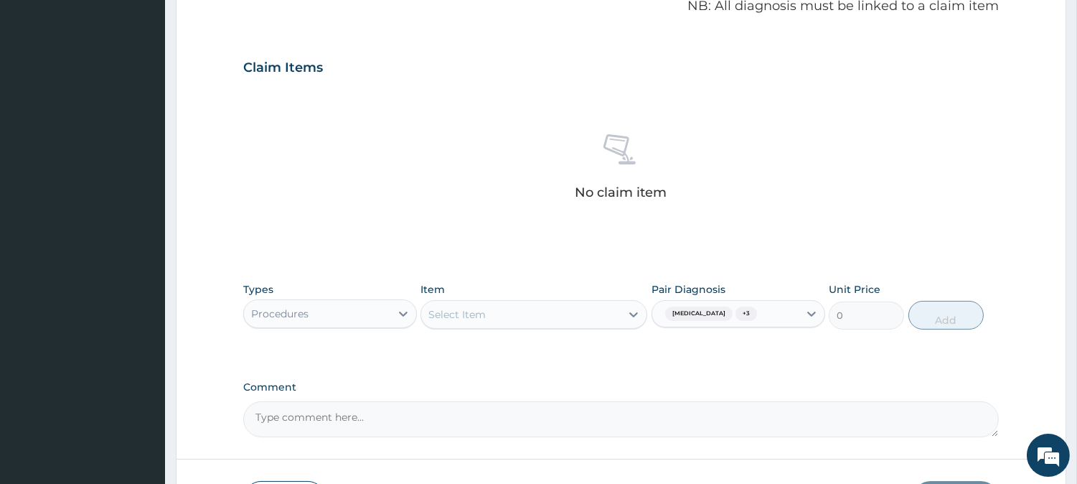
drag, startPoint x: 492, startPoint y: 289, endPoint x: 501, endPoint y: 310, distance: 22.5
click at [498, 301] on div "Item Select Item" at bounding box center [534, 305] width 227 height 47
click at [501, 310] on div "Select Item" at bounding box center [520, 314] width 199 height 23
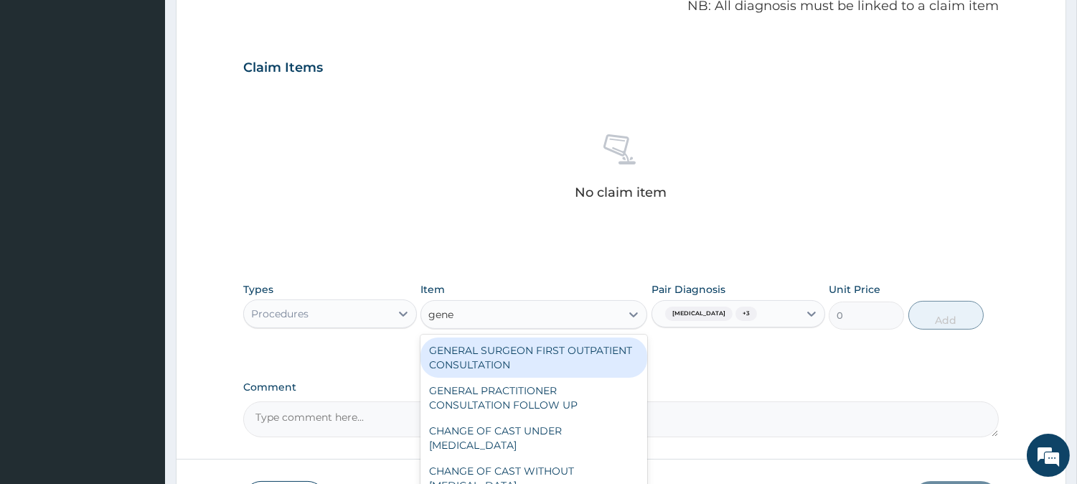
type input "gener"
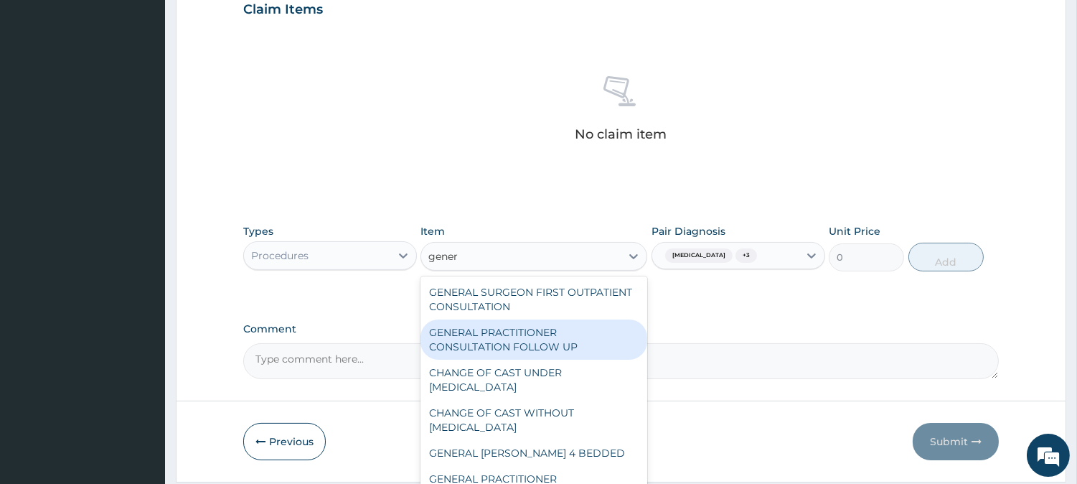
scroll to position [550, 0]
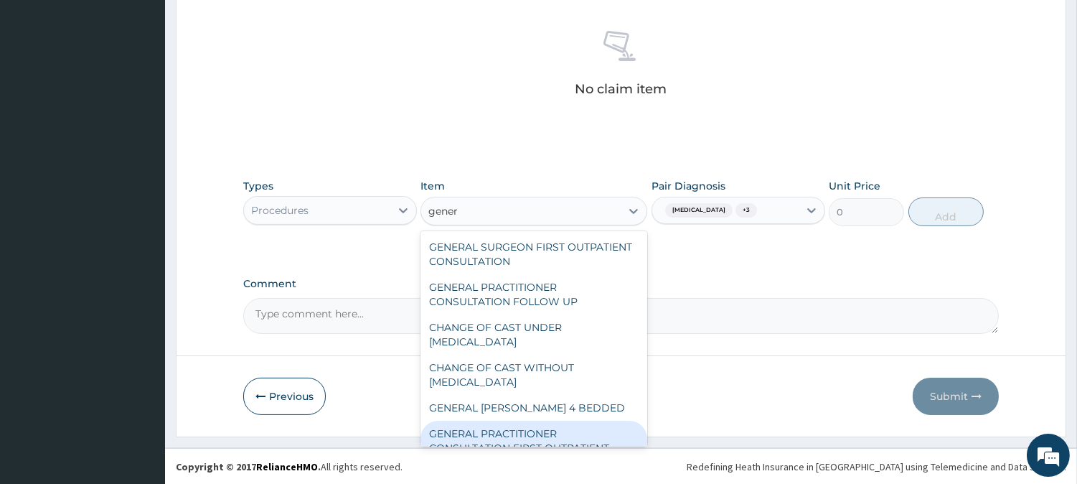
click at [522, 421] on div "GENERAL PRACTITIONER CONSULTATION FIRST OUTPATIENT CONSULTATION" at bounding box center [534, 448] width 227 height 55
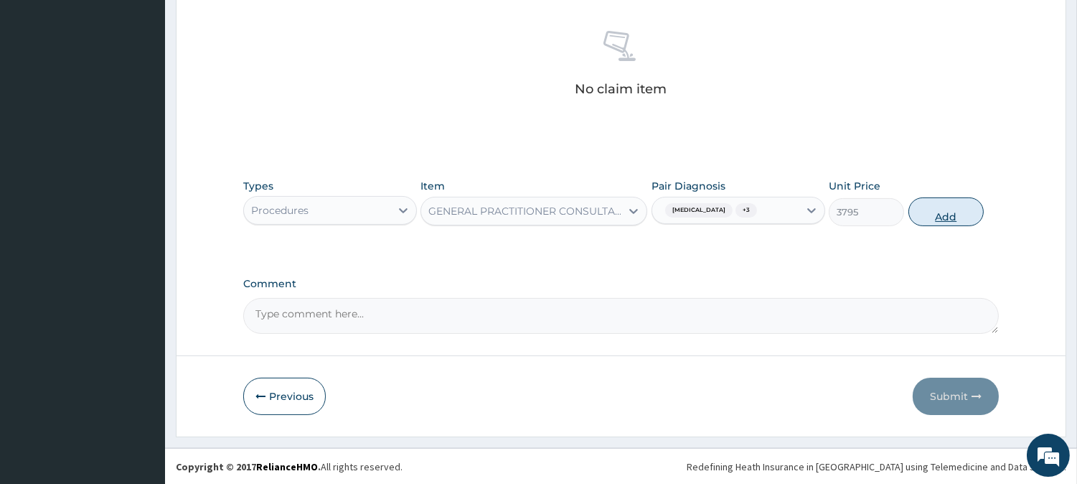
click at [951, 224] on button "Add" at bounding box center [946, 211] width 75 height 29
type input "0"
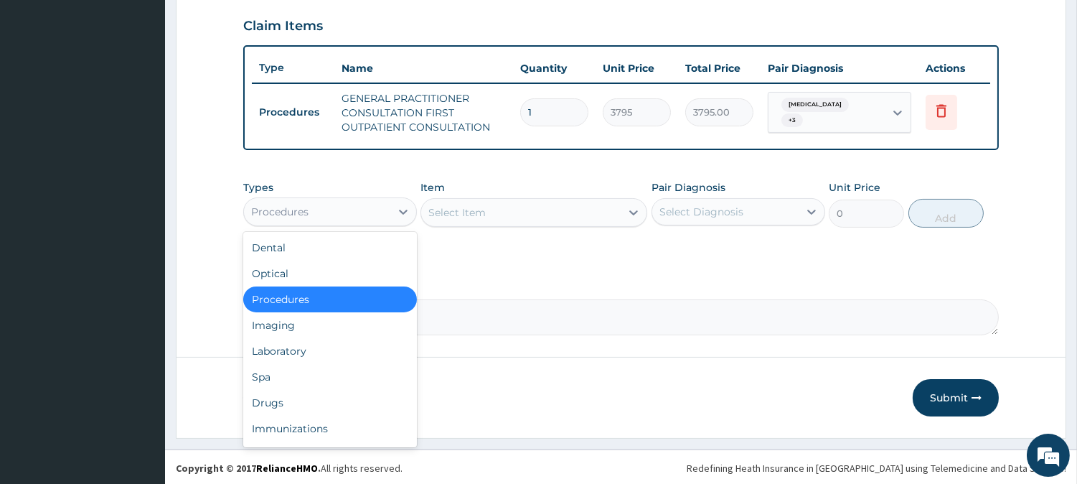
click at [357, 219] on div "Procedures" at bounding box center [317, 211] width 146 height 23
click at [343, 349] on div "Laboratory" at bounding box center [330, 351] width 174 height 26
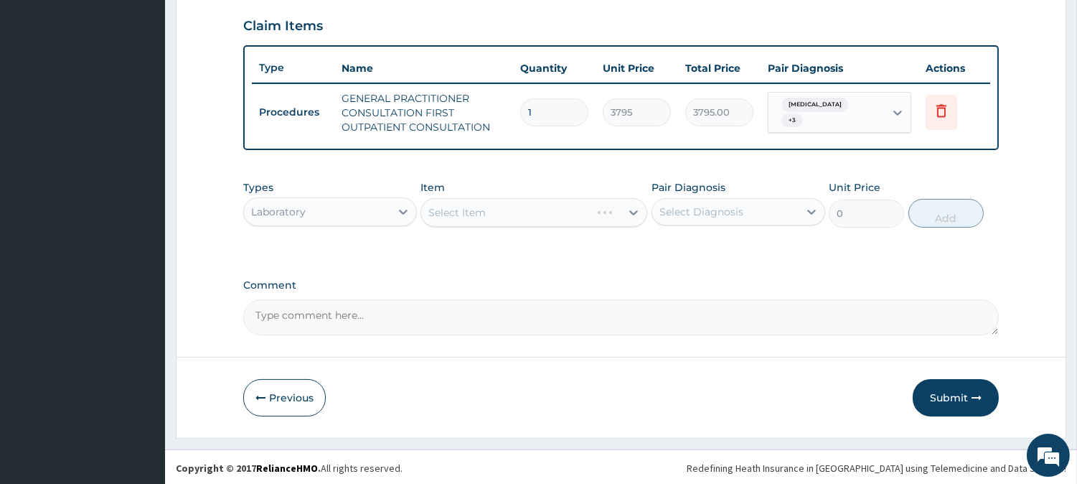
click at [705, 213] on div "Select Diagnosis" at bounding box center [701, 212] width 84 height 14
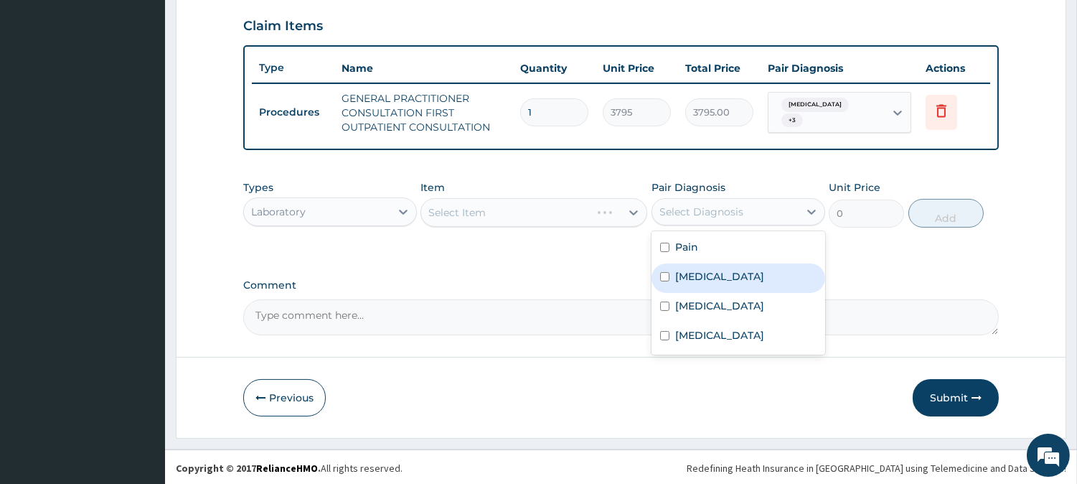
click at [704, 277] on label "Malaria" at bounding box center [719, 276] width 89 height 14
checkbox input "true"
click at [581, 205] on div "Select Item" at bounding box center [534, 212] width 227 height 29
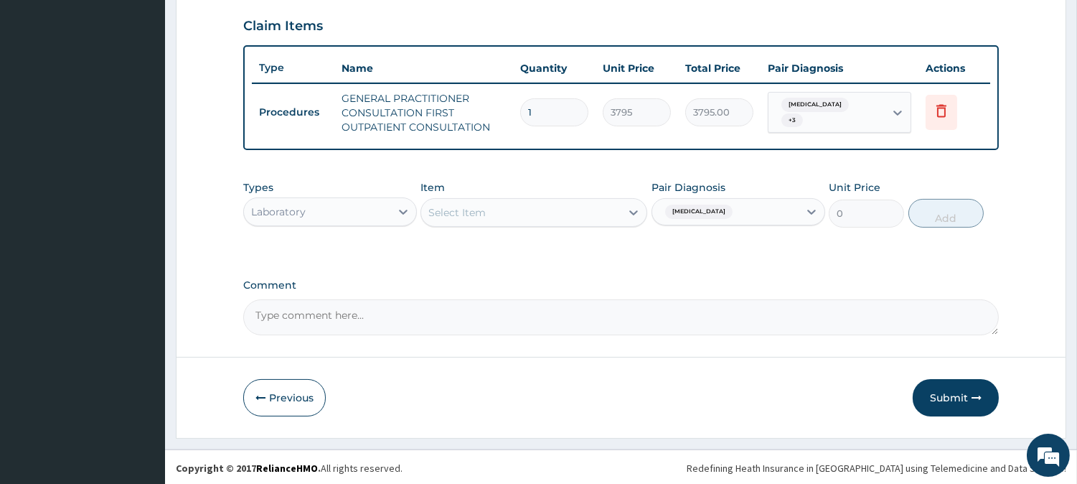
click at [608, 216] on div "Select Item" at bounding box center [520, 212] width 199 height 23
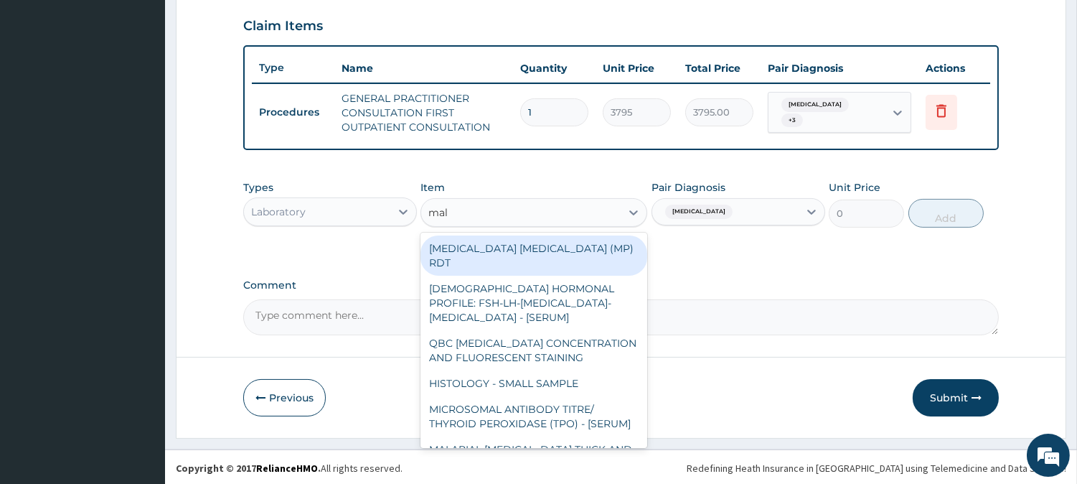
type input "mala"
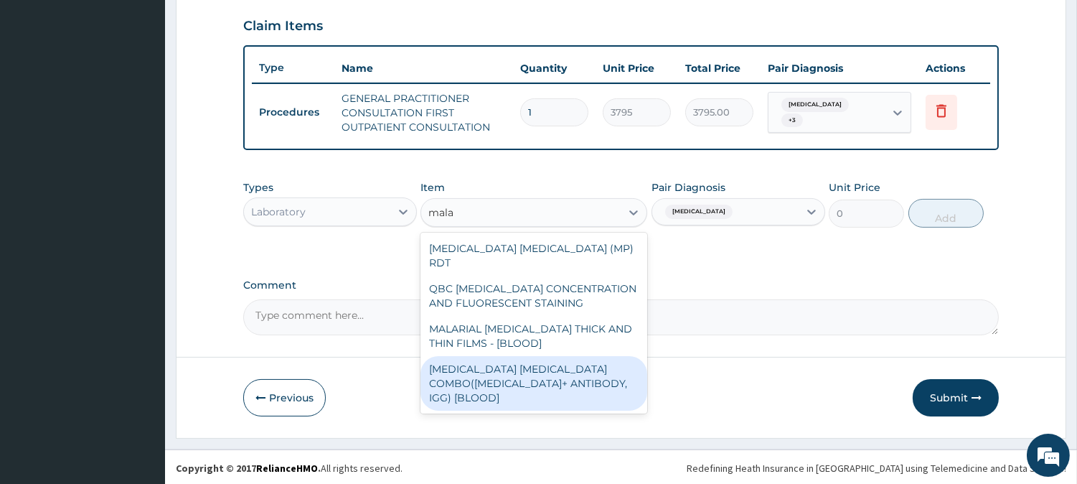
click at [601, 356] on div "MALARIA PARASITE COMBO(BLOOD FILM+ ANTIBODY, IGG) [BLOOD]" at bounding box center [534, 383] width 227 height 55
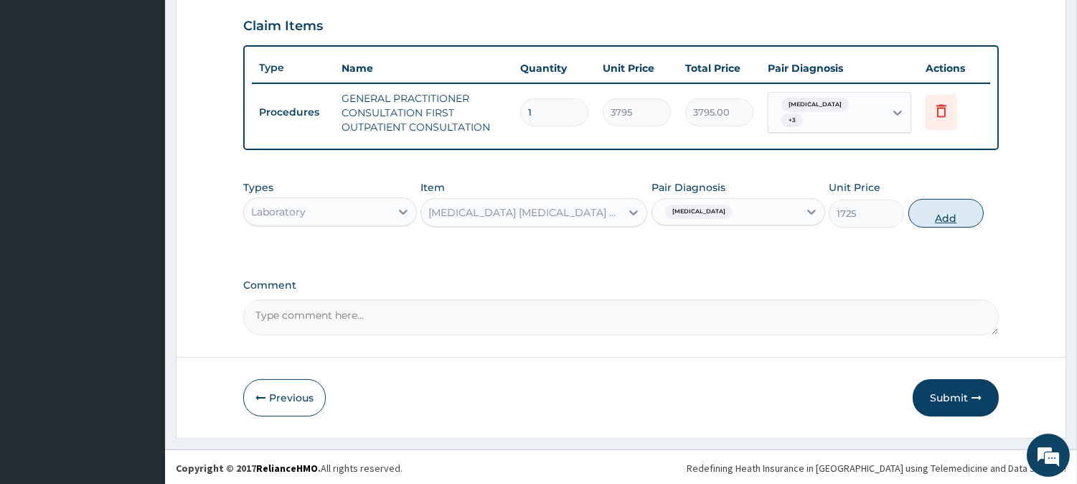
click at [917, 223] on button "Add" at bounding box center [946, 213] width 75 height 29
type input "0"
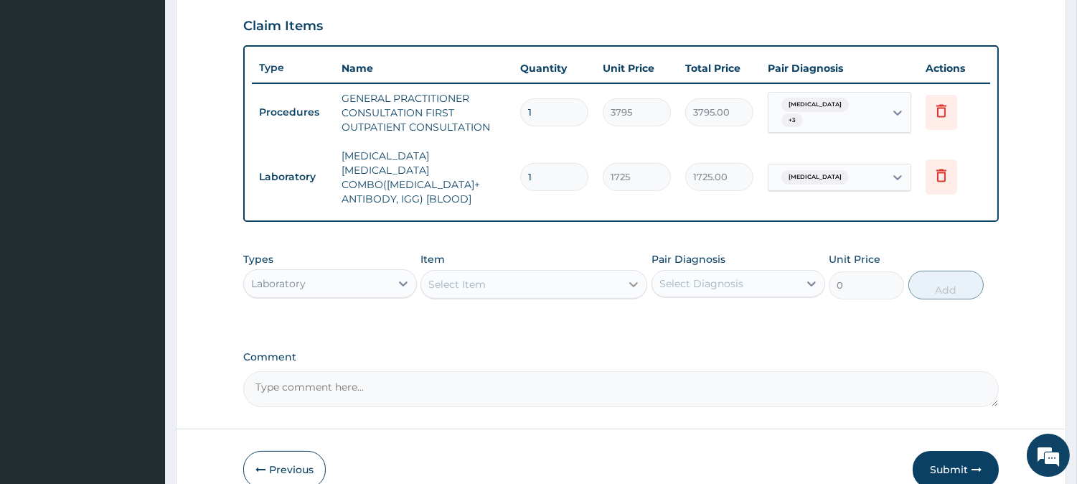
click at [621, 281] on div at bounding box center [634, 284] width 26 height 26
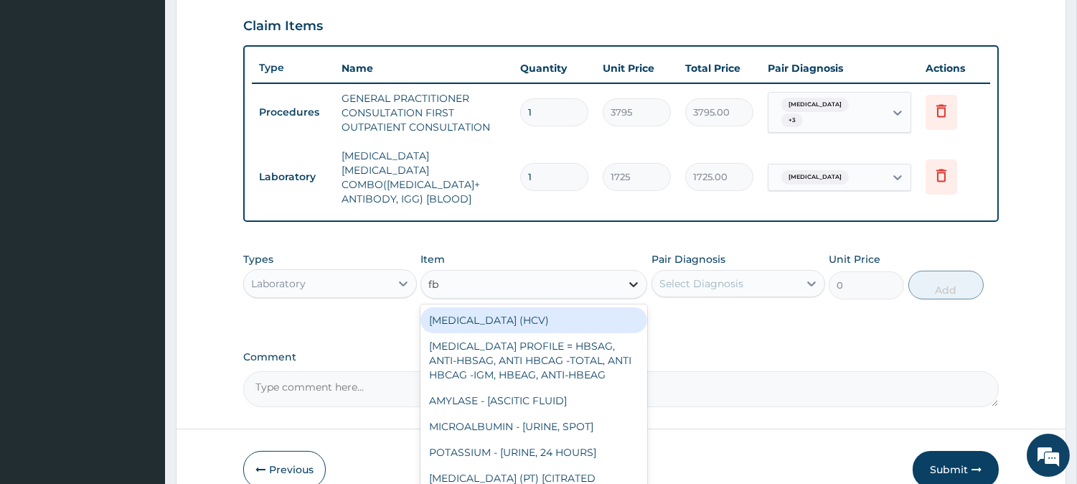
type input "fbc"
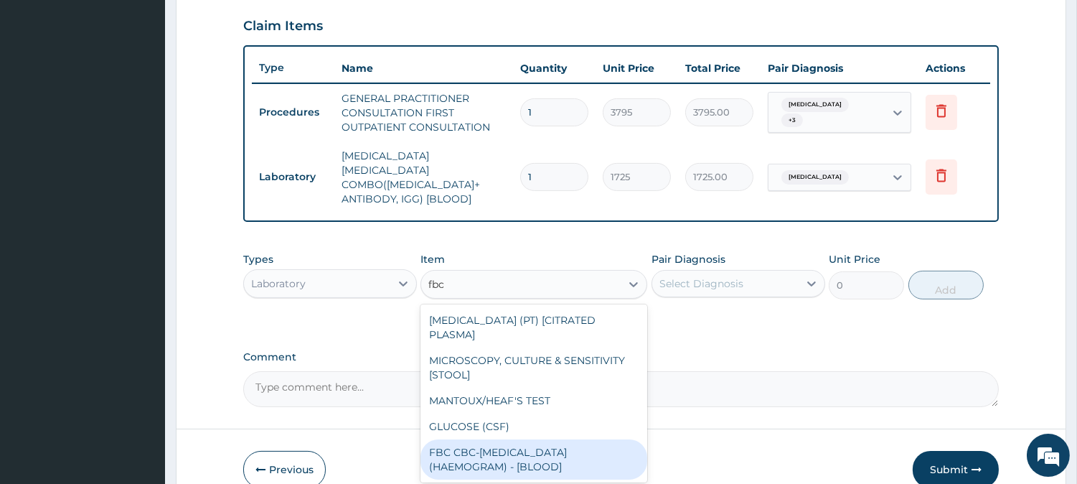
drag, startPoint x: 583, startPoint y: 309, endPoint x: 571, endPoint y: 441, distance: 132.6
click at [571, 441] on div "PROTHROMBIN TIME (PT) [CITRATED PLASMA] MICROSCOPY, CULTURE & SENSITIVITY [STOO…" at bounding box center [534, 393] width 227 height 178
drag, startPoint x: 571, startPoint y: 441, endPoint x: 581, endPoint y: 423, distance: 20.6
click at [574, 441] on div "FBC CBC-COMPLETE BLOOD COUNT (HAEMOGRAM) - [BLOOD]" at bounding box center [534, 459] width 227 height 40
type input "4600"
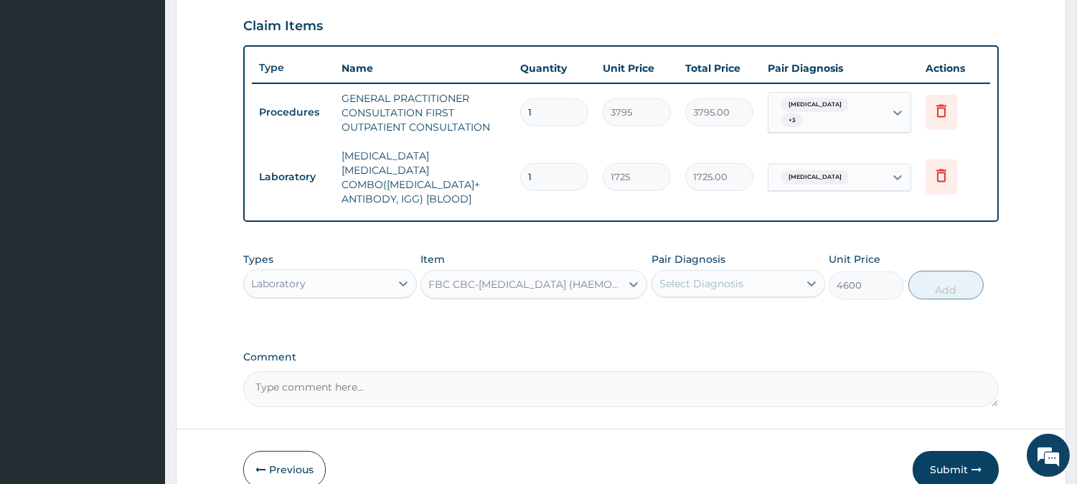
drag, startPoint x: 744, startPoint y: 263, endPoint x: 737, endPoint y: 276, distance: 14.8
click at [745, 272] on div "Select Diagnosis" at bounding box center [725, 283] width 146 height 23
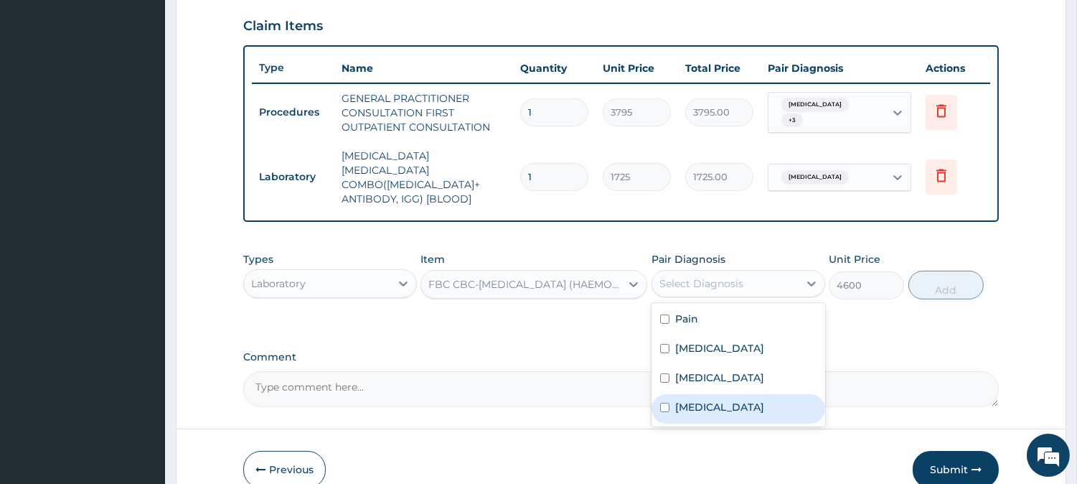
click at [718, 394] on div "Renal hypertension" at bounding box center [739, 408] width 174 height 29
checkbox input "true"
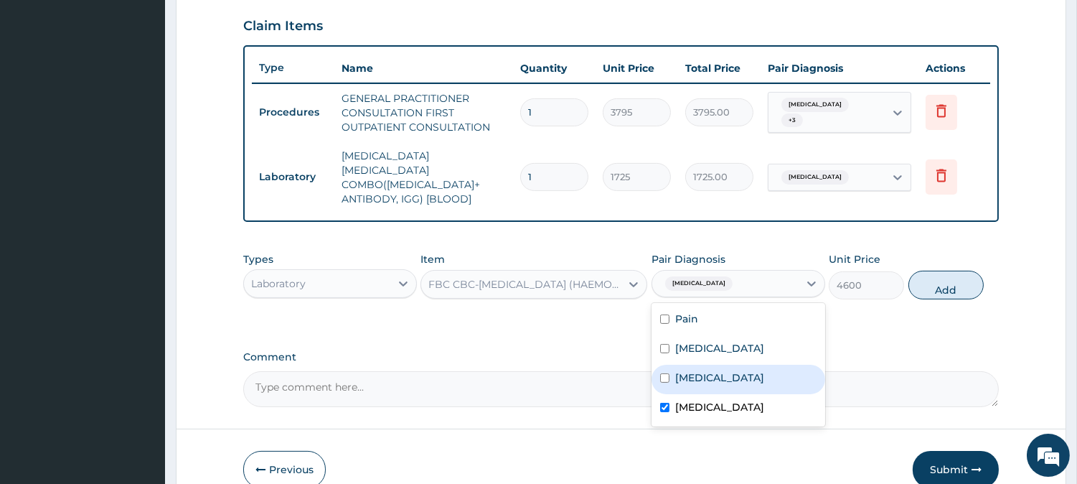
click at [733, 365] on div "Sepsis" at bounding box center [739, 379] width 174 height 29
checkbox input "true"
drag, startPoint x: 736, startPoint y: 388, endPoint x: 947, endPoint y: 311, distance: 224.5
click at [738, 400] on label "Renal hypertension" at bounding box center [719, 407] width 89 height 14
checkbox input "false"
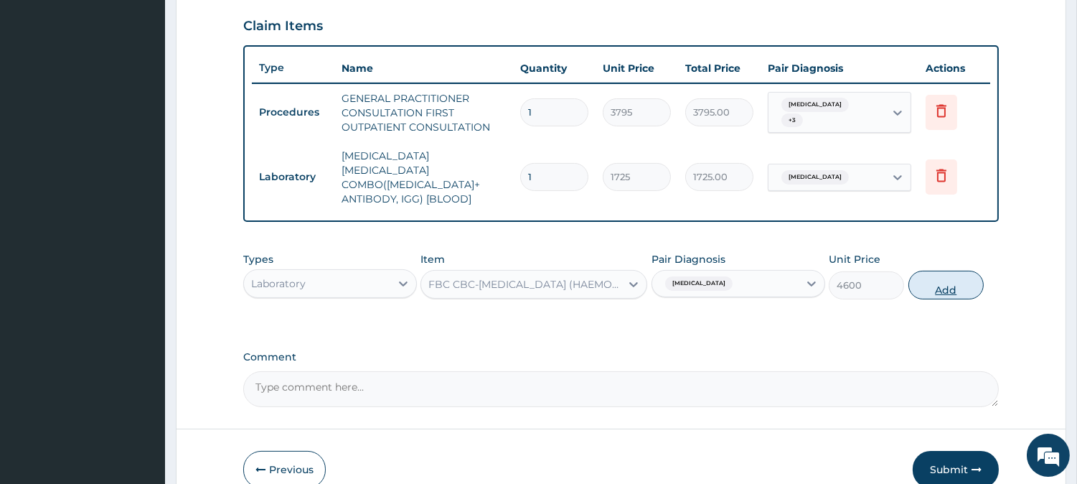
click at [936, 271] on button "Add" at bounding box center [946, 285] width 75 height 29
type input "0"
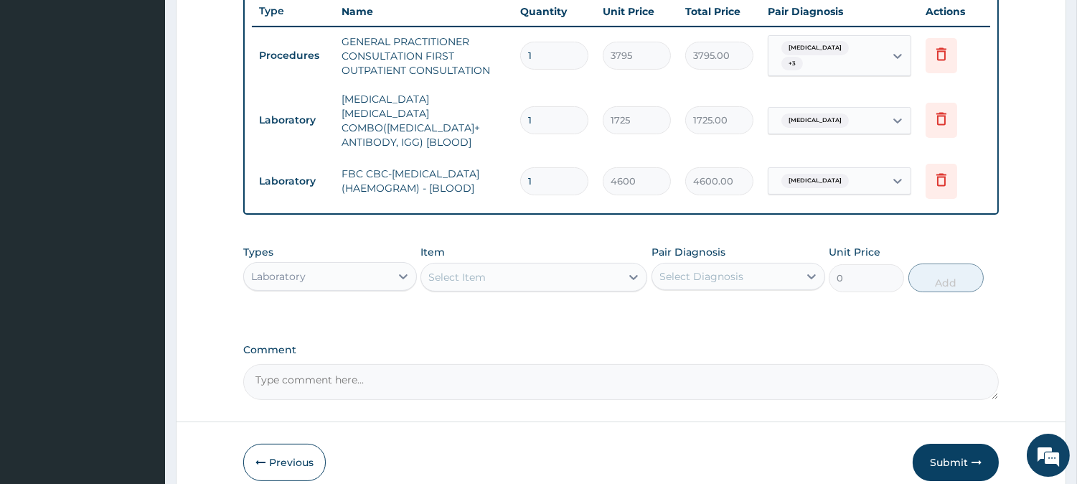
scroll to position [604, 0]
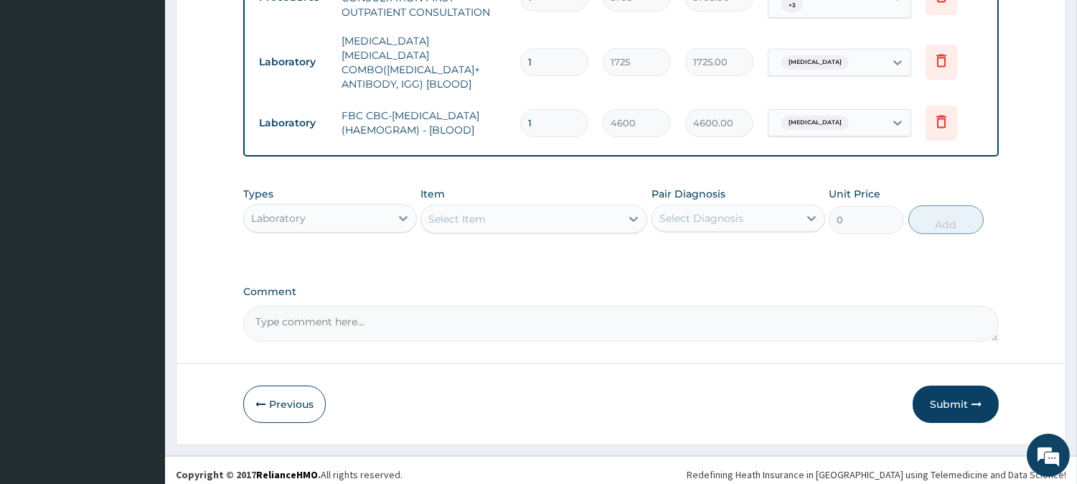
click at [597, 207] on div "Select Item" at bounding box center [520, 218] width 199 height 23
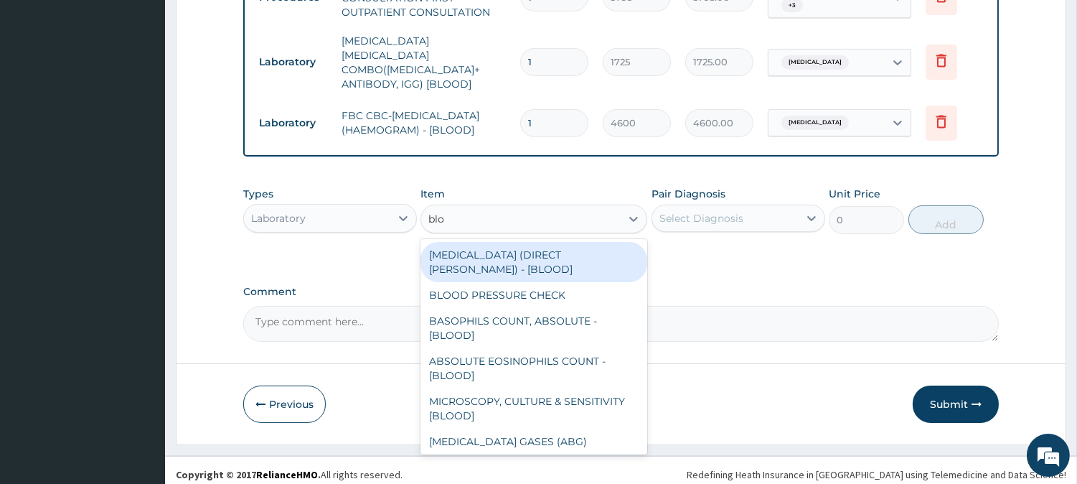
type input "bloo"
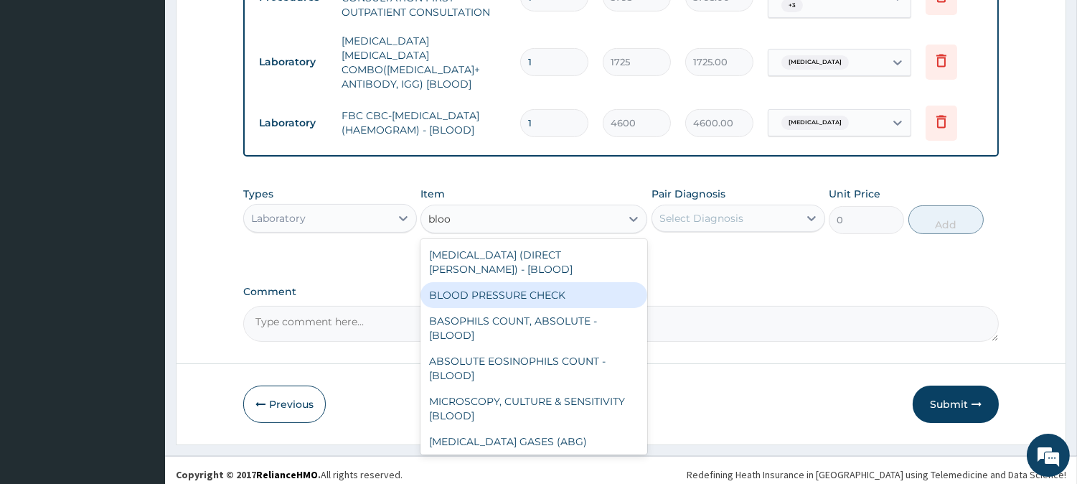
click at [569, 292] on div "BLOOD PRESSURE CHECK" at bounding box center [534, 295] width 227 height 26
type input "1380"
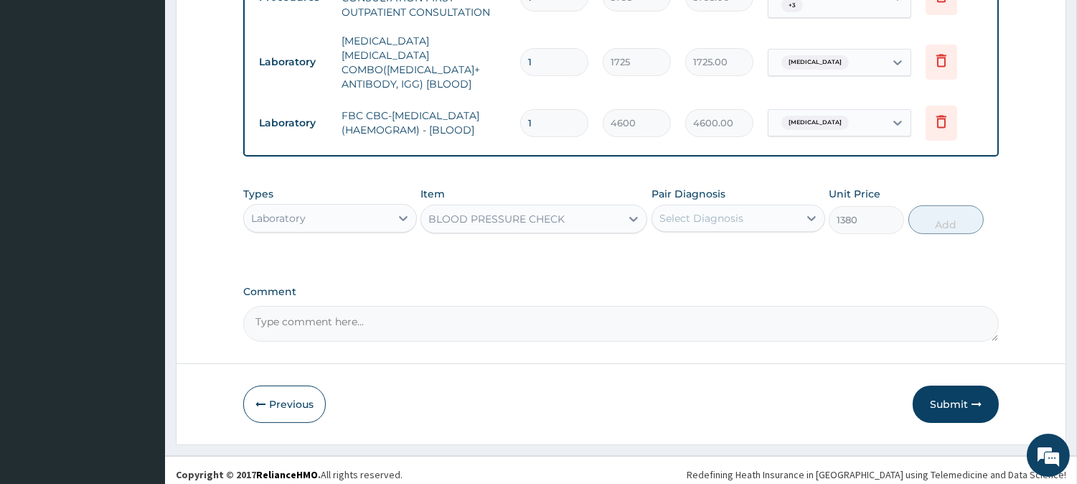
click at [695, 217] on div "Select Diagnosis" at bounding box center [725, 218] width 146 height 23
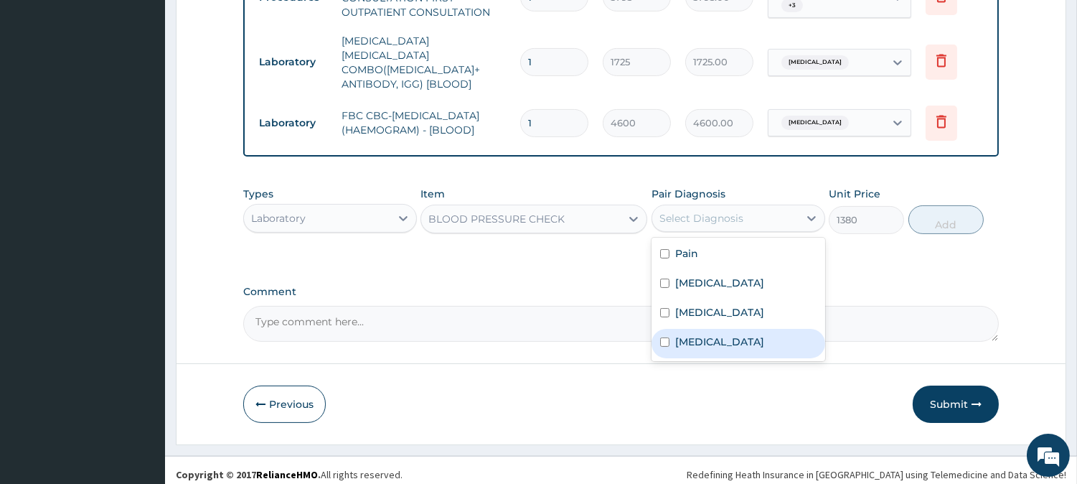
click at [696, 329] on div "Renal hypertension" at bounding box center [739, 343] width 174 height 29
checkbox input "true"
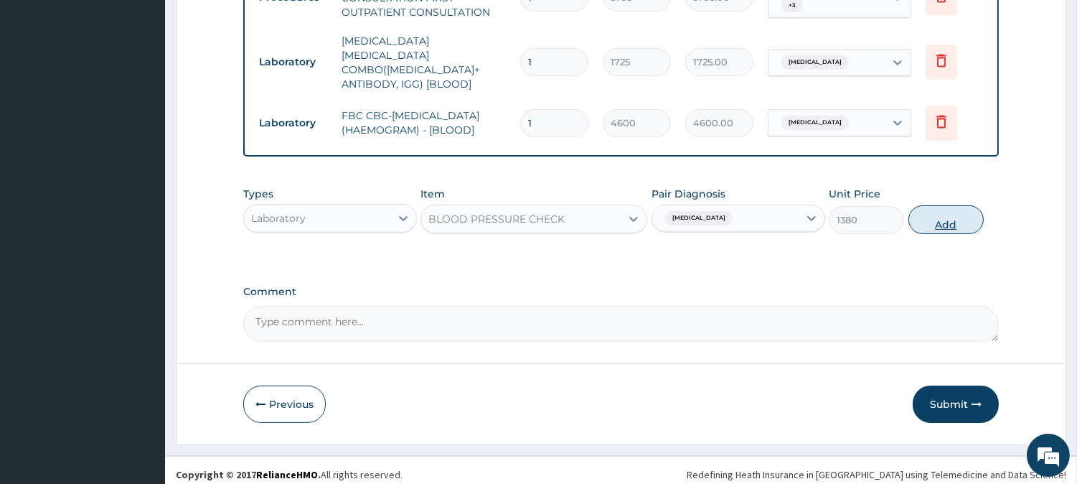
click at [962, 214] on button "Add" at bounding box center [946, 219] width 75 height 29
type input "0"
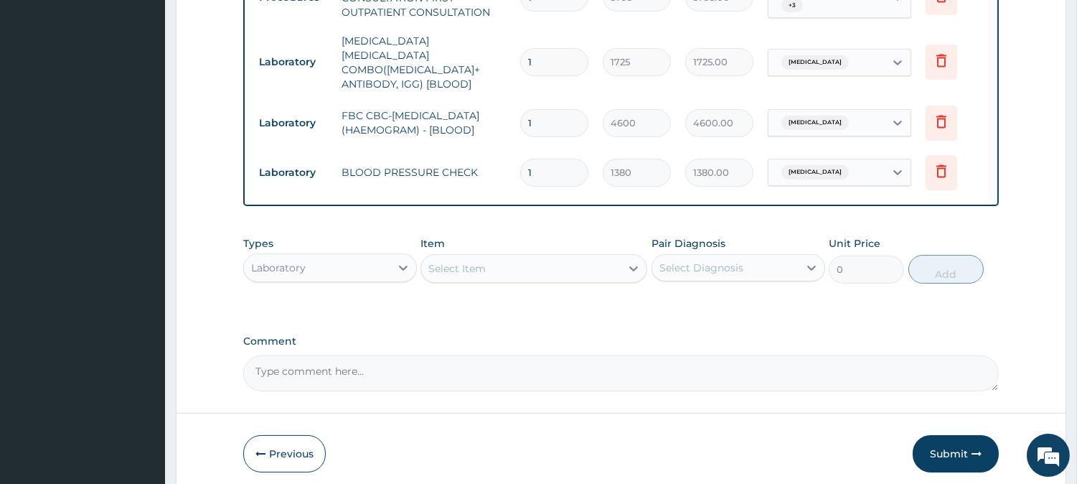
drag, startPoint x: 341, startPoint y: 255, endPoint x: 337, endPoint y: 264, distance: 9.3
click at [337, 264] on div "Laboratory" at bounding box center [317, 267] width 146 height 23
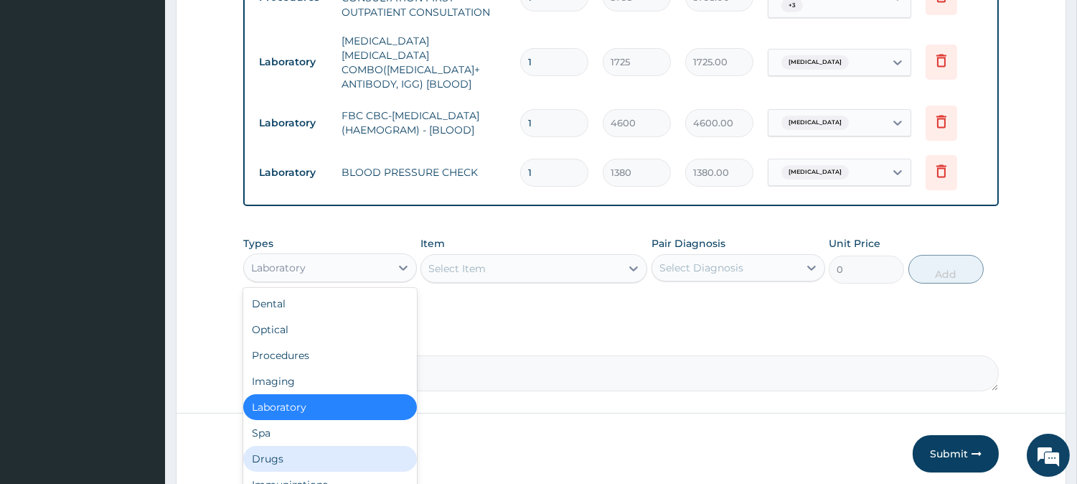
click at [288, 453] on div "Drugs" at bounding box center [330, 459] width 174 height 26
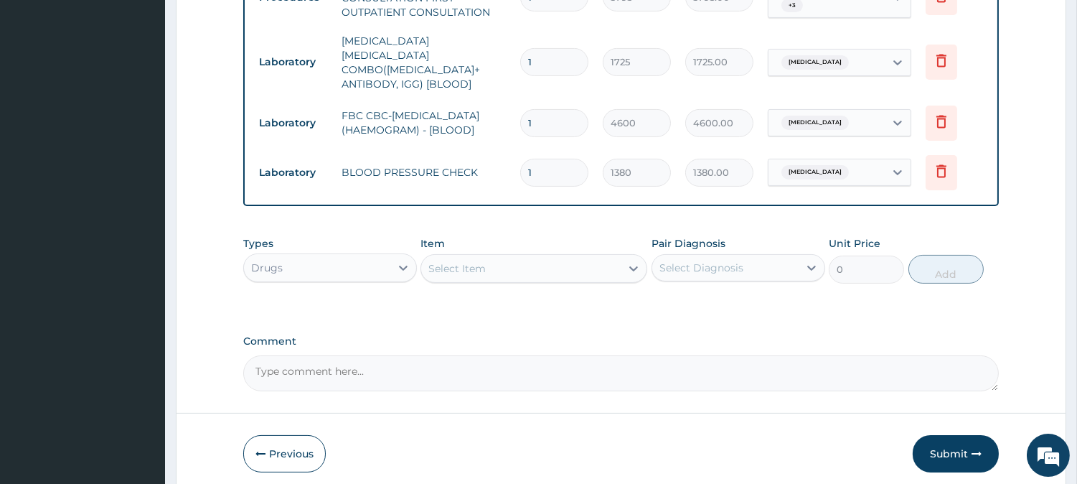
click at [512, 258] on div "Select Item" at bounding box center [520, 268] width 199 height 23
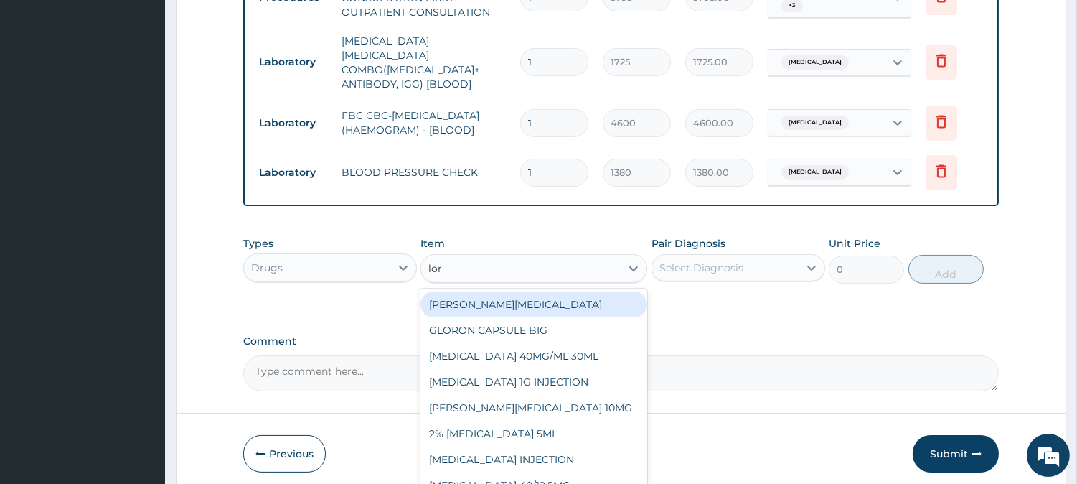
type input "lora"
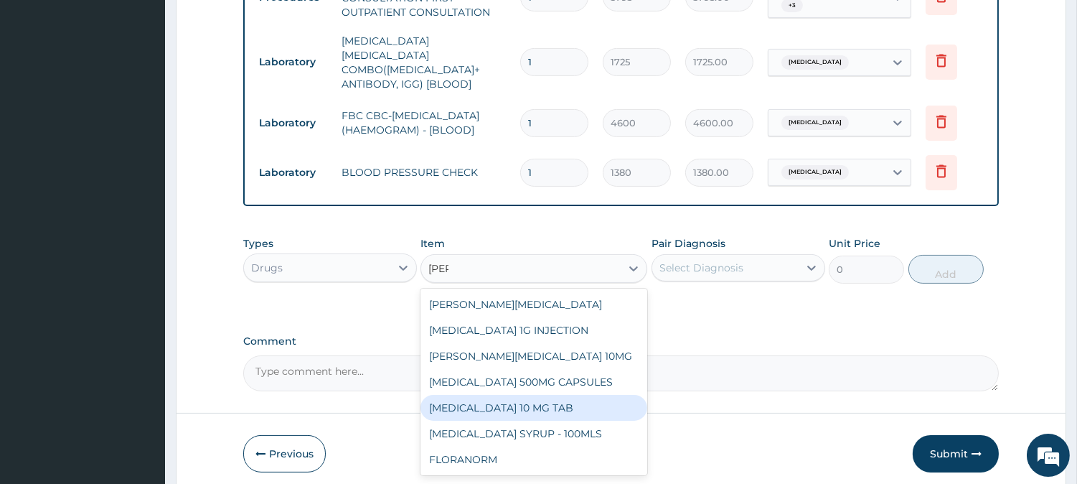
click at [551, 403] on div "LORATADINE 10 MG TAB" at bounding box center [534, 408] width 227 height 26
type input "63.25"
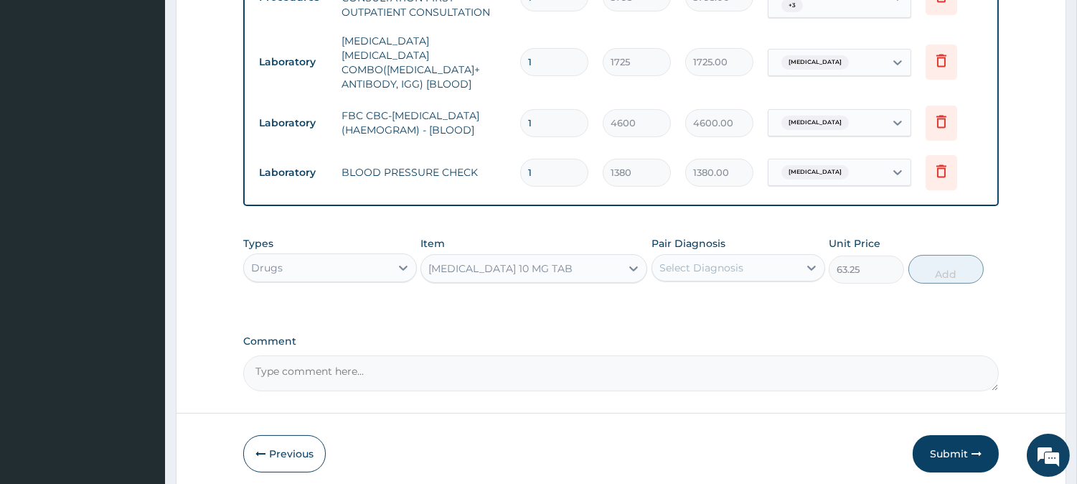
click at [766, 267] on div "Select Diagnosis" at bounding box center [725, 267] width 146 height 23
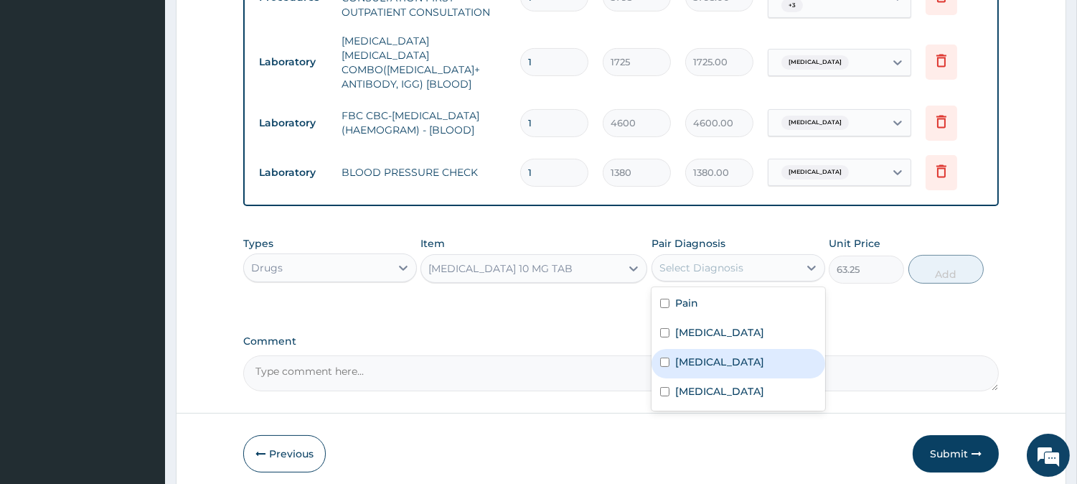
click at [700, 355] on label "Sepsis" at bounding box center [719, 362] width 89 height 14
checkbox input "true"
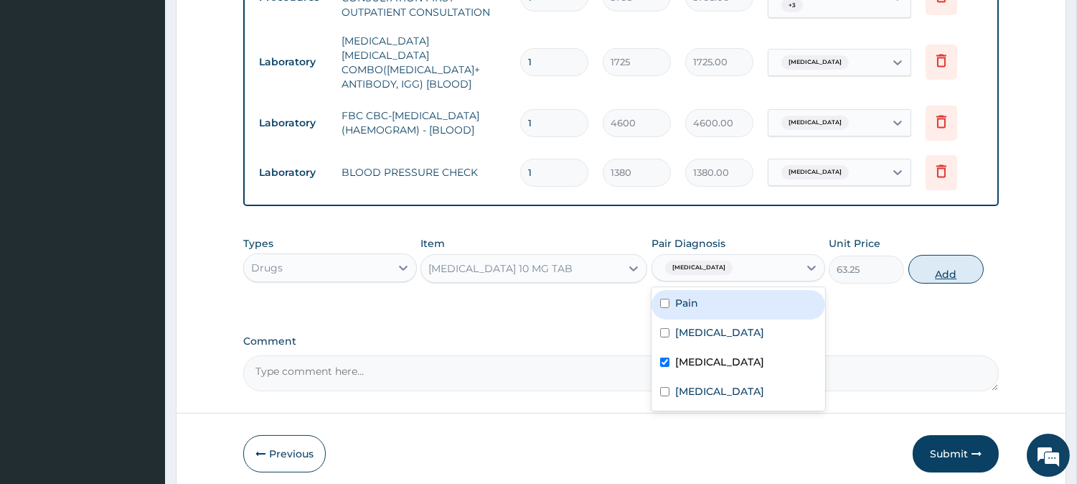
click at [942, 255] on button "Add" at bounding box center [946, 269] width 75 height 29
type input "0"
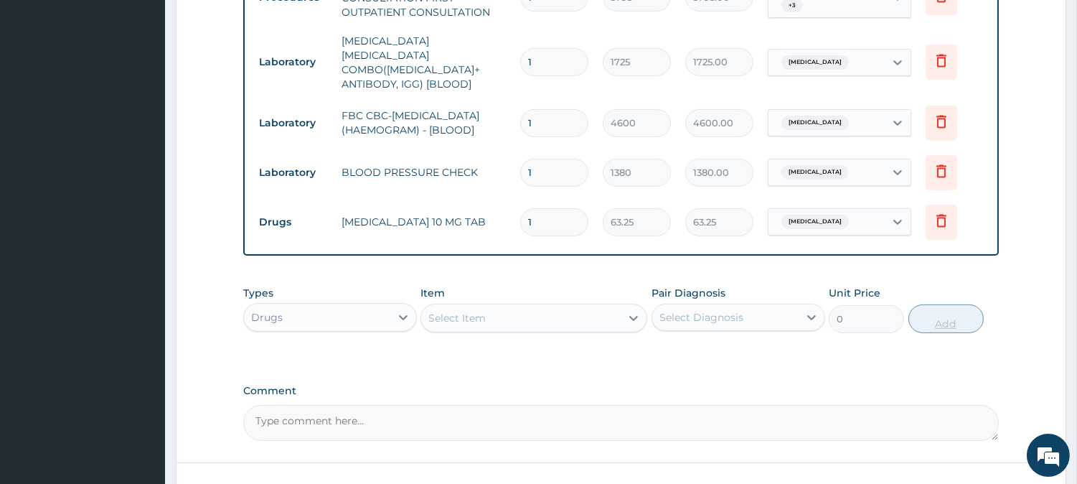
type input "0.00"
type input "5"
type input "316.25"
type input "5"
click at [532, 311] on div "Select Item" at bounding box center [520, 317] width 199 height 23
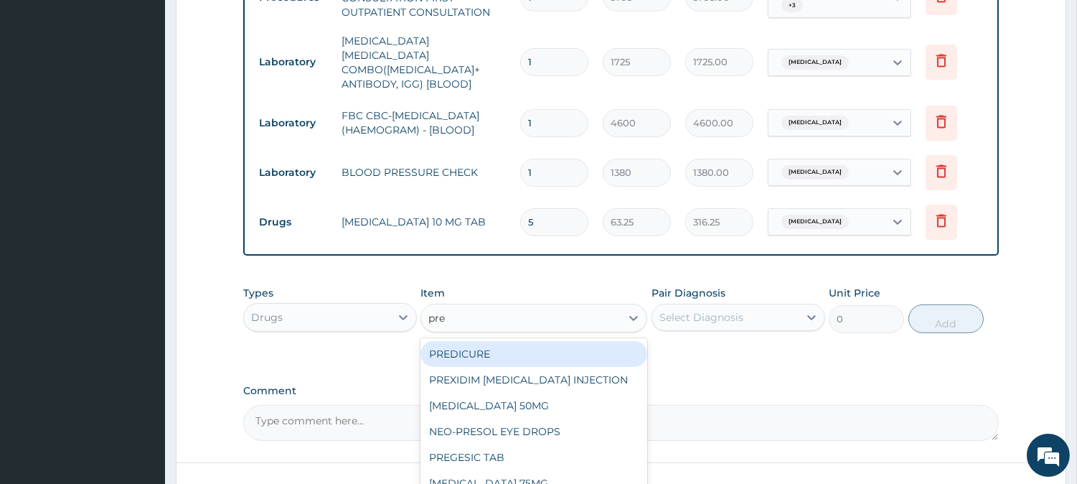
type input "pred"
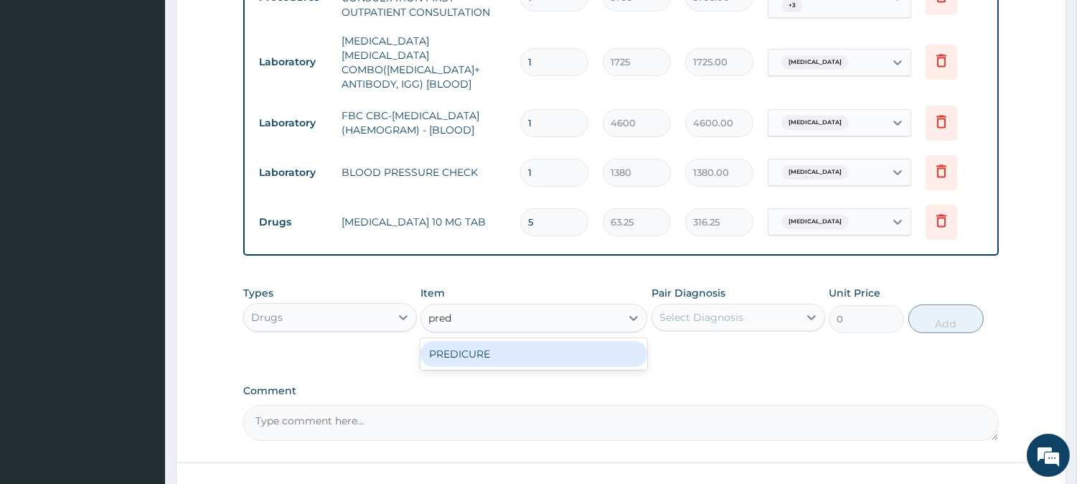
click at [558, 354] on div "PREDICURE" at bounding box center [534, 354] width 227 height 26
type input "56.925"
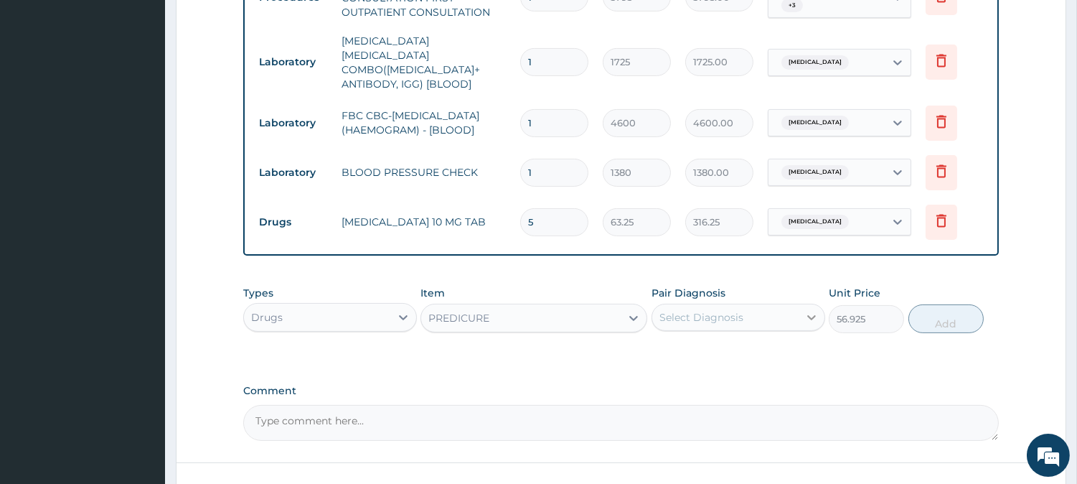
click at [799, 317] on div at bounding box center [812, 317] width 26 height 26
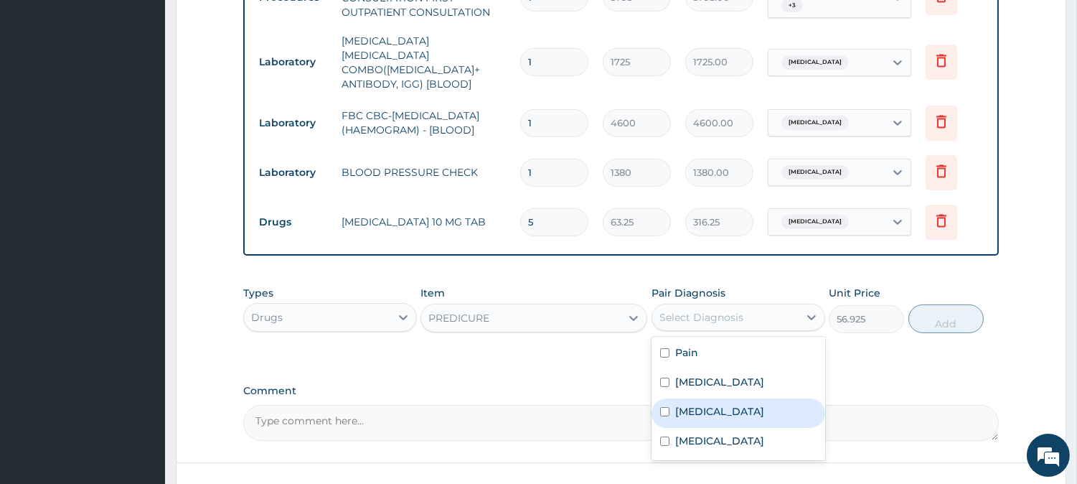
click at [759, 398] on div "Sepsis" at bounding box center [739, 412] width 174 height 29
checkbox input "true"
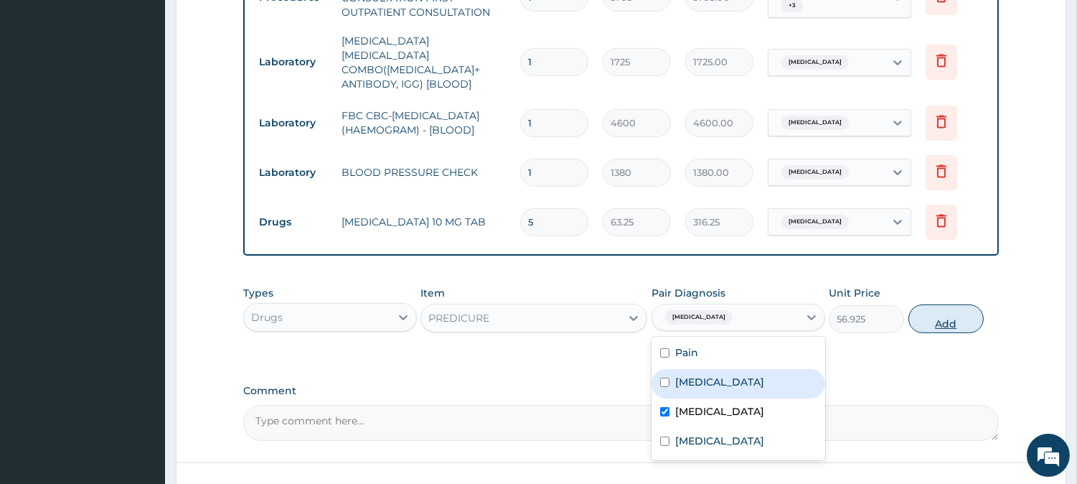
click at [921, 310] on button "Add" at bounding box center [946, 318] width 75 height 29
type input "0"
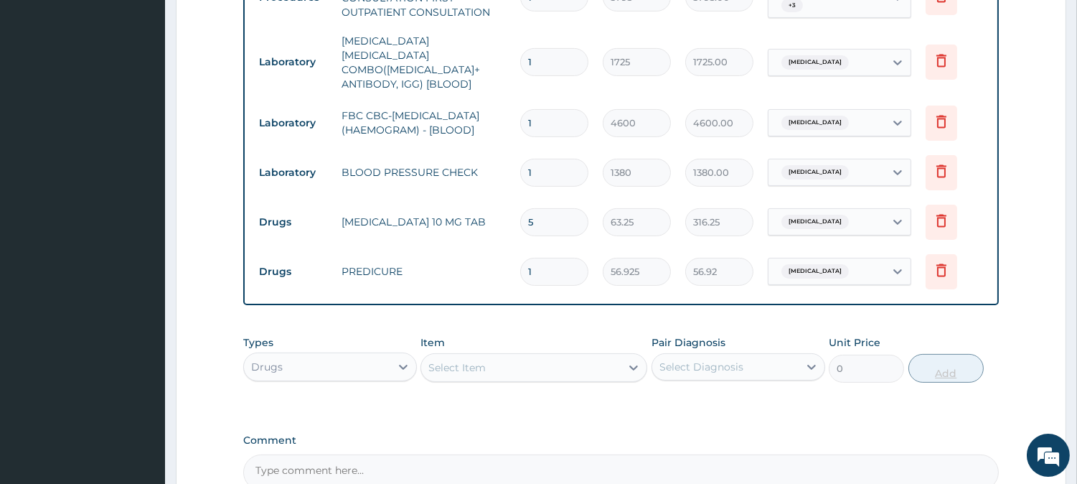
type input "10"
type input "569.25"
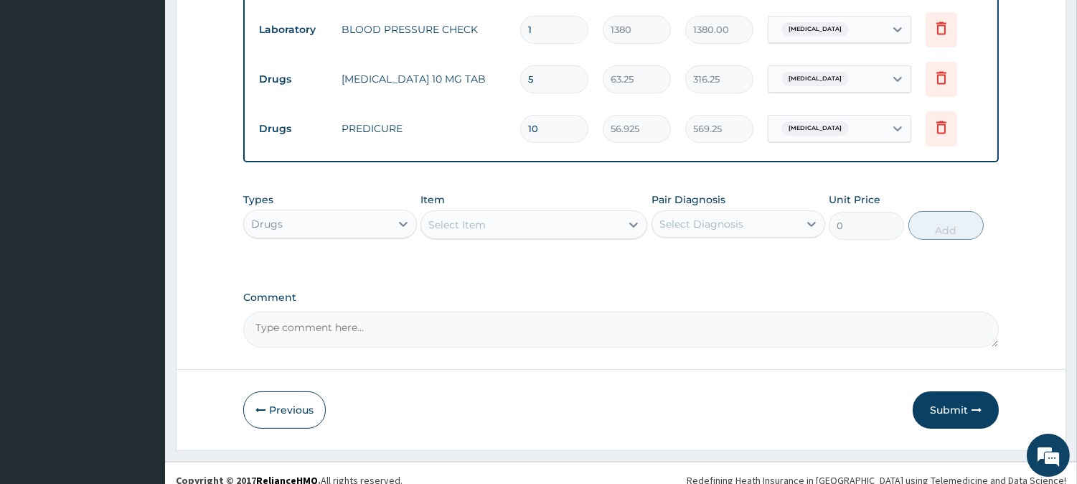
scroll to position [754, 0]
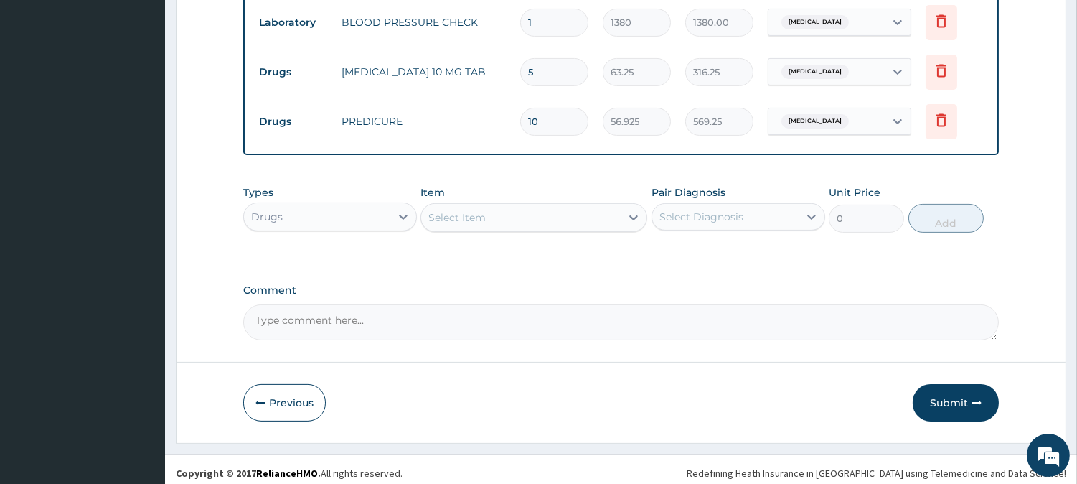
type input "10"
click at [519, 203] on div "Select Item" at bounding box center [534, 217] width 227 height 29
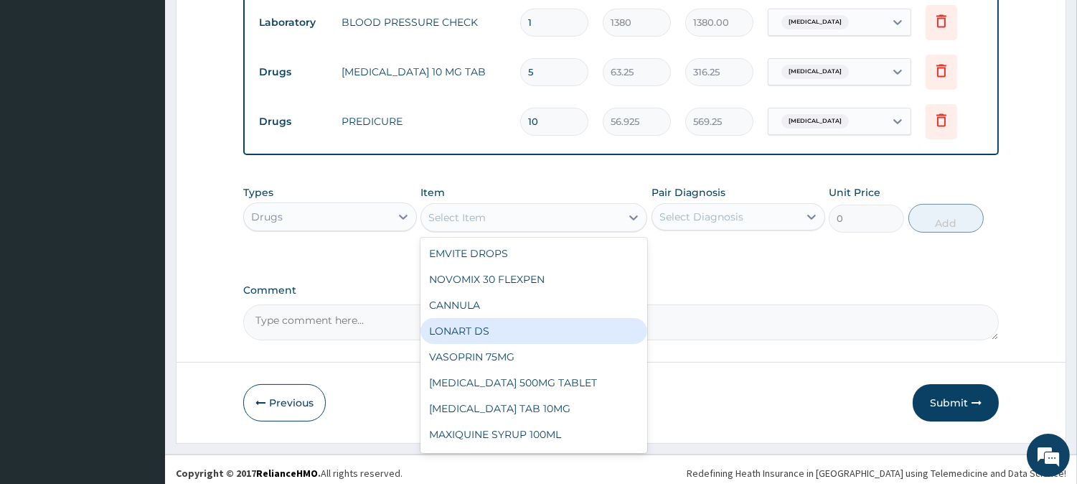
click at [533, 325] on div "LONART DS" at bounding box center [534, 331] width 227 height 26
type input "506"
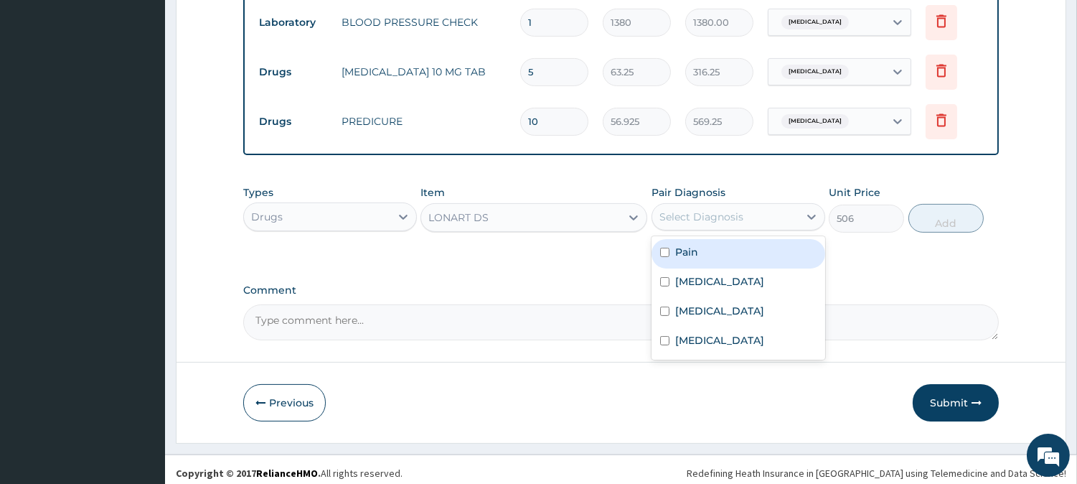
click at [783, 205] on div "Select Diagnosis" at bounding box center [725, 216] width 146 height 23
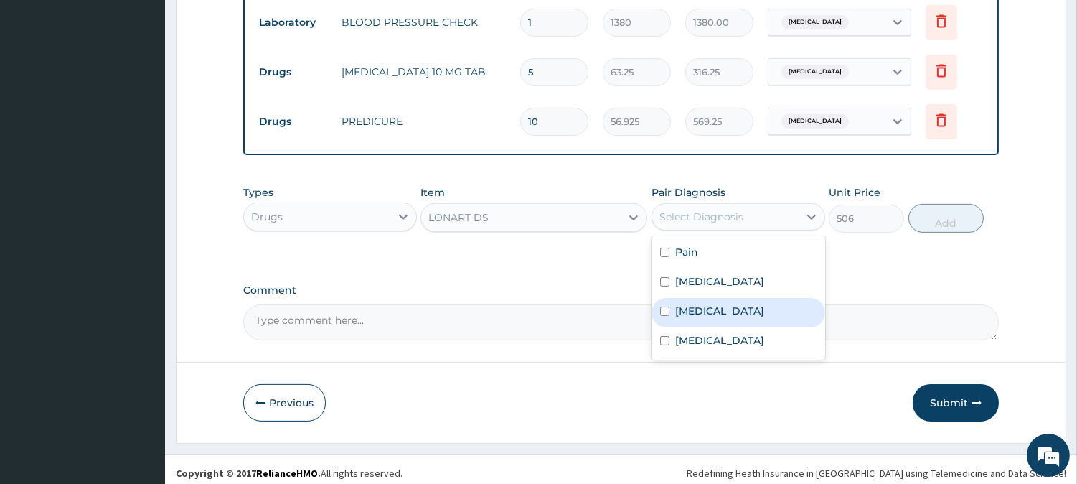
click at [712, 304] on div "Sepsis" at bounding box center [739, 312] width 174 height 29
checkbox input "true"
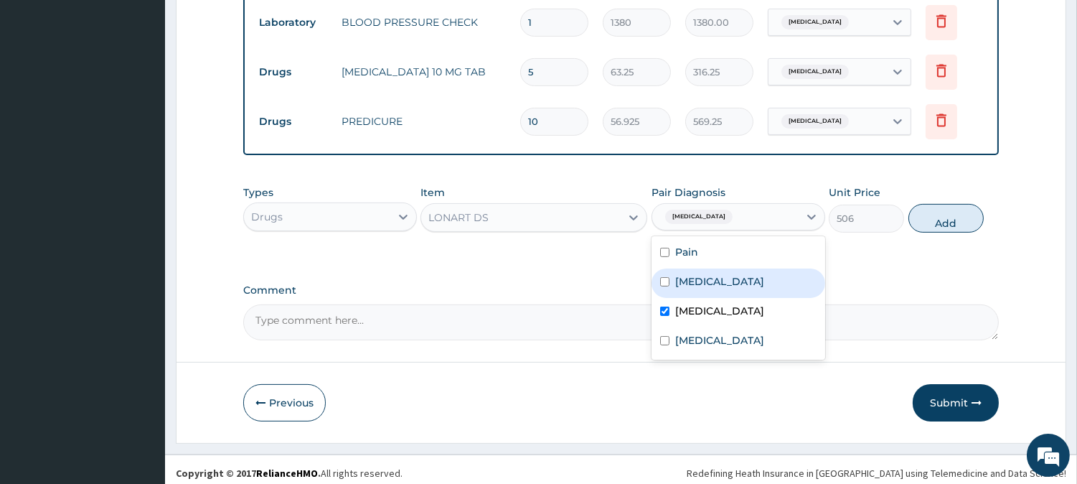
click at [733, 277] on div "Malaria" at bounding box center [739, 282] width 174 height 29
checkbox input "true"
click at [720, 298] on div "Sepsis" at bounding box center [739, 312] width 174 height 29
checkbox input "false"
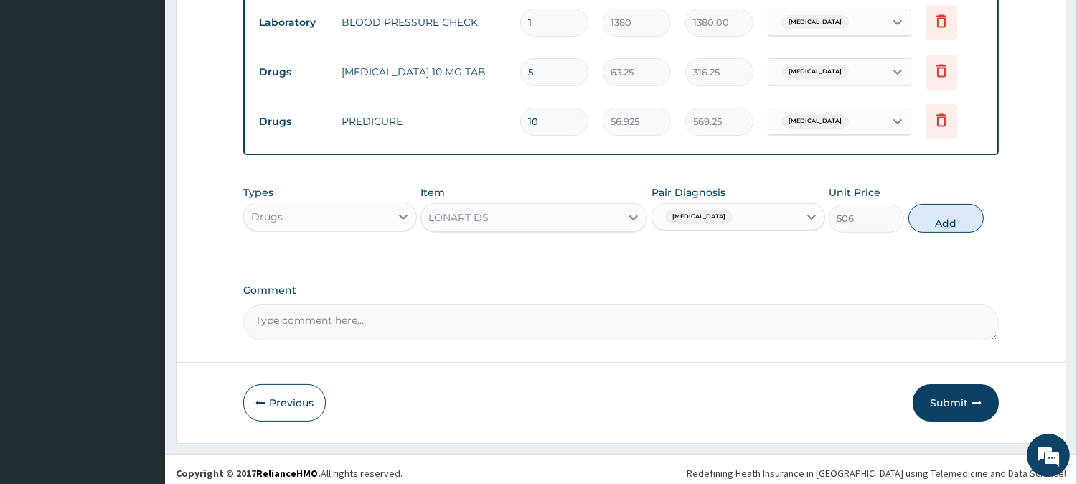
click at [936, 210] on button "Add" at bounding box center [946, 218] width 75 height 29
type input "0"
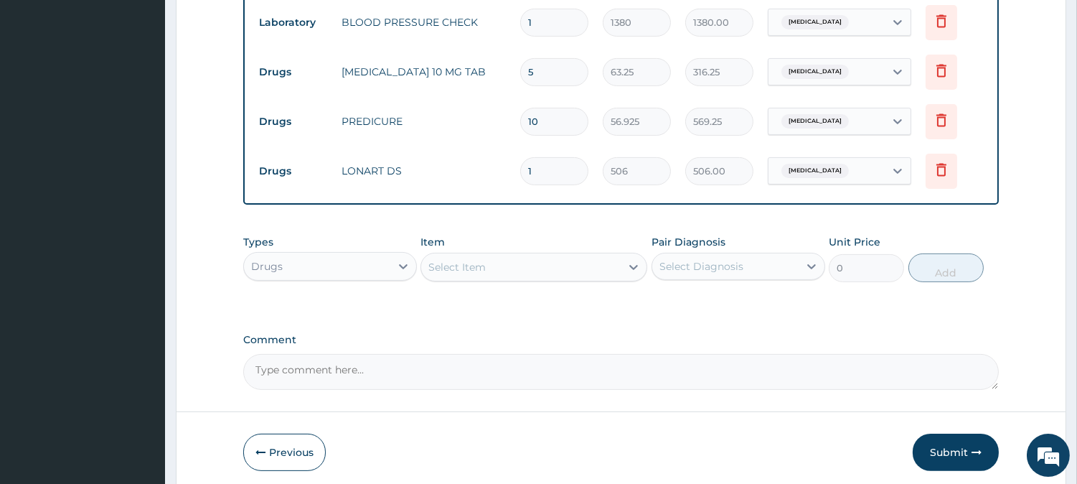
type input "0.00"
type input "6"
type input "3036.00"
type input "6"
click at [646, 266] on div at bounding box center [634, 267] width 26 height 26
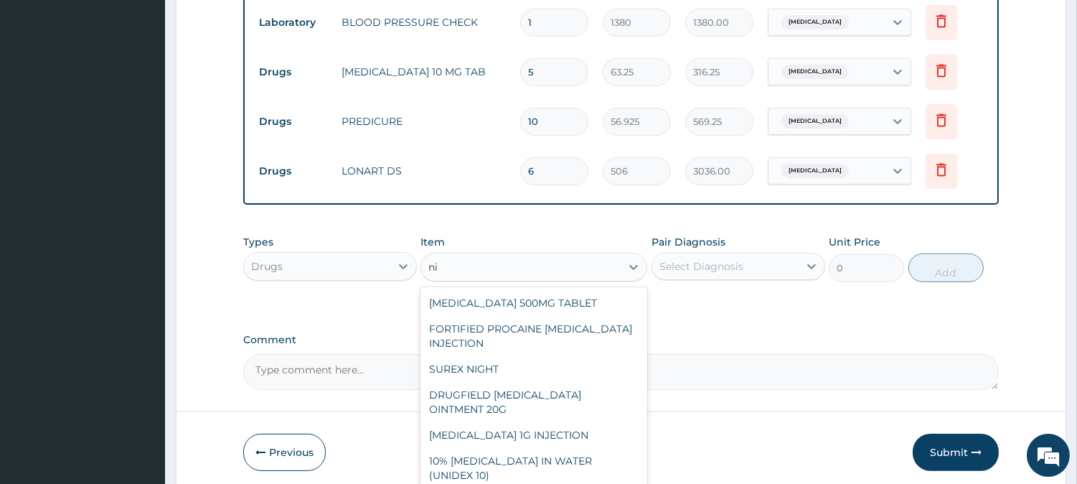
type input "n"
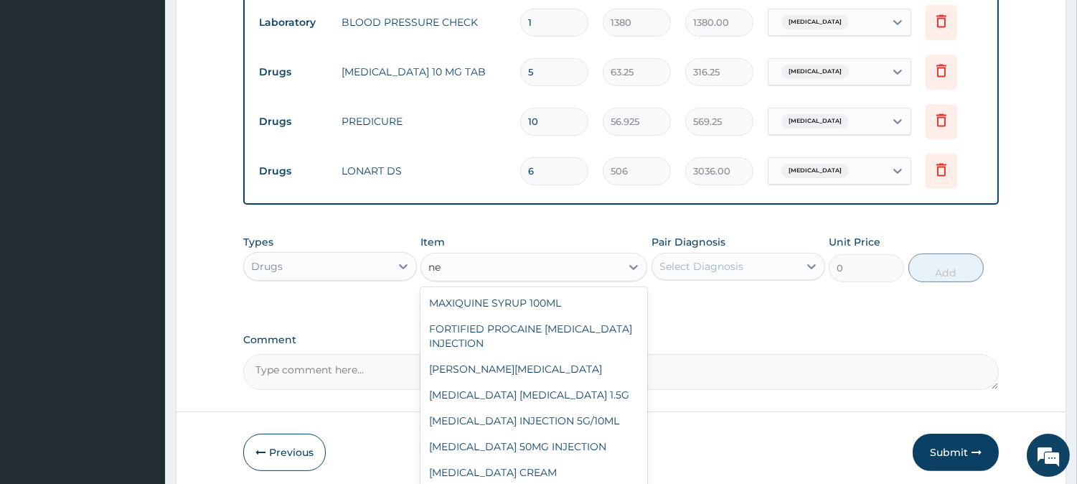
type input "neu"
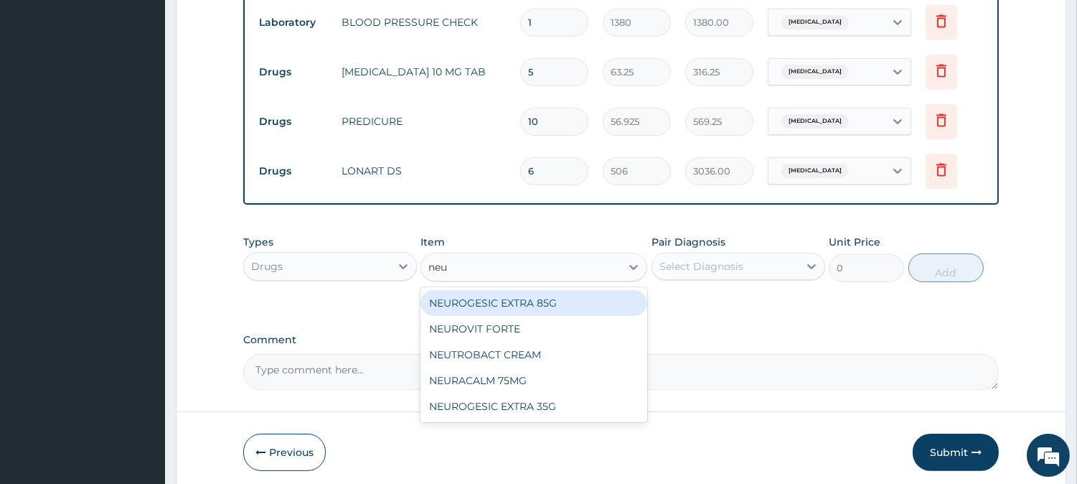
click at [572, 301] on div "NEUROGESIC EXTRA 85G" at bounding box center [534, 303] width 227 height 26
type input "2909.5"
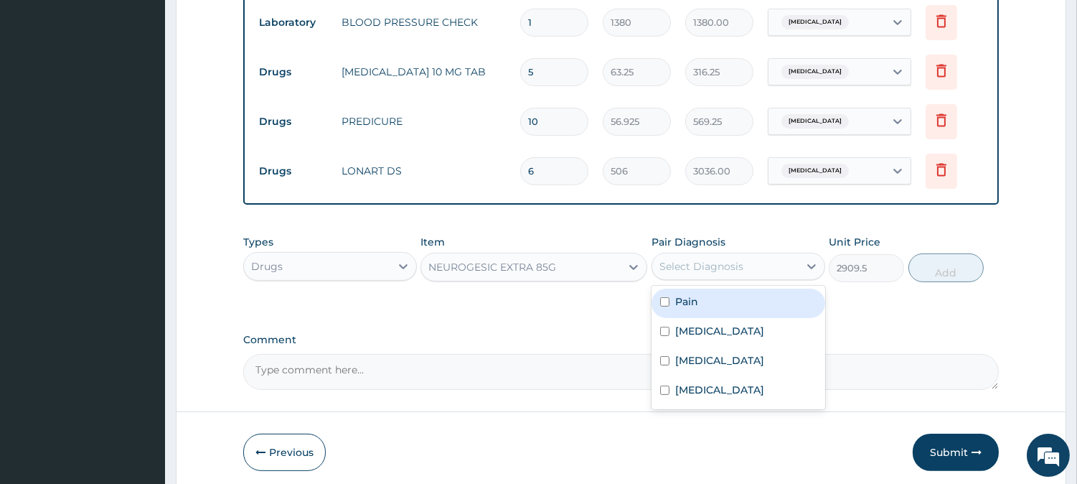
click at [697, 262] on div "Select Diagnosis" at bounding box center [701, 266] width 84 height 14
click at [705, 304] on div "Pain" at bounding box center [739, 302] width 174 height 29
checkbox input "true"
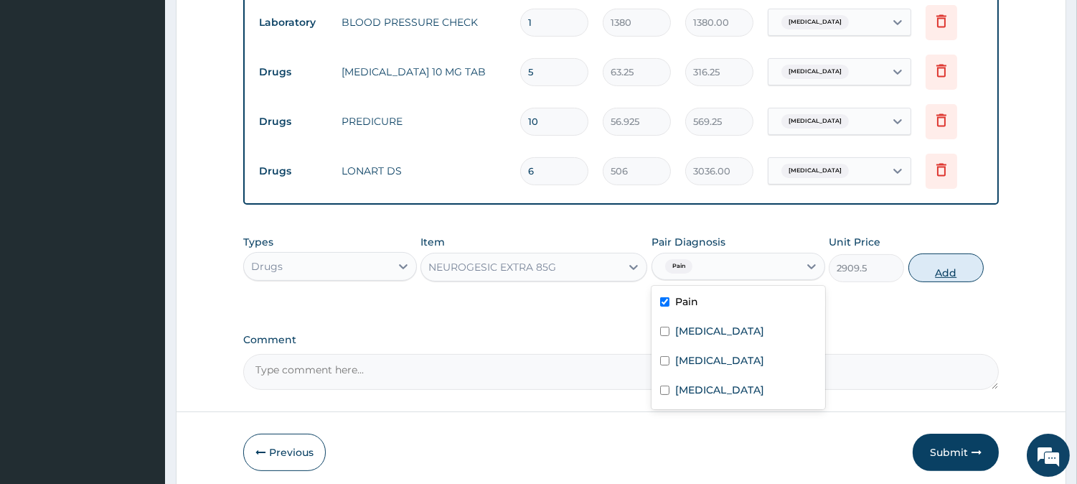
click at [962, 259] on button "Add" at bounding box center [946, 267] width 75 height 29
type input "0"
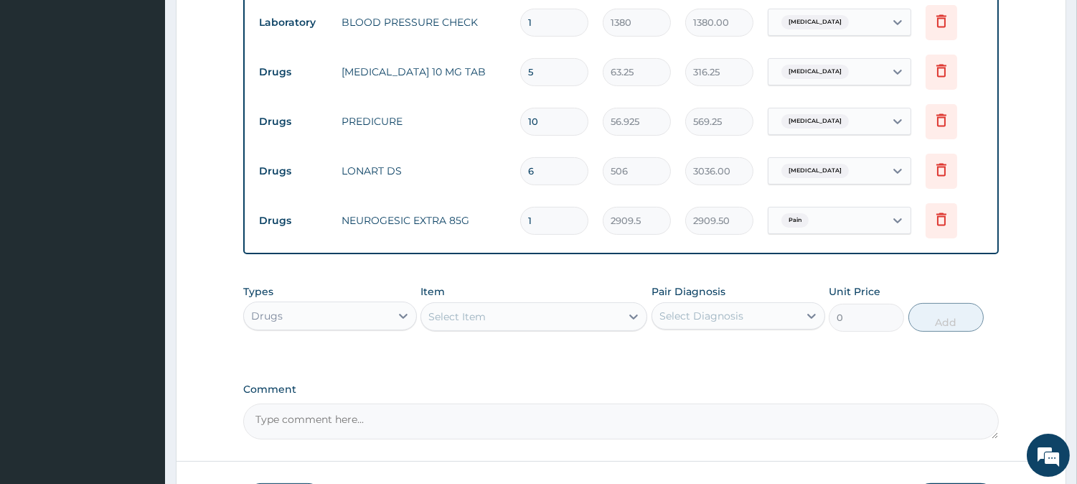
type input "0.00"
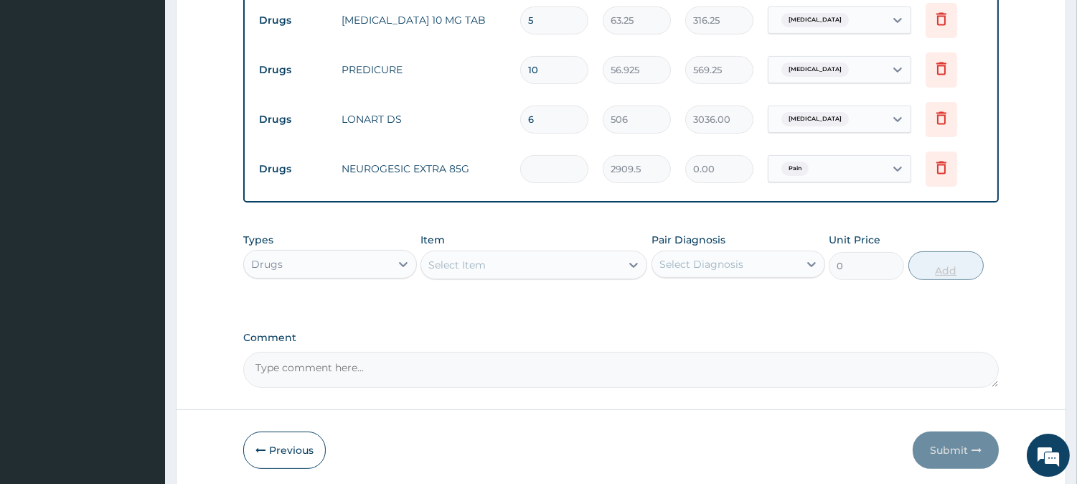
scroll to position [853, 0]
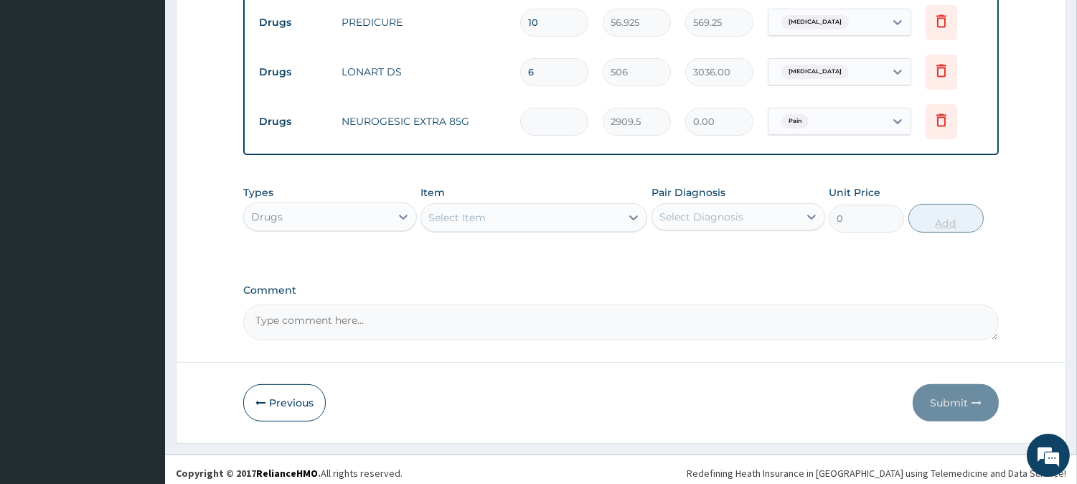
type input "6"
type input "17457.00"
type input "6"
click at [527, 209] on div "Select Item" at bounding box center [520, 217] width 199 height 23
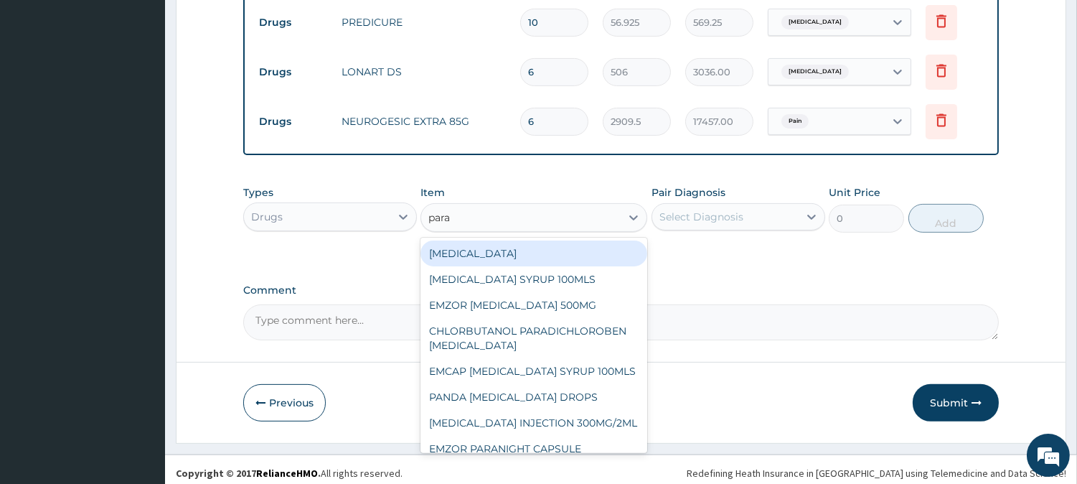
type input "parac"
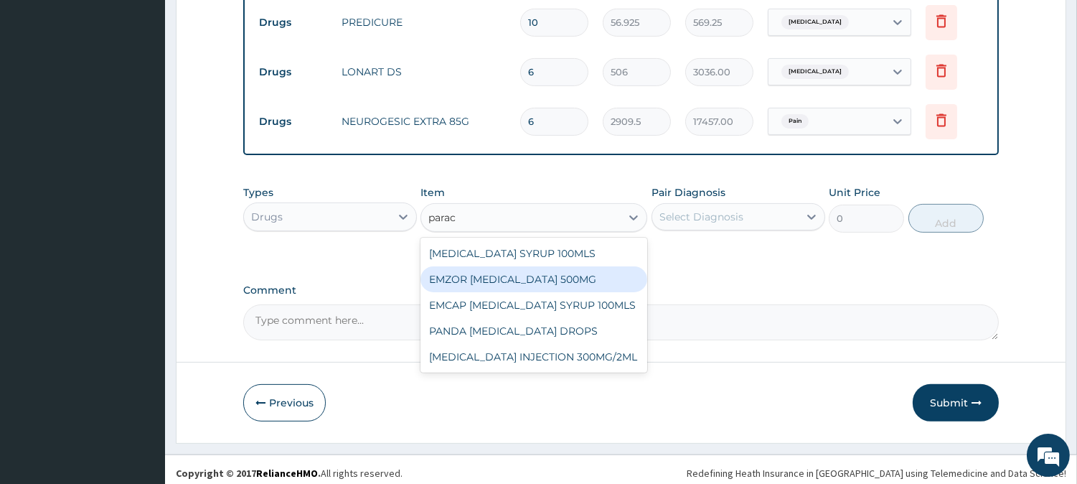
click at [606, 283] on div "EMZOR PARACETAMOL 500MG" at bounding box center [534, 279] width 227 height 26
type input "25.3"
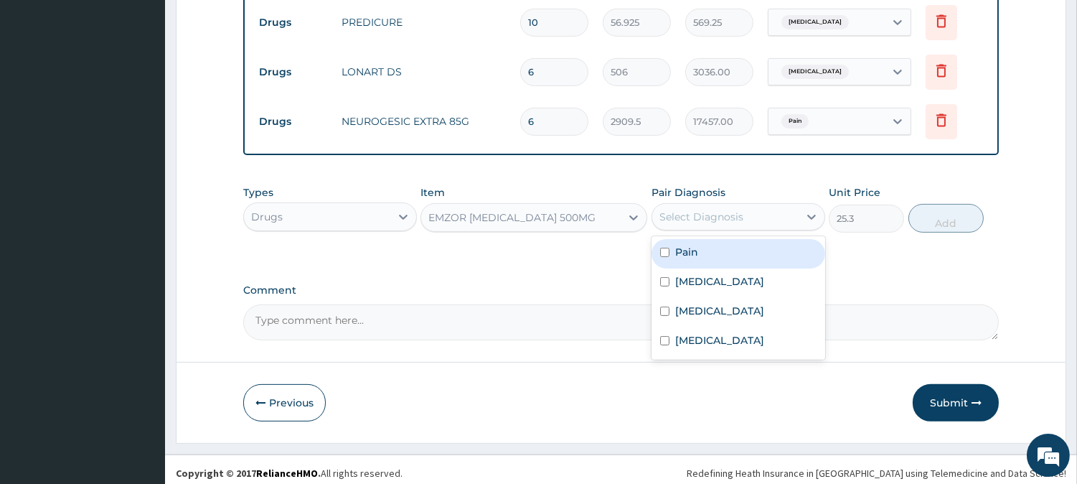
click at [722, 210] on div "Select Diagnosis" at bounding box center [701, 217] width 84 height 14
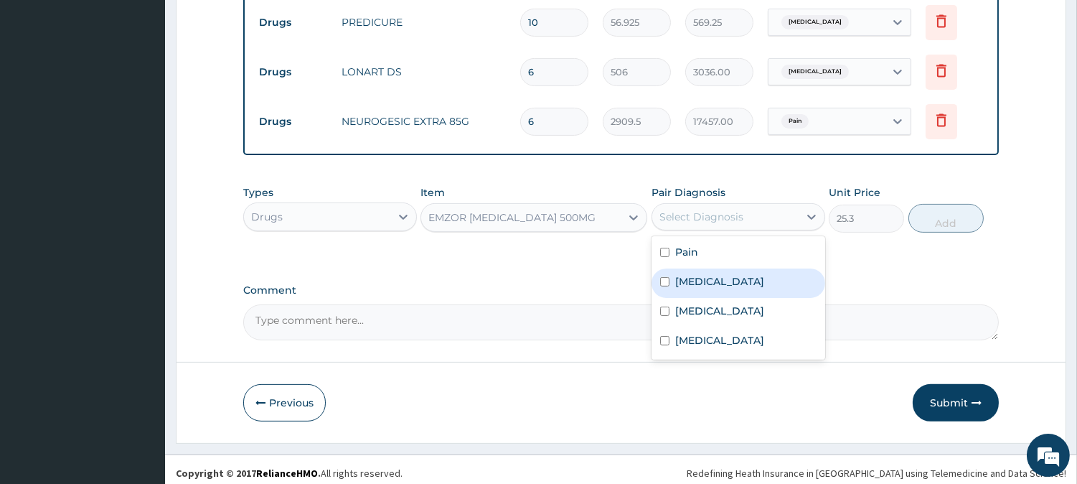
click at [716, 273] on div "Malaria" at bounding box center [739, 282] width 174 height 29
checkbox input "true"
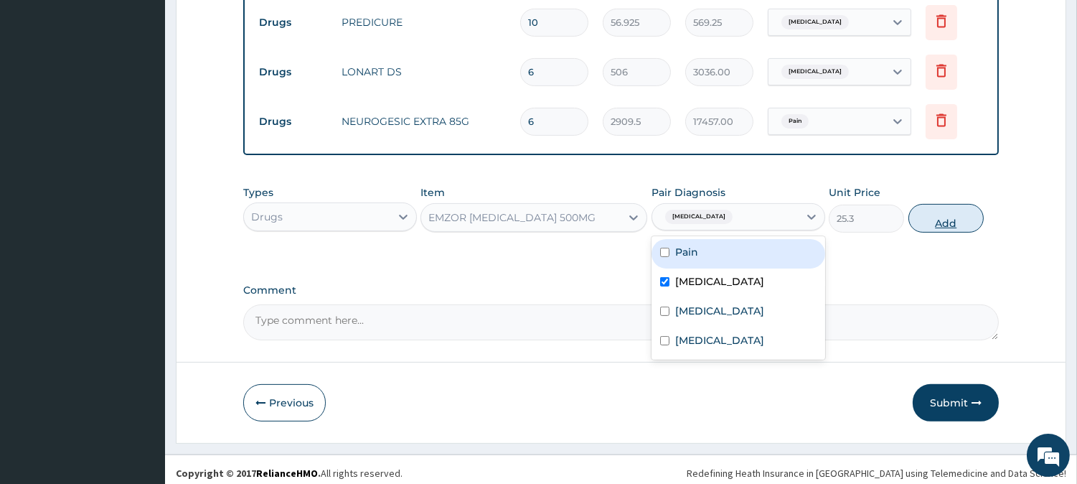
click at [957, 215] on button "Add" at bounding box center [946, 218] width 75 height 29
type input "0"
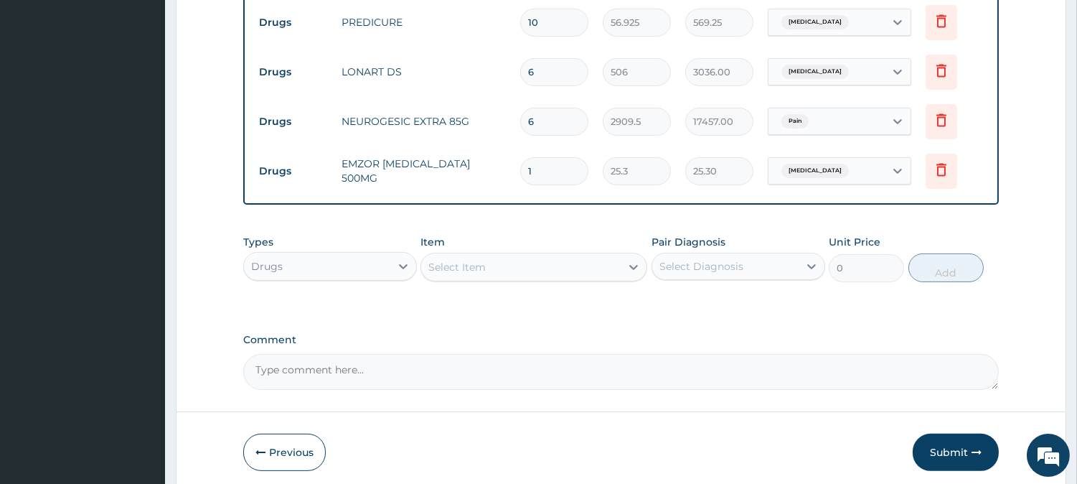
type input "18"
type input "455.40"
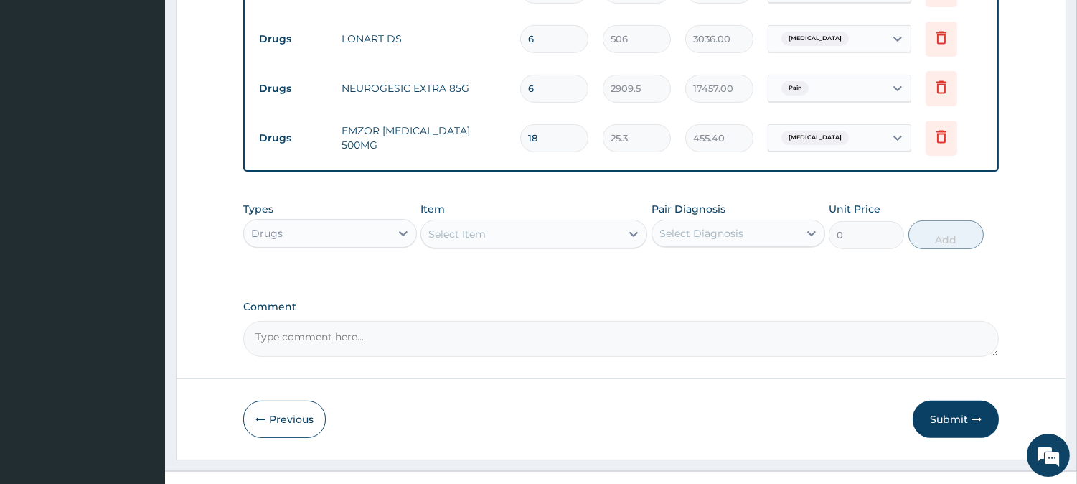
scroll to position [903, 0]
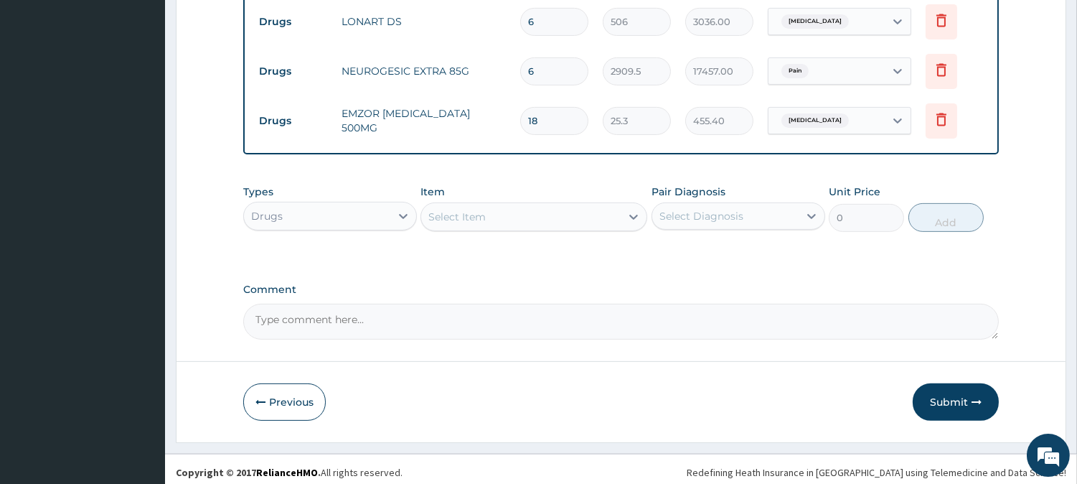
type input "18"
click at [597, 217] on div "Select Item" at bounding box center [520, 216] width 199 height 23
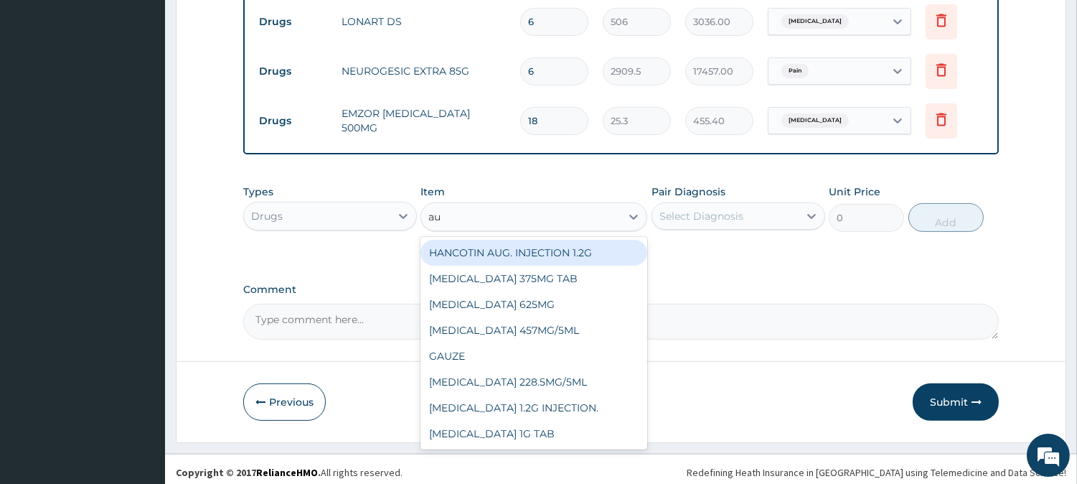
type input "aug"
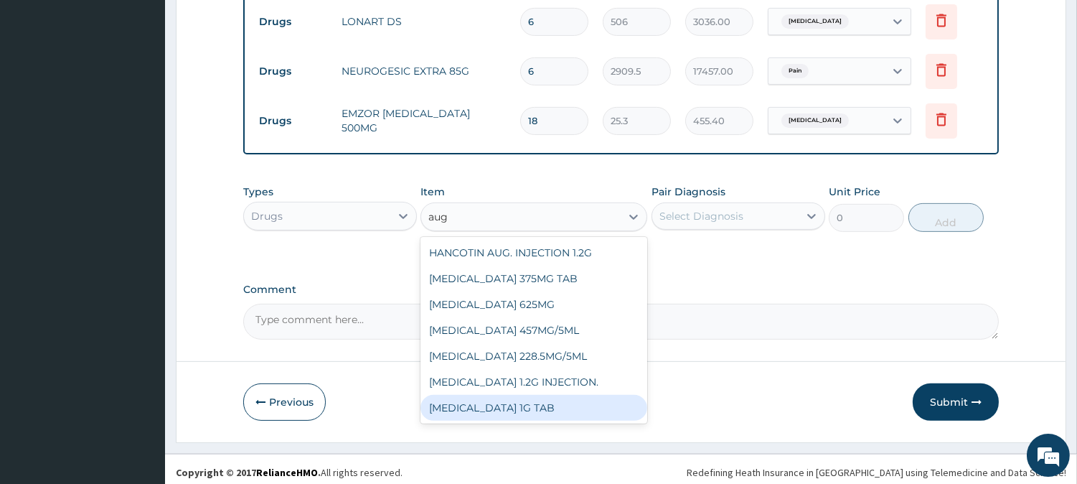
click at [542, 395] on div "AUGMENTIN 1G TAB" at bounding box center [534, 408] width 227 height 26
type input "1581.25"
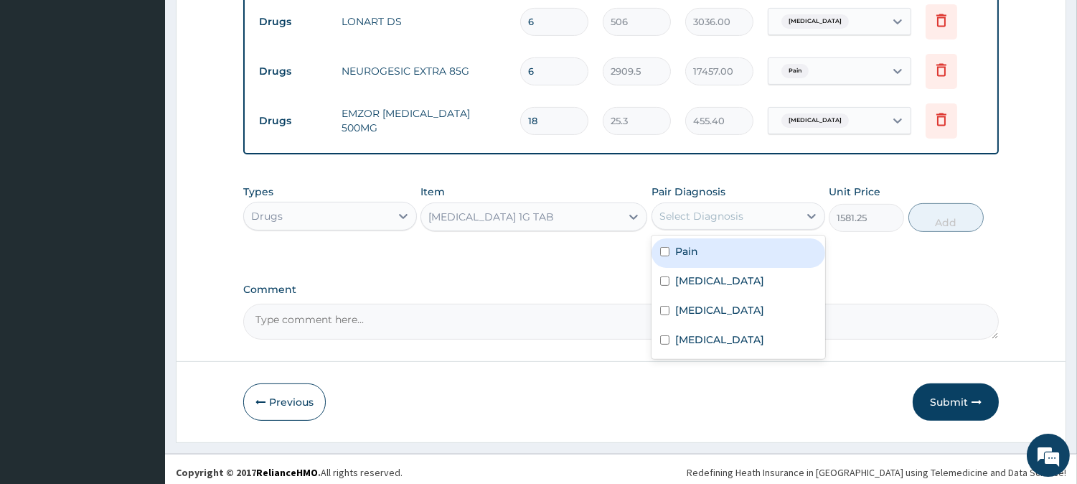
click at [684, 209] on div "Select Diagnosis" at bounding box center [701, 216] width 84 height 14
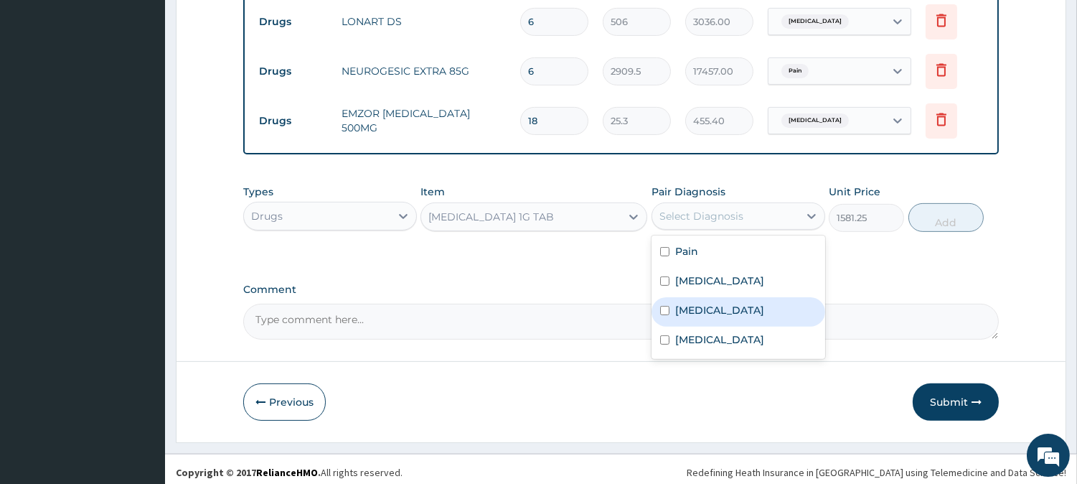
click at [702, 303] on label "Sepsis" at bounding box center [719, 310] width 89 height 14
checkbox input "true"
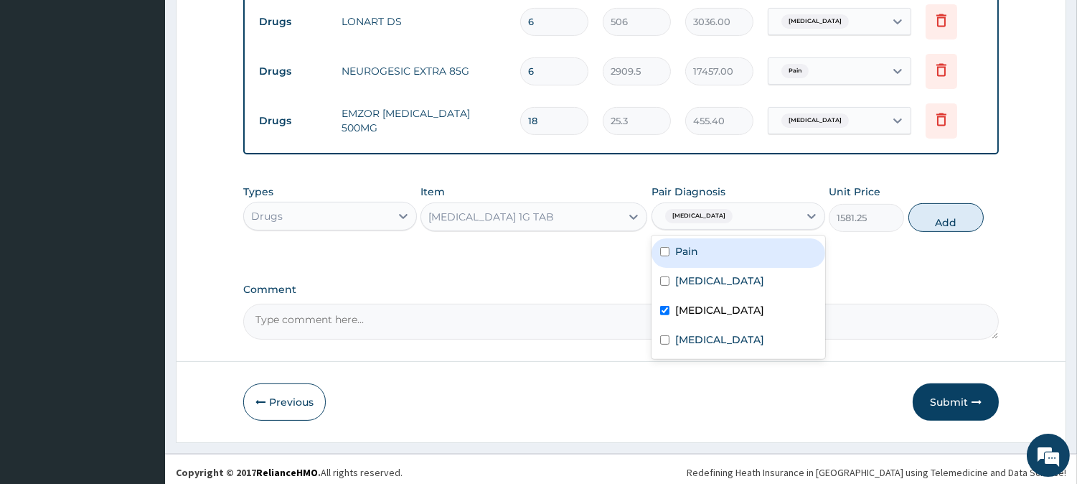
click at [962, 221] on button "Add" at bounding box center [946, 217] width 75 height 29
type input "0"
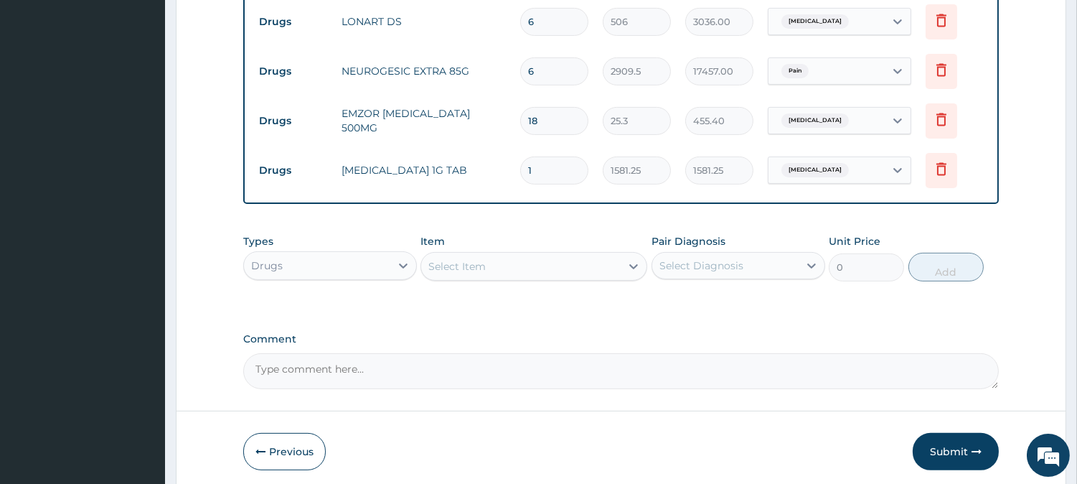
type input "18"
type input "28462.50"
type input "18"
click at [964, 440] on button "Submit" at bounding box center [956, 451] width 86 height 37
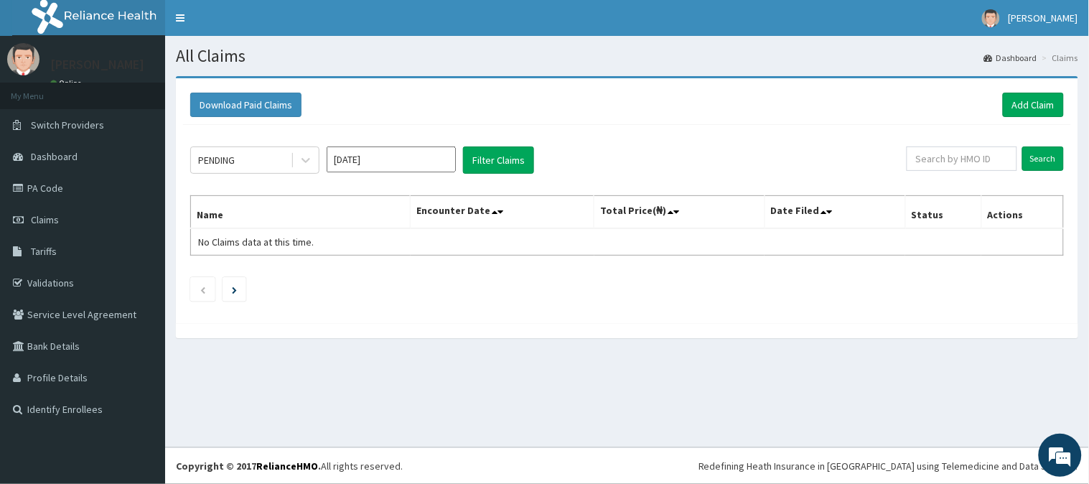
click at [1060, 135] on div "PENDING [DATE] Filter Claims Search Name Encounter Date Total Price(₦) Date Fil…" at bounding box center [627, 220] width 888 height 191
click at [1036, 102] on link "Add Claim" at bounding box center [1033, 105] width 61 height 24
